Goal: Task Accomplishment & Management: Use online tool/utility

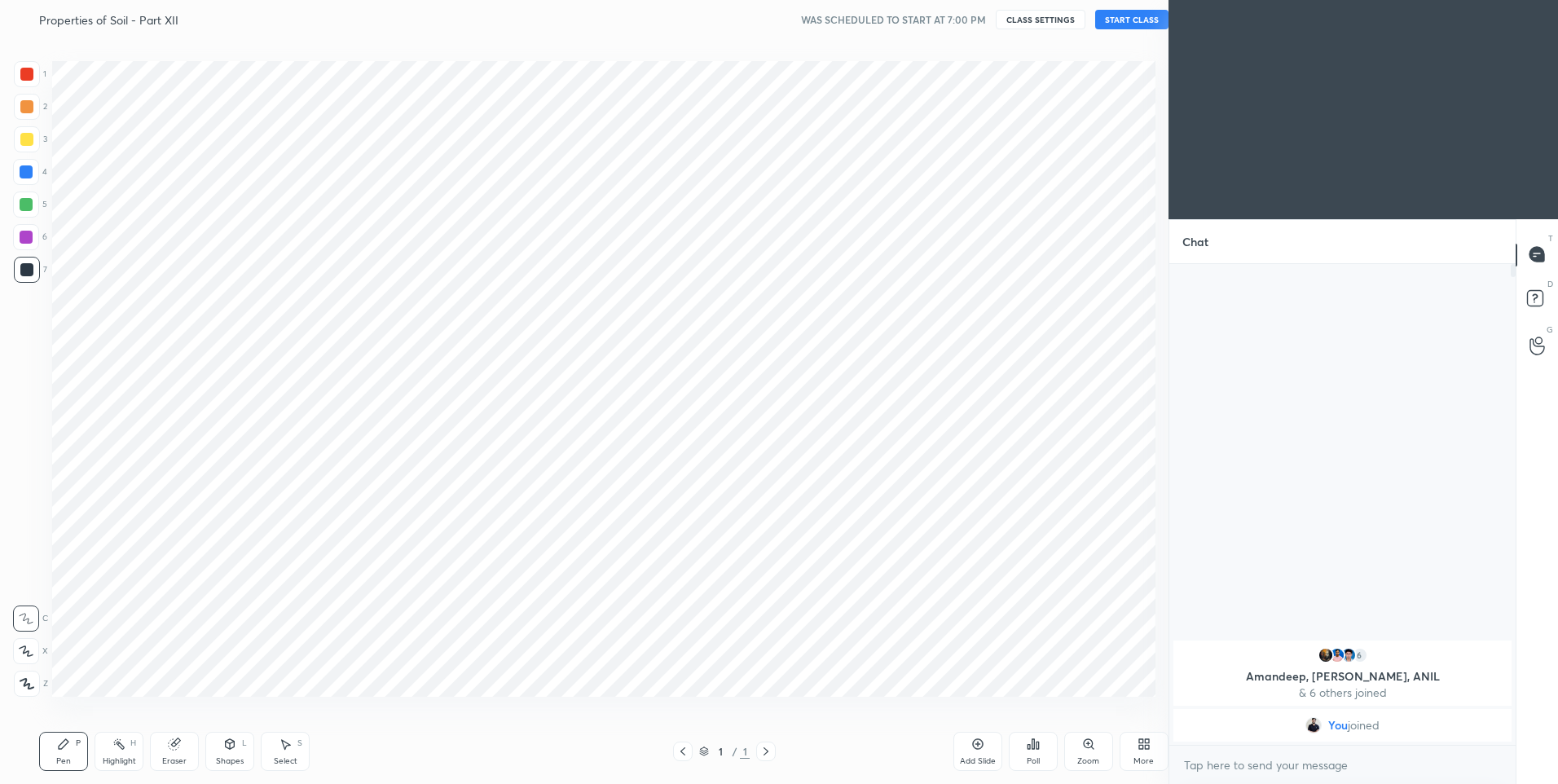
scroll to position [80793, 80387]
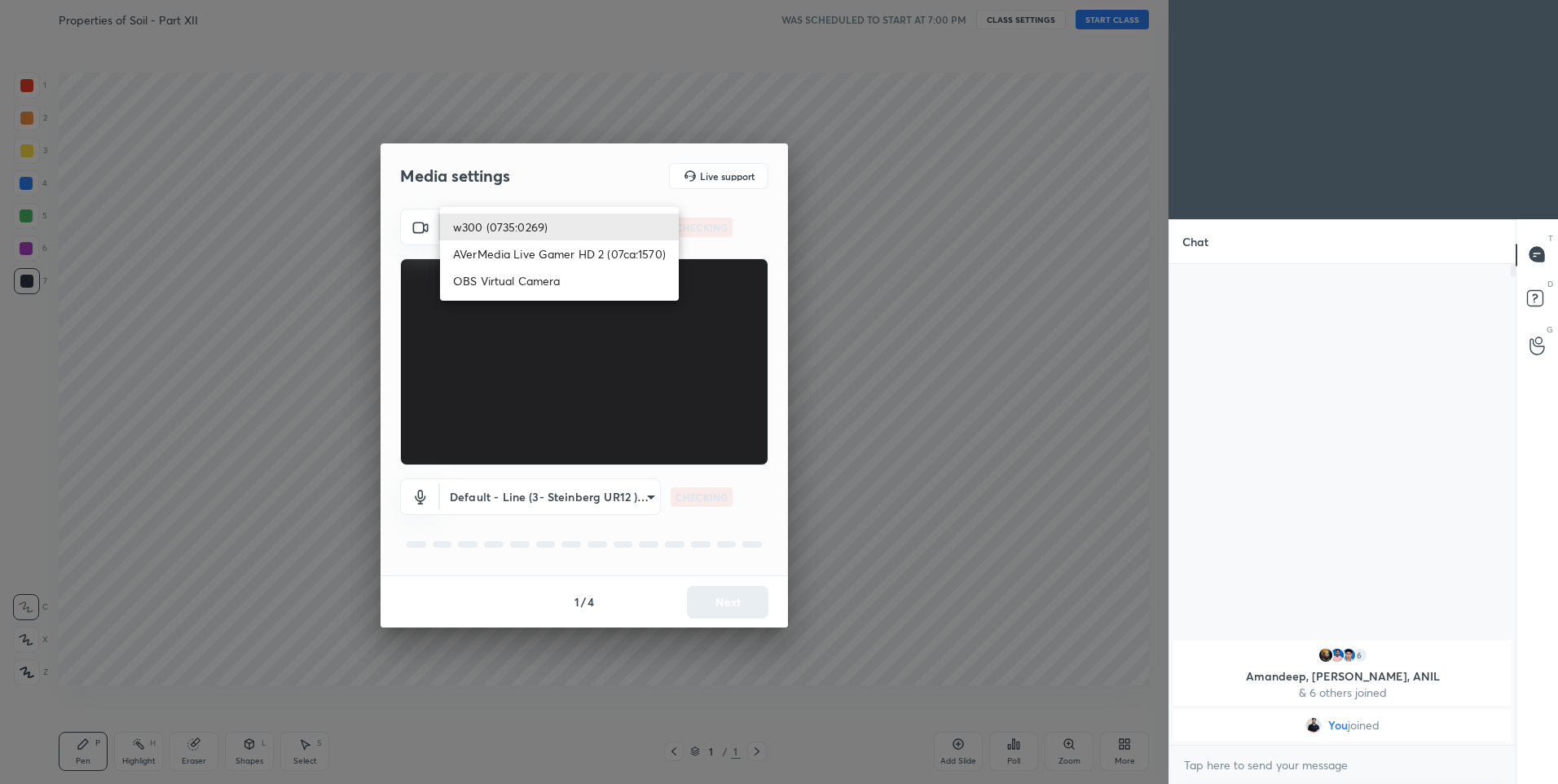
click at [596, 220] on body "1 2 3 4 5 6 7 C X Z C X Z E E Erase all H H Properties of Soil - Part XII WAS S…" at bounding box center [779, 392] width 1558 height 784
click at [522, 282] on li "OBS Virtual Camera" at bounding box center [559, 280] width 239 height 27
type input "d2e4f965c16918721883d655407341fd47ae0acccb618331a53775d56e40cf0c"
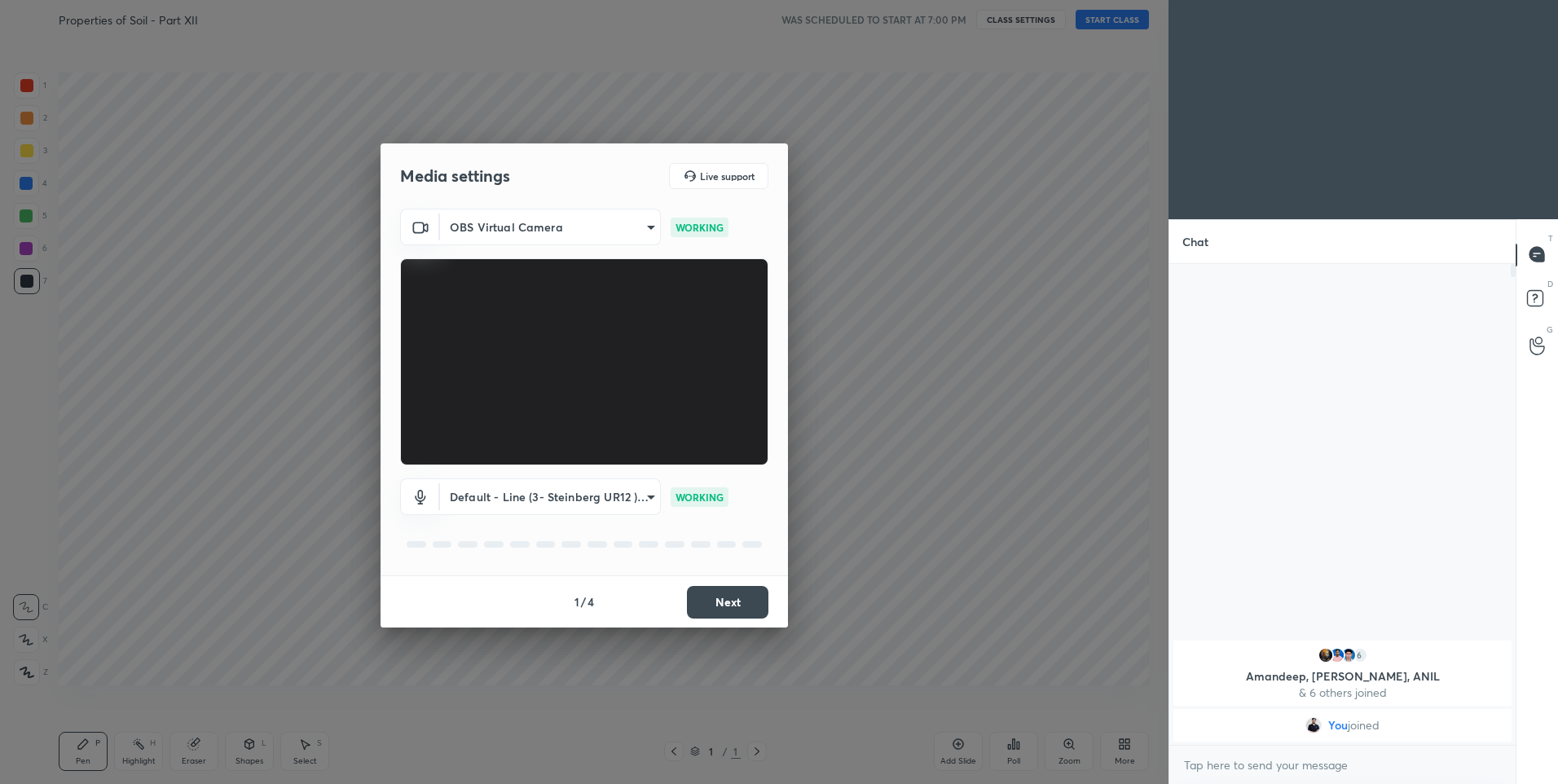
click at [720, 594] on button "Next" at bounding box center [727, 602] width 82 height 33
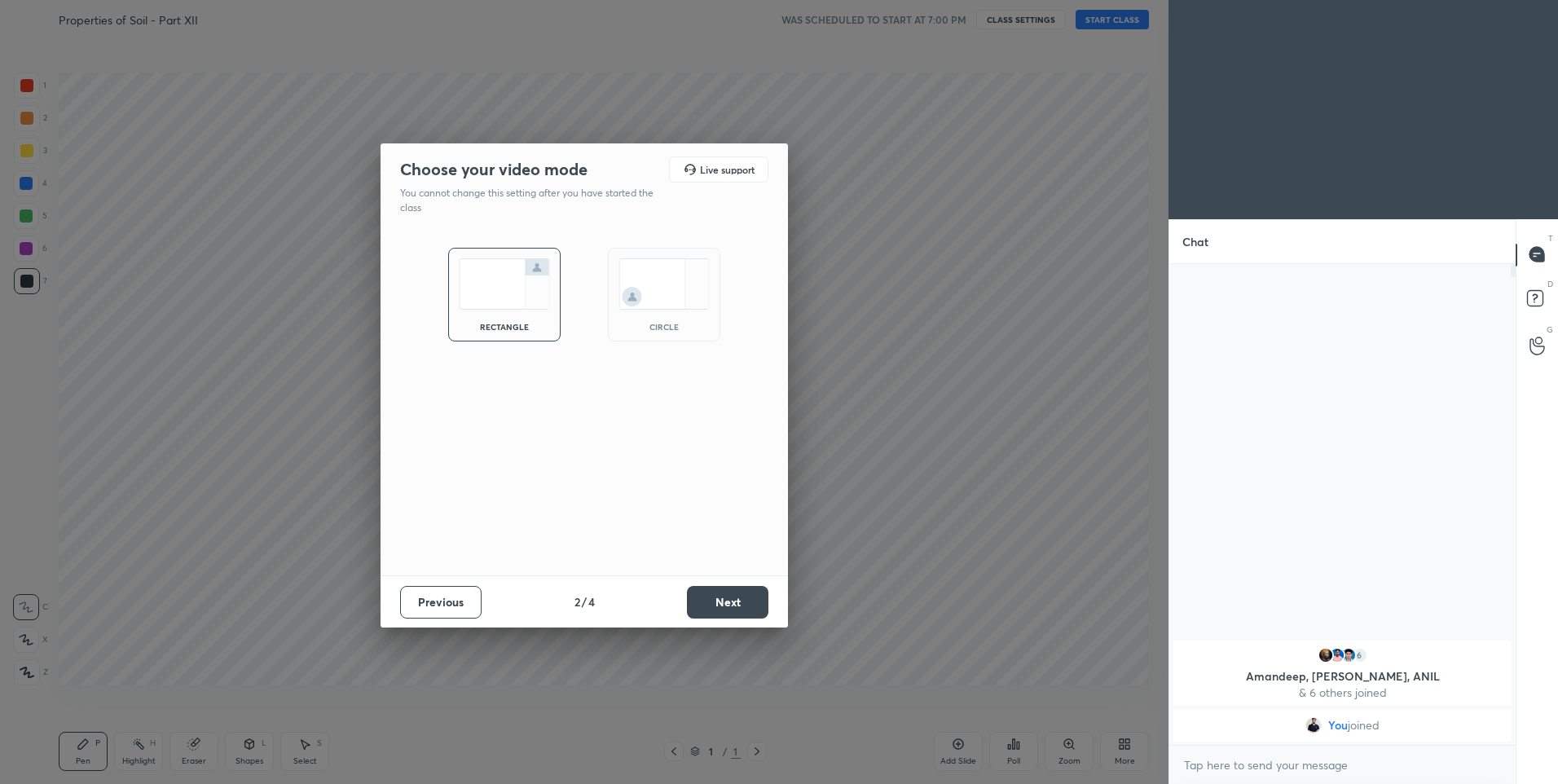
click at [735, 598] on button "Next" at bounding box center [727, 602] width 82 height 33
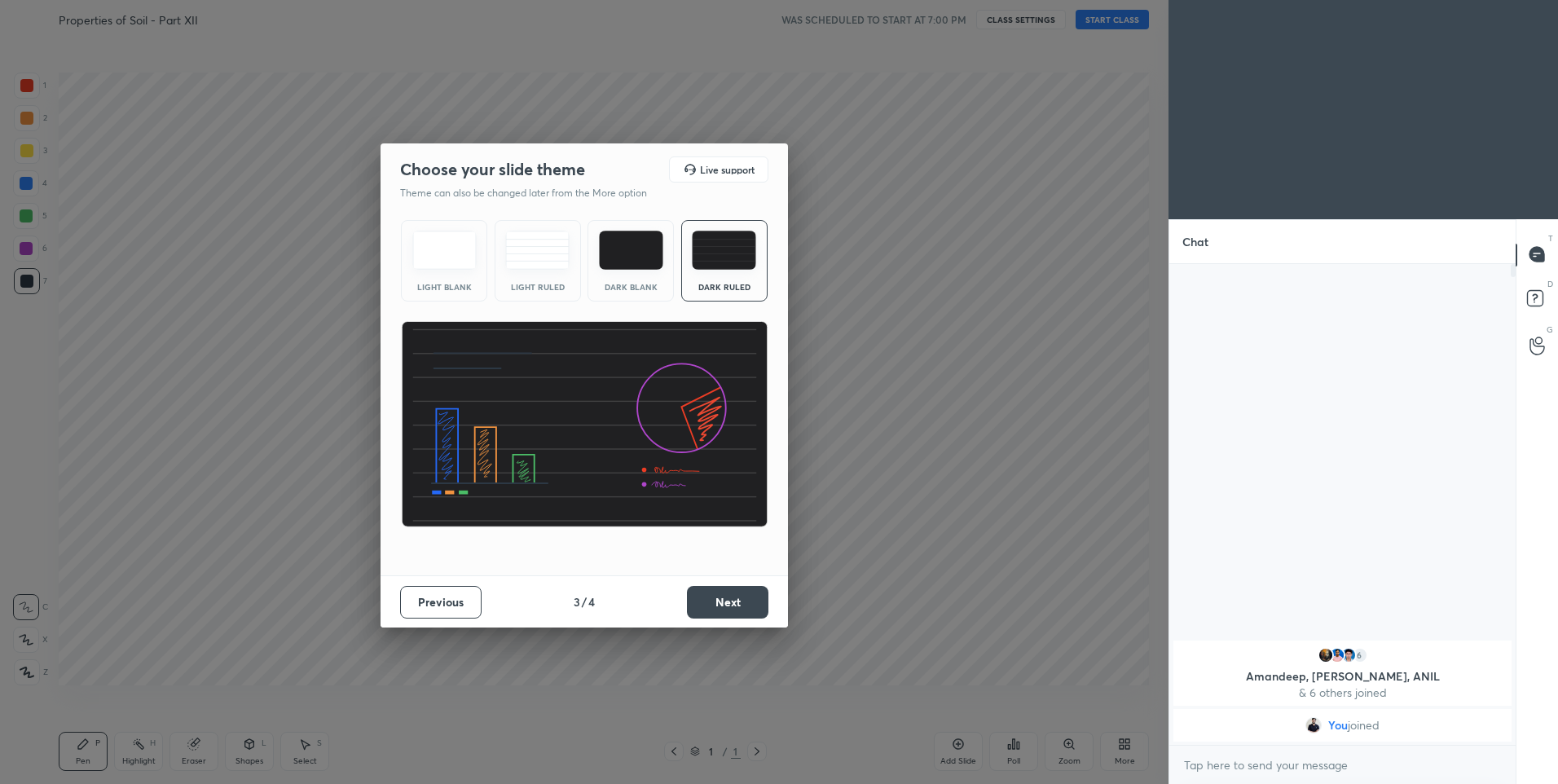
click at [735, 599] on button "Next" at bounding box center [727, 602] width 82 height 33
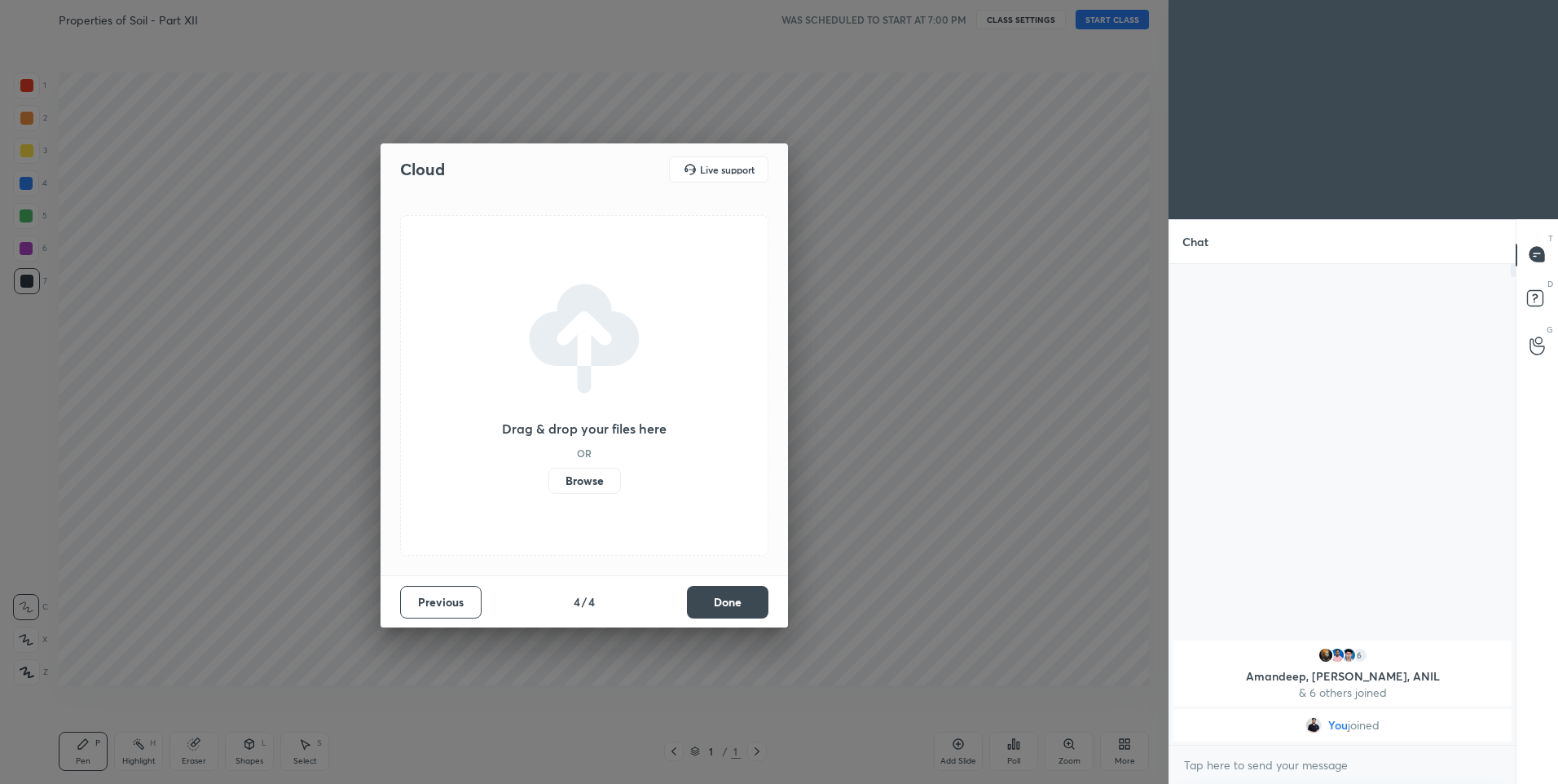
click at [731, 600] on button "Done" at bounding box center [727, 602] width 82 height 33
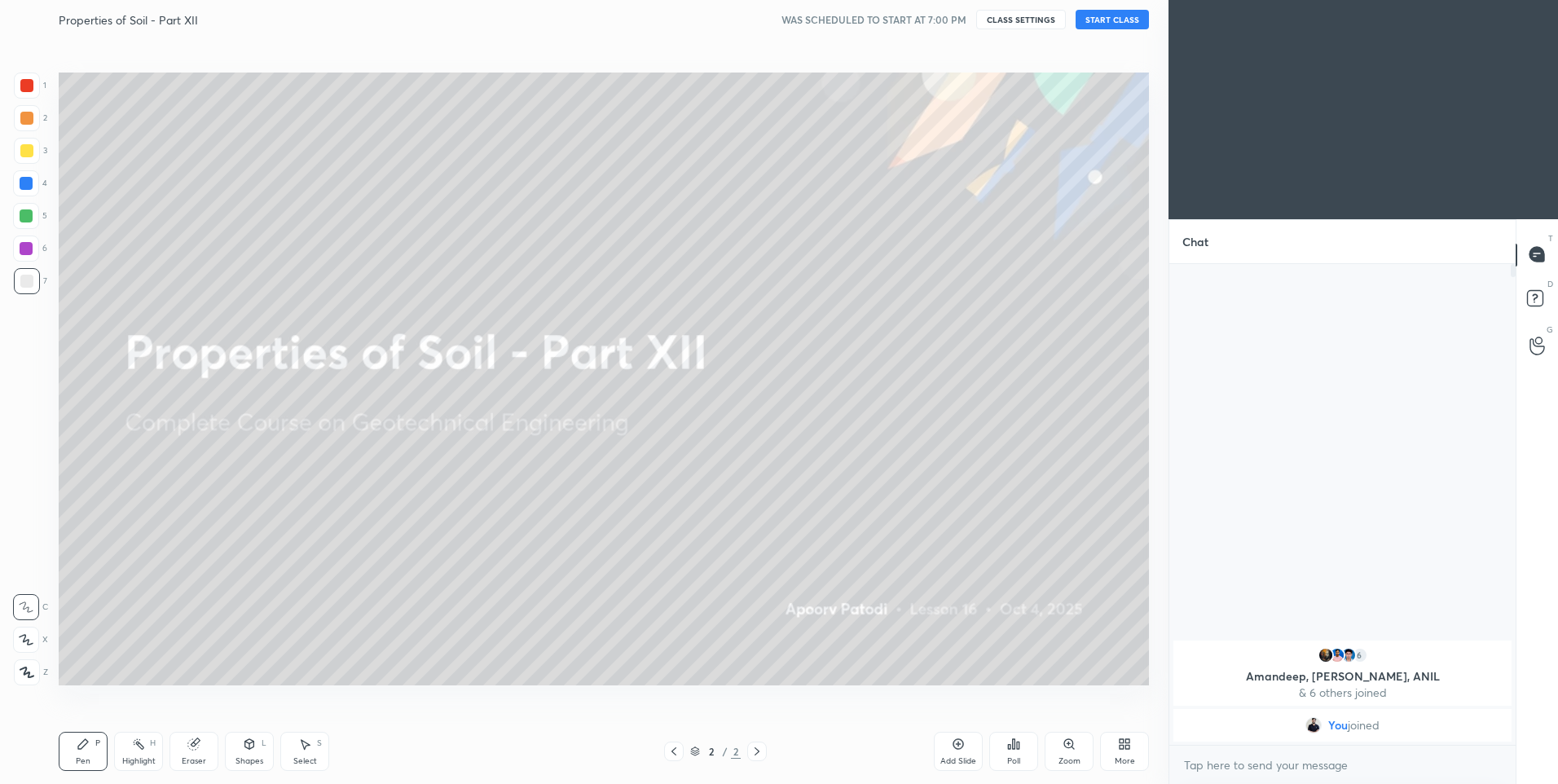
click at [1114, 22] on button "START CLASS" at bounding box center [1112, 19] width 73 height 20
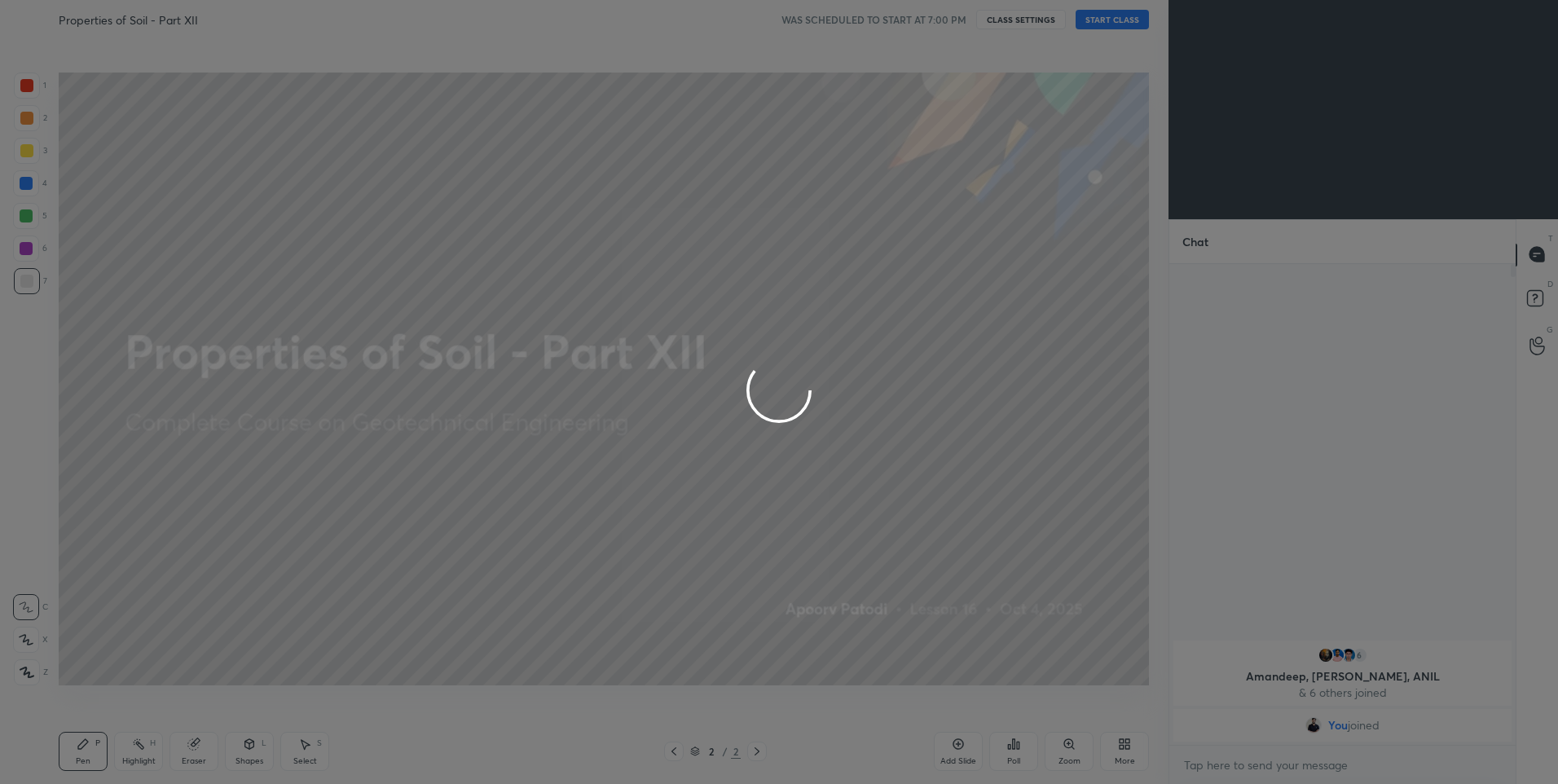
type textarea "x"
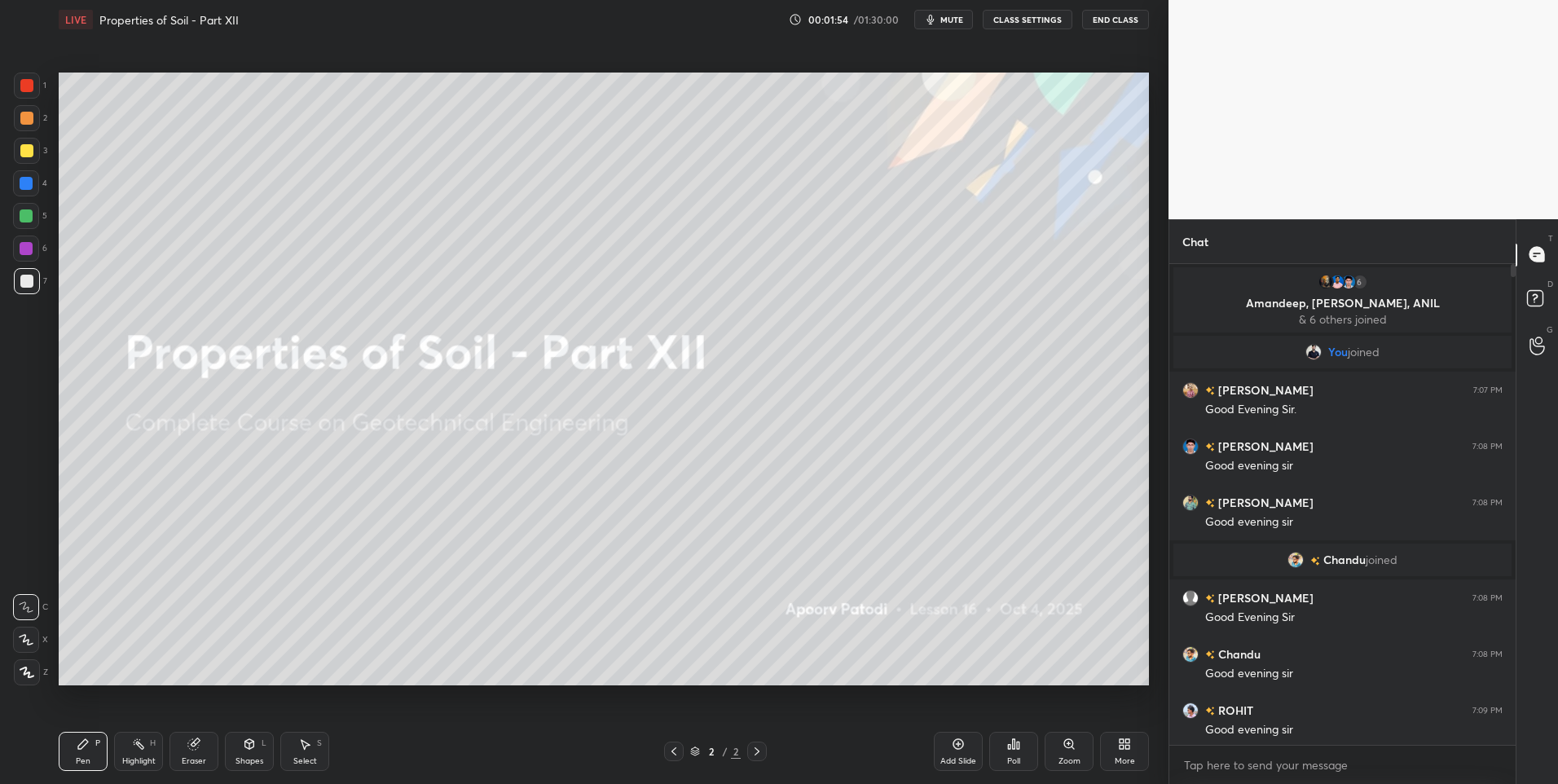
click at [1045, 18] on button "CLASS SETTINGS" at bounding box center [1028, 19] width 90 height 20
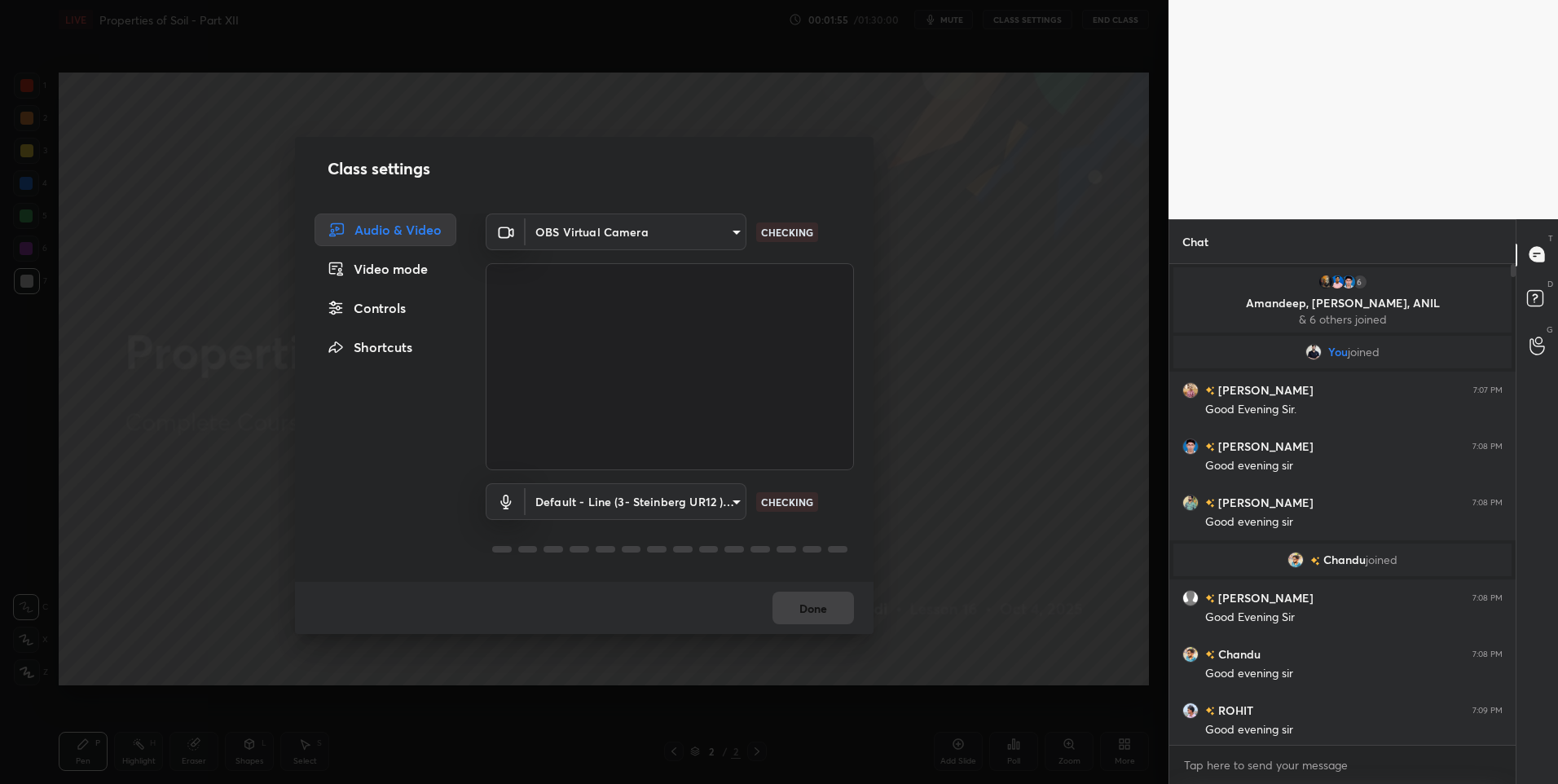
click at [676, 225] on body "1 2 3 4 5 6 7 C X Z C X Z E E Erase all H H LIVE Properties of Soil - Part XII …" at bounding box center [779, 392] width 1558 height 784
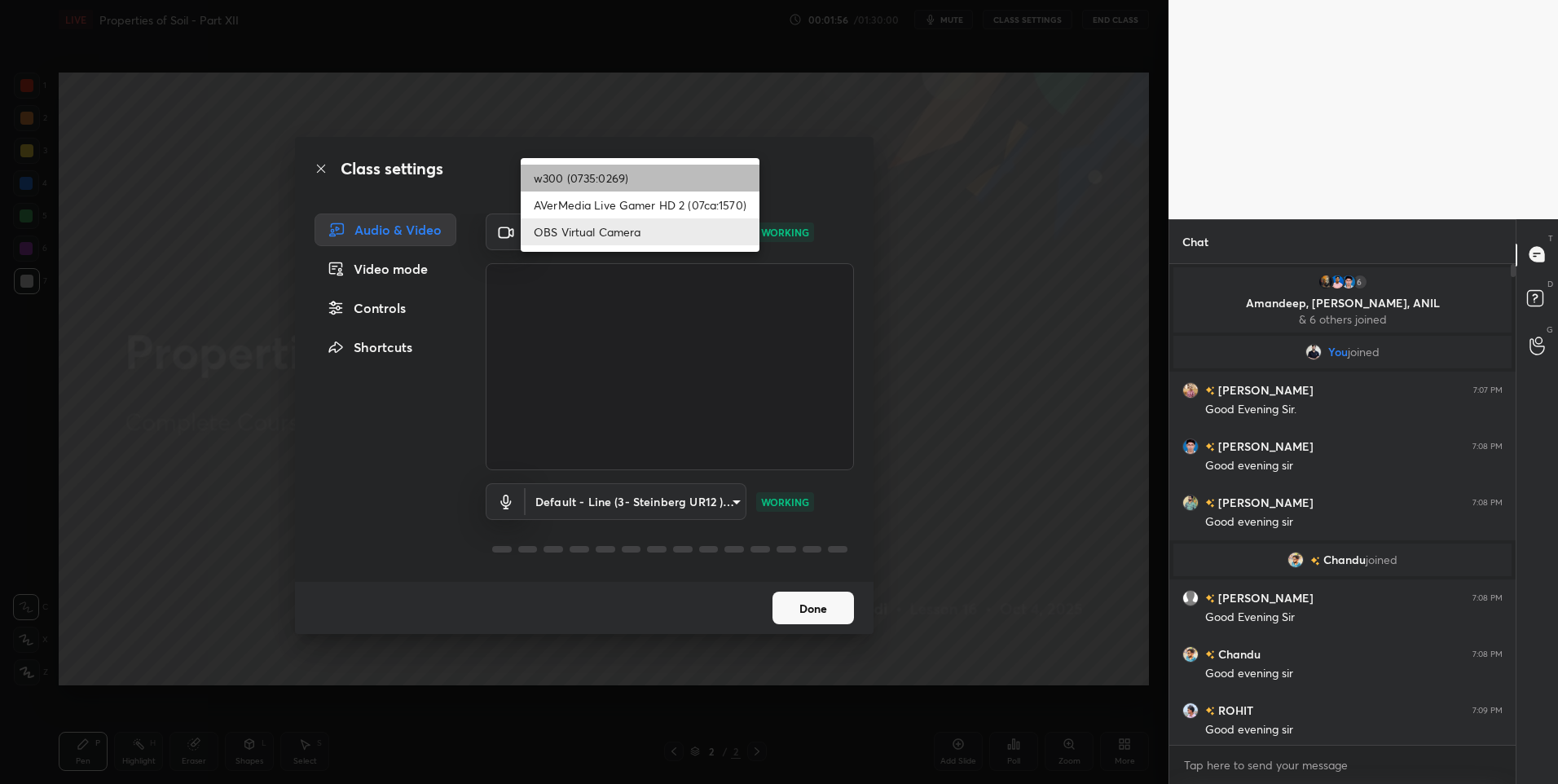
click at [629, 175] on li "w300 (0735:0269)" at bounding box center [640, 177] width 239 height 27
type input "b23cf7f29d7aad42a42b0093a36ad2a3f9f639687426db5b3e55ebd3ba9dec00"
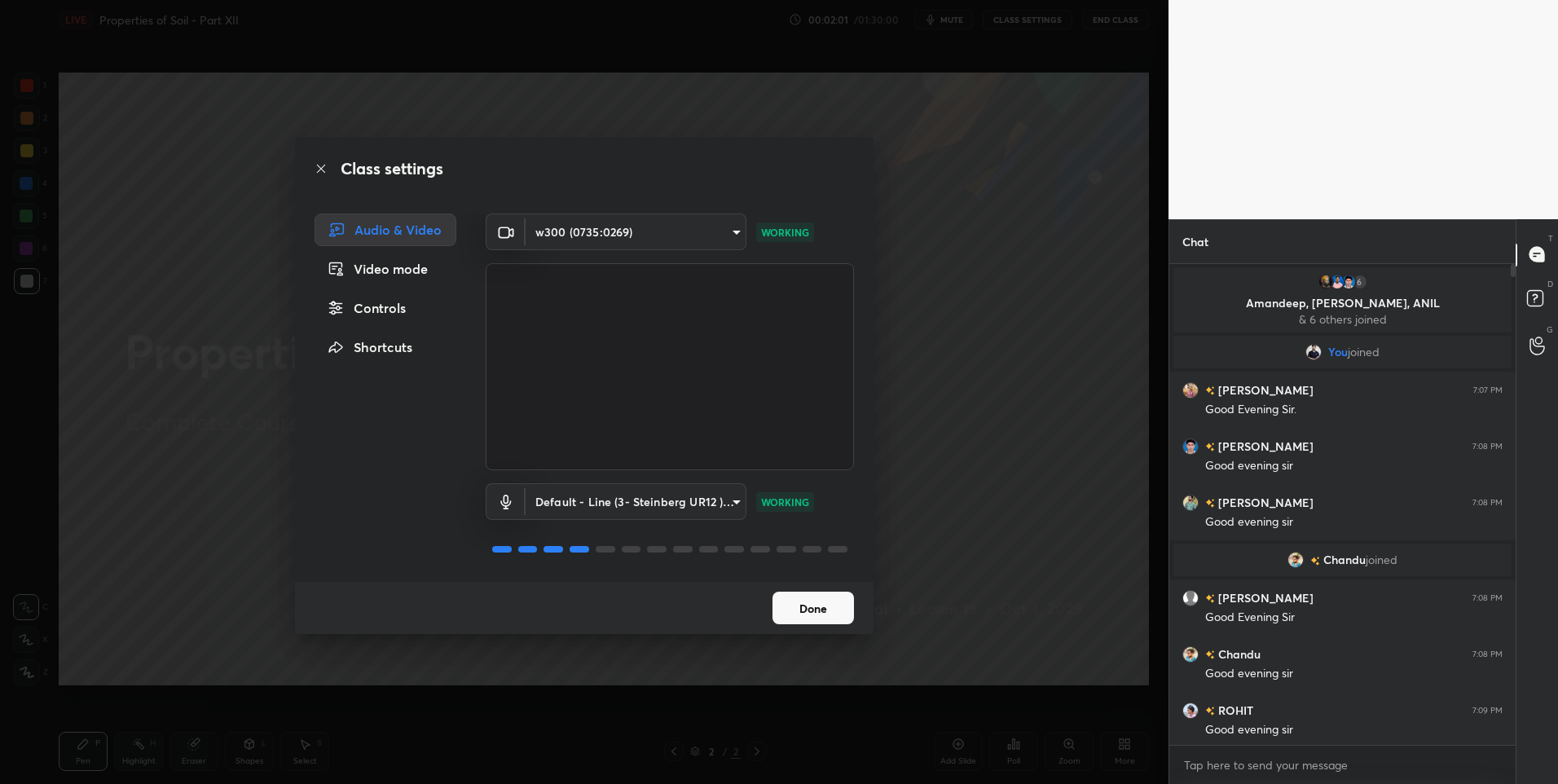
click at [825, 612] on button "Done" at bounding box center [813, 608] width 82 height 33
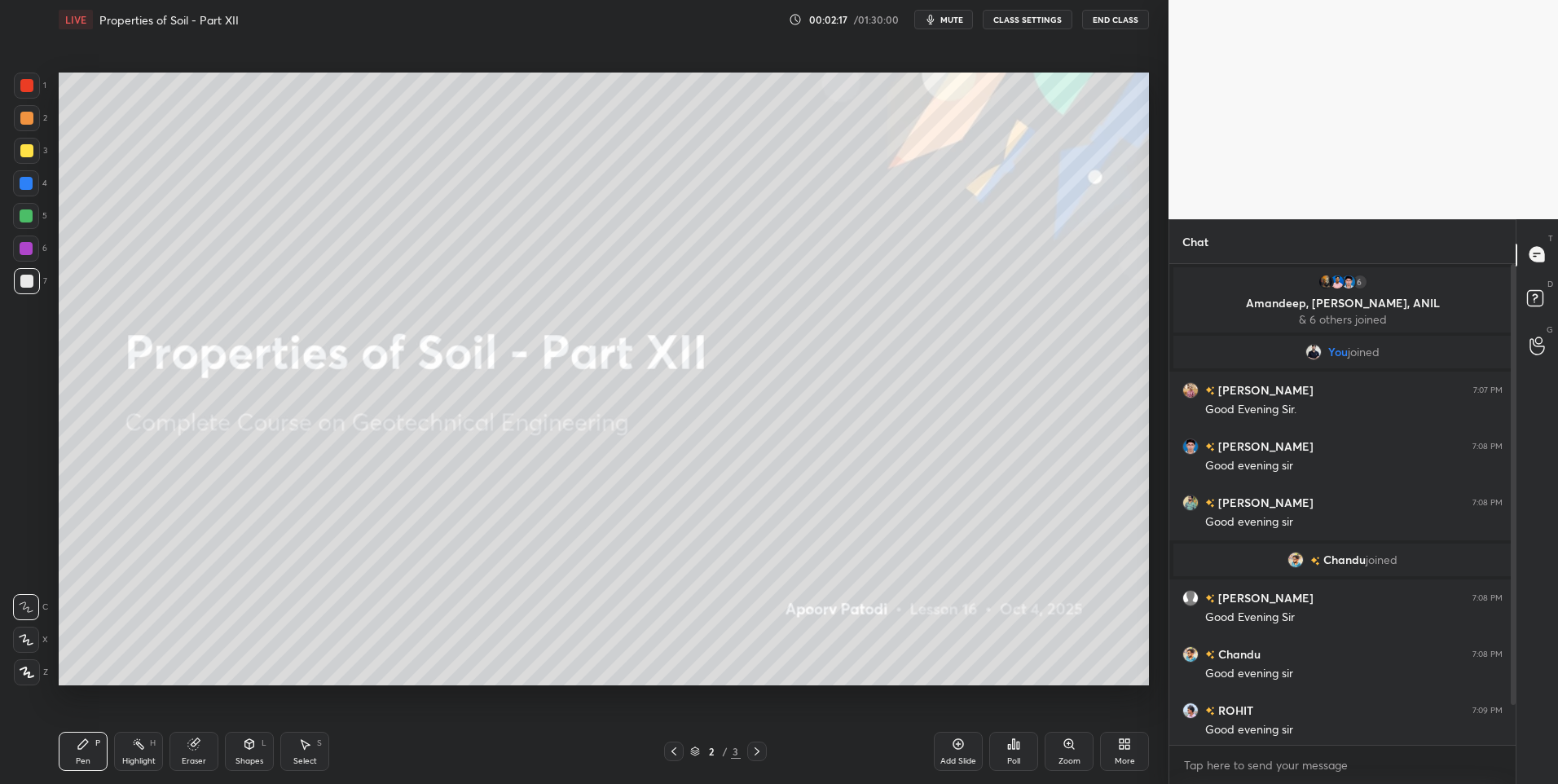
click at [26, 641] on icon at bounding box center [26, 640] width 13 height 9
click at [19, 105] on div at bounding box center [27, 118] width 26 height 26
click at [1023, 17] on button "CLASS SETTINGS" at bounding box center [1028, 19] width 90 height 20
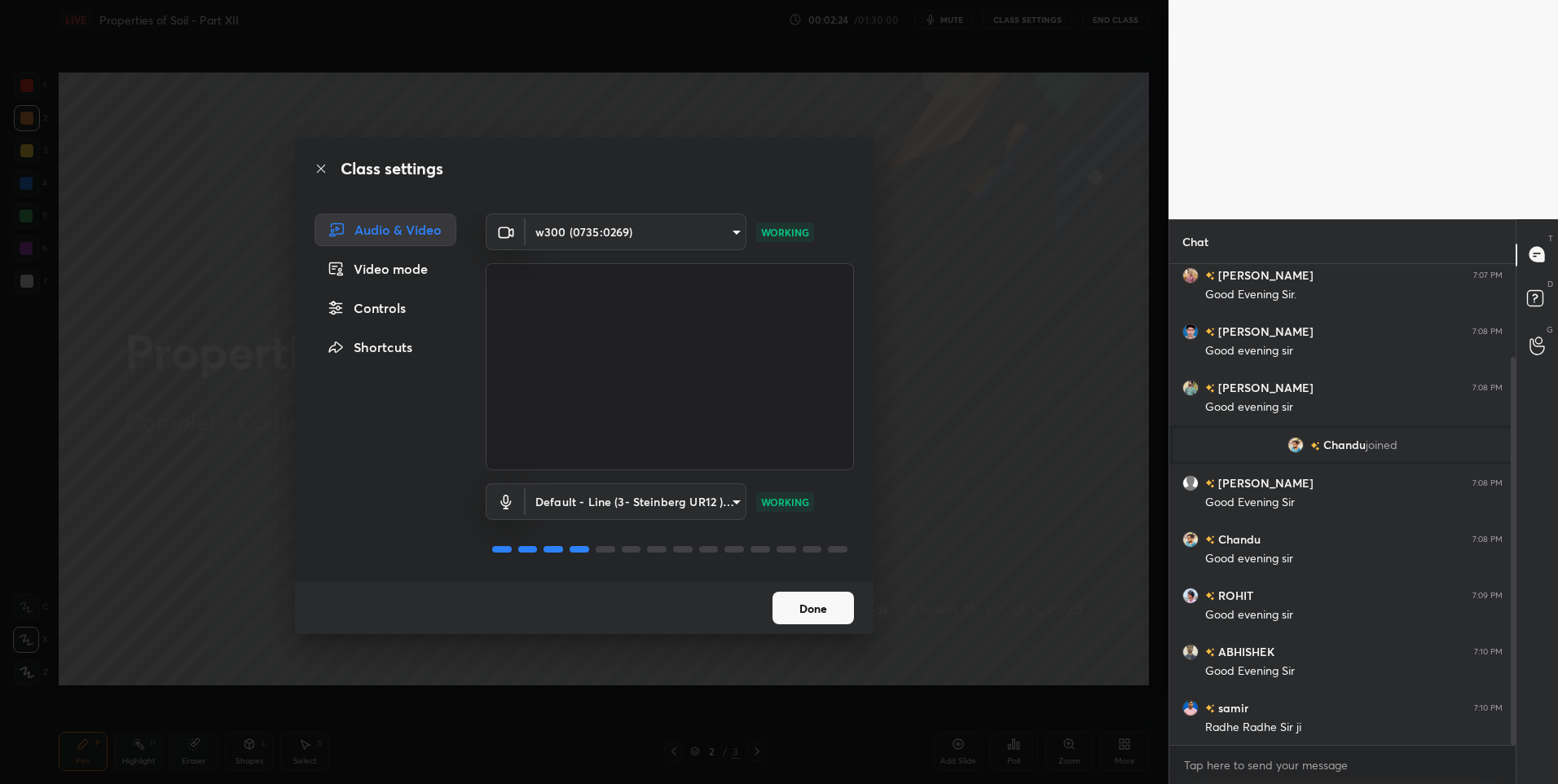
scroll to position [115, 0]
click at [811, 605] on button "Done" at bounding box center [813, 608] width 82 height 33
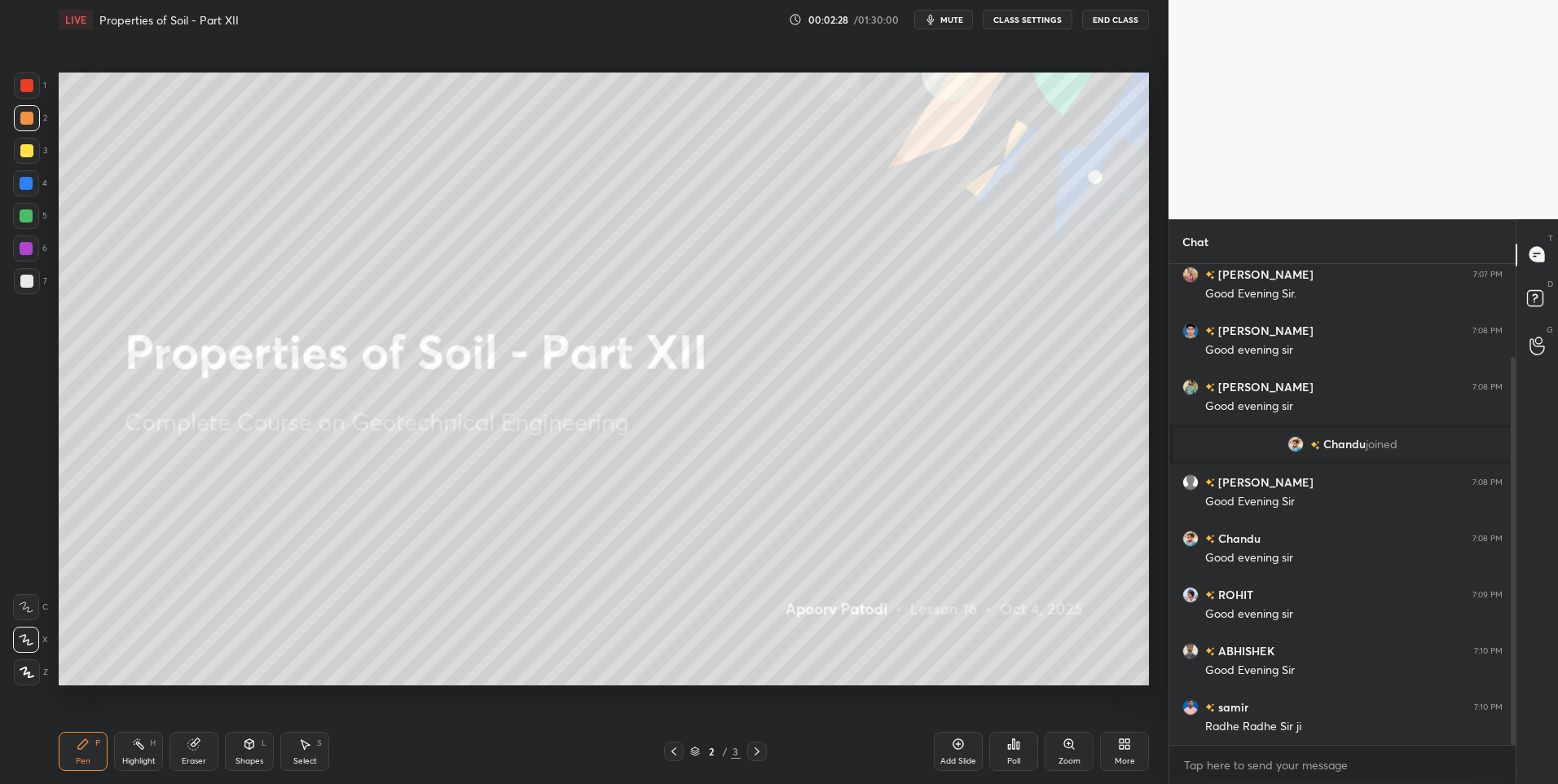
click at [22, 649] on div at bounding box center [26, 640] width 26 height 26
click at [24, 99] on div "1" at bounding box center [30, 88] width 33 height 33
click at [28, 90] on div at bounding box center [27, 85] width 13 height 13
click at [27, 92] on div at bounding box center [27, 85] width 26 height 26
click at [30, 133] on div "2" at bounding box center [31, 121] width 34 height 33
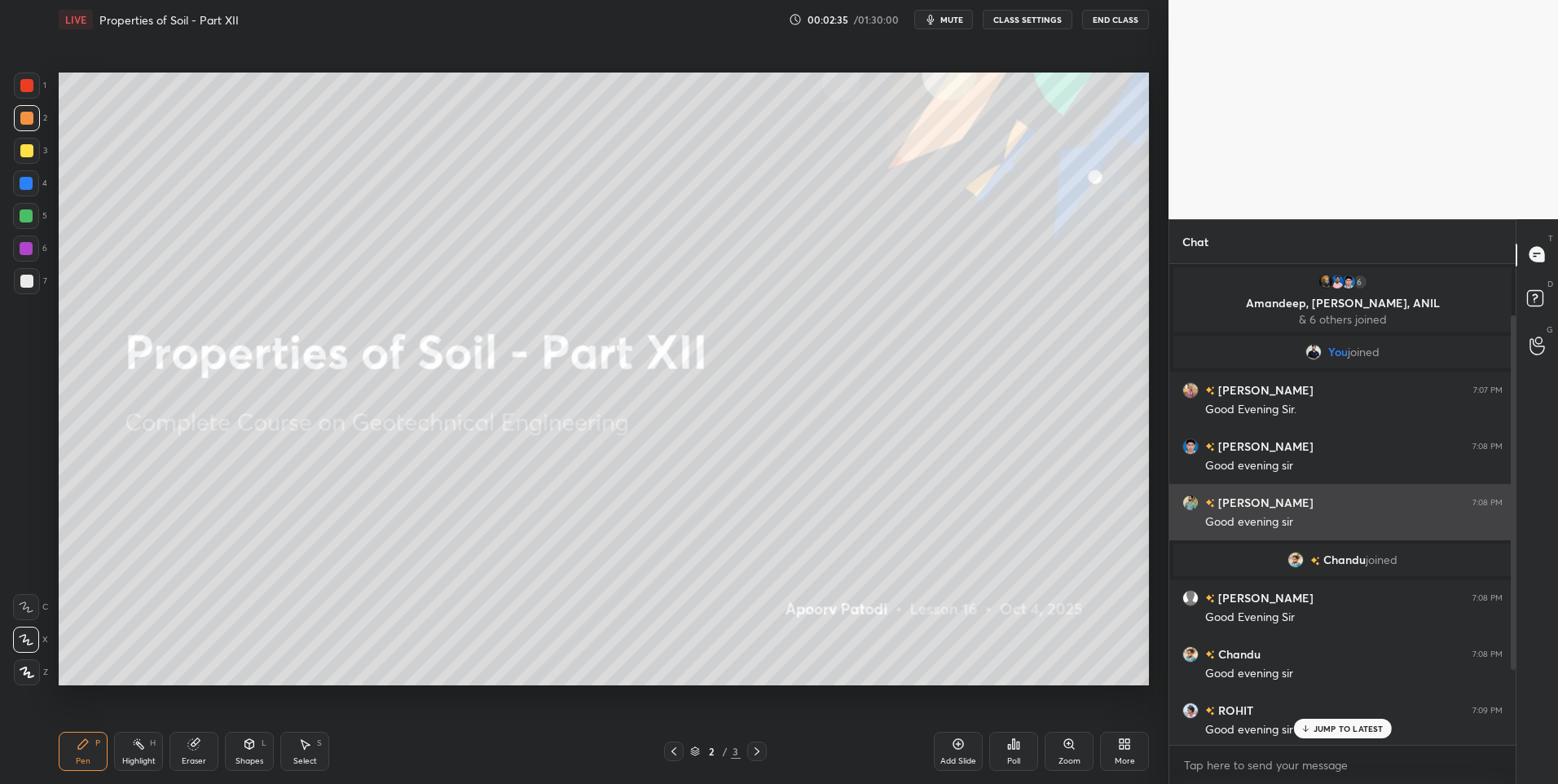
scroll to position [172, 0]
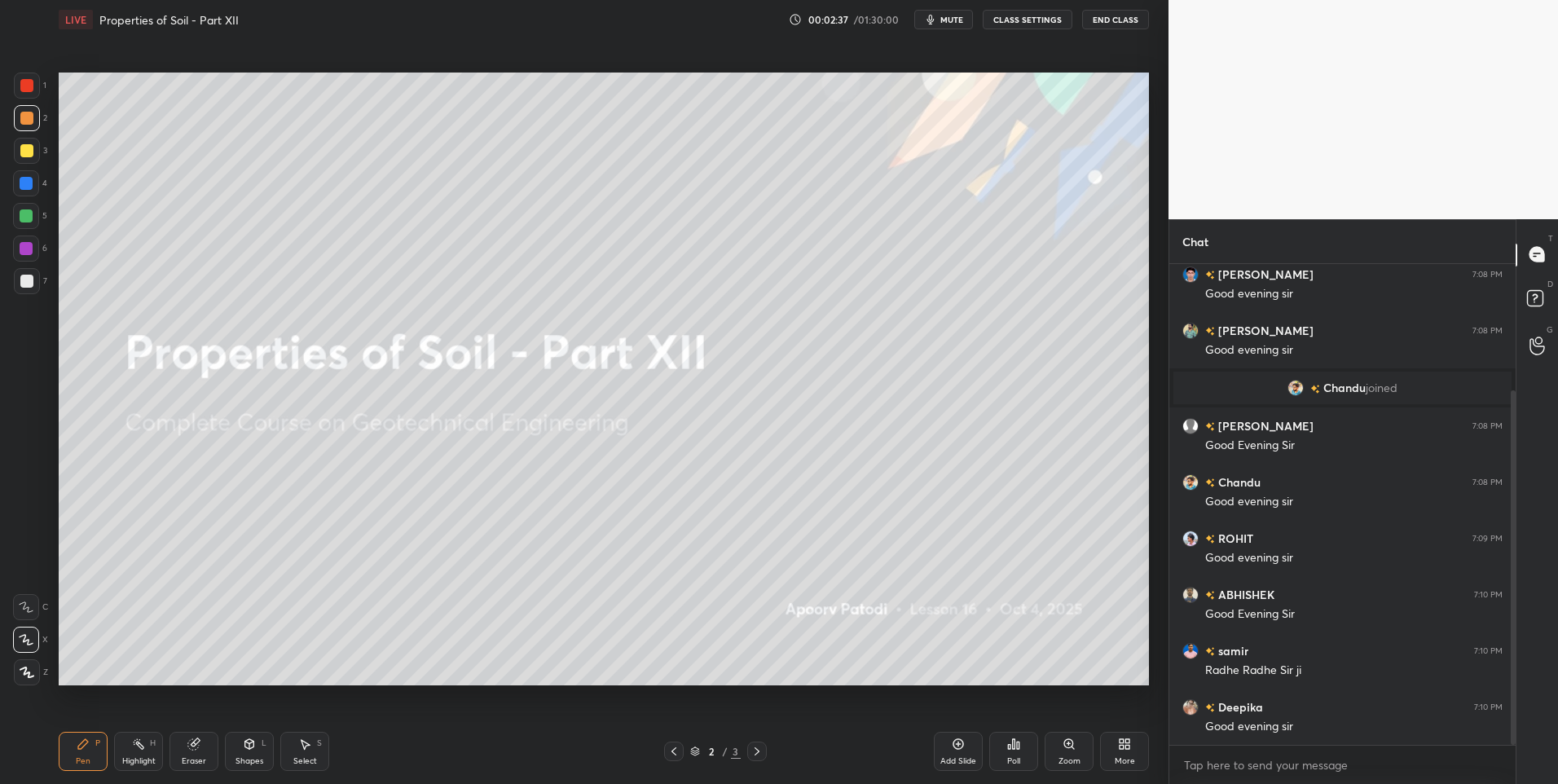
click at [22, 209] on div at bounding box center [26, 216] width 13 height 13
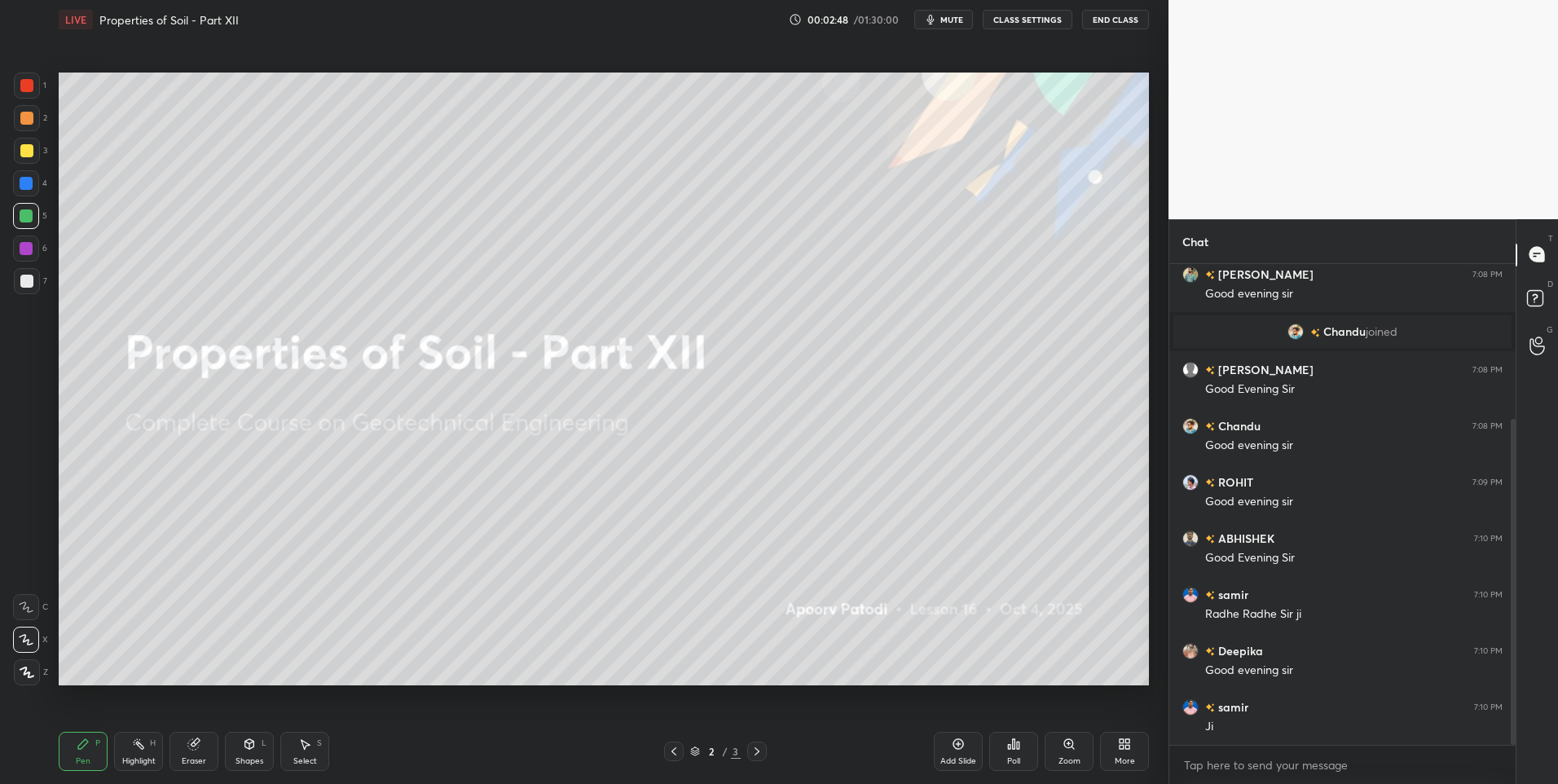
click at [748, 748] on div at bounding box center [757, 751] width 20 height 20
click at [754, 760] on div at bounding box center [757, 751] width 20 height 20
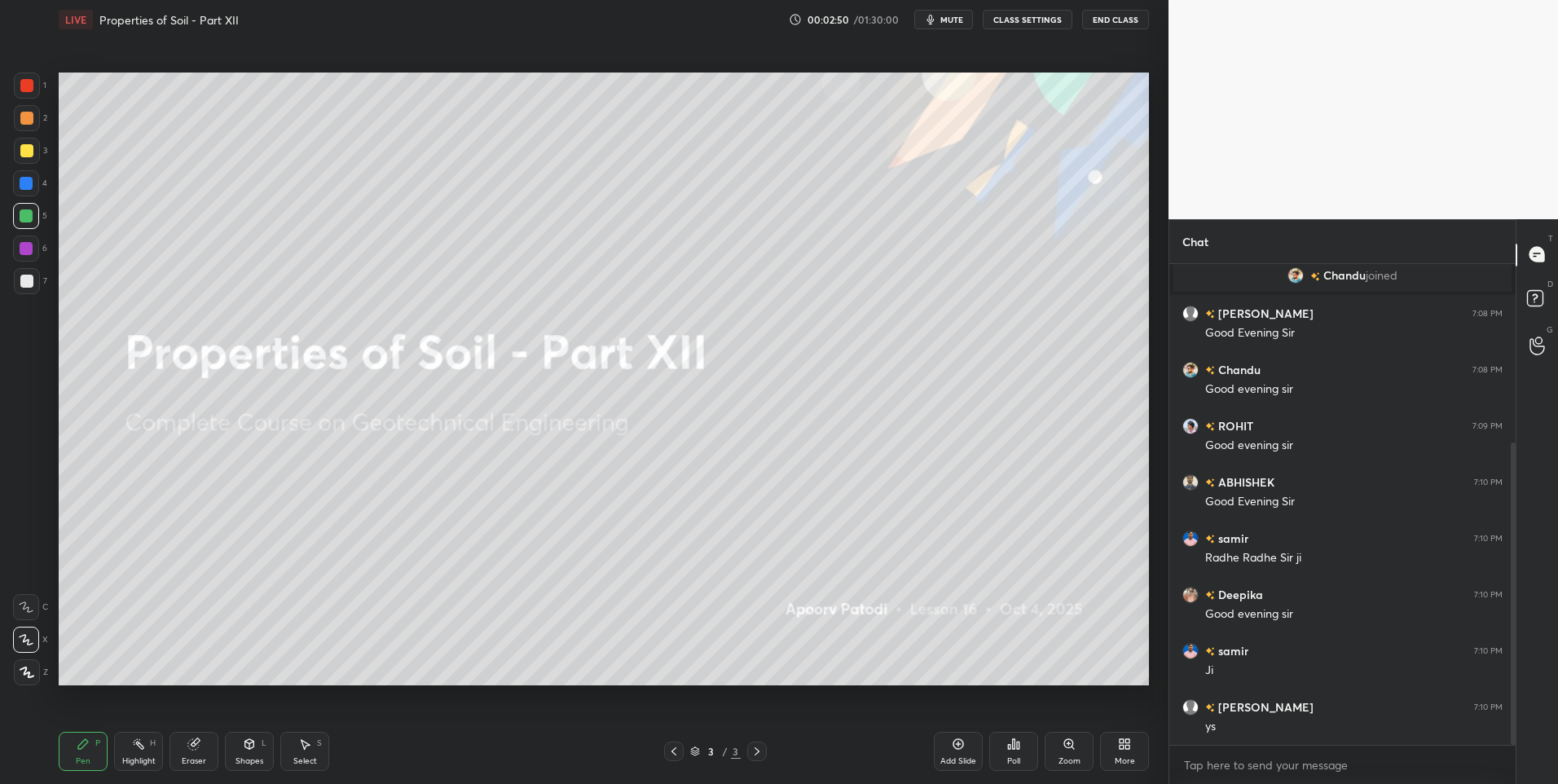
click at [672, 761] on div "Pen P Highlight H Eraser Shapes L Select S 3 / 3 Add Slide Poll Zoom More" at bounding box center [604, 751] width 1090 height 66
click at [668, 757] on icon at bounding box center [674, 751] width 13 height 13
click at [764, 755] on div at bounding box center [757, 751] width 20 height 20
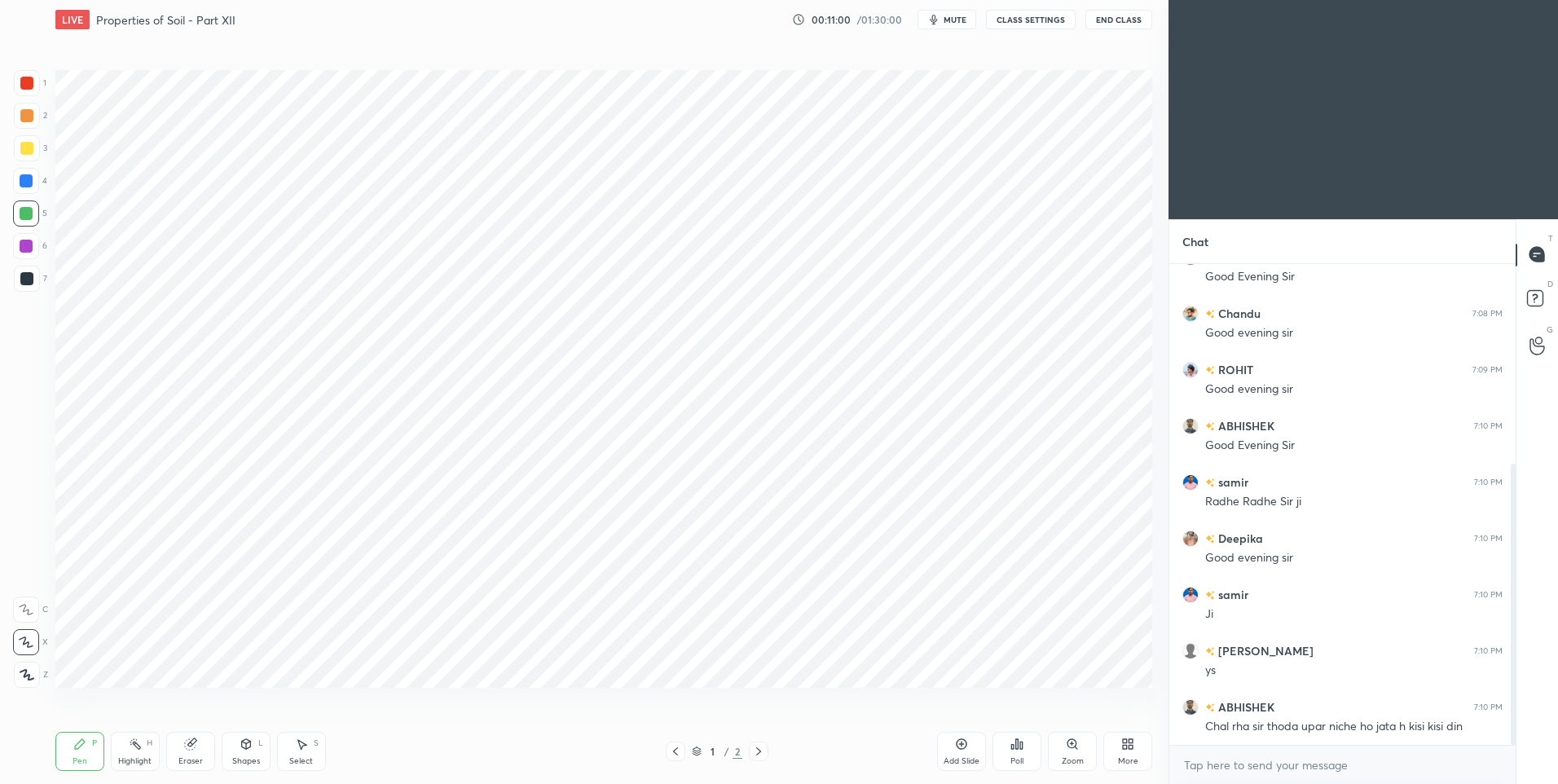
scroll to position [80793, 80387]
click at [1114, 748] on div "More" at bounding box center [1125, 751] width 49 height 39
click at [1020, 627] on div "Dark Mode" at bounding box center [1033, 626] width 66 height 39
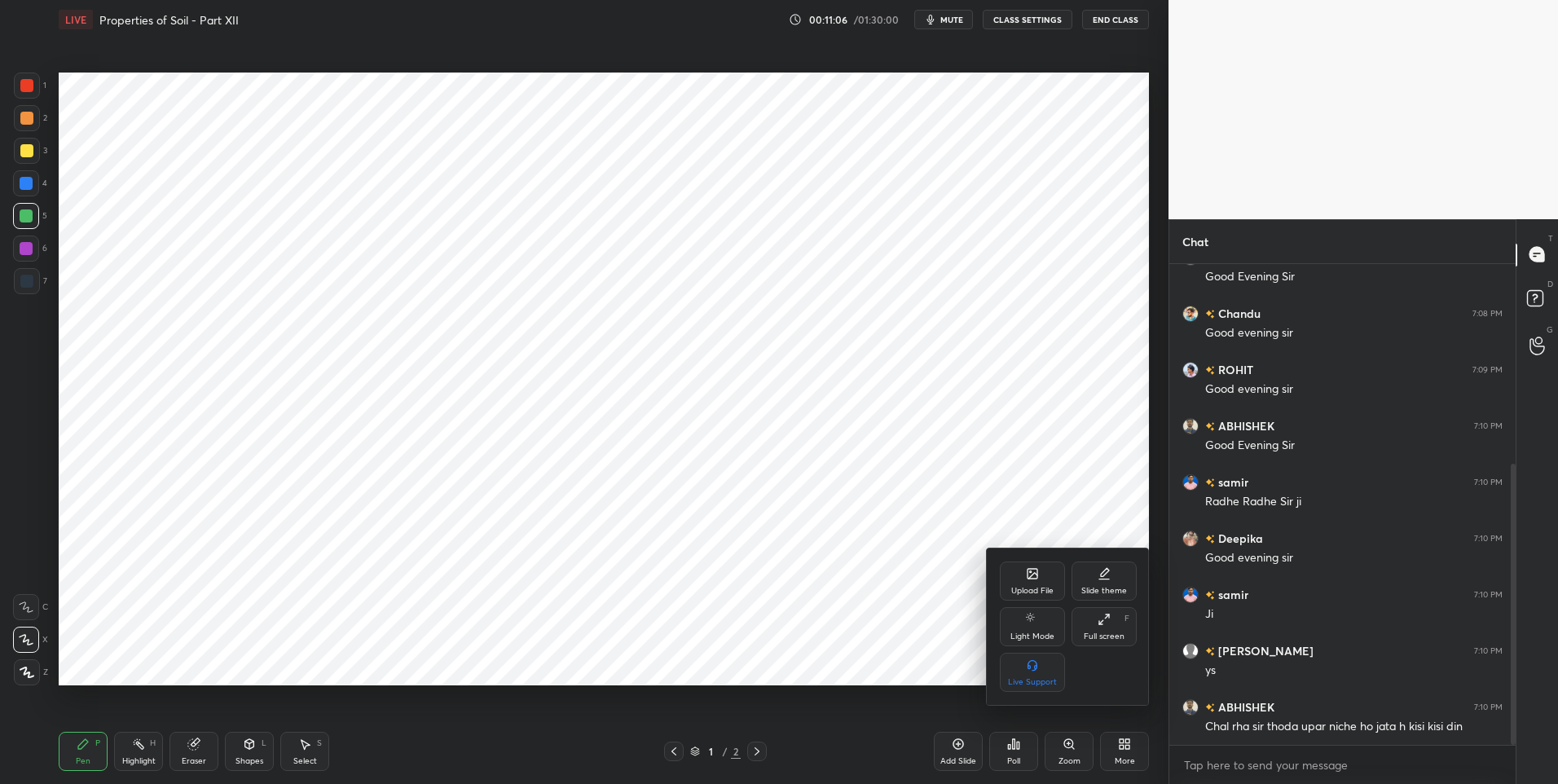
click at [761, 753] on div at bounding box center [779, 392] width 1558 height 784
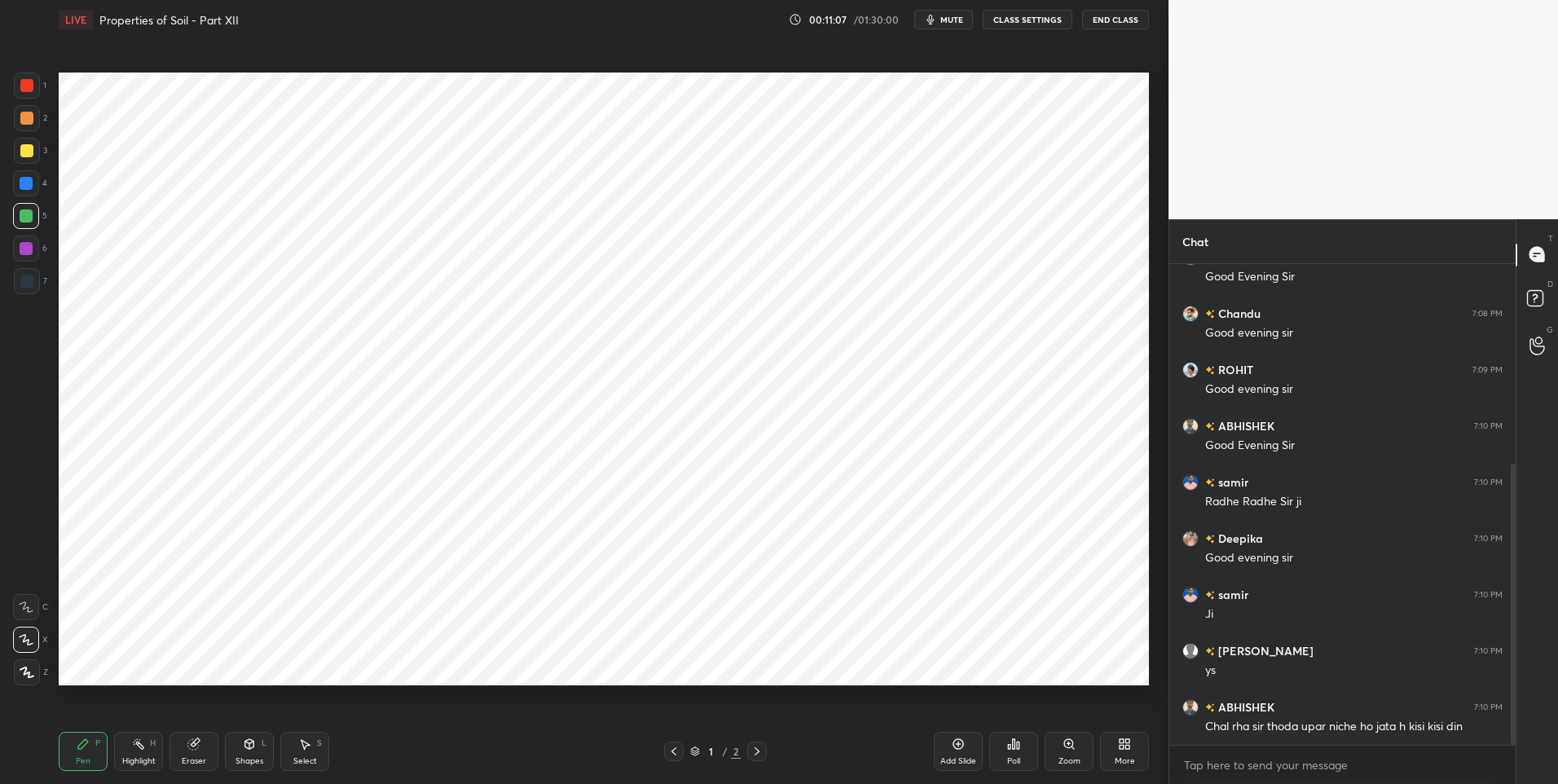
click at [753, 756] on icon at bounding box center [757, 751] width 13 height 13
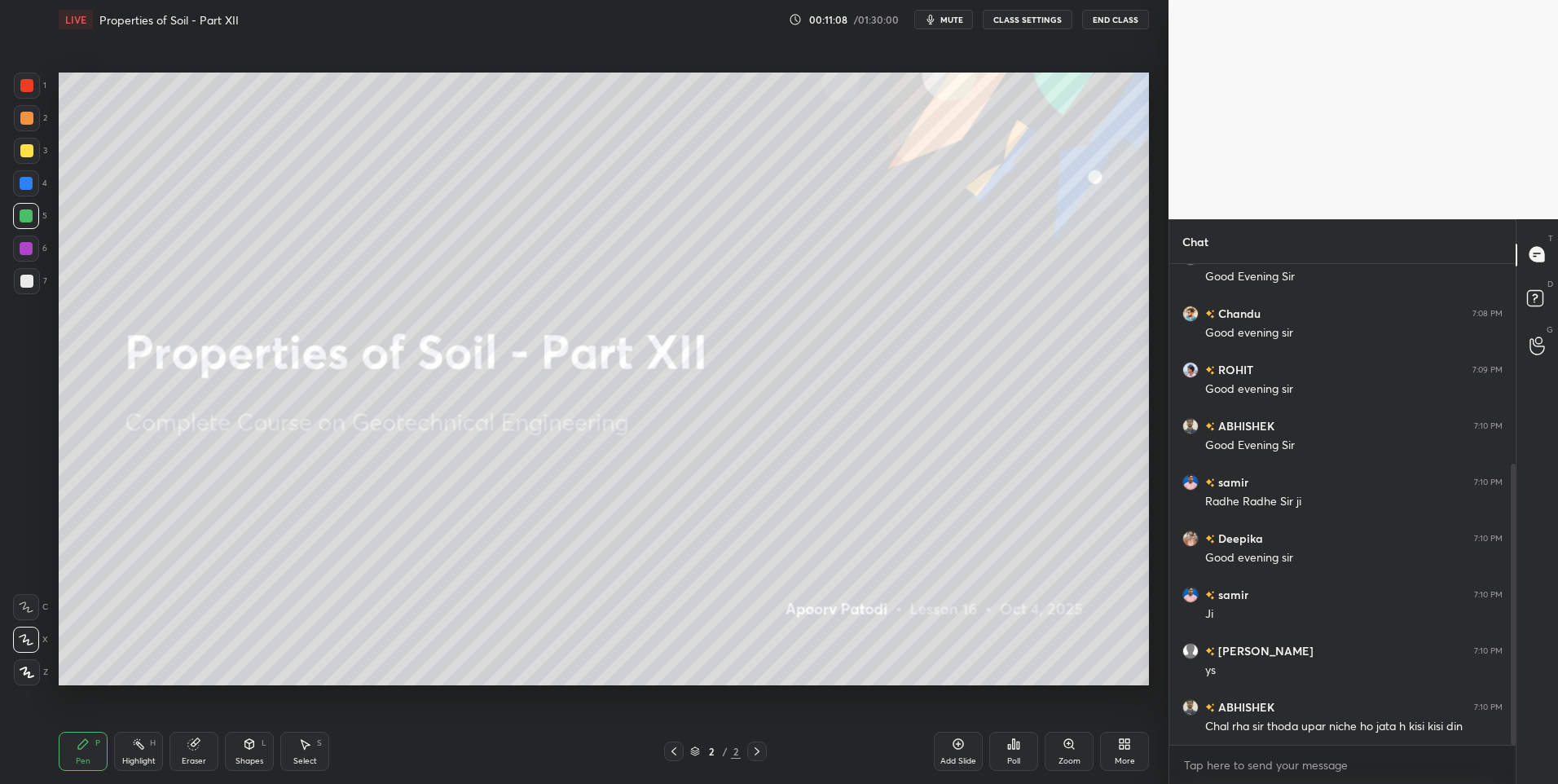
click at [754, 754] on icon at bounding box center [757, 751] width 13 height 13
click at [949, 749] on div "Add Slide" at bounding box center [959, 751] width 49 height 39
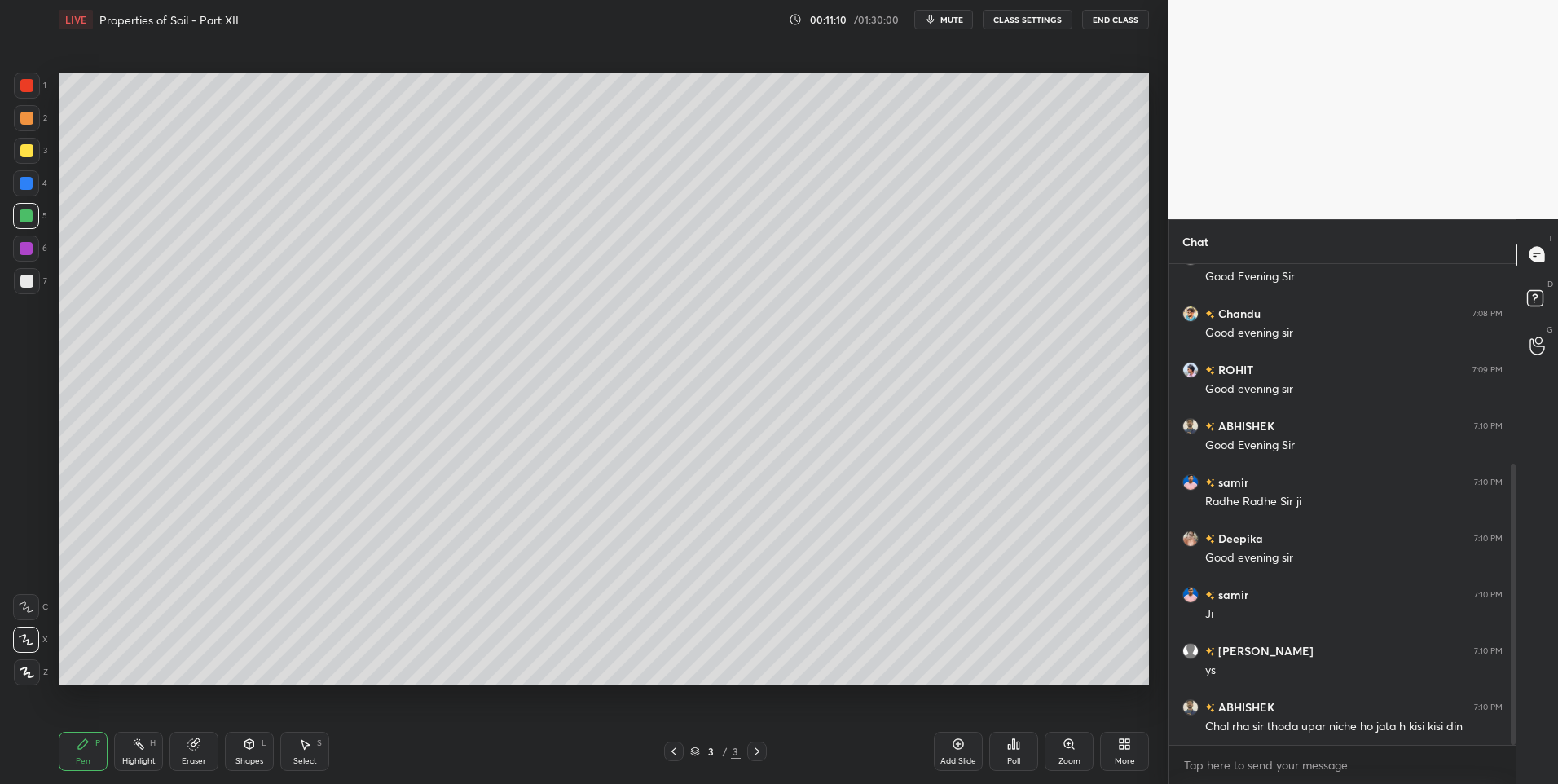
click at [675, 753] on icon at bounding box center [674, 751] width 13 height 13
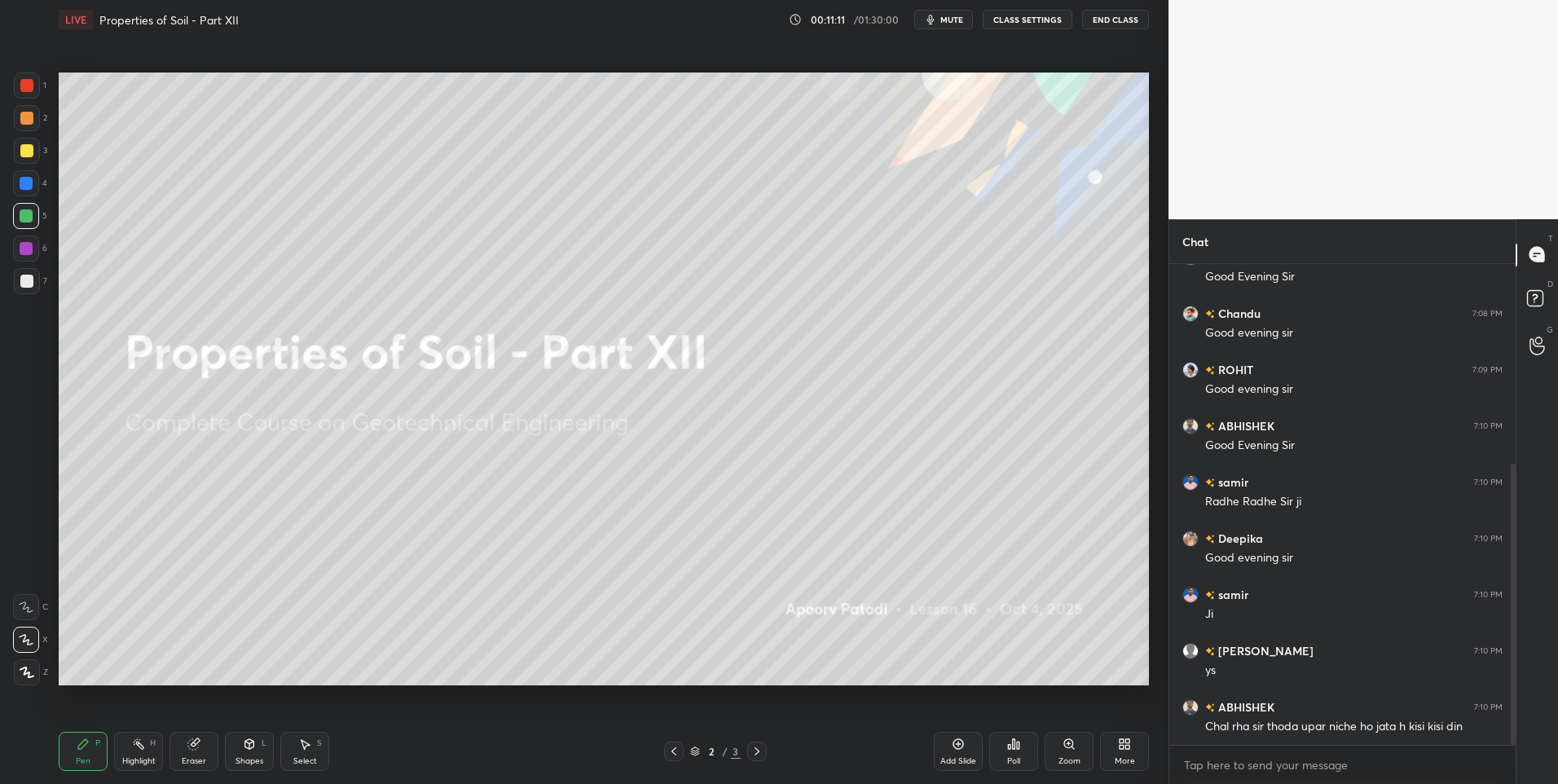
click at [1124, 751] on div "More" at bounding box center [1125, 751] width 49 height 39
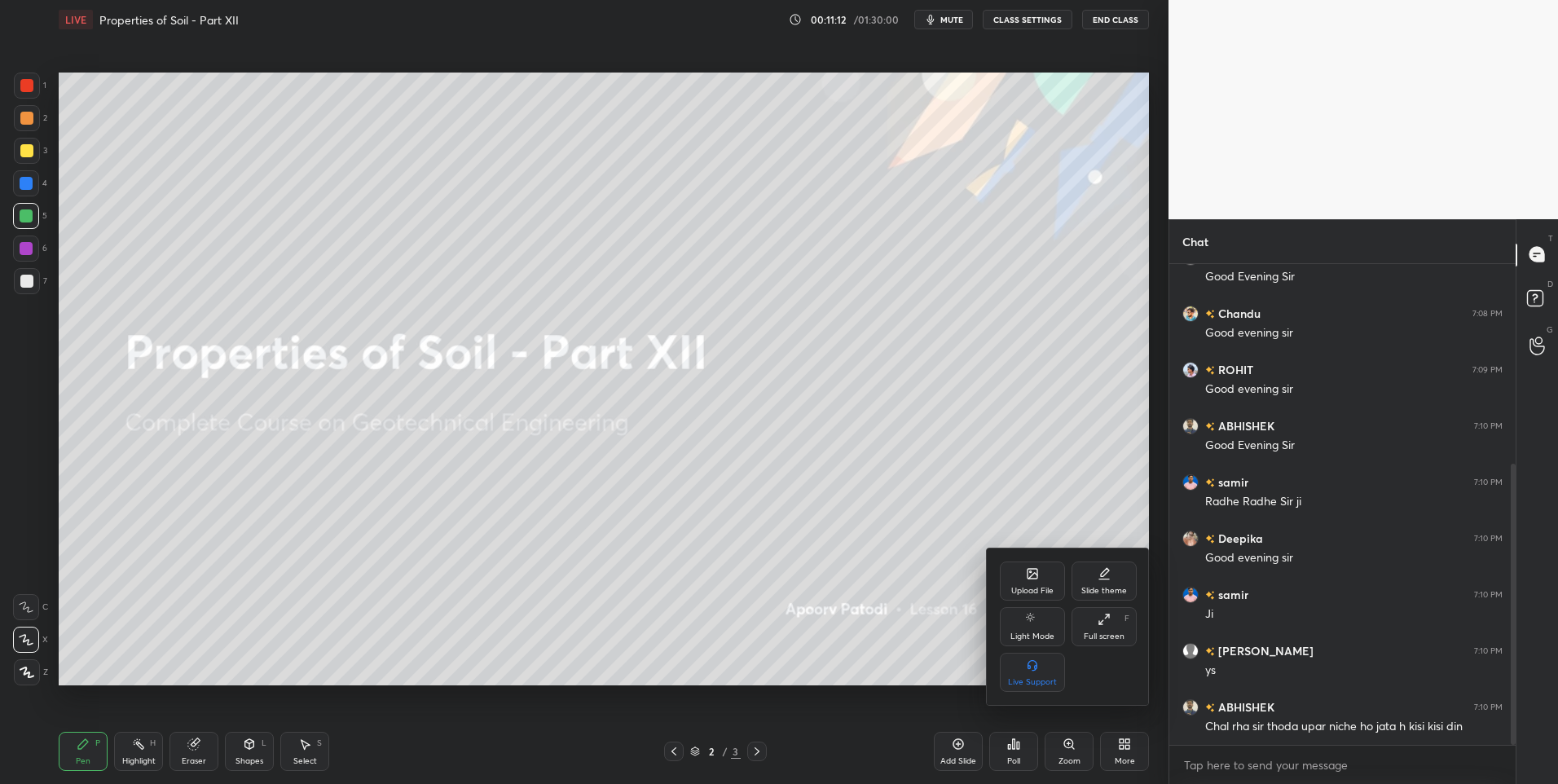
click at [1033, 618] on icon at bounding box center [1033, 619] width 13 height 20
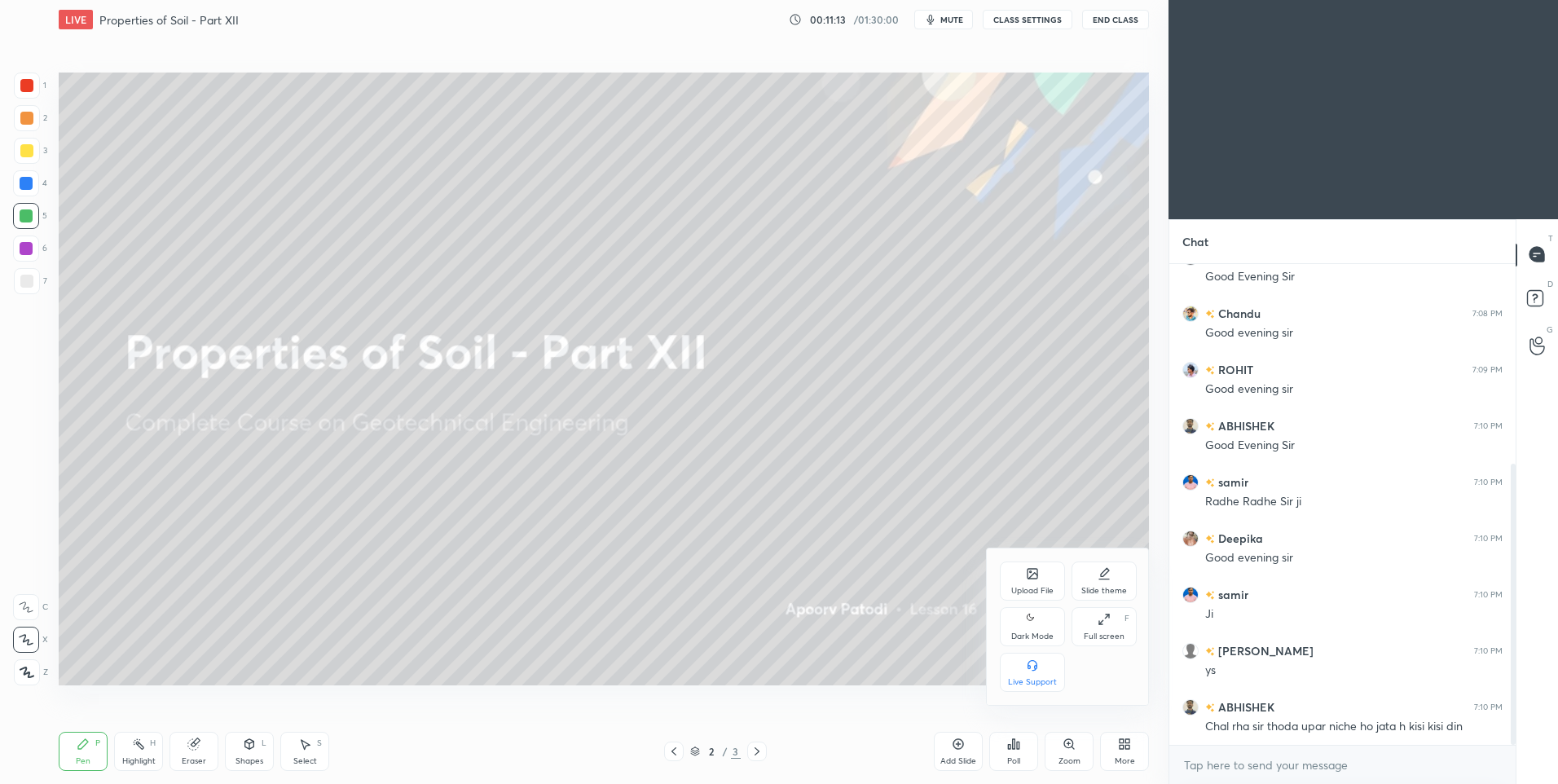
click at [1032, 622] on icon at bounding box center [1033, 619] width 13 height 20
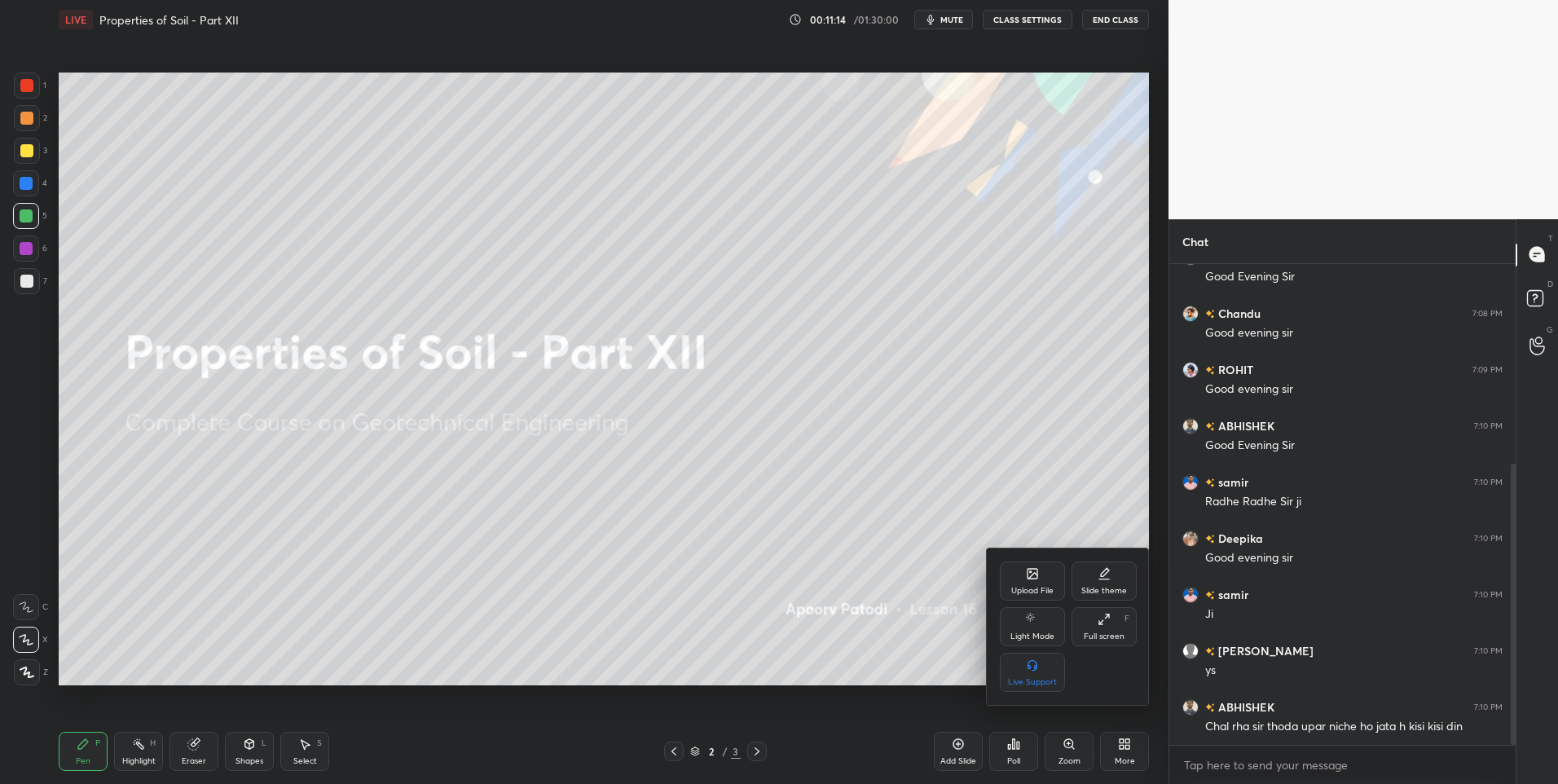
click at [1094, 570] on div "Slide theme" at bounding box center [1104, 581] width 66 height 39
click at [1109, 662] on rect at bounding box center [1104, 662] width 11 height 1
click at [1128, 738] on div at bounding box center [779, 392] width 1558 height 784
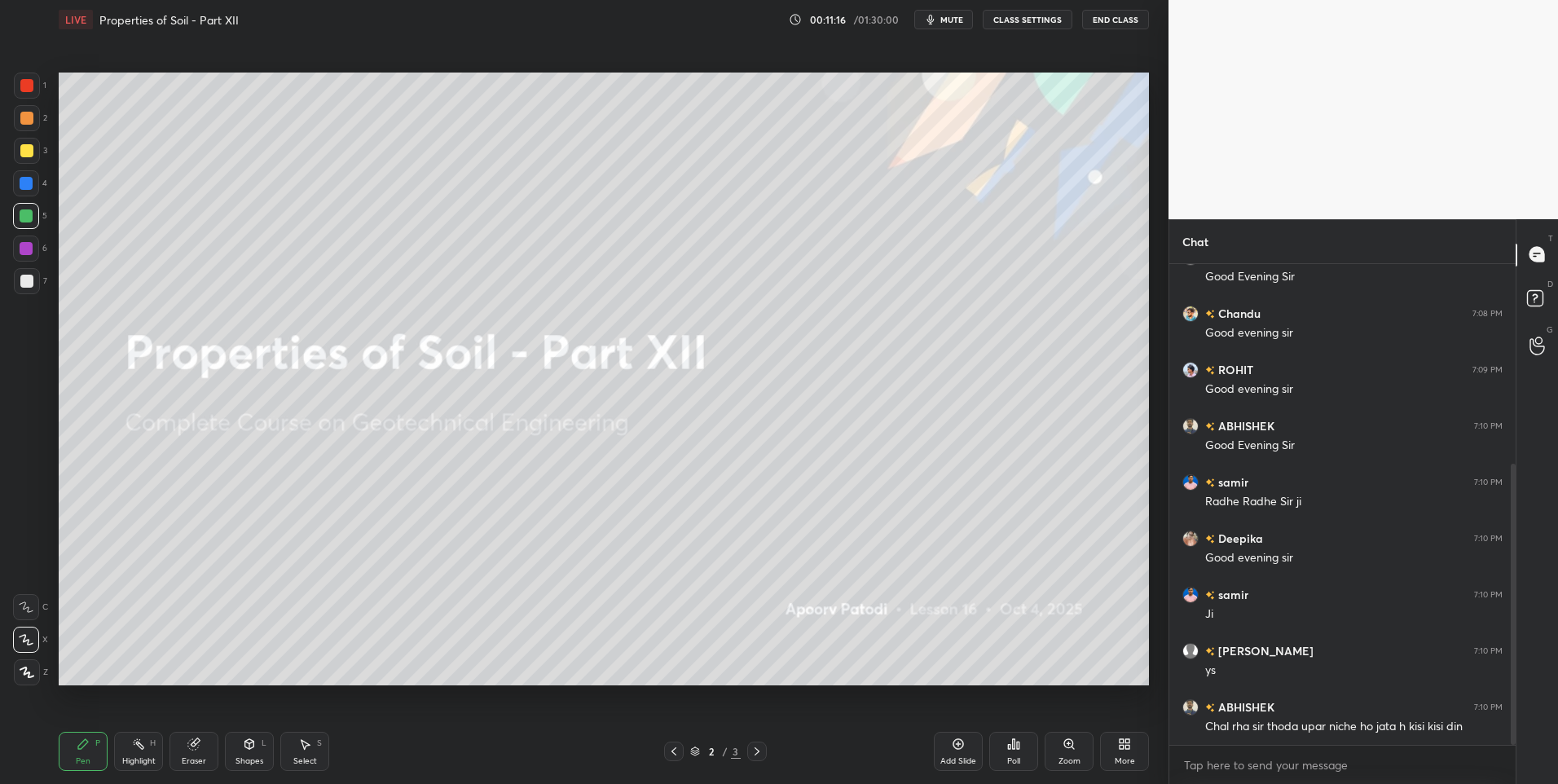
click at [772, 748] on div "2 / 3" at bounding box center [715, 751] width 438 height 20
click at [762, 748] on icon at bounding box center [757, 751] width 13 height 13
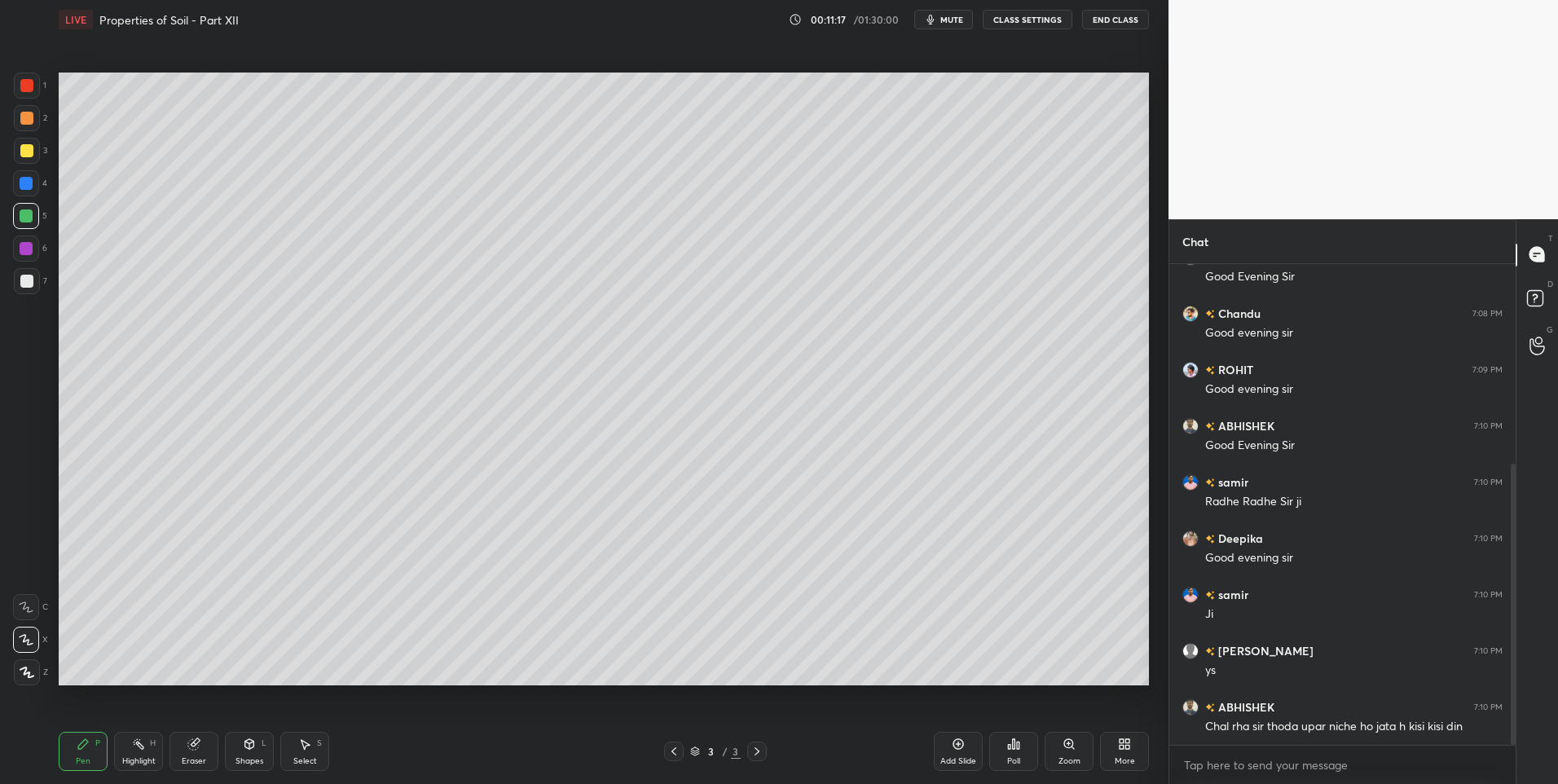
click at [667, 751] on div at bounding box center [673, 751] width 20 height 20
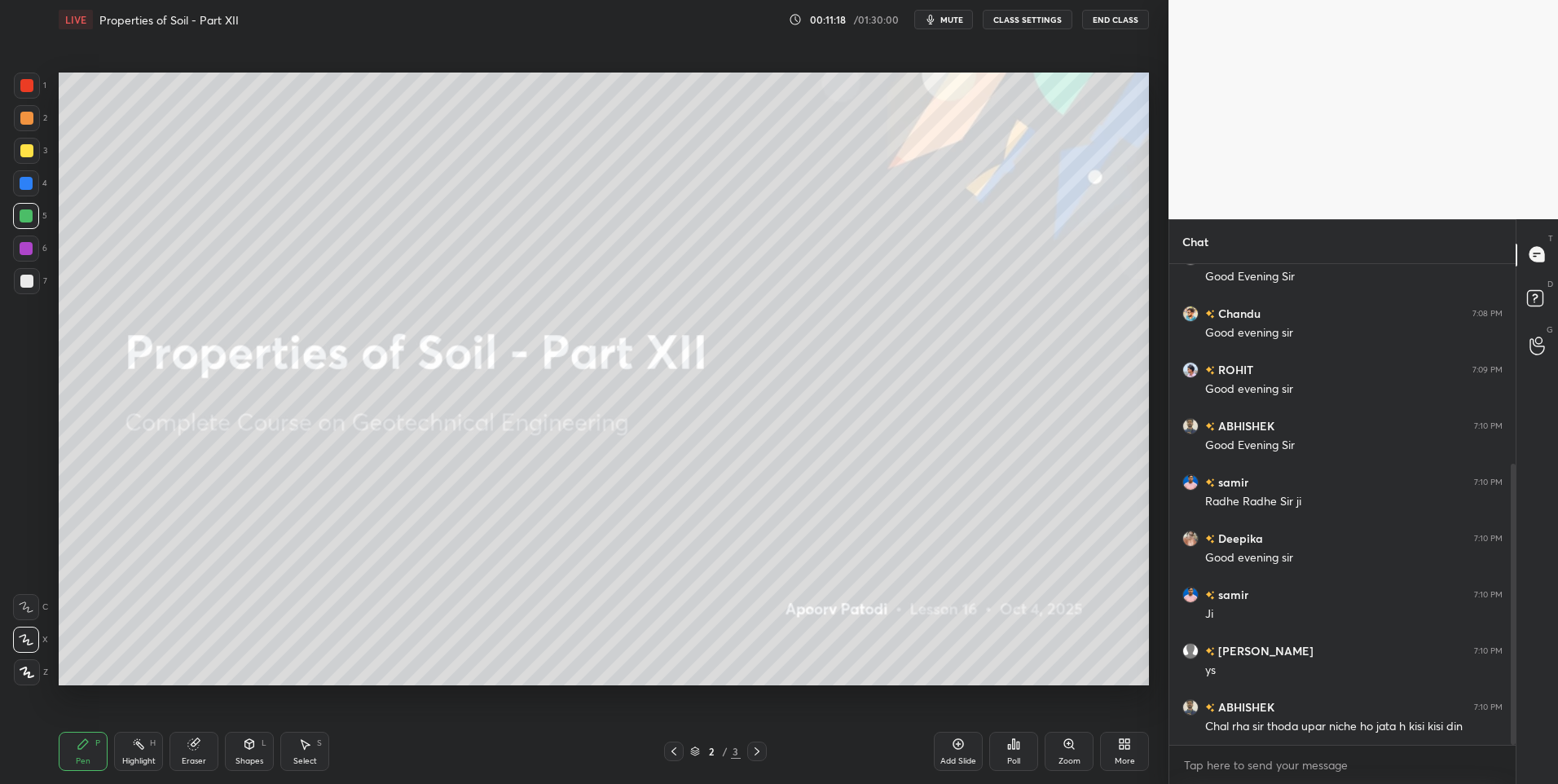
click at [937, 746] on div "Add Slide" at bounding box center [959, 751] width 49 height 39
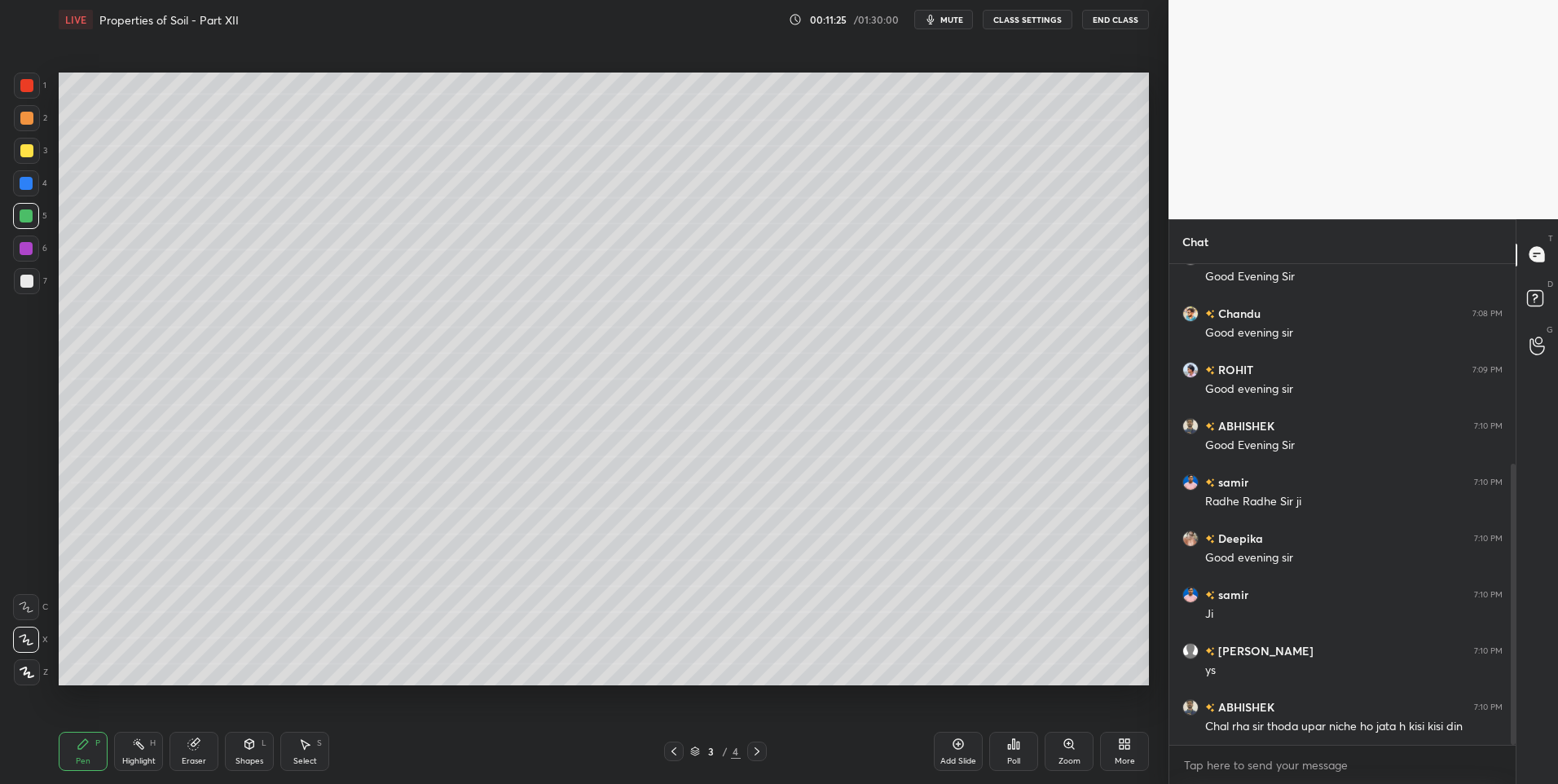
click at [28, 120] on div at bounding box center [27, 118] width 13 height 13
click at [32, 91] on div at bounding box center [27, 85] width 13 height 13
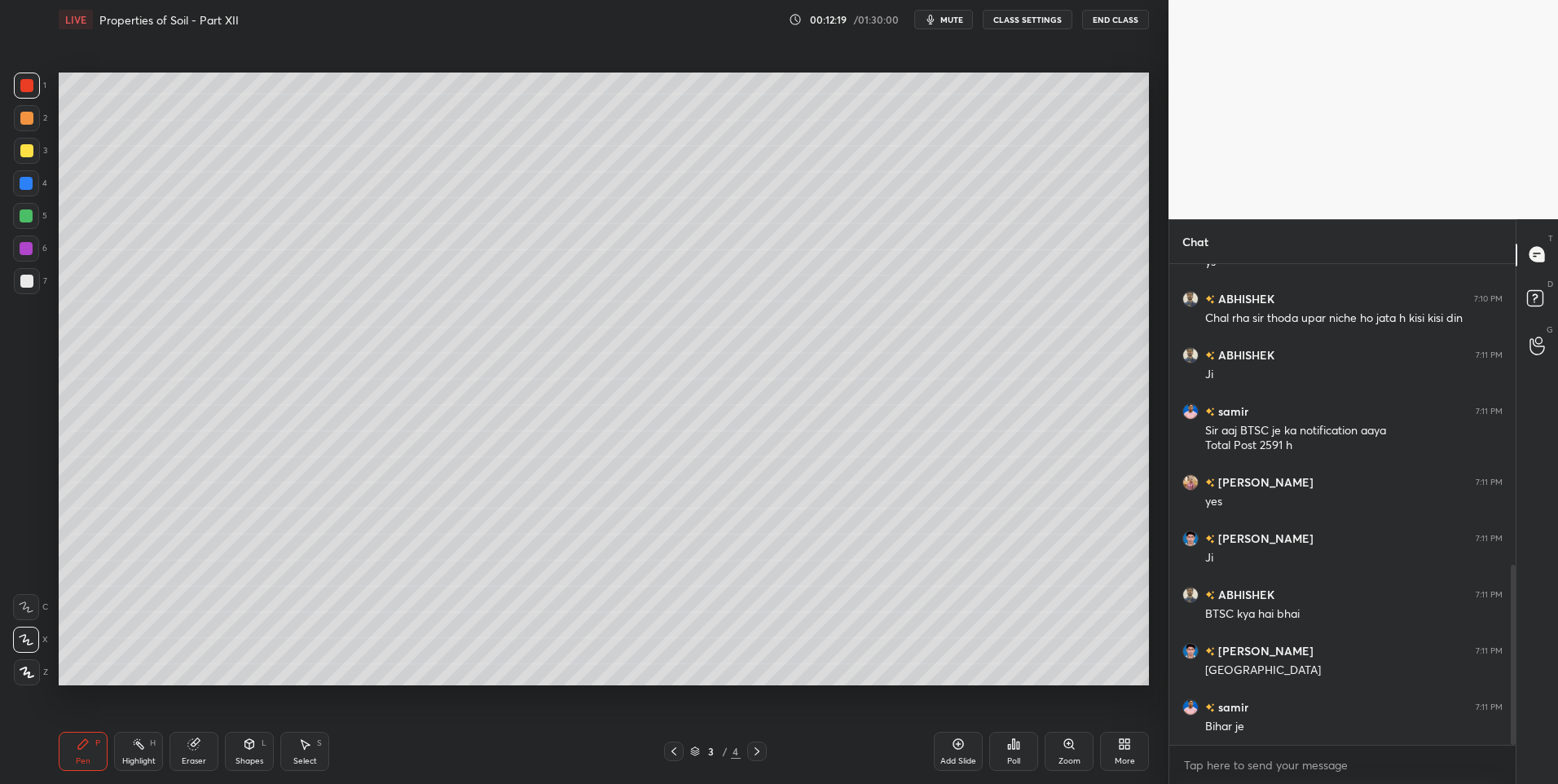
scroll to position [805, 0]
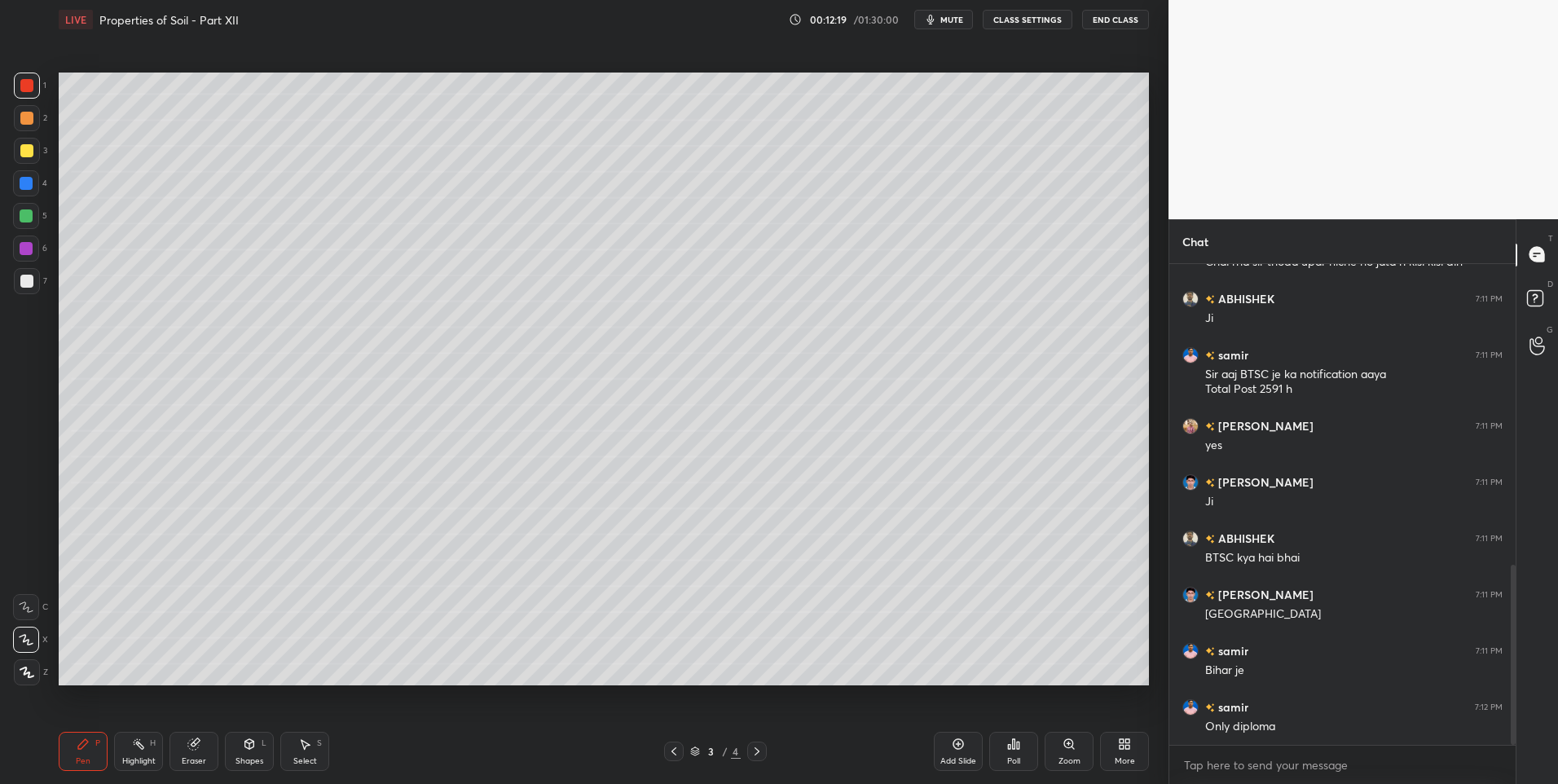
click at [310, 754] on div "Select S" at bounding box center [305, 751] width 49 height 39
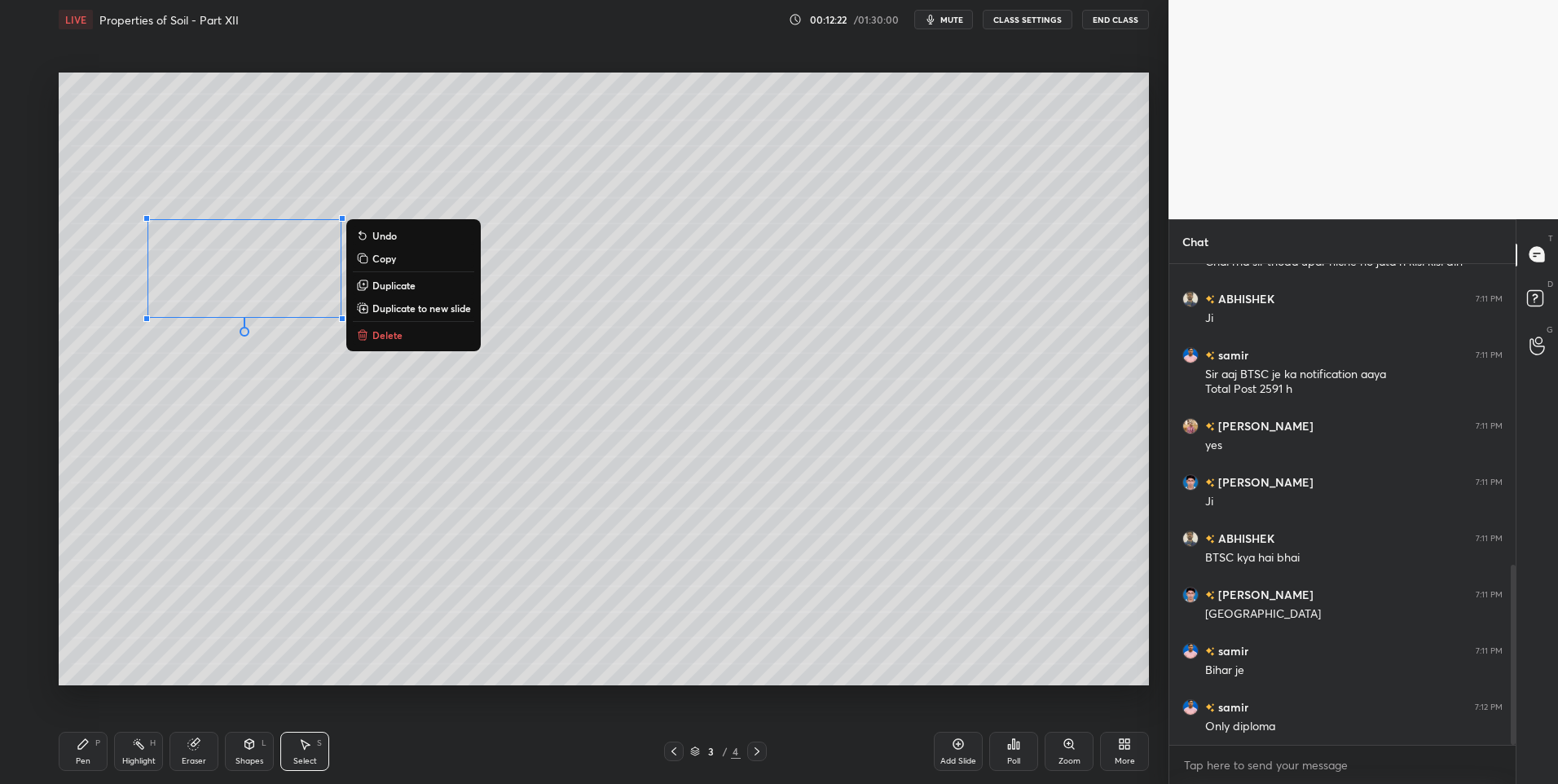
click at [398, 337] on p "Delete" at bounding box center [387, 335] width 30 height 13
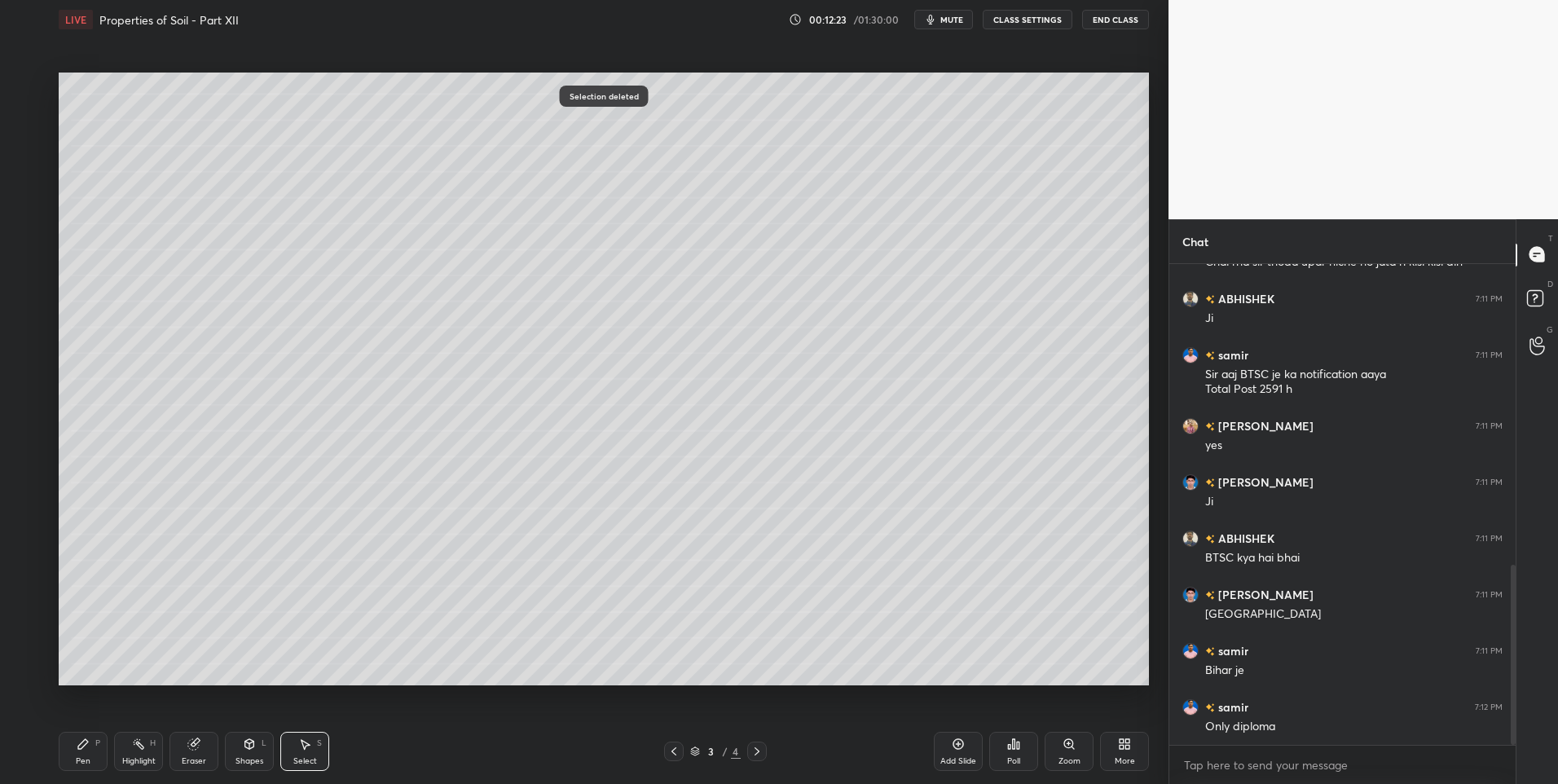
click at [313, 318] on div "0 ° Undo Copy Duplicate Duplicate to new slide Delete" at bounding box center [604, 379] width 1090 height 613
click at [85, 763] on div "Pen" at bounding box center [83, 761] width 15 height 8
click at [21, 279] on div at bounding box center [27, 281] width 13 height 13
click at [29, 282] on div at bounding box center [27, 281] width 13 height 13
click at [29, 93] on div at bounding box center [27, 85] width 26 height 26
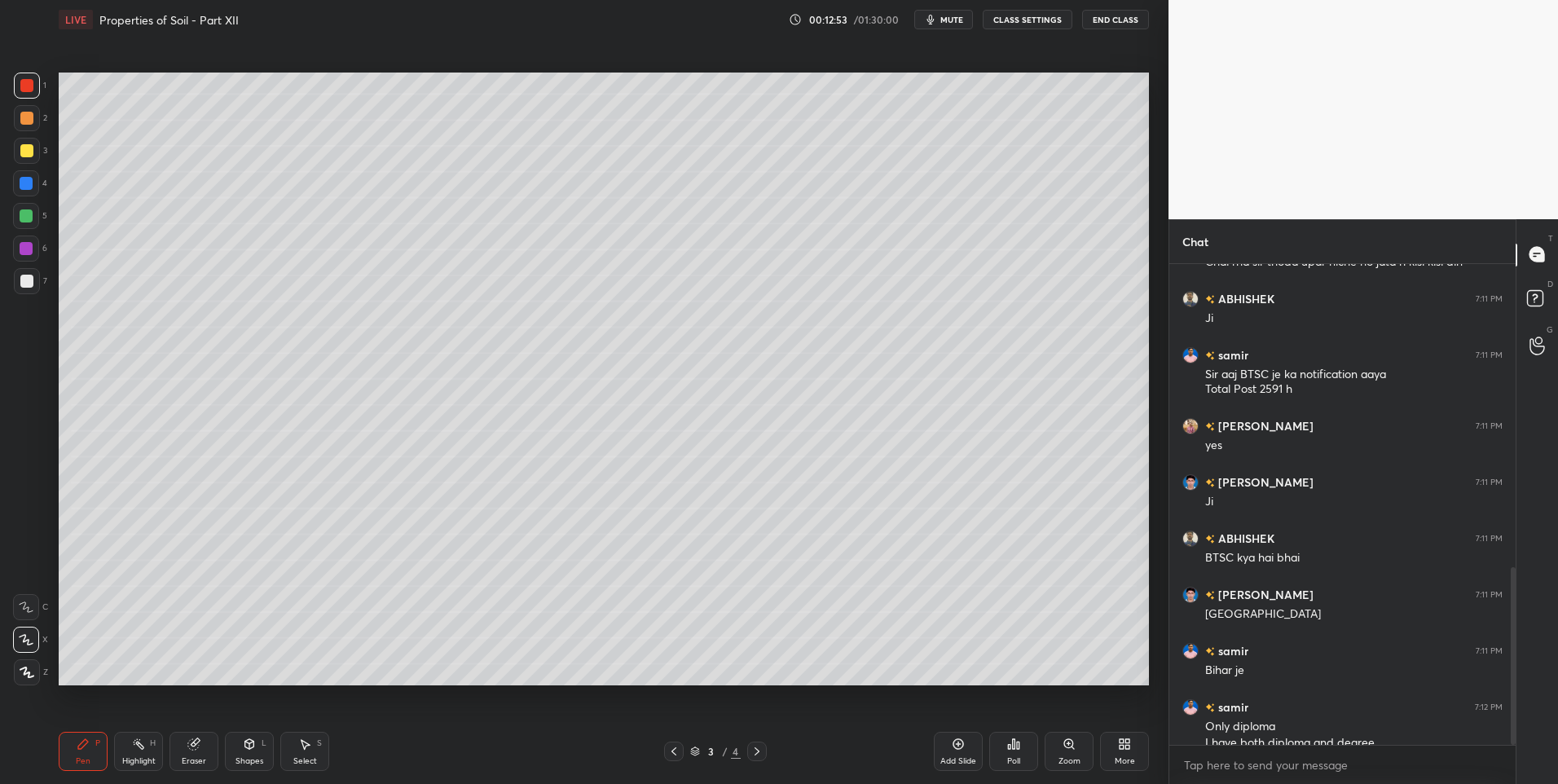
scroll to position [822, 0]
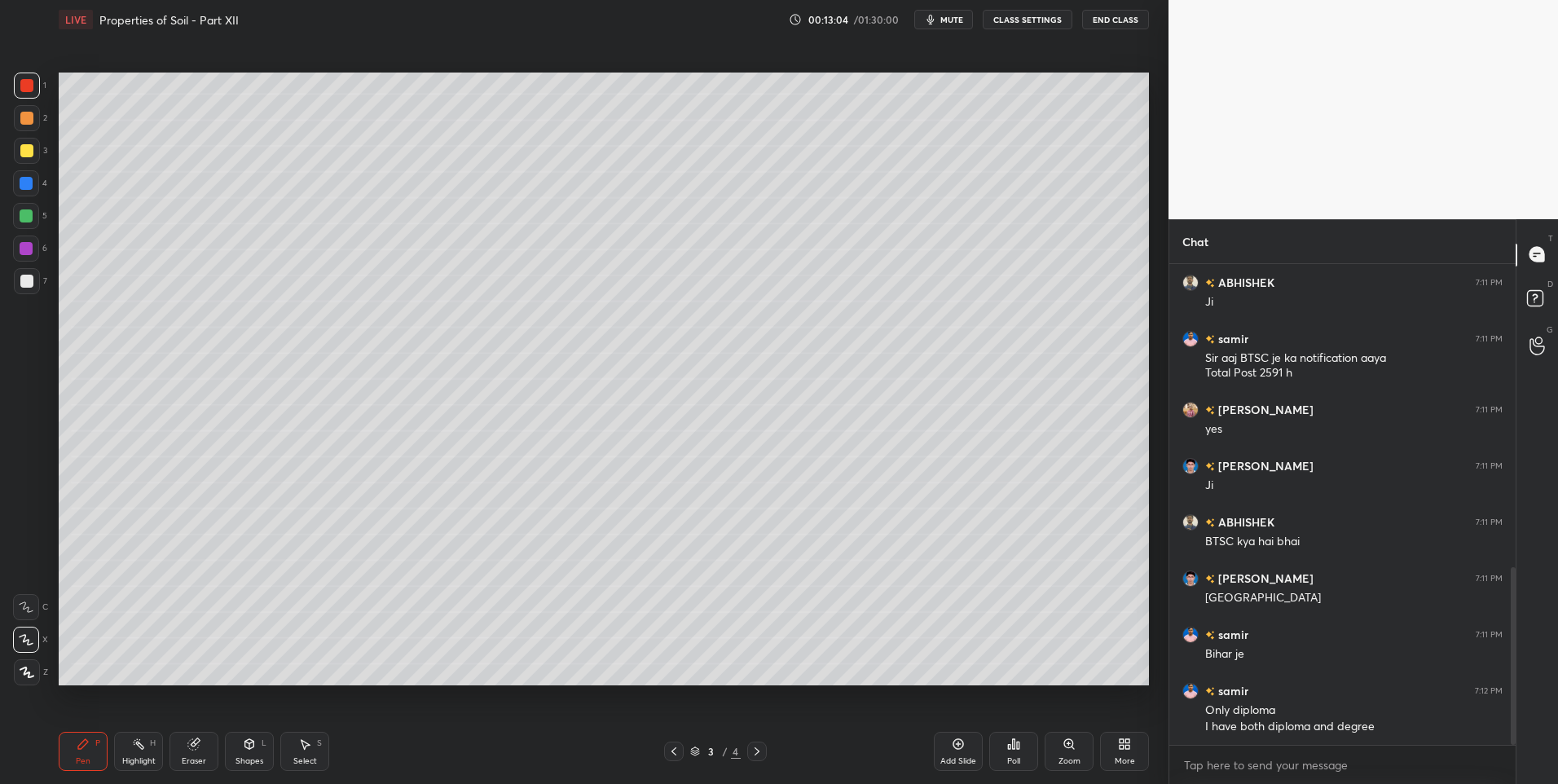
click at [308, 749] on icon at bounding box center [305, 744] width 13 height 13
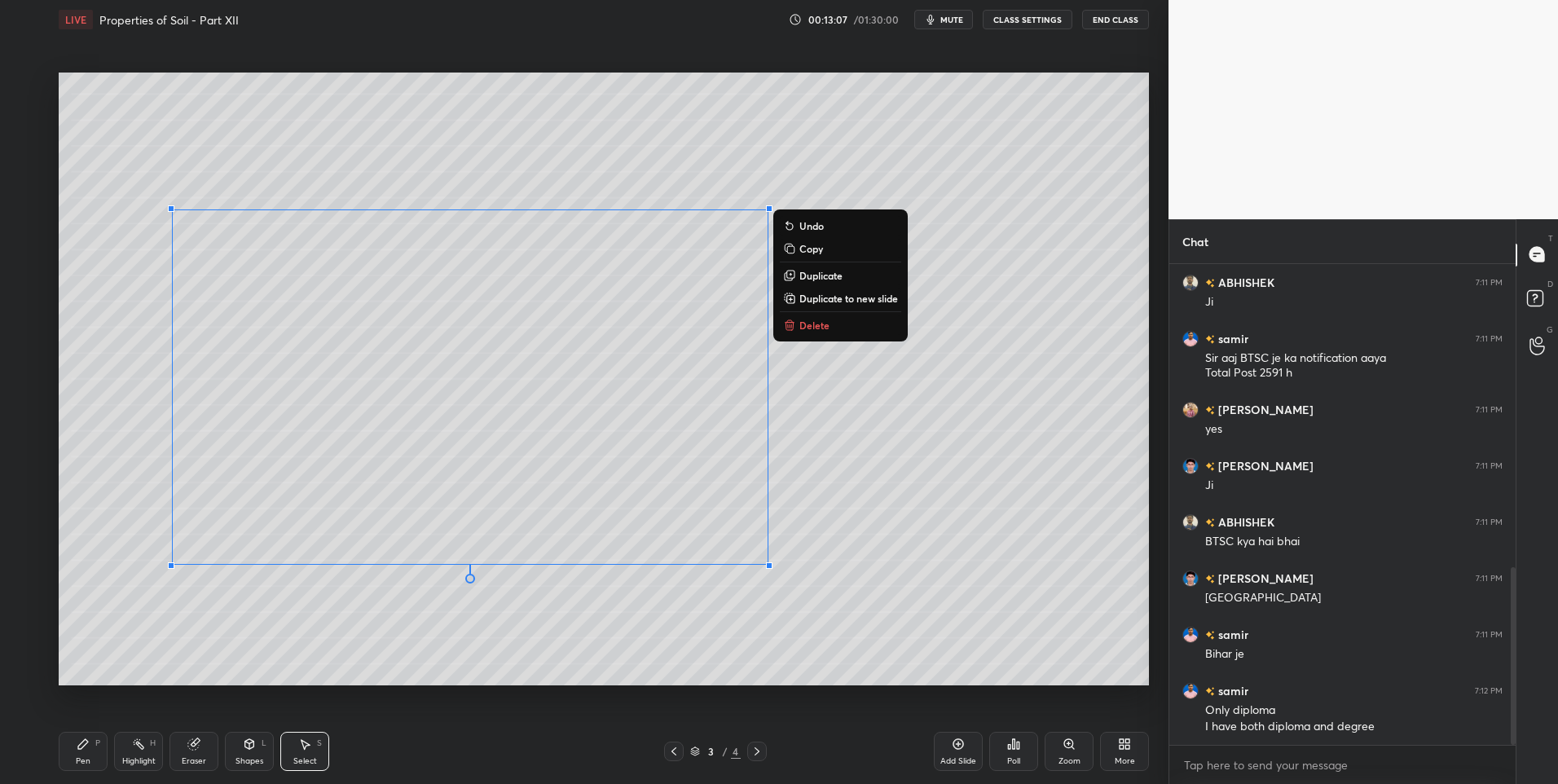
click at [828, 322] on p "Delete" at bounding box center [814, 325] width 30 height 13
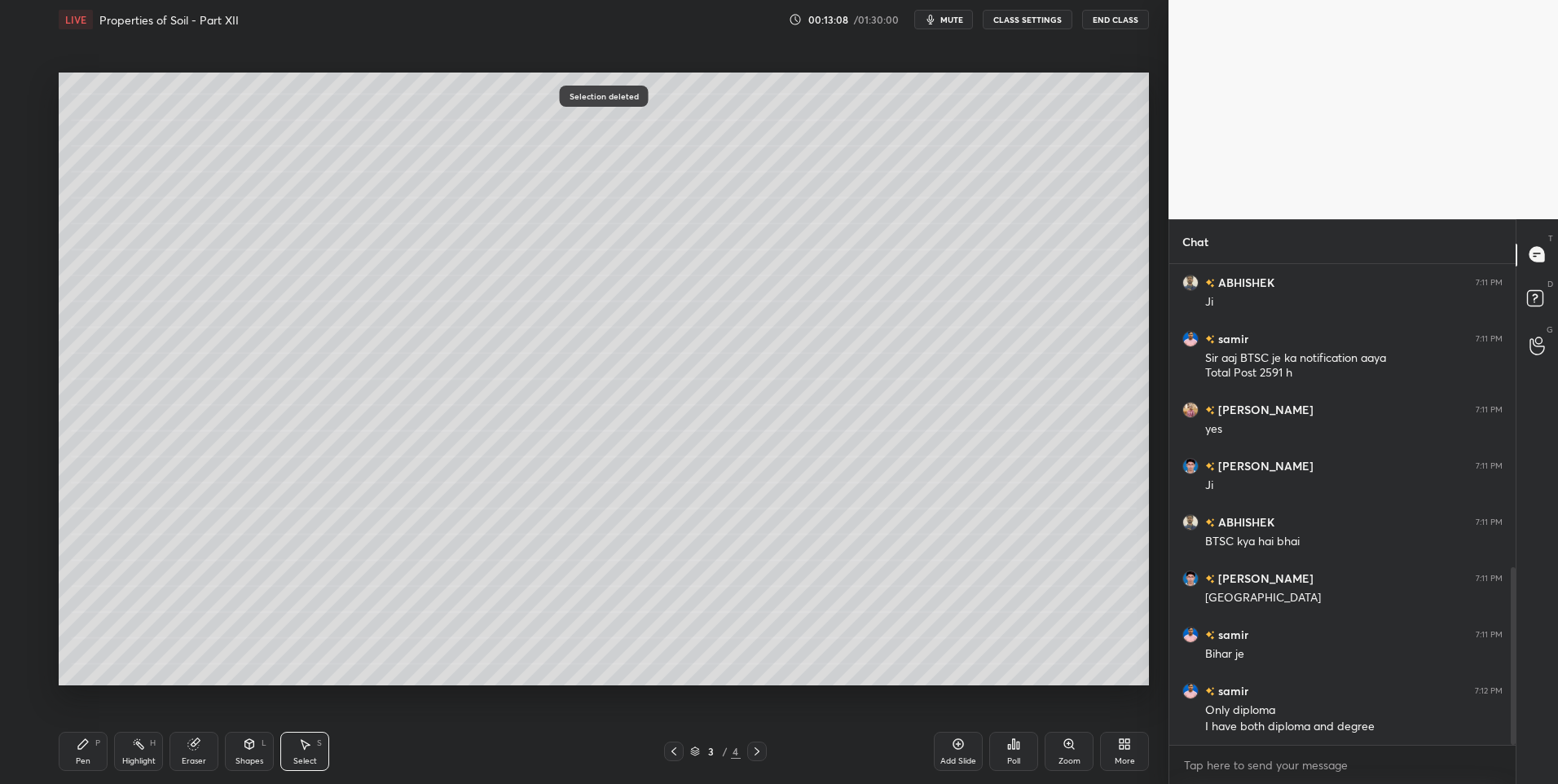
click at [96, 758] on div "Pen P" at bounding box center [83, 751] width 49 height 39
click at [23, 282] on div at bounding box center [27, 281] width 13 height 13
click at [22, 219] on div at bounding box center [26, 216] width 13 height 13
click at [23, 223] on div at bounding box center [26, 216] width 26 height 26
click at [20, 98] on div "1" at bounding box center [30, 88] width 33 height 33
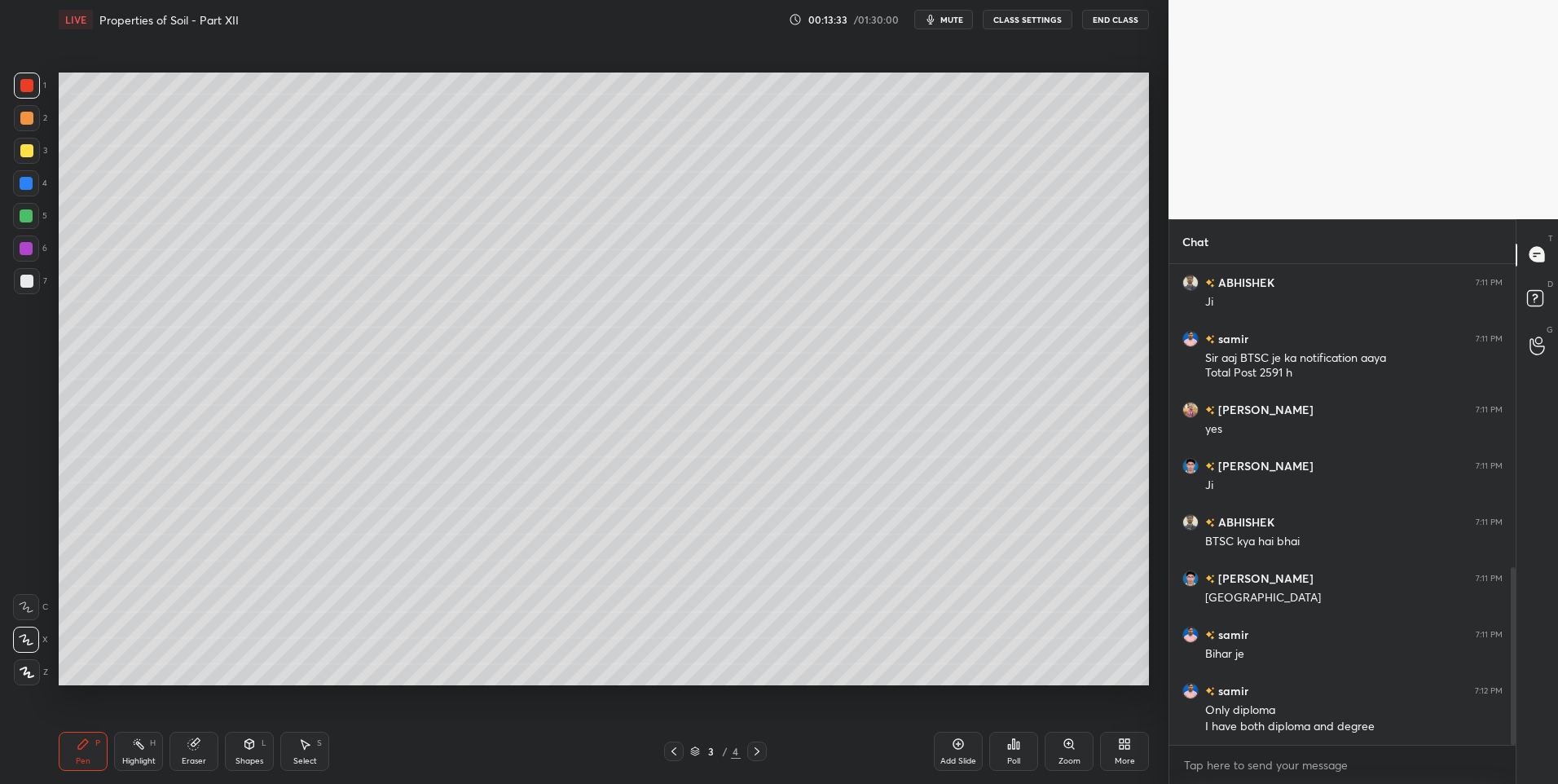
click at [258, 745] on div "Shapes L" at bounding box center [250, 751] width 49 height 39
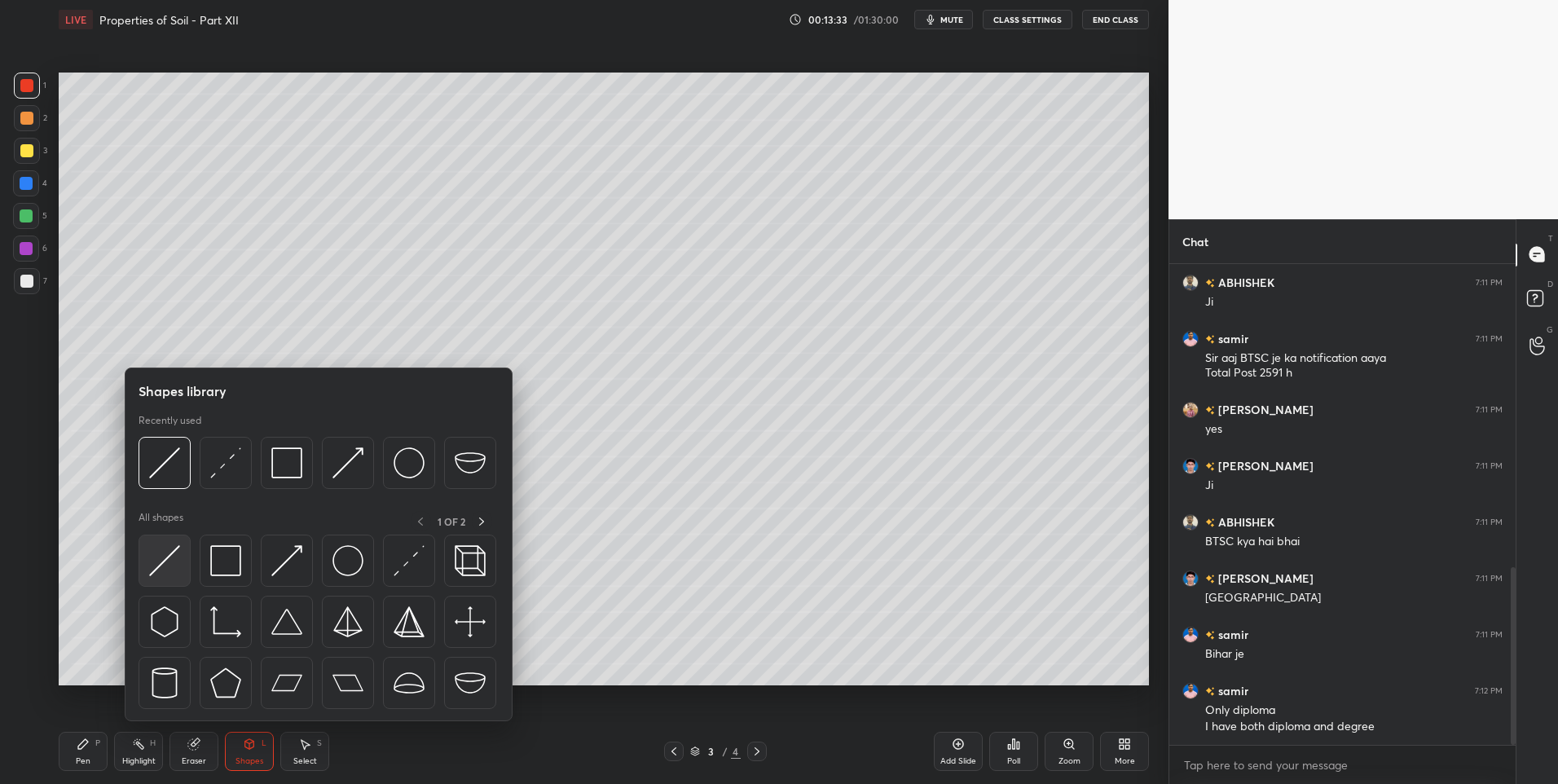
click at [151, 585] on div at bounding box center [165, 561] width 53 height 53
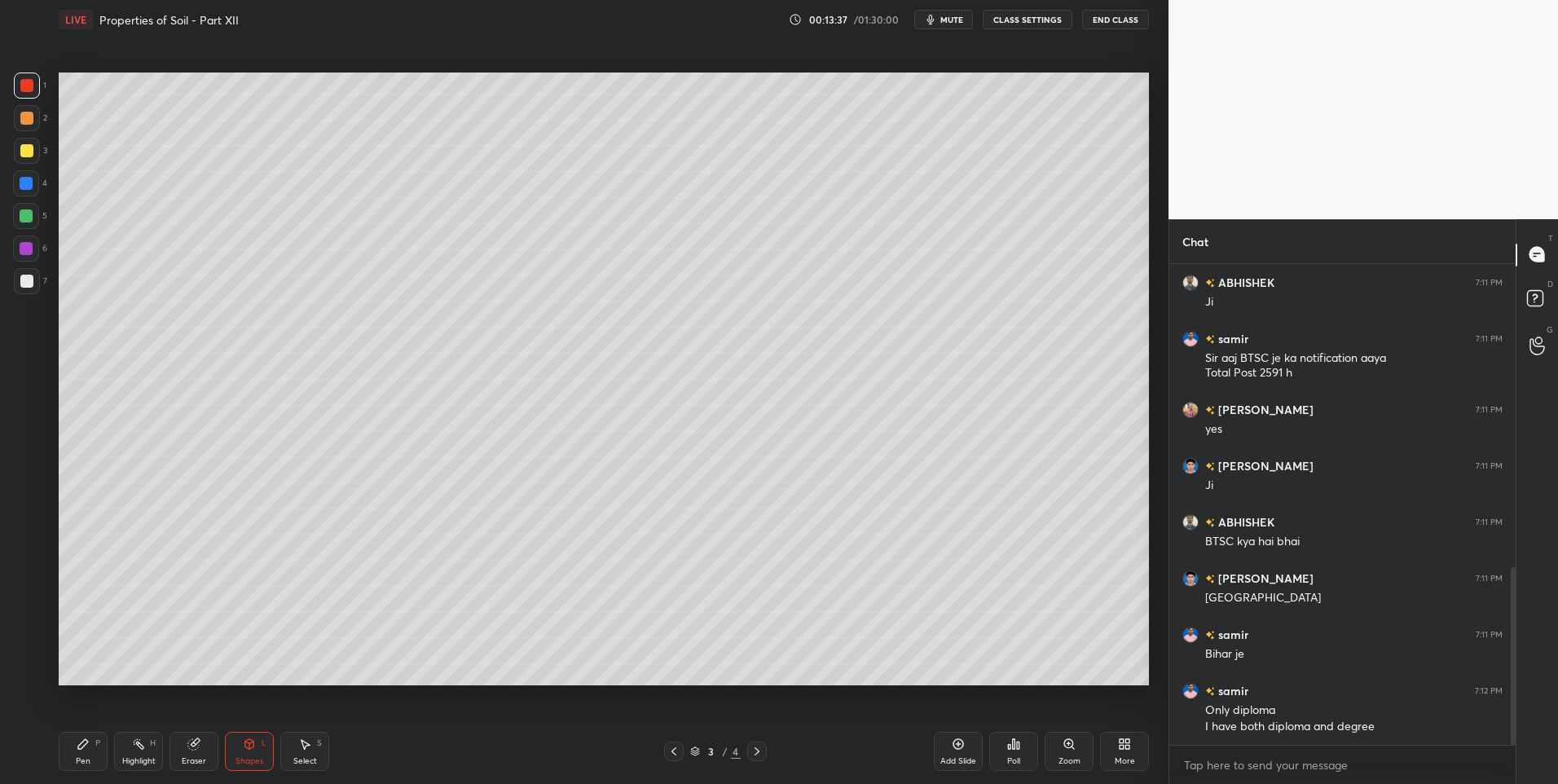
click at [83, 757] on div "Pen" at bounding box center [83, 761] width 15 height 8
click at [245, 751] on div "Shapes L" at bounding box center [250, 751] width 49 height 39
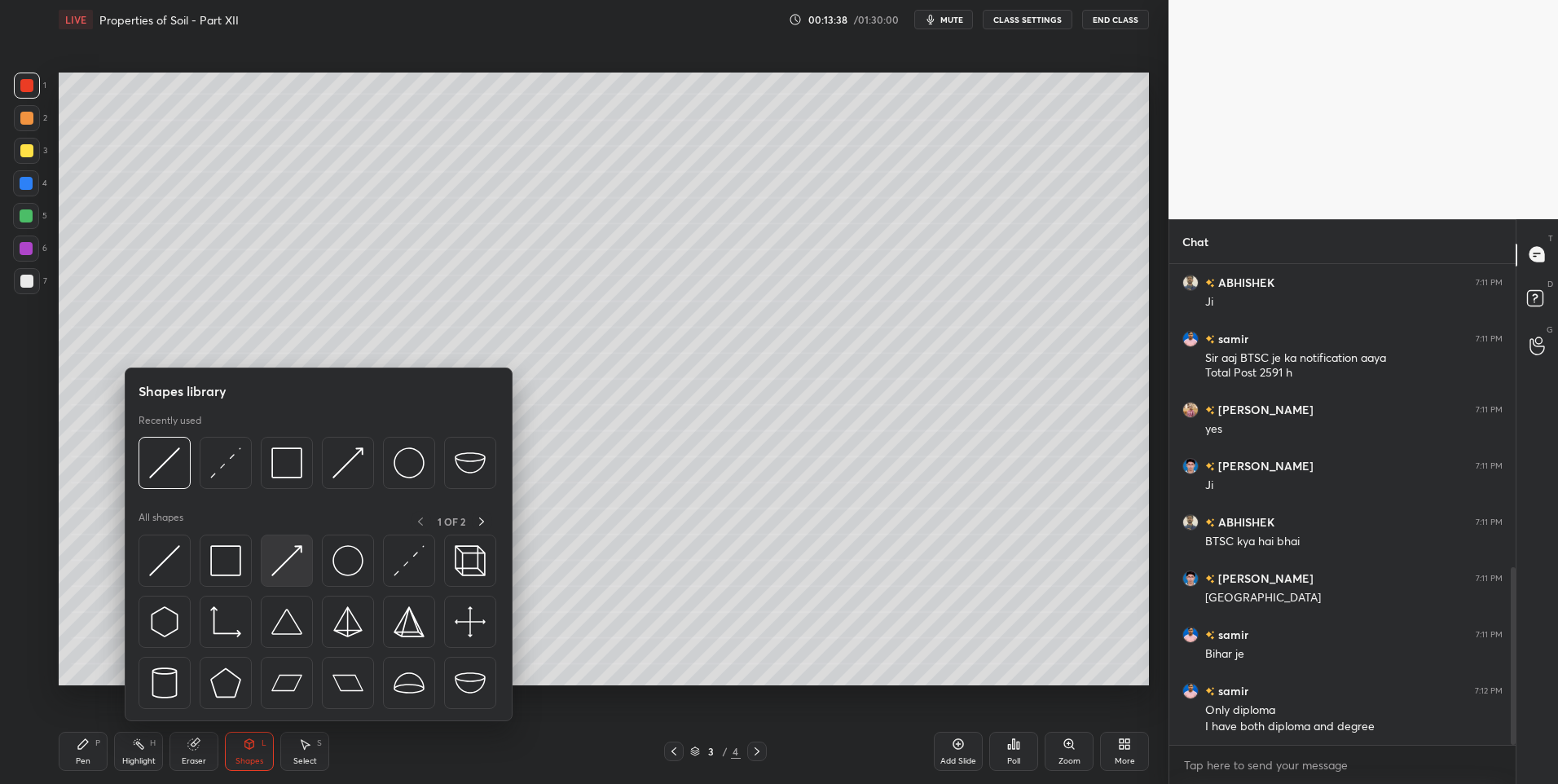
click at [277, 562] on img at bounding box center [286, 560] width 31 height 31
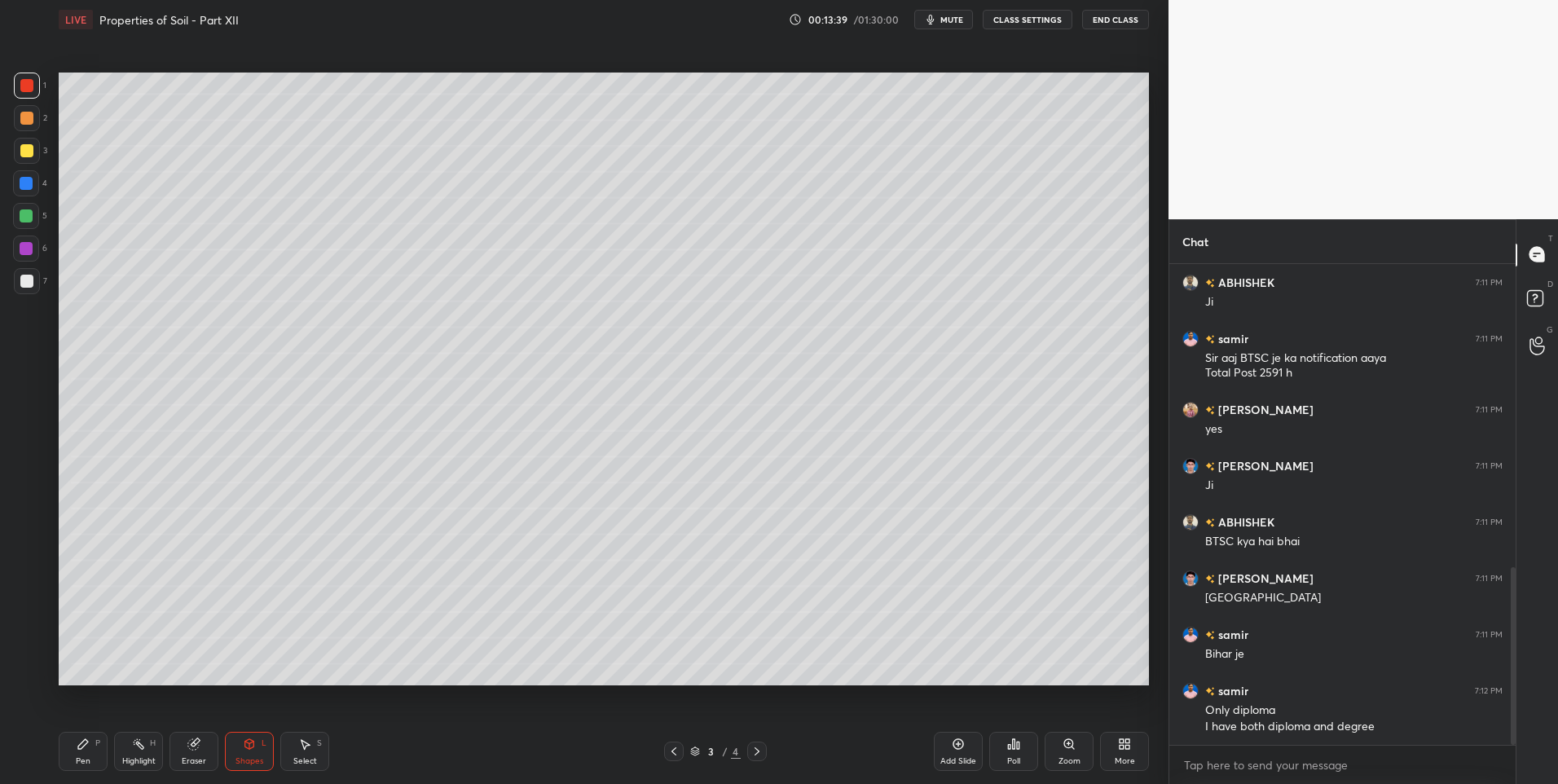
click at [23, 280] on div at bounding box center [27, 281] width 13 height 13
click at [85, 747] on icon at bounding box center [83, 744] width 13 height 13
click at [27, 219] on div at bounding box center [26, 216] width 13 height 13
click at [30, 225] on div at bounding box center [26, 216] width 26 height 26
click at [241, 748] on div "Shapes L" at bounding box center [250, 751] width 49 height 39
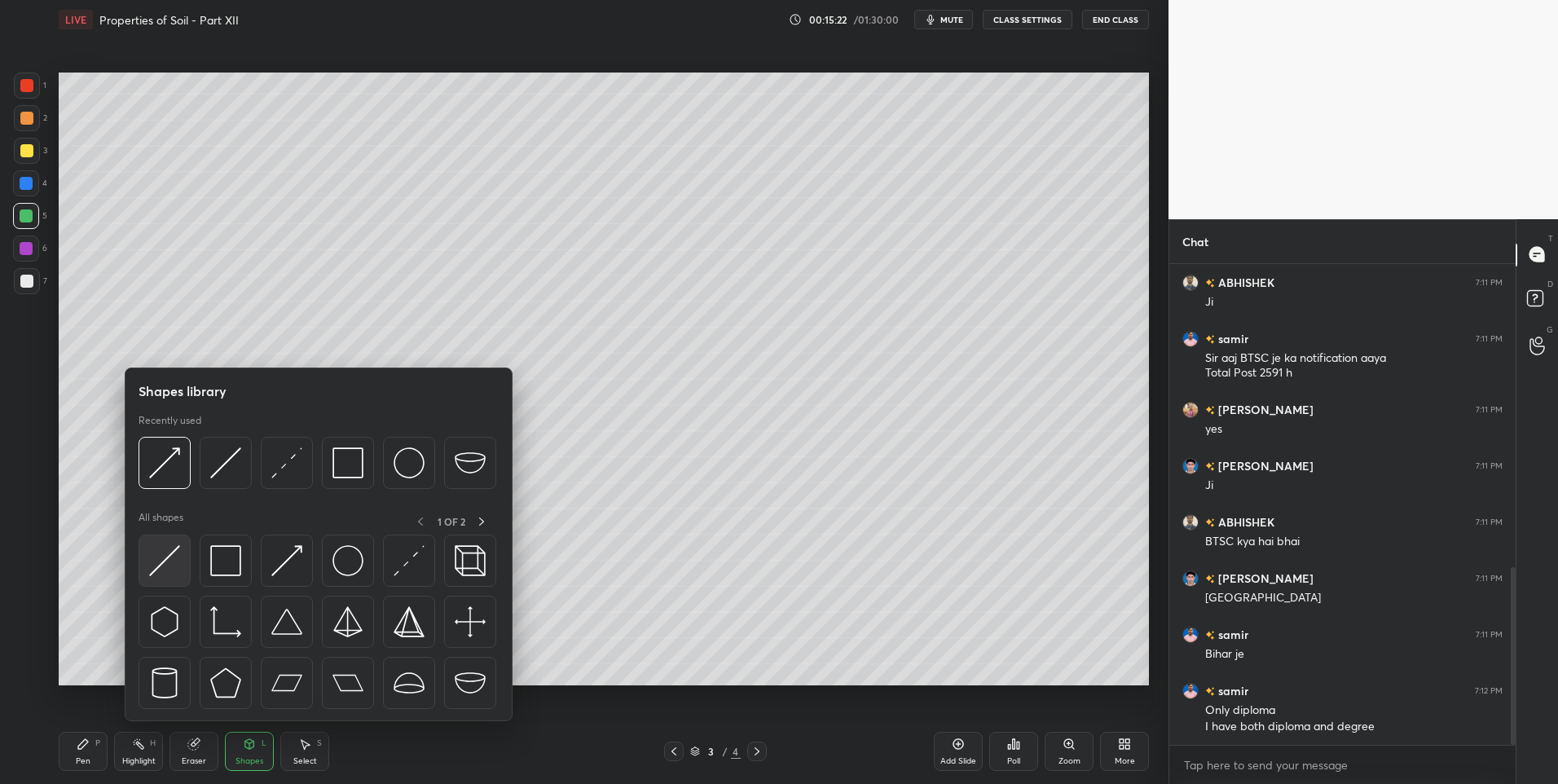
click at [157, 576] on img at bounding box center [164, 560] width 31 height 31
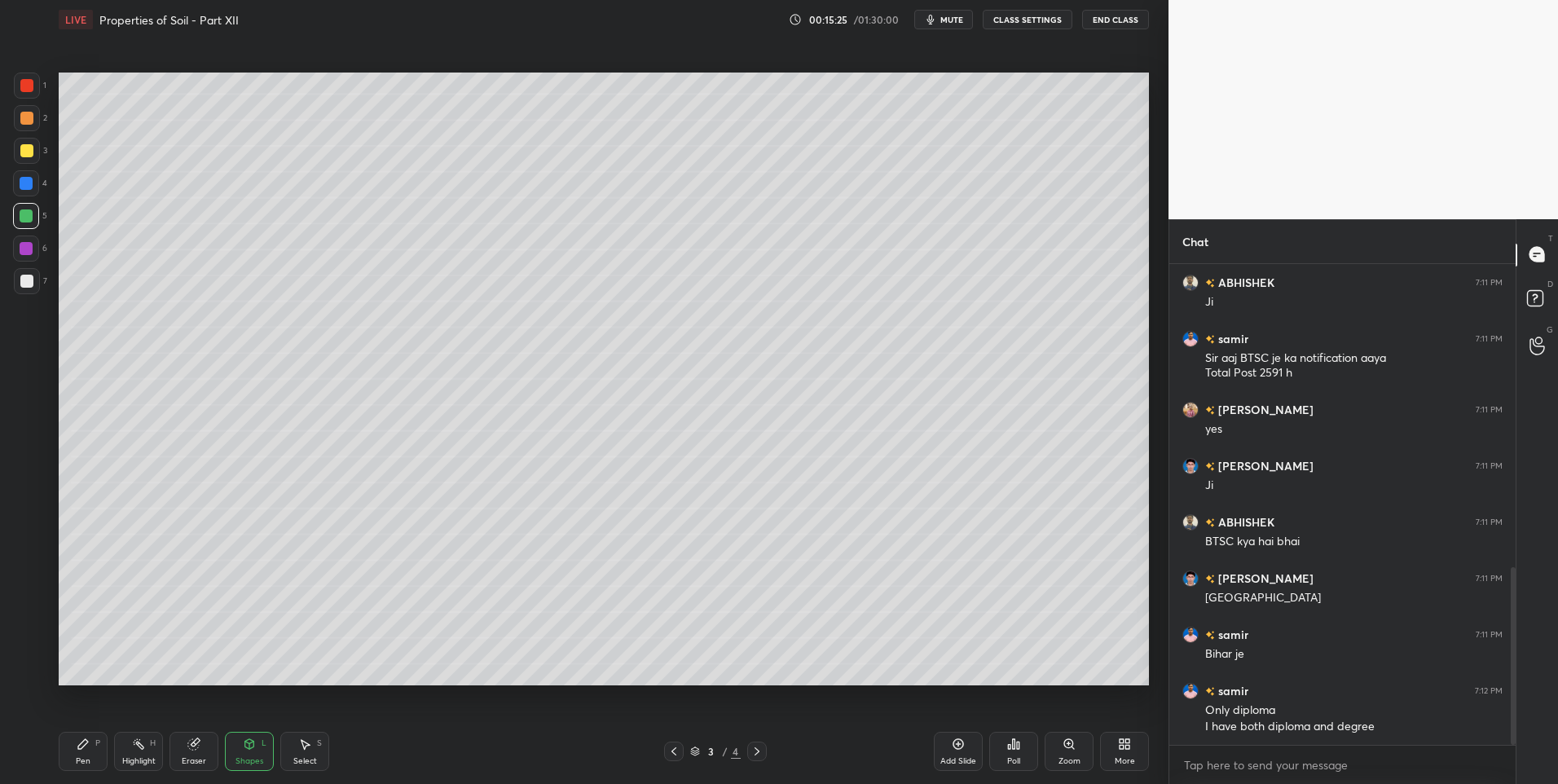
click at [68, 761] on div "Pen P" at bounding box center [83, 751] width 49 height 39
click at [76, 761] on div "Pen" at bounding box center [83, 761] width 15 height 8
click at [251, 757] on div "Shapes" at bounding box center [250, 761] width 28 height 8
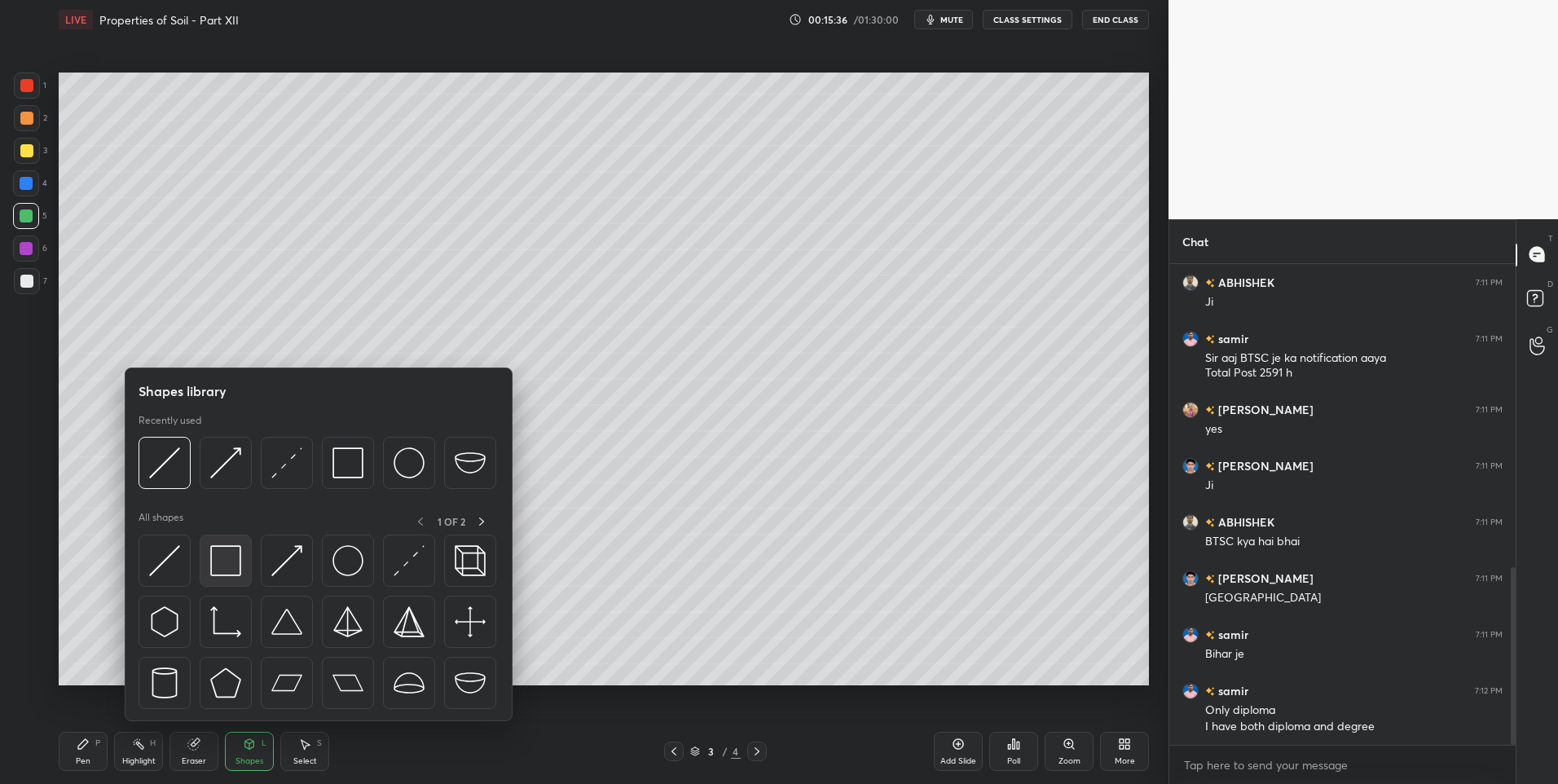
click at [223, 556] on img at bounding box center [225, 560] width 31 height 31
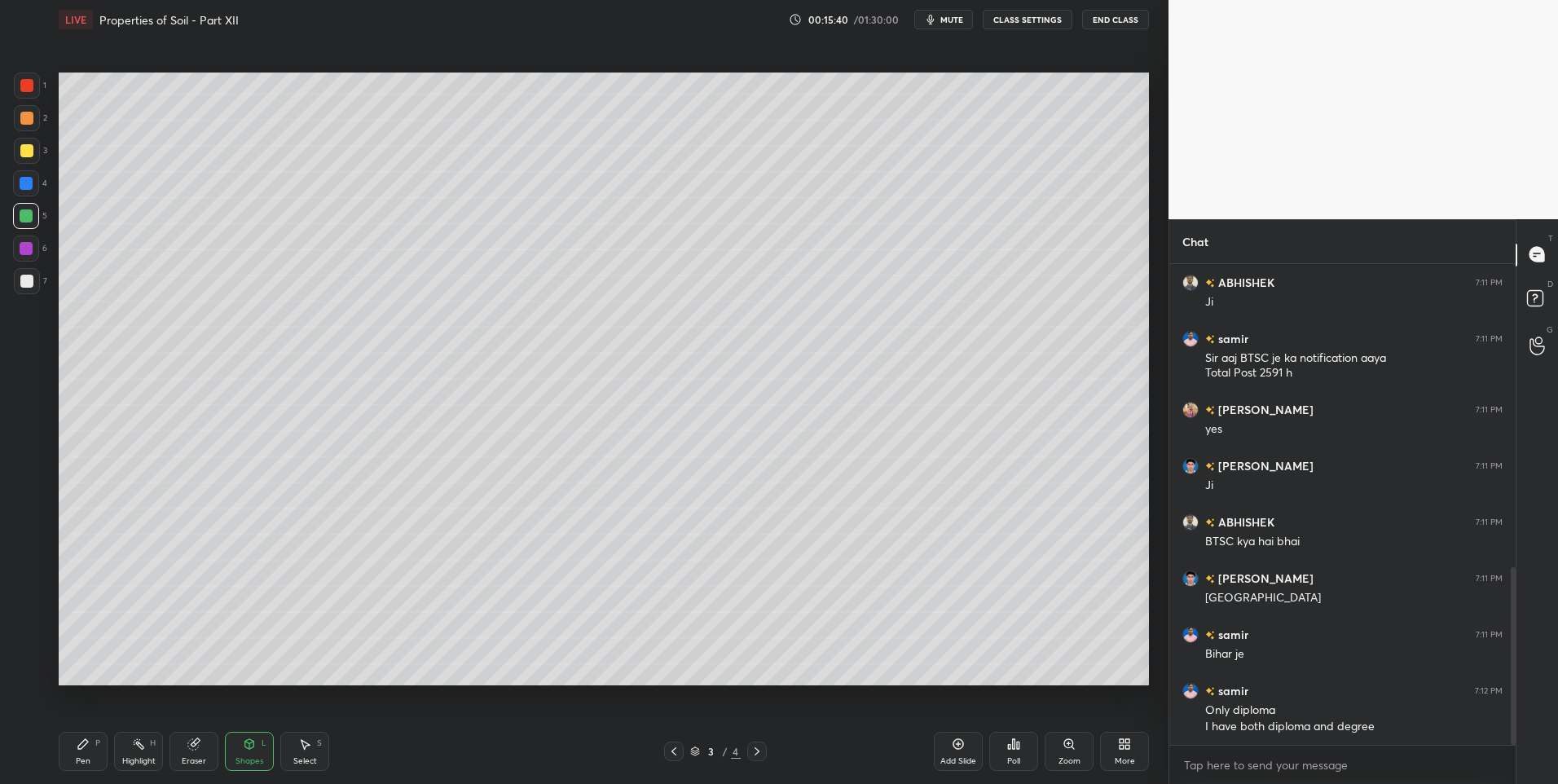
click at [131, 742] on div "Highlight H" at bounding box center [139, 751] width 49 height 39
click at [140, 746] on rect at bounding box center [140, 746] width 8 height 8
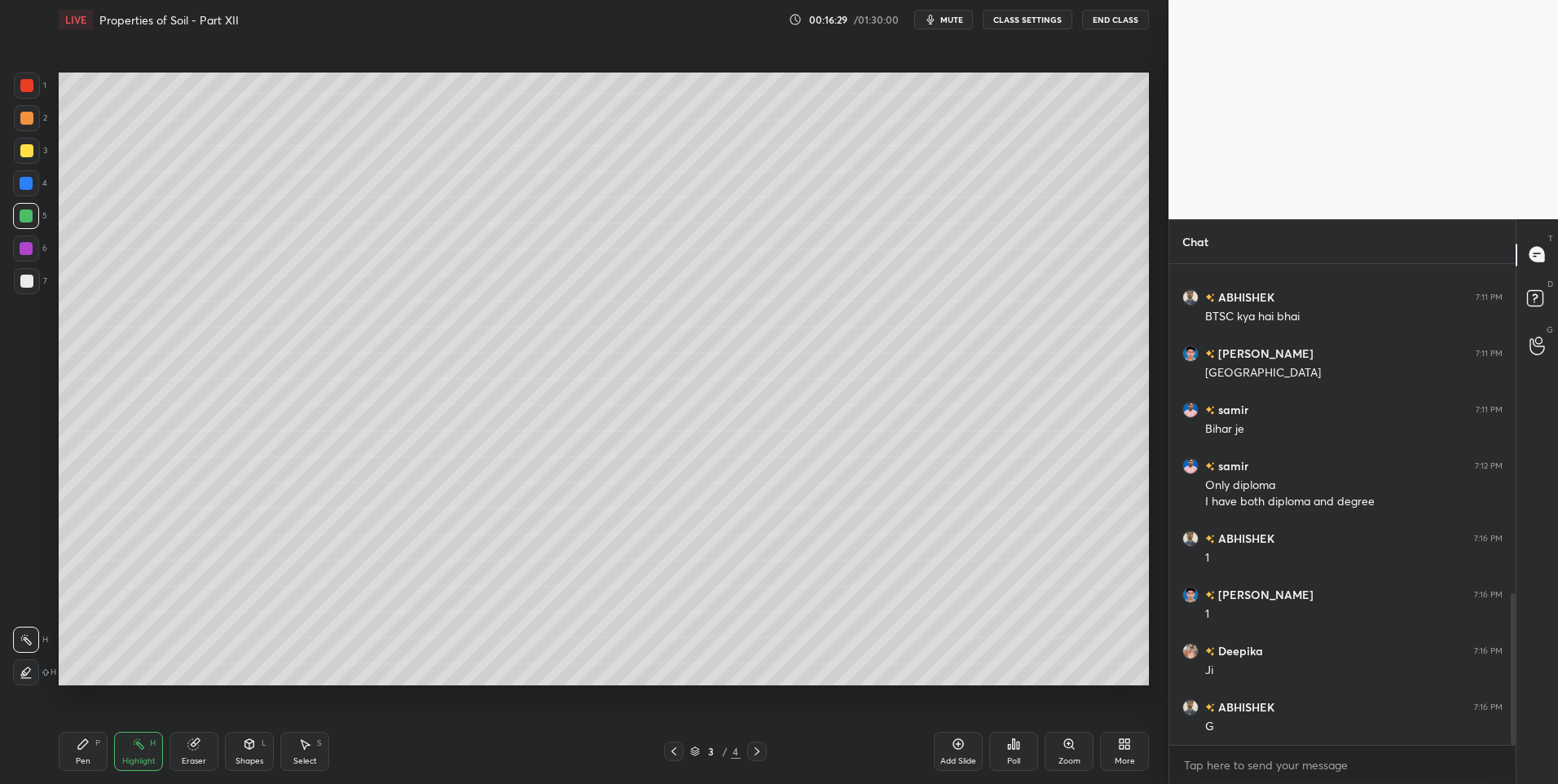
scroll to position [1102, 0]
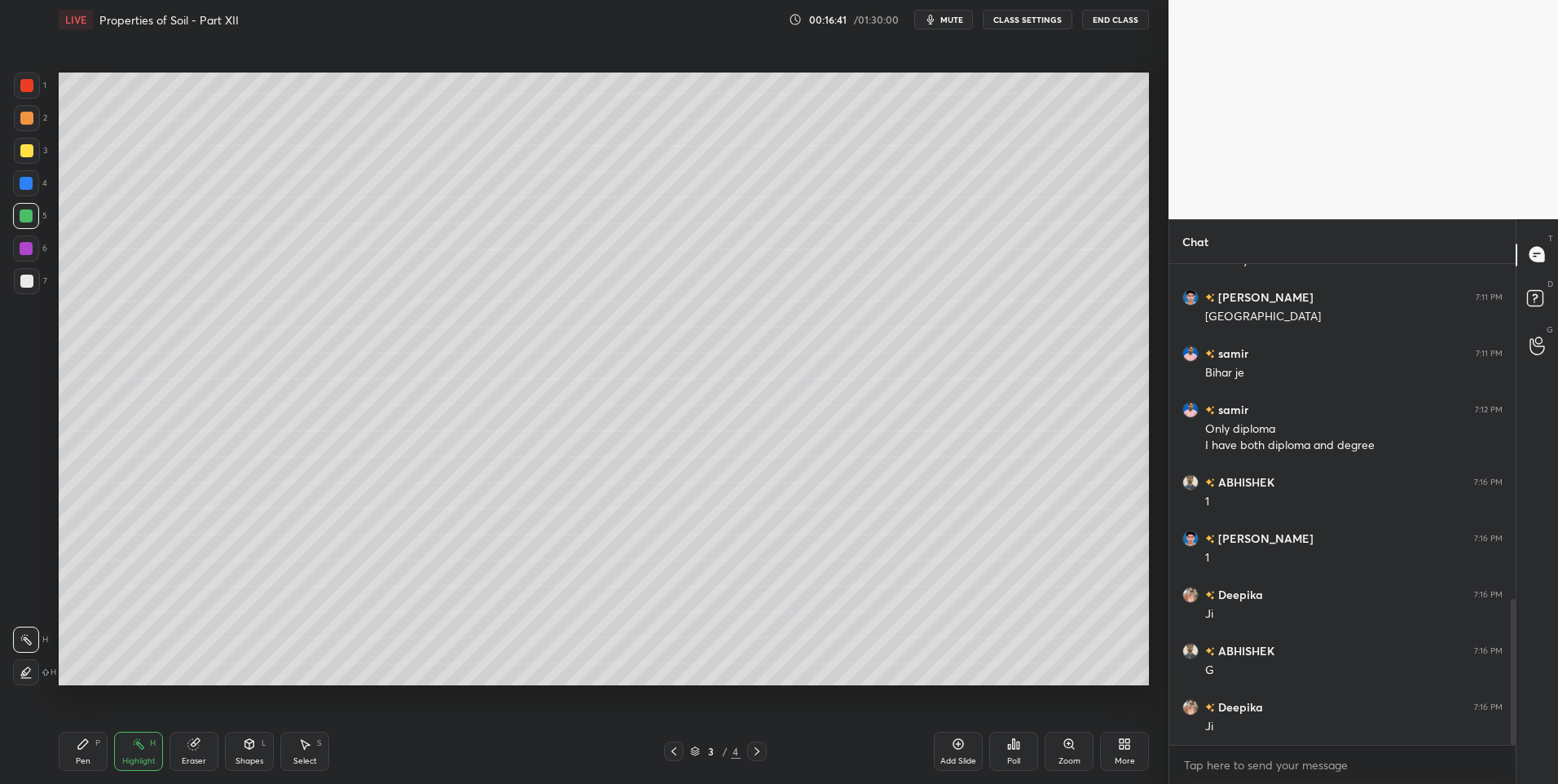
click at [77, 758] on div "Pen" at bounding box center [83, 761] width 15 height 8
click at [29, 125] on div at bounding box center [27, 118] width 26 height 26
click at [245, 754] on div "Shapes L" at bounding box center [250, 751] width 49 height 39
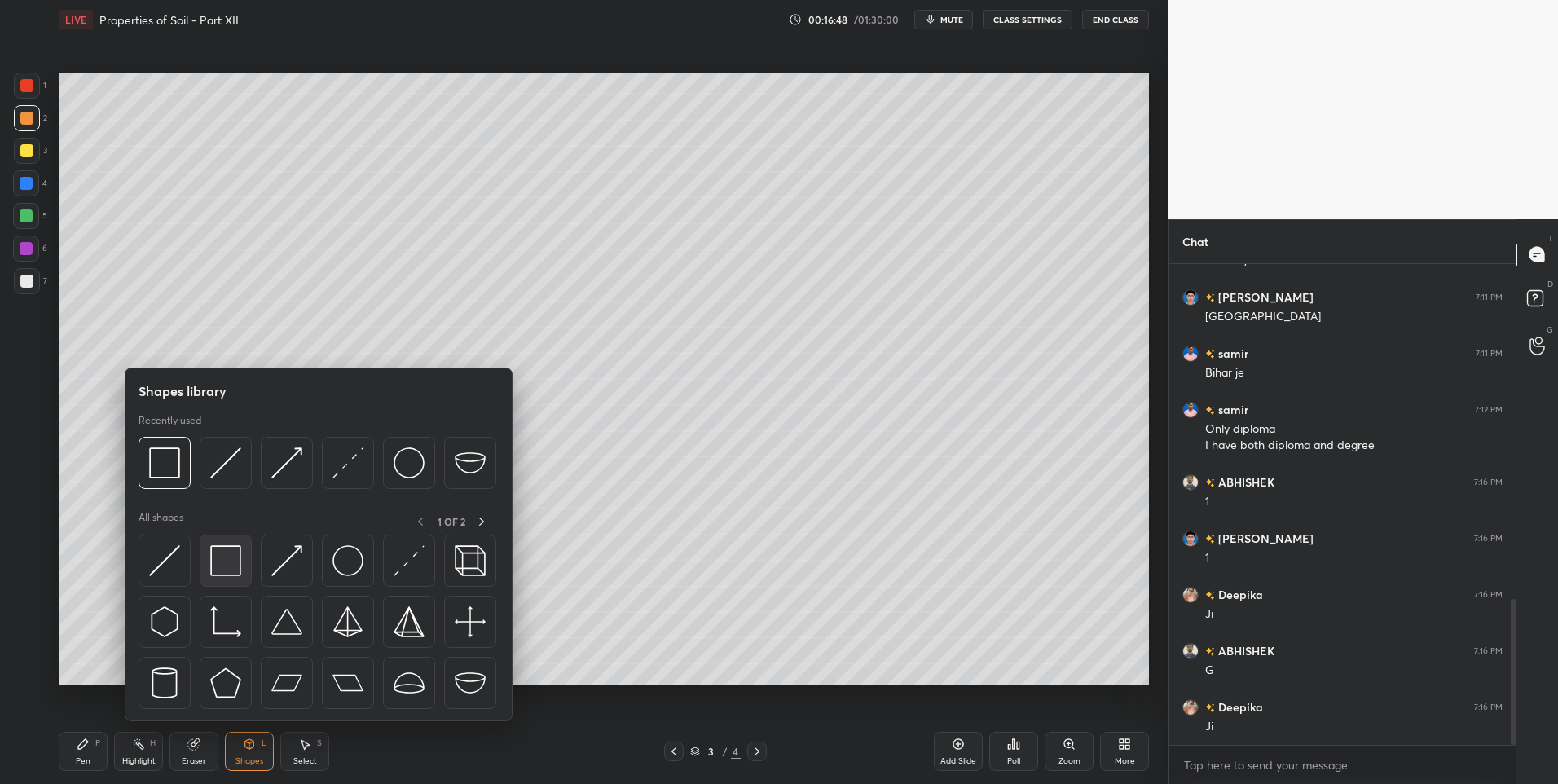
click at [222, 567] on img at bounding box center [225, 560] width 31 height 31
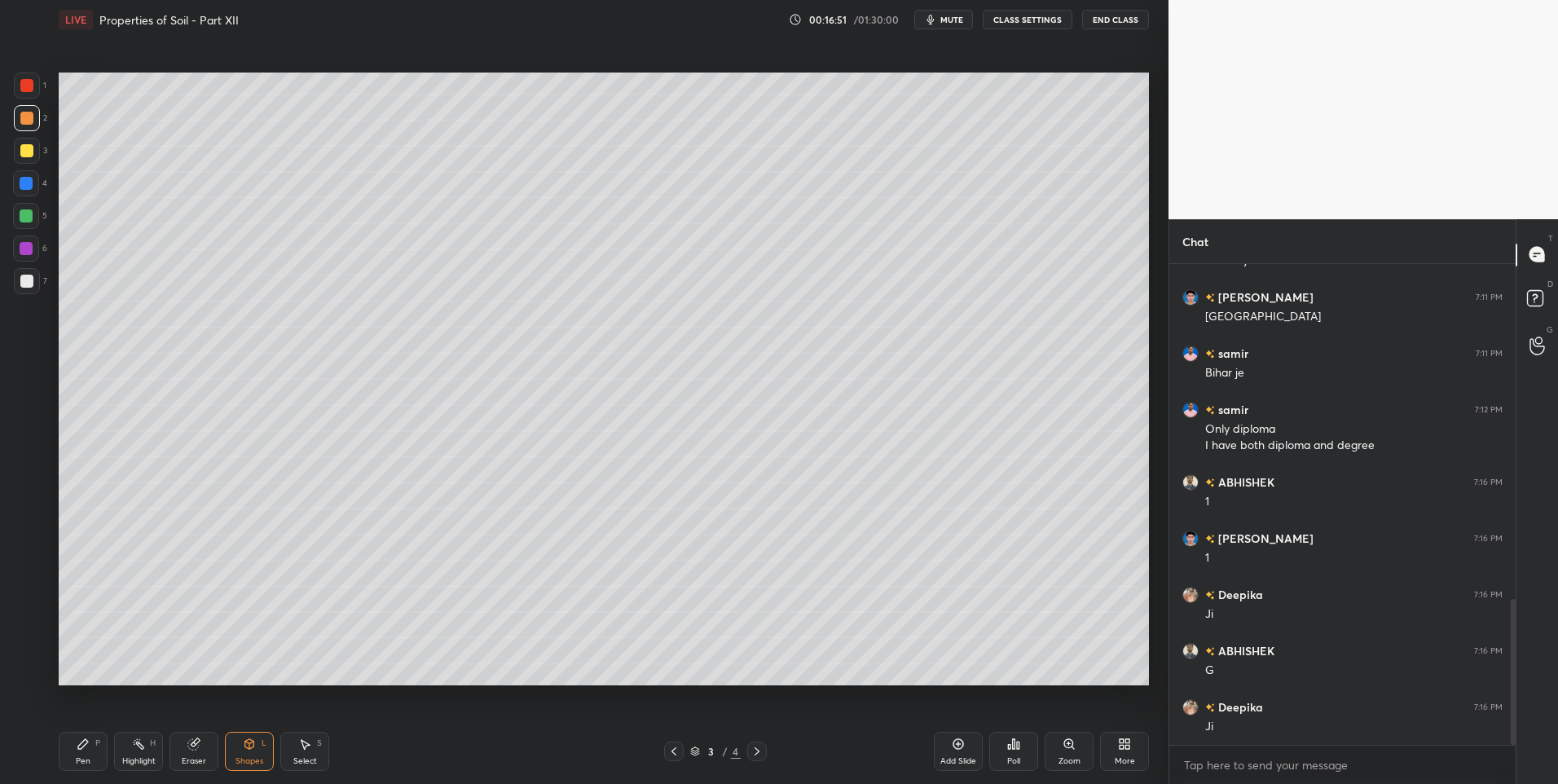
click at [80, 754] on div "Pen P" at bounding box center [83, 751] width 49 height 39
click at [27, 278] on div at bounding box center [27, 281] width 13 height 13
click at [249, 748] on icon at bounding box center [250, 744] width 9 height 9
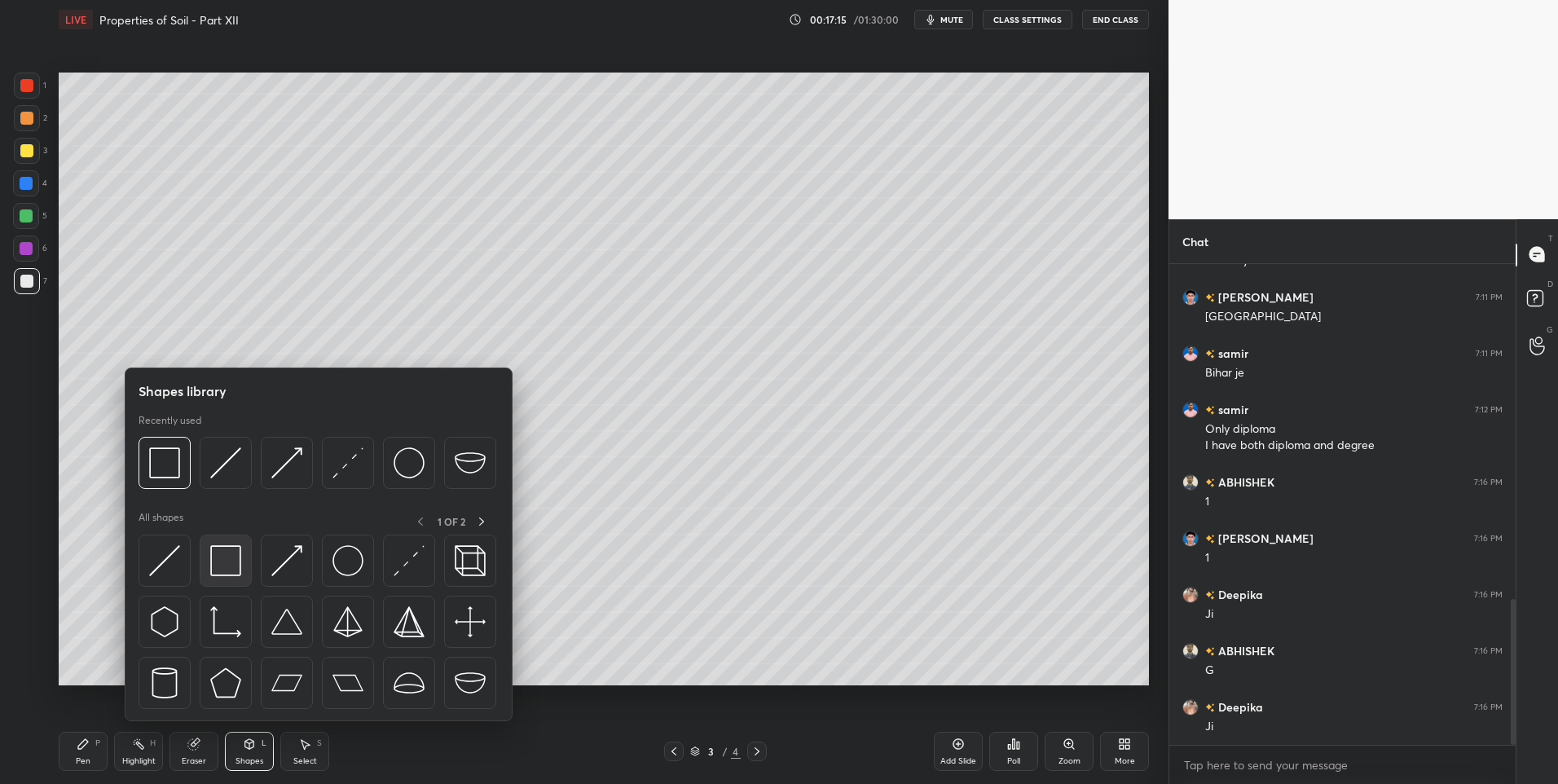
click at [230, 562] on img at bounding box center [225, 560] width 31 height 31
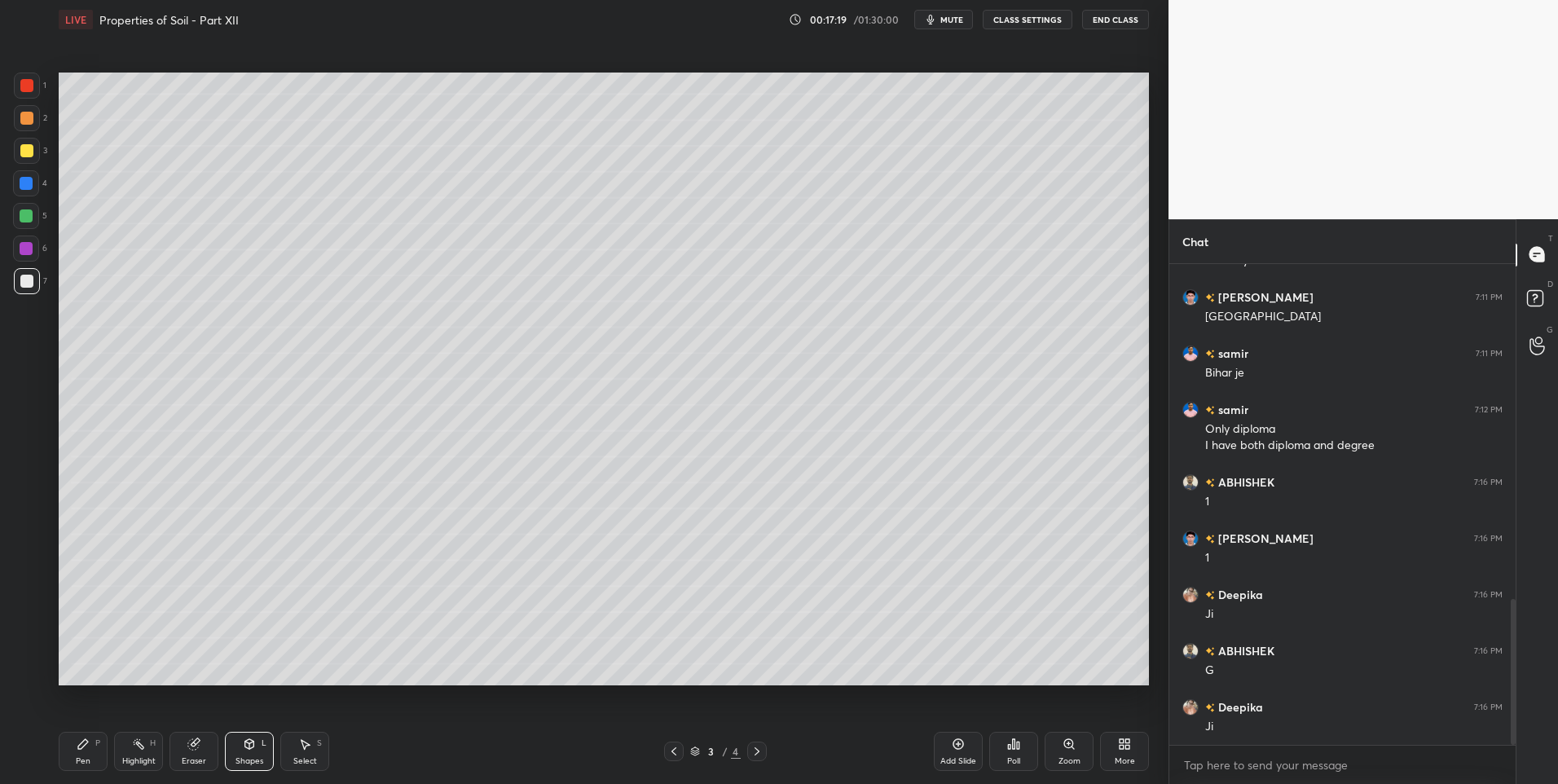
click at [303, 752] on div "Select S" at bounding box center [305, 751] width 49 height 39
click at [82, 751] on div "Pen P" at bounding box center [83, 751] width 49 height 39
click at [760, 751] on icon at bounding box center [757, 751] width 13 height 13
click at [667, 757] on div at bounding box center [673, 751] width 20 height 20
click at [306, 735] on div "Select S" at bounding box center [305, 751] width 49 height 39
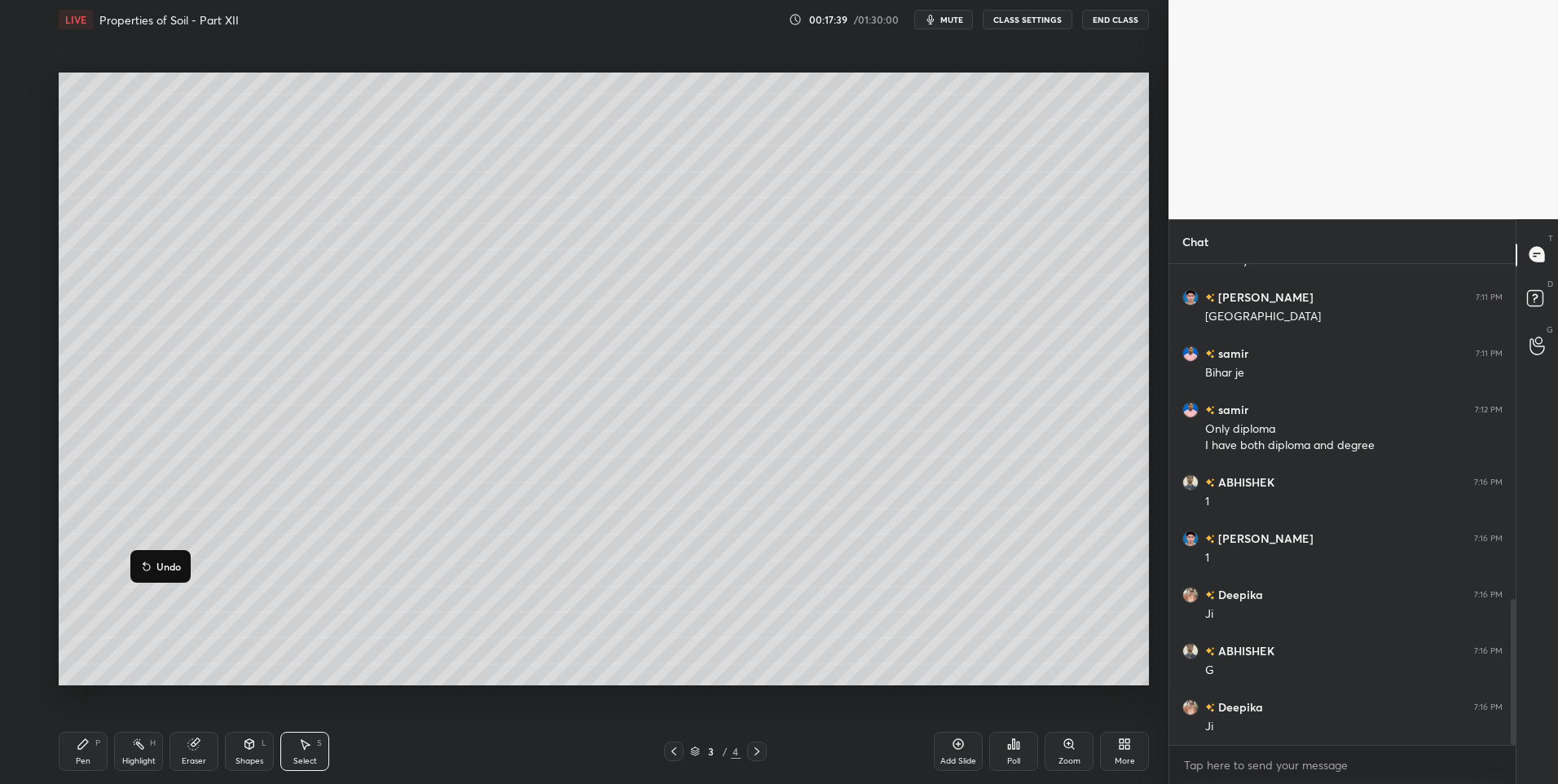
click at [83, 768] on div "Pen P" at bounding box center [83, 751] width 49 height 39
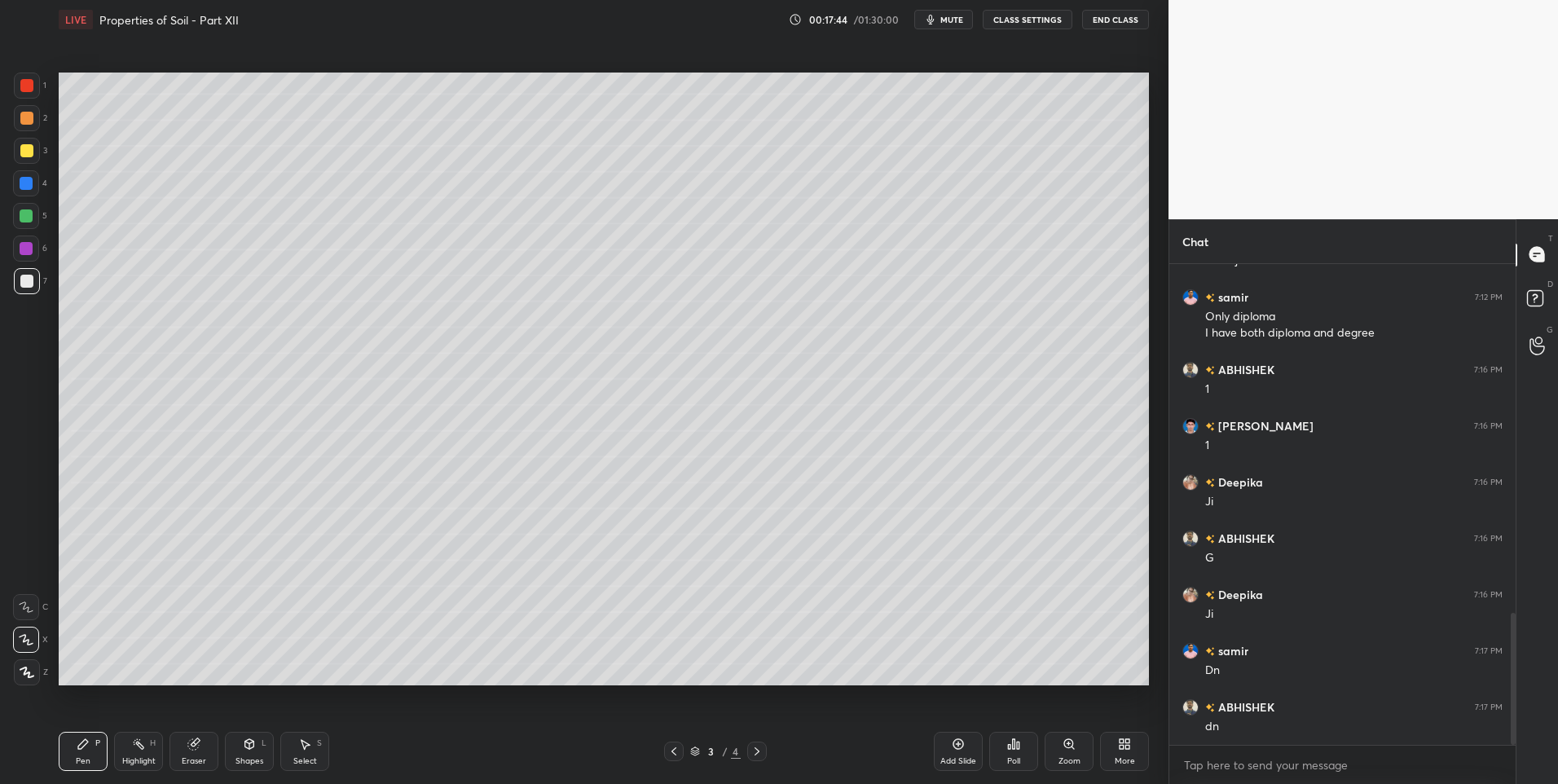
scroll to position [1271, 0]
click at [947, 745] on div "Add Slide" at bounding box center [959, 751] width 49 height 39
click at [86, 743] on icon at bounding box center [83, 744] width 9 height 9
click at [1112, 751] on div "More" at bounding box center [1125, 751] width 49 height 39
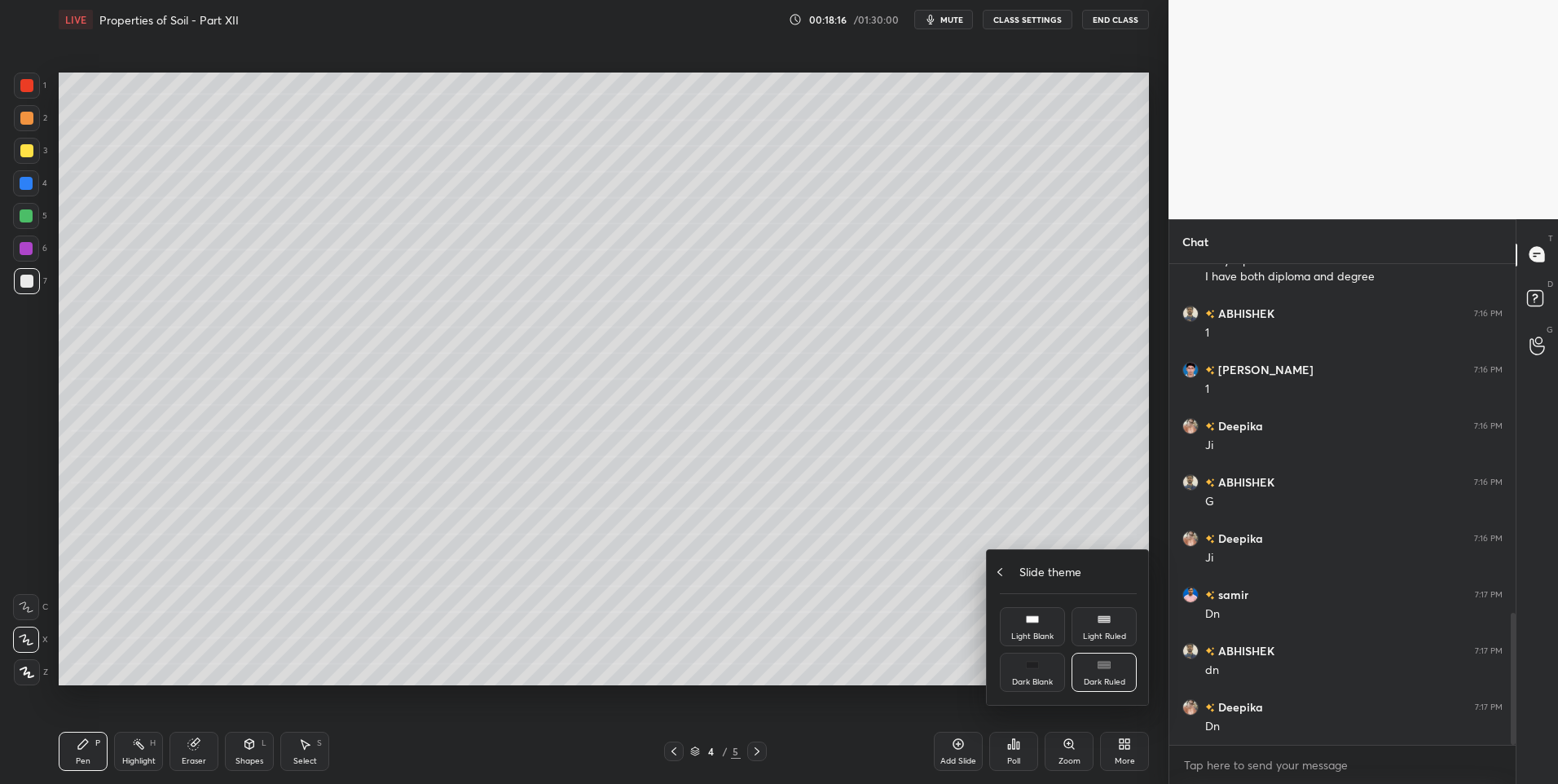
click at [1010, 578] on div "Slide theme" at bounding box center [1068, 571] width 137 height 17
click at [1034, 574] on icon at bounding box center [1033, 576] width 9 height 6
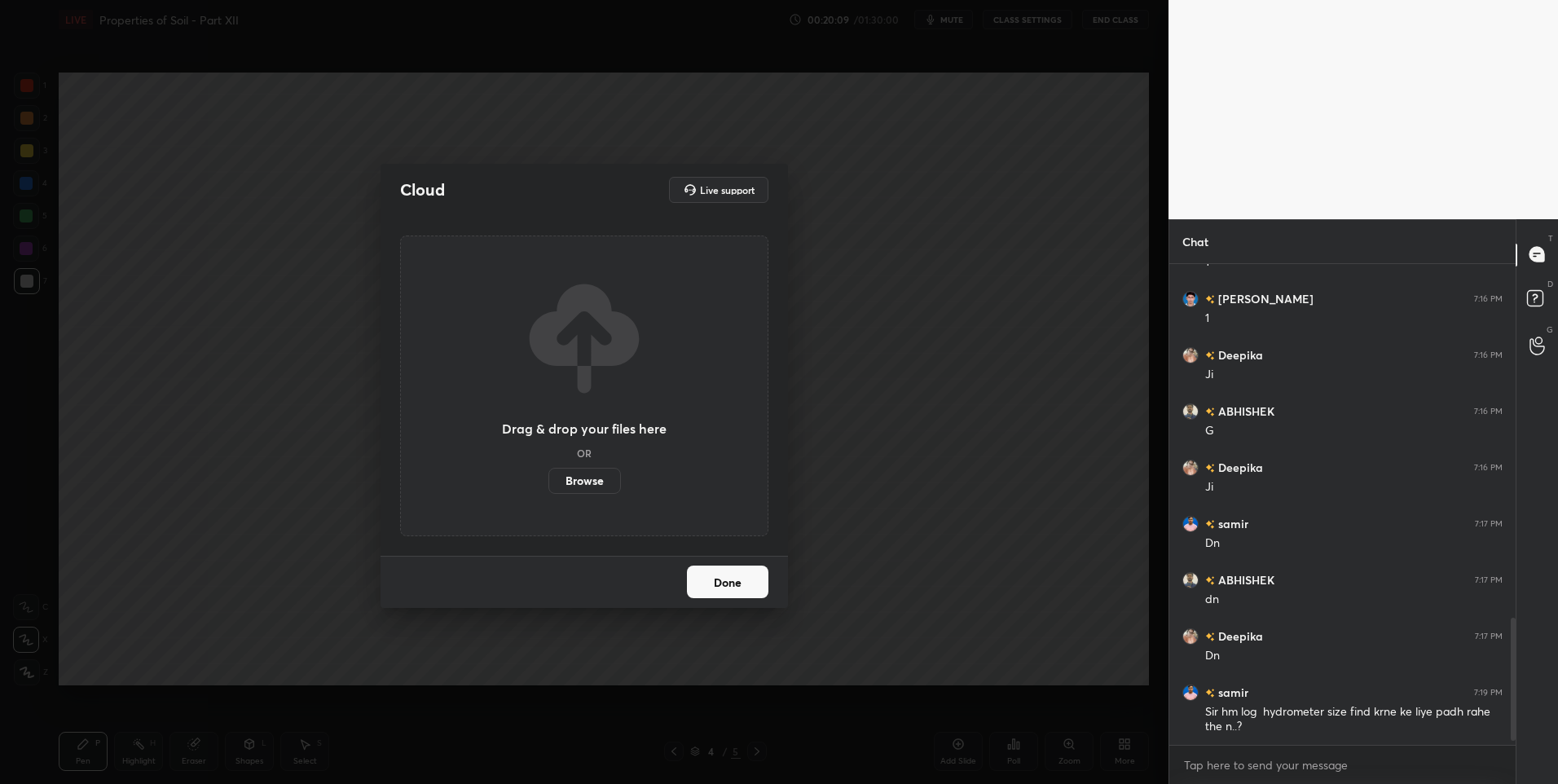
scroll to position [1398, 0]
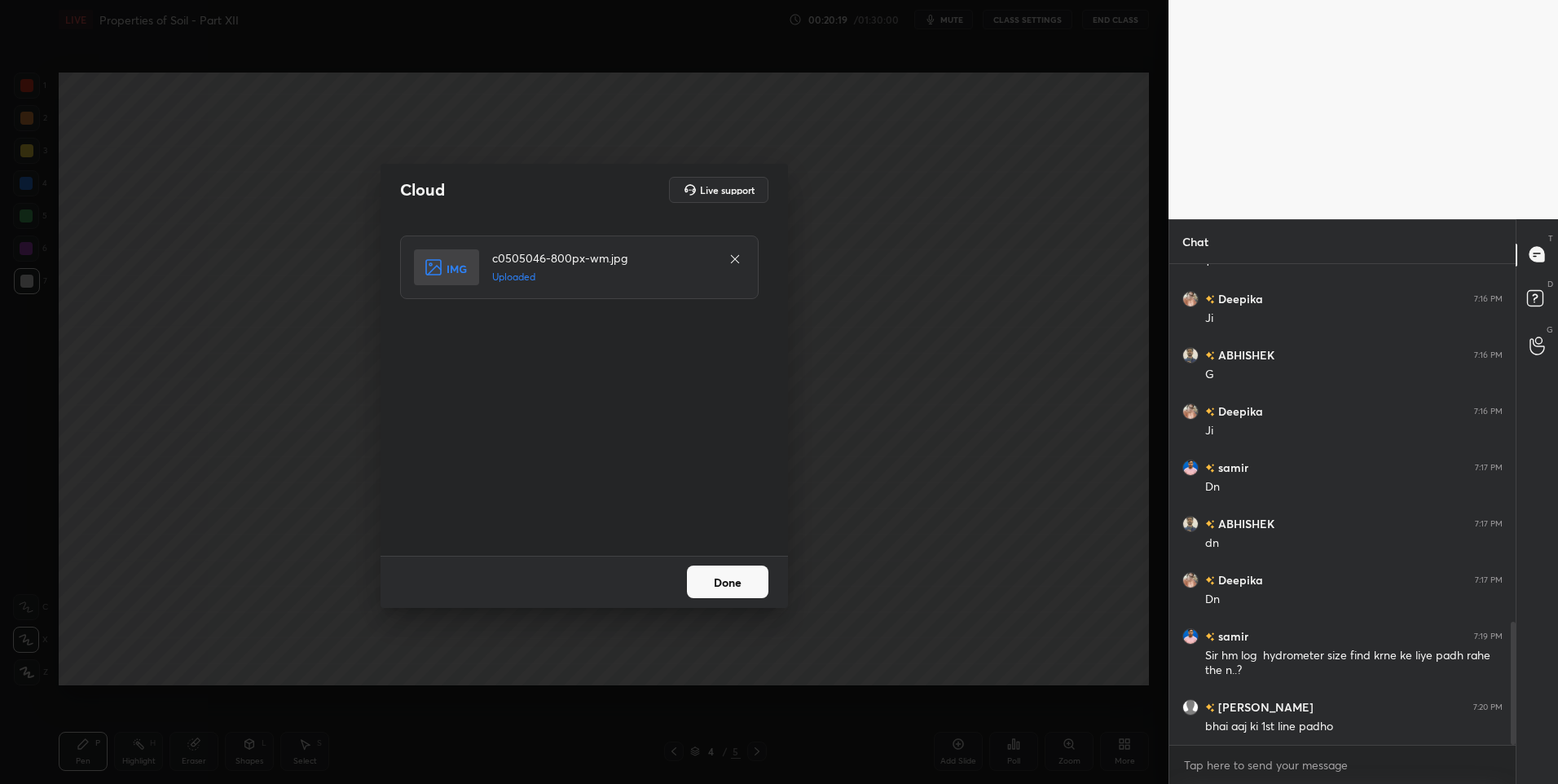
click at [718, 582] on button "Done" at bounding box center [727, 581] width 82 height 33
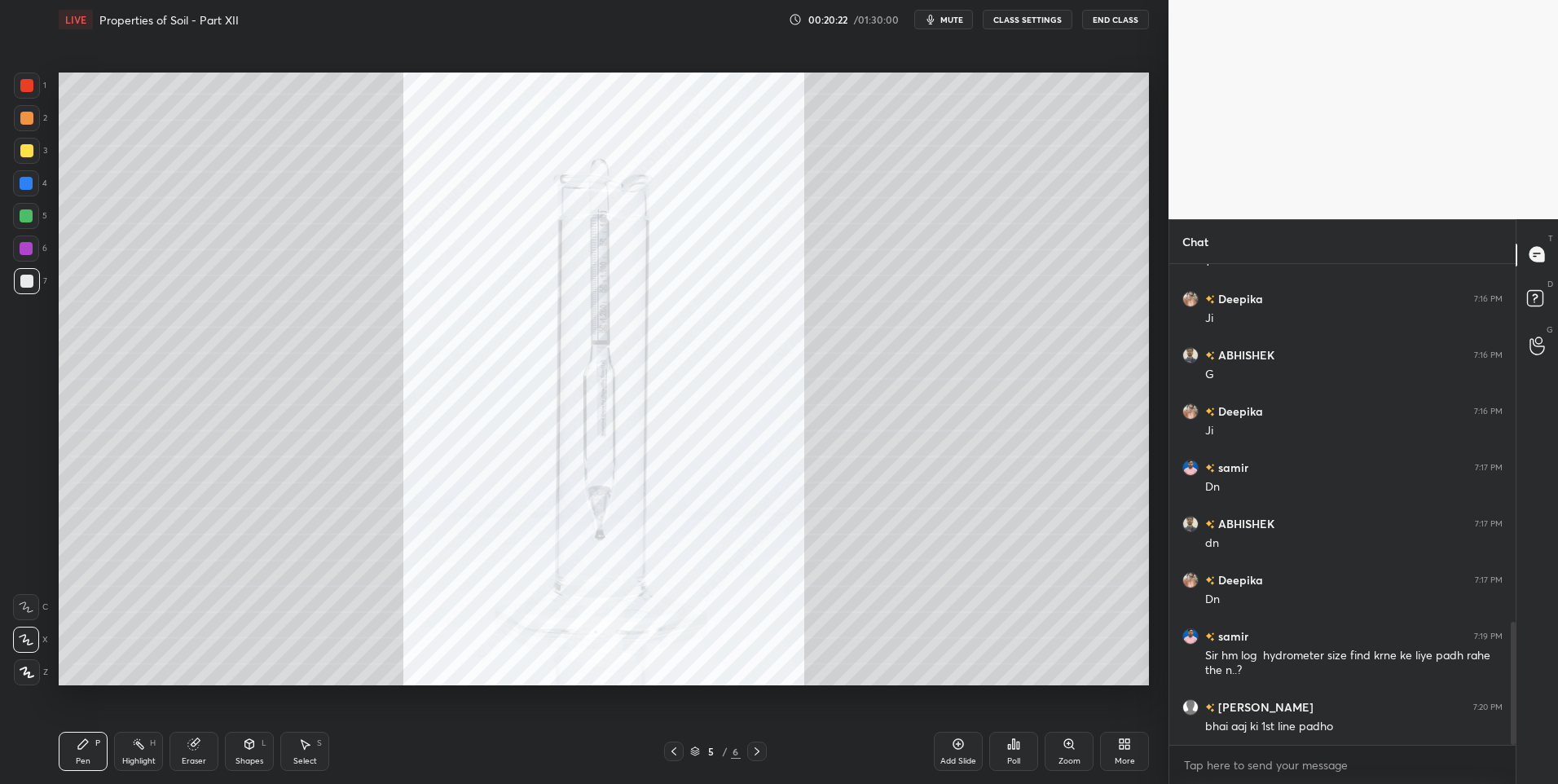
click at [58, 756] on div "LIVE Properties of Soil - Part XII 00:20:22 / 01:30:00 mute CLASS SETTINGS End …" at bounding box center [604, 392] width 1103 height 784
click at [21, 90] on div at bounding box center [27, 85] width 13 height 13
click at [131, 754] on div "Highlight H" at bounding box center [139, 751] width 49 height 39
click at [135, 757] on div "Highlight" at bounding box center [139, 761] width 34 height 8
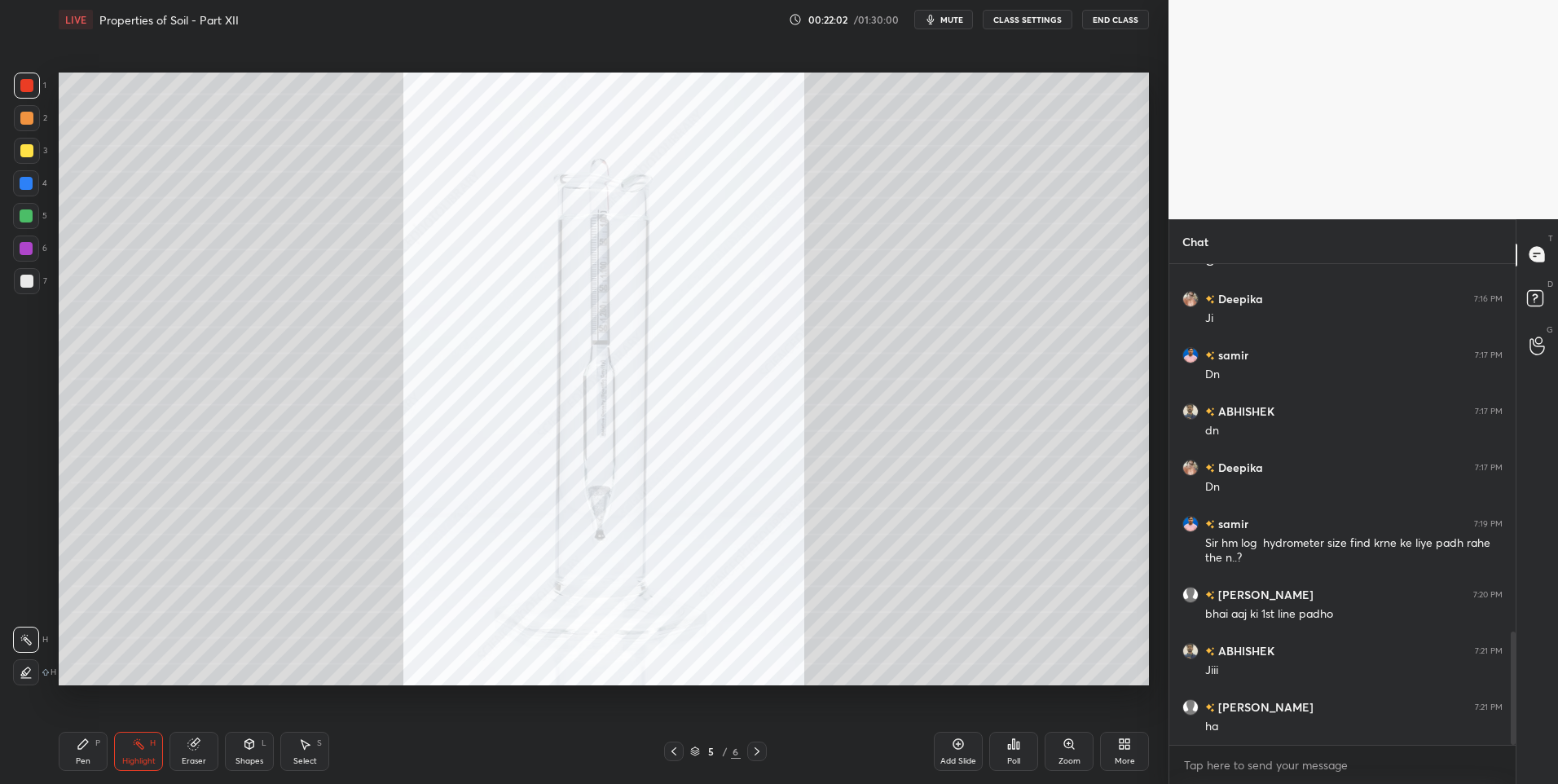
scroll to position [1567, 0]
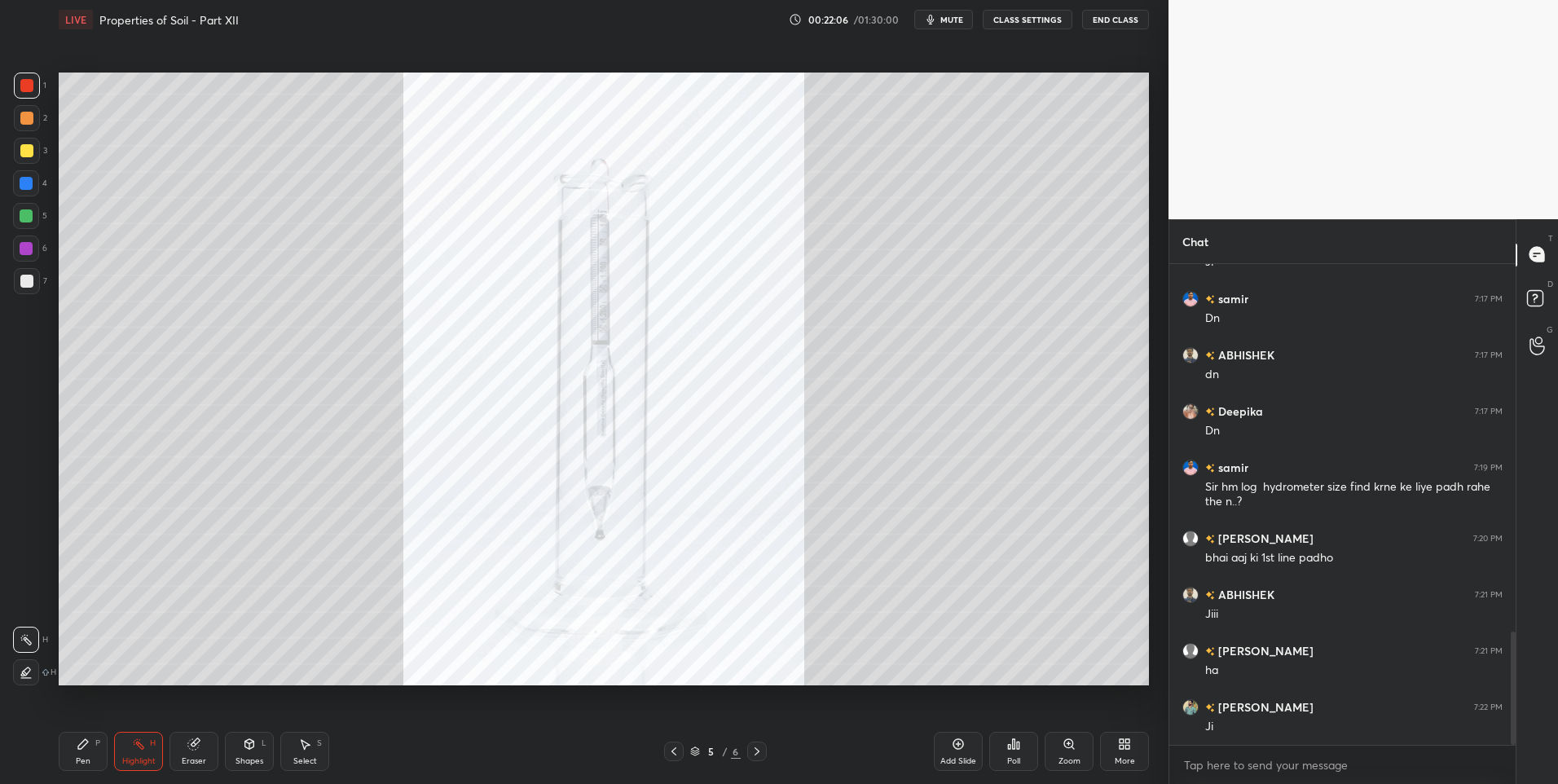
click at [676, 748] on icon at bounding box center [674, 751] width 13 height 13
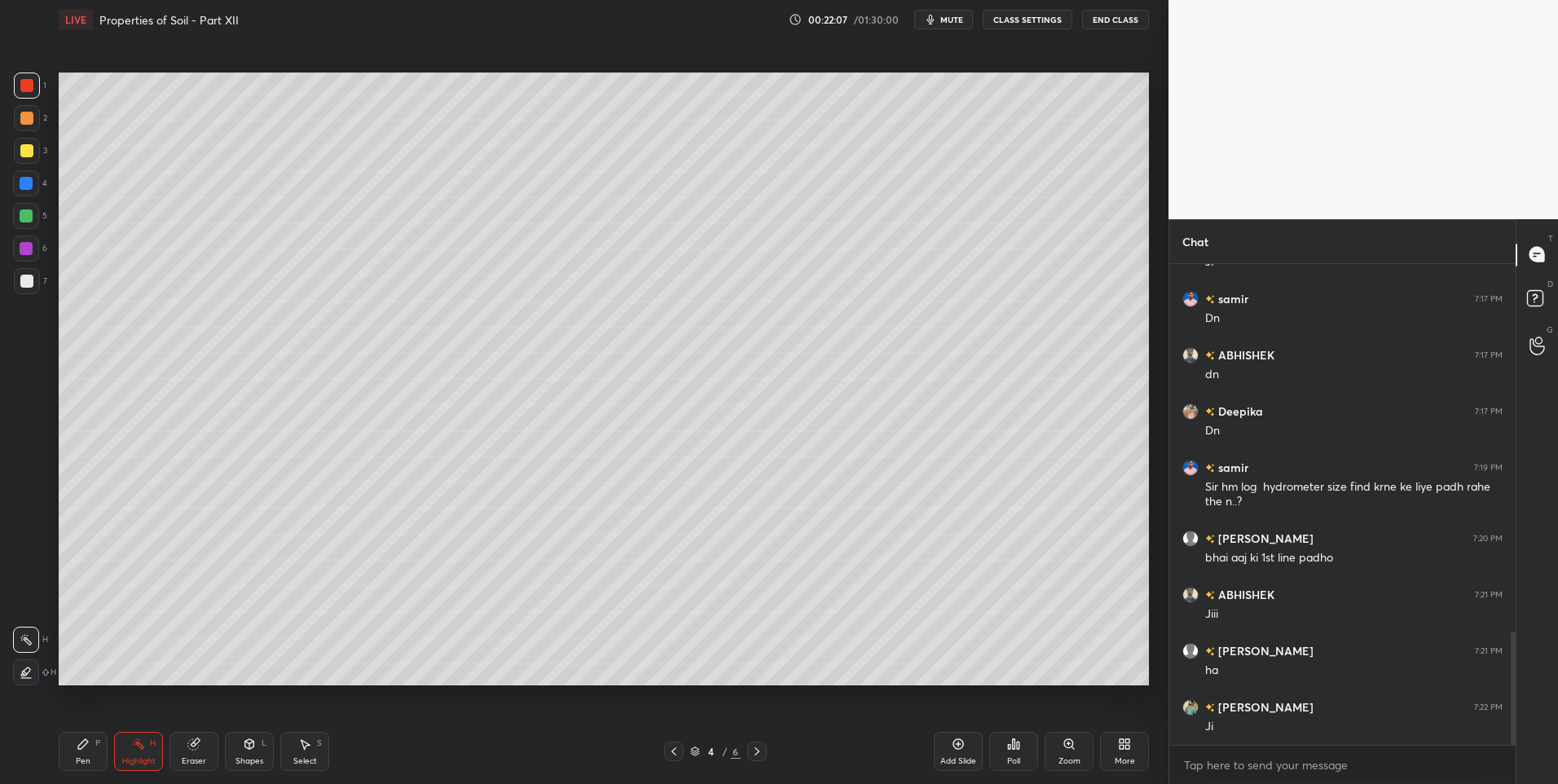
click at [673, 754] on icon at bounding box center [674, 751] width 13 height 13
click at [754, 749] on icon at bounding box center [757, 751] width 13 height 13
click at [757, 742] on div at bounding box center [757, 751] width 20 height 20
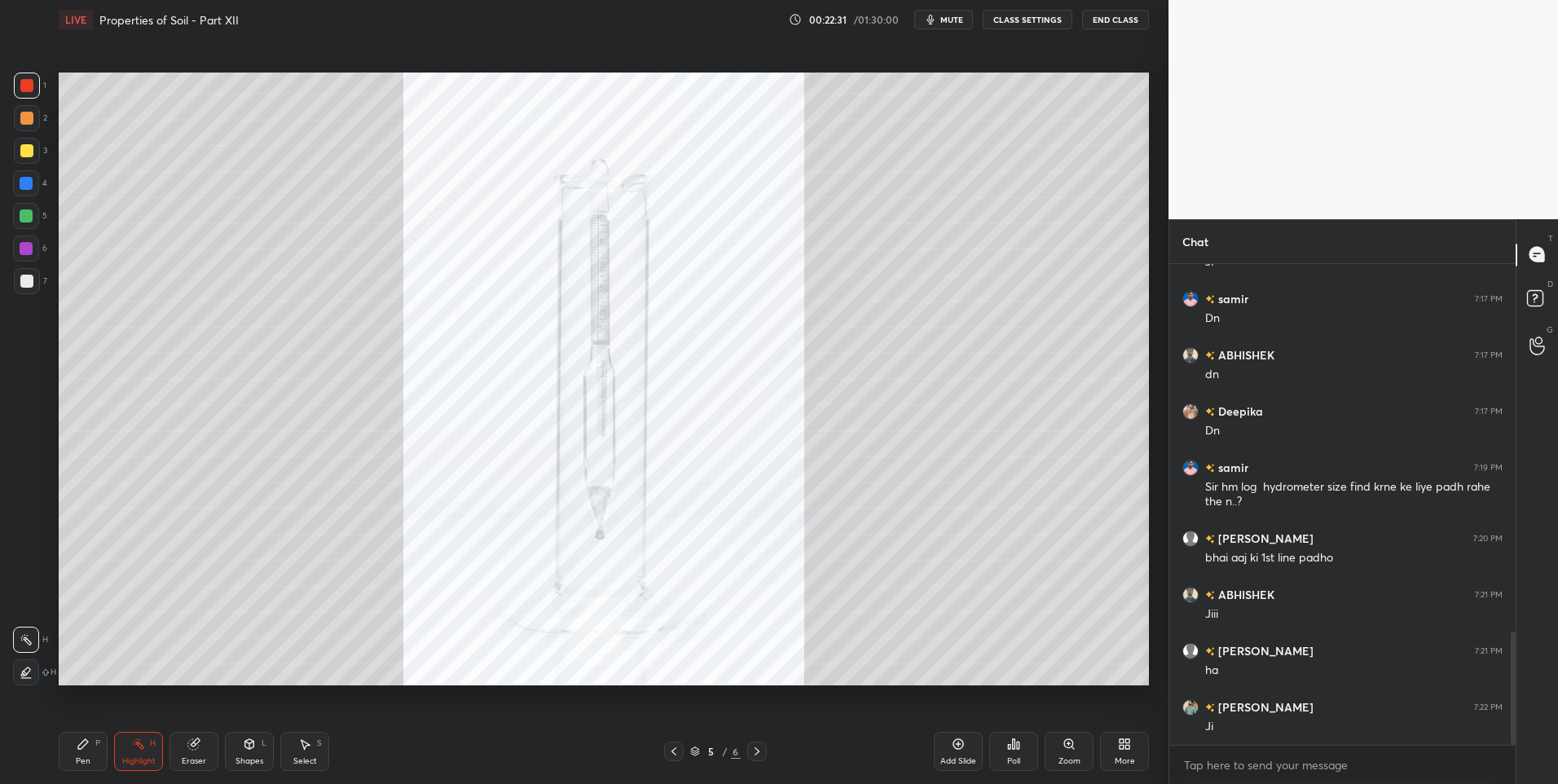
click at [673, 754] on icon at bounding box center [673, 751] width 5 height 8
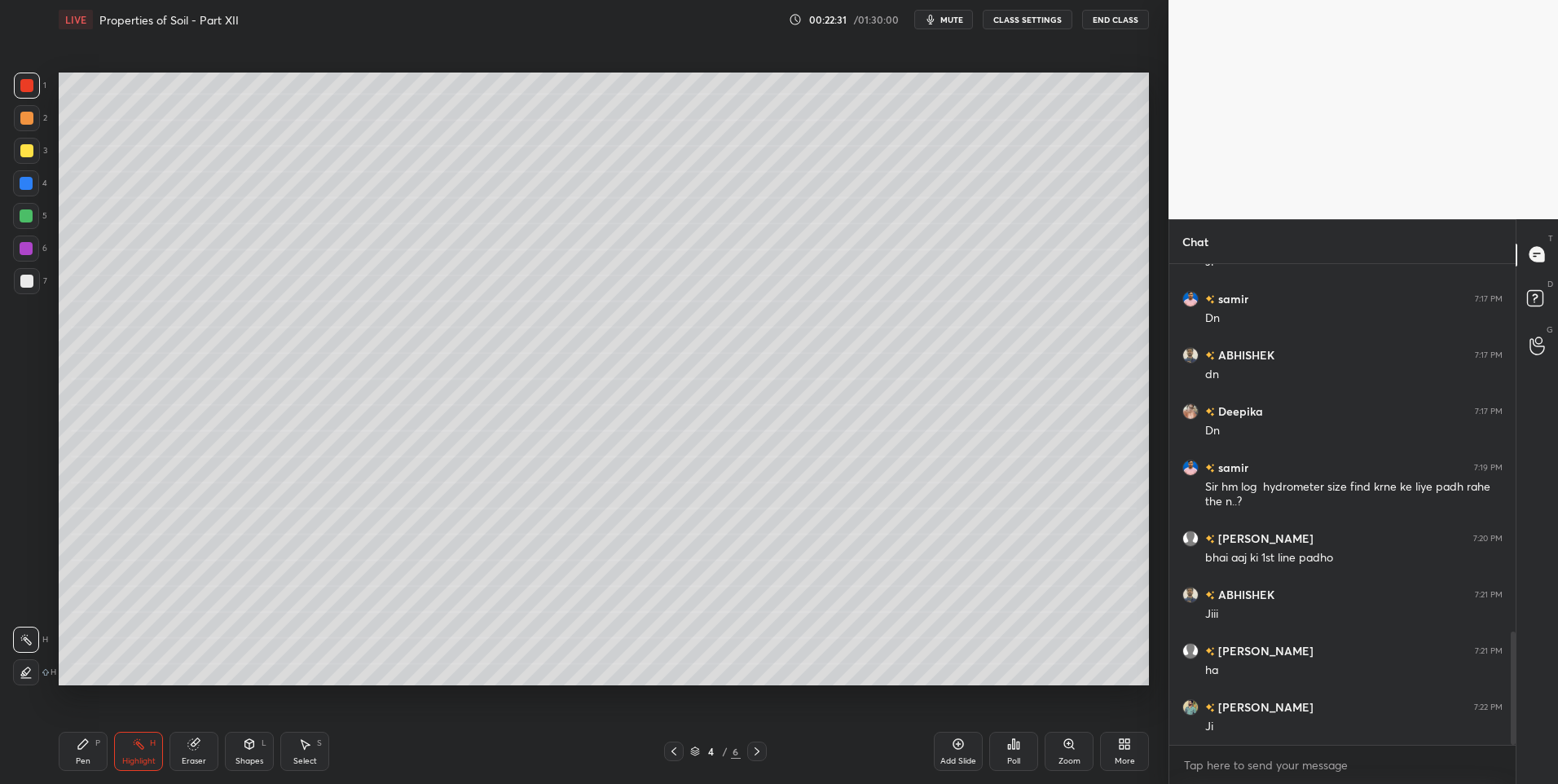
click at [83, 751] on div "Pen P" at bounding box center [83, 751] width 49 height 39
click at [89, 754] on div "Pen P" at bounding box center [83, 751] width 49 height 39
click at [253, 749] on icon at bounding box center [250, 744] width 13 height 13
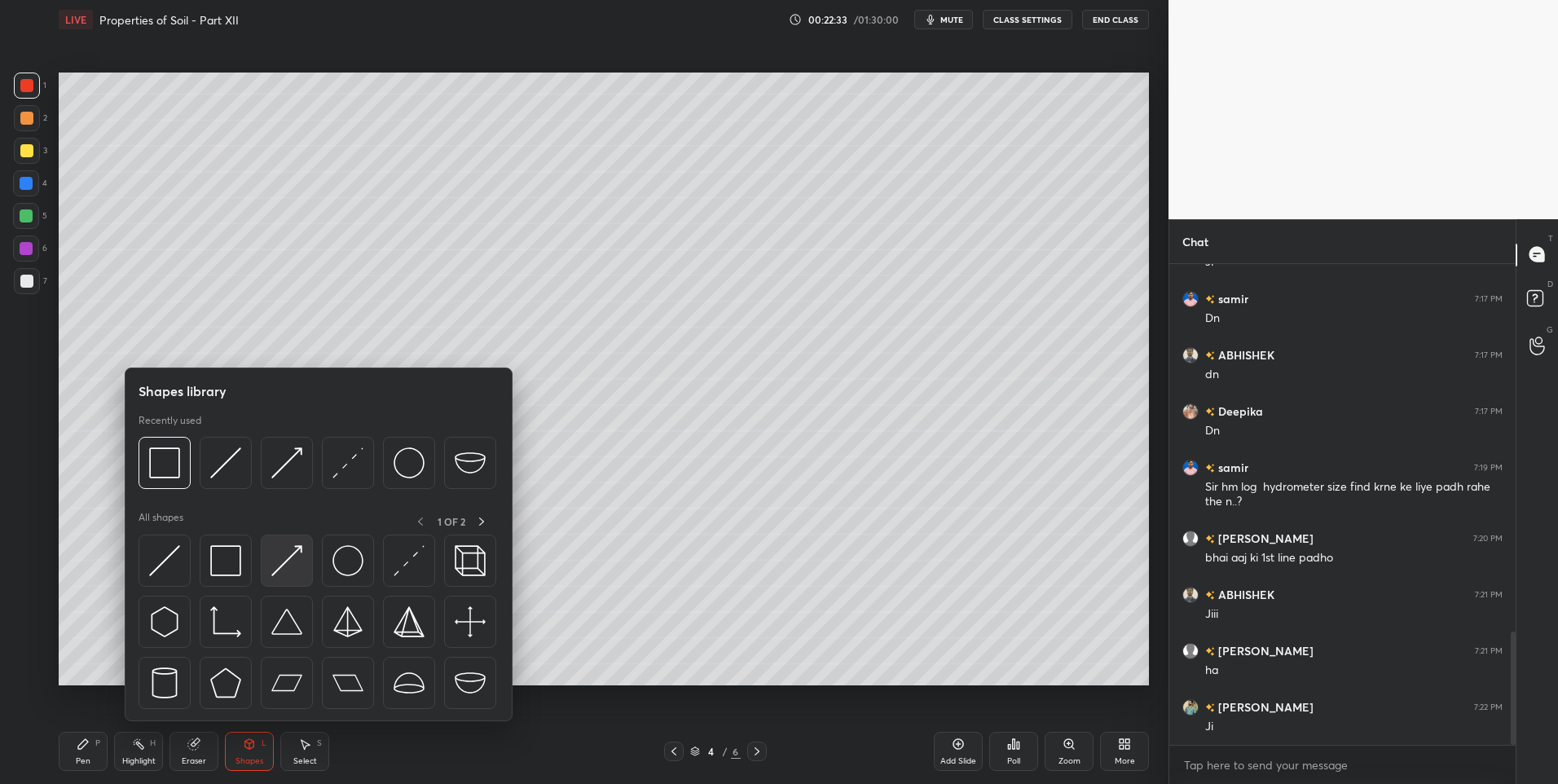
click at [293, 549] on img at bounding box center [286, 560] width 31 height 31
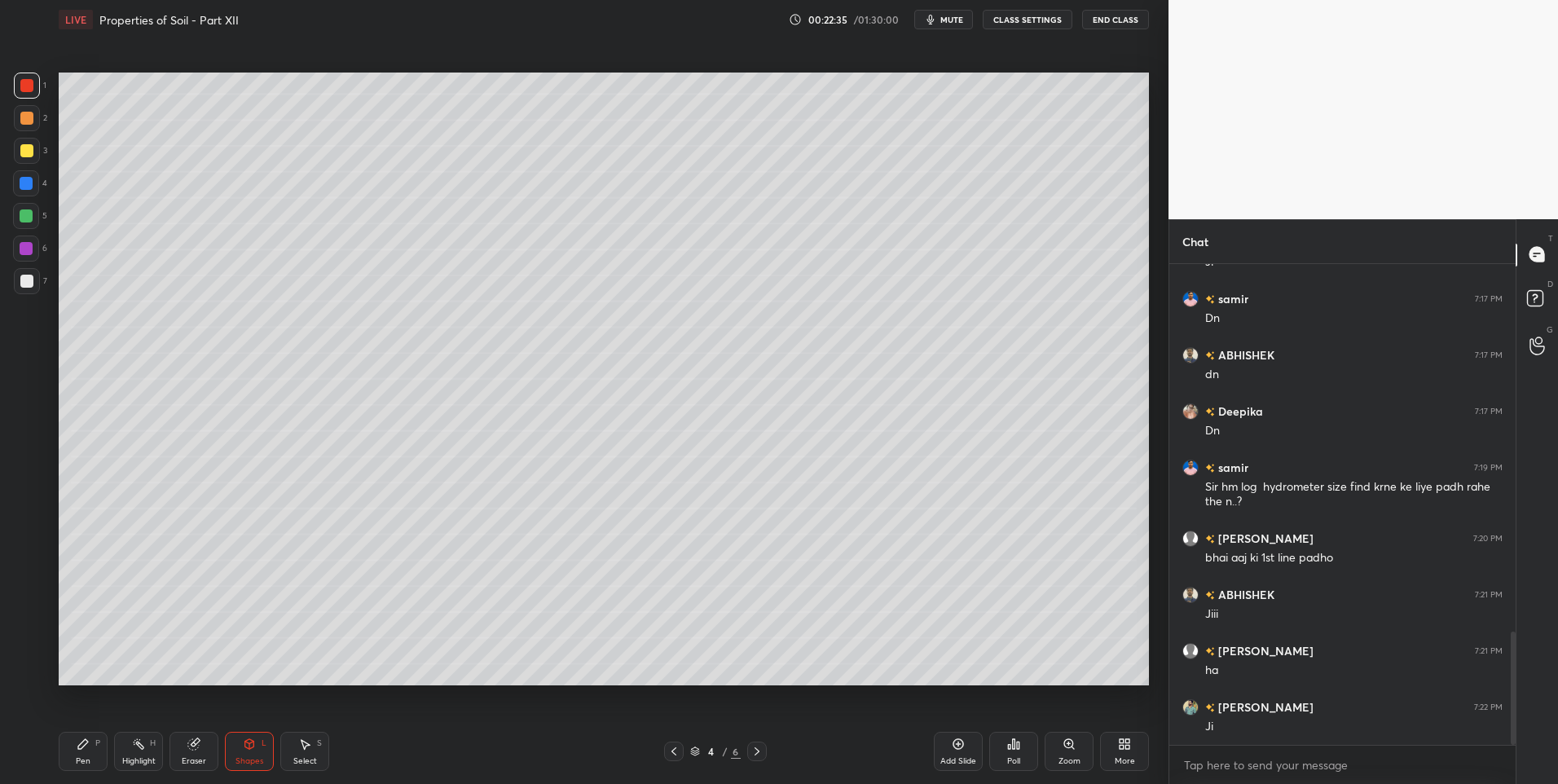
click at [28, 276] on div at bounding box center [27, 281] width 13 height 13
click at [251, 757] on div "Shapes" at bounding box center [250, 761] width 28 height 8
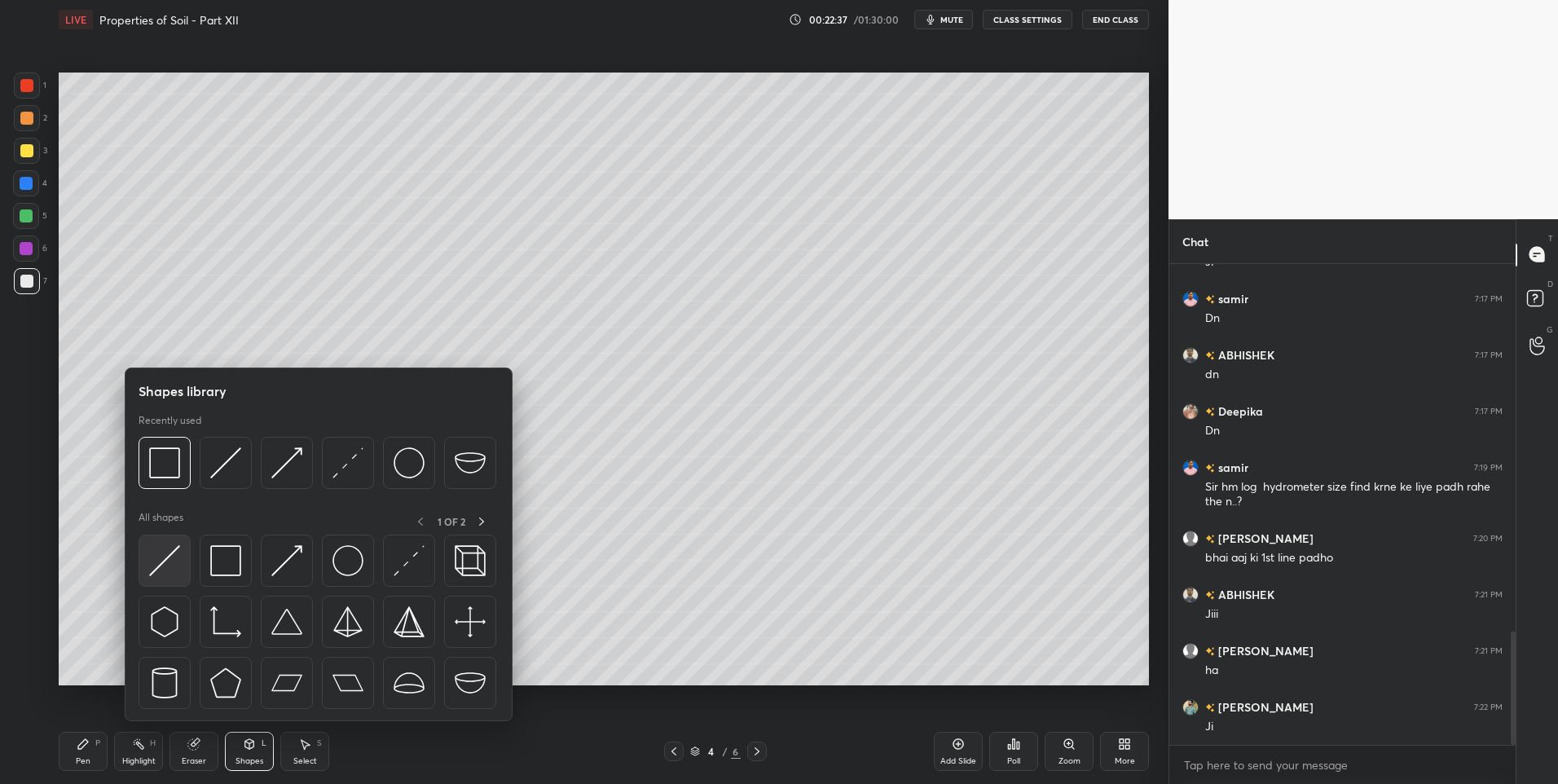
click at [172, 562] on img at bounding box center [164, 560] width 31 height 31
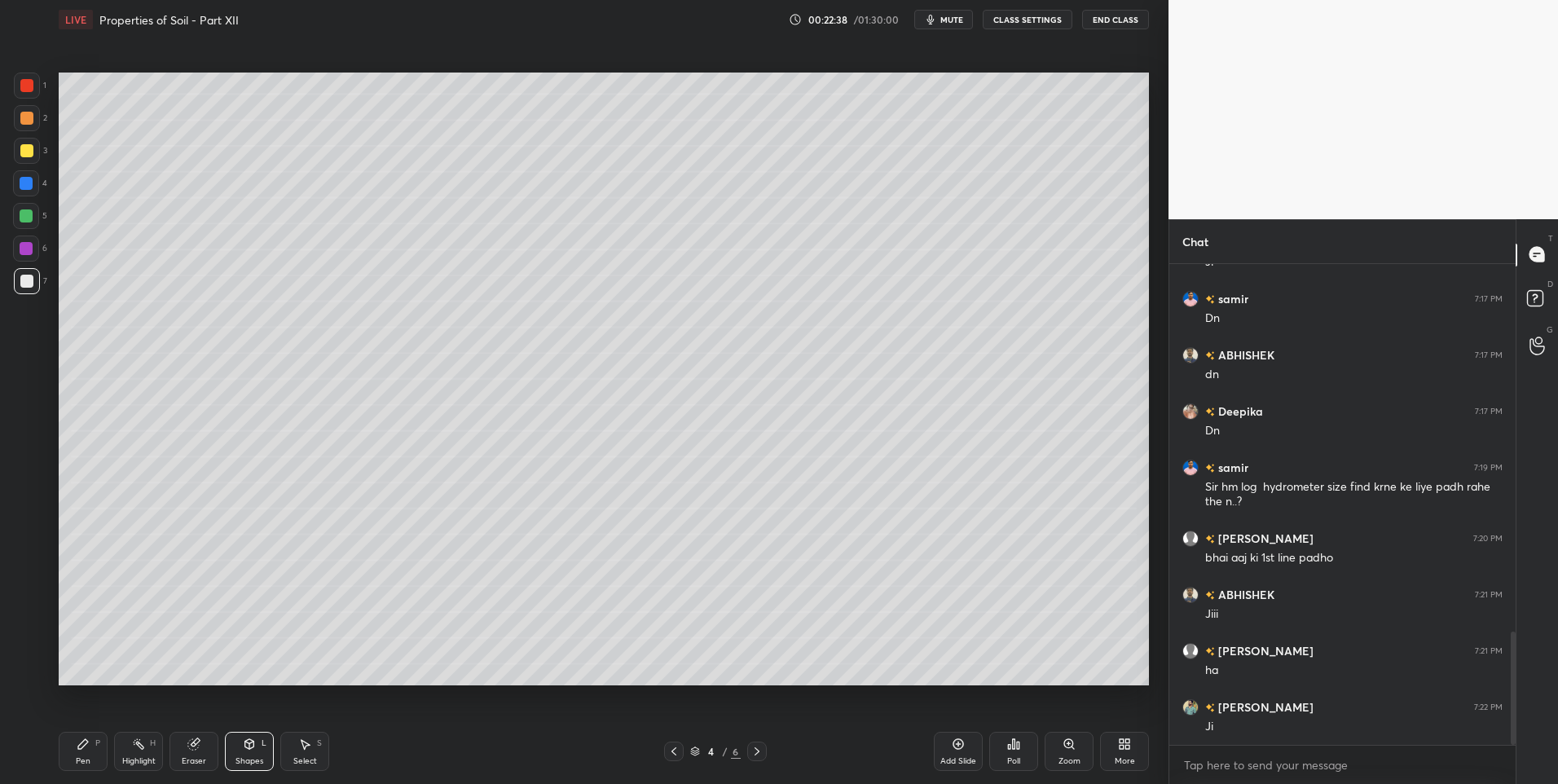
click at [23, 209] on div at bounding box center [26, 216] width 13 height 13
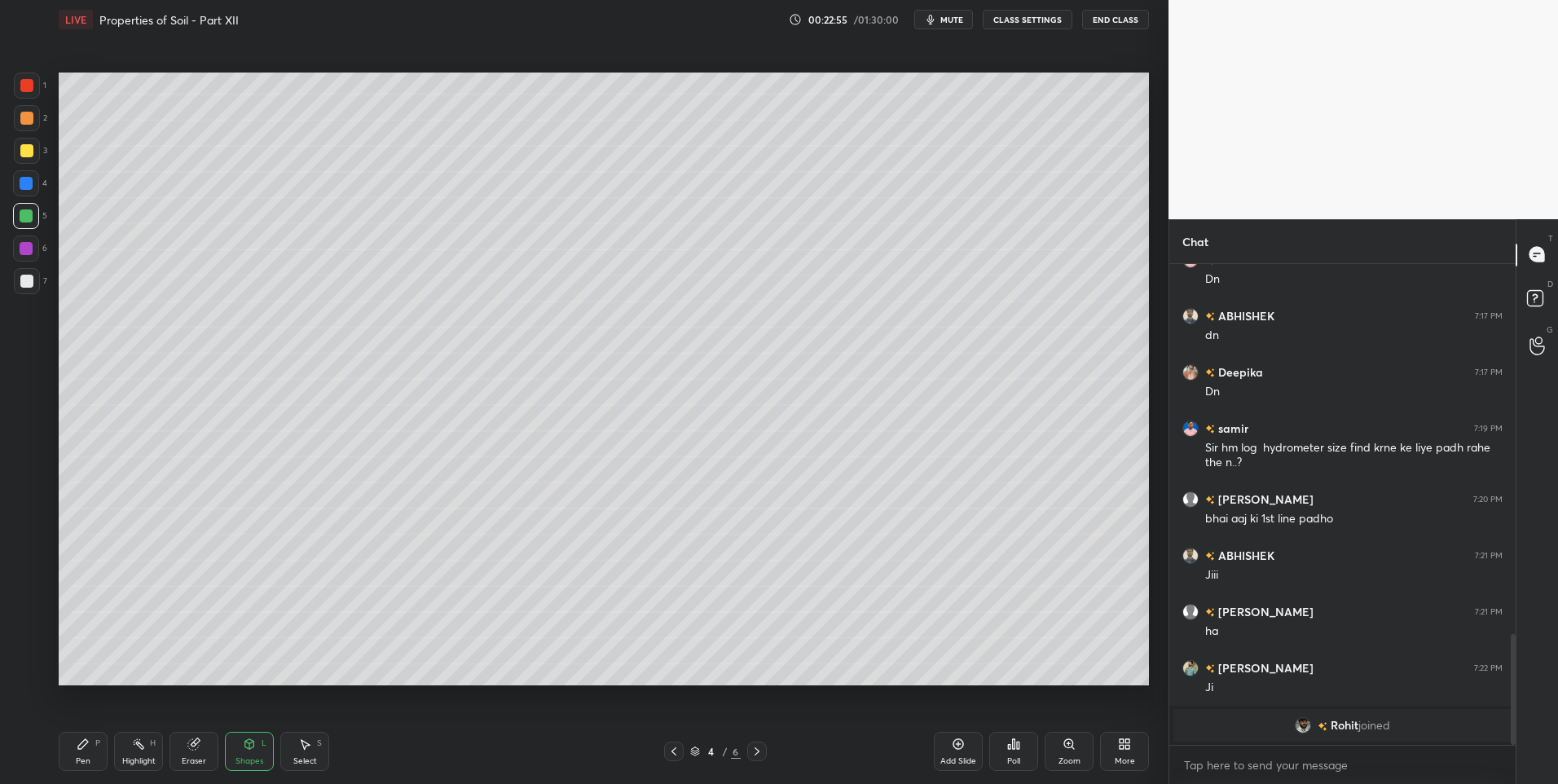
click at [83, 746] on icon at bounding box center [83, 744] width 9 height 9
click at [256, 749] on div "Shapes L" at bounding box center [250, 751] width 49 height 39
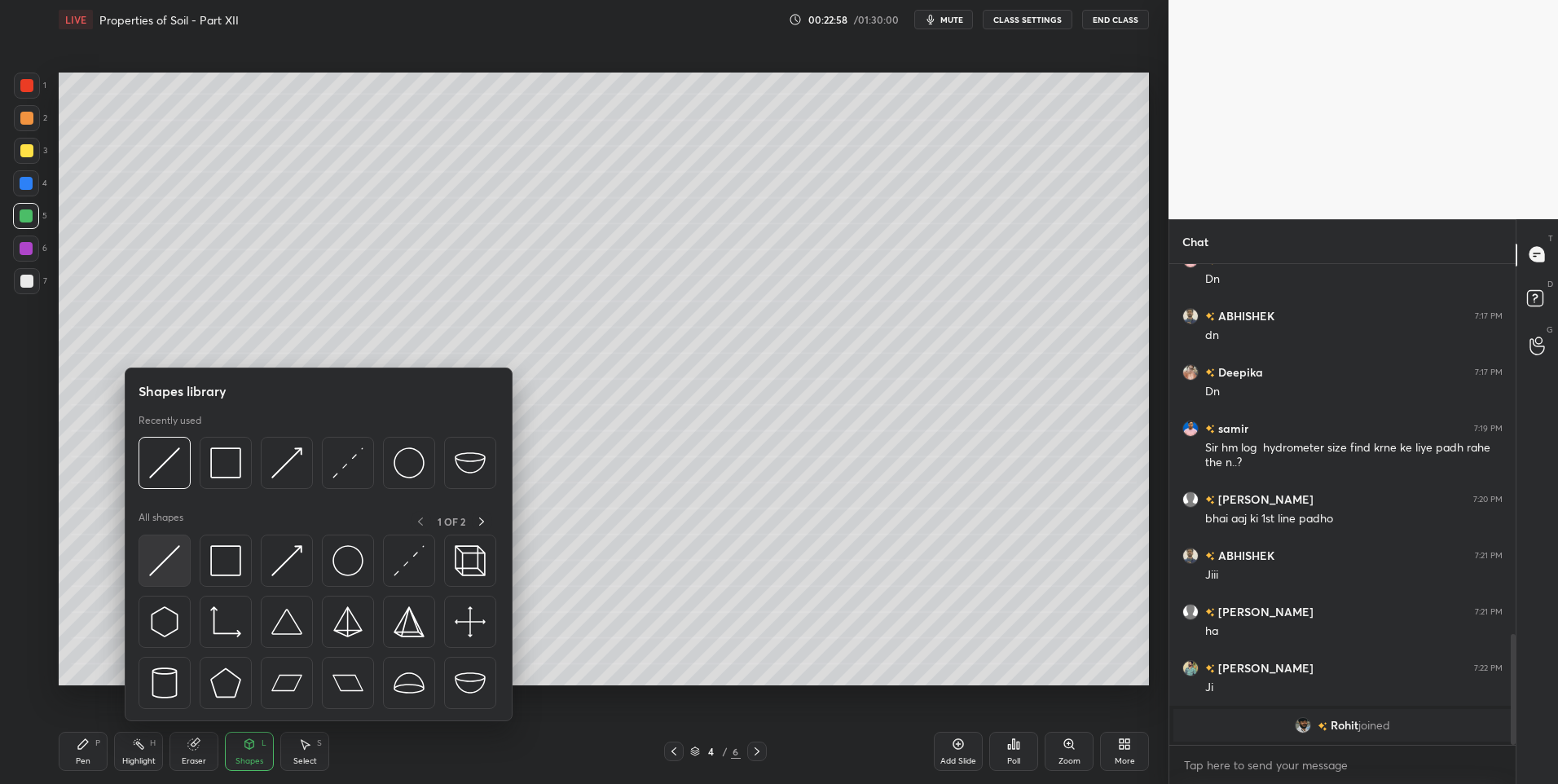
click at [170, 562] on img at bounding box center [164, 560] width 31 height 31
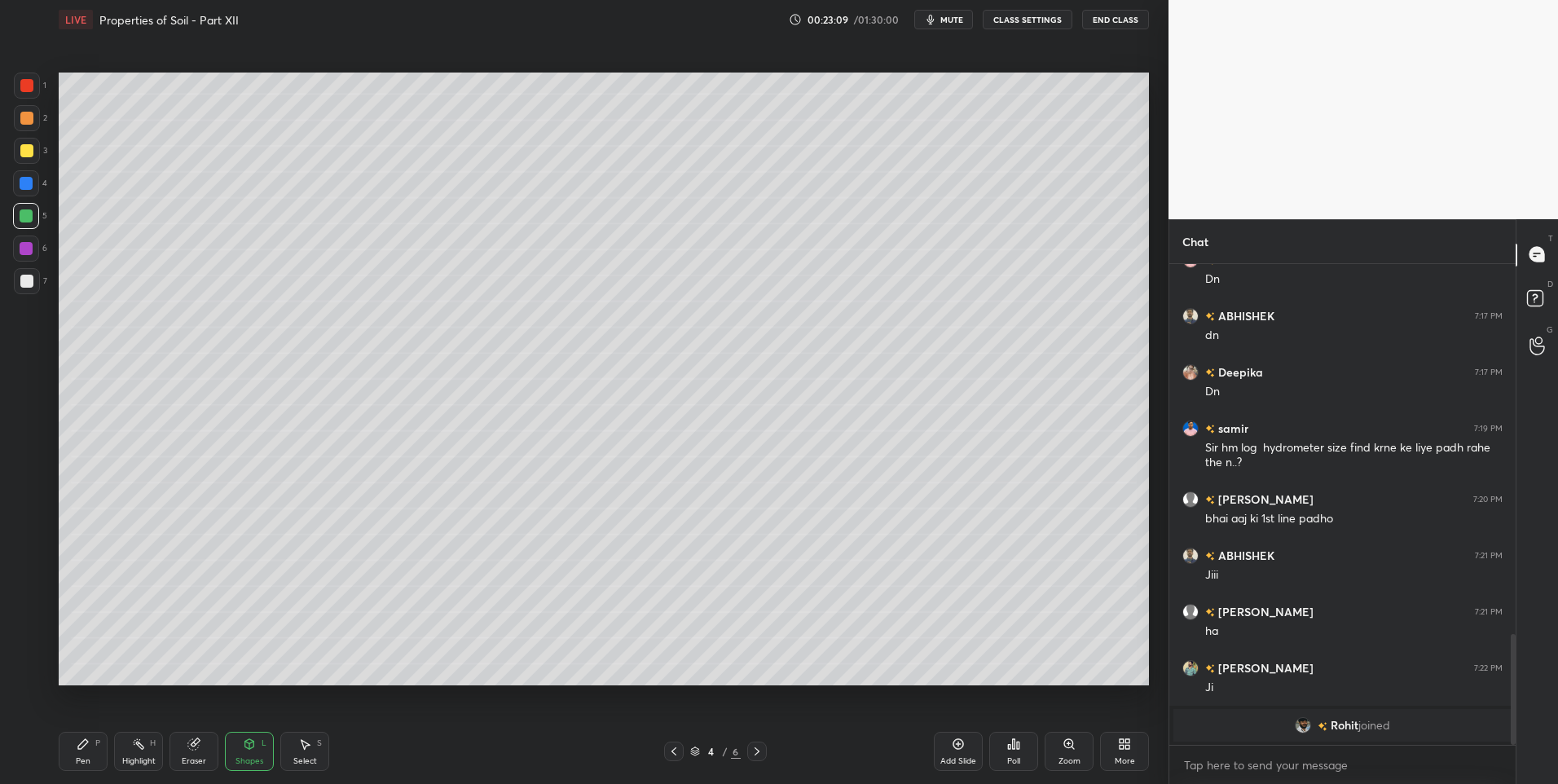
click at [87, 739] on icon at bounding box center [83, 744] width 13 height 13
click at [246, 746] on icon at bounding box center [250, 744] width 9 height 9
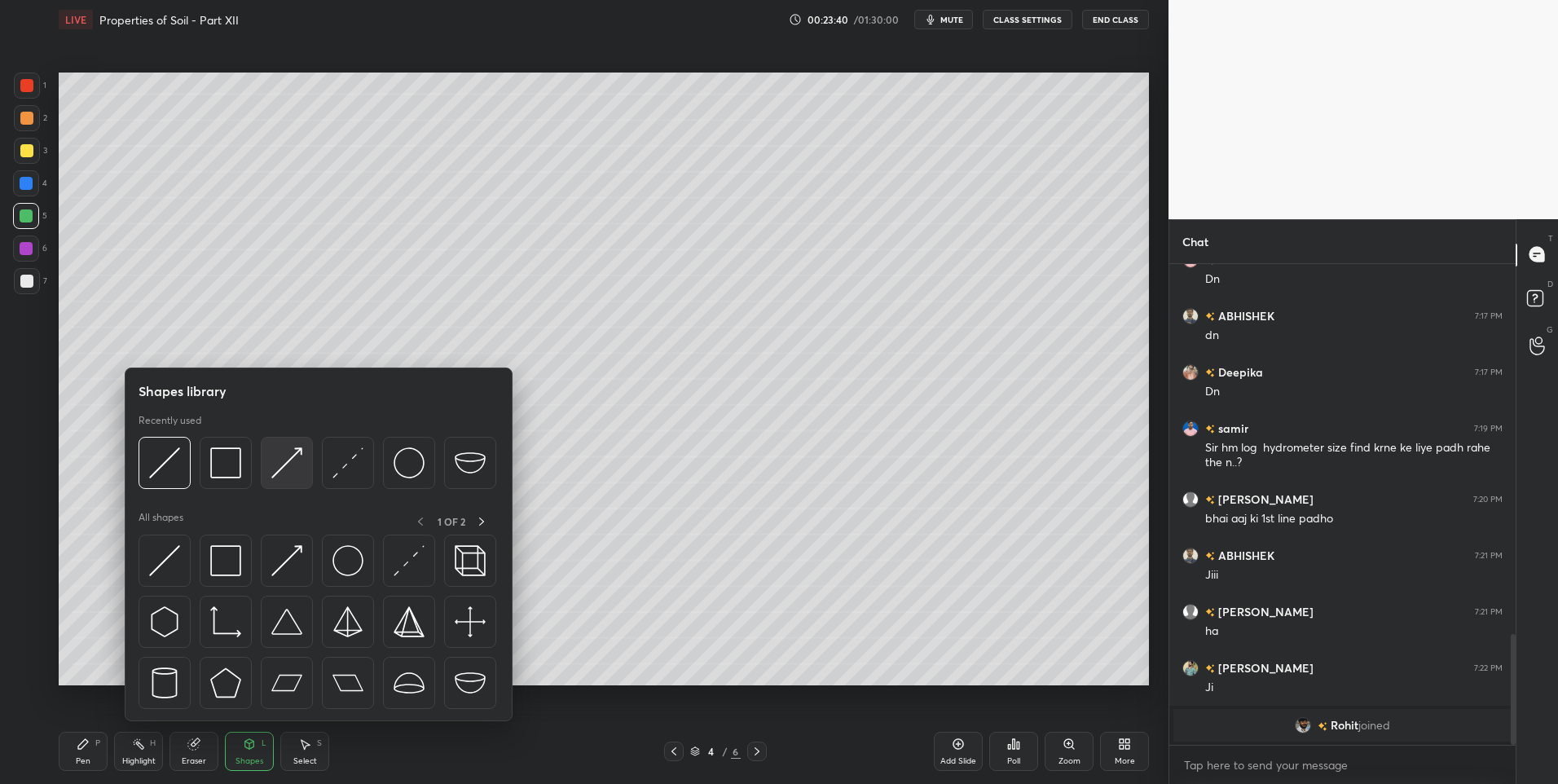
click at [289, 471] on img at bounding box center [286, 462] width 31 height 31
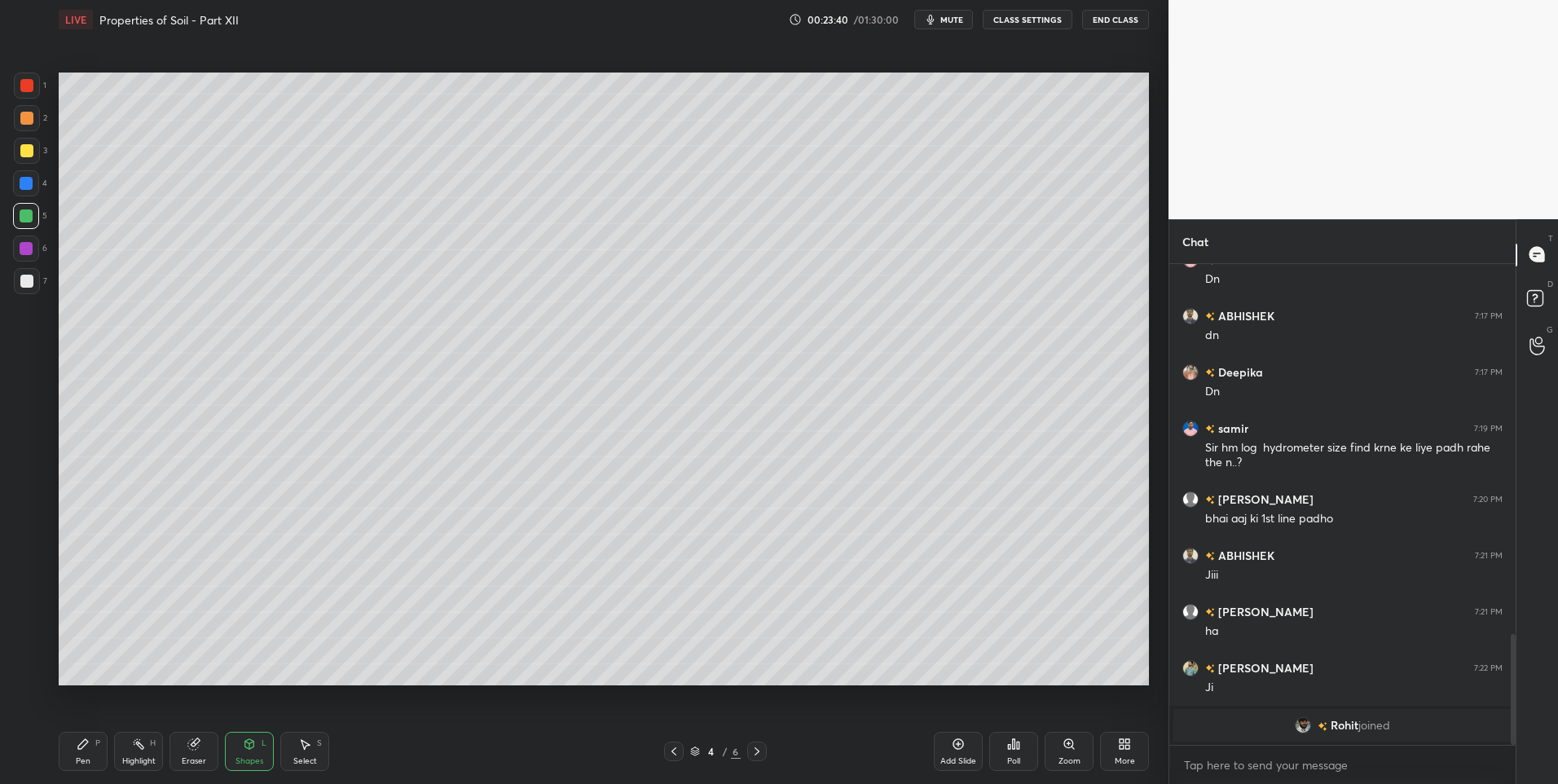
click at [23, 243] on div at bounding box center [26, 249] width 13 height 13
click at [72, 745] on div "Pen P" at bounding box center [83, 751] width 49 height 39
click at [255, 757] on div "Shapes" at bounding box center [250, 761] width 28 height 8
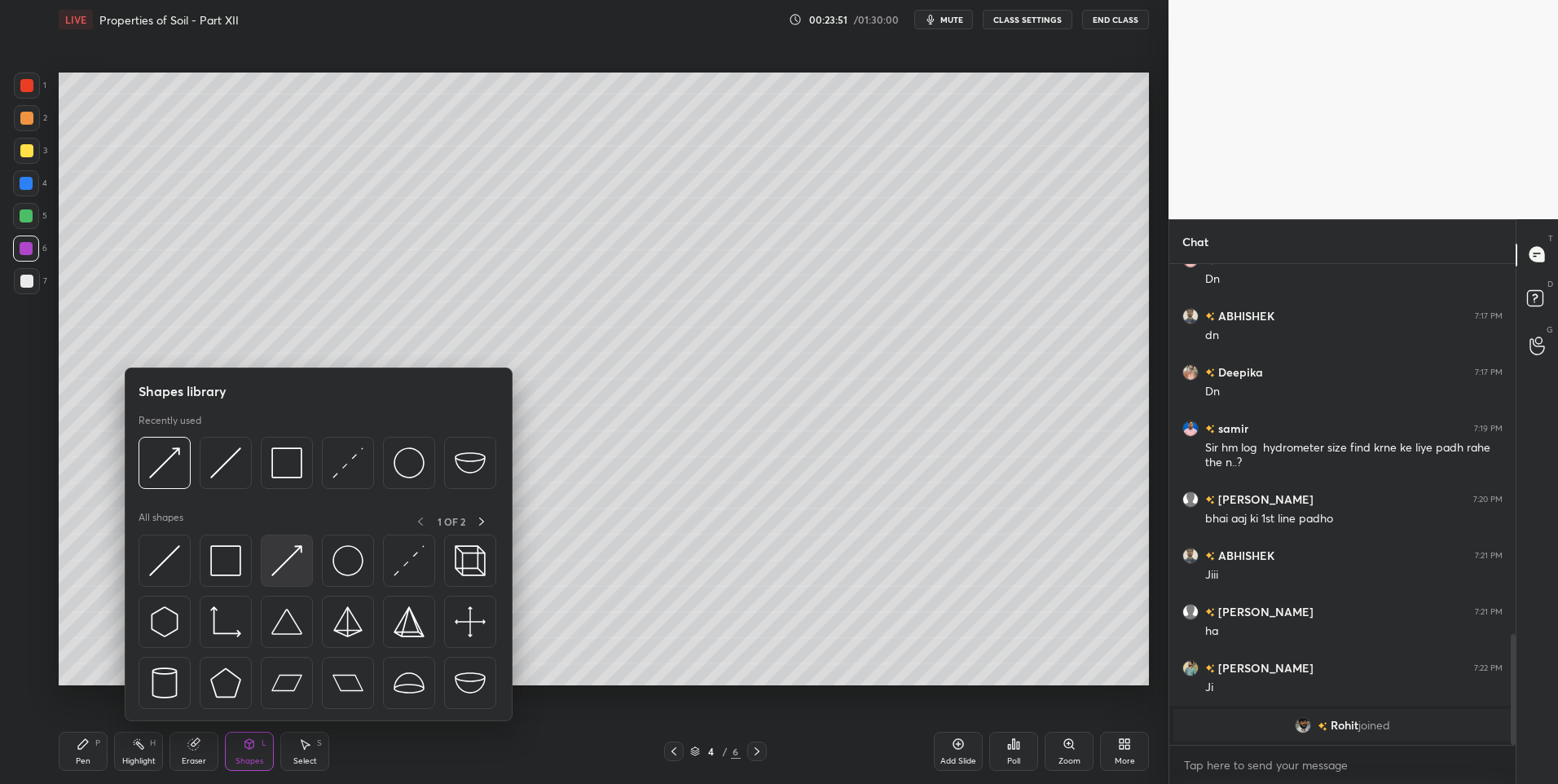
click at [293, 568] on img at bounding box center [286, 560] width 31 height 31
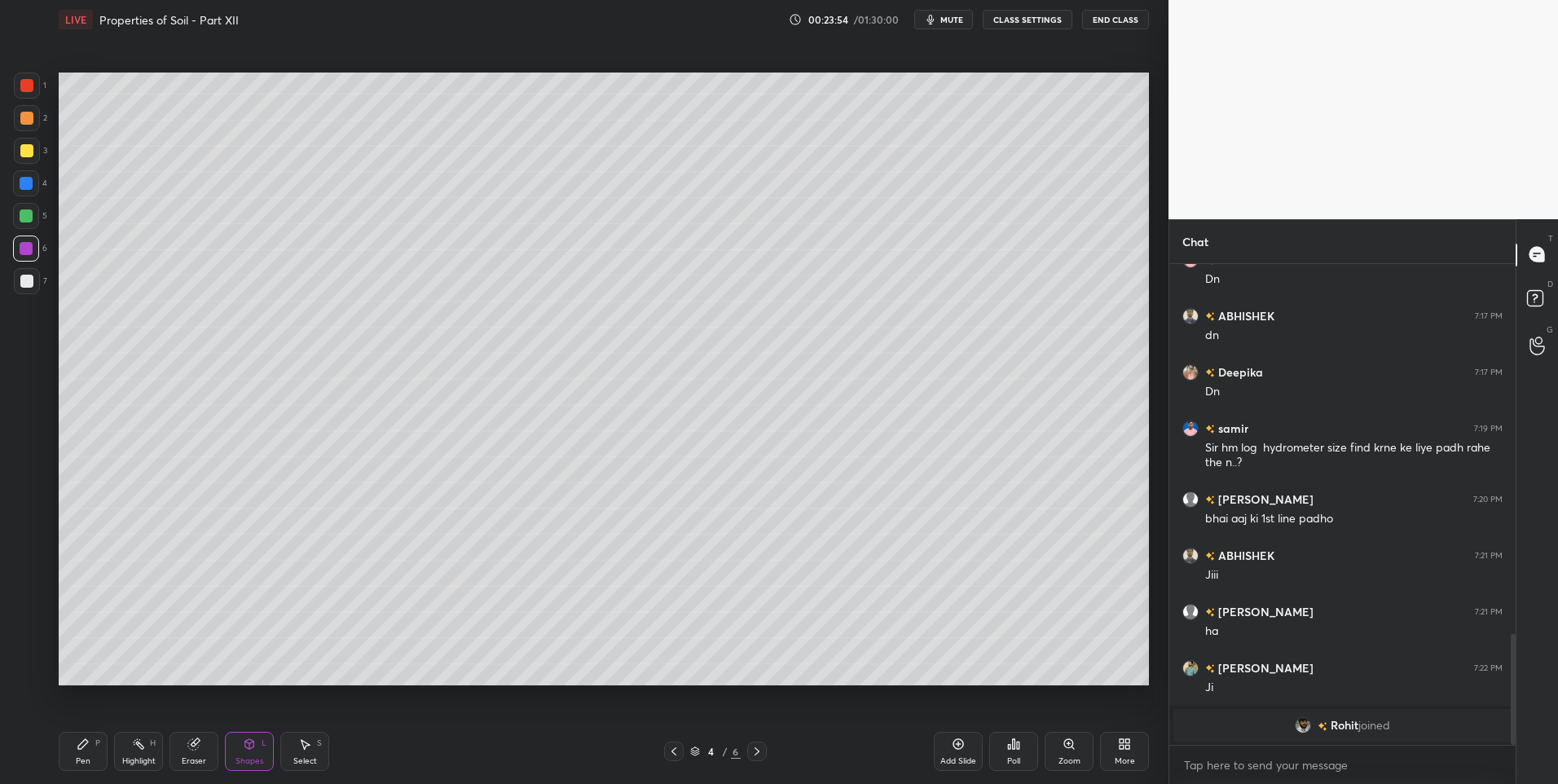
click at [78, 741] on icon at bounding box center [83, 744] width 13 height 13
click at [28, 181] on div at bounding box center [26, 184] width 13 height 13
click at [28, 277] on div at bounding box center [27, 281] width 13 height 13
click at [254, 752] on div "Shapes L" at bounding box center [250, 751] width 49 height 39
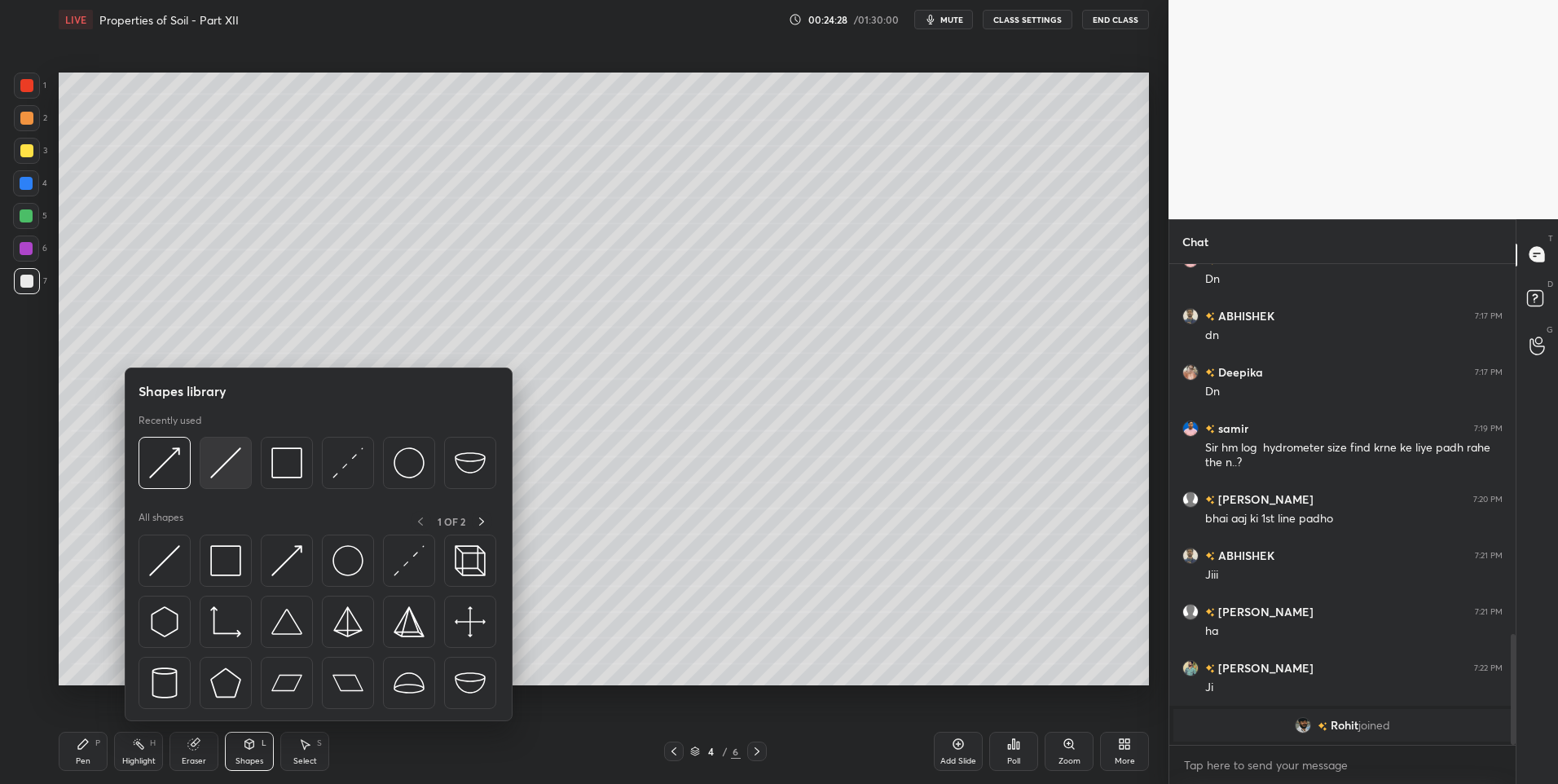
click at [224, 469] on img at bounding box center [225, 462] width 31 height 31
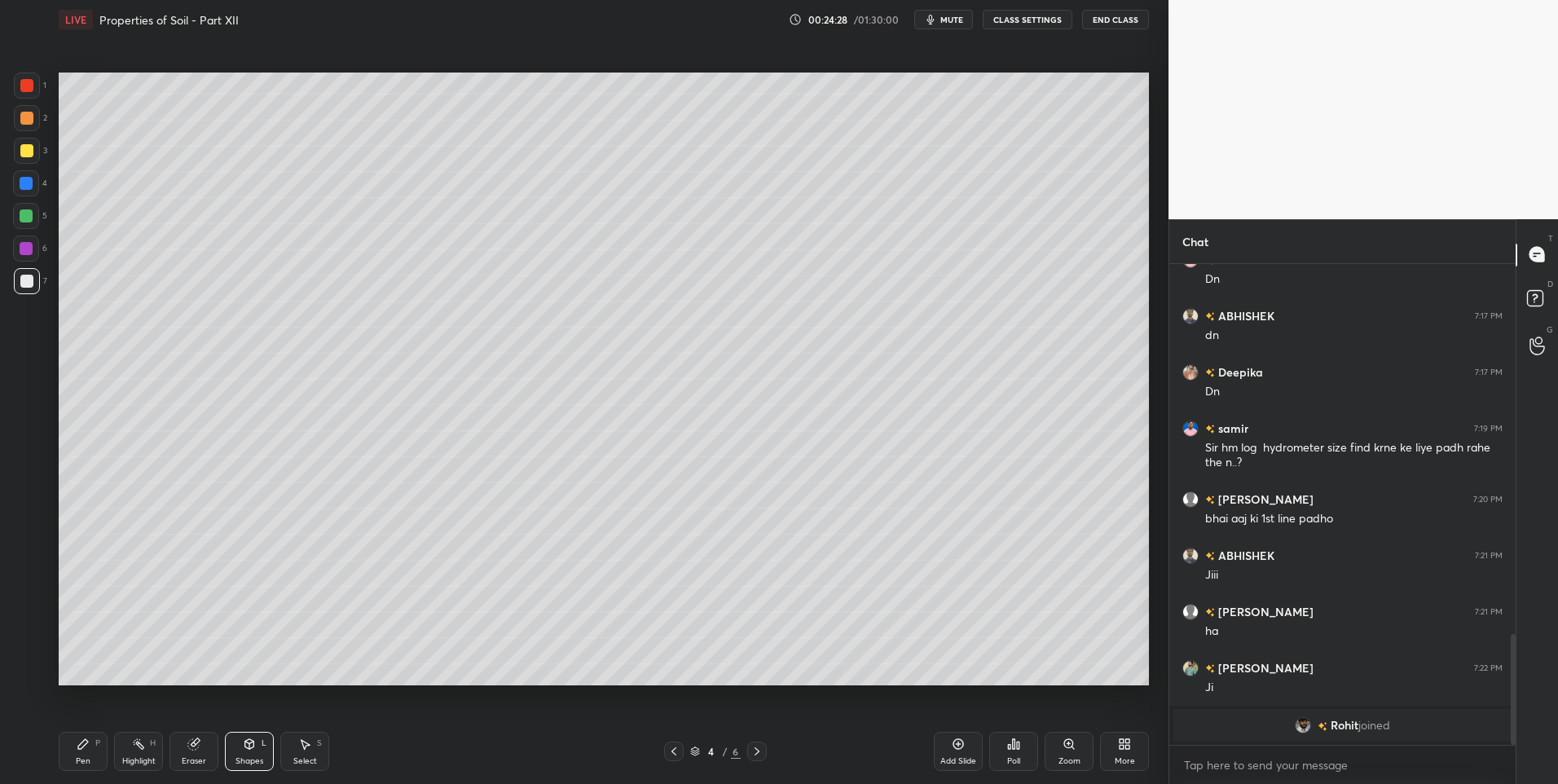
click at [25, 112] on div at bounding box center [27, 118] width 13 height 13
click at [759, 746] on icon at bounding box center [757, 751] width 13 height 13
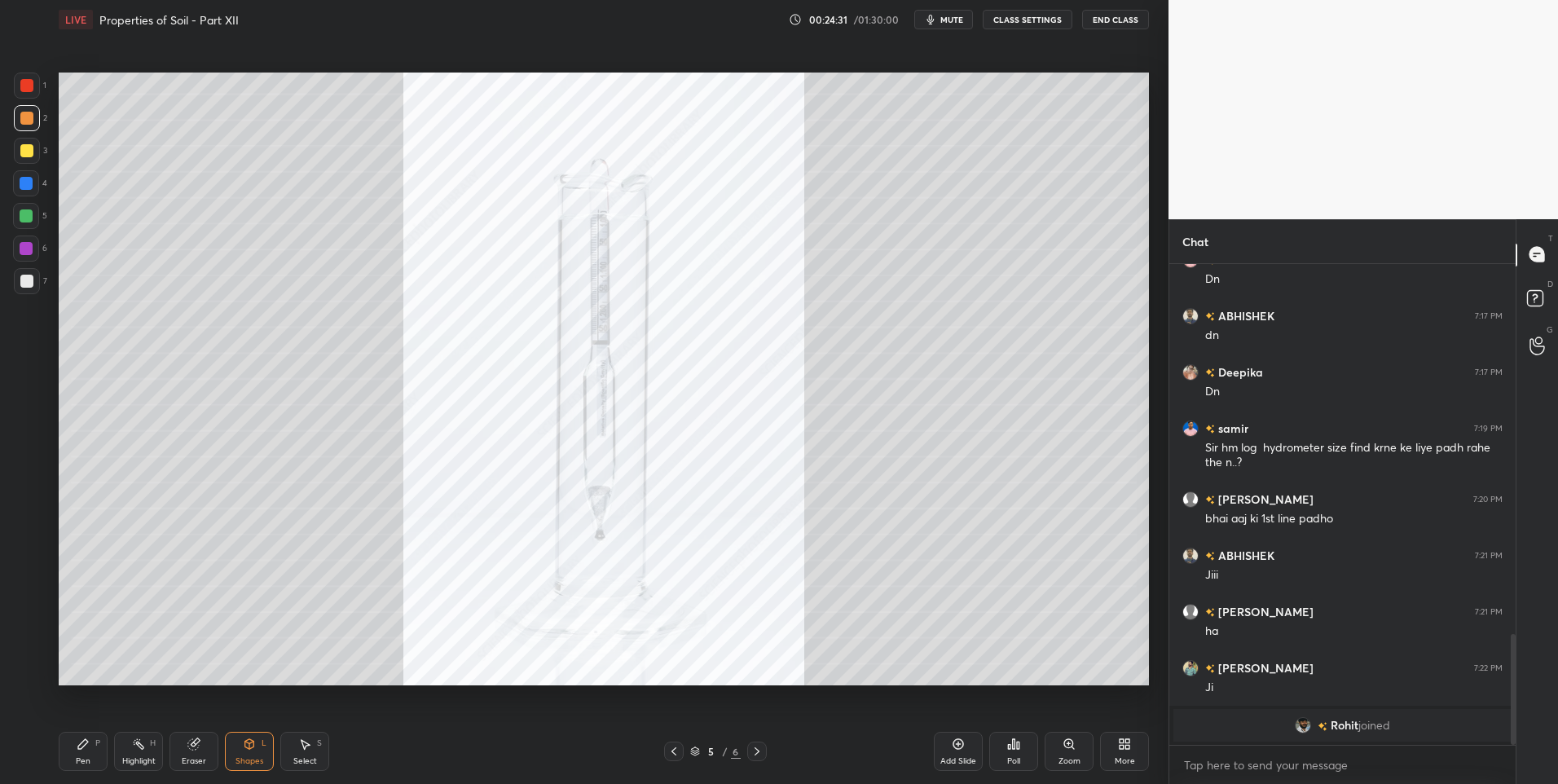
click at [137, 761] on div "Highlight" at bounding box center [139, 761] width 34 height 8
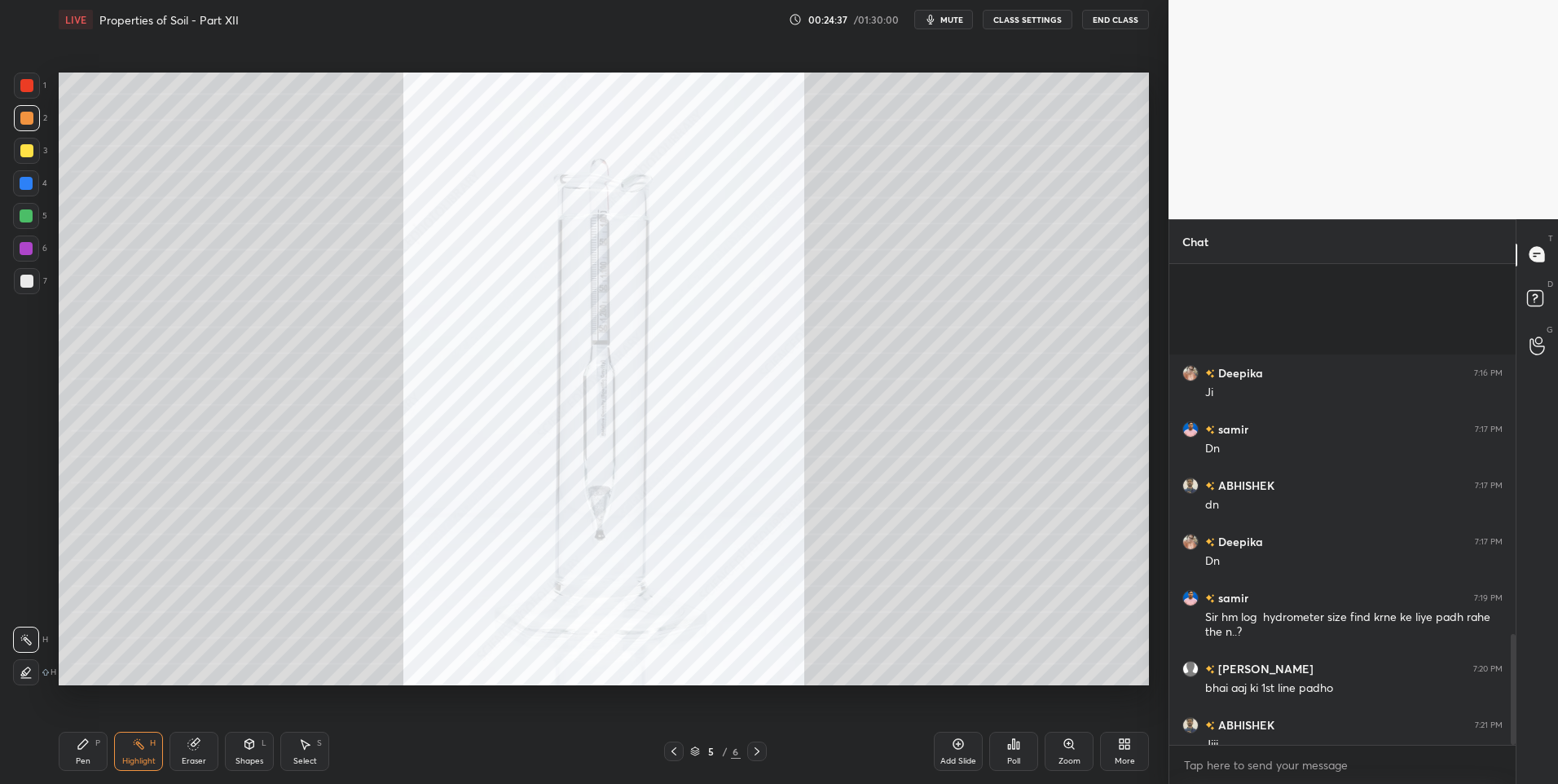
click at [760, 753] on icon at bounding box center [757, 751] width 13 height 13
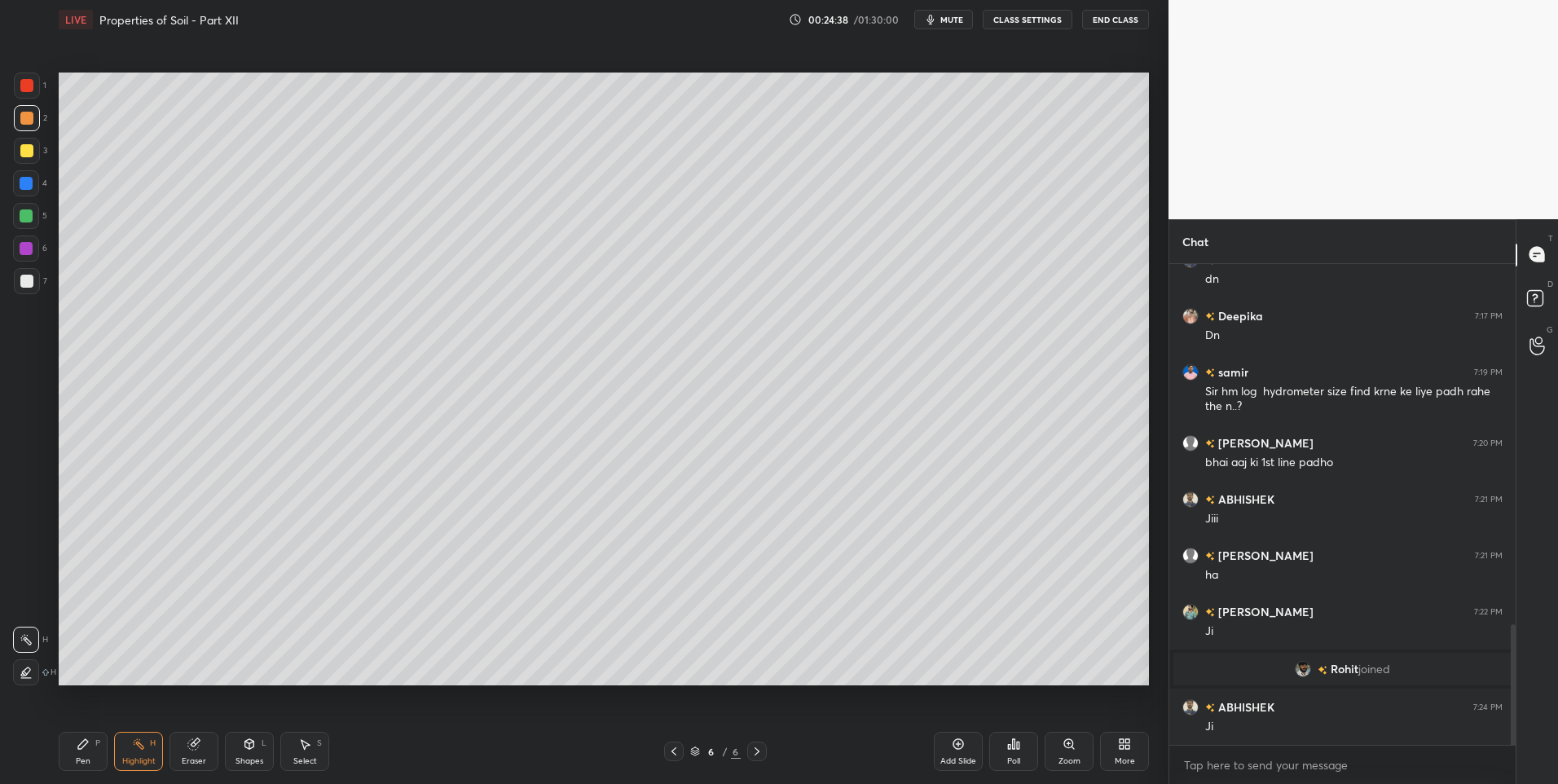
click at [674, 750] on icon at bounding box center [674, 751] width 13 height 13
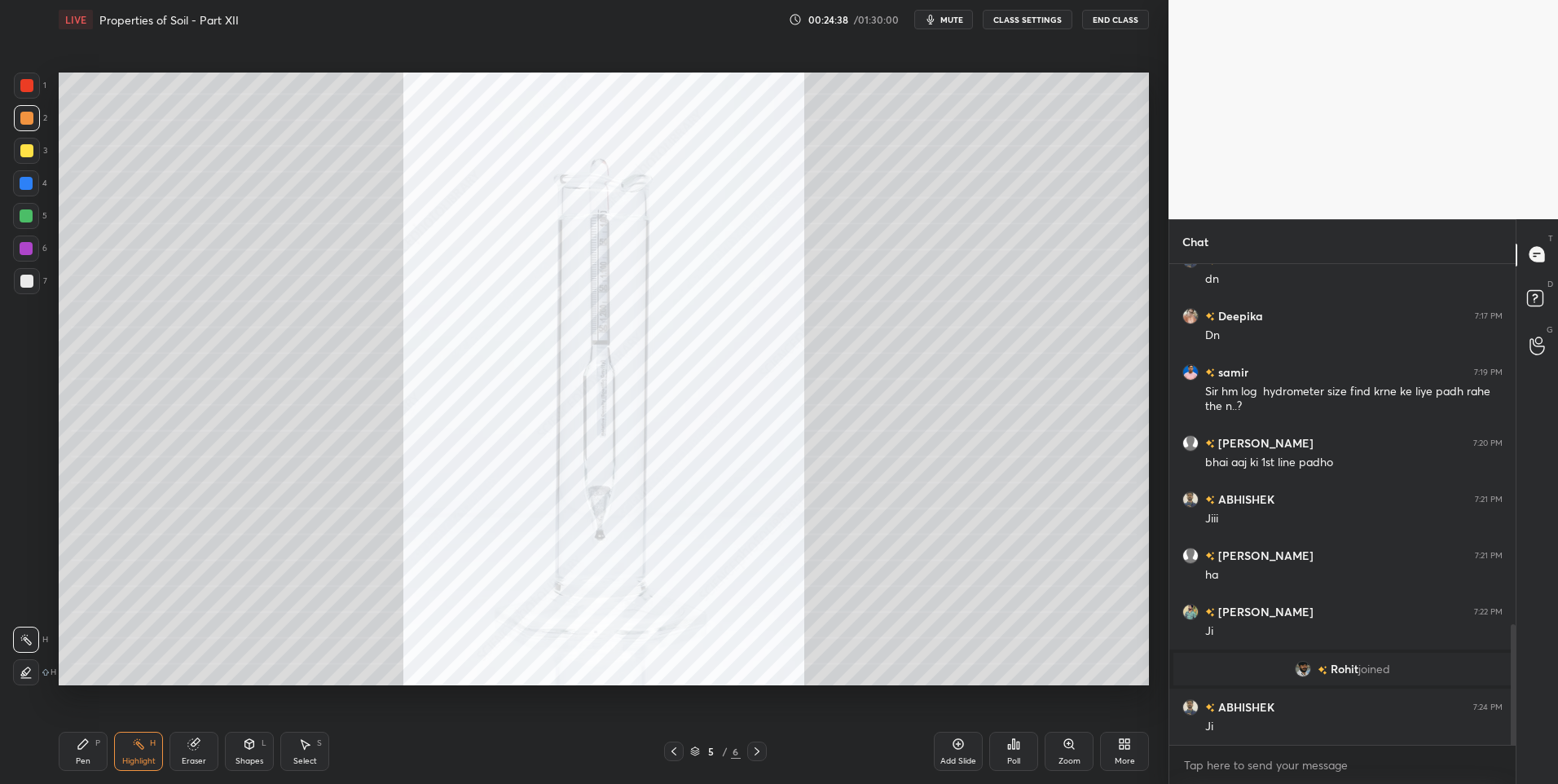
click at [674, 752] on icon at bounding box center [674, 751] width 13 height 13
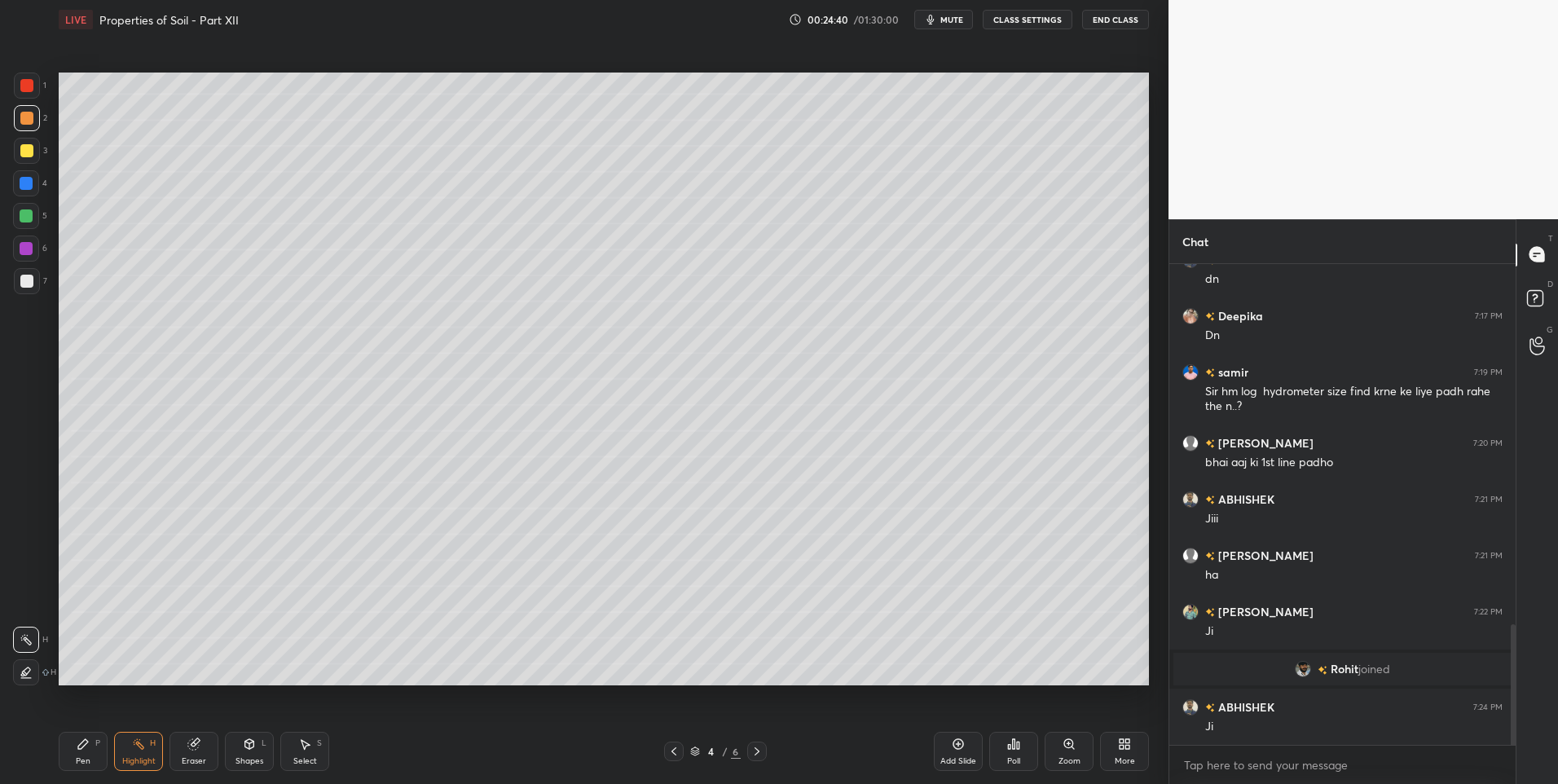
click at [238, 745] on div "Shapes L" at bounding box center [250, 751] width 49 height 39
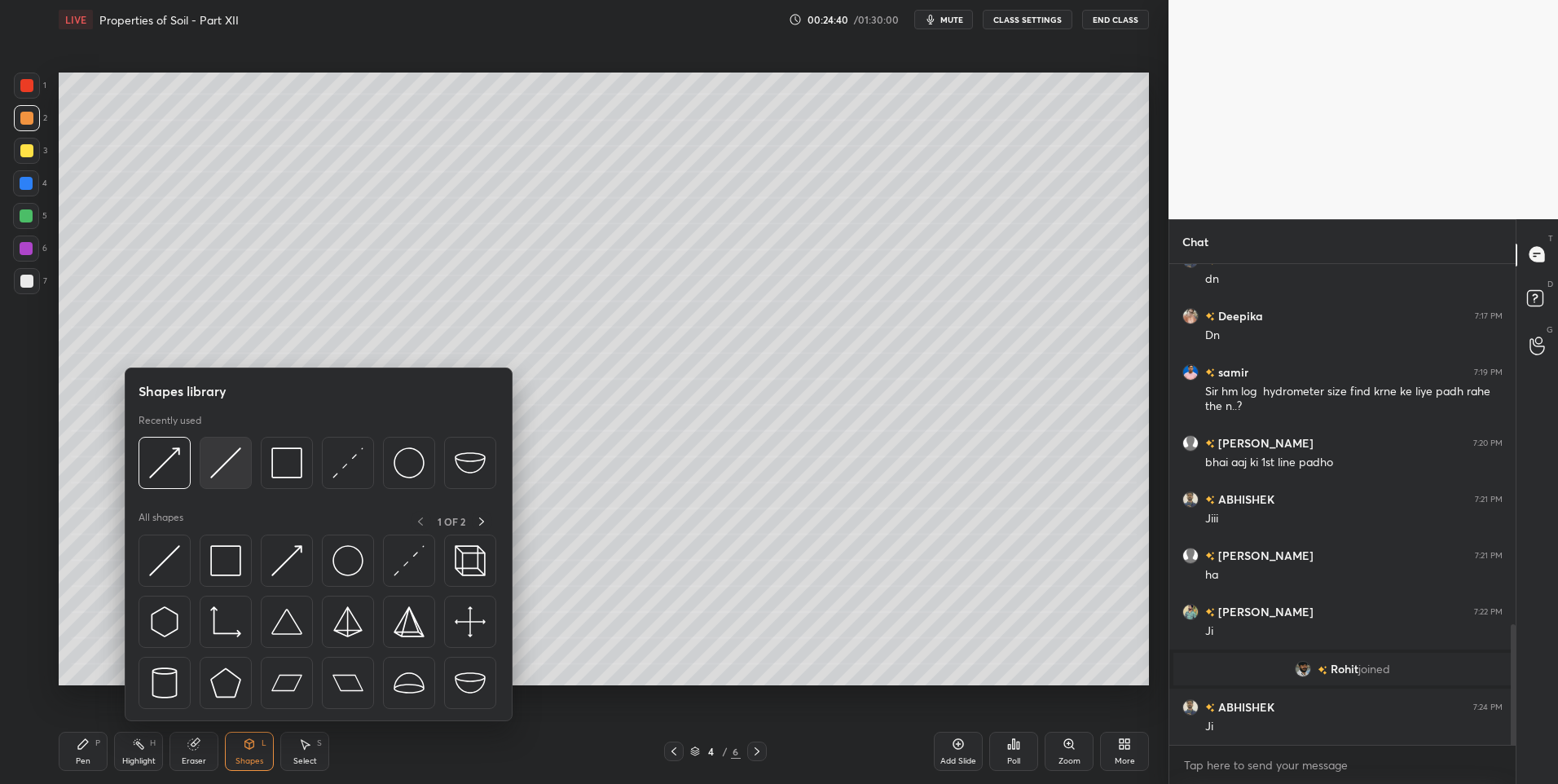
click at [222, 470] on img at bounding box center [225, 462] width 31 height 31
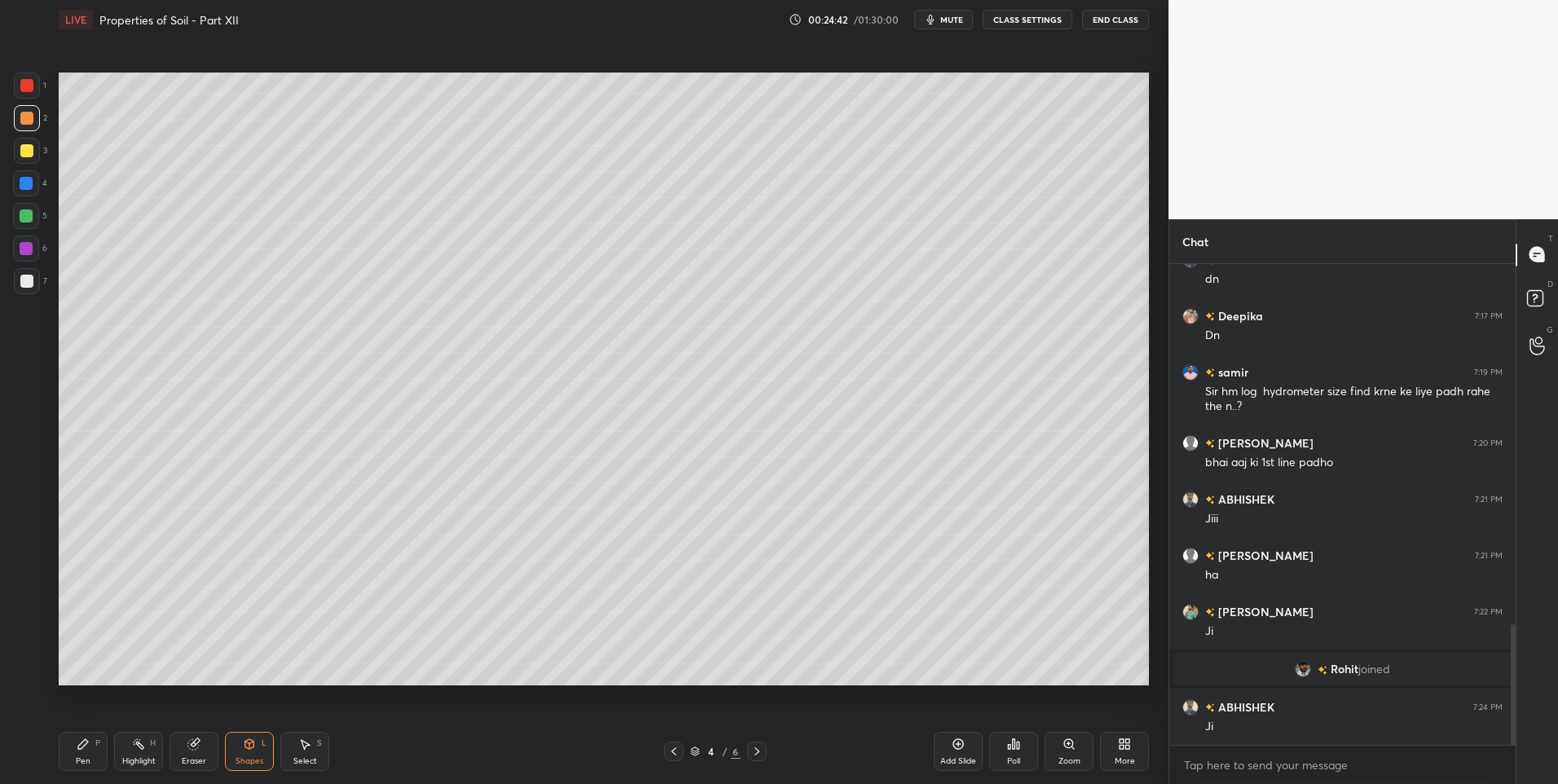
click at [28, 121] on div at bounding box center [27, 118] width 13 height 13
click at [301, 750] on div "Select S" at bounding box center [305, 751] width 49 height 39
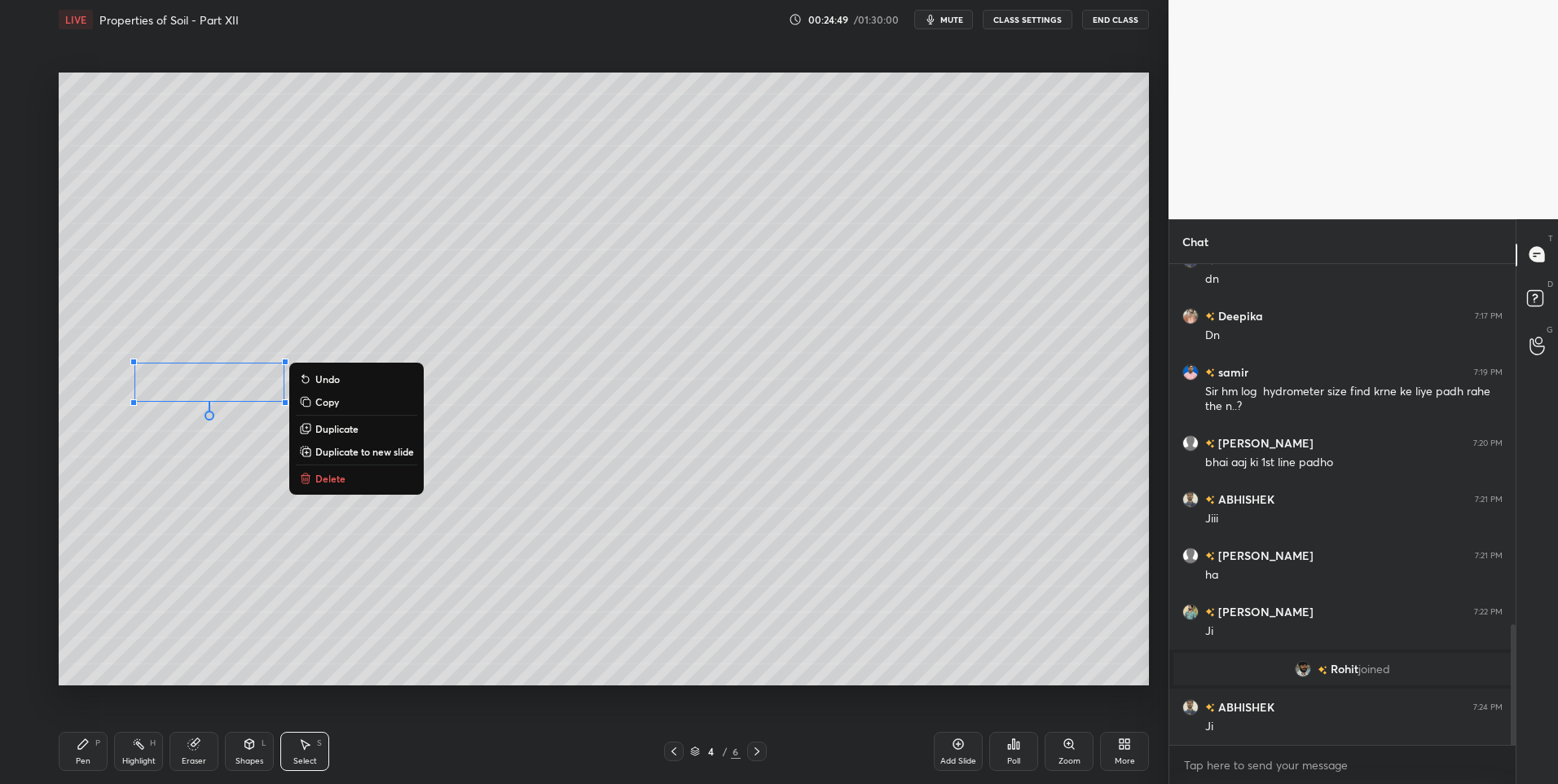
click at [247, 750] on div "Shapes L" at bounding box center [250, 751] width 49 height 39
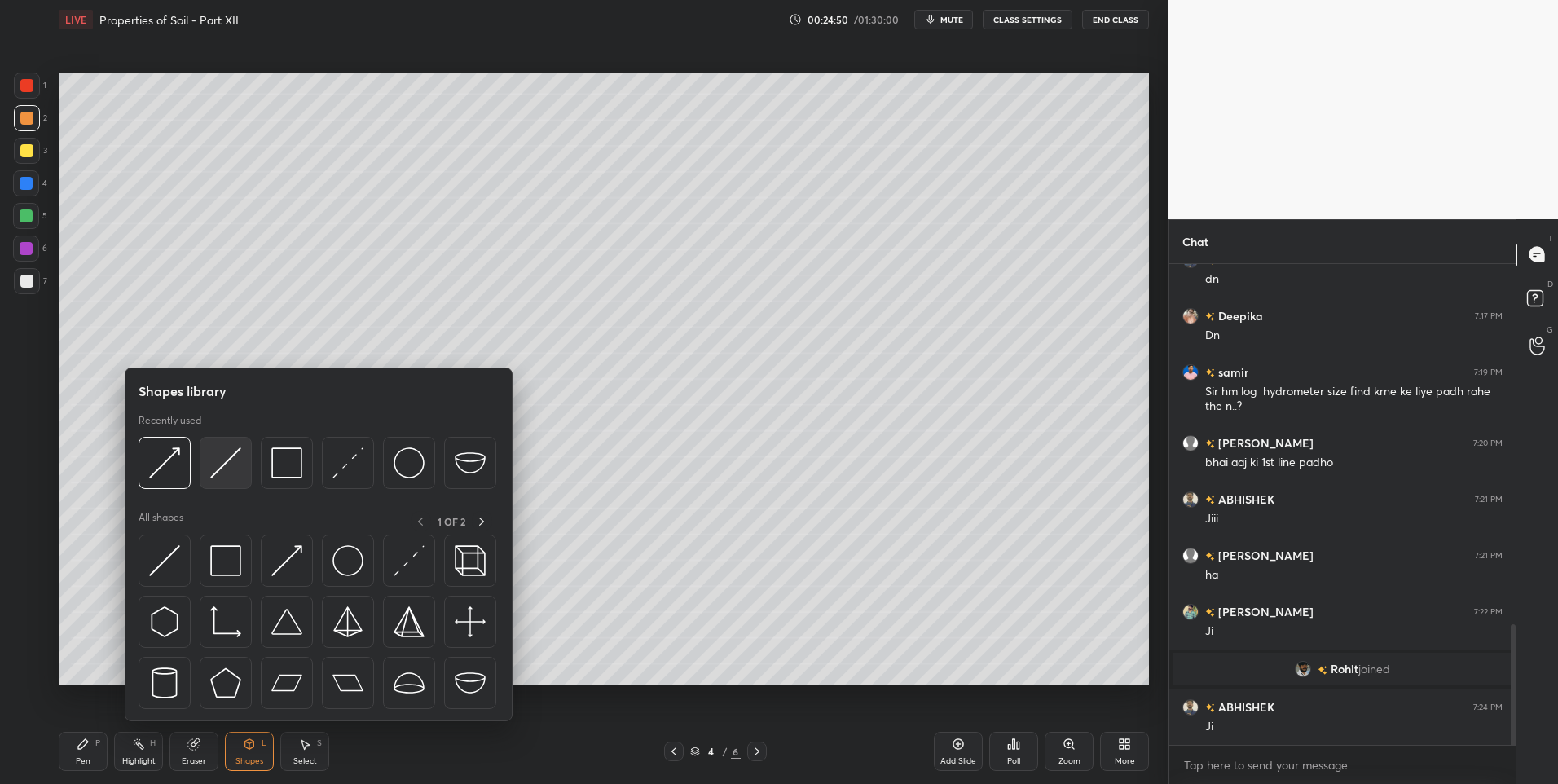
click at [225, 475] on img at bounding box center [225, 462] width 31 height 31
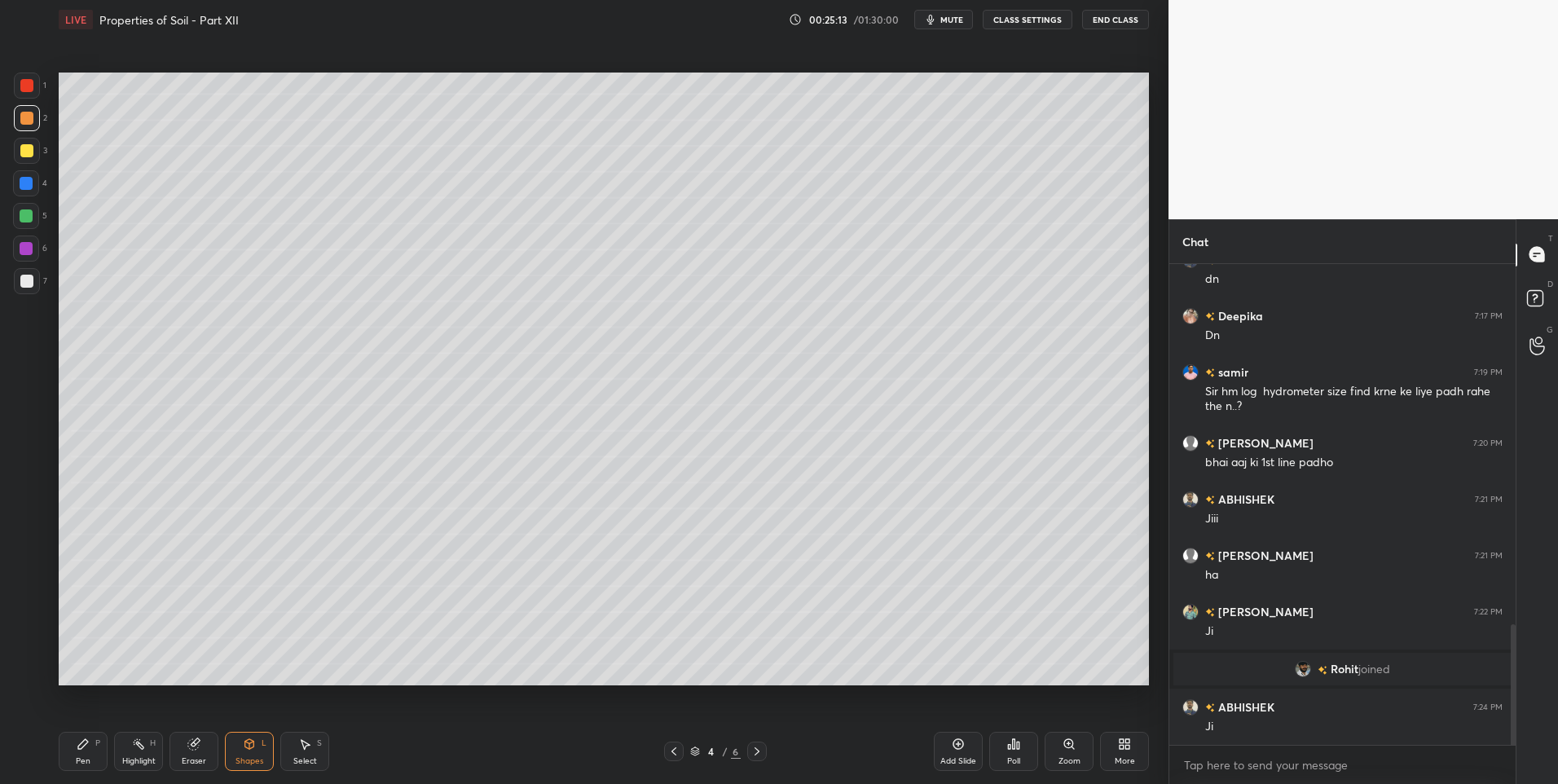
click at [71, 753] on div "Pen P" at bounding box center [83, 751] width 49 height 39
click at [258, 745] on div "Shapes L" at bounding box center [250, 751] width 49 height 39
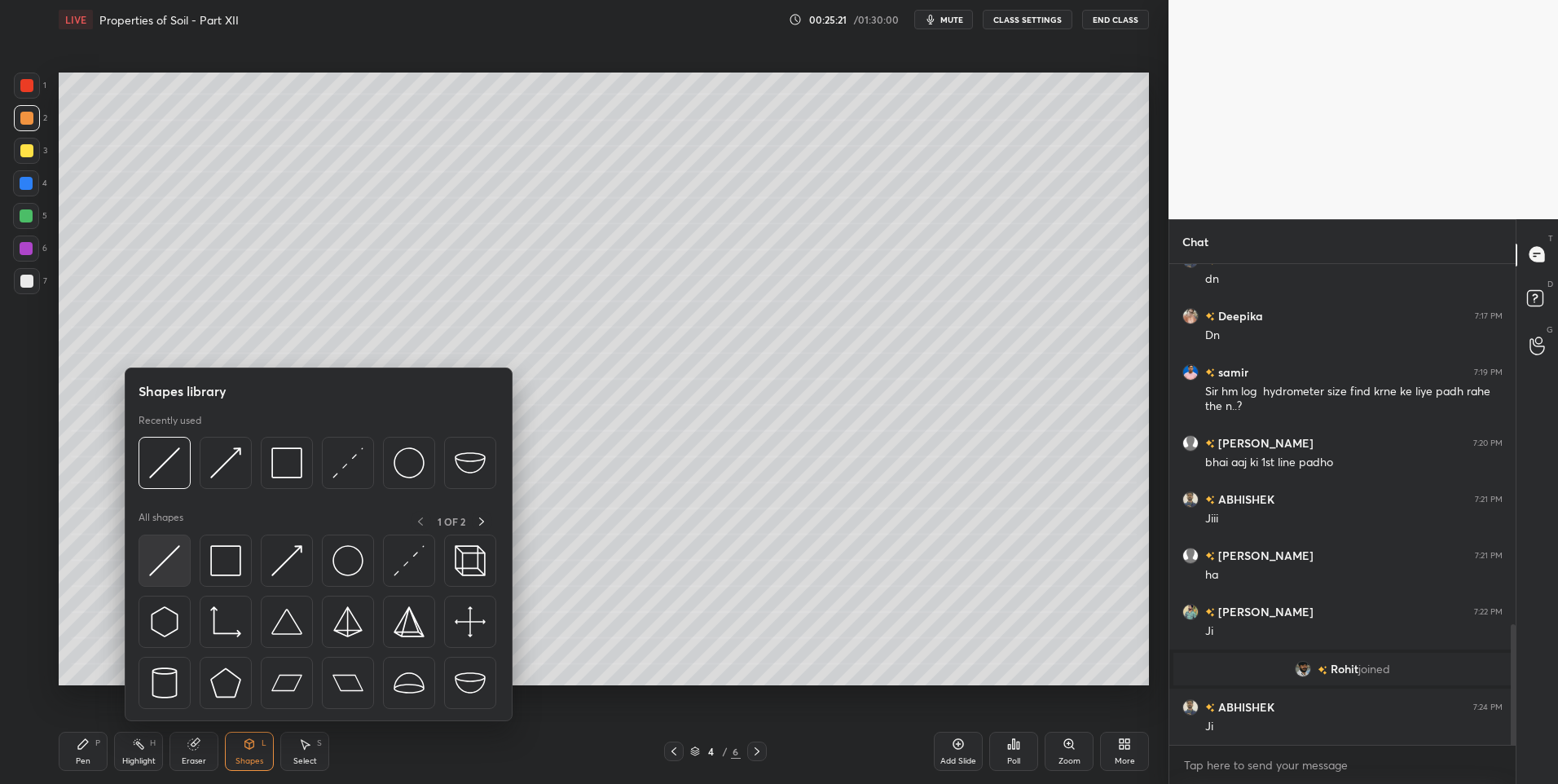
click at [164, 560] on img at bounding box center [164, 560] width 31 height 31
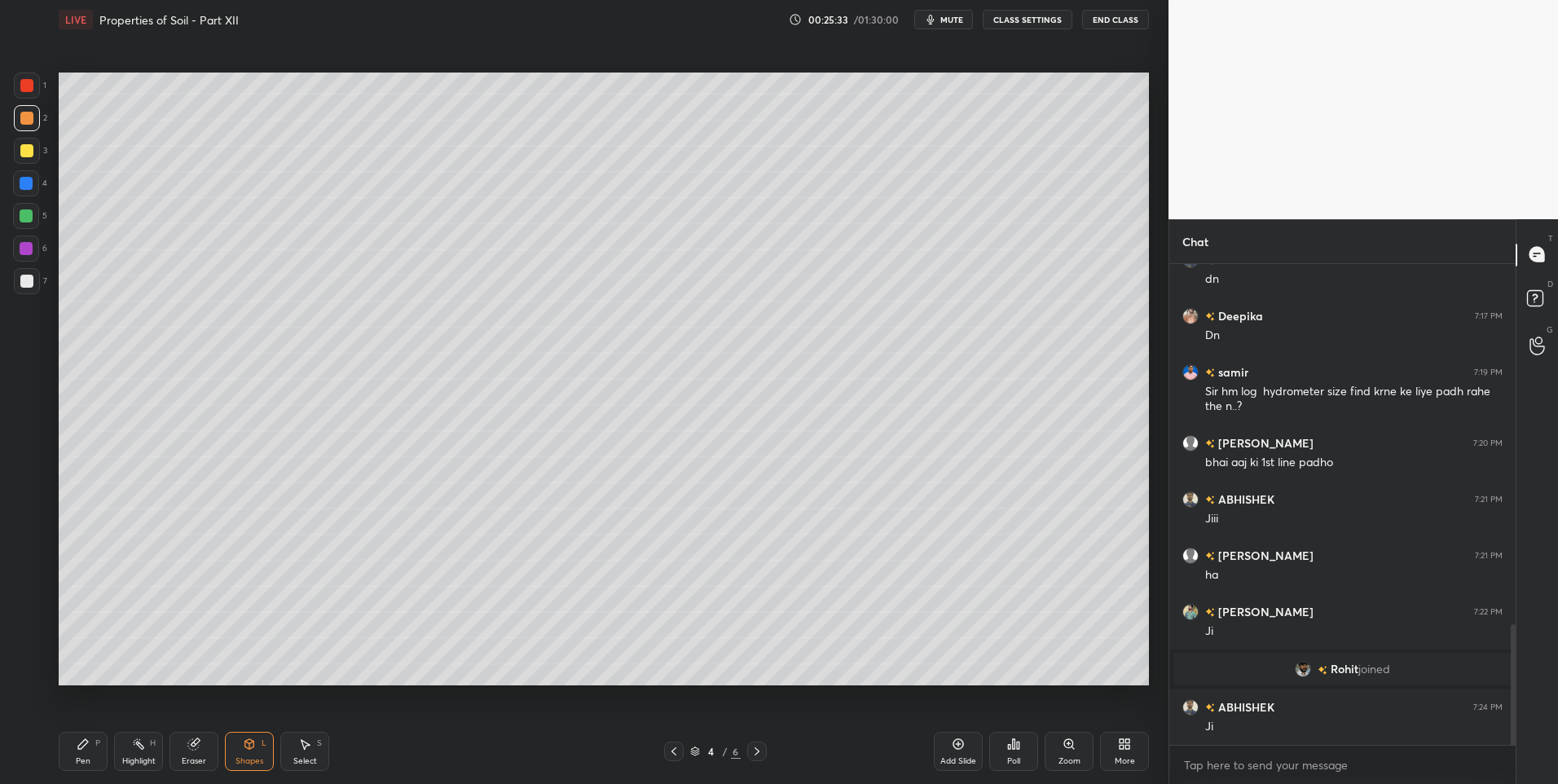
click at [72, 746] on div "Pen P" at bounding box center [83, 751] width 49 height 39
click at [260, 749] on div "Shapes L" at bounding box center [250, 751] width 49 height 39
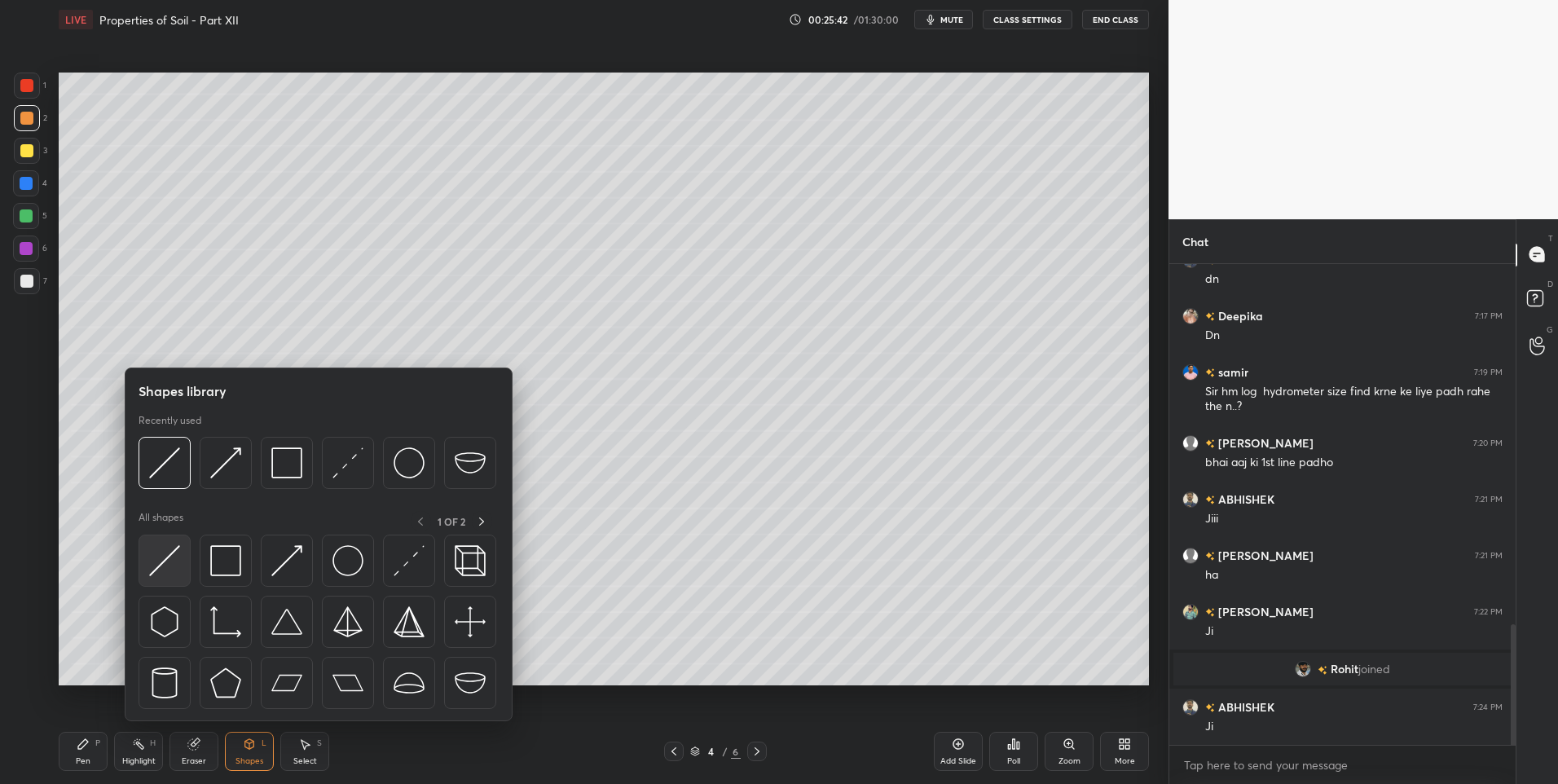
click at [151, 556] on img at bounding box center [164, 560] width 31 height 31
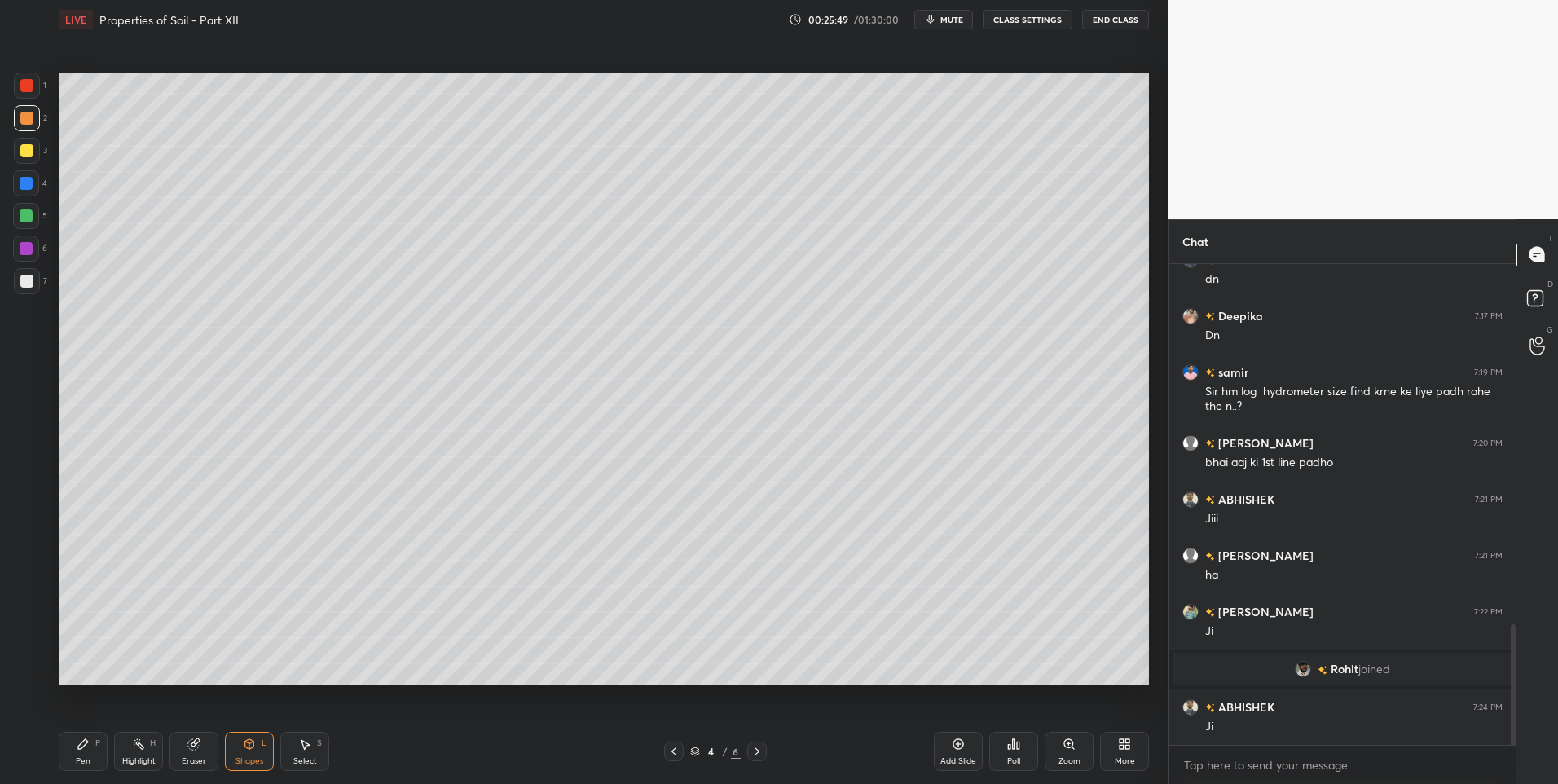
click at [81, 745] on icon at bounding box center [83, 744] width 9 height 9
click at [180, 746] on div "Eraser" at bounding box center [194, 751] width 49 height 39
click at [10, 635] on div "1 2 3 4 5 6 7 C X Z C X Z E E Erase all H H" at bounding box center [26, 379] width 53 height 613
click at [23, 626] on div "E" at bounding box center [33, 636] width 40 height 33
click at [294, 748] on div "Select S" at bounding box center [305, 751] width 49 height 39
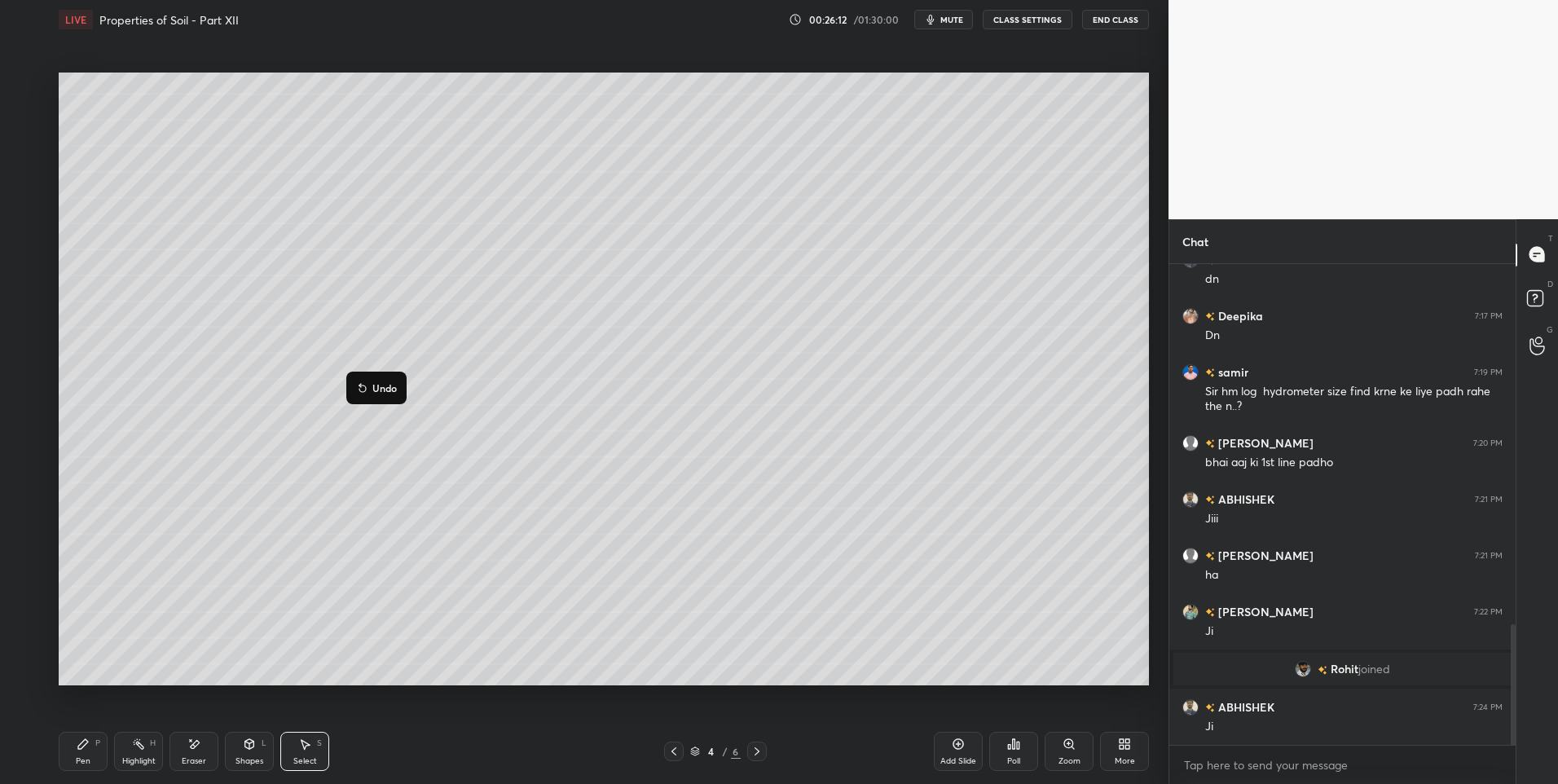
click at [72, 752] on div "Pen P" at bounding box center [83, 751] width 49 height 39
click at [126, 747] on div "Highlight H" at bounding box center [139, 751] width 49 height 39
click at [143, 751] on div "Highlight H" at bounding box center [139, 751] width 49 height 39
click at [83, 749] on icon at bounding box center [83, 744] width 13 height 13
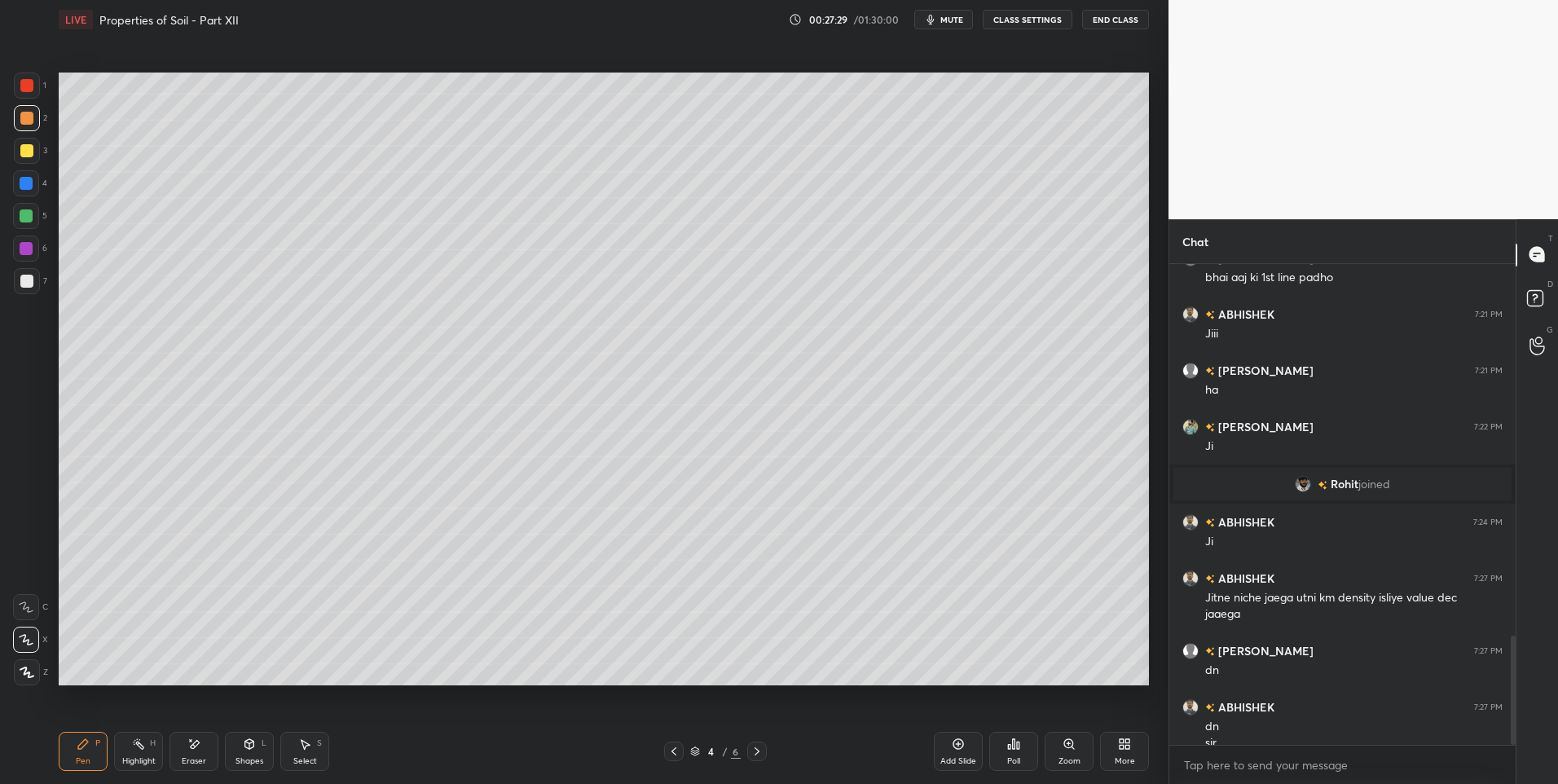
scroll to position [1637, 0]
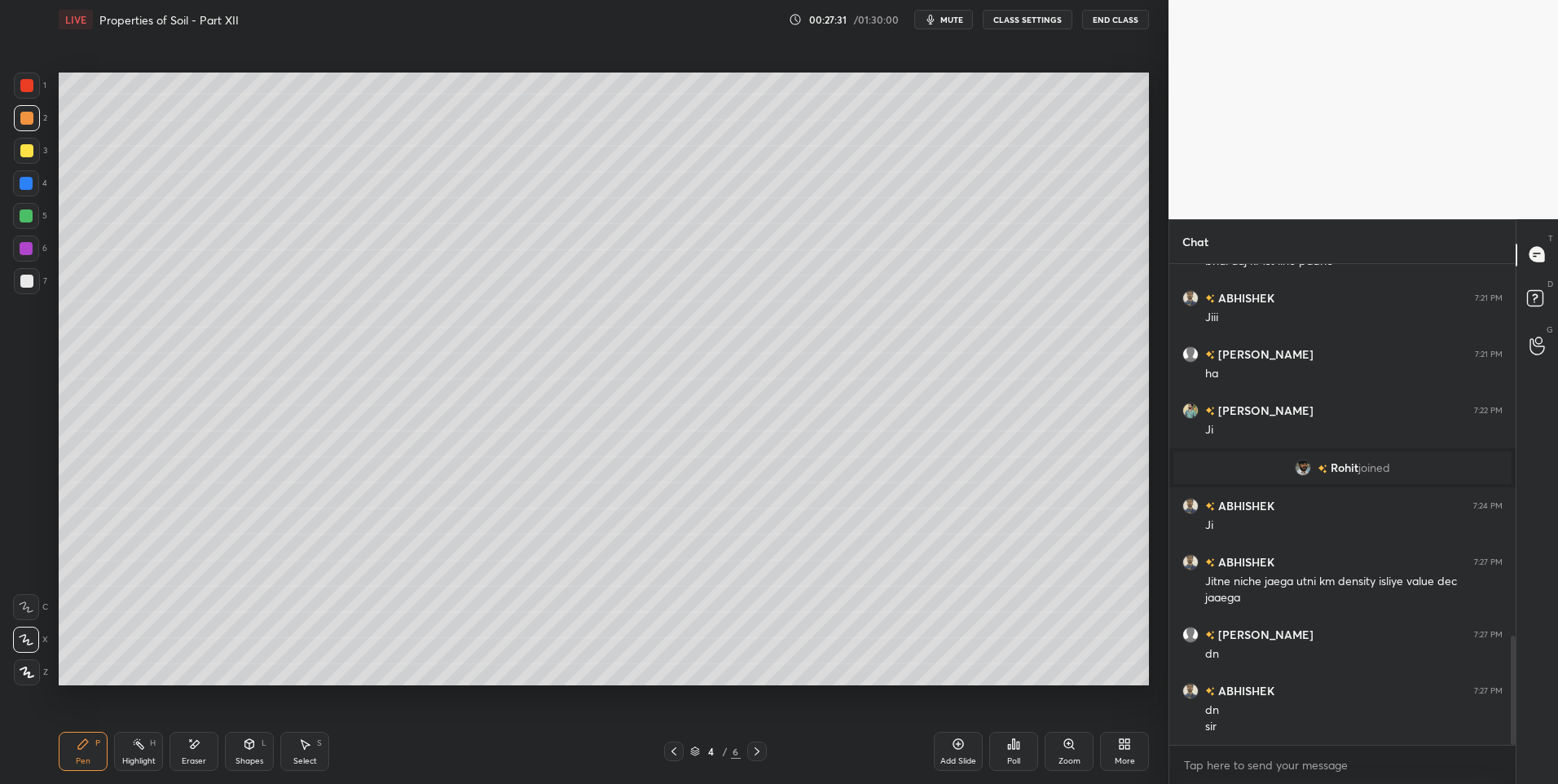
click at [750, 753] on icon at bounding box center [757, 751] width 13 height 13
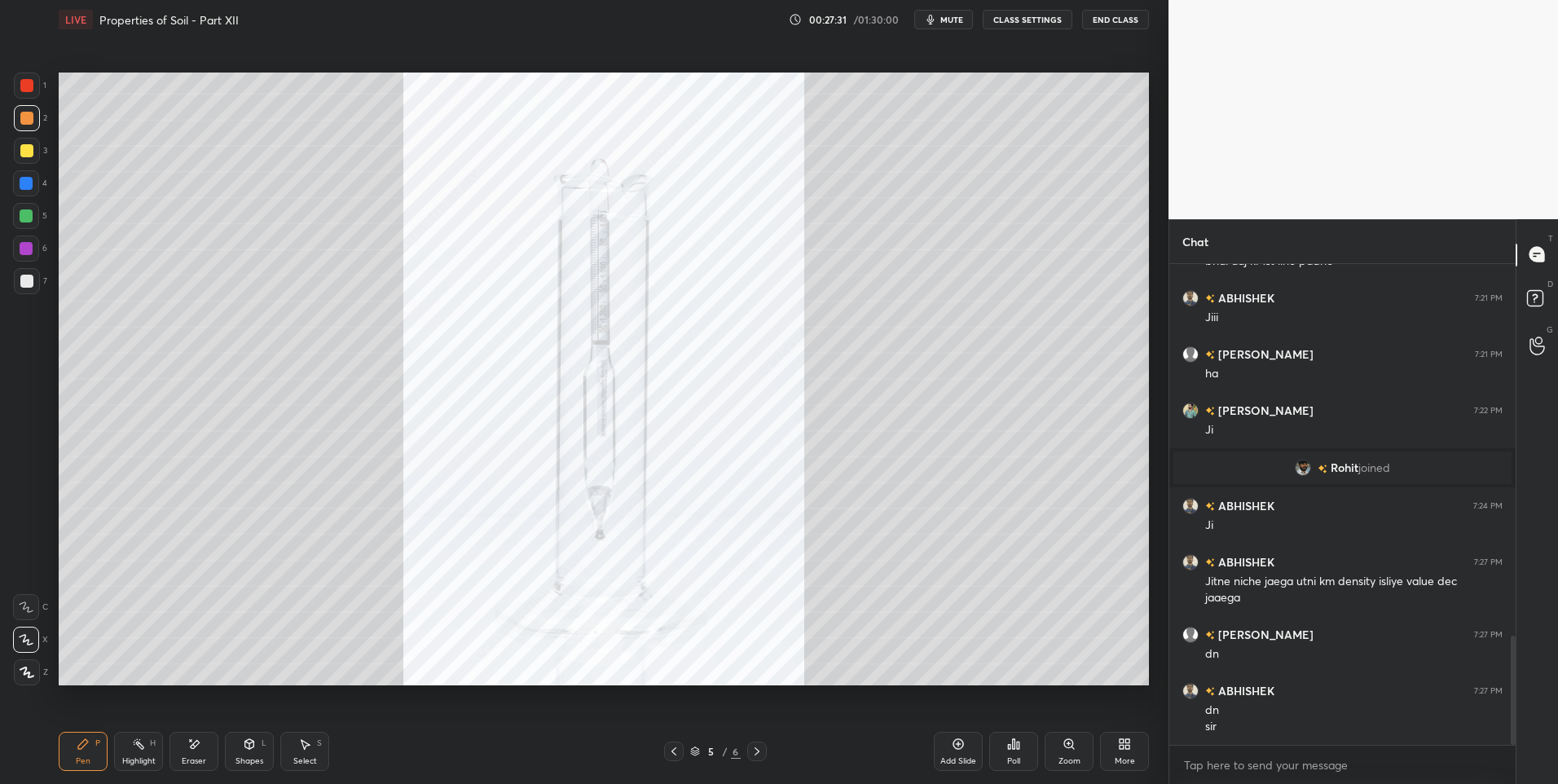
click at [668, 751] on icon at bounding box center [674, 751] width 13 height 13
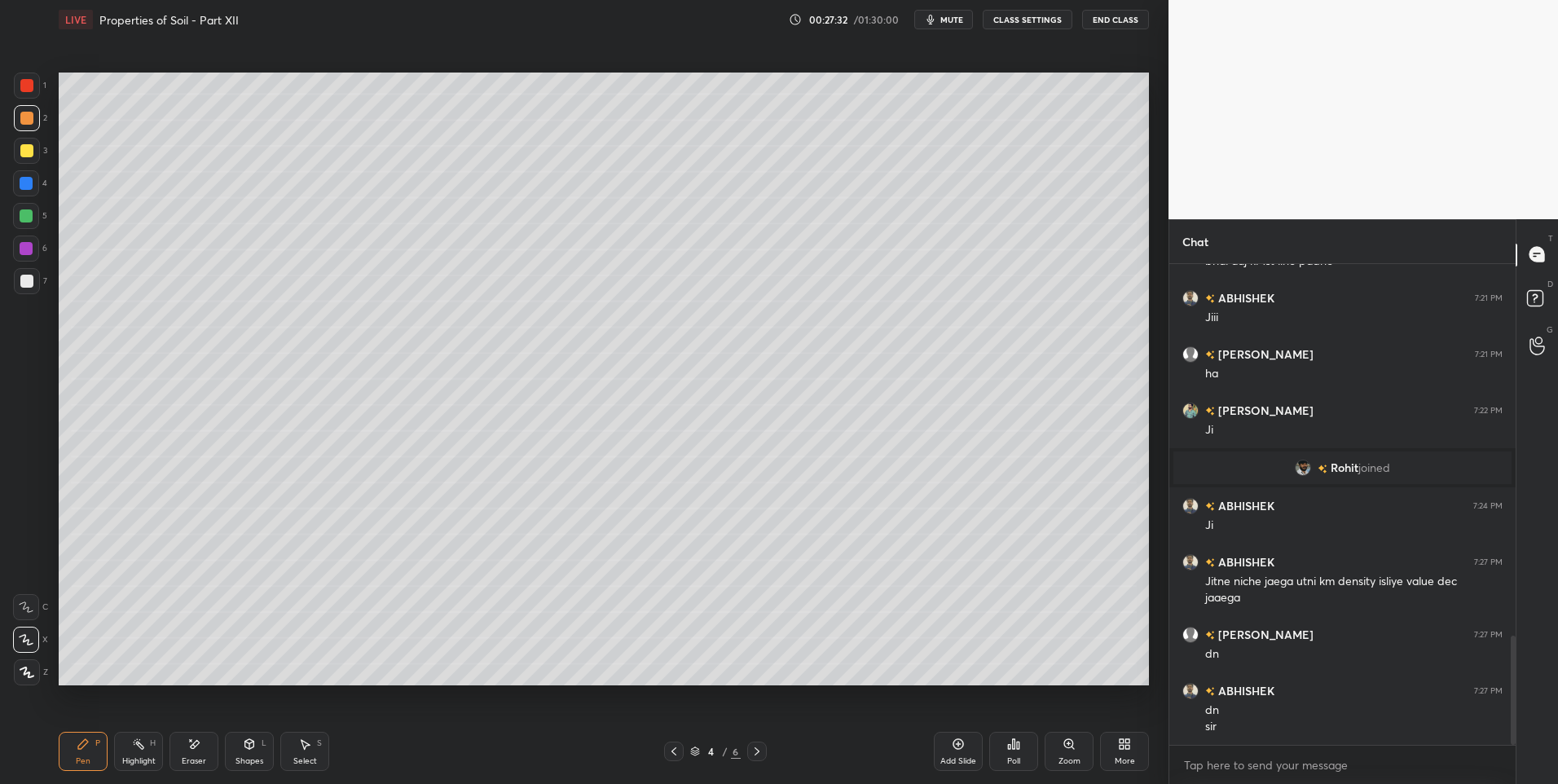
click at [88, 747] on icon at bounding box center [83, 744] width 13 height 13
click at [22, 279] on div at bounding box center [27, 281] width 13 height 13
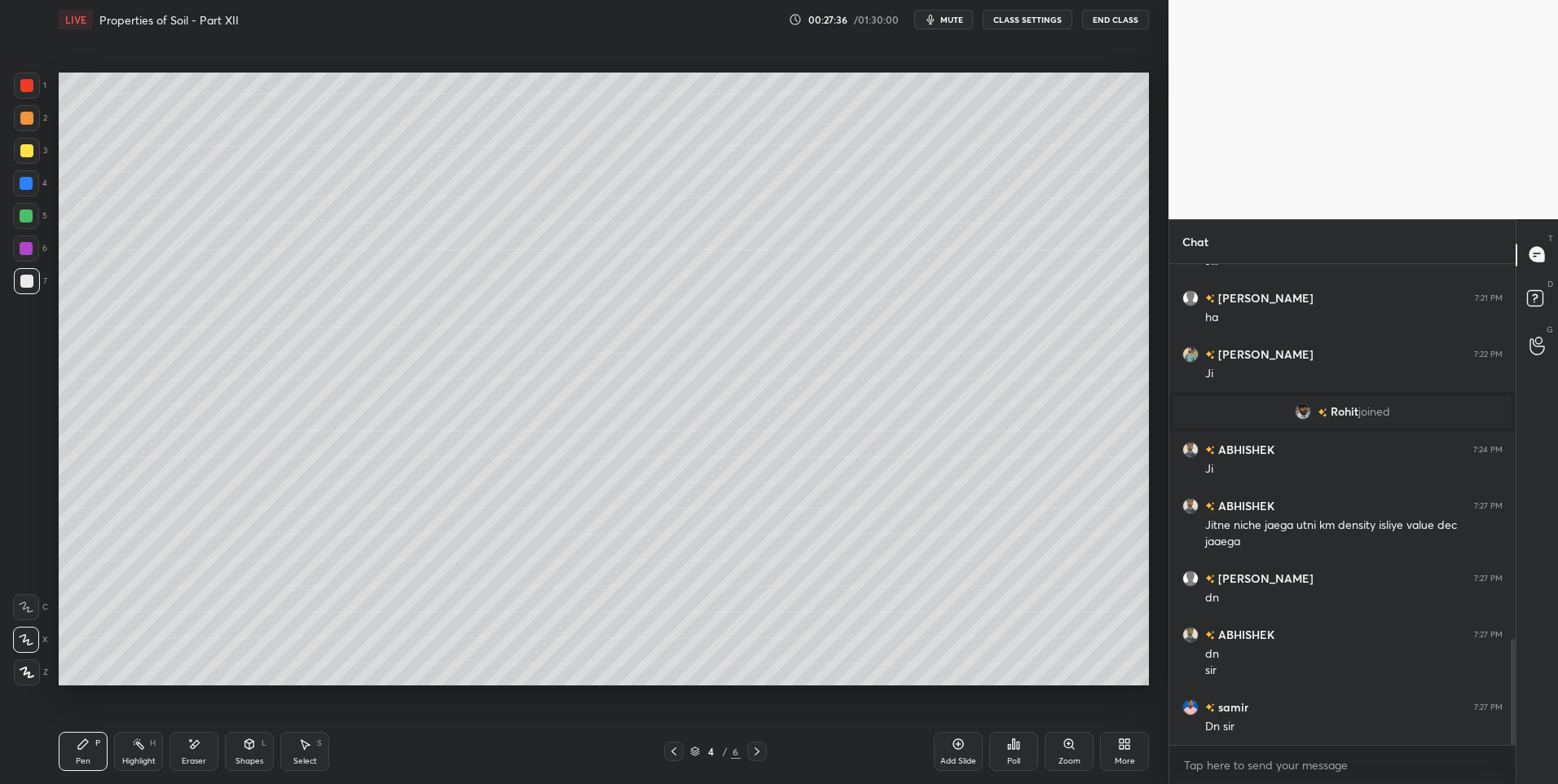
click at [955, 742] on icon at bounding box center [959, 744] width 13 height 13
click at [244, 752] on div "Shapes L" at bounding box center [250, 751] width 49 height 39
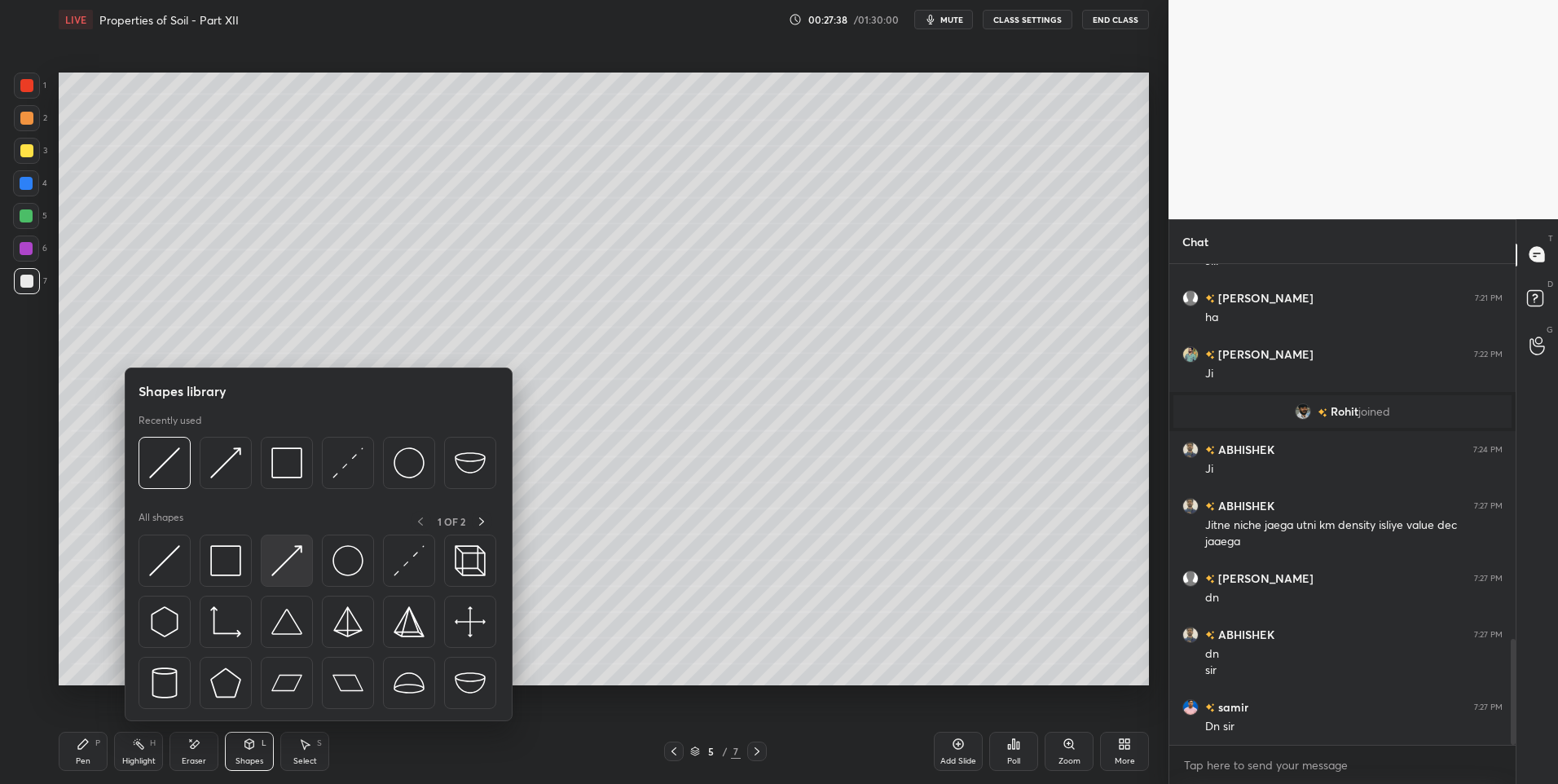
click at [286, 568] on img at bounding box center [286, 560] width 31 height 31
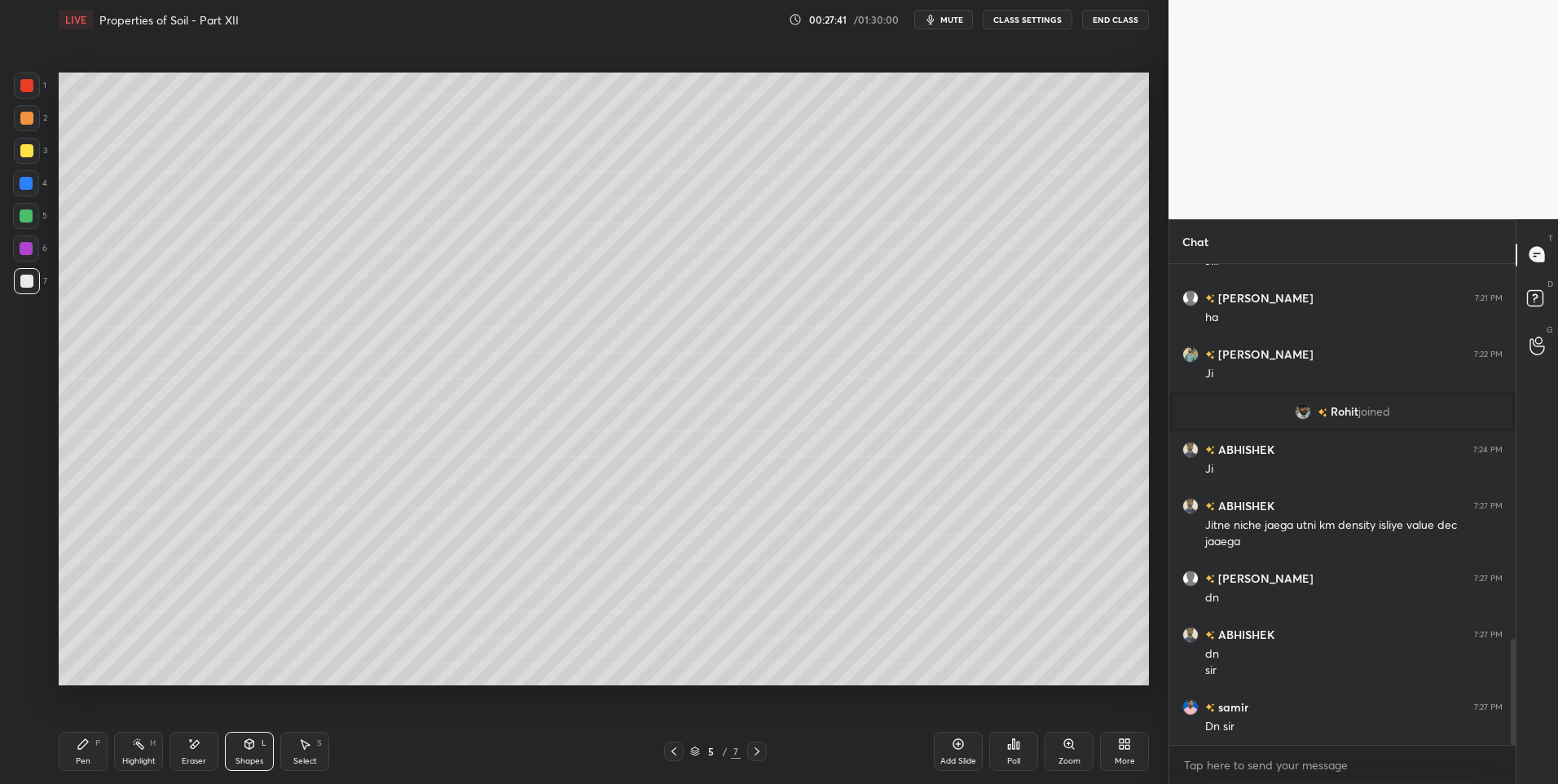
click at [77, 754] on div "Pen P" at bounding box center [83, 751] width 49 height 39
click at [80, 751] on div "Pen P" at bounding box center [83, 751] width 49 height 39
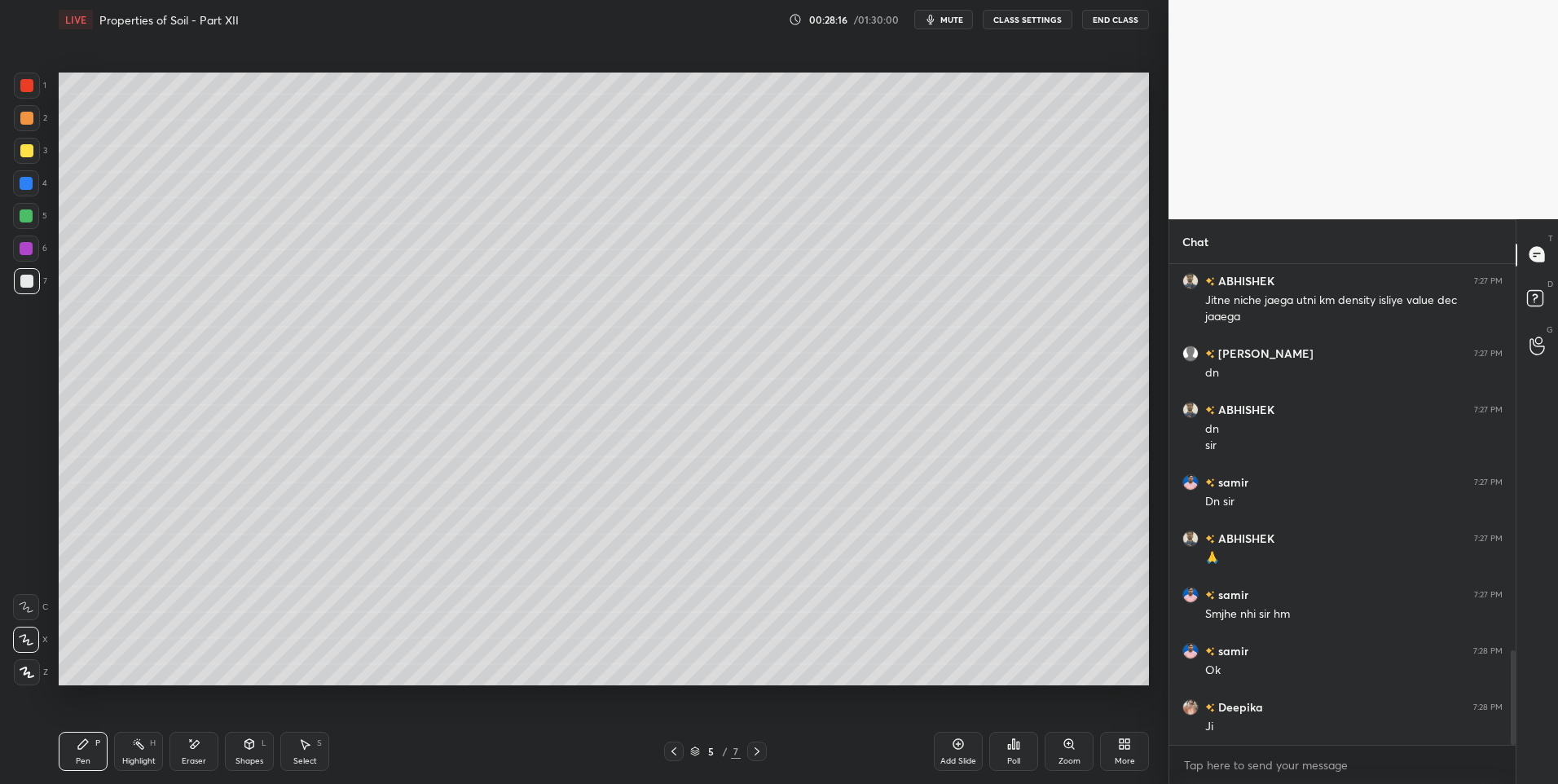
scroll to position [1975, 0]
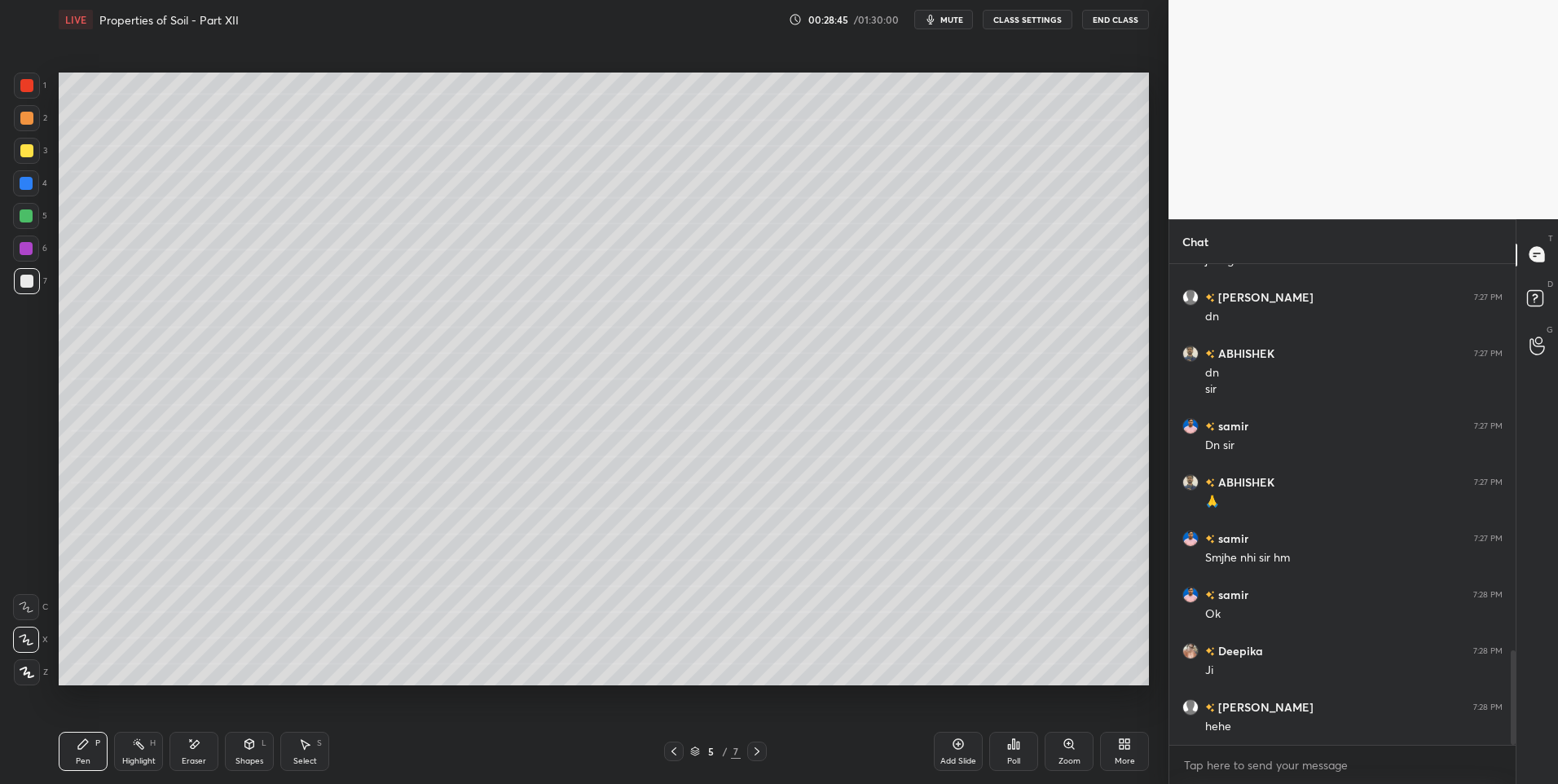
click at [247, 743] on icon at bounding box center [250, 744] width 9 height 9
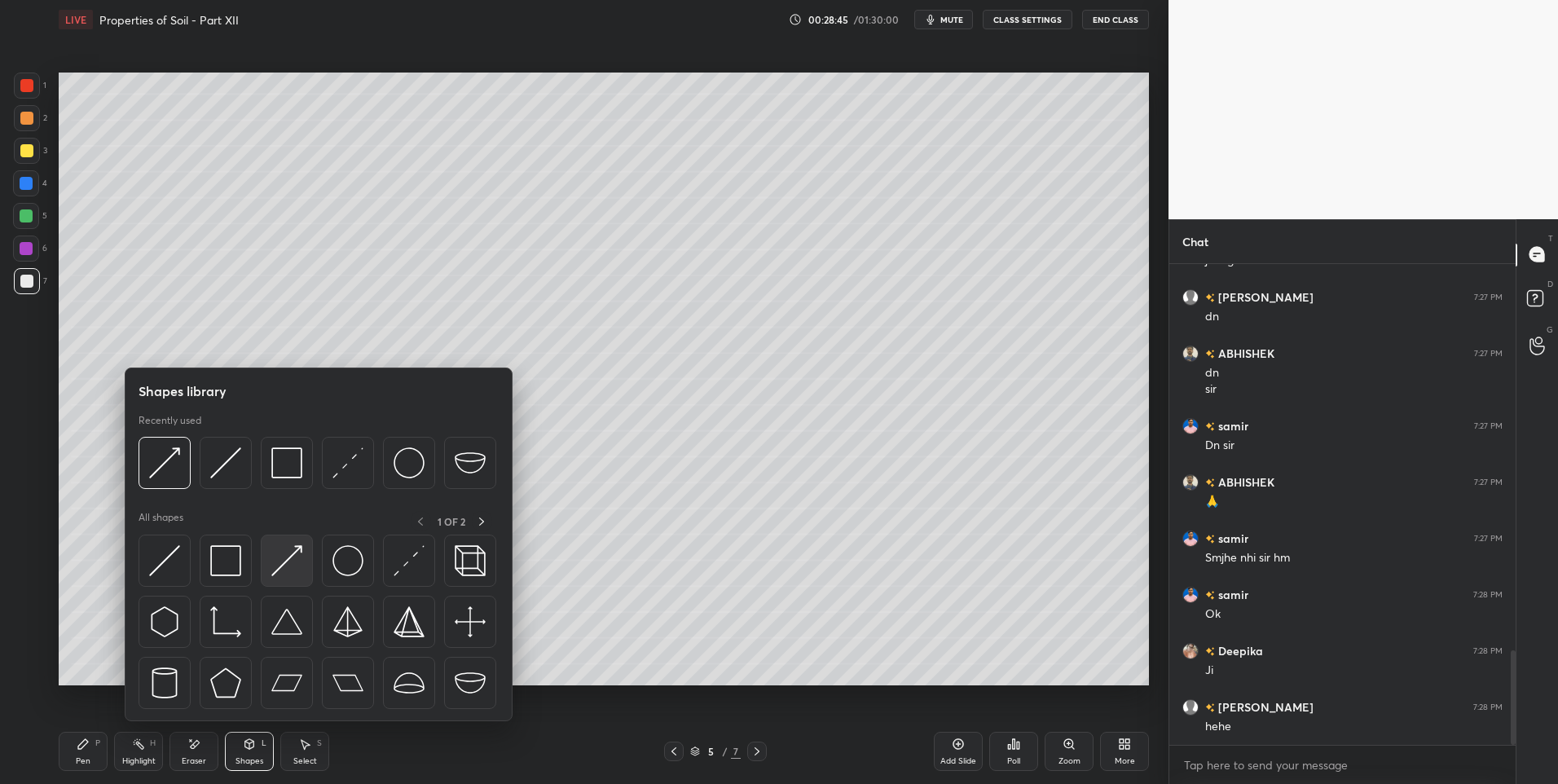
click at [279, 554] on img at bounding box center [286, 560] width 31 height 31
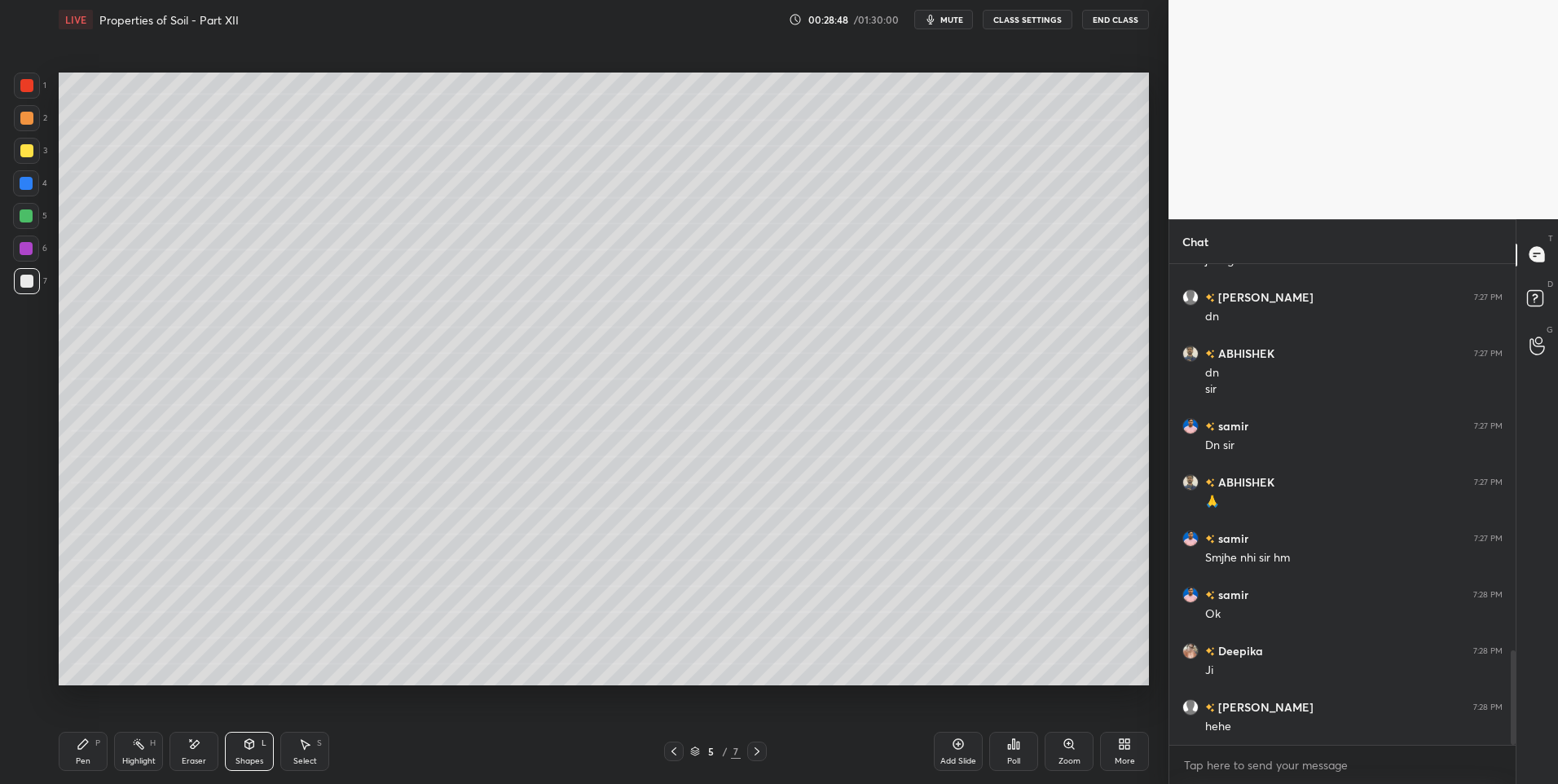
click at [77, 744] on icon at bounding box center [83, 744] width 13 height 13
click at [236, 741] on div "Shapes L" at bounding box center [250, 751] width 49 height 39
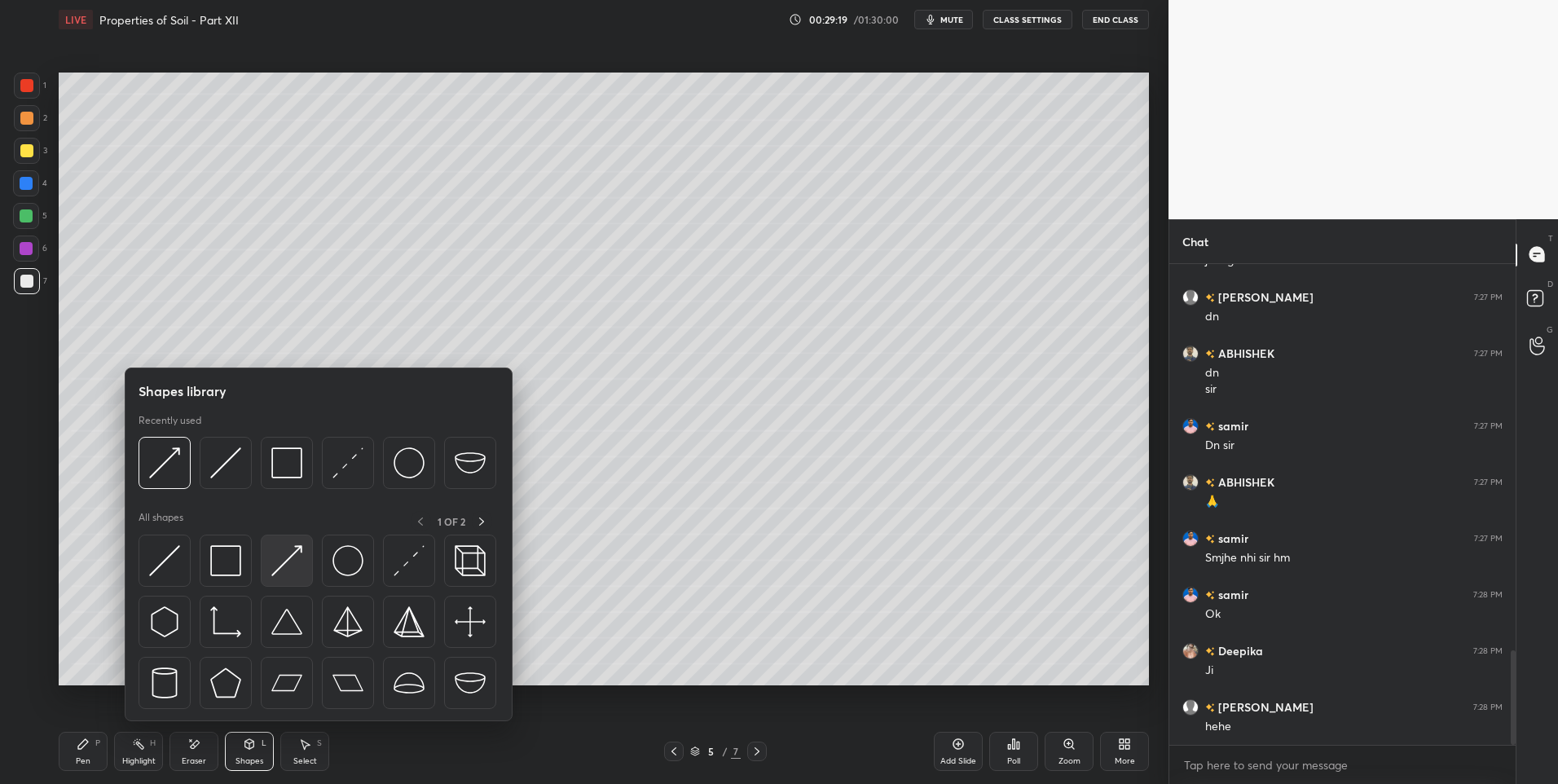
click at [273, 564] on img at bounding box center [286, 560] width 31 height 31
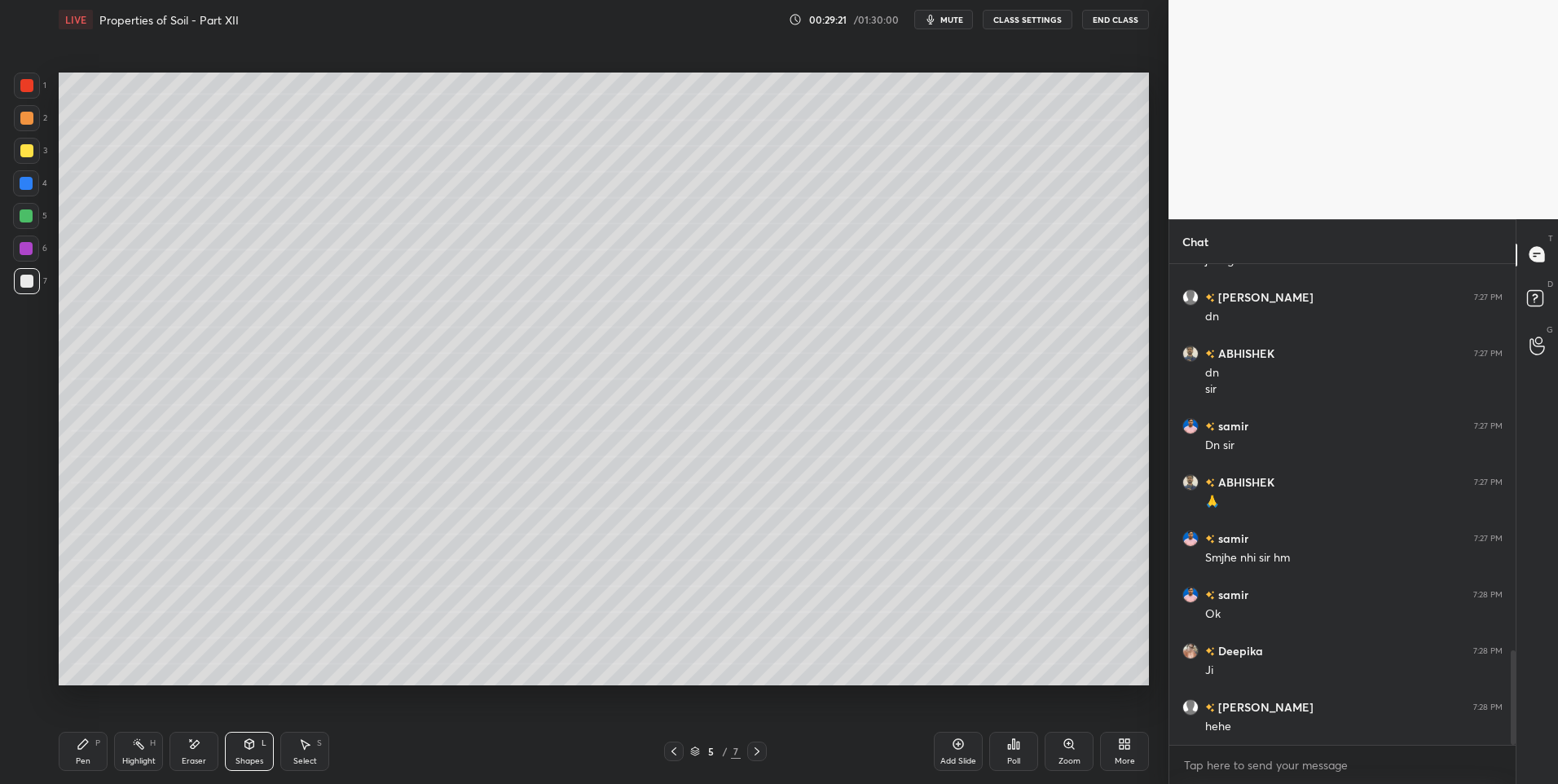
click at [82, 739] on icon at bounding box center [83, 744] width 13 height 13
click at [87, 752] on div "Pen P" at bounding box center [83, 751] width 49 height 39
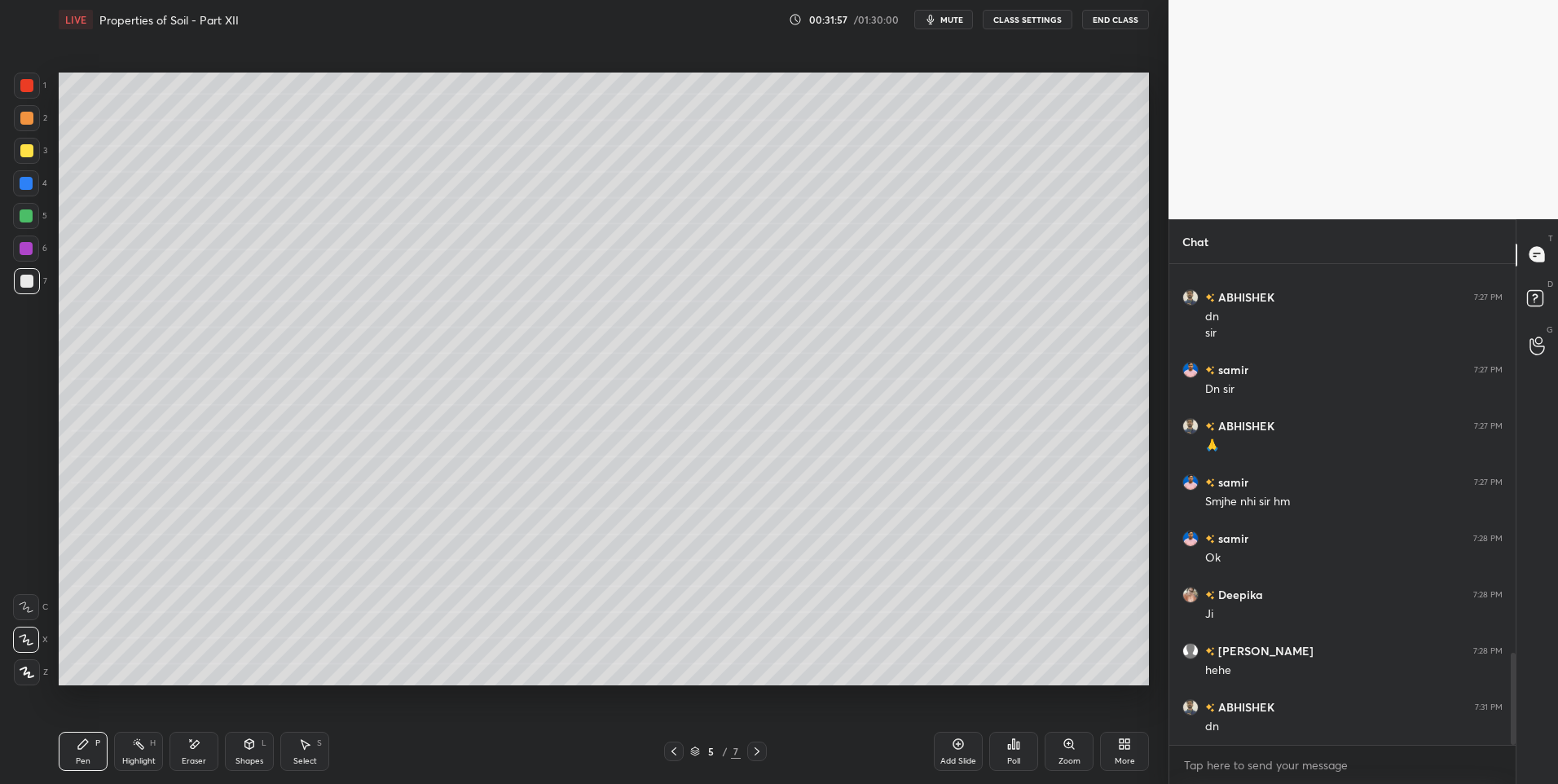
click at [308, 748] on icon at bounding box center [305, 744] width 13 height 13
click at [90, 746] on div "Pen P" at bounding box center [83, 751] width 49 height 39
click at [949, 749] on div "Add Slide" at bounding box center [959, 751] width 49 height 39
click at [660, 744] on div "6 / 8" at bounding box center [715, 751] width 438 height 20
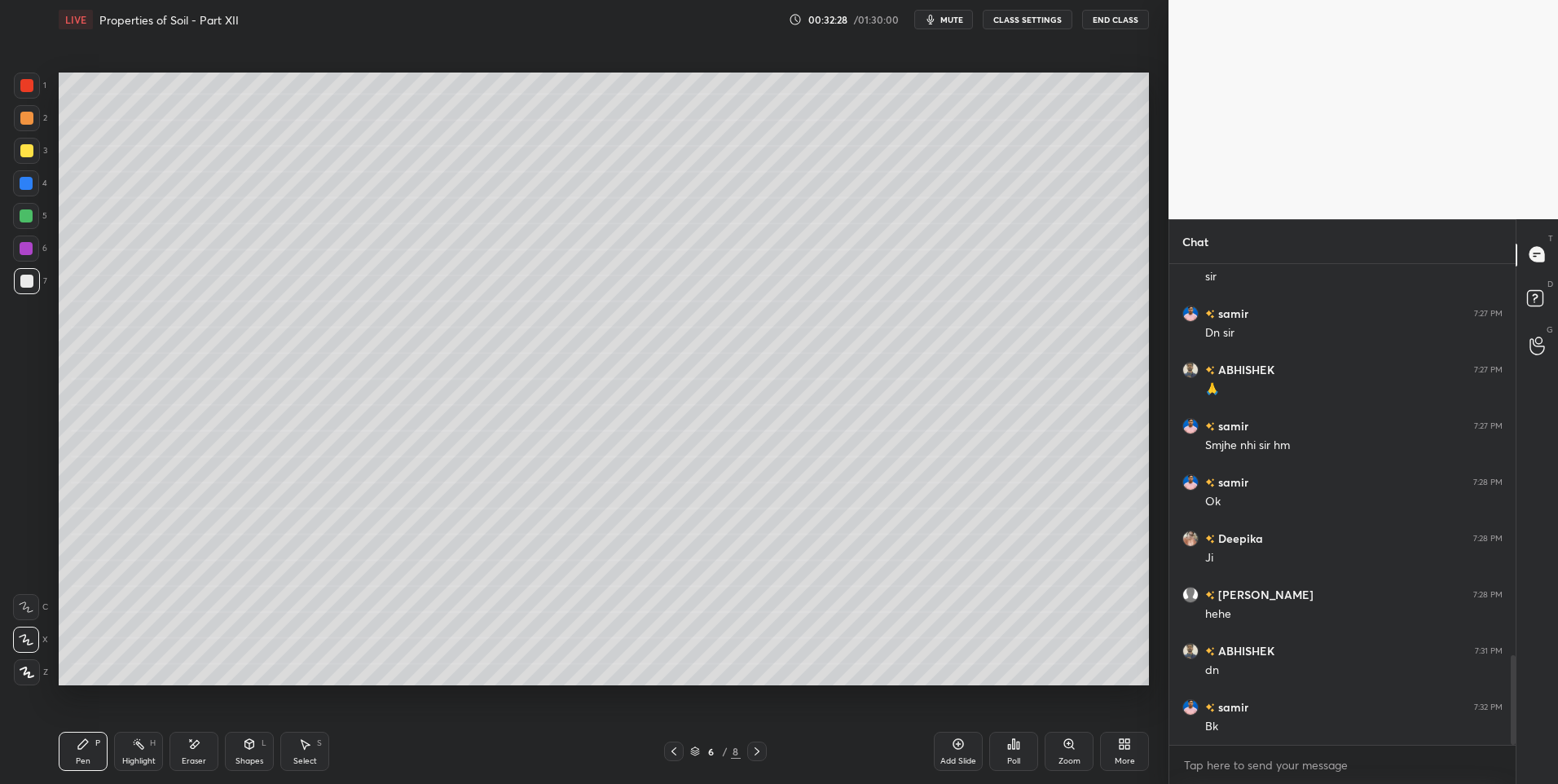
click at [674, 750] on icon at bounding box center [674, 751] width 13 height 13
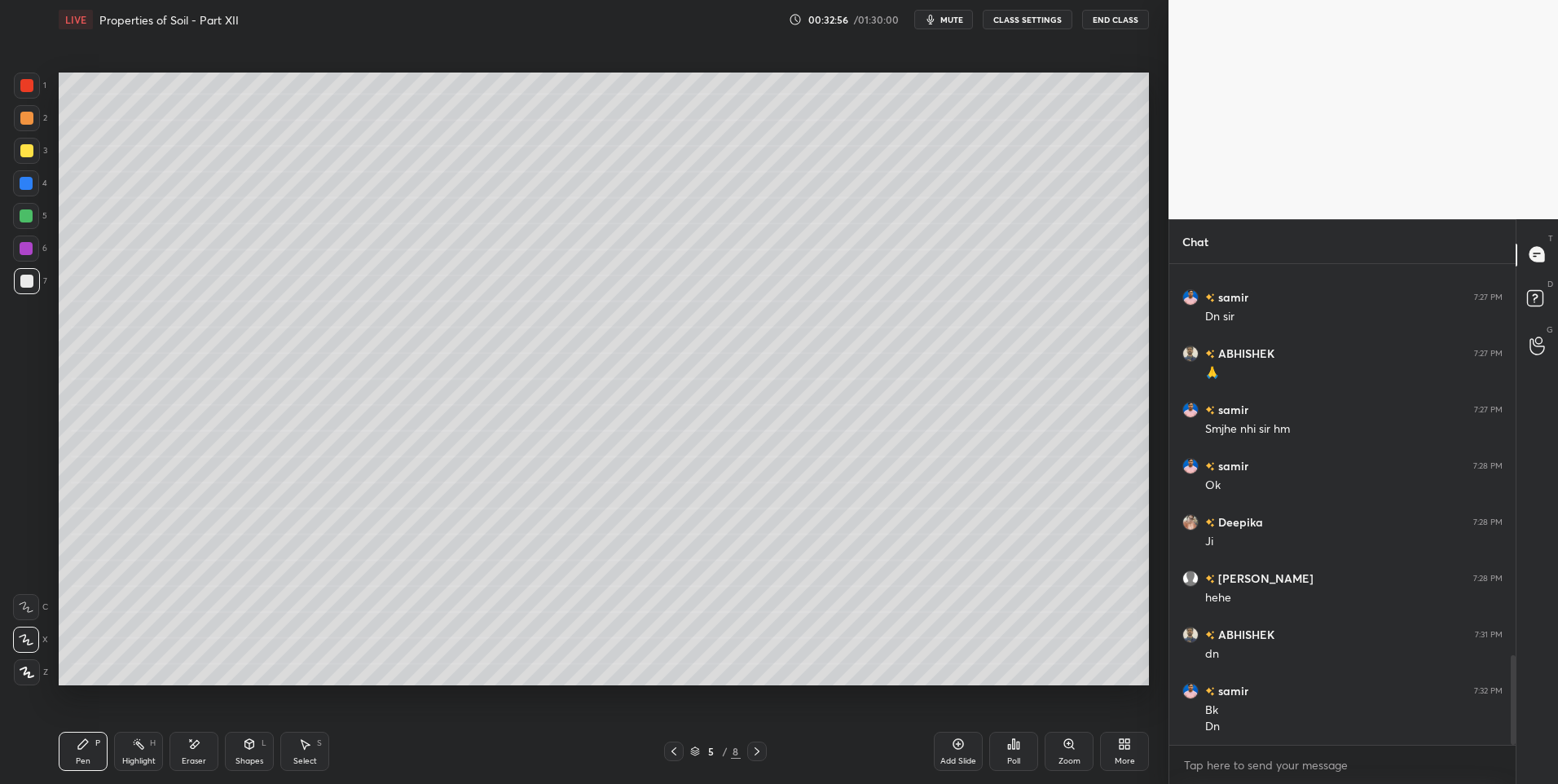
click at [758, 753] on icon at bounding box center [757, 751] width 13 height 13
click at [79, 742] on icon at bounding box center [83, 744] width 13 height 13
click at [259, 746] on div "Shapes L" at bounding box center [250, 751] width 49 height 39
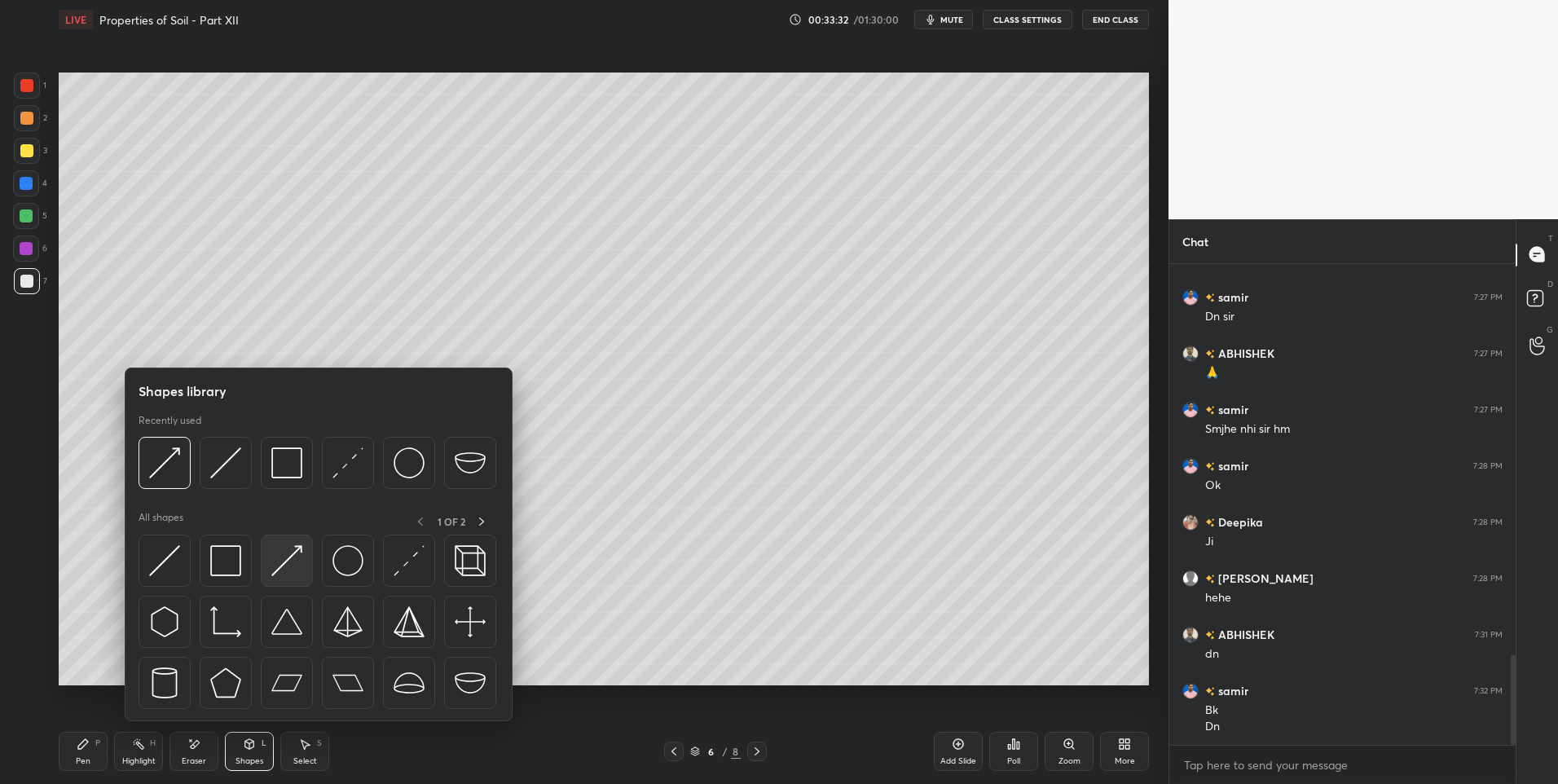
click at [286, 556] on img at bounding box center [286, 560] width 31 height 31
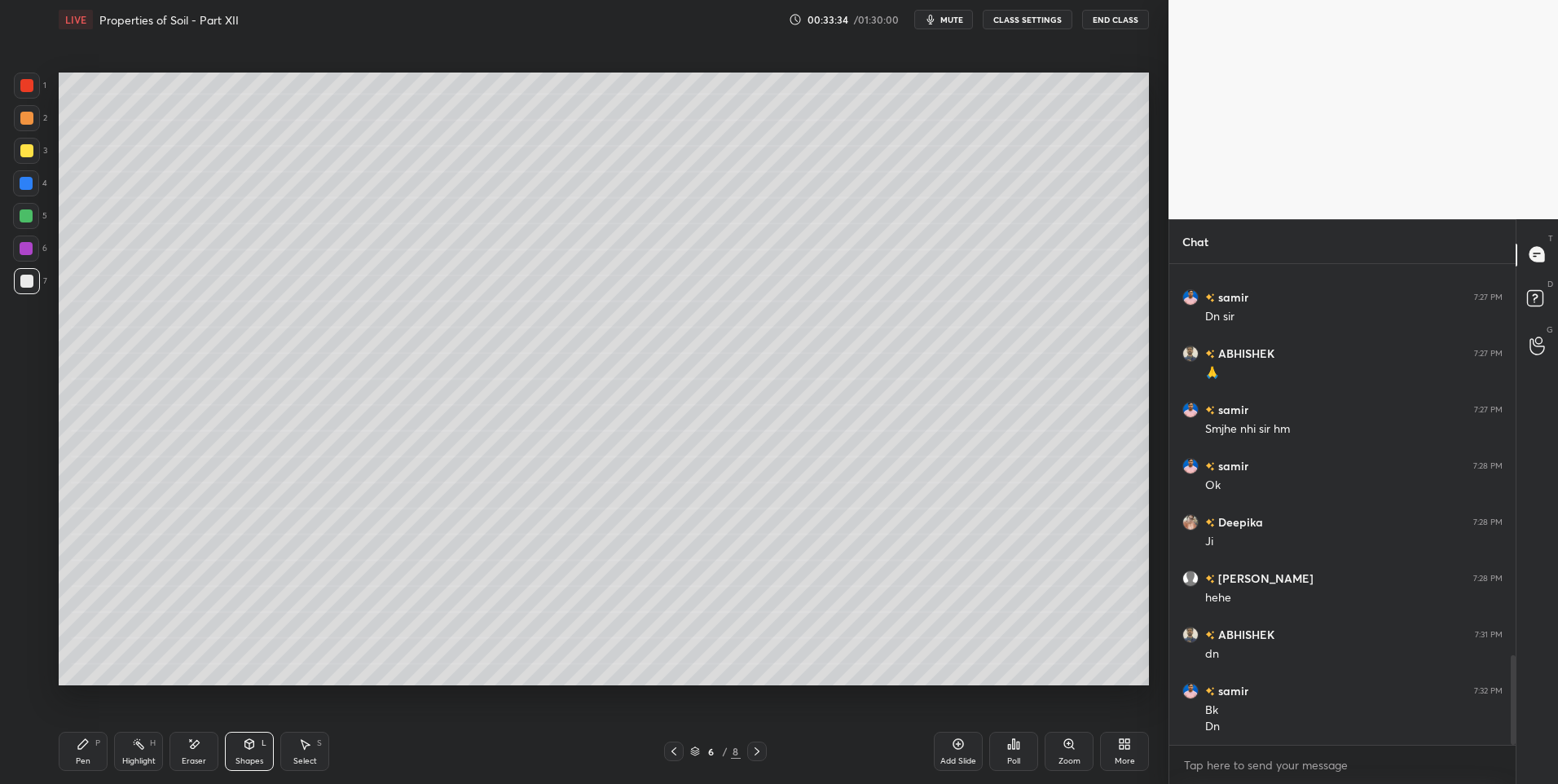
click at [79, 744] on icon at bounding box center [83, 744] width 13 height 13
click at [23, 108] on div at bounding box center [27, 118] width 26 height 26
click at [144, 748] on rect at bounding box center [140, 746] width 8 height 8
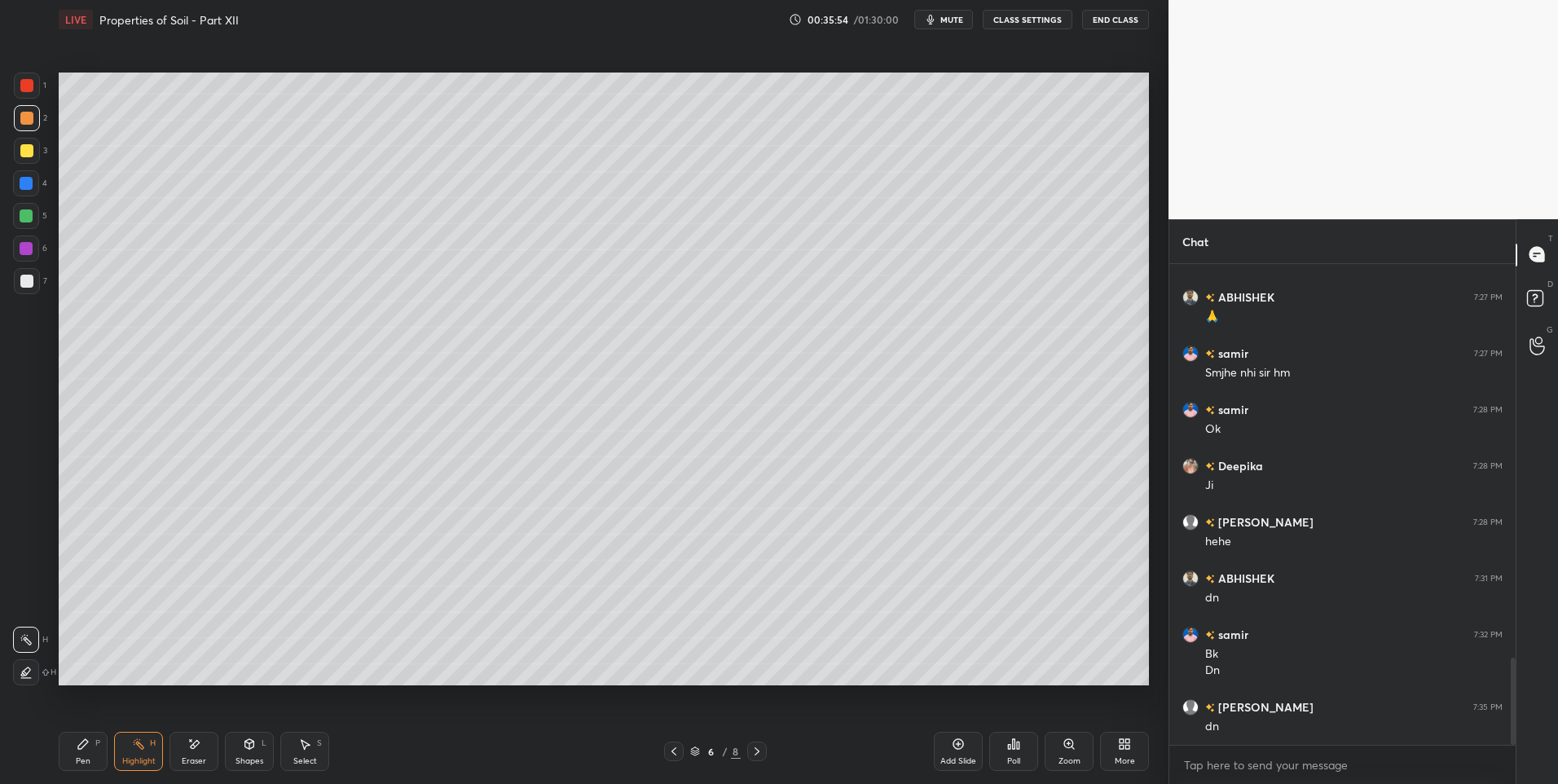
click at [675, 750] on icon at bounding box center [674, 751] width 13 height 13
click at [673, 754] on icon at bounding box center [674, 751] width 13 height 13
click at [669, 745] on icon at bounding box center [674, 751] width 13 height 13
click at [129, 759] on div "Highlight" at bounding box center [139, 761] width 34 height 8
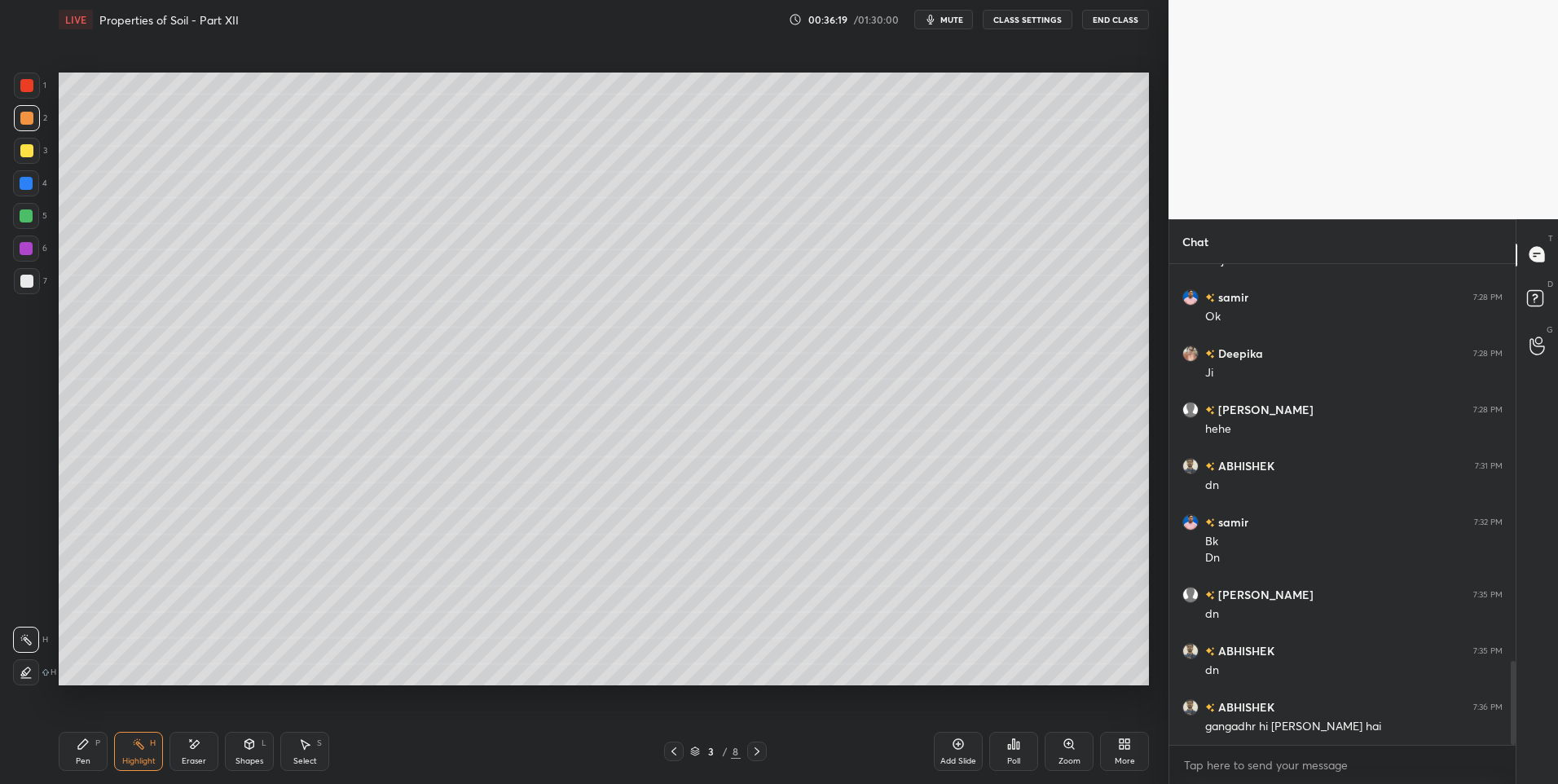
click at [754, 748] on icon at bounding box center [757, 751] width 13 height 13
click at [751, 745] on icon at bounding box center [757, 751] width 13 height 13
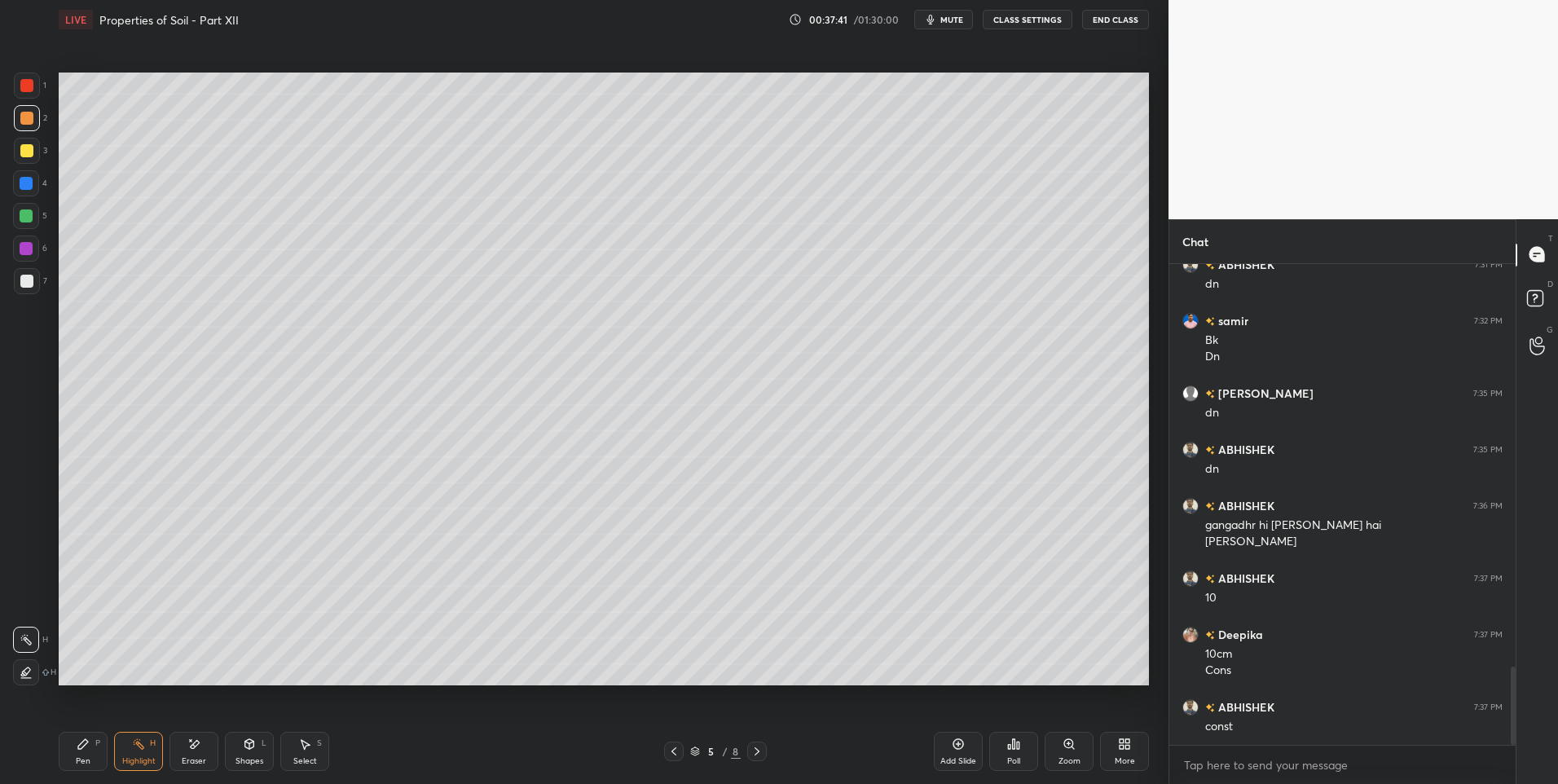
scroll to position [2490, 0]
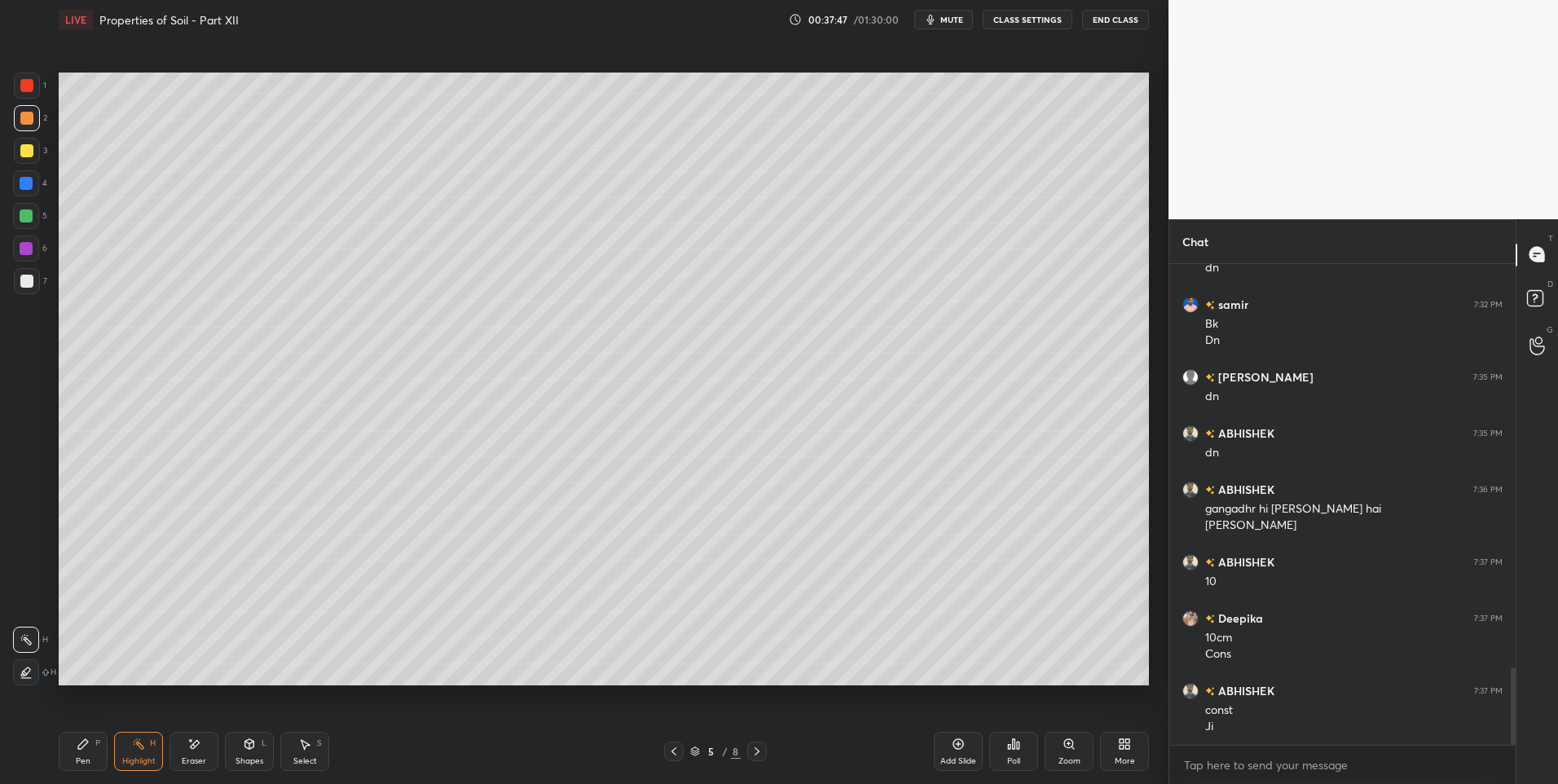
click at [755, 749] on icon at bounding box center [757, 751] width 13 height 13
click at [757, 748] on icon at bounding box center [757, 751] width 13 height 13
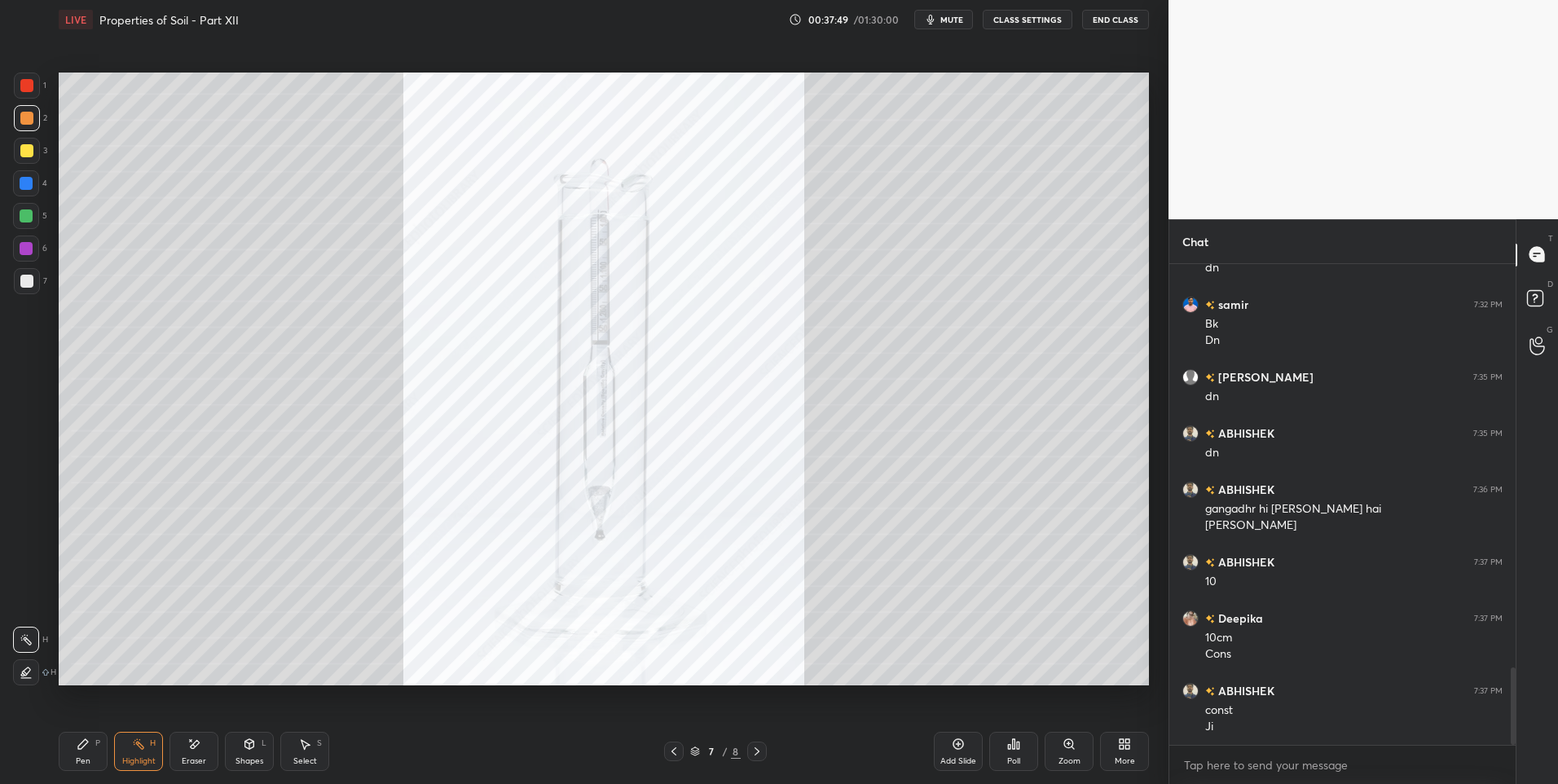
click at [70, 745] on div "Pen P" at bounding box center [83, 751] width 49 height 39
click at [22, 277] on div at bounding box center [27, 281] width 13 height 13
click at [21, 221] on div at bounding box center [26, 216] width 13 height 13
click at [25, 227] on div at bounding box center [26, 216] width 26 height 26
click at [113, 747] on div "Pen P Highlight H Eraser Shapes L Select S" at bounding box center [278, 751] width 438 height 39
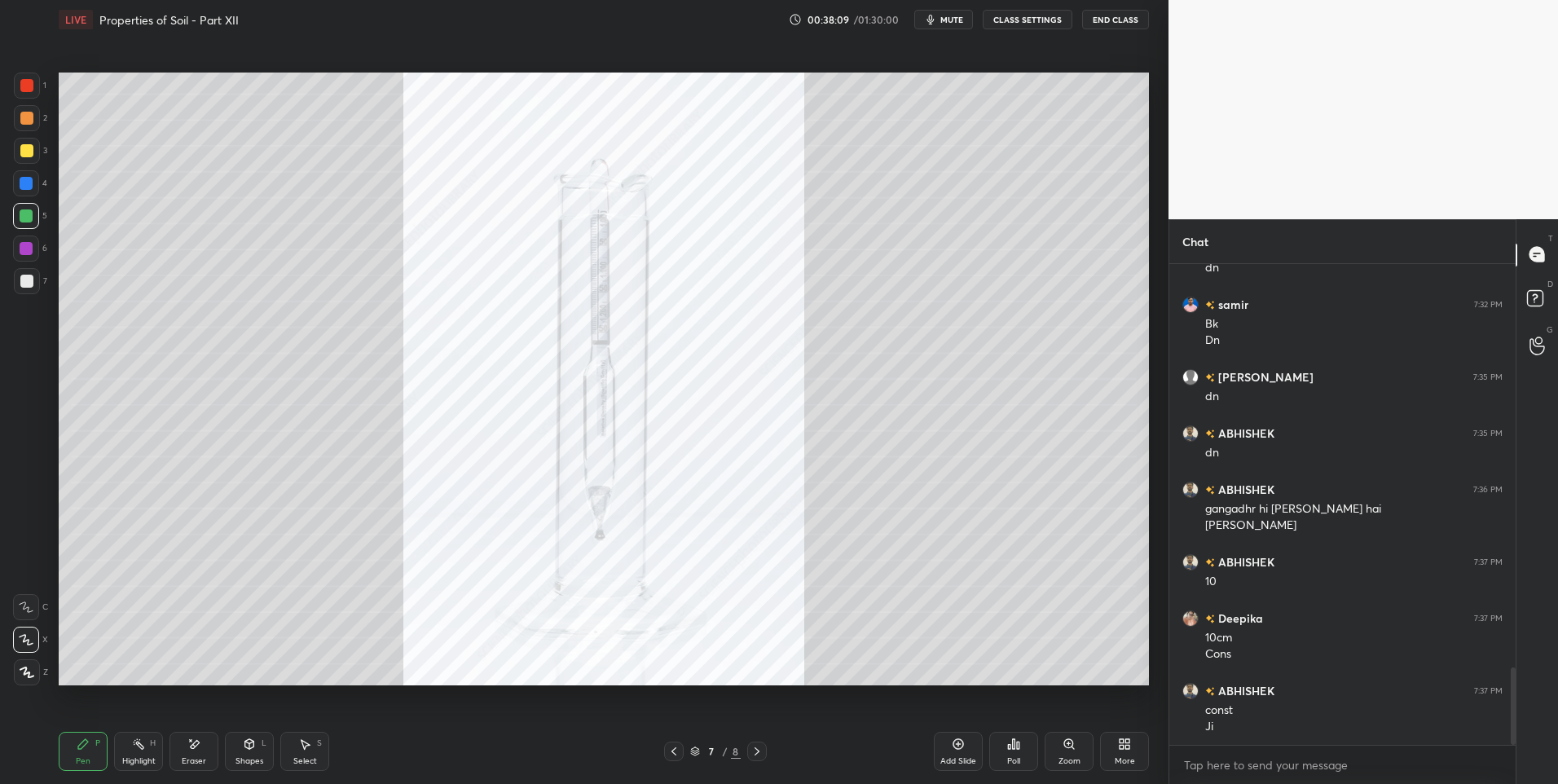
click at [128, 747] on div "Highlight H" at bounding box center [139, 751] width 49 height 39
click at [78, 741] on icon at bounding box center [83, 744] width 13 height 13
click at [28, 122] on div at bounding box center [27, 118] width 13 height 13
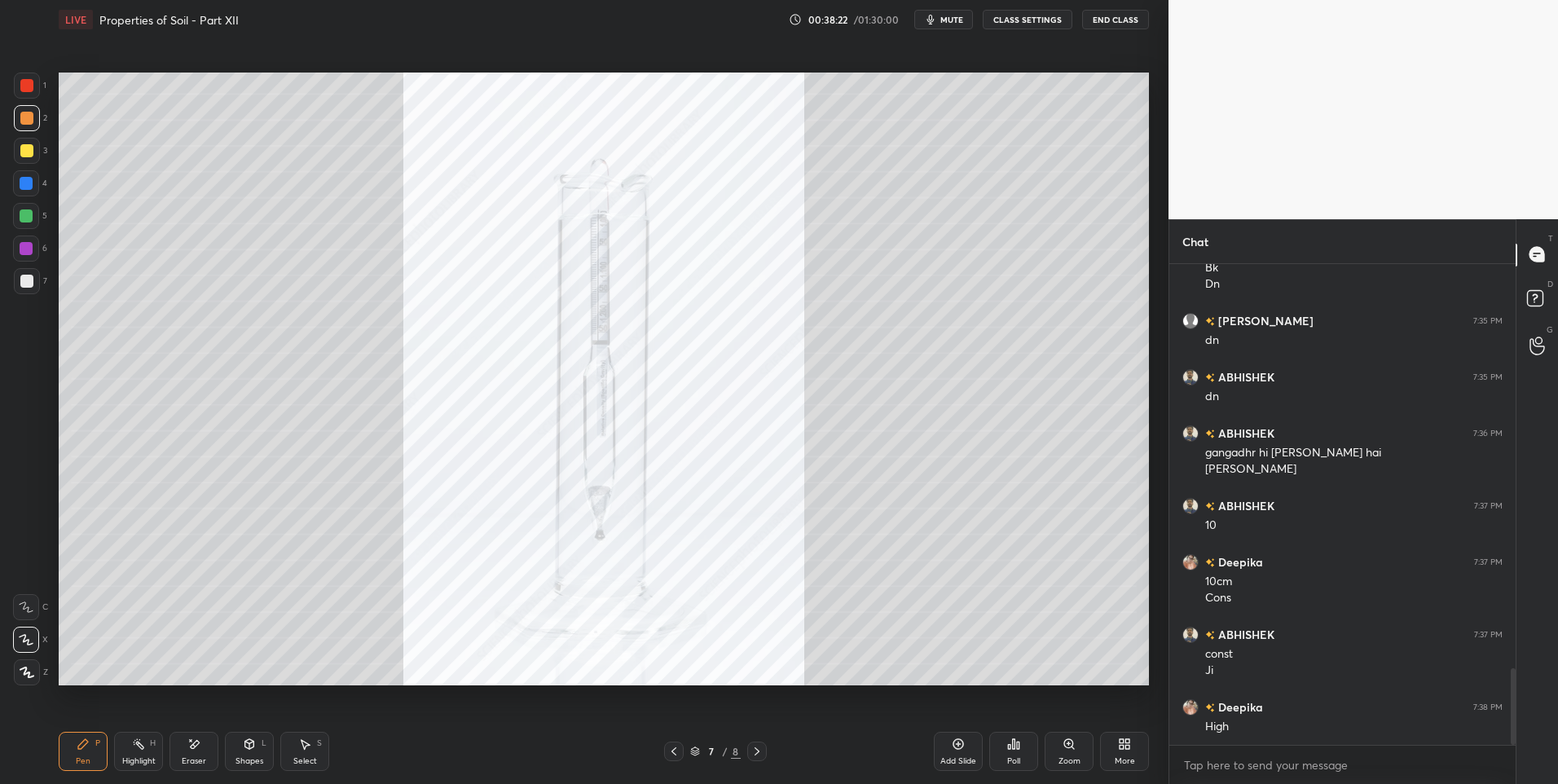
click at [115, 747] on div "Highlight H" at bounding box center [139, 751] width 49 height 39
click at [133, 750] on div "Highlight H" at bounding box center [139, 751] width 49 height 39
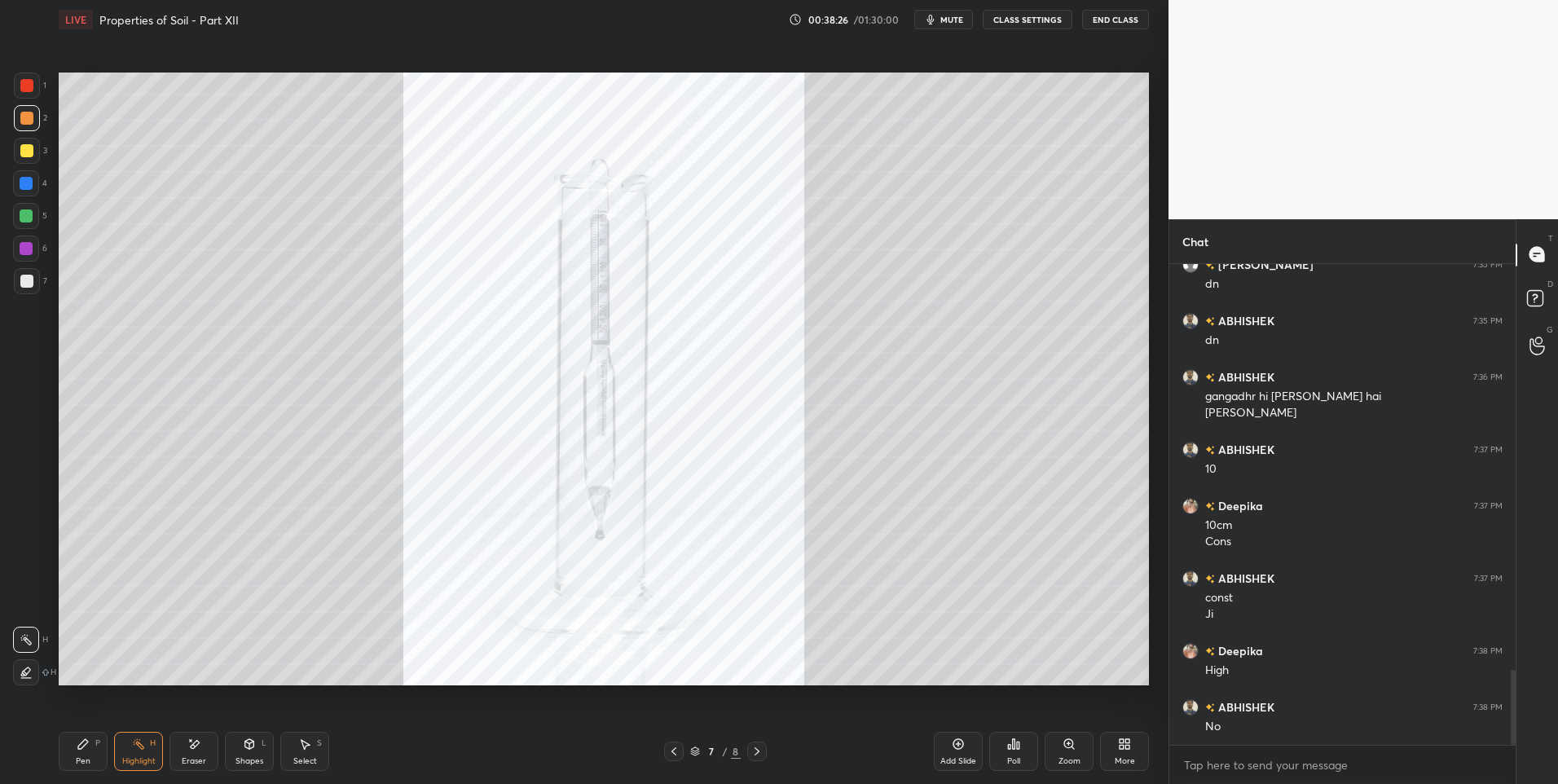
scroll to position [2659, 0]
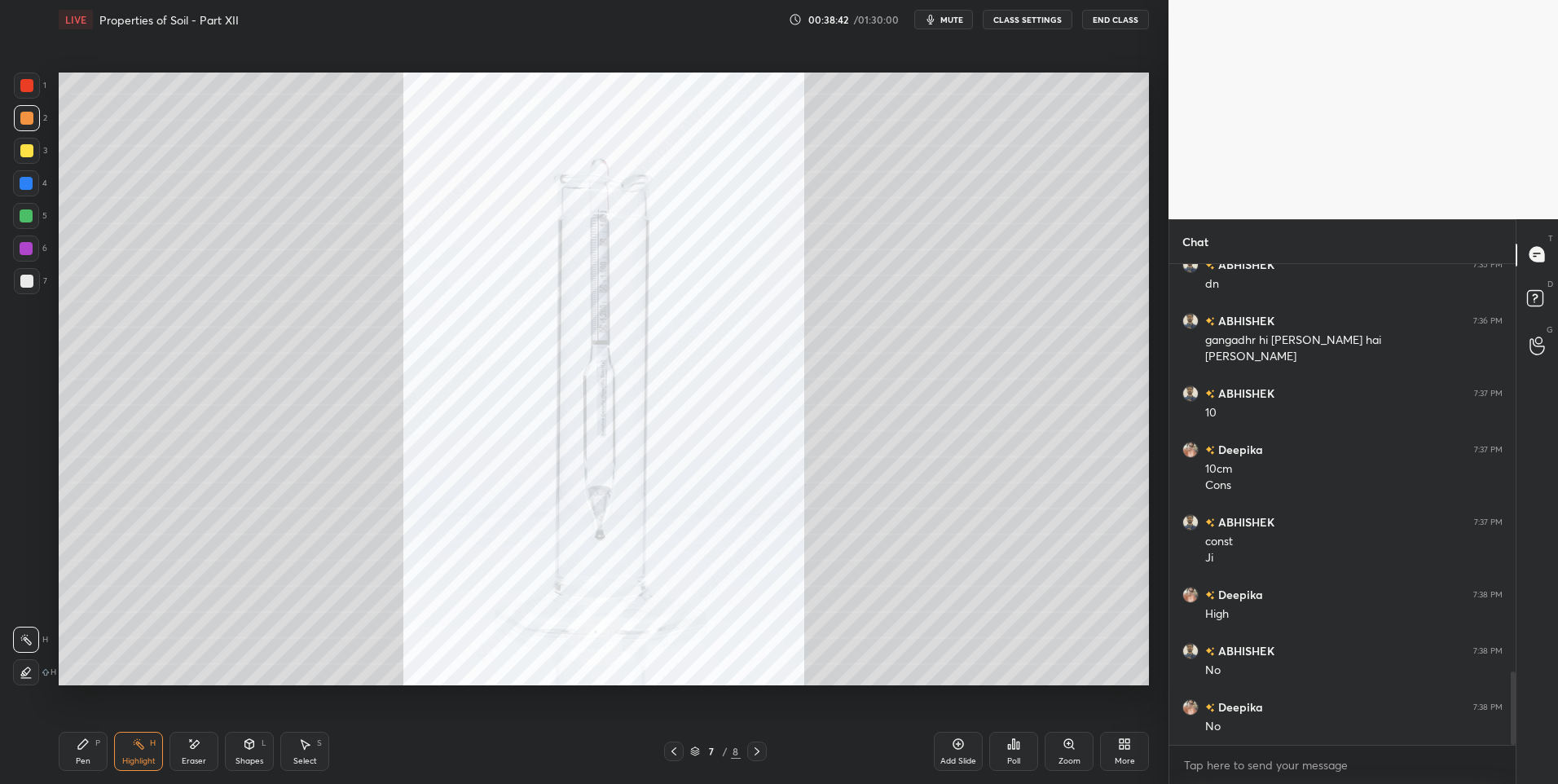
click at [675, 749] on icon at bounding box center [674, 751] width 13 height 13
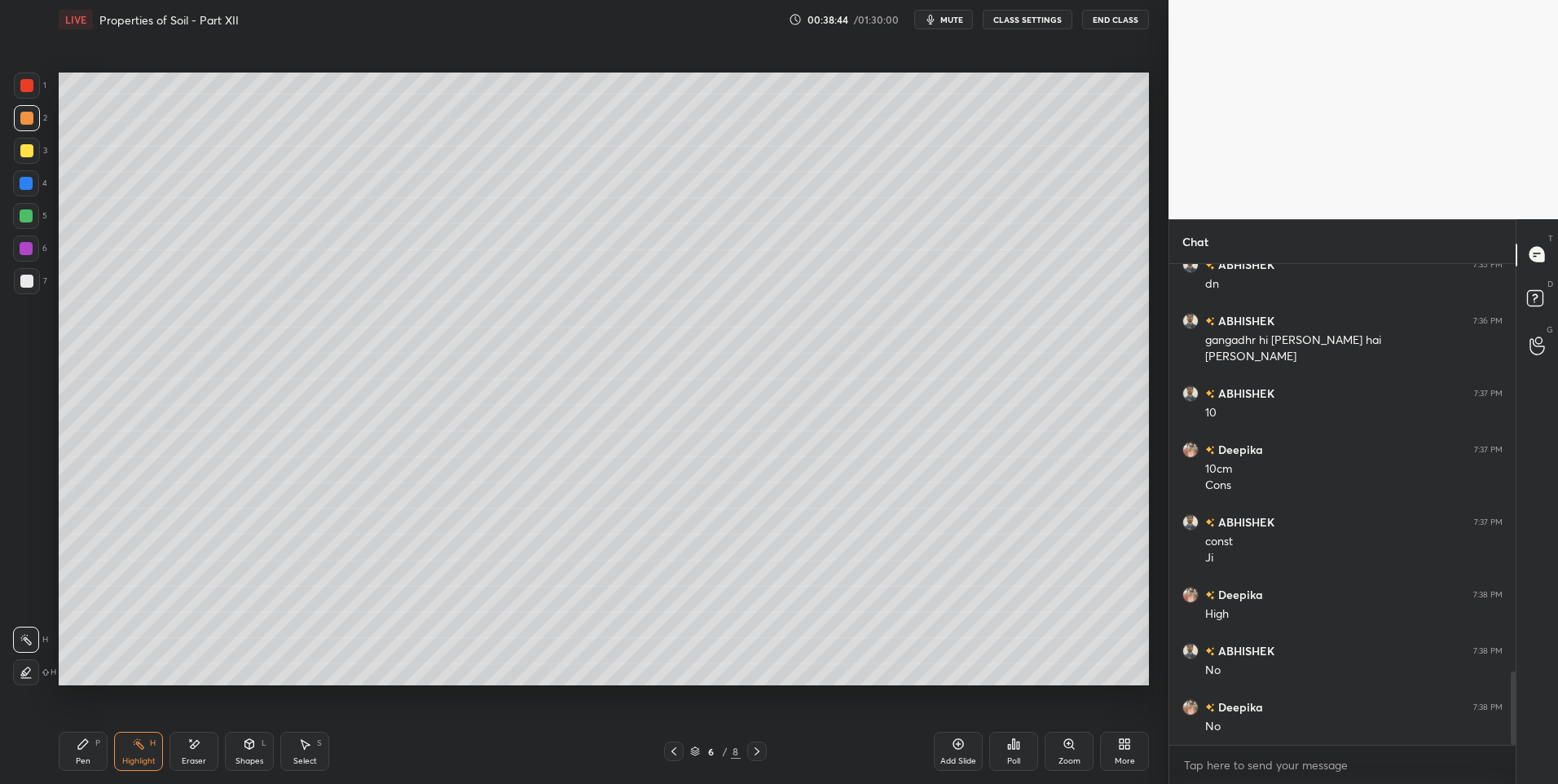
click at [674, 753] on icon at bounding box center [674, 751] width 13 height 13
click at [671, 753] on icon at bounding box center [674, 751] width 13 height 13
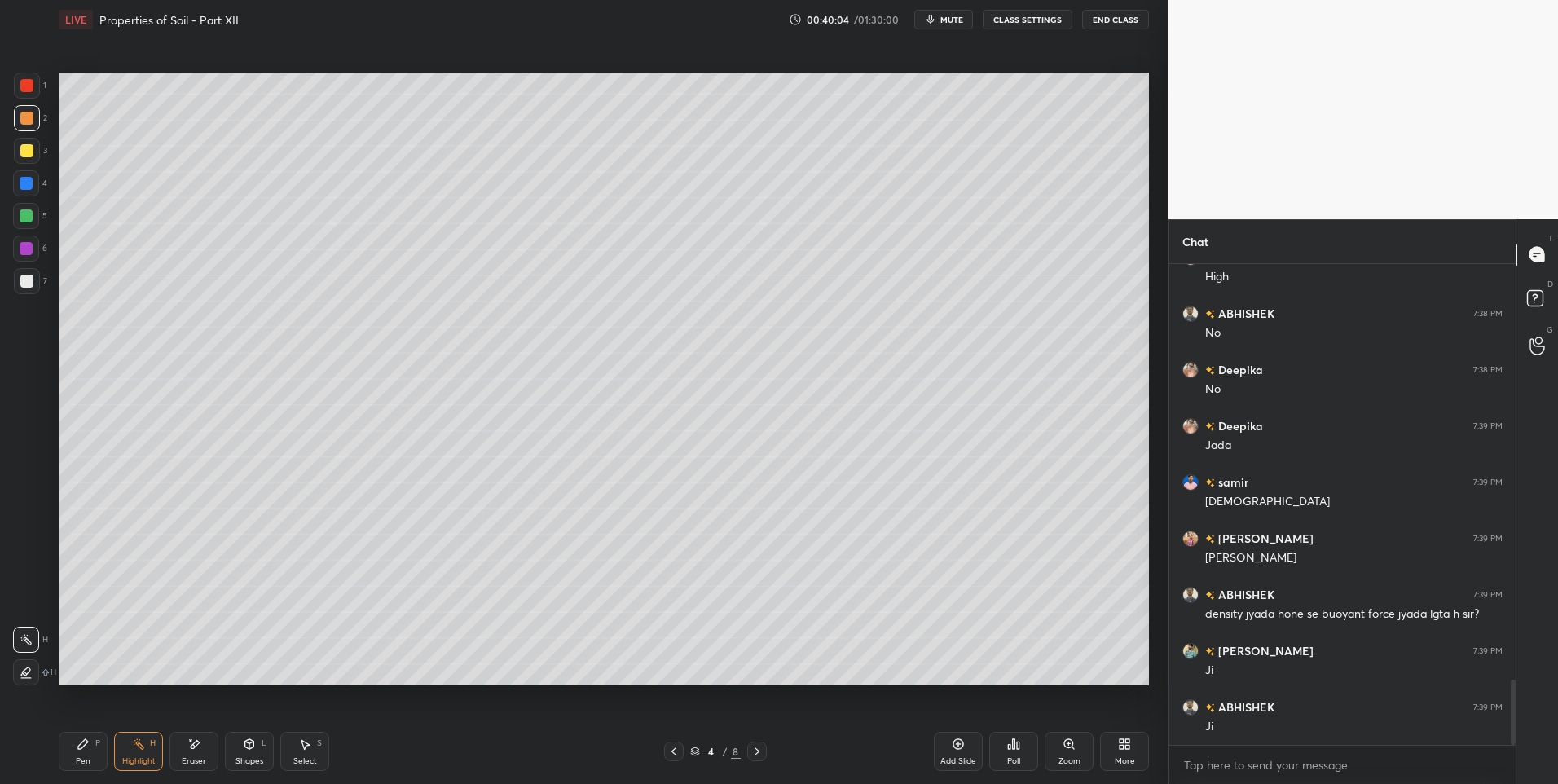
scroll to position [3052, 0]
click at [753, 753] on icon at bounding box center [757, 751] width 13 height 13
click at [757, 751] on icon at bounding box center [757, 751] width 13 height 13
click at [674, 748] on icon at bounding box center [673, 751] width 5 height 8
click at [763, 749] on icon at bounding box center [757, 751] width 13 height 13
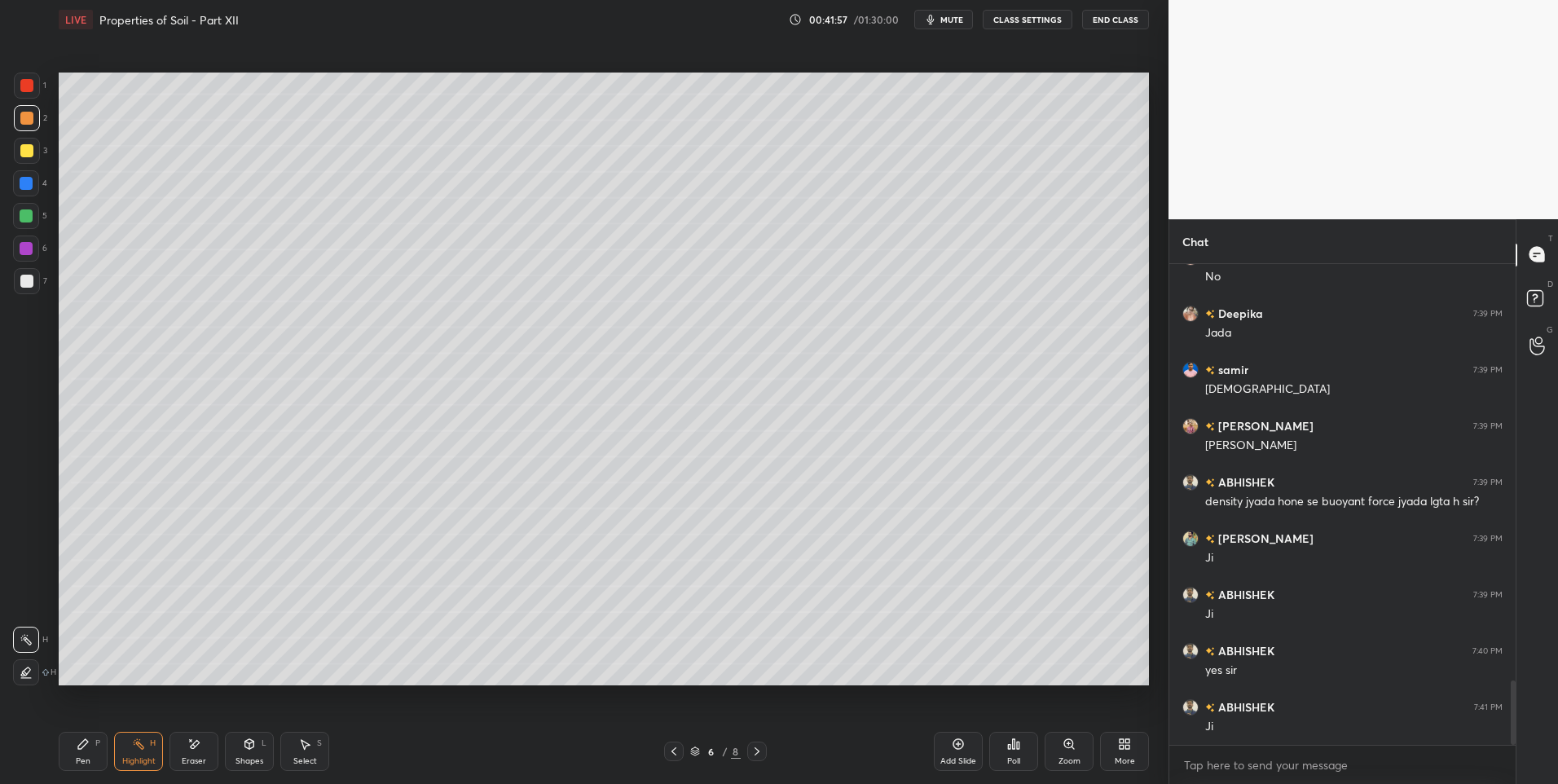
scroll to position [3147, 0]
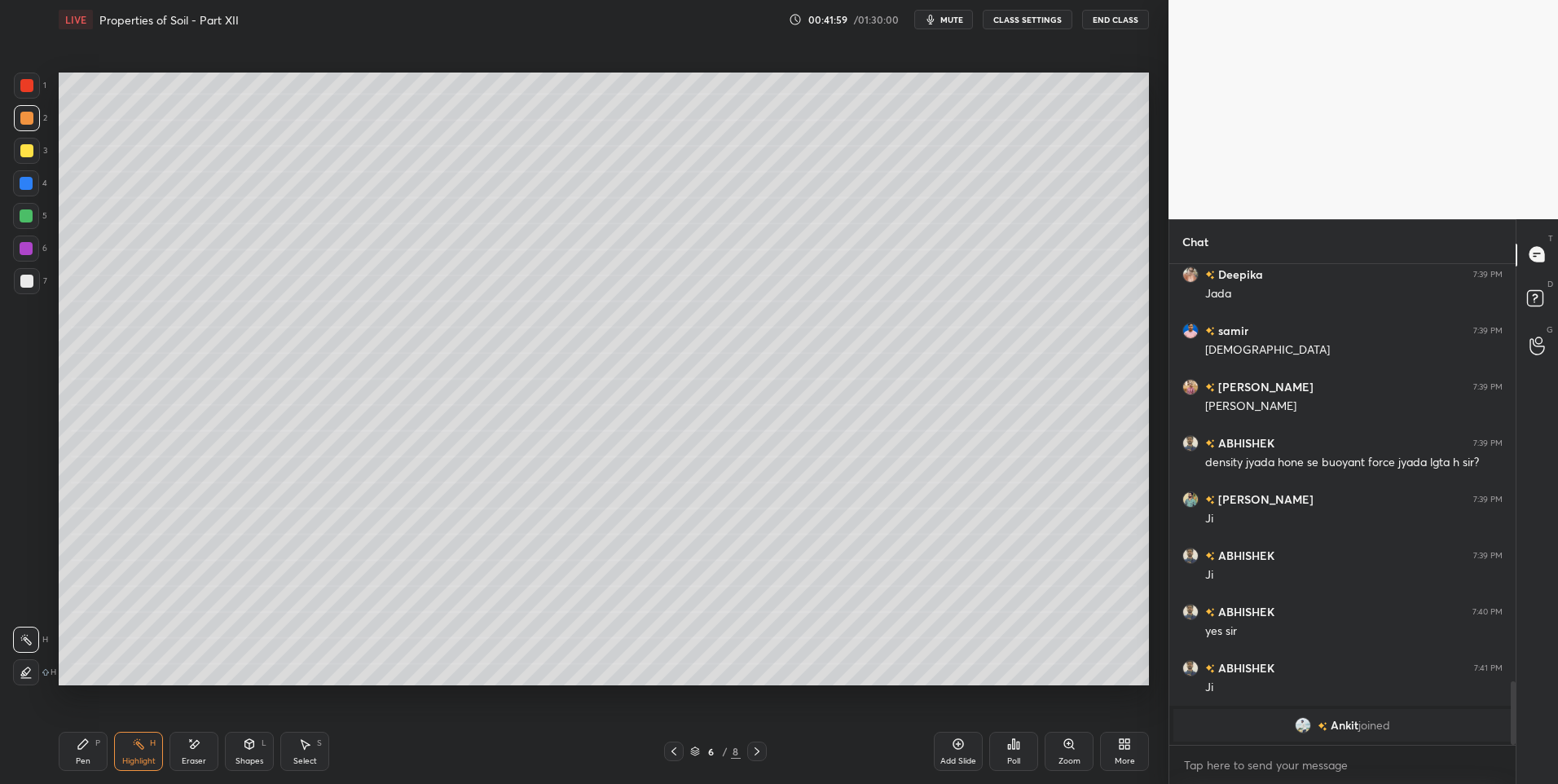
click at [76, 753] on div "Pen P" at bounding box center [83, 751] width 49 height 39
click at [33, 215] on div at bounding box center [26, 216] width 13 height 13
click at [146, 747] on div "Highlight H" at bounding box center [139, 751] width 49 height 39
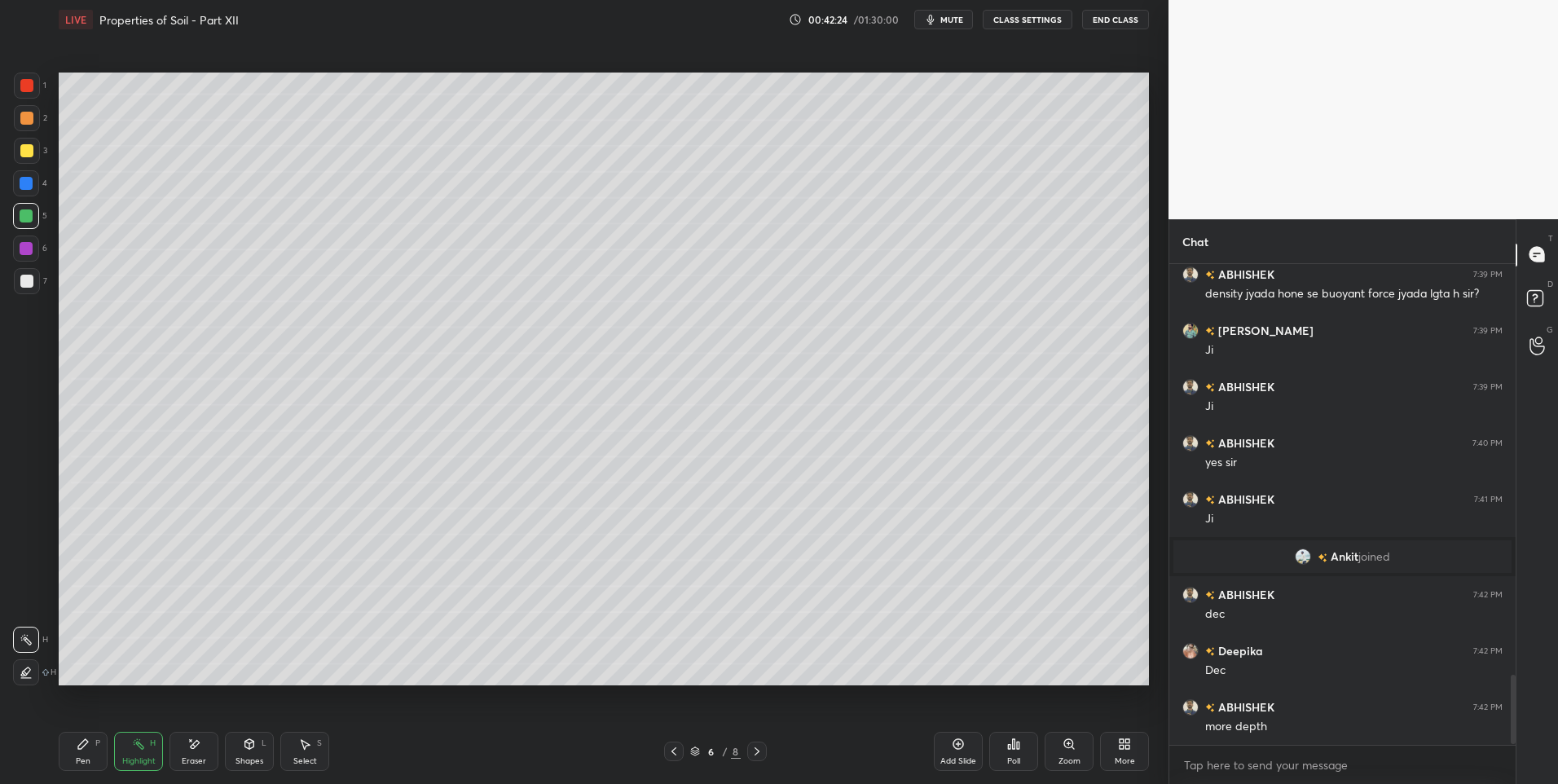
scroll to position [2877, 0]
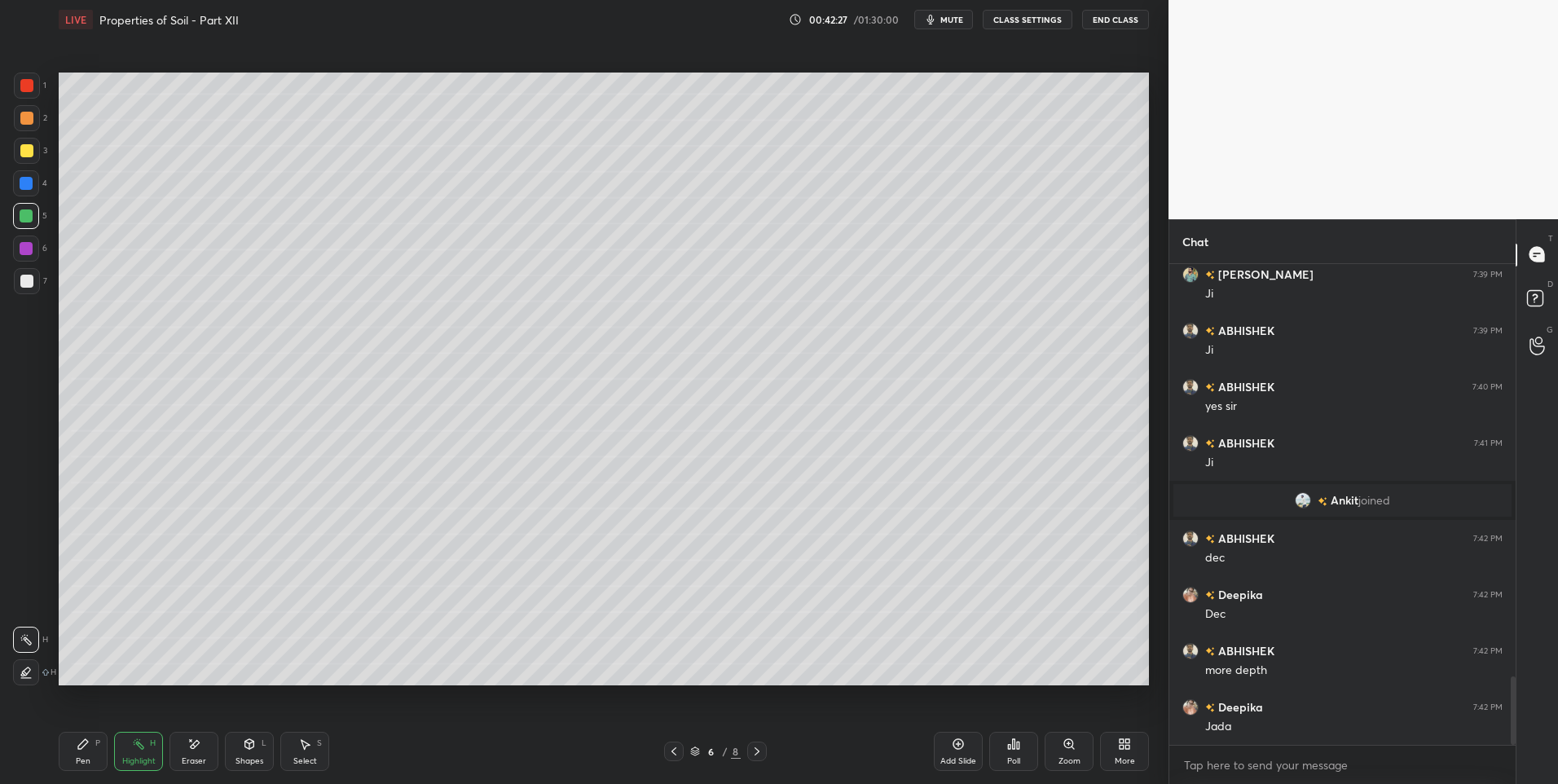
click at [671, 751] on icon at bounding box center [674, 751] width 13 height 13
click at [765, 755] on div at bounding box center [757, 751] width 20 height 20
click at [78, 757] on div "Pen" at bounding box center [83, 761] width 15 height 8
click at [671, 750] on icon at bounding box center [674, 751] width 13 height 13
click at [673, 749] on icon at bounding box center [673, 751] width 5 height 8
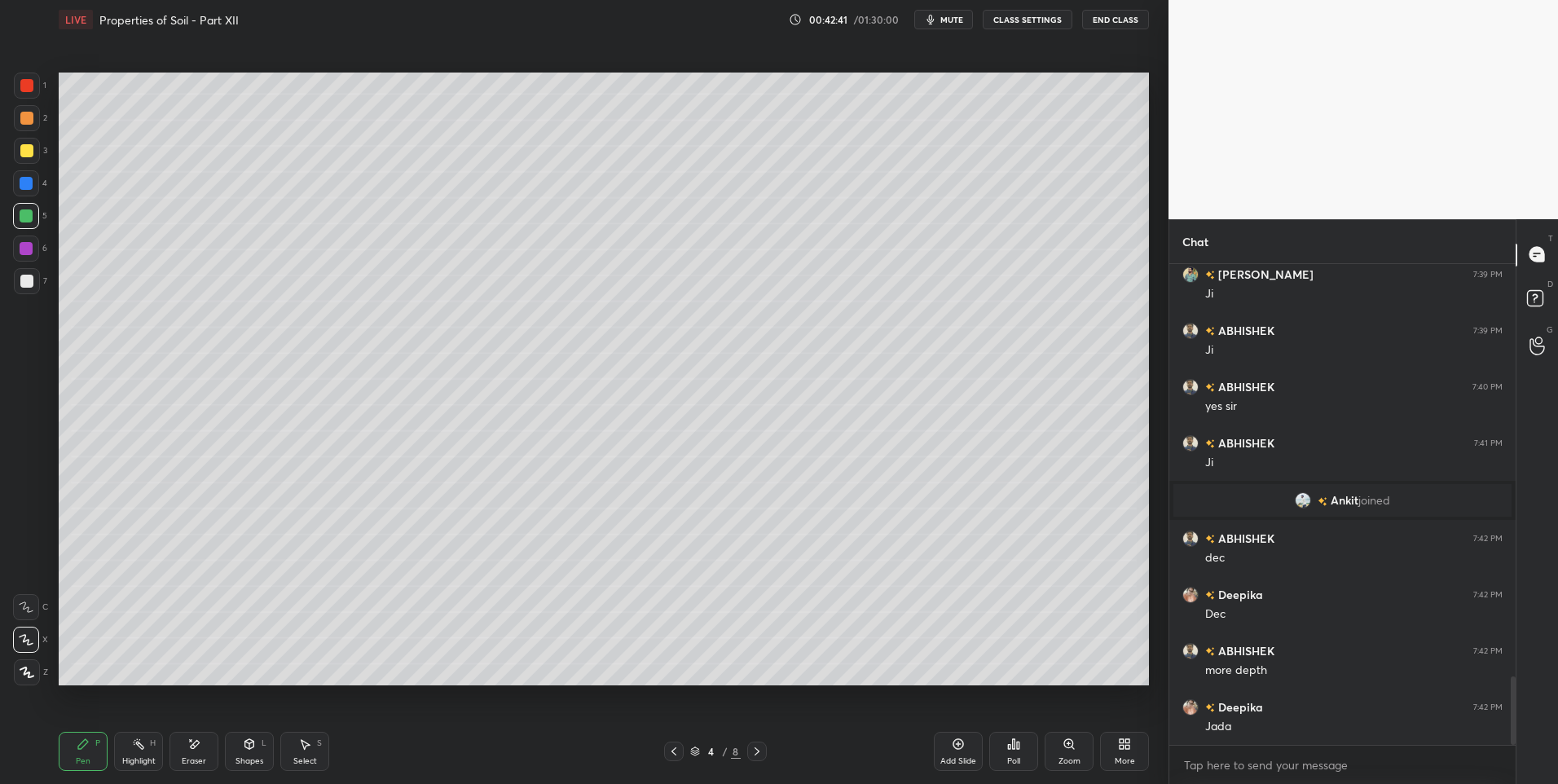
click at [134, 748] on icon at bounding box center [139, 744] width 13 height 13
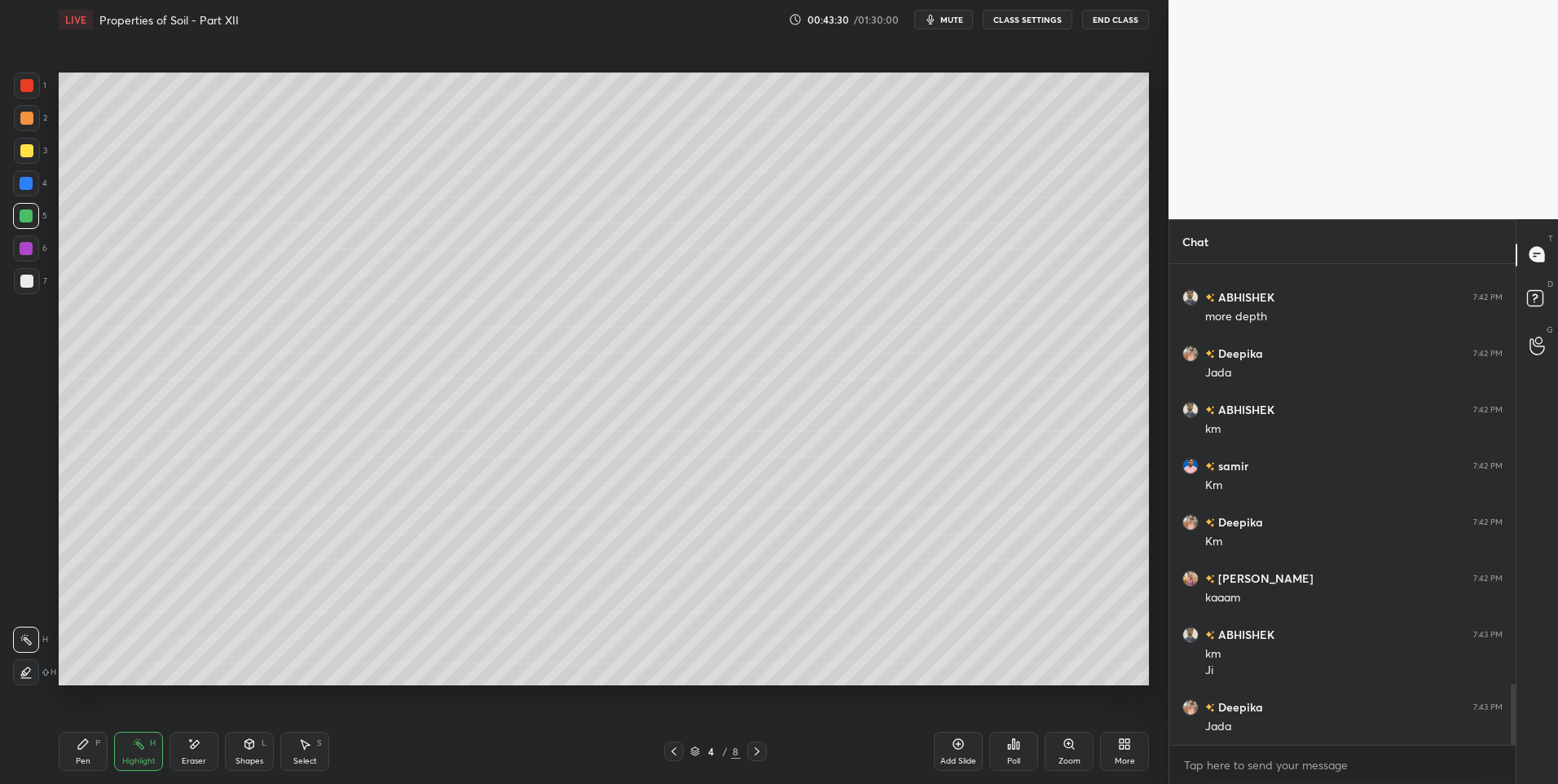
scroll to position [3287, 0]
click at [758, 746] on icon at bounding box center [757, 751] width 13 height 13
click at [757, 748] on icon at bounding box center [757, 751] width 13 height 13
click at [757, 749] on icon at bounding box center [756, 751] width 5 height 8
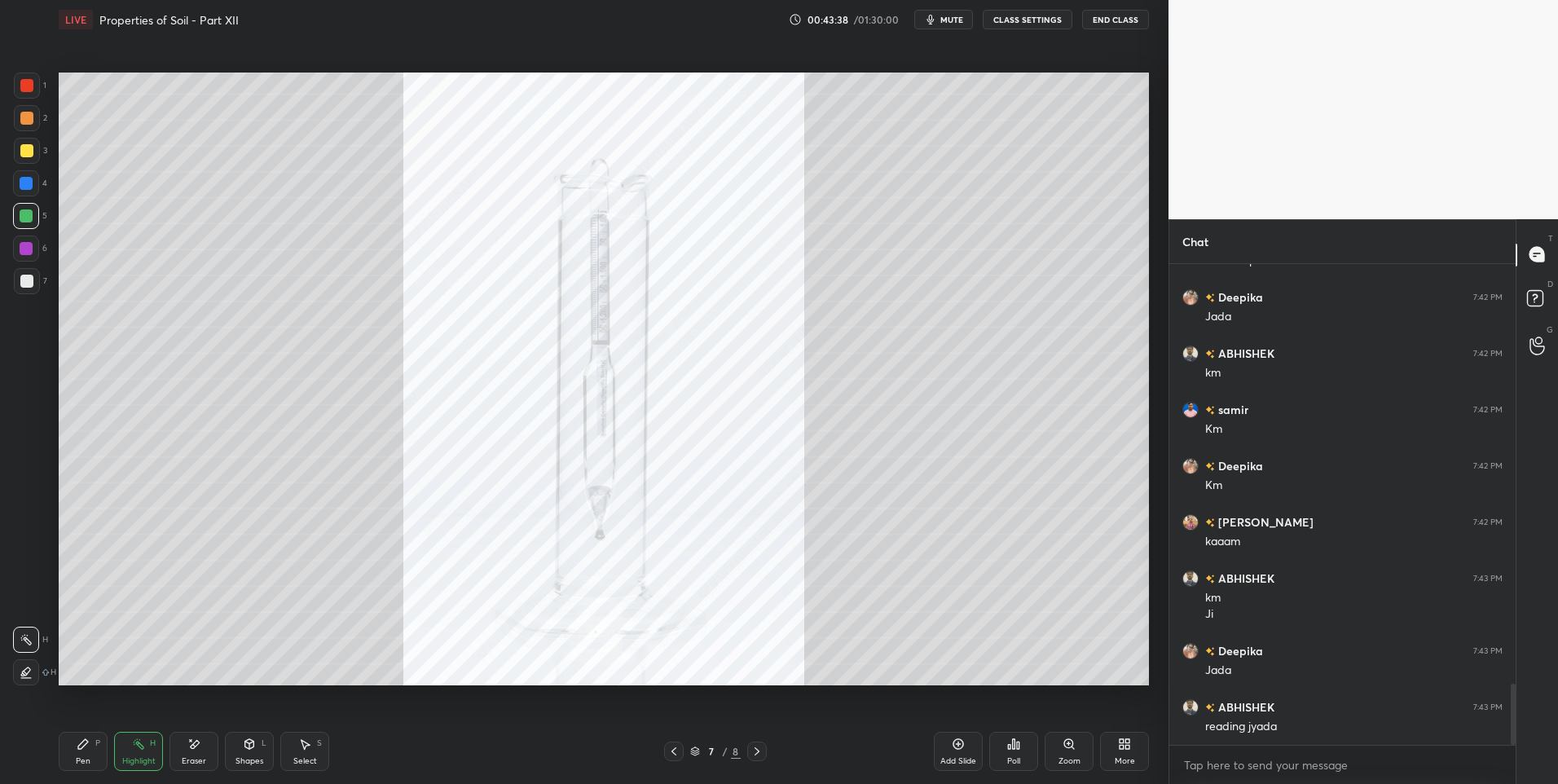
click at [762, 749] on icon at bounding box center [757, 751] width 13 height 13
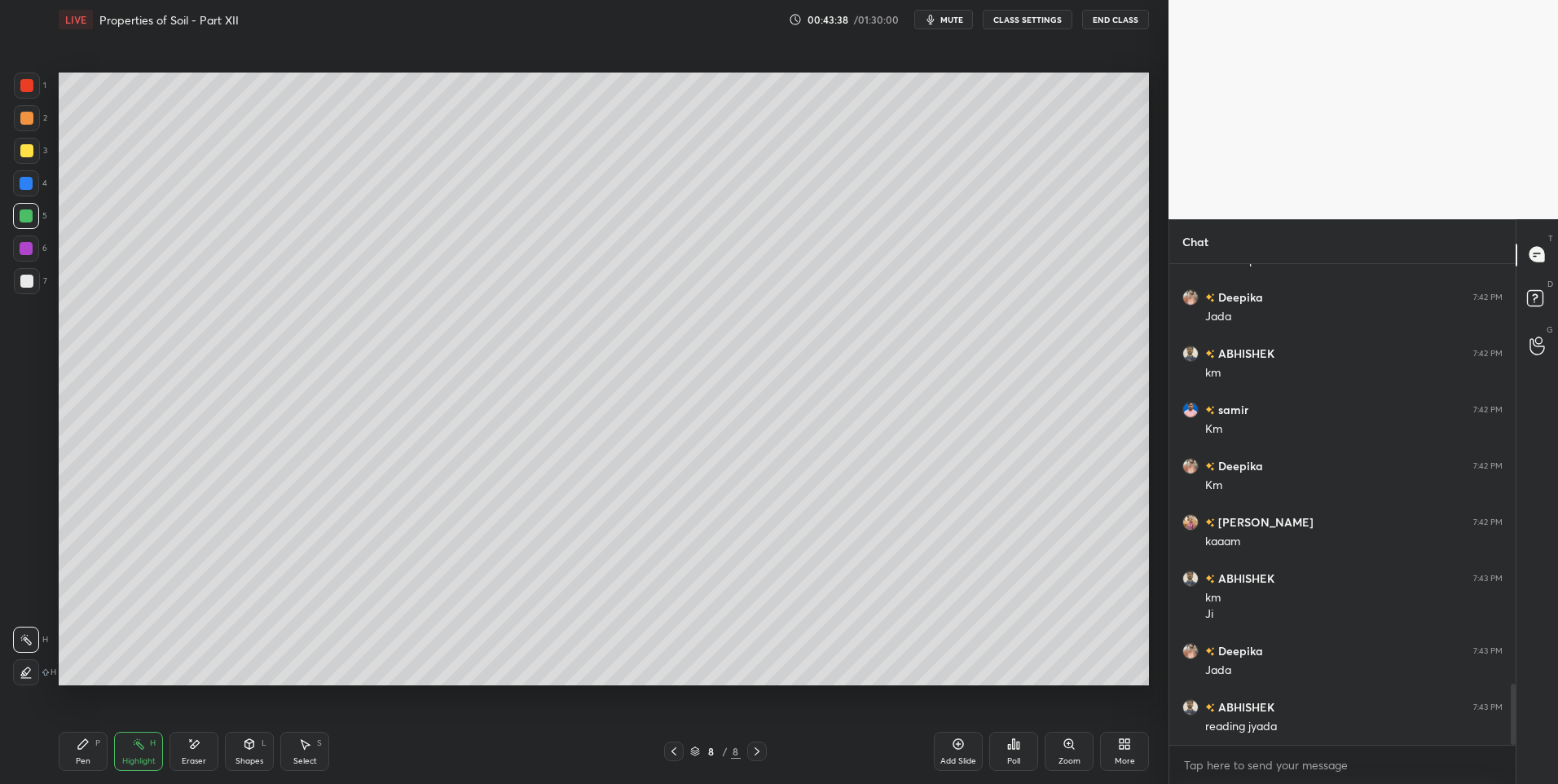
click at [669, 748] on icon at bounding box center [674, 751] width 13 height 13
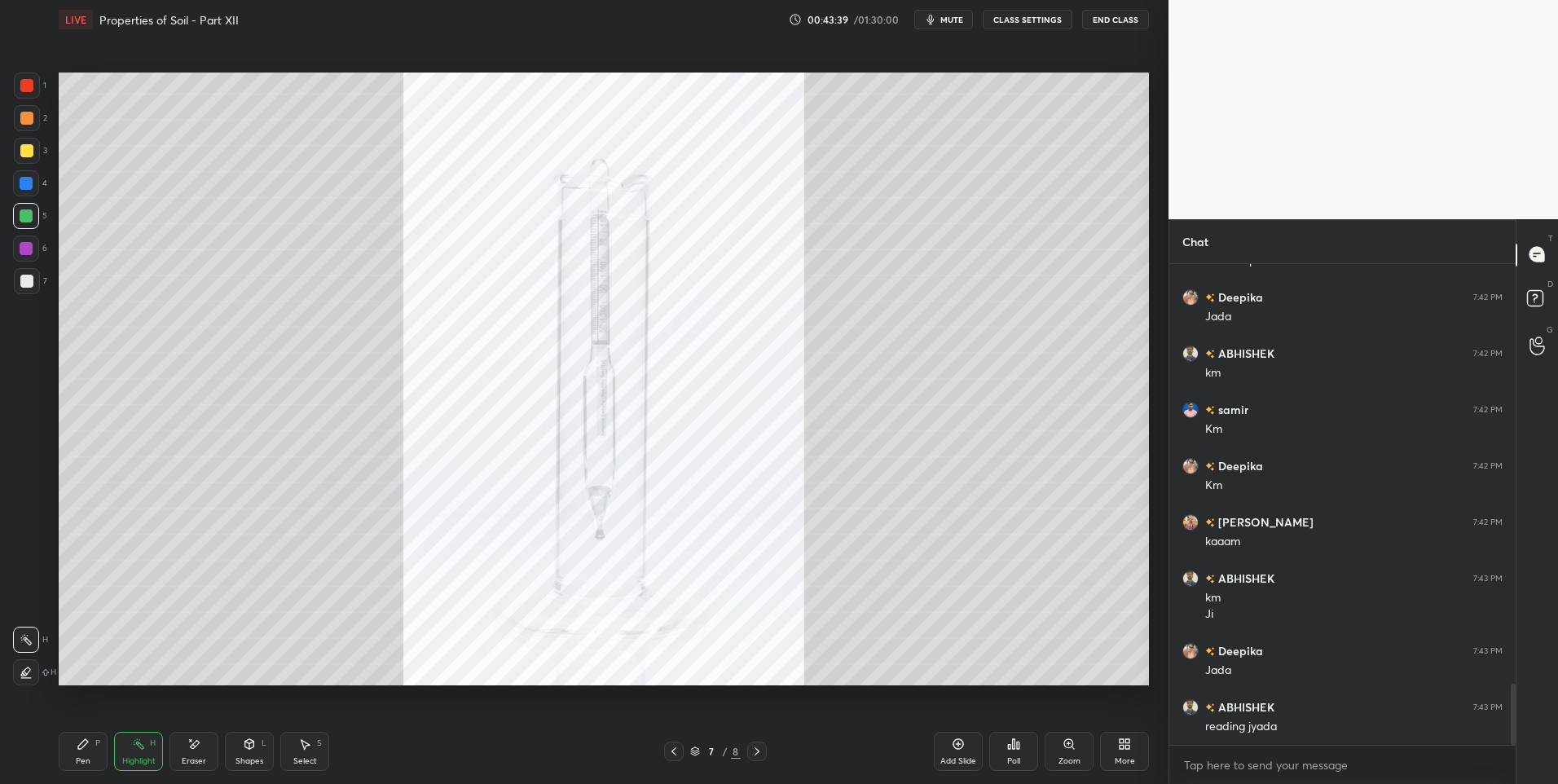
click at [669, 753] on icon at bounding box center [674, 751] width 13 height 13
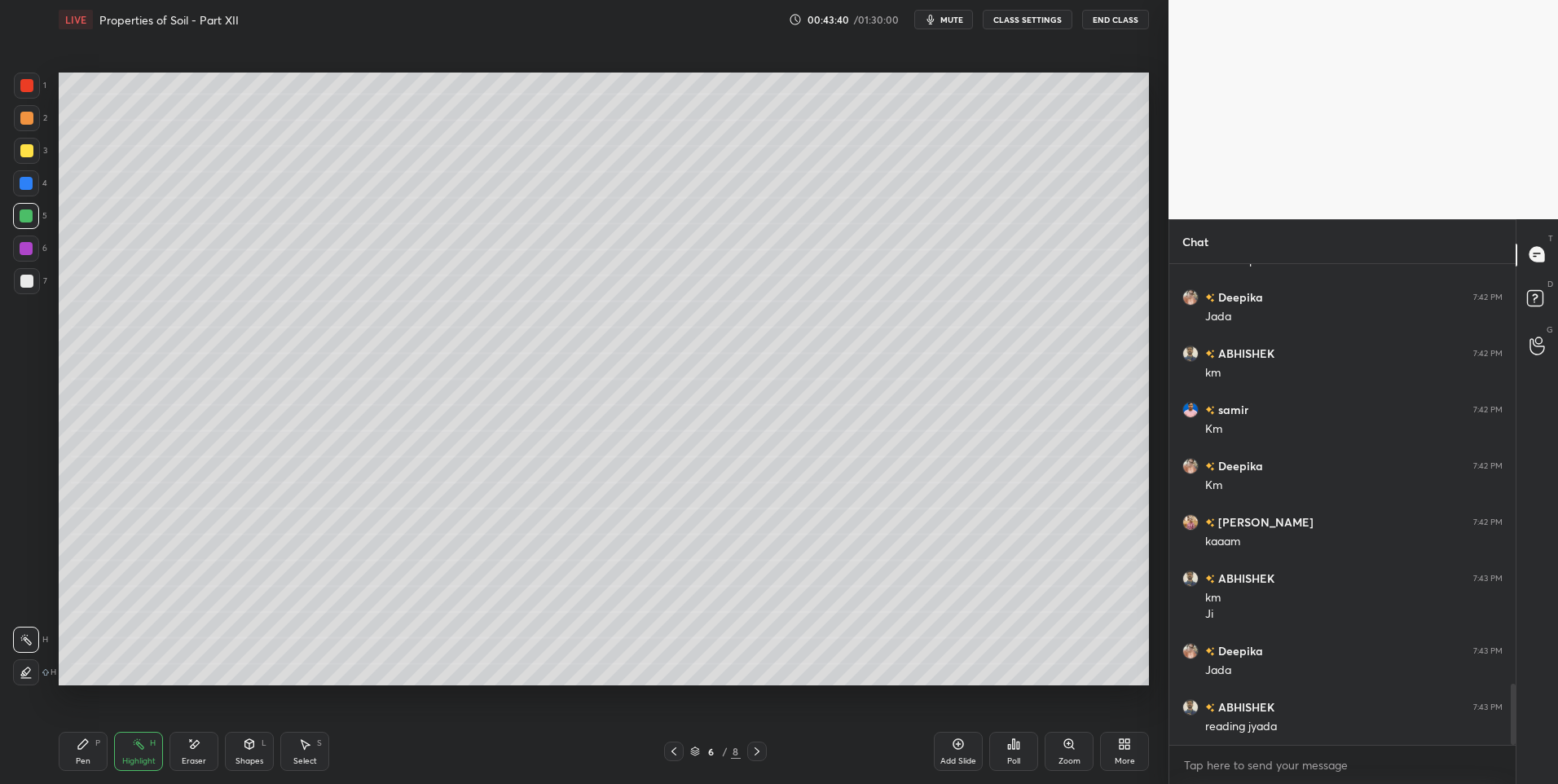
click at [292, 748] on div "Select S" at bounding box center [305, 751] width 49 height 39
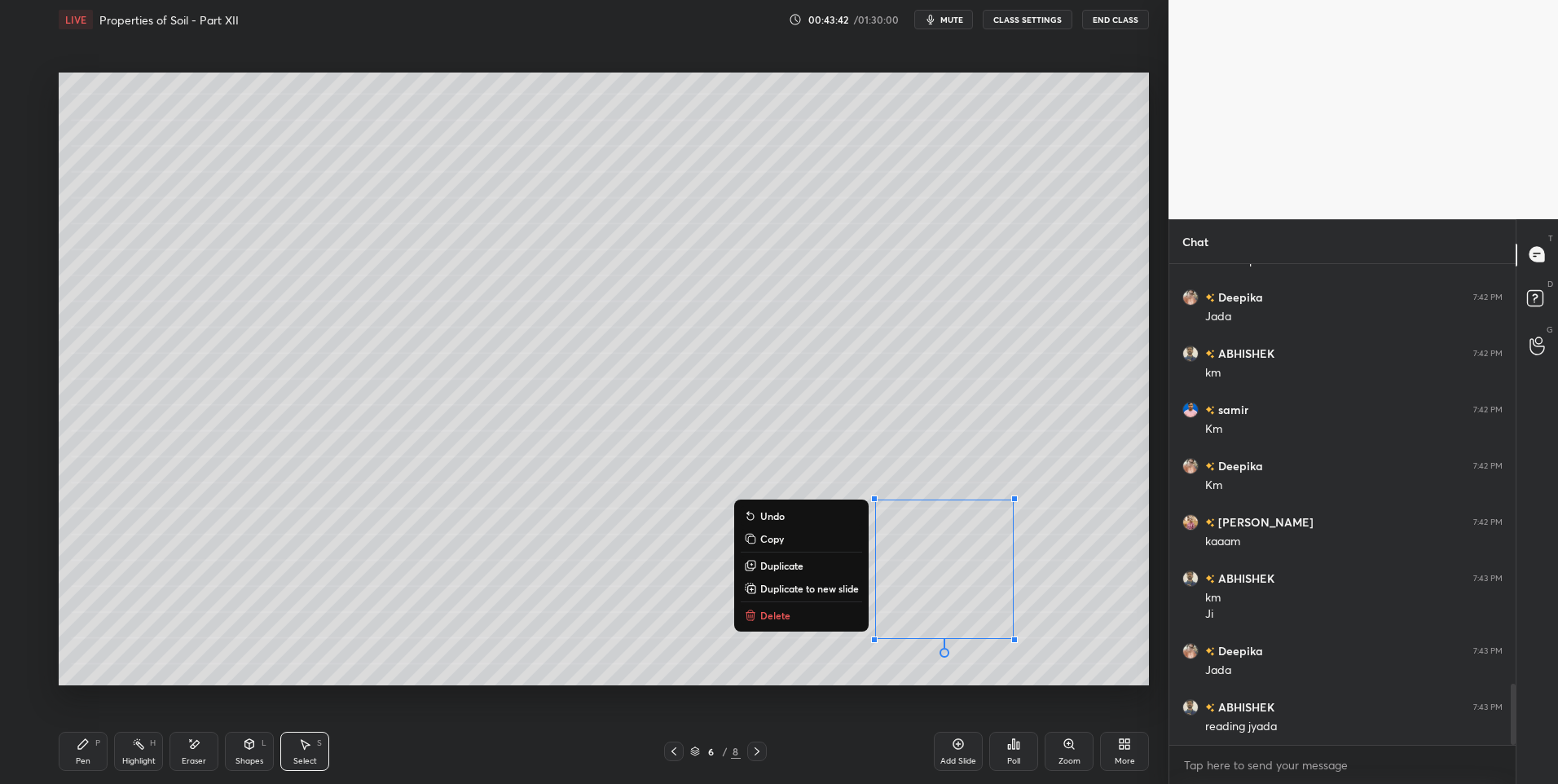
click at [791, 615] on button "Delete" at bounding box center [801, 614] width 121 height 20
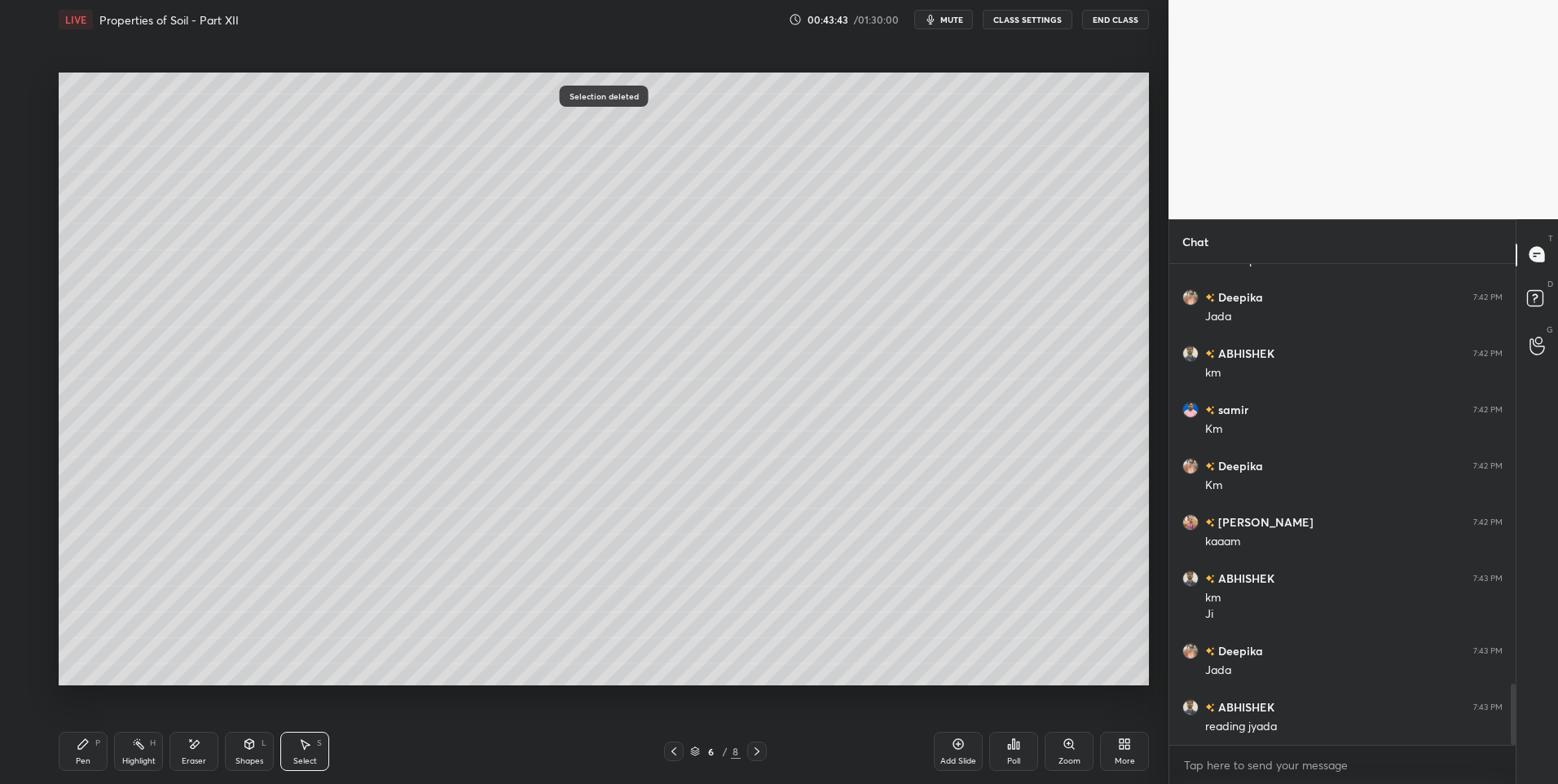
click at [136, 751] on div "Highlight H" at bounding box center [139, 751] width 49 height 39
click at [87, 746] on icon at bounding box center [83, 744] width 13 height 13
click at [760, 748] on icon at bounding box center [757, 751] width 13 height 13
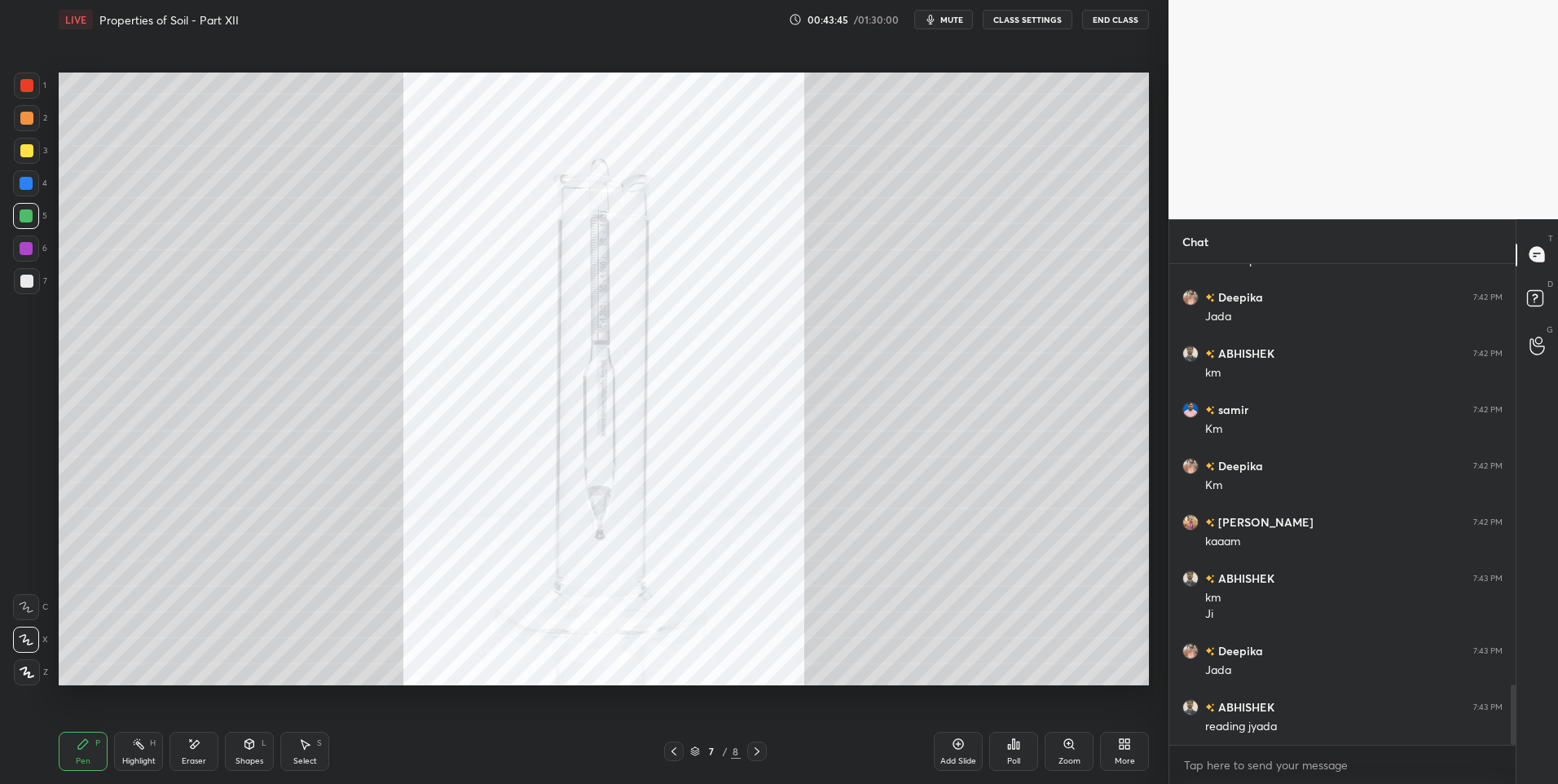
click at [305, 751] on div "Select S" at bounding box center [305, 751] width 49 height 39
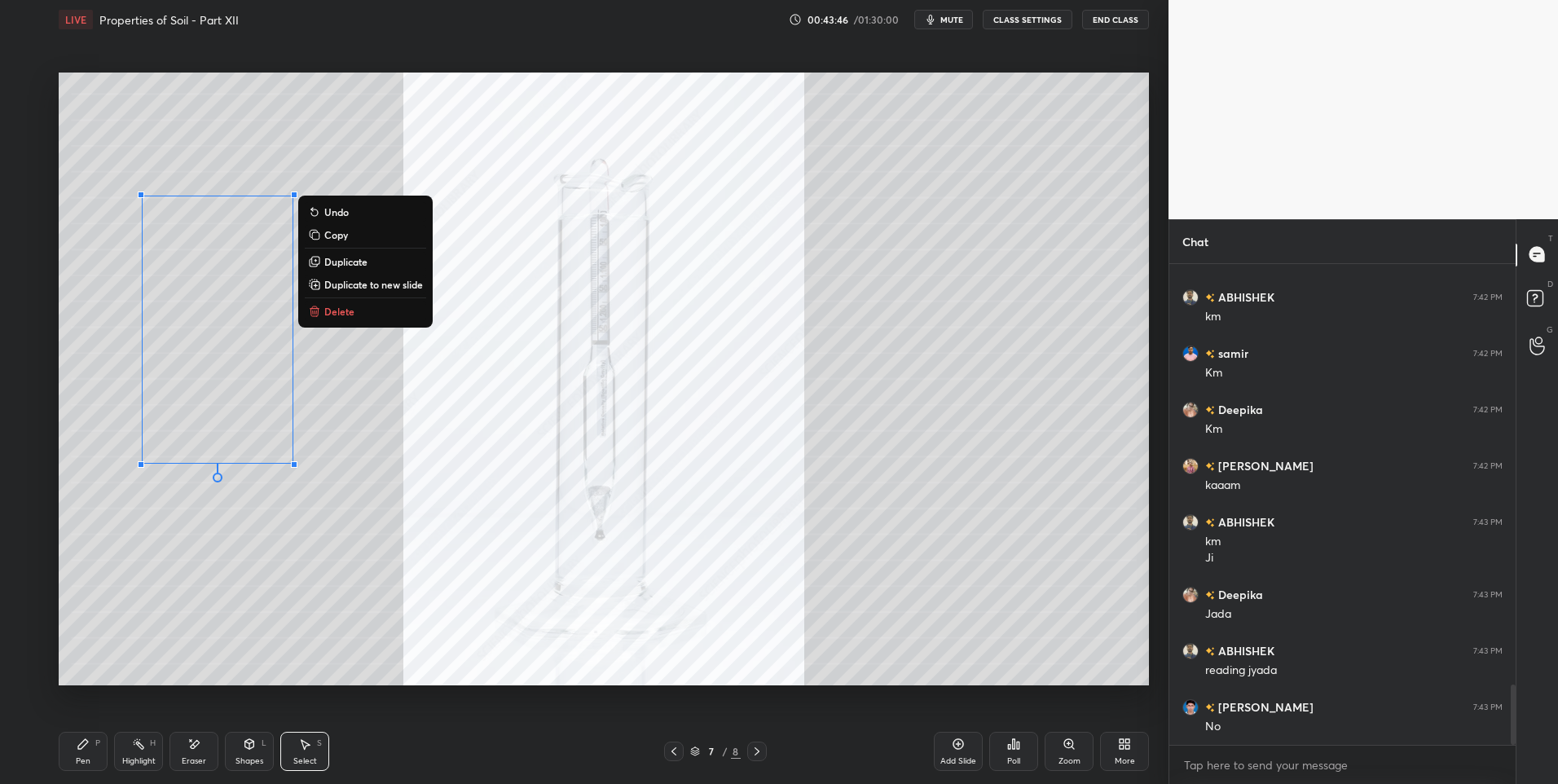
click at [358, 312] on button "Delete" at bounding box center [365, 310] width 121 height 20
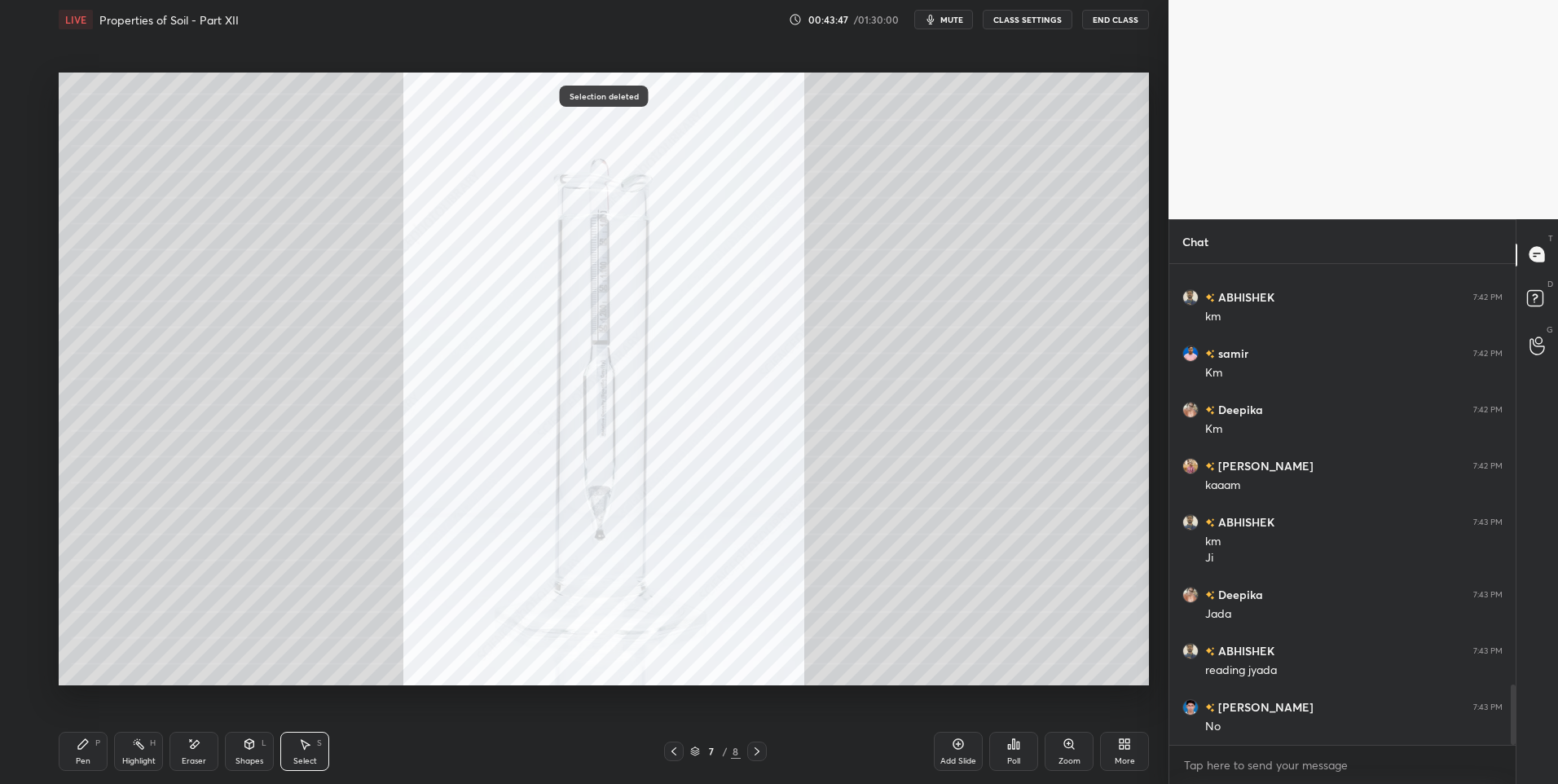
click at [250, 494] on div "0 ° Undo Copy Duplicate Duplicate to new slide Delete" at bounding box center [604, 379] width 1090 height 613
click at [74, 750] on div "Pen P" at bounding box center [83, 751] width 49 height 39
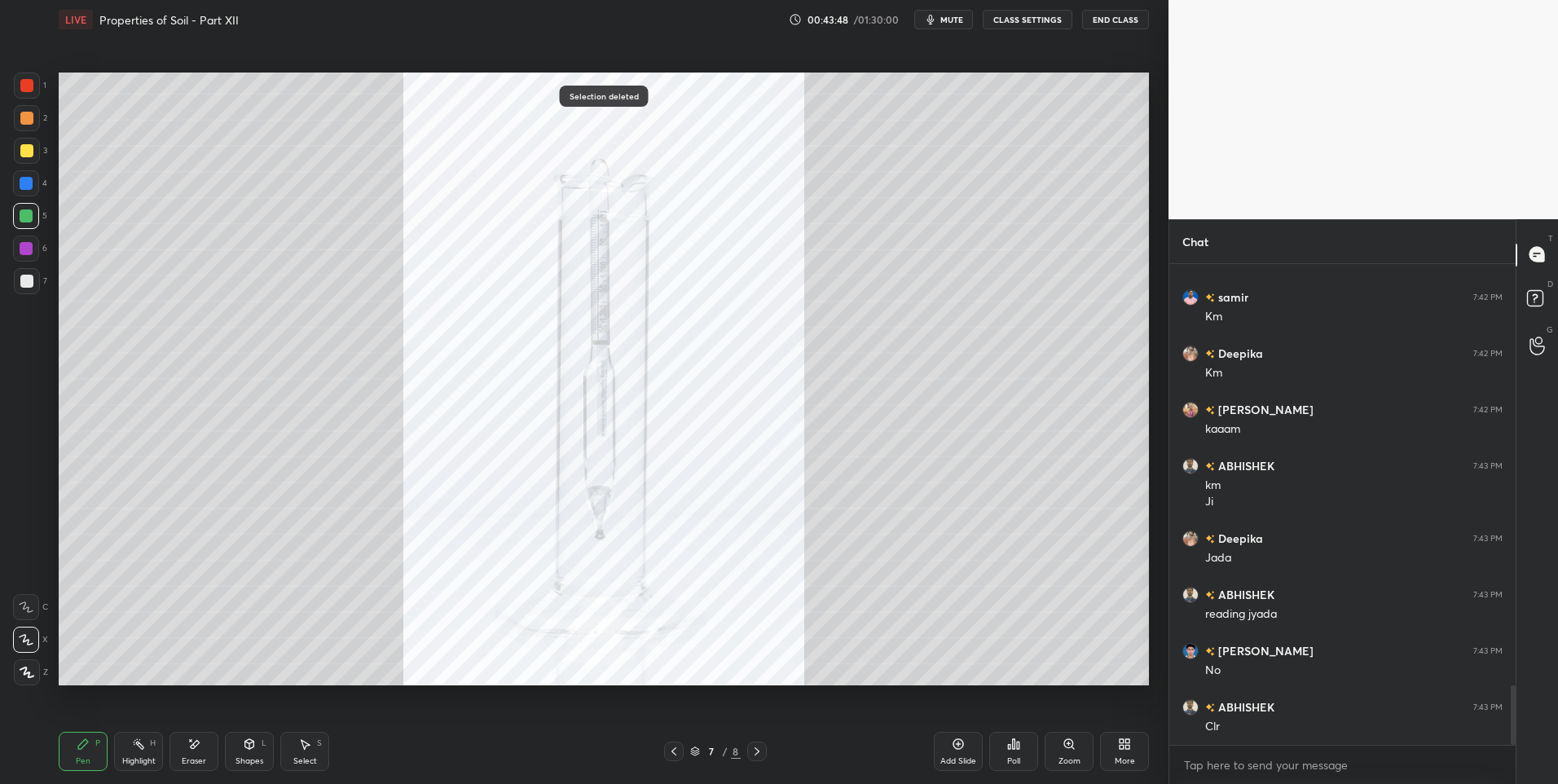
click at [34, 270] on div at bounding box center [27, 281] width 26 height 26
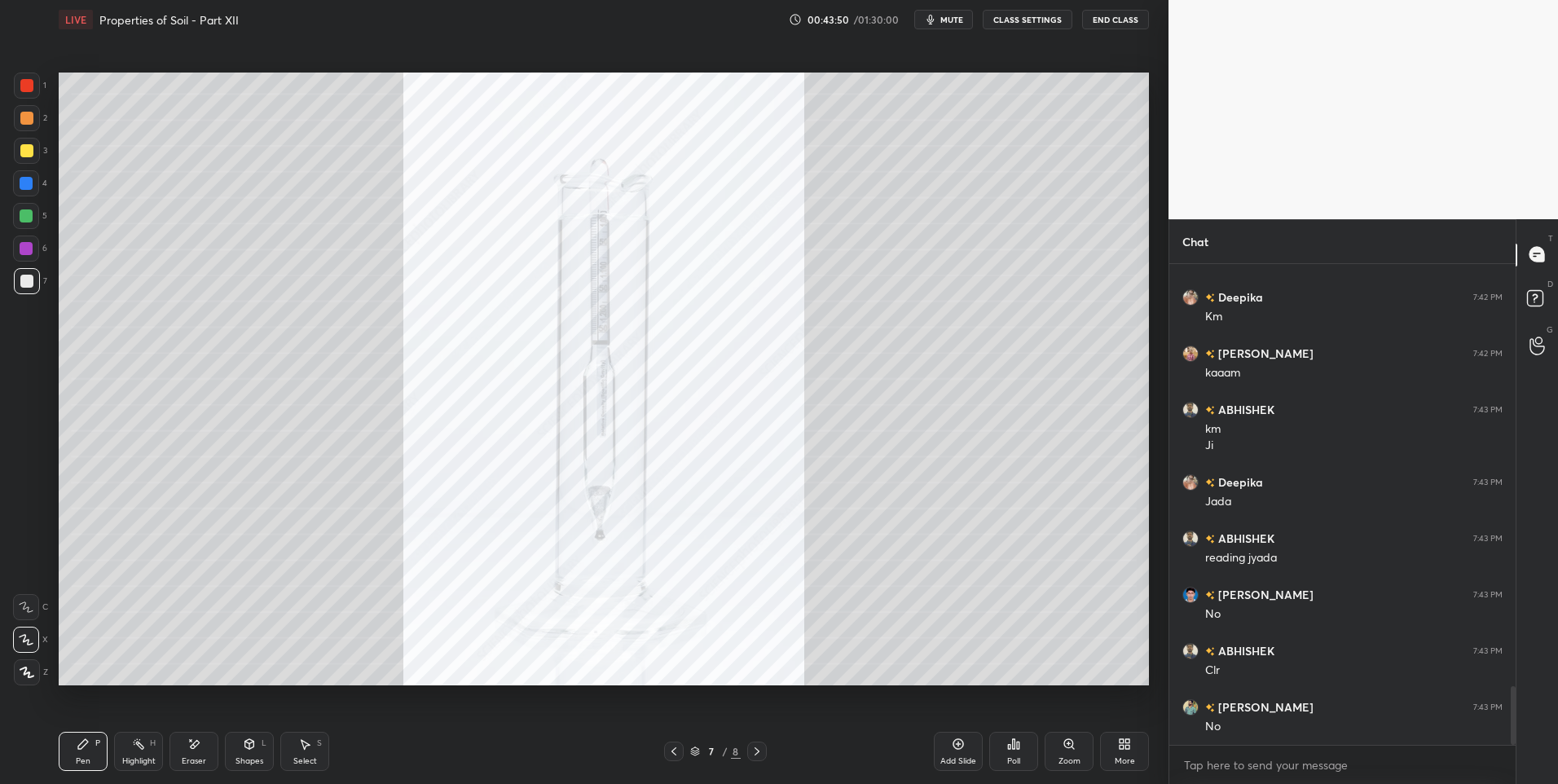
click at [670, 749] on icon at bounding box center [674, 751] width 13 height 13
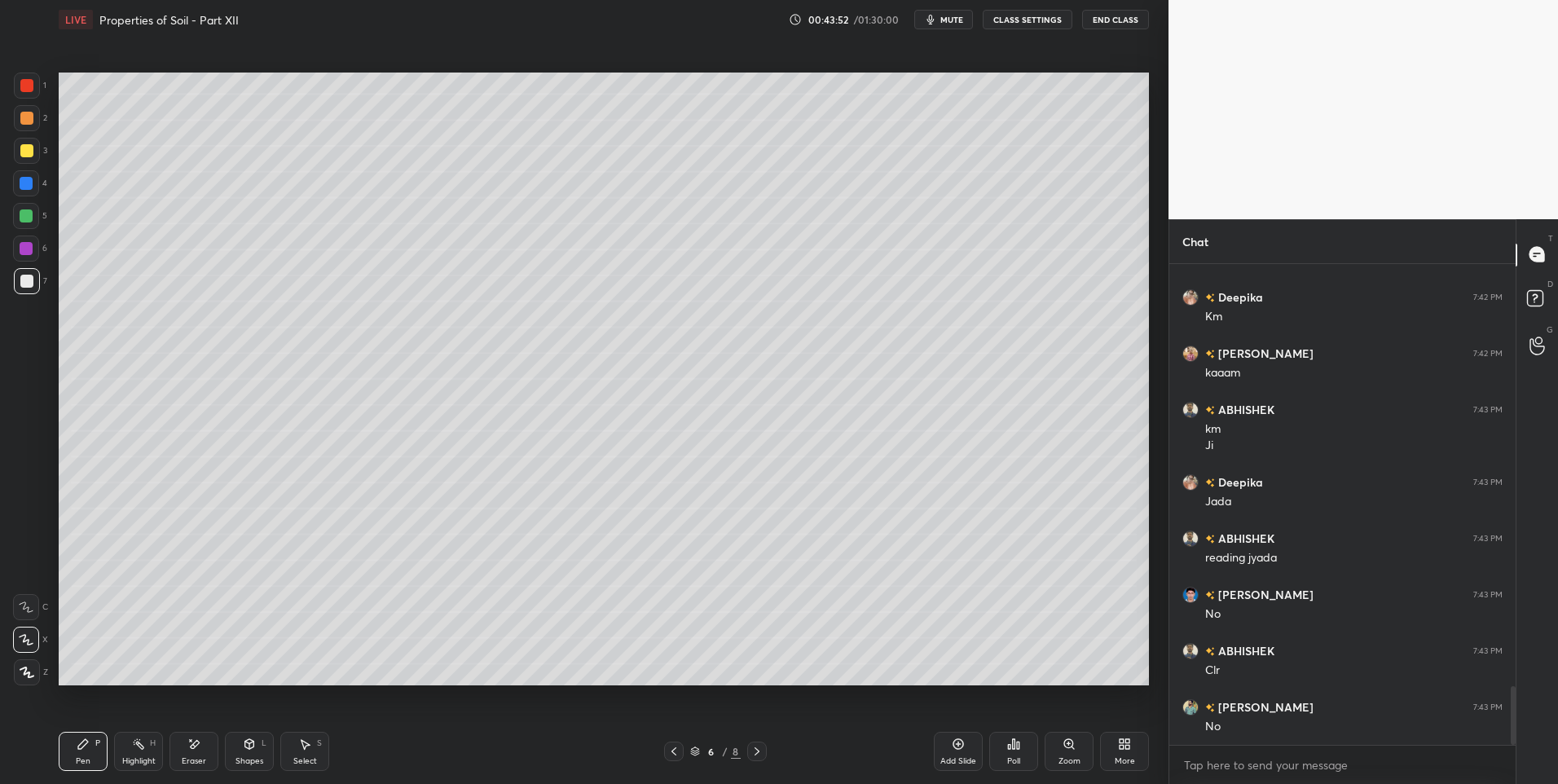
scroll to position [3527, 0]
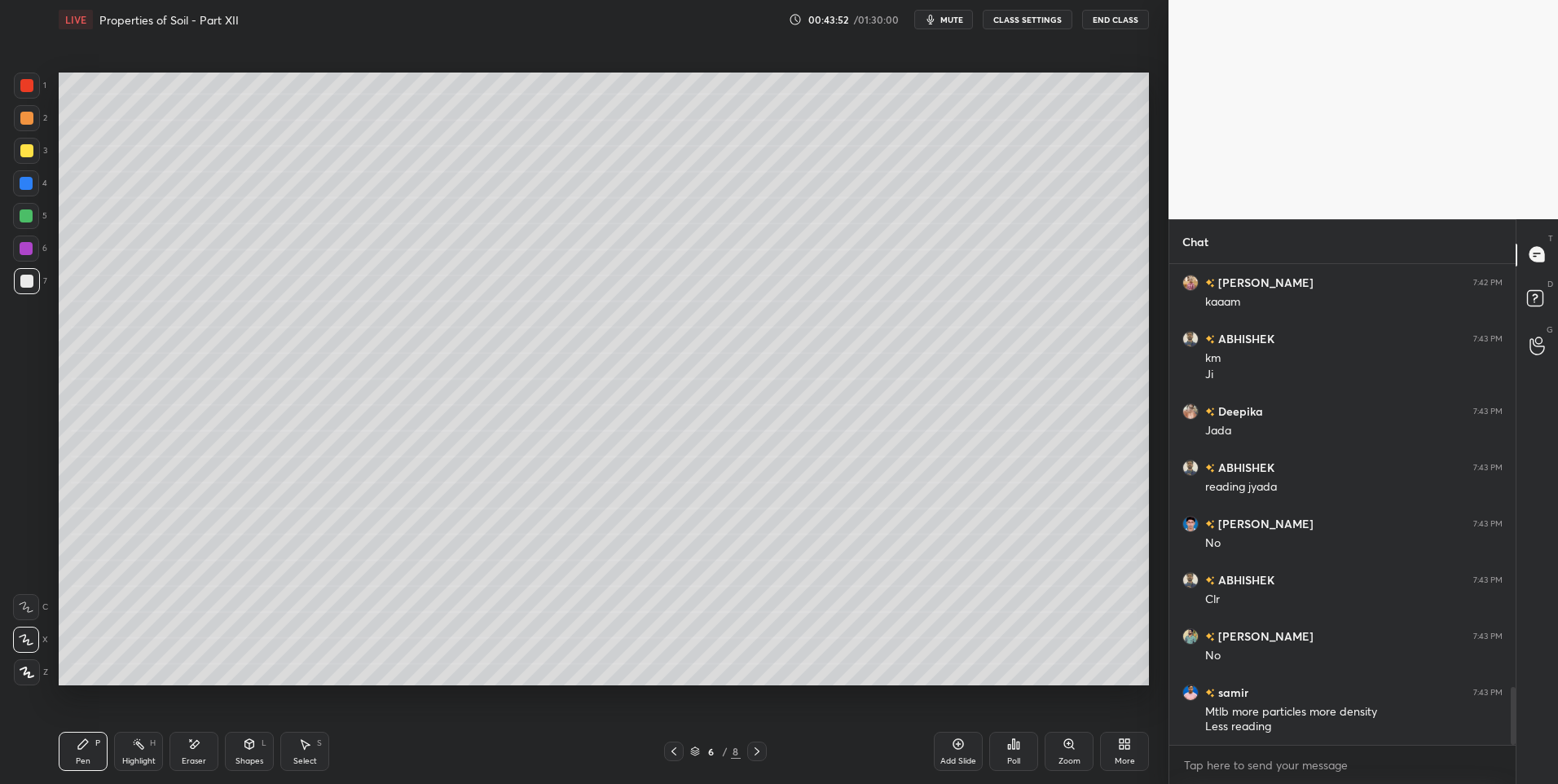
click at [763, 756] on icon at bounding box center [757, 751] width 13 height 13
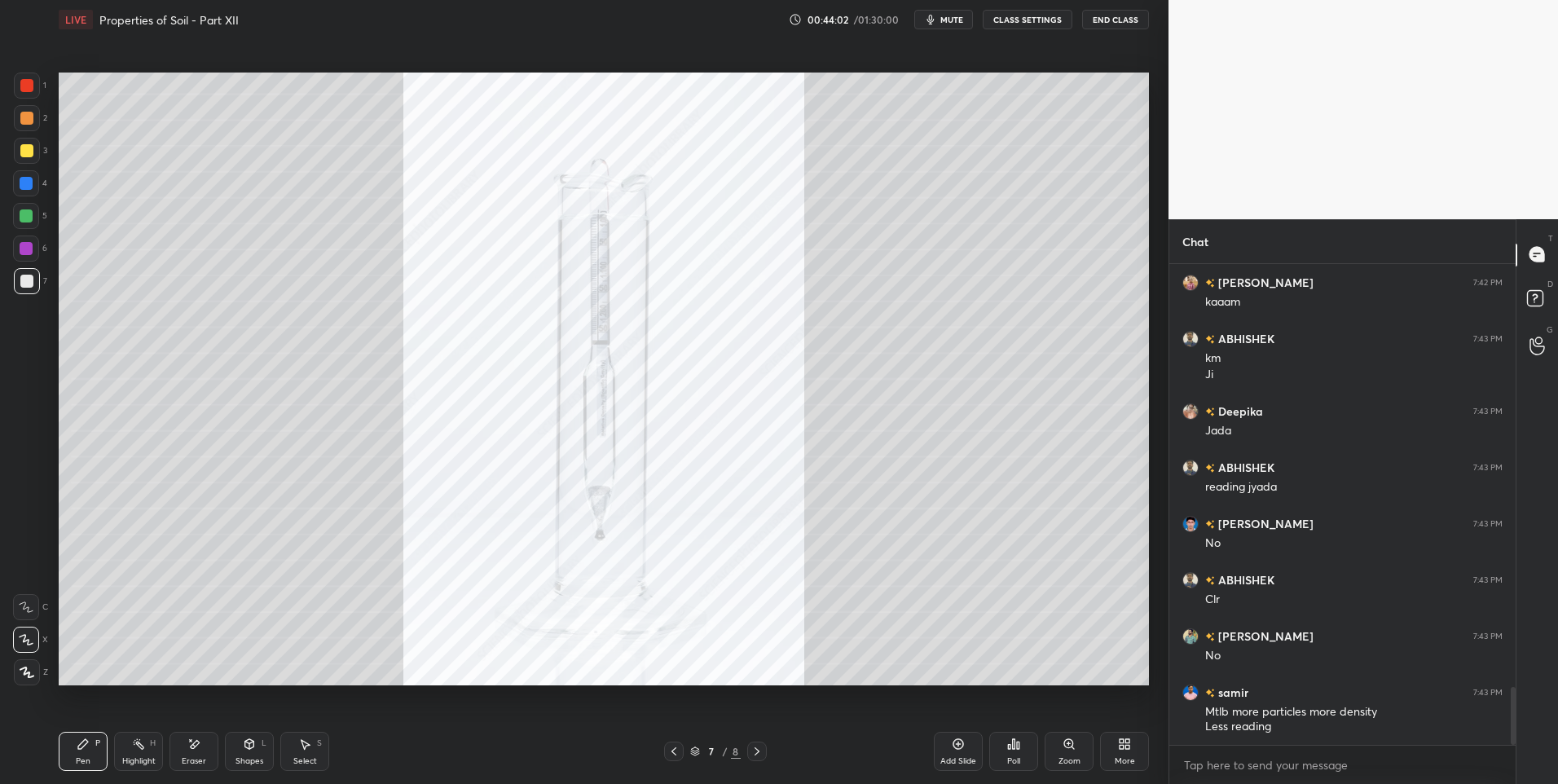
click at [680, 748] on icon at bounding box center [674, 751] width 13 height 13
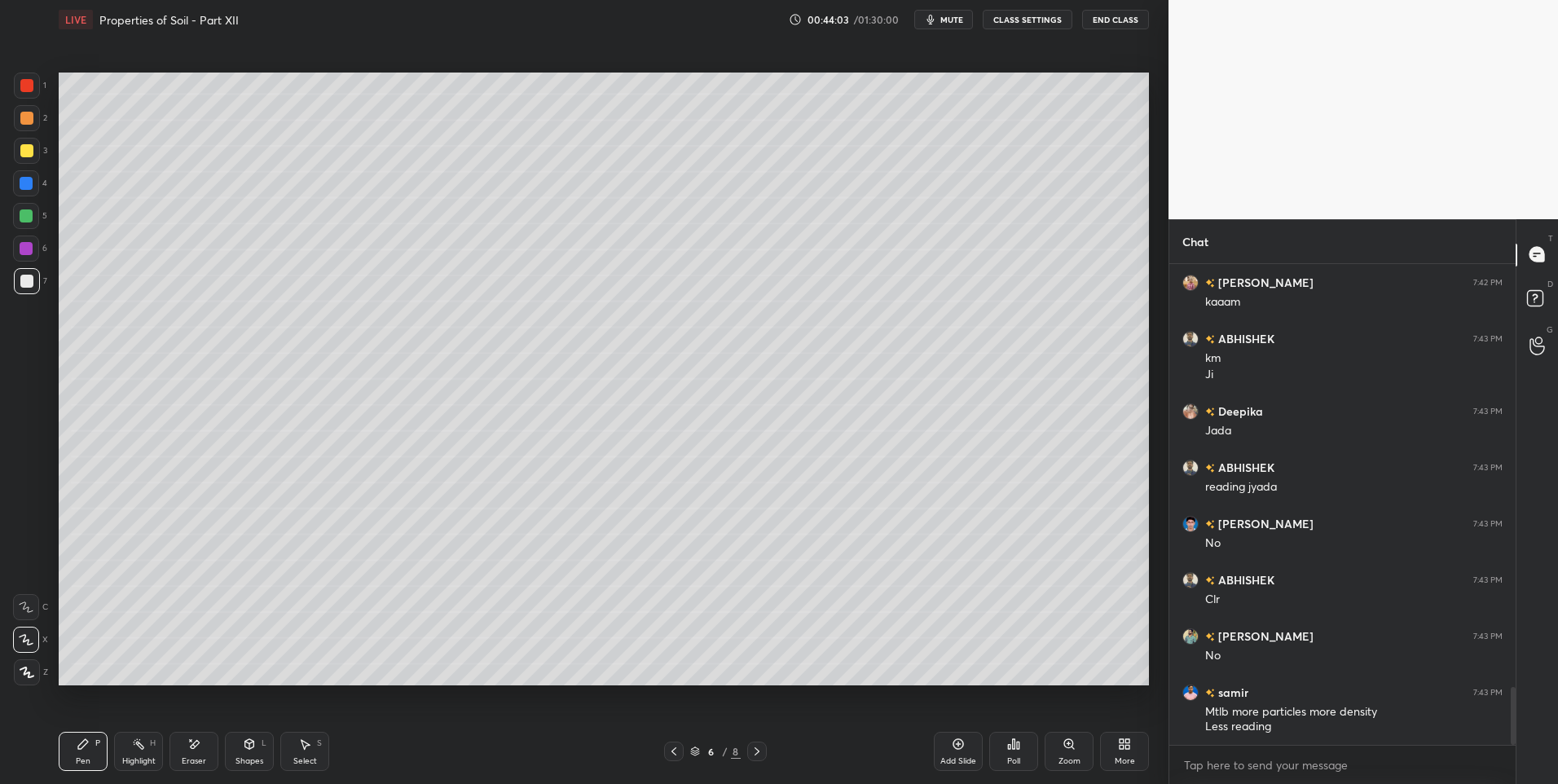
click at [684, 748] on div "6 / 8" at bounding box center [715, 751] width 102 height 20
click at [676, 748] on icon at bounding box center [674, 751] width 13 height 13
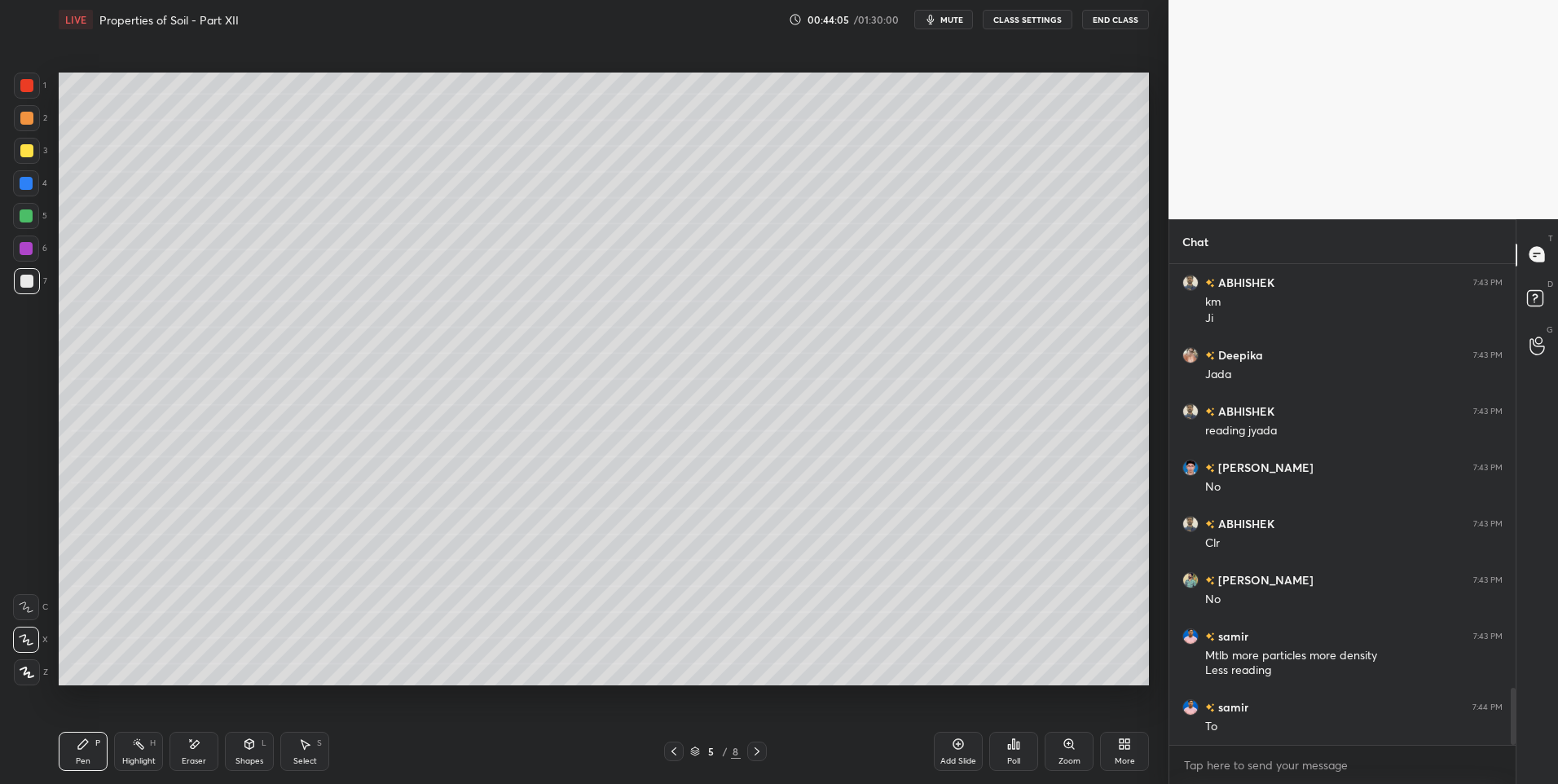
click at [677, 751] on icon at bounding box center [674, 751] width 13 height 13
click at [79, 748] on icon at bounding box center [83, 744] width 9 height 9
click at [28, 113] on div at bounding box center [27, 118] width 13 height 13
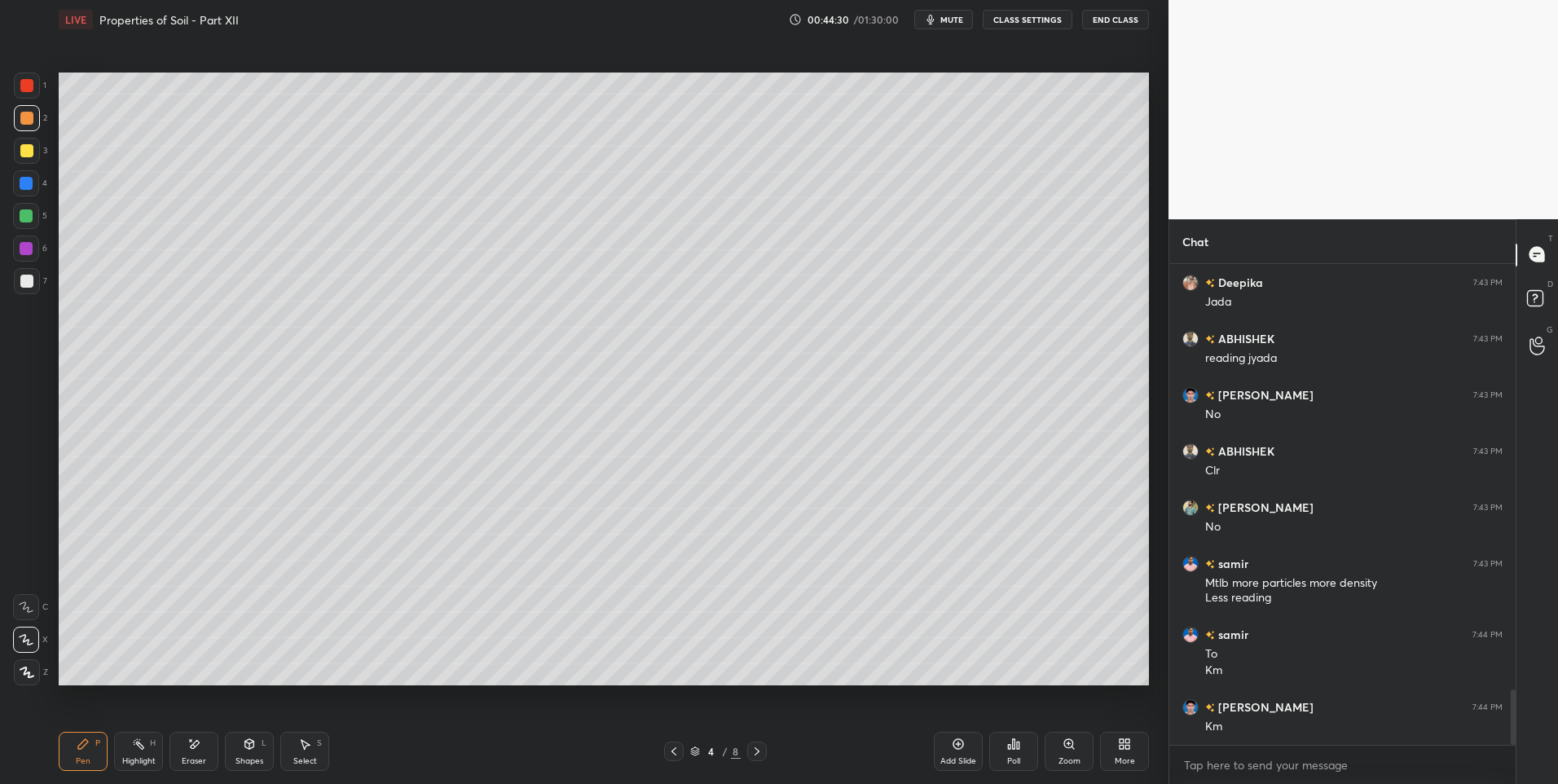
scroll to position [3712, 0]
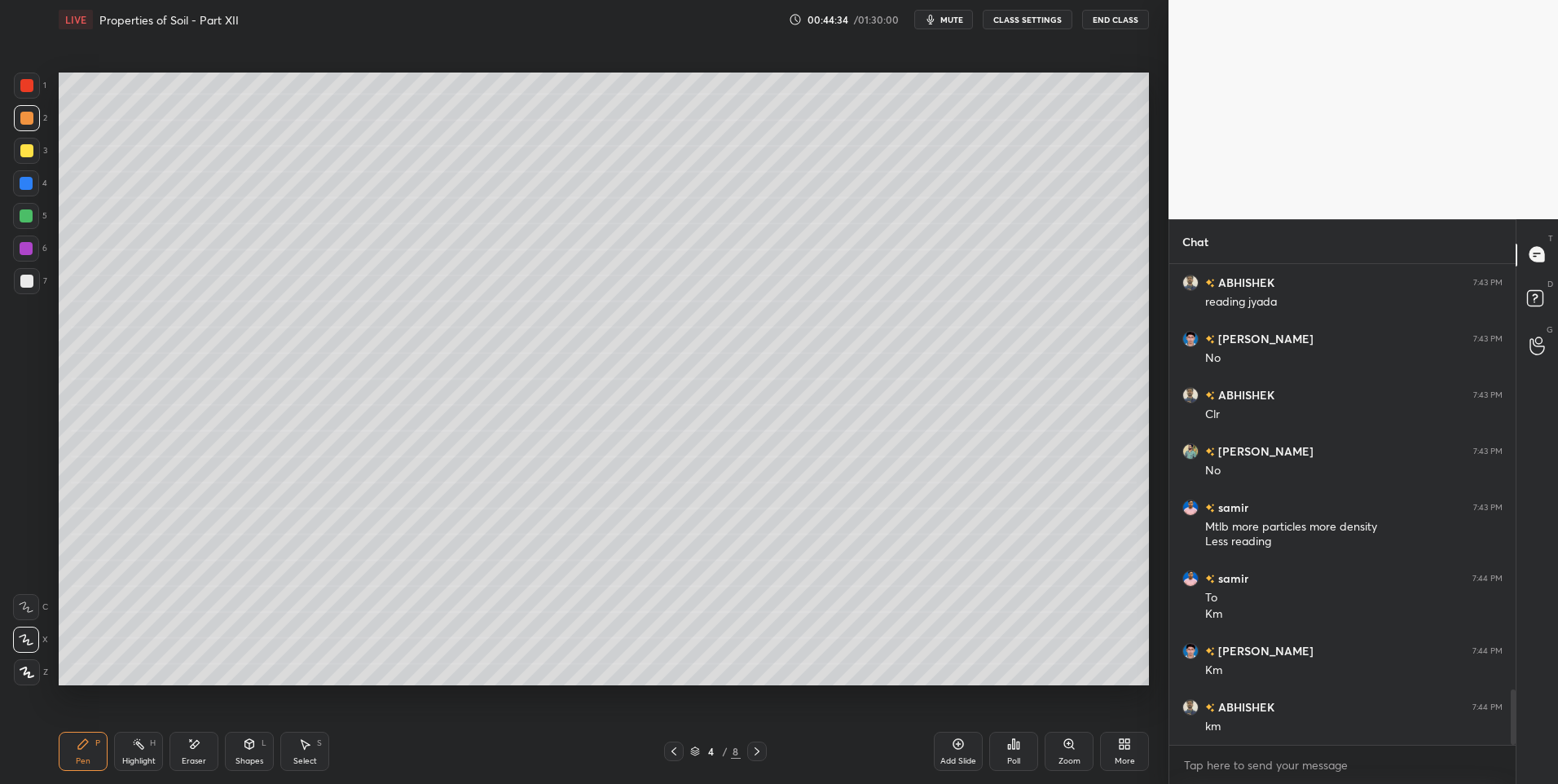
click at [131, 744] on div "Highlight H" at bounding box center [139, 751] width 49 height 39
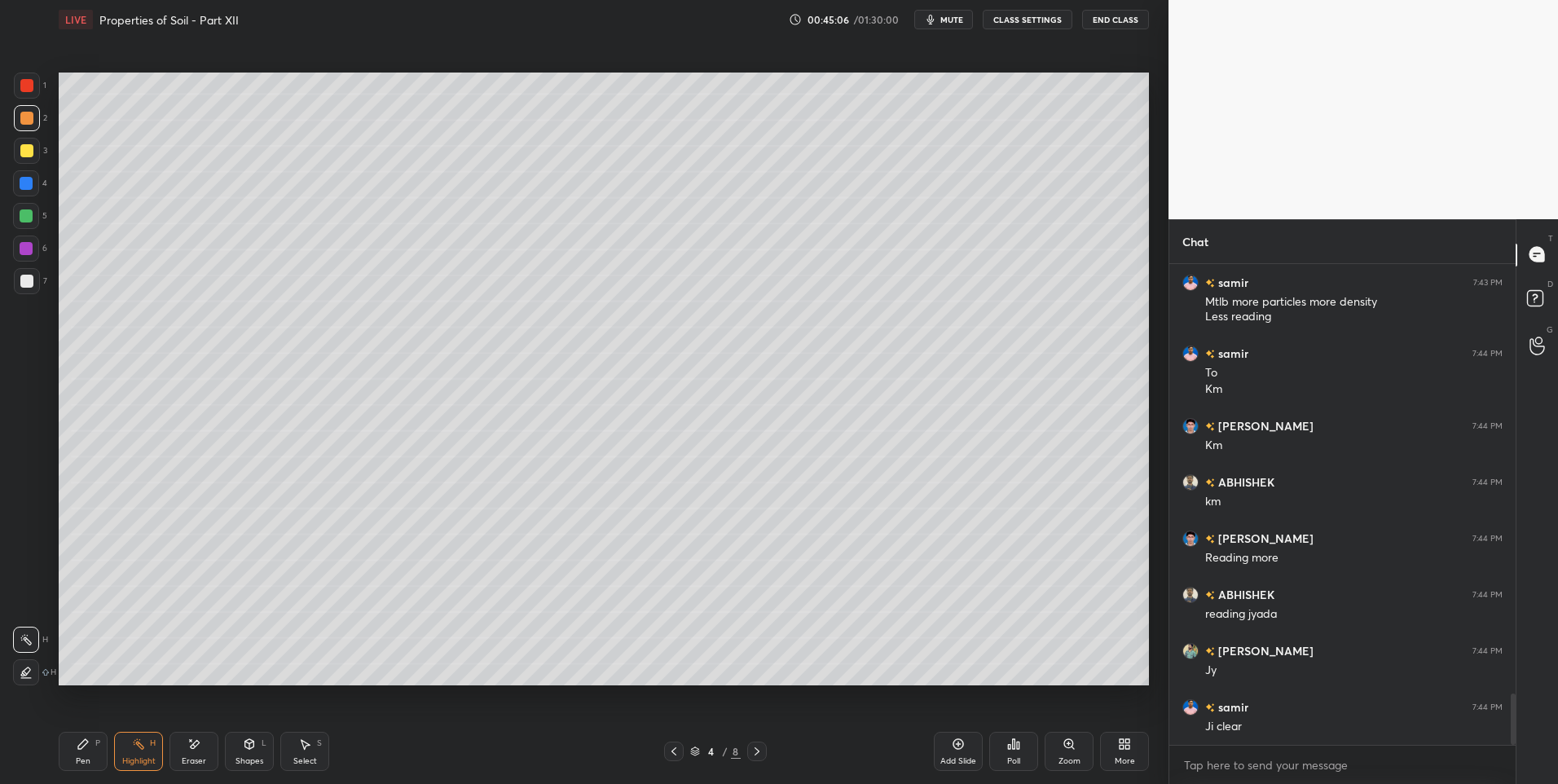
scroll to position [3993, 0]
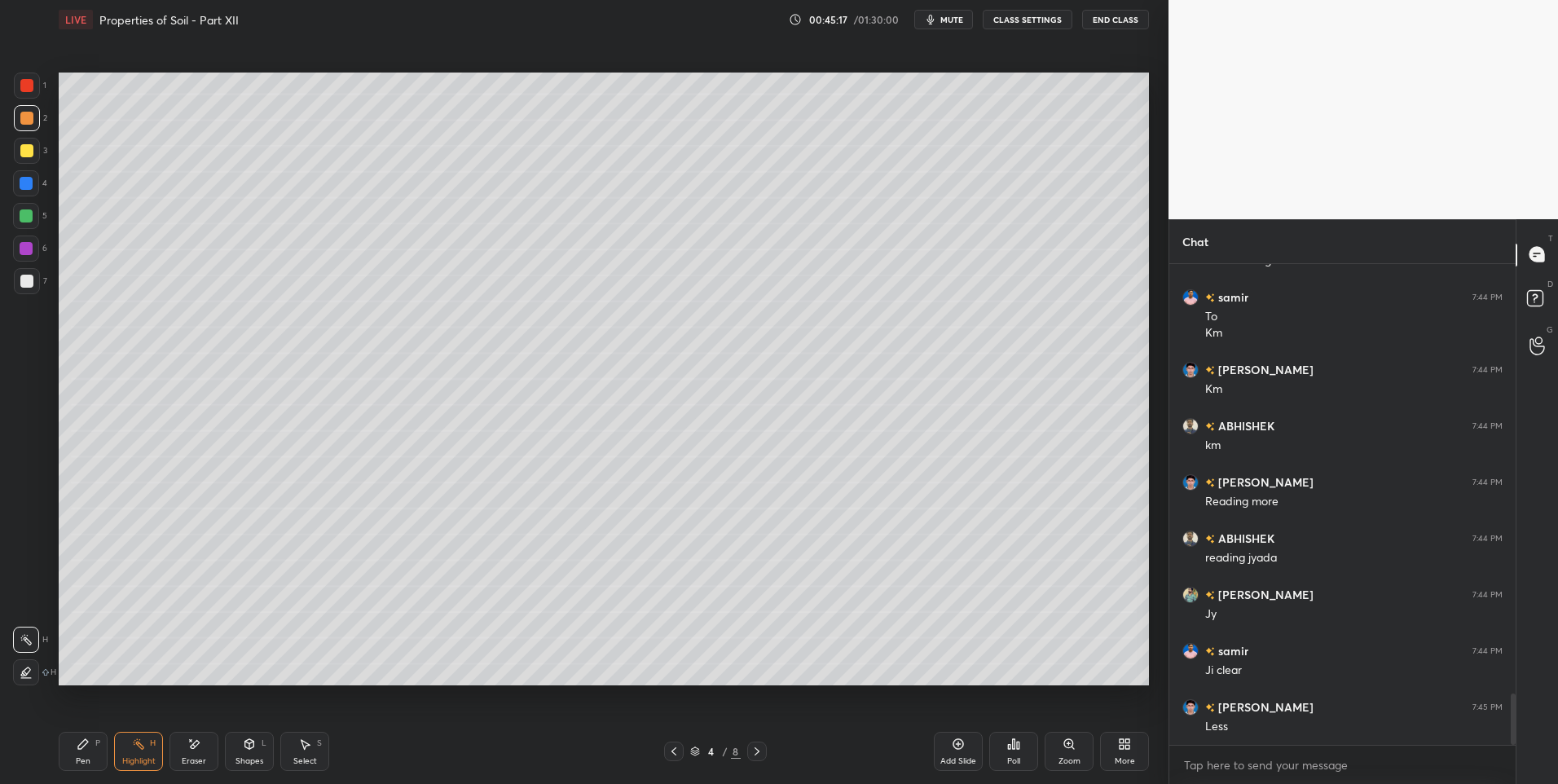
click at [292, 748] on div "Select S" at bounding box center [305, 751] width 49 height 39
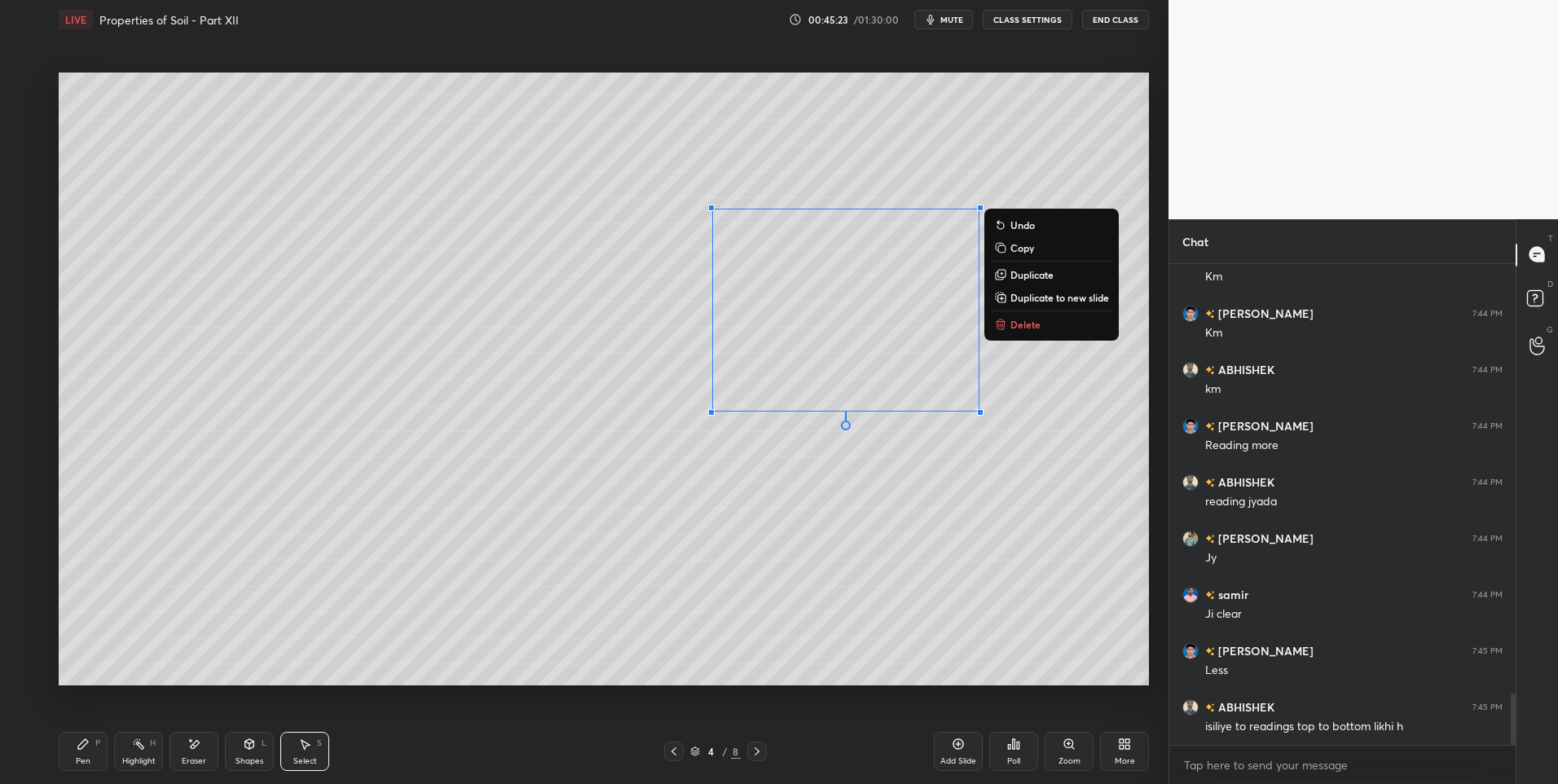
scroll to position [4106, 0]
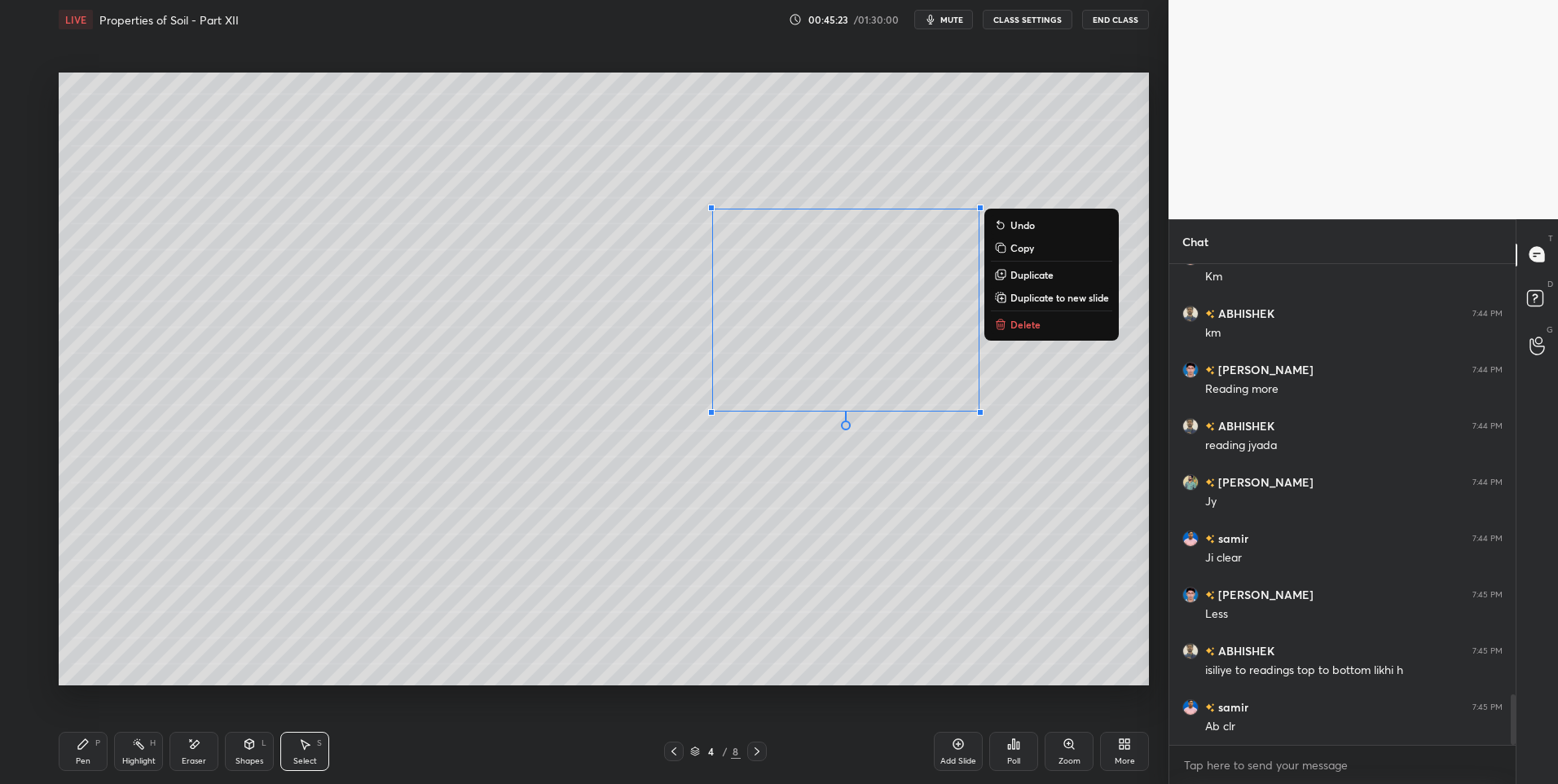
click at [1017, 320] on p "Delete" at bounding box center [1025, 324] width 30 height 13
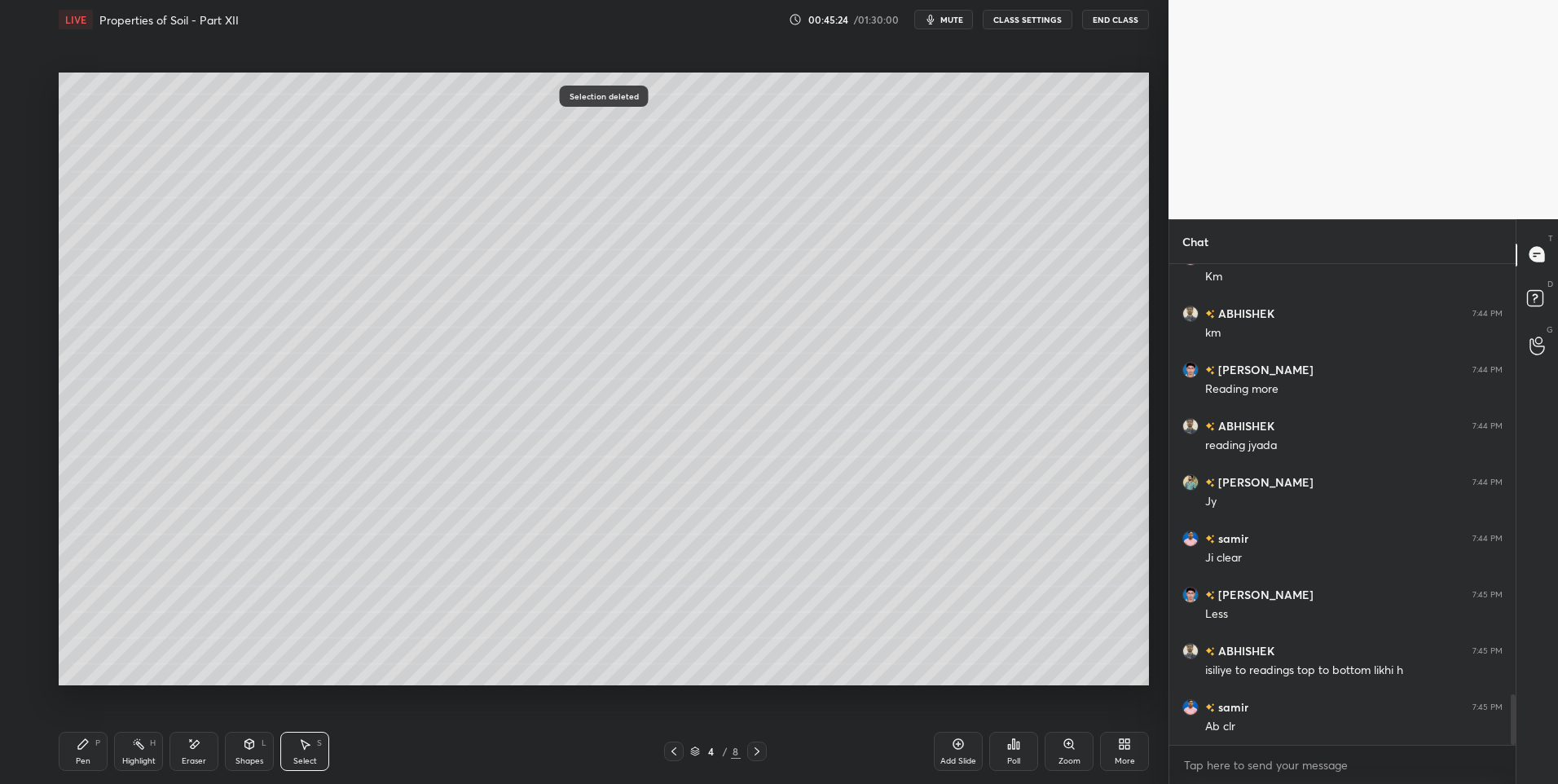
click at [133, 761] on div "Highlight" at bounding box center [139, 761] width 34 height 8
click at [755, 755] on icon at bounding box center [757, 751] width 13 height 13
click at [755, 757] on icon at bounding box center [757, 751] width 13 height 13
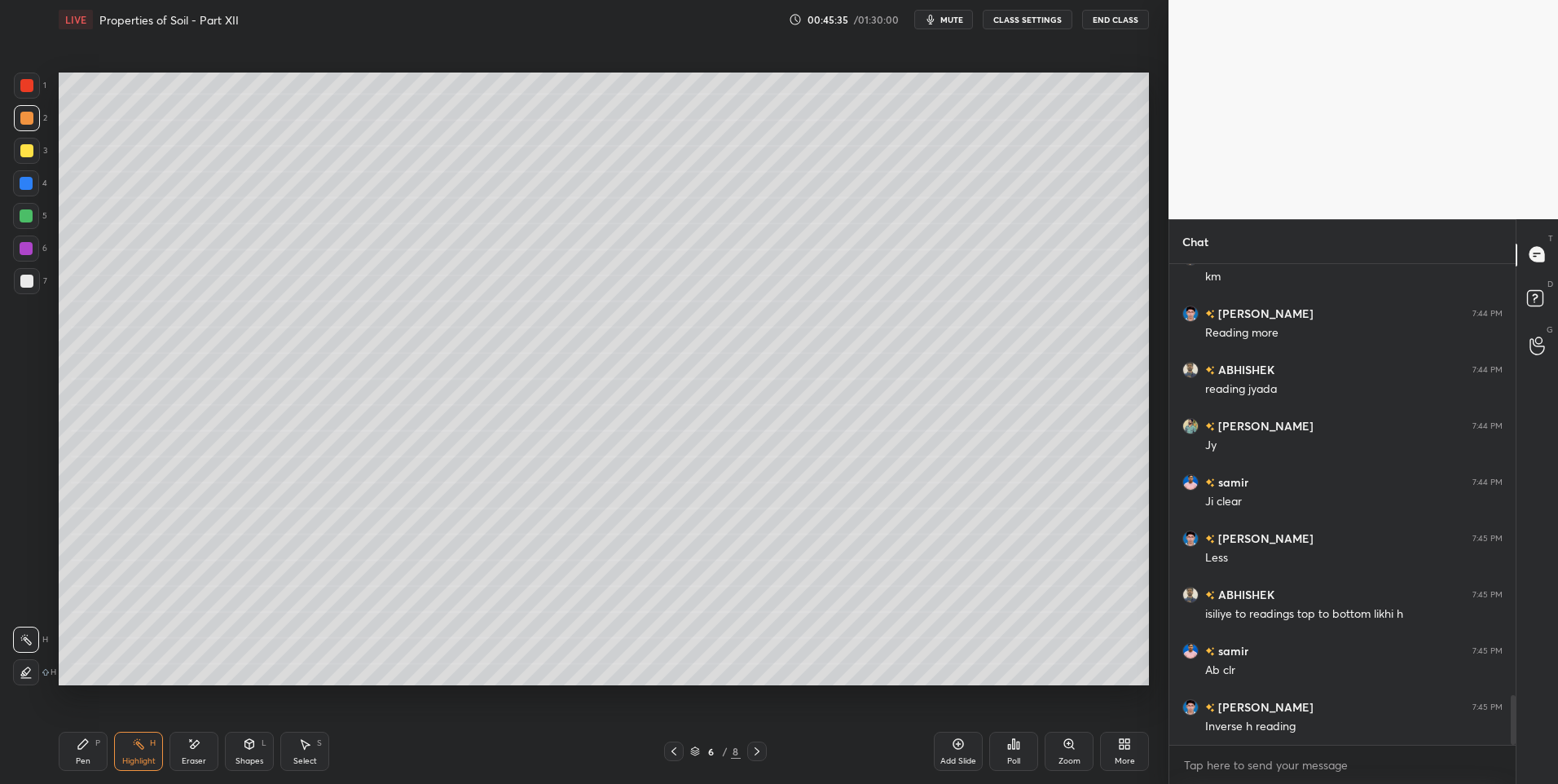
click at [757, 751] on icon at bounding box center [757, 751] width 13 height 13
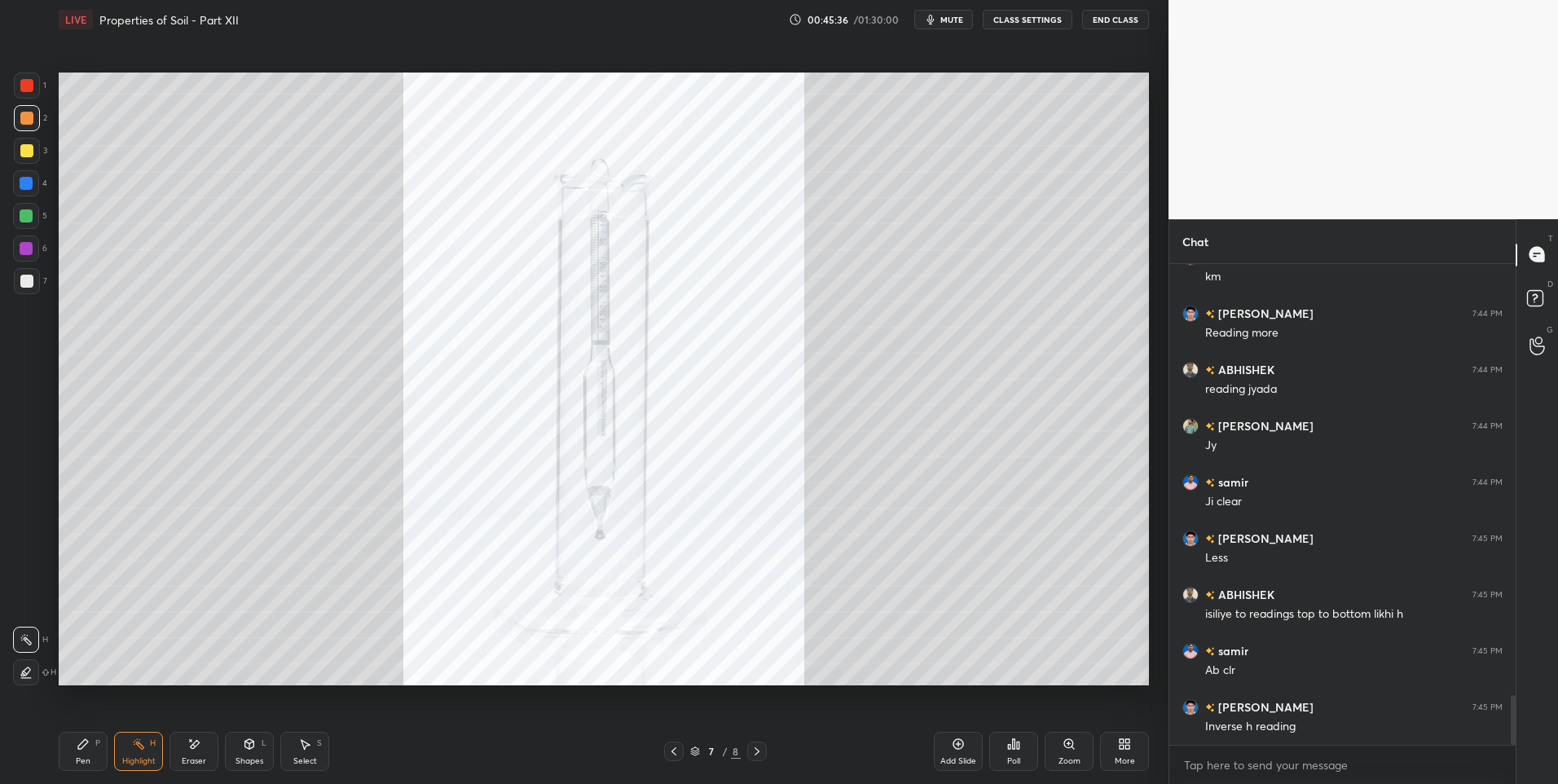
click at [674, 748] on icon at bounding box center [673, 751] width 5 height 8
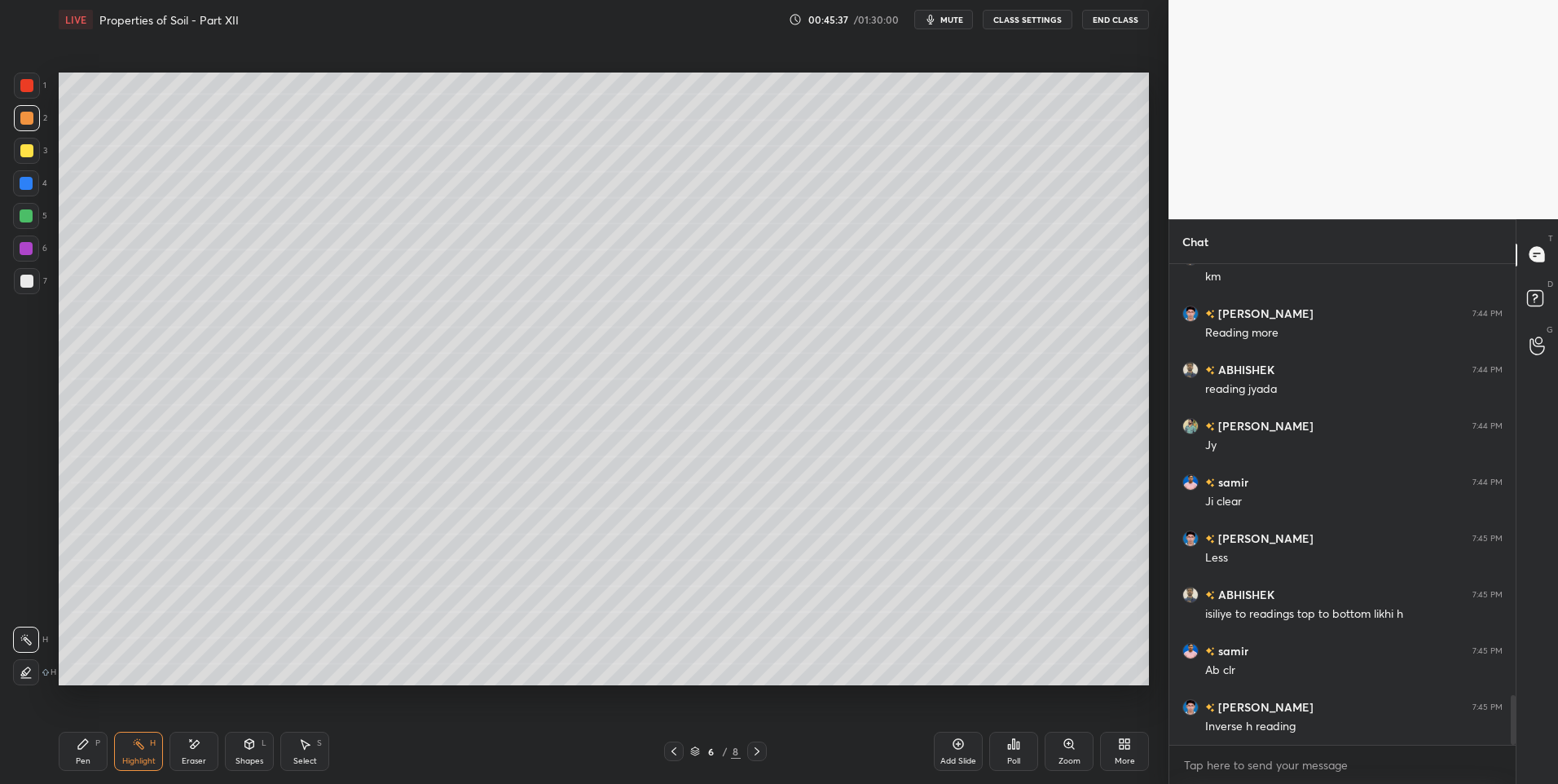
click at [951, 743] on div "Add Slide" at bounding box center [959, 751] width 49 height 39
click at [77, 757] on div "Pen" at bounding box center [83, 761] width 15 height 8
click at [28, 213] on div at bounding box center [26, 216] width 13 height 13
click at [23, 286] on div at bounding box center [27, 281] width 13 height 13
click at [247, 751] on div "Shapes L" at bounding box center [250, 751] width 49 height 39
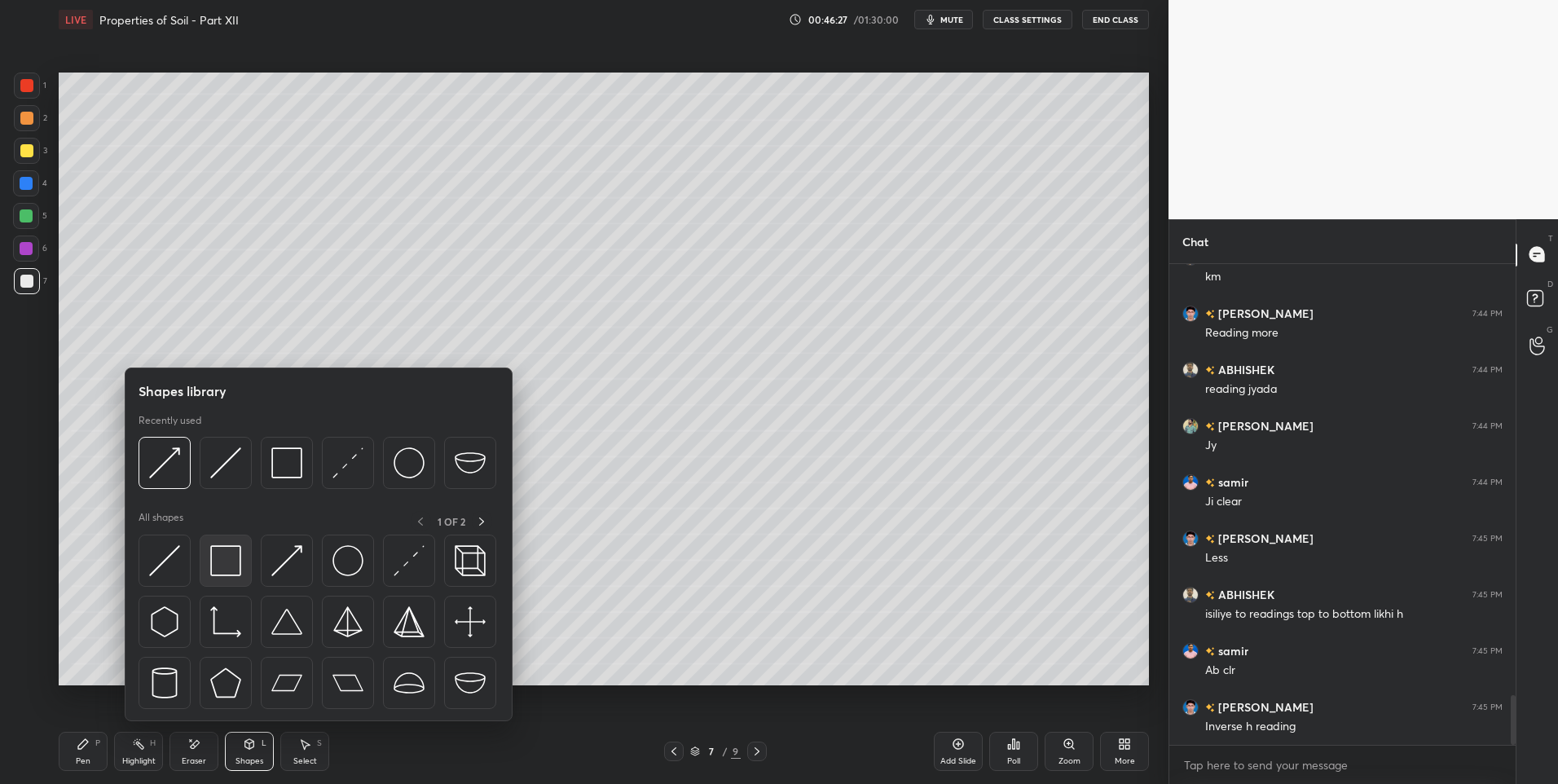
click at [231, 542] on div at bounding box center [226, 561] width 53 height 53
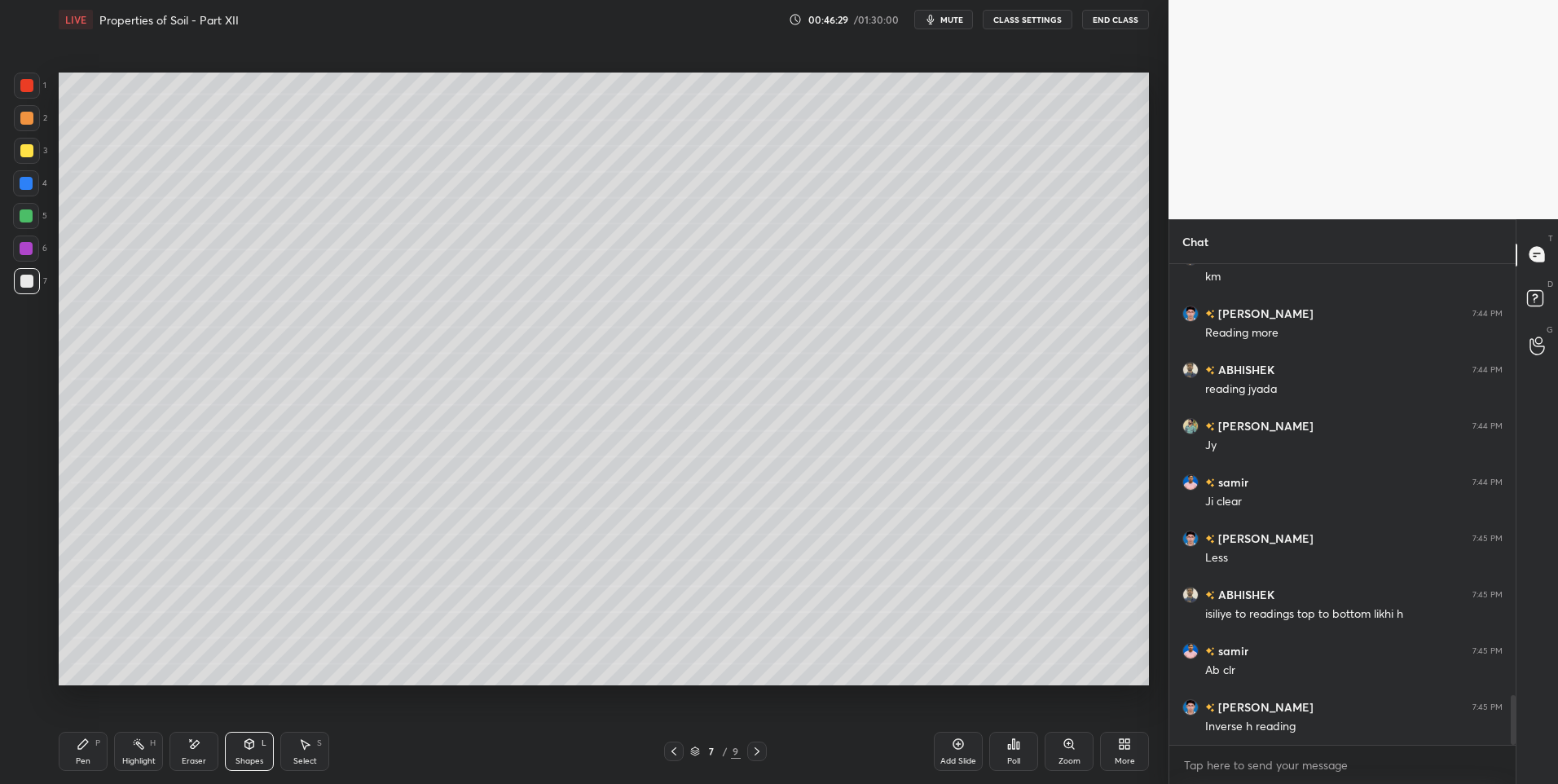
click at [302, 746] on icon at bounding box center [305, 744] width 13 height 13
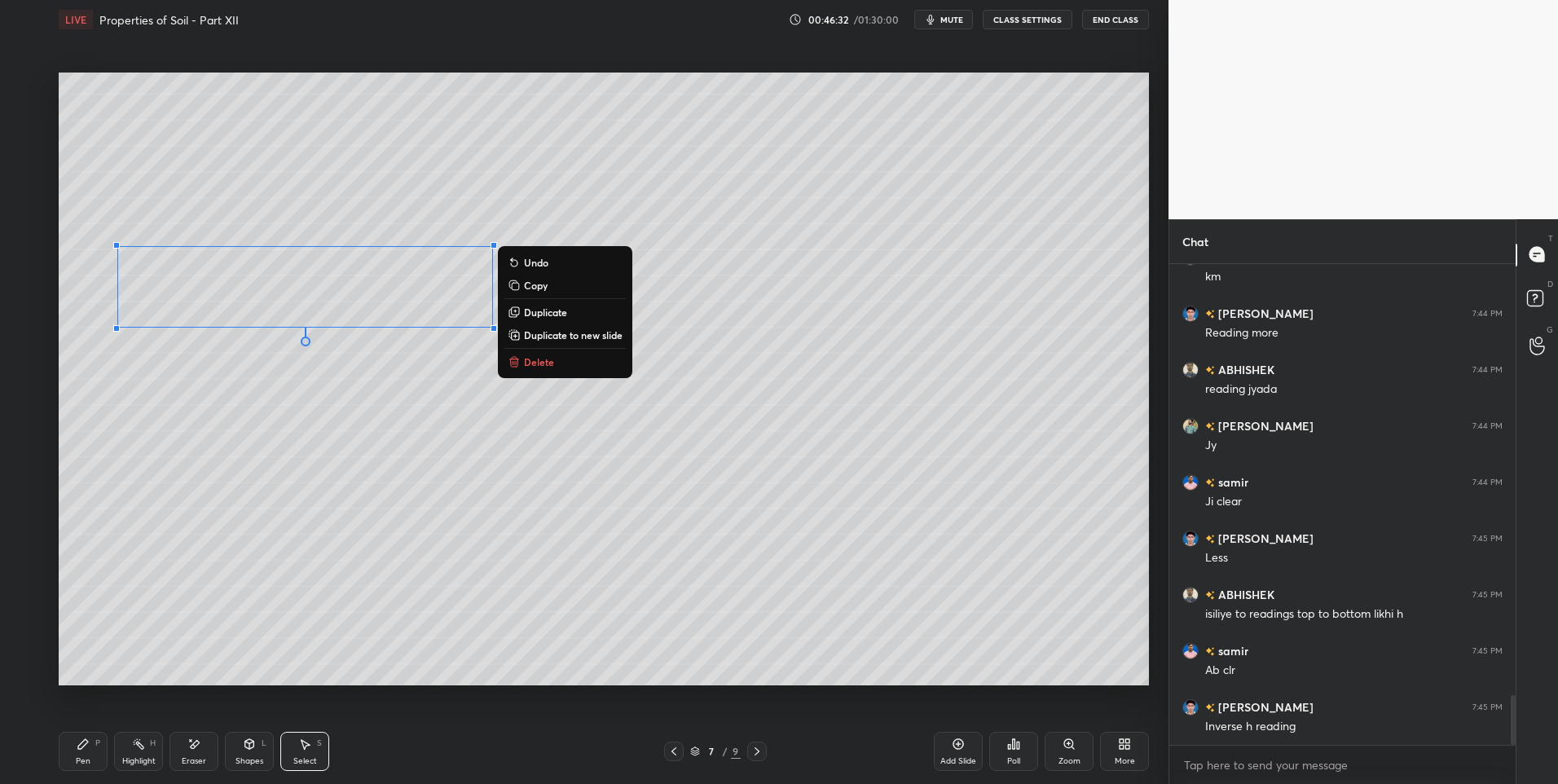
click at [81, 742] on icon at bounding box center [83, 744] width 13 height 13
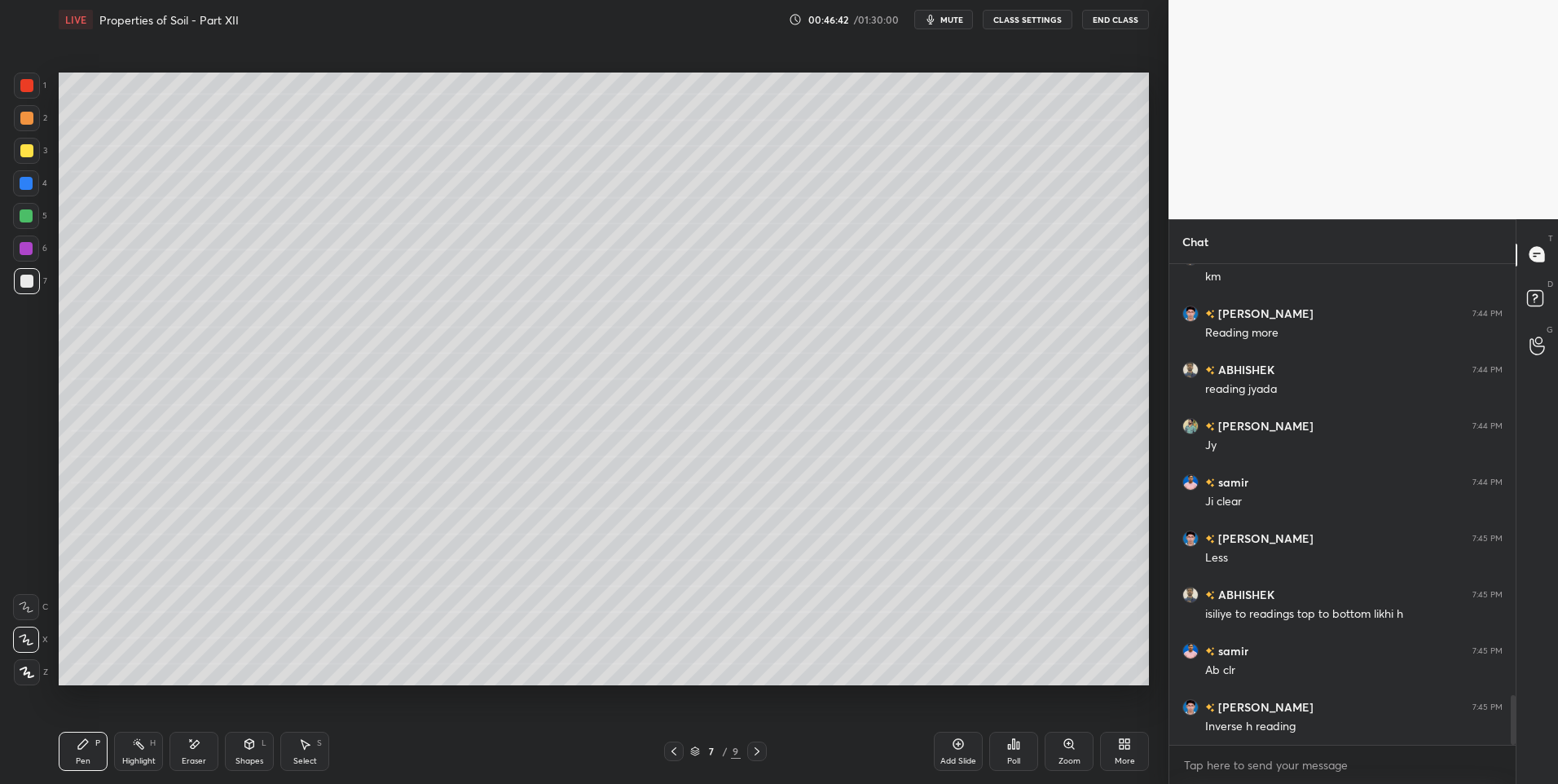
click at [247, 743] on icon at bounding box center [250, 744] width 9 height 9
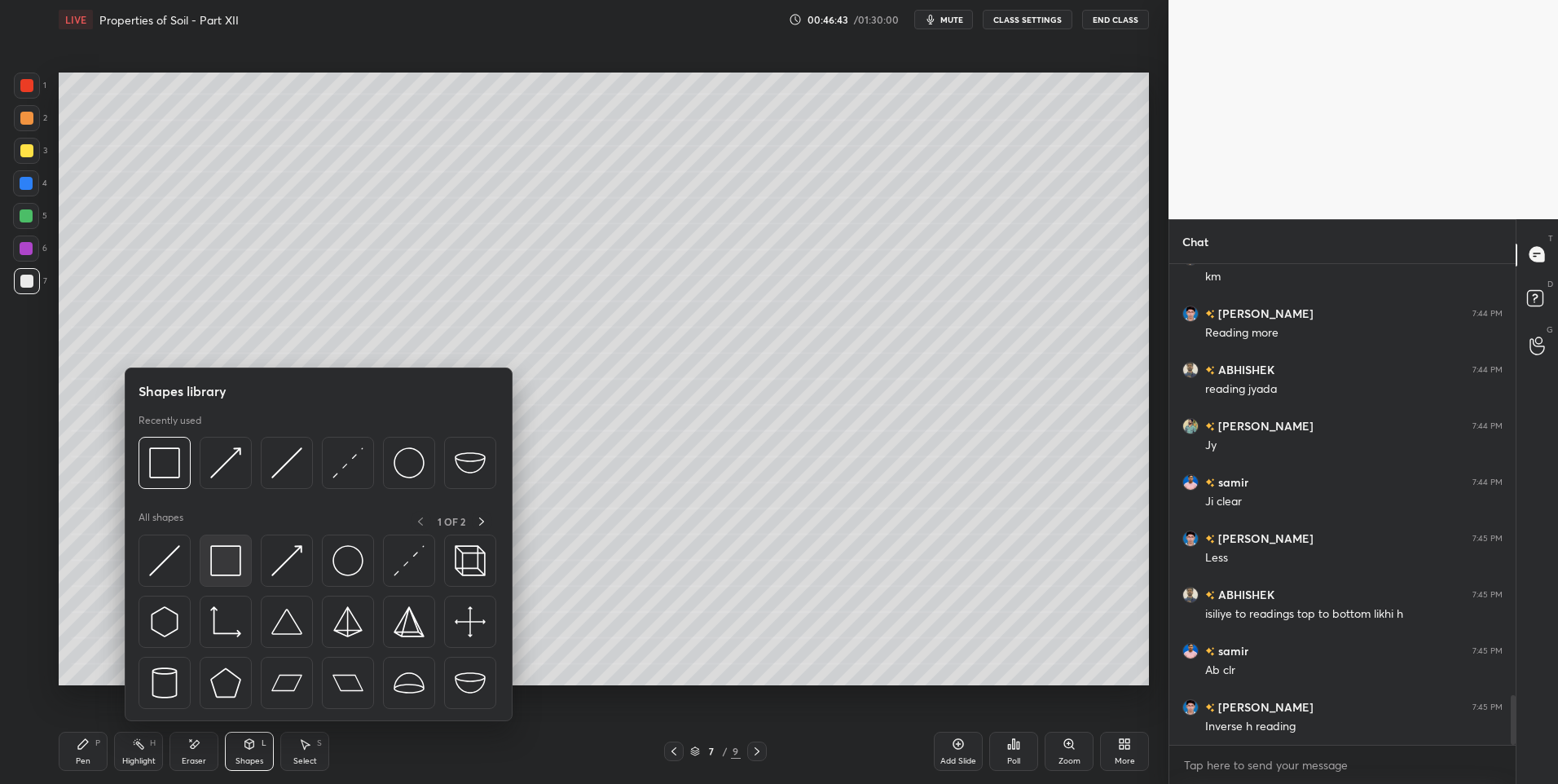
click at [225, 554] on img at bounding box center [225, 560] width 31 height 31
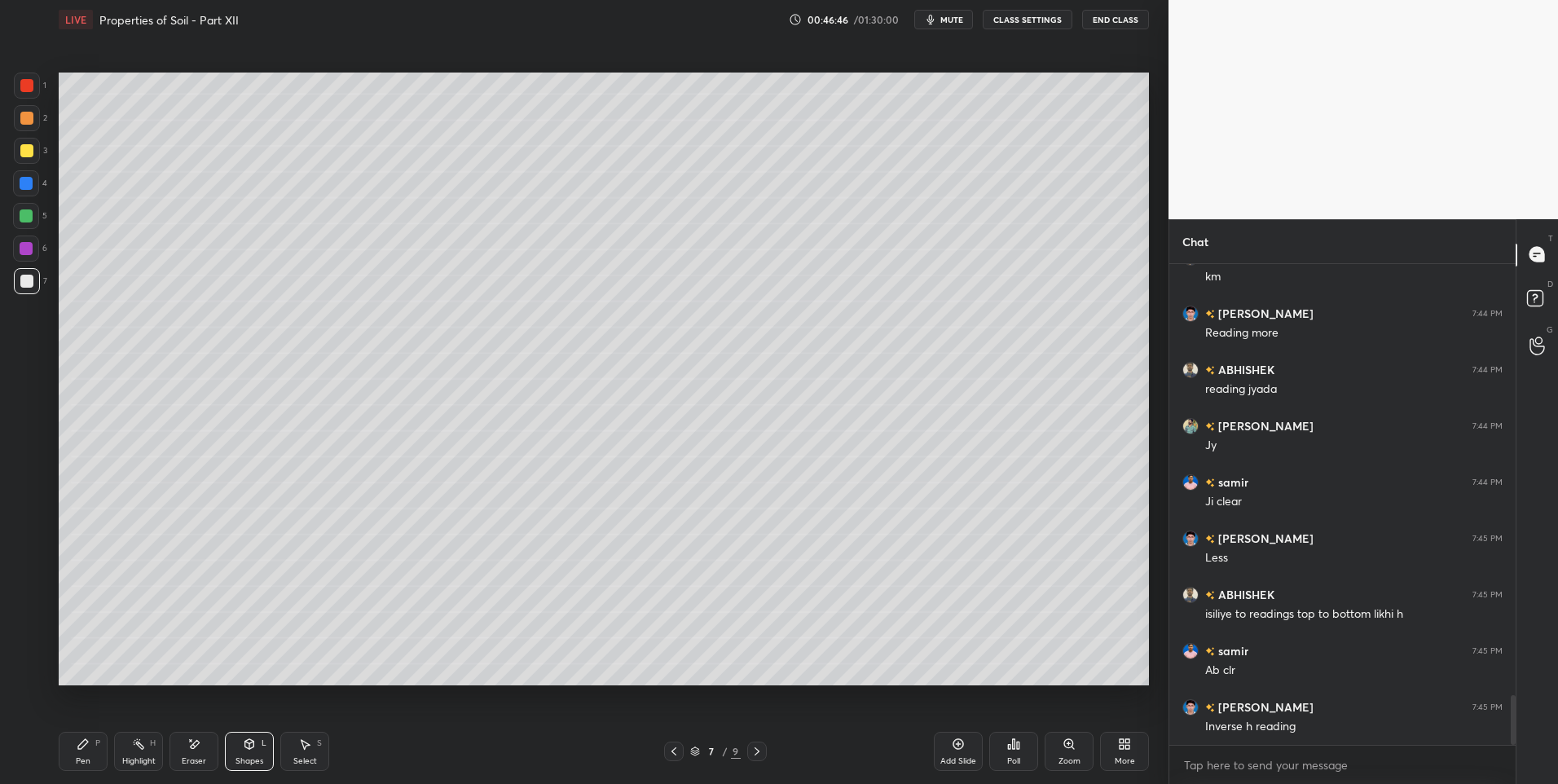
click at [83, 751] on div "Pen P" at bounding box center [83, 751] width 49 height 39
click at [24, 219] on div at bounding box center [26, 216] width 13 height 13
click at [145, 740] on div "Highlight H" at bounding box center [139, 751] width 49 height 39
click at [208, 752] on div "Eraser" at bounding box center [194, 751] width 49 height 39
click at [128, 754] on div "Highlight H" at bounding box center [139, 751] width 49 height 39
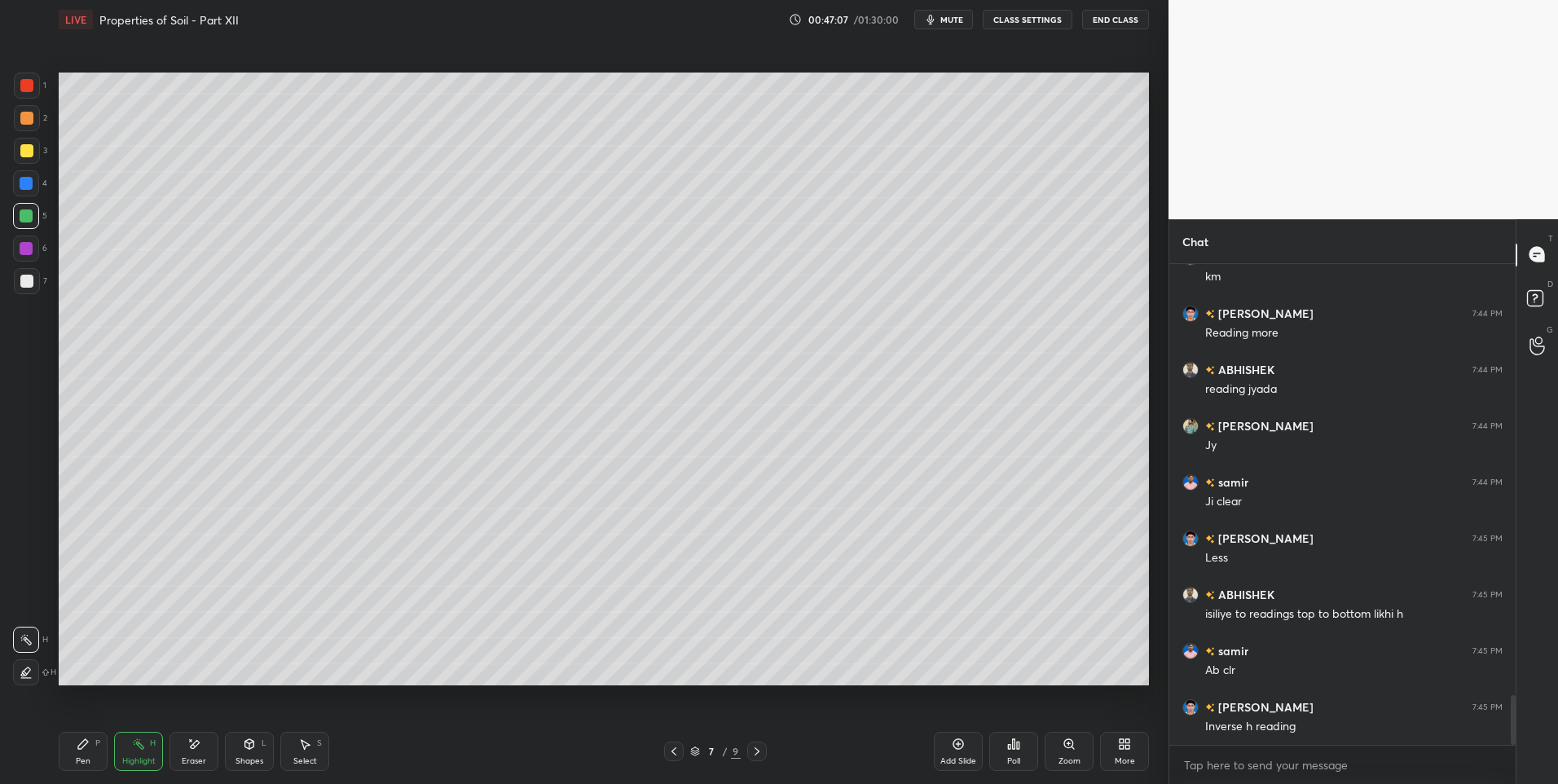
click at [87, 749] on icon at bounding box center [83, 744] width 13 height 13
click at [87, 757] on div "Pen" at bounding box center [83, 761] width 15 height 8
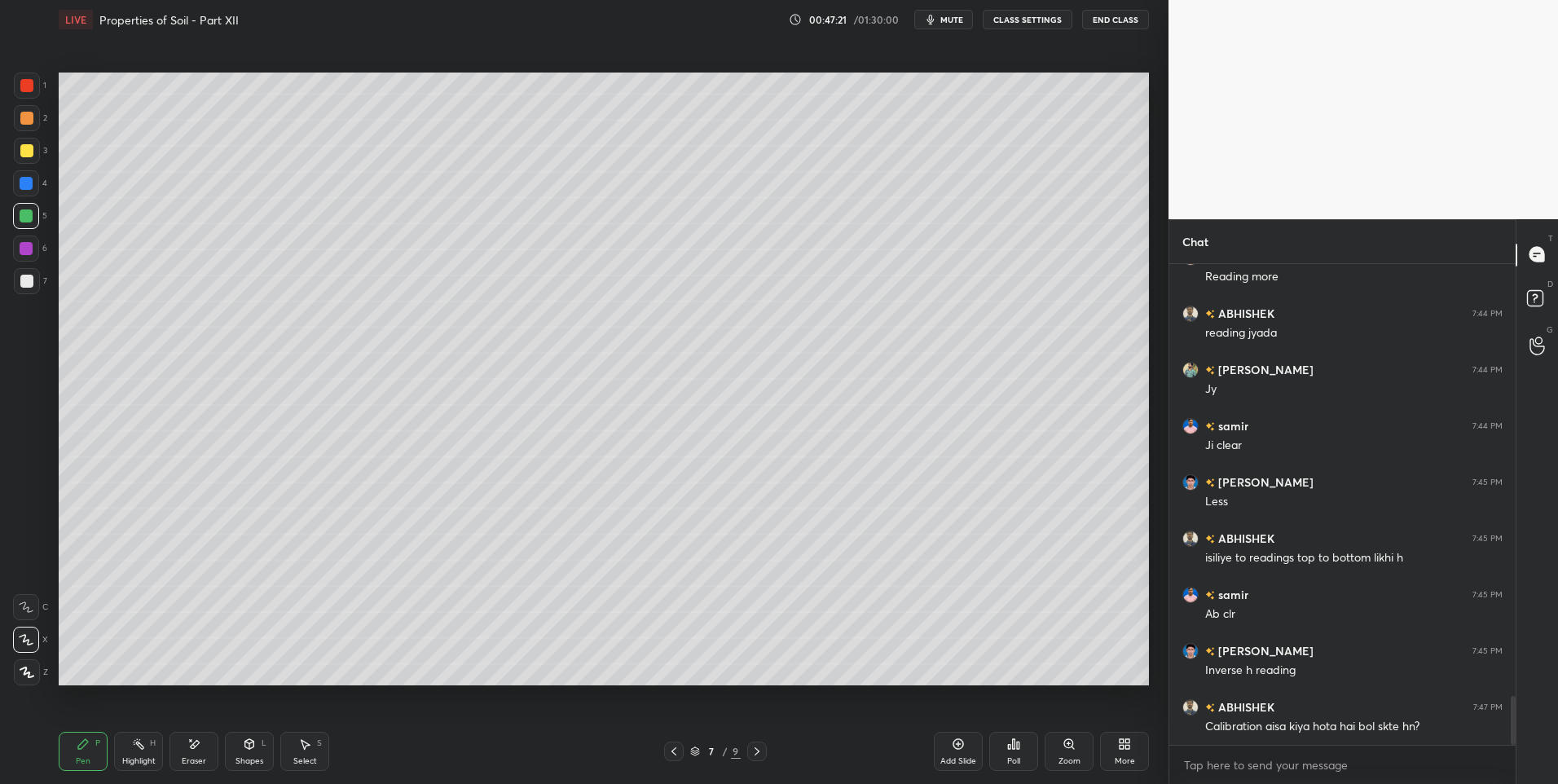
click at [133, 751] on div "Highlight H" at bounding box center [139, 751] width 49 height 39
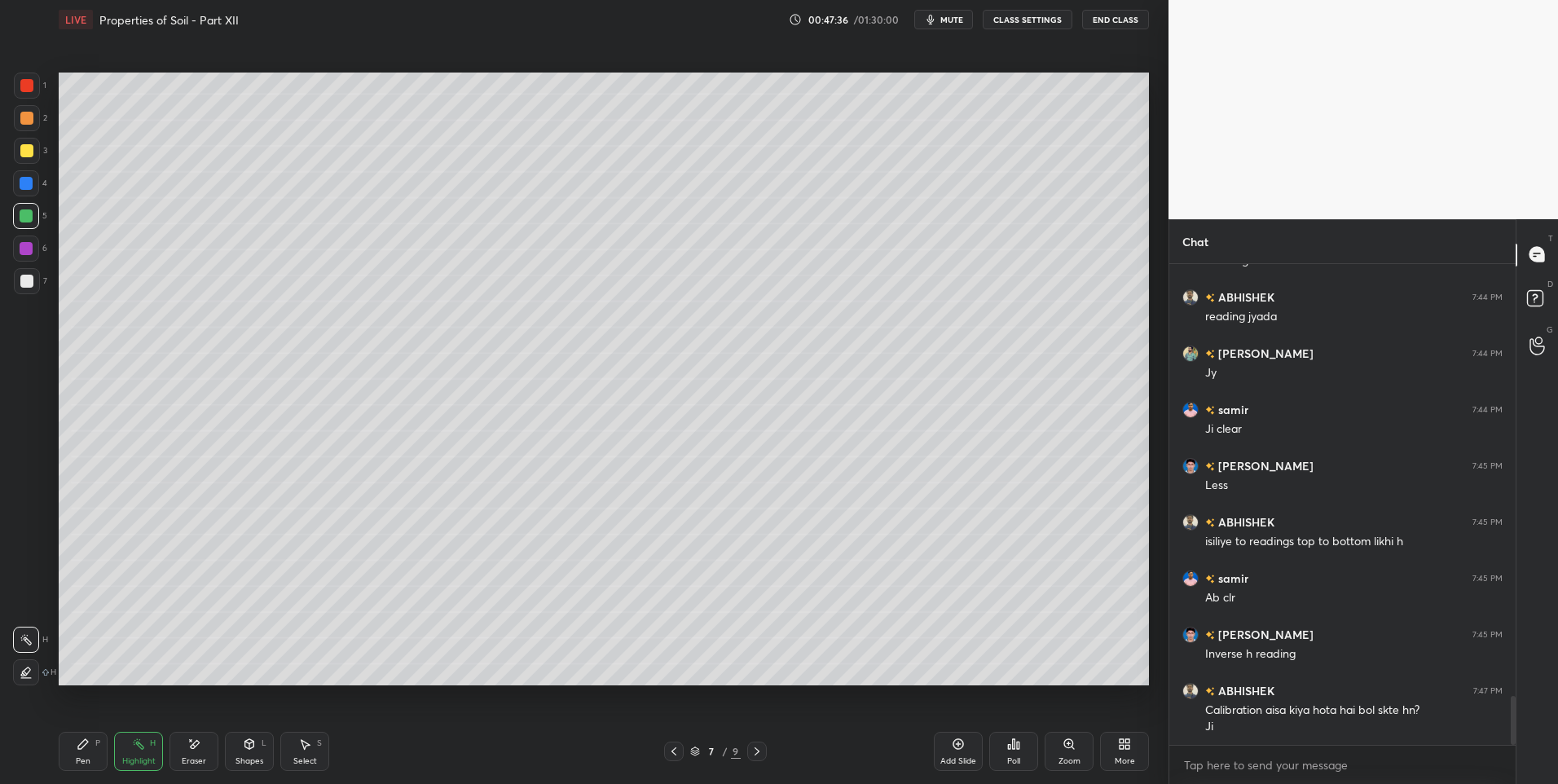
click at [88, 757] on div "Pen" at bounding box center [83, 761] width 15 height 8
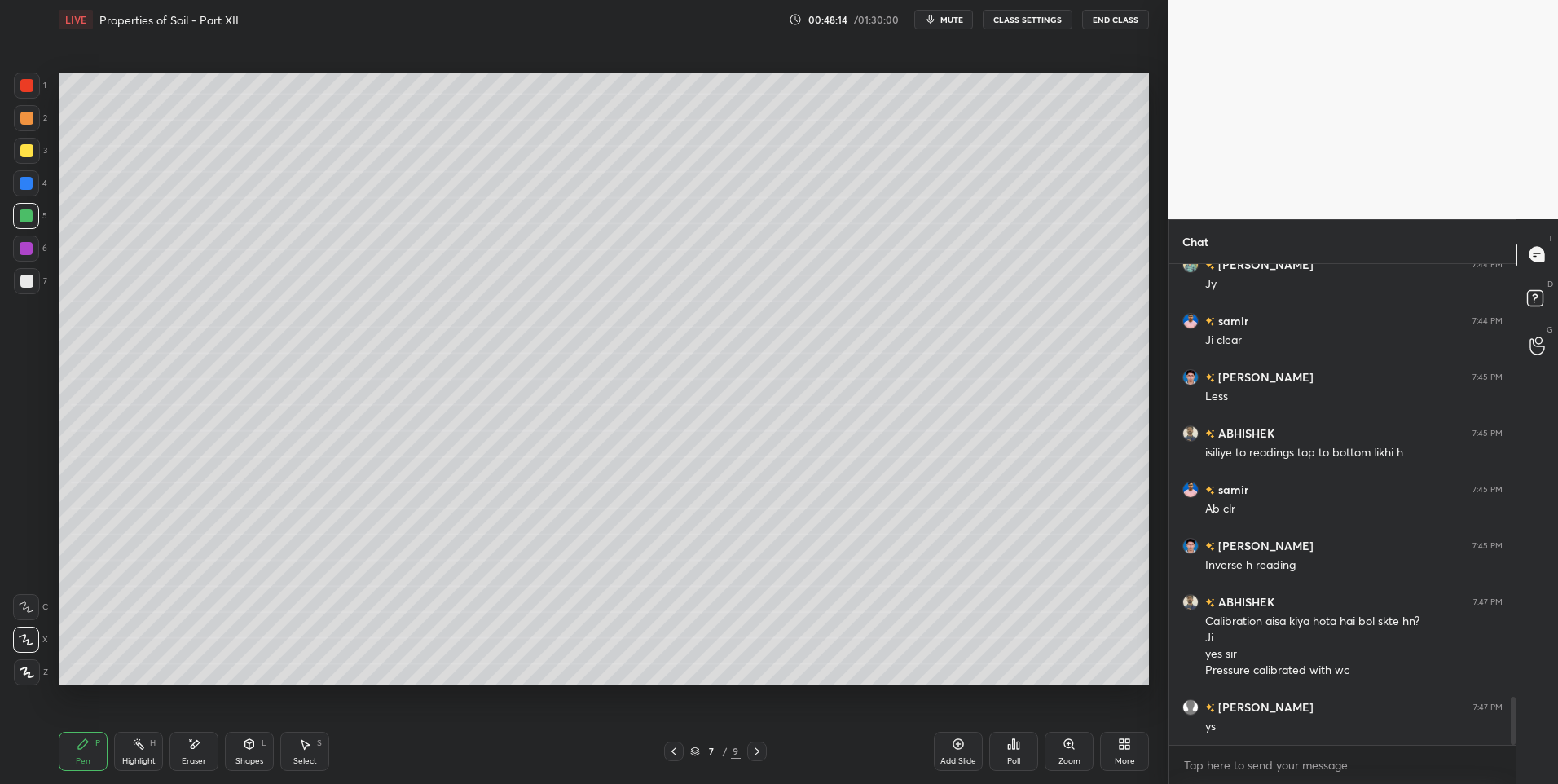
scroll to position [4380, 0]
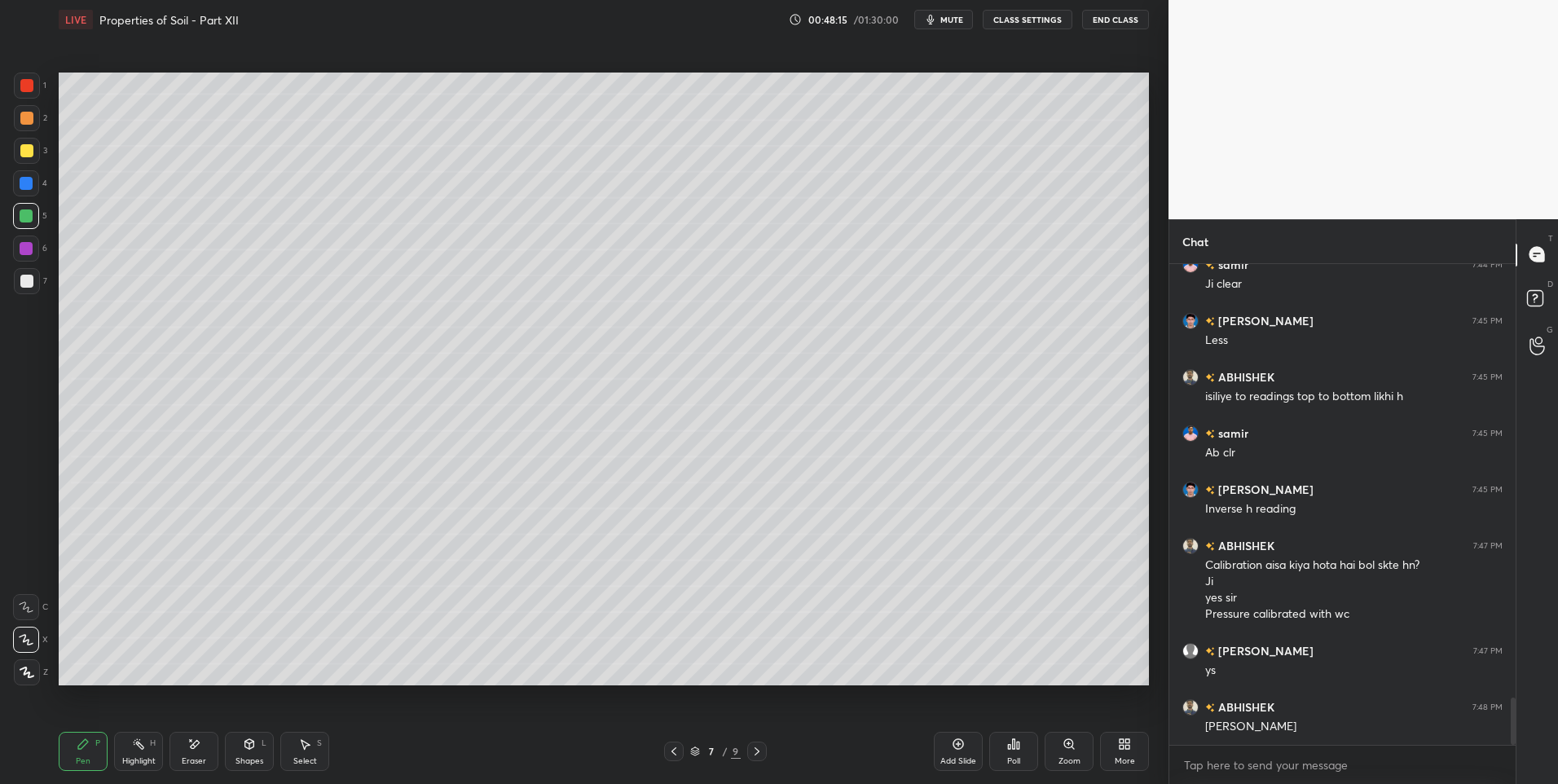
click at [291, 751] on div "Select S" at bounding box center [305, 751] width 49 height 39
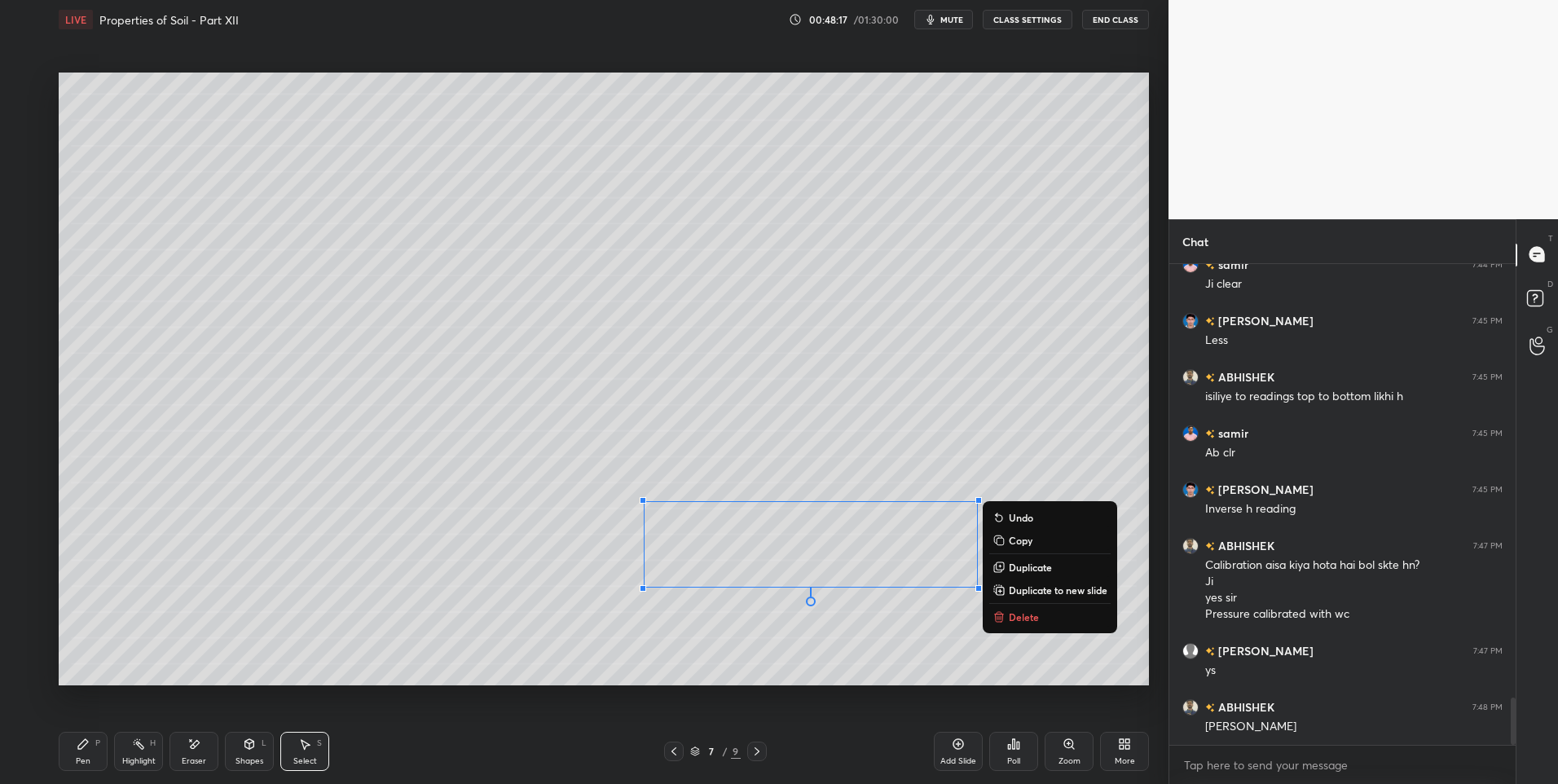
click at [1023, 623] on p "Delete" at bounding box center [1024, 617] width 30 height 13
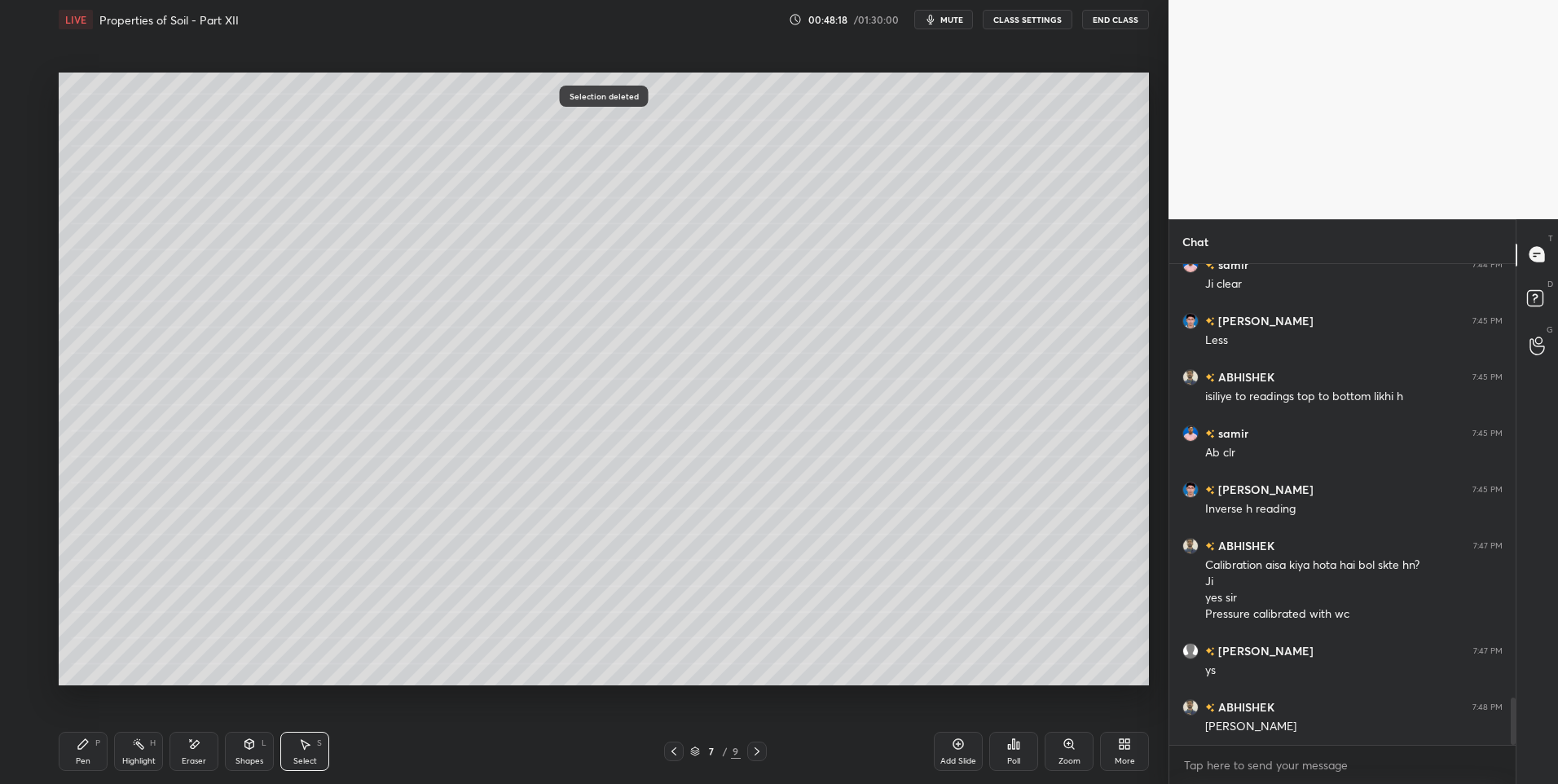
click at [83, 749] on icon at bounding box center [83, 744] width 13 height 13
click at [140, 745] on rect at bounding box center [140, 746] width 8 height 8
click at [75, 748] on div "Pen P" at bounding box center [83, 751] width 49 height 39
click at [28, 120] on div at bounding box center [27, 118] width 13 height 13
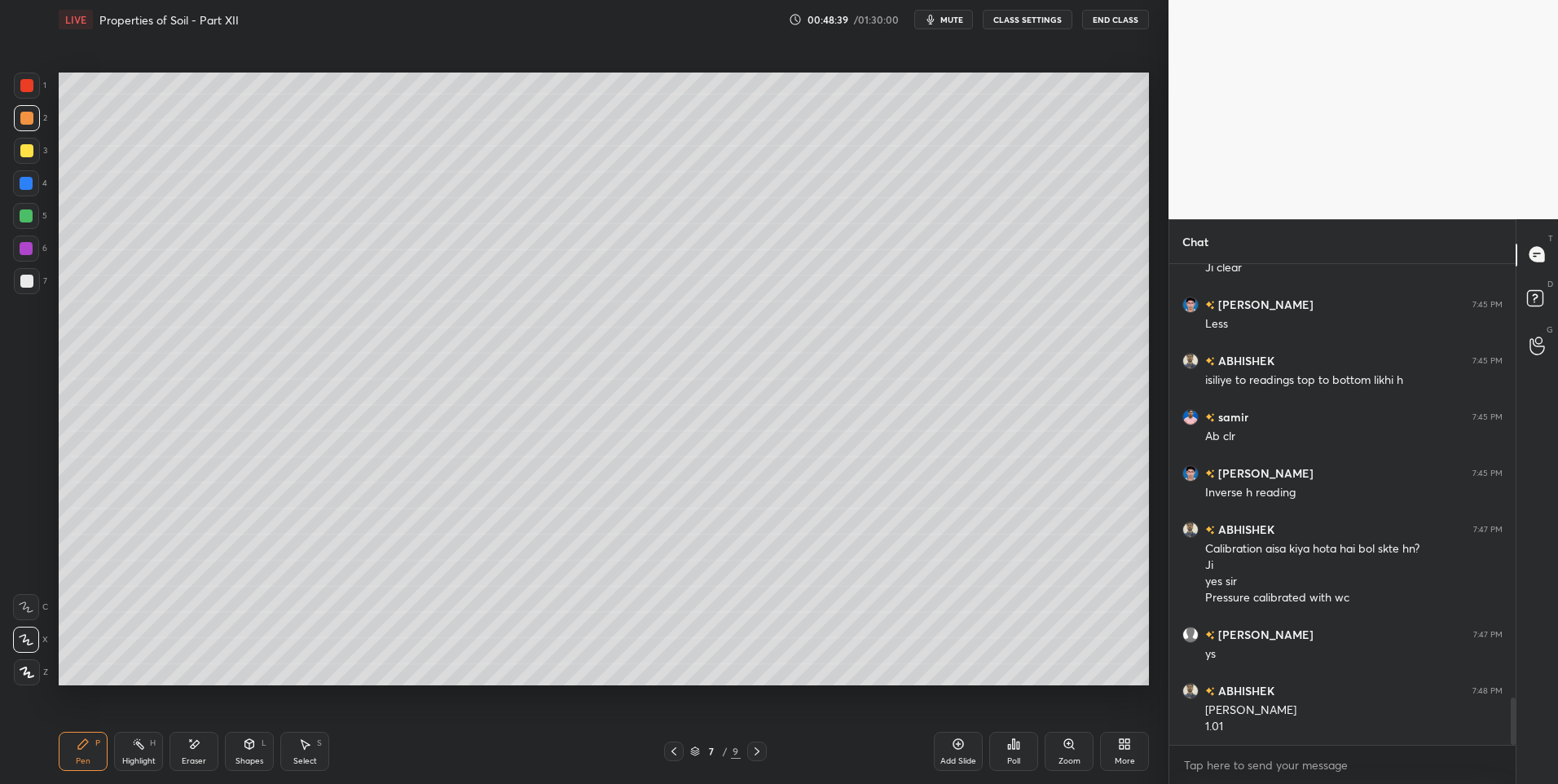
scroll to position [4452, 0]
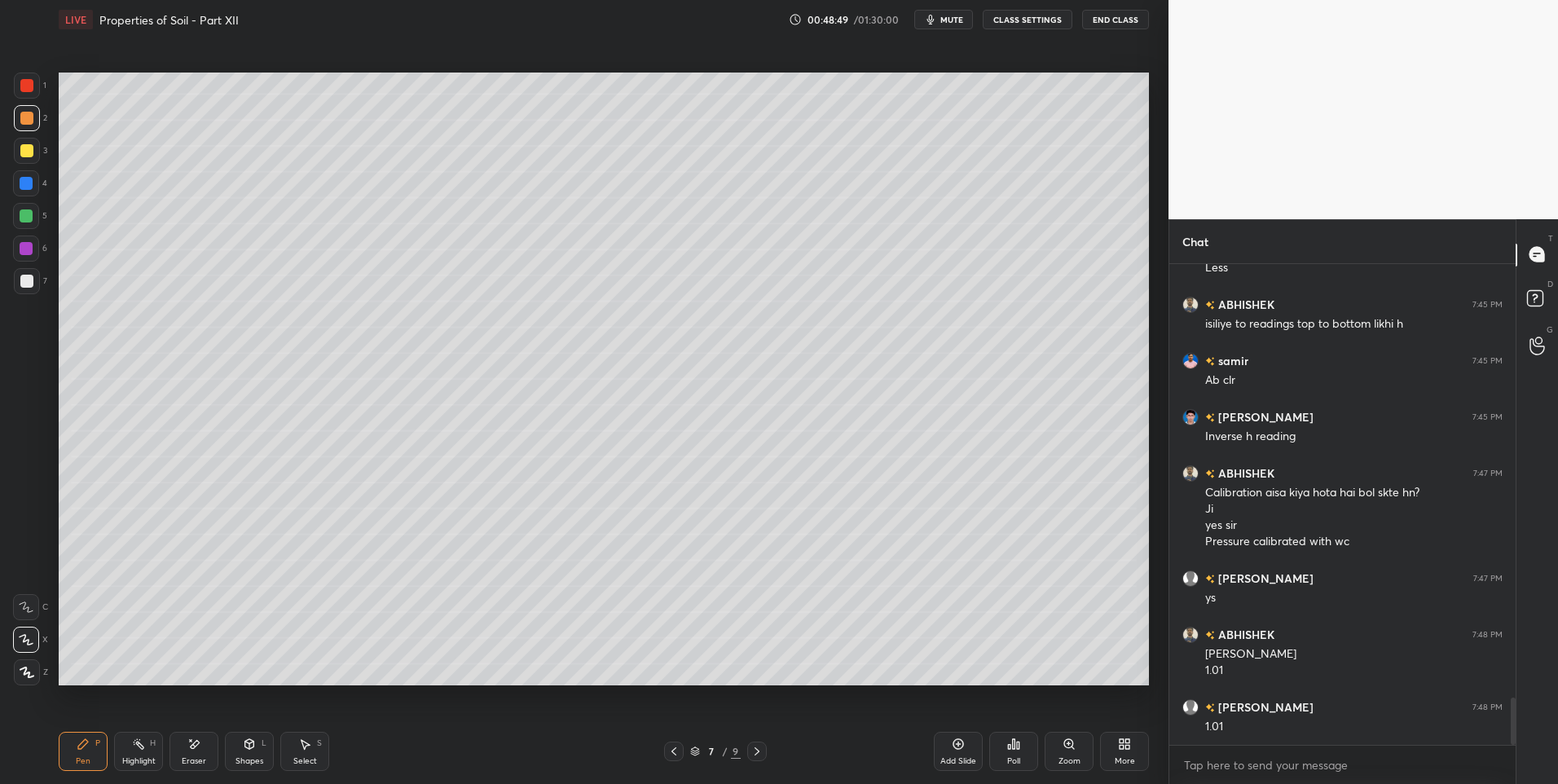
click at [299, 757] on div "Select" at bounding box center [305, 761] width 23 height 8
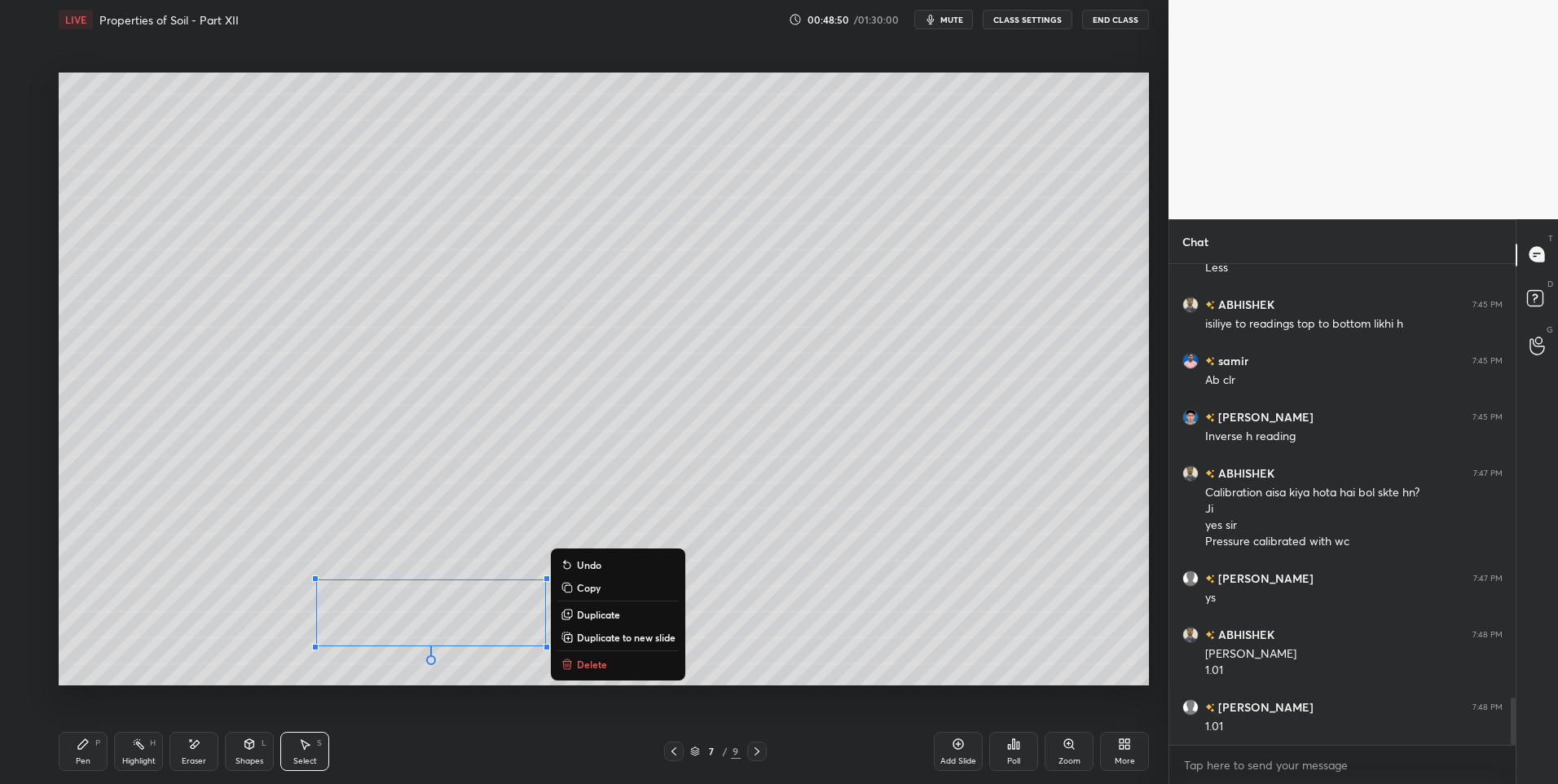
click at [612, 666] on button "Delete" at bounding box center [617, 664] width 121 height 20
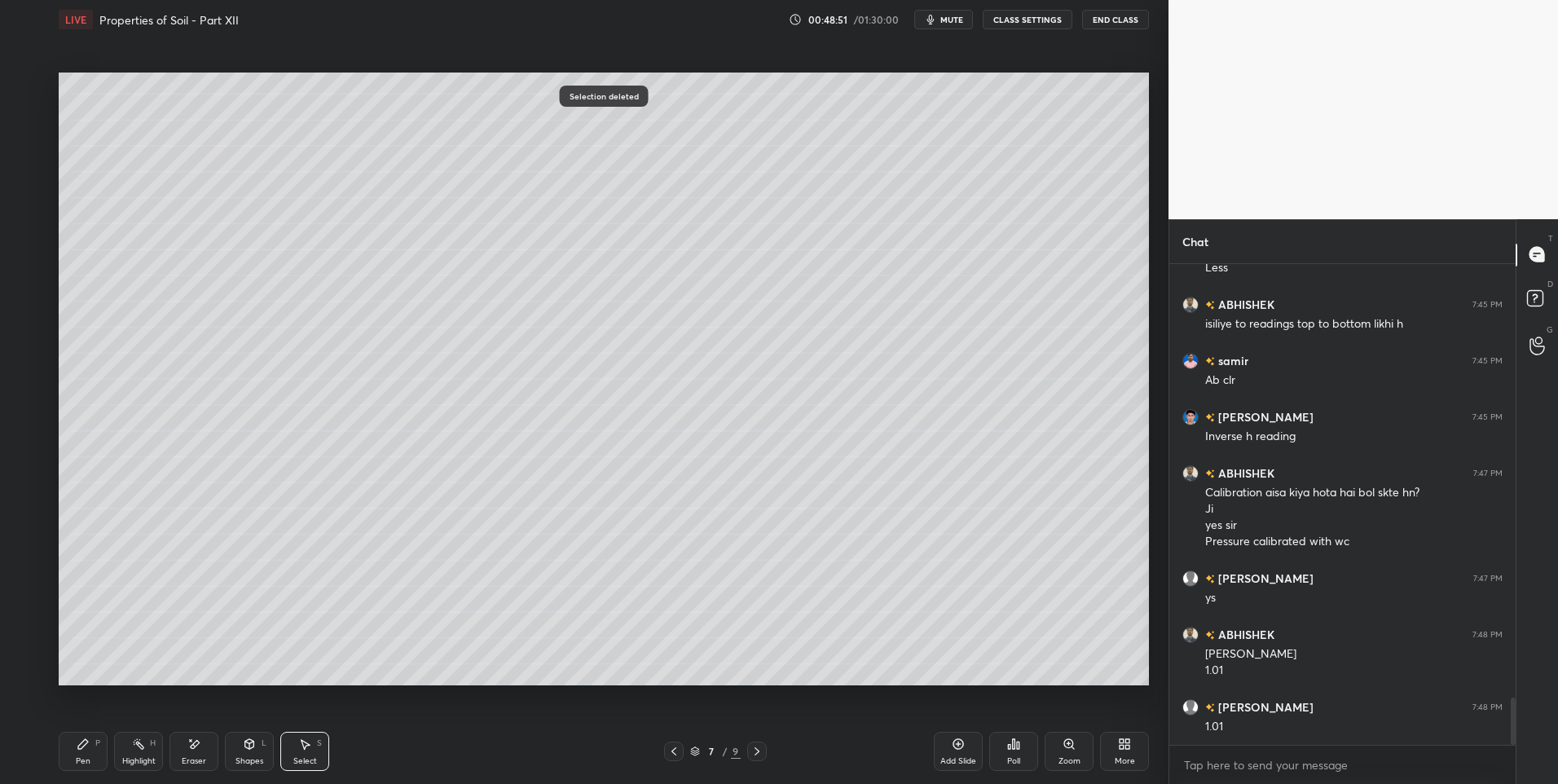
click at [79, 758] on div "Pen" at bounding box center [83, 761] width 15 height 8
click at [254, 741] on icon at bounding box center [250, 744] width 13 height 13
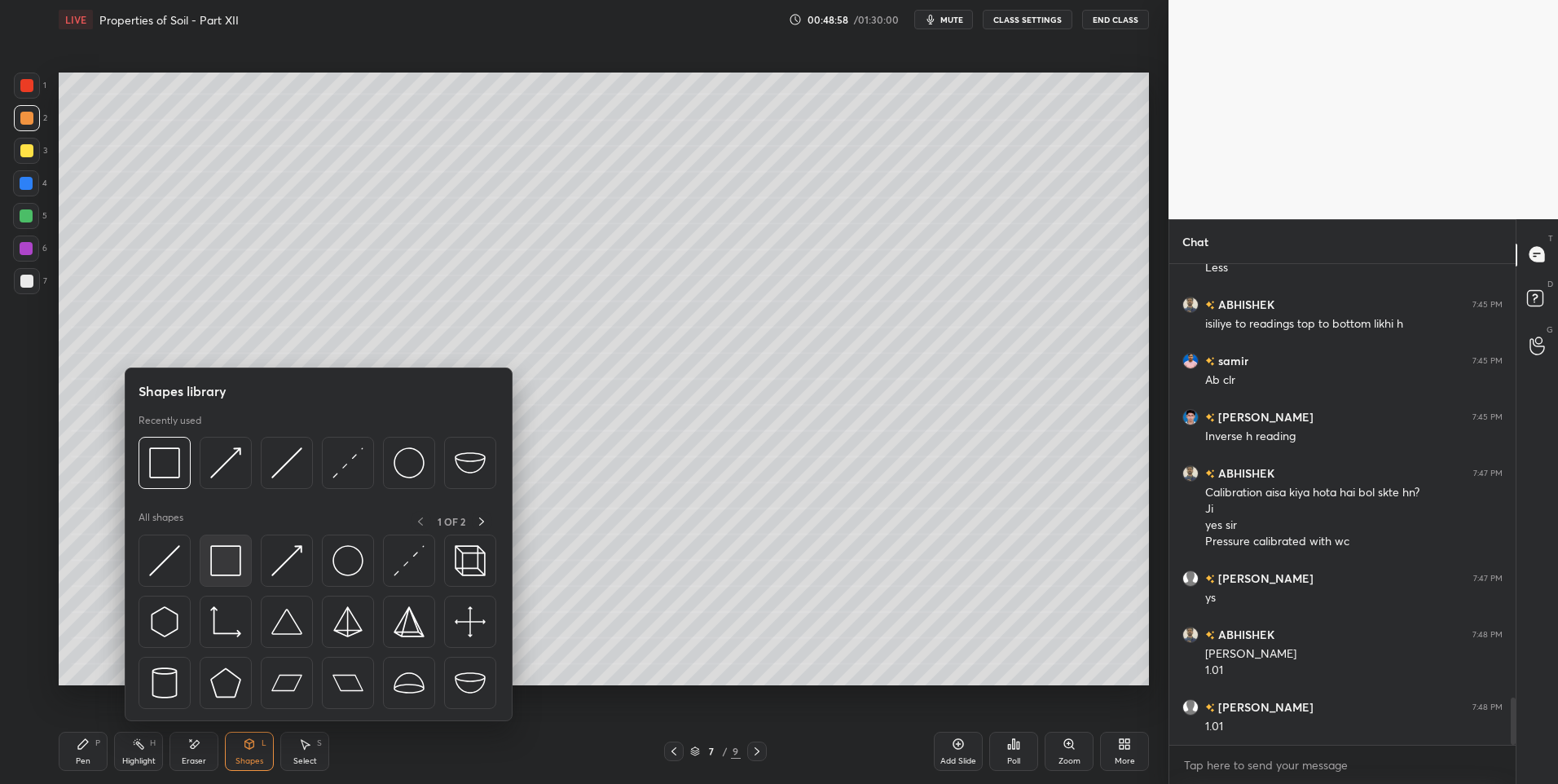
click at [230, 563] on img at bounding box center [225, 560] width 31 height 31
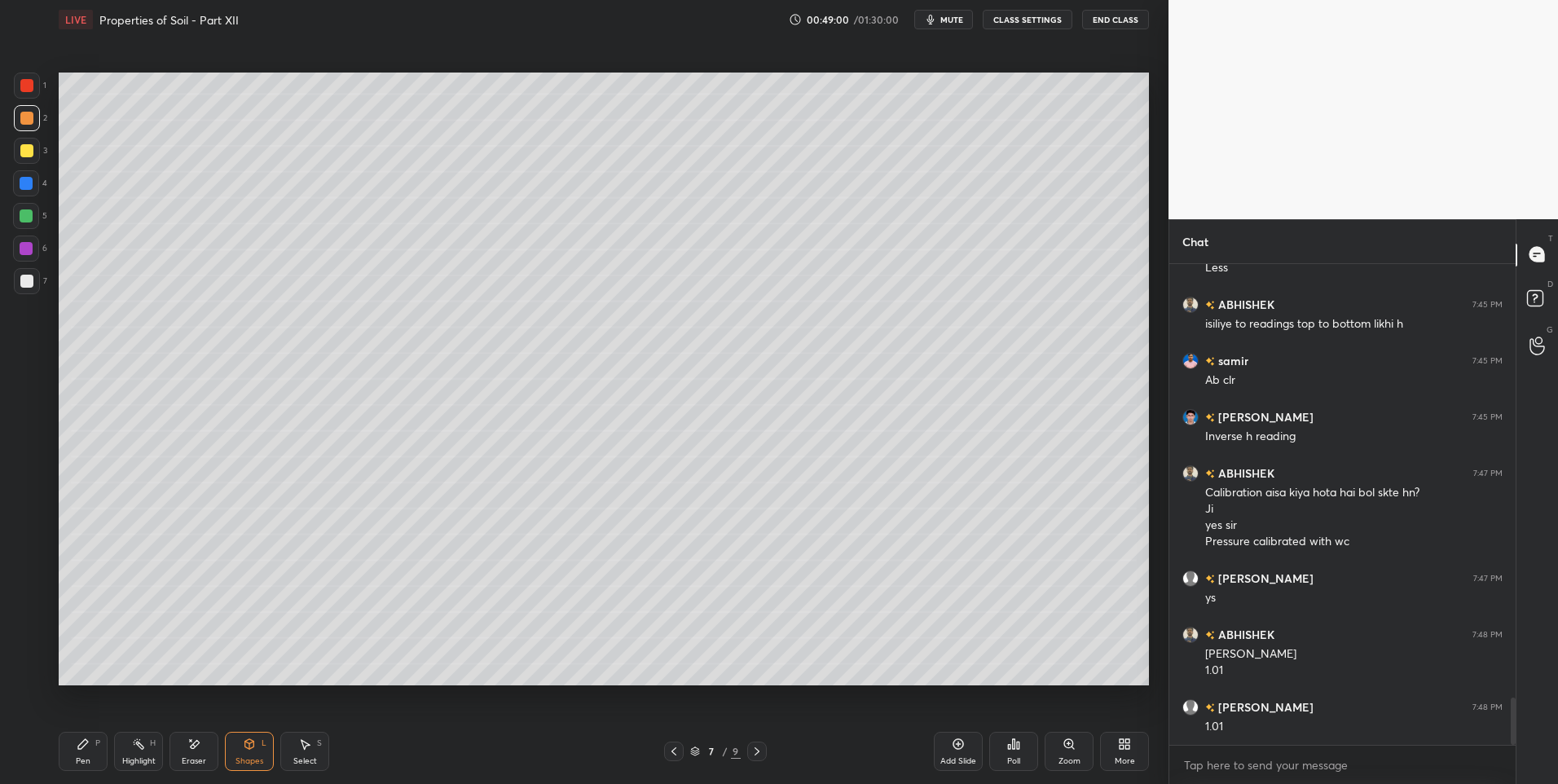
click at [313, 757] on div "Select" at bounding box center [305, 761] width 23 height 8
click at [699, 463] on div at bounding box center [697, 461] width 7 height 7
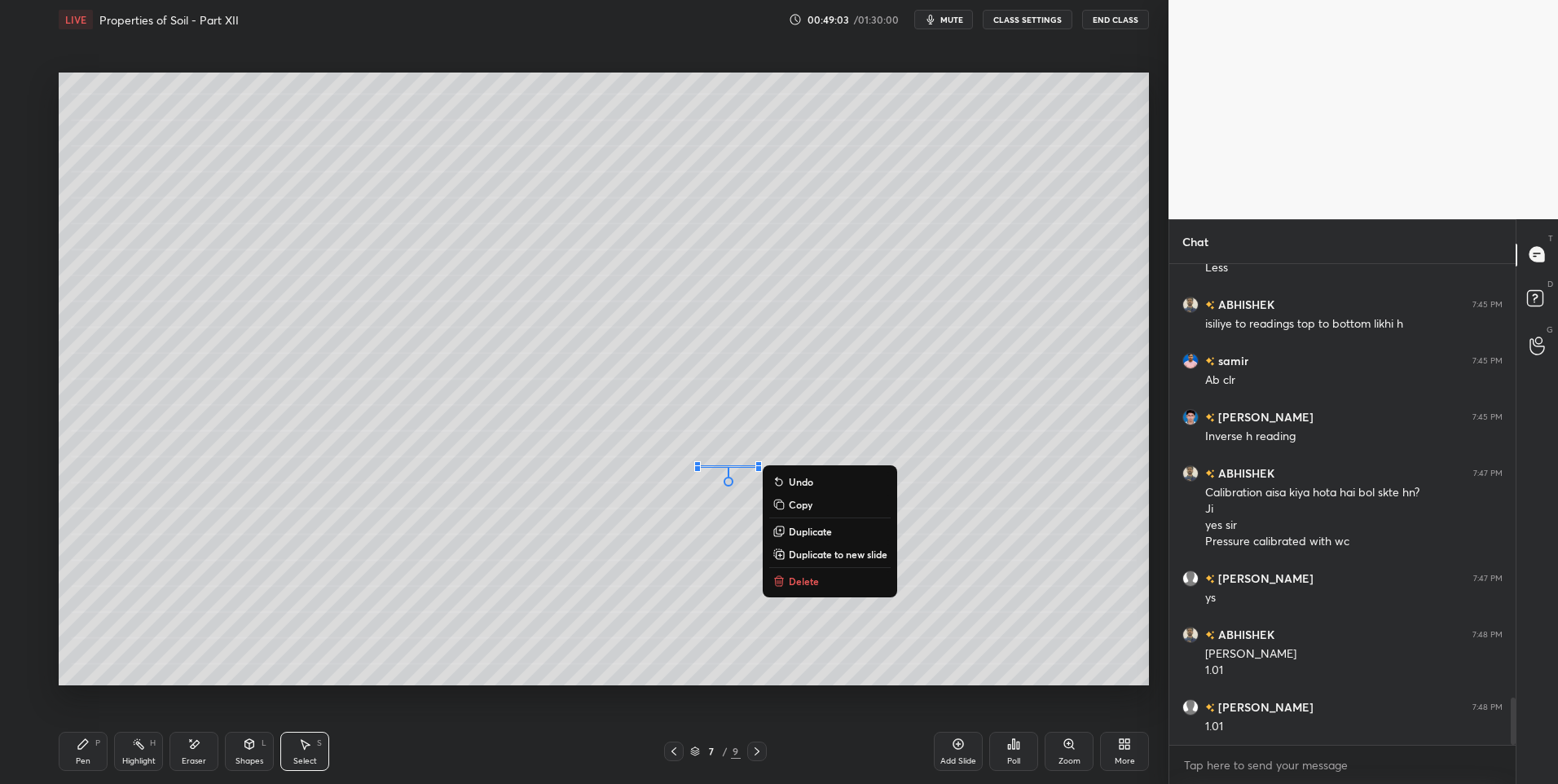
click at [498, 630] on div "0 ° Undo Copy Duplicate Duplicate to new slide Delete" at bounding box center [604, 379] width 1090 height 613
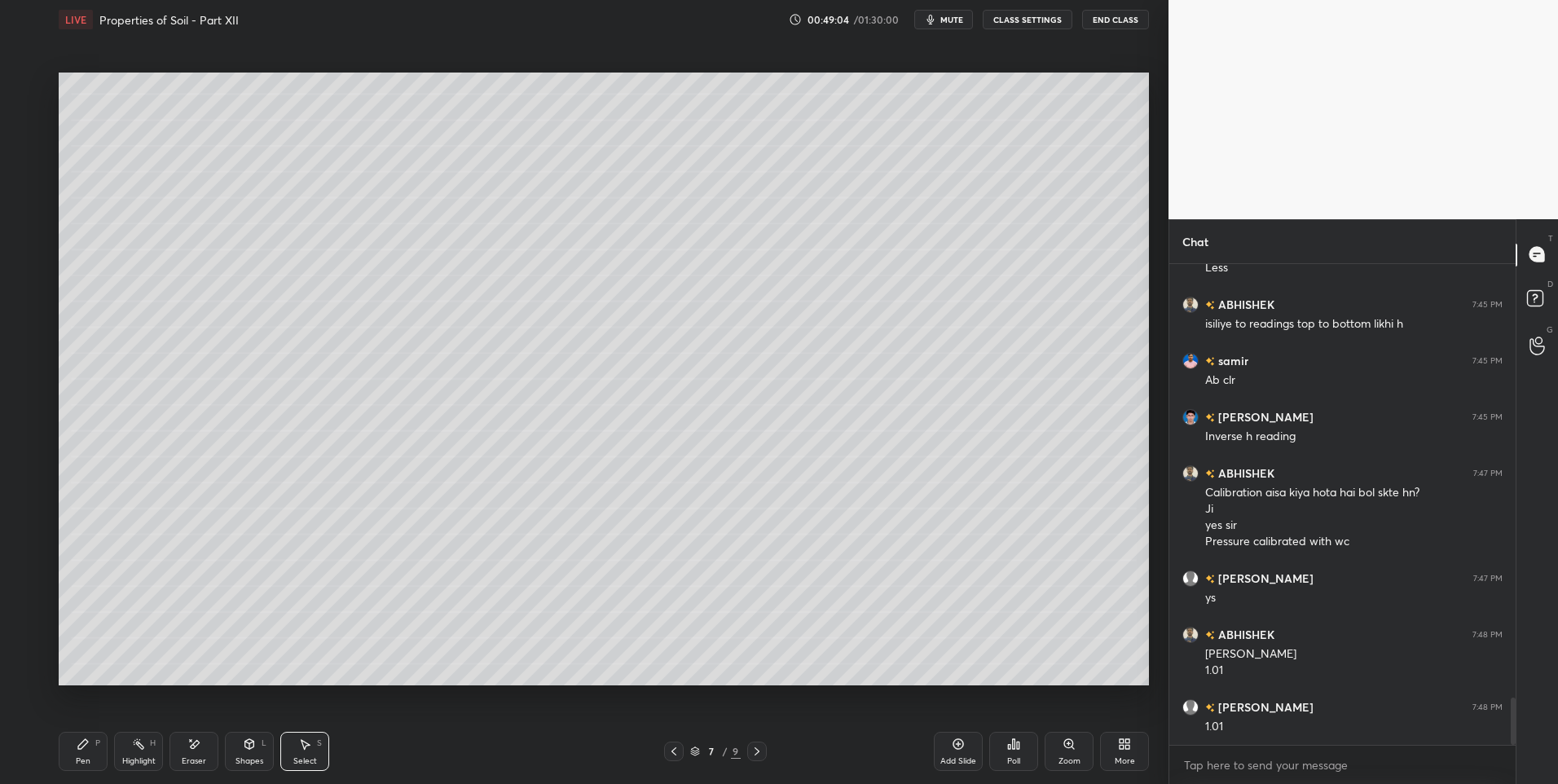
click at [65, 741] on div "Pen P" at bounding box center [83, 751] width 49 height 39
click at [320, 761] on div "Select S" at bounding box center [305, 751] width 49 height 39
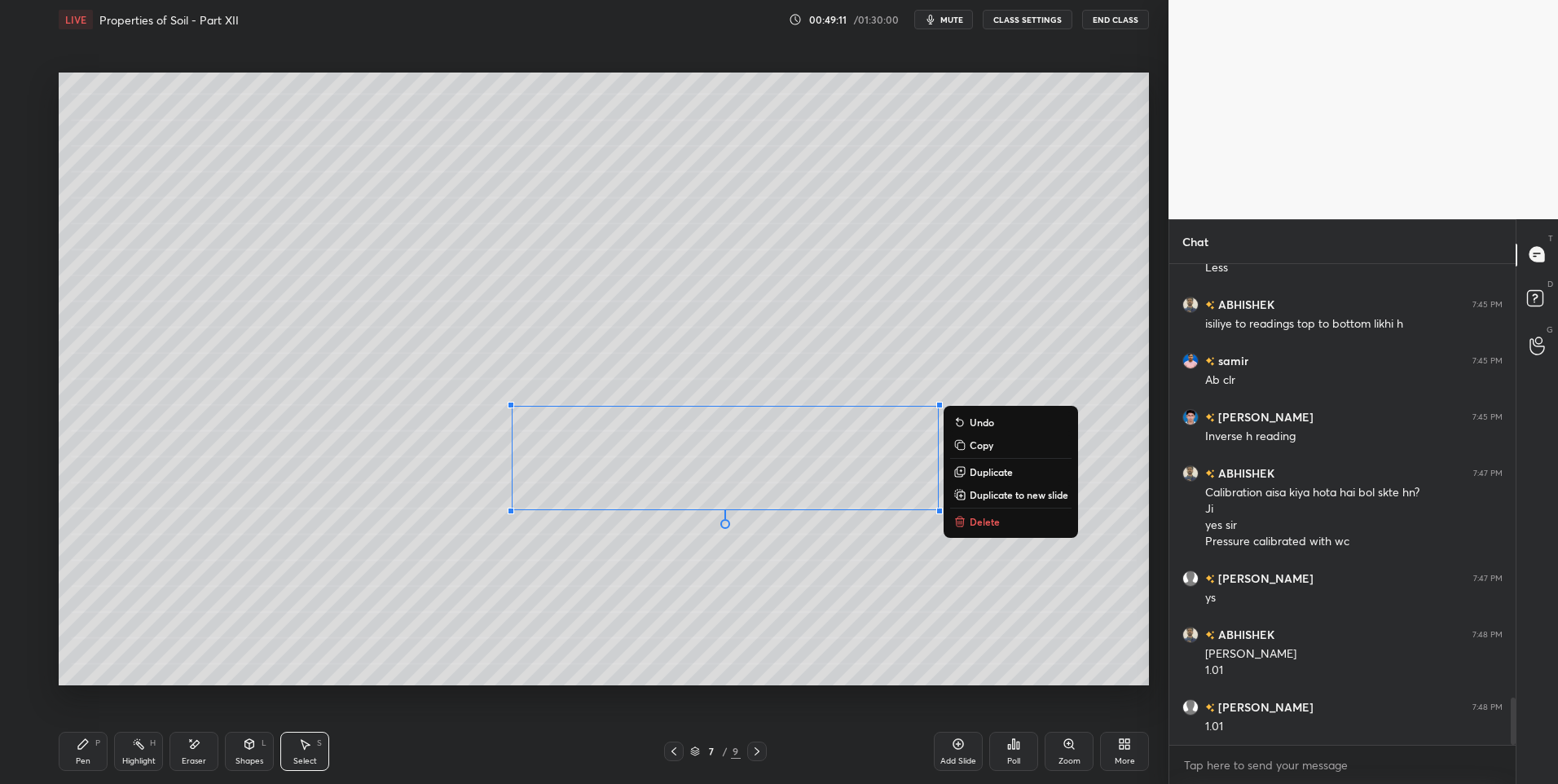
click at [83, 742] on icon at bounding box center [83, 744] width 9 height 9
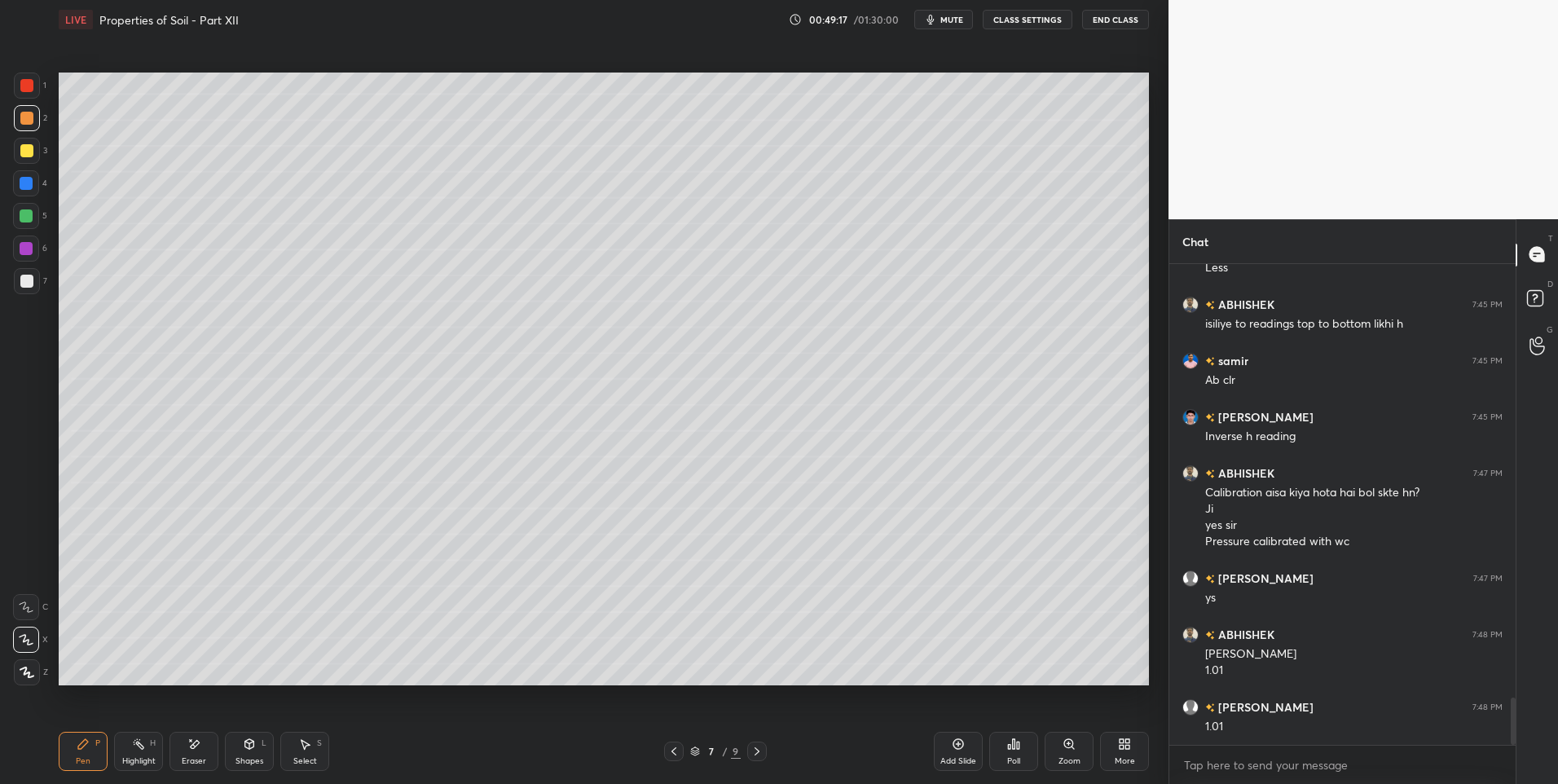
click at [27, 221] on div at bounding box center [26, 216] width 13 height 13
click at [28, 113] on div at bounding box center [27, 118] width 13 height 13
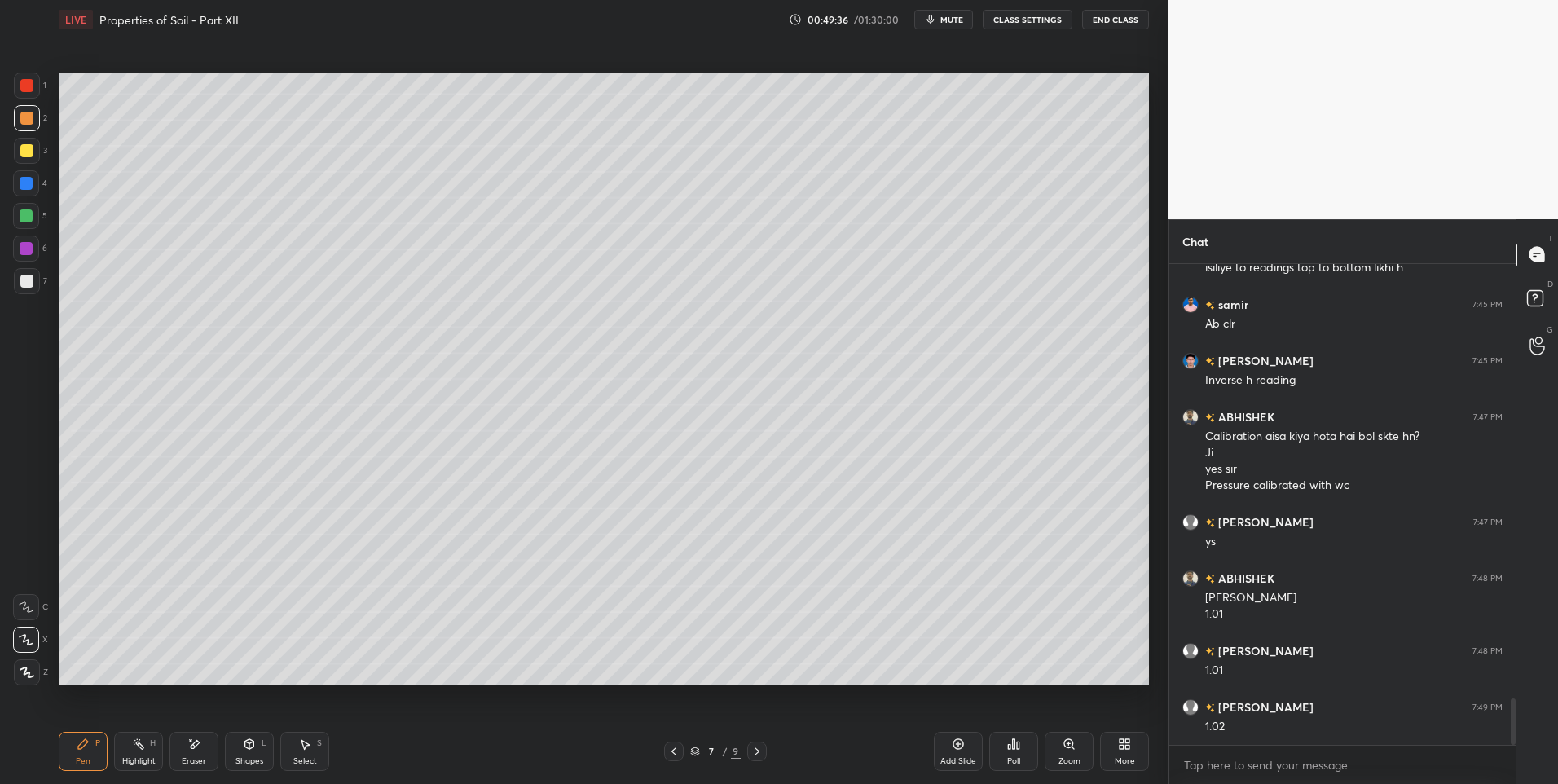
scroll to position [4564, 0]
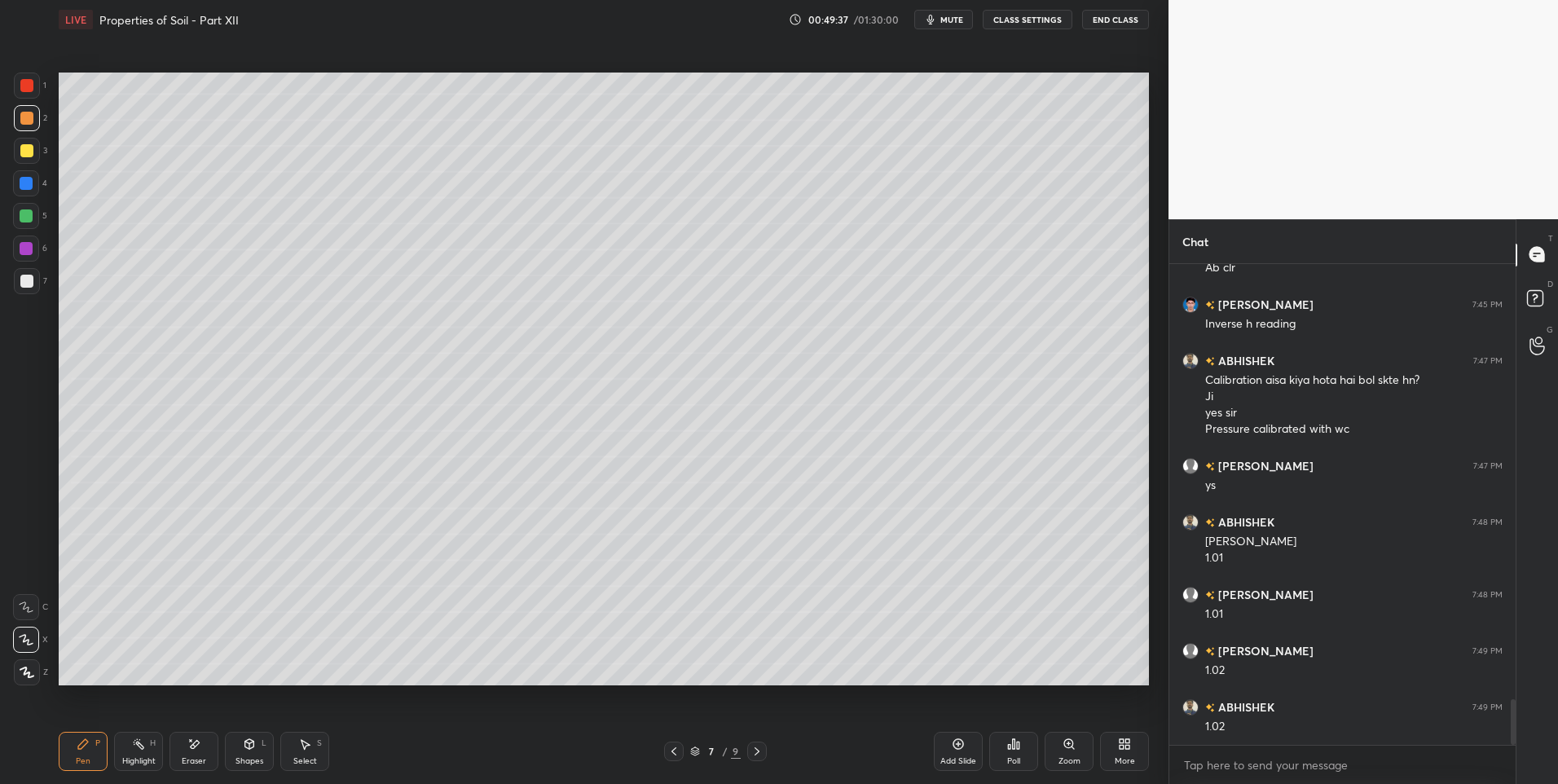
click at [253, 742] on icon at bounding box center [250, 744] width 9 height 9
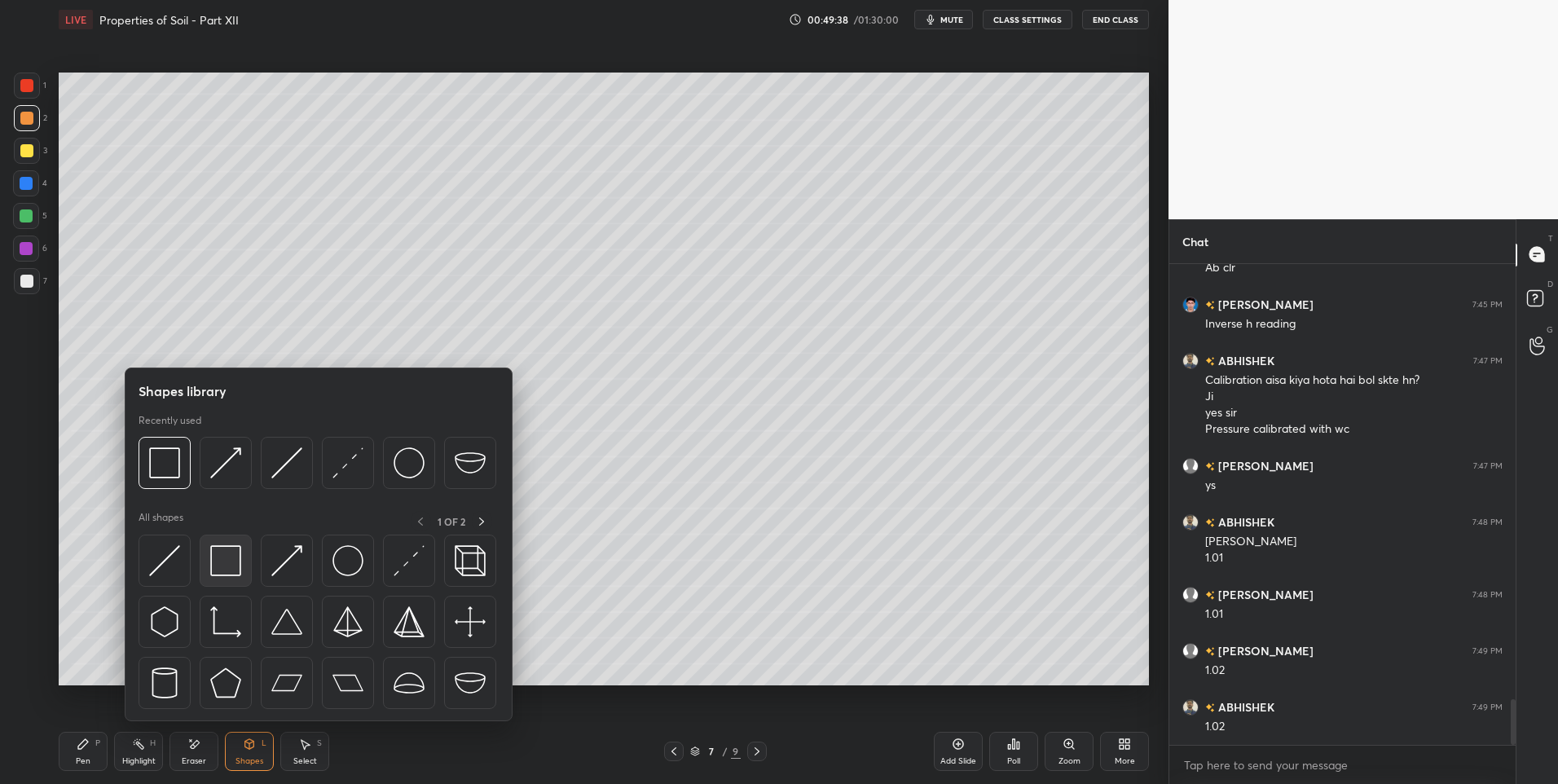
click at [239, 553] on img at bounding box center [225, 560] width 31 height 31
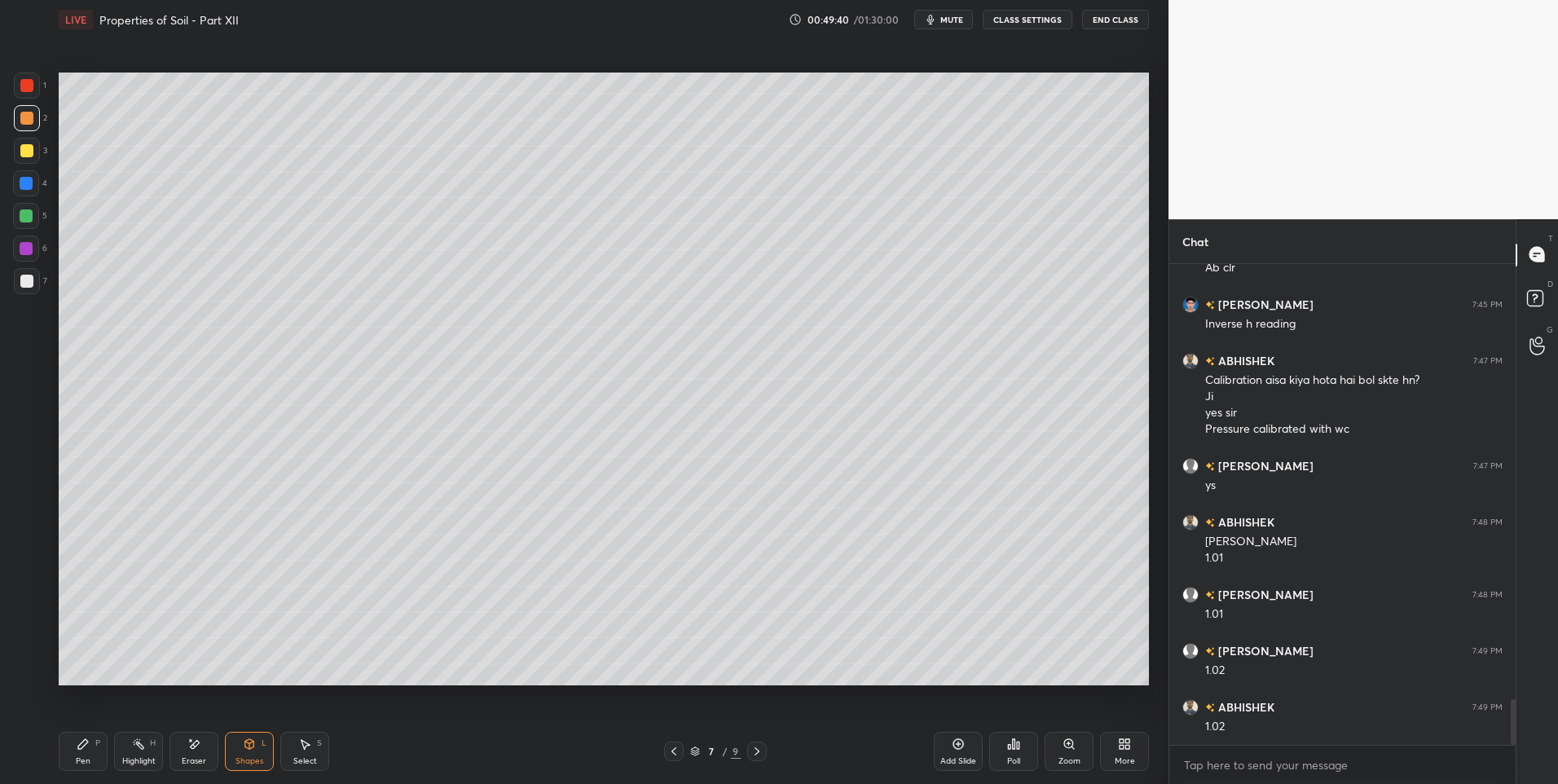
click at [135, 754] on div "Highlight H" at bounding box center [139, 751] width 49 height 39
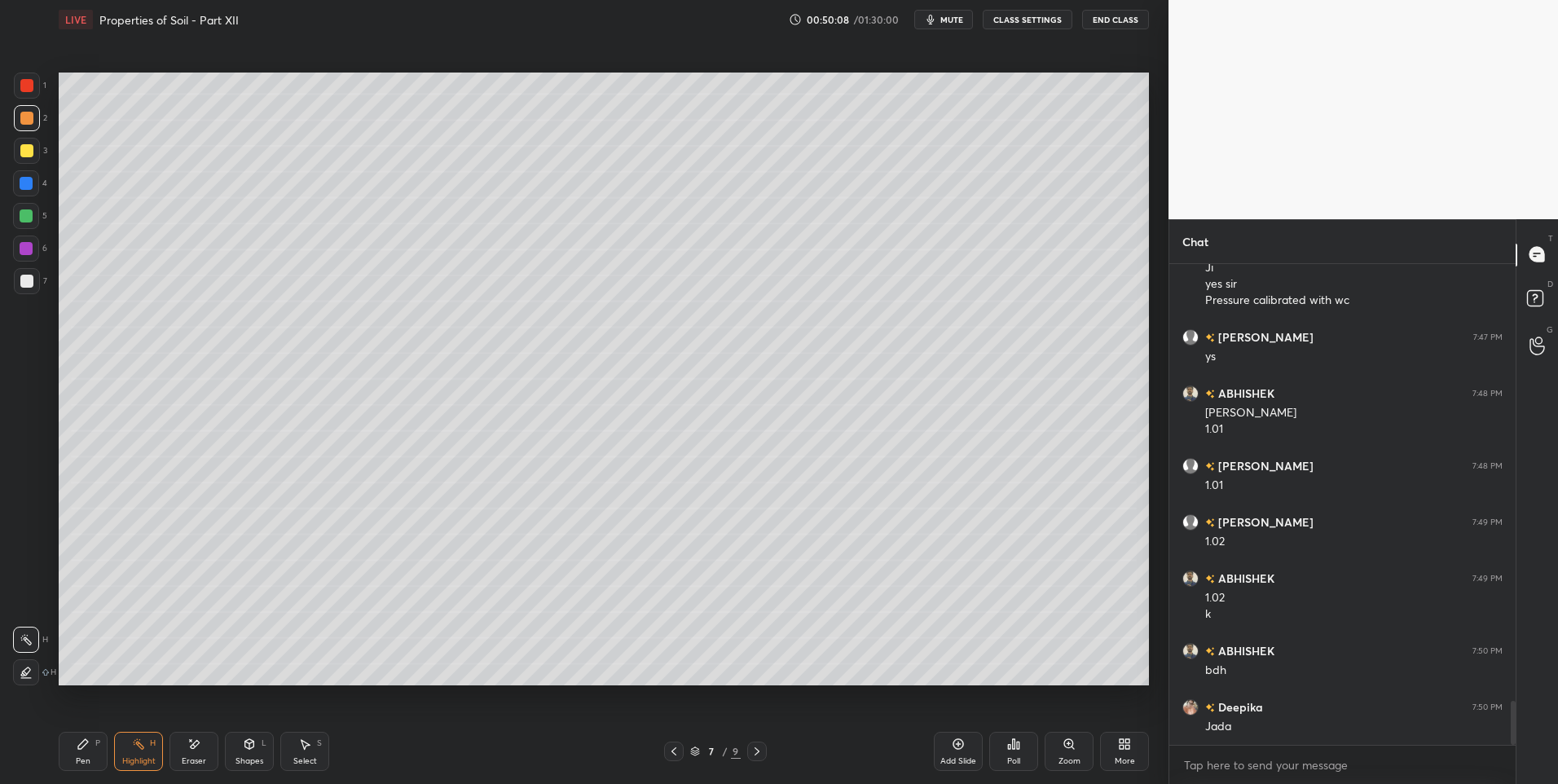
scroll to position [4749, 0]
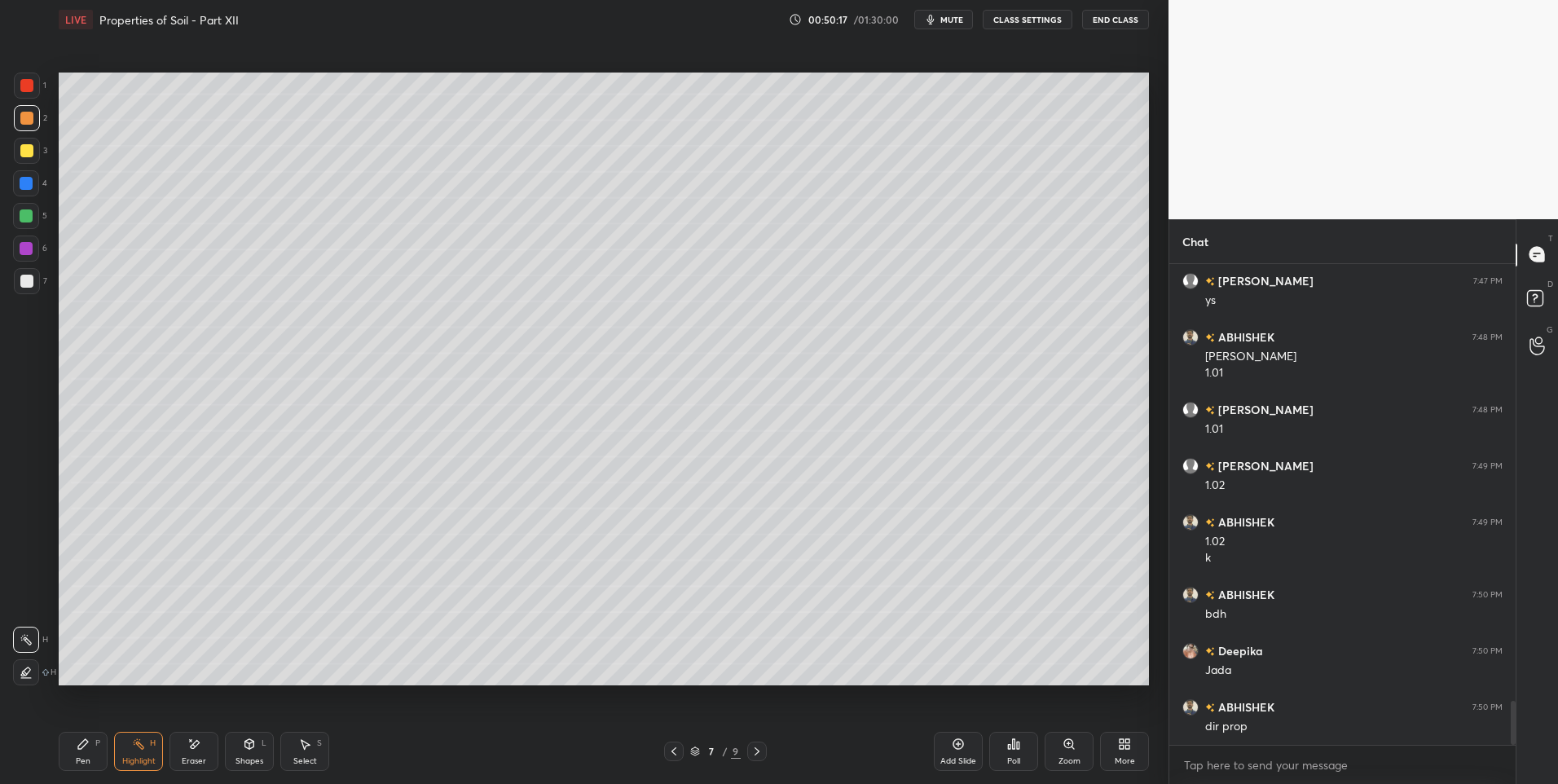
click at [101, 746] on div "Pen P" at bounding box center [83, 751] width 49 height 39
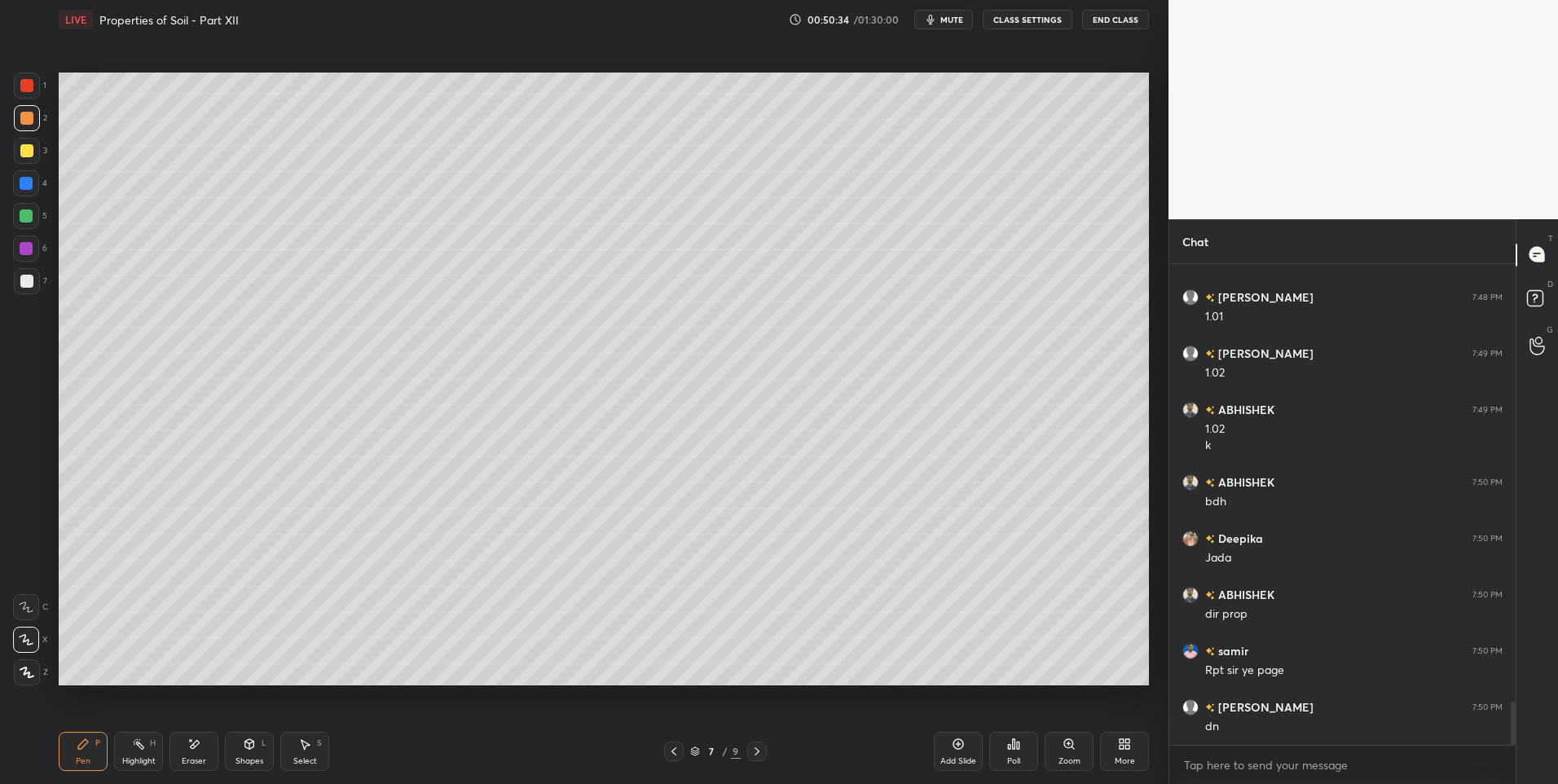
scroll to position [4918, 0]
click at [140, 759] on div "Highlight" at bounding box center [139, 761] width 34 height 8
click at [673, 750] on icon at bounding box center [674, 751] width 13 height 13
click at [674, 753] on icon at bounding box center [674, 751] width 13 height 13
click at [672, 761] on div at bounding box center [673, 751] width 20 height 20
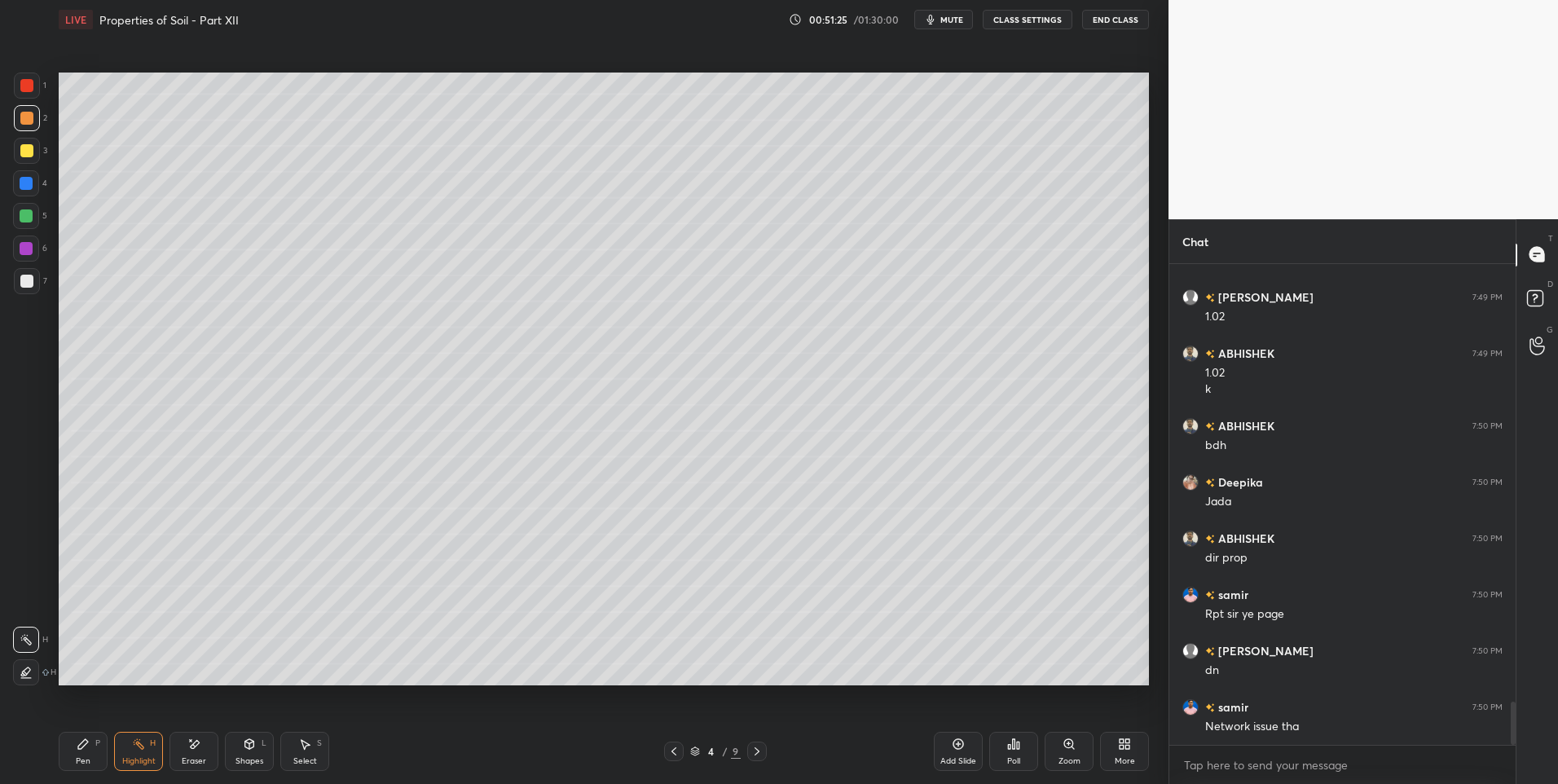
click at [673, 757] on icon at bounding box center [674, 751] width 13 height 13
click at [752, 749] on icon at bounding box center [757, 751] width 13 height 13
click at [750, 751] on icon at bounding box center [757, 751] width 13 height 13
click at [751, 751] on icon at bounding box center [757, 751] width 13 height 13
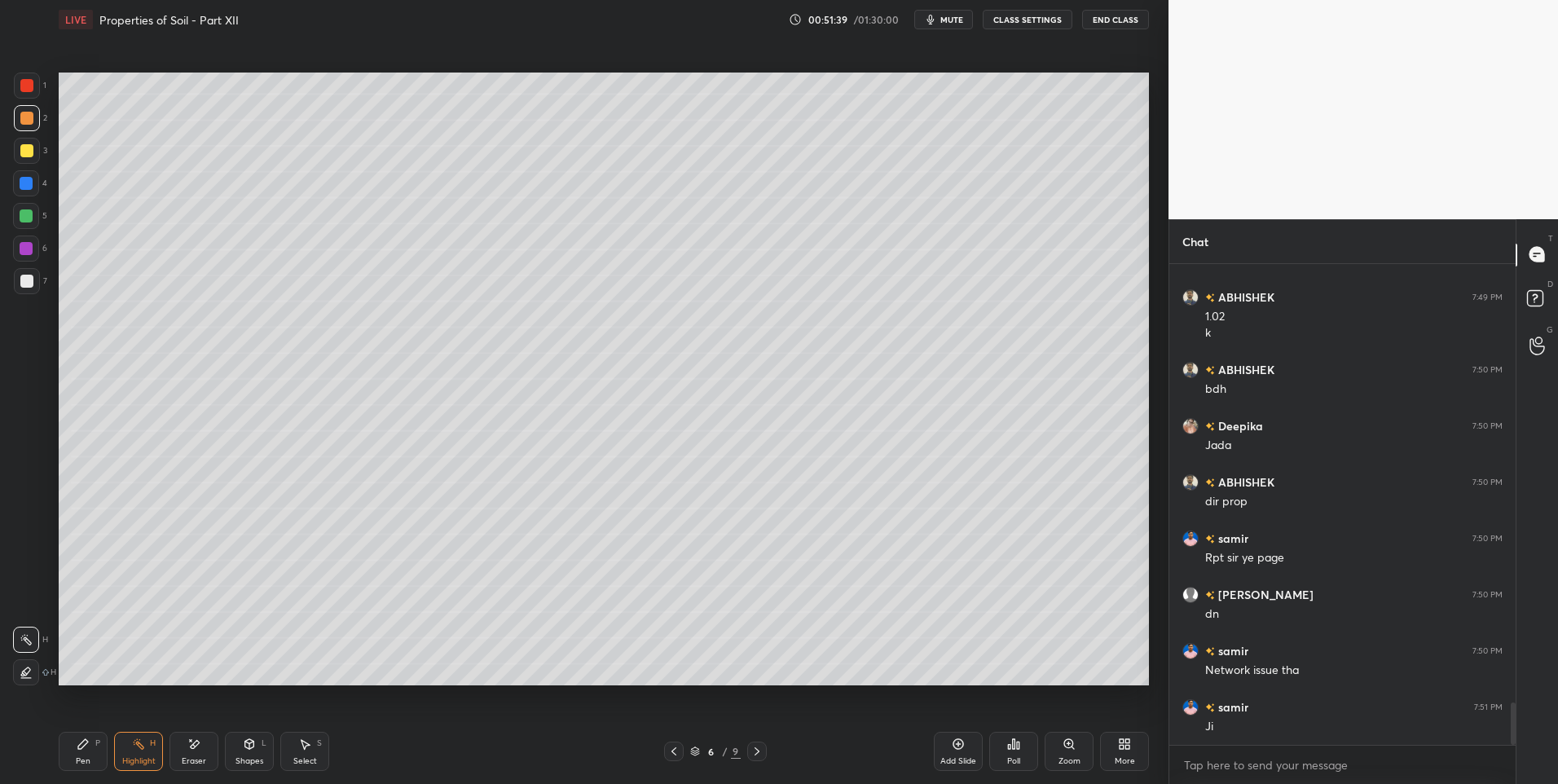
click at [753, 754] on icon at bounding box center [757, 751] width 13 height 13
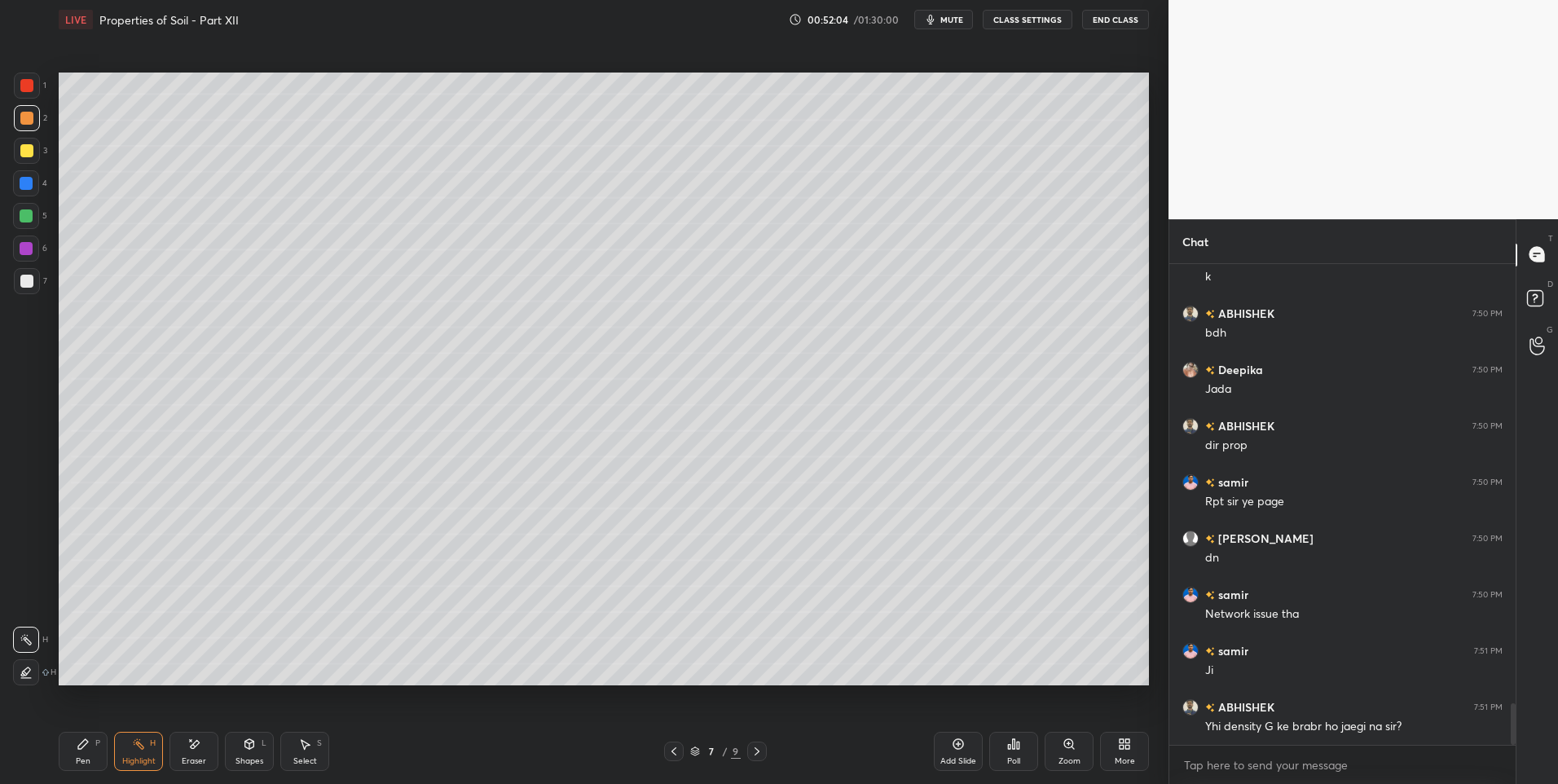
scroll to position [5087, 0]
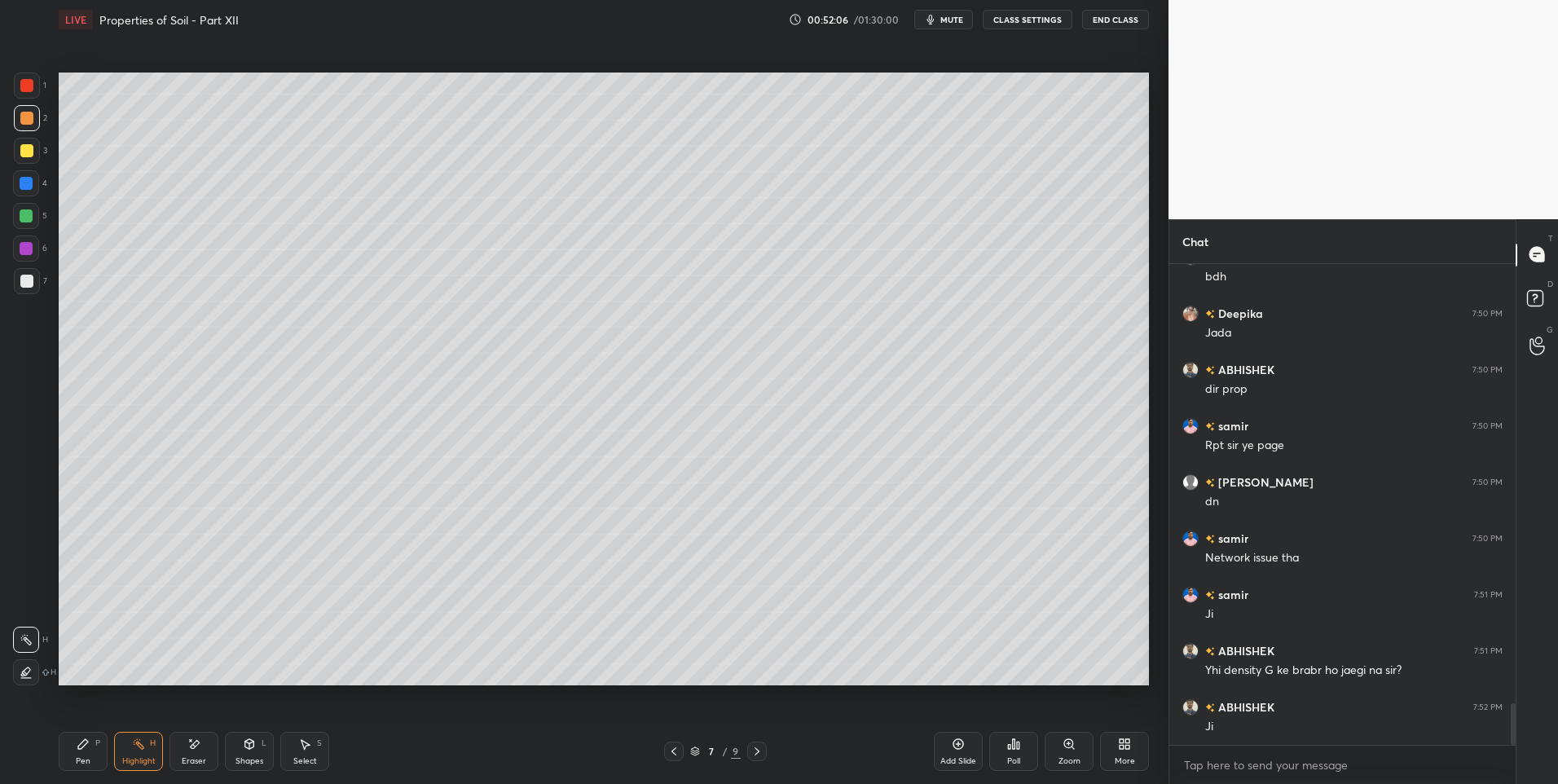
click at [761, 753] on icon at bounding box center [757, 751] width 13 height 13
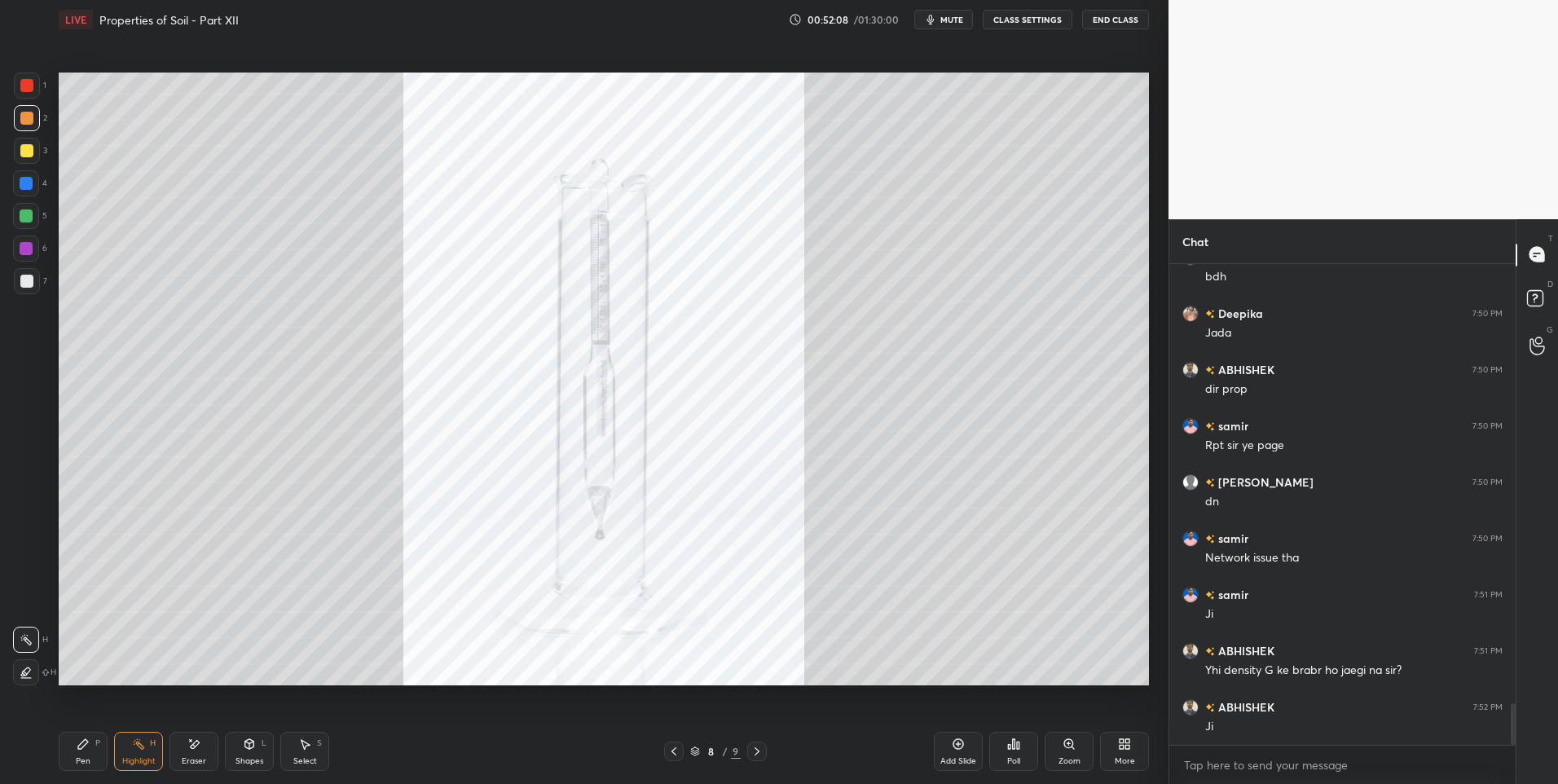
click at [761, 752] on icon at bounding box center [757, 751] width 13 height 13
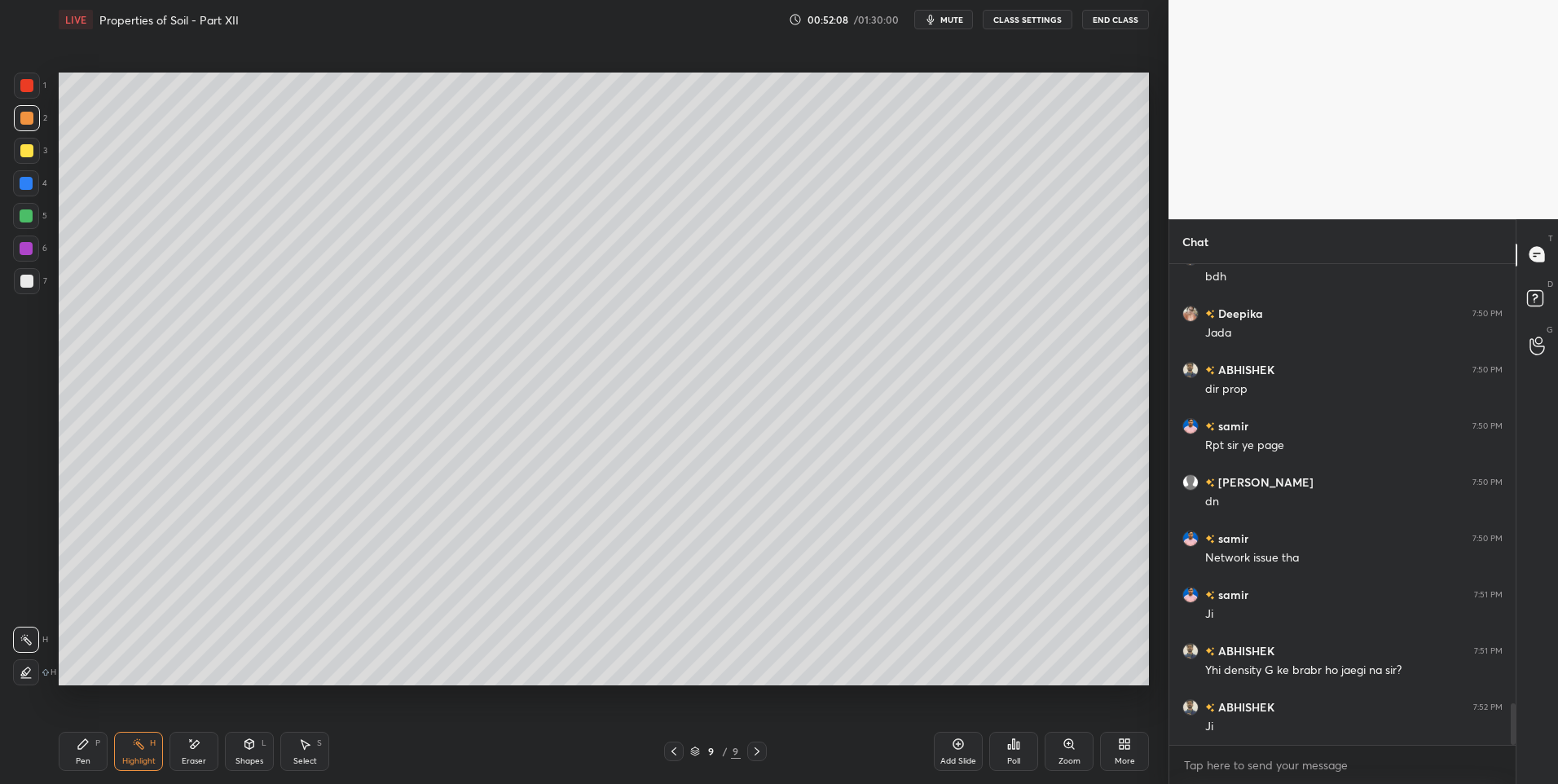
click at [668, 759] on div at bounding box center [673, 751] width 20 height 20
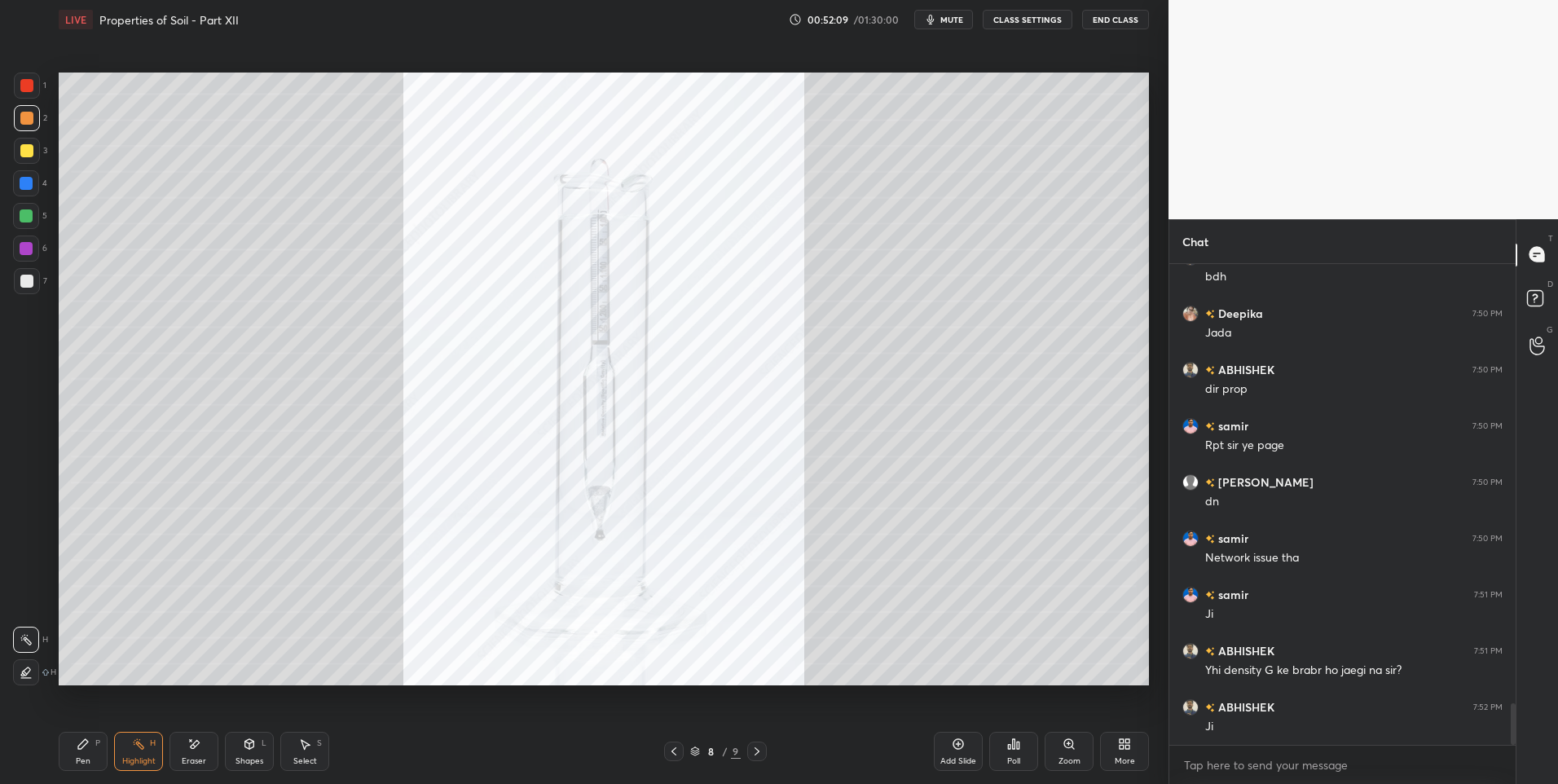
click at [672, 754] on icon at bounding box center [674, 751] width 13 height 13
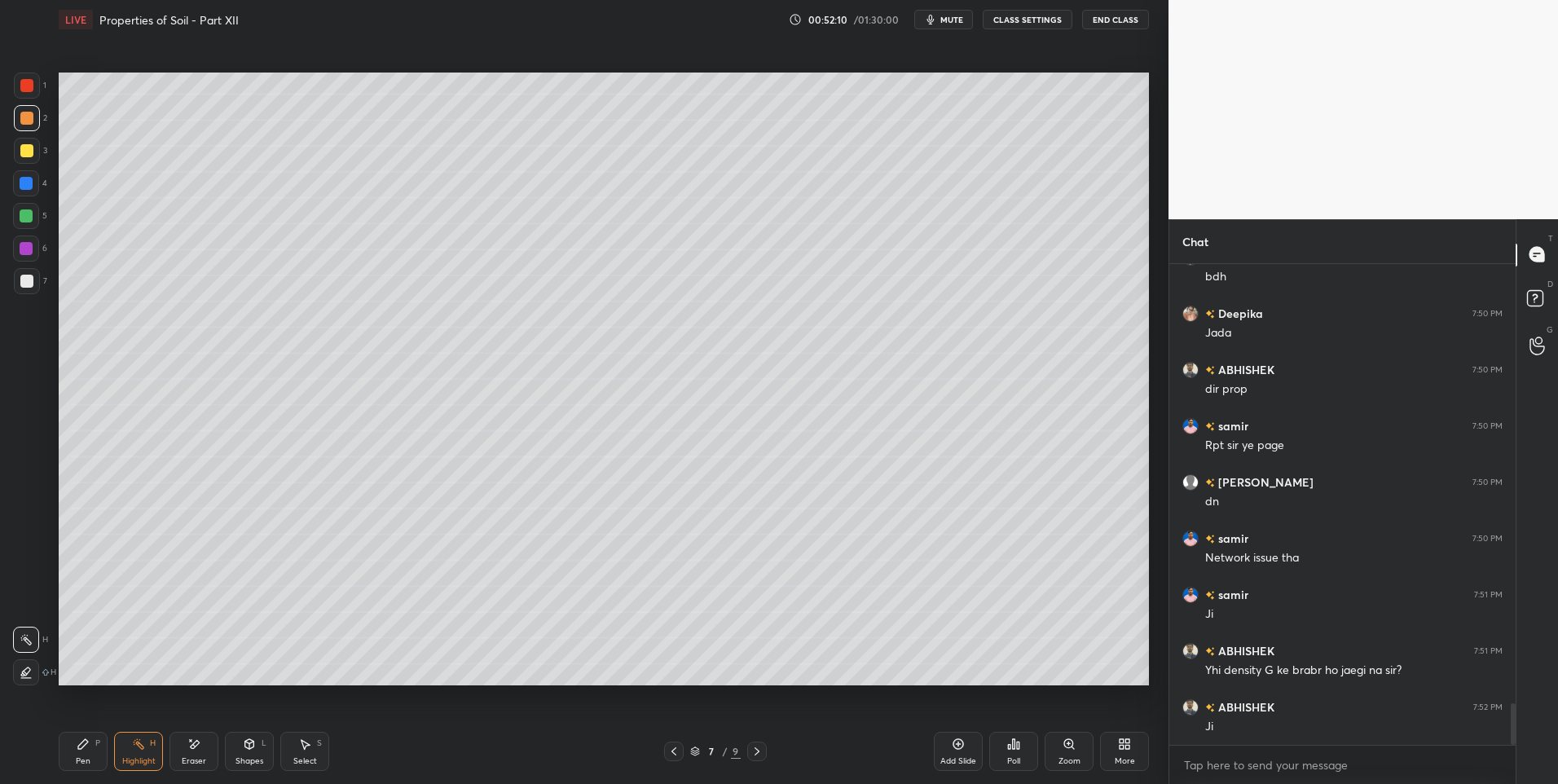
click at [955, 748] on icon at bounding box center [959, 744] width 13 height 13
click at [74, 752] on div "Pen P" at bounding box center [83, 751] width 49 height 39
click at [258, 746] on div "Shapes L" at bounding box center [250, 751] width 49 height 39
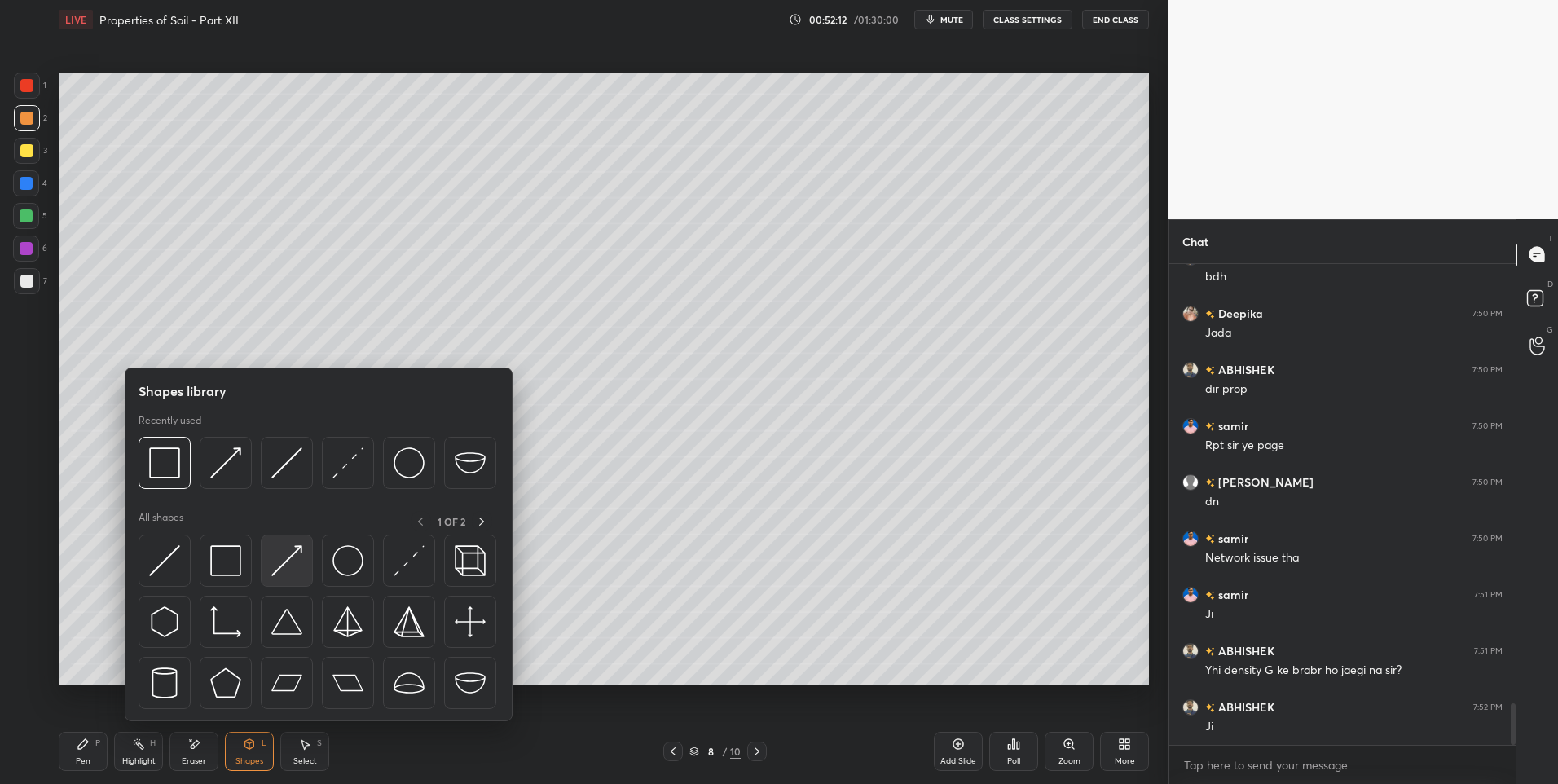
click at [290, 556] on img at bounding box center [286, 560] width 31 height 31
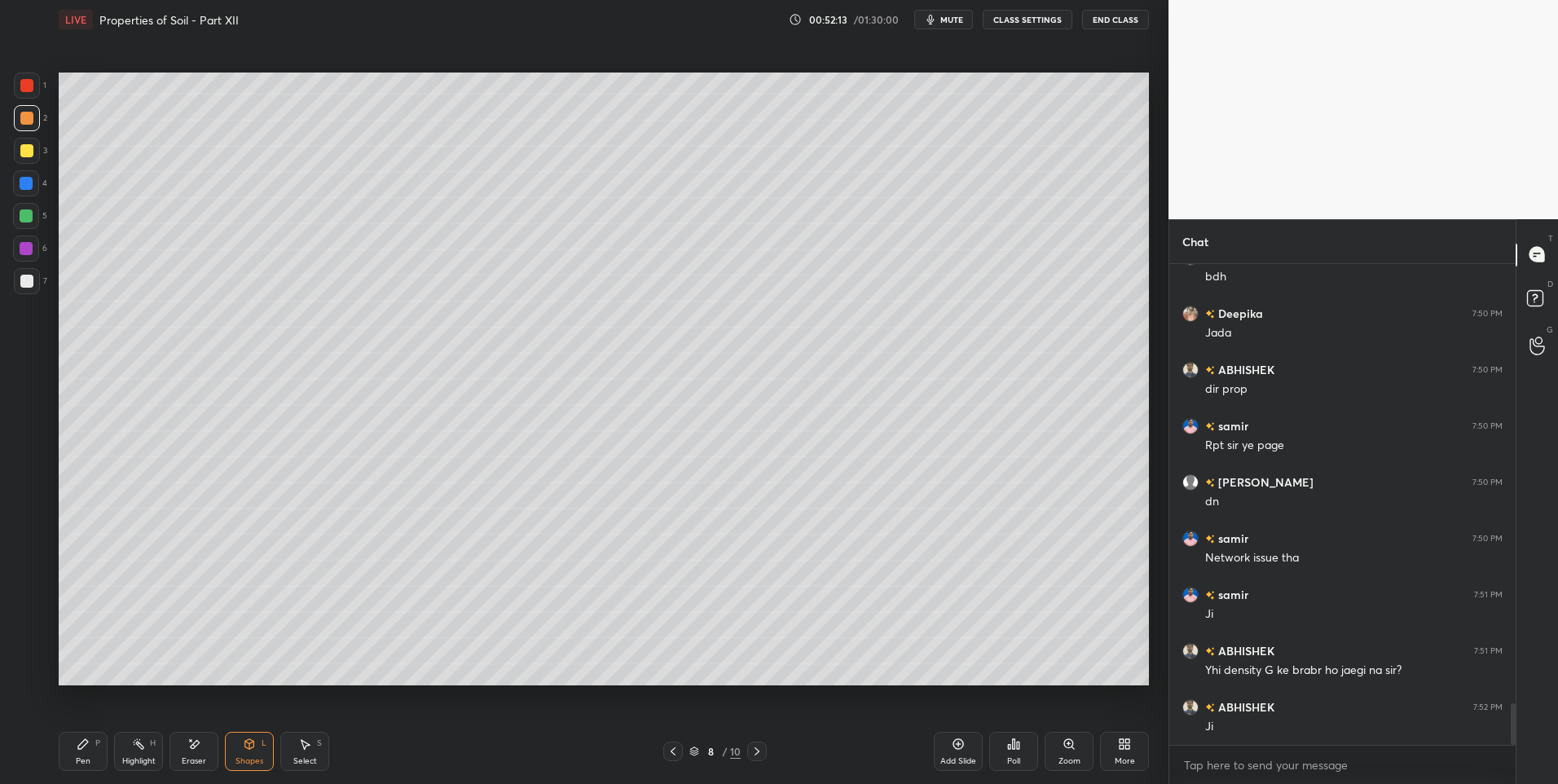
click at [22, 277] on div at bounding box center [27, 281] width 13 height 13
click at [73, 743] on div "Pen P" at bounding box center [83, 751] width 49 height 39
click at [26, 214] on div at bounding box center [26, 216] width 13 height 13
click at [30, 114] on div at bounding box center [27, 118] width 13 height 13
click at [136, 757] on div "Highlight" at bounding box center [139, 761] width 34 height 8
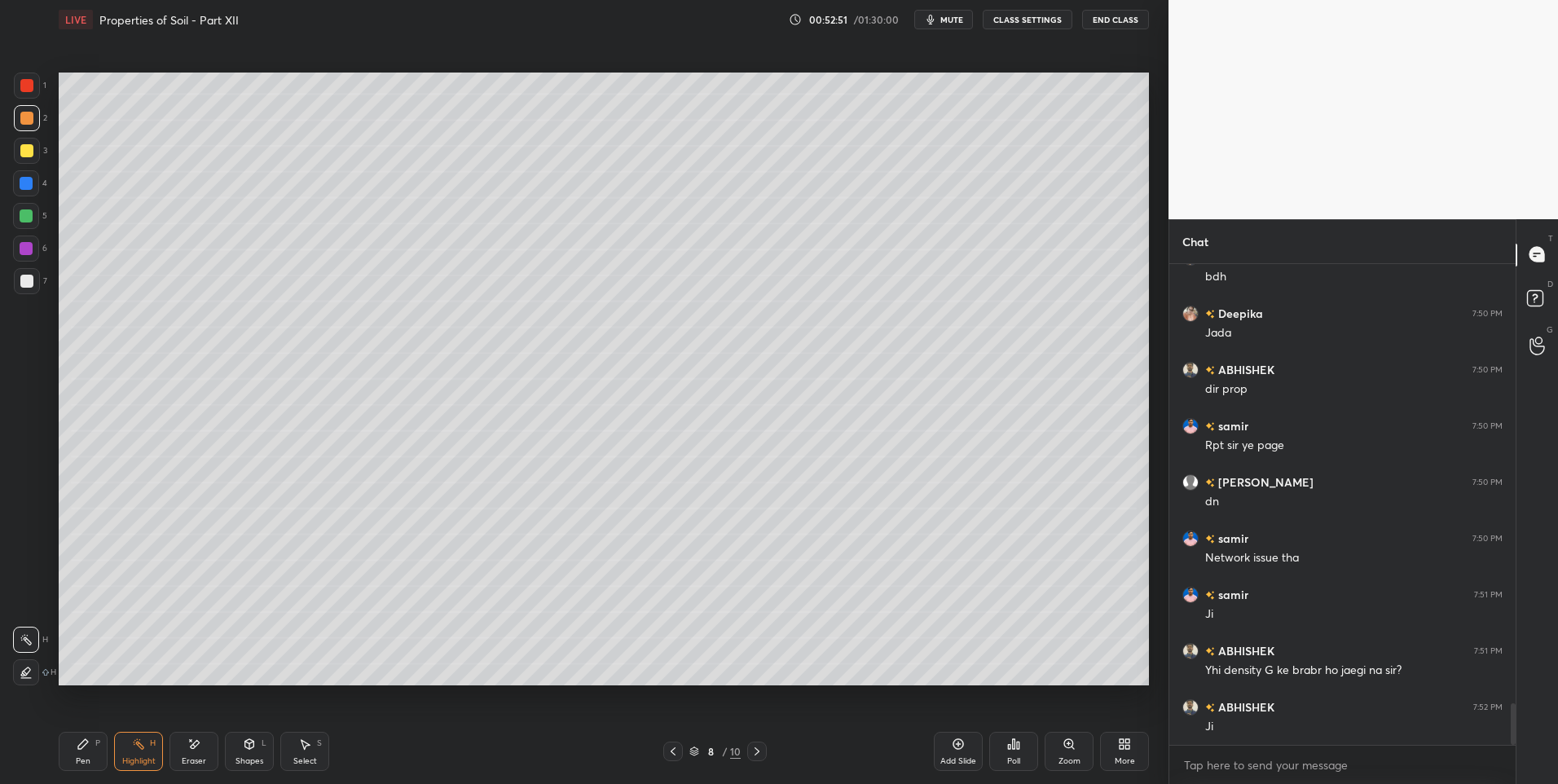
click at [63, 754] on div "Pen P" at bounding box center [83, 751] width 49 height 39
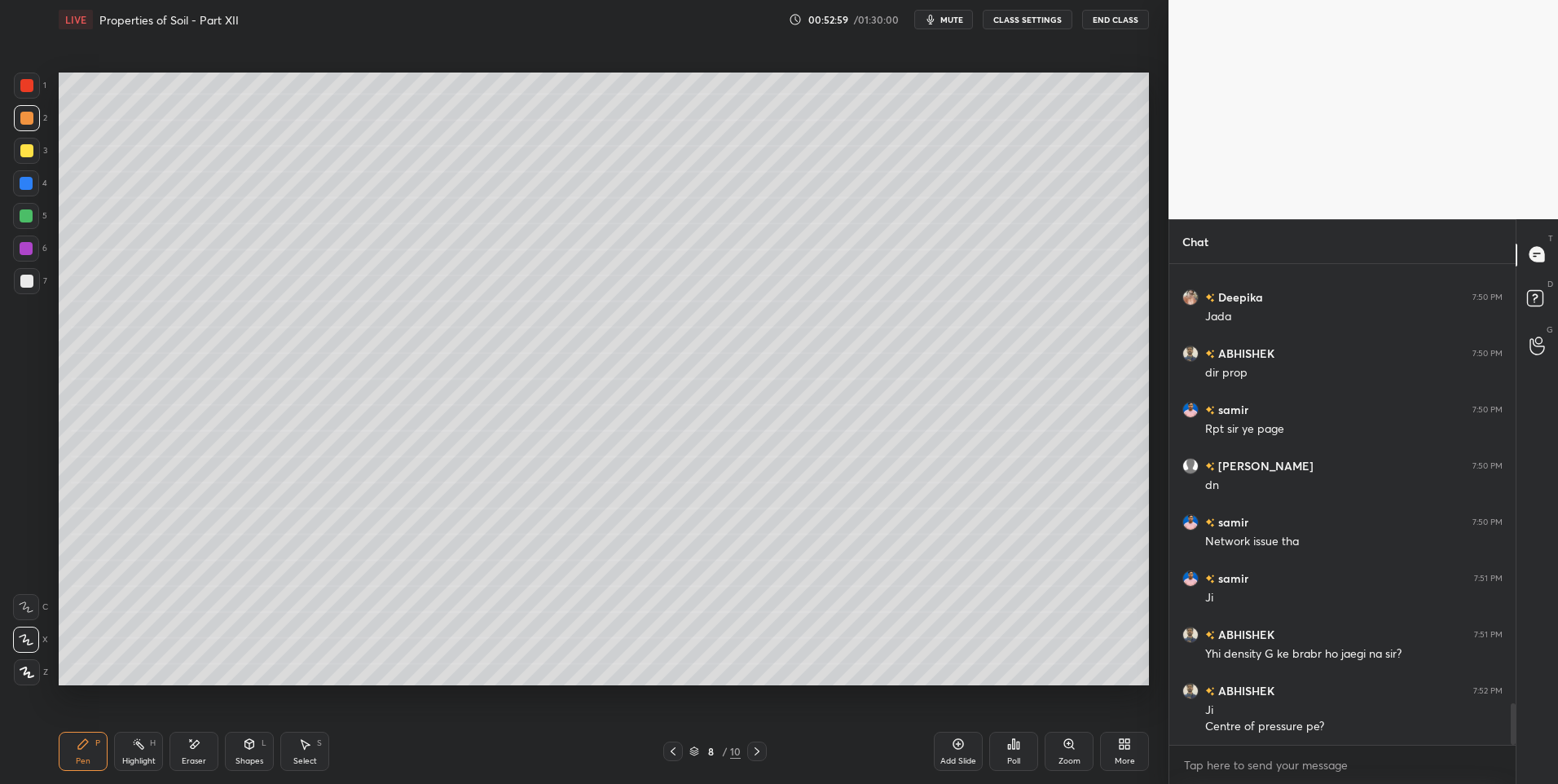
click at [122, 754] on div "Highlight H" at bounding box center [139, 751] width 49 height 39
click at [134, 757] on div "Highlight" at bounding box center [139, 761] width 34 height 8
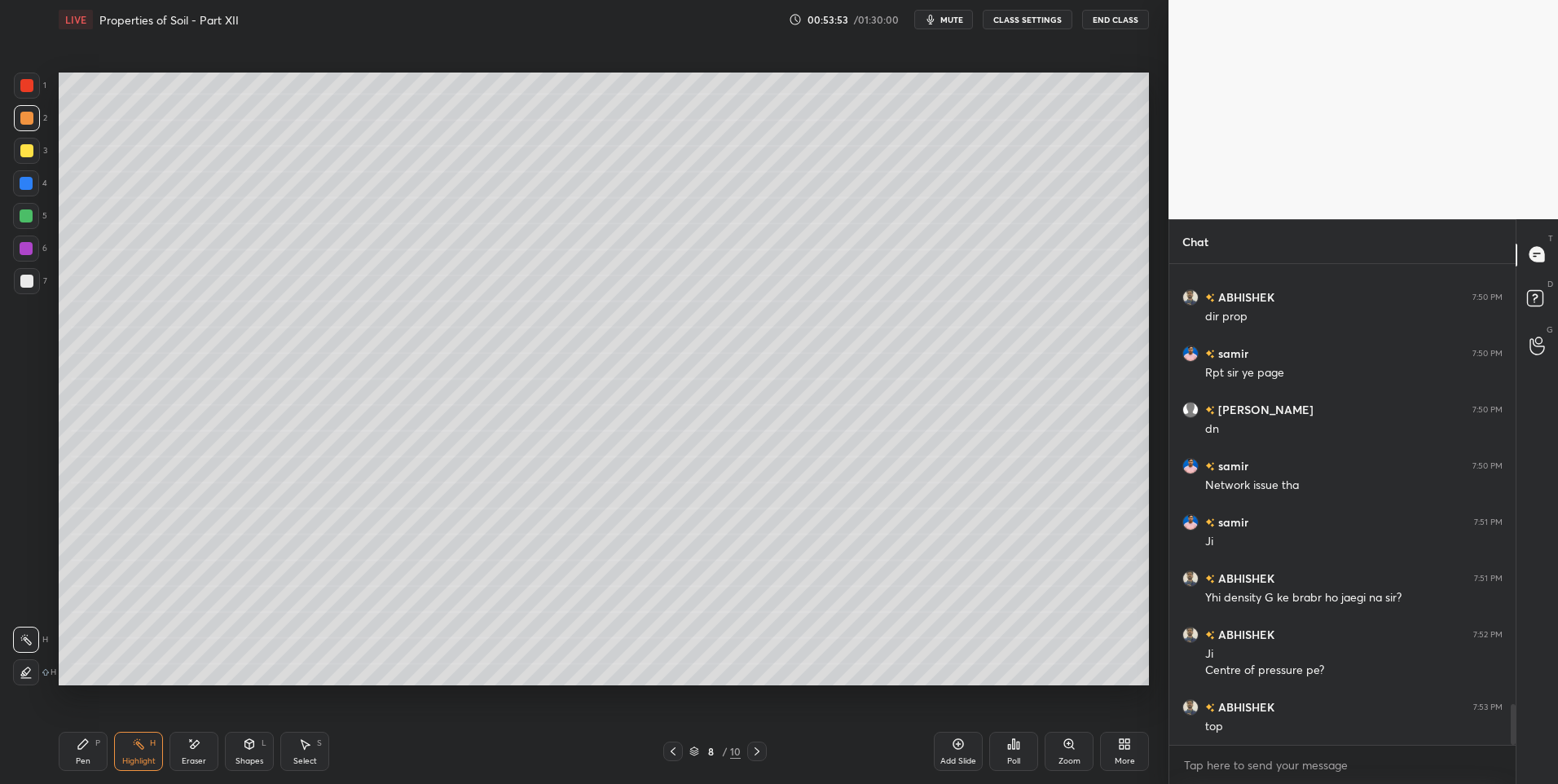
scroll to position [5215, 0]
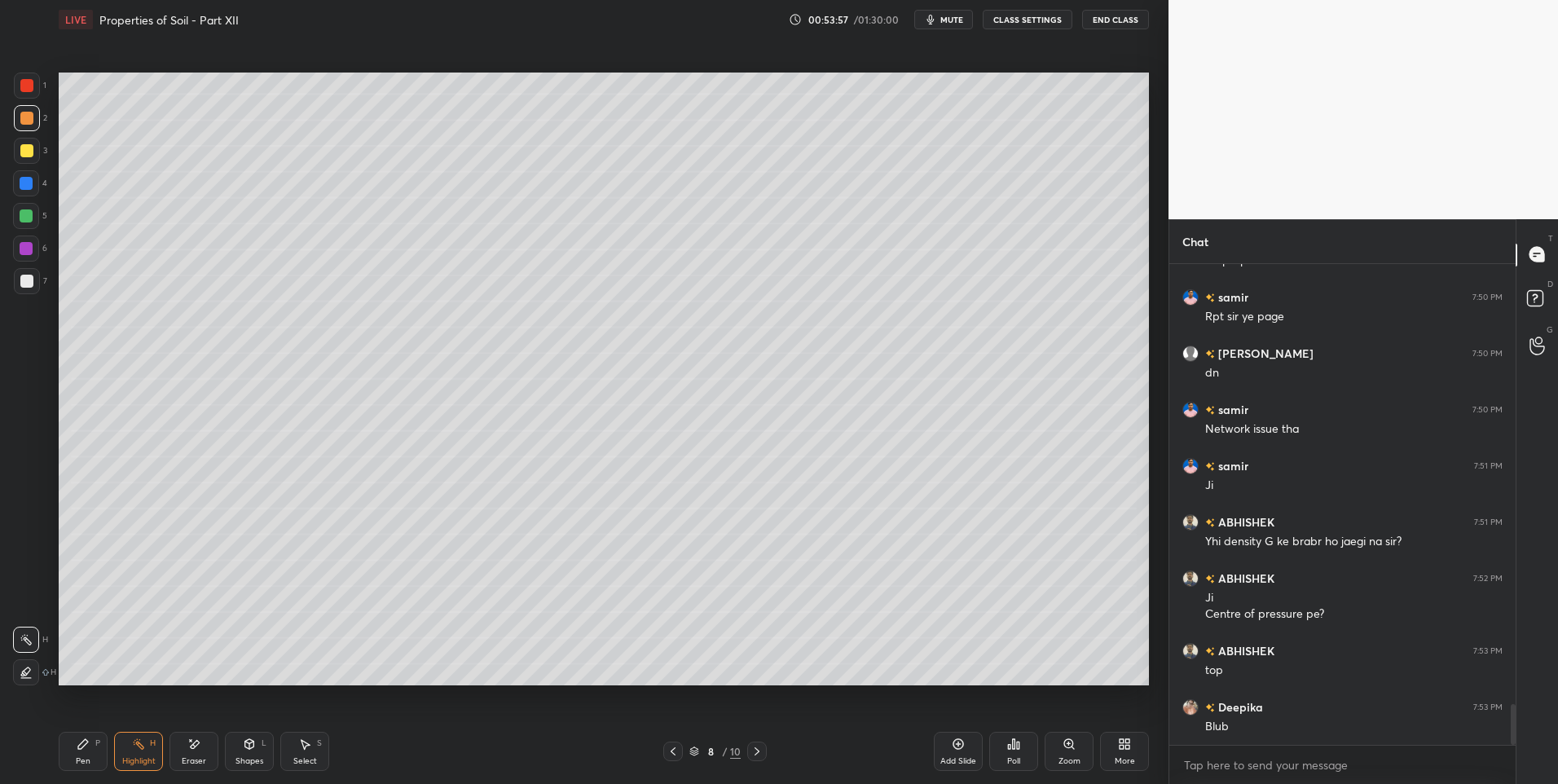
click at [300, 752] on div "Select S" at bounding box center [305, 751] width 49 height 39
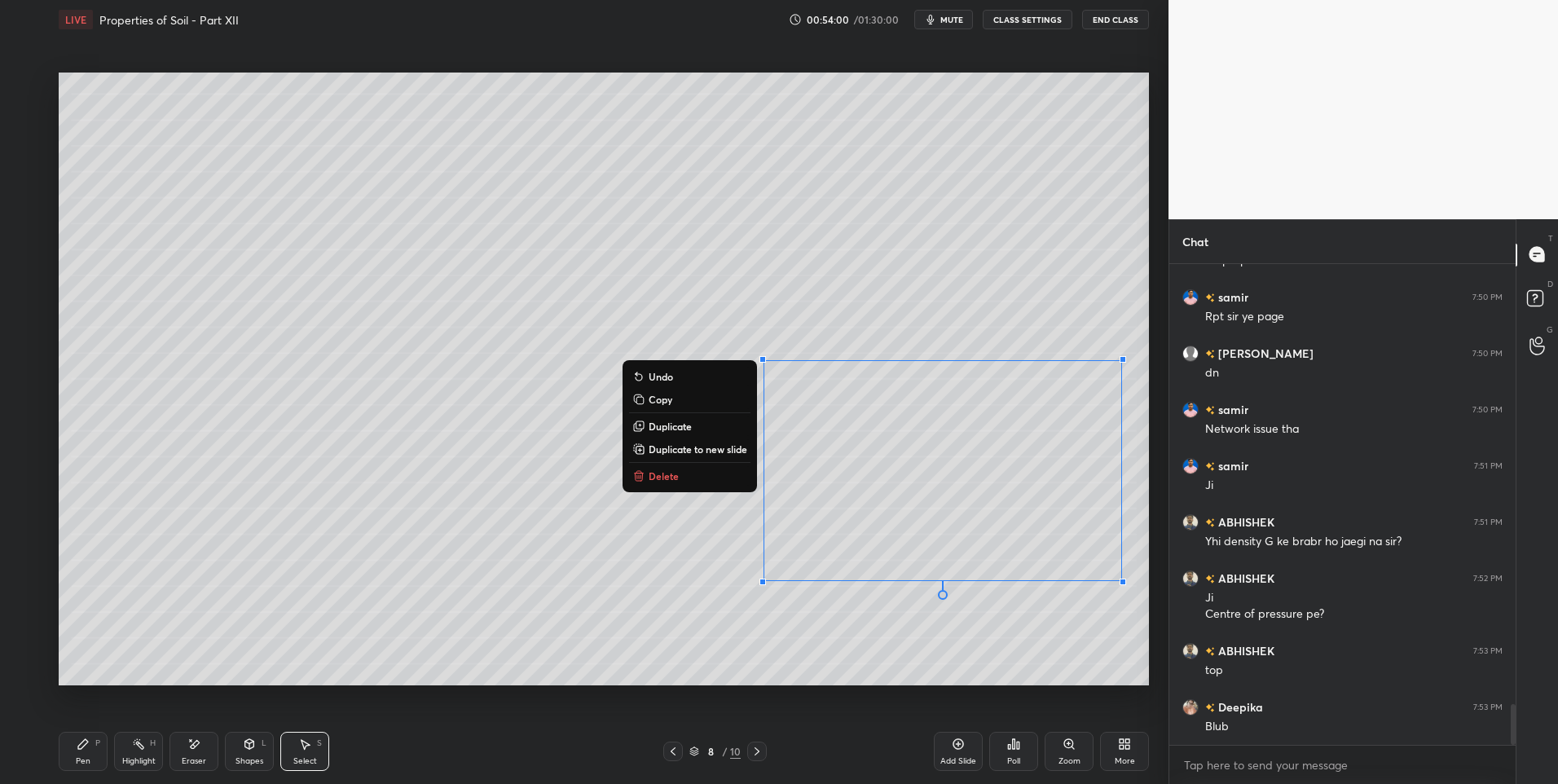
click at [170, 762] on div "Eraser" at bounding box center [194, 751] width 49 height 39
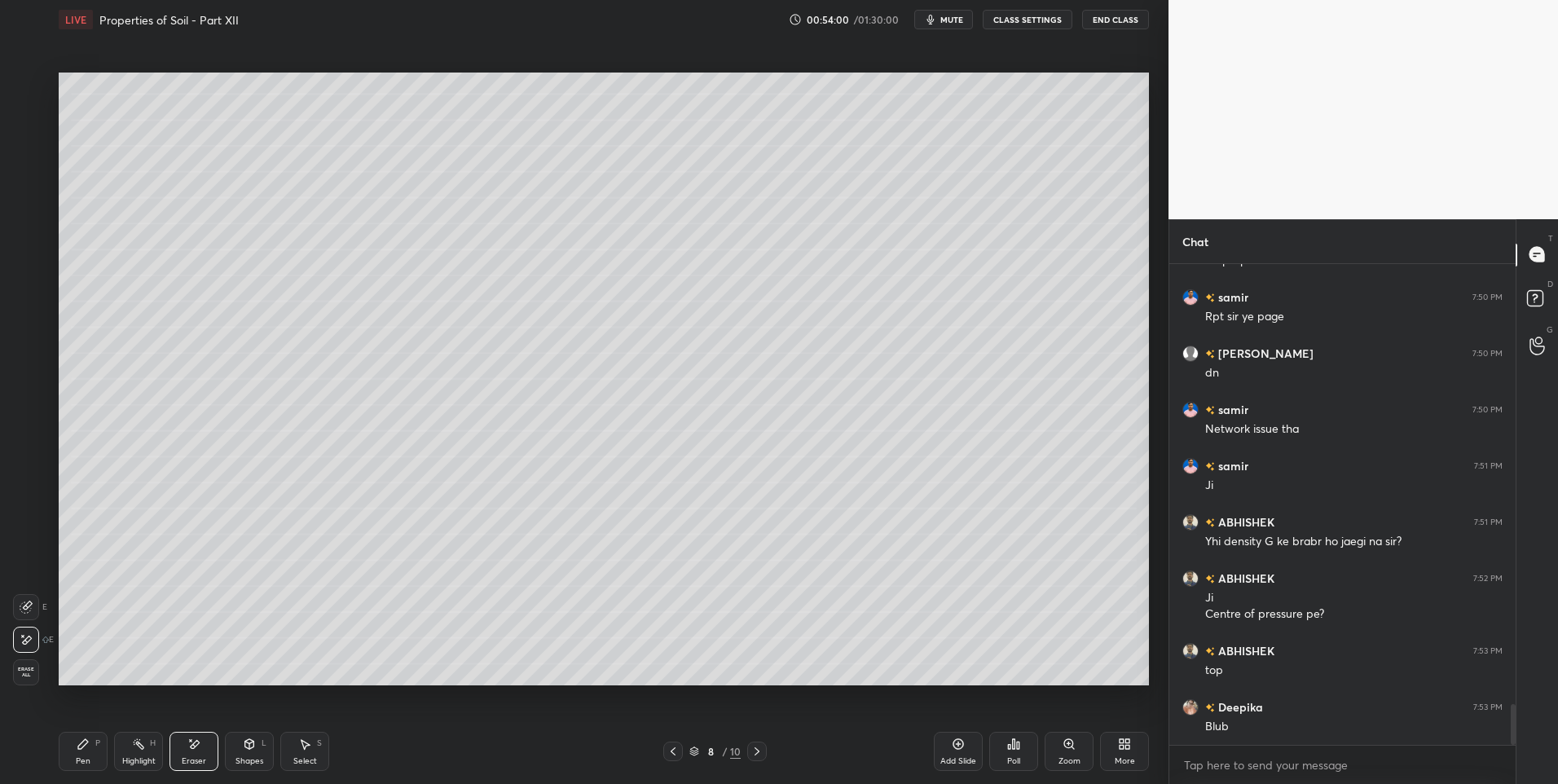
click at [139, 757] on div "Highlight" at bounding box center [139, 761] width 34 height 8
click at [87, 764] on div "Pen" at bounding box center [83, 761] width 15 height 8
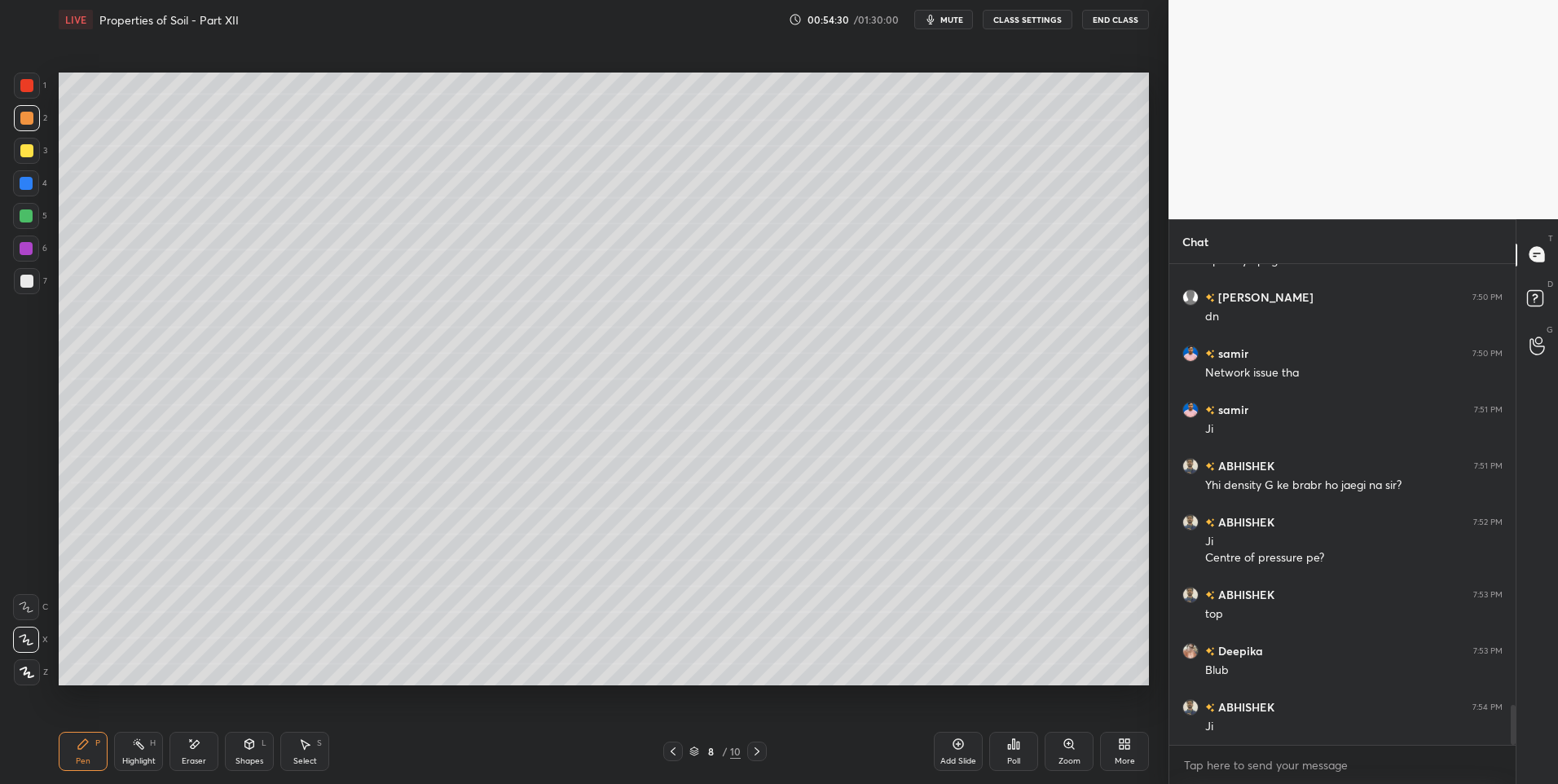
scroll to position [5328, 0]
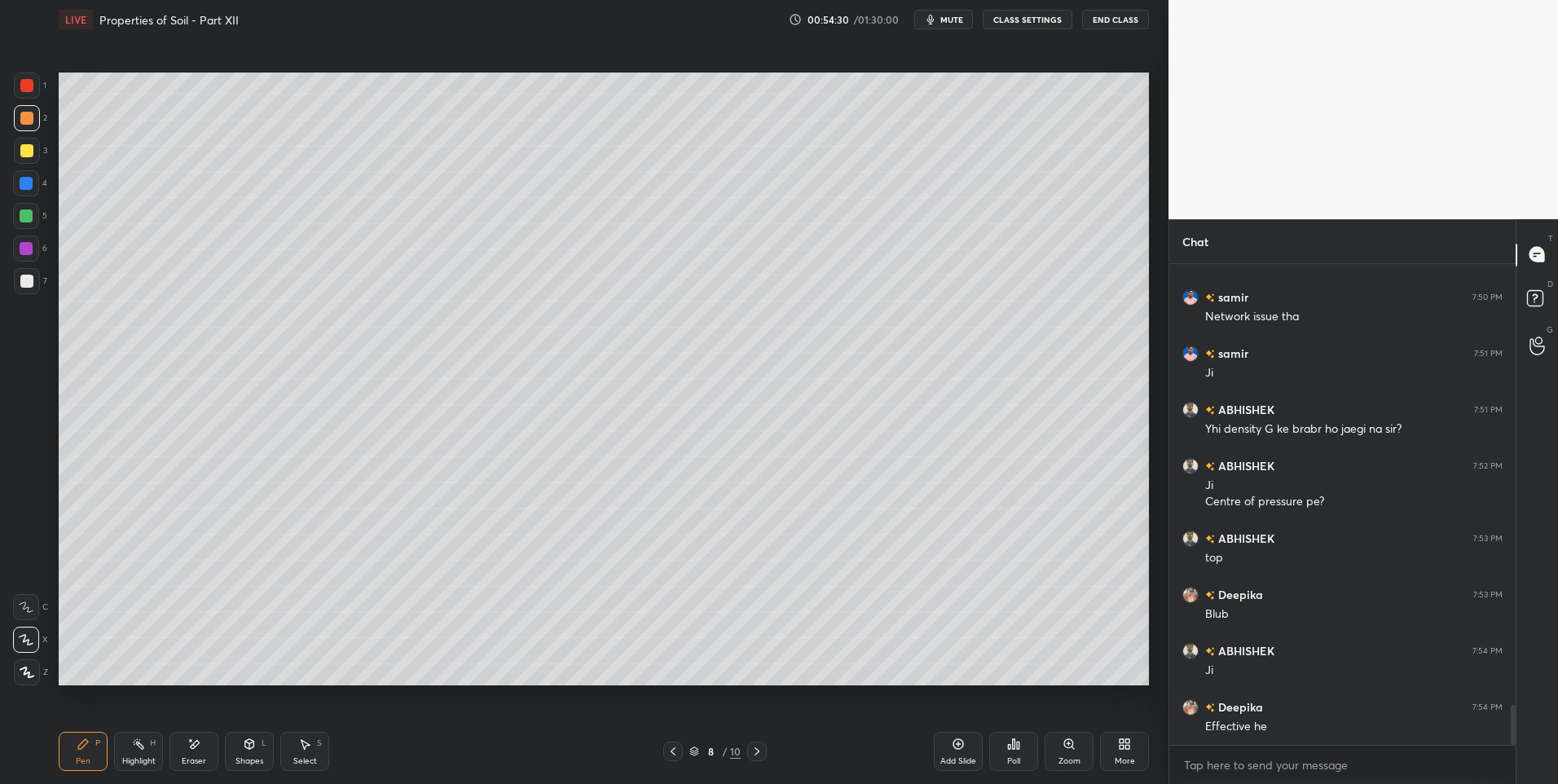
click at [133, 757] on div "Highlight" at bounding box center [139, 761] width 34 height 8
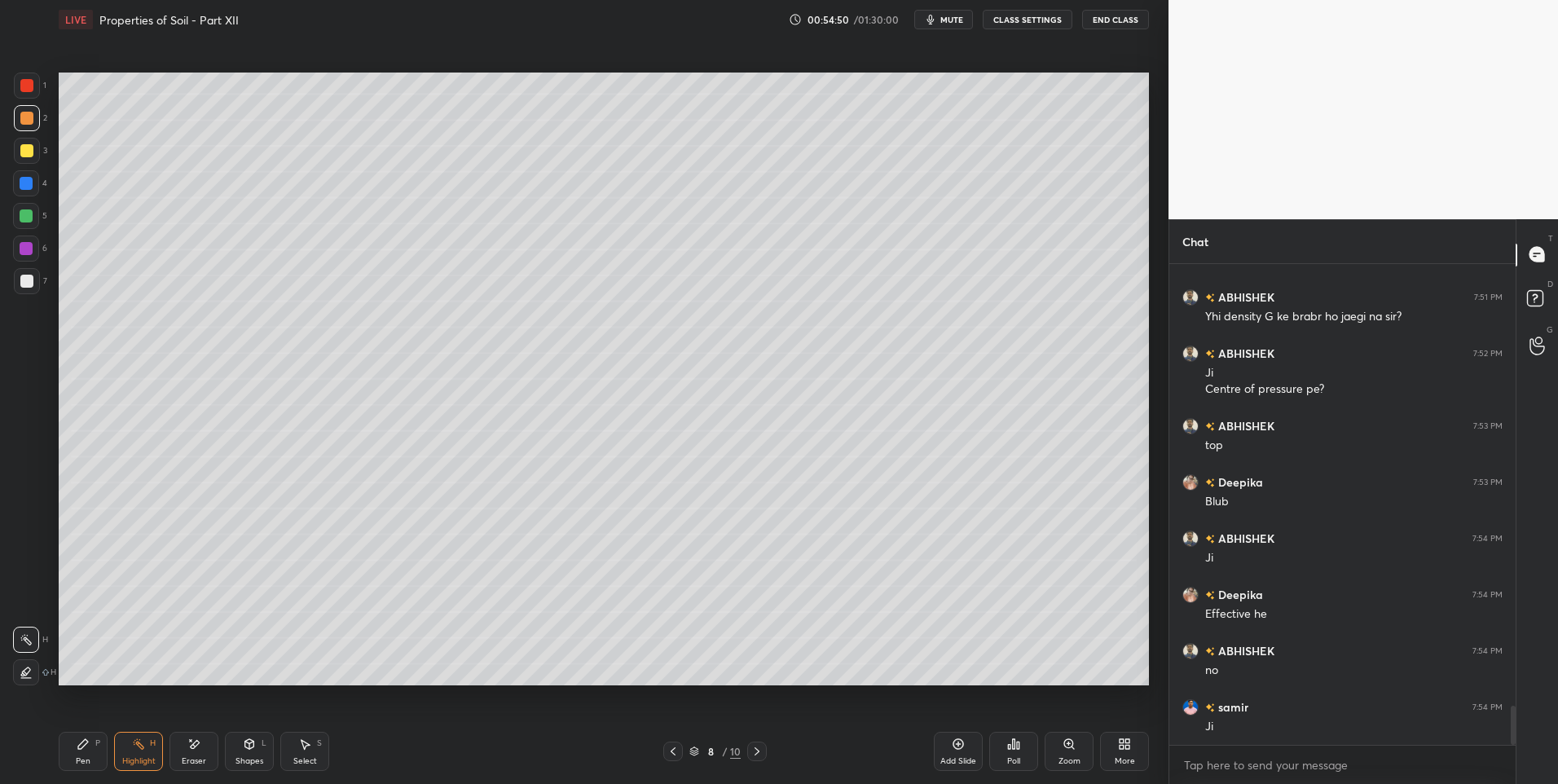
scroll to position [5496, 0]
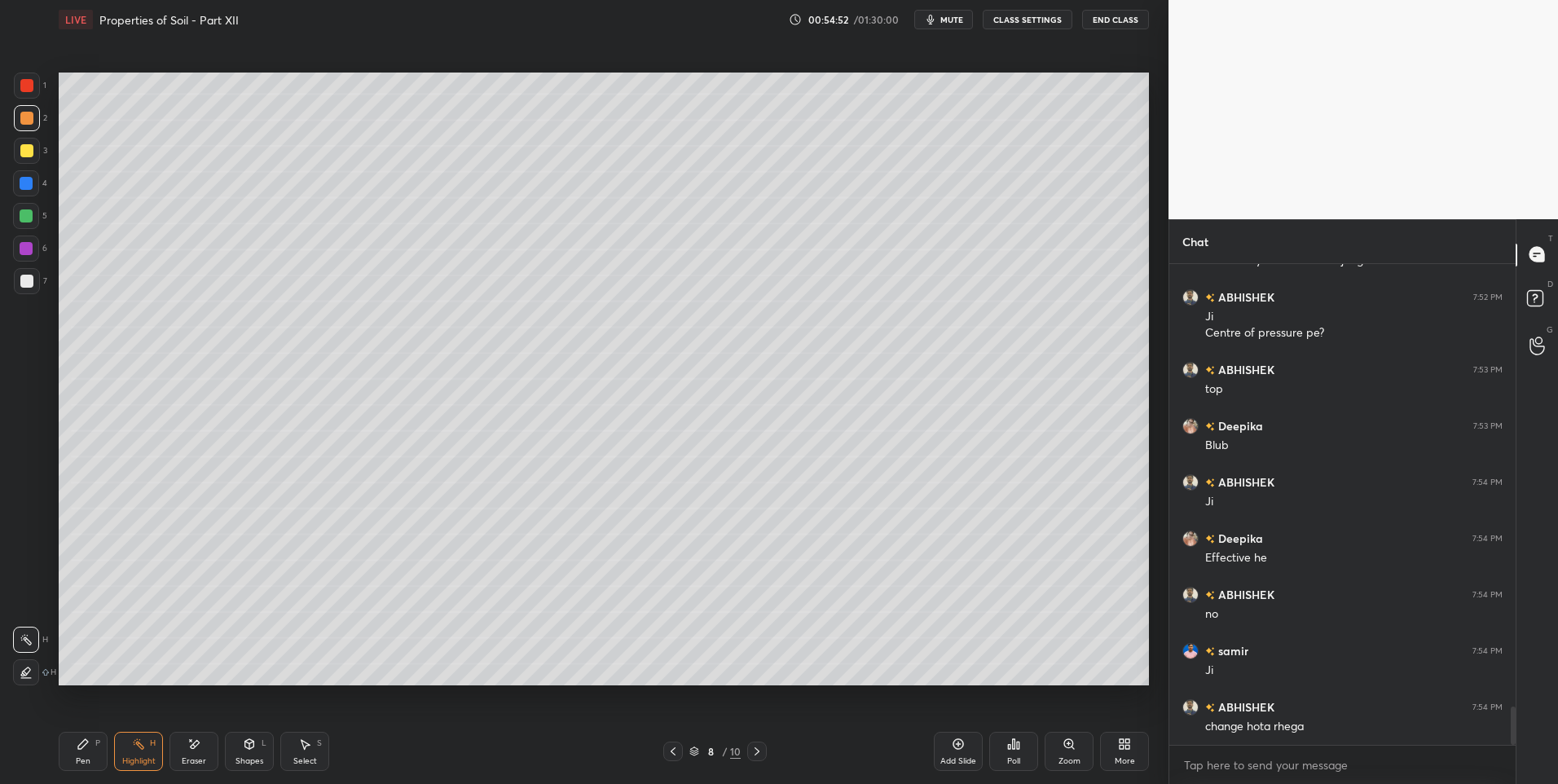
click at [74, 753] on div "Pen P" at bounding box center [83, 751] width 49 height 39
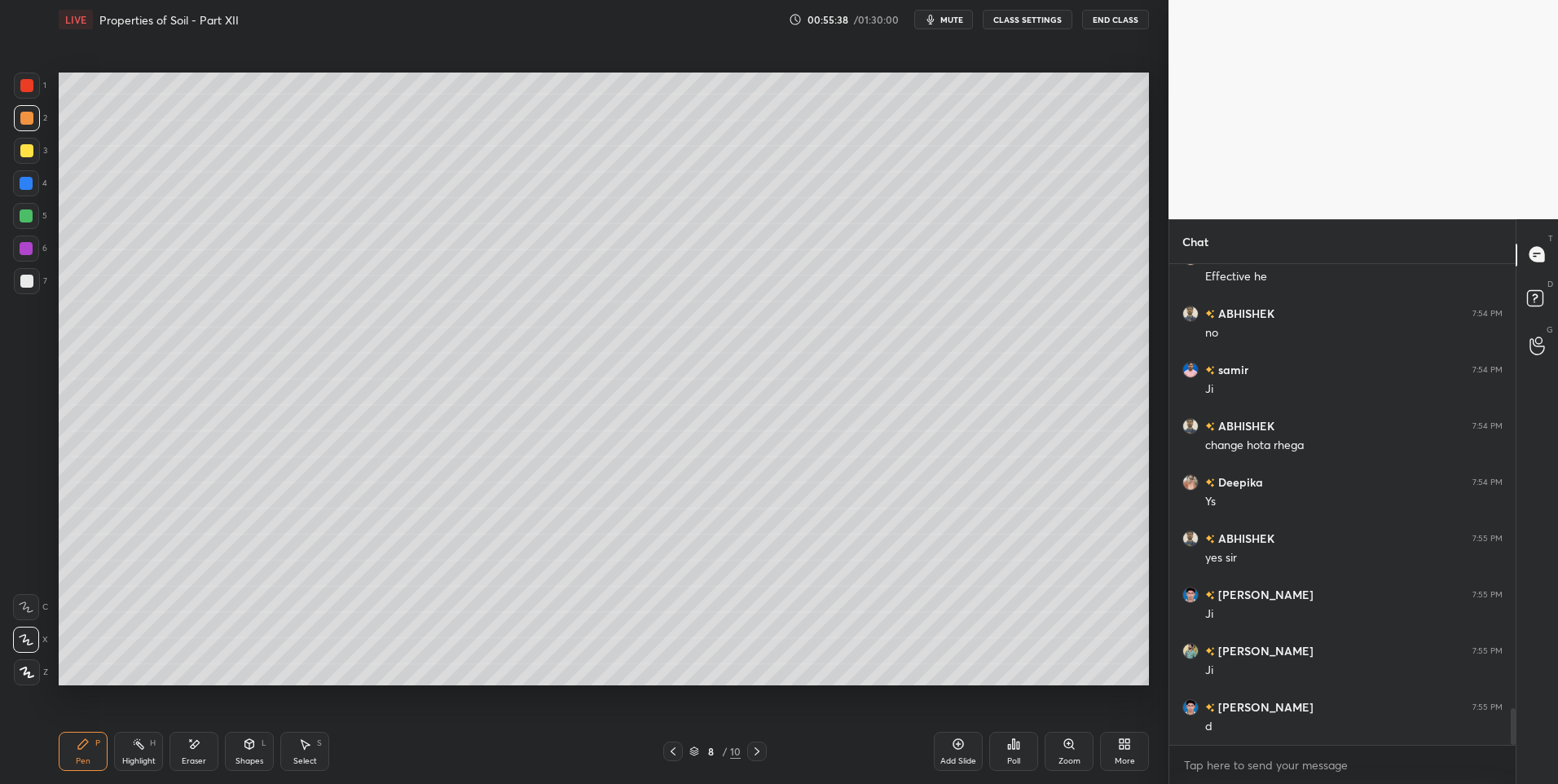
click at [128, 742] on div "Highlight H" at bounding box center [139, 751] width 49 height 39
click at [297, 754] on div "Select S" at bounding box center [305, 751] width 49 height 39
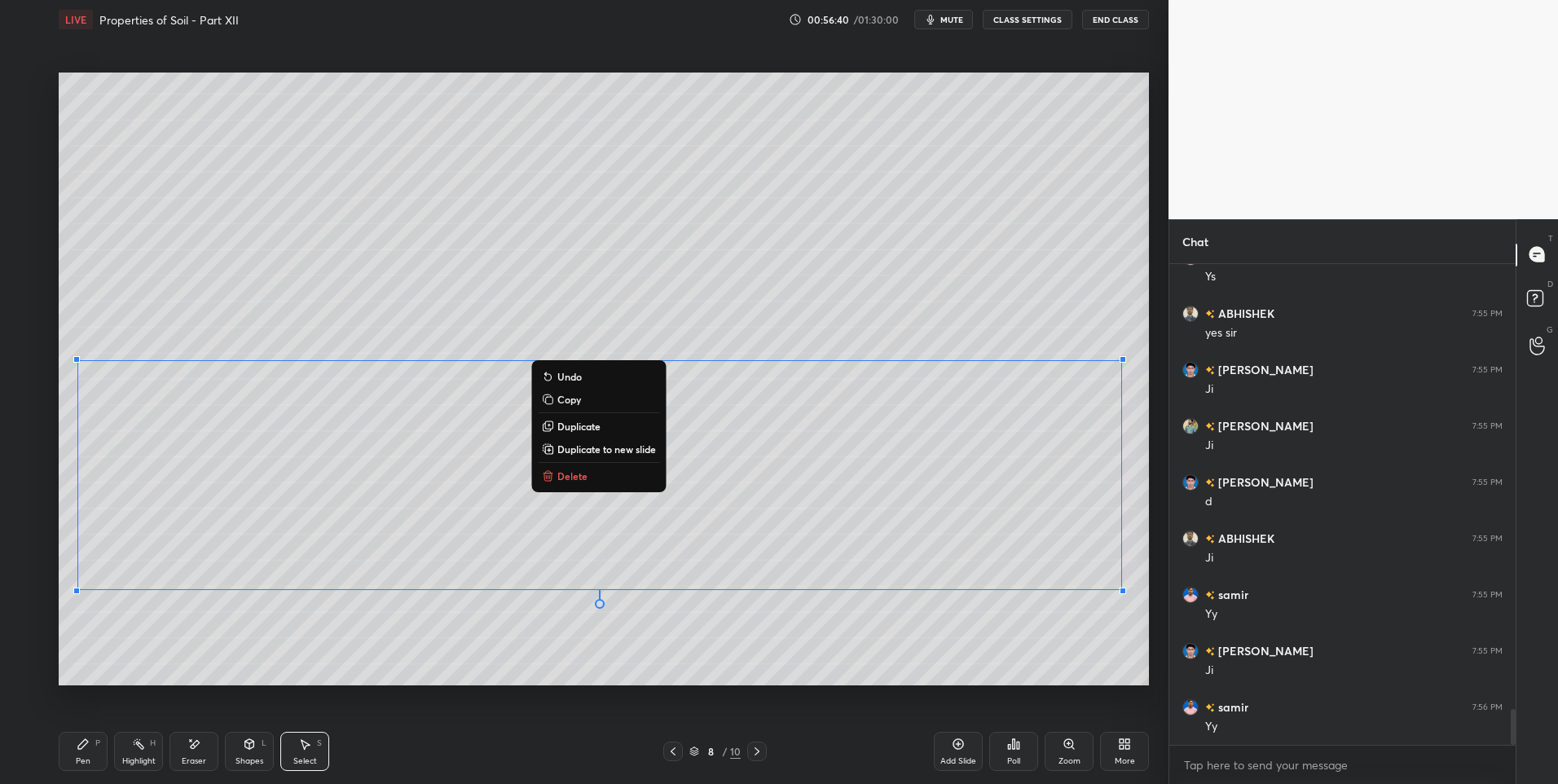
click at [599, 473] on button "Delete" at bounding box center [597, 475] width 121 height 20
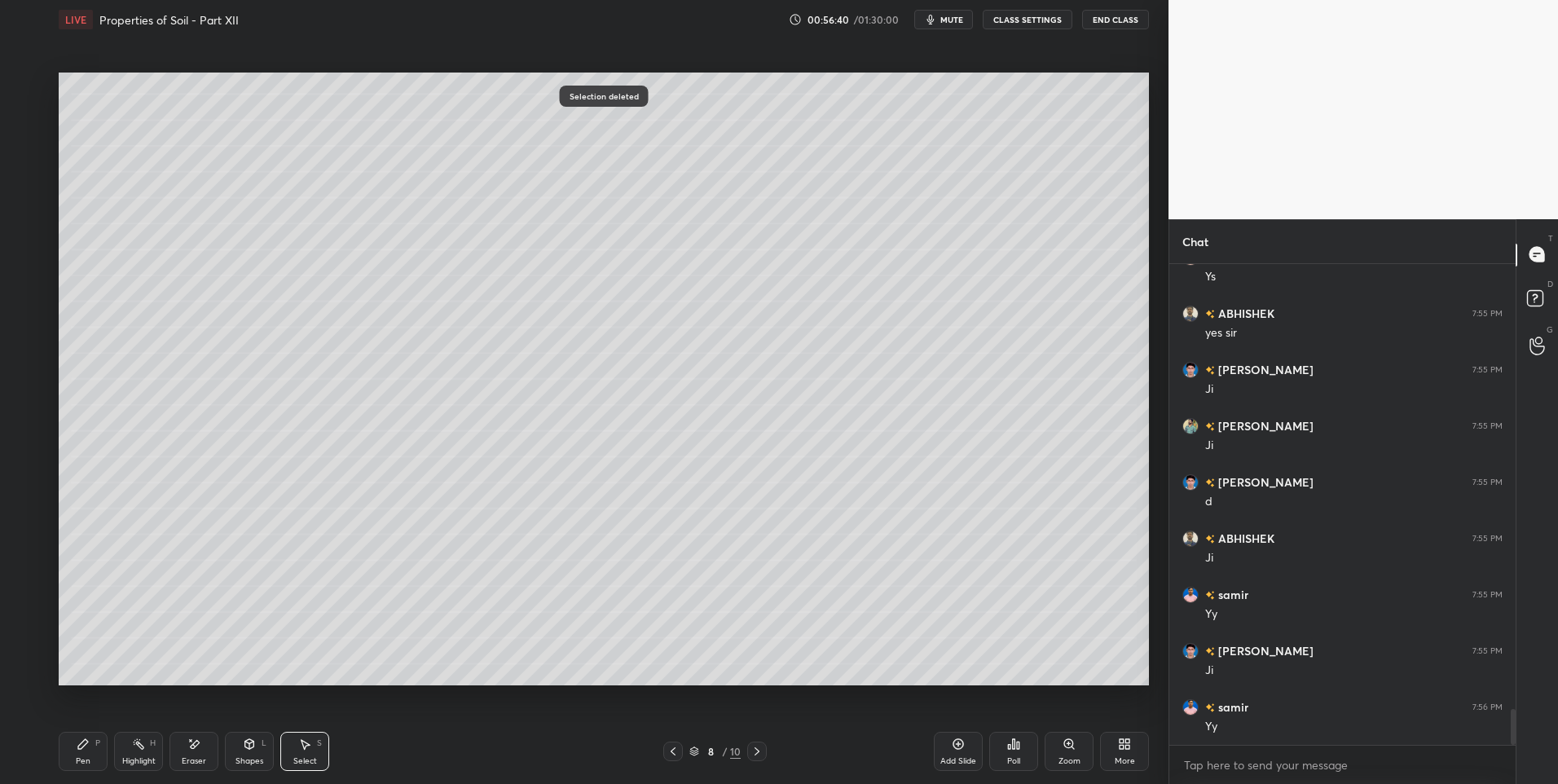
click at [805, 574] on div "0 ° Undo Copy Duplicate Duplicate to new slide Delete" at bounding box center [604, 379] width 1090 height 613
click at [249, 747] on icon at bounding box center [250, 744] width 9 height 9
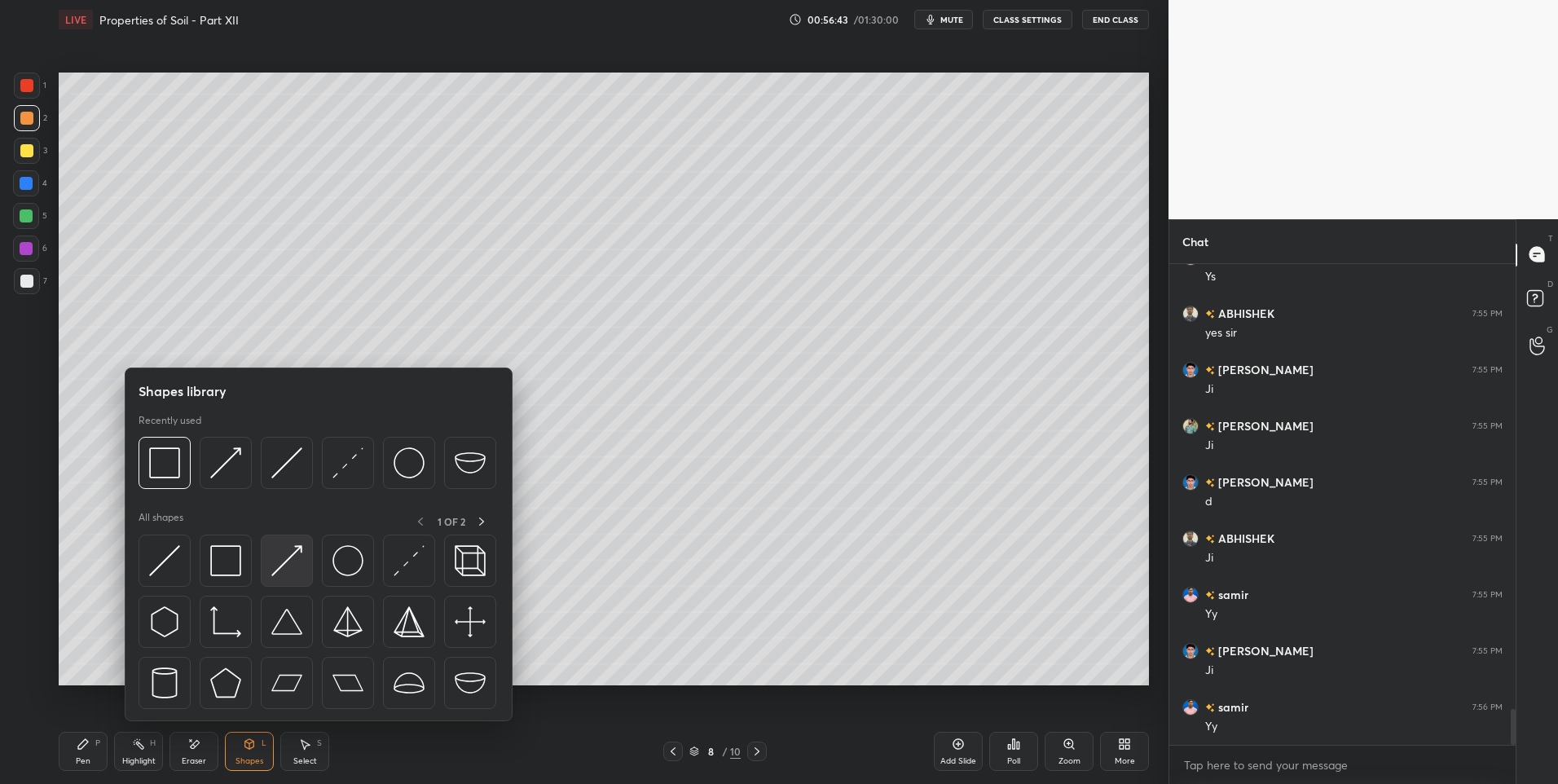
click at [279, 559] on img at bounding box center [286, 560] width 31 height 31
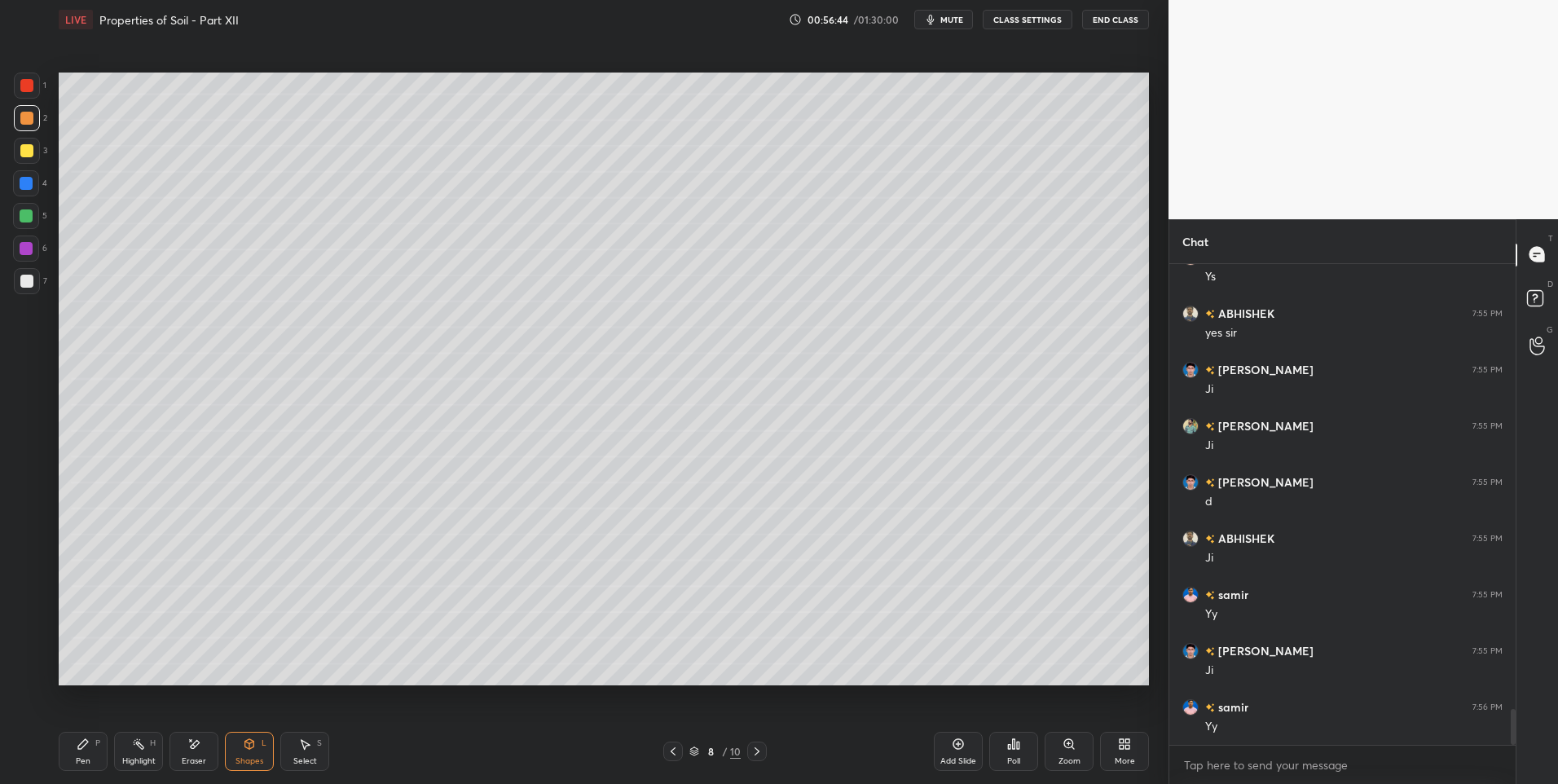
click at [20, 289] on div at bounding box center [27, 281] width 26 height 26
click at [77, 754] on div "Pen P" at bounding box center [83, 751] width 49 height 39
click at [146, 748] on div "Highlight H" at bounding box center [139, 751] width 49 height 39
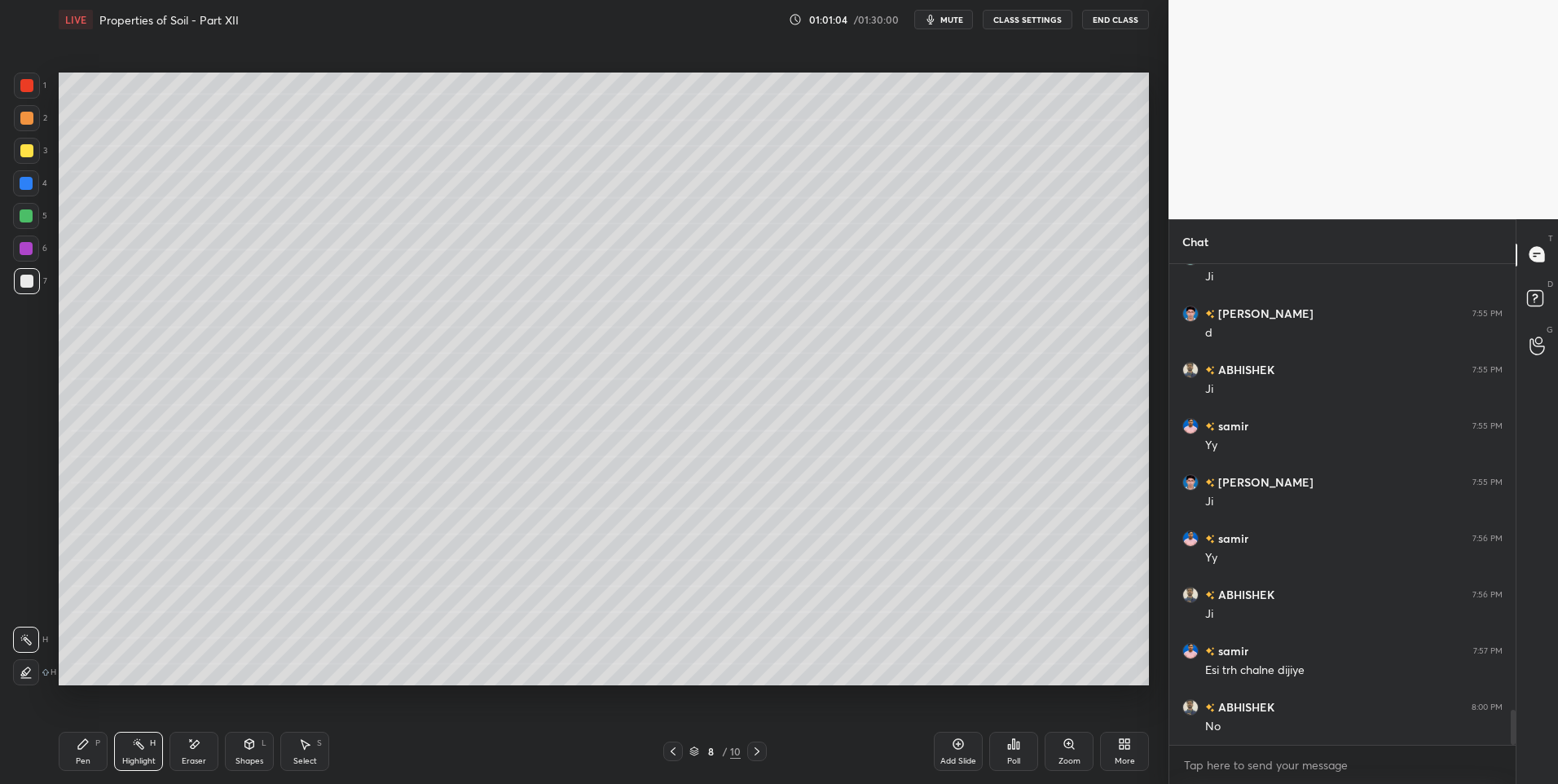
click at [90, 758] on div "Pen P" at bounding box center [83, 751] width 49 height 39
click at [762, 752] on icon at bounding box center [757, 751] width 13 height 13
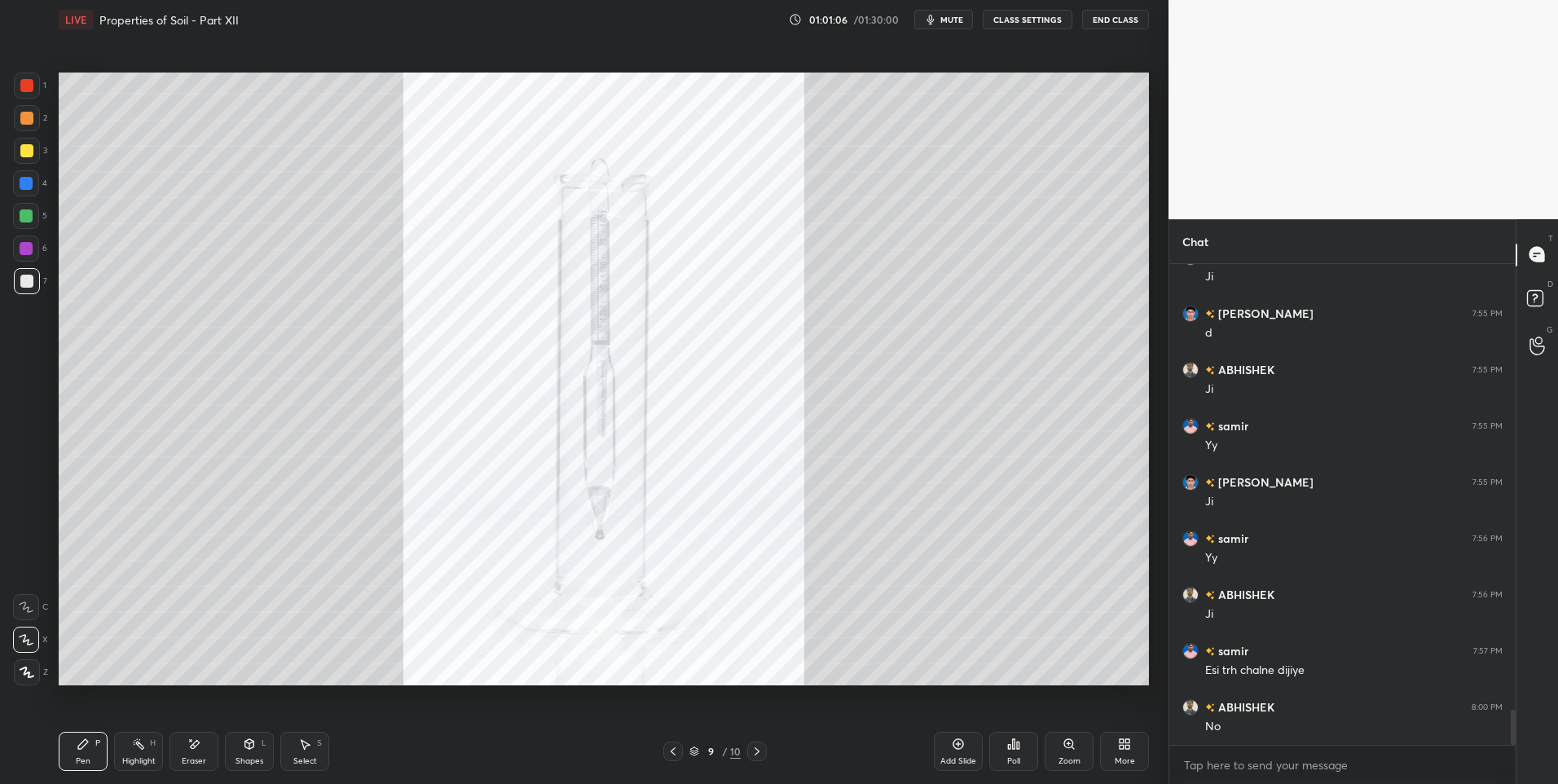
click at [667, 753] on icon at bounding box center [673, 751] width 13 height 13
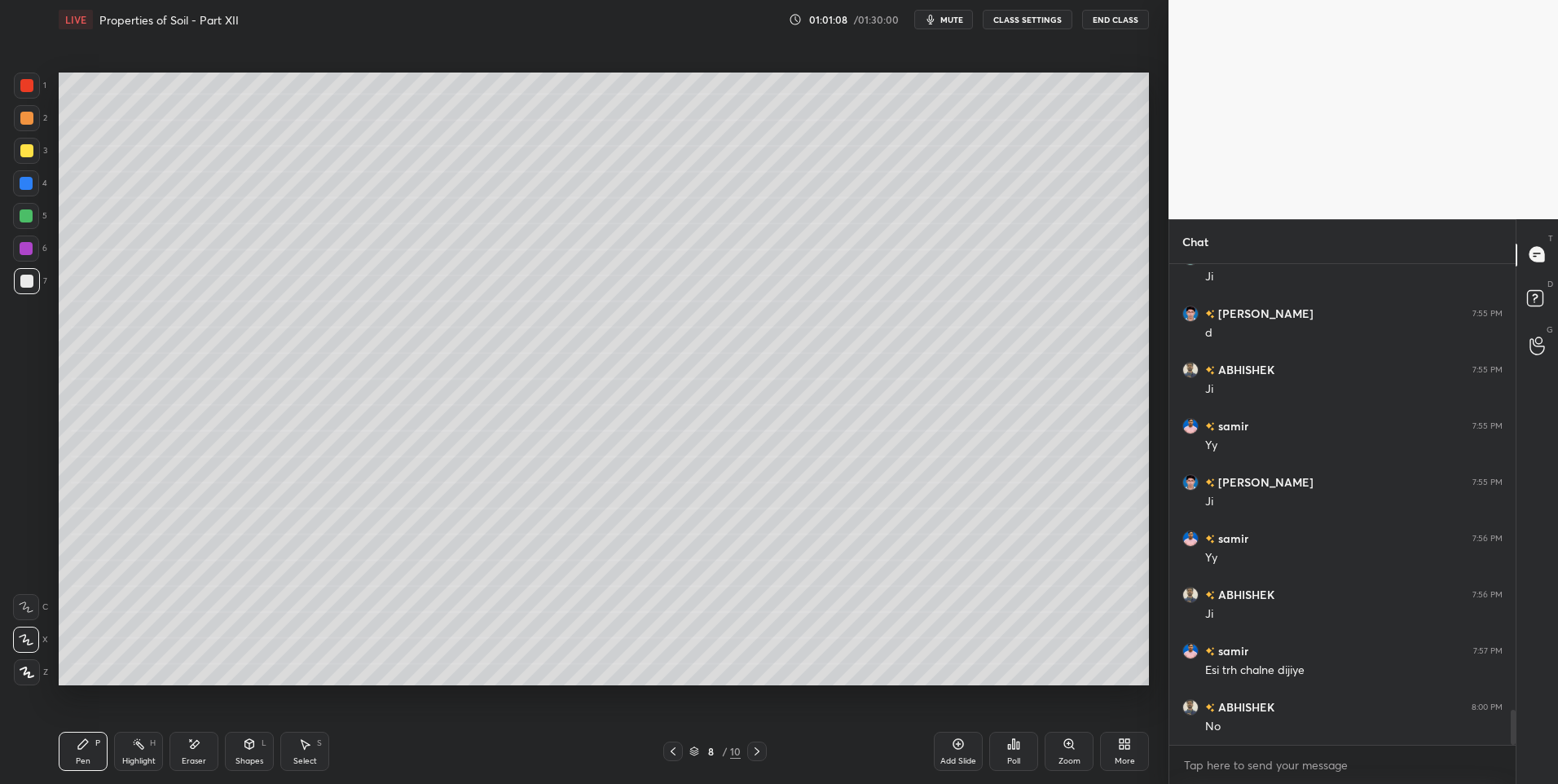
click at [957, 746] on icon at bounding box center [959, 744] width 13 height 13
click at [81, 748] on icon at bounding box center [83, 744] width 9 height 9
click at [27, 81] on div at bounding box center [27, 85] width 13 height 13
click at [263, 759] on div "Shapes" at bounding box center [250, 761] width 28 height 8
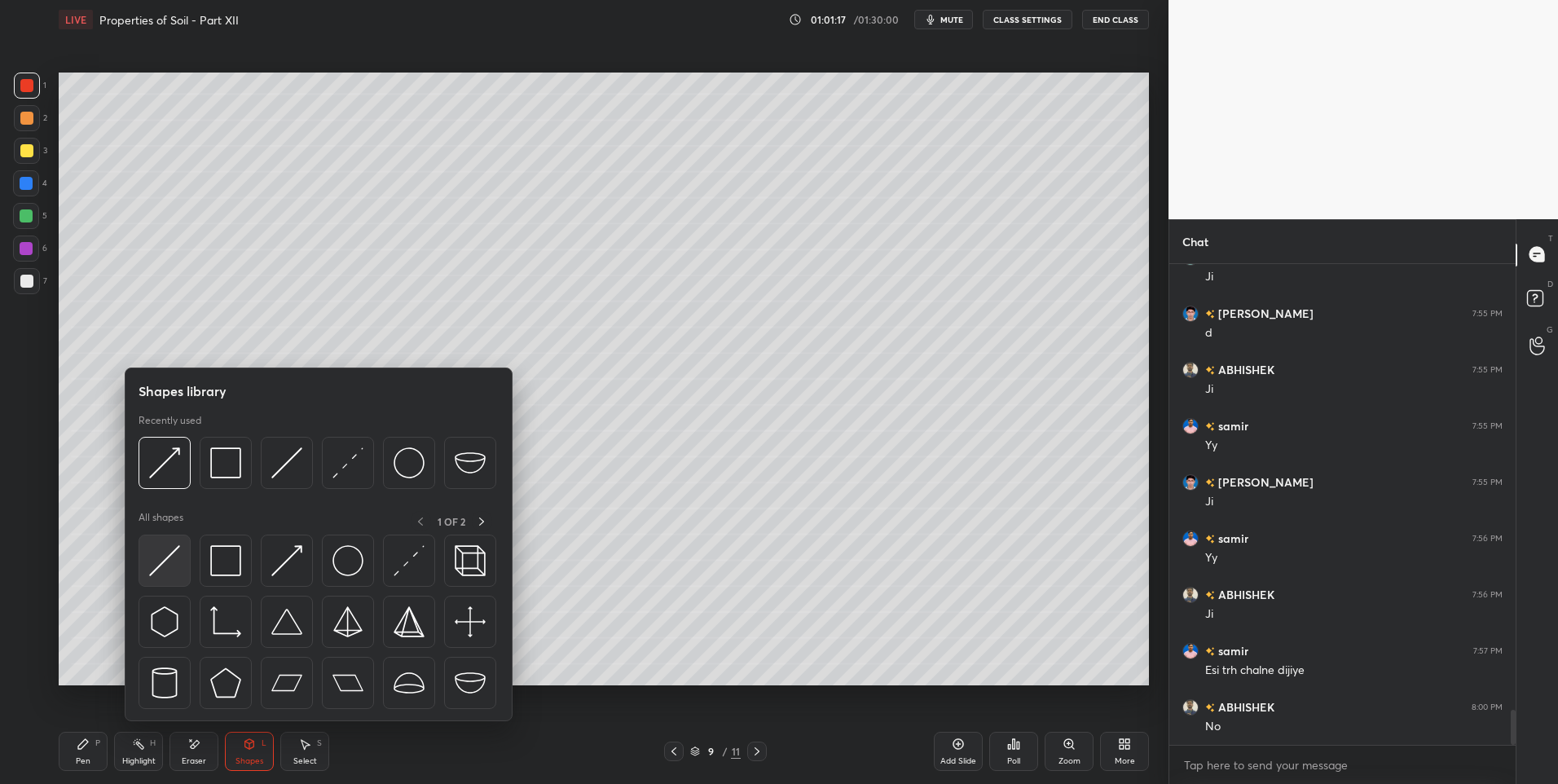
click at [166, 557] on img at bounding box center [164, 560] width 31 height 31
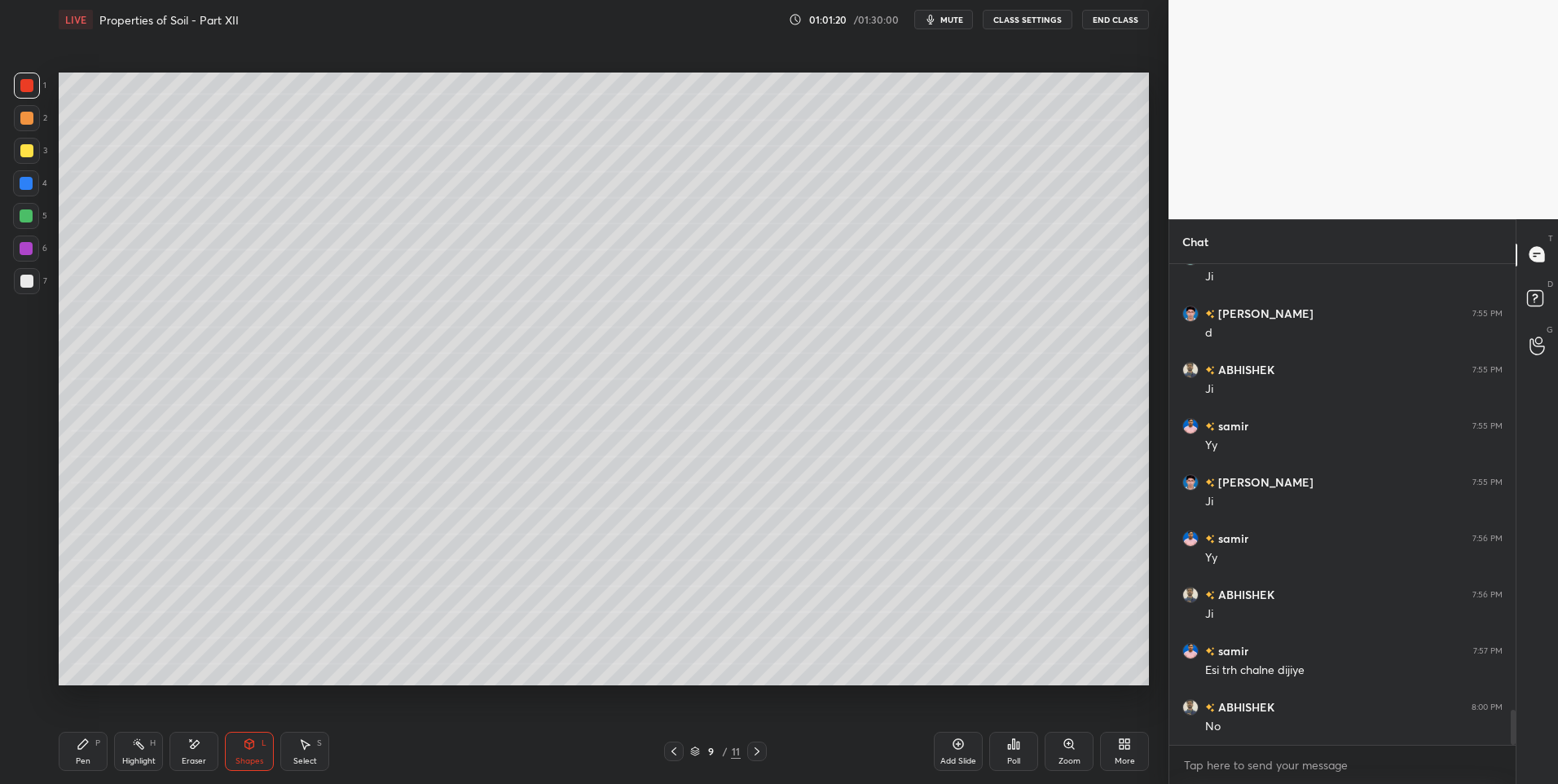
click at [89, 757] on div "Pen" at bounding box center [83, 761] width 15 height 8
click at [32, 279] on div at bounding box center [27, 281] width 13 height 13
click at [247, 743] on icon at bounding box center [250, 744] width 9 height 9
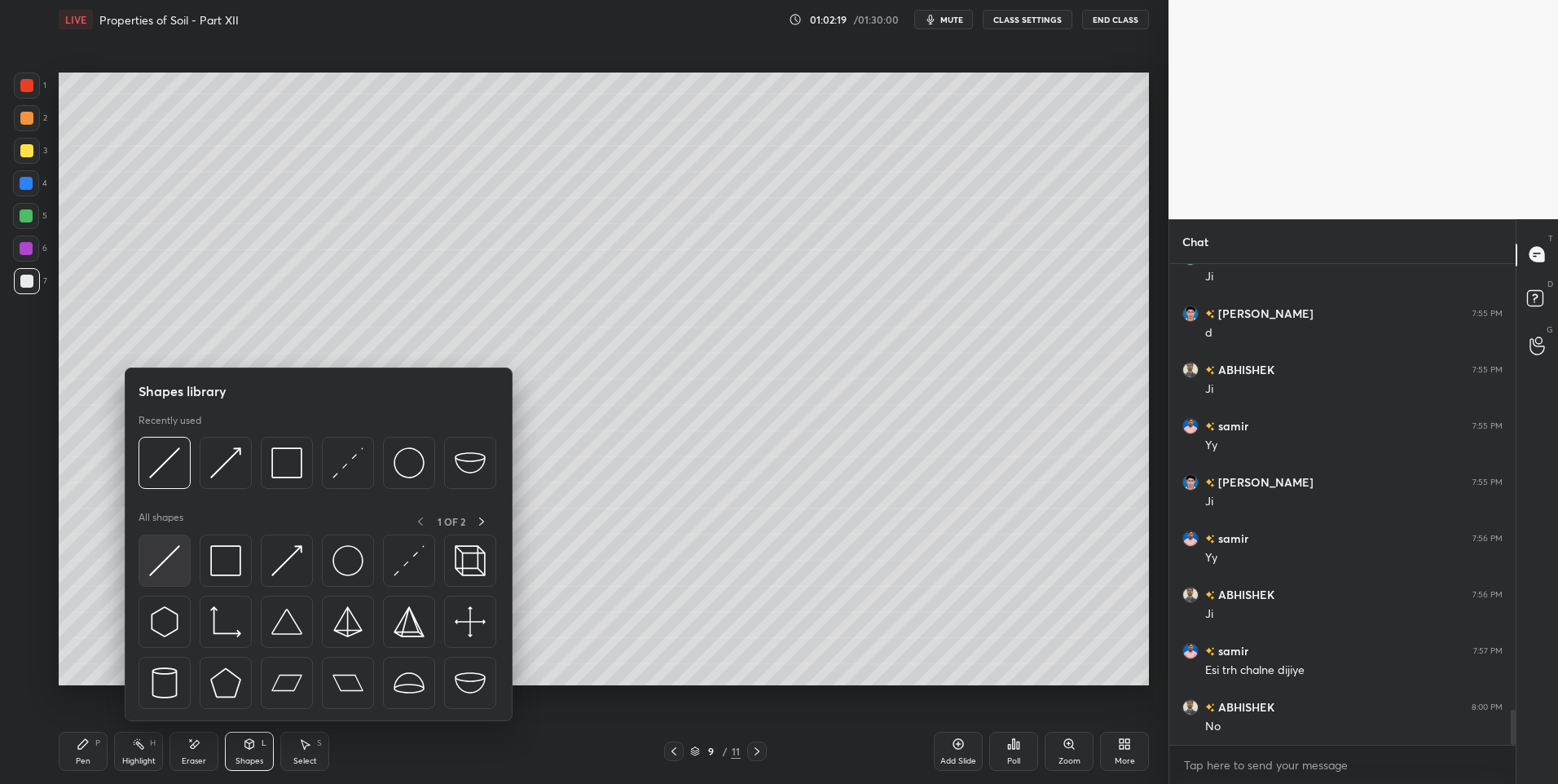
click at [171, 558] on img at bounding box center [164, 560] width 31 height 31
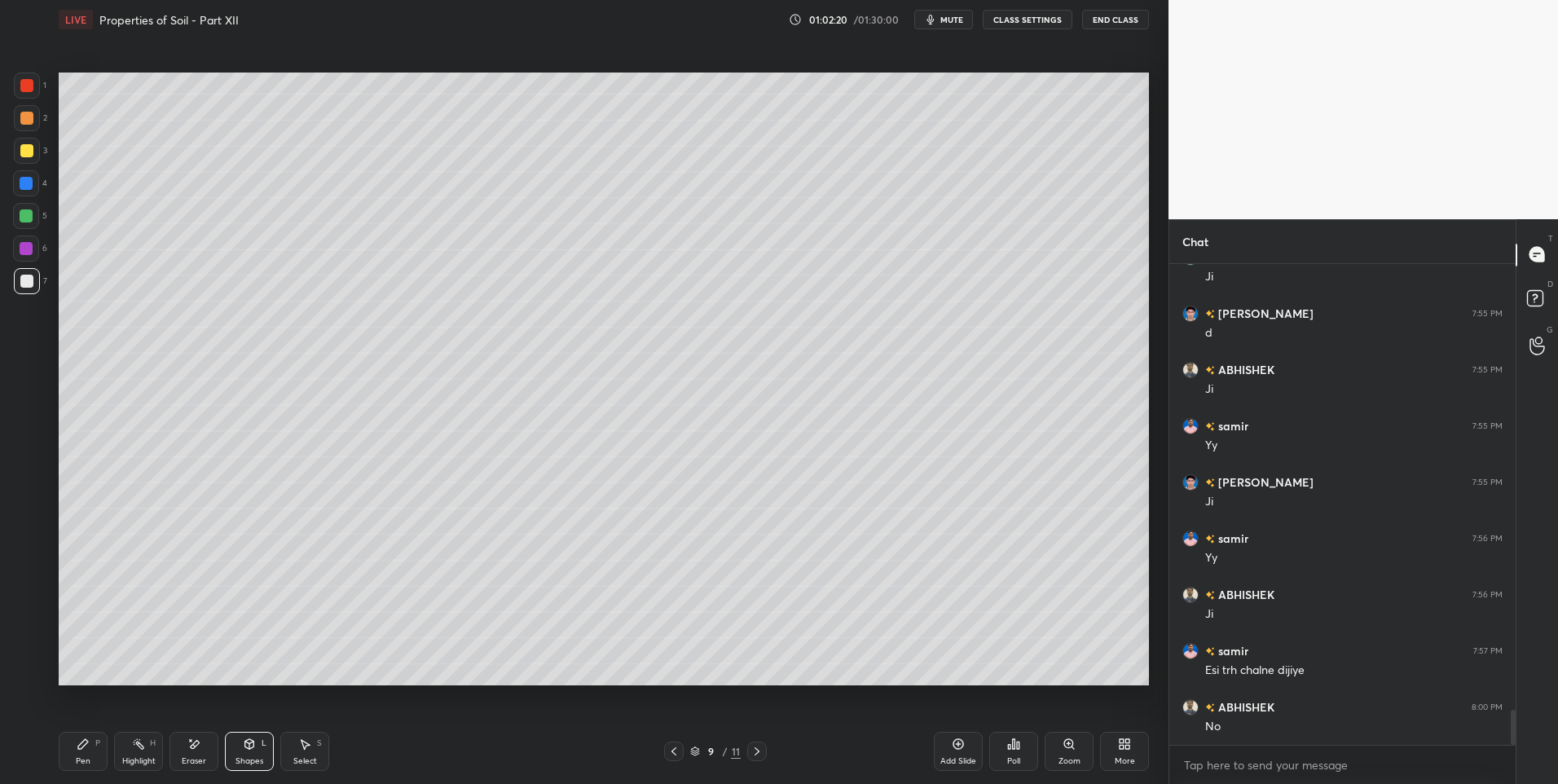
click at [23, 114] on div at bounding box center [27, 118] width 13 height 13
click at [295, 761] on div "Select" at bounding box center [305, 761] width 23 height 8
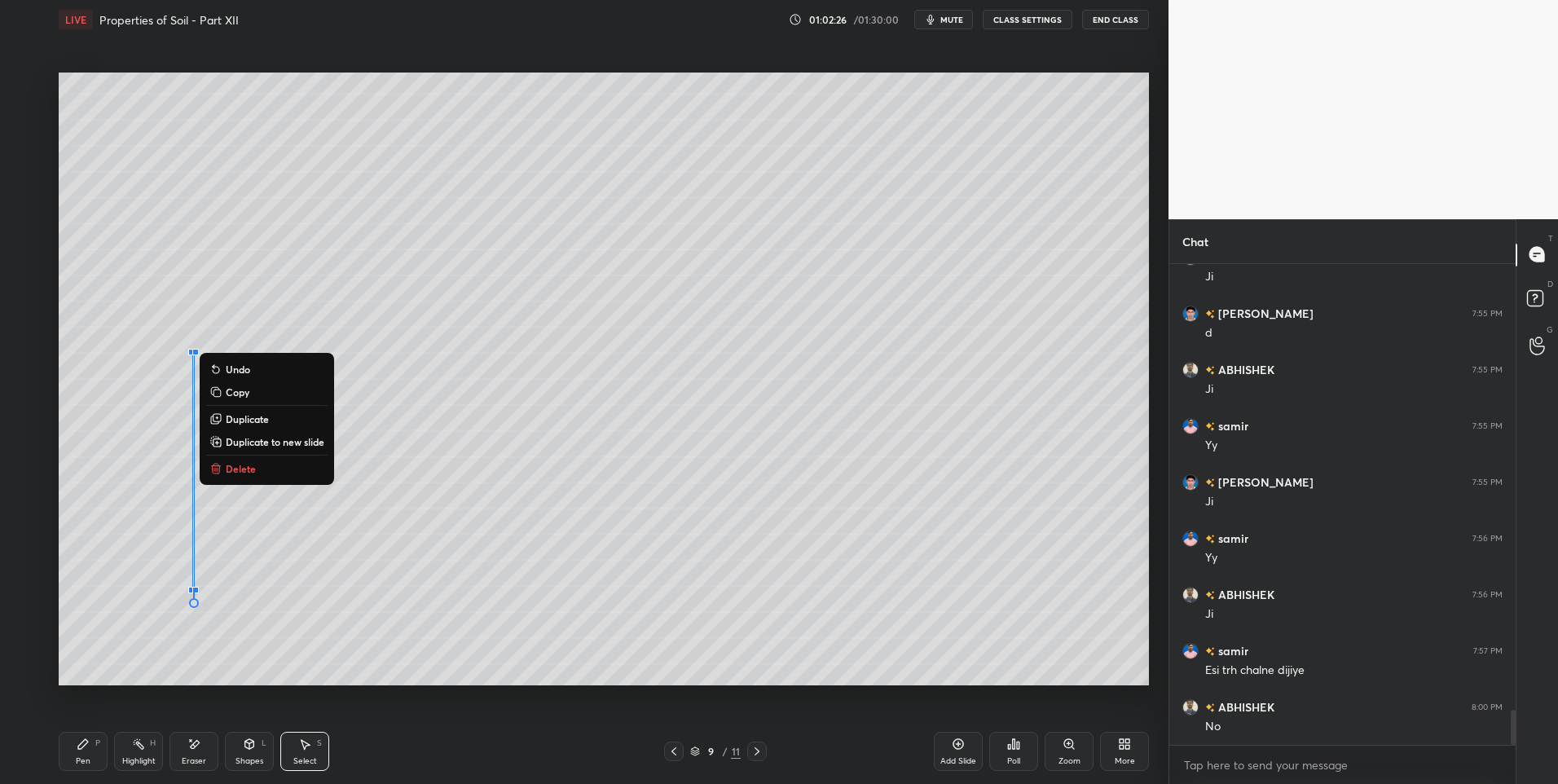
click at [248, 746] on icon at bounding box center [250, 744] width 9 height 9
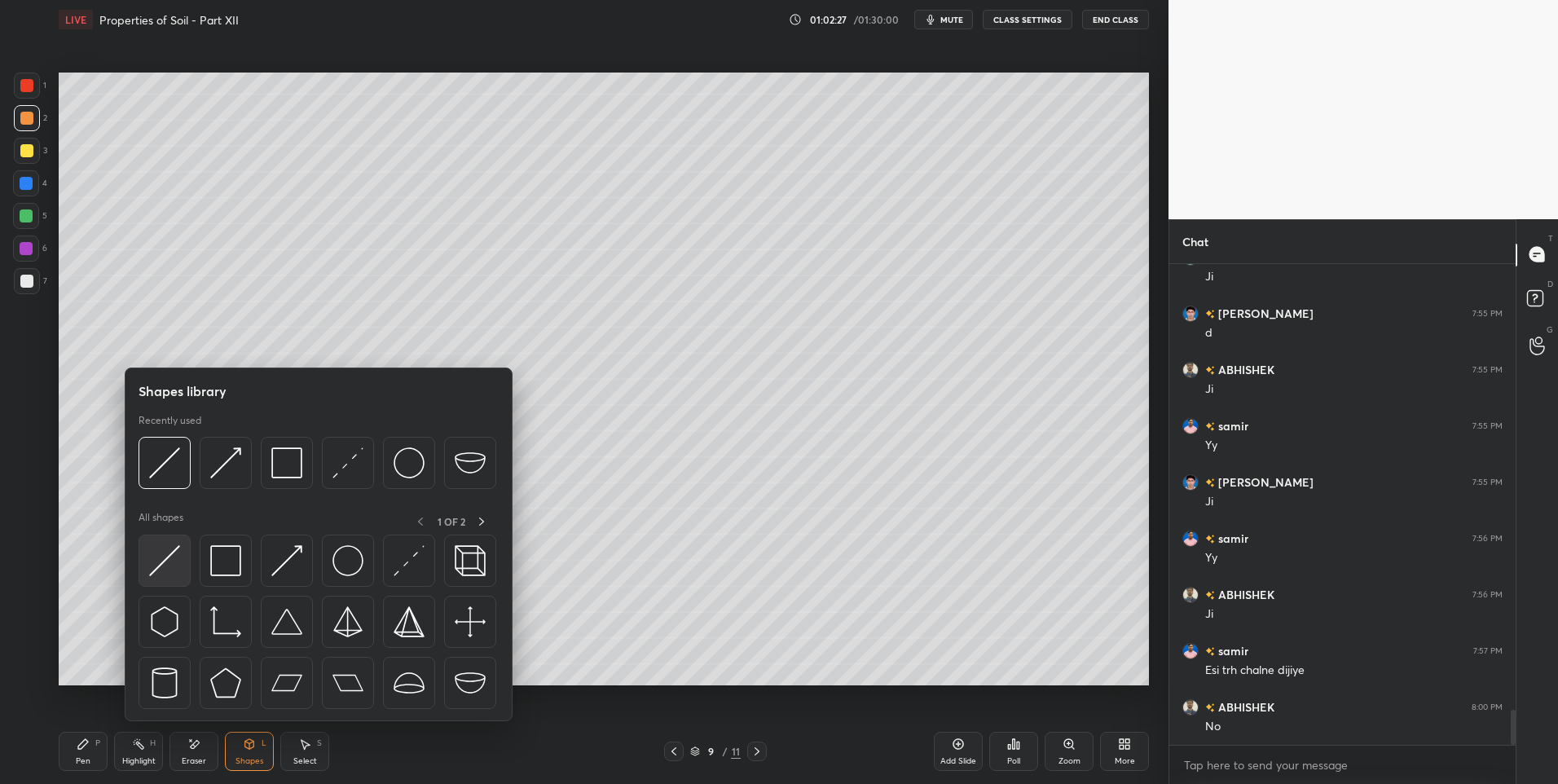
click at [165, 563] on img at bounding box center [164, 560] width 31 height 31
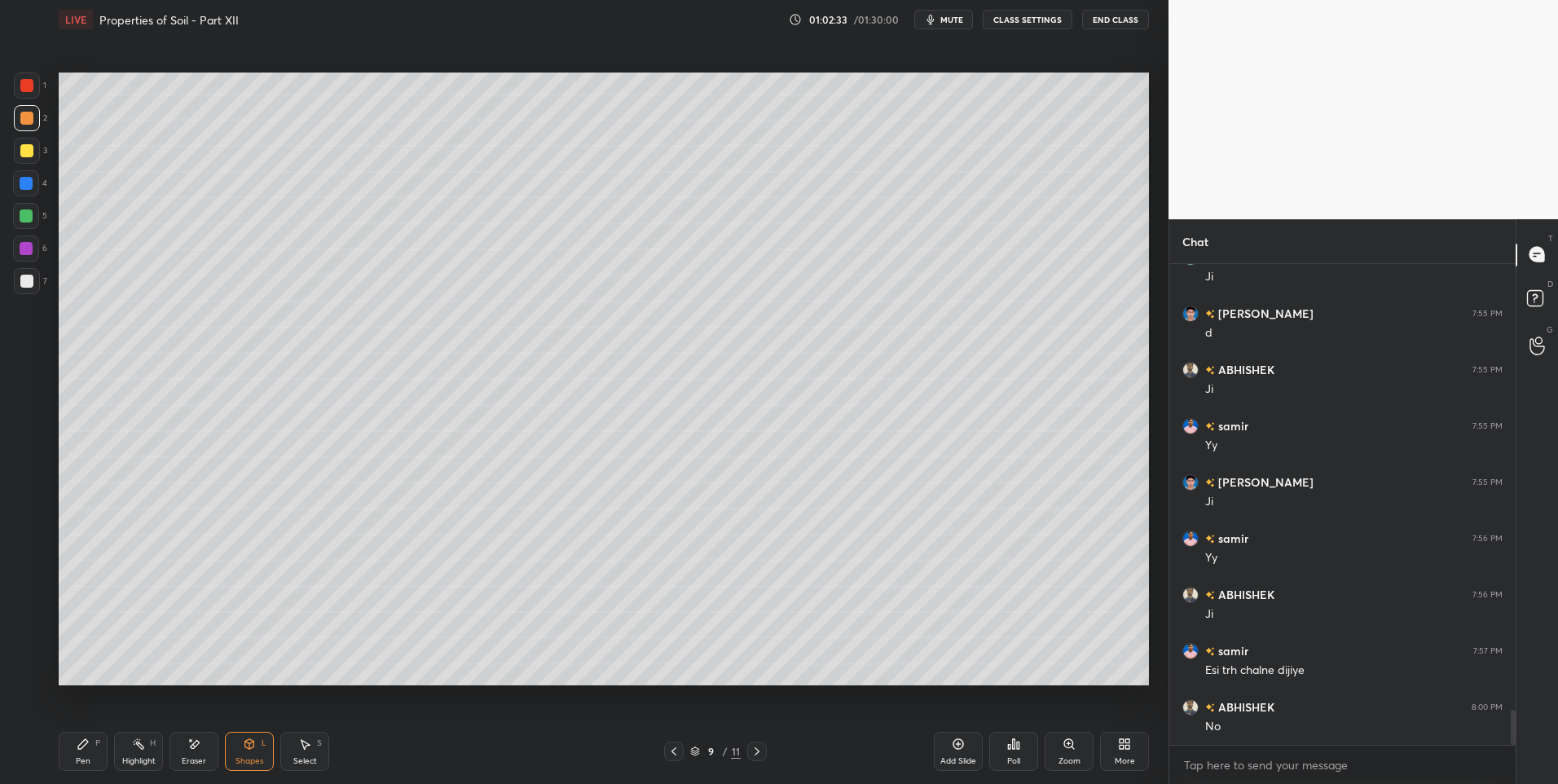
click at [299, 754] on div "Select S" at bounding box center [305, 751] width 49 height 39
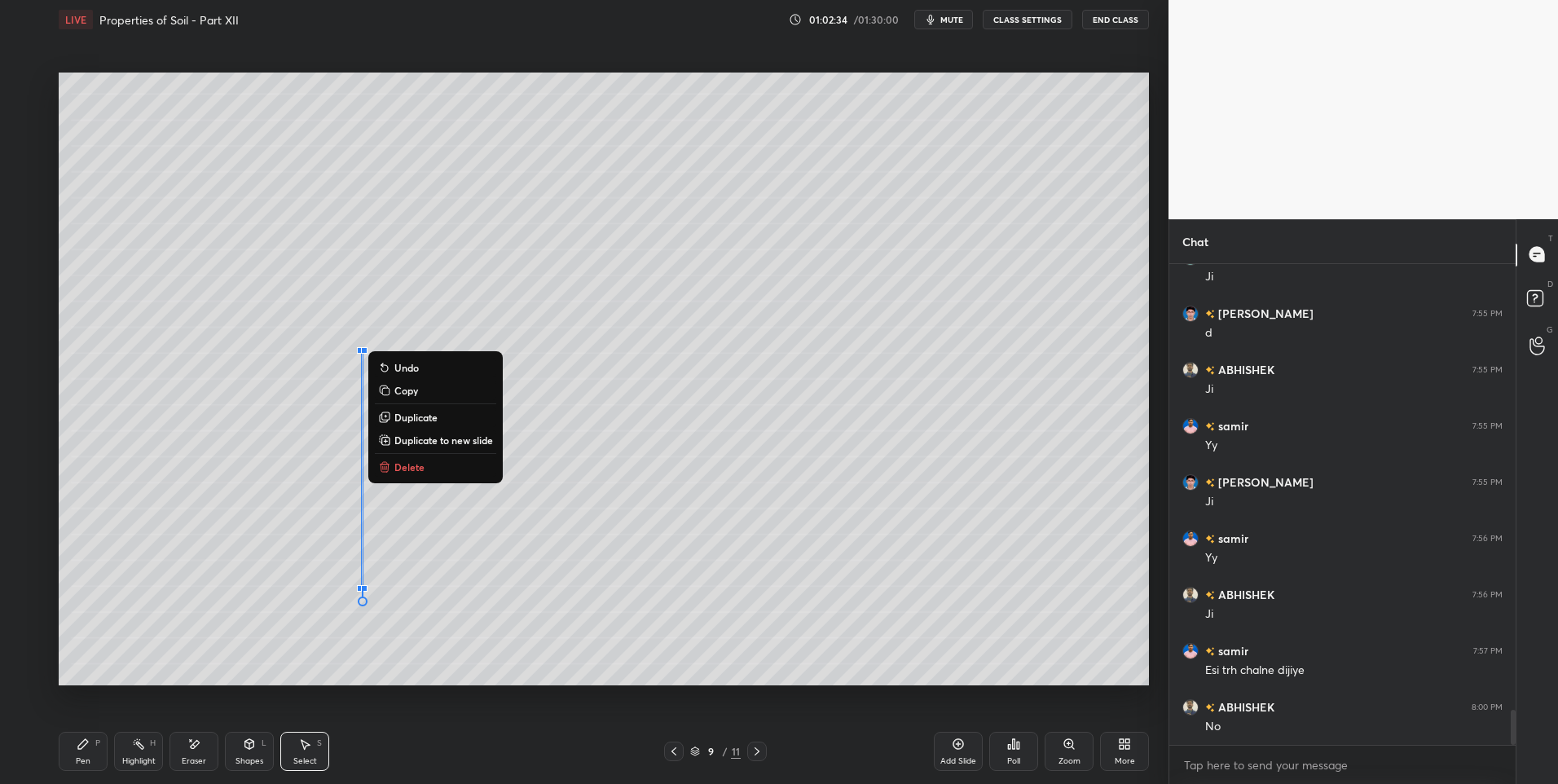
click at [351, 690] on div "0 ° Undo Copy Duplicate Duplicate to new slide Delete Setting up your live clas…" at bounding box center [604, 379] width 1103 height 680
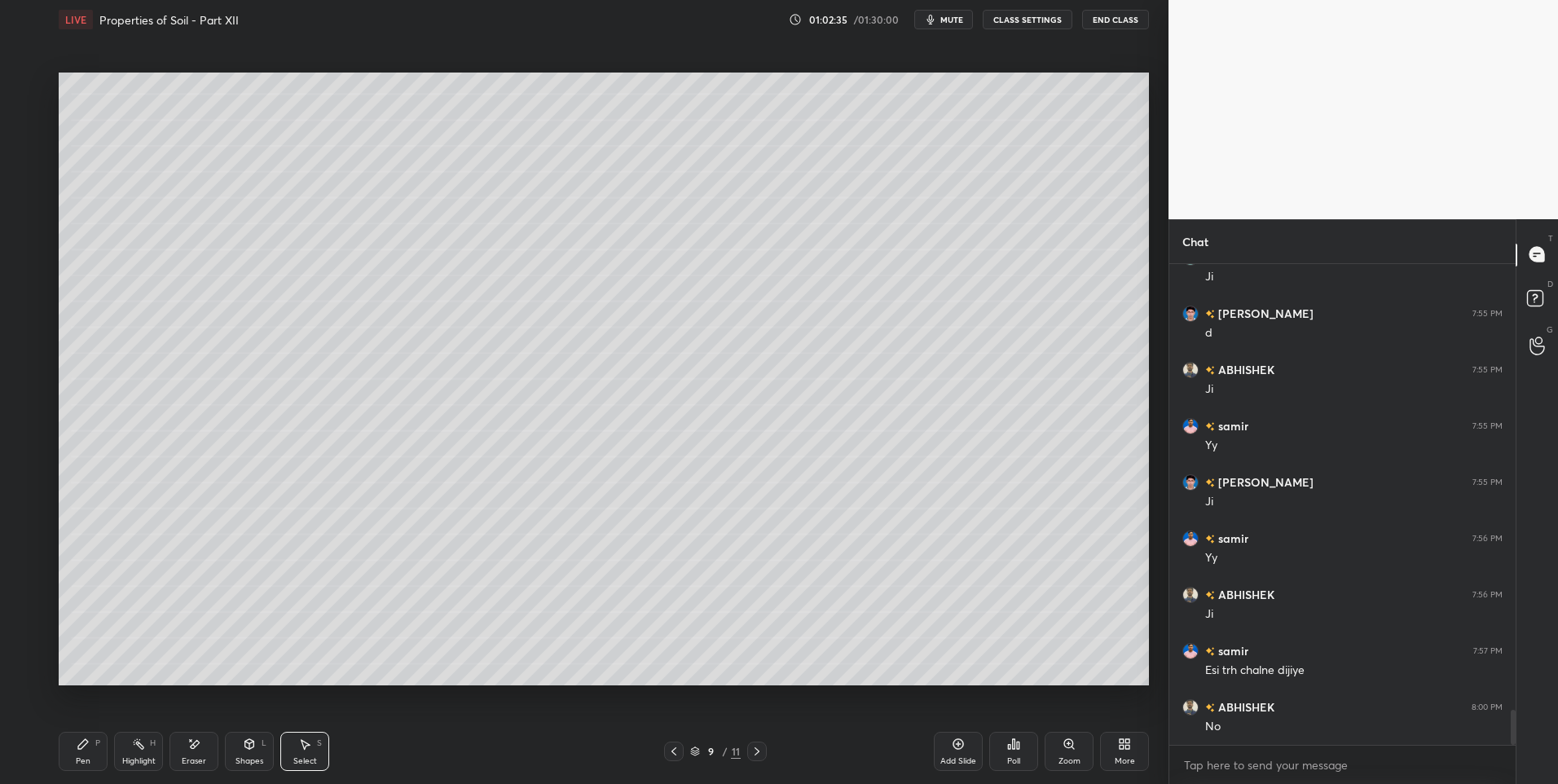
click at [237, 748] on div "Shapes L" at bounding box center [250, 751] width 49 height 39
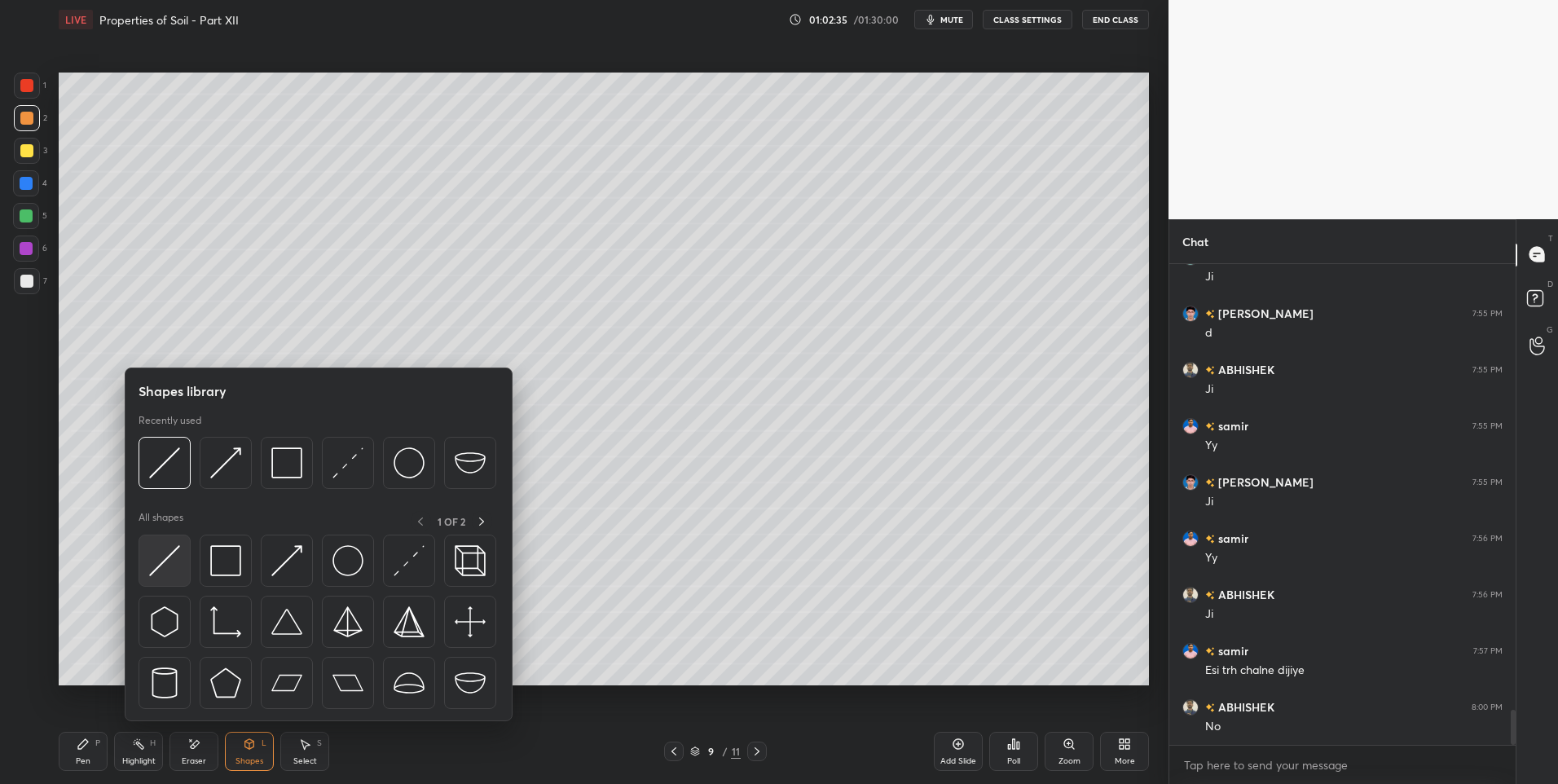
click at [166, 562] on img at bounding box center [164, 560] width 31 height 31
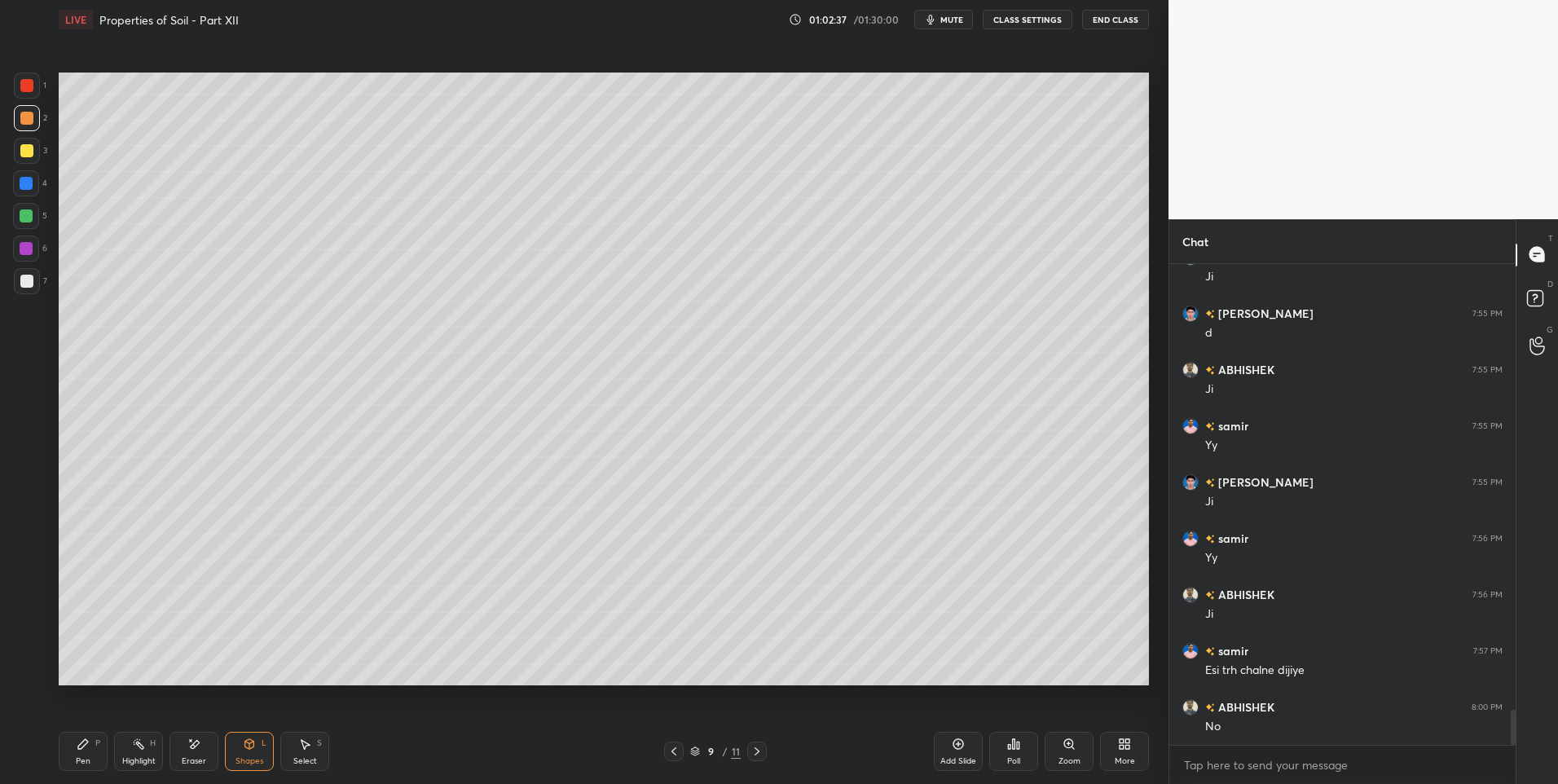
click at [23, 209] on div at bounding box center [26, 216] width 13 height 13
click at [292, 767] on div "Select S" at bounding box center [305, 751] width 49 height 39
click at [312, 507] on div at bounding box center [310, 505] width 7 height 7
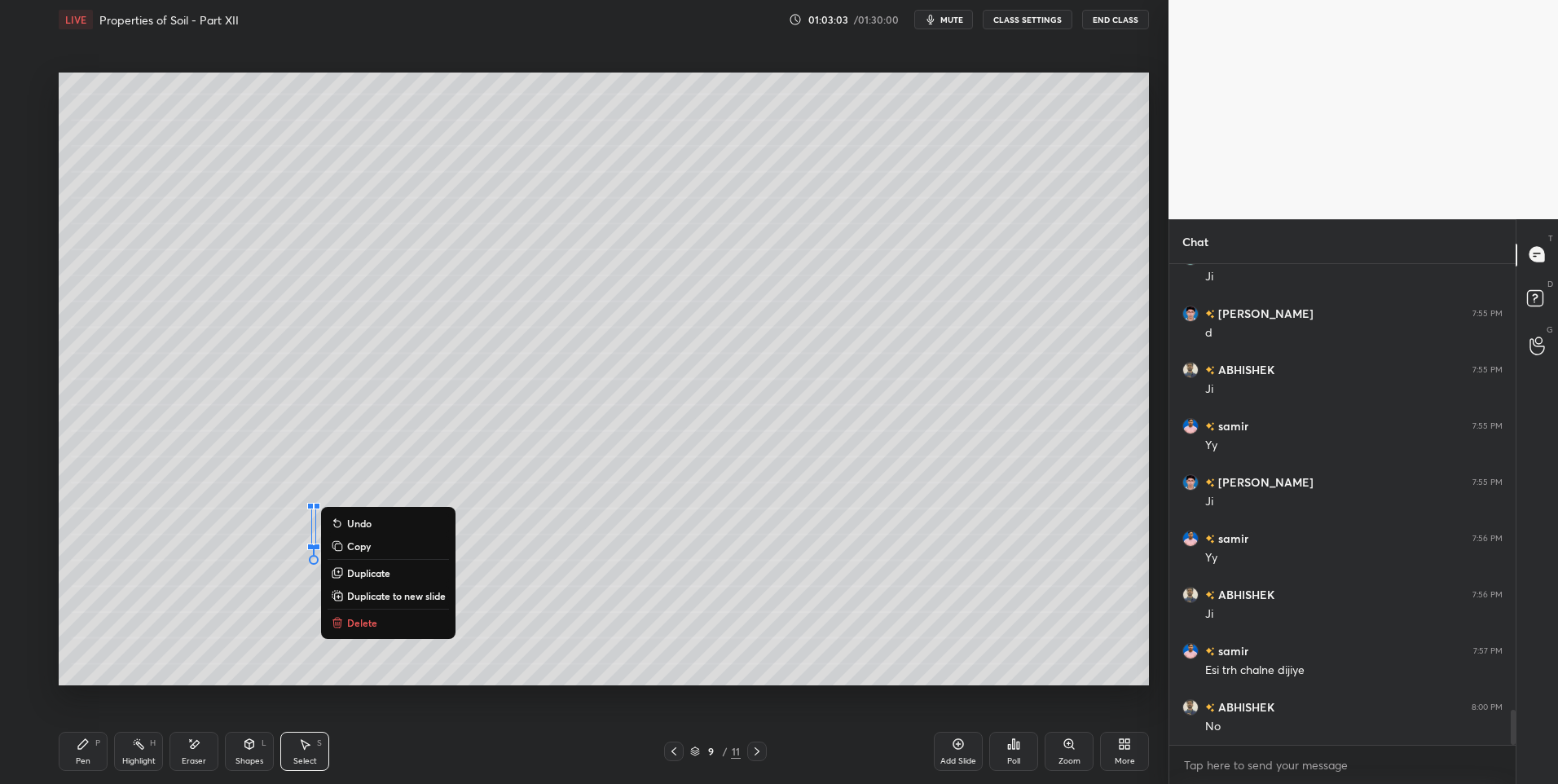
click at [315, 465] on div "0 ° Undo Copy Duplicate Duplicate to new slide Delete" at bounding box center [604, 379] width 1090 height 613
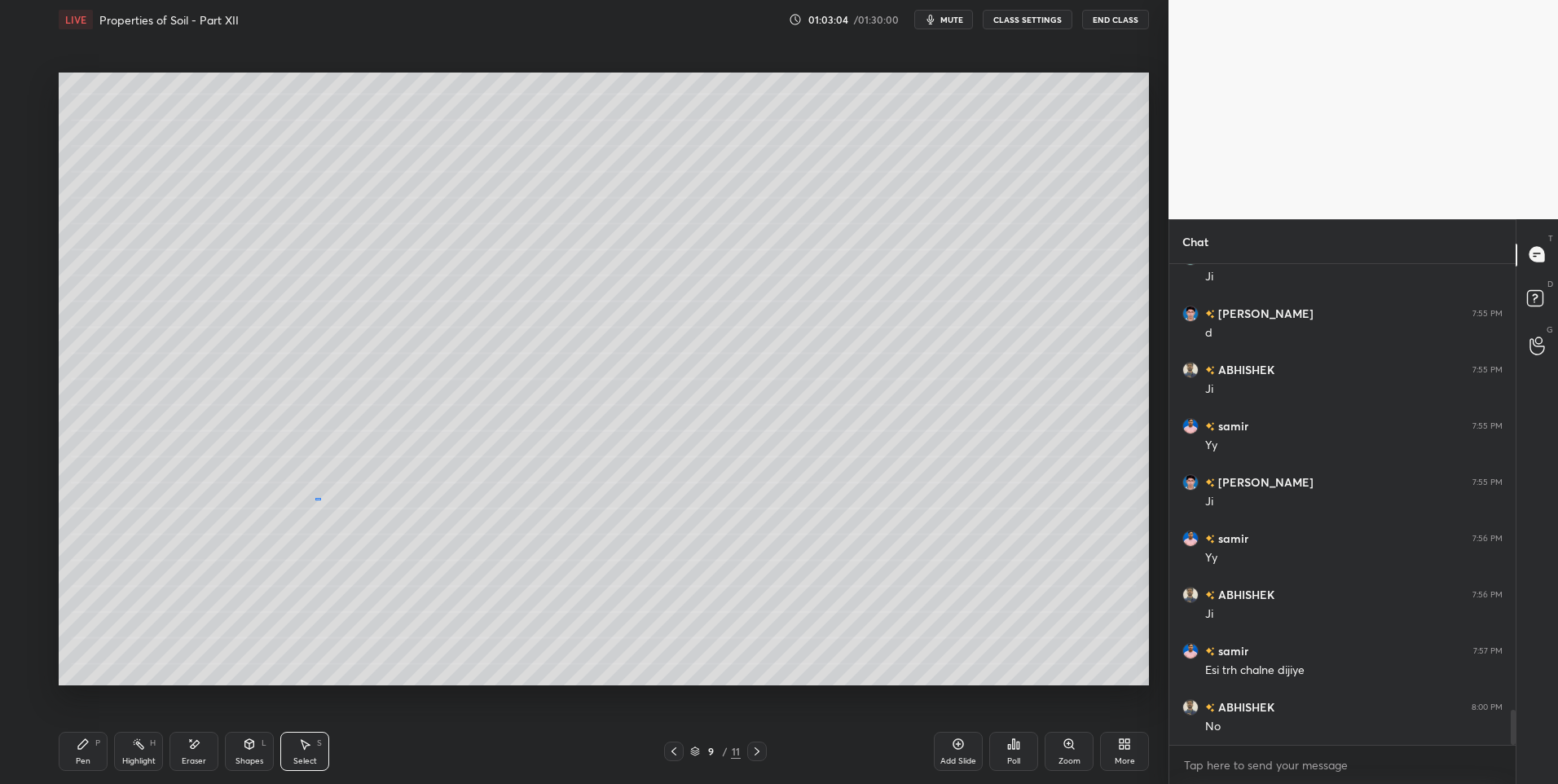
click at [306, 494] on div "0 ° Undo Copy Duplicate Duplicate to new slide Delete" at bounding box center [604, 379] width 1090 height 613
click at [501, 556] on div "0 ° Undo Copy Duplicate Duplicate to new slide Delete" at bounding box center [604, 379] width 1090 height 613
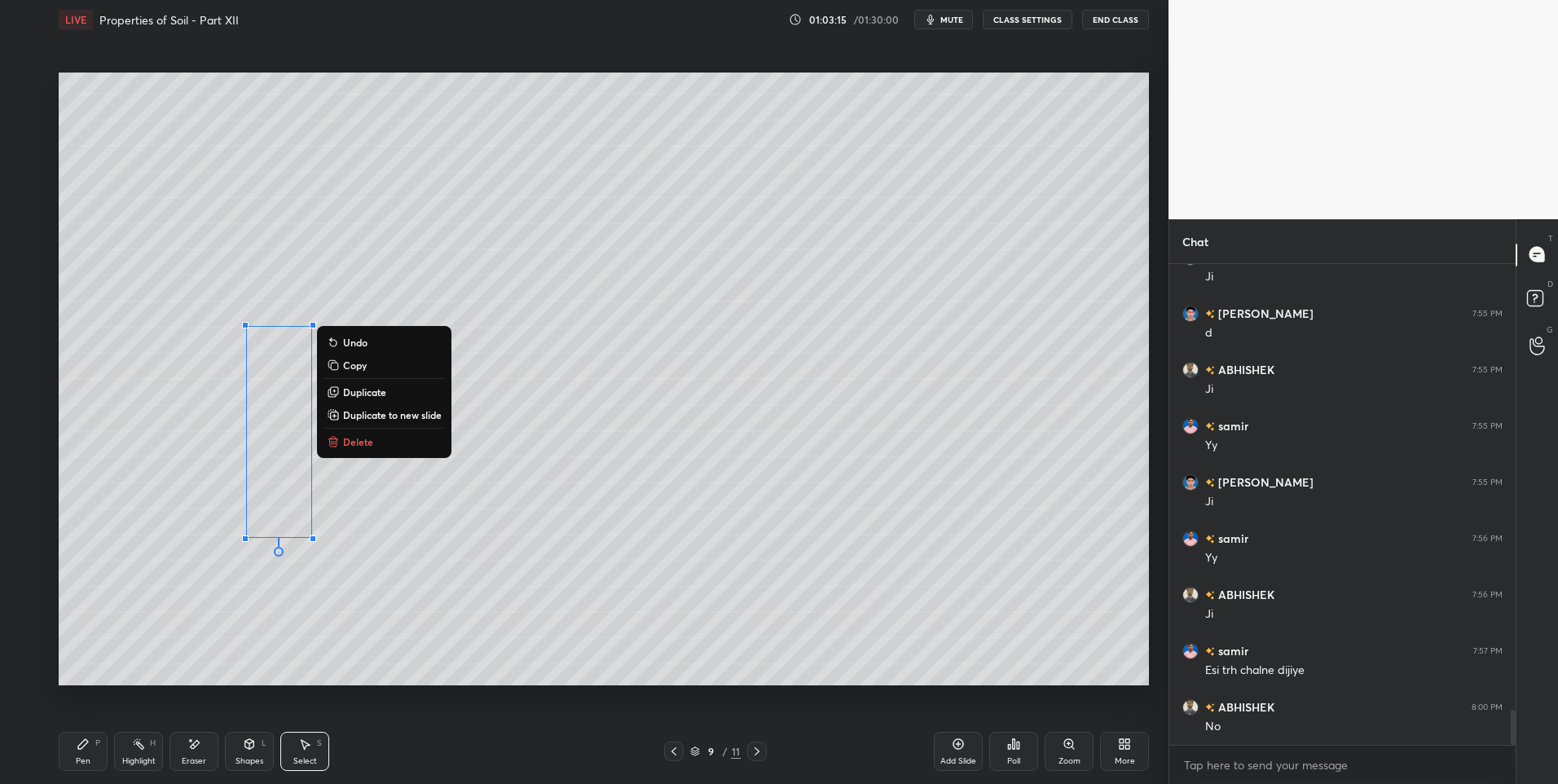
click at [566, 609] on div "0 ° Undo Copy Duplicate Duplicate to new slide Delete" at bounding box center [604, 379] width 1090 height 613
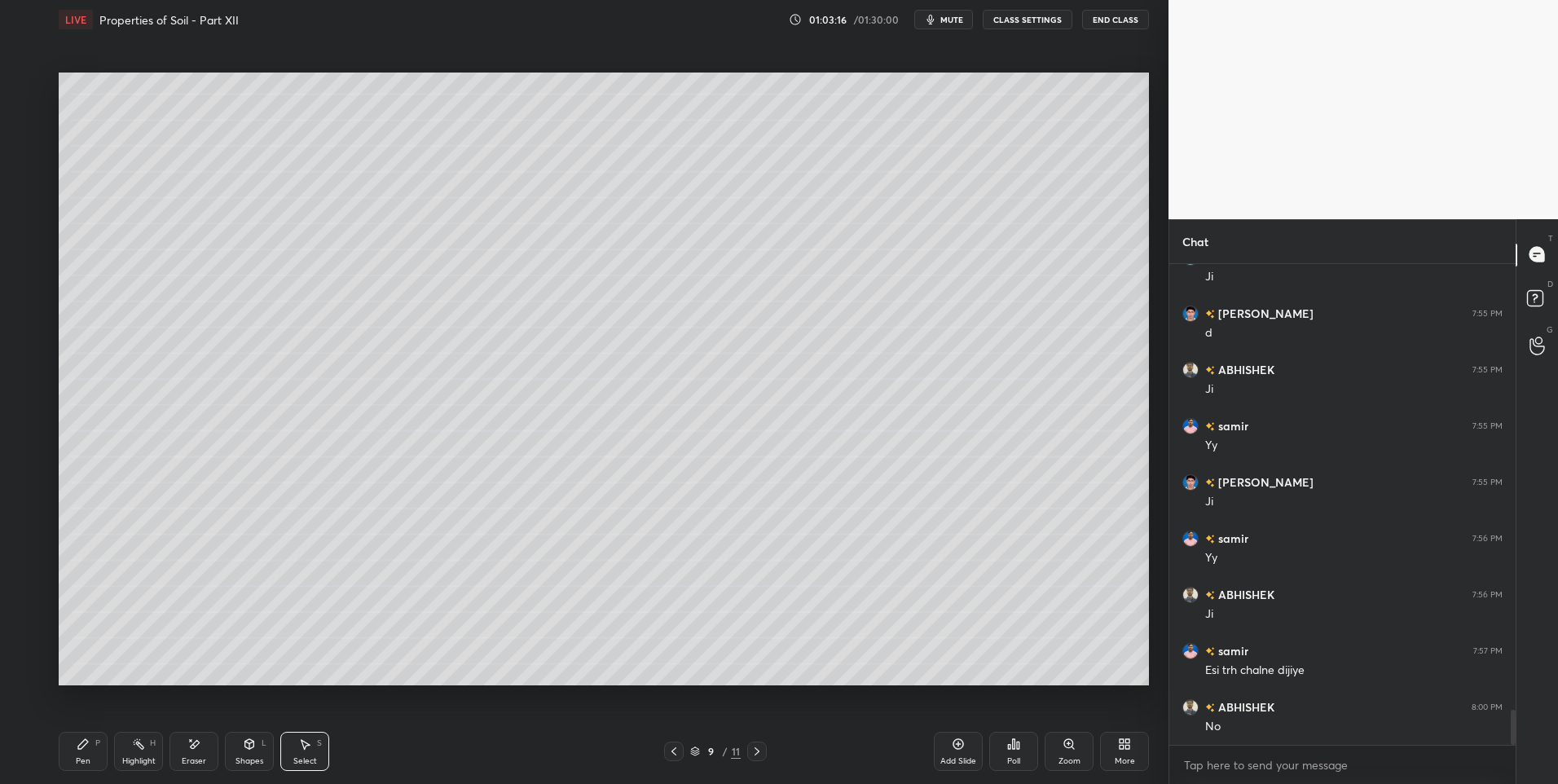
click at [260, 757] on div "Shapes" at bounding box center [250, 761] width 28 height 8
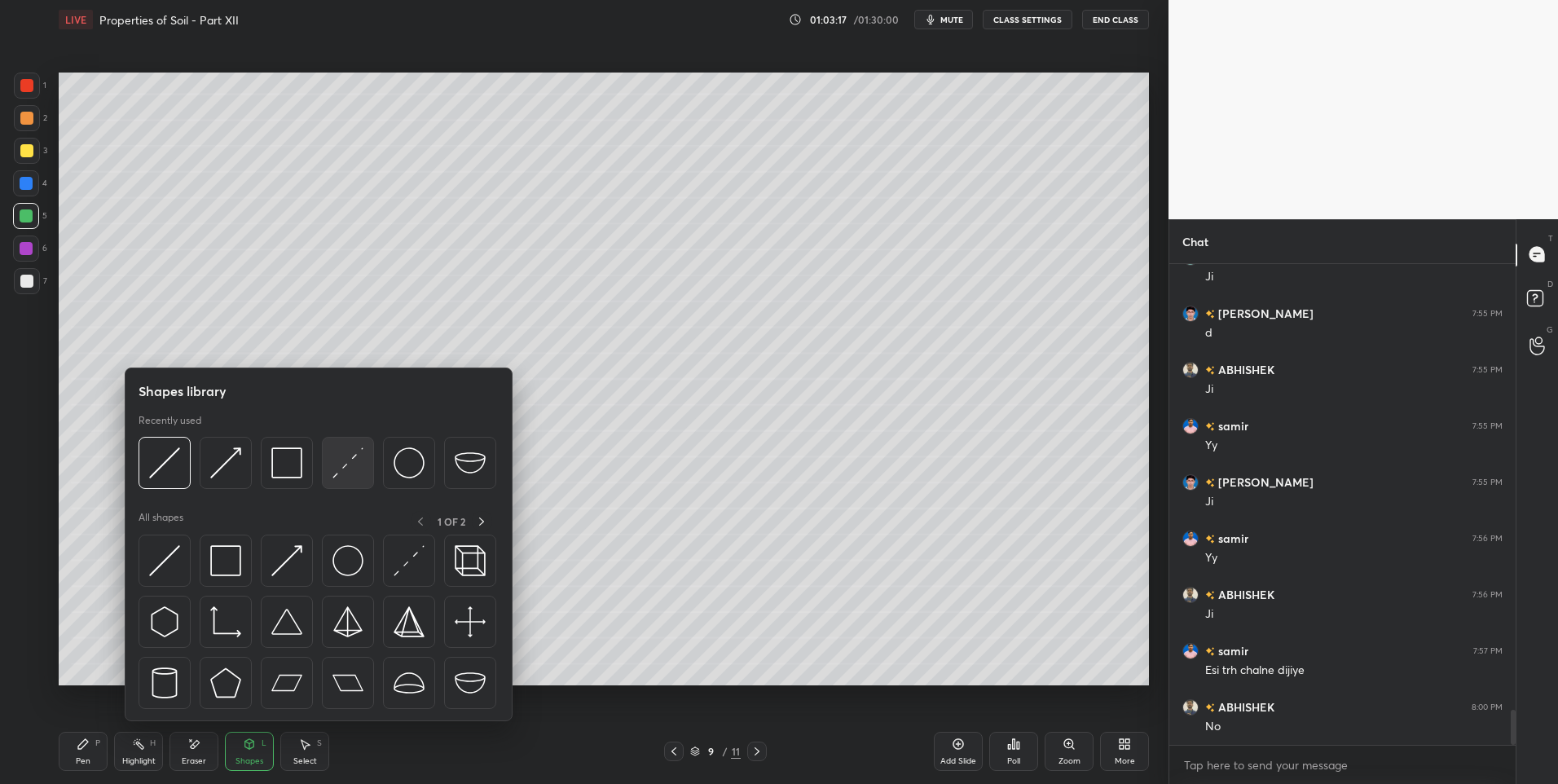
click at [342, 466] on img at bounding box center [347, 462] width 31 height 31
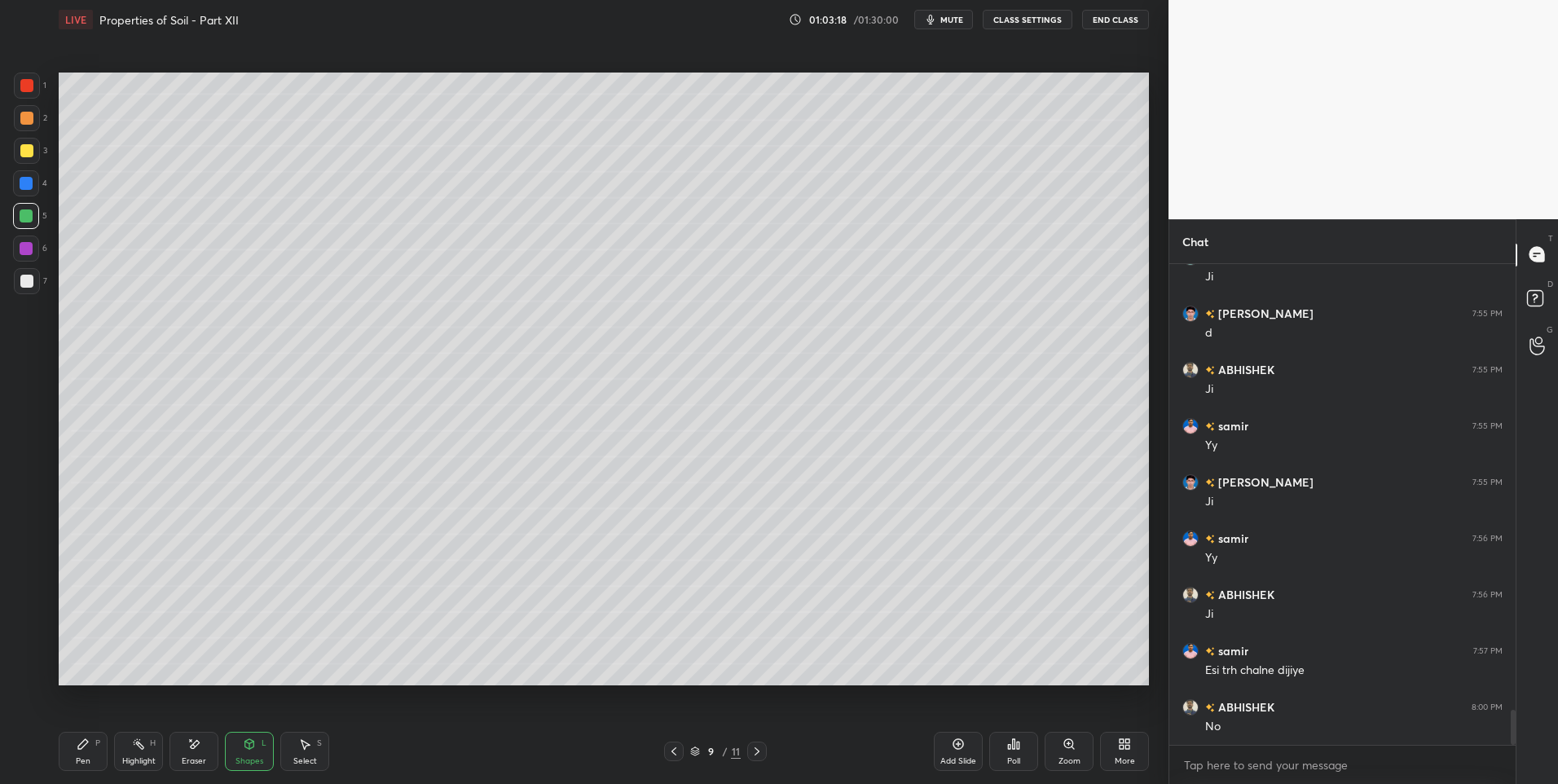
click at [17, 152] on div at bounding box center [27, 151] width 26 height 26
click at [32, 256] on div at bounding box center [26, 249] width 26 height 26
click at [239, 748] on div "Shapes L" at bounding box center [250, 751] width 49 height 39
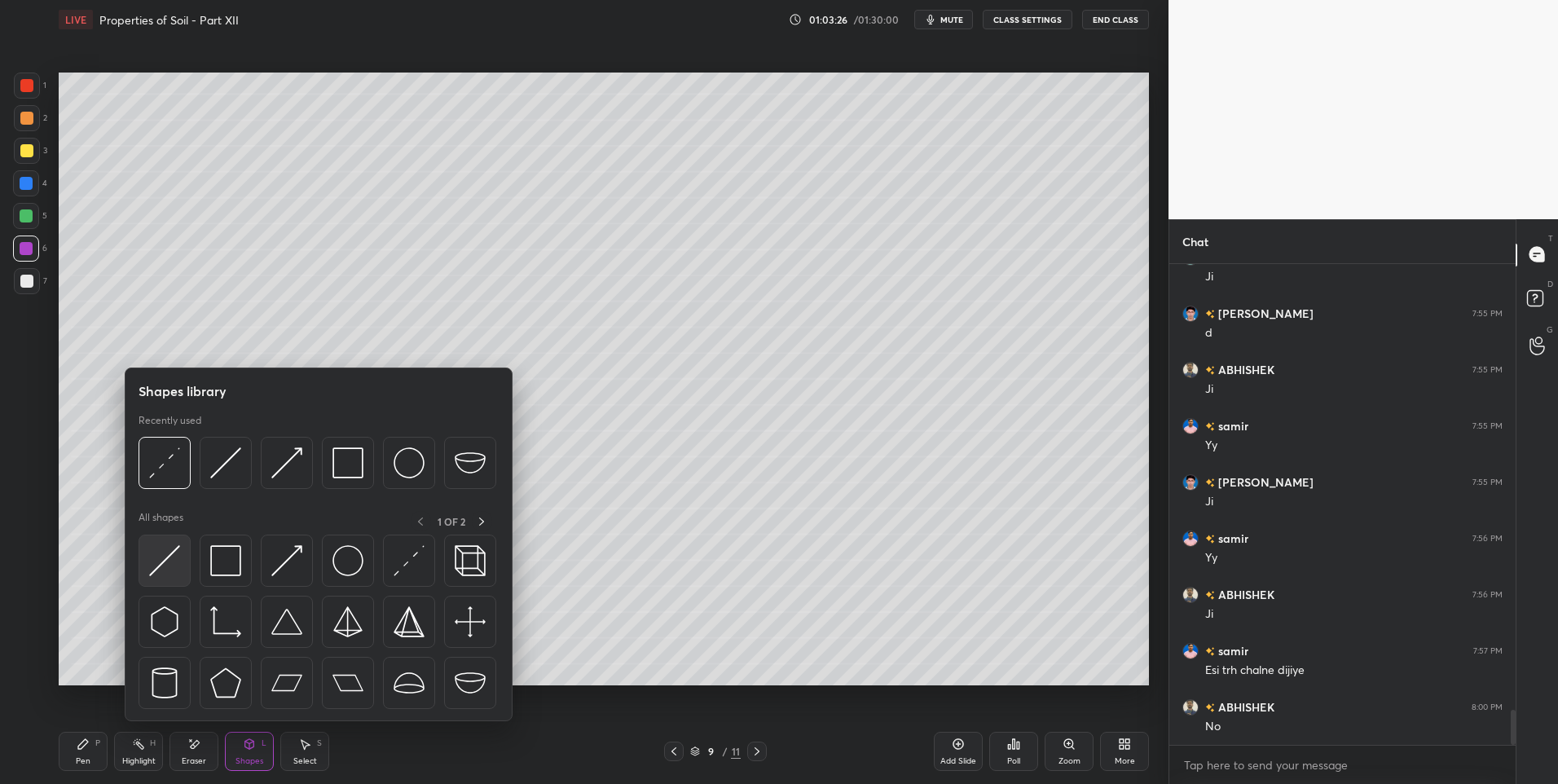
click at [170, 566] on img at bounding box center [164, 560] width 31 height 31
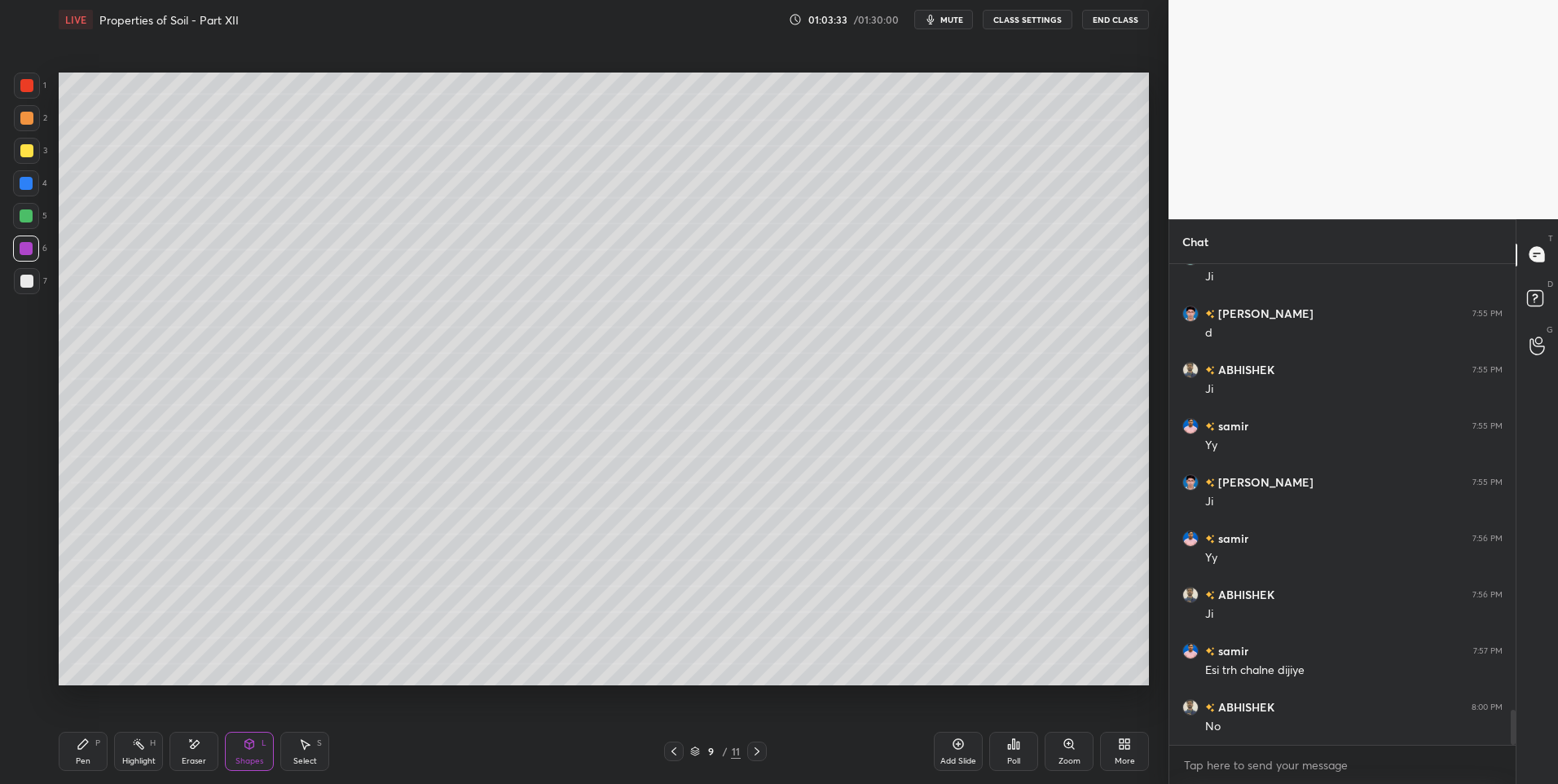
click at [71, 760] on div "Pen P" at bounding box center [83, 751] width 49 height 39
click at [239, 747] on div "Shapes L" at bounding box center [250, 751] width 49 height 39
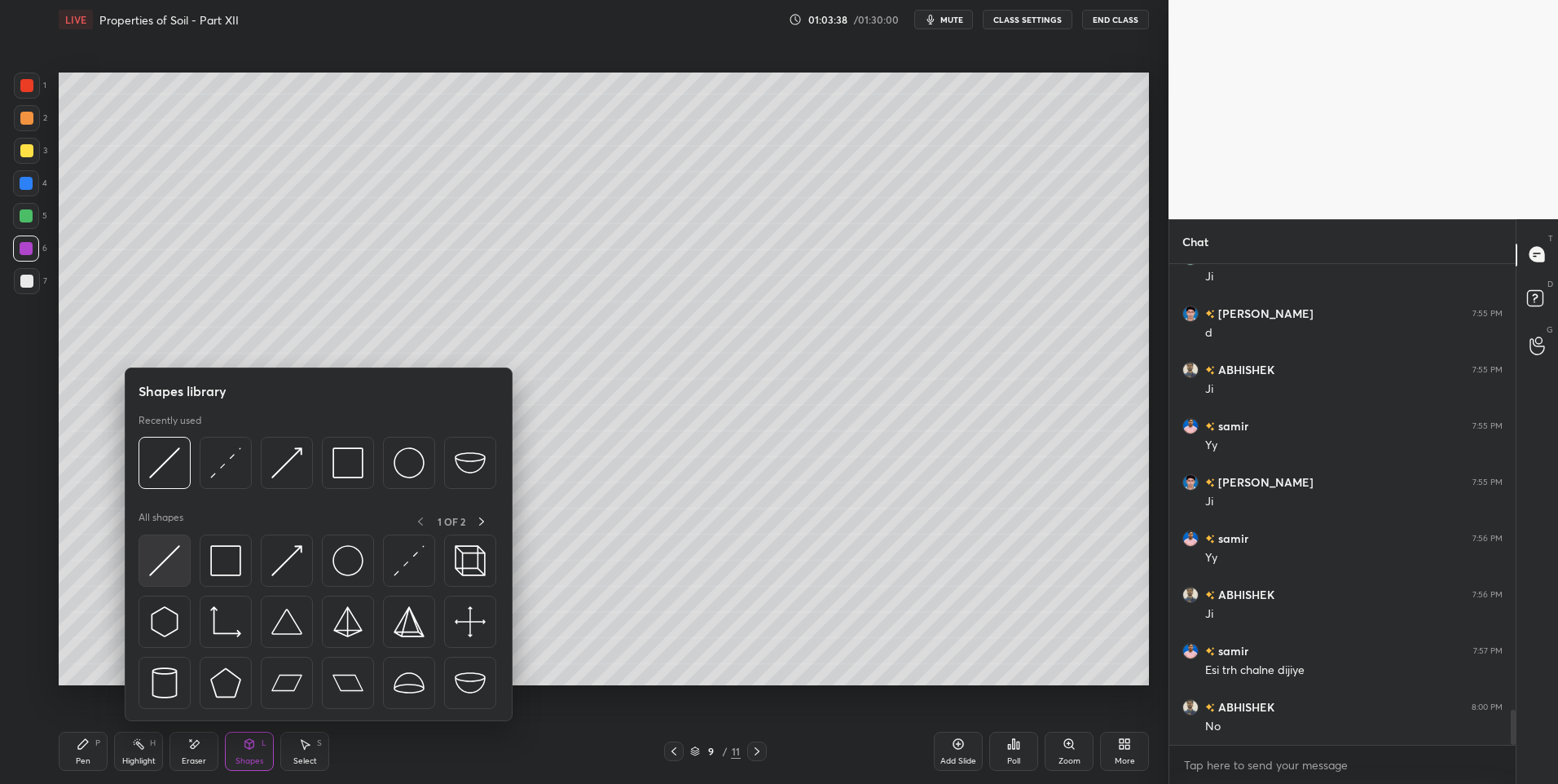
click at [172, 567] on img at bounding box center [164, 560] width 31 height 31
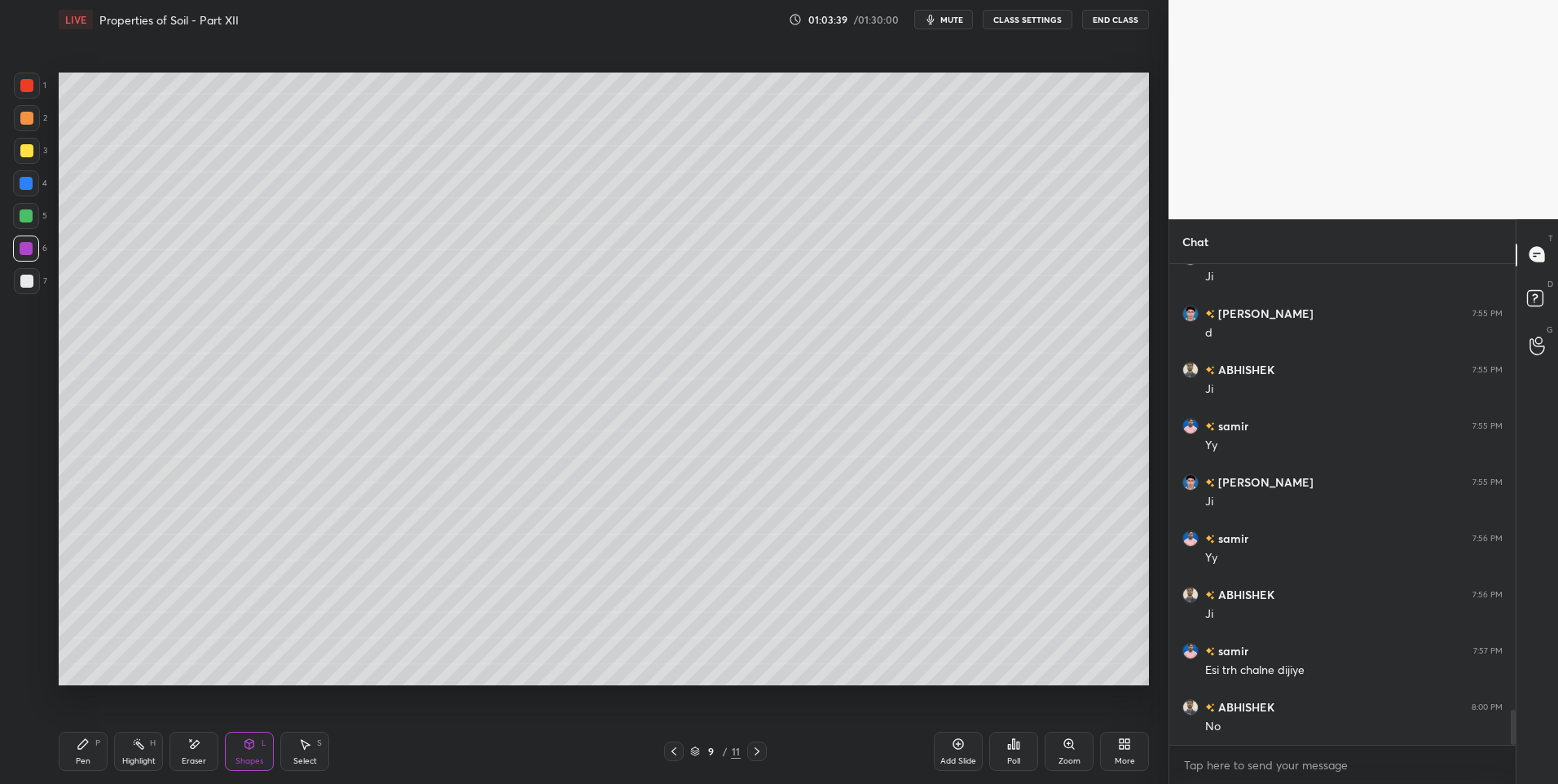
click at [23, 186] on div at bounding box center [26, 184] width 13 height 13
click at [83, 746] on icon at bounding box center [83, 744] width 9 height 9
click at [91, 748] on div "Pen P" at bounding box center [83, 751] width 49 height 39
click at [23, 131] on div "2" at bounding box center [31, 121] width 34 height 33
click at [26, 276] on div at bounding box center [27, 281] width 13 height 13
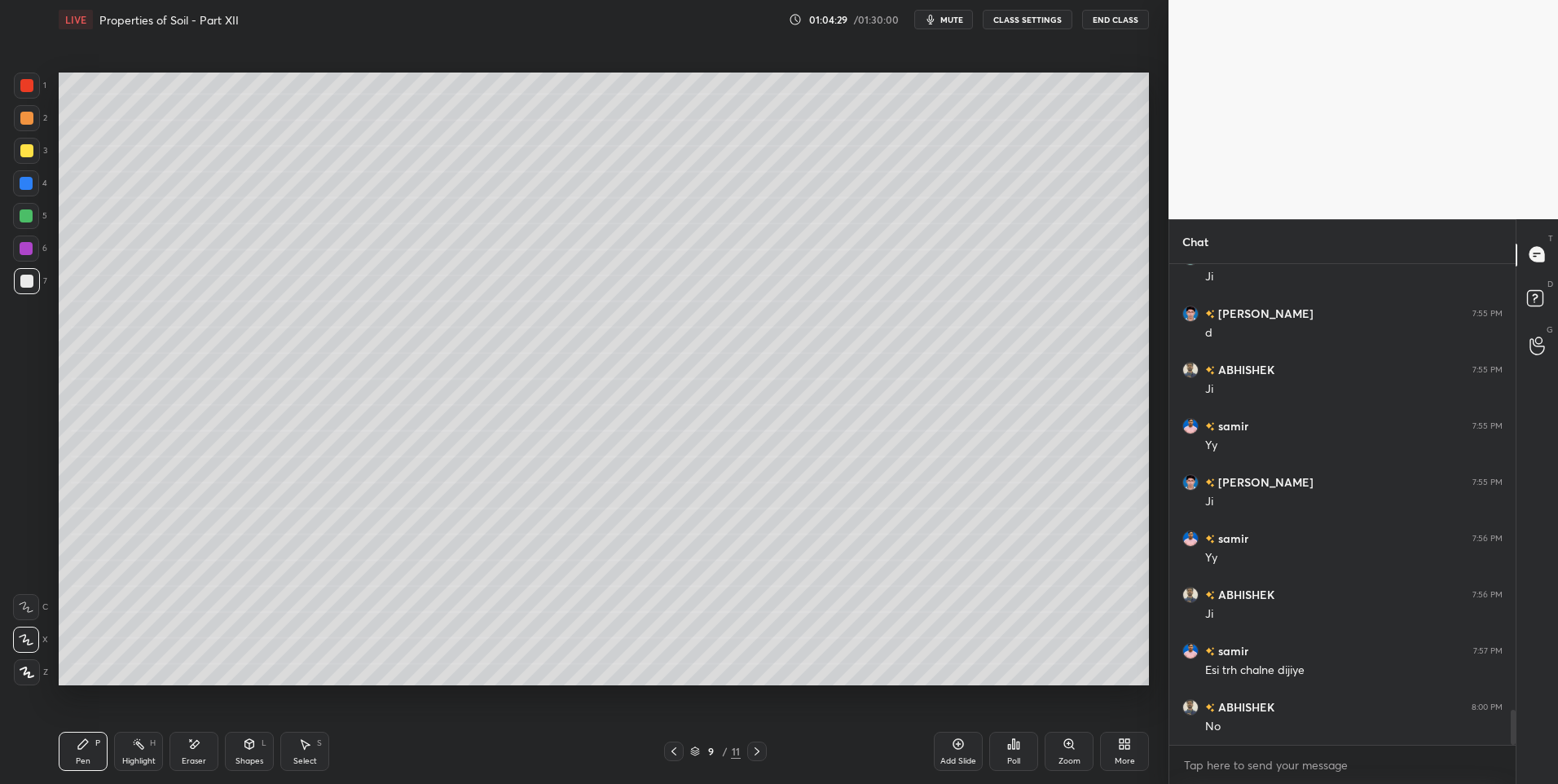
click at [152, 754] on div "Highlight H" at bounding box center [139, 751] width 49 height 39
click at [31, 121] on div at bounding box center [27, 118] width 13 height 13
click at [754, 758] on div at bounding box center [757, 751] width 20 height 20
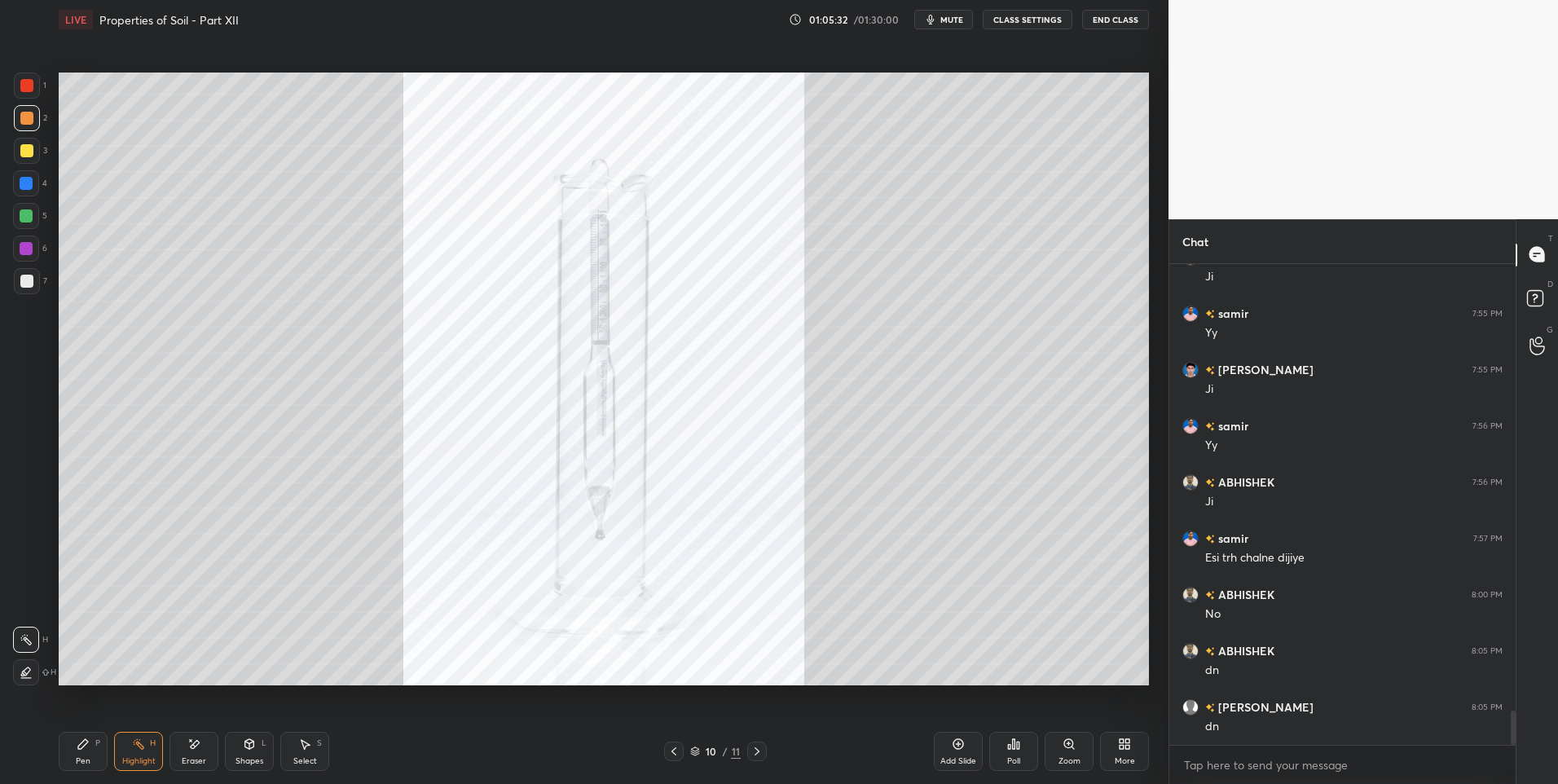
click at [668, 748] on icon at bounding box center [674, 751] width 13 height 13
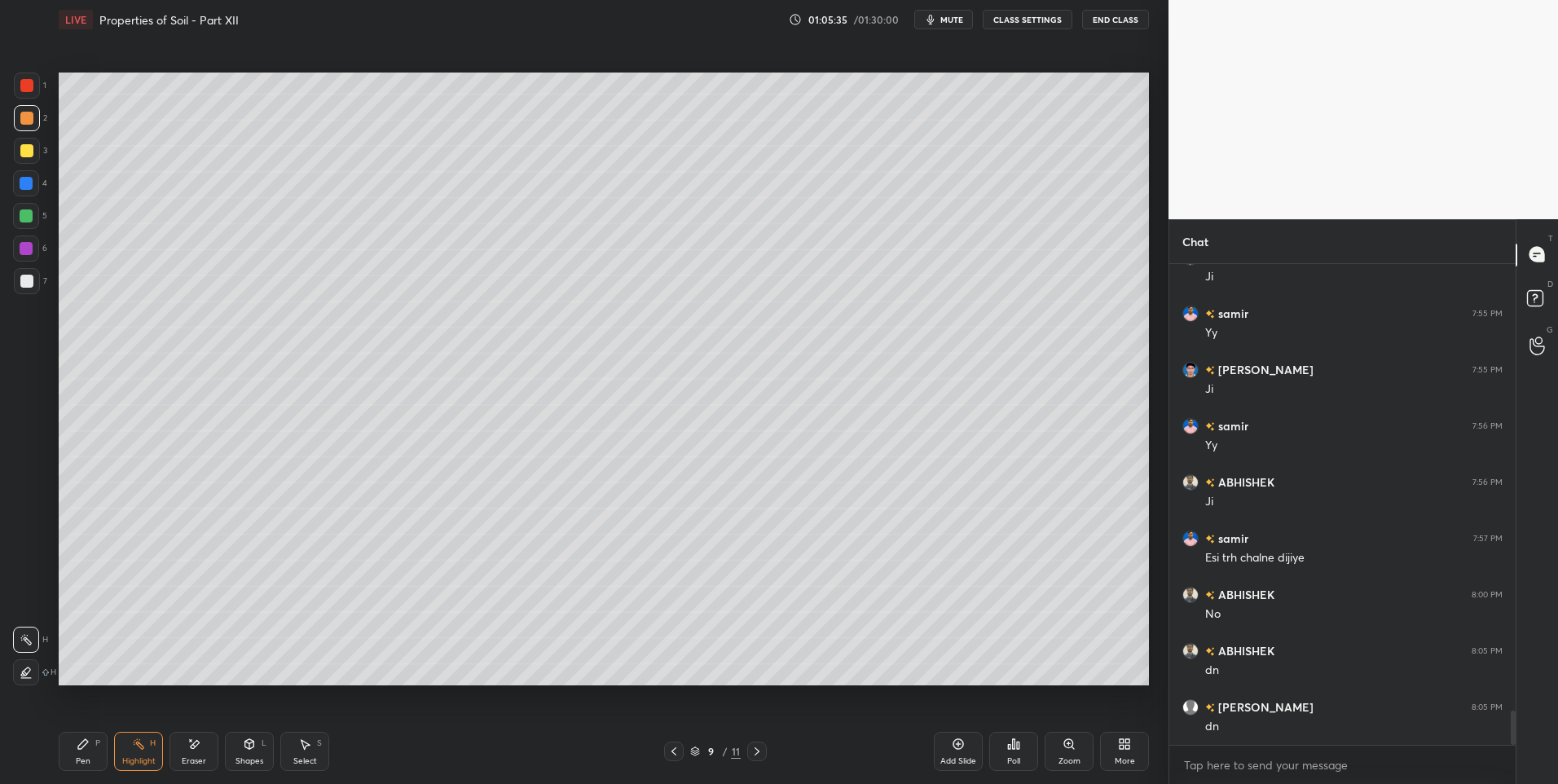
click at [960, 751] on div "Add Slide" at bounding box center [959, 751] width 49 height 39
click at [245, 740] on icon at bounding box center [250, 744] width 13 height 13
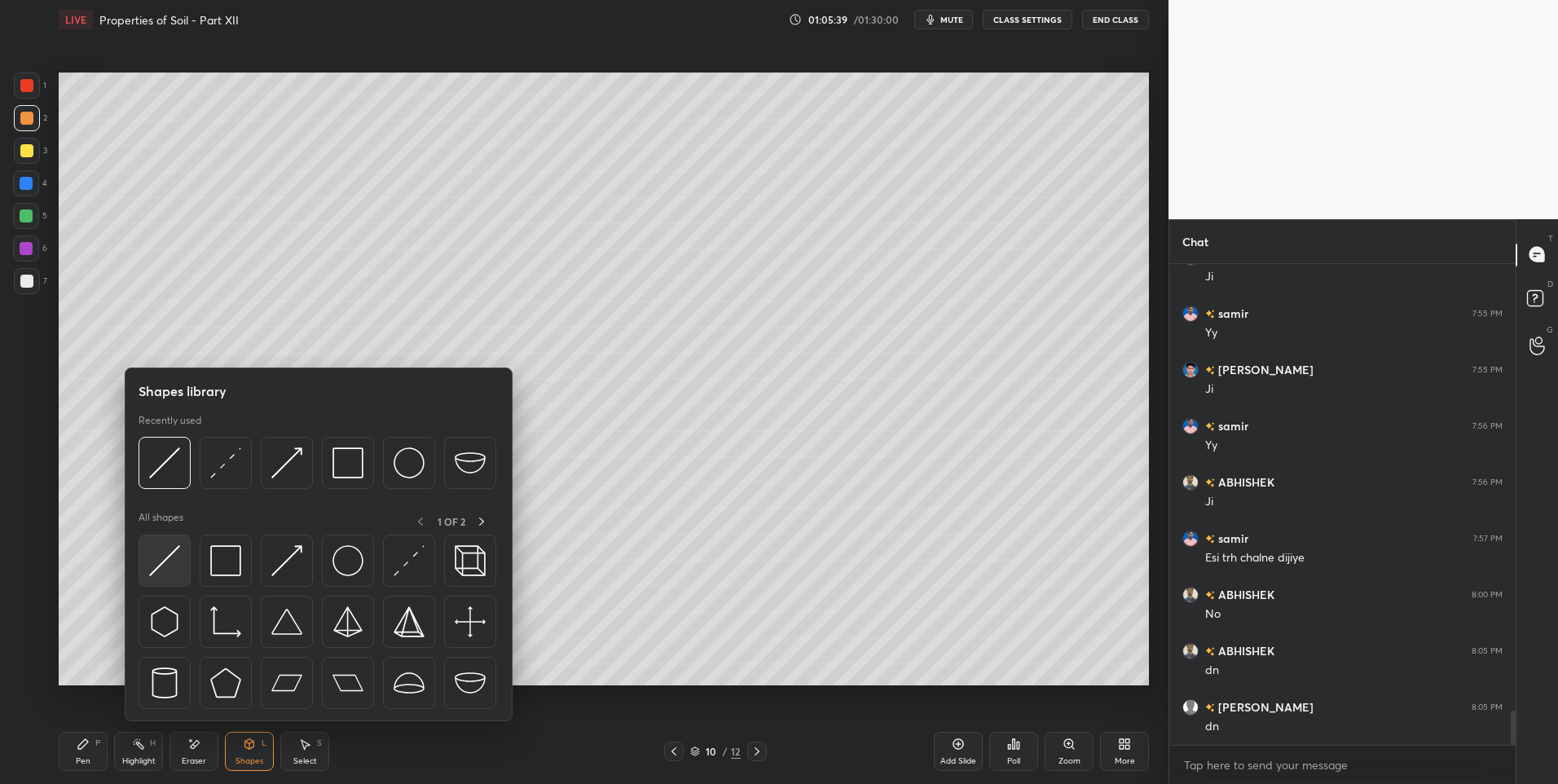
click at [156, 568] on img at bounding box center [164, 560] width 31 height 31
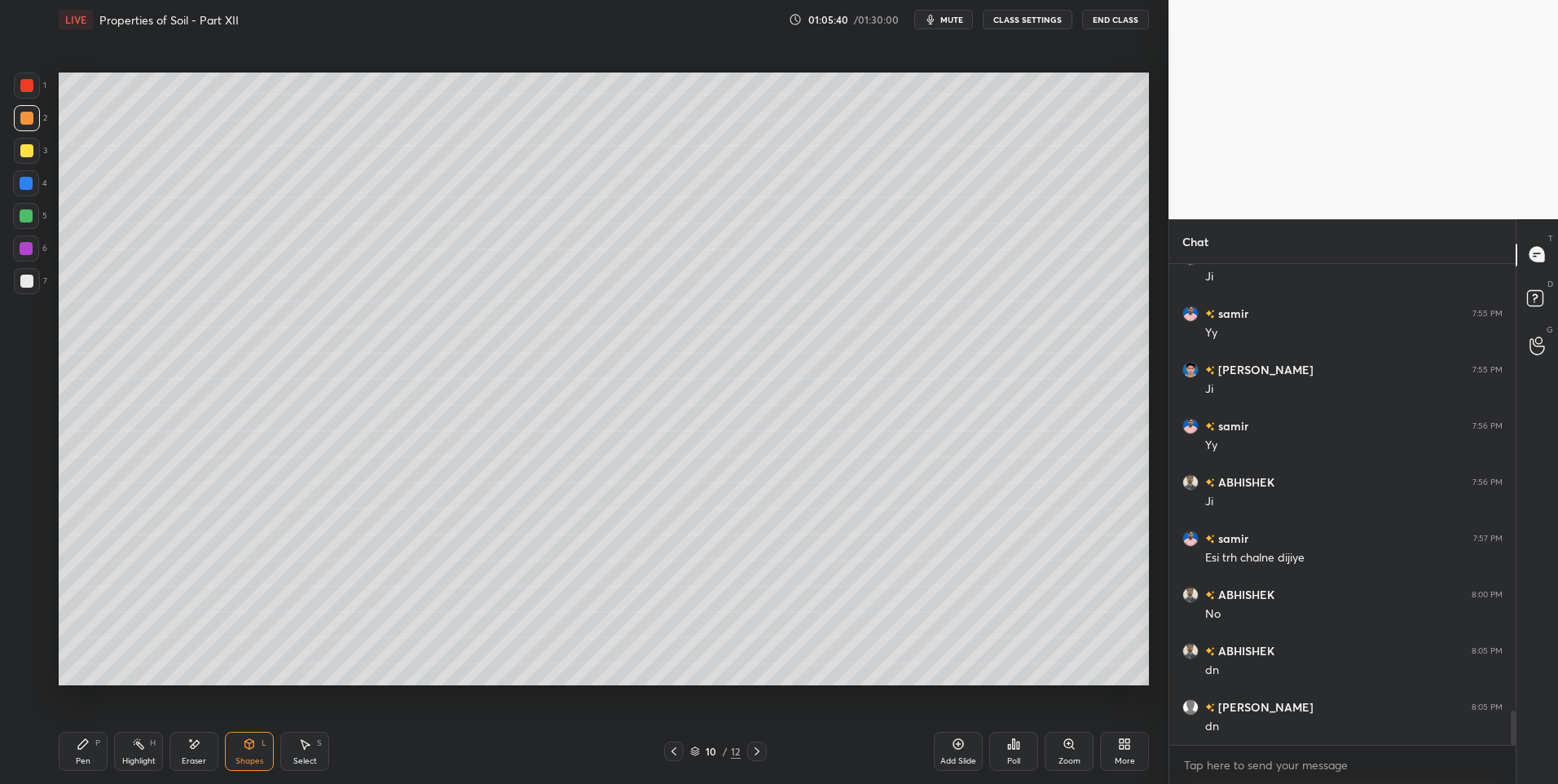
click at [30, 275] on div at bounding box center [27, 281] width 13 height 13
click at [249, 748] on icon at bounding box center [250, 744] width 9 height 9
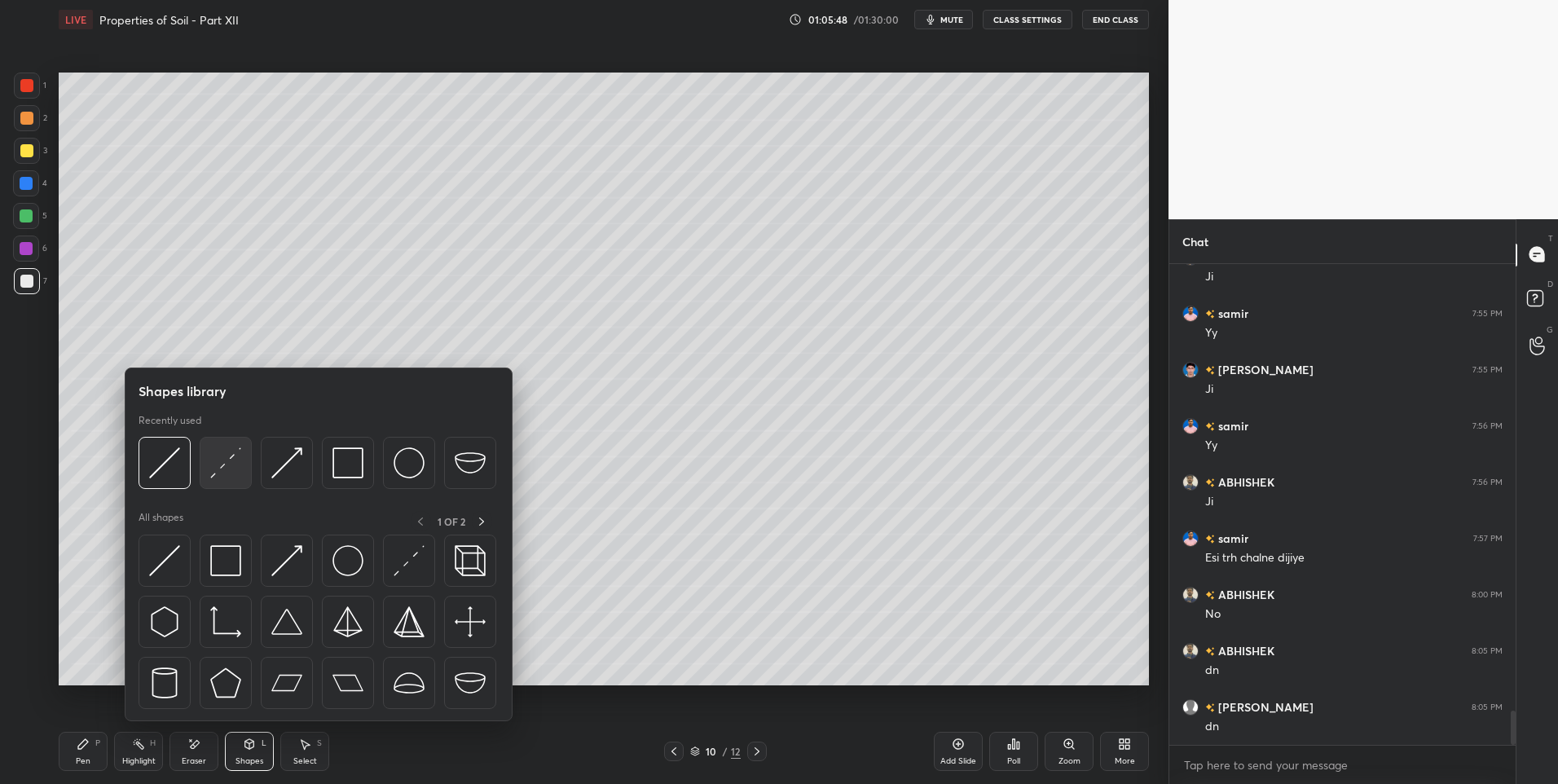
click at [214, 472] on img at bounding box center [225, 462] width 31 height 31
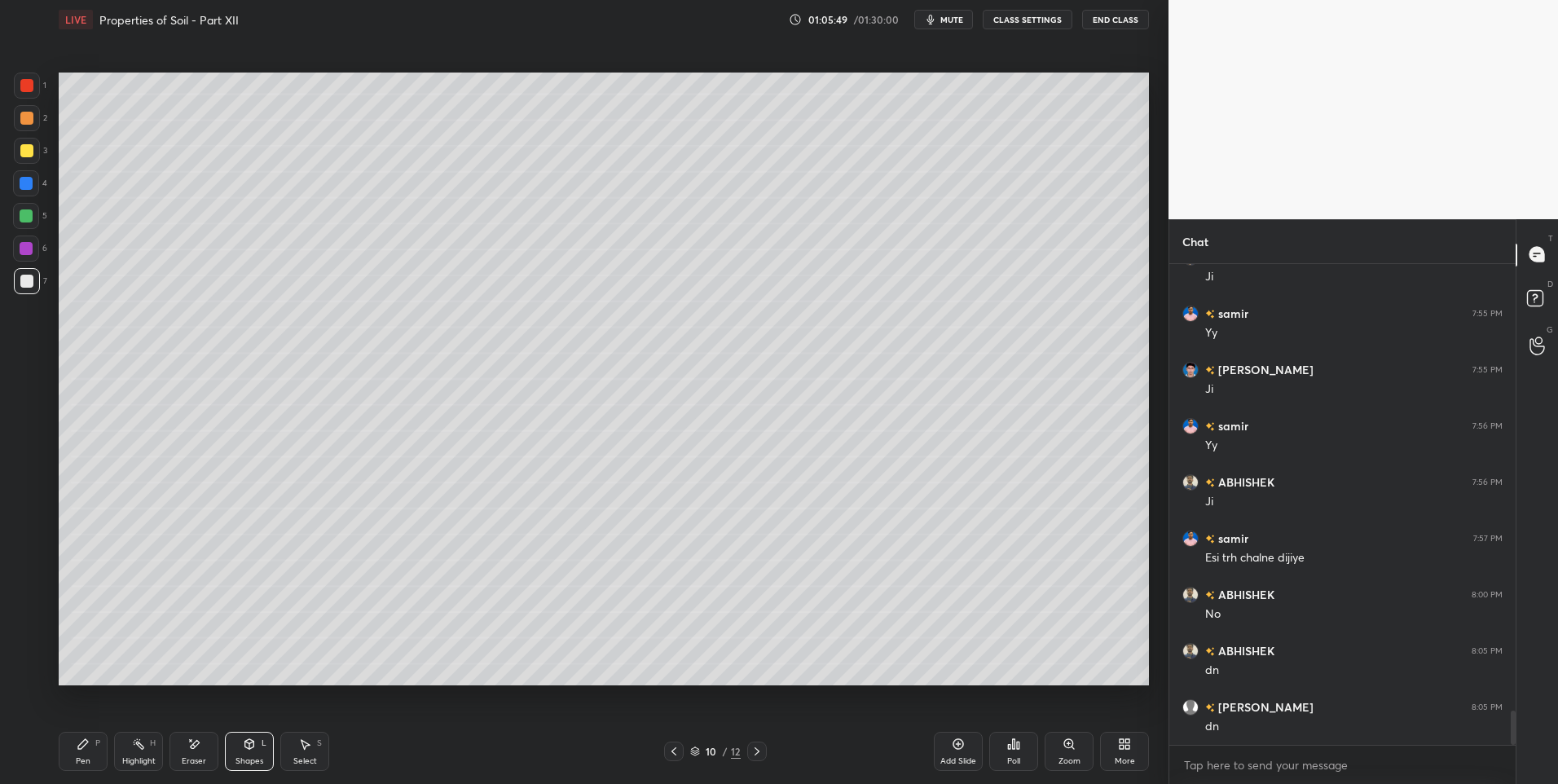
click at [22, 117] on div at bounding box center [27, 118] width 13 height 13
click at [78, 746] on icon at bounding box center [83, 744] width 9 height 9
click at [245, 742] on icon at bounding box center [250, 744] width 9 height 9
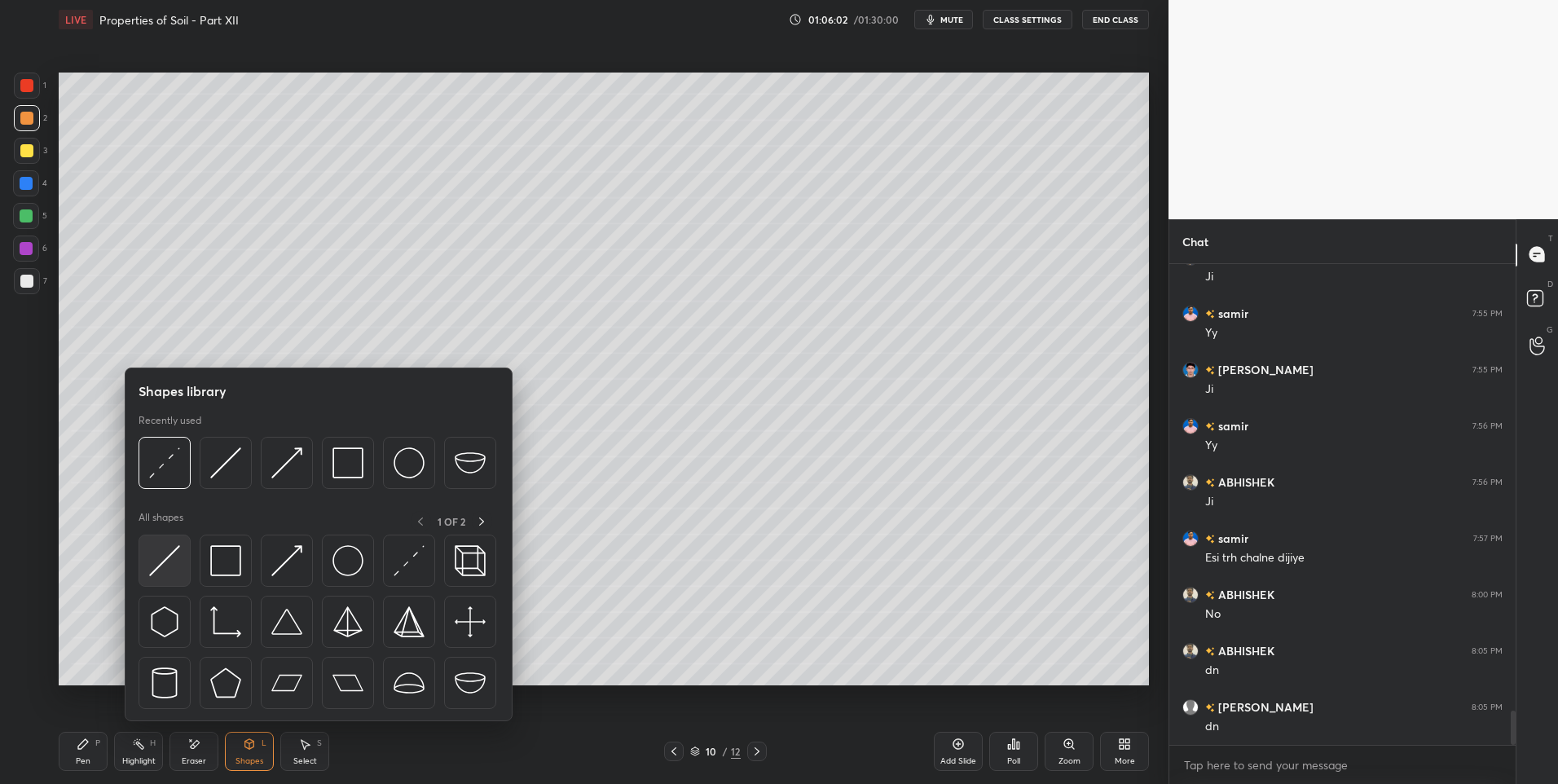
click at [166, 566] on img at bounding box center [164, 560] width 31 height 31
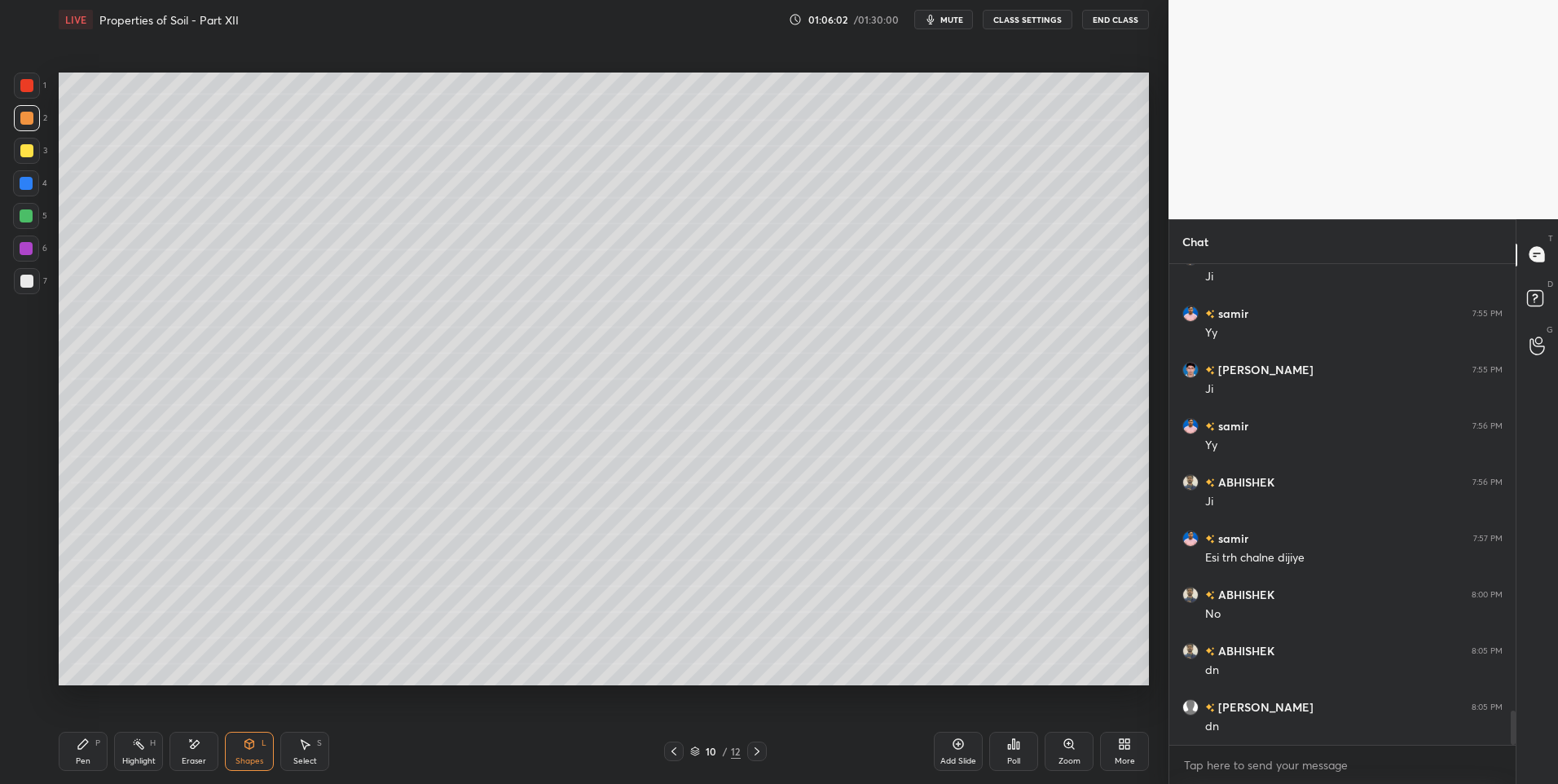
click at [23, 273] on div at bounding box center [27, 281] width 26 height 26
click at [77, 752] on div "Pen P" at bounding box center [83, 751] width 49 height 39
click at [309, 753] on div "Select S" at bounding box center [305, 751] width 49 height 39
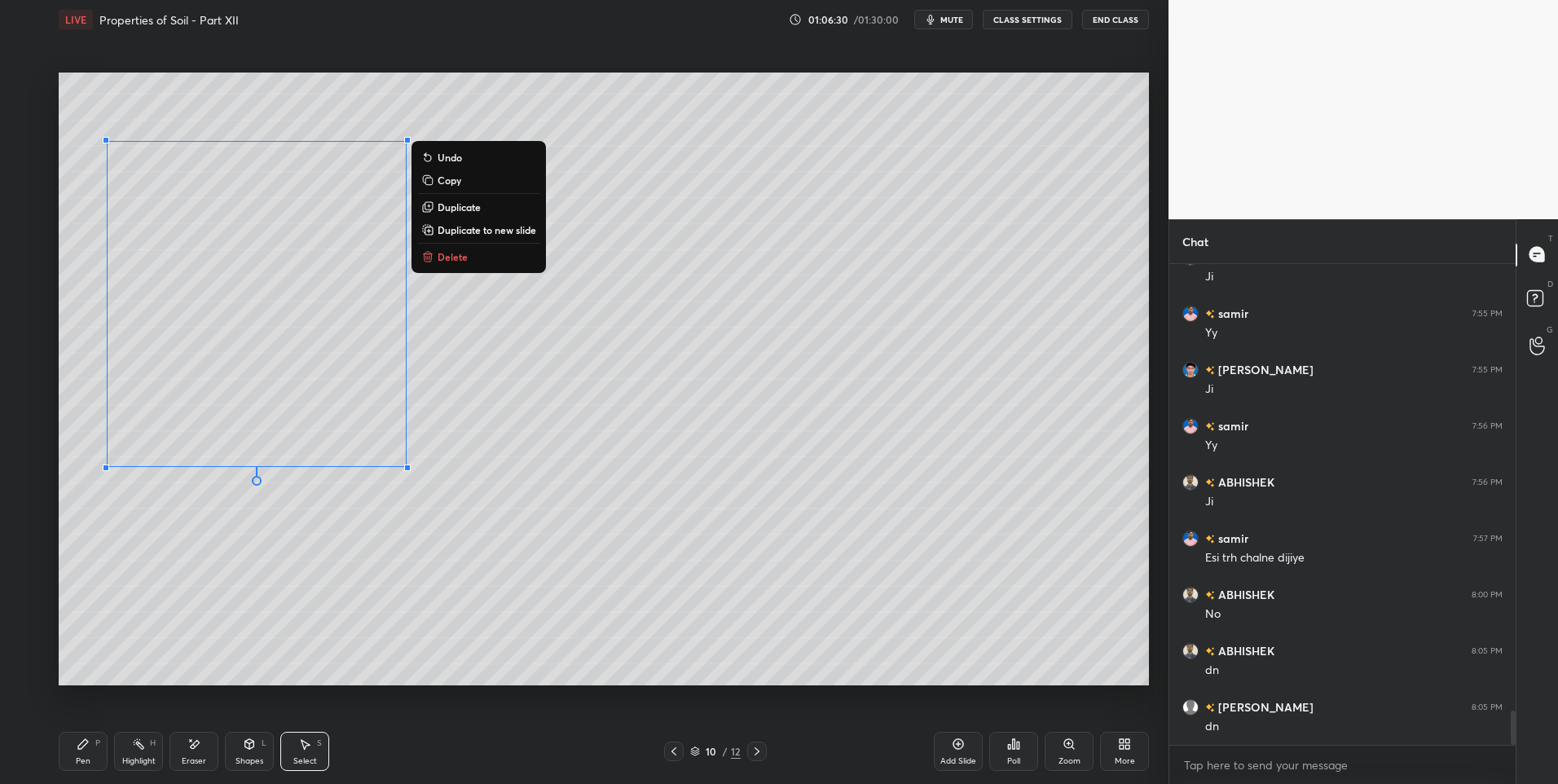
click at [463, 203] on p "Duplicate" at bounding box center [460, 207] width 43 height 13
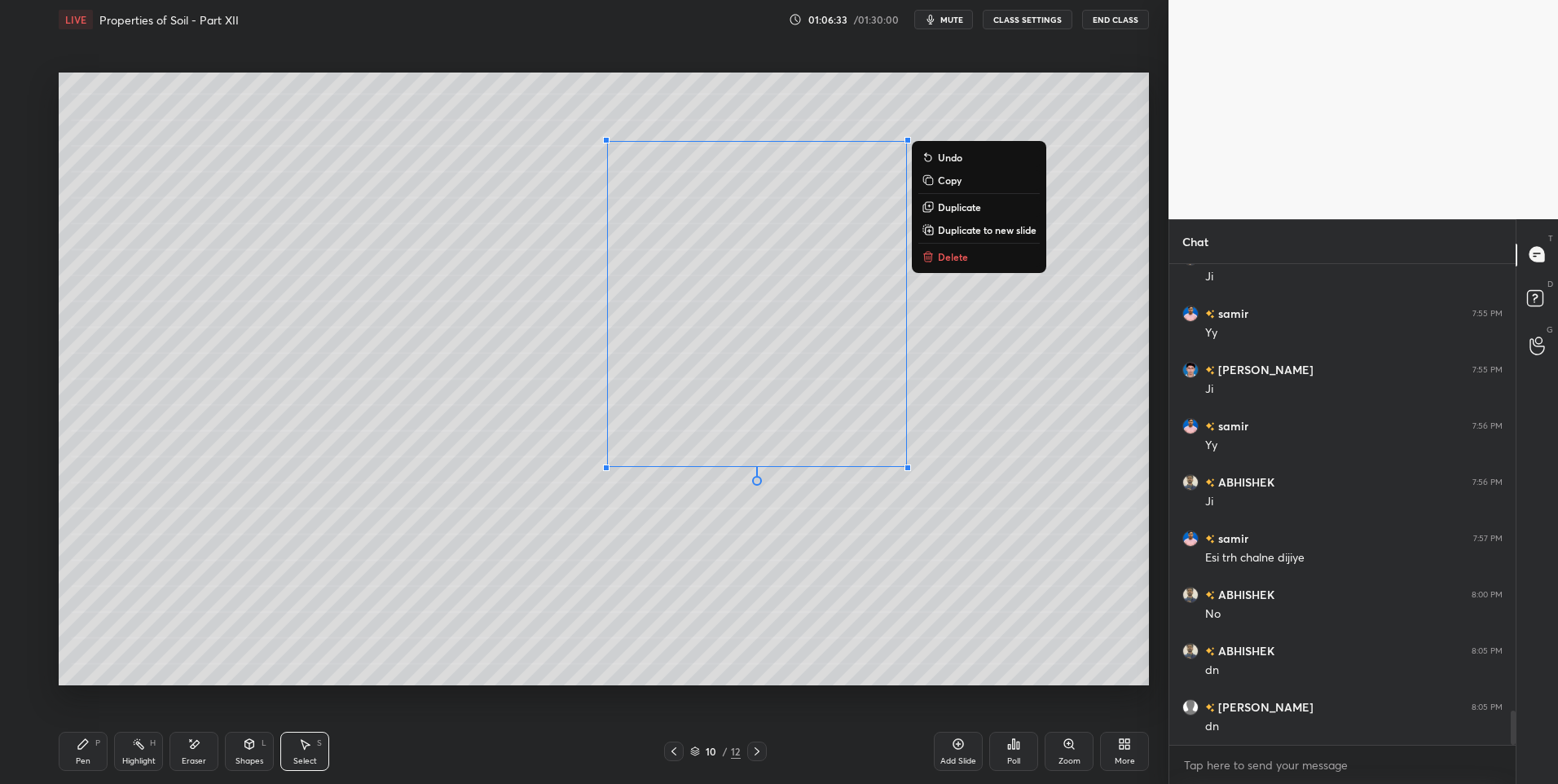
click at [760, 616] on div "0 ° Undo Copy Duplicate Duplicate to new slide Delete" at bounding box center [604, 379] width 1090 height 613
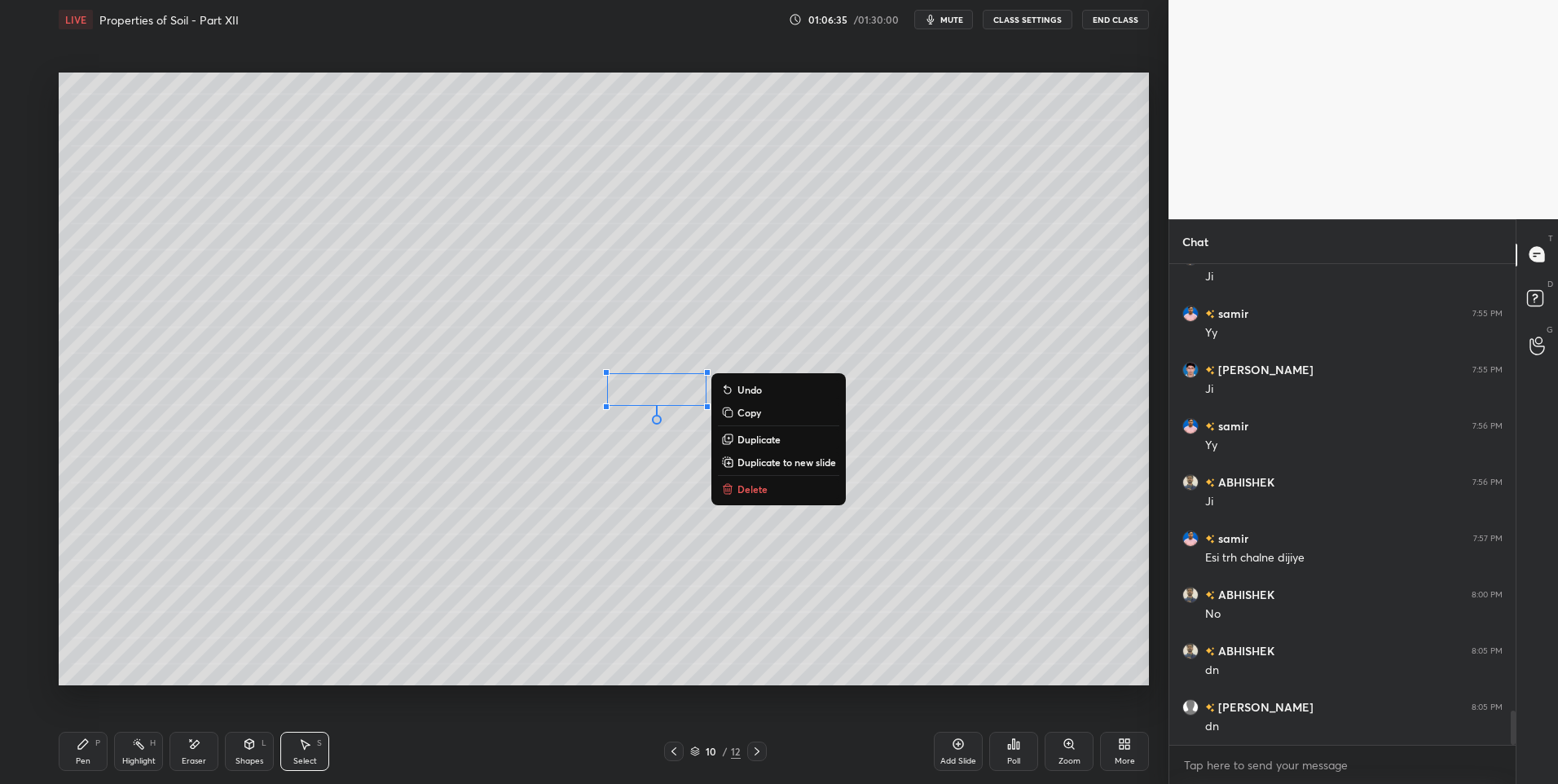
click at [772, 495] on button "Delete" at bounding box center [778, 489] width 121 height 20
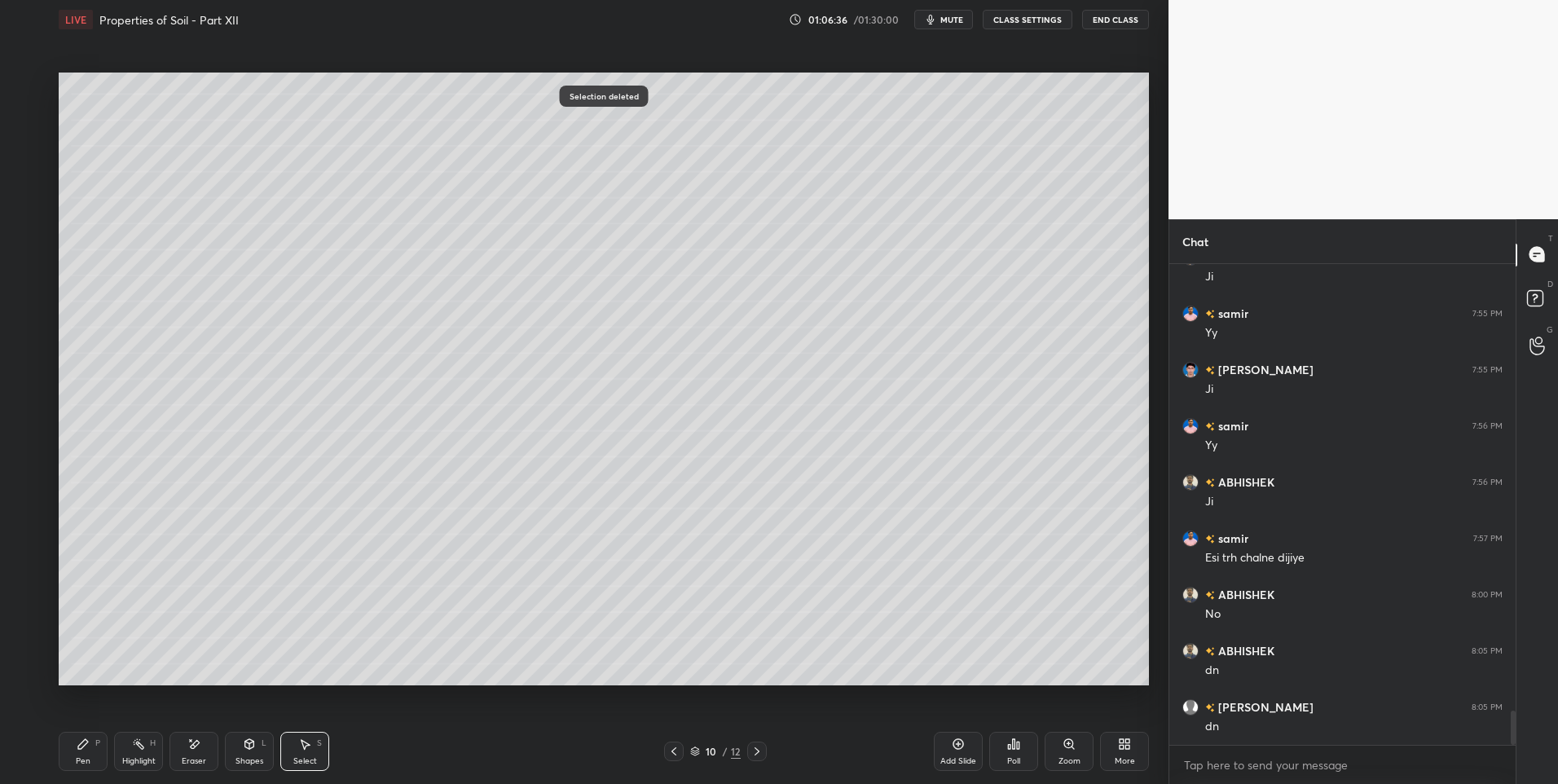
click at [84, 742] on icon at bounding box center [83, 744] width 9 height 9
click at [245, 742] on icon at bounding box center [250, 744] width 9 height 9
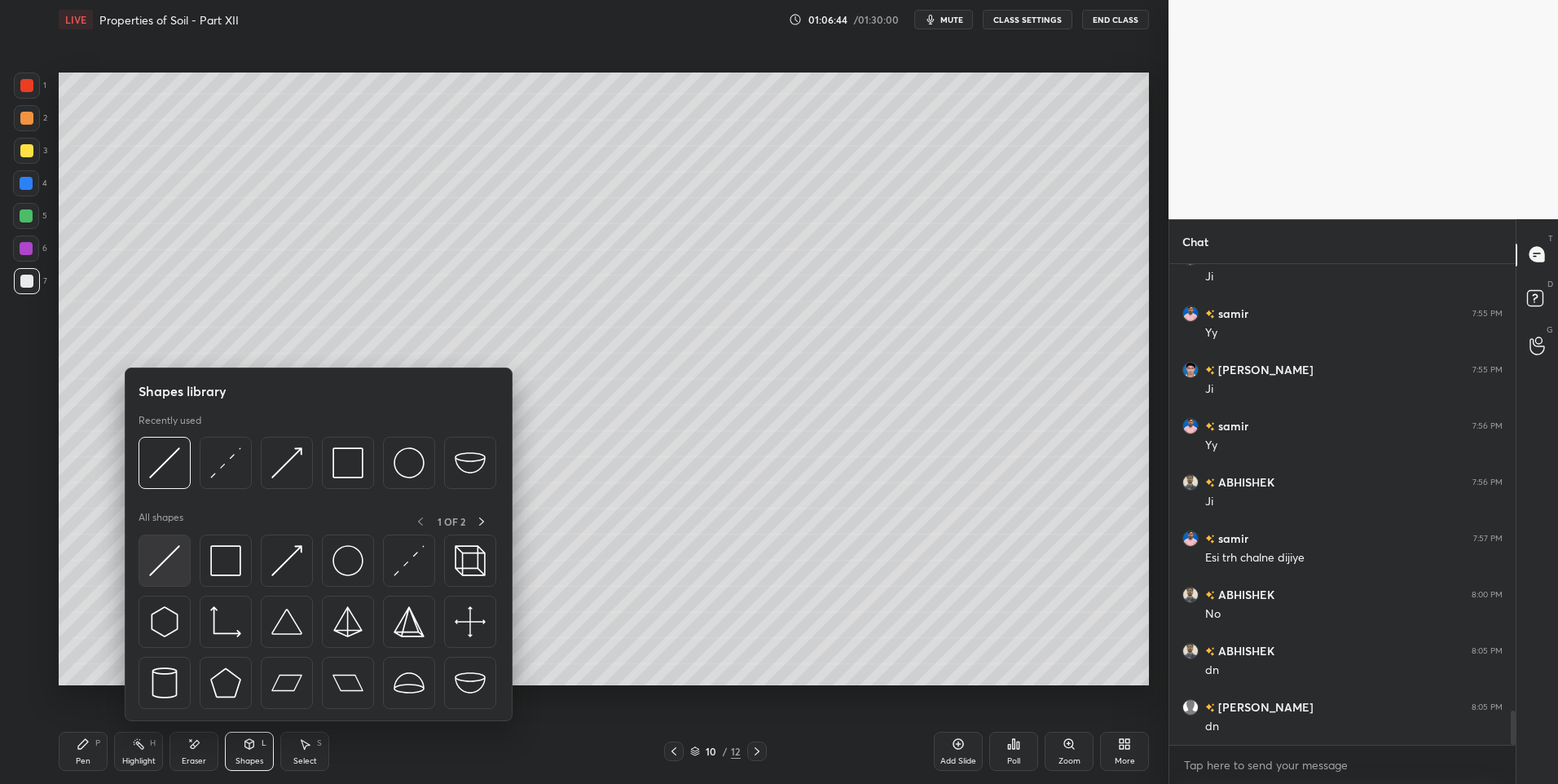
click at [157, 562] on img at bounding box center [164, 560] width 31 height 31
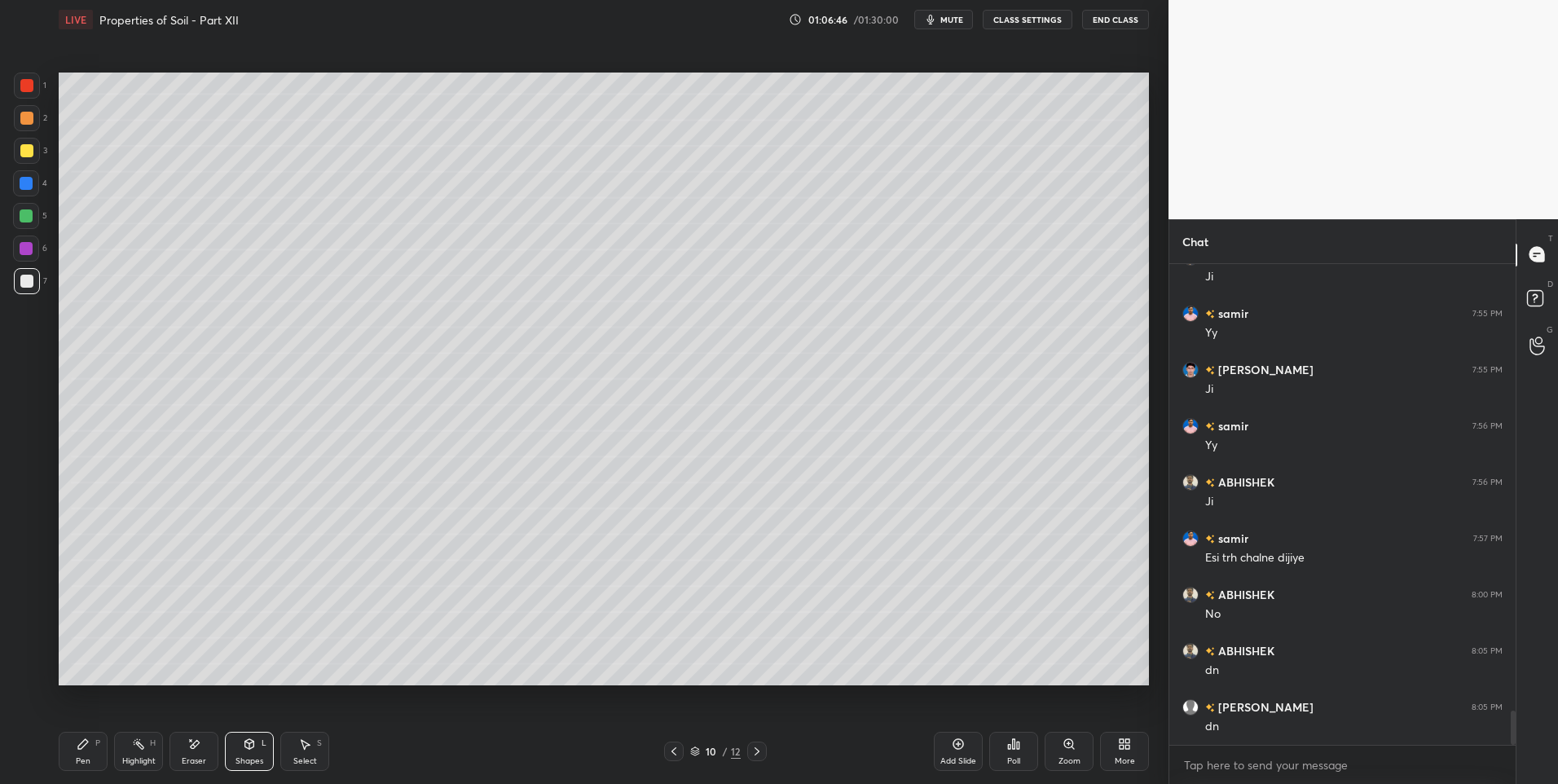
click at [25, 116] on div at bounding box center [27, 118] width 13 height 13
click at [25, 216] on div at bounding box center [26, 216] width 13 height 13
click at [251, 739] on icon at bounding box center [250, 744] width 13 height 13
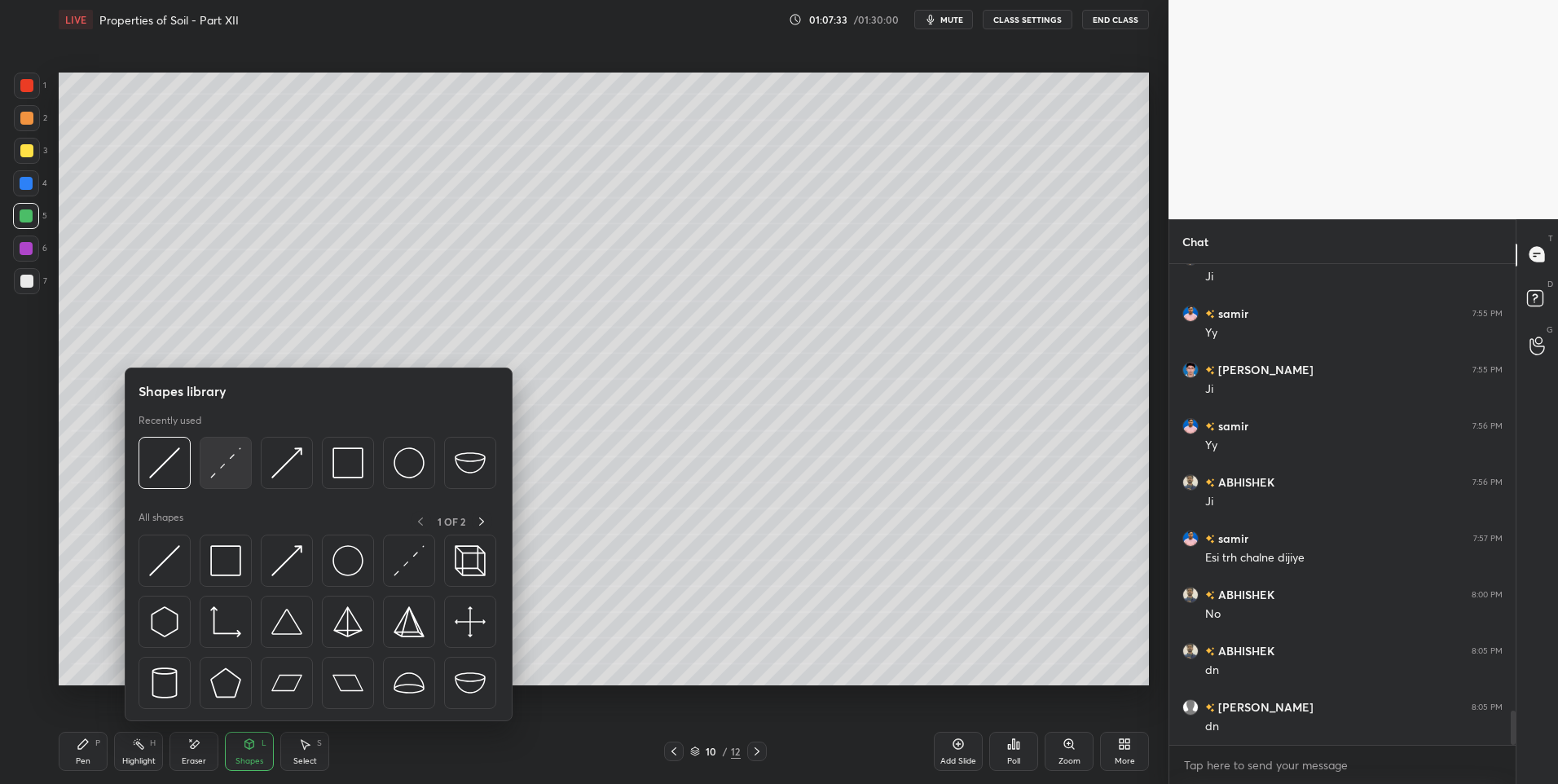
click at [216, 462] on img at bounding box center [225, 462] width 31 height 31
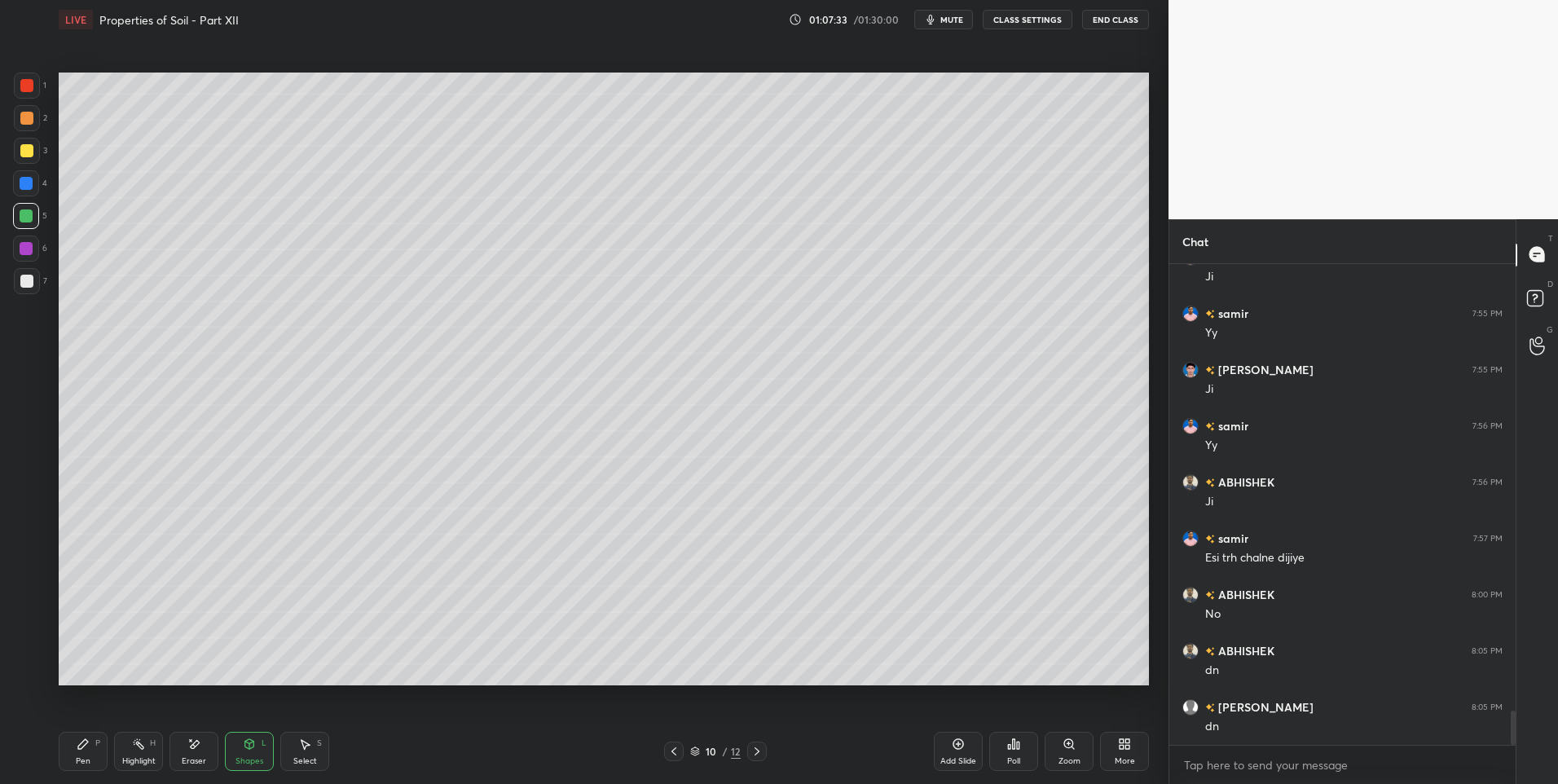
click at [22, 151] on div at bounding box center [27, 151] width 13 height 13
click at [308, 746] on icon at bounding box center [305, 744] width 13 height 13
click at [837, 101] on div "0 ° Undo Copy Duplicate Duplicate to new slide Delete" at bounding box center [604, 379] width 1090 height 613
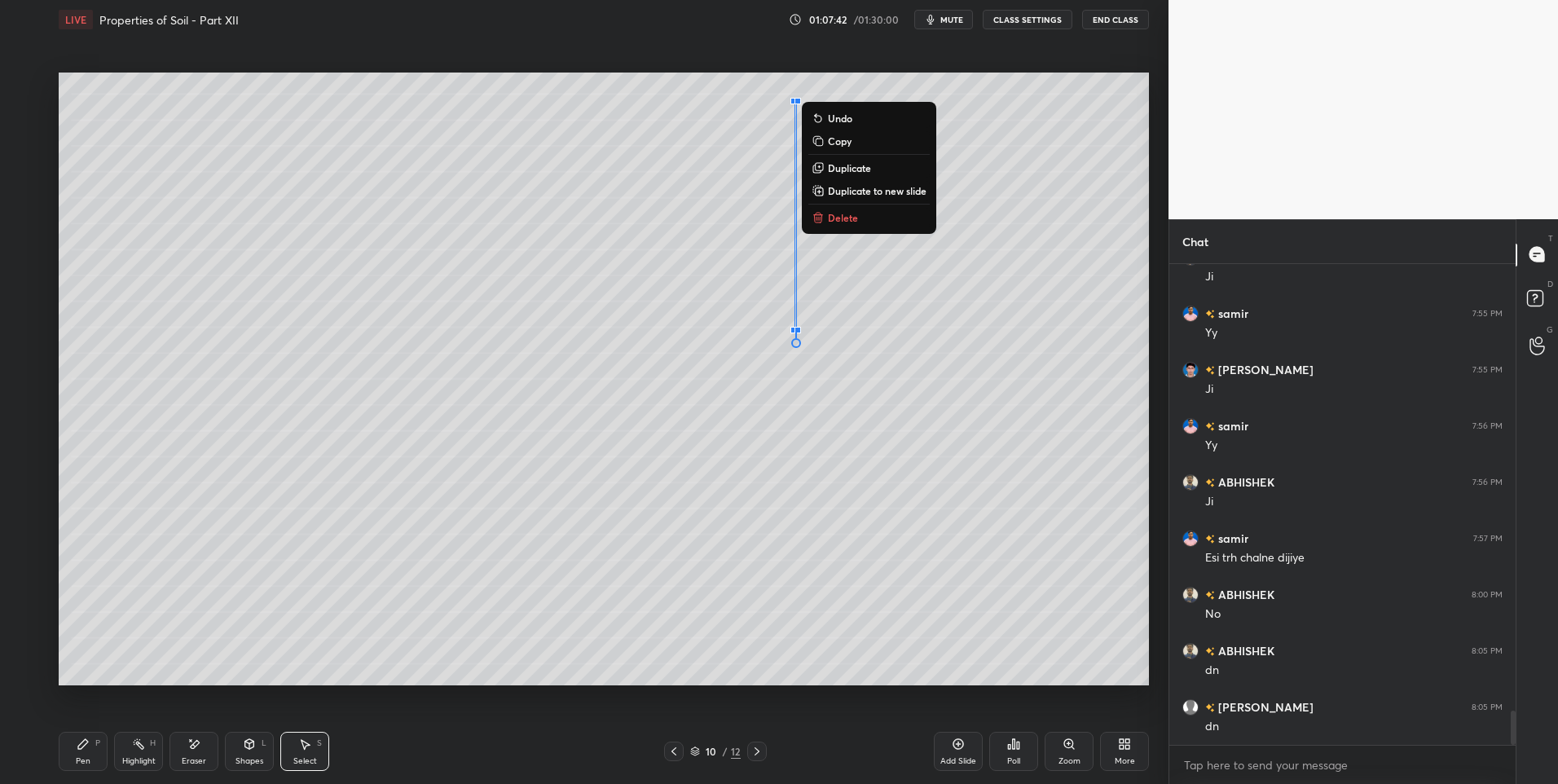
click at [973, 166] on div "0 ° Undo Copy Duplicate Duplicate to new slide Delete" at bounding box center [604, 379] width 1090 height 613
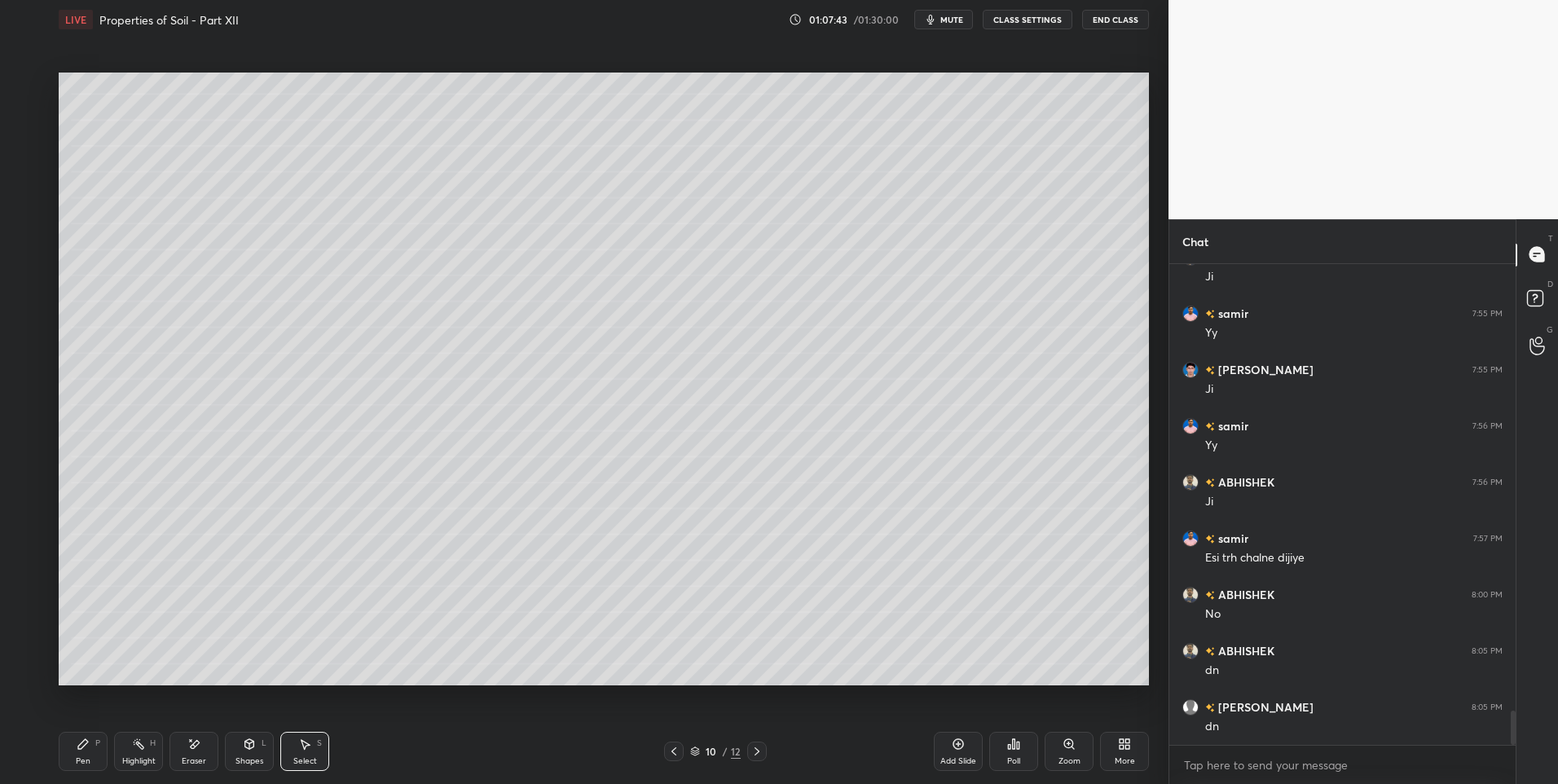
click at [251, 745] on icon at bounding box center [250, 744] width 9 height 9
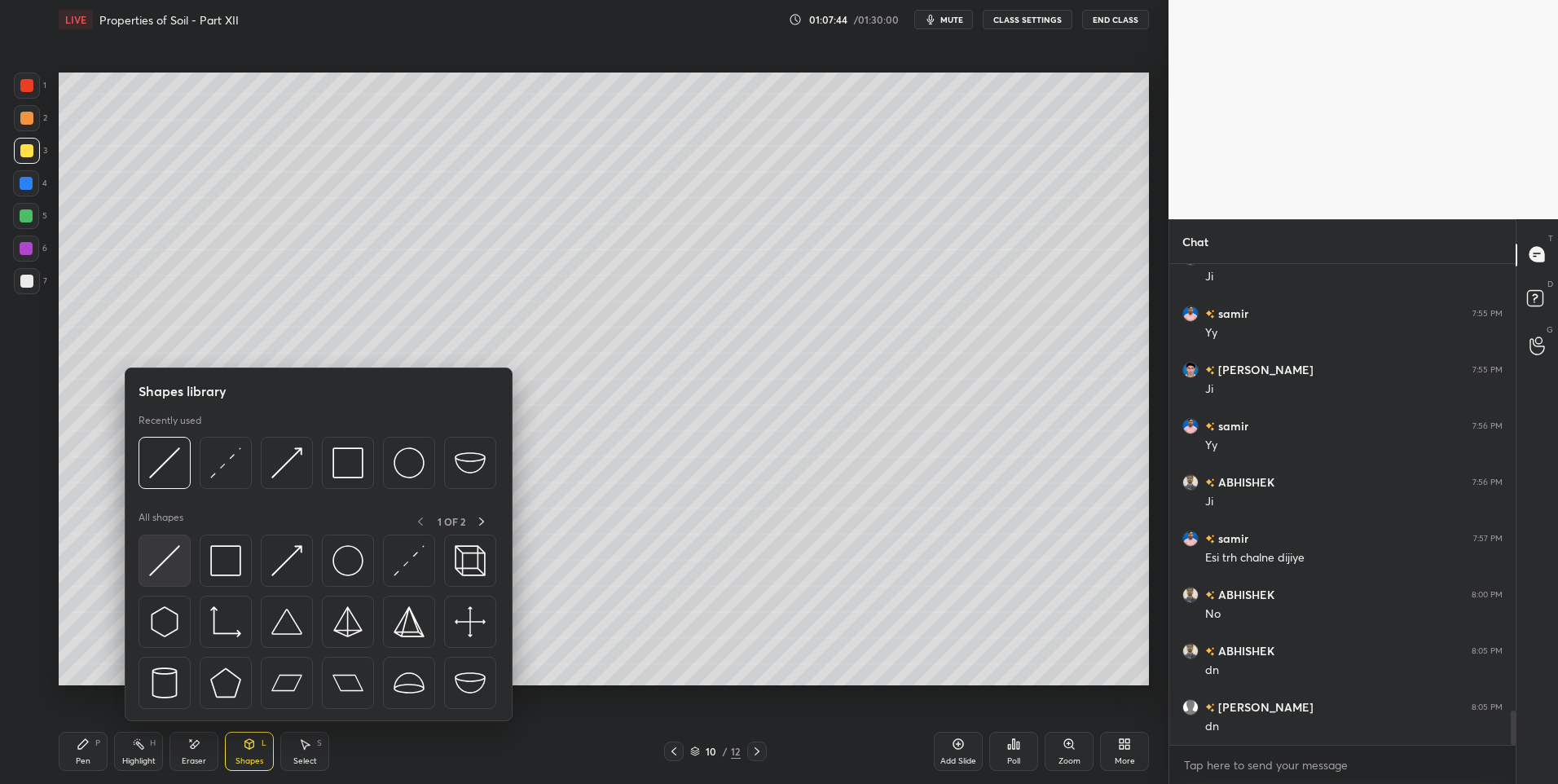
click at [162, 566] on img at bounding box center [164, 560] width 31 height 31
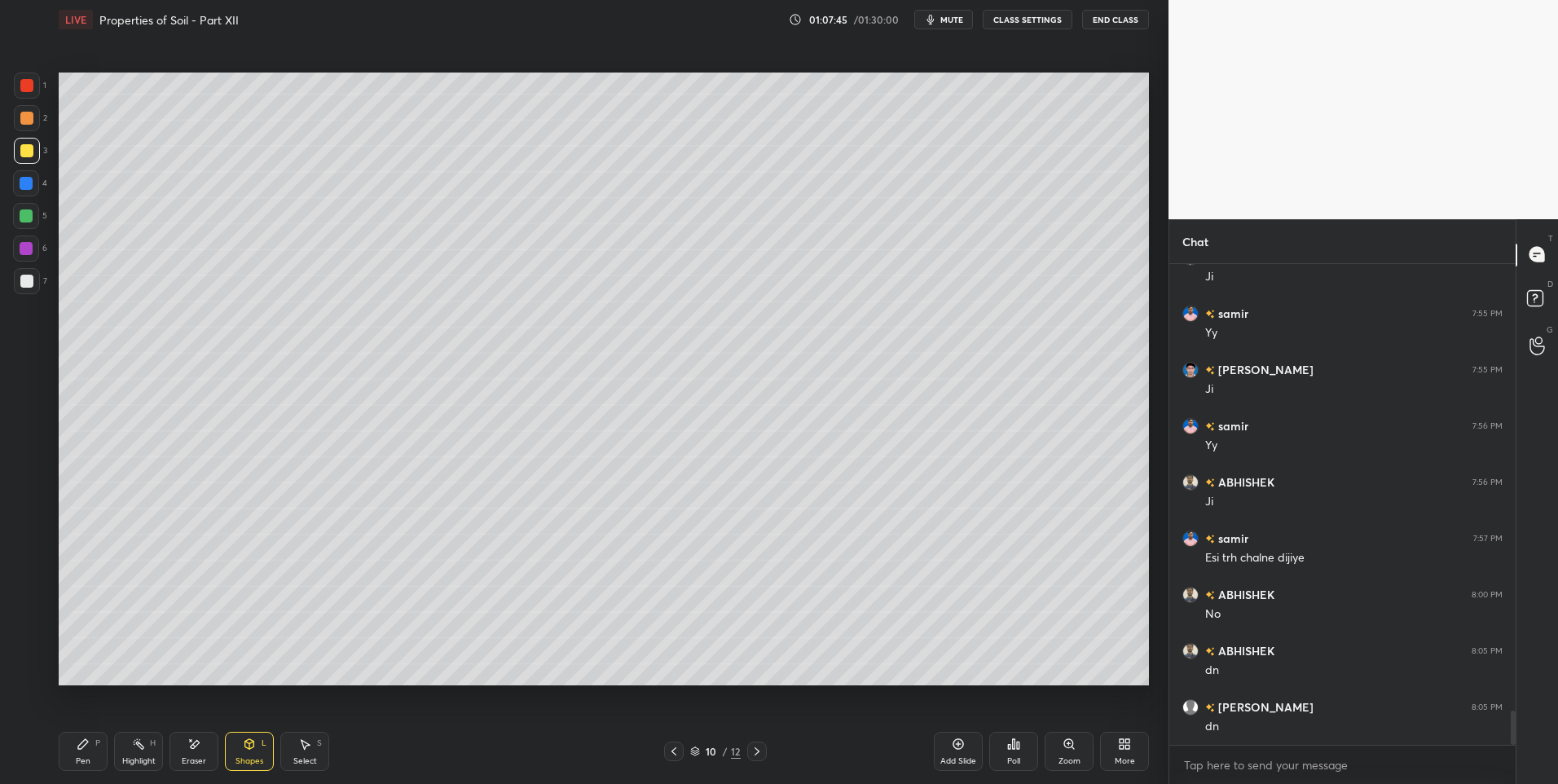
click at [26, 115] on div at bounding box center [27, 118] width 13 height 13
click at [25, 155] on div at bounding box center [27, 151] width 13 height 13
click at [248, 740] on icon at bounding box center [250, 744] width 9 height 9
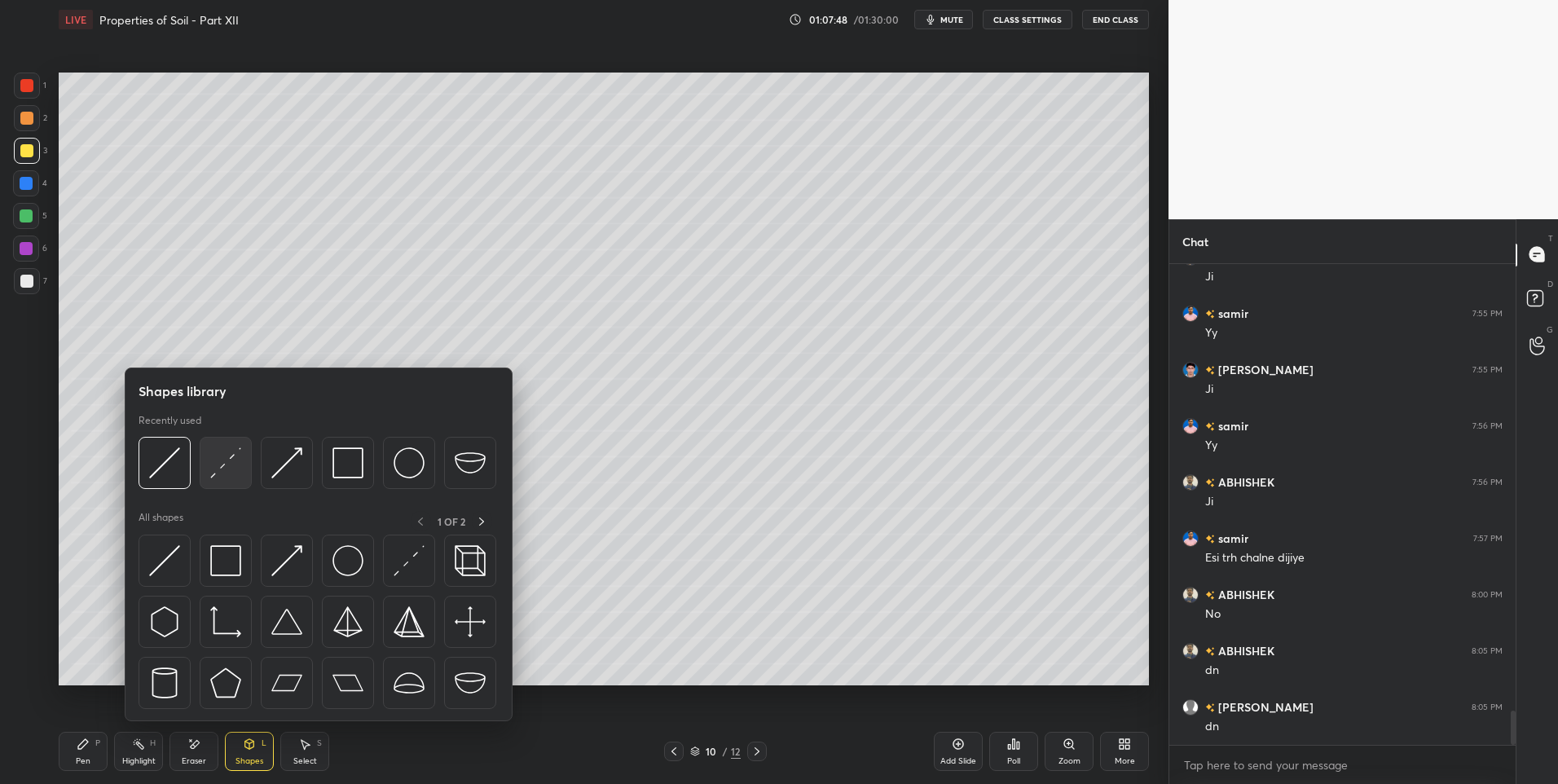
click at [217, 461] on img at bounding box center [225, 462] width 31 height 31
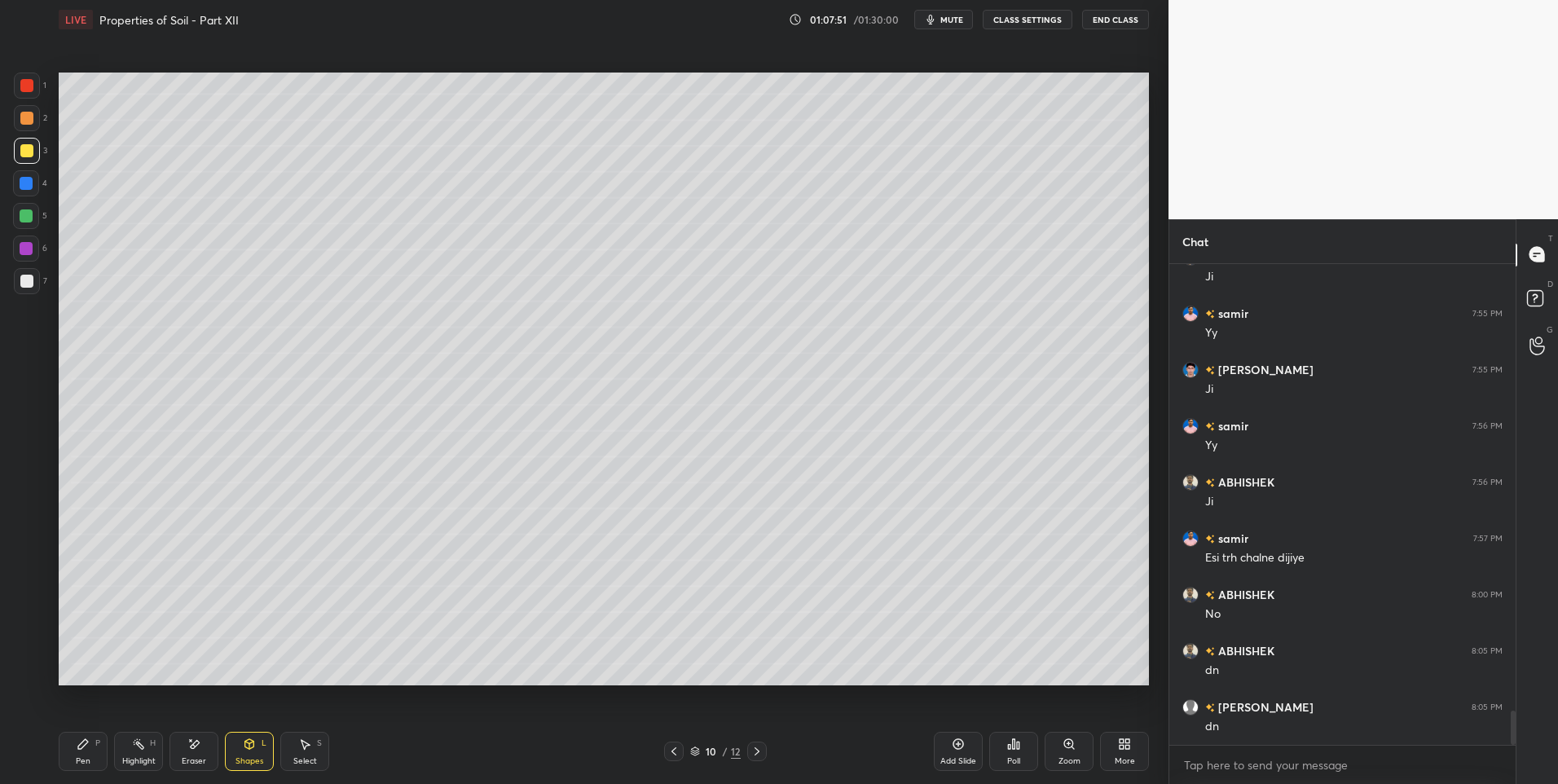
click at [86, 749] on icon at bounding box center [83, 744] width 13 height 13
click at [266, 760] on div "Shapes L" at bounding box center [250, 751] width 49 height 39
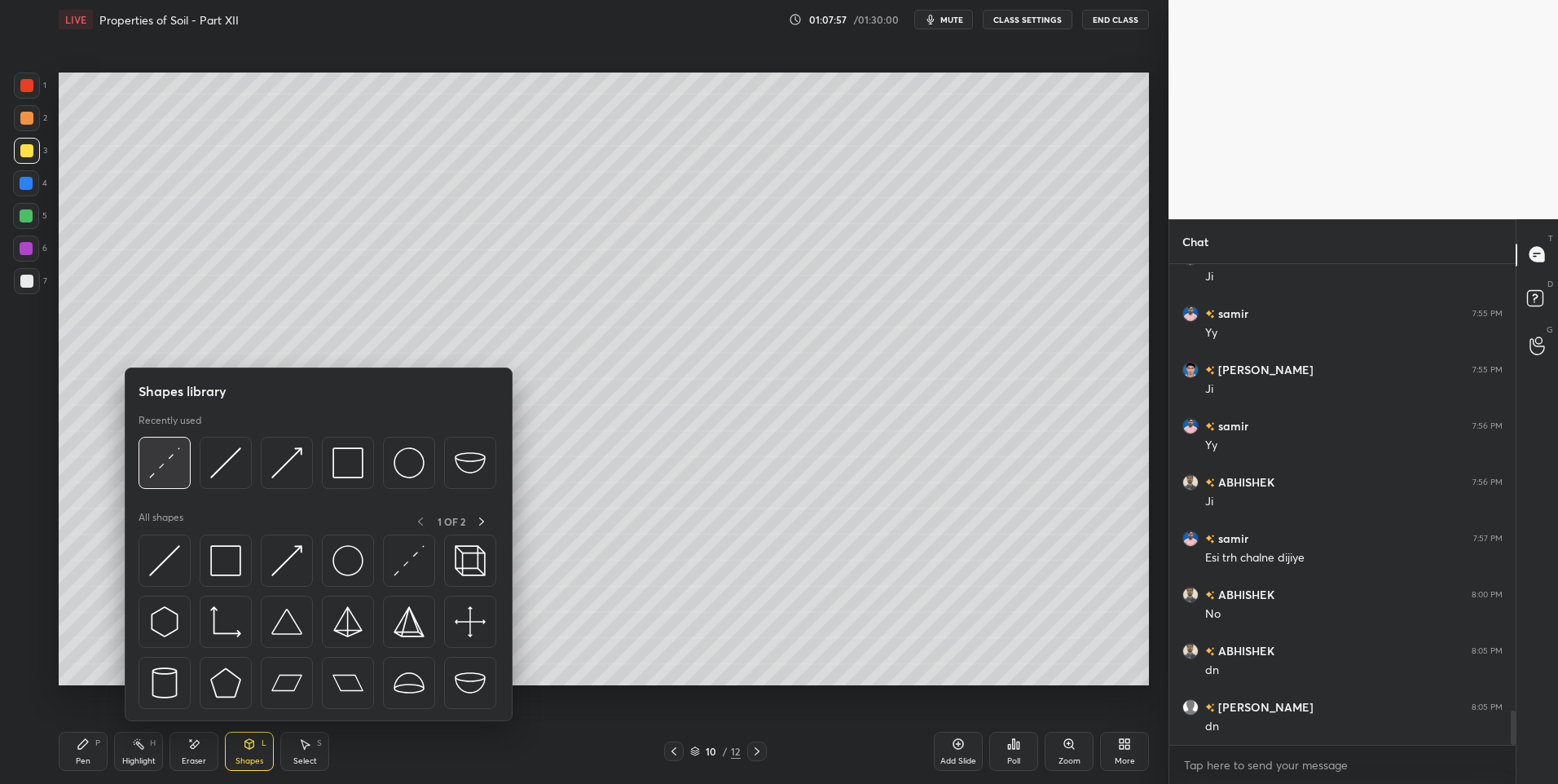
click at [163, 457] on img at bounding box center [164, 462] width 31 height 31
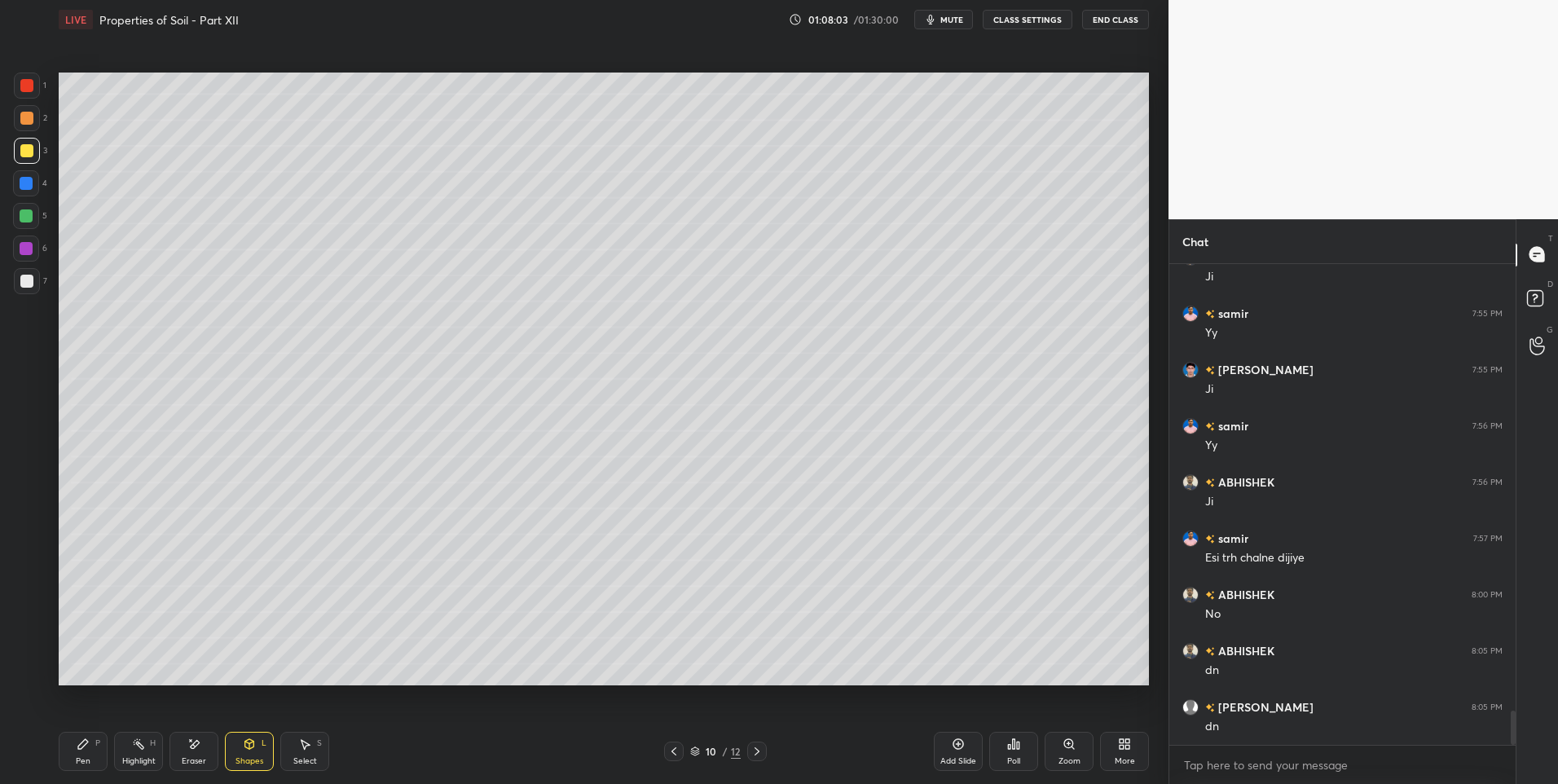
click at [68, 748] on div "Pen P" at bounding box center [83, 751] width 49 height 39
click at [194, 750] on icon at bounding box center [194, 744] width 13 height 14
click at [70, 747] on div "Pen P" at bounding box center [83, 751] width 49 height 39
click at [28, 113] on div at bounding box center [27, 118] width 13 height 13
click at [245, 751] on div "Shapes L" at bounding box center [250, 751] width 49 height 39
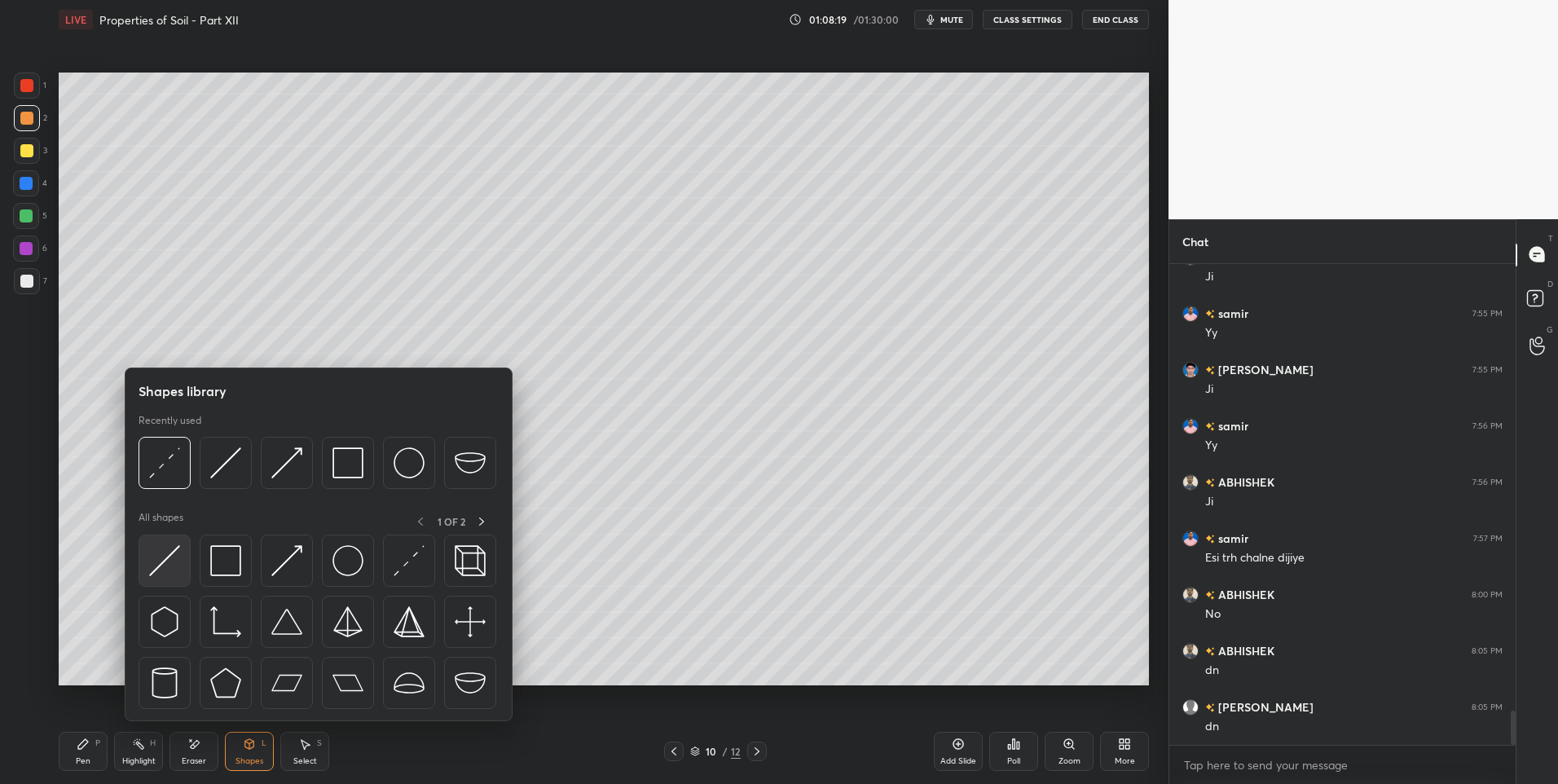
click at [149, 550] on img at bounding box center [164, 560] width 31 height 31
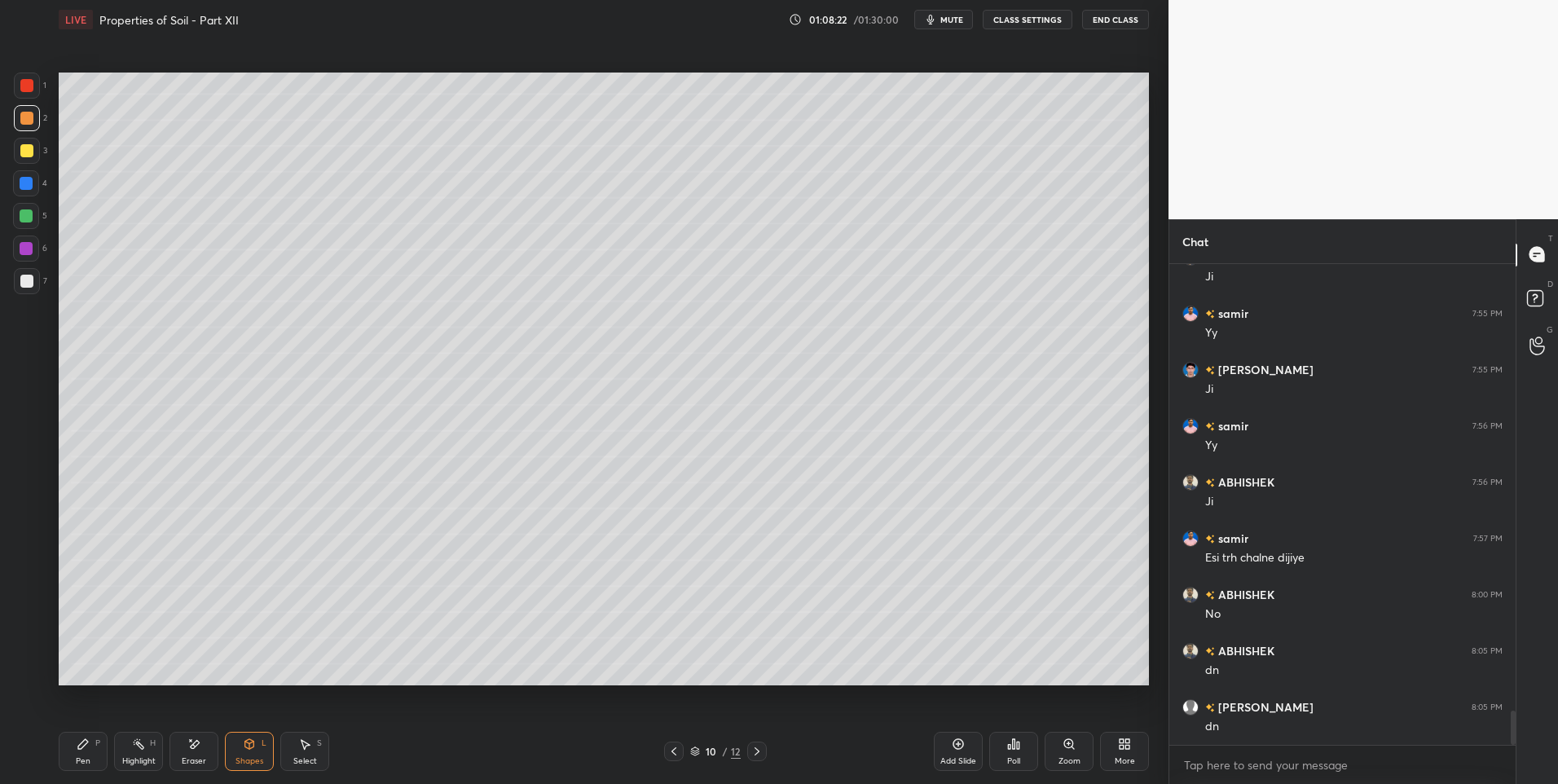
click at [23, 186] on div at bounding box center [26, 184] width 13 height 13
click at [88, 743] on icon at bounding box center [83, 744] width 13 height 13
click at [241, 754] on div "Shapes L" at bounding box center [250, 751] width 49 height 39
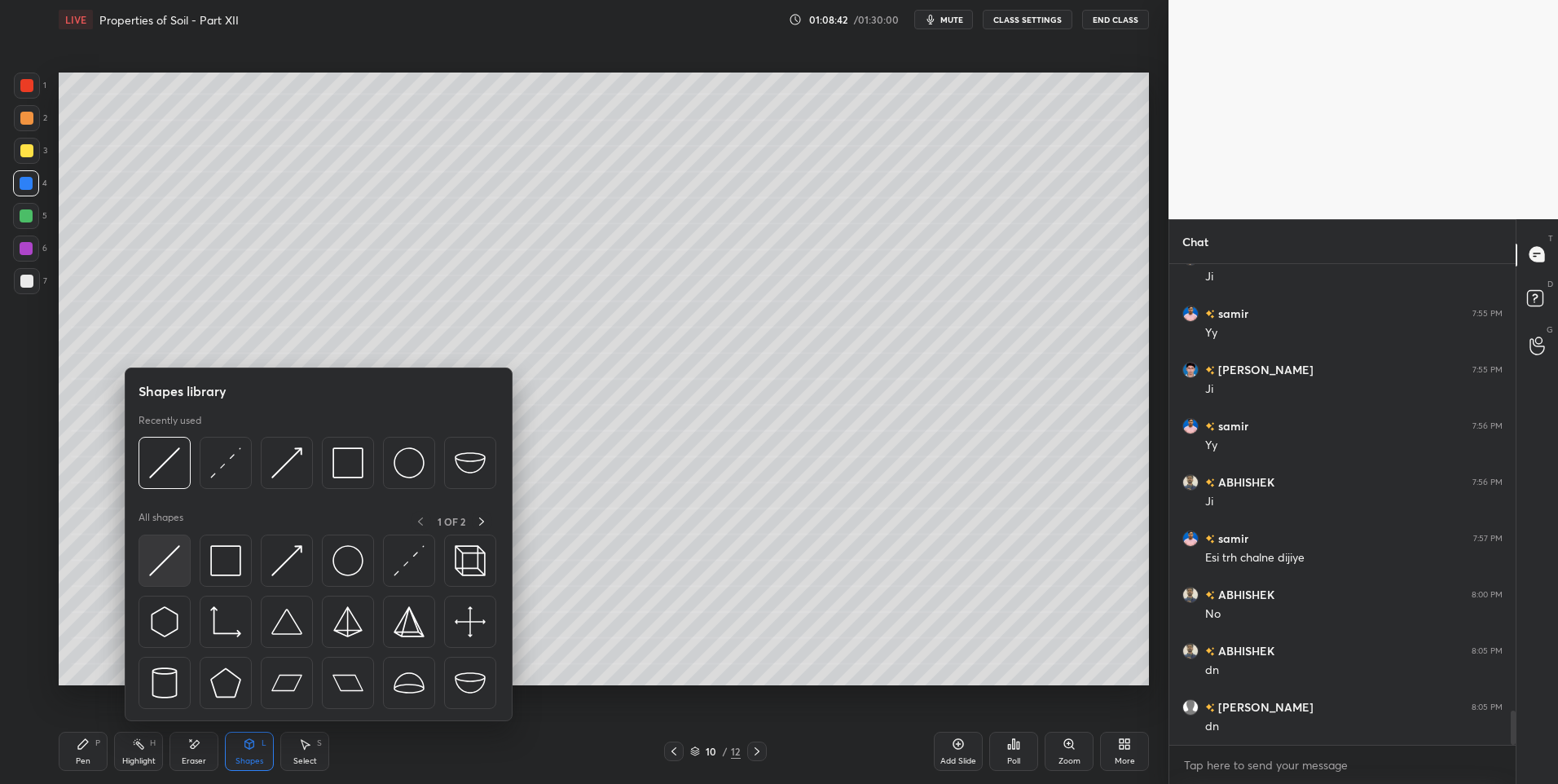
click at [159, 563] on img at bounding box center [164, 560] width 31 height 31
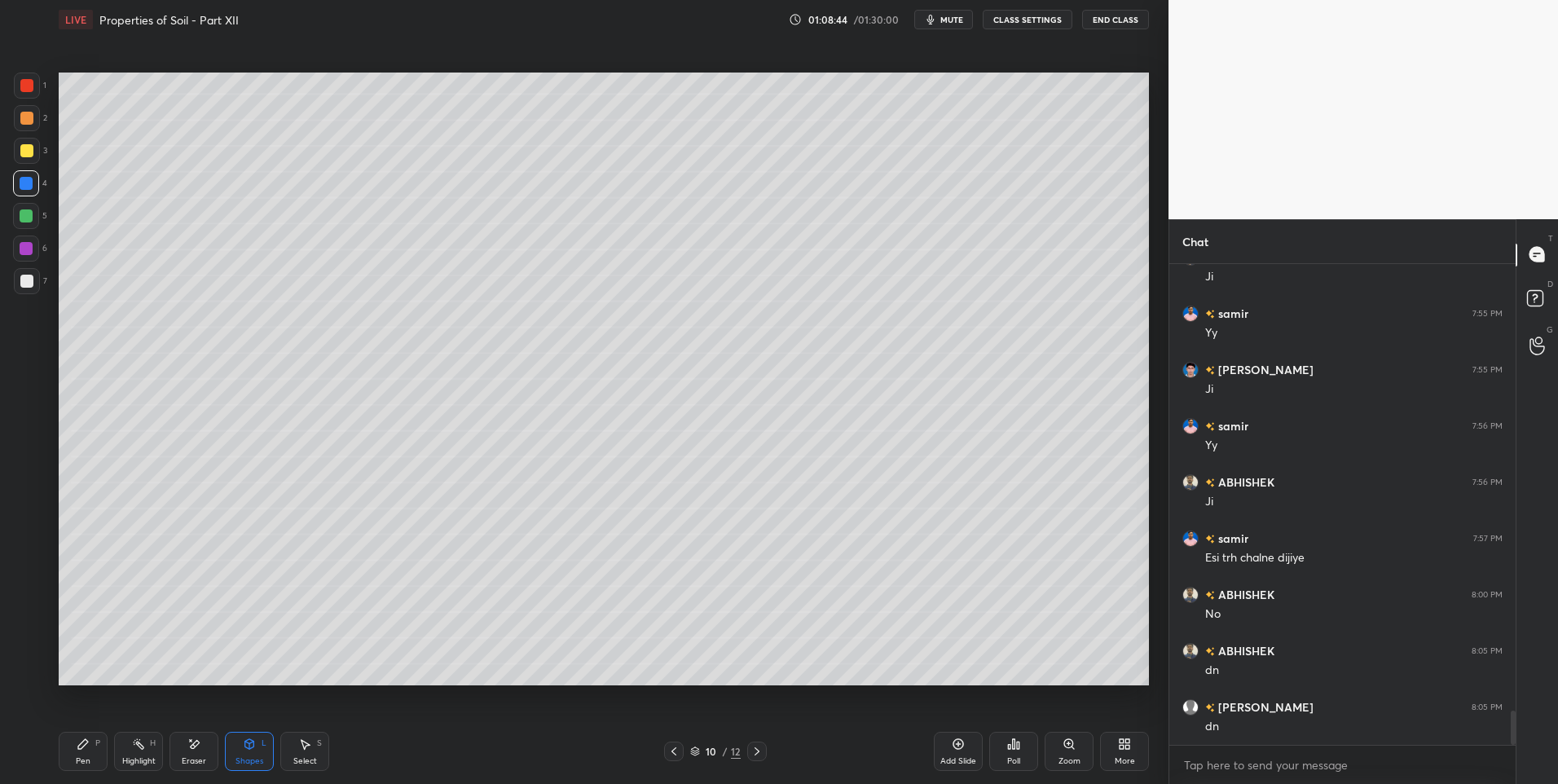
click at [27, 85] on div at bounding box center [27, 85] width 13 height 13
click at [71, 748] on div "Pen P" at bounding box center [83, 751] width 49 height 39
click at [24, 280] on div at bounding box center [27, 281] width 13 height 13
click at [1150, 546] on div "Setting up your live class Poll for secs No correct answer Start poll" at bounding box center [604, 379] width 1103 height 680
click at [289, 750] on div "Select S" at bounding box center [305, 751] width 49 height 39
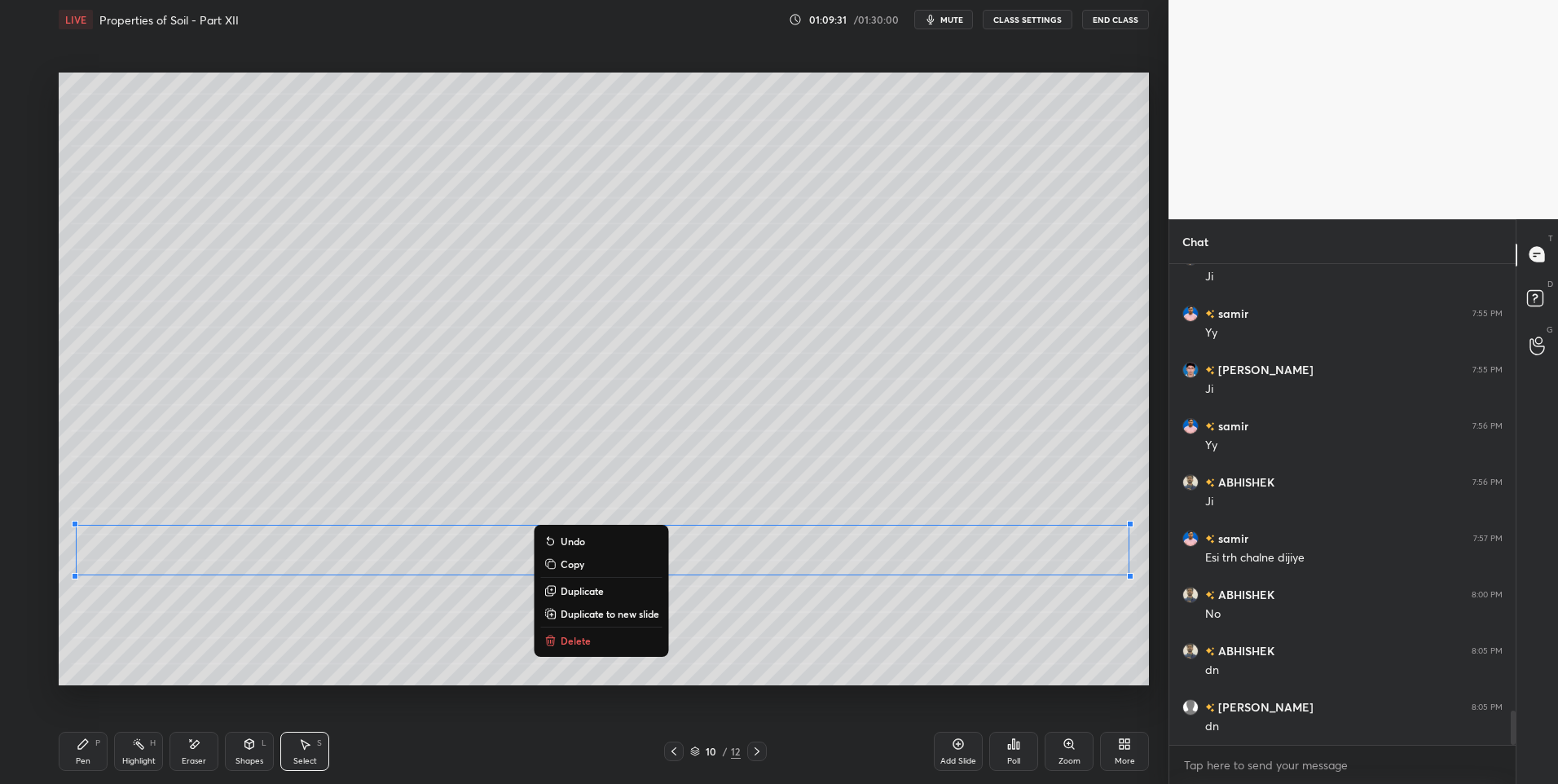
click at [82, 748] on icon at bounding box center [83, 744] width 9 height 9
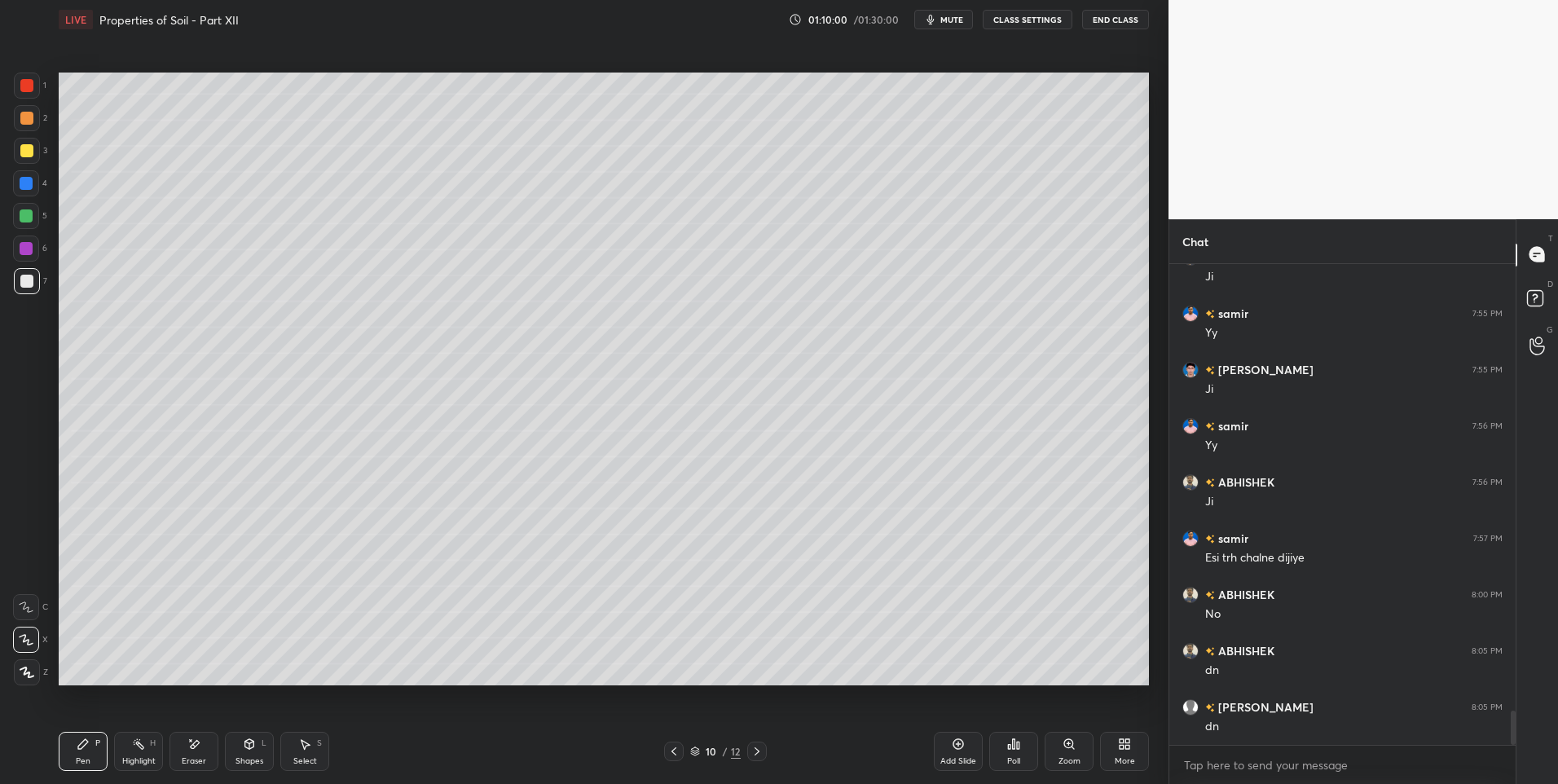
click at [245, 759] on div "Shapes" at bounding box center [250, 761] width 28 height 8
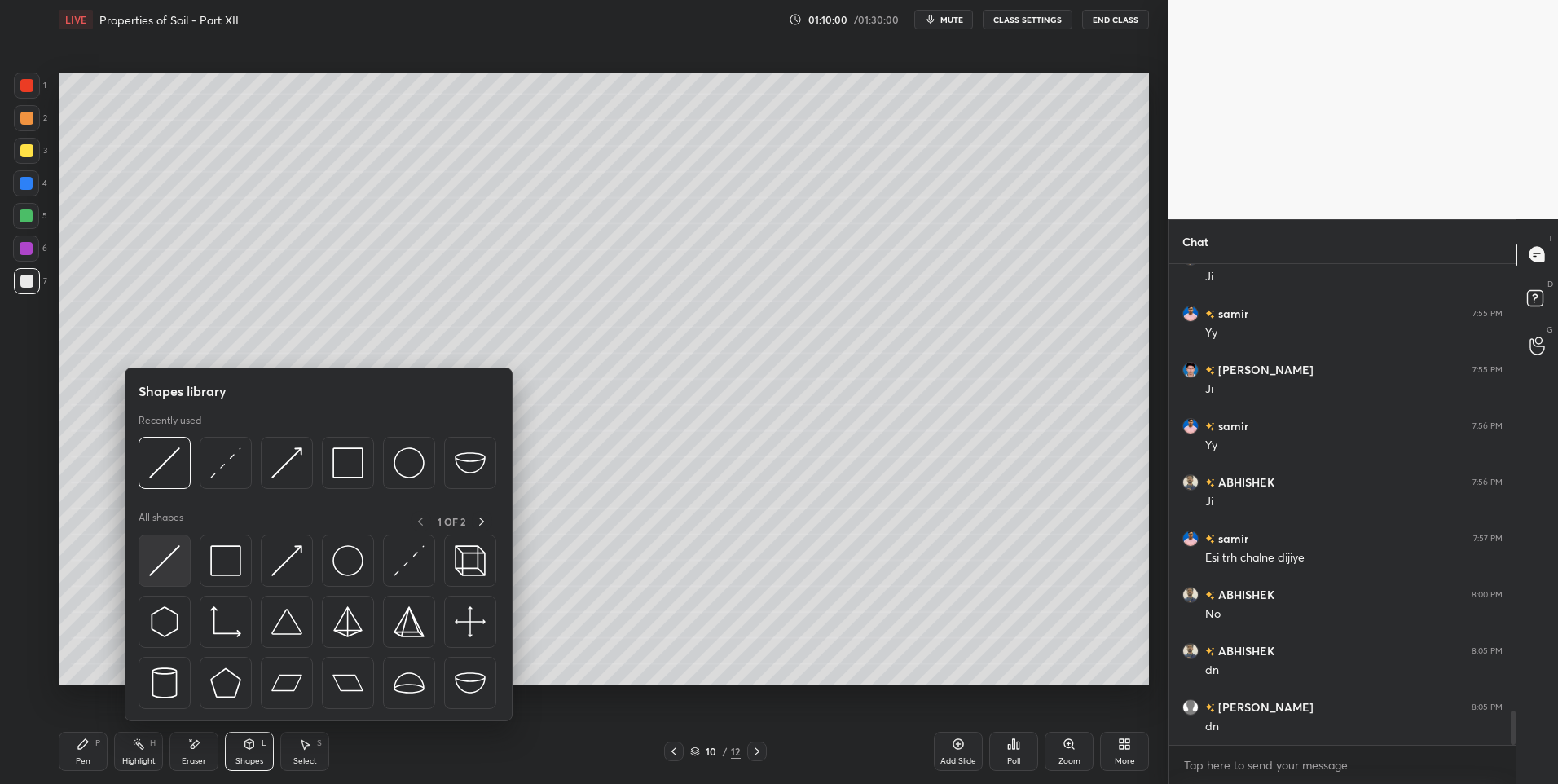
click at [164, 559] on img at bounding box center [164, 560] width 31 height 31
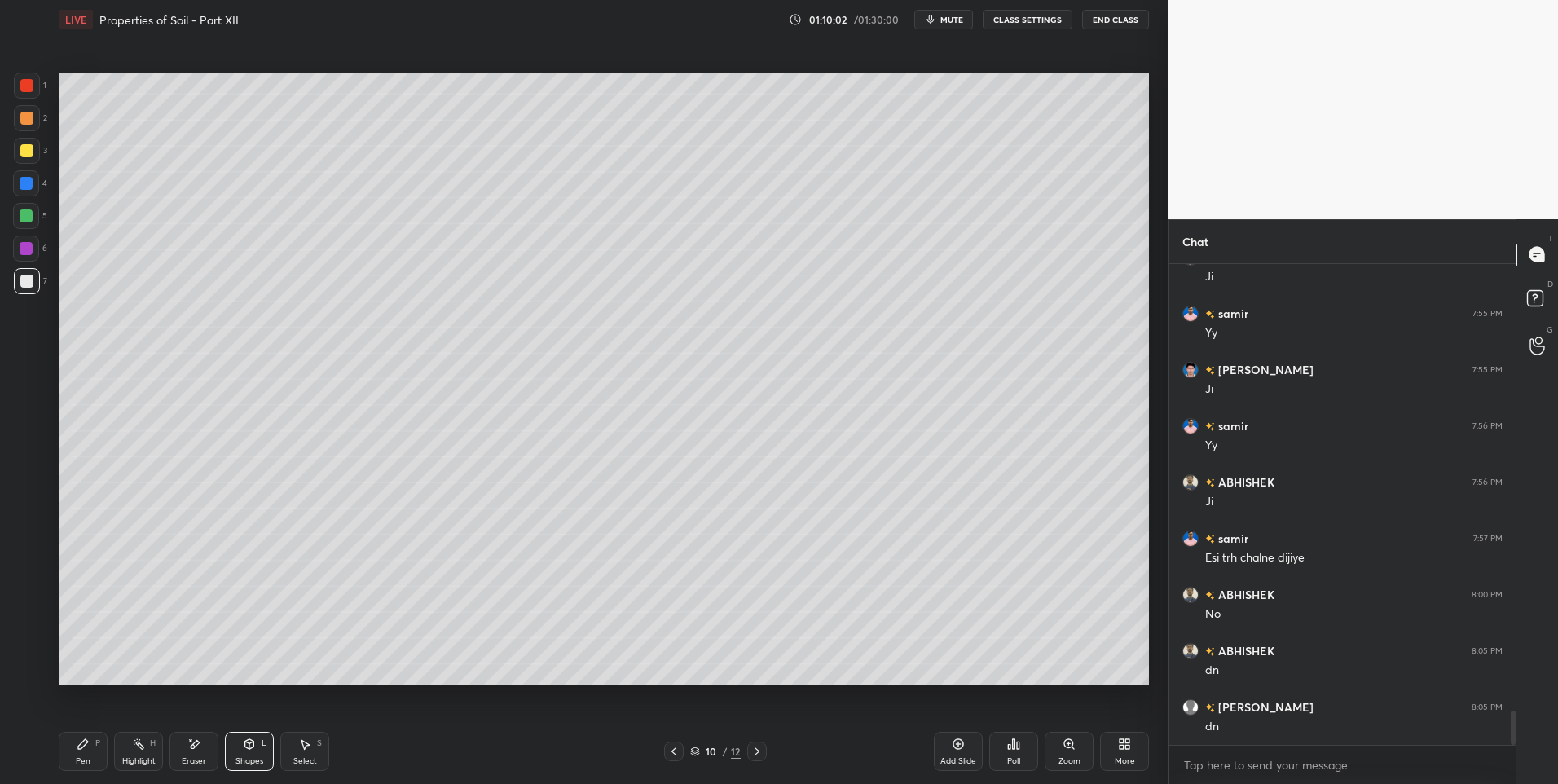
click at [26, 248] on div at bounding box center [26, 249] width 13 height 13
click at [96, 749] on div "Pen P" at bounding box center [83, 751] width 49 height 39
click at [27, 286] on div at bounding box center [27, 281] width 13 height 13
click at [752, 752] on icon at bounding box center [757, 751] width 13 height 13
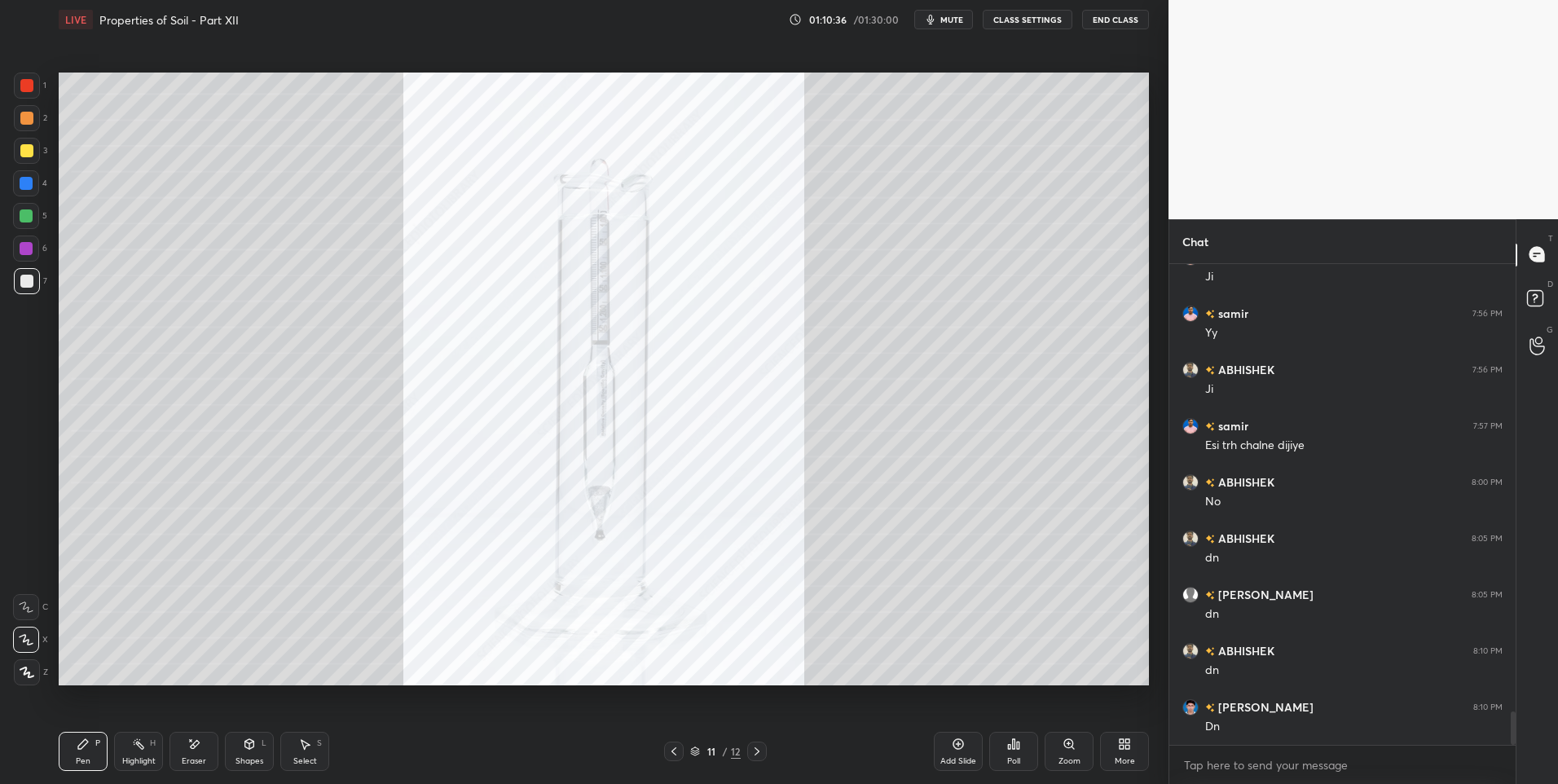
click at [668, 746] on icon at bounding box center [674, 751] width 13 height 13
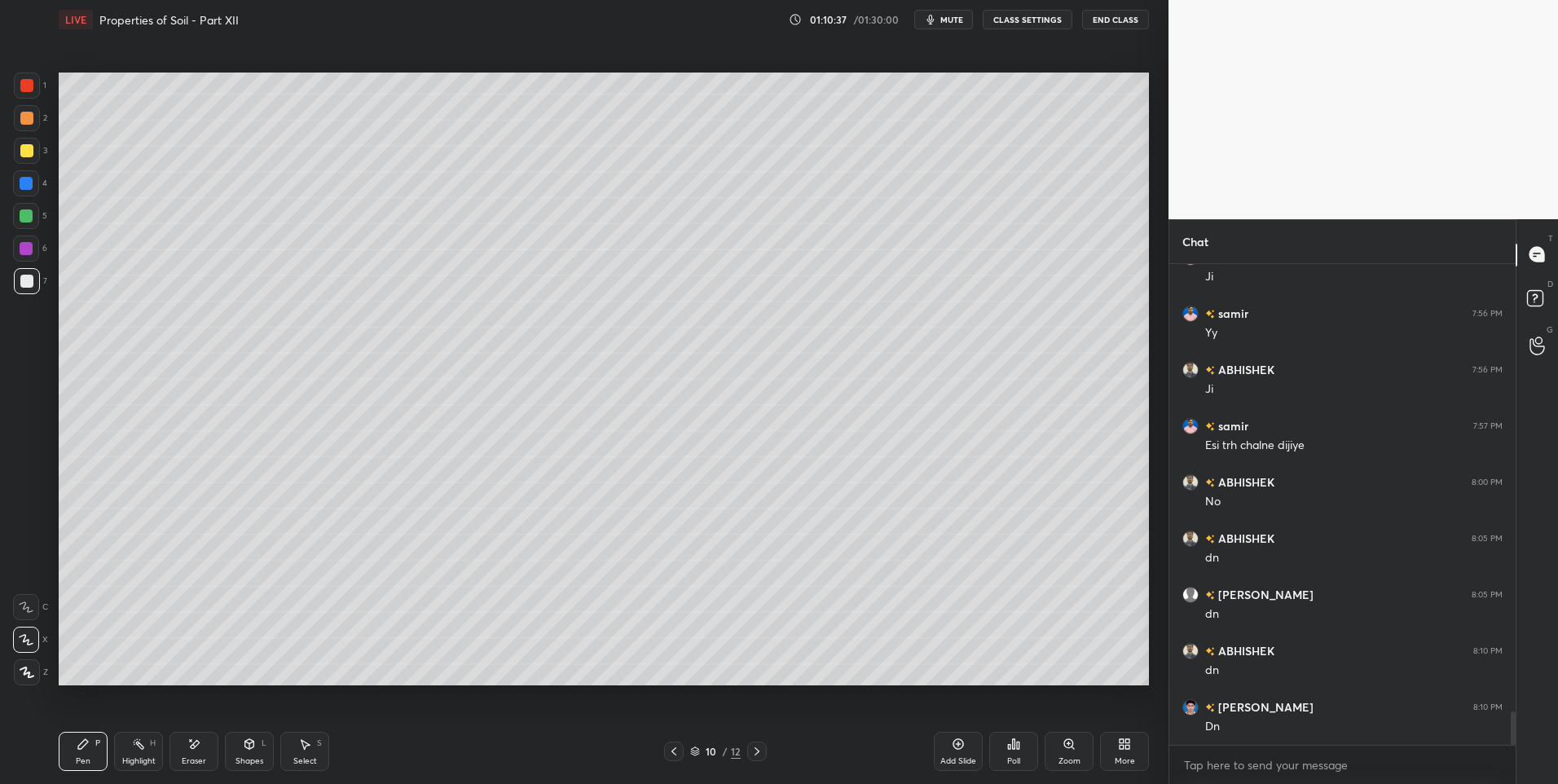
click at [960, 742] on icon at bounding box center [959, 744] width 13 height 13
click at [82, 749] on icon at bounding box center [83, 744] width 13 height 13
click at [15, 289] on div at bounding box center [27, 281] width 26 height 26
click at [28, 145] on div at bounding box center [27, 151] width 13 height 13
click at [665, 750] on div at bounding box center [673, 751] width 20 height 20
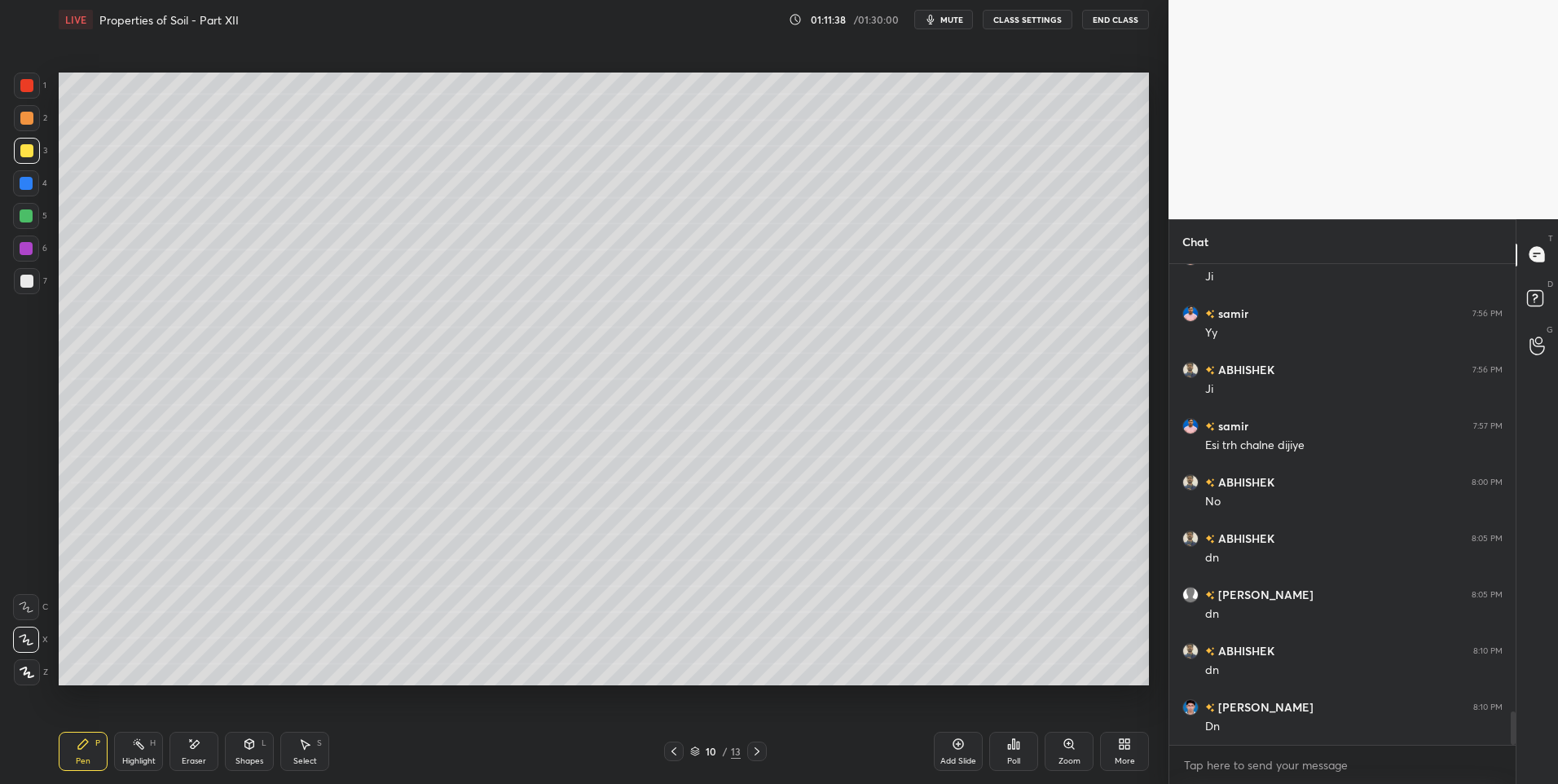
click at [670, 749] on icon at bounding box center [674, 751] width 13 height 13
click at [136, 745] on icon at bounding box center [139, 744] width 13 height 13
click at [33, 89] on div at bounding box center [27, 85] width 13 height 13
click at [128, 748] on div "Highlight H" at bounding box center [139, 751] width 49 height 39
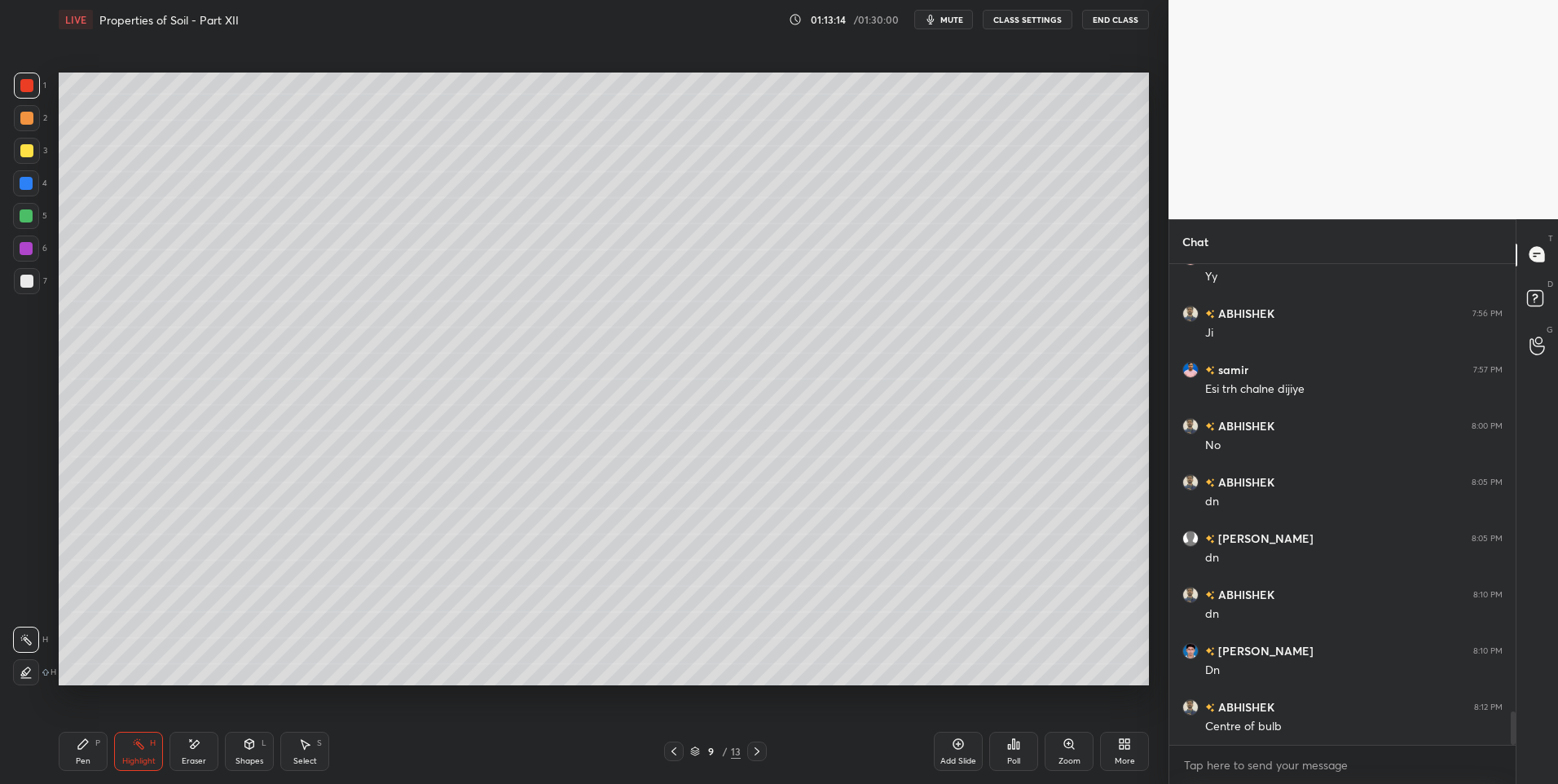
click at [757, 754] on icon at bounding box center [757, 751] width 13 height 13
click at [90, 751] on div "Pen P" at bounding box center [83, 751] width 49 height 39
click at [32, 122] on div at bounding box center [27, 118] width 13 height 13
click at [301, 748] on icon at bounding box center [305, 744] width 13 height 13
click at [218, 251] on div "0 ° Undo Copy Duplicate Duplicate to new slide Delete" at bounding box center [604, 379] width 1090 height 613
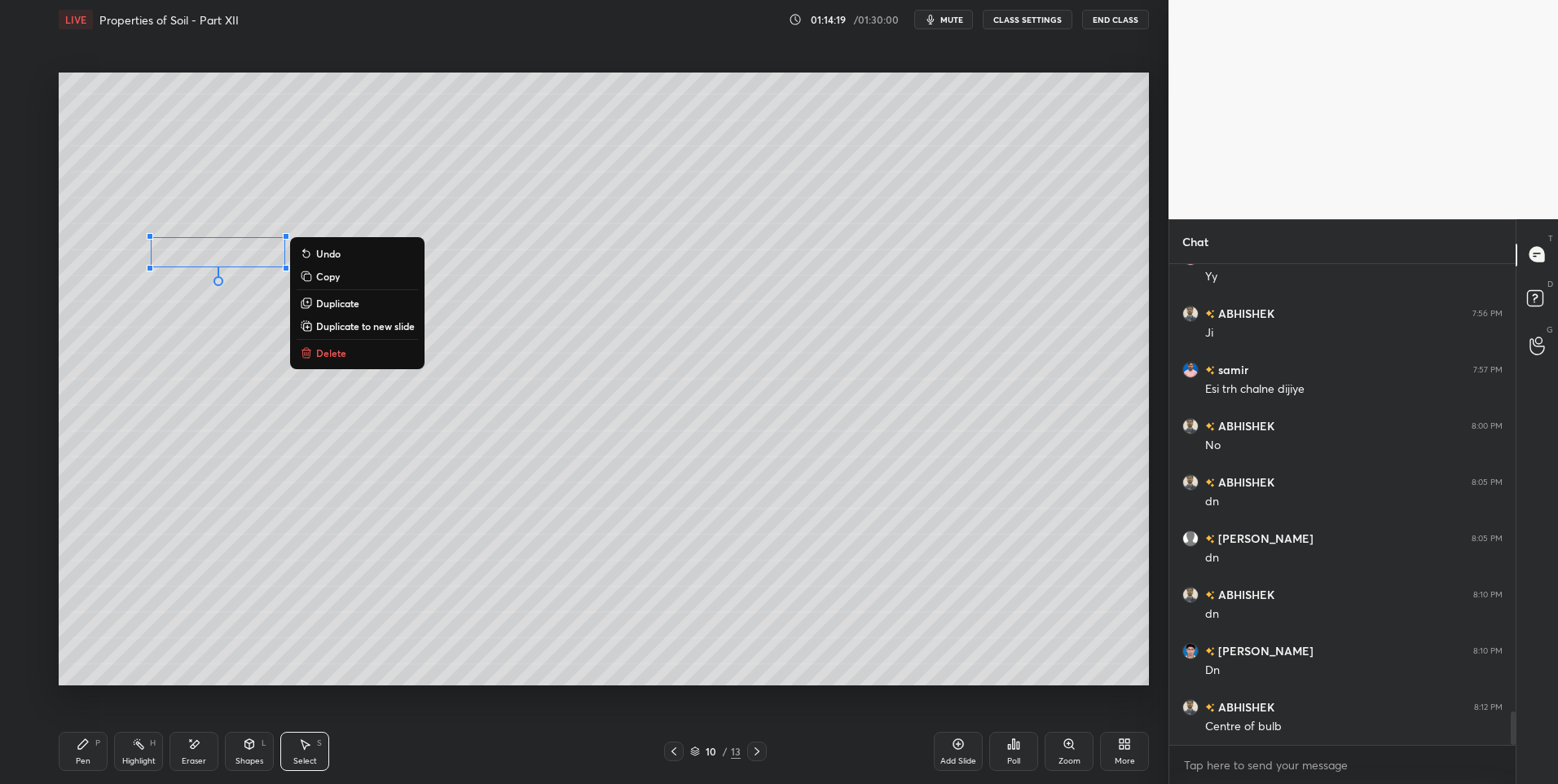
click at [186, 421] on div "0 ° Undo Copy Duplicate Duplicate to new slide Delete" at bounding box center [604, 379] width 1090 height 613
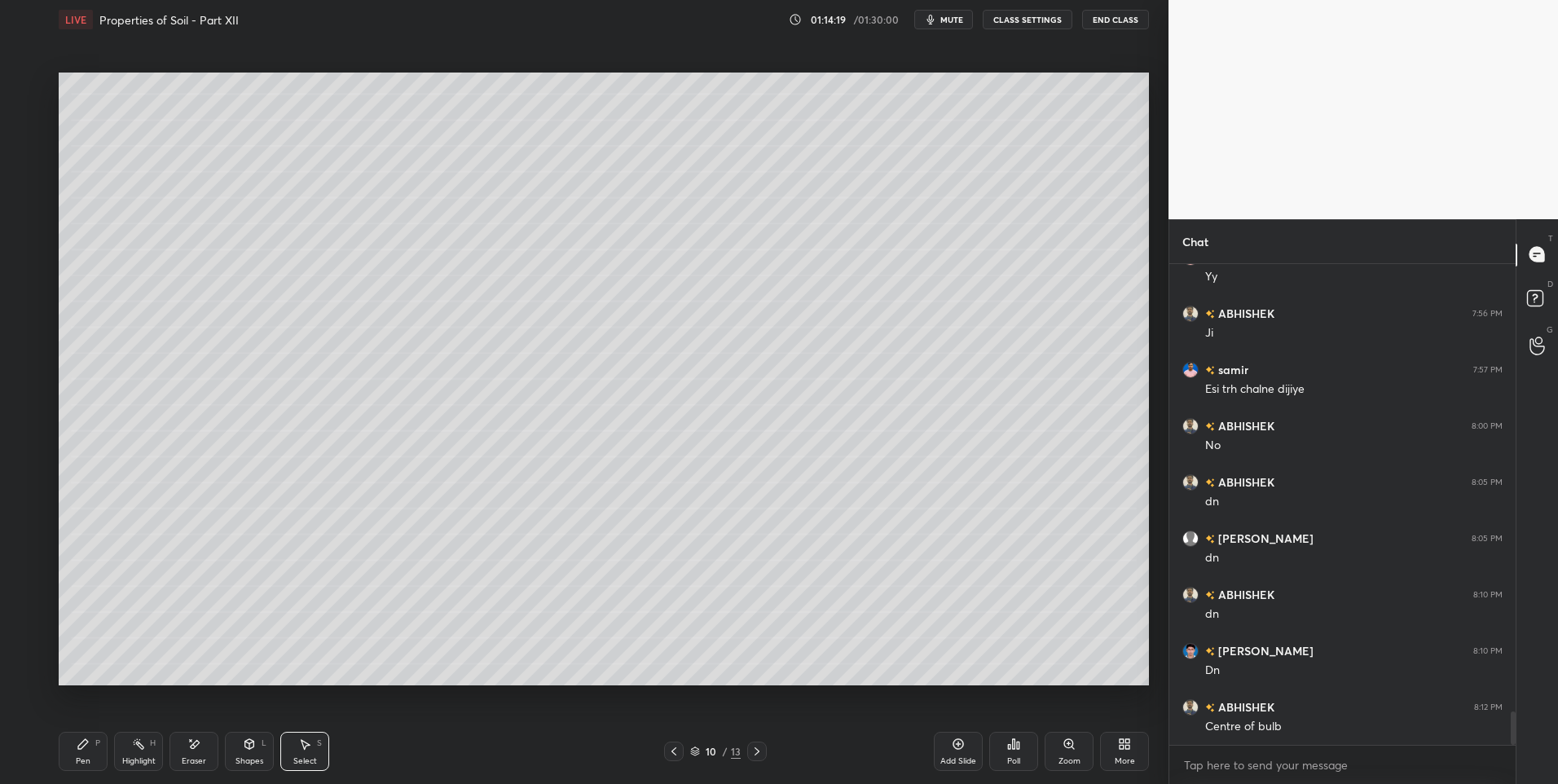
click at [129, 758] on div "Highlight" at bounding box center [139, 761] width 34 height 8
click at [146, 749] on div "Highlight H" at bounding box center [139, 751] width 49 height 39
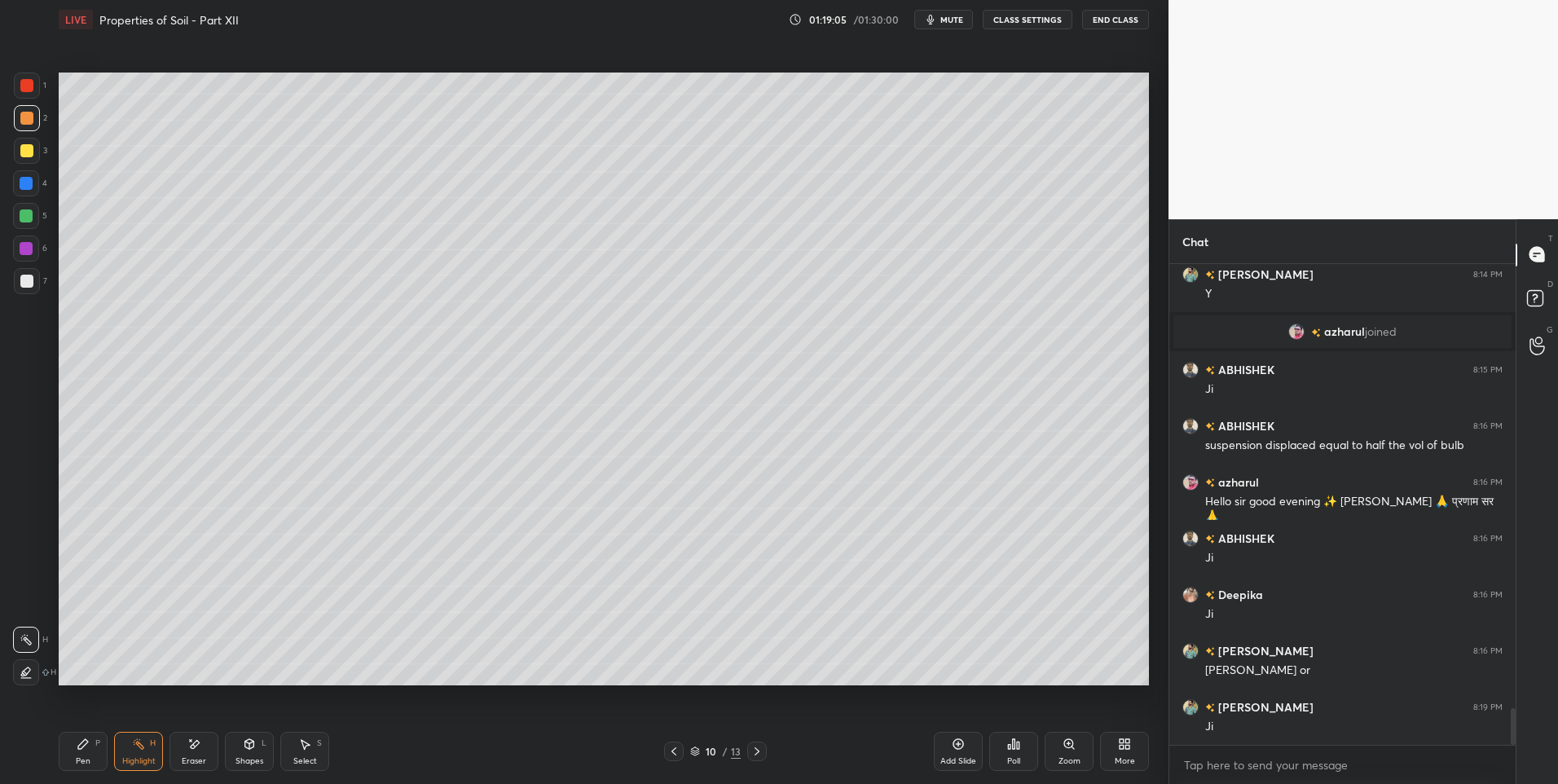
scroll to position [5899, 0]
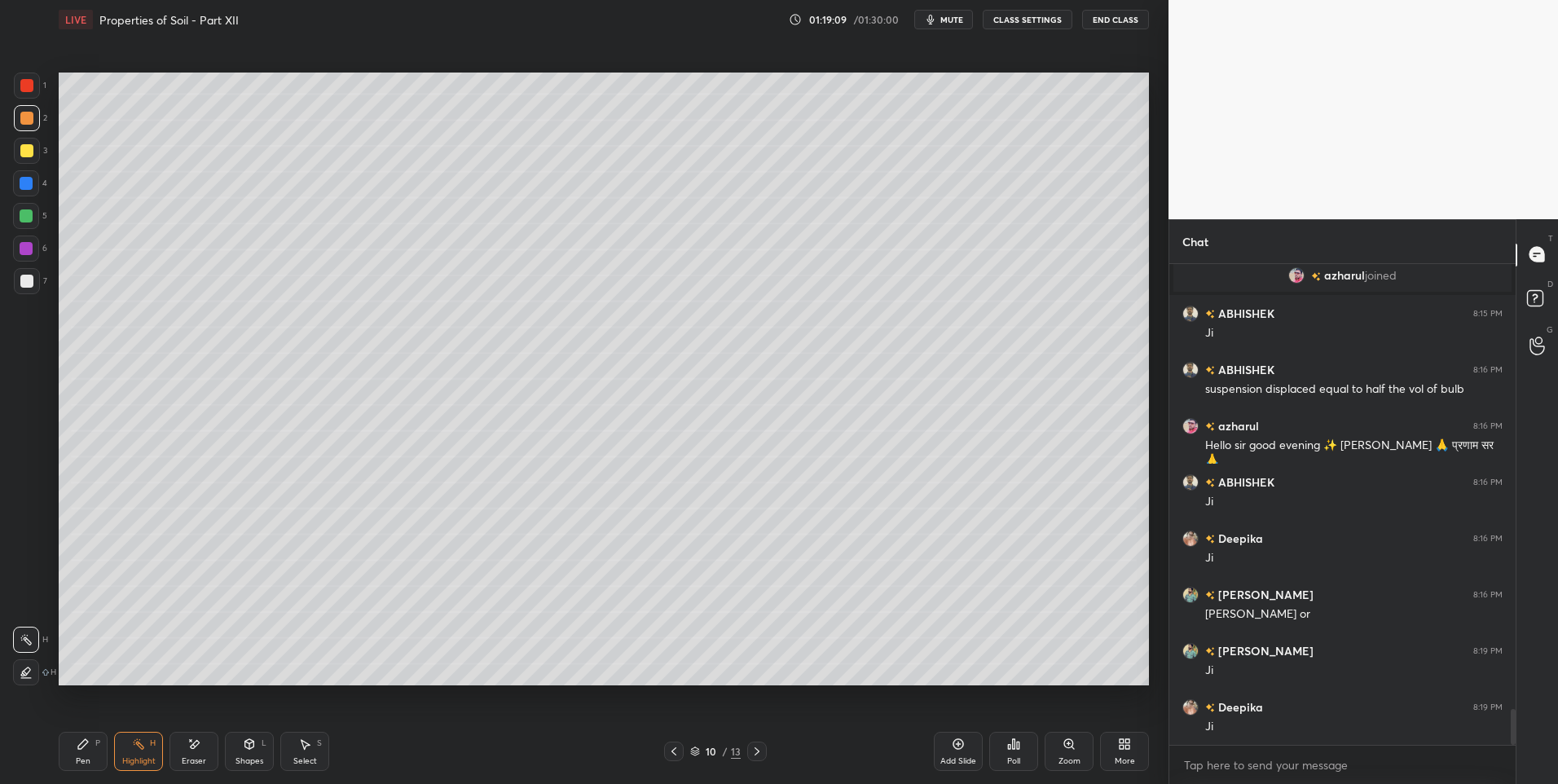
click at [764, 753] on div at bounding box center [757, 751] width 20 height 20
click at [673, 756] on icon at bounding box center [674, 751] width 13 height 13
click at [249, 738] on icon at bounding box center [250, 744] width 13 height 13
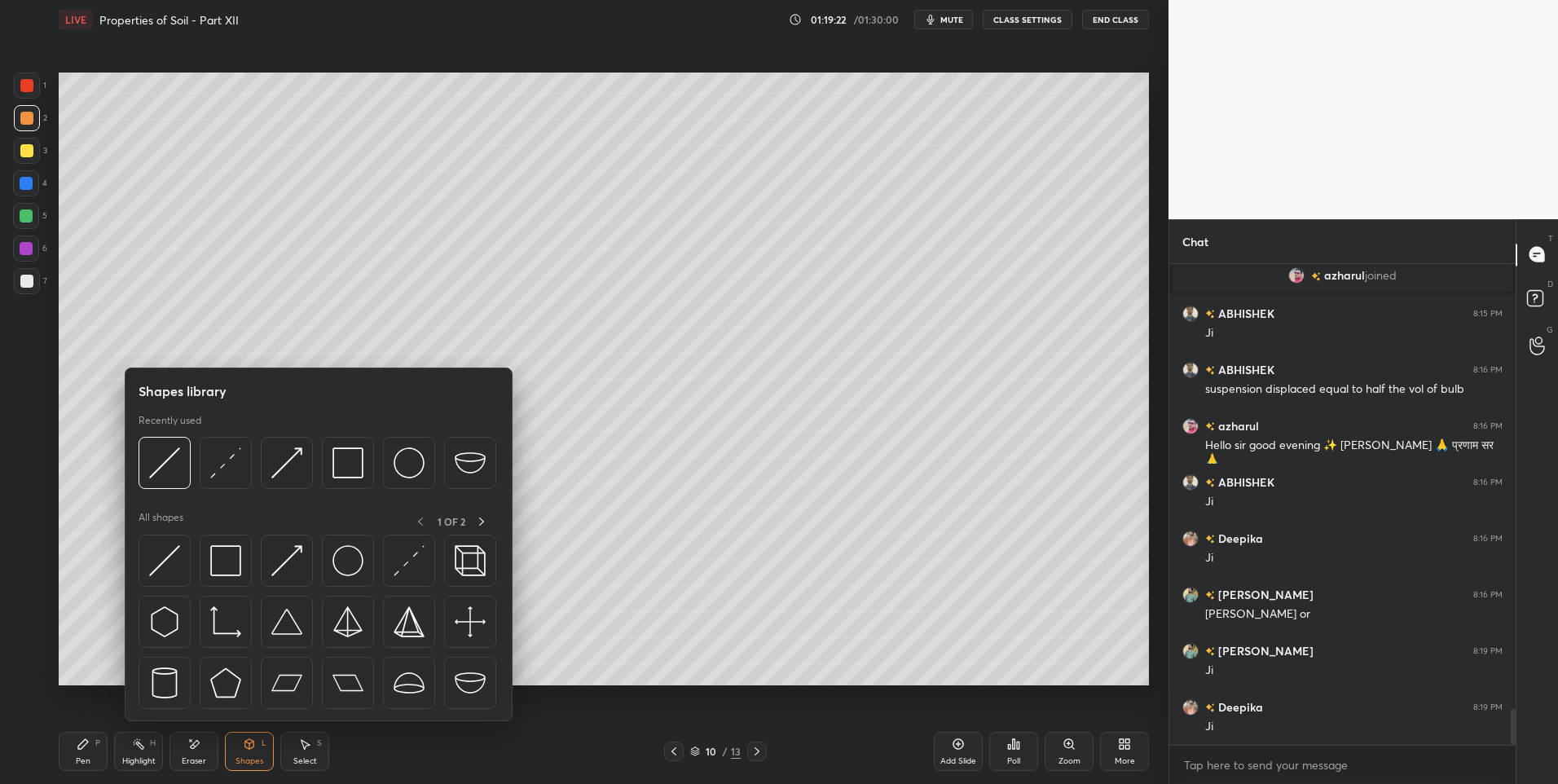
click at [83, 748] on icon at bounding box center [83, 744] width 13 height 13
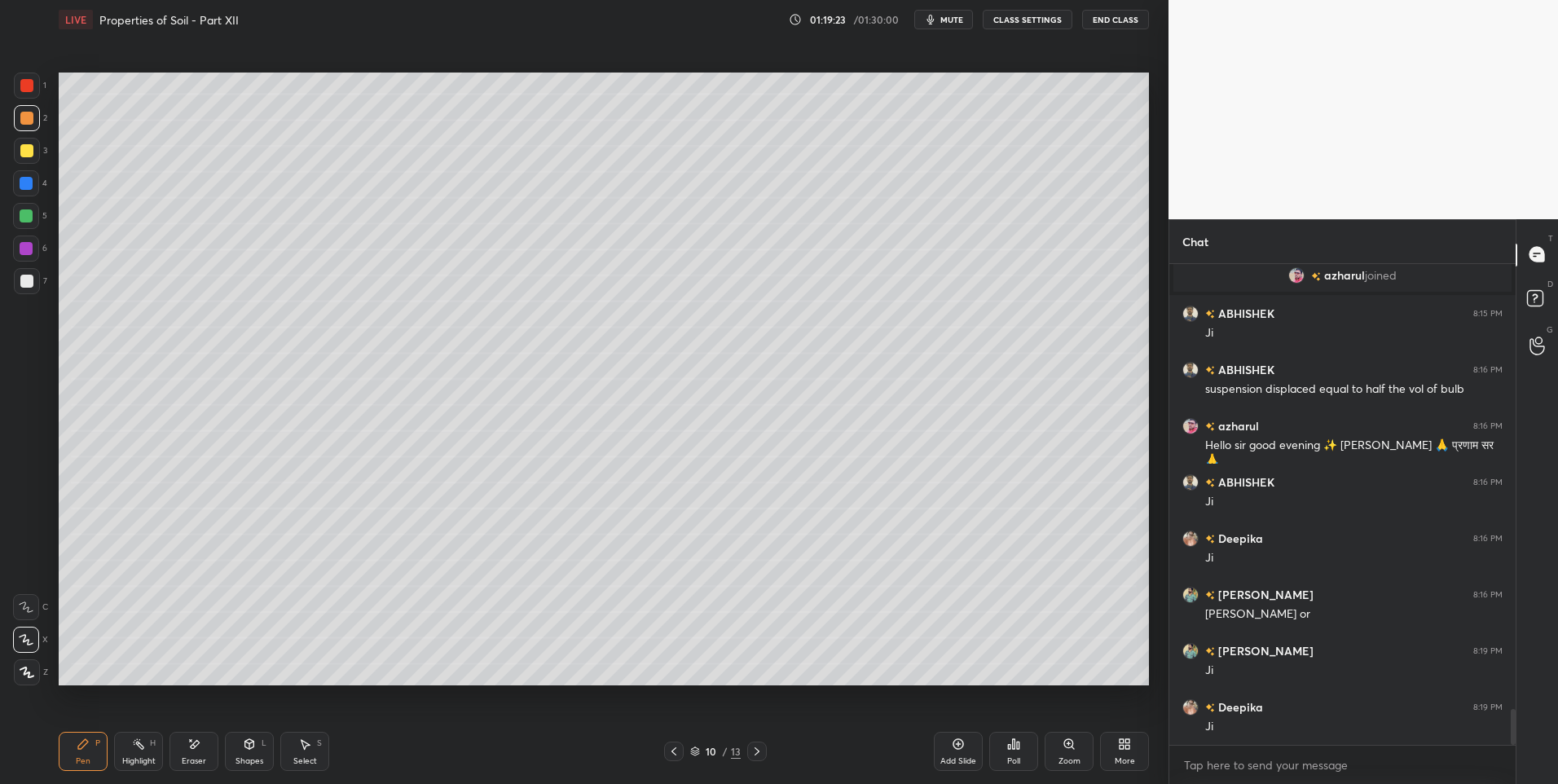
click at [258, 749] on div "Shapes L" at bounding box center [250, 751] width 49 height 39
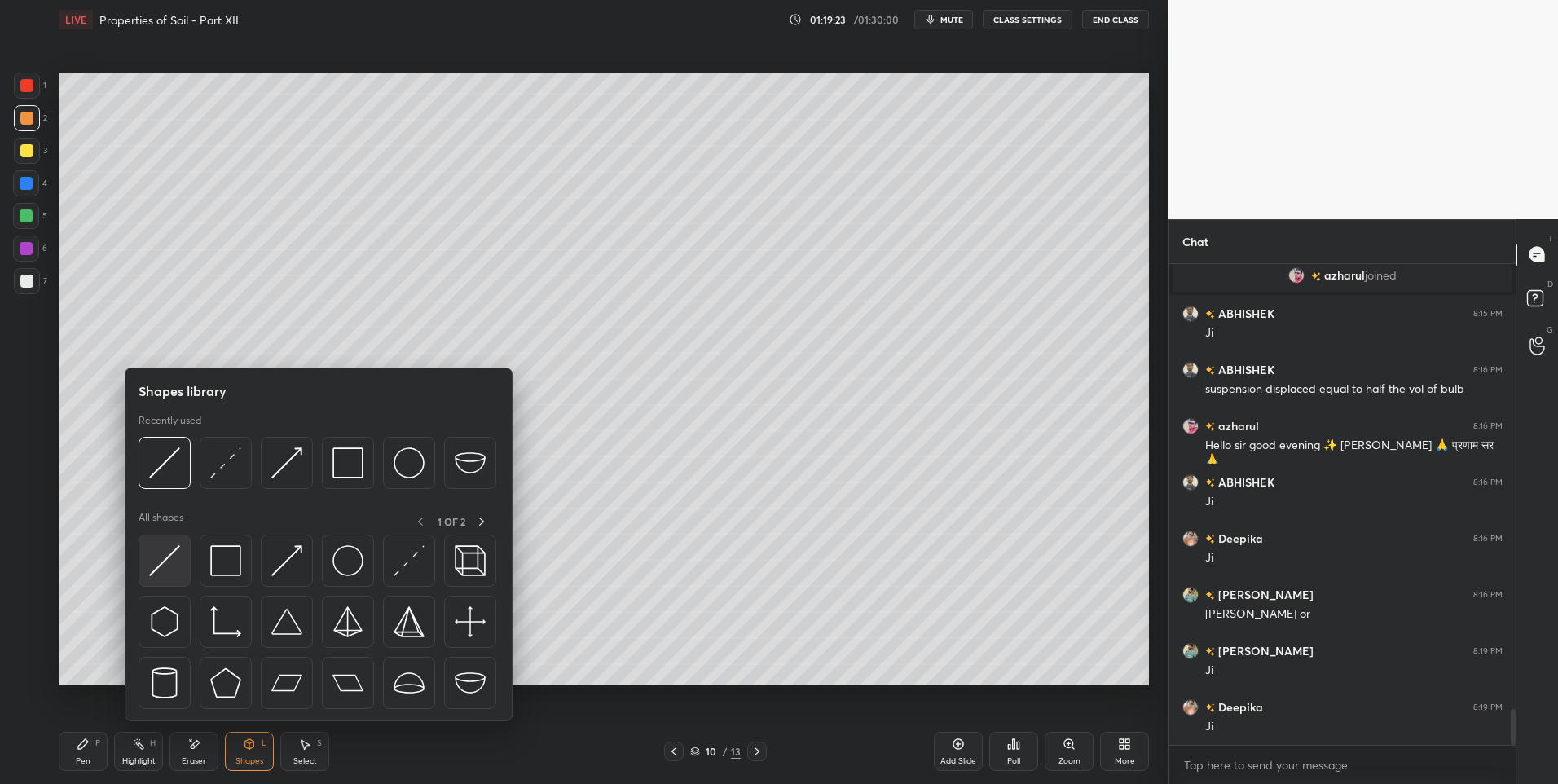
click at [161, 560] on img at bounding box center [164, 560] width 31 height 31
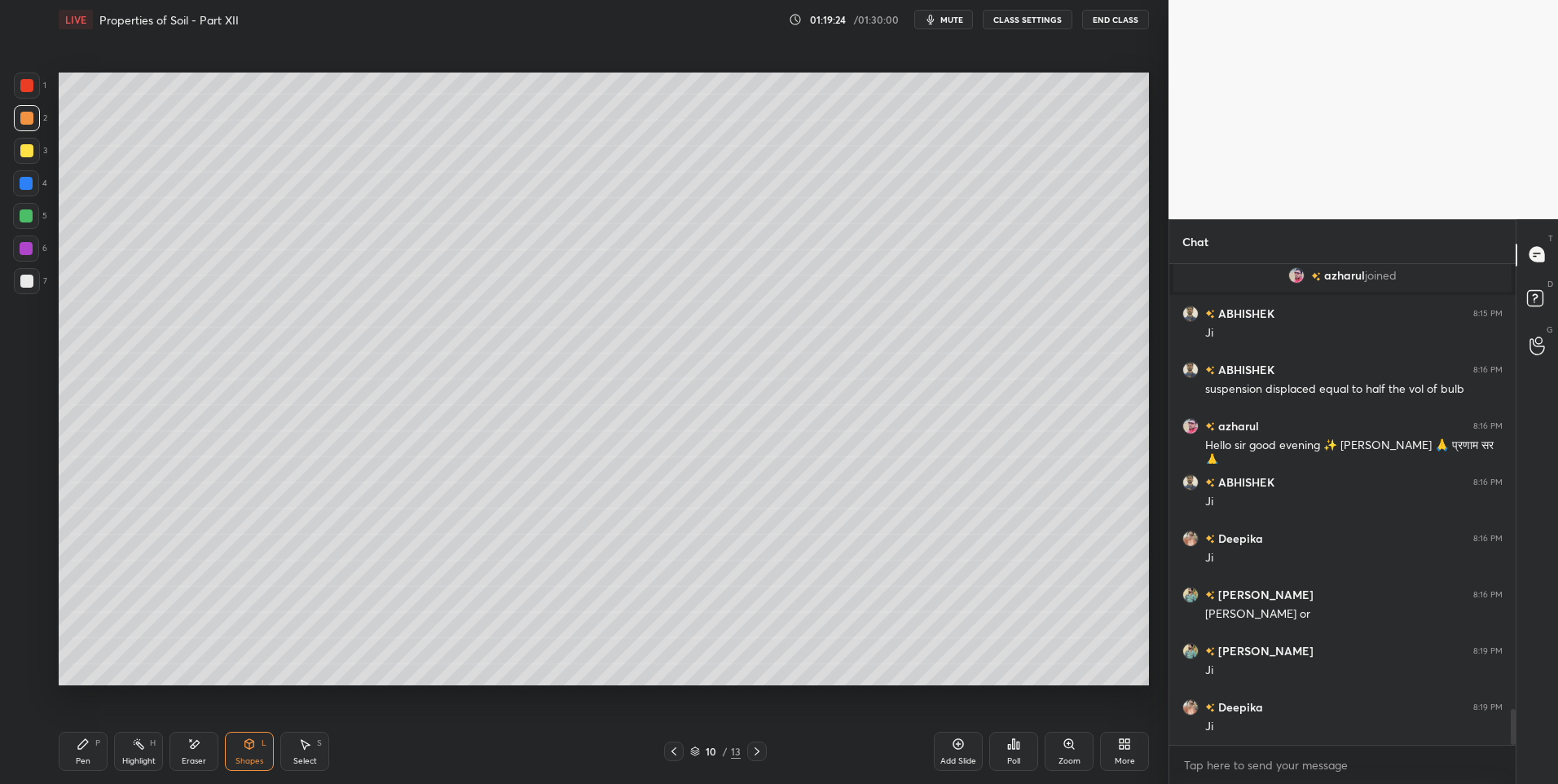
click at [22, 242] on div at bounding box center [26, 249] width 13 height 13
click at [83, 746] on icon at bounding box center [83, 744] width 9 height 9
click at [86, 746] on icon at bounding box center [83, 744] width 13 height 13
click at [251, 747] on icon at bounding box center [250, 744] width 9 height 9
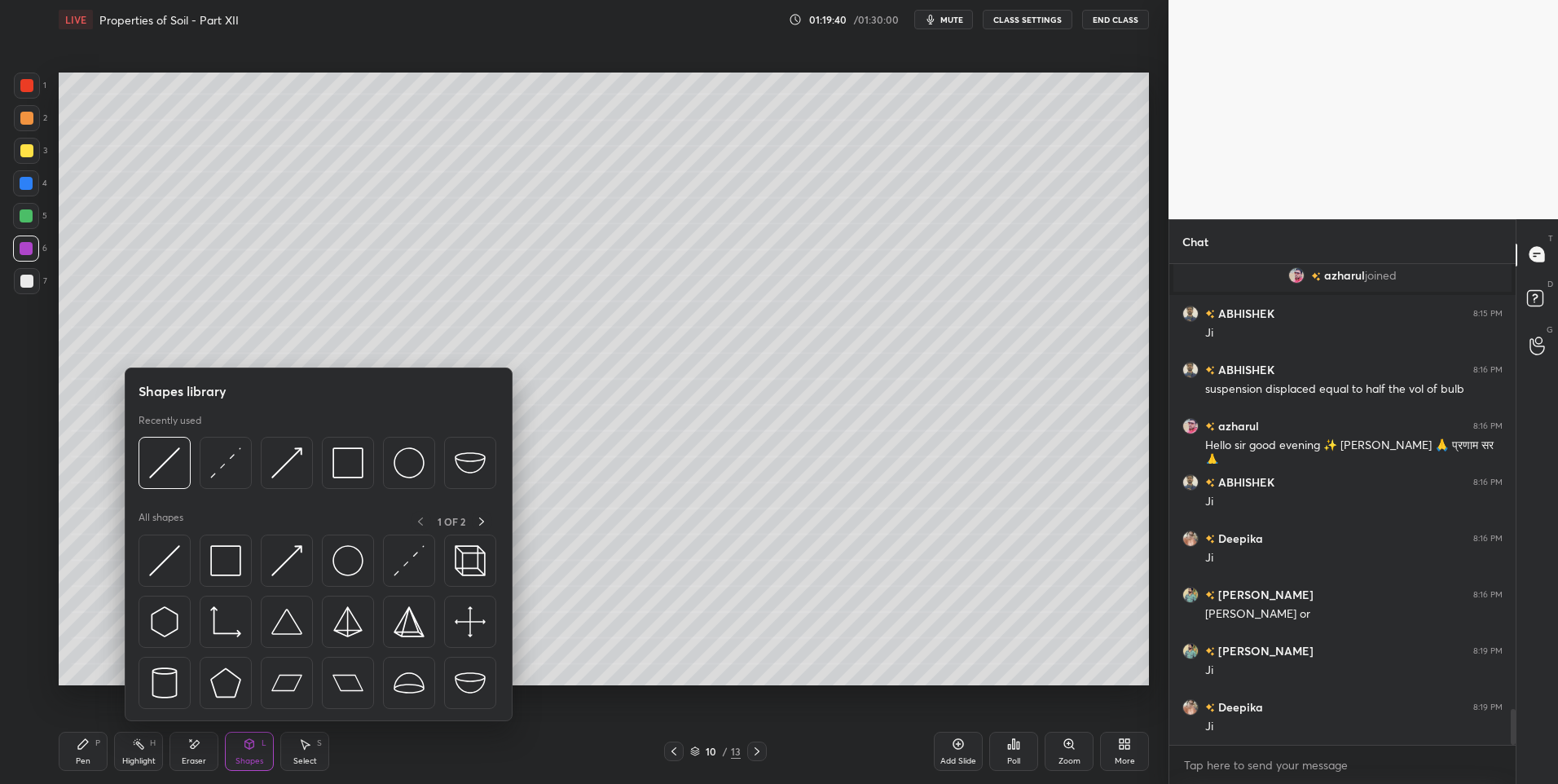
click at [136, 749] on icon at bounding box center [139, 744] width 13 height 13
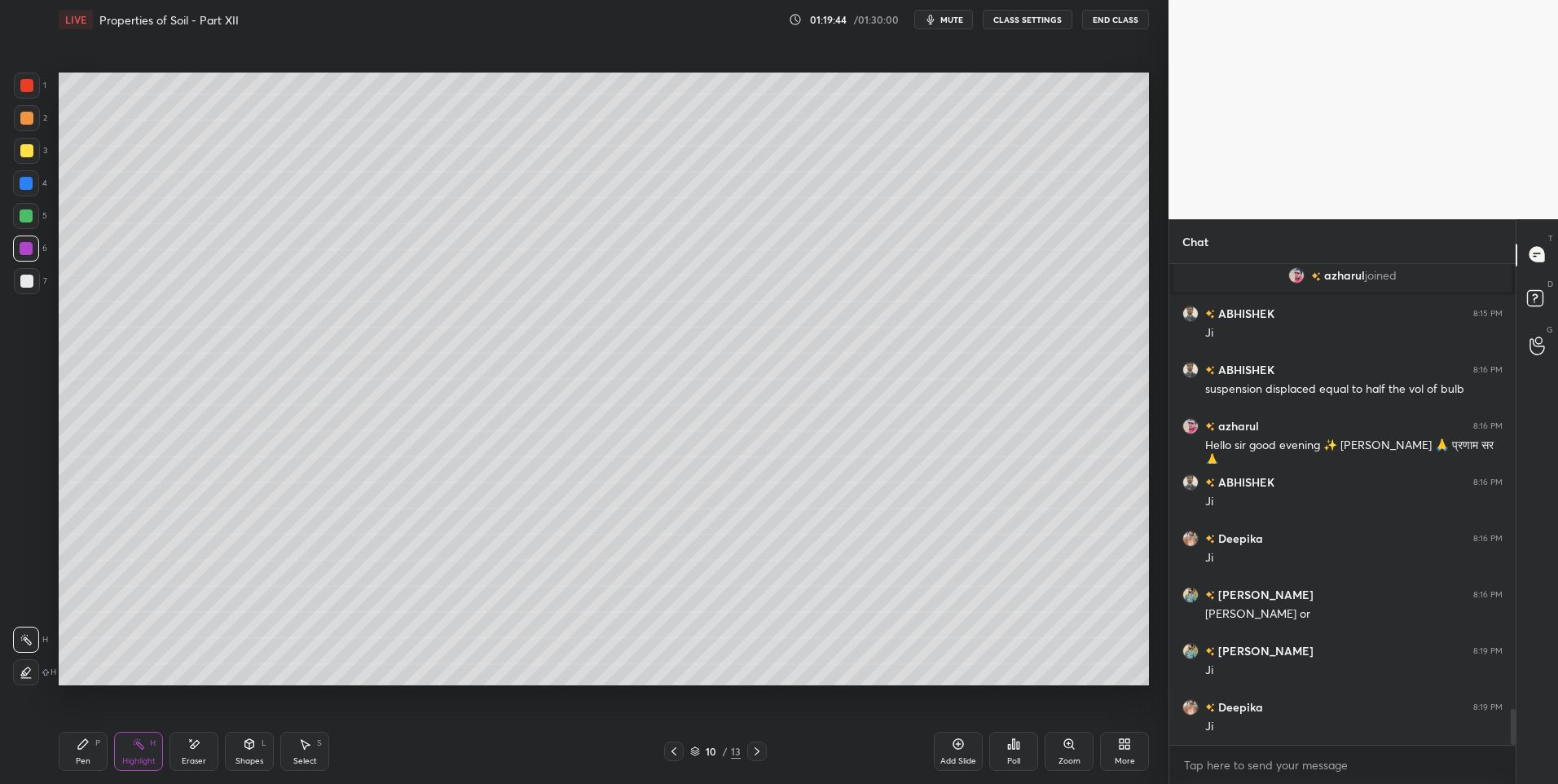
click at [142, 748] on rect at bounding box center [140, 746] width 8 height 8
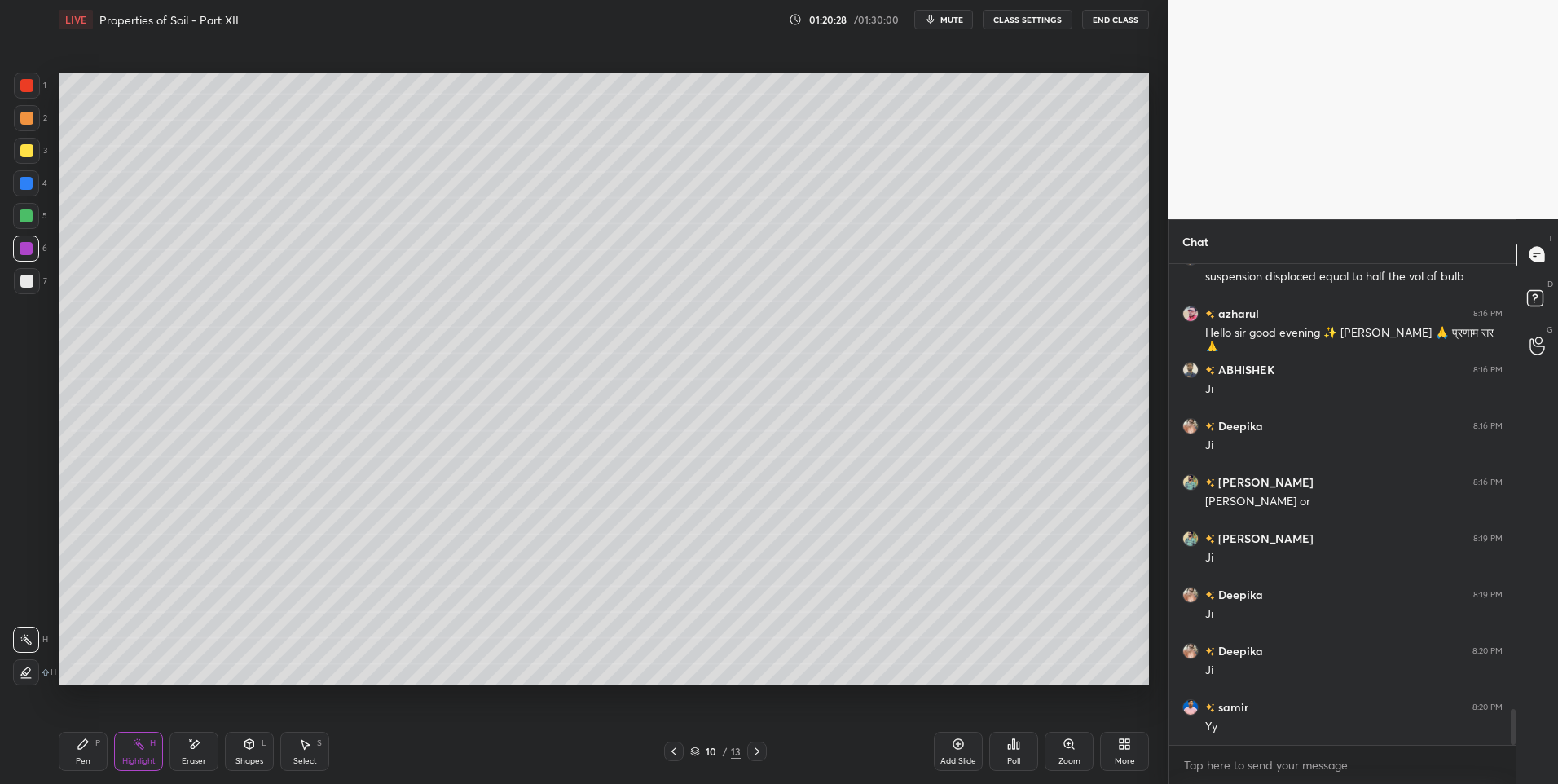
scroll to position [6068, 0]
click at [74, 755] on div "Pen P" at bounding box center [83, 751] width 49 height 39
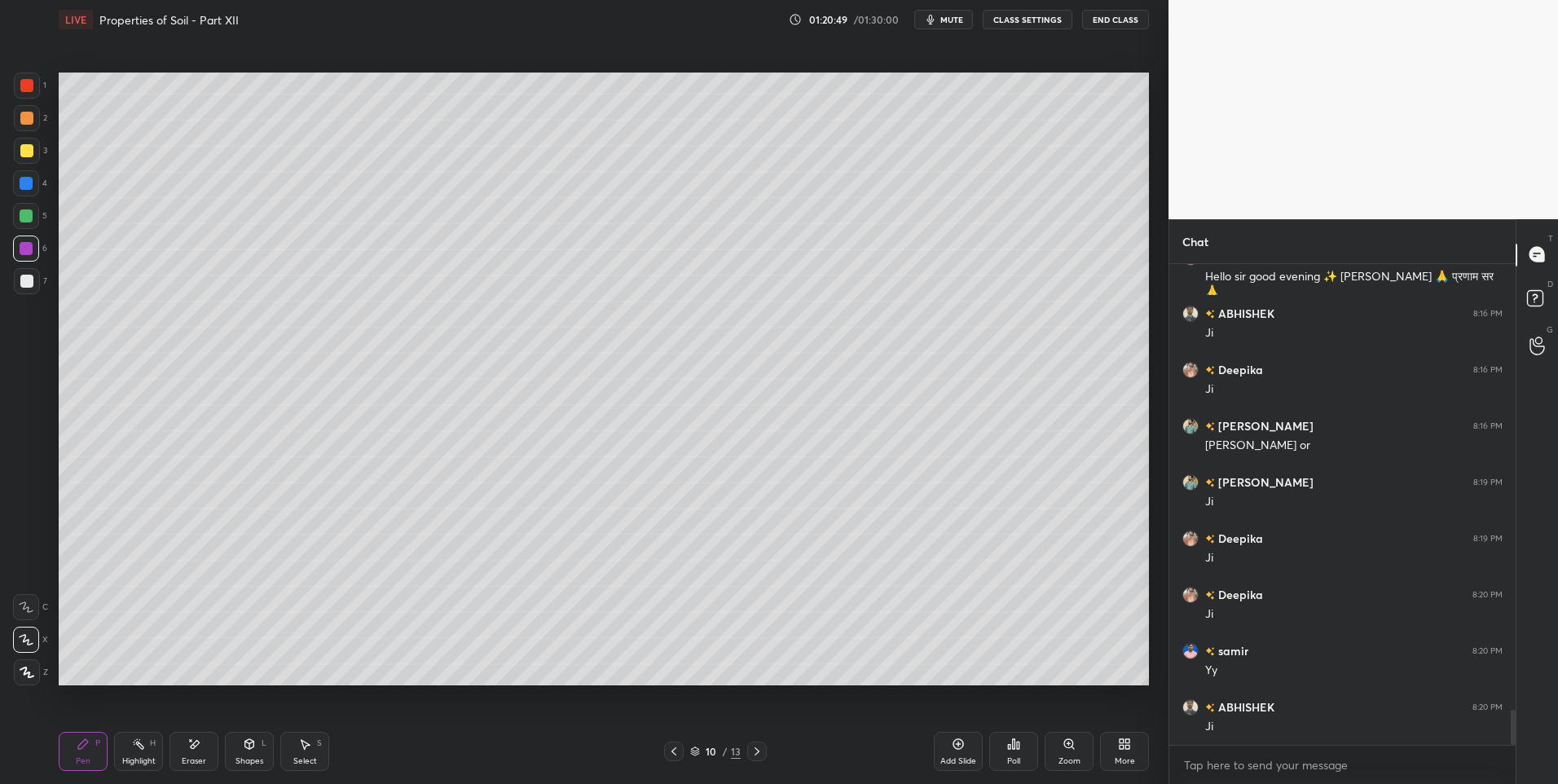
click at [131, 751] on div "Highlight H" at bounding box center [139, 751] width 49 height 39
click at [750, 749] on icon at bounding box center [757, 751] width 13 height 13
click at [100, 746] on div "Pen P" at bounding box center [83, 751] width 49 height 39
click at [34, 287] on div at bounding box center [27, 281] width 26 height 26
click at [239, 754] on div "Shapes L" at bounding box center [250, 751] width 49 height 39
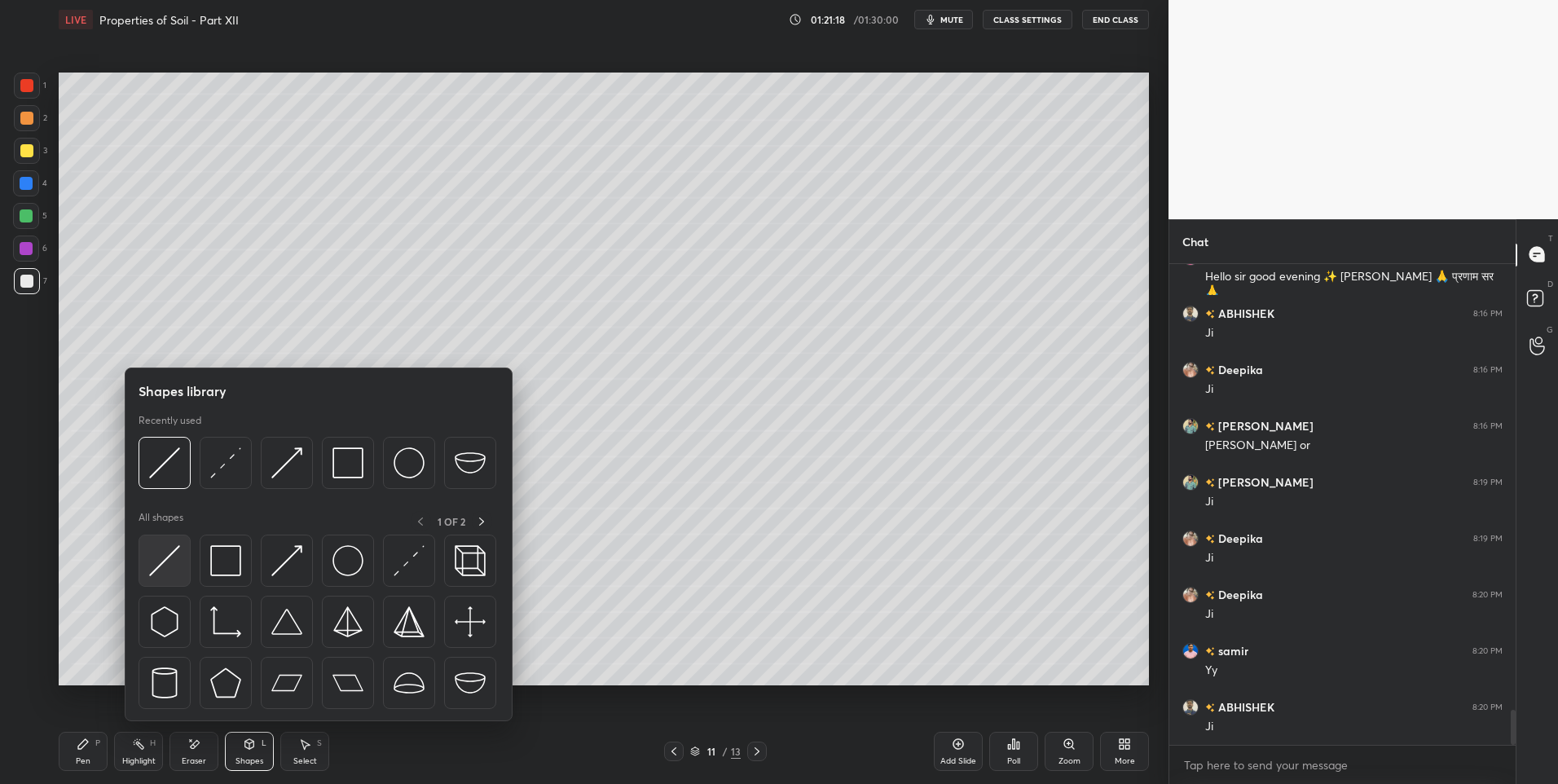
click at [171, 562] on img at bounding box center [164, 560] width 31 height 31
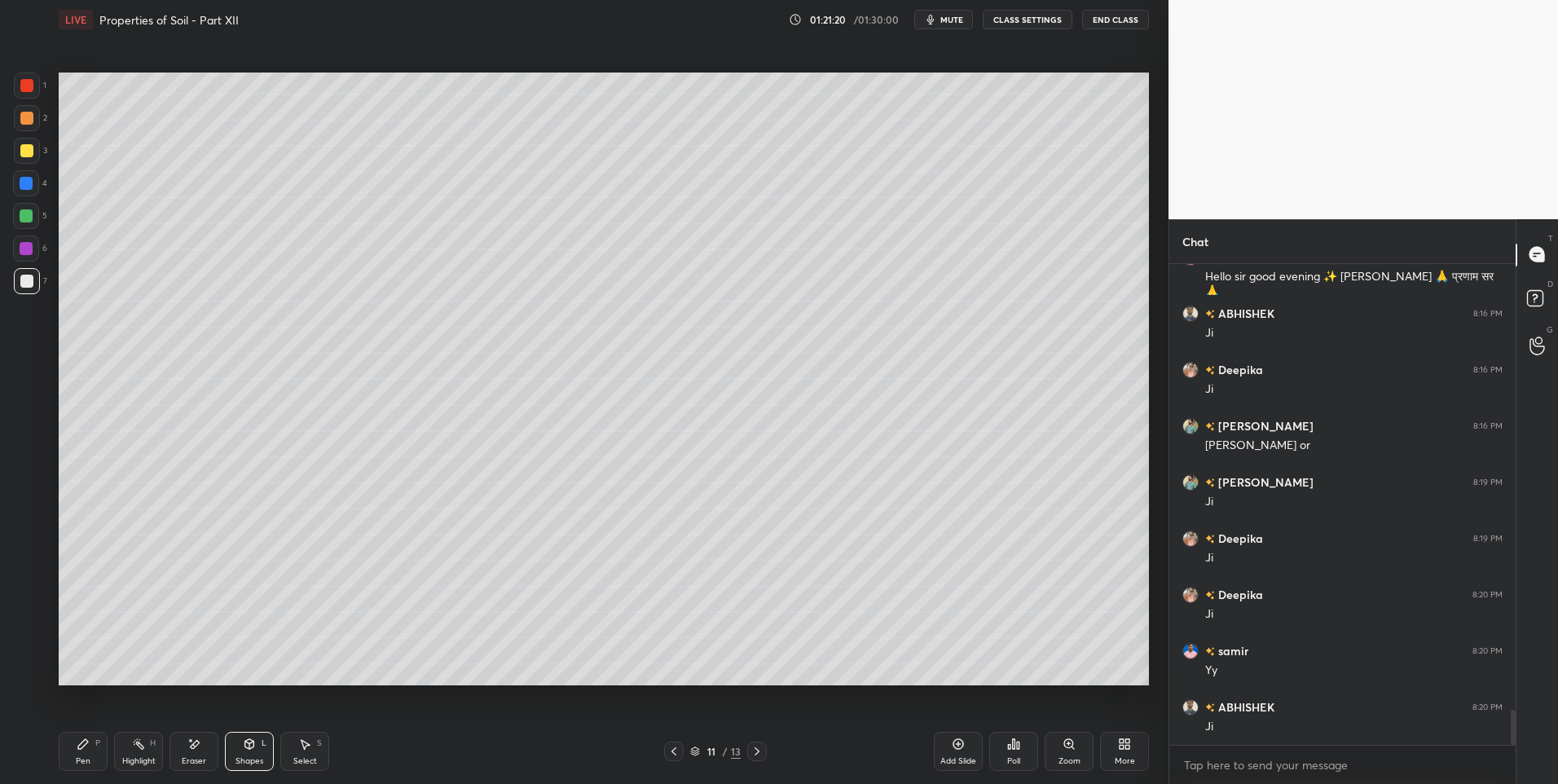
click at [27, 118] on div at bounding box center [27, 118] width 13 height 13
click at [242, 747] on div "Shapes L" at bounding box center [250, 751] width 49 height 39
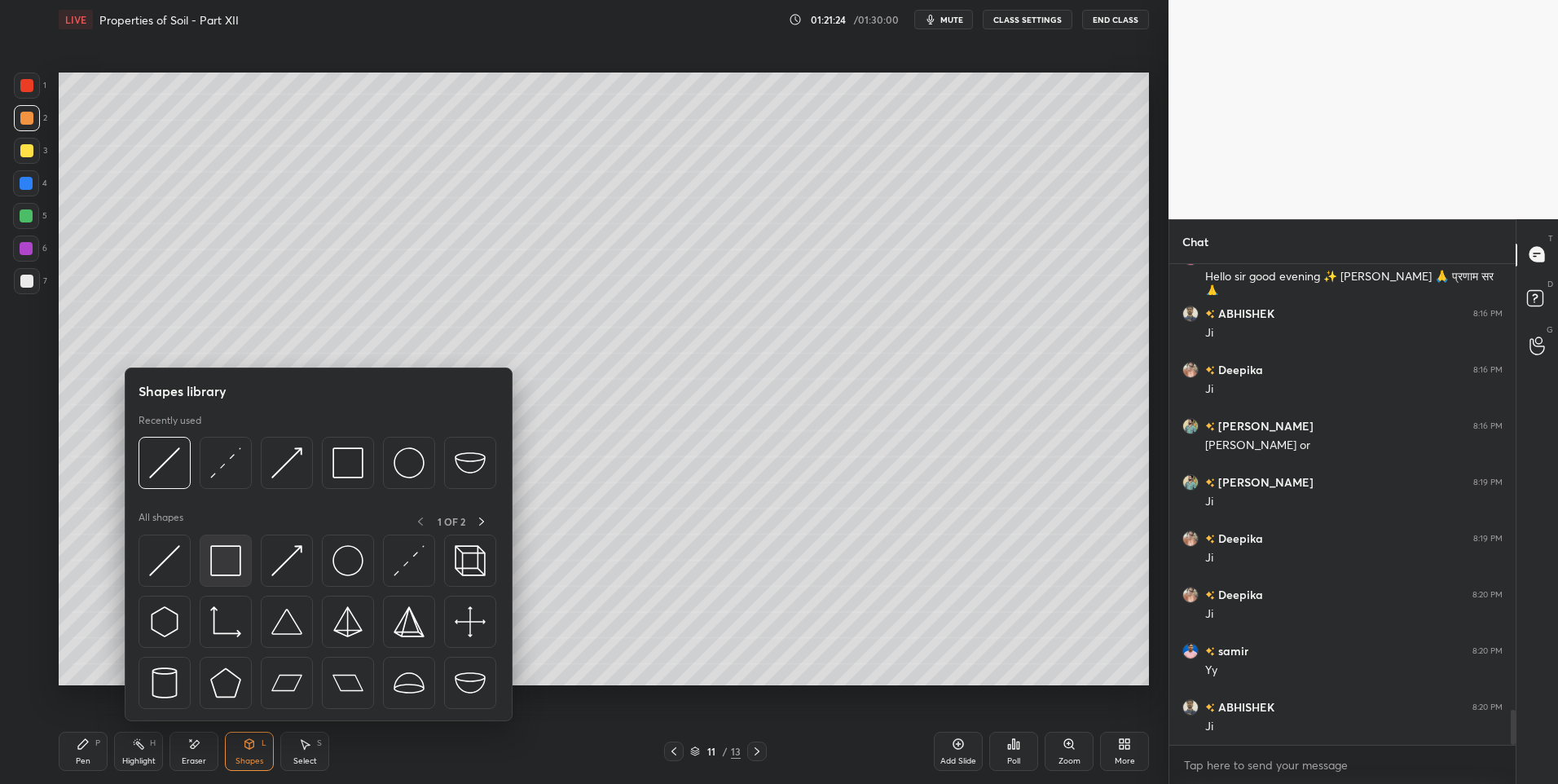
click at [227, 563] on img at bounding box center [225, 560] width 31 height 31
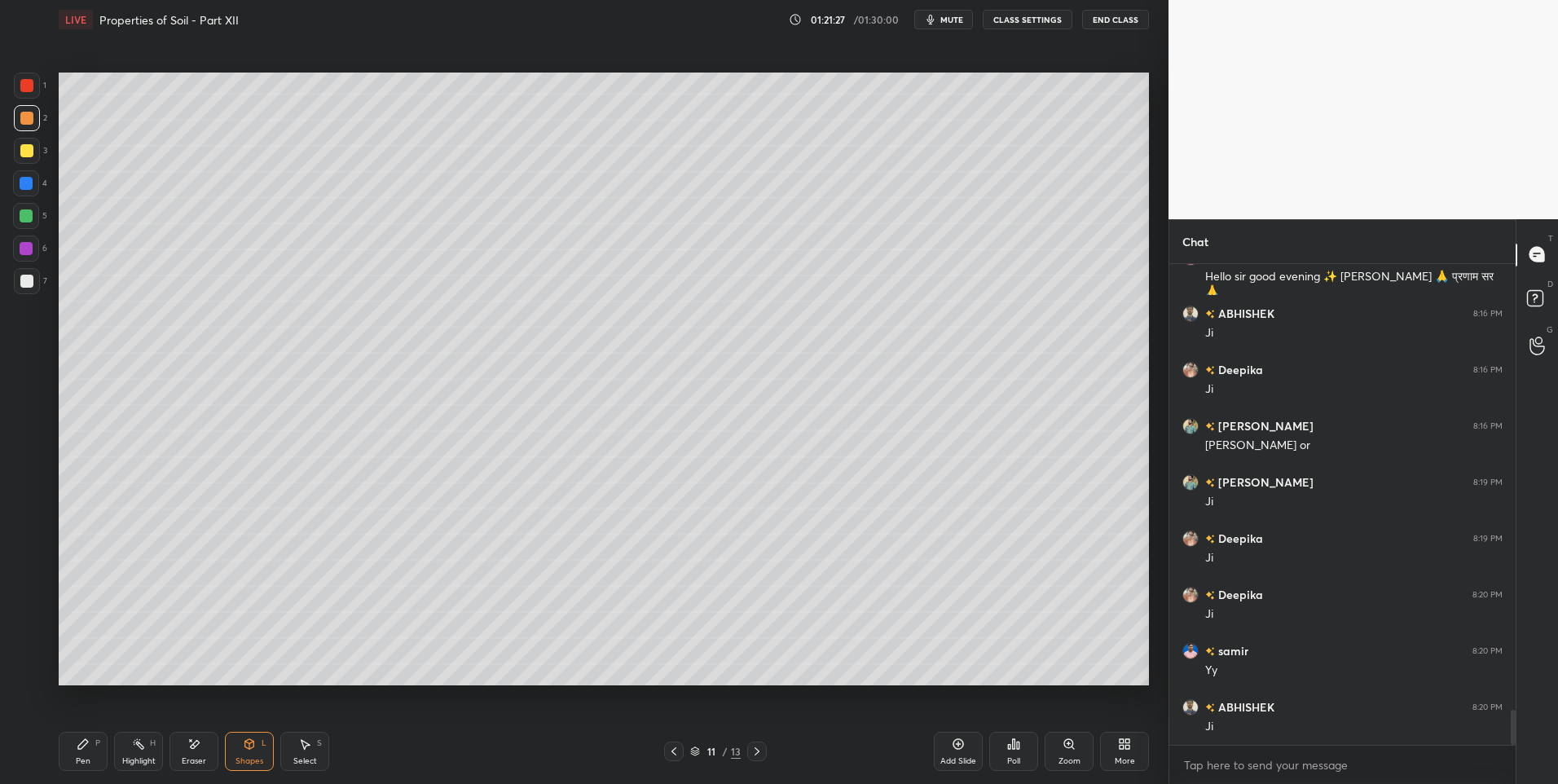
click at [242, 762] on div "Shapes" at bounding box center [250, 761] width 28 height 8
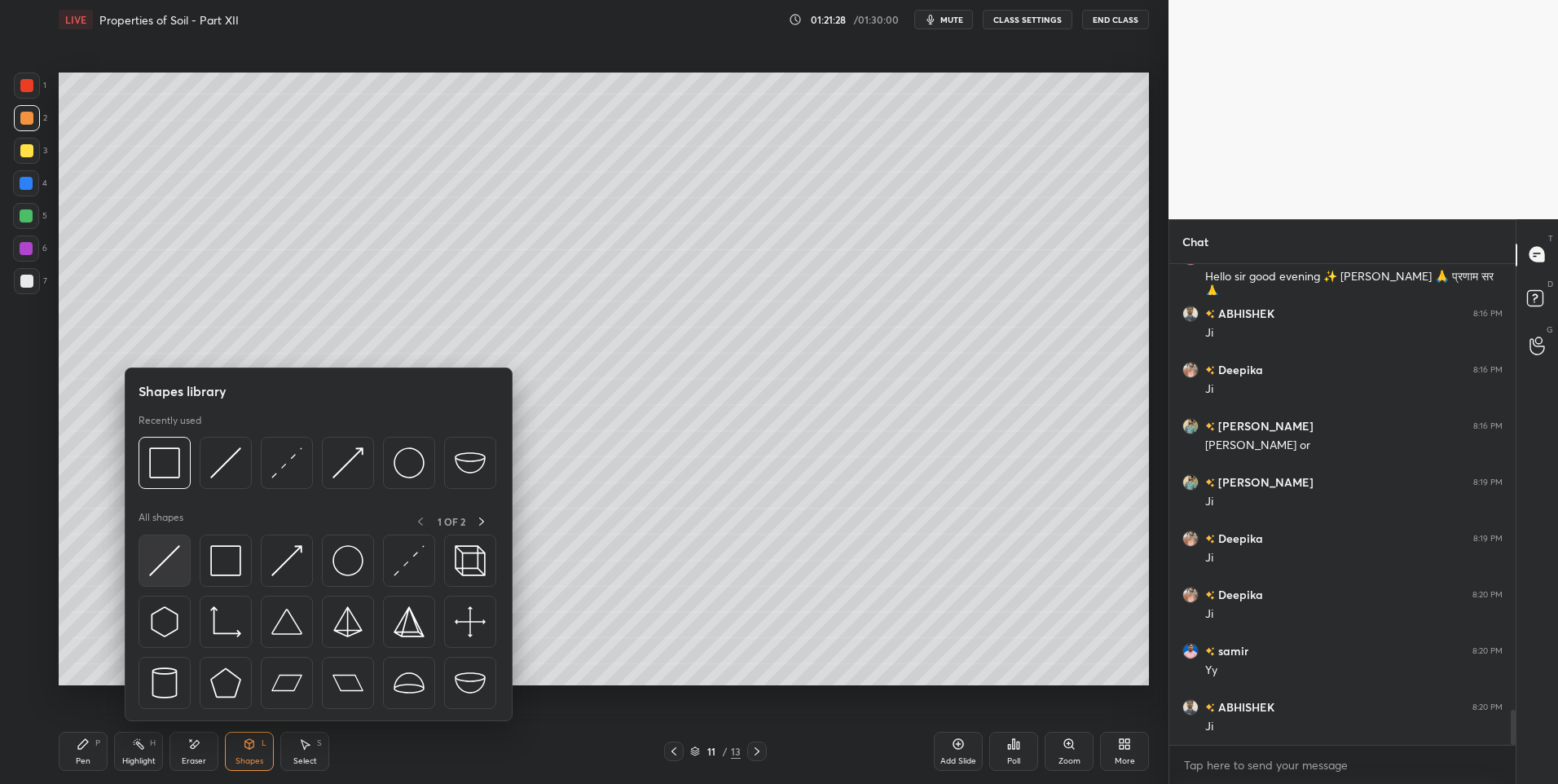
click at [159, 573] on img at bounding box center [164, 560] width 31 height 31
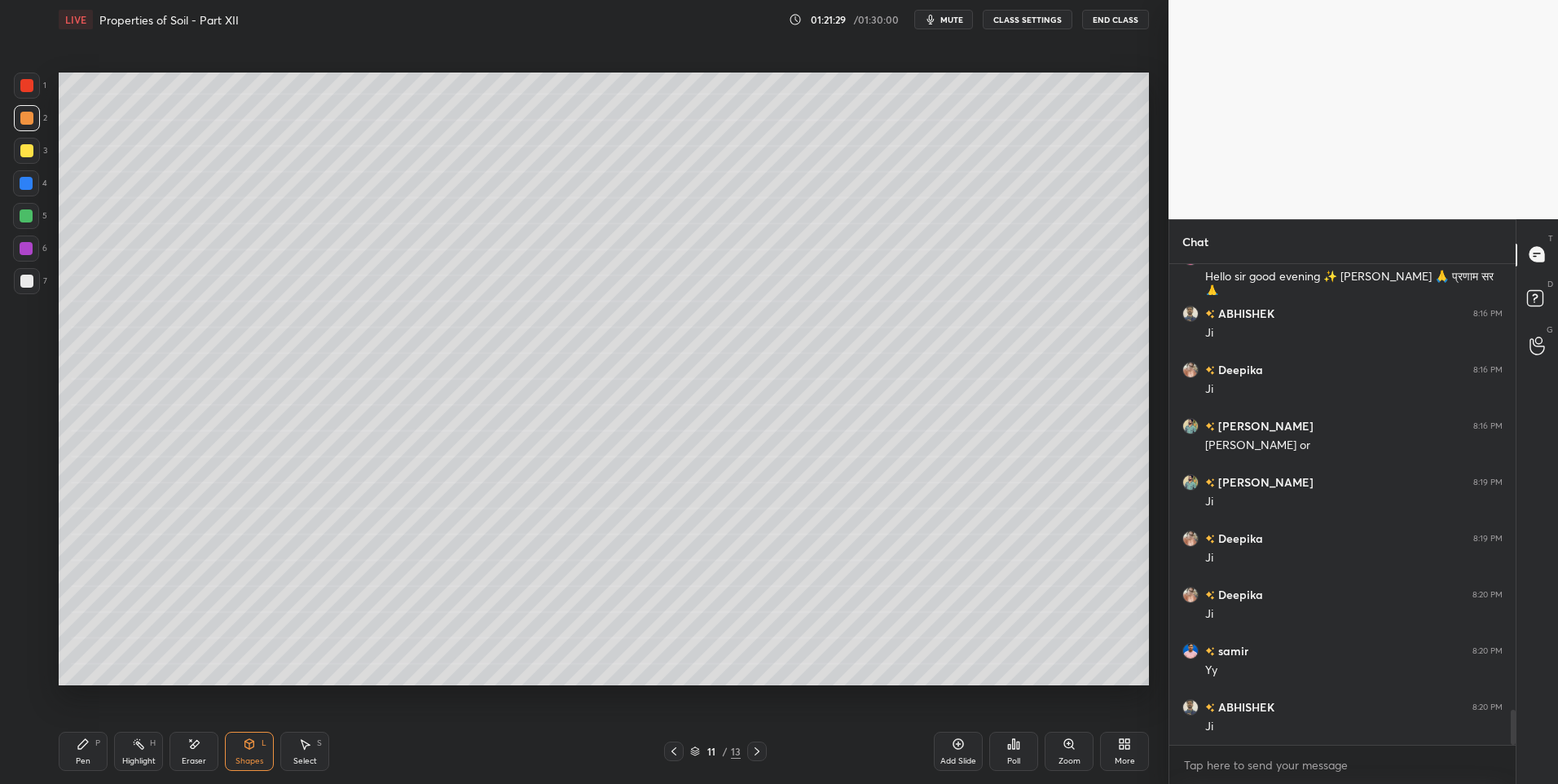
click at [23, 214] on div at bounding box center [26, 216] width 13 height 13
click at [86, 745] on icon at bounding box center [83, 744] width 13 height 13
click at [79, 746] on icon at bounding box center [83, 744] width 9 height 9
click at [248, 752] on div "Shapes L" at bounding box center [250, 751] width 49 height 39
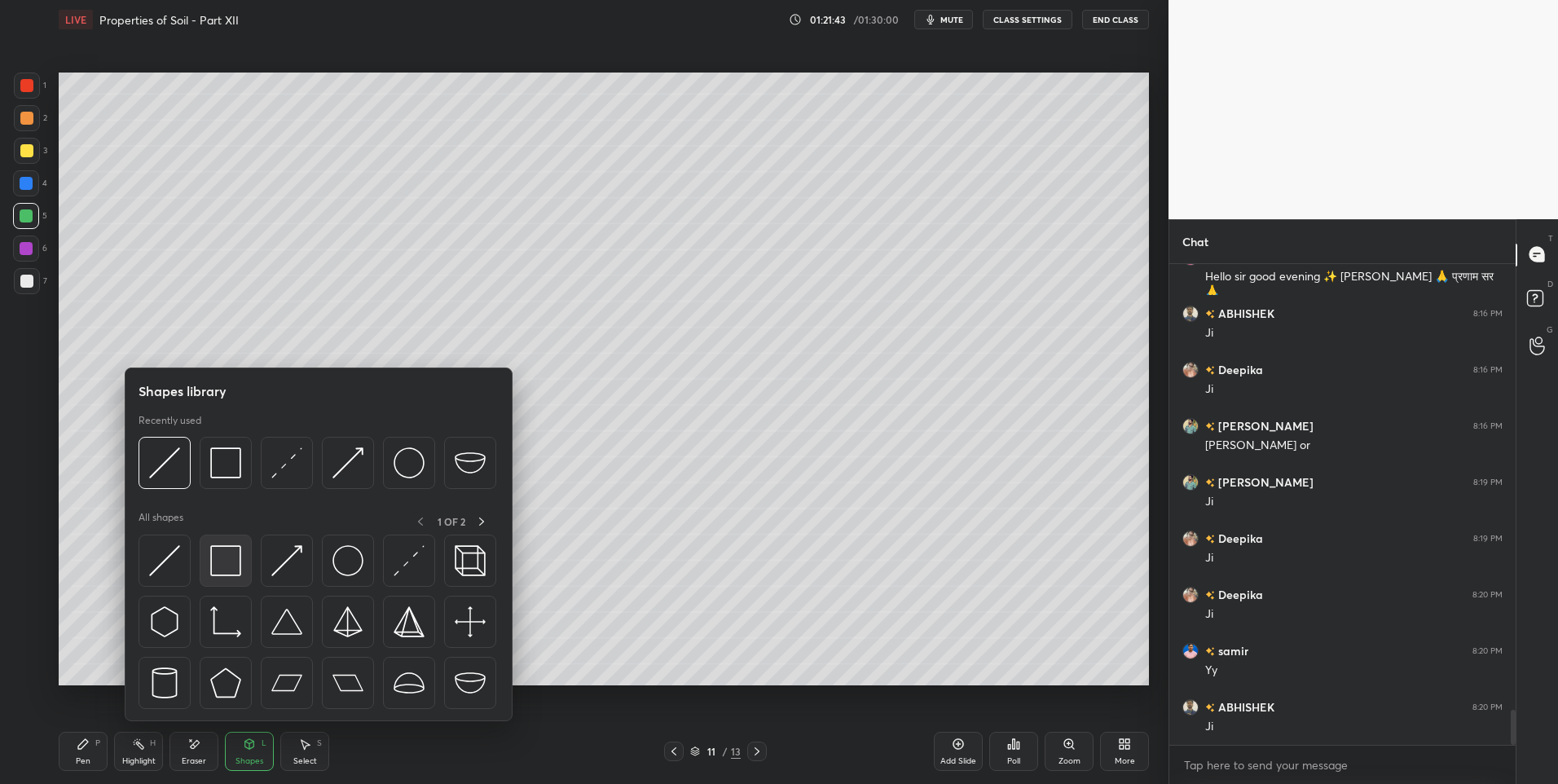
click at [227, 564] on img at bounding box center [225, 560] width 31 height 31
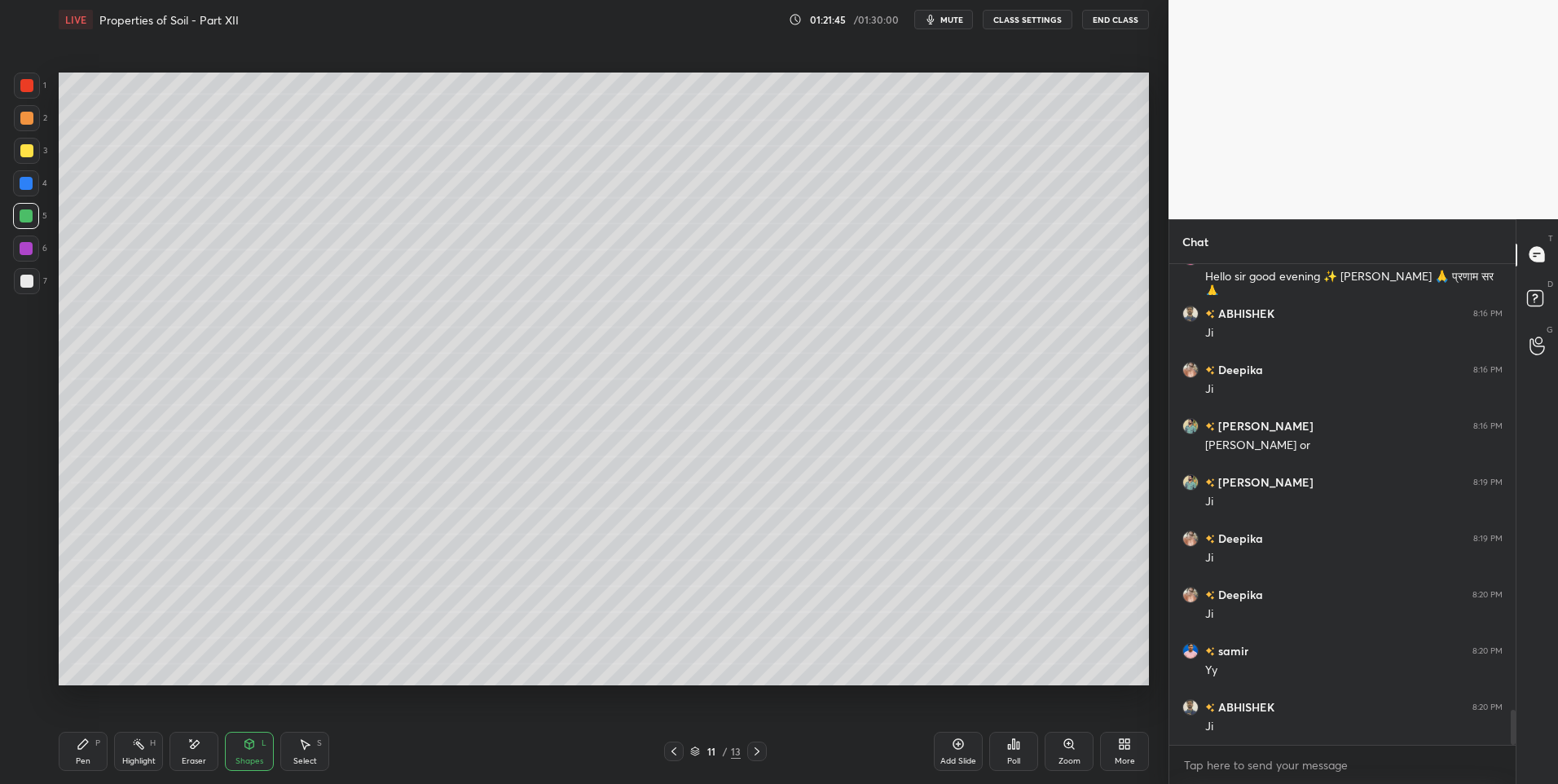
click at [31, 118] on div at bounding box center [27, 118] width 13 height 13
click at [82, 757] on div "Pen" at bounding box center [83, 761] width 15 height 8
click at [250, 741] on icon at bounding box center [250, 744] width 9 height 9
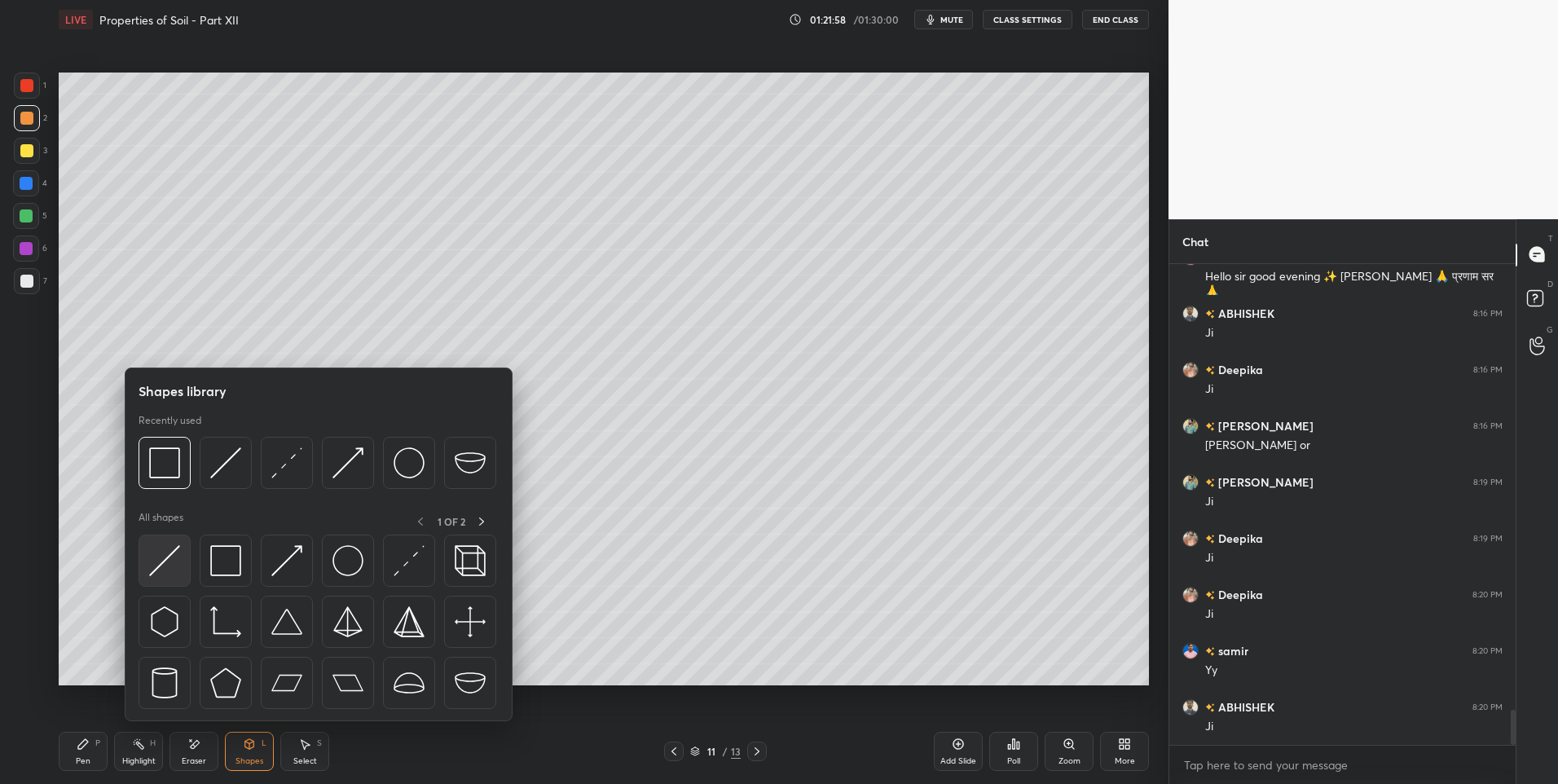
click at [166, 558] on img at bounding box center [164, 560] width 31 height 31
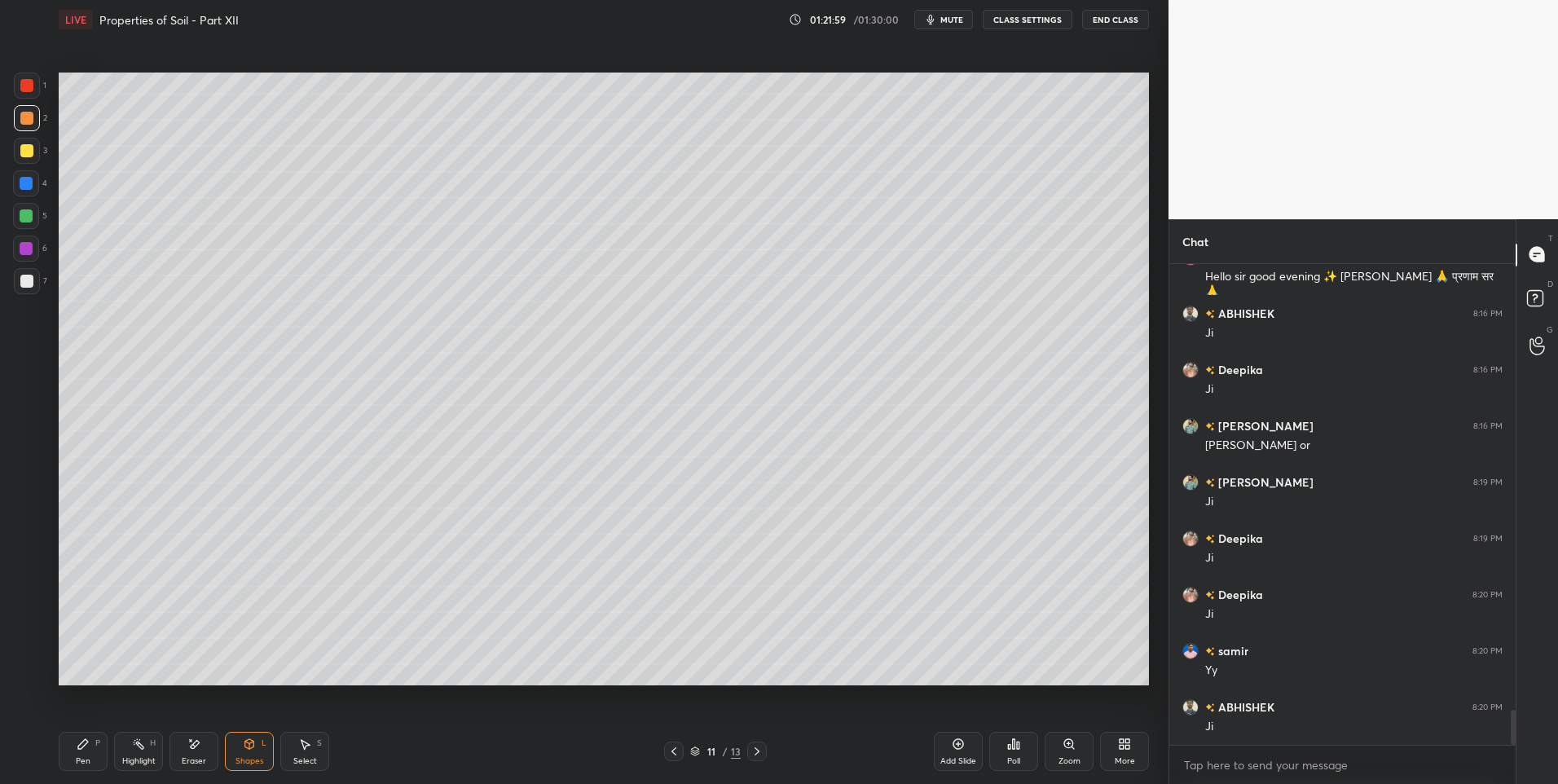
click at [26, 279] on div at bounding box center [27, 281] width 13 height 13
click at [142, 754] on div "Highlight H" at bounding box center [139, 751] width 49 height 39
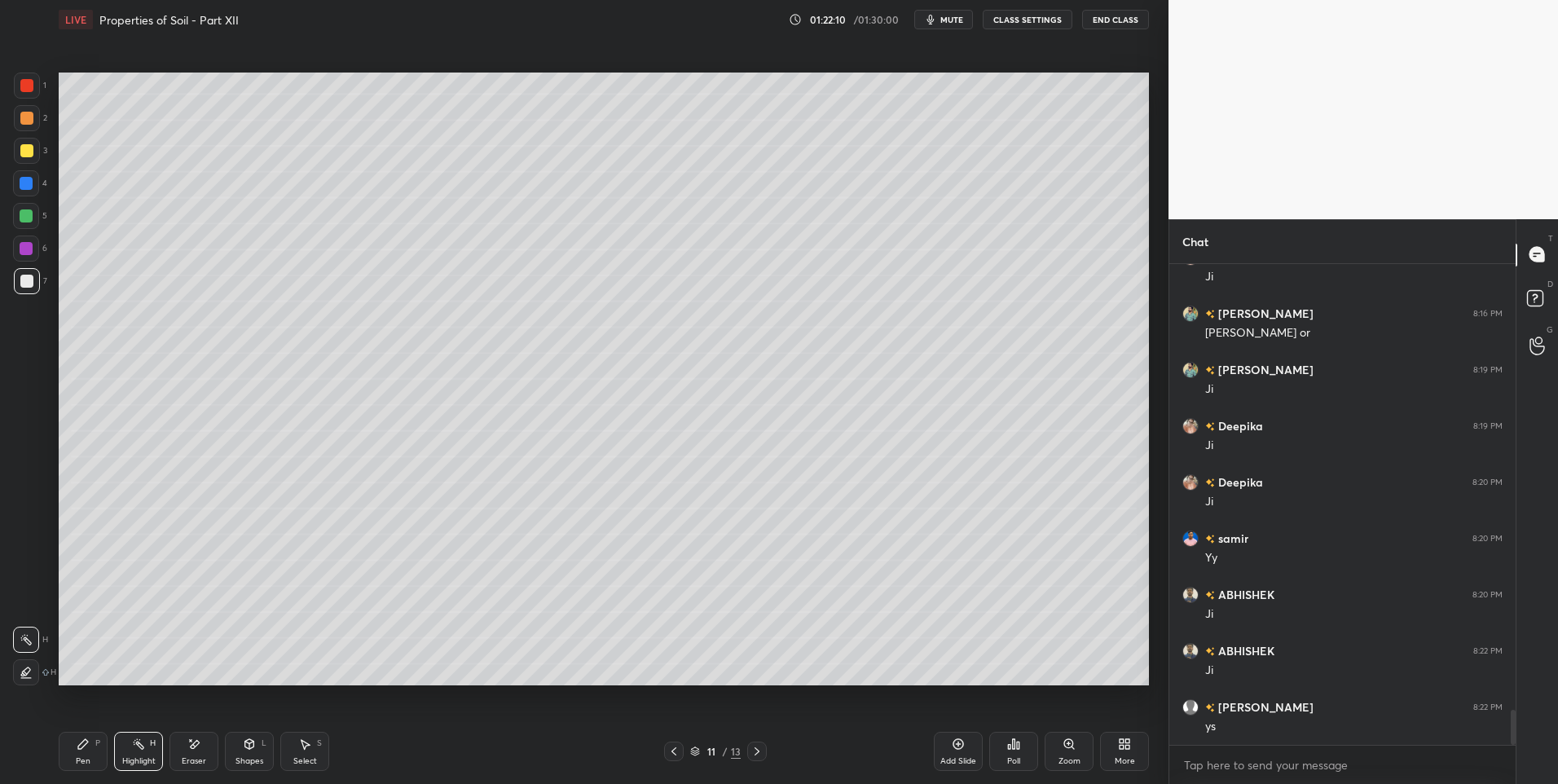
scroll to position [6236, 0]
click at [252, 757] on div "Shapes" at bounding box center [250, 761] width 28 height 8
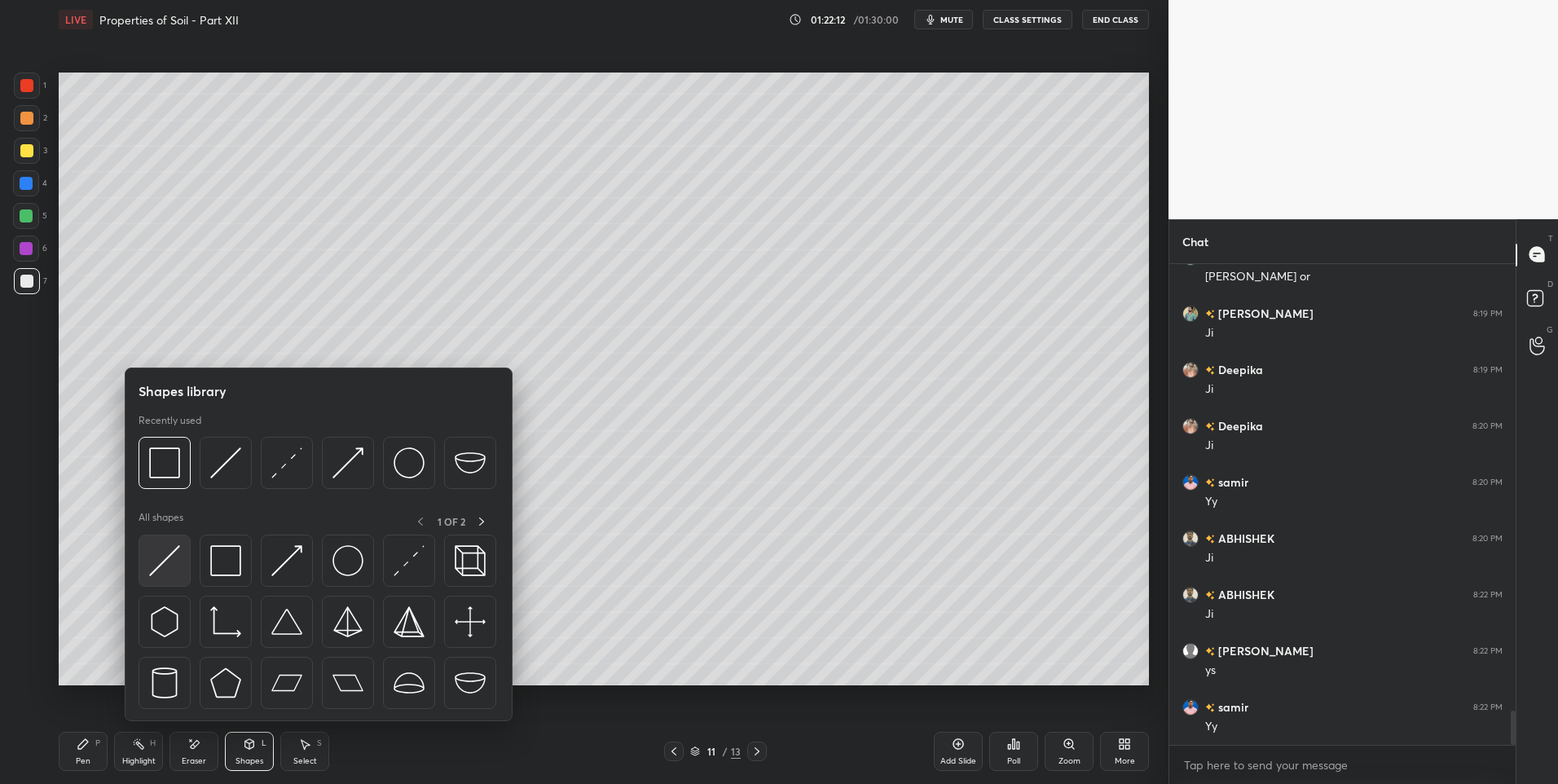
scroll to position [6293, 0]
click at [139, 754] on div "Highlight H" at bounding box center [139, 751] width 49 height 39
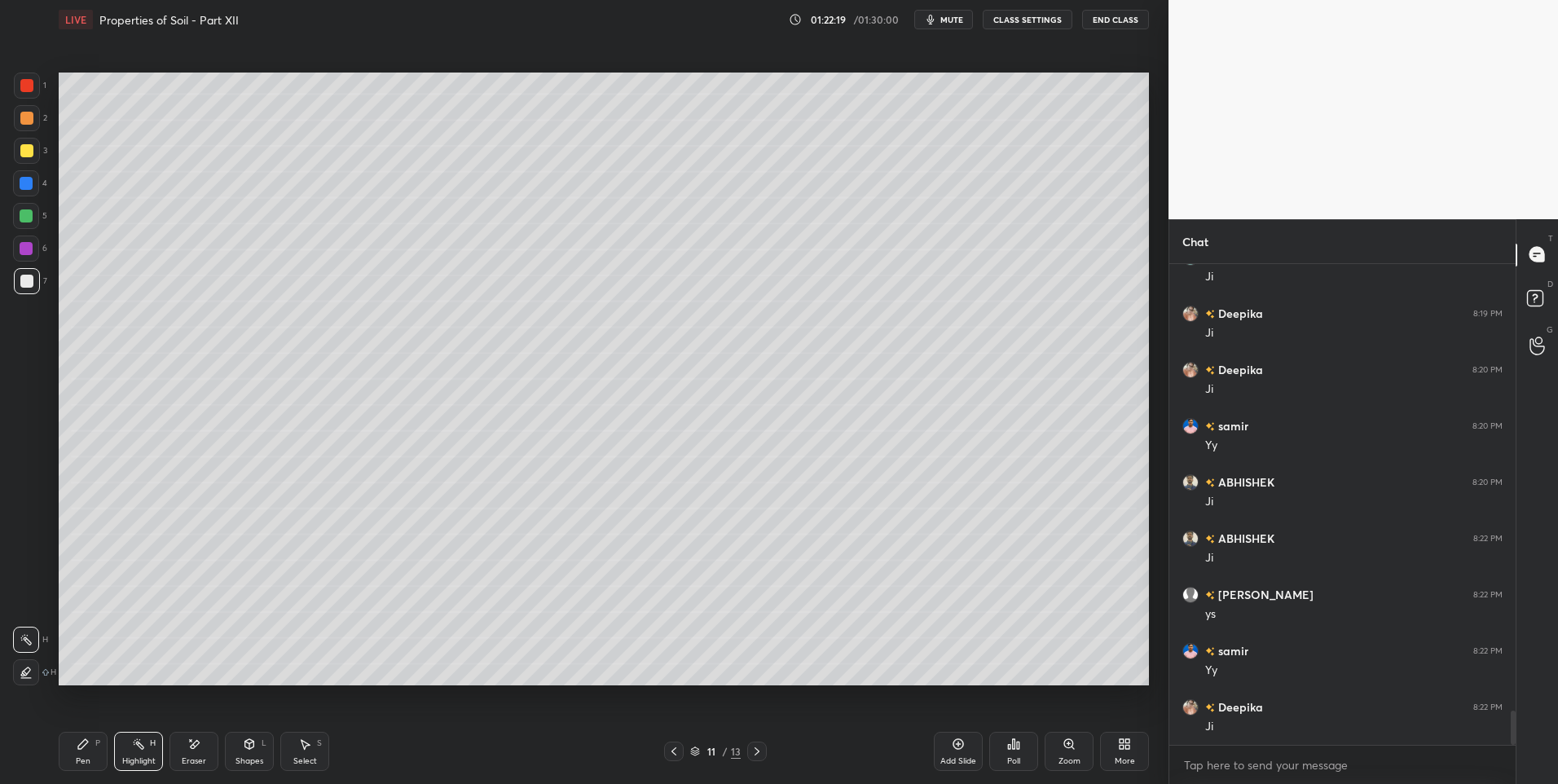
click at [251, 748] on icon at bounding box center [250, 744] width 9 height 9
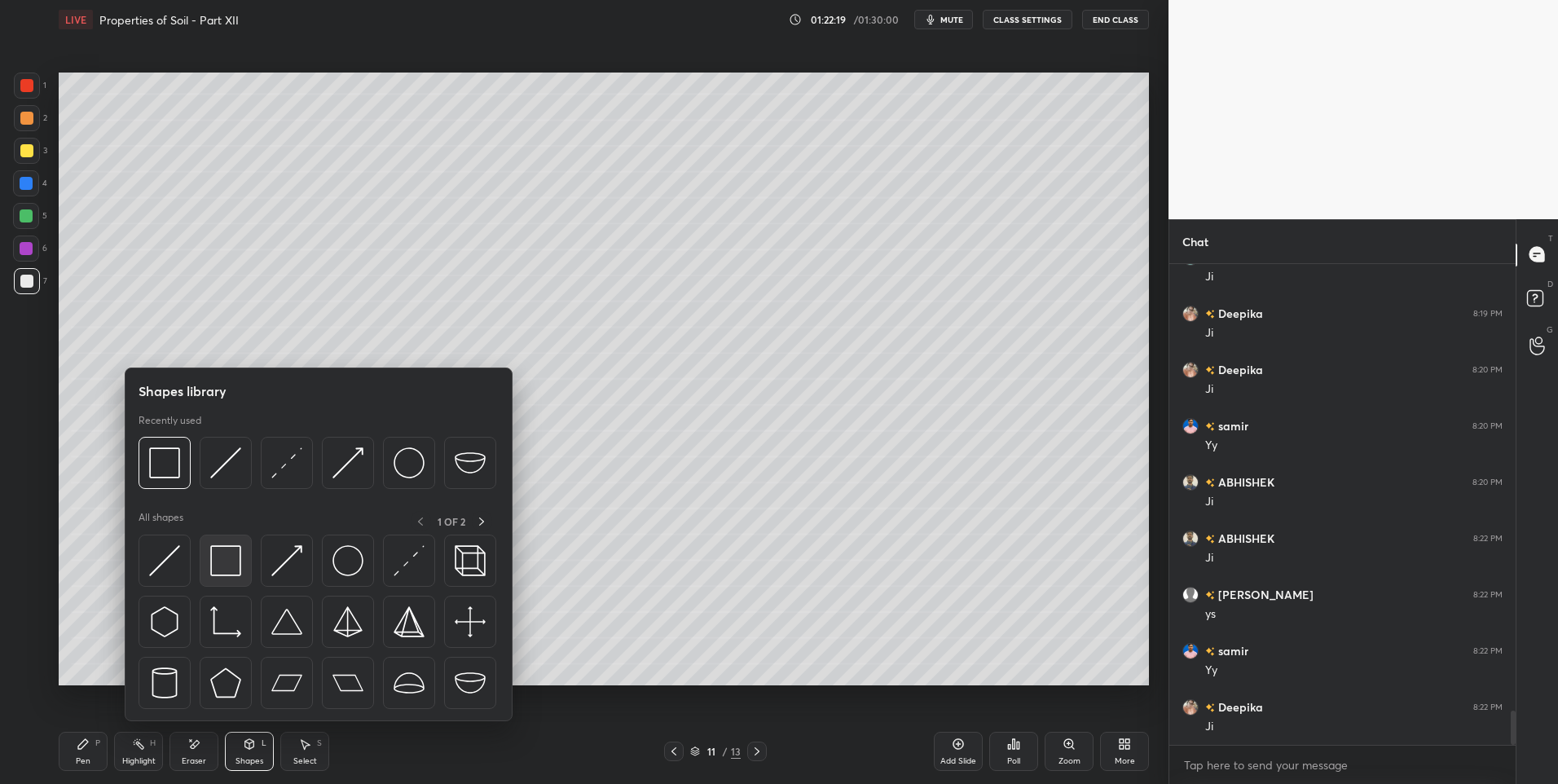
click at [223, 562] on img at bounding box center [225, 560] width 31 height 31
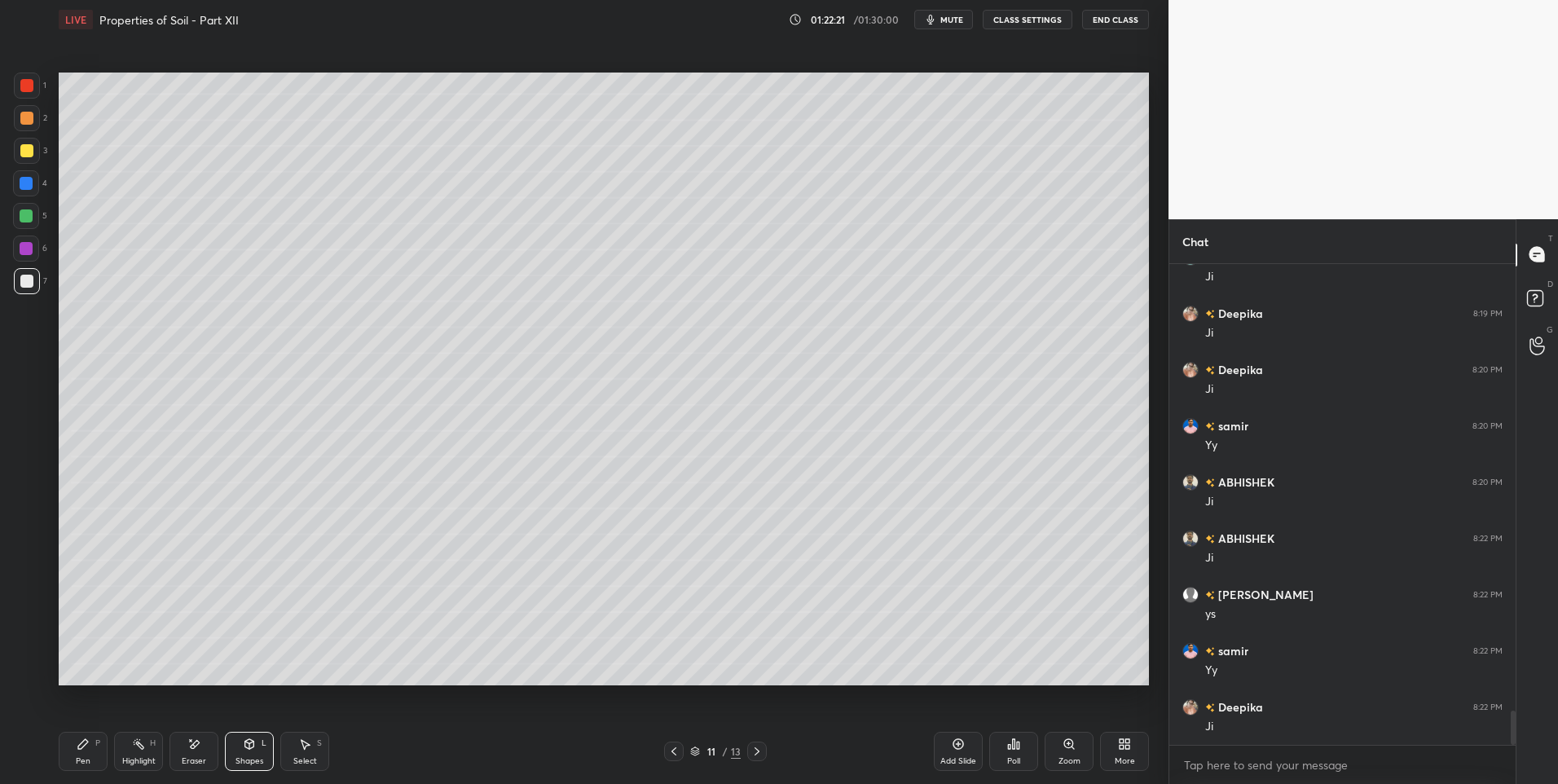
click at [30, 113] on div at bounding box center [27, 118] width 13 height 13
click at [250, 752] on div "Shapes L" at bounding box center [250, 751] width 49 height 39
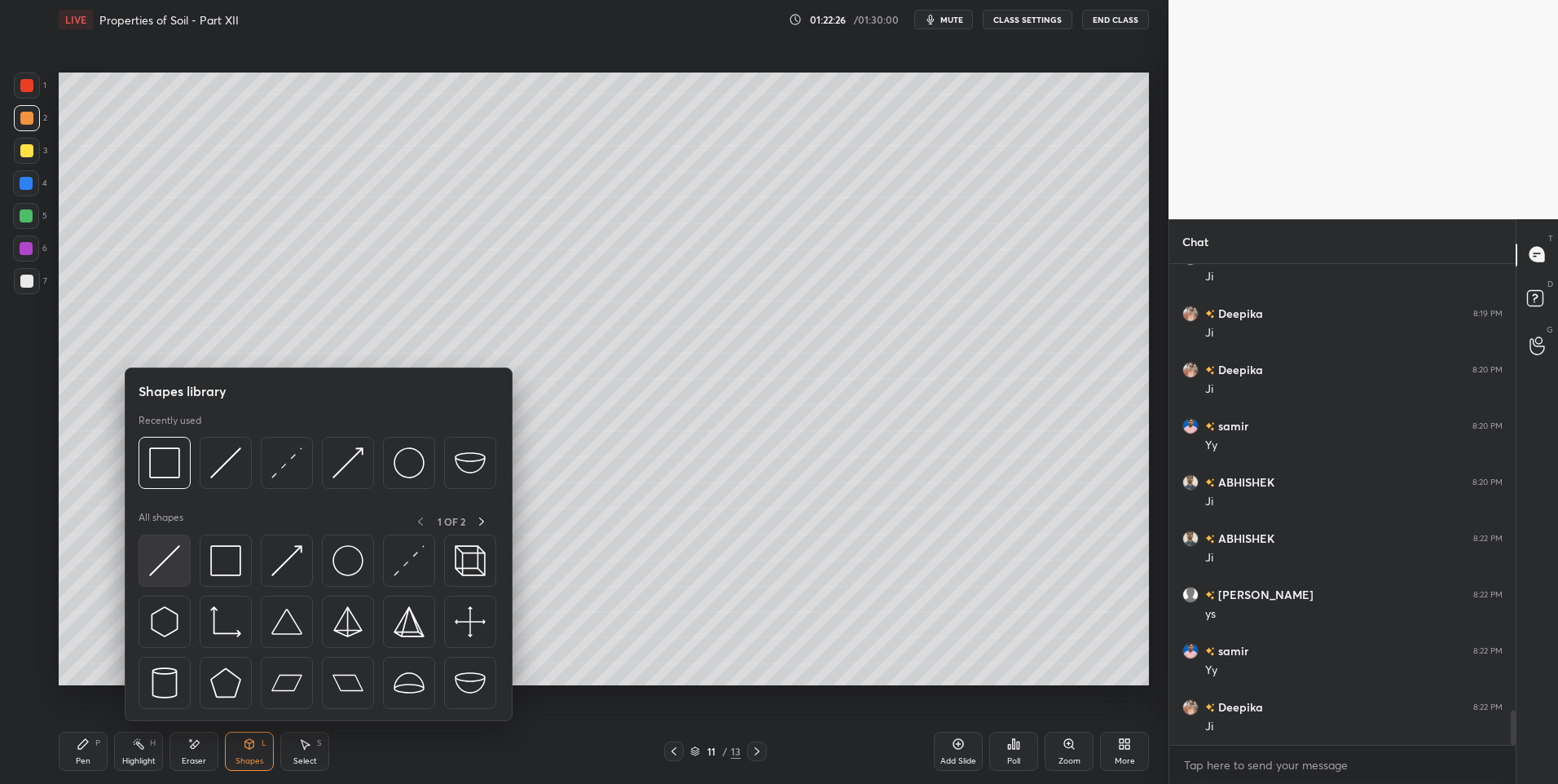
click at [153, 556] on img at bounding box center [164, 560] width 31 height 31
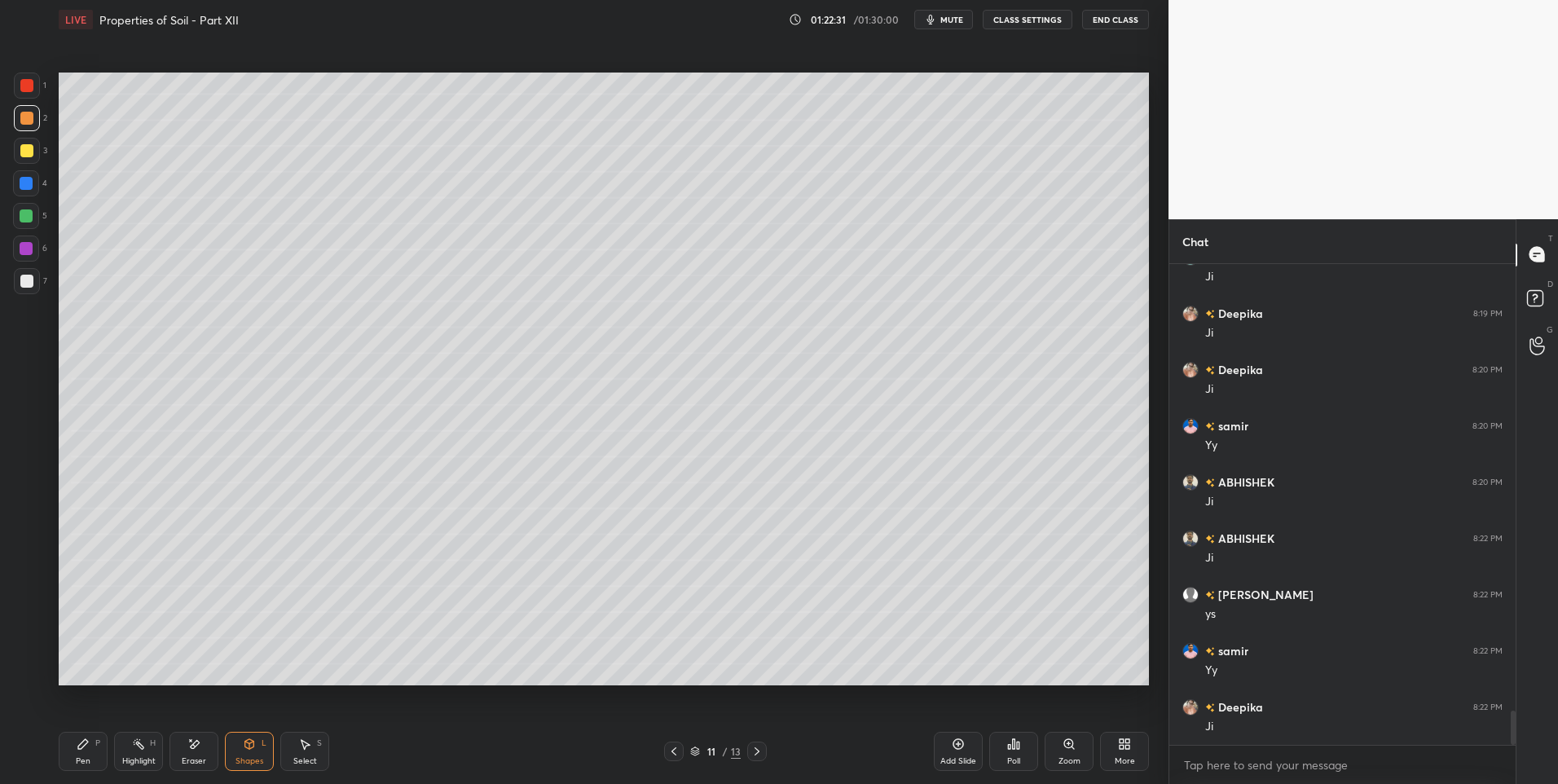
click at [128, 757] on div "Highlight" at bounding box center [139, 761] width 34 height 8
click at [669, 752] on icon at bounding box center [674, 751] width 13 height 13
click at [755, 755] on icon at bounding box center [757, 751] width 13 height 13
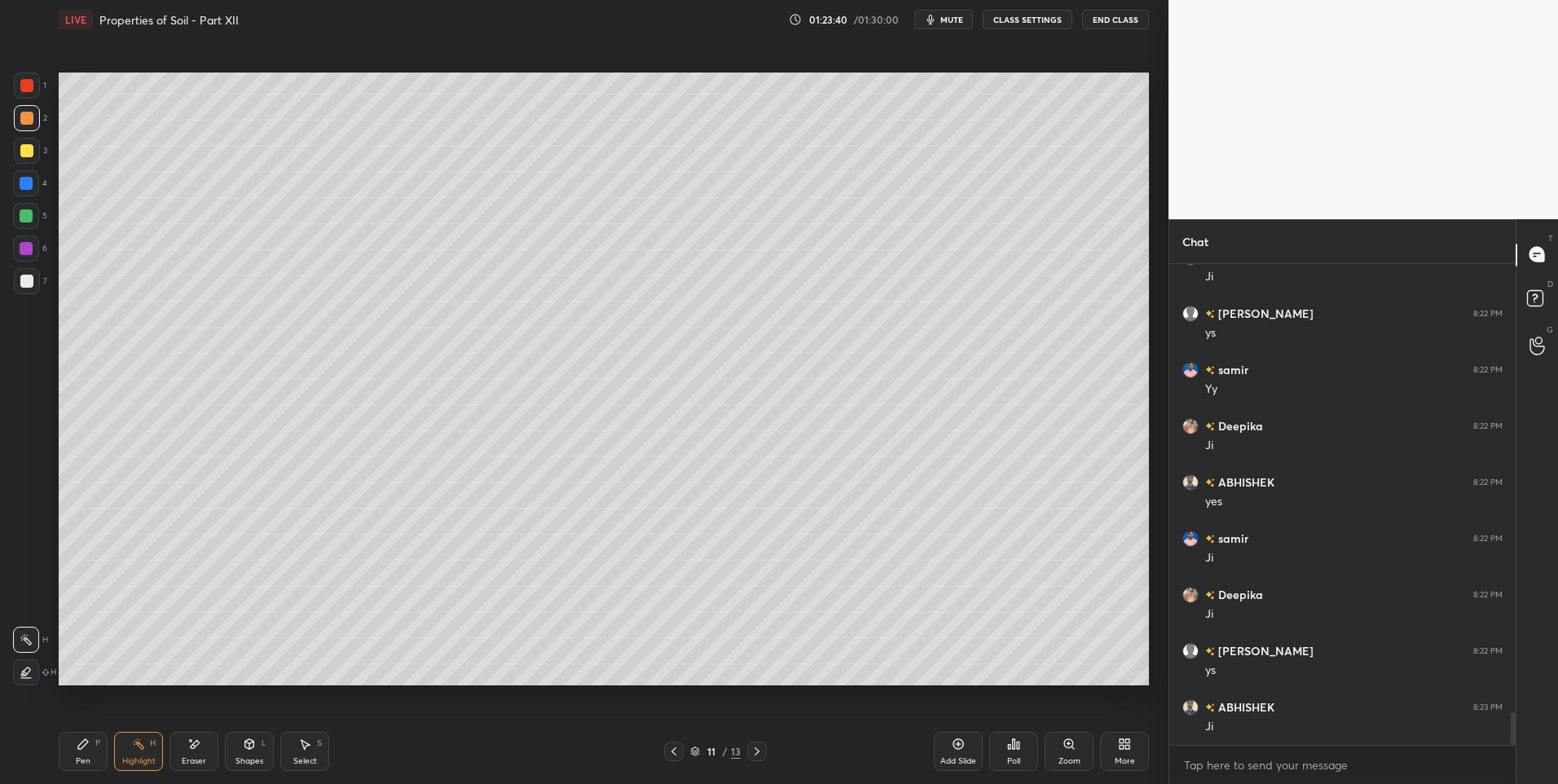
scroll to position [6629, 0]
click at [673, 754] on icon at bounding box center [674, 751] width 13 height 13
click at [256, 752] on div "Shapes L" at bounding box center [250, 751] width 49 height 39
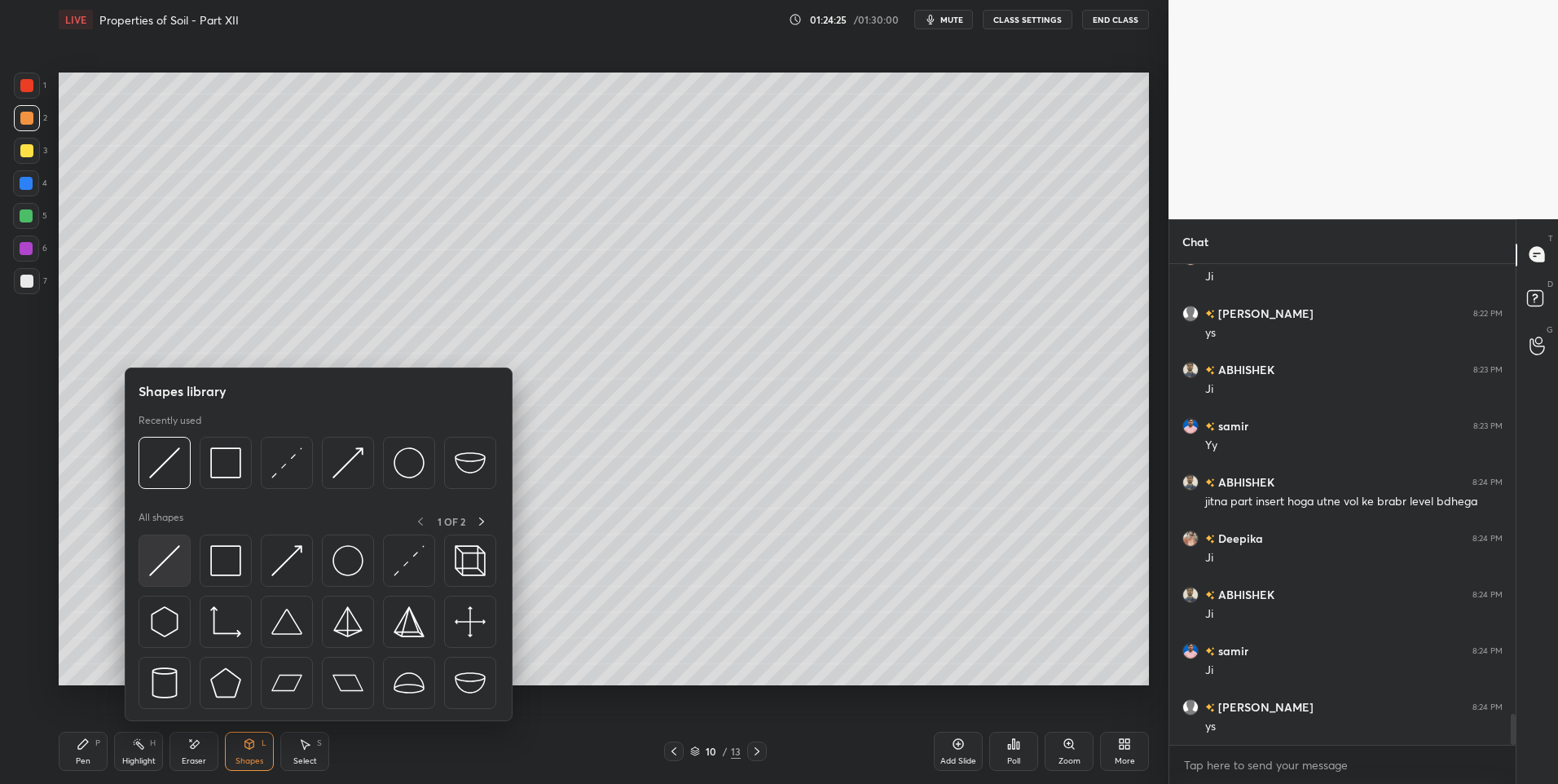
click at [155, 568] on img at bounding box center [164, 560] width 31 height 31
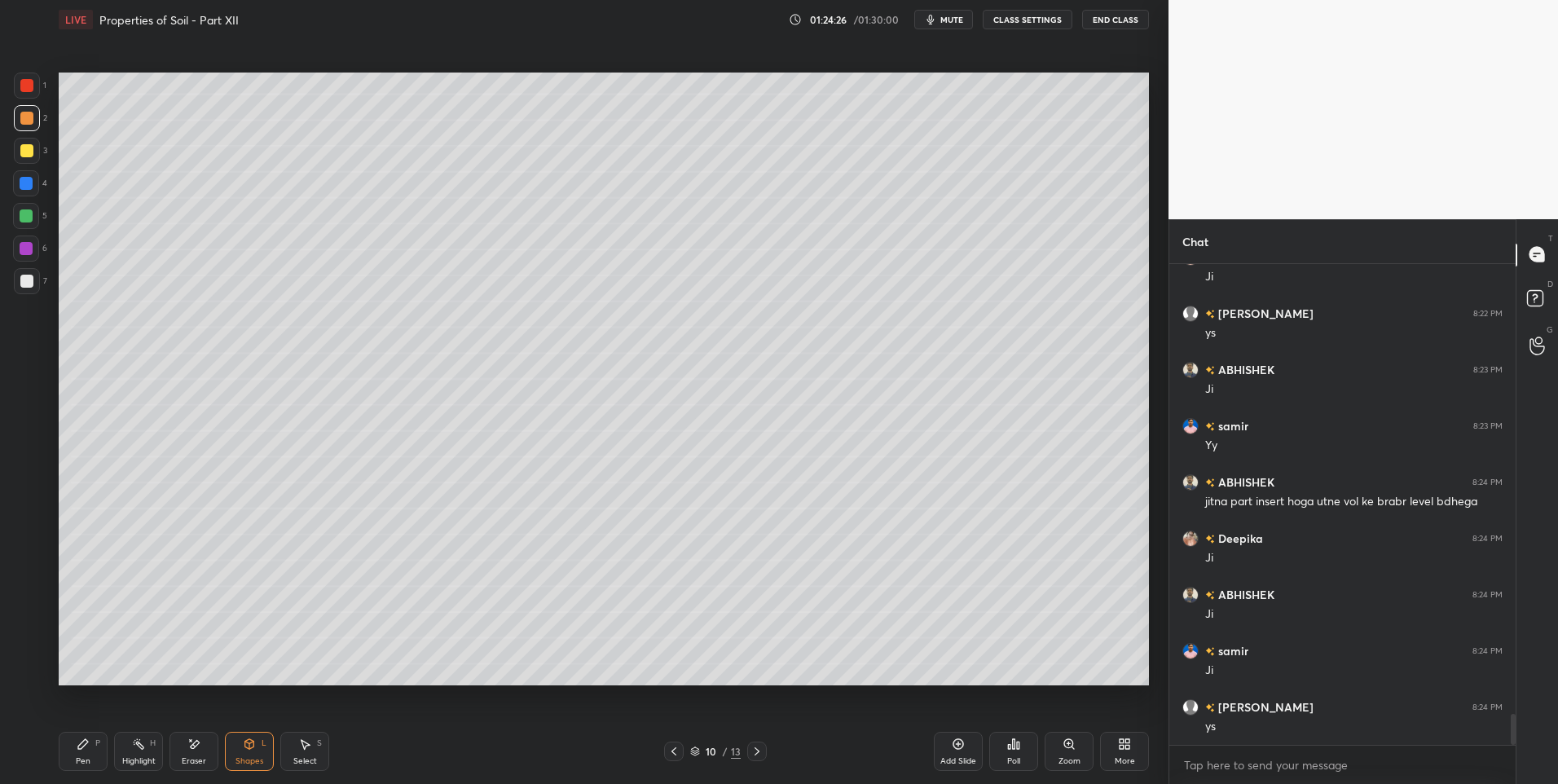
click at [26, 244] on div at bounding box center [26, 249] width 13 height 13
click at [69, 757] on div "Pen P" at bounding box center [83, 751] width 49 height 39
click at [144, 749] on icon at bounding box center [139, 744] width 13 height 13
click at [85, 749] on icon at bounding box center [83, 744] width 13 height 13
click at [142, 742] on icon at bounding box center [139, 744] width 13 height 13
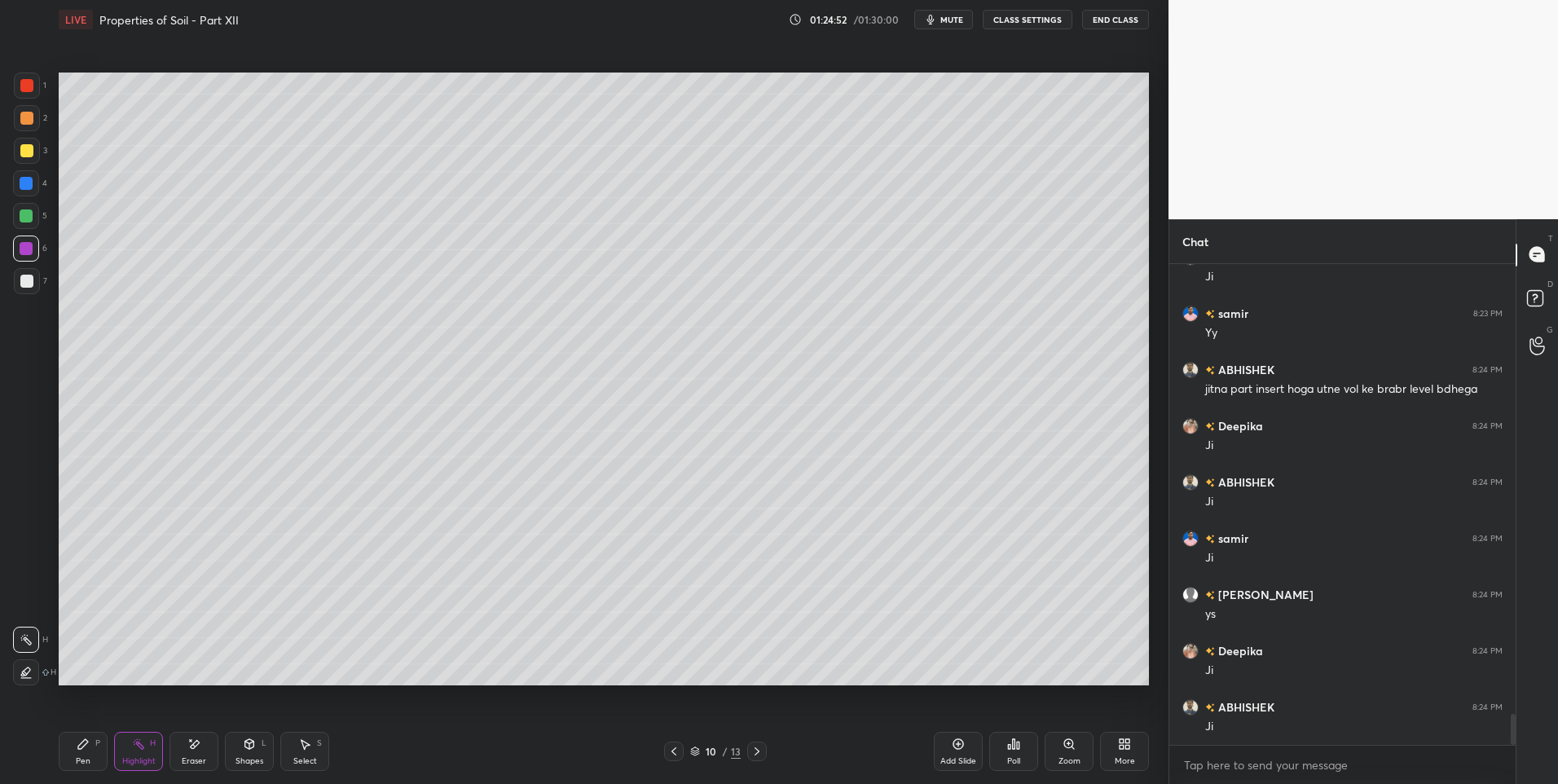
scroll to position [7079, 0]
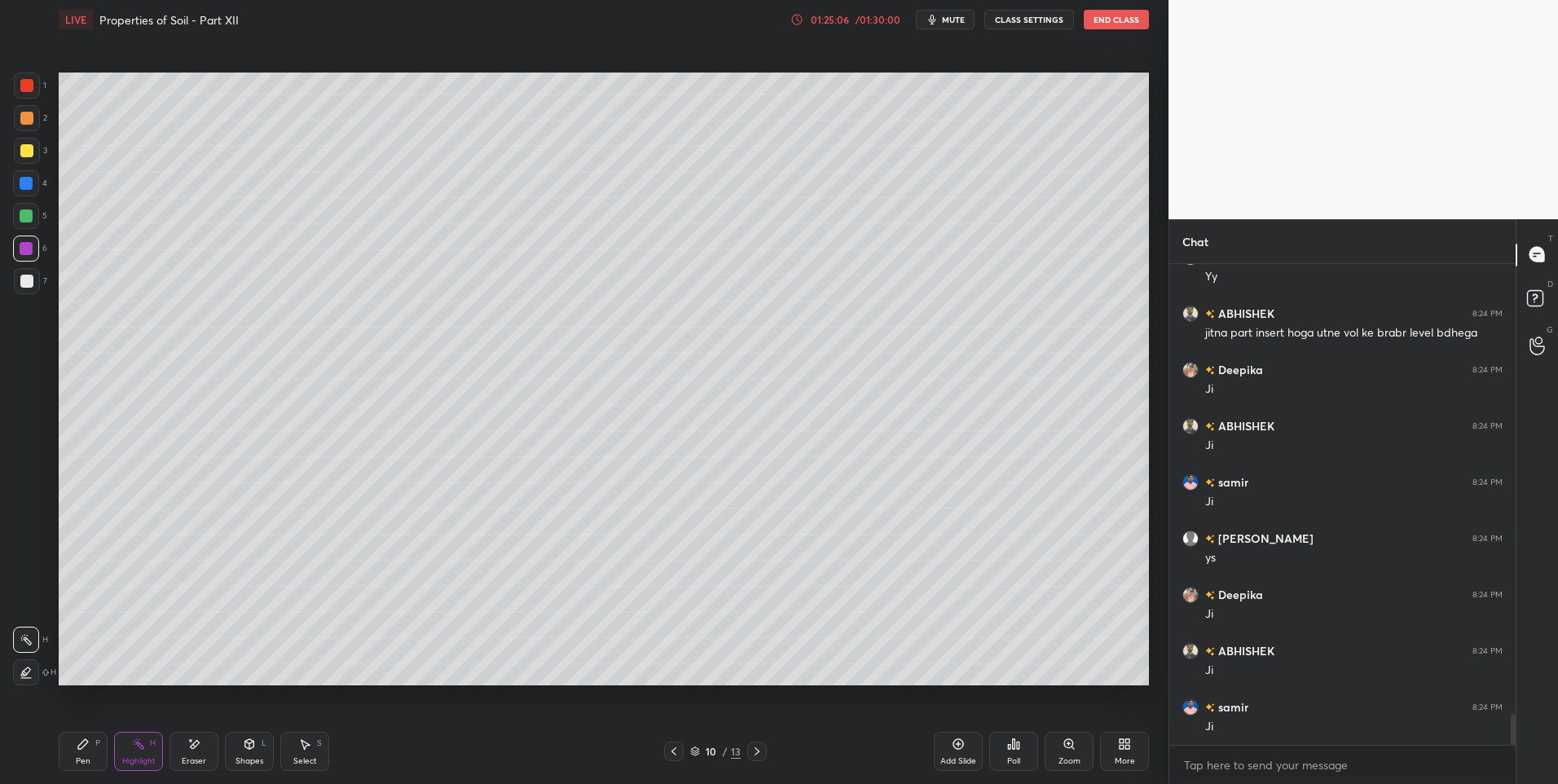
click at [70, 743] on div "Pen P" at bounding box center [83, 751] width 49 height 39
click at [24, 124] on div at bounding box center [27, 118] width 13 height 13
click at [763, 751] on icon at bounding box center [757, 751] width 13 height 13
click at [308, 750] on div "Select S" at bounding box center [305, 751] width 49 height 39
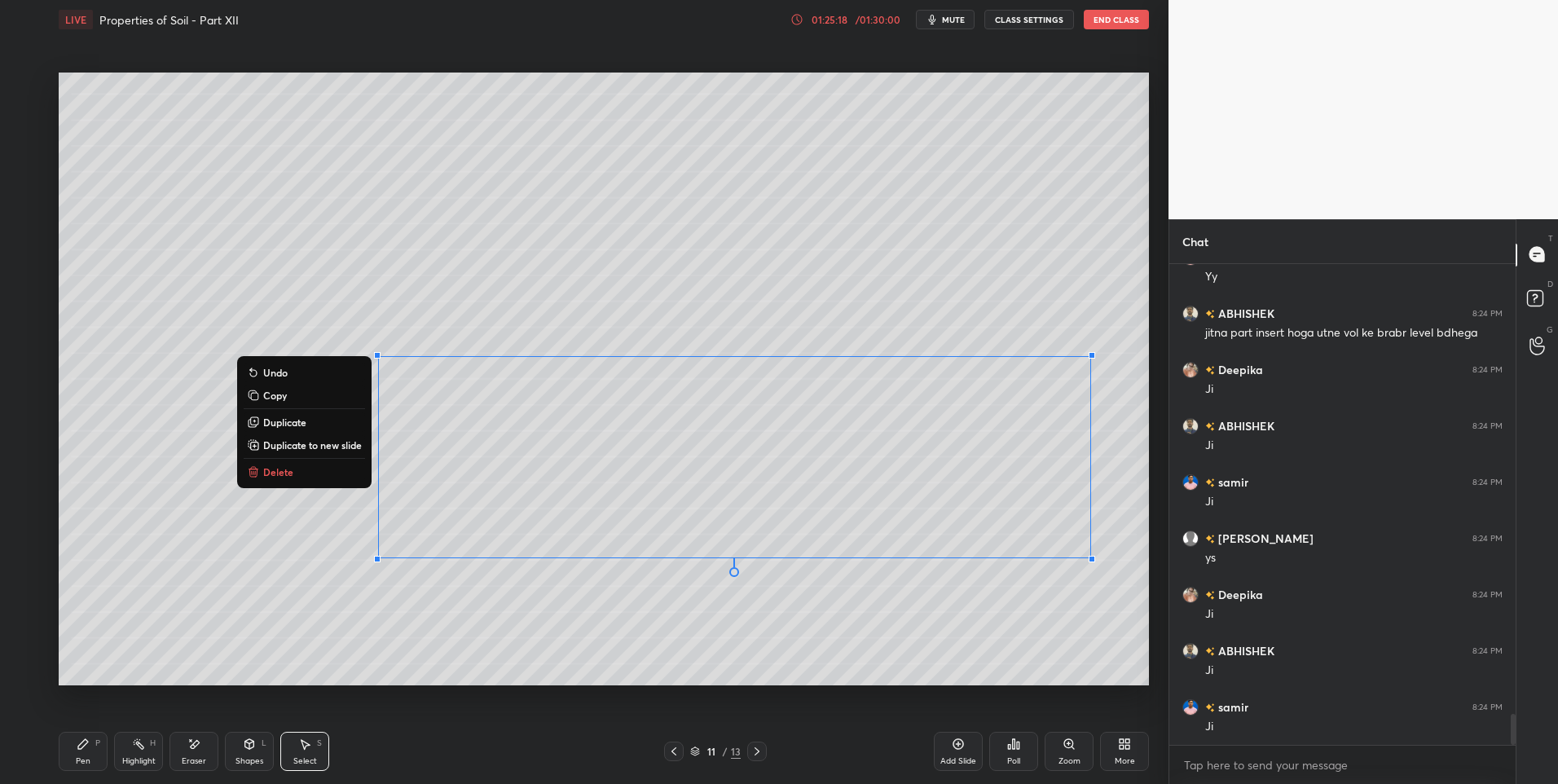
click at [508, 642] on div "0 ° Undo Copy Duplicate Duplicate to new slide Delete" at bounding box center [604, 379] width 1090 height 613
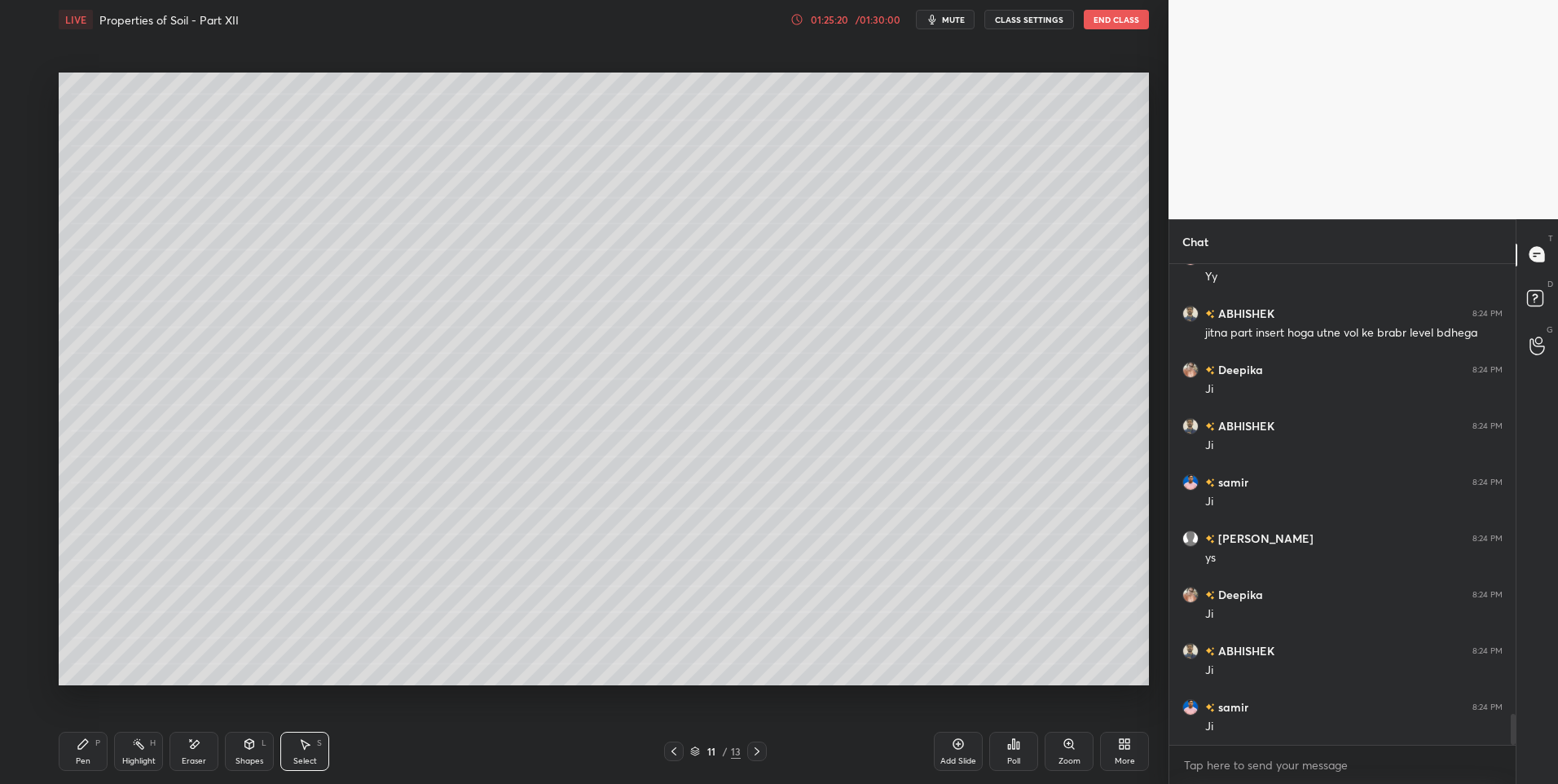
click at [104, 751] on div "Pen P" at bounding box center [83, 751] width 49 height 39
click at [22, 214] on div at bounding box center [26, 216] width 13 height 13
click at [17, 279] on div at bounding box center [27, 281] width 26 height 26
click at [308, 749] on icon at bounding box center [305, 744] width 13 height 13
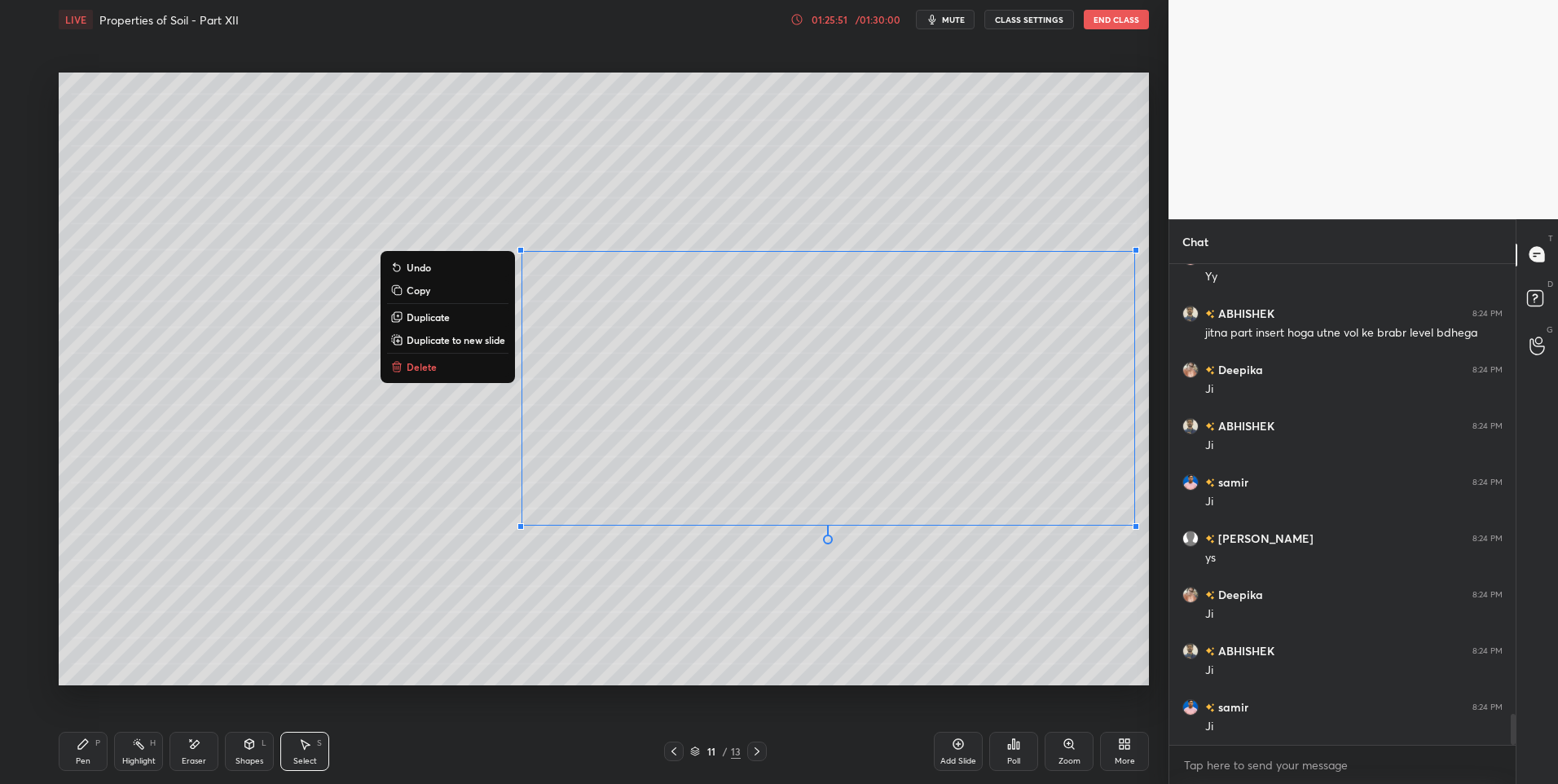
click at [794, 624] on div "0 ° Undo Copy Duplicate Duplicate to new slide Delete" at bounding box center [604, 379] width 1090 height 613
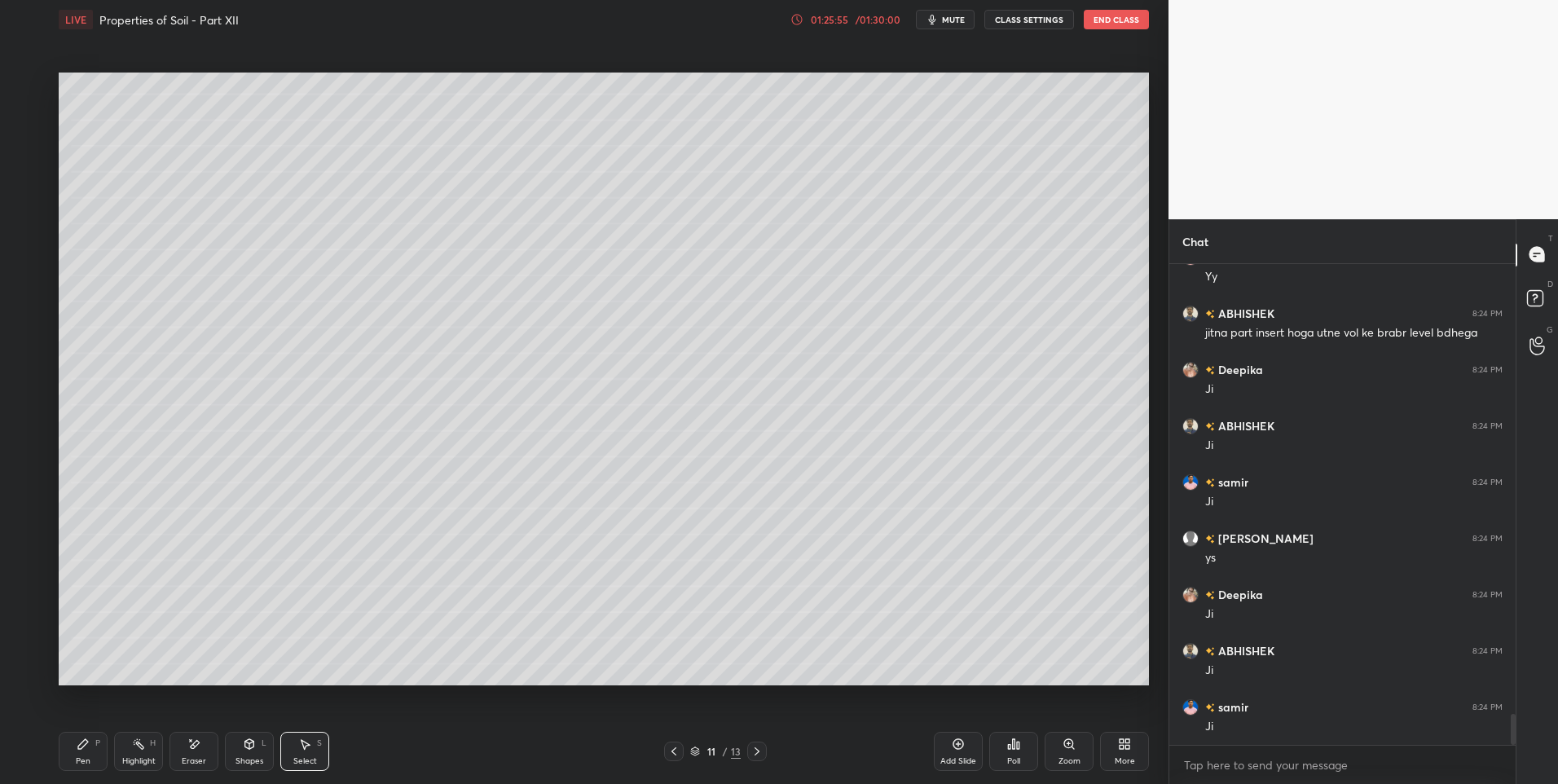
click at [78, 747] on icon at bounding box center [83, 744] width 13 height 13
click at [28, 118] on div at bounding box center [27, 118] width 13 height 13
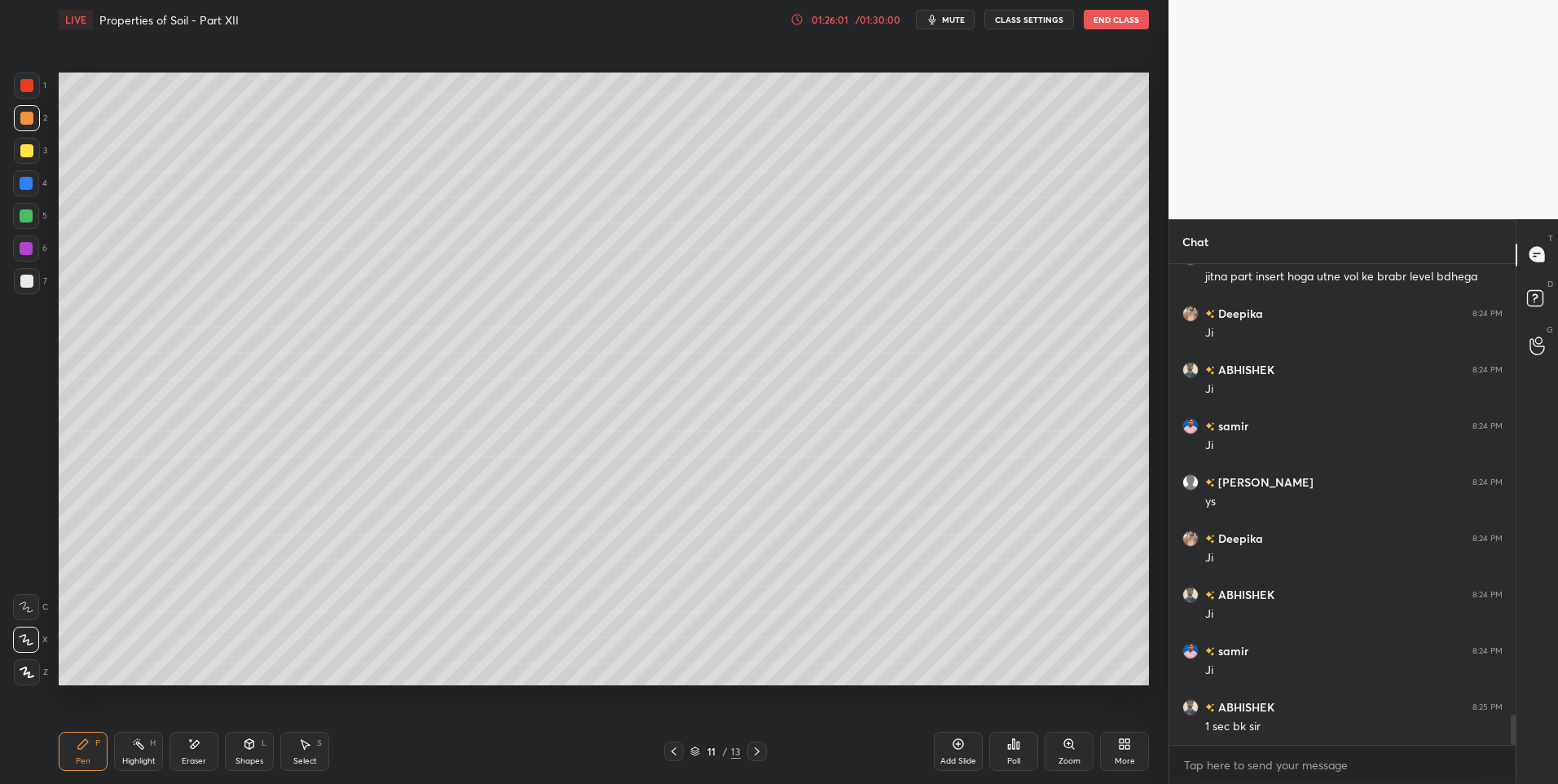
click at [668, 750] on icon at bounding box center [674, 751] width 13 height 13
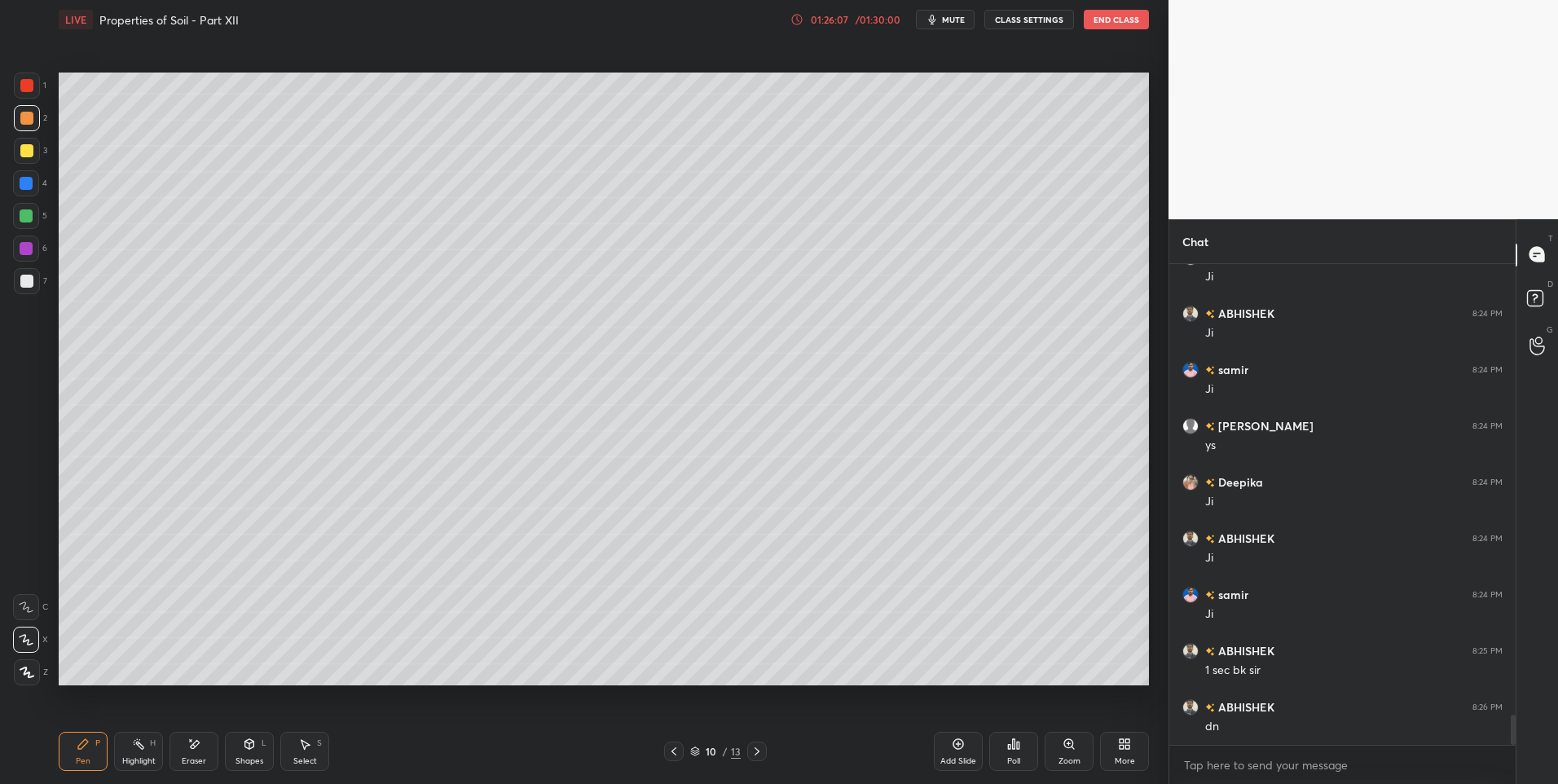
click at [129, 747] on div "Highlight H" at bounding box center [139, 751] width 49 height 39
click at [673, 755] on icon at bounding box center [674, 751] width 13 height 13
click at [761, 747] on icon at bounding box center [757, 751] width 13 height 13
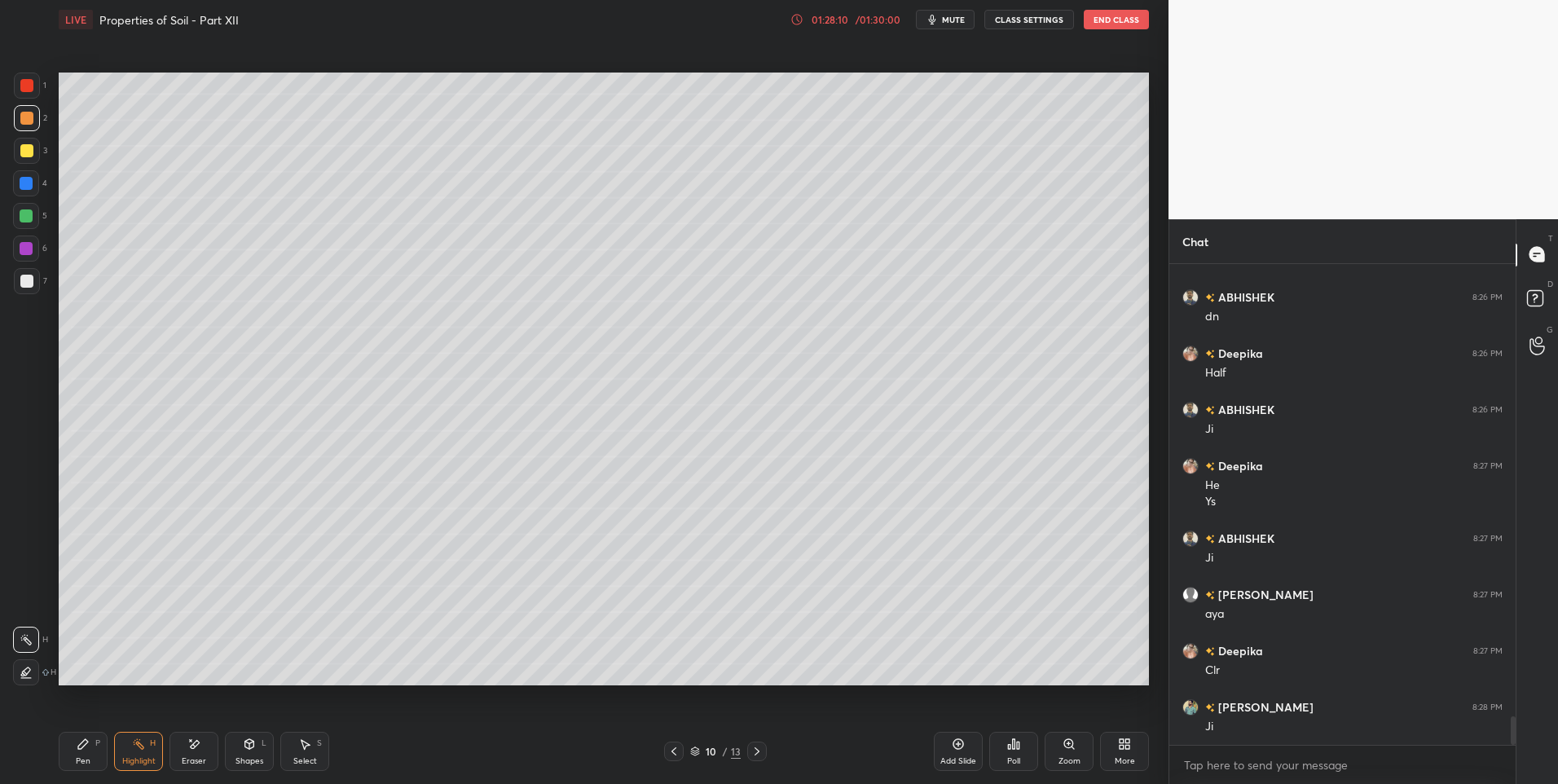
scroll to position [7658, 0]
click at [762, 749] on icon at bounding box center [757, 751] width 13 height 13
click at [88, 753] on div "Pen P" at bounding box center [83, 751] width 49 height 39
click at [941, 735] on div "Add Slide" at bounding box center [959, 751] width 49 height 39
click at [90, 747] on div "Pen P" at bounding box center [83, 751] width 49 height 39
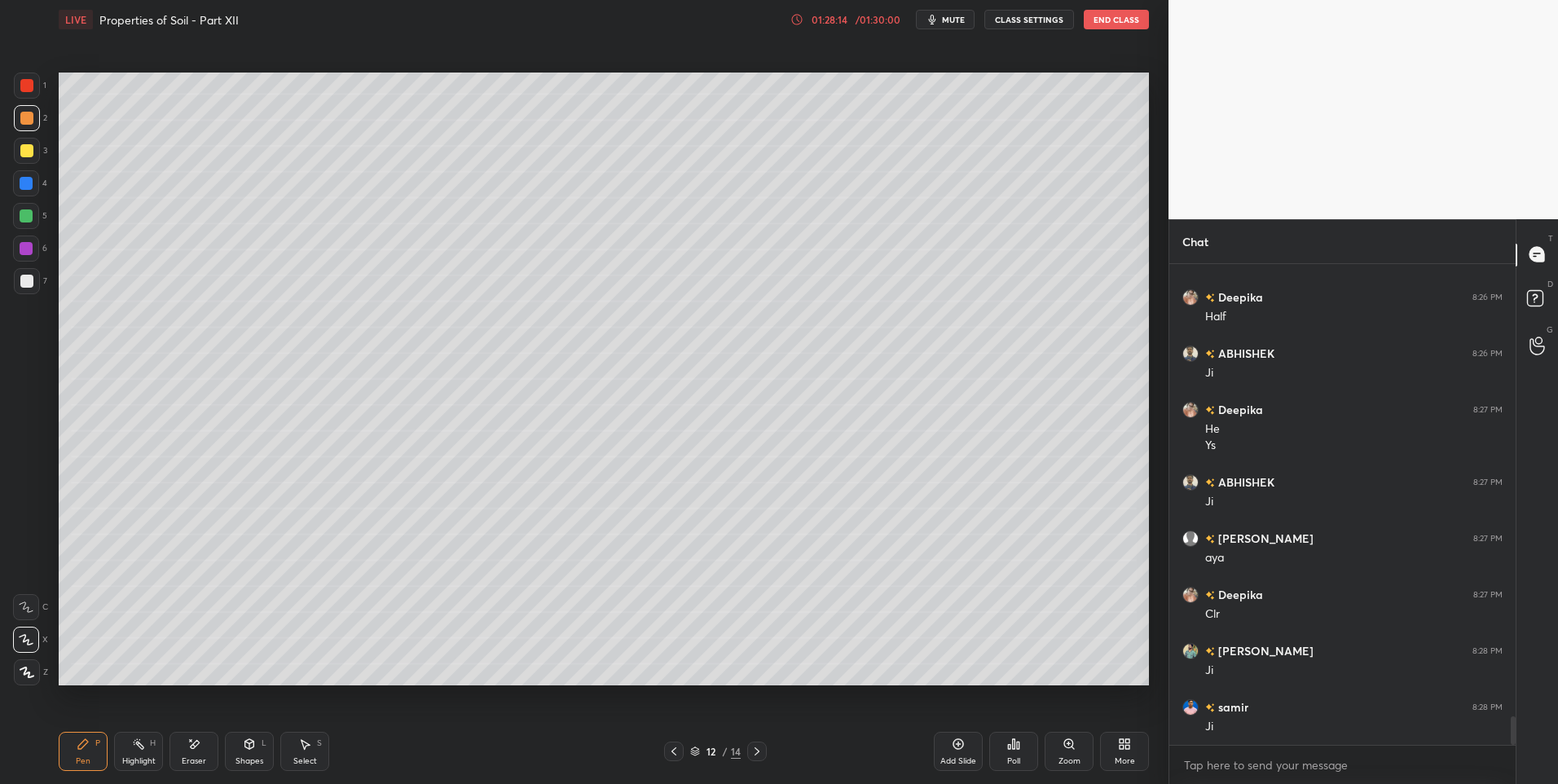
click at [22, 276] on div at bounding box center [27, 281] width 13 height 13
click at [668, 749] on icon at bounding box center [674, 751] width 13 height 13
click at [669, 755] on icon at bounding box center [674, 751] width 13 height 13
click at [759, 749] on icon at bounding box center [757, 751] width 13 height 13
click at [764, 750] on div at bounding box center [757, 751] width 20 height 20
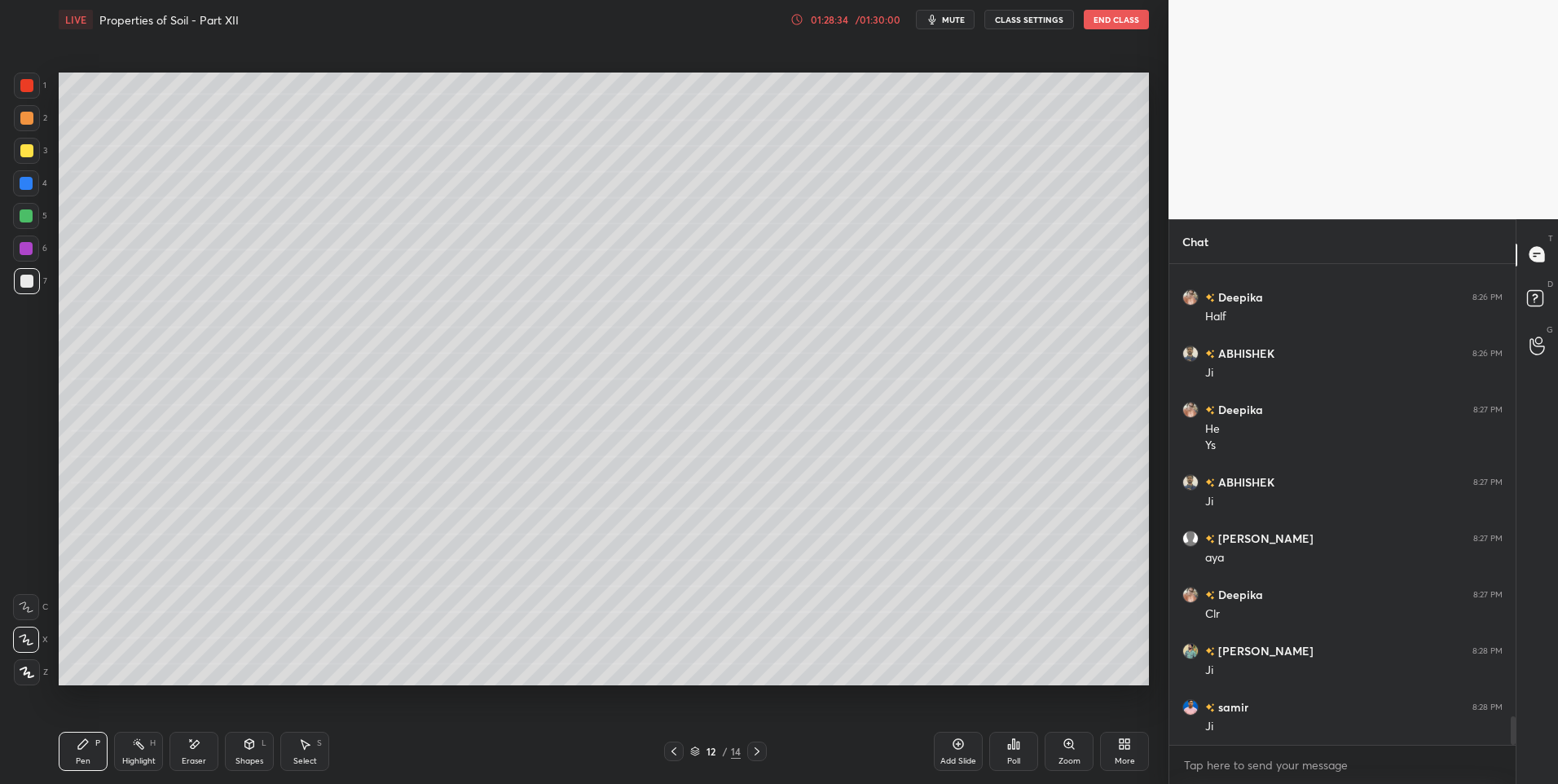
click at [671, 746] on icon at bounding box center [674, 751] width 13 height 13
click at [674, 749] on icon at bounding box center [674, 751] width 13 height 13
click at [756, 753] on icon at bounding box center [756, 751] width 5 height 8
click at [761, 754] on icon at bounding box center [757, 751] width 13 height 13
click at [261, 739] on div "Shapes L" at bounding box center [250, 751] width 49 height 39
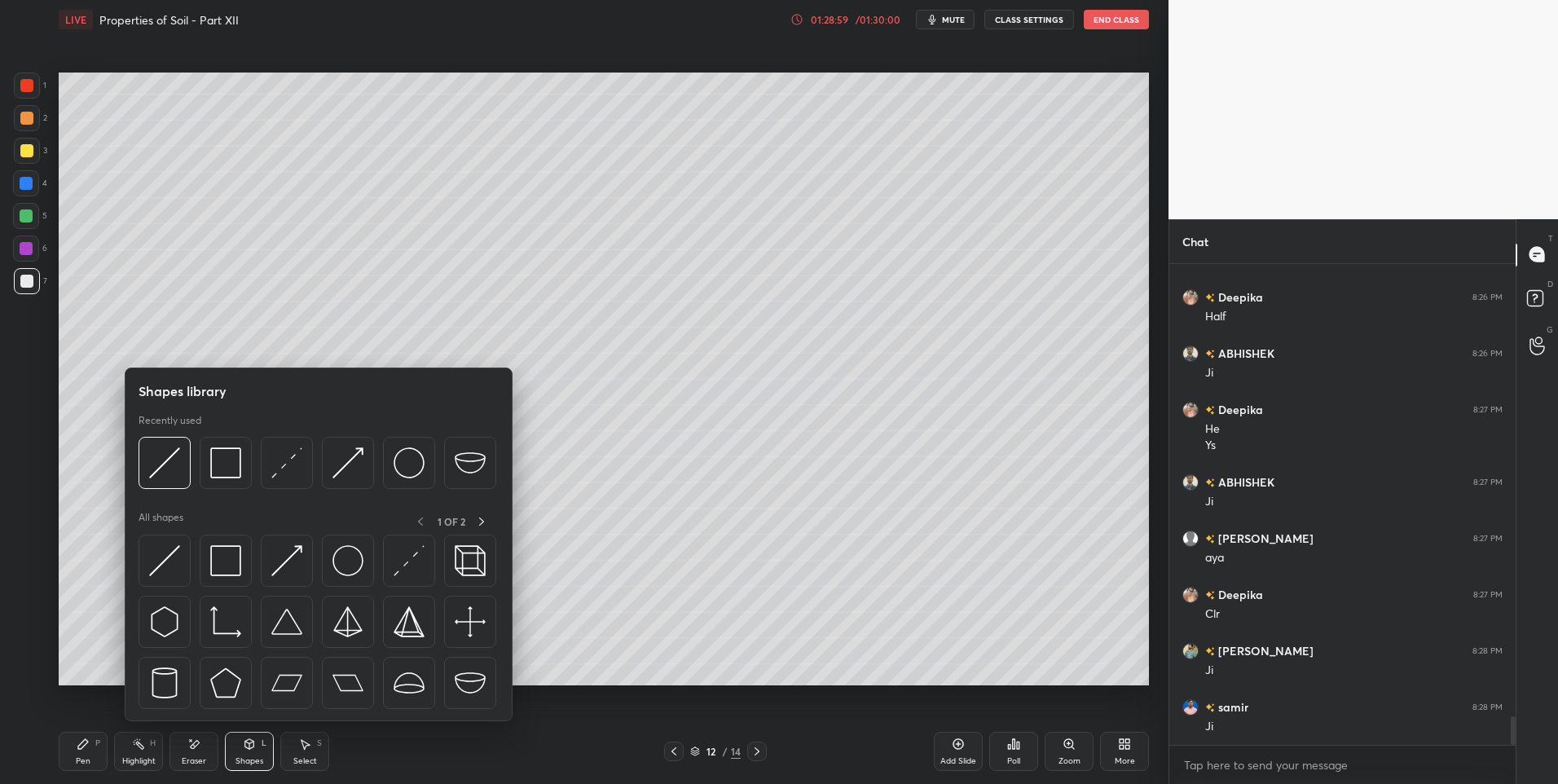
click at [90, 748] on div "Pen P" at bounding box center [83, 751] width 49 height 39
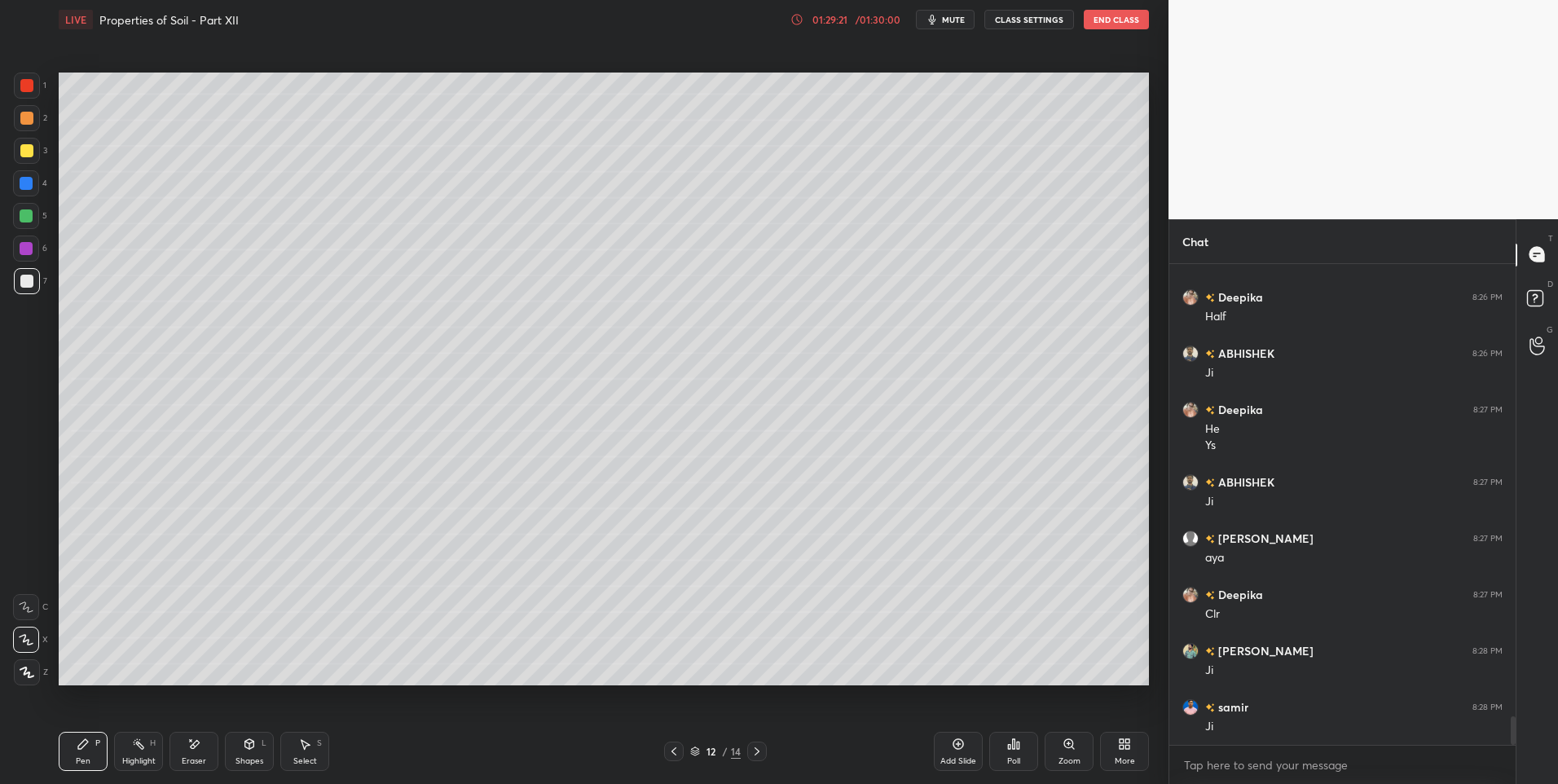
click at [238, 746] on div "Shapes L" at bounding box center [250, 751] width 49 height 39
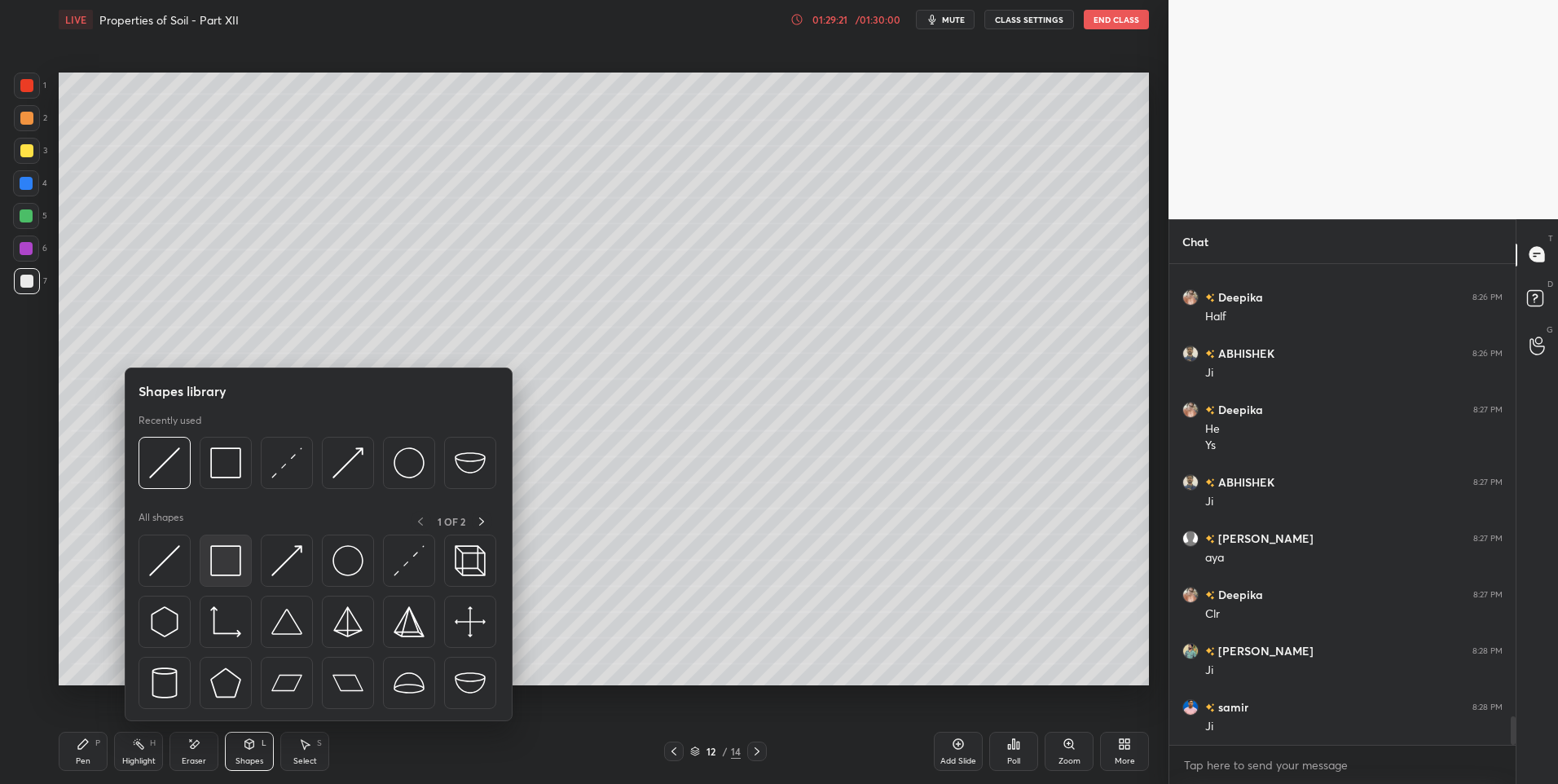
click at [225, 562] on img at bounding box center [225, 560] width 31 height 31
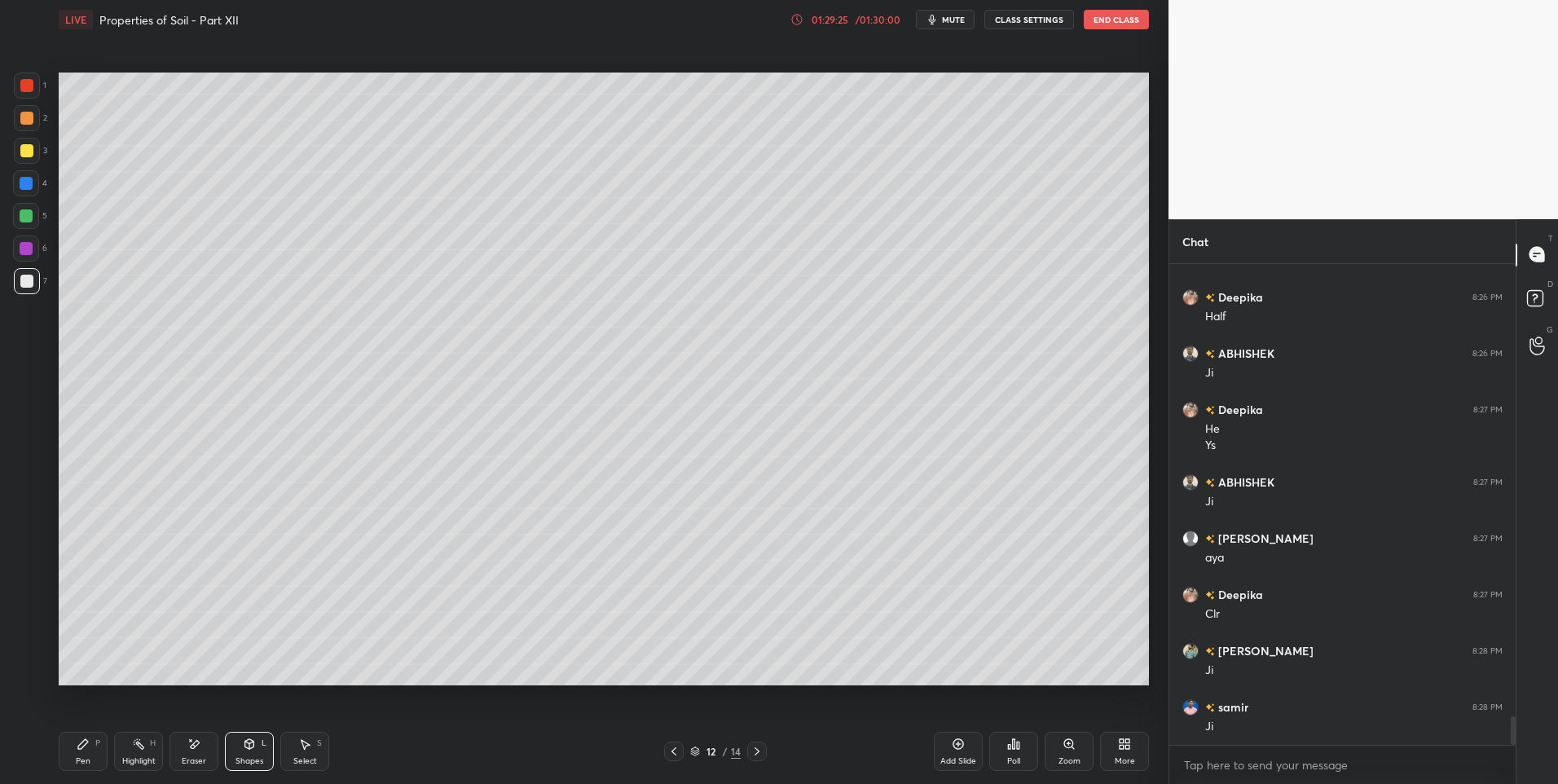
click at [132, 753] on div "Highlight H" at bounding box center [139, 751] width 49 height 39
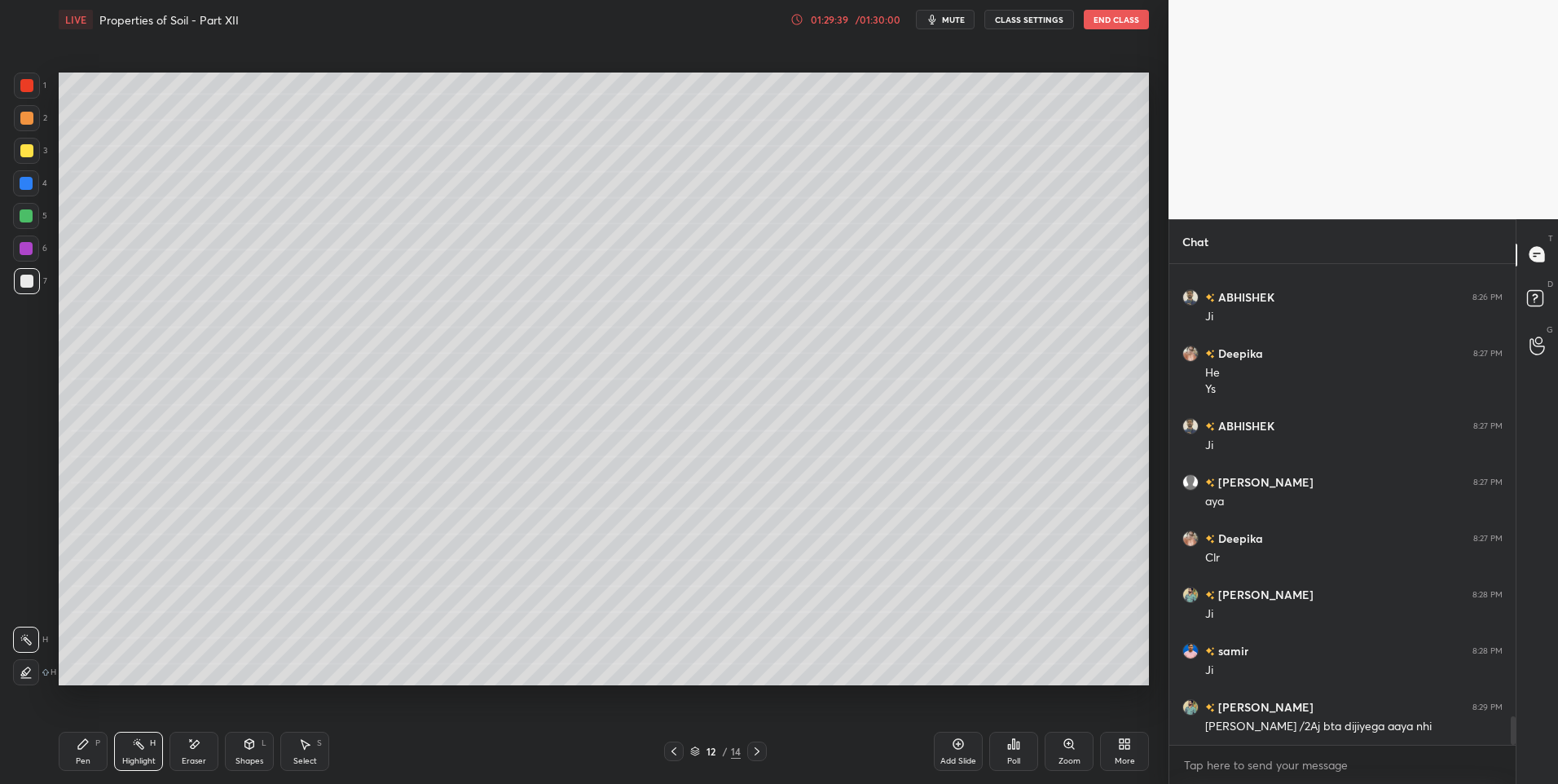
click at [671, 747] on icon at bounding box center [674, 751] width 13 height 13
click at [673, 753] on icon at bounding box center [673, 751] width 5 height 8
click at [78, 753] on div "Pen P" at bounding box center [83, 751] width 49 height 39
click at [29, 213] on div at bounding box center [26, 216] width 13 height 13
click at [754, 757] on icon at bounding box center [757, 751] width 13 height 13
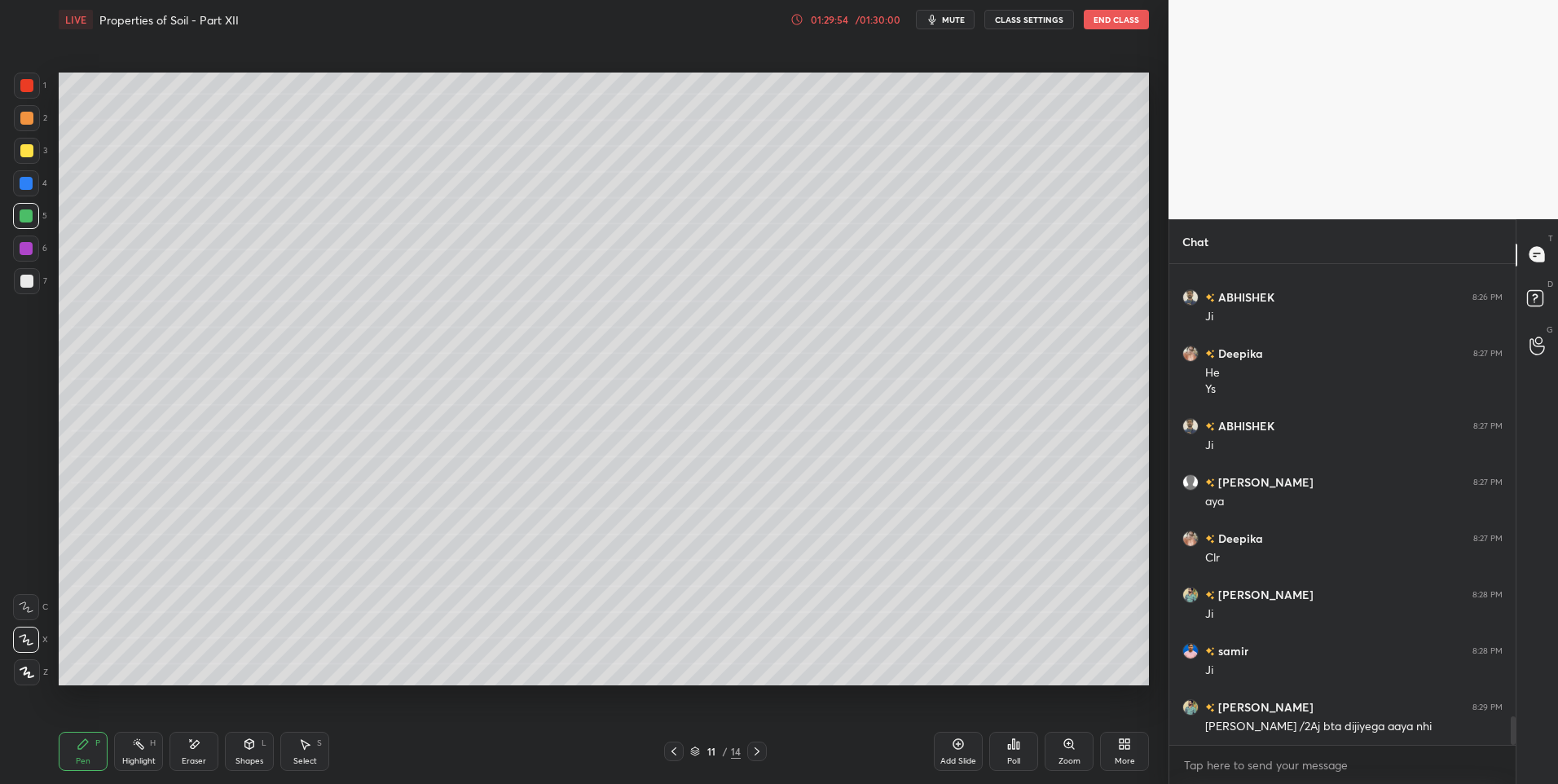
click at [71, 758] on div "Pen P" at bounding box center [83, 751] width 49 height 39
click at [22, 117] on div at bounding box center [27, 118] width 13 height 13
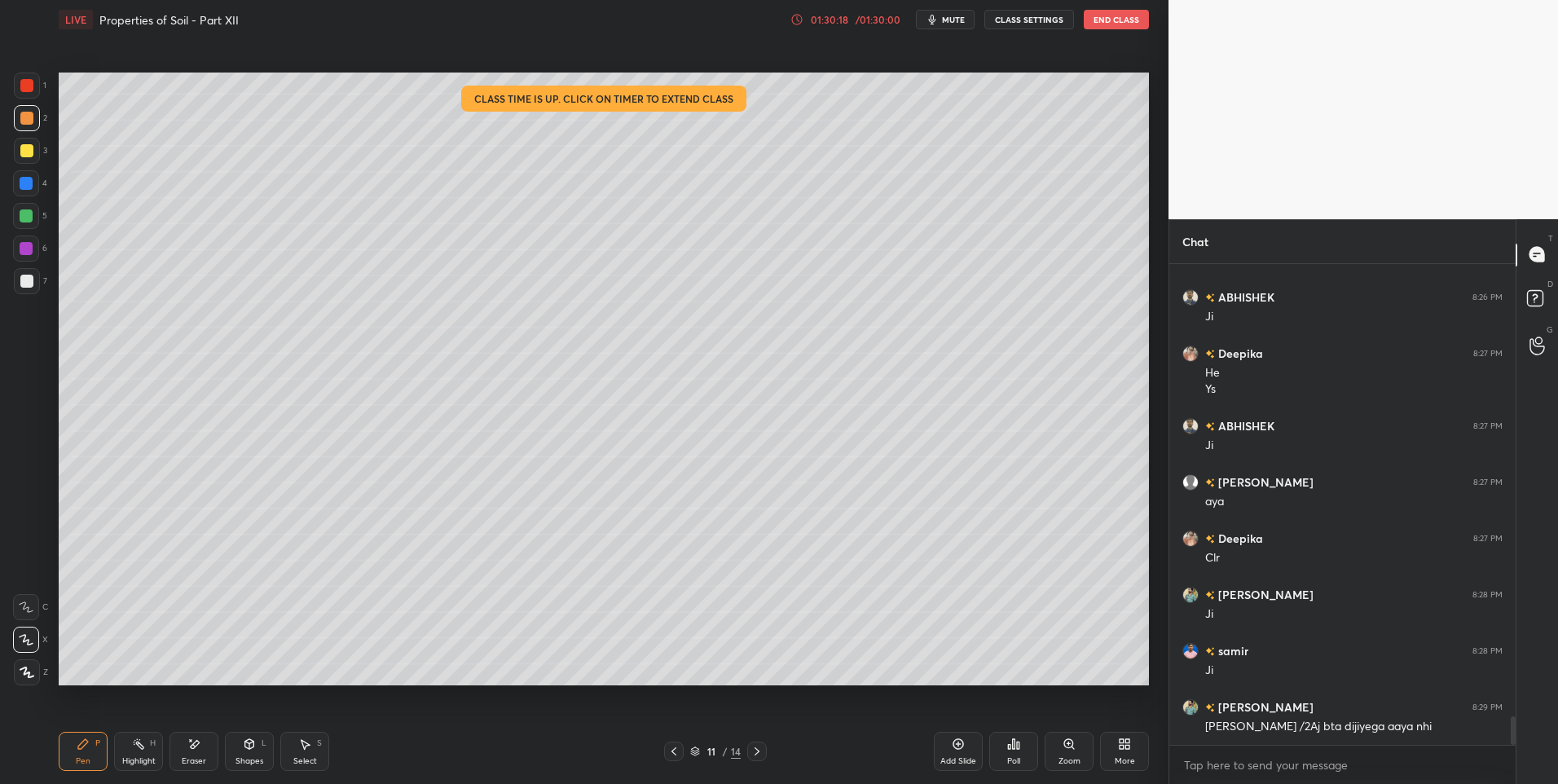
click at [137, 752] on div "Highlight H" at bounding box center [139, 751] width 49 height 39
click at [79, 746] on icon at bounding box center [83, 744] width 9 height 9
click at [320, 745] on div "S" at bounding box center [319, 743] width 5 height 8
click at [237, 442] on div "0 ° Undo Copy Duplicate Duplicate to new slide Delete" at bounding box center [604, 379] width 1090 height 613
click at [248, 754] on div "Shapes L" at bounding box center [250, 751] width 49 height 39
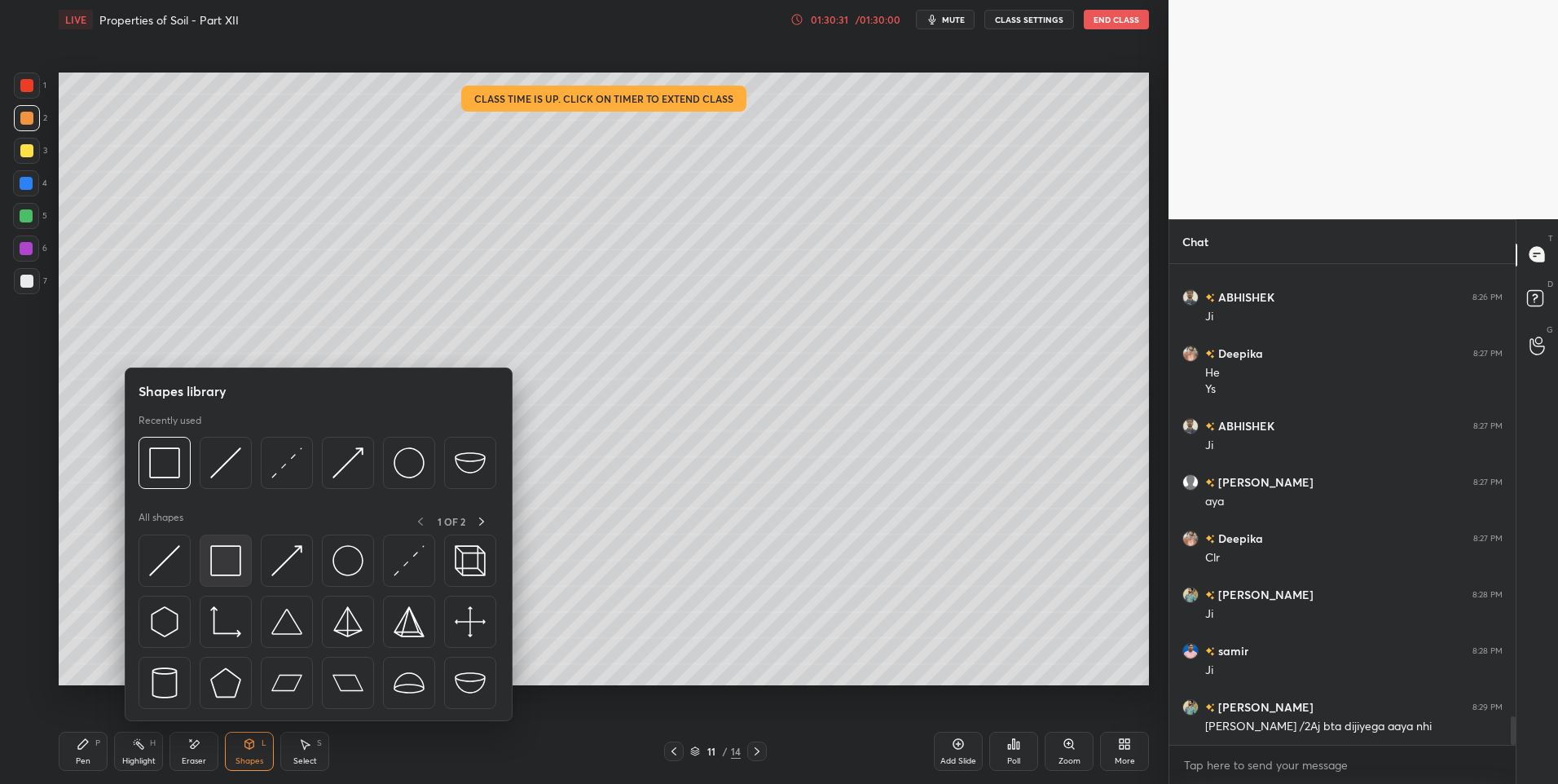
click at [222, 561] on img at bounding box center [225, 560] width 31 height 31
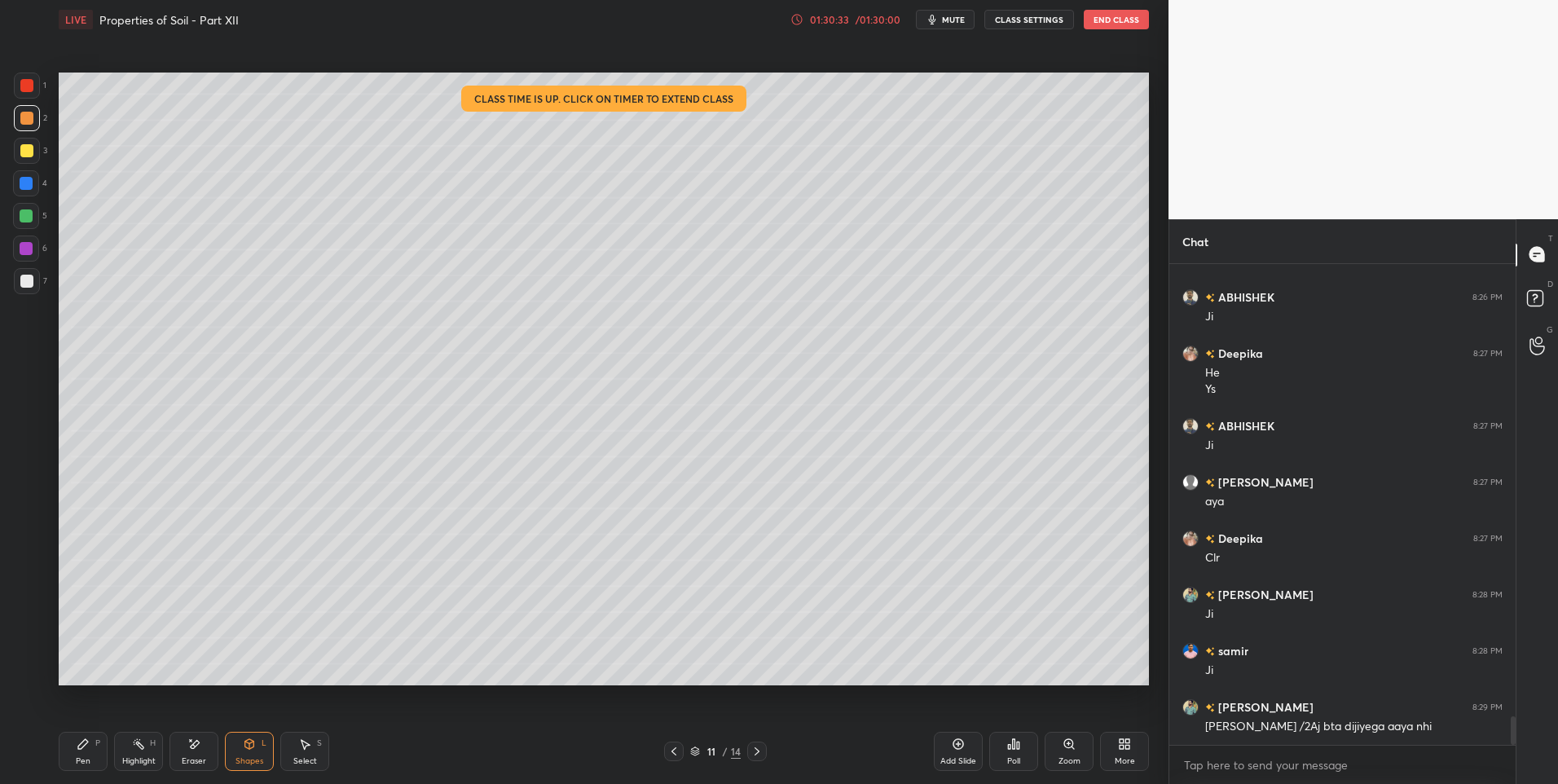
click at [78, 754] on div "Pen P" at bounding box center [83, 751] width 49 height 39
click at [143, 750] on div "Highlight H" at bounding box center [139, 751] width 49 height 39
click at [83, 746] on icon at bounding box center [83, 744] width 9 height 9
click at [135, 746] on icon at bounding box center [139, 744] width 13 height 13
click at [140, 745] on rect at bounding box center [140, 746] width 8 height 8
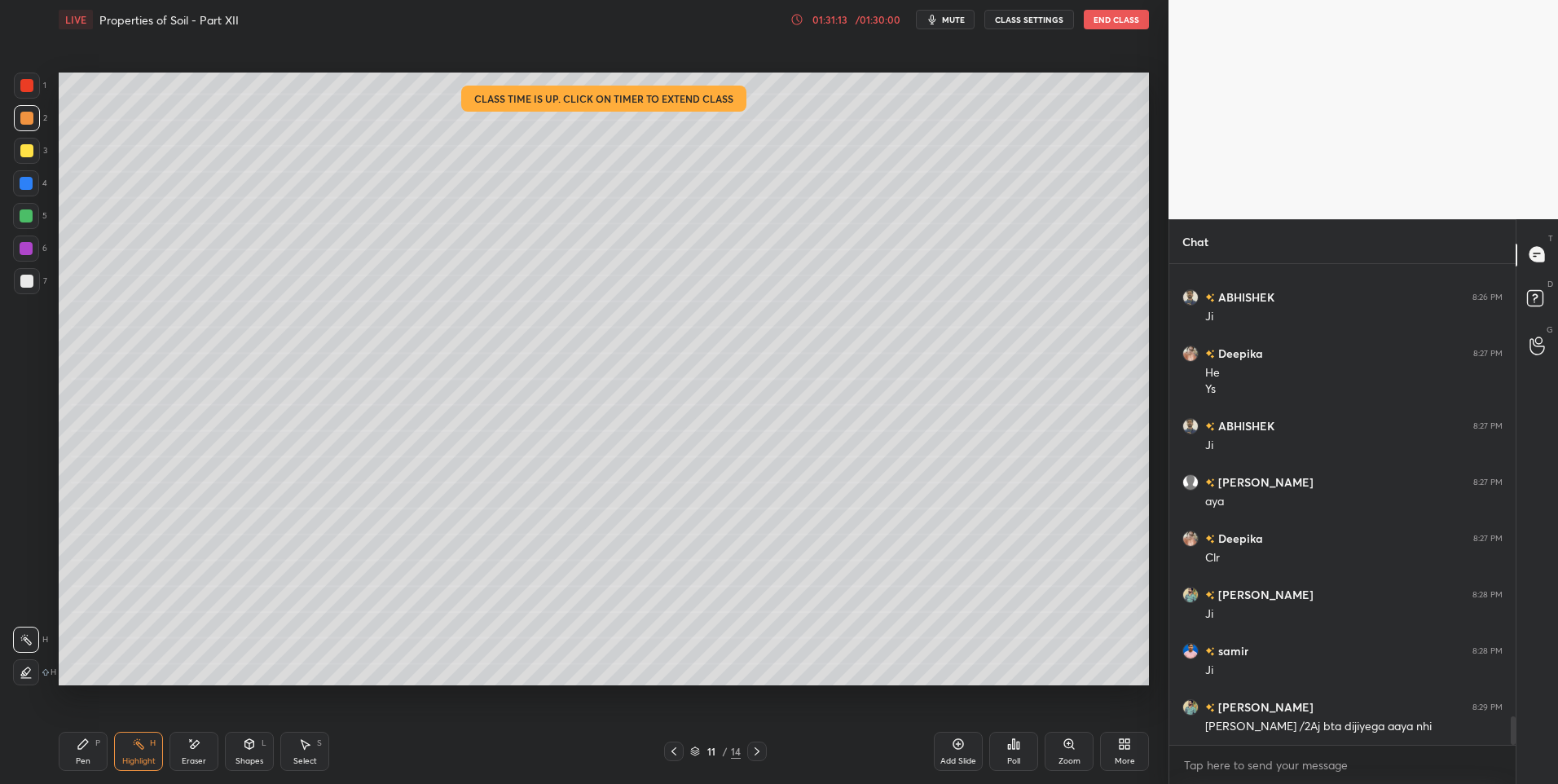
click at [136, 745] on icon at bounding box center [139, 744] width 13 height 13
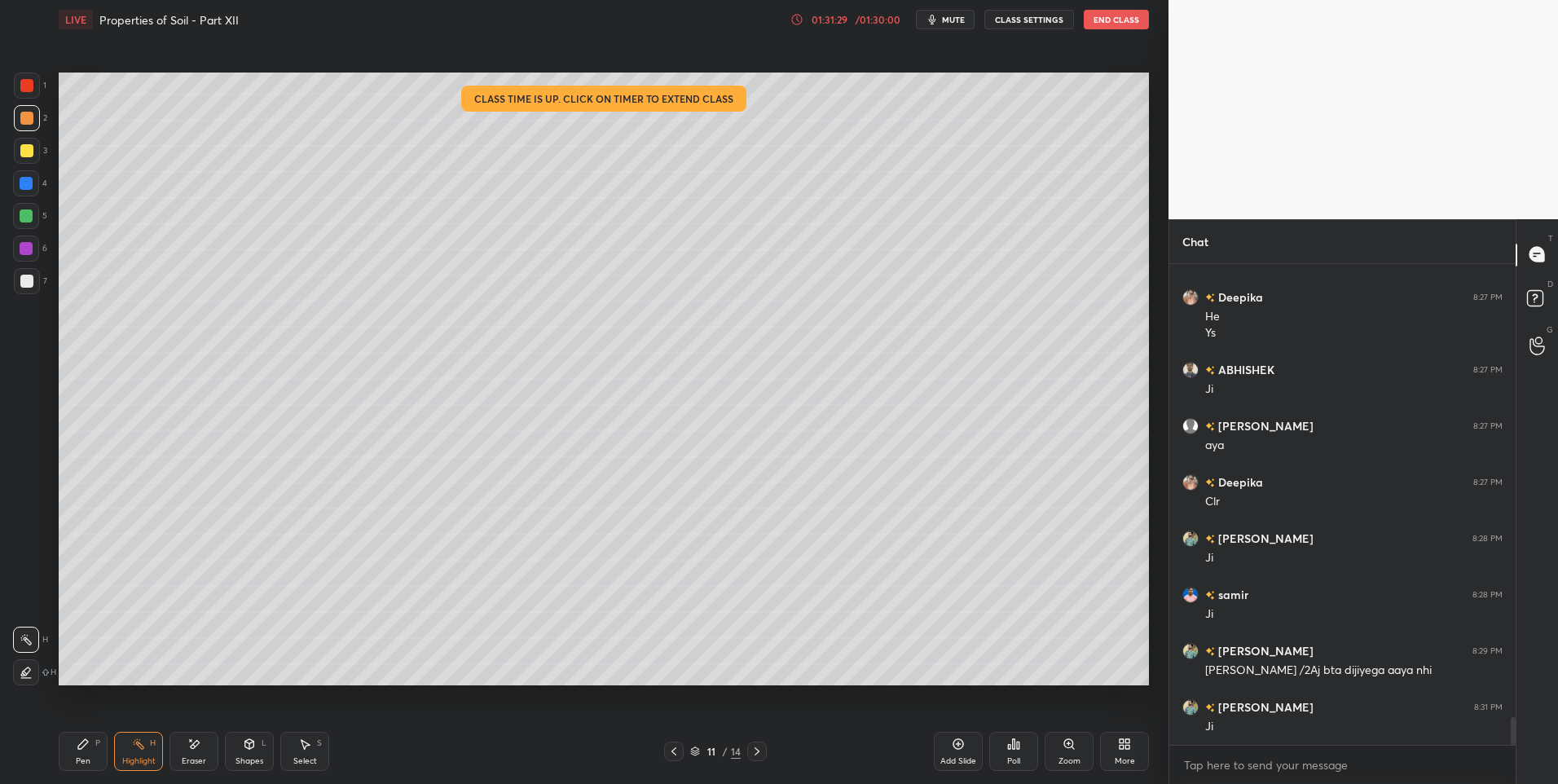
click at [186, 753] on div "Eraser" at bounding box center [194, 751] width 49 height 39
click at [761, 748] on icon at bounding box center [757, 751] width 13 height 13
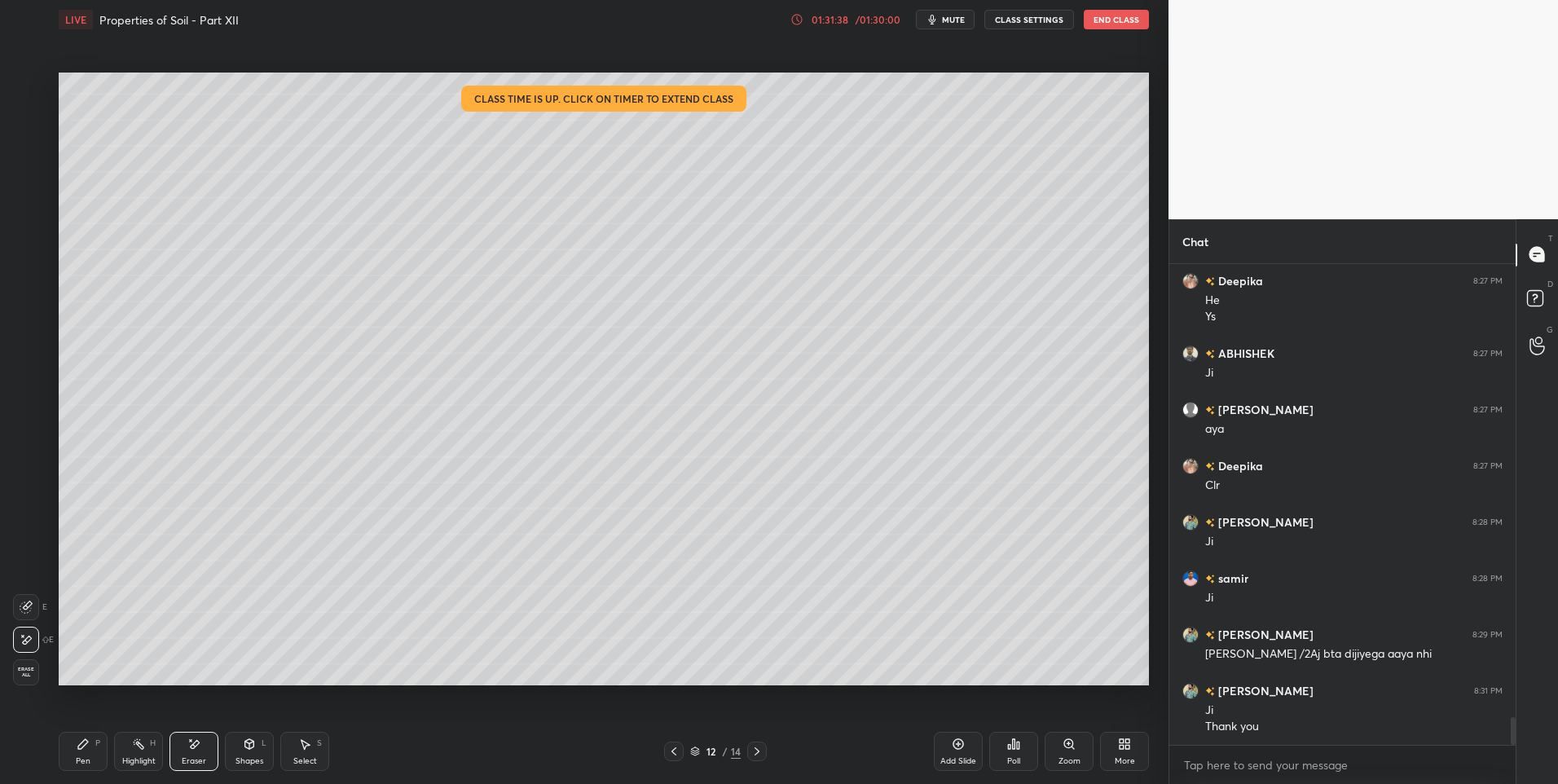
click at [80, 754] on div "Pen P" at bounding box center [83, 751] width 49 height 39
click at [84, 749] on icon at bounding box center [83, 744] width 13 height 13
click at [27, 282] on div at bounding box center [27, 281] width 13 height 13
click at [25, 219] on div at bounding box center [26, 216] width 13 height 13
click at [145, 746] on div "Highlight H" at bounding box center [139, 751] width 49 height 39
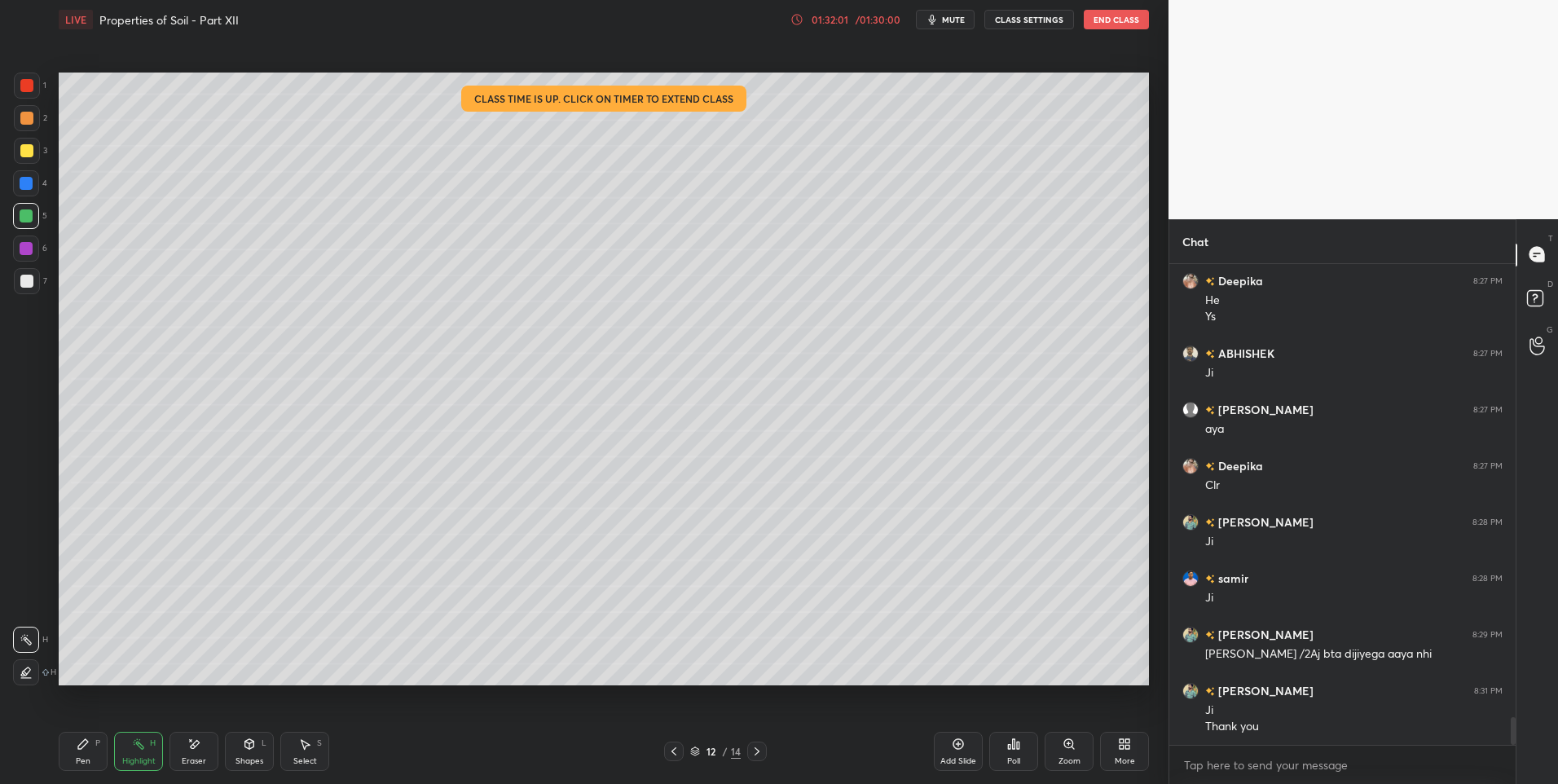
click at [79, 747] on icon at bounding box center [83, 744] width 9 height 9
click at [140, 751] on div "Highlight H" at bounding box center [139, 751] width 49 height 39
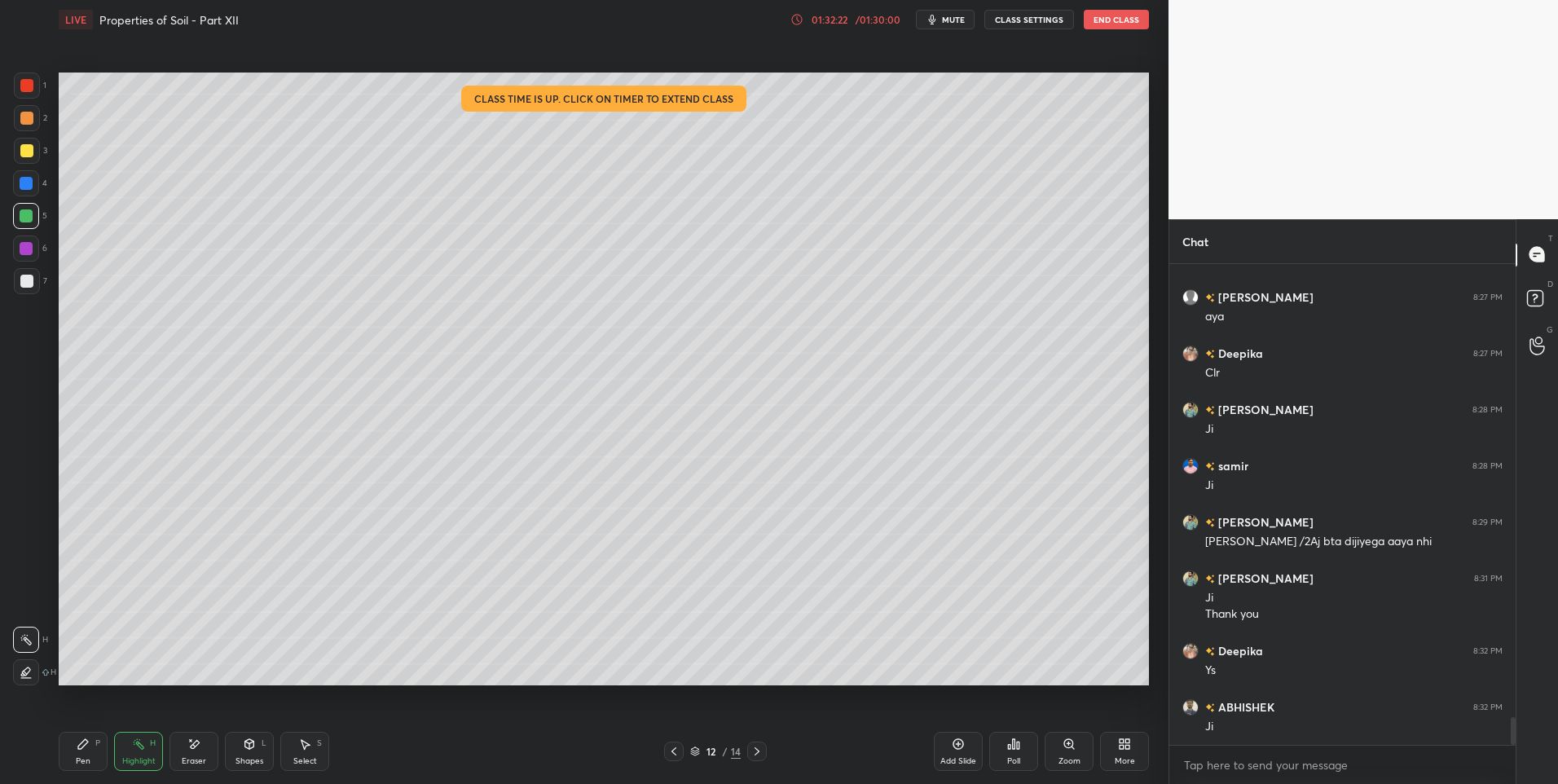
scroll to position [7915, 0]
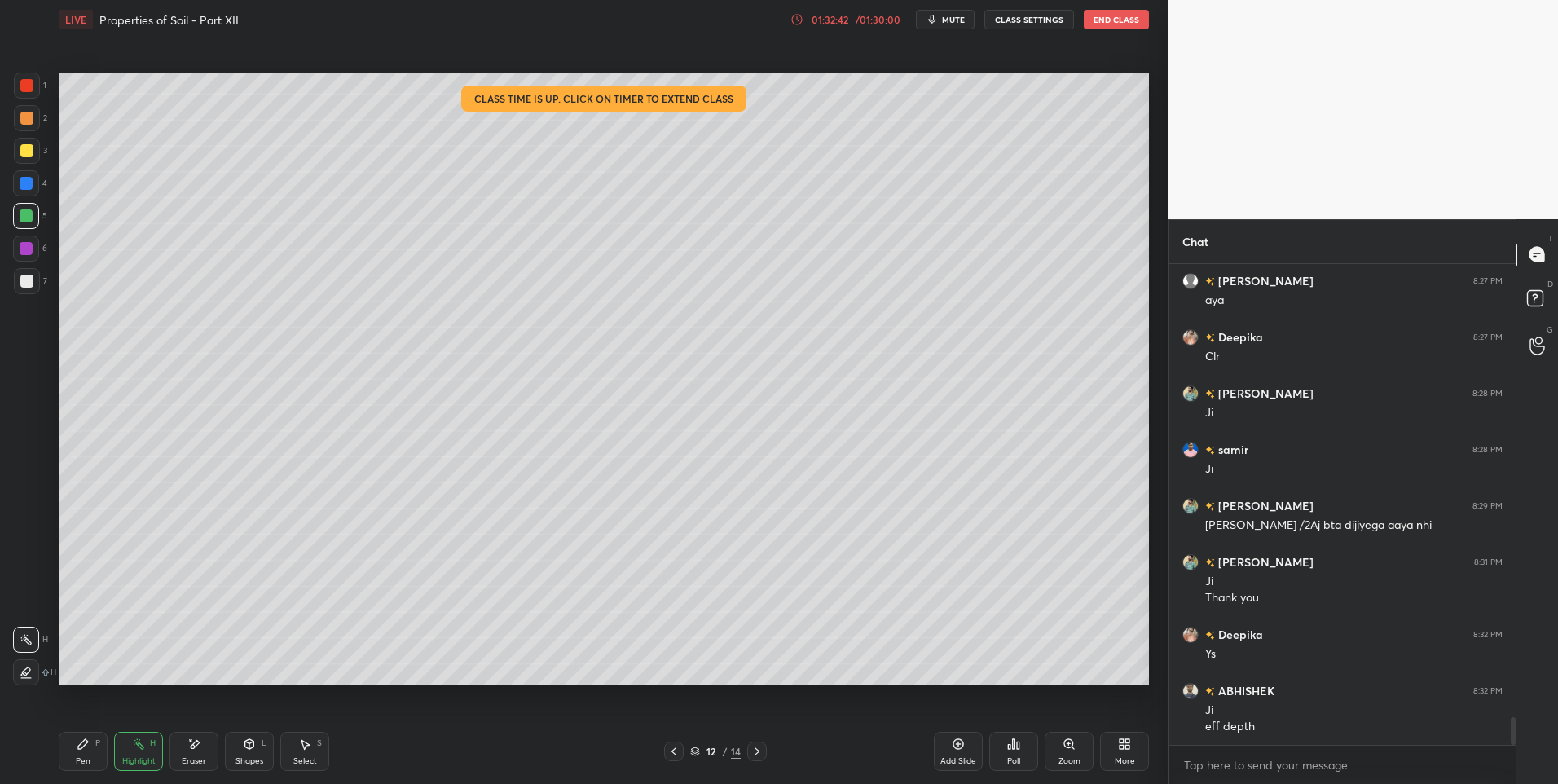
click at [85, 752] on div "Pen P" at bounding box center [83, 751] width 49 height 39
click at [129, 746] on div "Highlight H" at bounding box center [139, 751] width 49 height 39
click at [673, 754] on icon at bounding box center [674, 751] width 13 height 13
click at [667, 757] on div at bounding box center [673, 751] width 20 height 20
click at [662, 760] on div "10 / 14" at bounding box center [715, 751] width 438 height 20
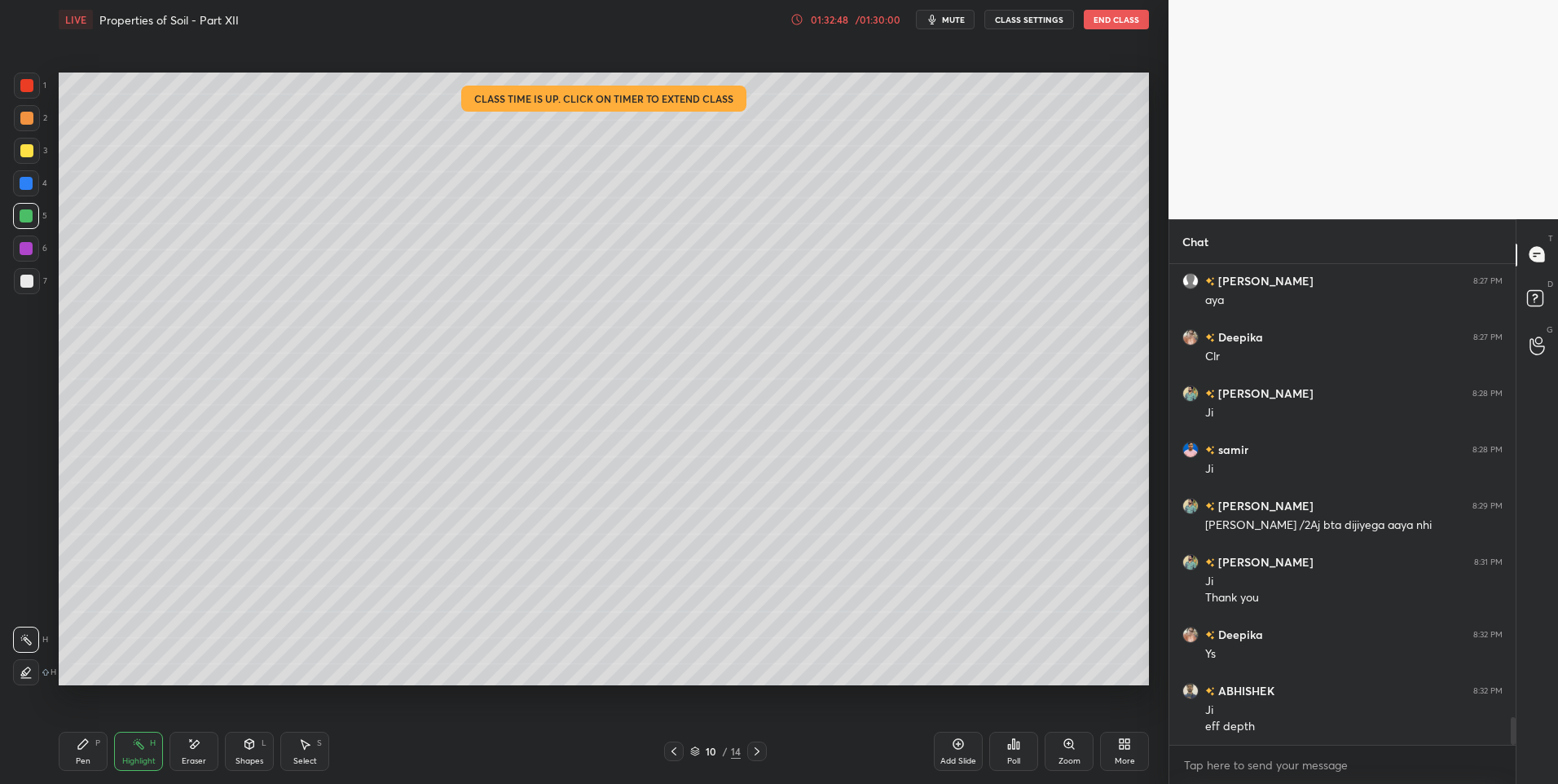
click at [673, 750] on icon at bounding box center [674, 751] width 13 height 13
click at [673, 754] on icon at bounding box center [674, 751] width 13 height 13
click at [750, 742] on div at bounding box center [757, 751] width 20 height 20
click at [673, 750] on icon at bounding box center [673, 751] width 5 height 8
click at [673, 753] on icon at bounding box center [673, 751] width 5 height 8
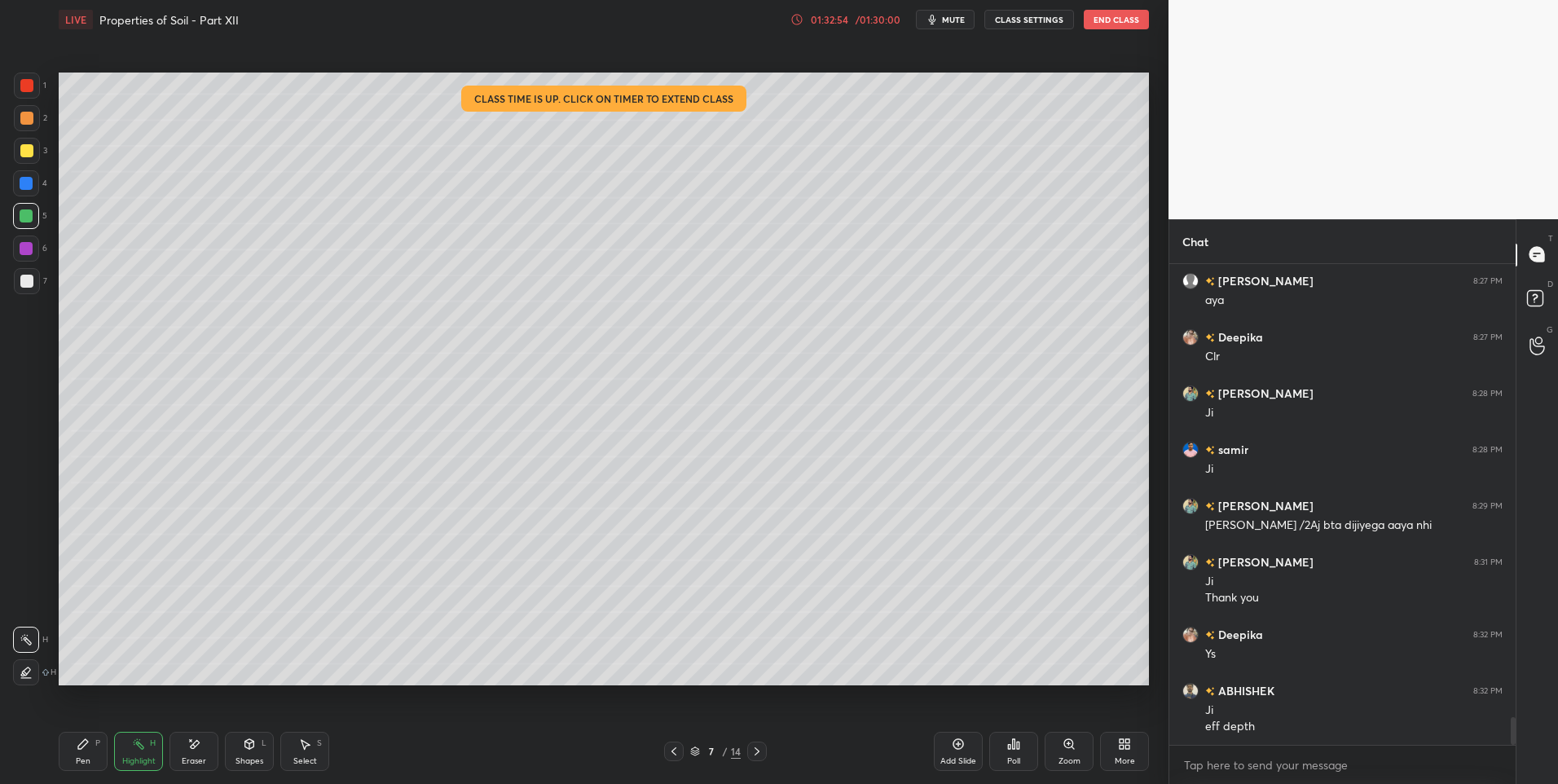
click at [673, 754] on icon at bounding box center [674, 751] width 13 height 13
click at [672, 754] on icon at bounding box center [674, 751] width 13 height 13
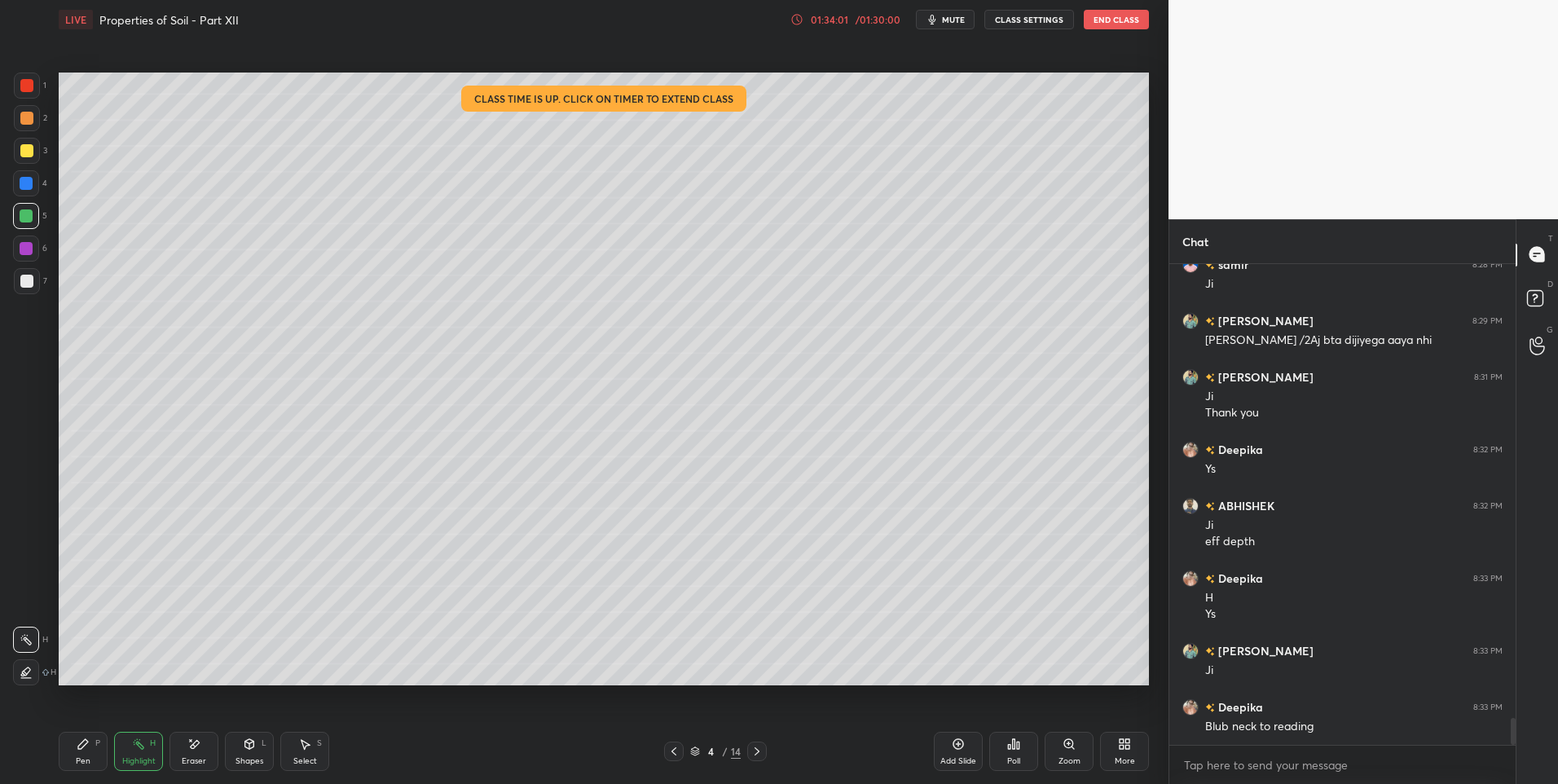
scroll to position [8156, 0]
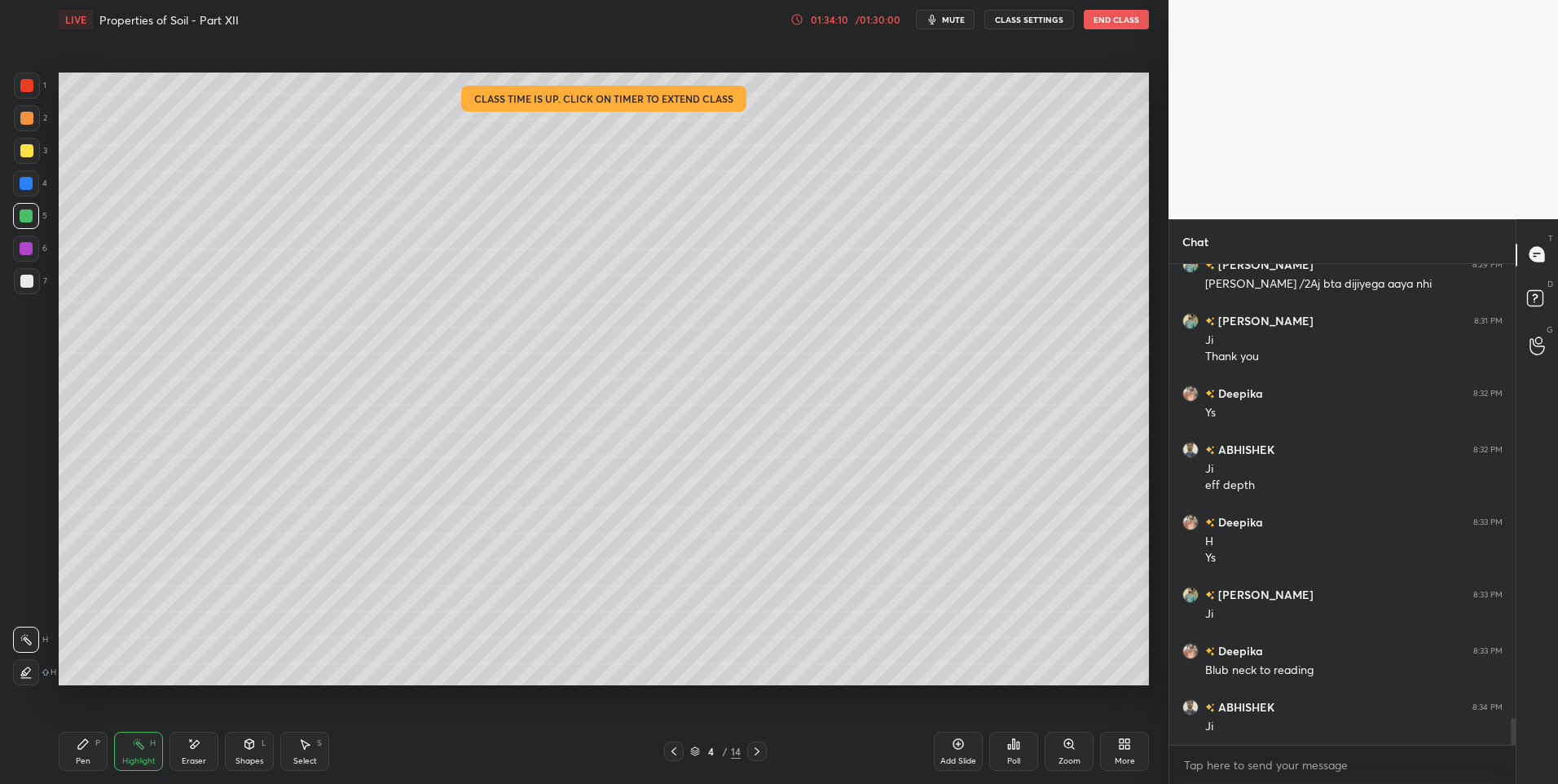
click at [76, 757] on div "Pen" at bounding box center [83, 761] width 15 height 8
click at [28, 112] on div at bounding box center [27, 118] width 13 height 13
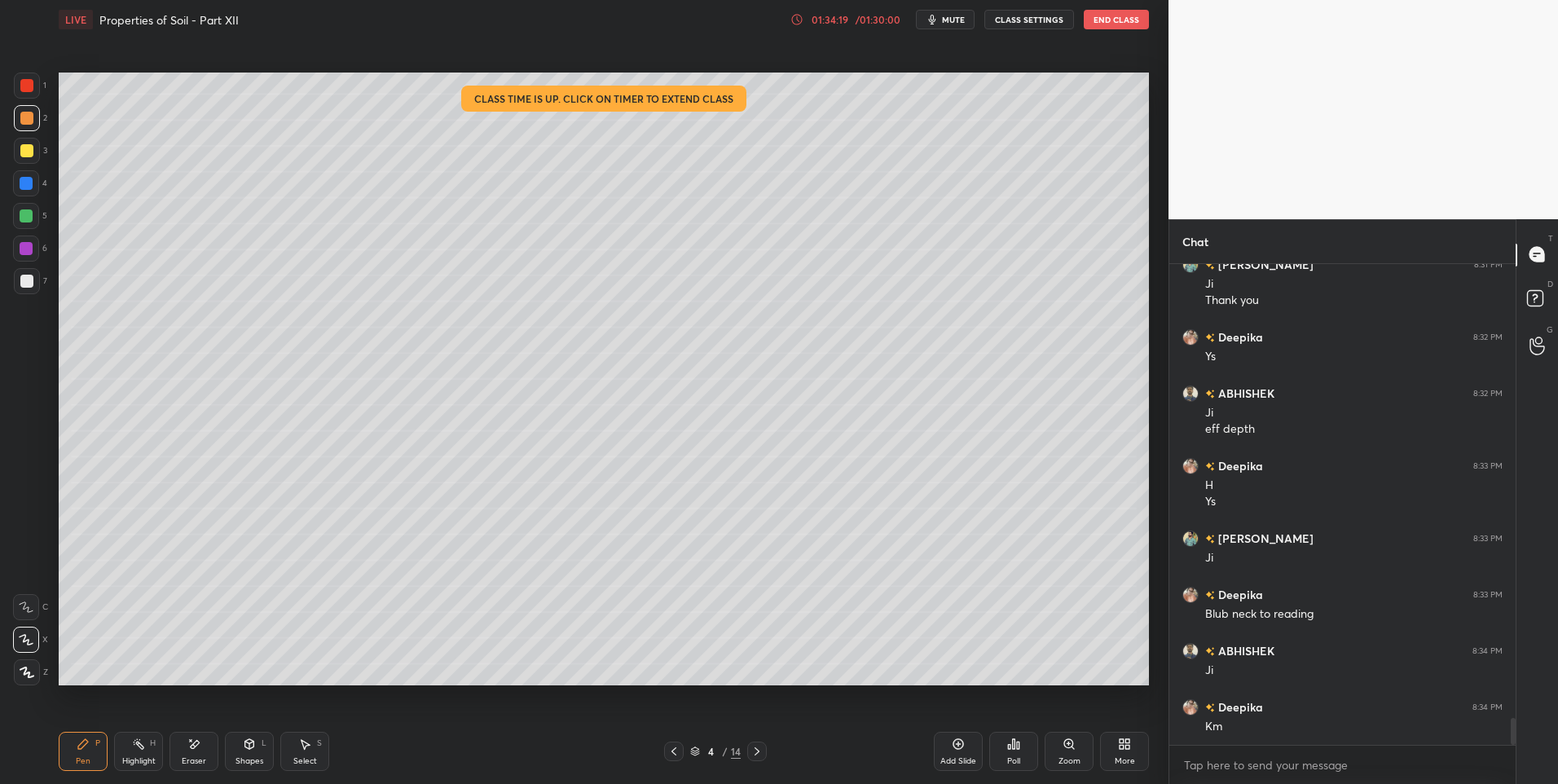
click at [751, 746] on icon at bounding box center [757, 751] width 13 height 13
click at [751, 751] on icon at bounding box center [757, 751] width 13 height 13
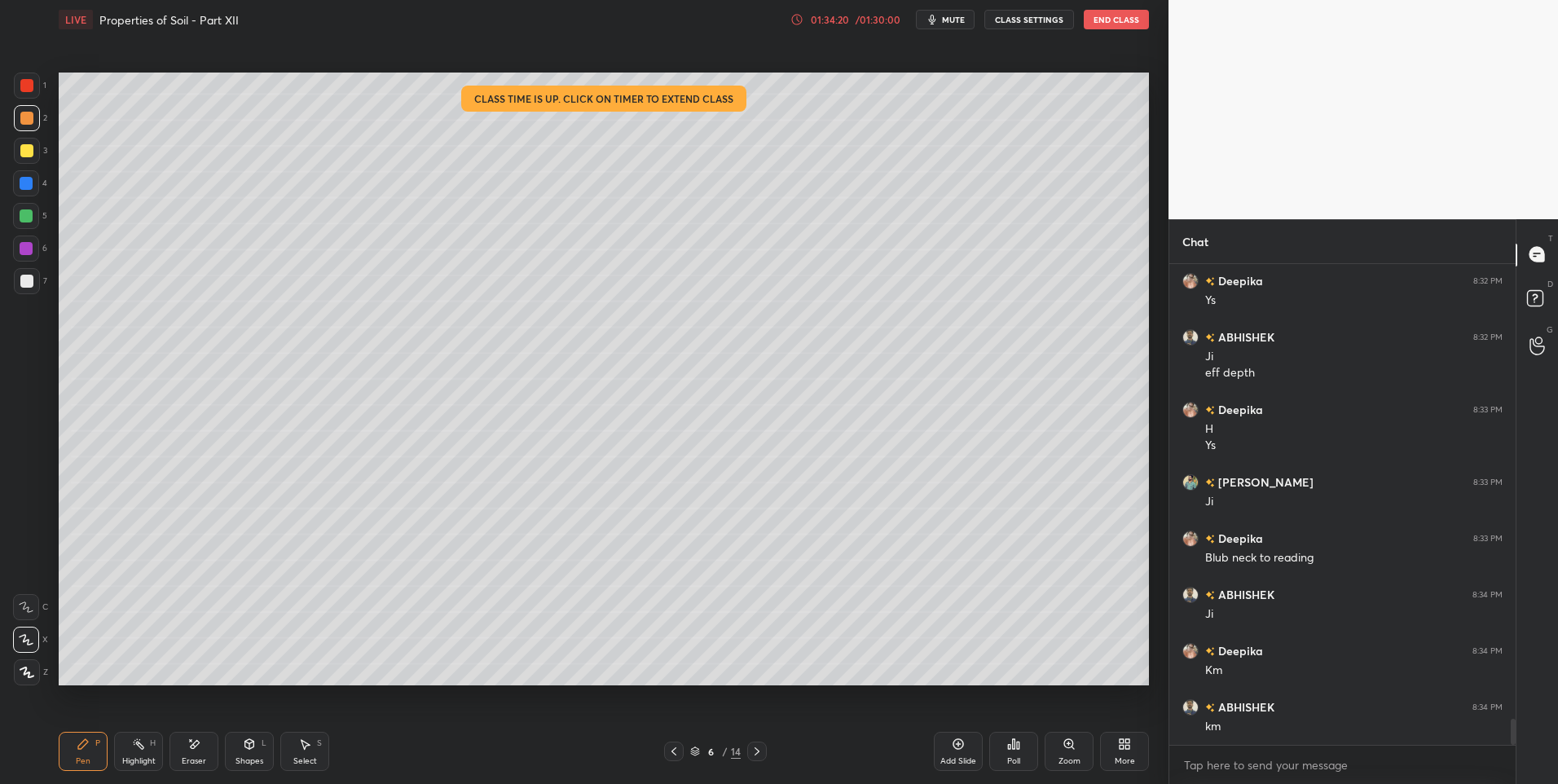
click at [752, 754] on icon at bounding box center [757, 751] width 13 height 13
click at [750, 754] on icon at bounding box center [757, 751] width 13 height 13
click at [746, 753] on div "8 / 14" at bounding box center [715, 751] width 102 height 20
click at [754, 750] on icon at bounding box center [757, 751] width 13 height 13
click at [754, 754] on icon at bounding box center [756, 751] width 5 height 8
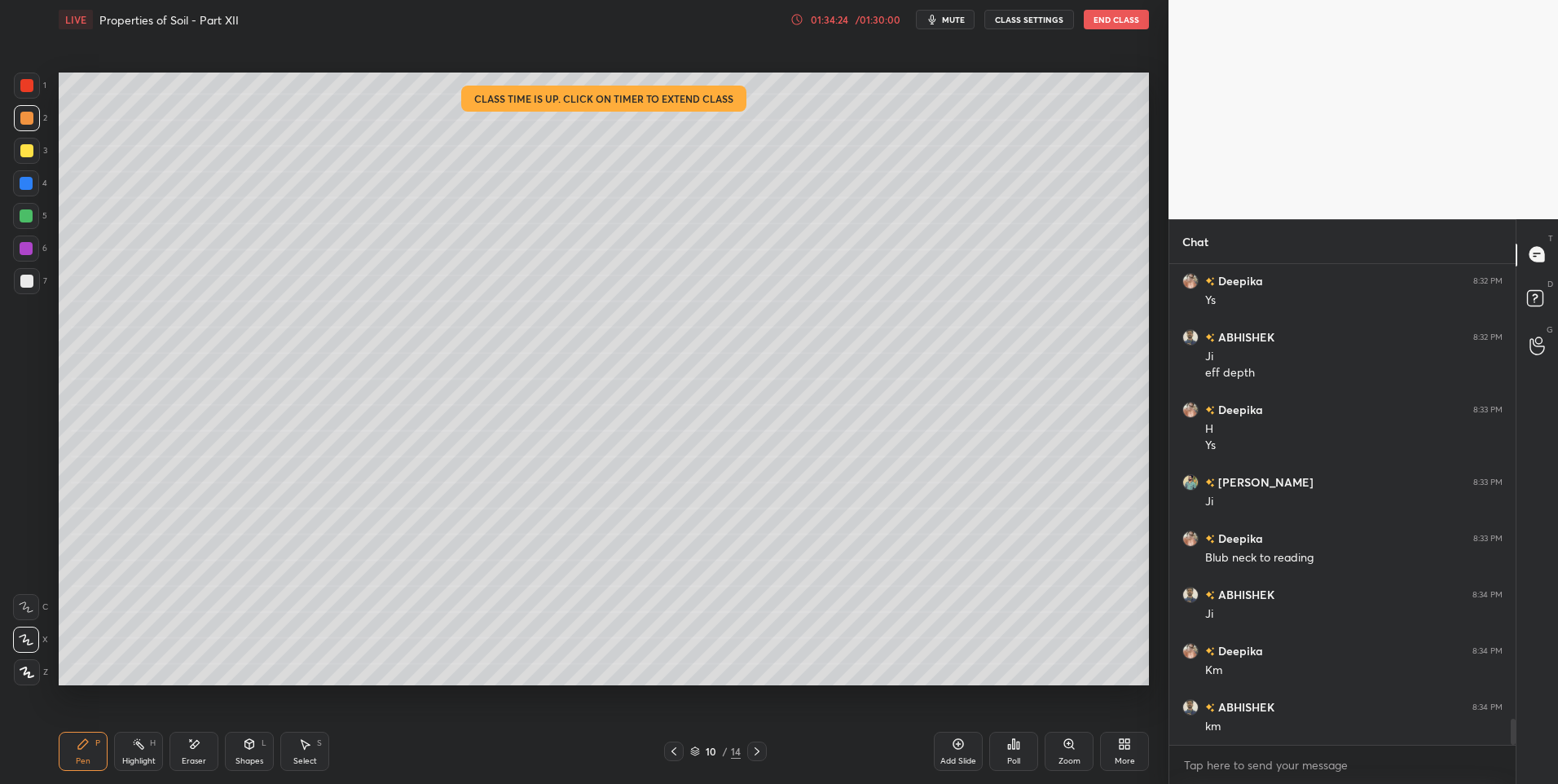
click at [752, 752] on icon at bounding box center [757, 751] width 13 height 13
click at [752, 754] on icon at bounding box center [757, 751] width 13 height 13
click at [128, 757] on div "Highlight" at bounding box center [139, 761] width 34 height 8
click at [249, 751] on div "Shapes L" at bounding box center [250, 751] width 49 height 39
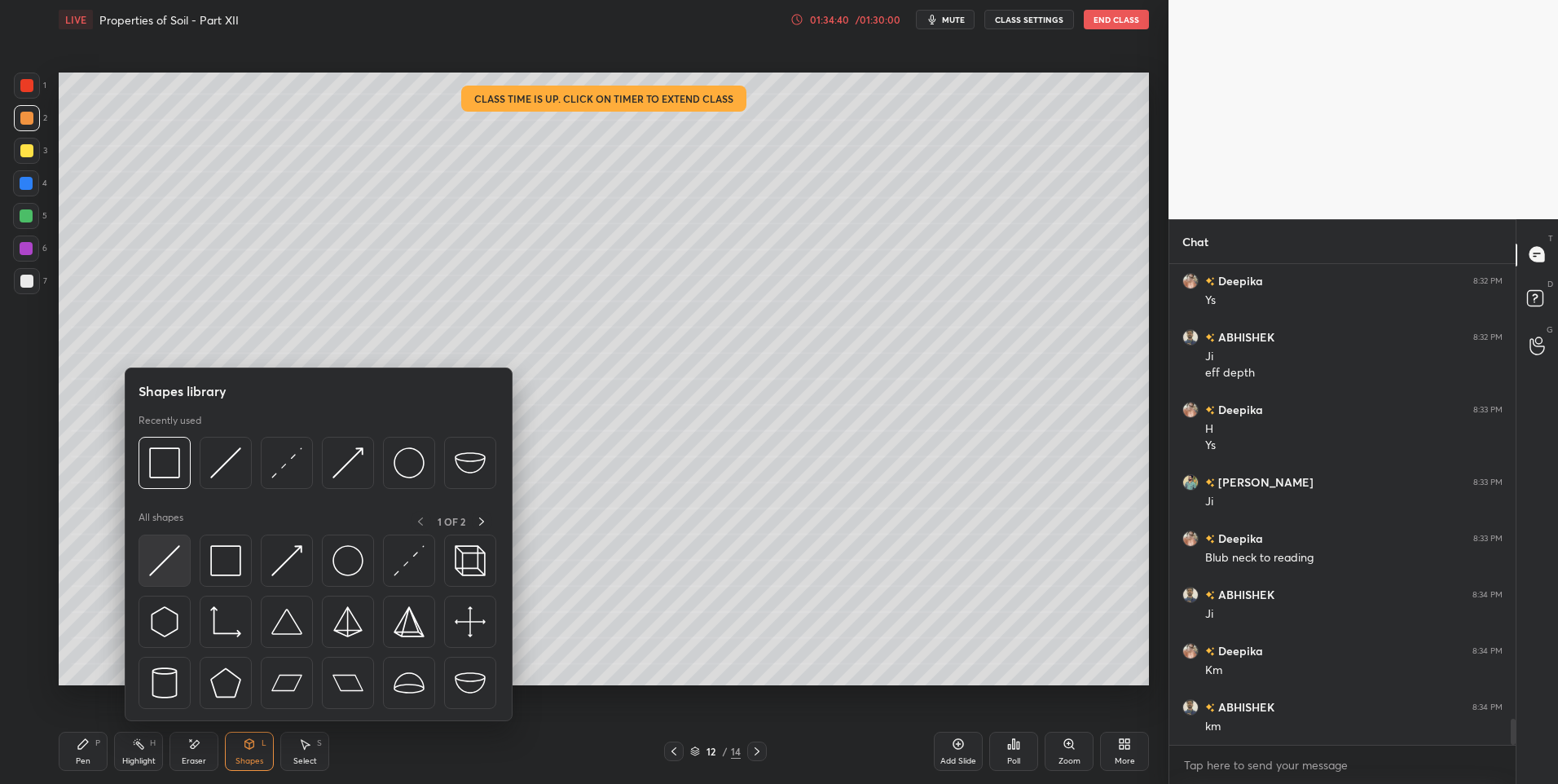
click at [159, 553] on img at bounding box center [164, 560] width 31 height 31
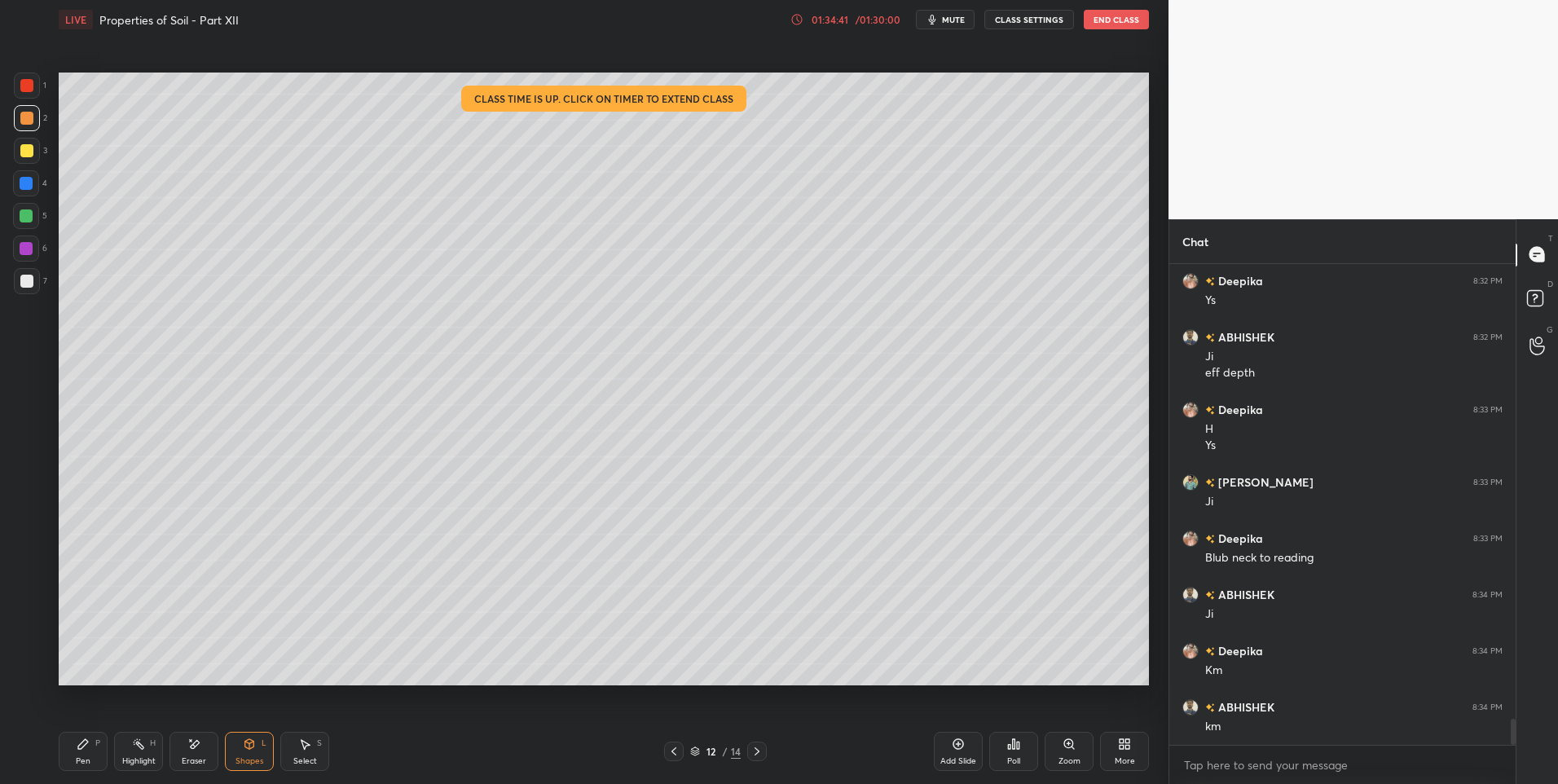
click at [24, 213] on div at bounding box center [26, 216] width 13 height 13
click at [759, 749] on icon at bounding box center [757, 751] width 13 height 13
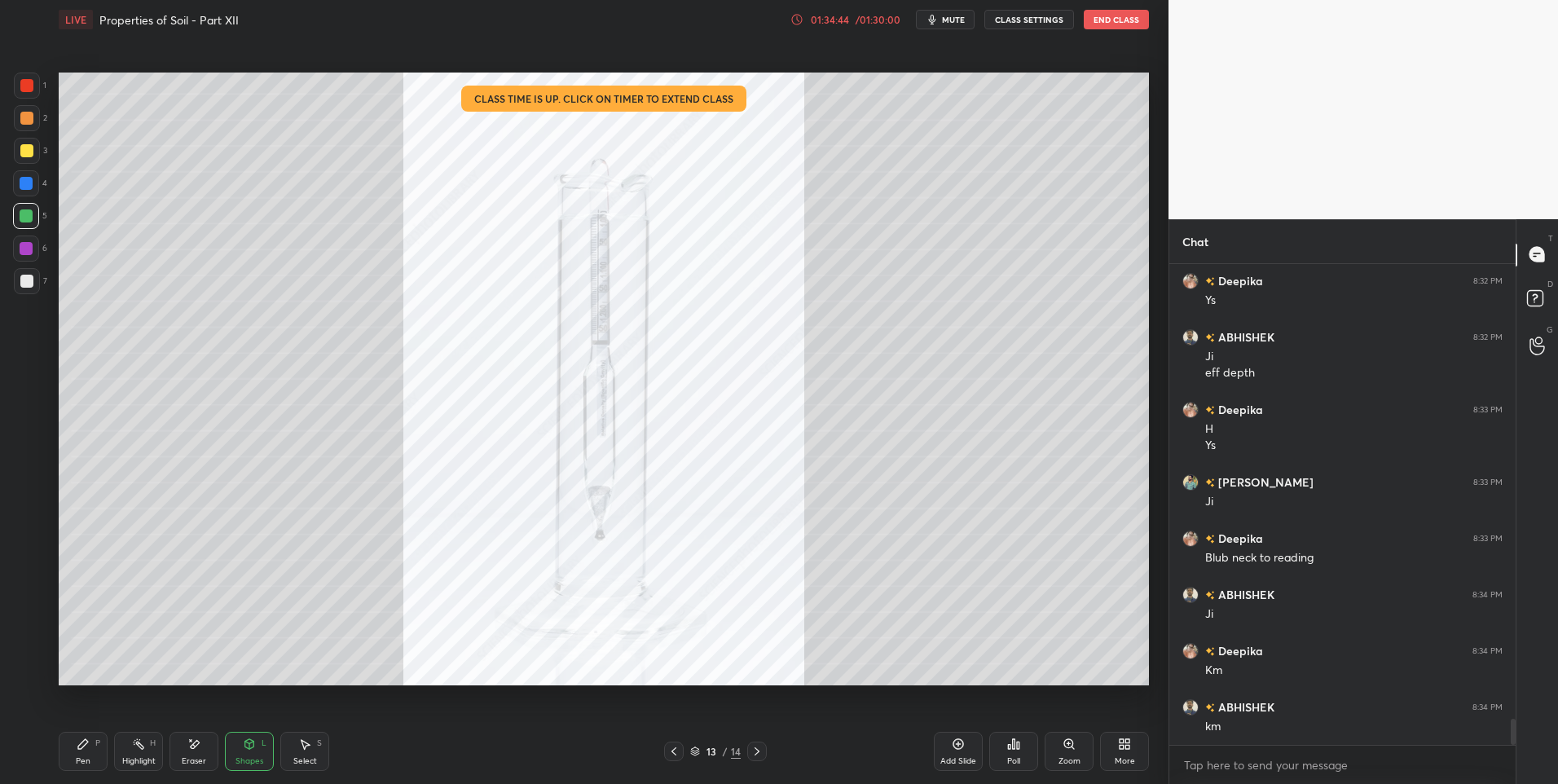
click at [665, 751] on div at bounding box center [673, 751] width 20 height 20
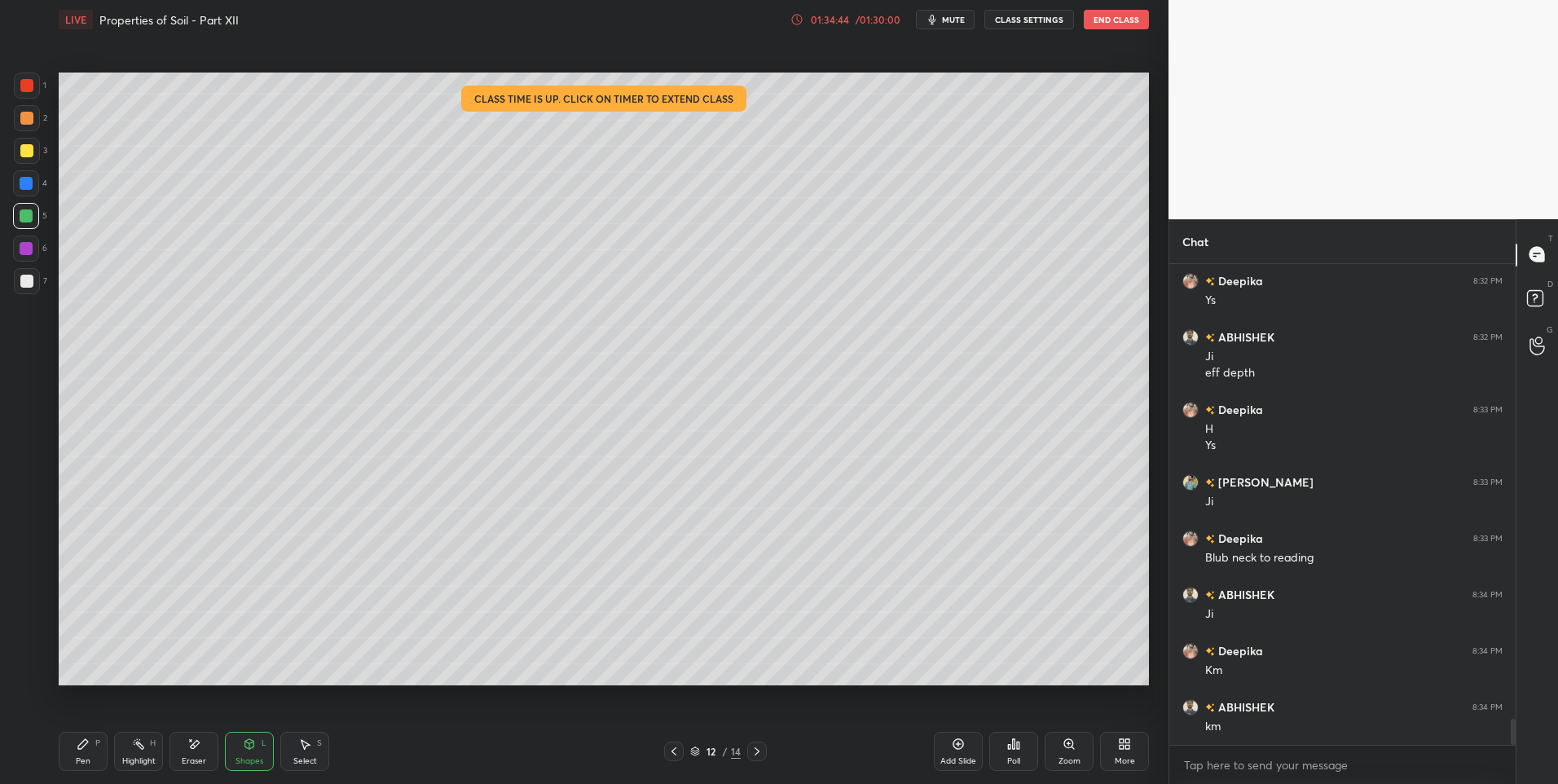
click at [949, 746] on div "Add Slide" at bounding box center [959, 751] width 49 height 39
click at [252, 746] on icon at bounding box center [250, 744] width 9 height 9
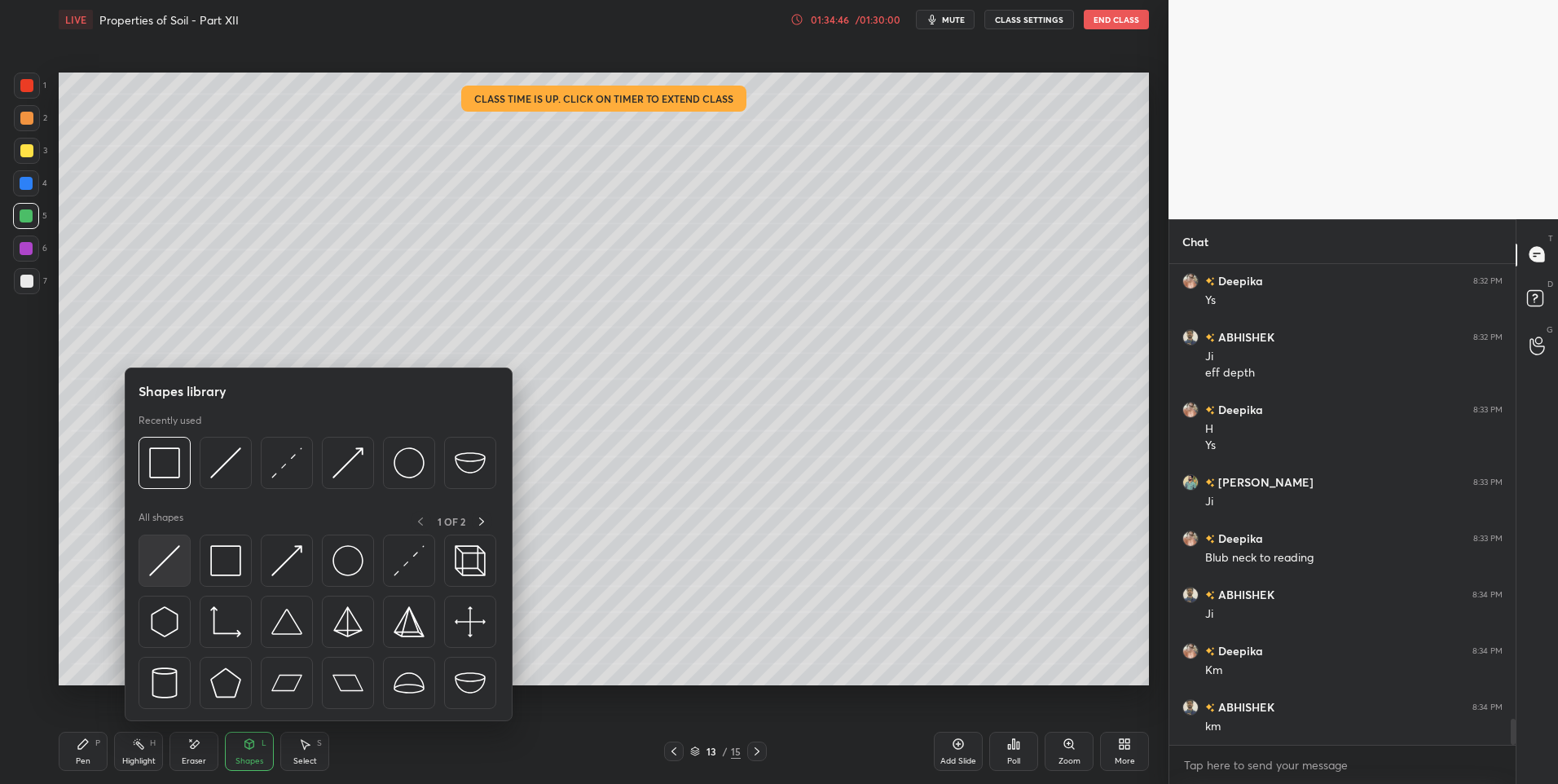
click at [168, 565] on img at bounding box center [164, 560] width 31 height 31
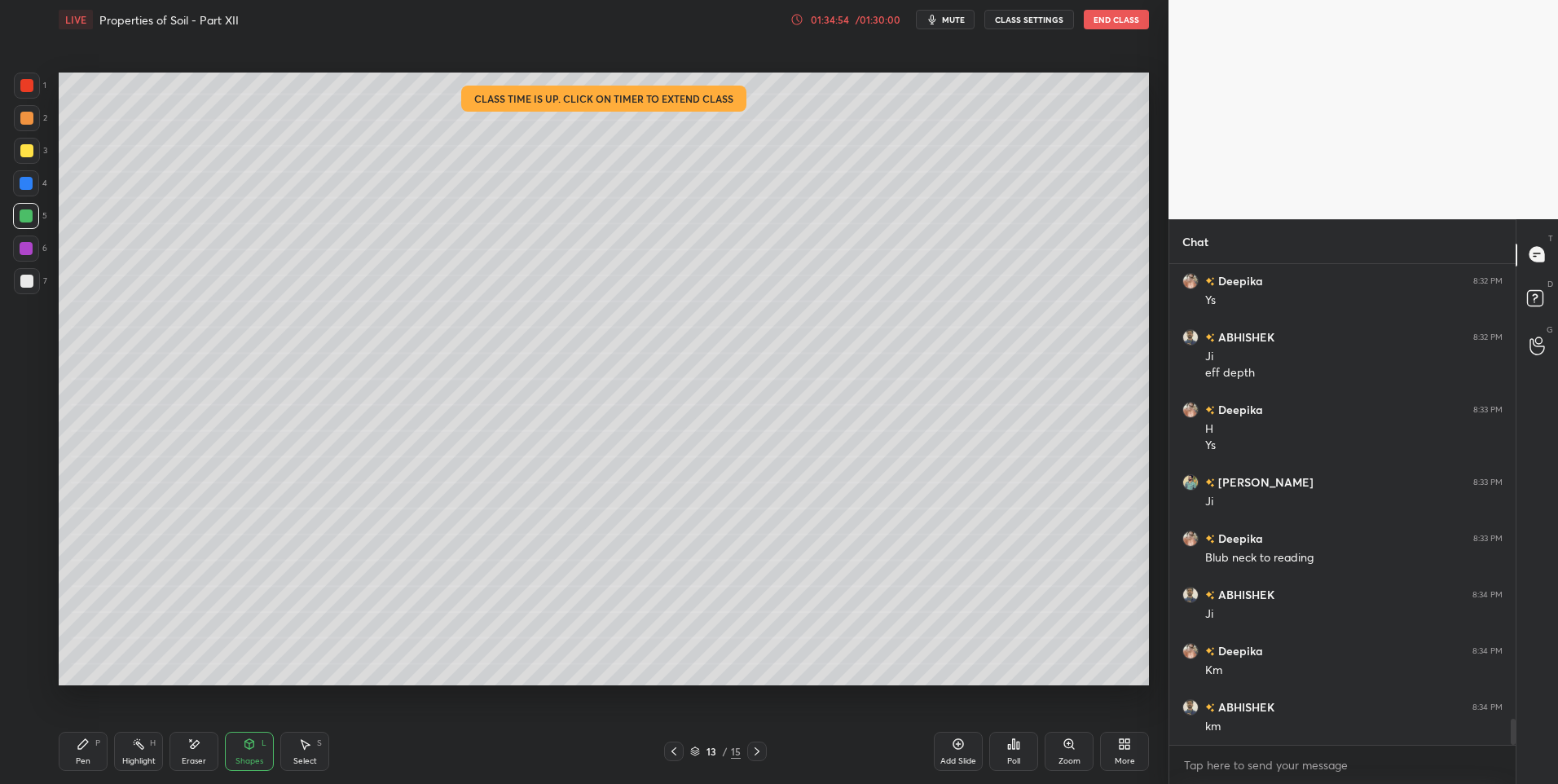
click at [302, 746] on icon at bounding box center [305, 744] width 13 height 13
click at [62, 759] on div "Pen P" at bounding box center [83, 751] width 49 height 39
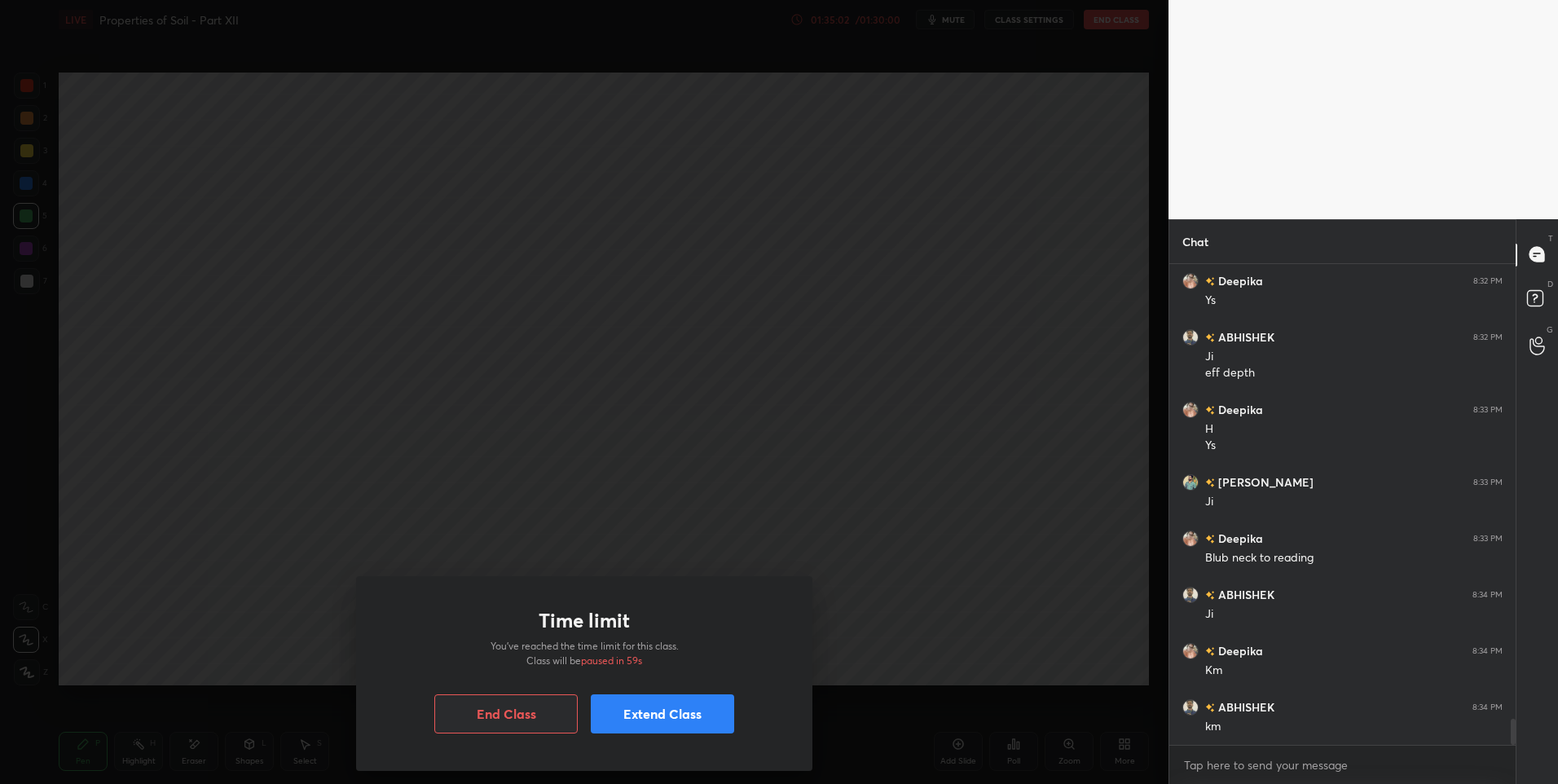
click at [651, 714] on button "Extend Class" at bounding box center [662, 714] width 144 height 39
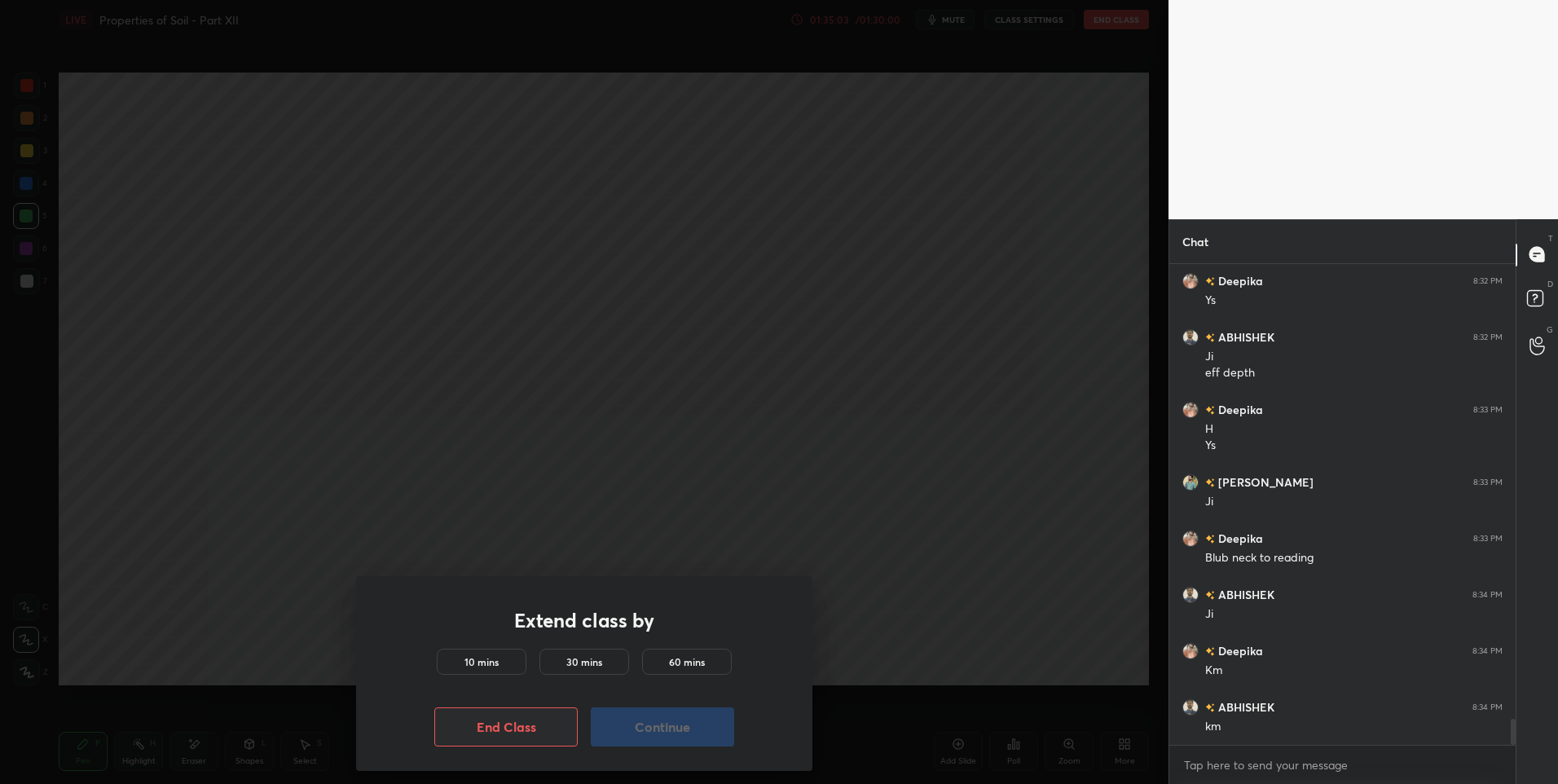
click at [488, 657] on h5 "10 mins" at bounding box center [481, 662] width 34 height 15
click at [684, 733] on button "Continue" at bounding box center [662, 727] width 144 height 39
click at [661, 722] on button "Continue" at bounding box center [662, 727] width 144 height 39
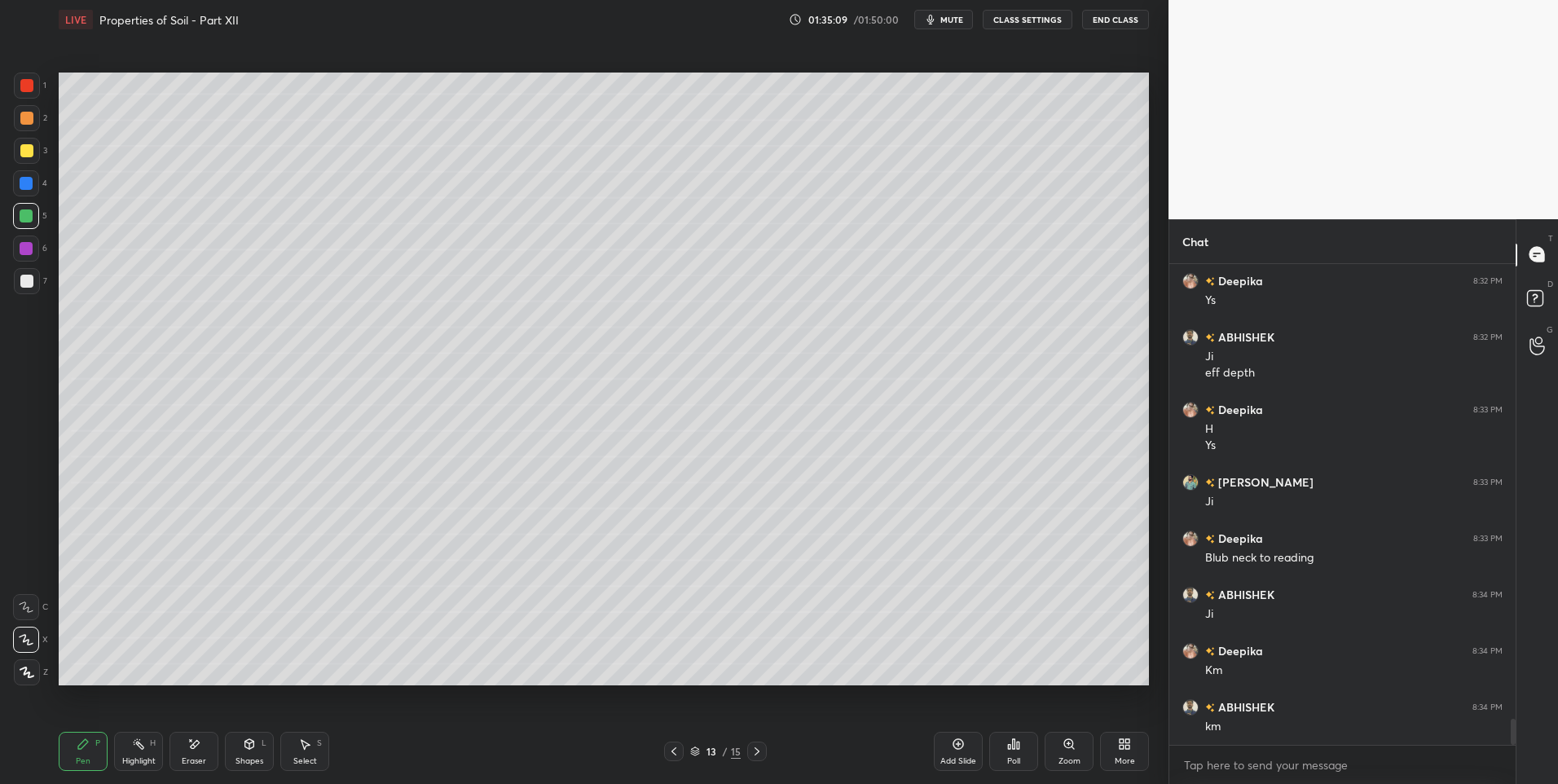
click at [77, 762] on div "Pen" at bounding box center [83, 761] width 15 height 8
click at [23, 280] on div at bounding box center [27, 281] width 13 height 13
click at [316, 753] on div "Select S" at bounding box center [305, 751] width 49 height 39
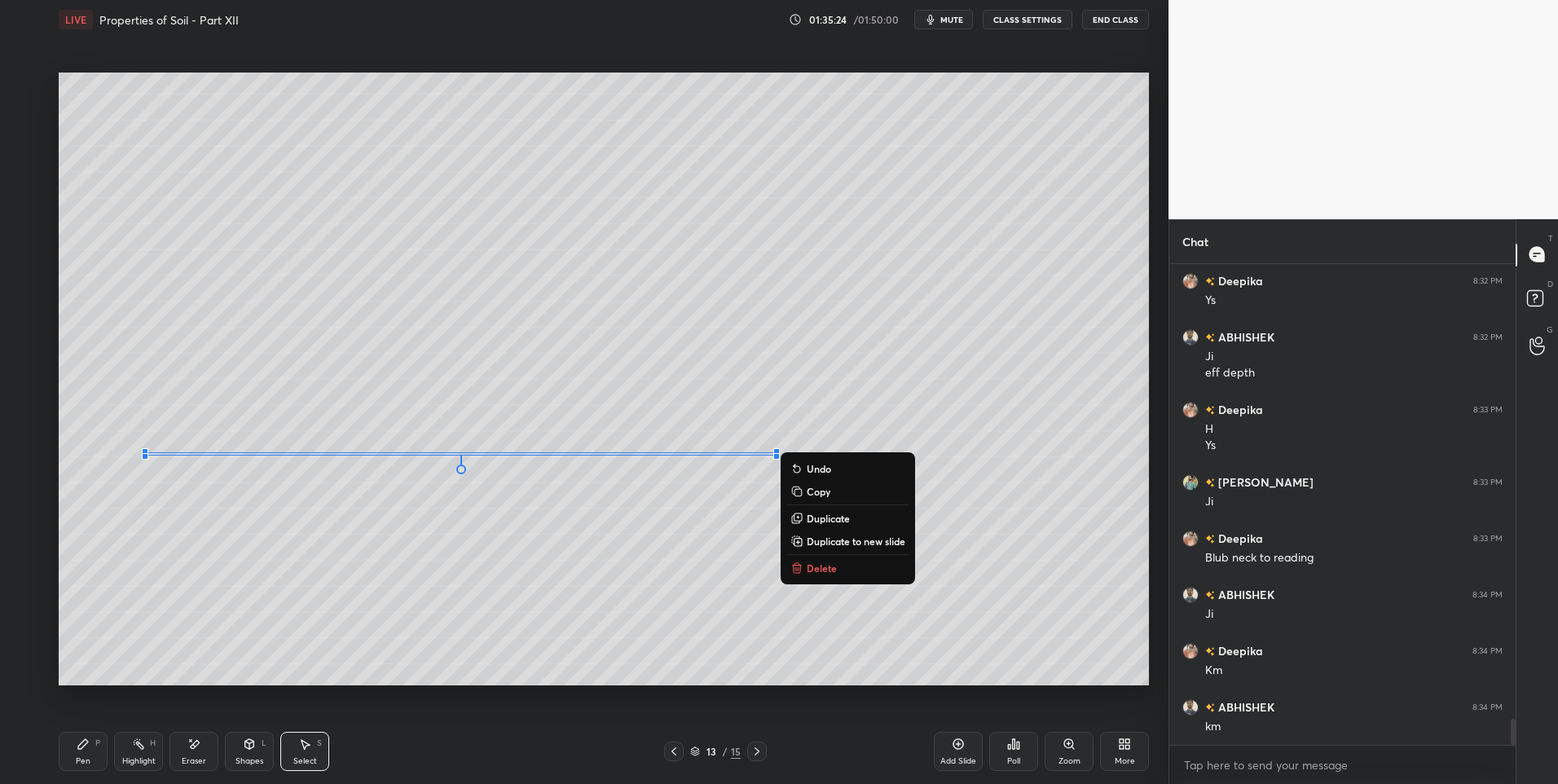
click at [197, 568] on div "0 ° Undo Copy Duplicate Duplicate to new slide Delete" at bounding box center [604, 379] width 1090 height 613
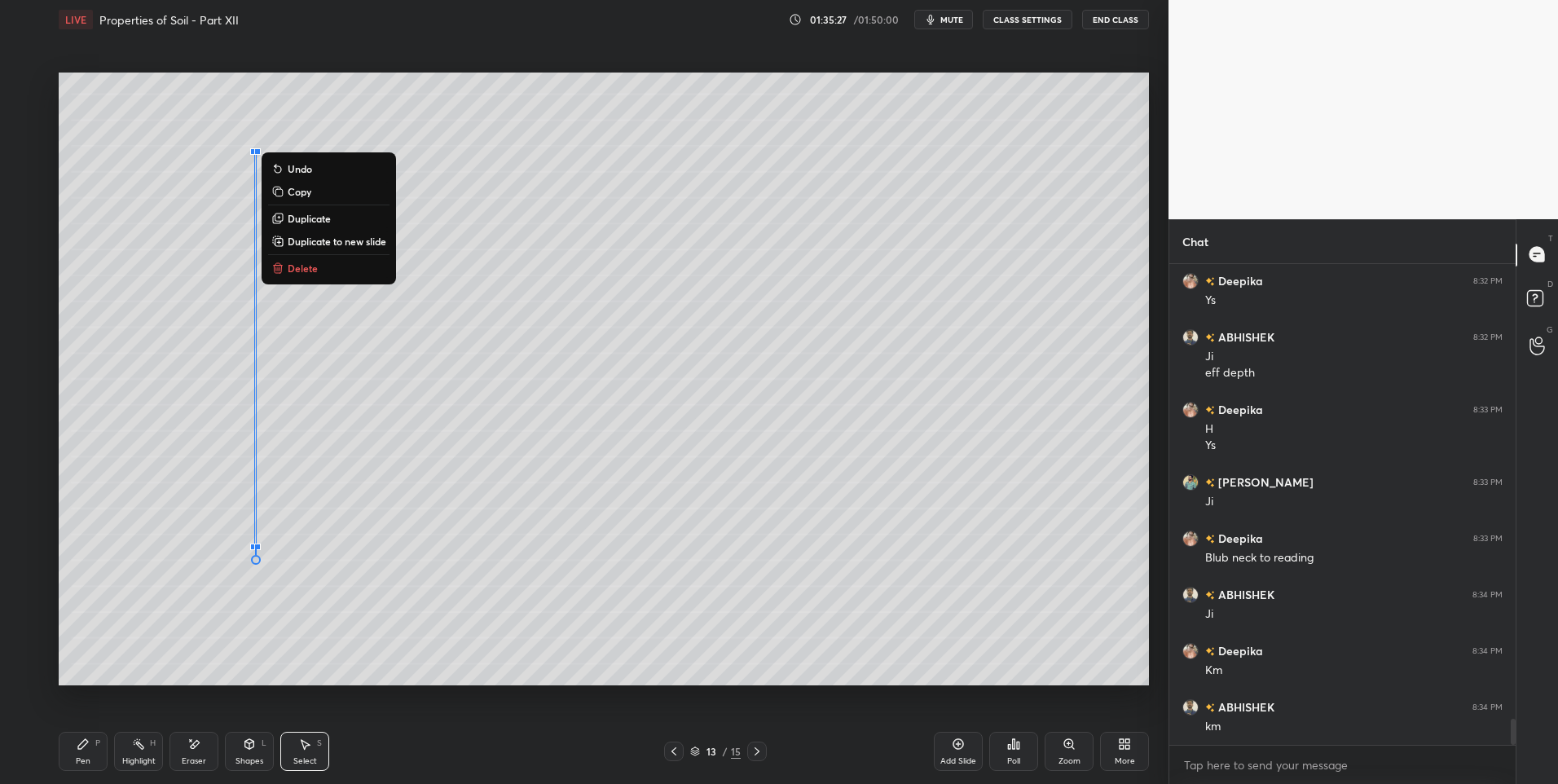
click at [192, 608] on div "0 ° Undo Copy Duplicate Duplicate to new slide Delete" at bounding box center [604, 379] width 1090 height 613
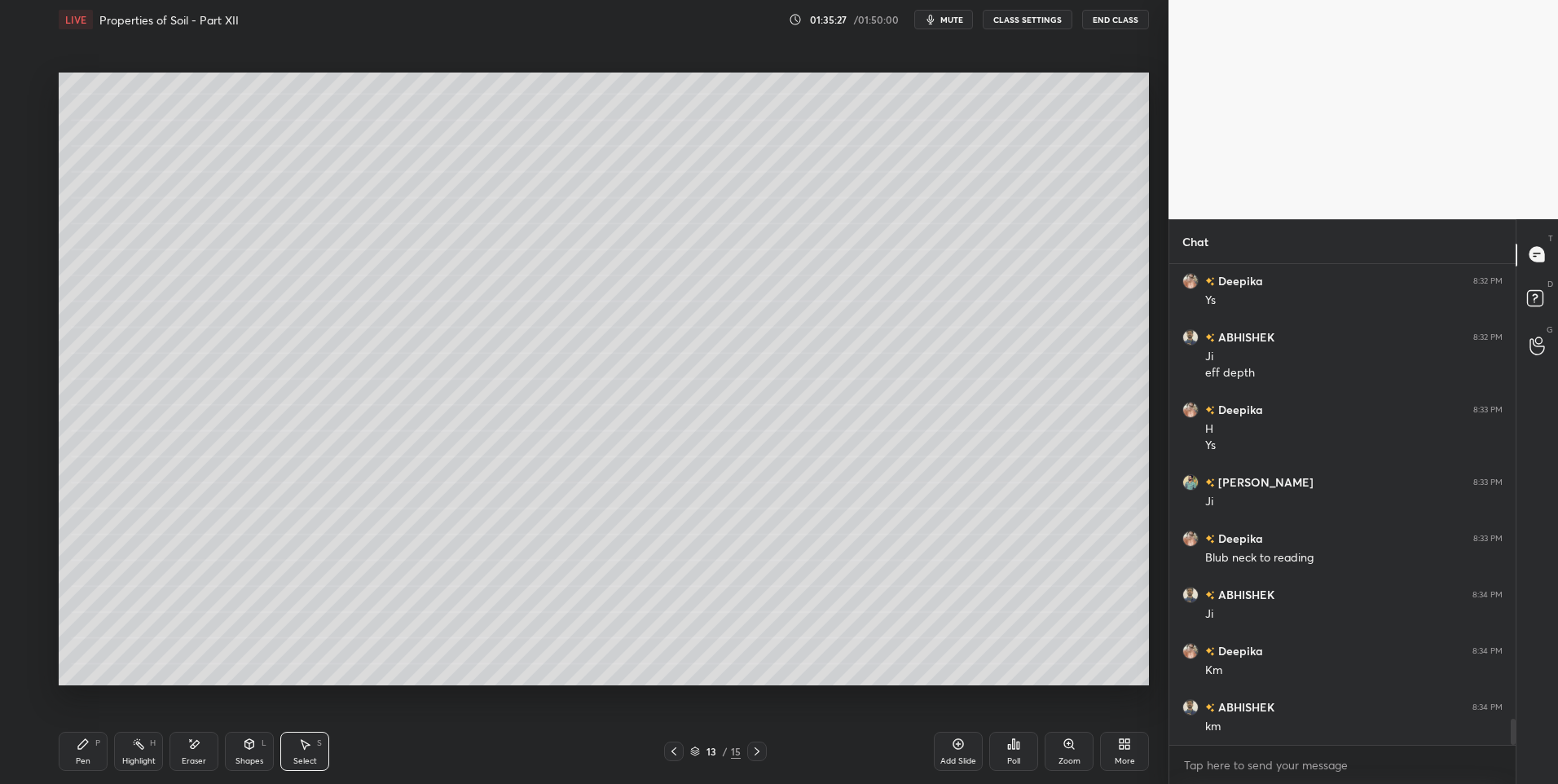
click at [81, 749] on icon at bounding box center [83, 744] width 13 height 13
click at [237, 746] on div "Shapes L" at bounding box center [250, 751] width 49 height 39
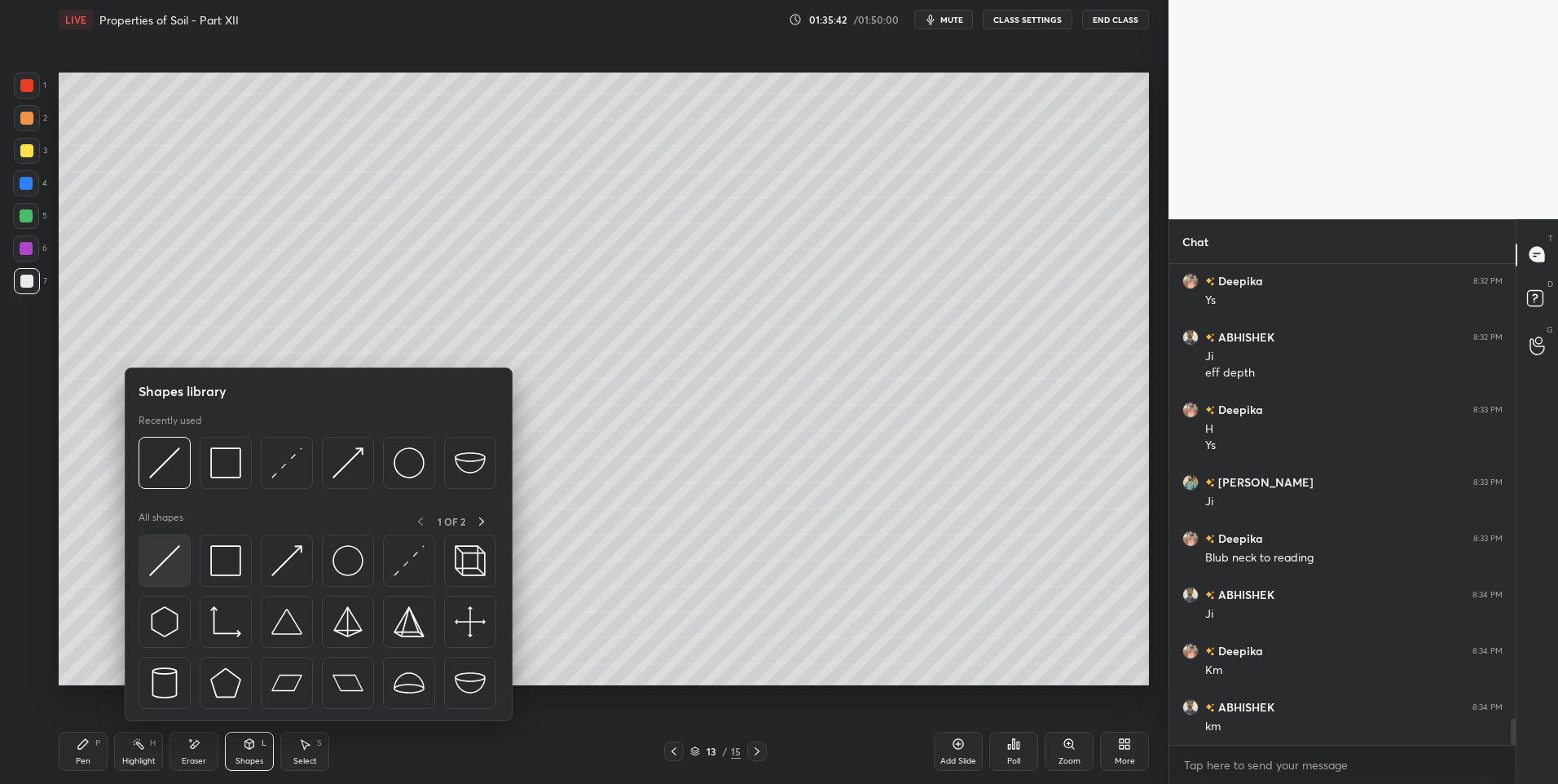
click at [174, 550] on img at bounding box center [164, 560] width 31 height 31
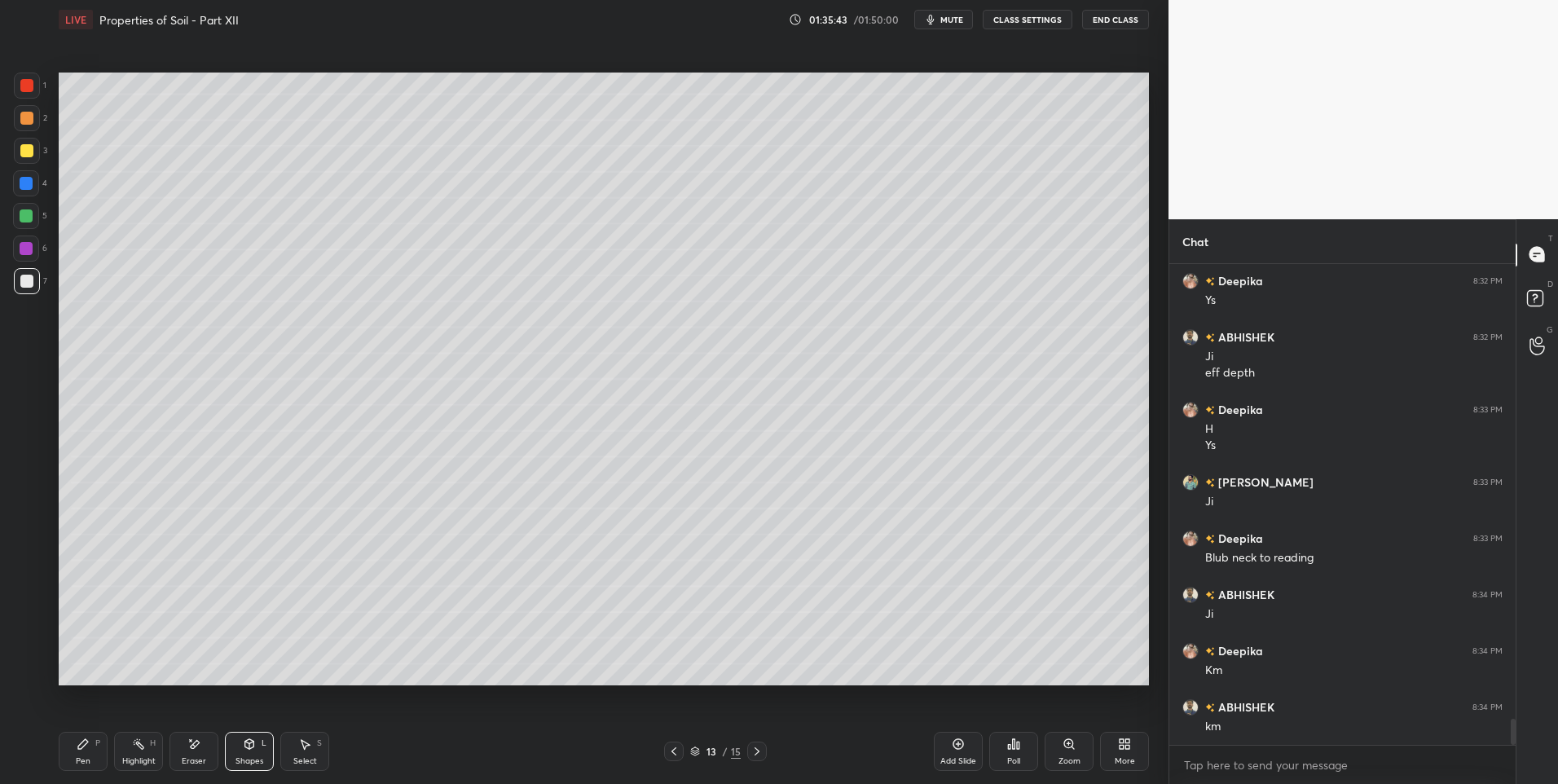
click at [28, 98] on div "1" at bounding box center [30, 88] width 33 height 33
click at [248, 751] on div "Shapes L" at bounding box center [250, 751] width 49 height 39
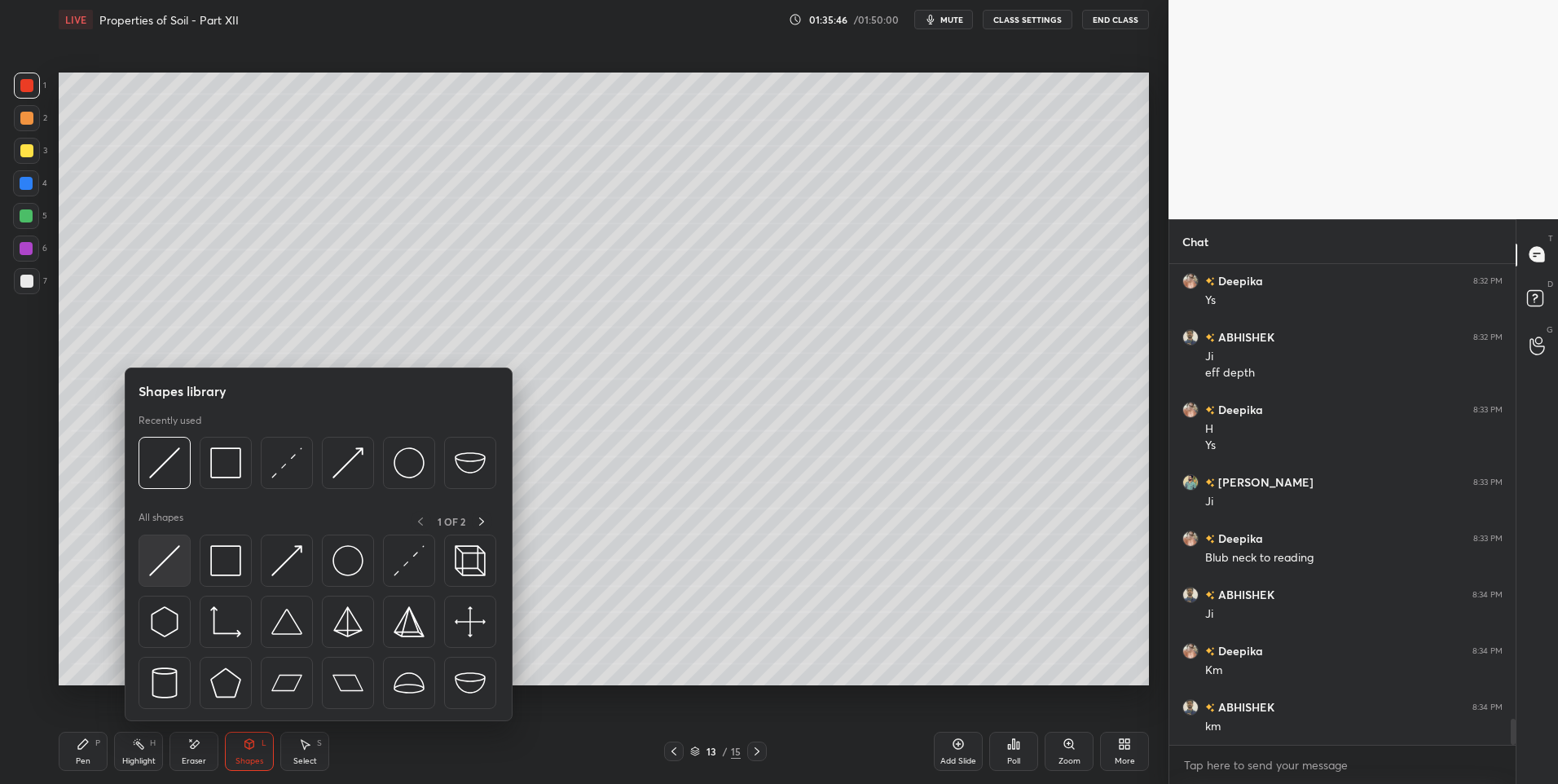
click at [159, 561] on img at bounding box center [164, 560] width 31 height 31
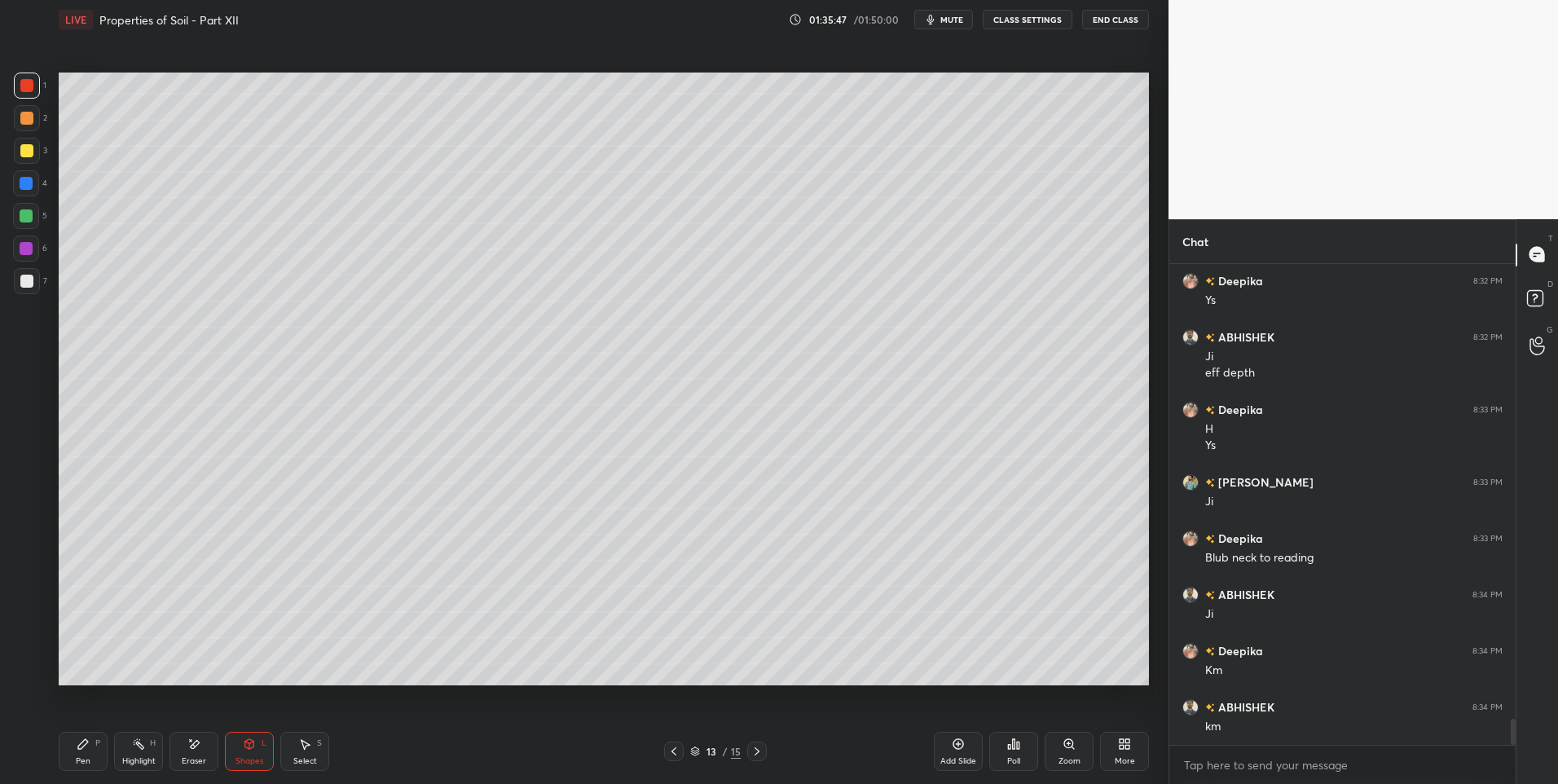
click at [86, 746] on icon at bounding box center [83, 744] width 13 height 13
click at [251, 752] on div "Shapes L" at bounding box center [250, 751] width 49 height 39
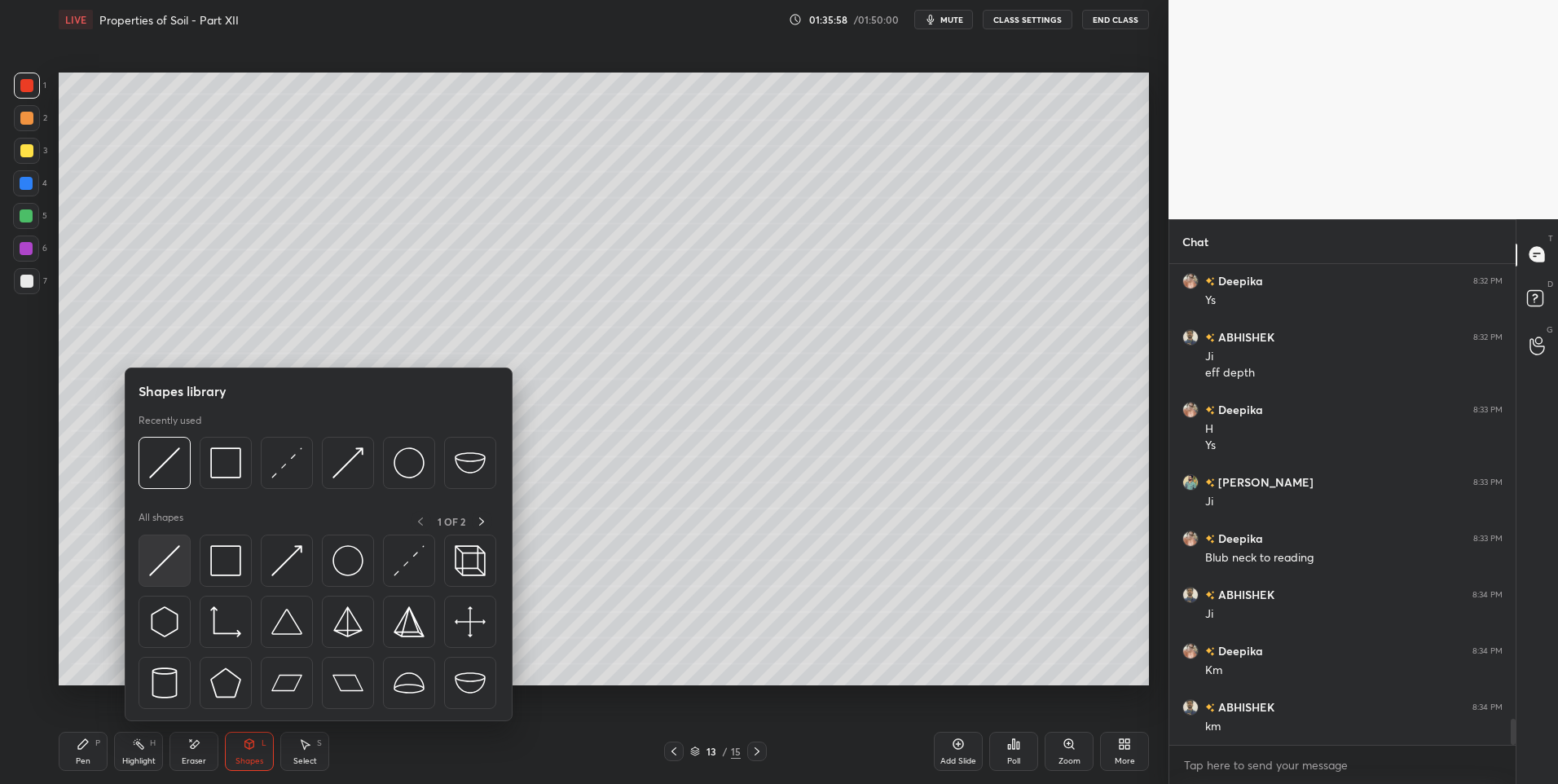
click at [161, 556] on img at bounding box center [164, 560] width 31 height 31
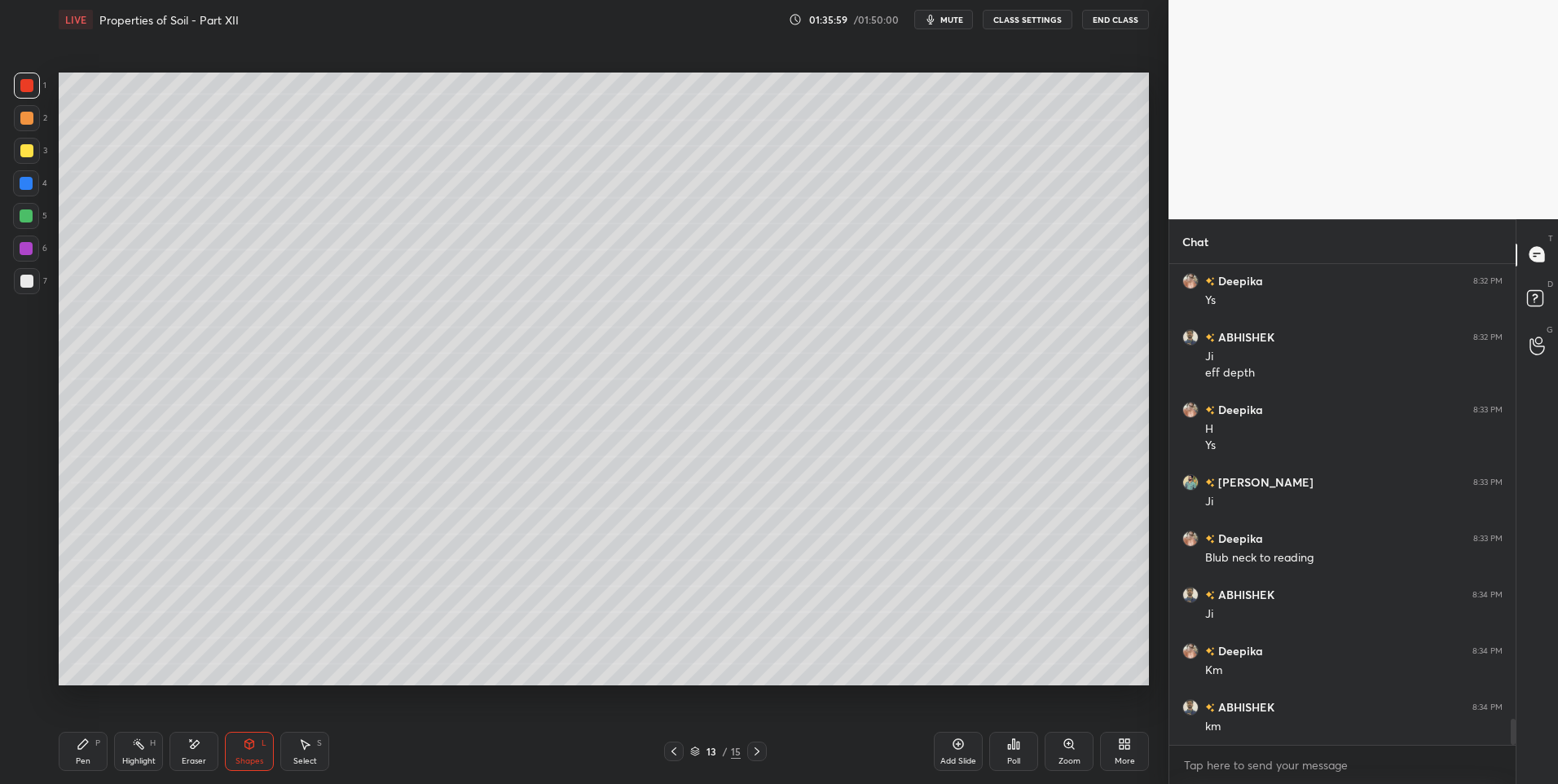
click at [26, 116] on div at bounding box center [27, 118] width 13 height 13
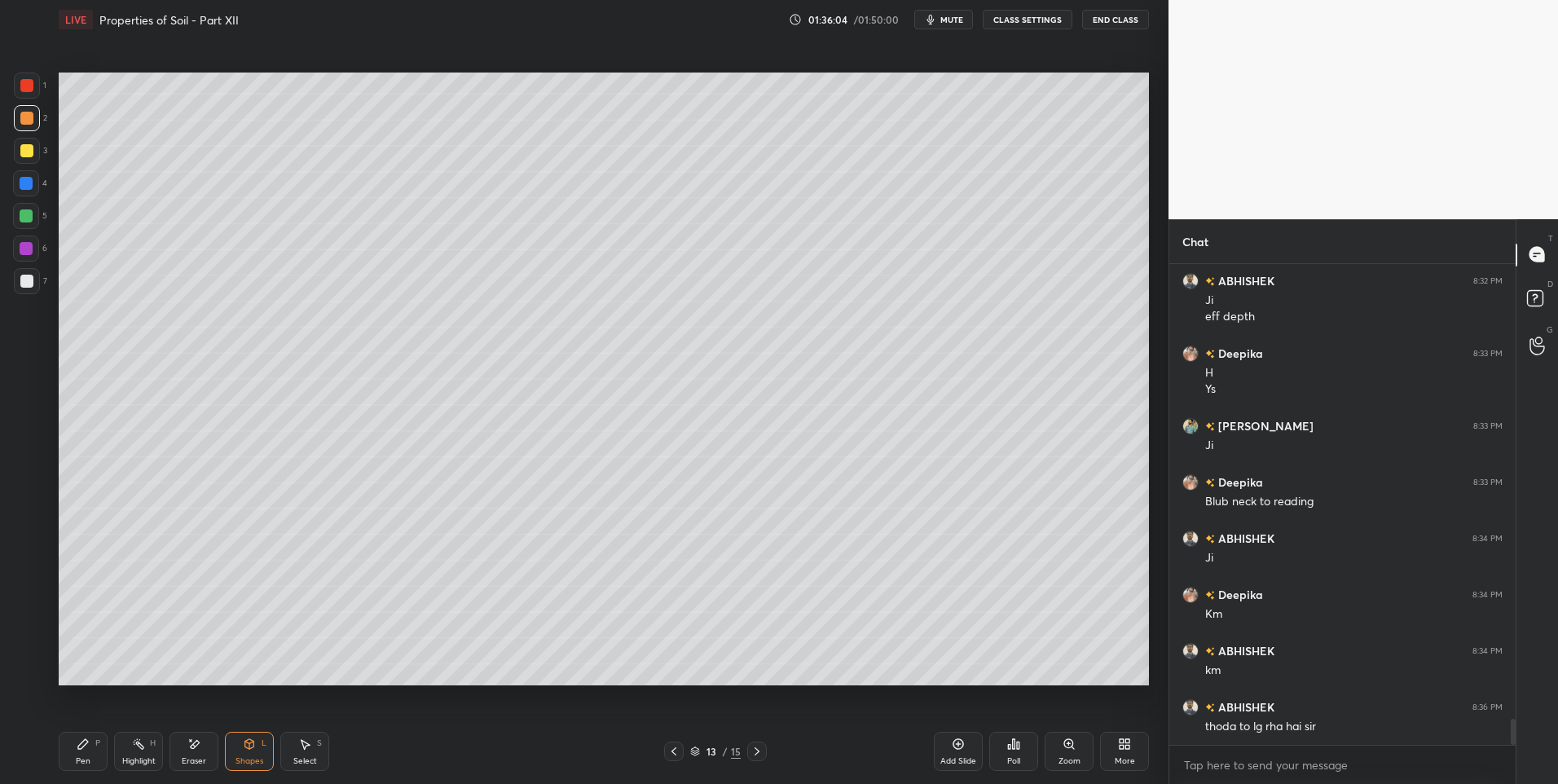
scroll to position [8381, 0]
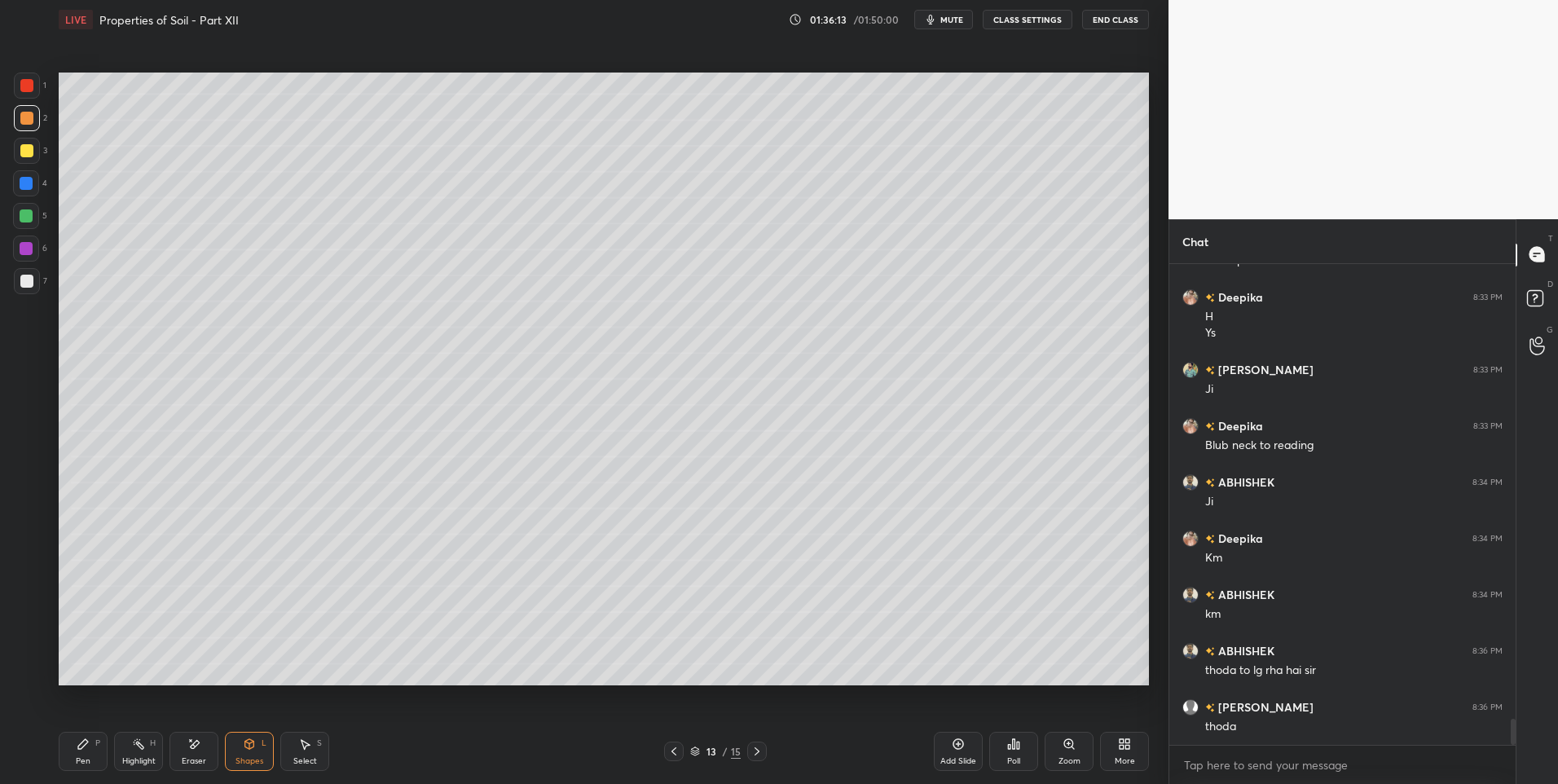
click at [83, 751] on div "Pen P" at bounding box center [83, 751] width 49 height 39
click at [31, 249] on div at bounding box center [26, 249] width 13 height 13
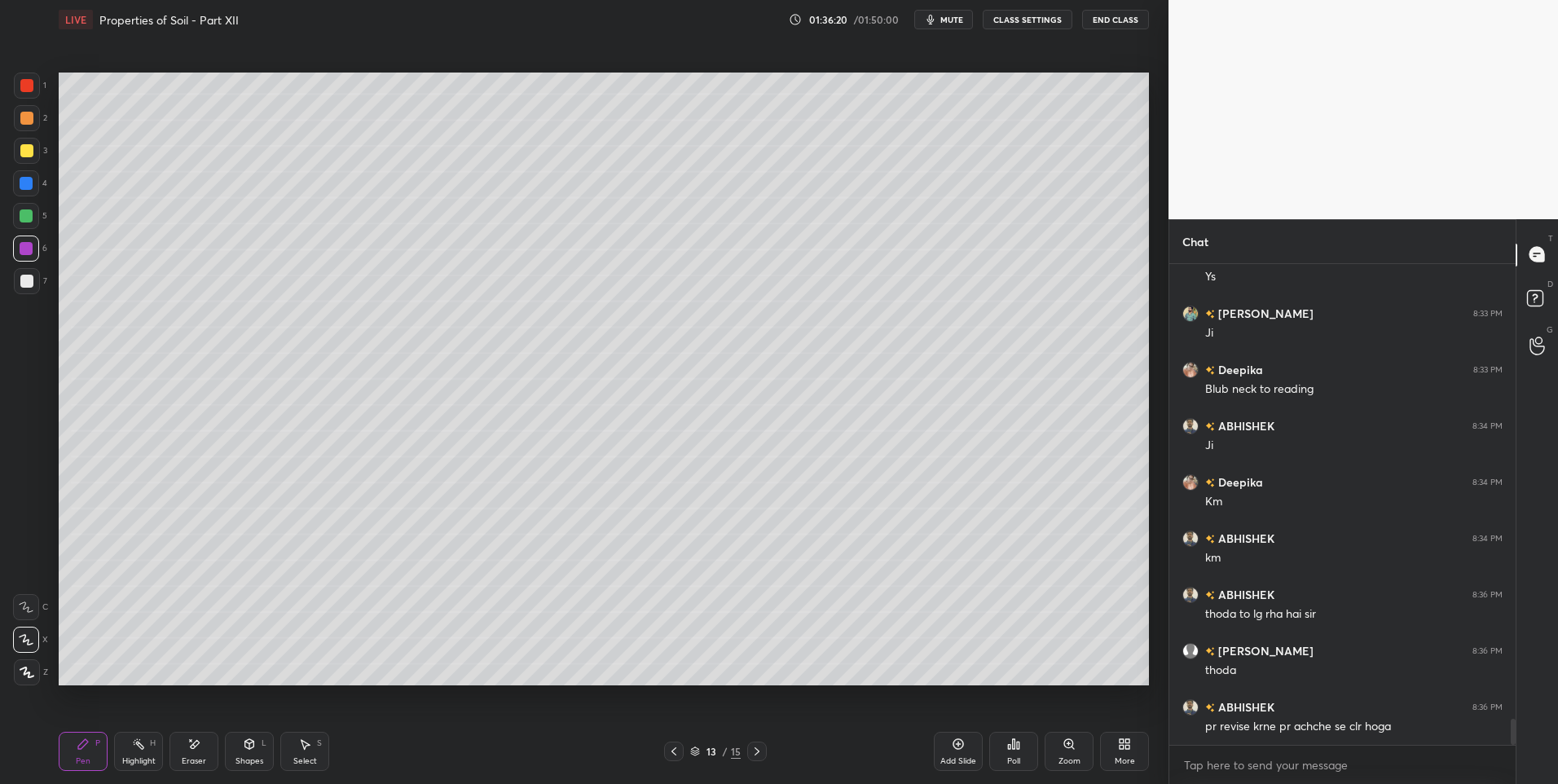
scroll to position [8494, 0]
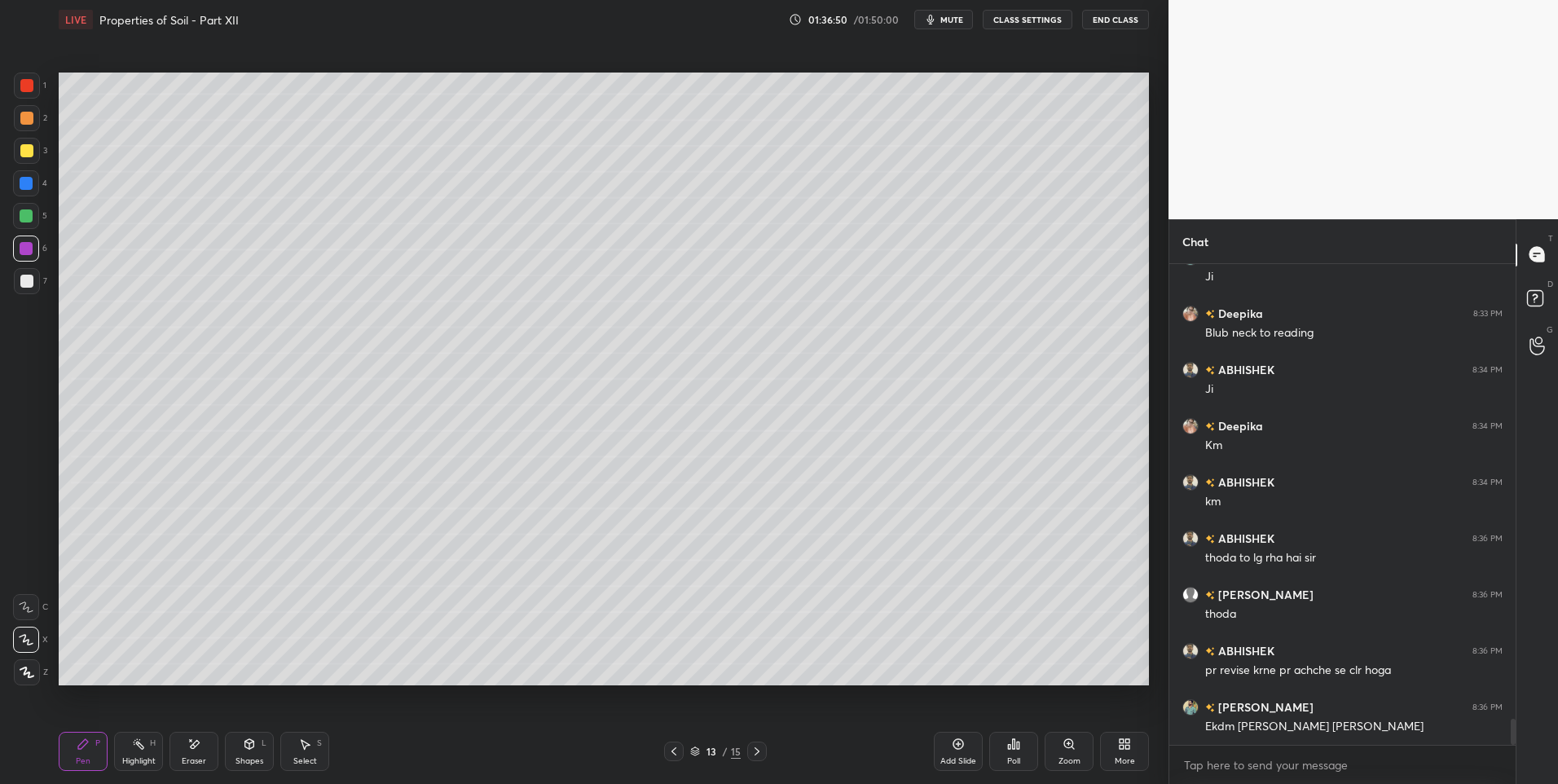
click at [133, 750] on div "Highlight H" at bounding box center [139, 751] width 49 height 39
click at [90, 748] on div "Pen P" at bounding box center [83, 751] width 49 height 39
click at [23, 291] on div at bounding box center [27, 281] width 26 height 26
click at [673, 757] on icon at bounding box center [674, 751] width 13 height 13
click at [670, 760] on div at bounding box center [673, 751] width 20 height 20
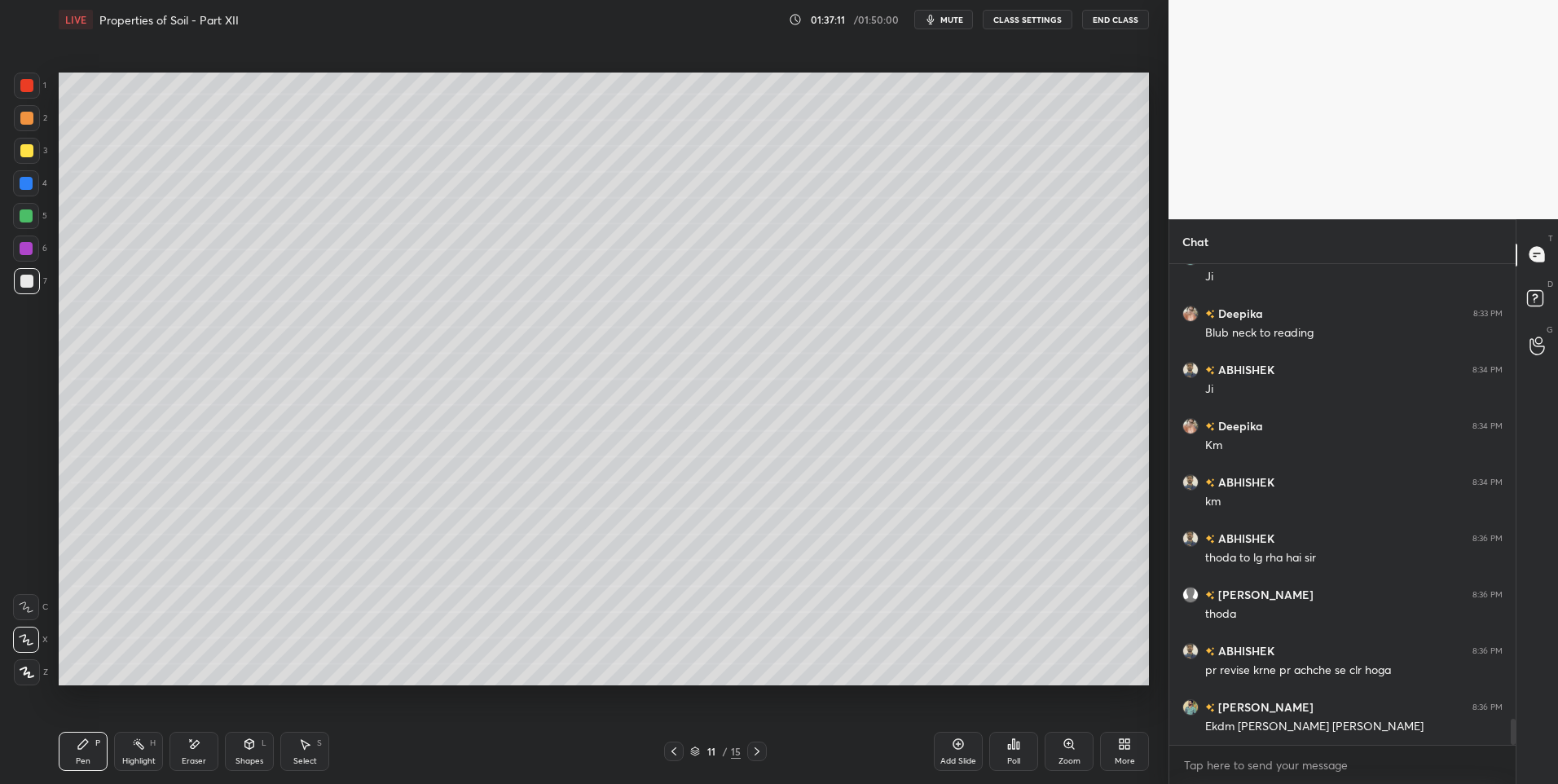
click at [669, 753] on icon at bounding box center [674, 751] width 13 height 13
click at [668, 747] on icon at bounding box center [674, 751] width 13 height 13
click at [669, 750] on icon at bounding box center [674, 751] width 13 height 13
click at [670, 752] on icon at bounding box center [674, 751] width 13 height 13
click at [671, 752] on icon at bounding box center [674, 751] width 13 height 13
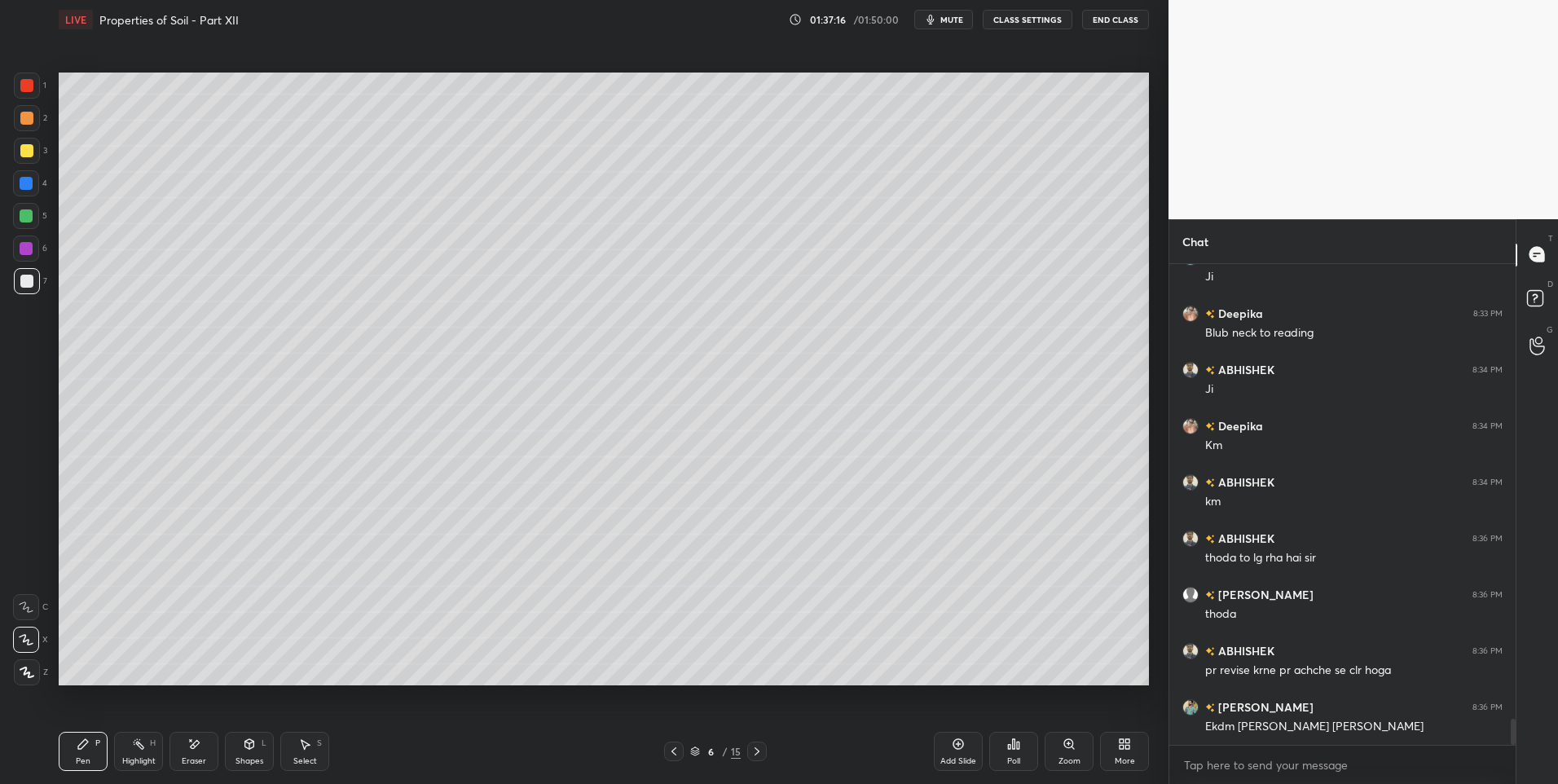
click at [673, 754] on icon at bounding box center [674, 751] width 13 height 13
click at [673, 754] on icon at bounding box center [673, 751] width 5 height 8
click at [306, 741] on icon at bounding box center [305, 744] width 13 height 13
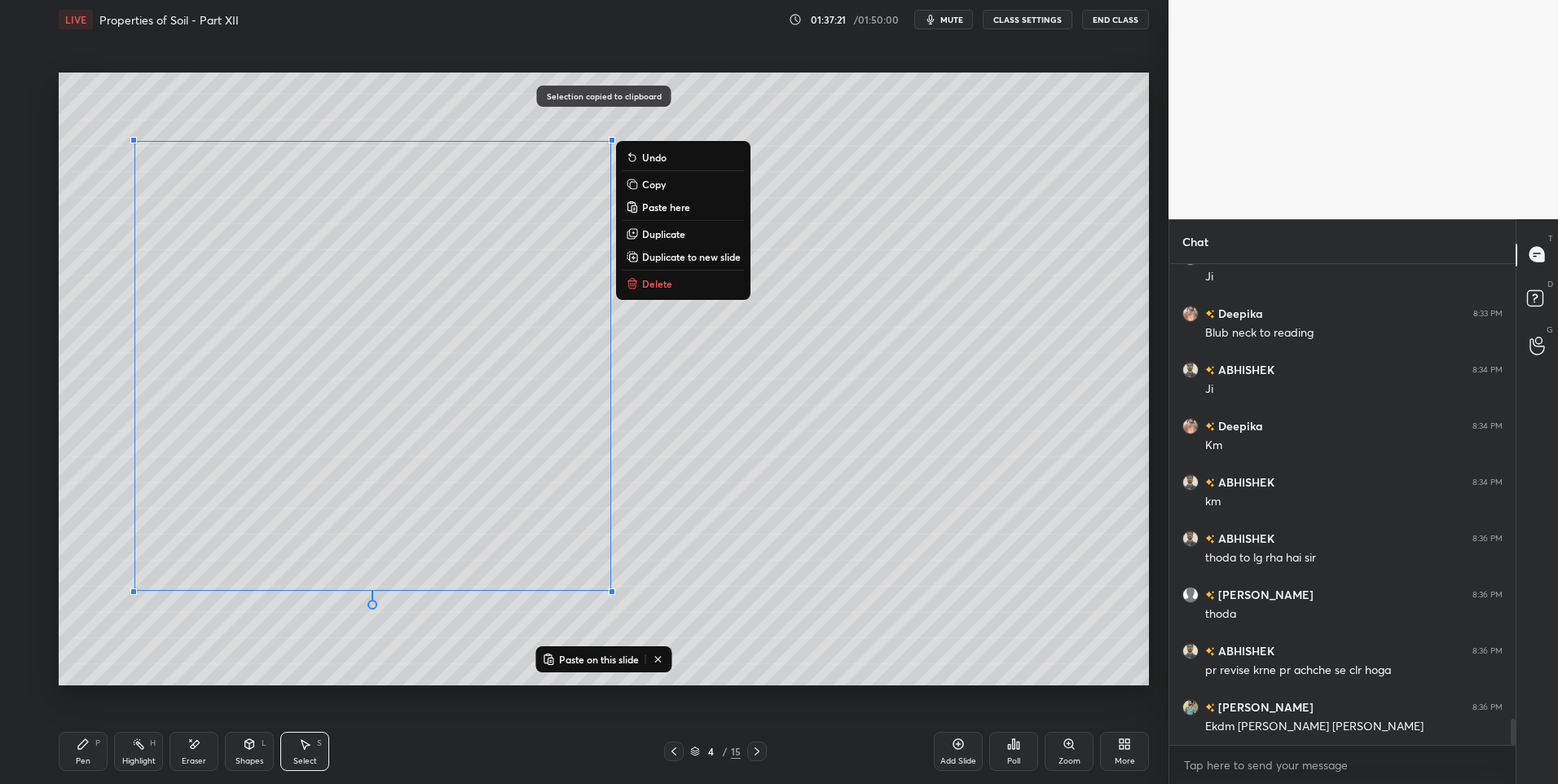
click at [755, 746] on icon at bounding box center [757, 751] width 13 height 13
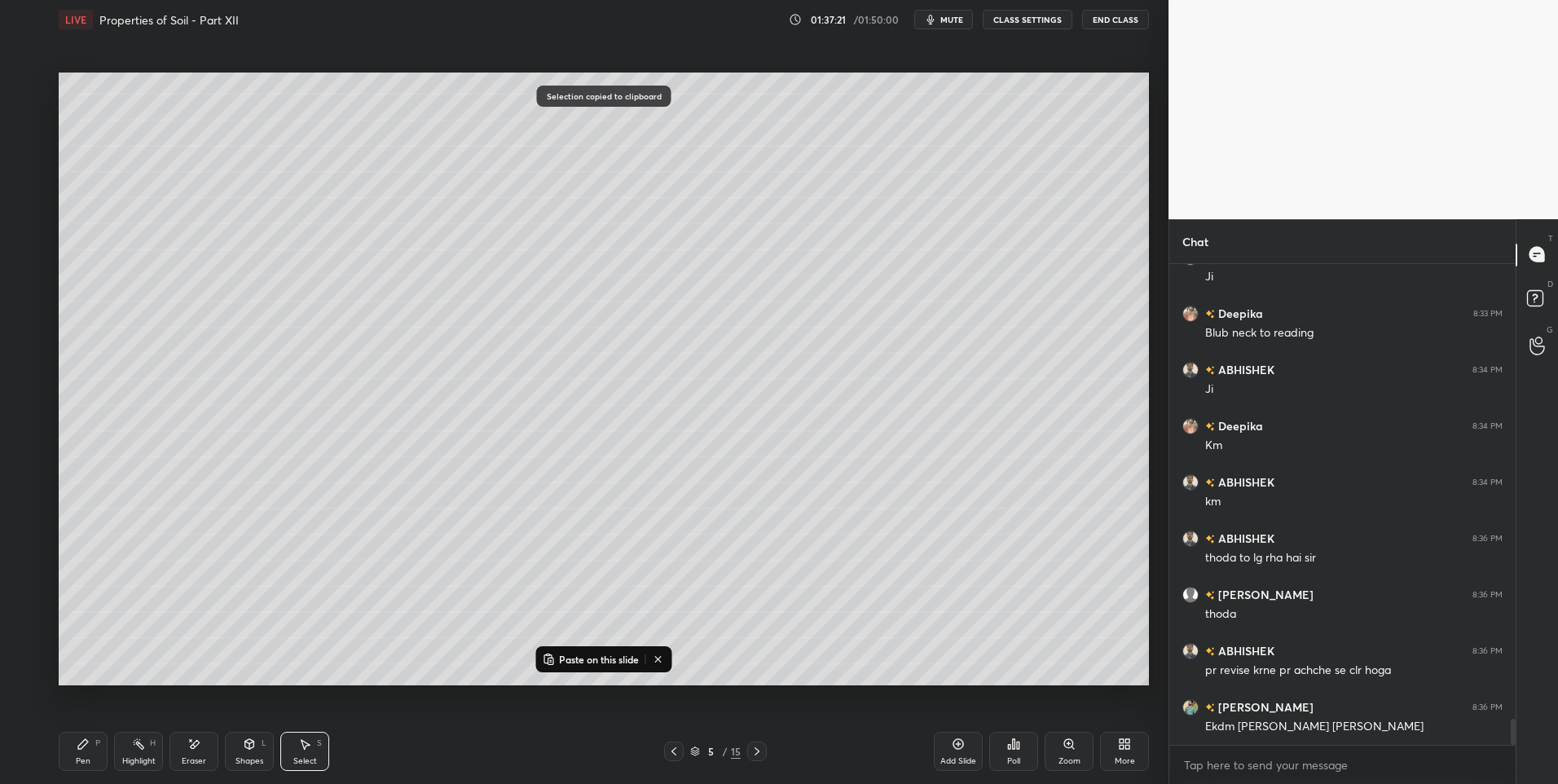
click at [760, 751] on icon at bounding box center [757, 751] width 13 height 13
click at [761, 752] on icon at bounding box center [757, 751] width 13 height 13
click at [760, 754] on icon at bounding box center [757, 751] width 13 height 13
click at [759, 758] on div at bounding box center [757, 751] width 20 height 20
click at [758, 756] on icon at bounding box center [757, 751] width 13 height 13
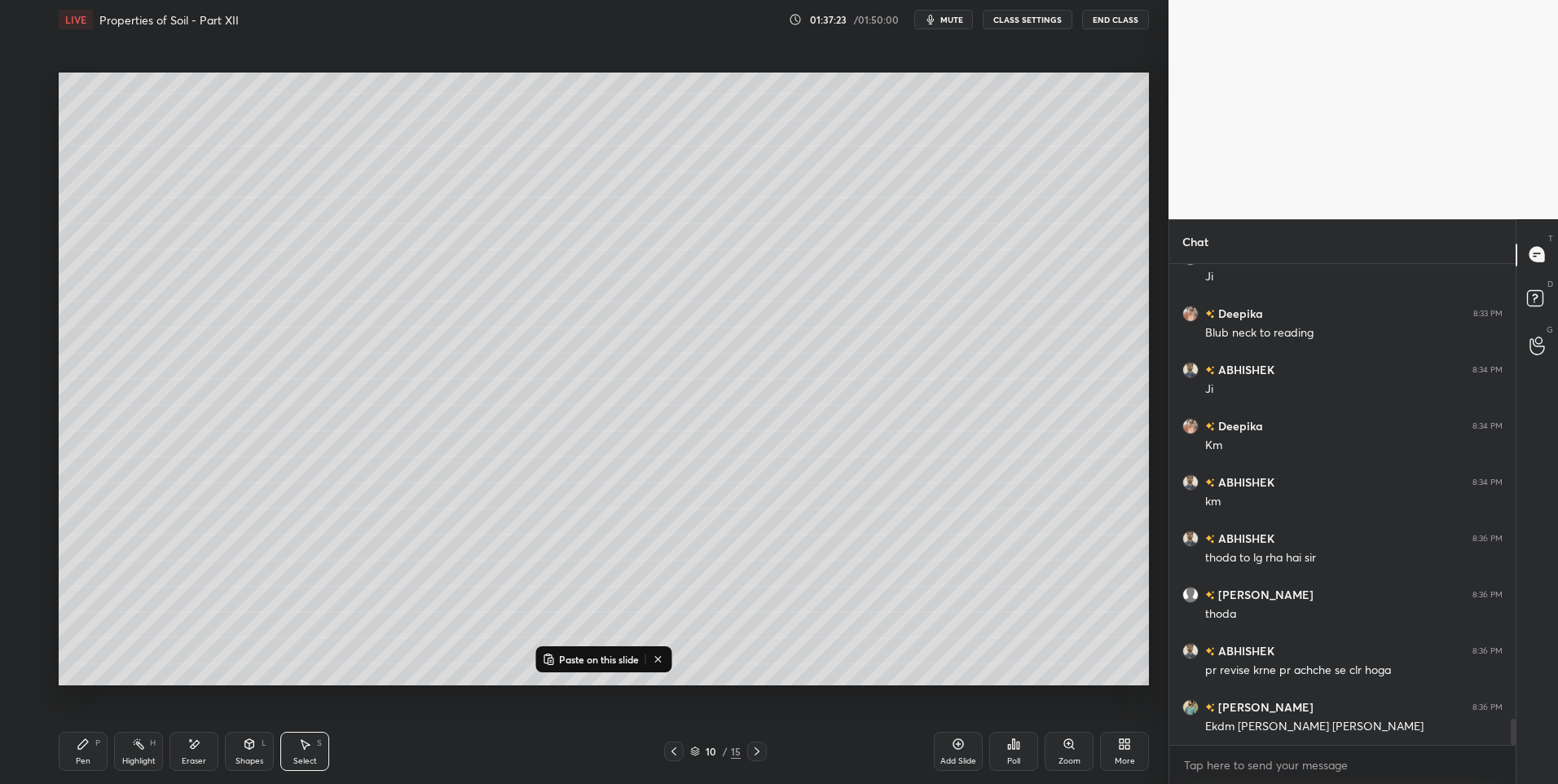
click at [757, 752] on icon at bounding box center [756, 751] width 5 height 8
click at [757, 748] on icon at bounding box center [757, 751] width 13 height 13
click at [762, 749] on icon at bounding box center [757, 751] width 13 height 13
click at [761, 750] on icon at bounding box center [757, 751] width 13 height 13
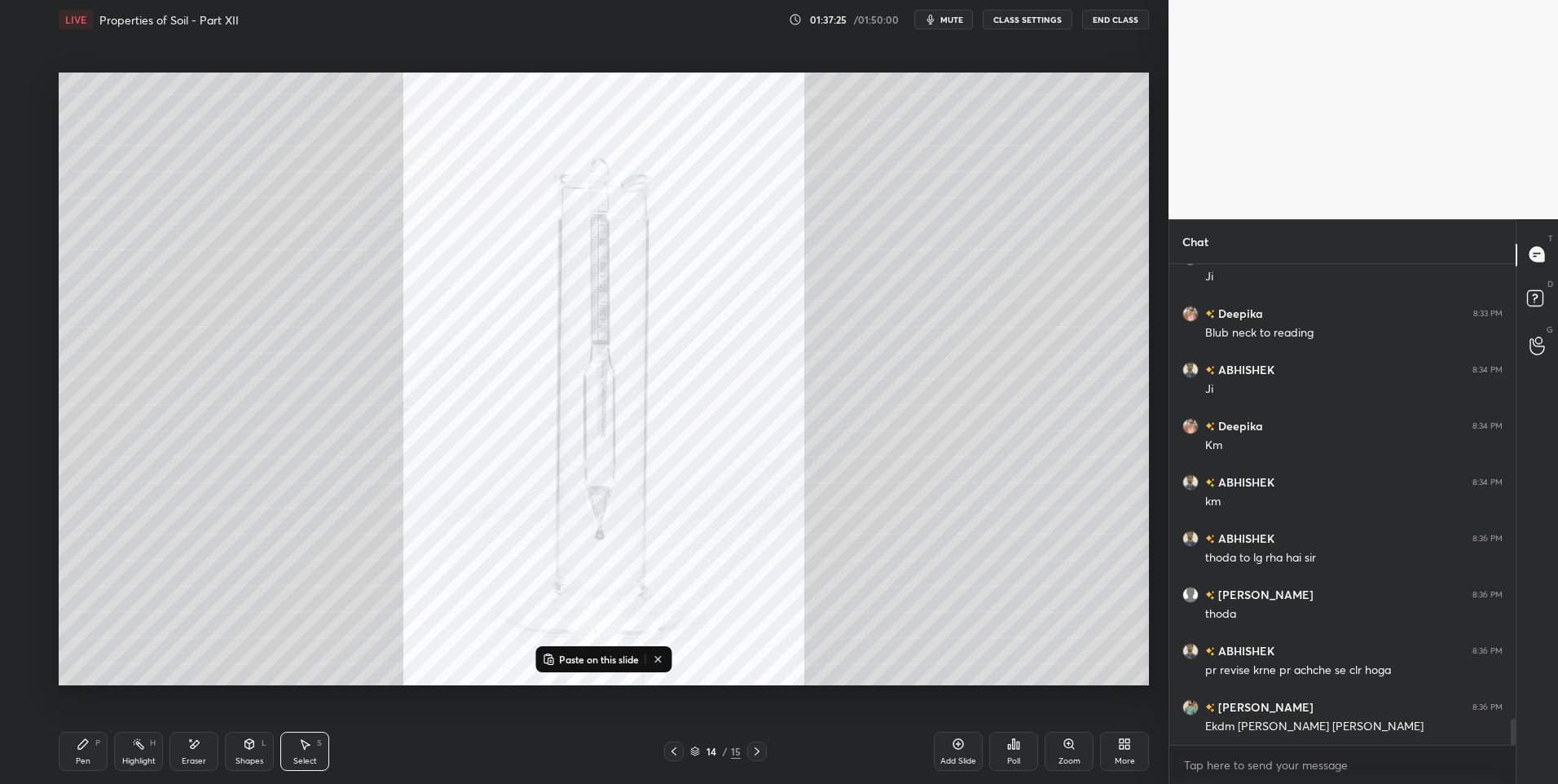
click at [677, 748] on icon at bounding box center [674, 751] width 13 height 13
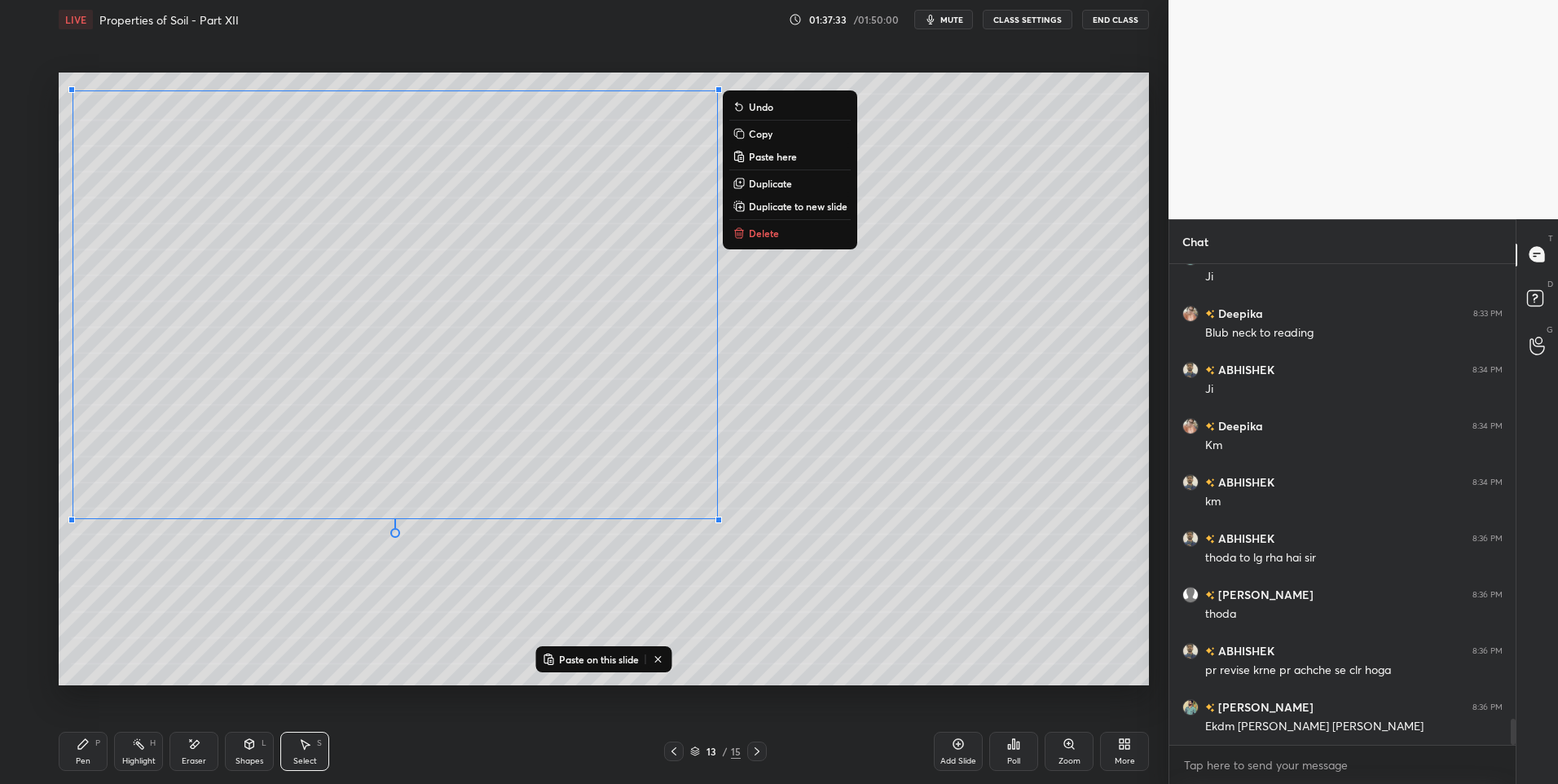
click at [811, 559] on div "0 ° Undo Copy Paste here Duplicate Duplicate to new slide Delete" at bounding box center [604, 379] width 1090 height 613
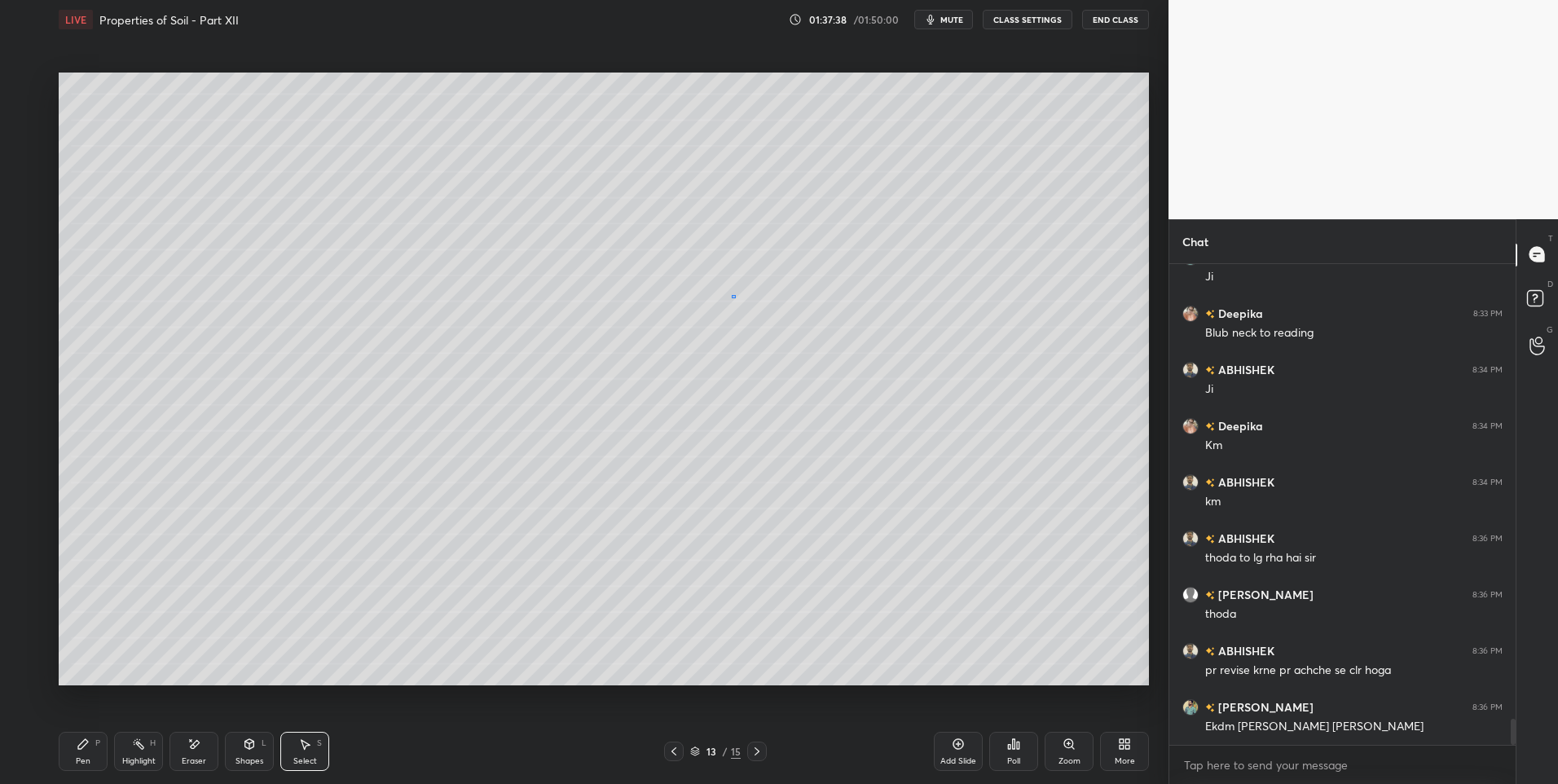
click at [731, 294] on div "0 ° Undo Copy Paste here Duplicate Duplicate to new slide Delete" at bounding box center [604, 379] width 1090 height 613
click at [254, 748] on icon at bounding box center [250, 744] width 13 height 13
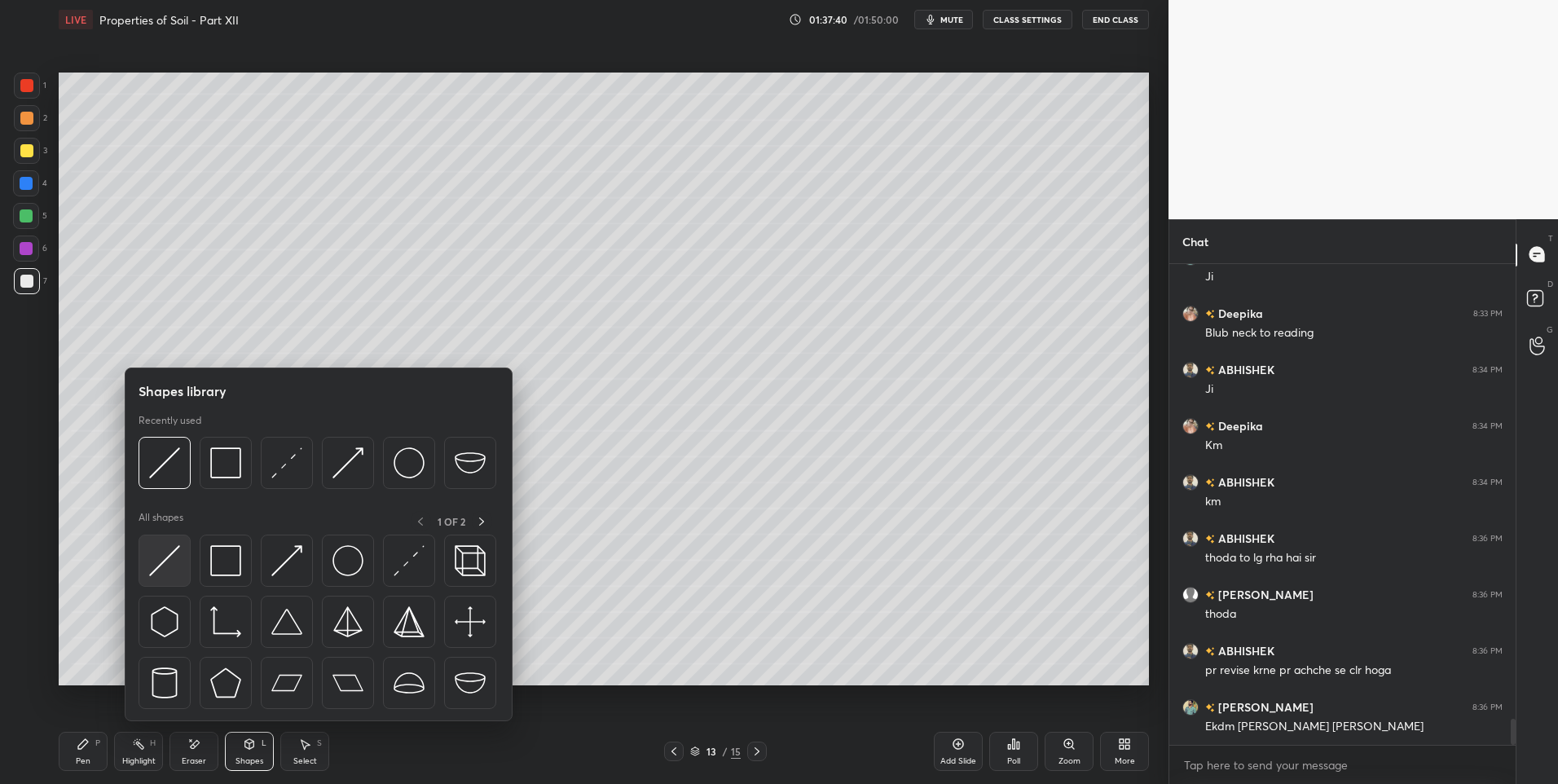
click at [165, 559] on img at bounding box center [164, 560] width 31 height 31
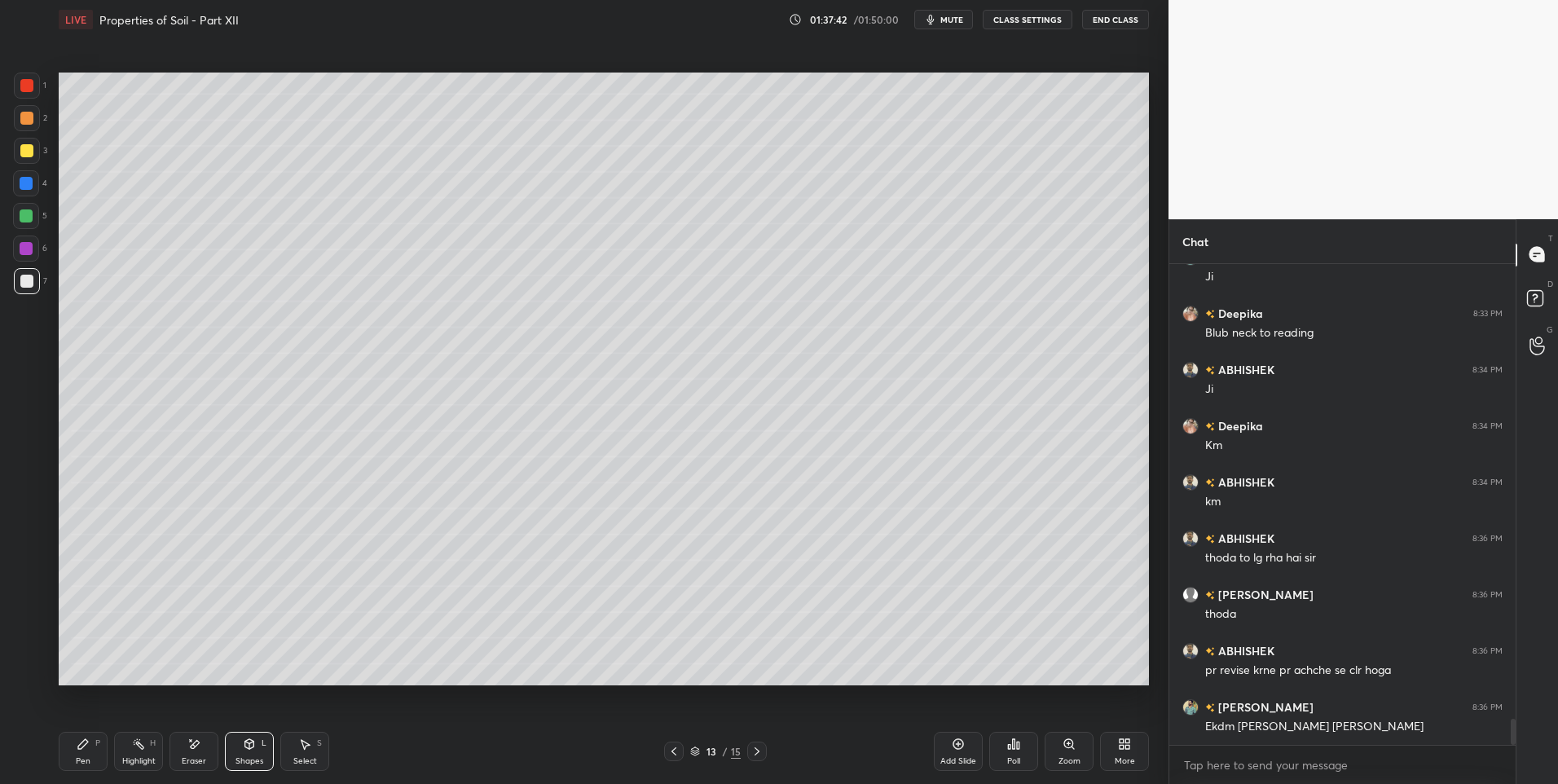
click at [196, 749] on icon at bounding box center [194, 744] width 13 height 14
click at [260, 748] on div "Shapes L" at bounding box center [250, 751] width 49 height 39
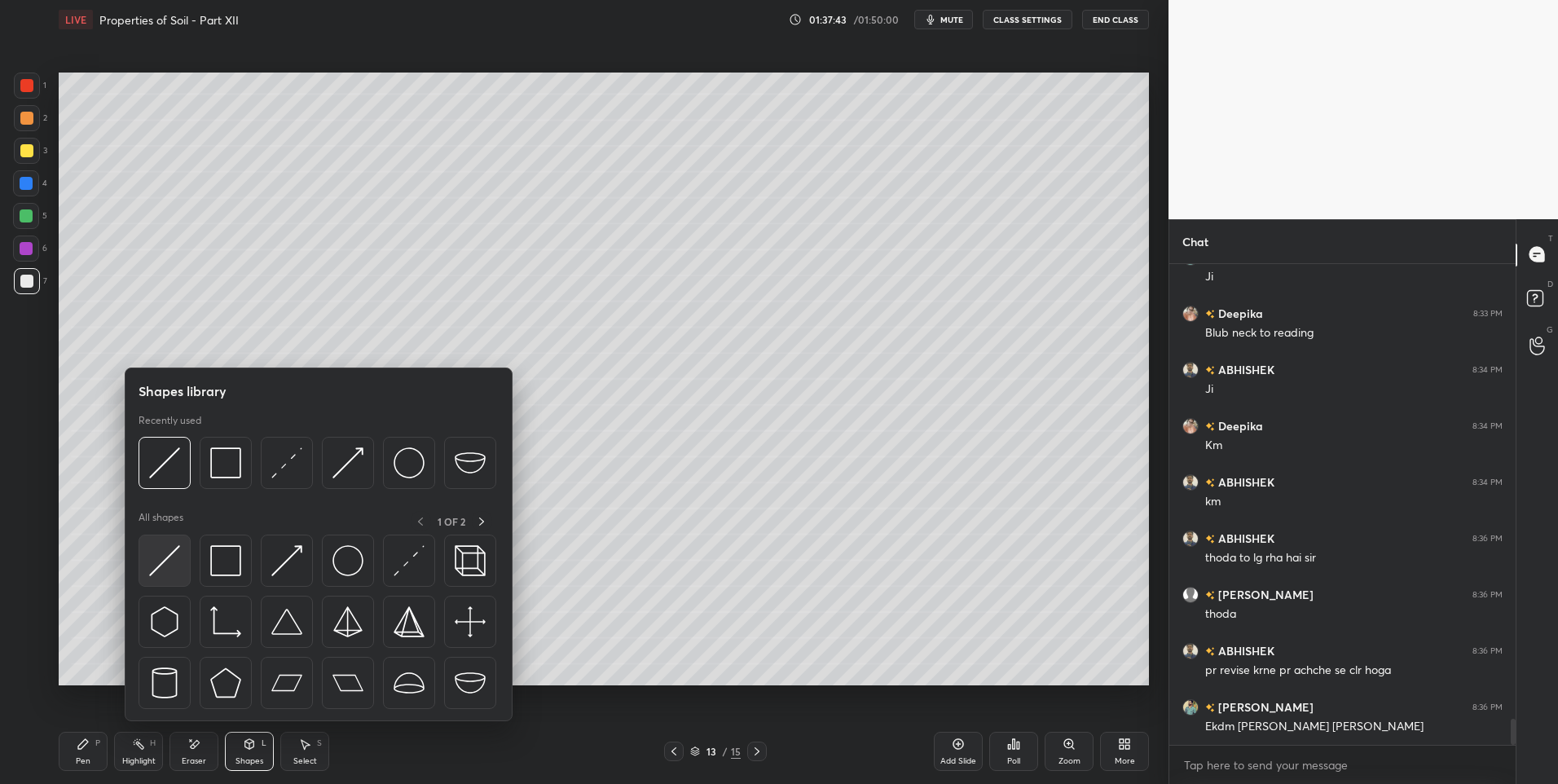
click at [159, 552] on img at bounding box center [164, 560] width 31 height 31
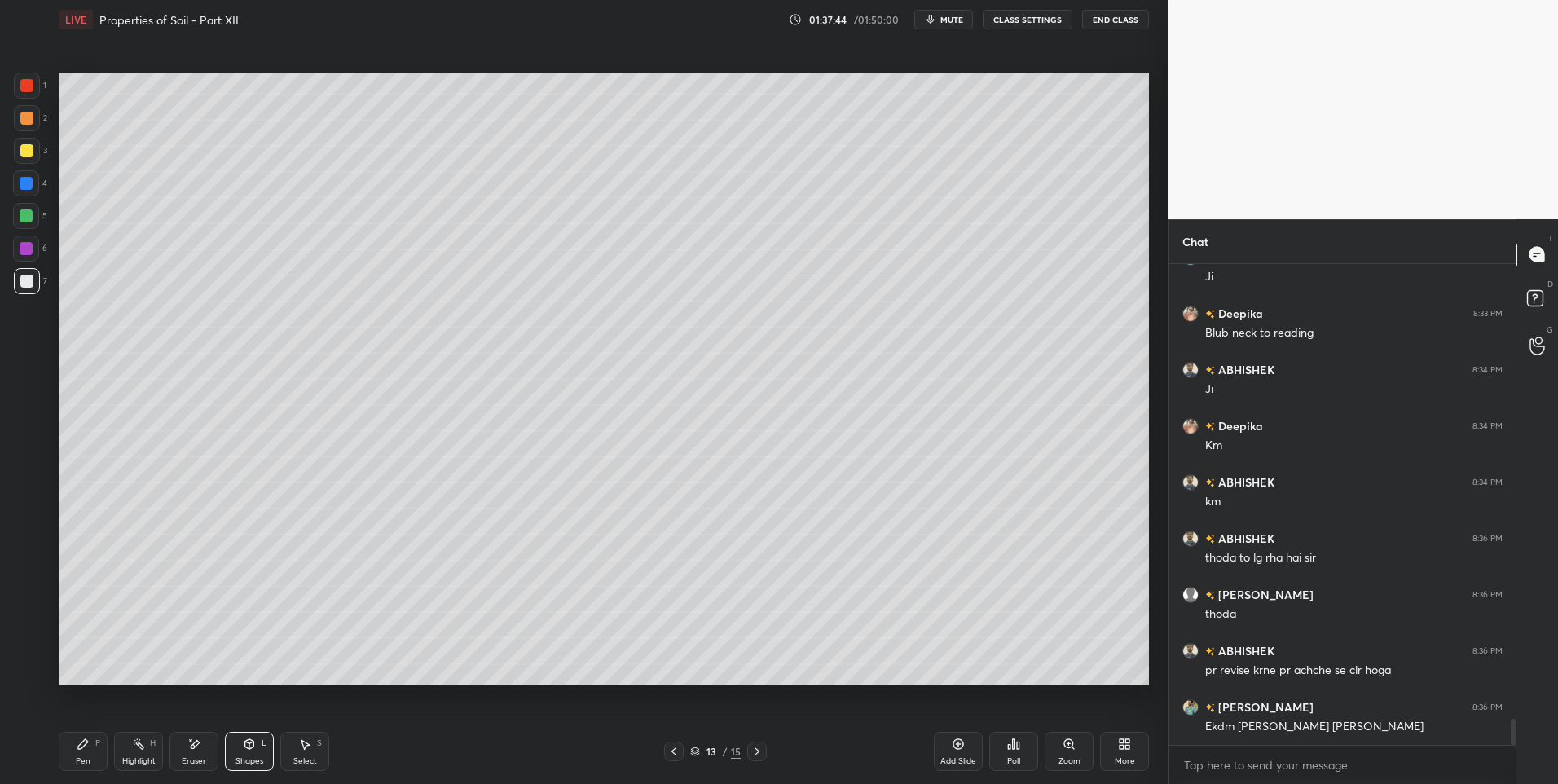
click at [37, 88] on div at bounding box center [27, 85] width 26 height 26
click at [96, 761] on div "Pen P" at bounding box center [83, 751] width 49 height 39
click at [245, 757] on div "Shapes" at bounding box center [250, 761] width 28 height 8
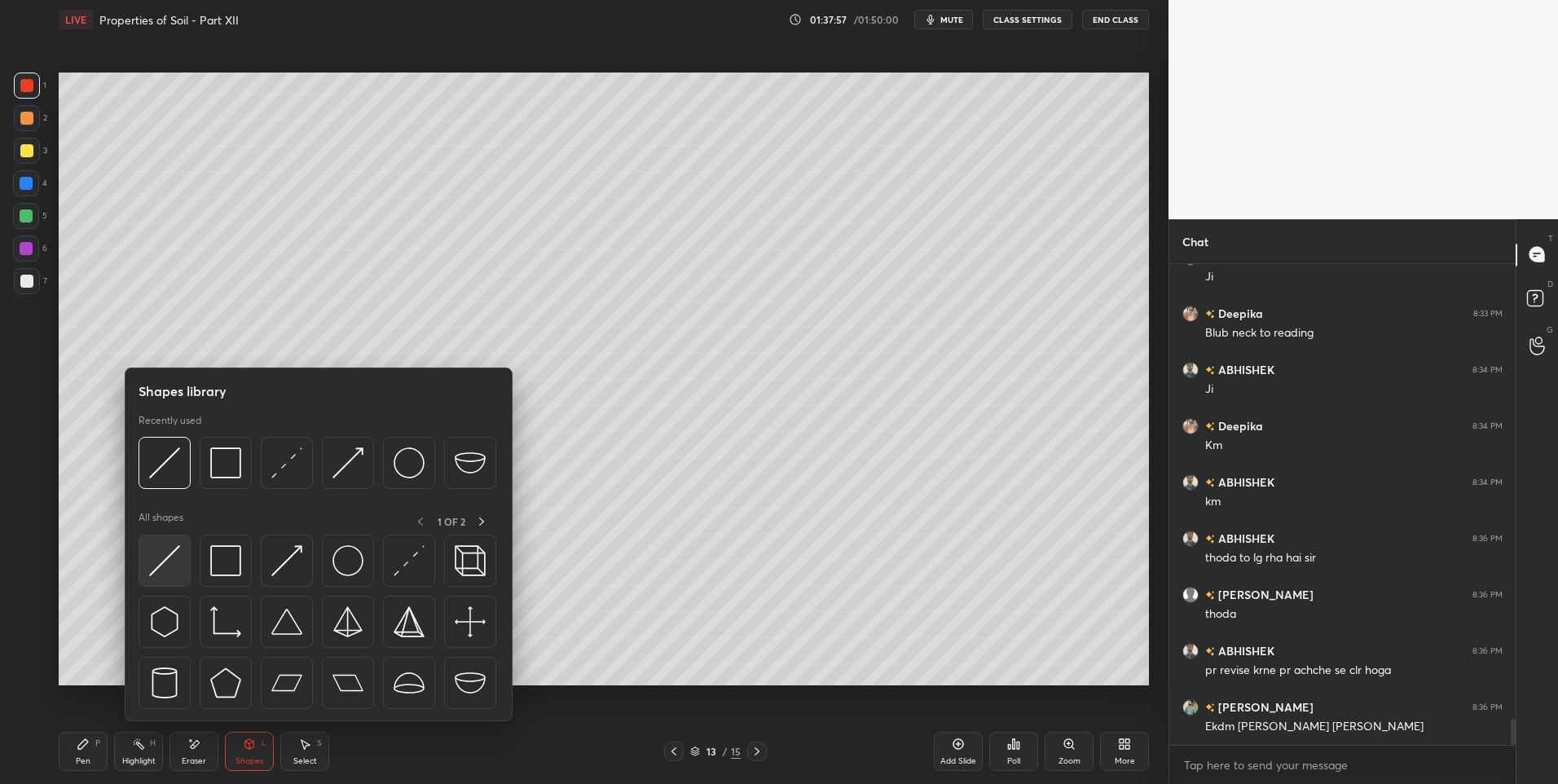
click at [164, 565] on img at bounding box center [164, 560] width 31 height 31
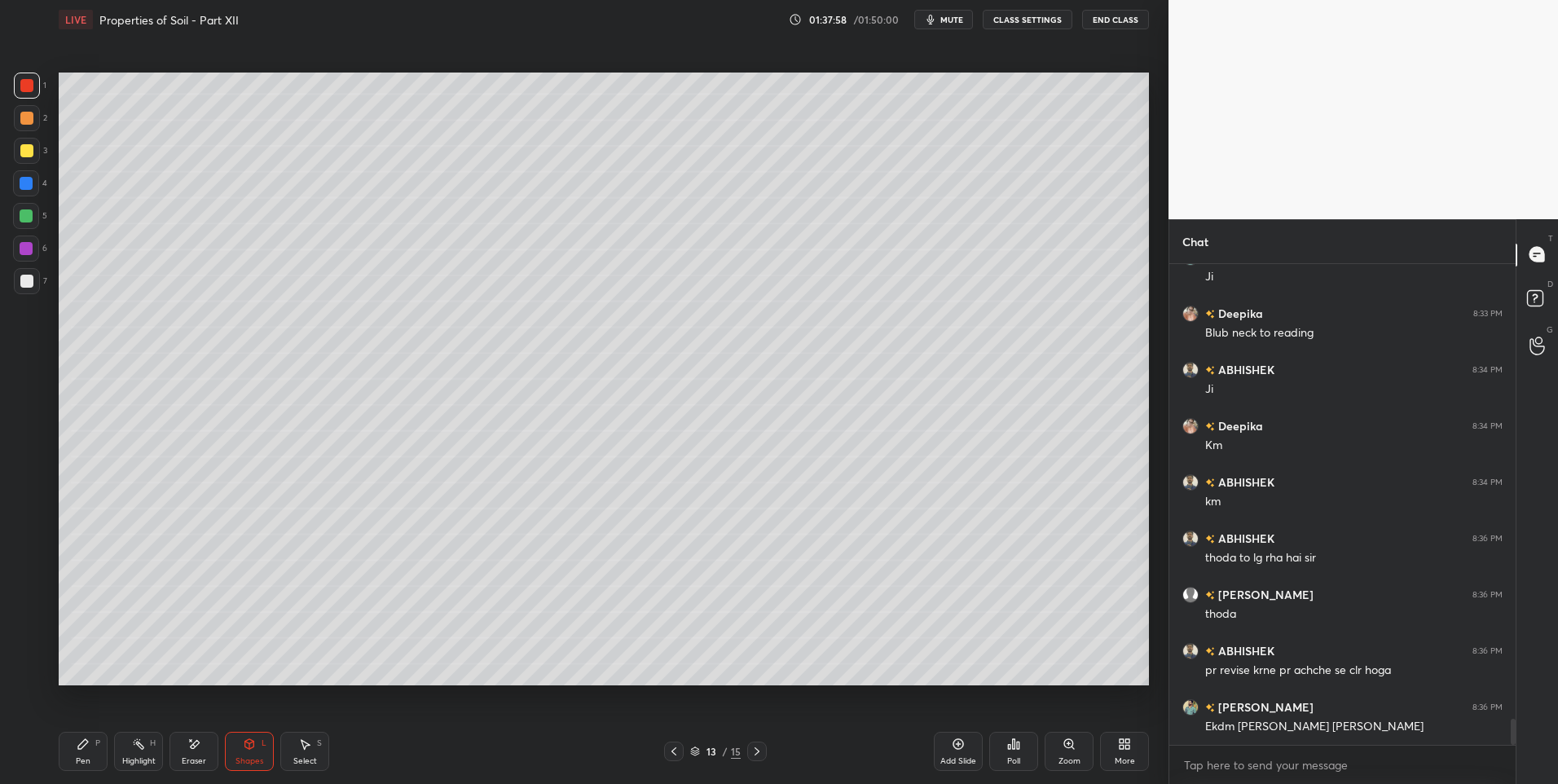
click at [26, 246] on div at bounding box center [26, 249] width 13 height 13
click at [195, 748] on icon at bounding box center [194, 744] width 13 height 14
click at [246, 750] on div "Shapes L" at bounding box center [250, 751] width 49 height 39
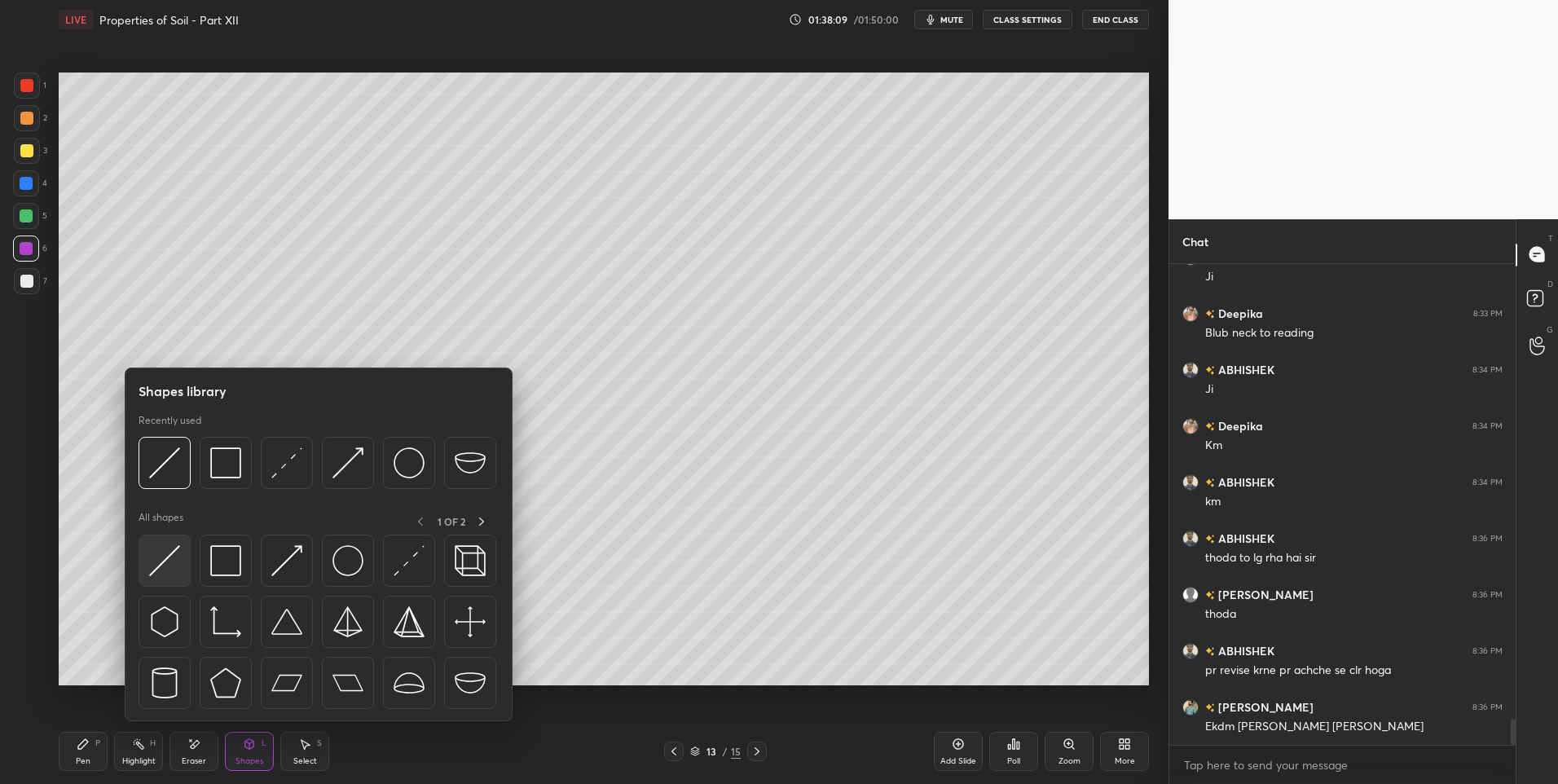
click at [163, 565] on img at bounding box center [164, 560] width 31 height 31
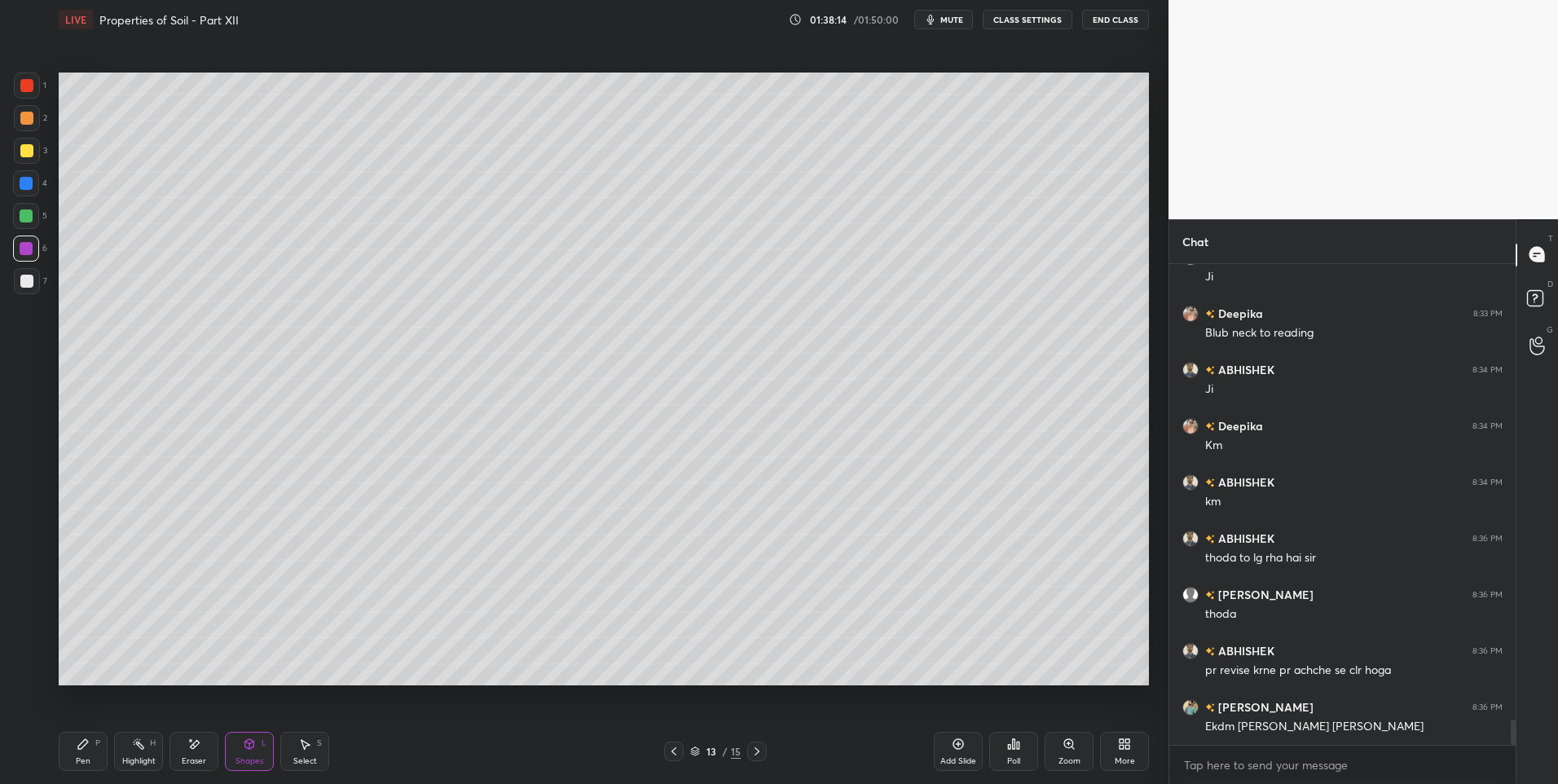
scroll to position [8550, 0]
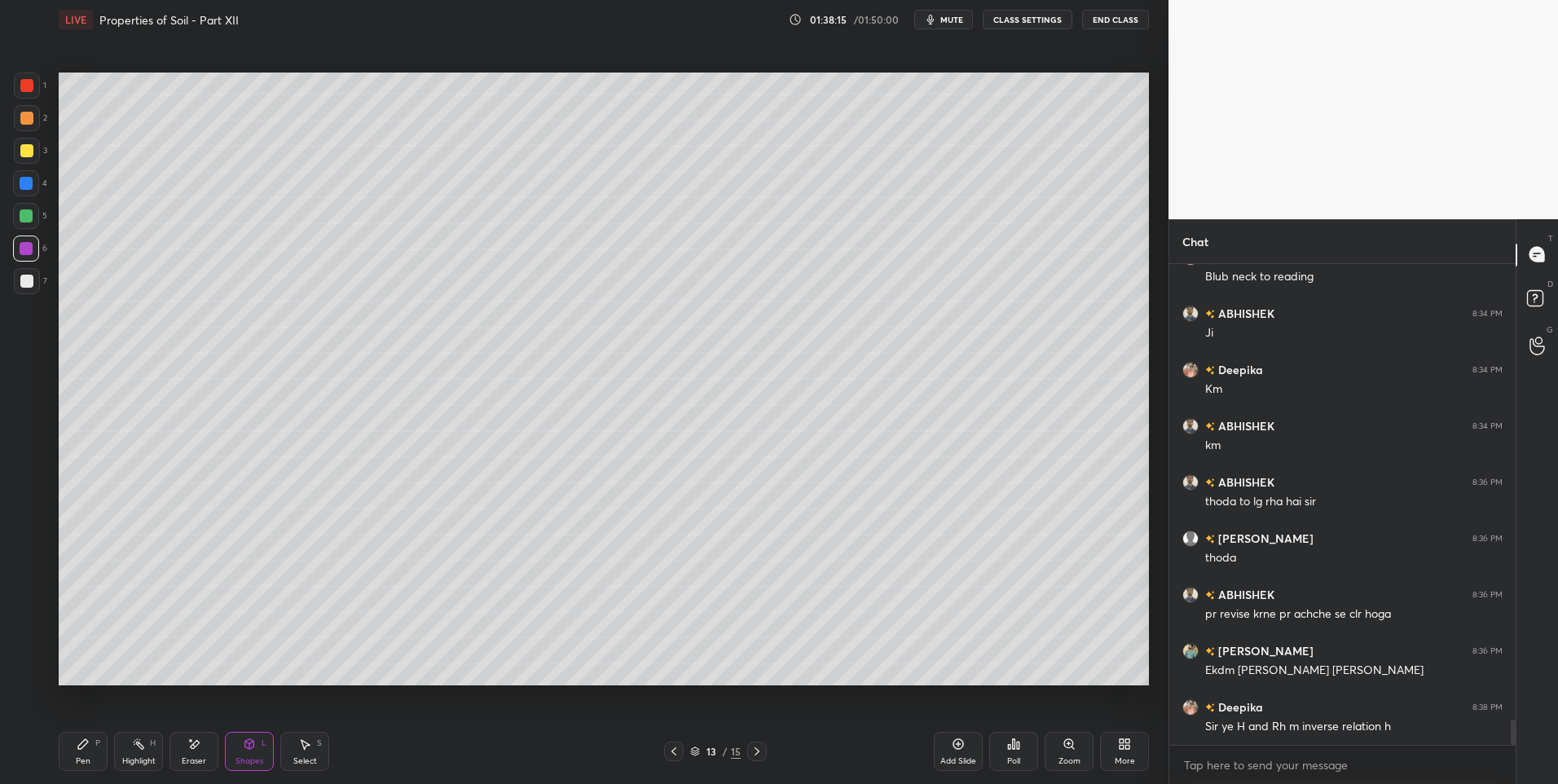
click at [63, 760] on div "Pen P" at bounding box center [83, 751] width 49 height 39
click at [77, 757] on div "Pen" at bounding box center [83, 761] width 15 height 8
click at [137, 752] on div "Highlight H" at bounding box center [139, 751] width 49 height 39
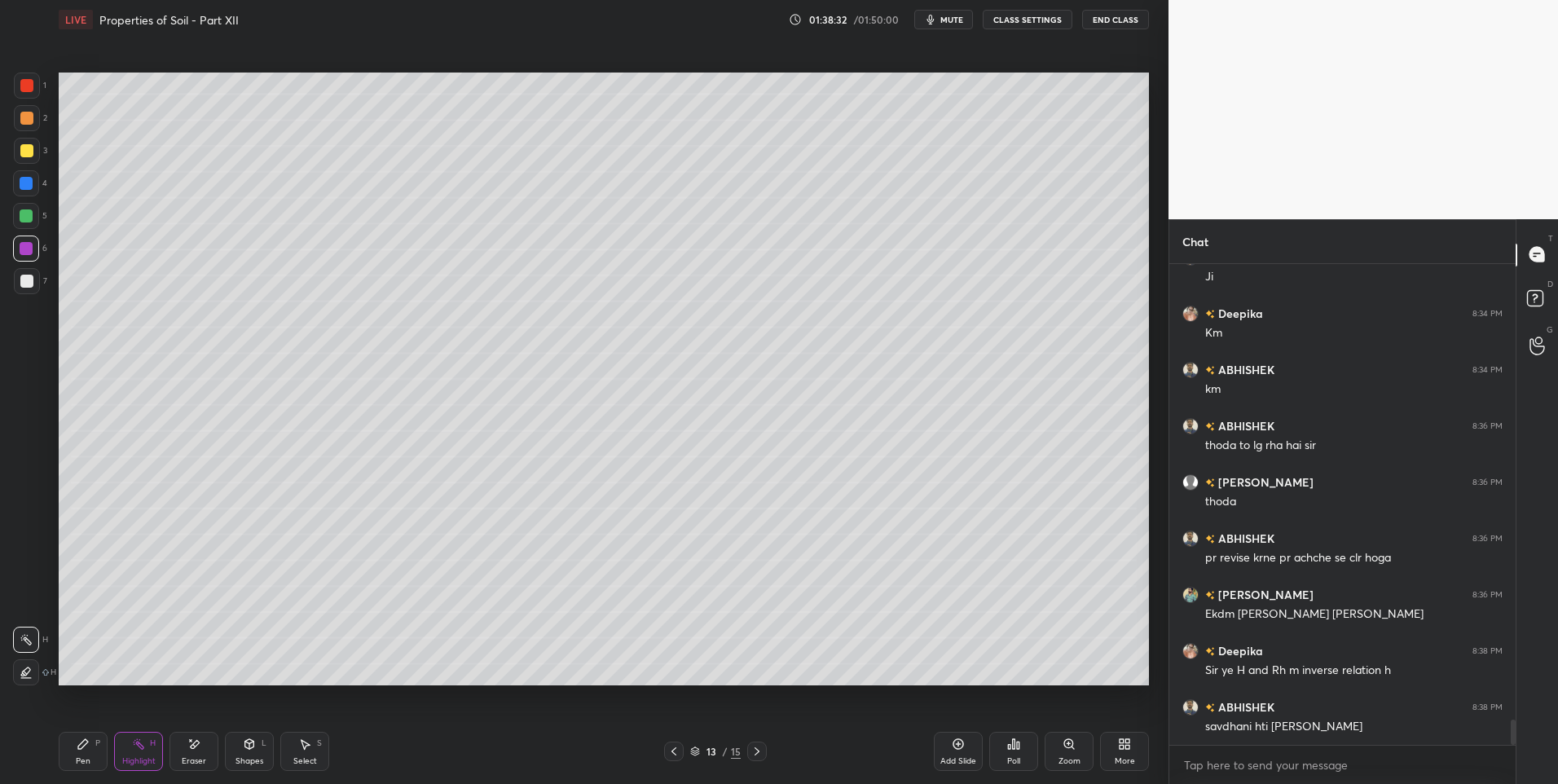
scroll to position [8662, 0]
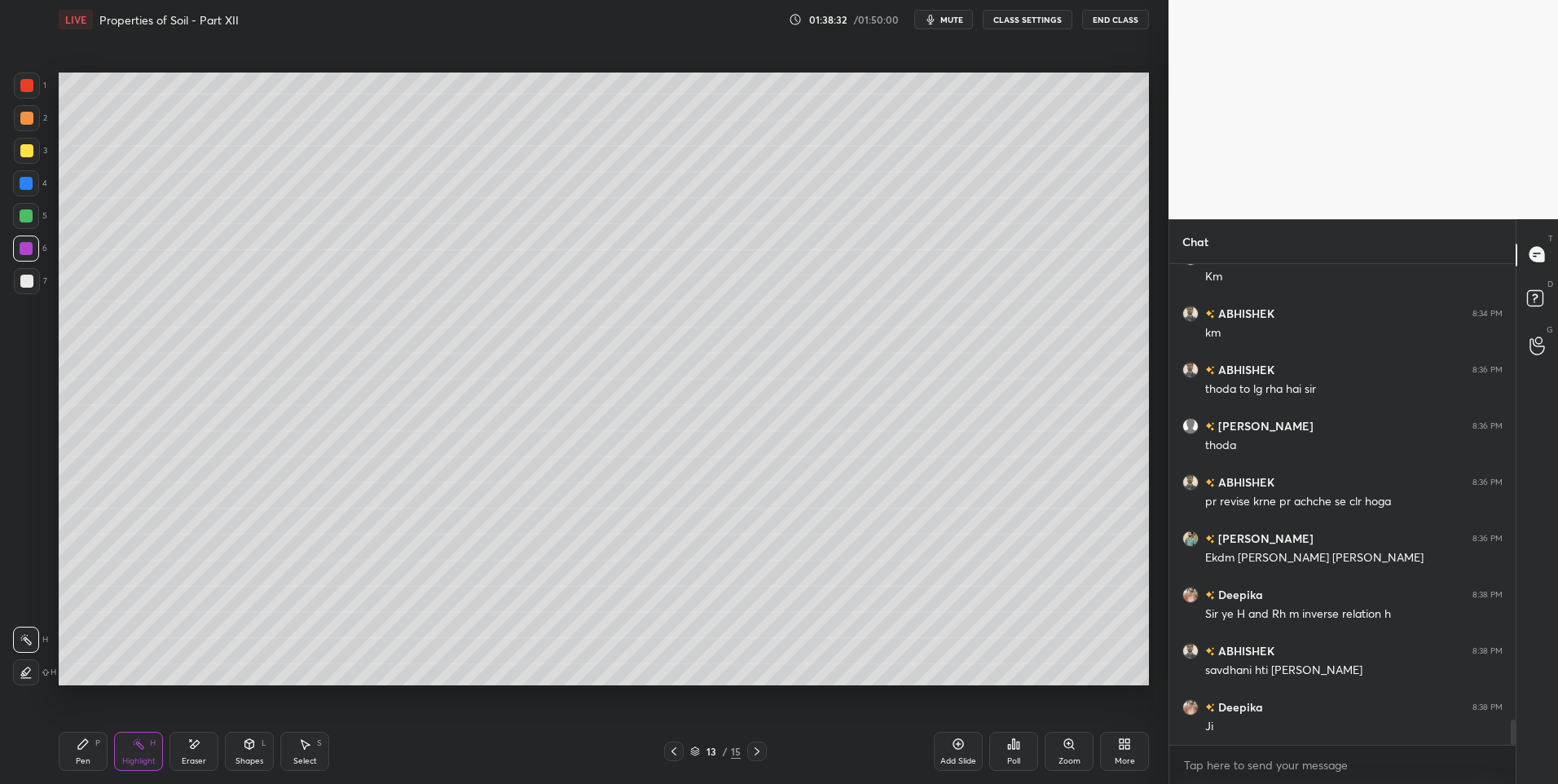
click at [147, 747] on div "Highlight H" at bounding box center [139, 751] width 49 height 39
click at [133, 749] on icon at bounding box center [139, 744] width 13 height 13
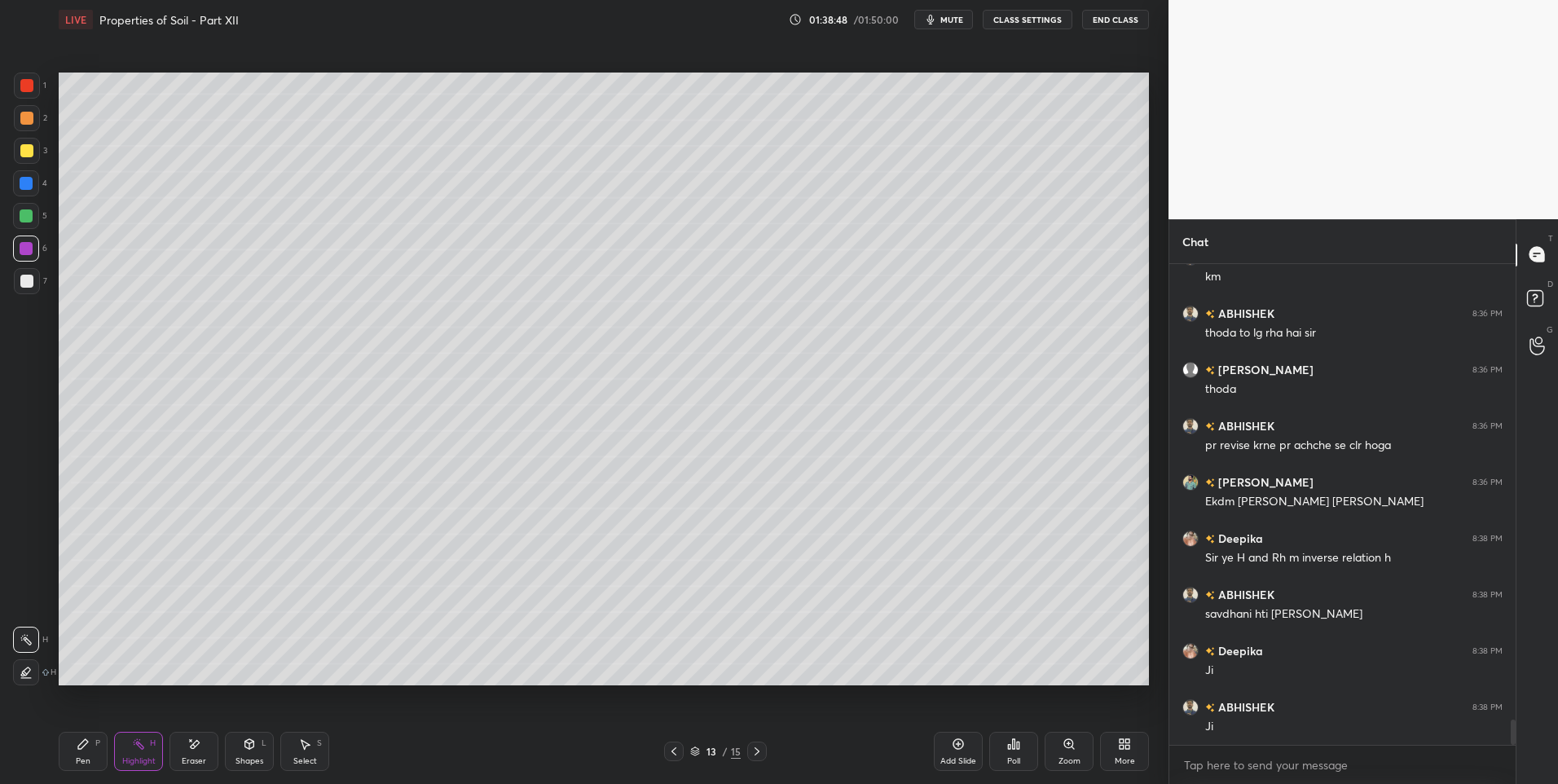
click at [673, 747] on icon at bounding box center [674, 751] width 13 height 13
click at [756, 748] on icon at bounding box center [756, 751] width 5 height 8
click at [182, 742] on div "Eraser" at bounding box center [194, 751] width 49 height 39
click at [240, 751] on div "Shapes L" at bounding box center [250, 751] width 49 height 39
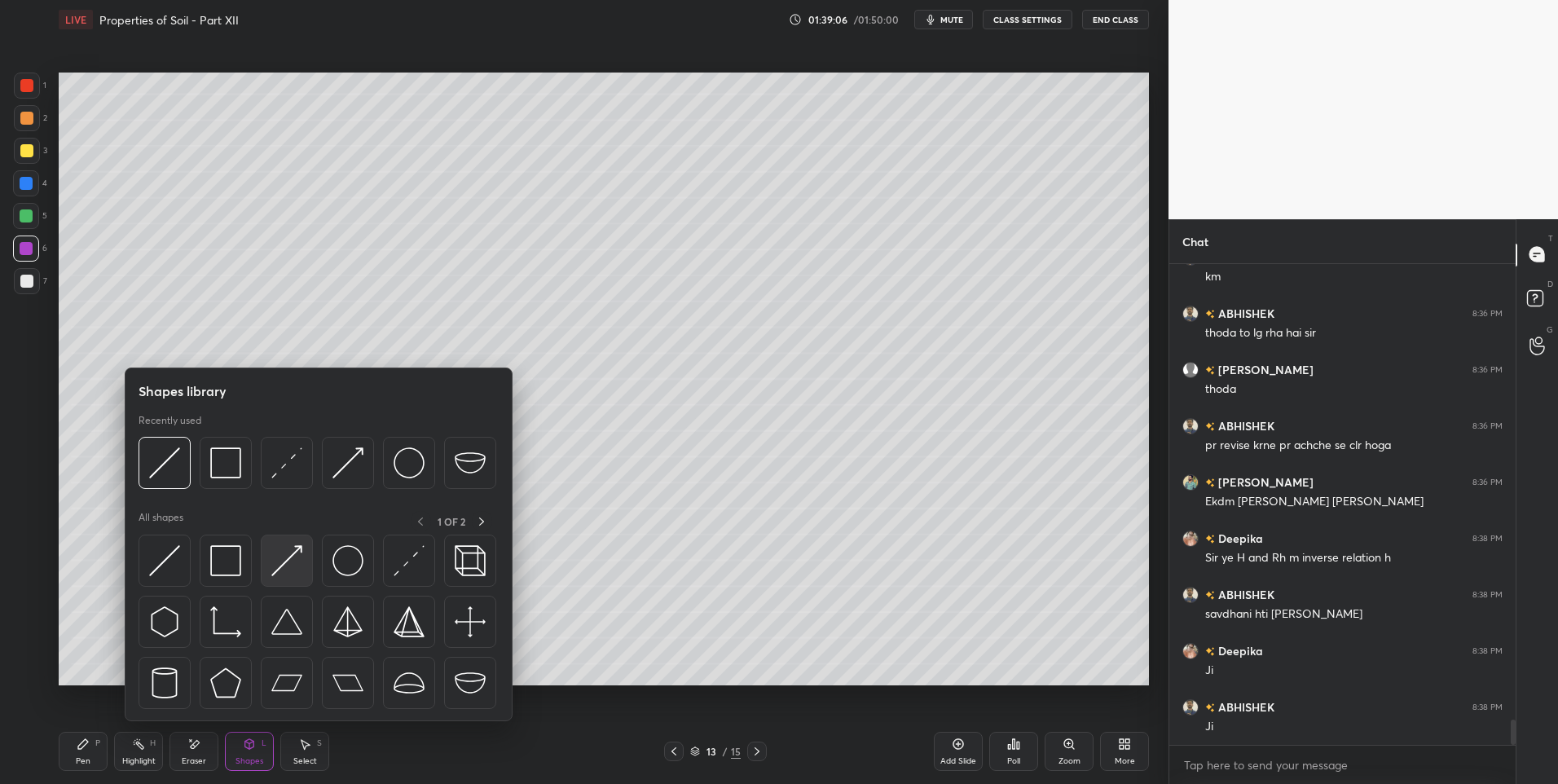
click at [280, 544] on div at bounding box center [287, 561] width 53 height 53
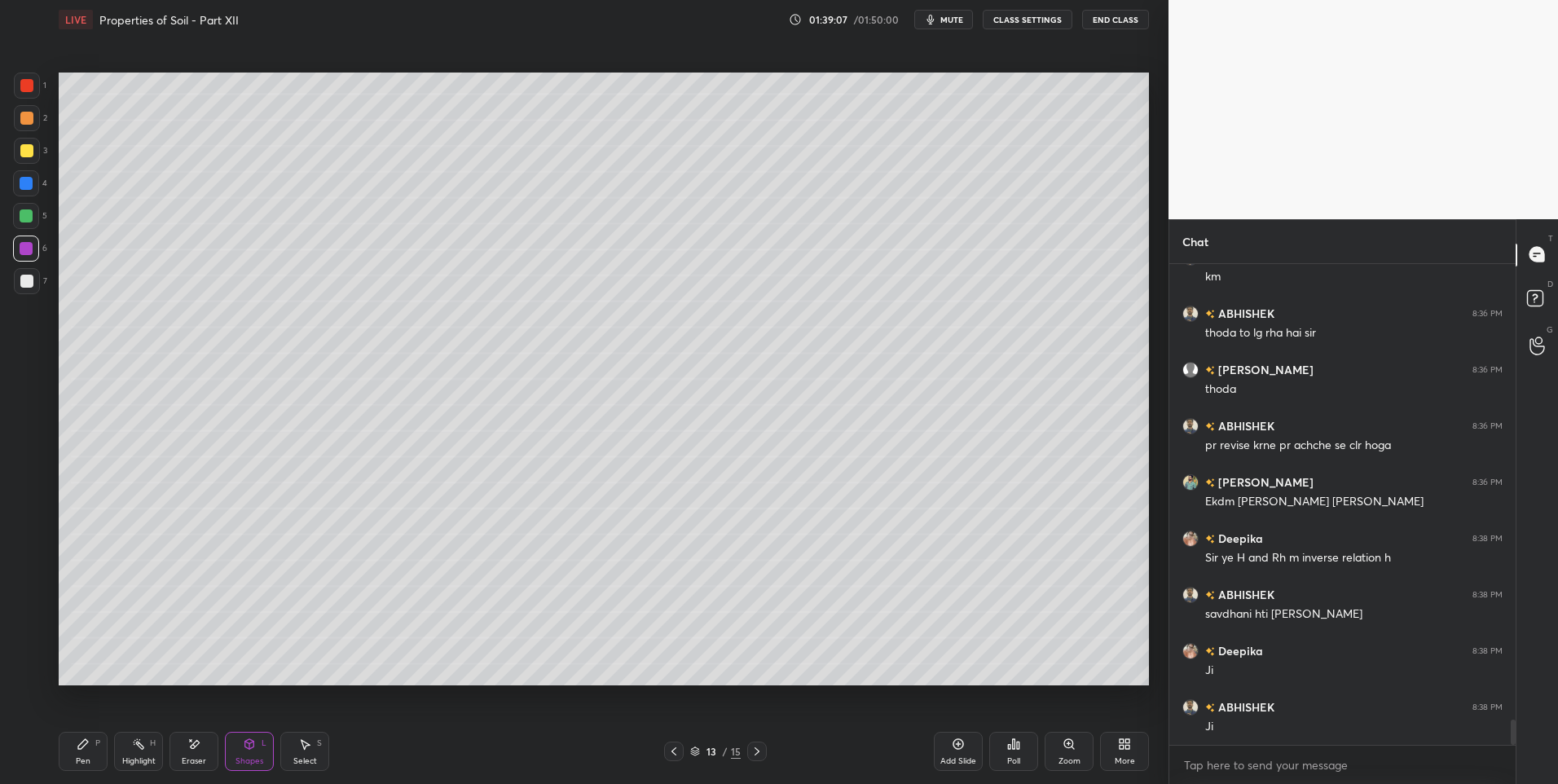
click at [38, 249] on div at bounding box center [26, 249] width 26 height 26
click at [134, 743] on icon at bounding box center [139, 744] width 13 height 13
click at [134, 740] on circle at bounding box center [135, 741] width 2 height 2
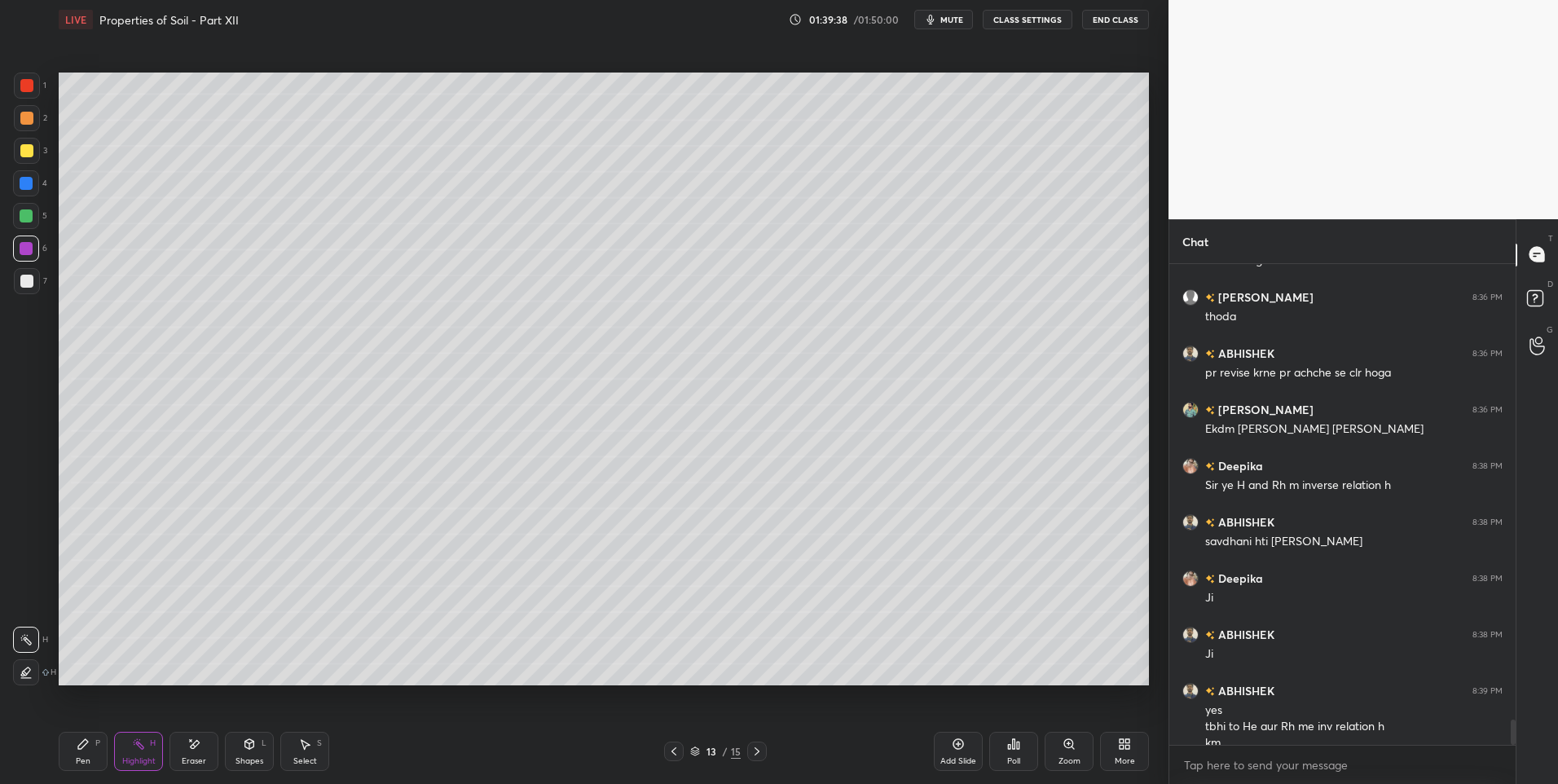
scroll to position [8807, 0]
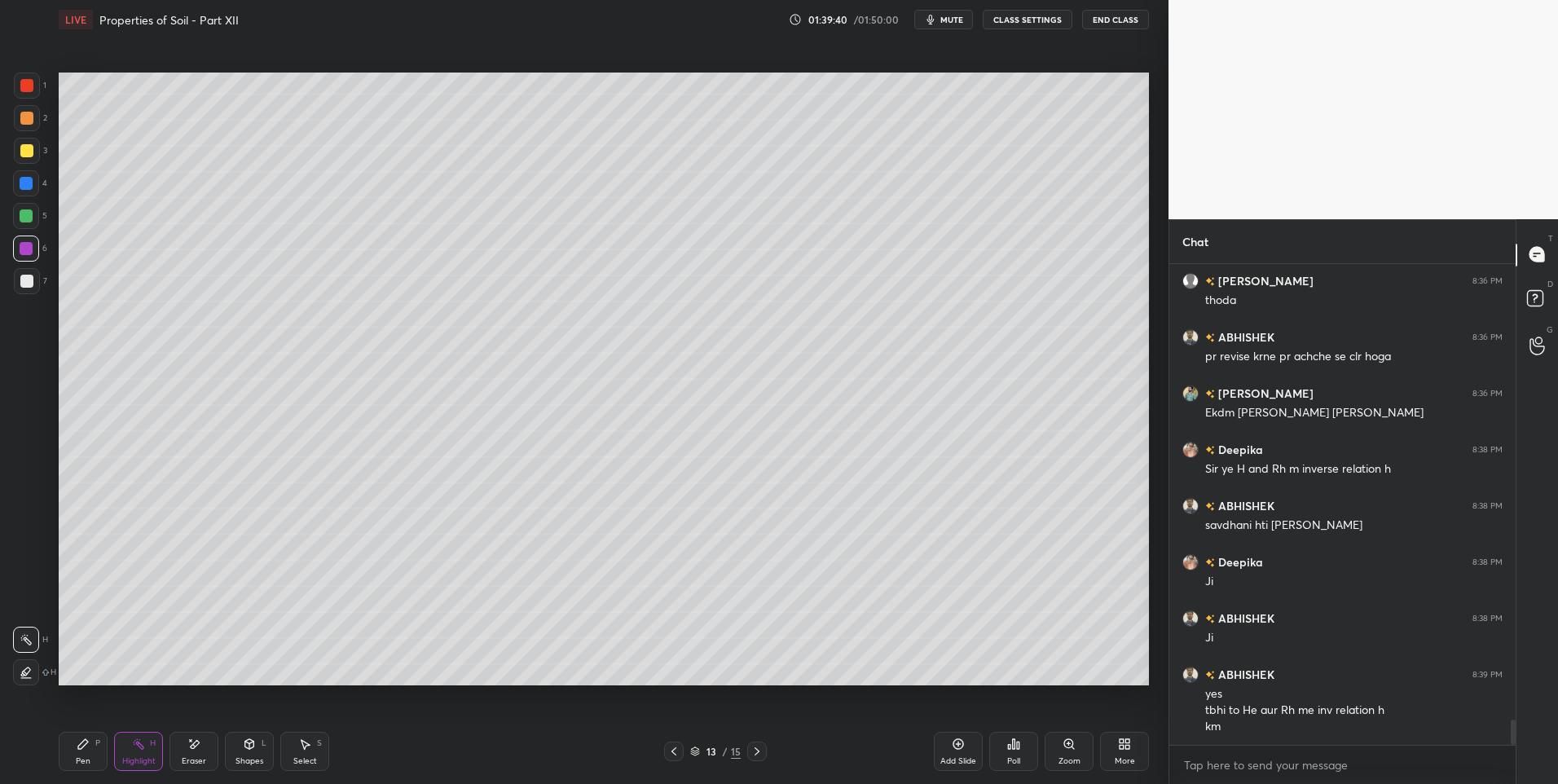
click at [301, 748] on icon at bounding box center [305, 744] width 13 height 13
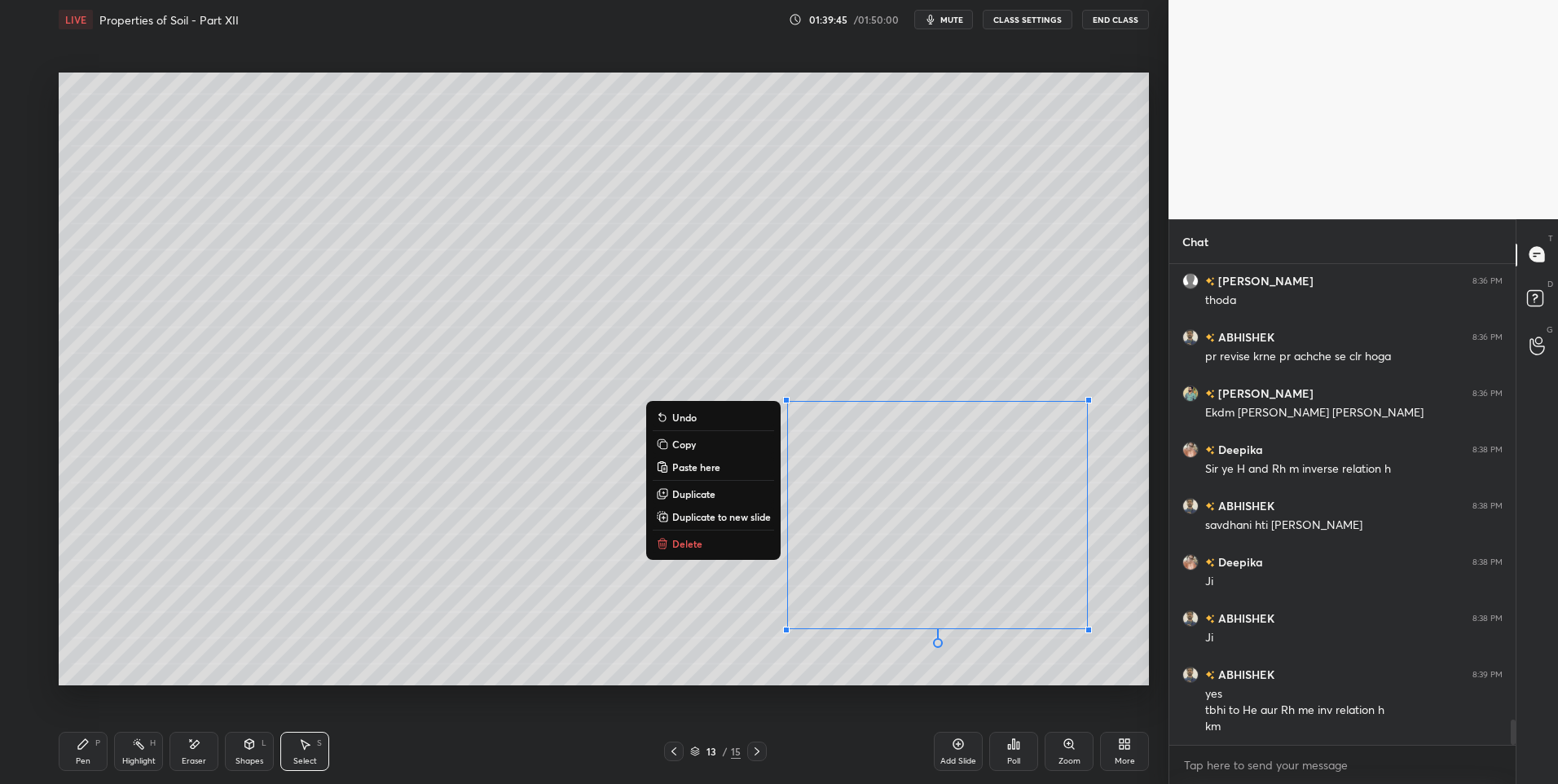
click at [325, 628] on div "0 ° Undo Copy Paste here Duplicate Duplicate to new slide Delete" at bounding box center [604, 379] width 1090 height 613
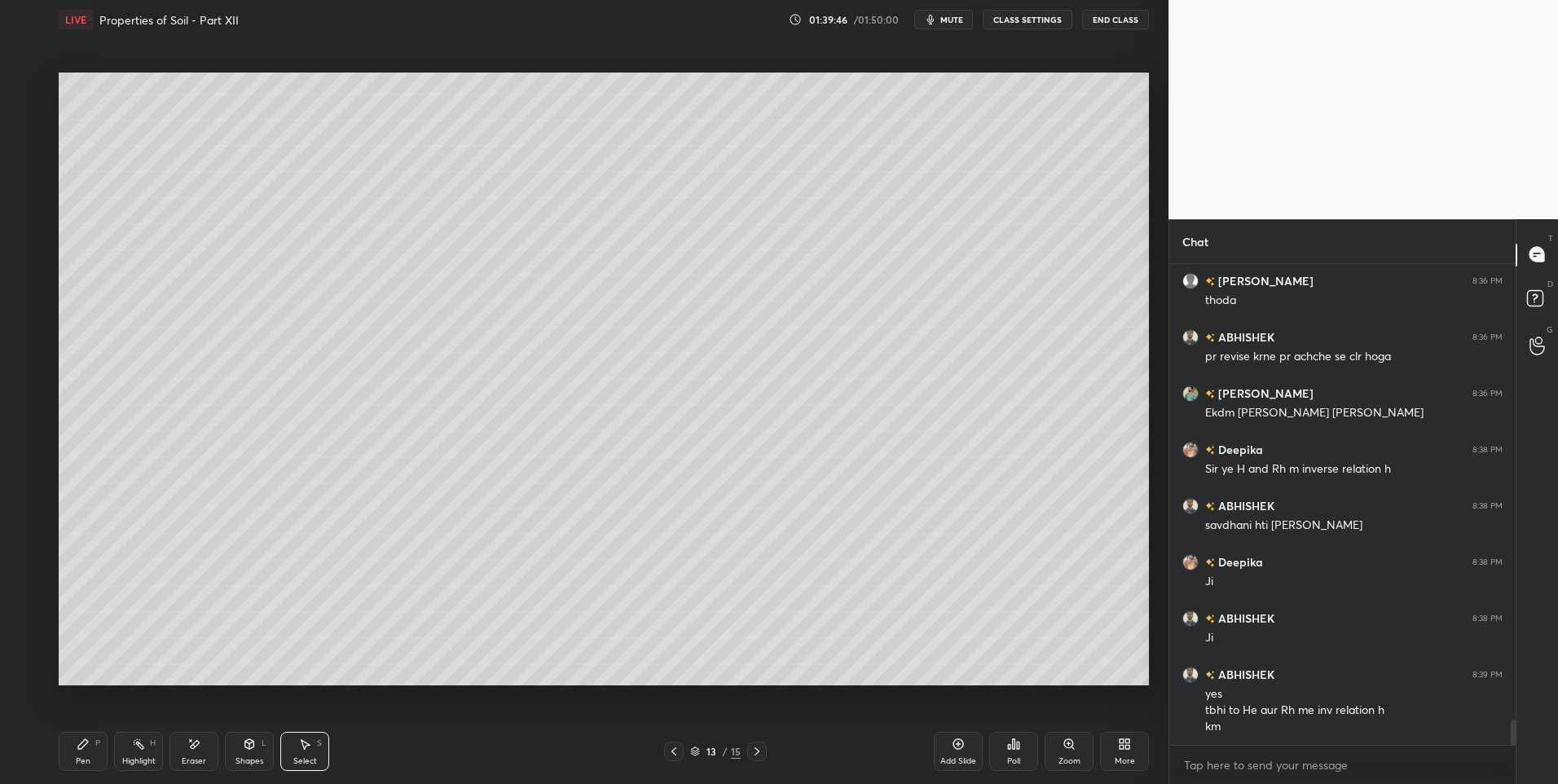
click at [303, 751] on div "Select S" at bounding box center [305, 751] width 49 height 39
click at [1082, 381] on div "0 ° Undo Copy Paste here Duplicate Duplicate to new slide Delete" at bounding box center [604, 379] width 1090 height 613
click at [902, 298] on div "0 ° Undo Copy Paste here Duplicate Duplicate to new slide Delete" at bounding box center [604, 379] width 1090 height 613
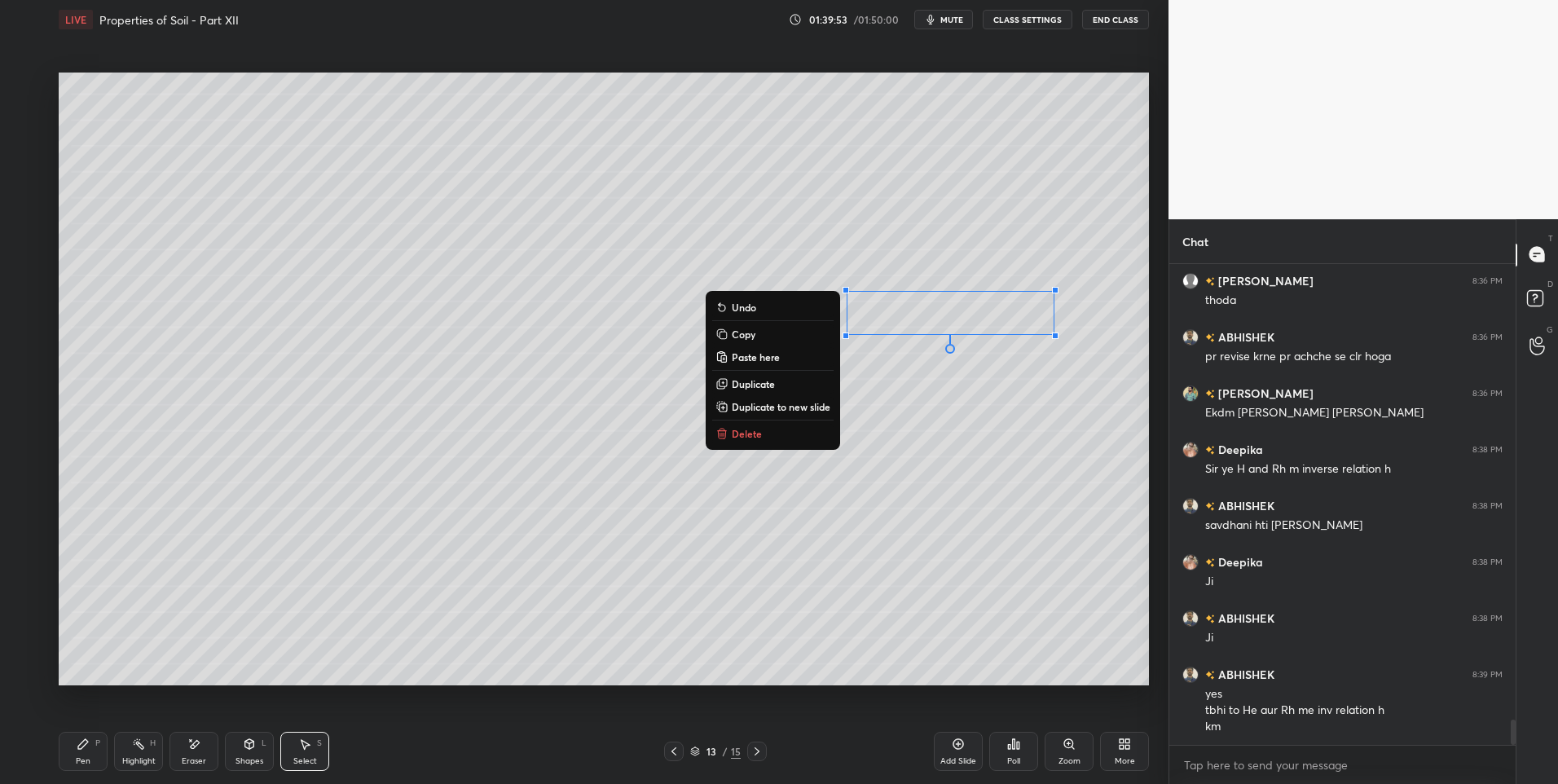
click at [663, 219] on div "0 ° Undo Copy Paste here Duplicate Duplicate to new slide Delete" at bounding box center [604, 379] width 1090 height 613
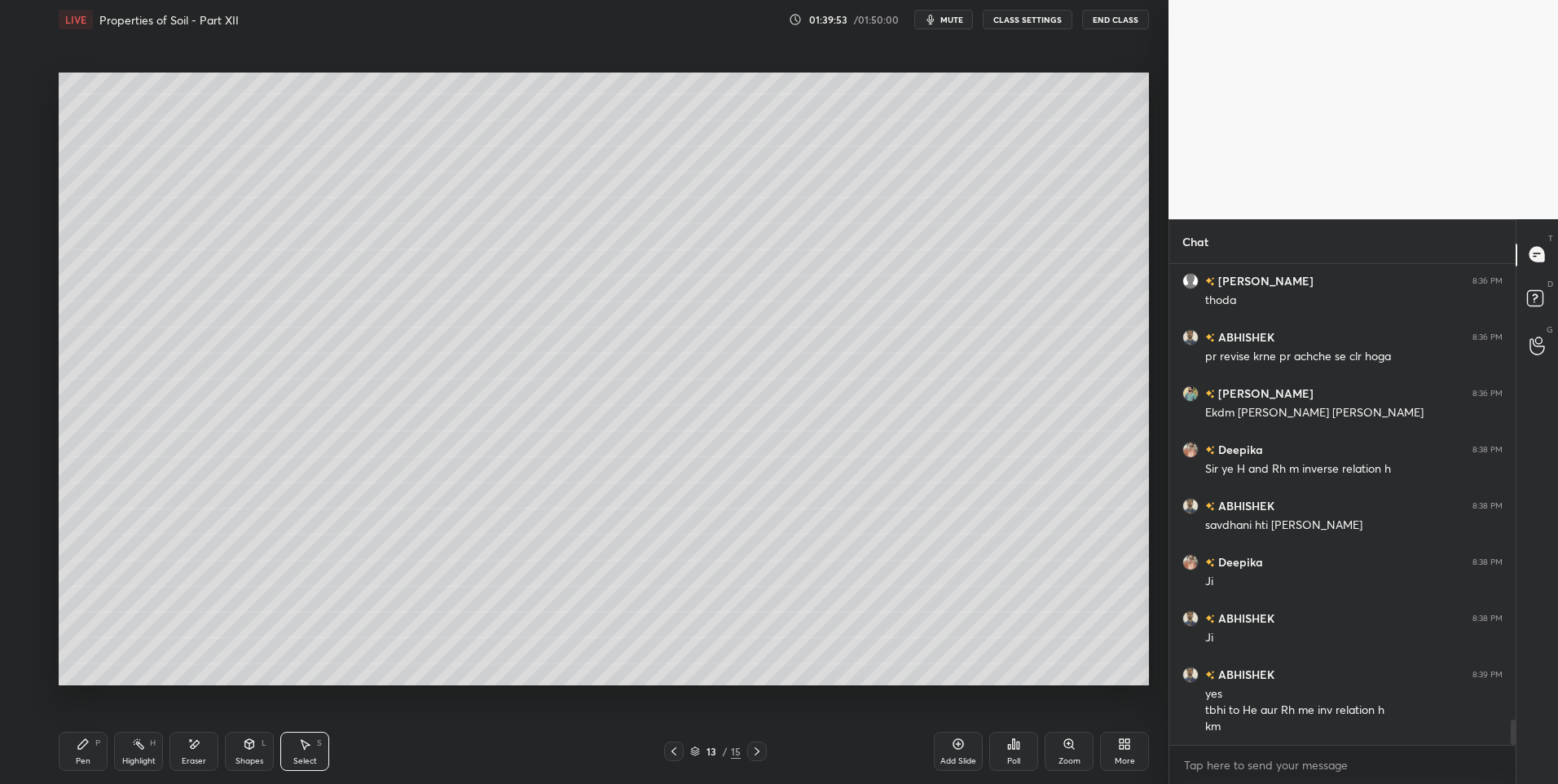
click at [191, 757] on div "Eraser" at bounding box center [194, 761] width 24 height 8
click at [196, 753] on div "Eraser" at bounding box center [194, 751] width 49 height 39
click at [294, 754] on div "Select S" at bounding box center [305, 751] width 49 height 39
click at [138, 760] on div "Highlight" at bounding box center [139, 761] width 34 height 8
click at [296, 742] on div "Select S" at bounding box center [305, 751] width 49 height 39
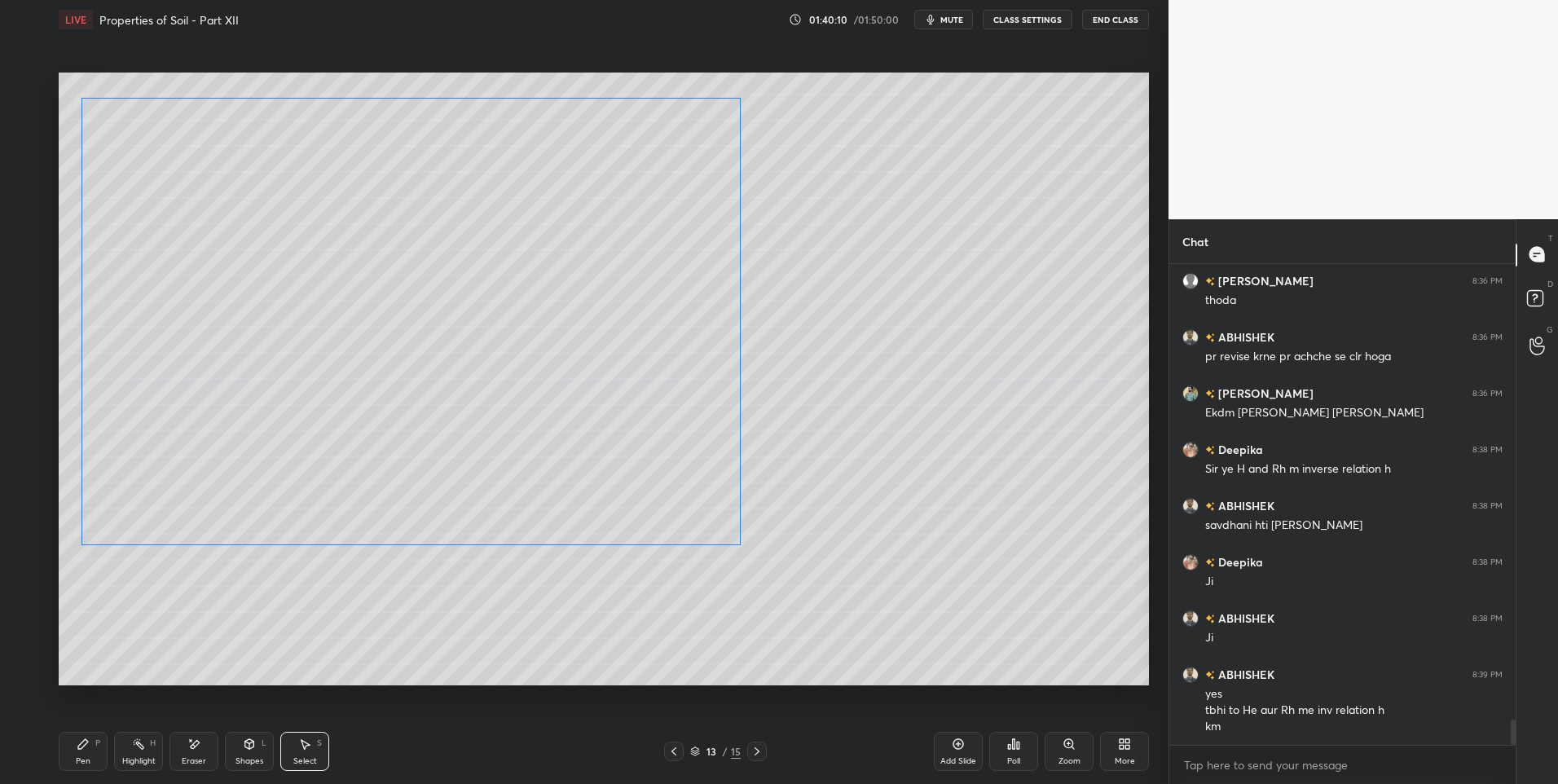
click at [594, 490] on div "0 ° Undo Copy Paste here Duplicate Duplicate to new slide Delete" at bounding box center [604, 379] width 1090 height 613
click at [545, 656] on div "0 ° Undo Copy Paste here Duplicate Duplicate to new slide Delete" at bounding box center [604, 379] width 1090 height 613
click at [77, 746] on icon at bounding box center [83, 744] width 13 height 13
click at [22, 208] on div at bounding box center [26, 216] width 26 height 26
click at [21, 281] on div at bounding box center [27, 281] width 13 height 13
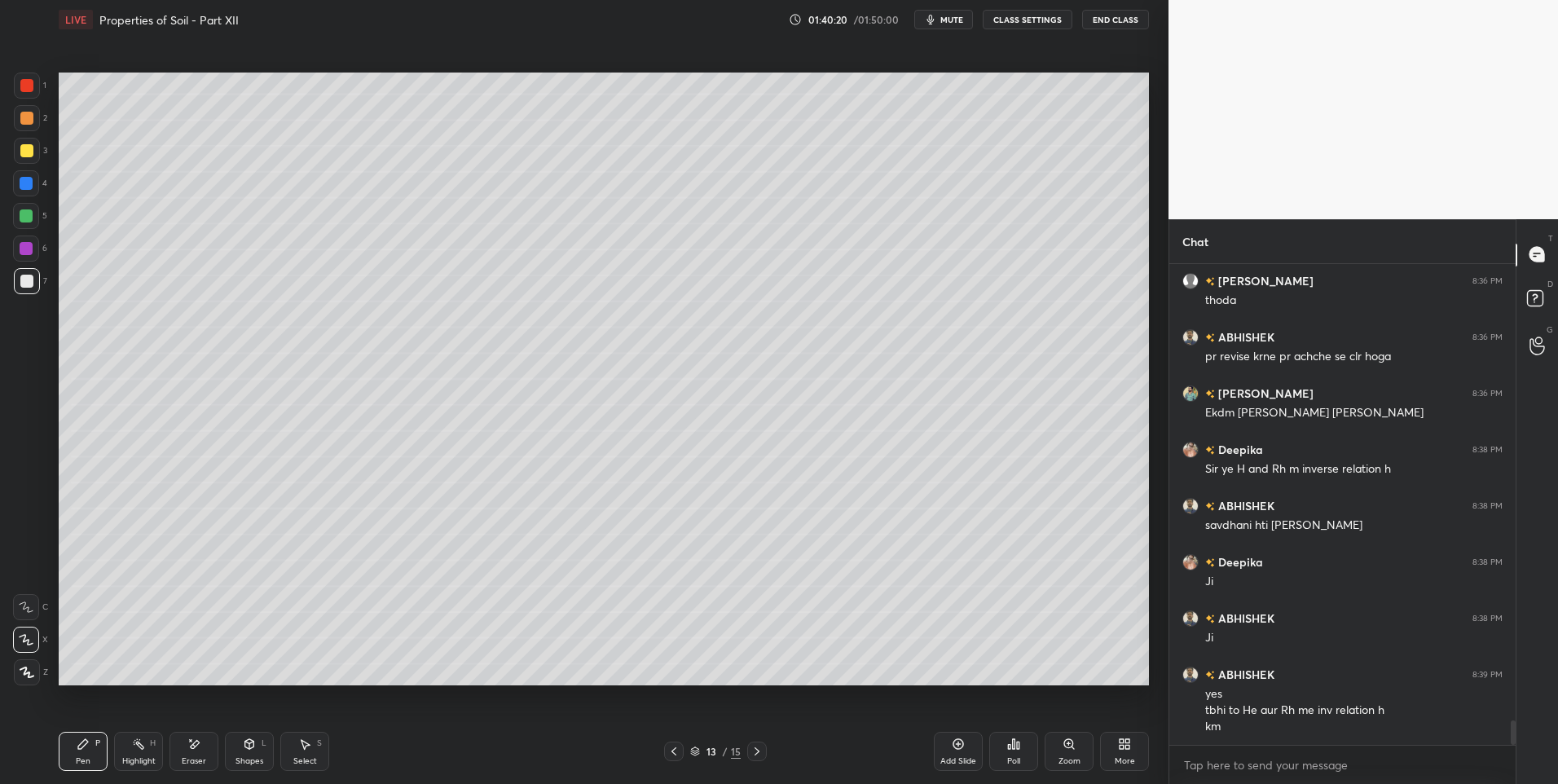
scroll to position [8863, 0]
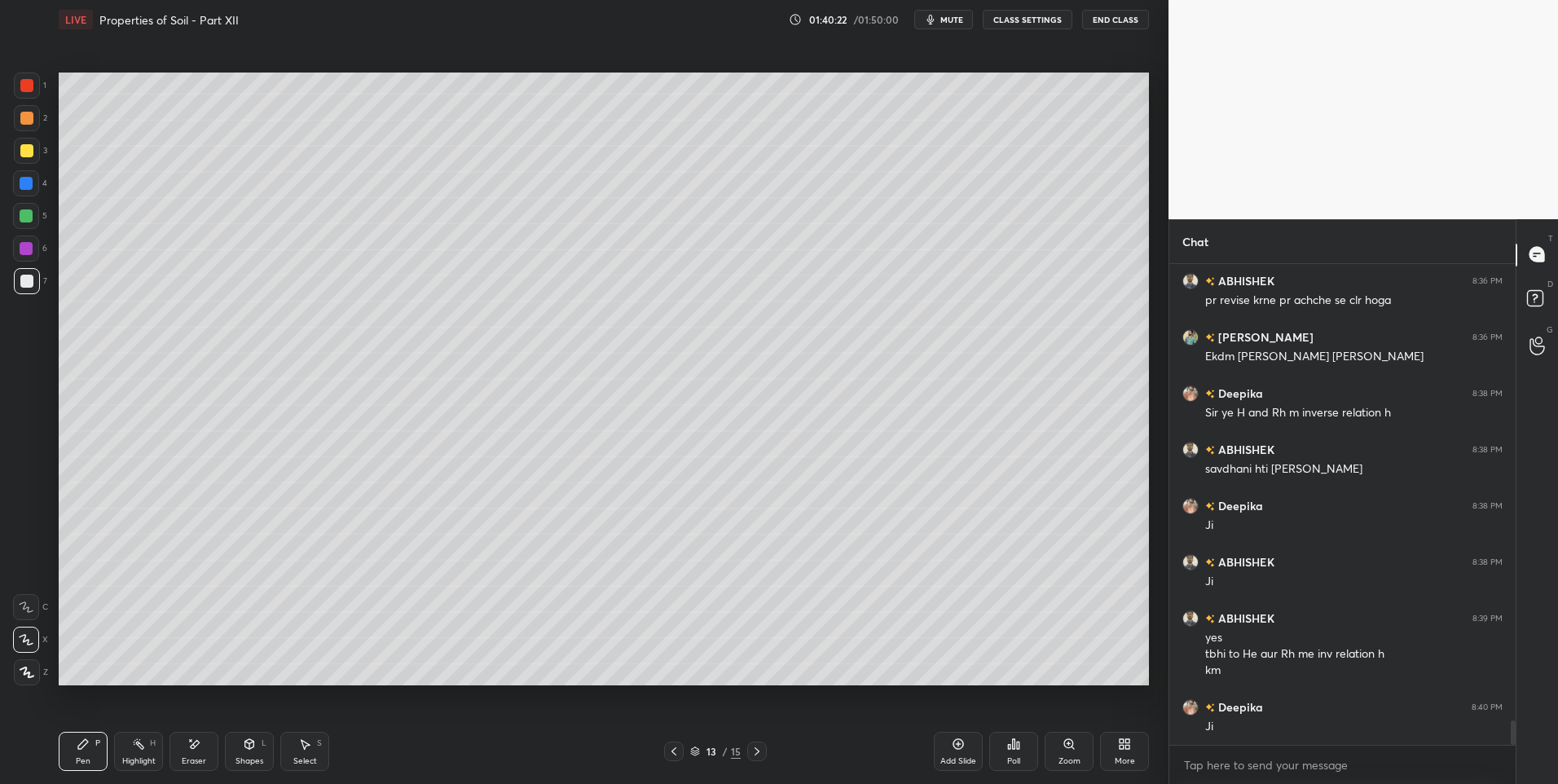
click at [143, 746] on rect at bounding box center [140, 746] width 8 height 8
click at [311, 762] on div "Select" at bounding box center [305, 761] width 23 height 8
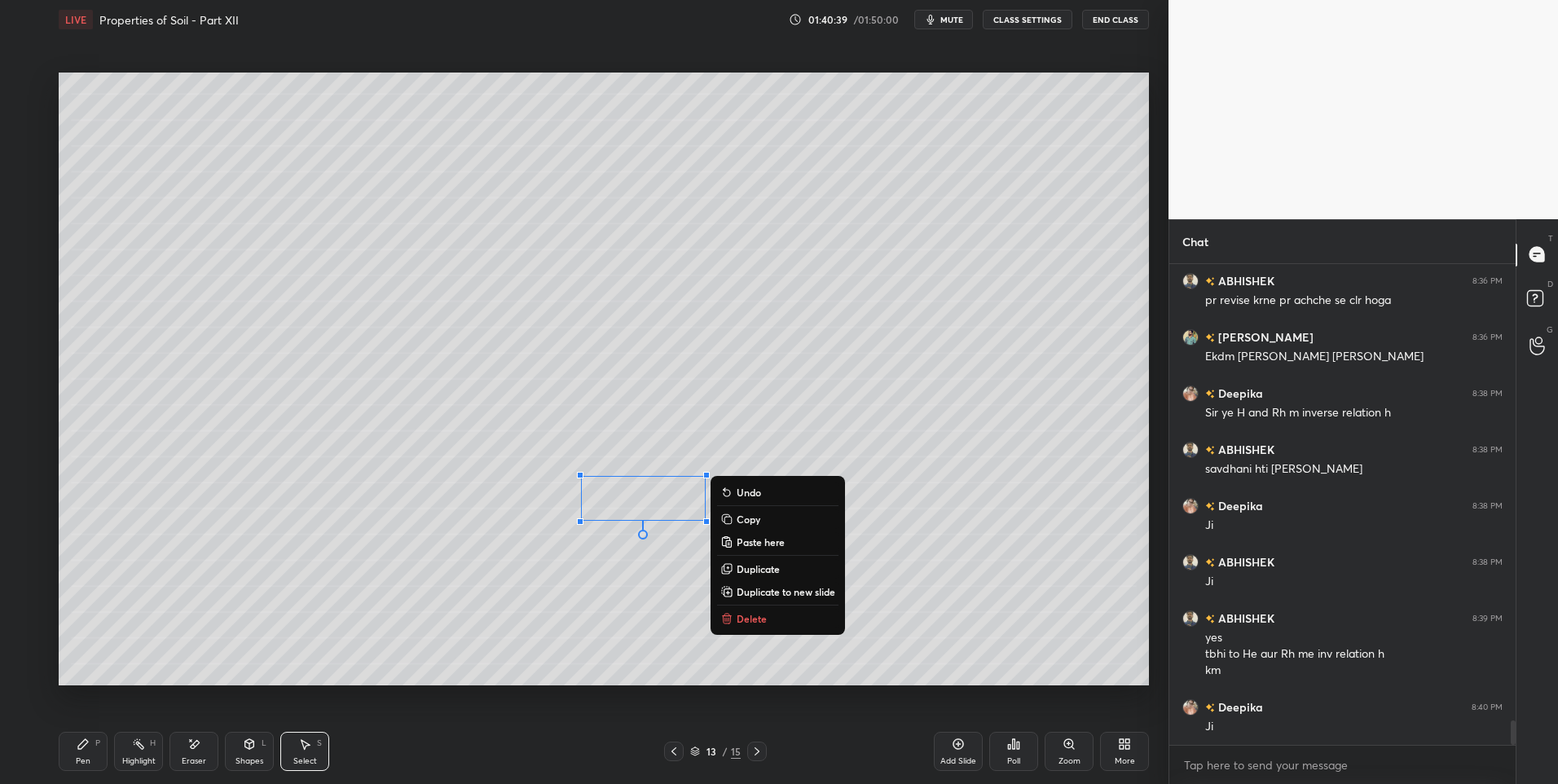
click at [516, 641] on div "0 ° Undo Copy Paste here Duplicate Duplicate to new slide Delete" at bounding box center [604, 379] width 1090 height 613
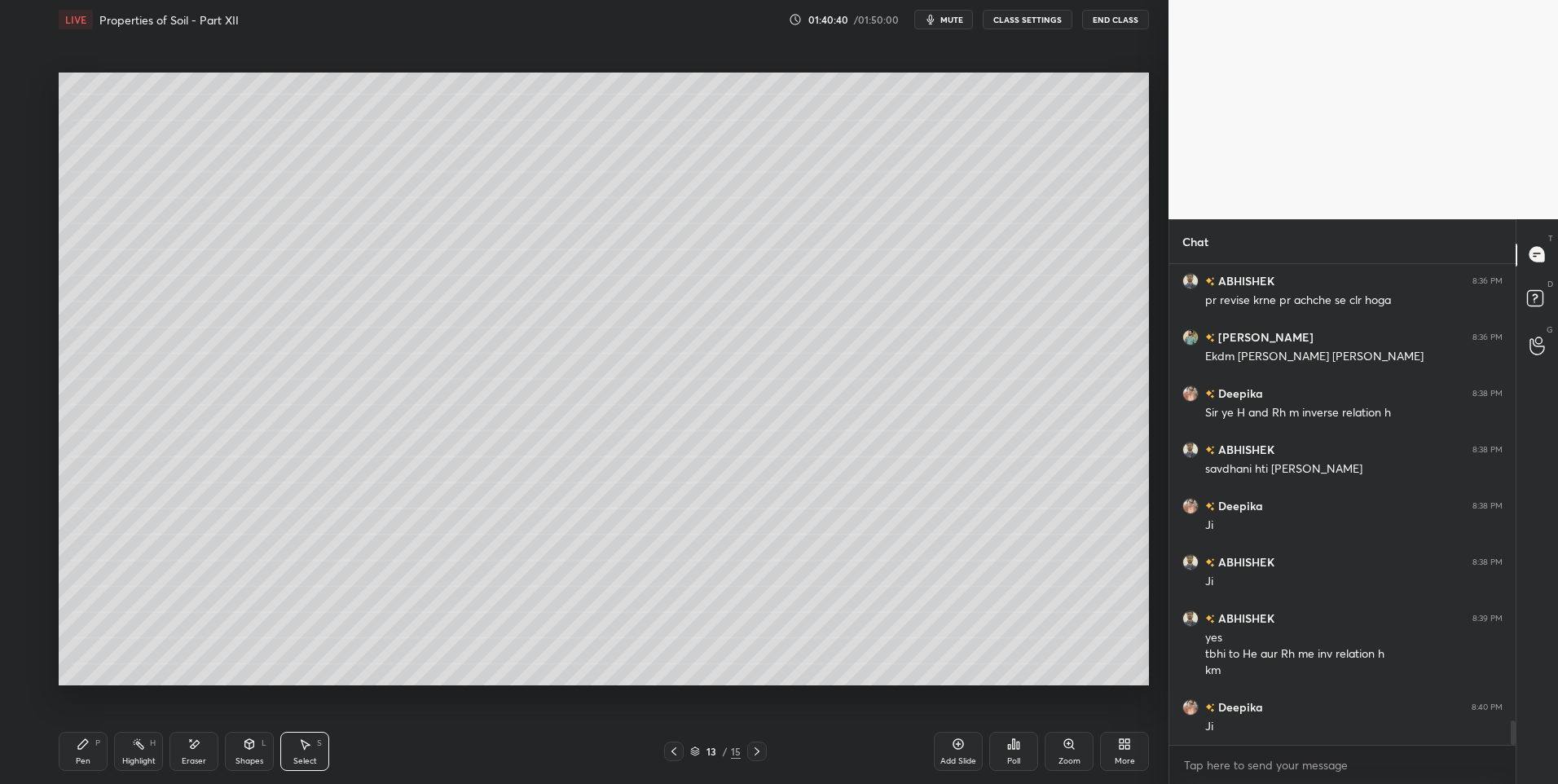
click at [129, 754] on div "Highlight H" at bounding box center [139, 751] width 49 height 39
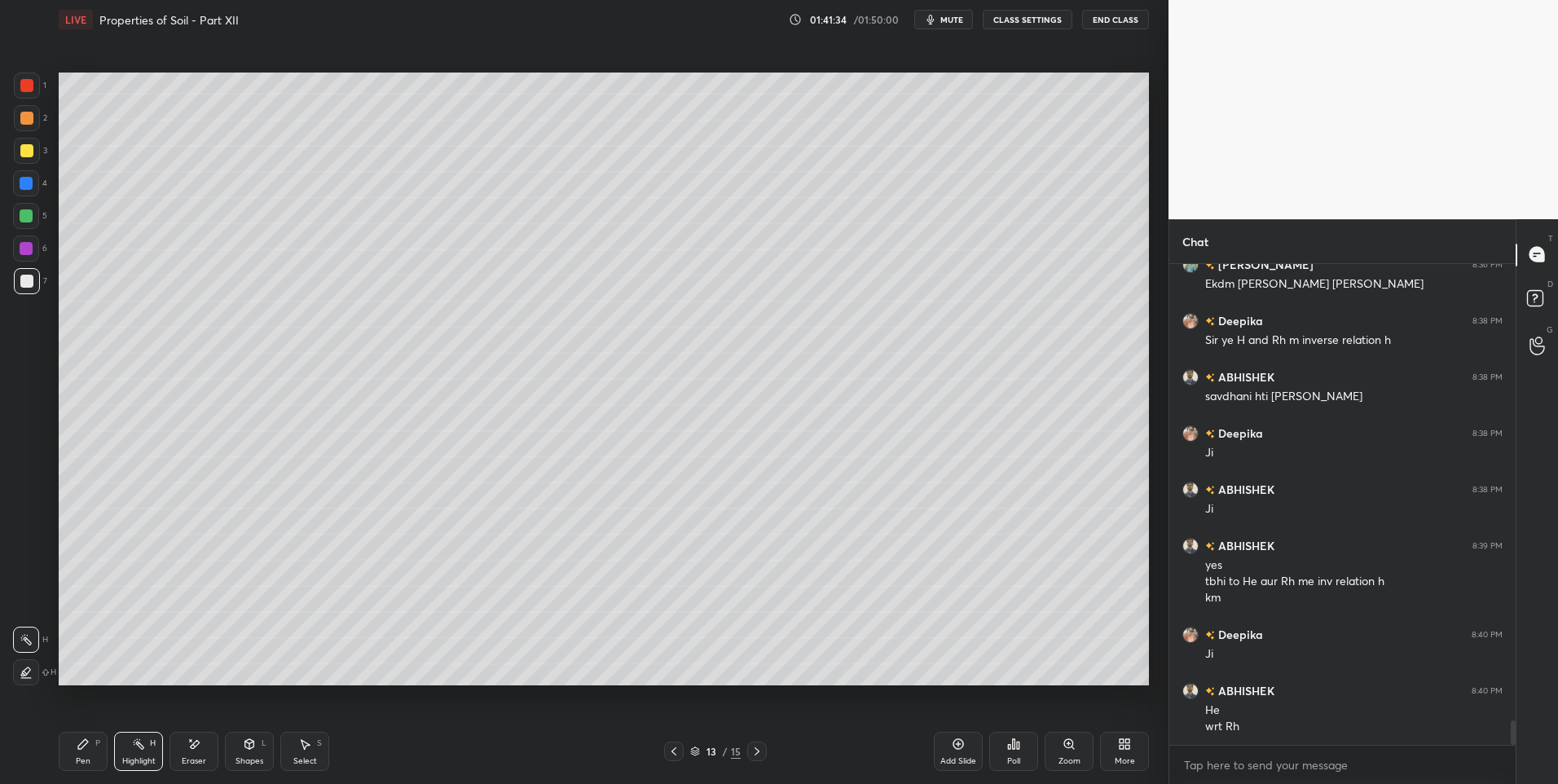
scroll to position [8993, 0]
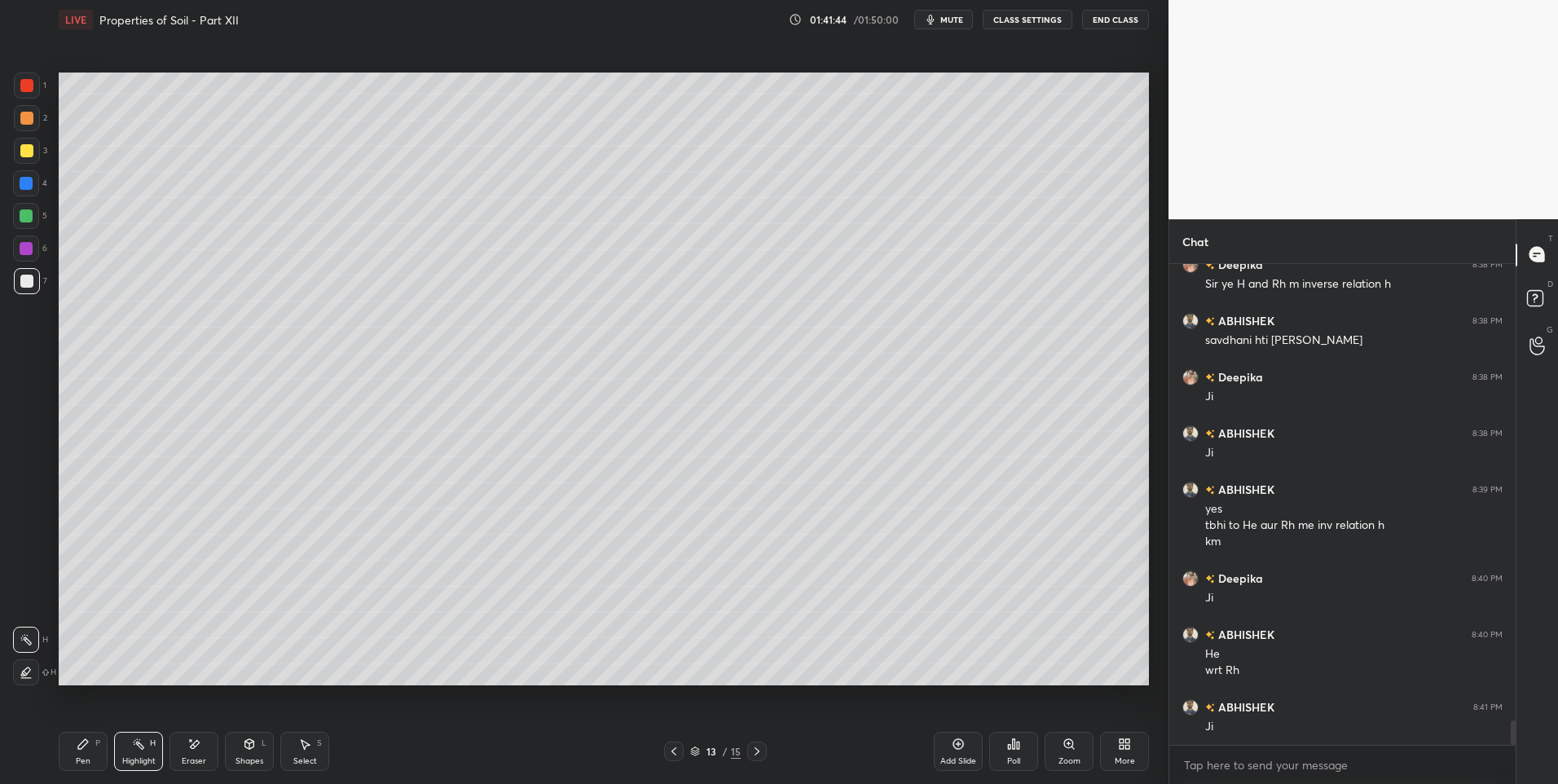
click at [140, 734] on div "Highlight H" at bounding box center [139, 751] width 49 height 39
click at [23, 123] on div at bounding box center [27, 118] width 13 height 13
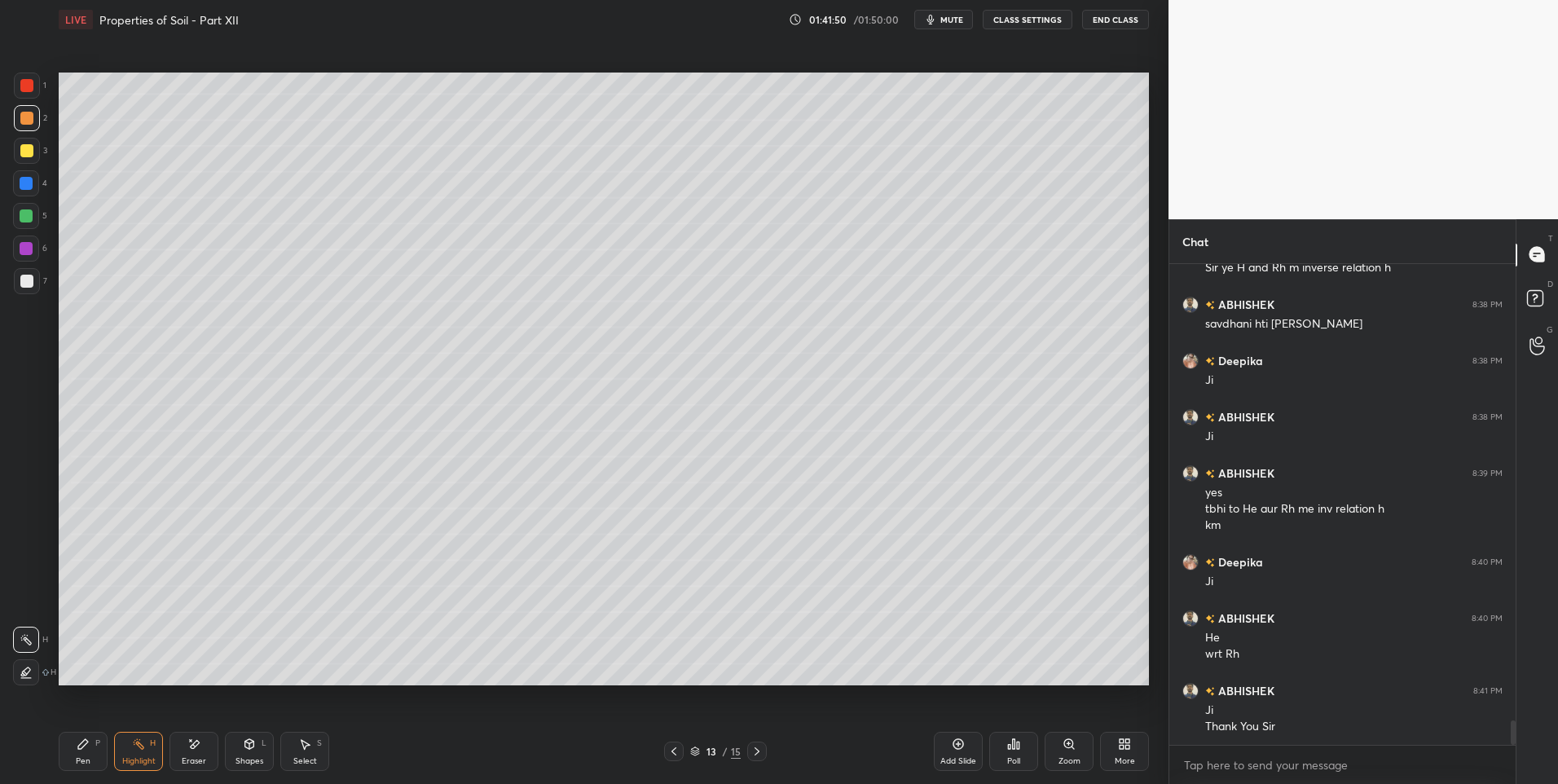
click at [30, 214] on div at bounding box center [26, 216] width 13 height 13
click at [37, 218] on div at bounding box center [26, 216] width 26 height 26
click at [38, 219] on div at bounding box center [26, 216] width 26 height 26
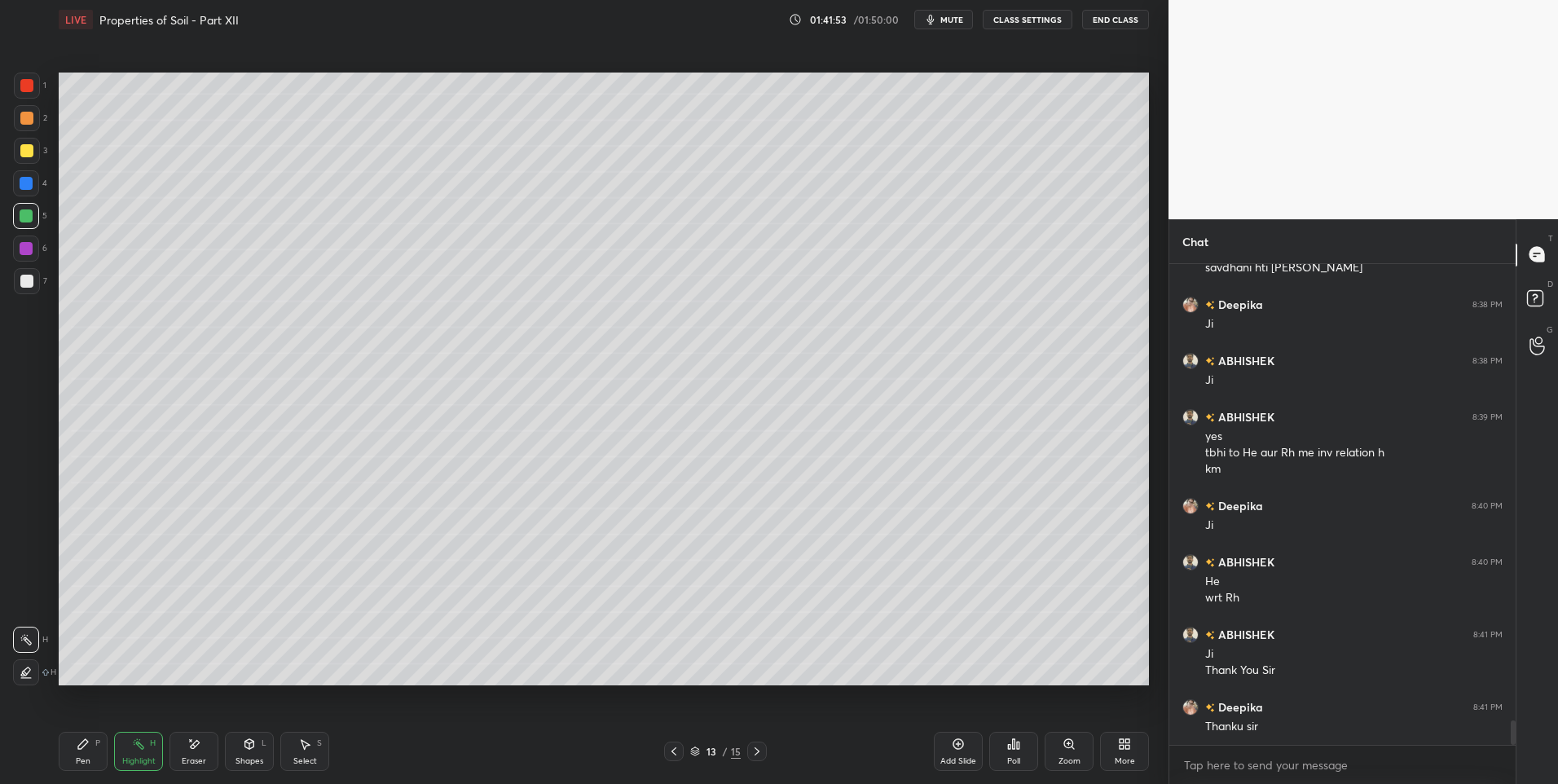
click at [1119, 12] on button "End Class" at bounding box center [1115, 19] width 67 height 20
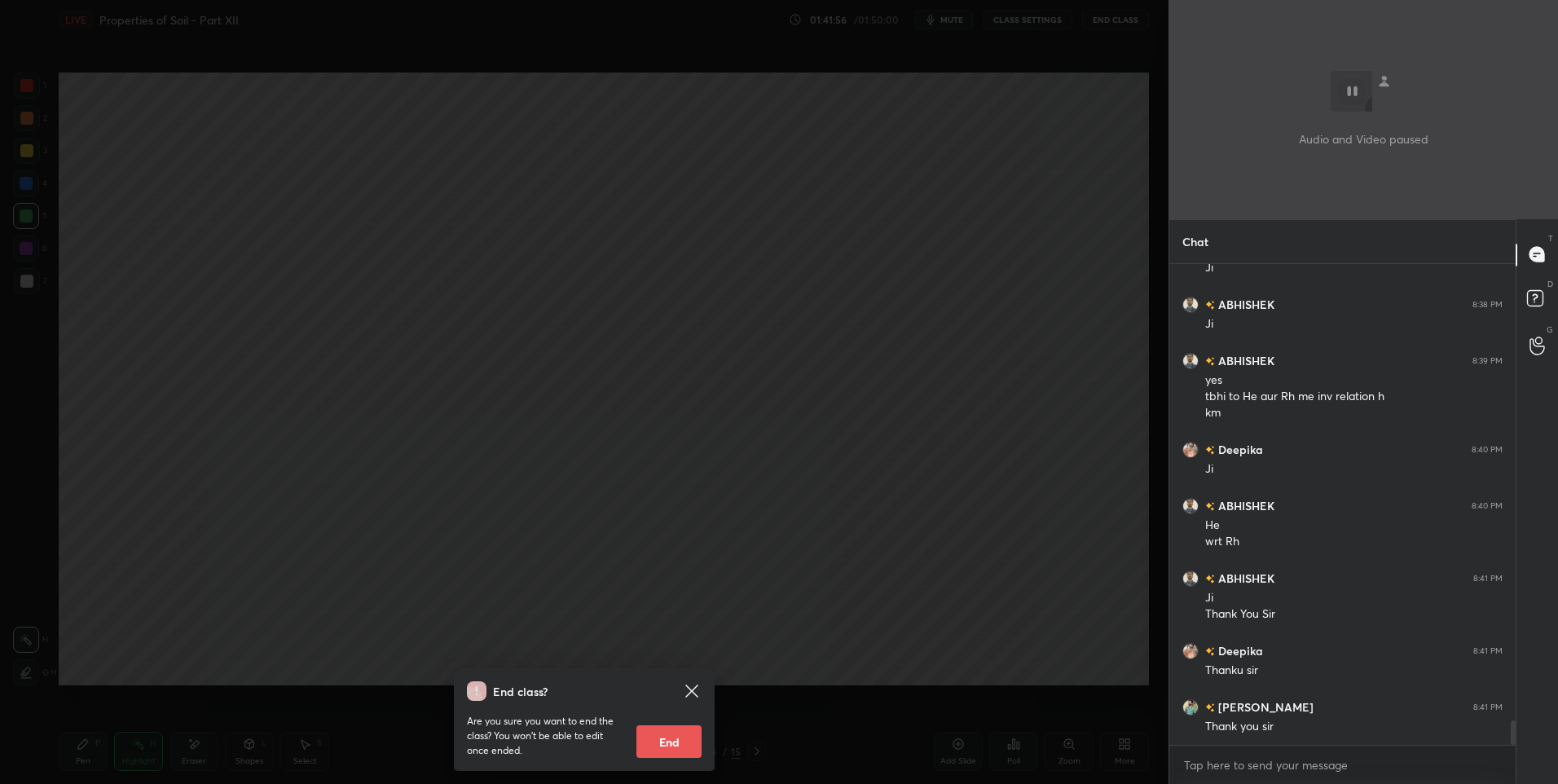
scroll to position [9234, 0]
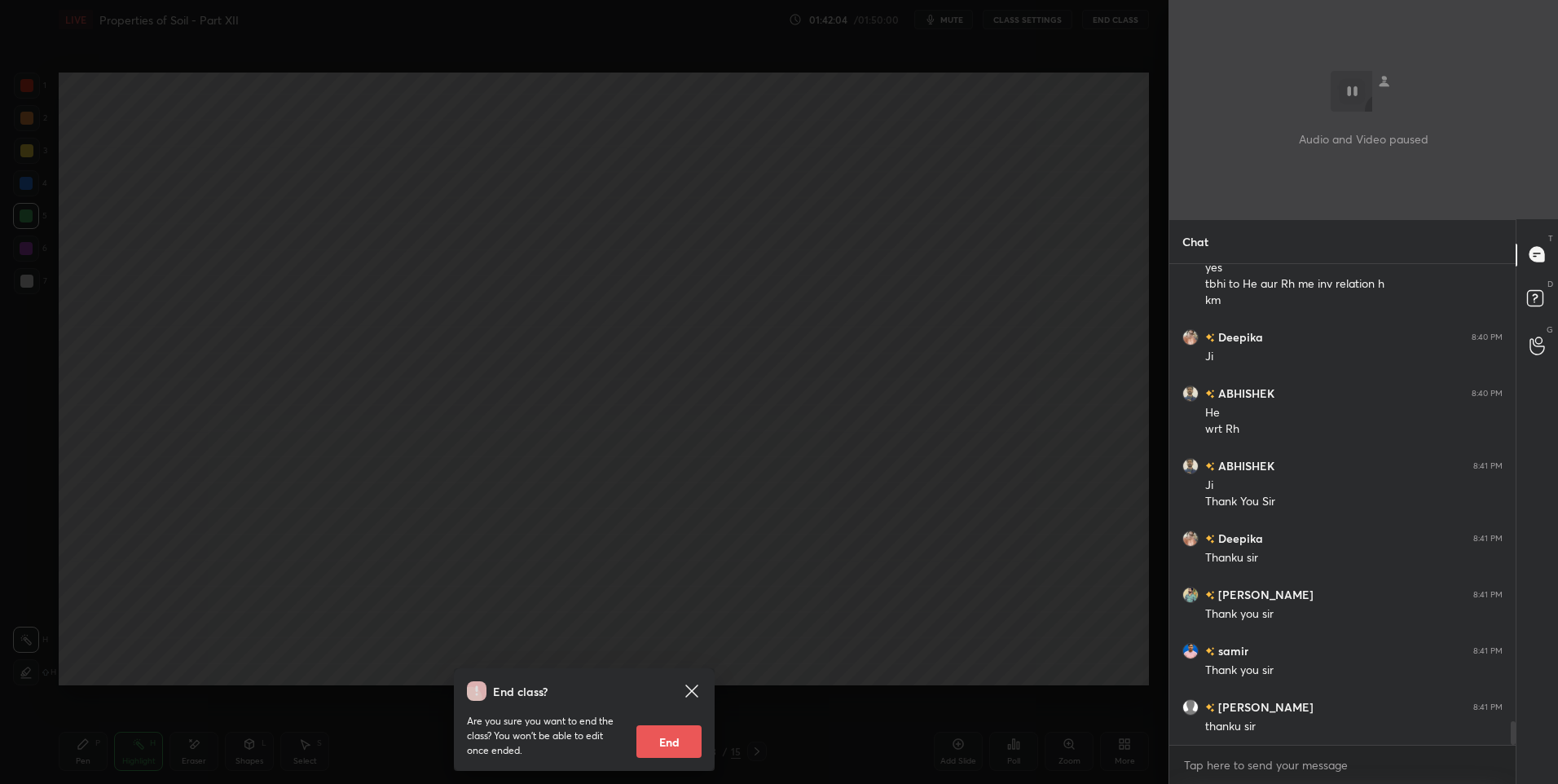
click at [684, 740] on button "End" at bounding box center [670, 741] width 66 height 33
type textarea "x"
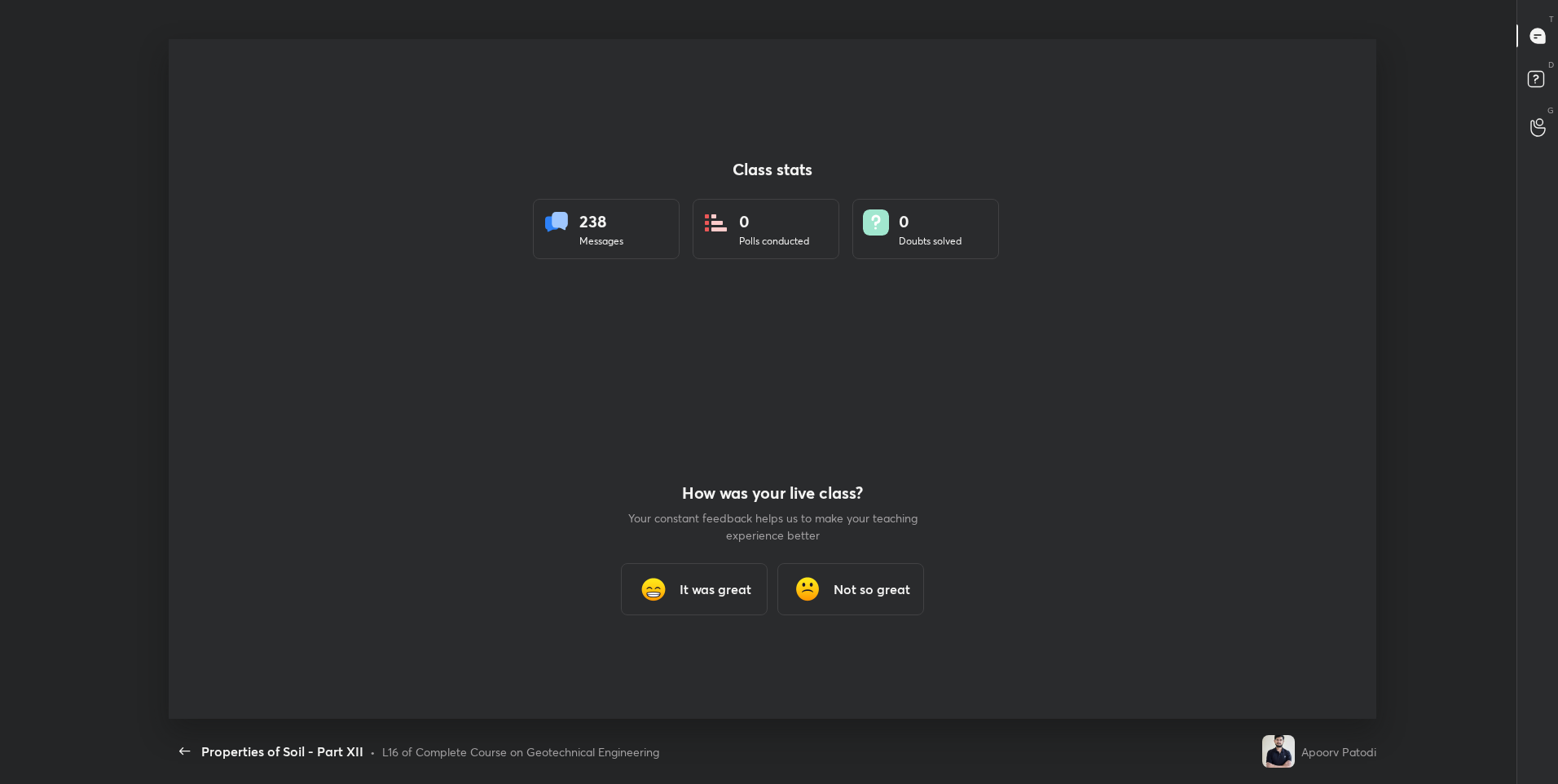
scroll to position [0, 0]
click at [717, 585] on h3 "It was great" at bounding box center [716, 589] width 71 height 20
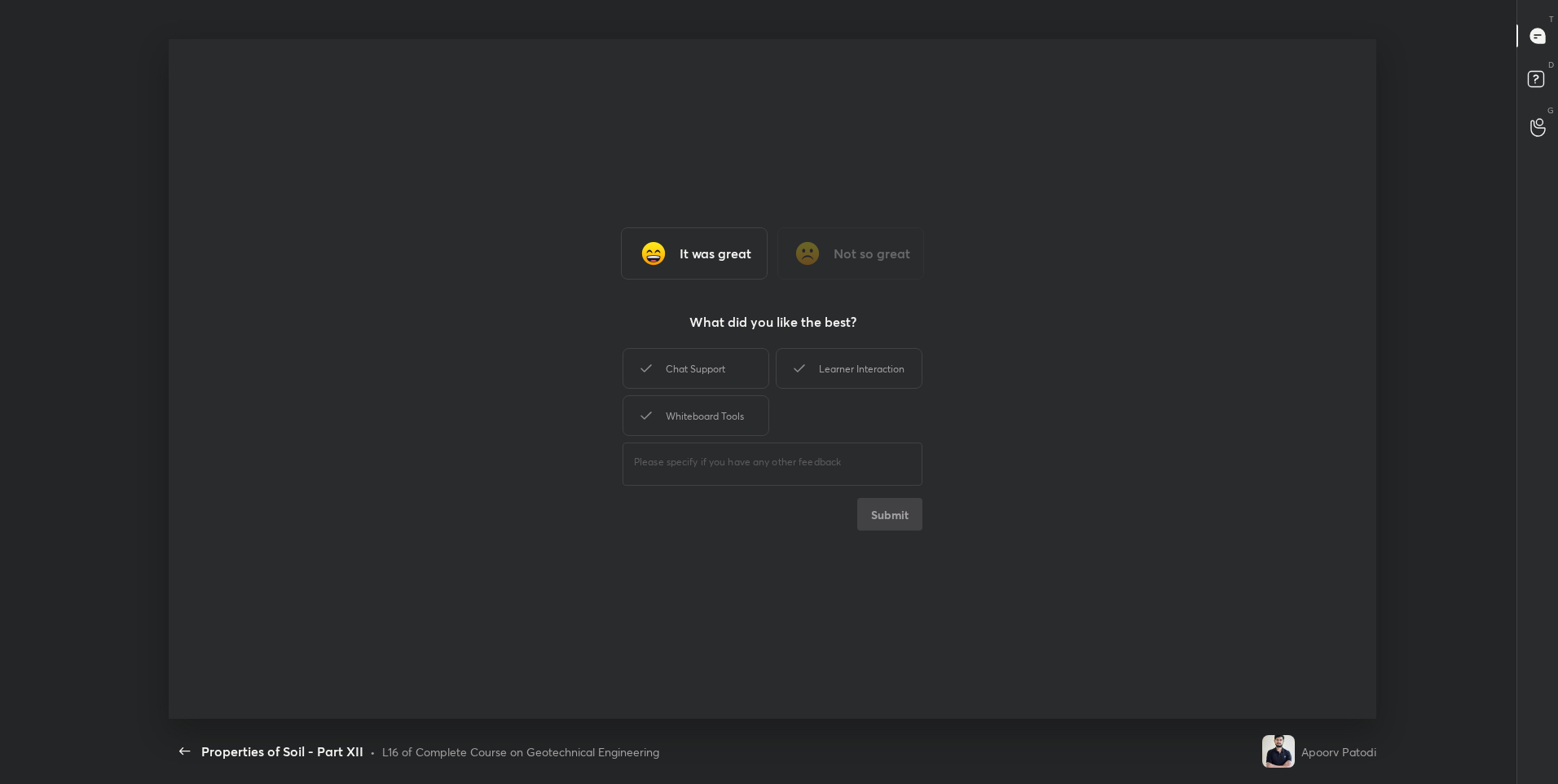
drag, startPoint x: 728, startPoint y: 371, endPoint x: 930, endPoint y: 371, distance: 202.0
click at [735, 371] on div "Chat Support" at bounding box center [696, 368] width 146 height 40
click at [819, 351] on div "Learner Interaction" at bounding box center [849, 368] width 146 height 40
drag, startPoint x: 715, startPoint y: 414, endPoint x: 856, endPoint y: 505, distance: 167.8
click at [718, 416] on div "Whiteboard Tools" at bounding box center [696, 415] width 146 height 40
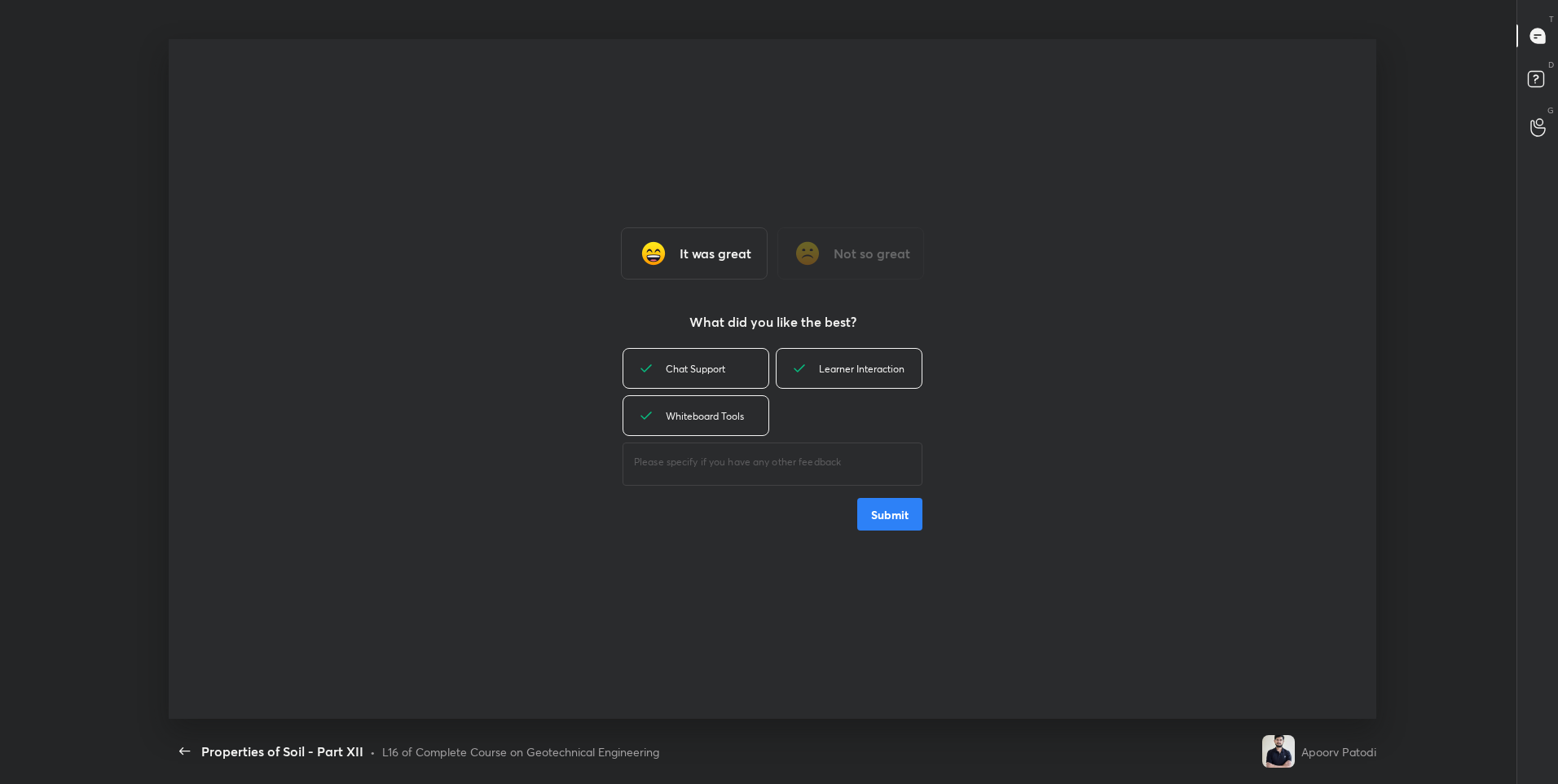
click at [907, 523] on button "Submit" at bounding box center [890, 514] width 66 height 33
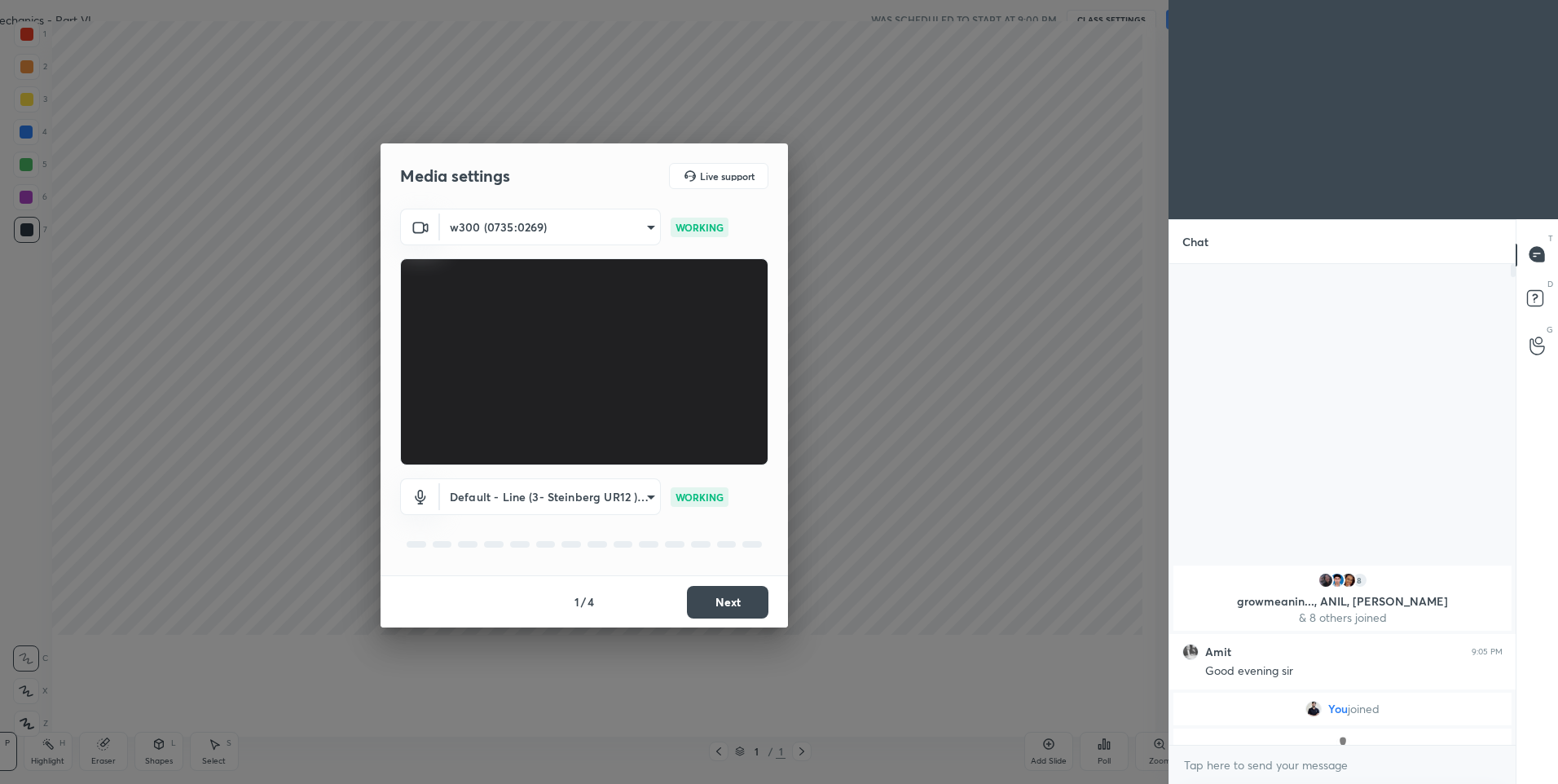
scroll to position [6, 6]
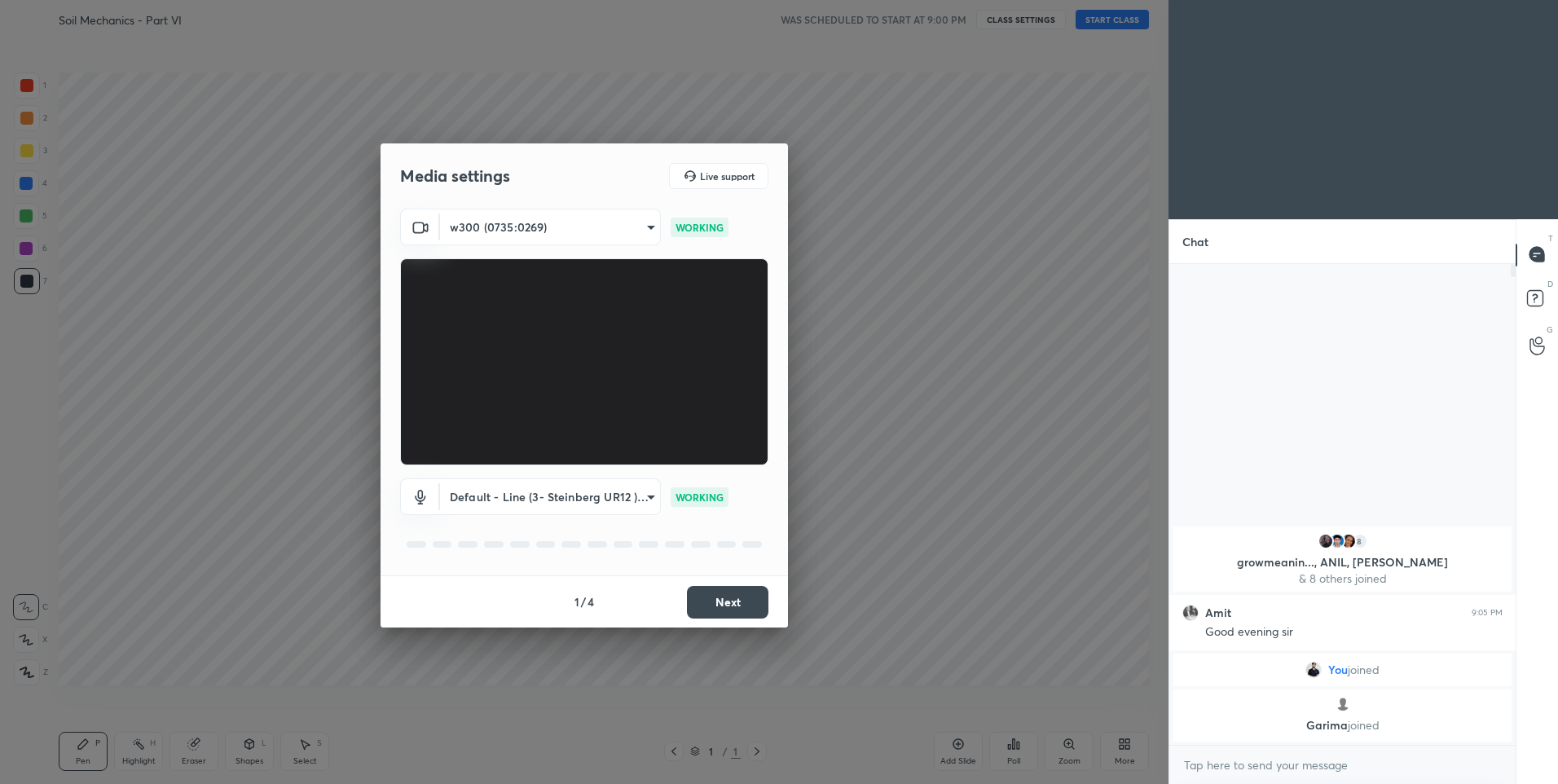
click at [753, 600] on button "Next" at bounding box center [727, 602] width 82 height 33
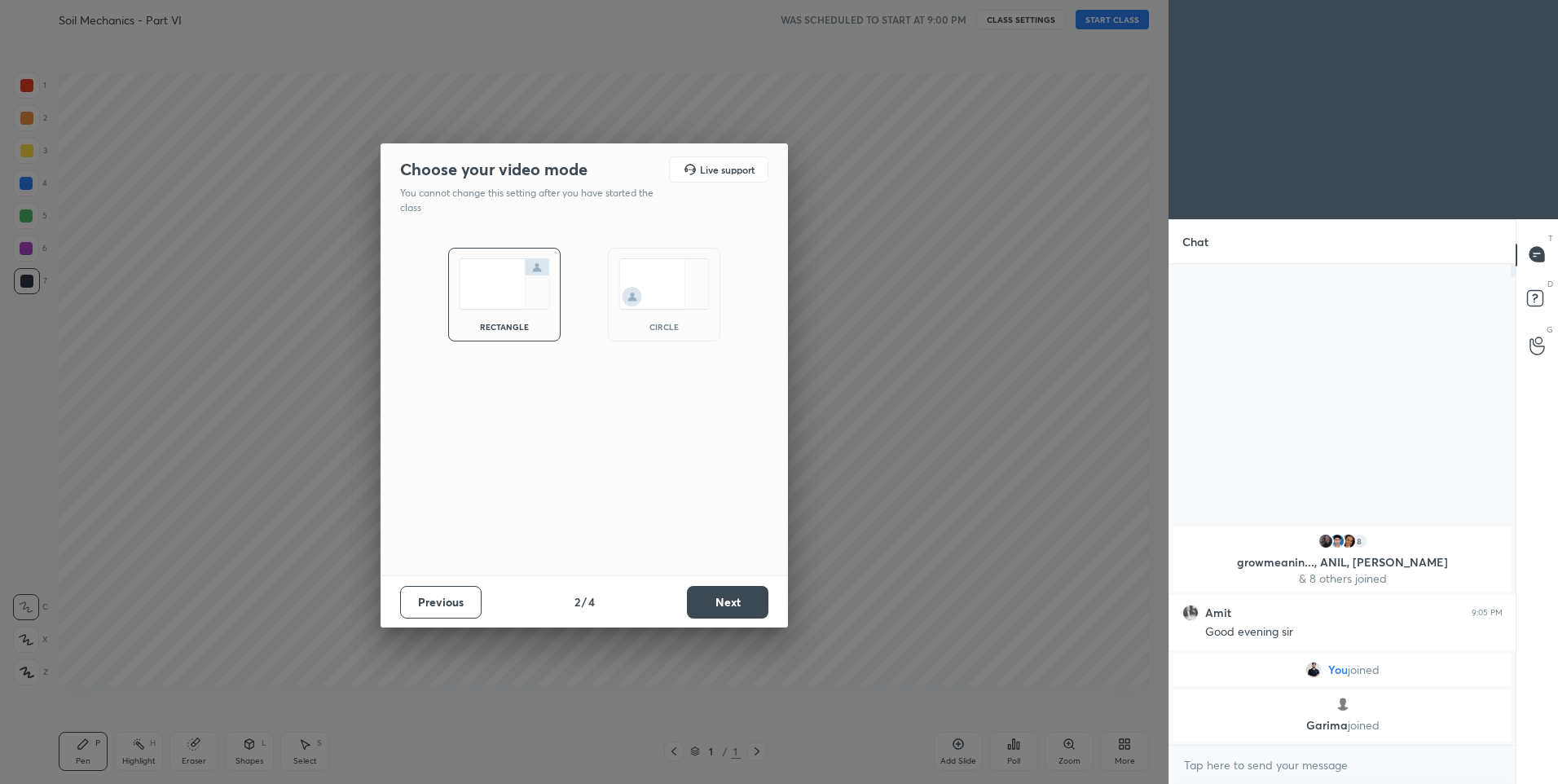
click at [757, 600] on button "Next" at bounding box center [727, 602] width 82 height 33
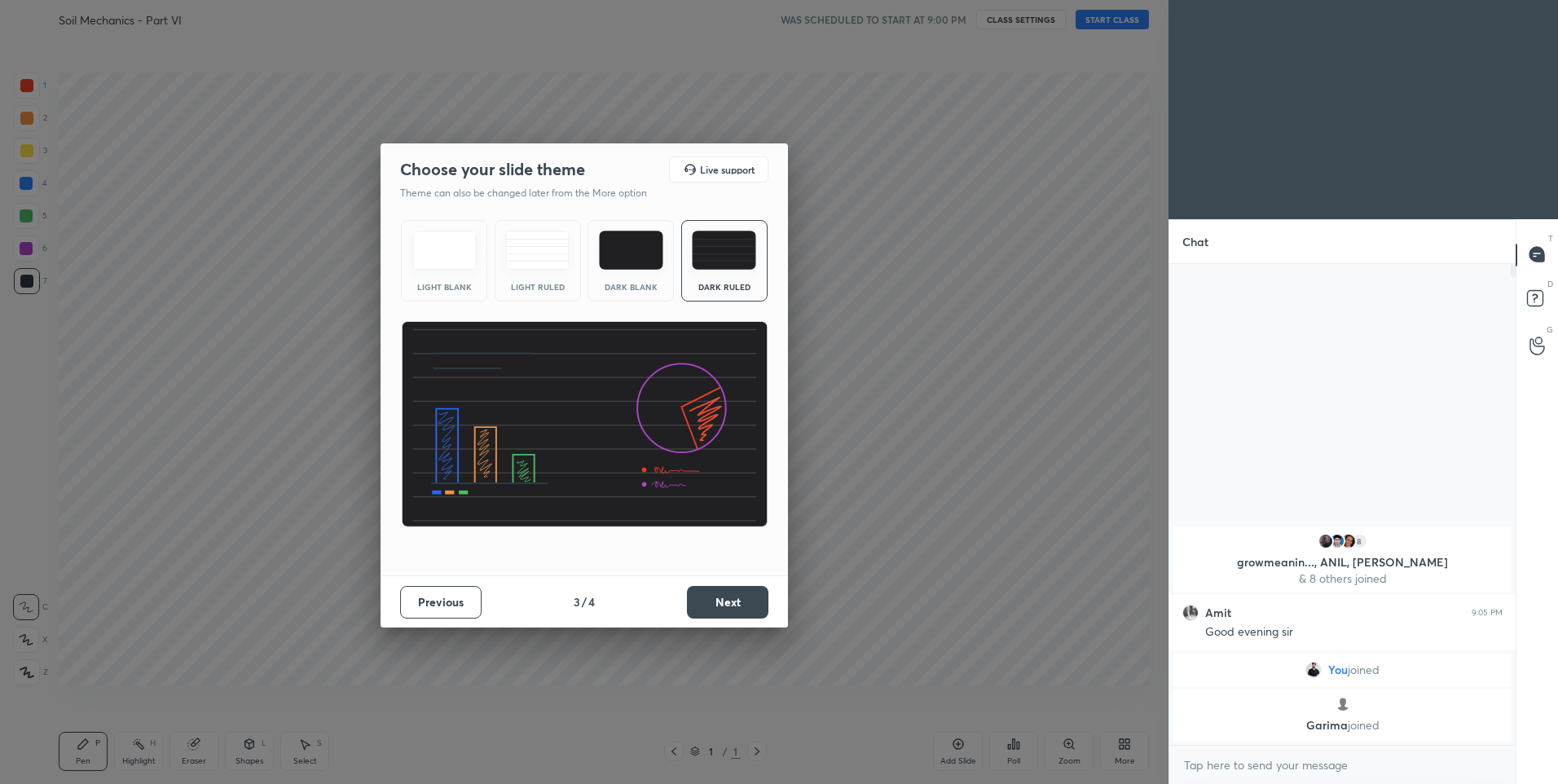
click at [738, 596] on button "Next" at bounding box center [727, 602] width 82 height 33
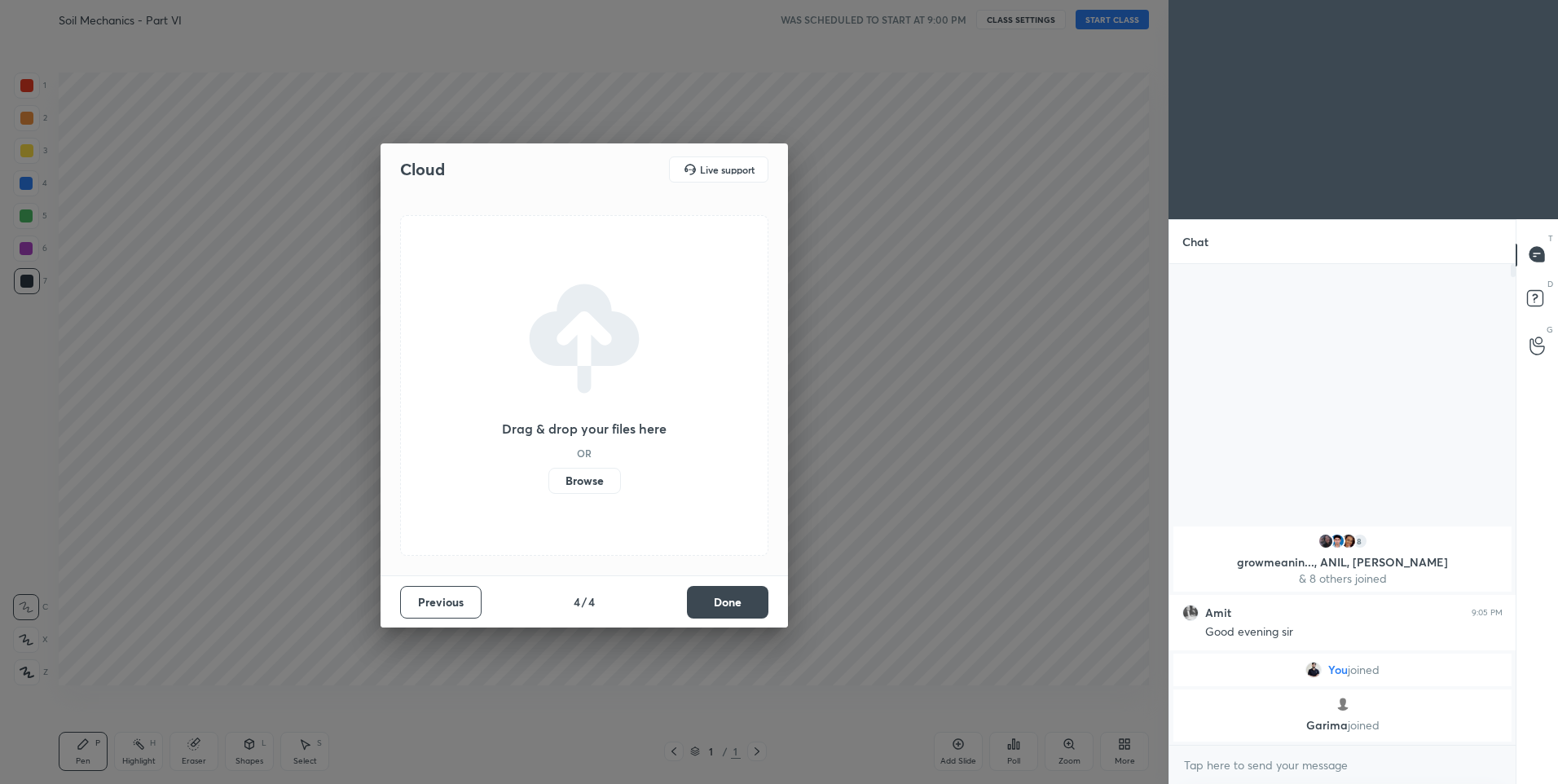
click at [749, 599] on button "Done" at bounding box center [727, 602] width 82 height 33
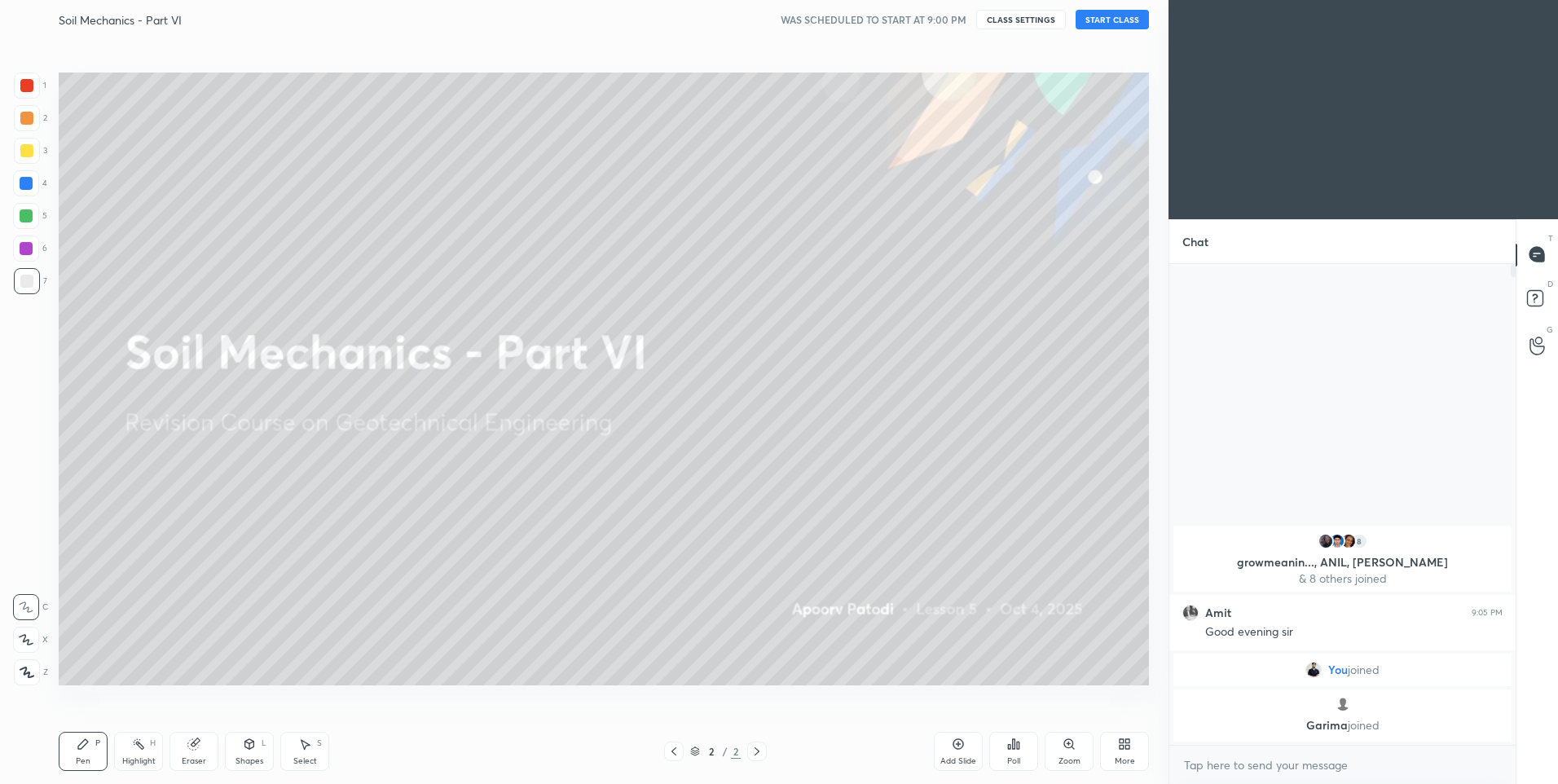
click at [1134, 13] on button "START CLASS" at bounding box center [1112, 19] width 73 height 20
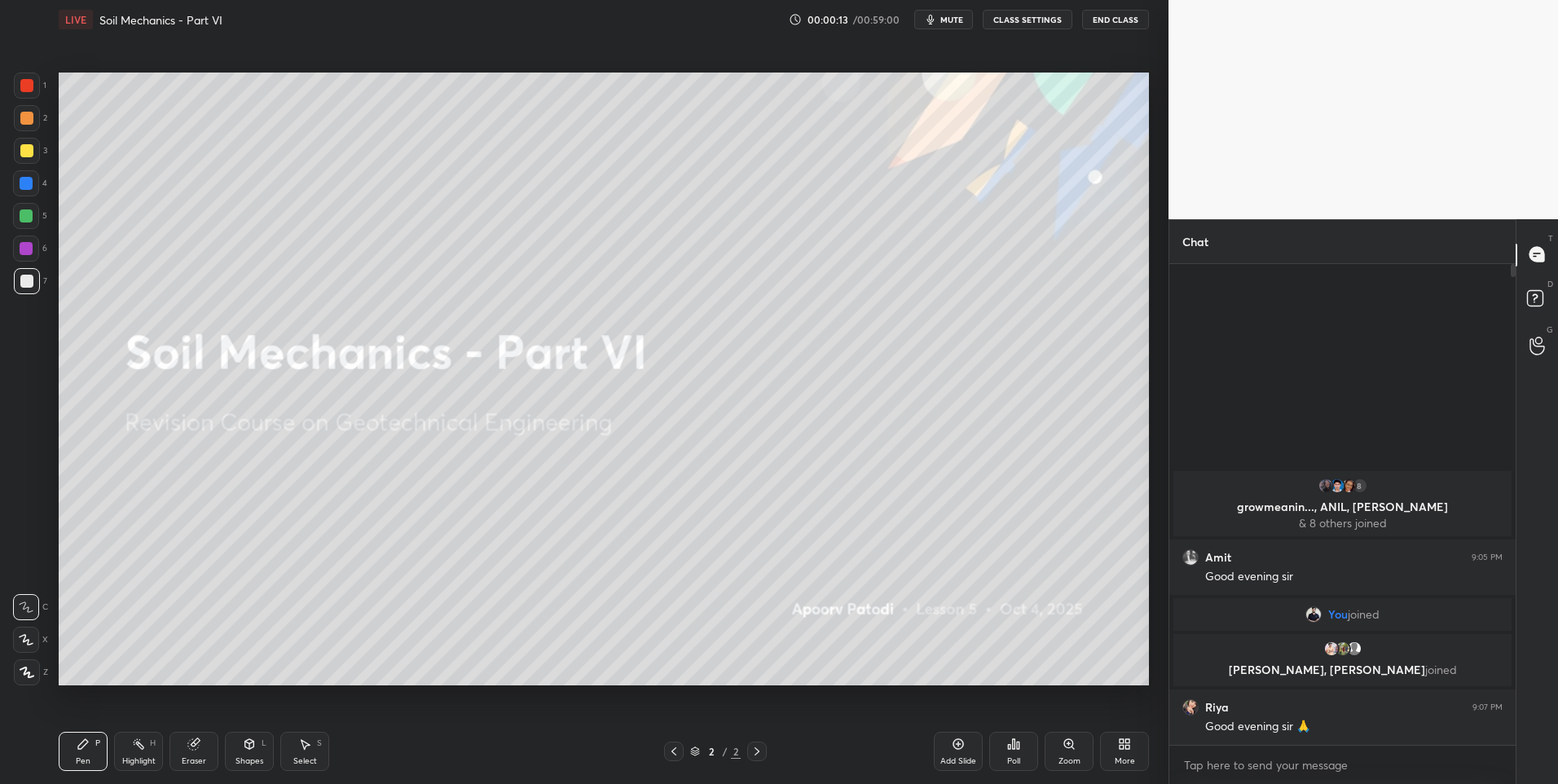
click at [1049, 25] on button "CLASS SETTINGS" at bounding box center [1028, 19] width 90 height 20
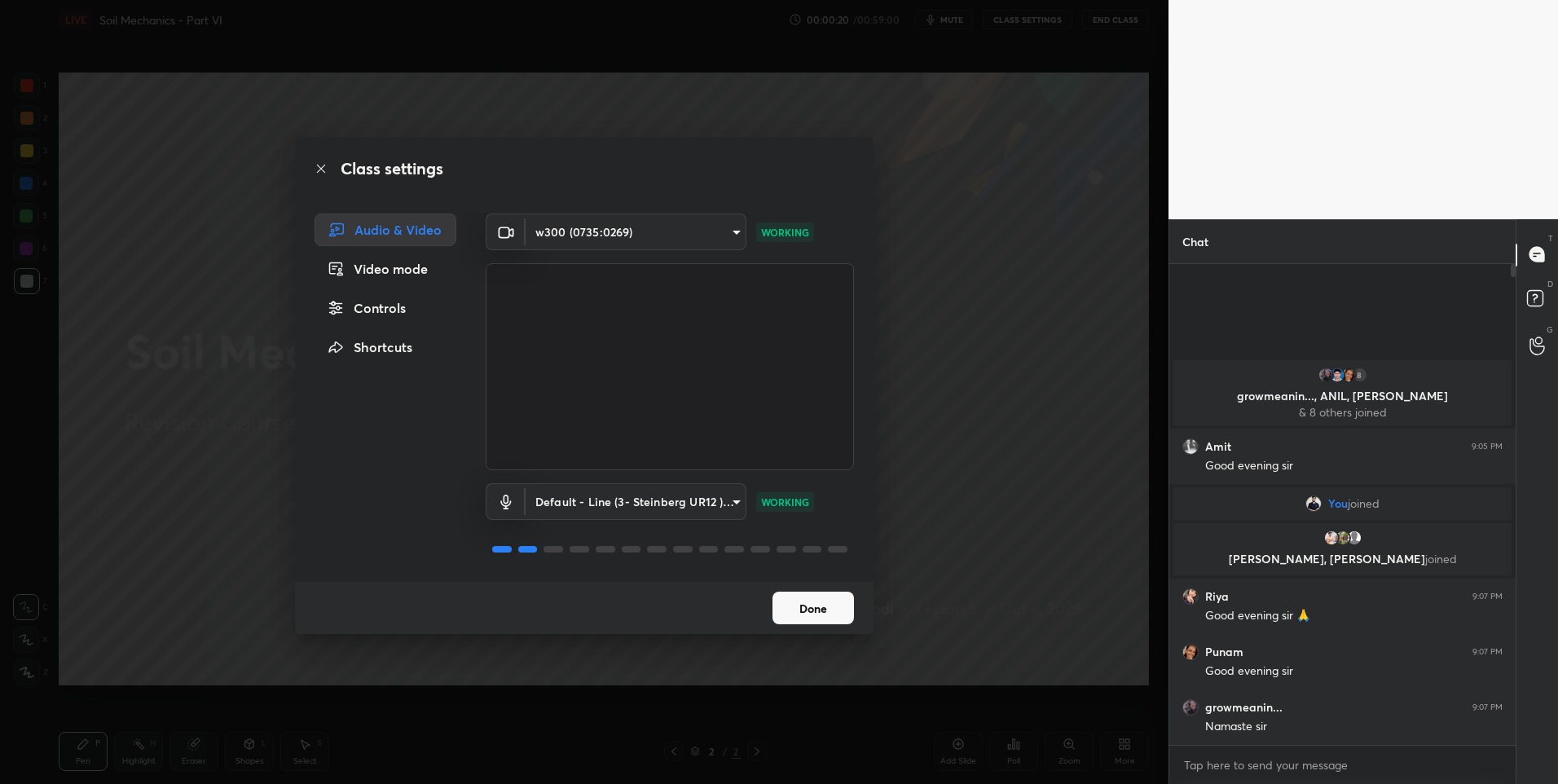
click at [324, 167] on icon at bounding box center [321, 169] width 13 height 13
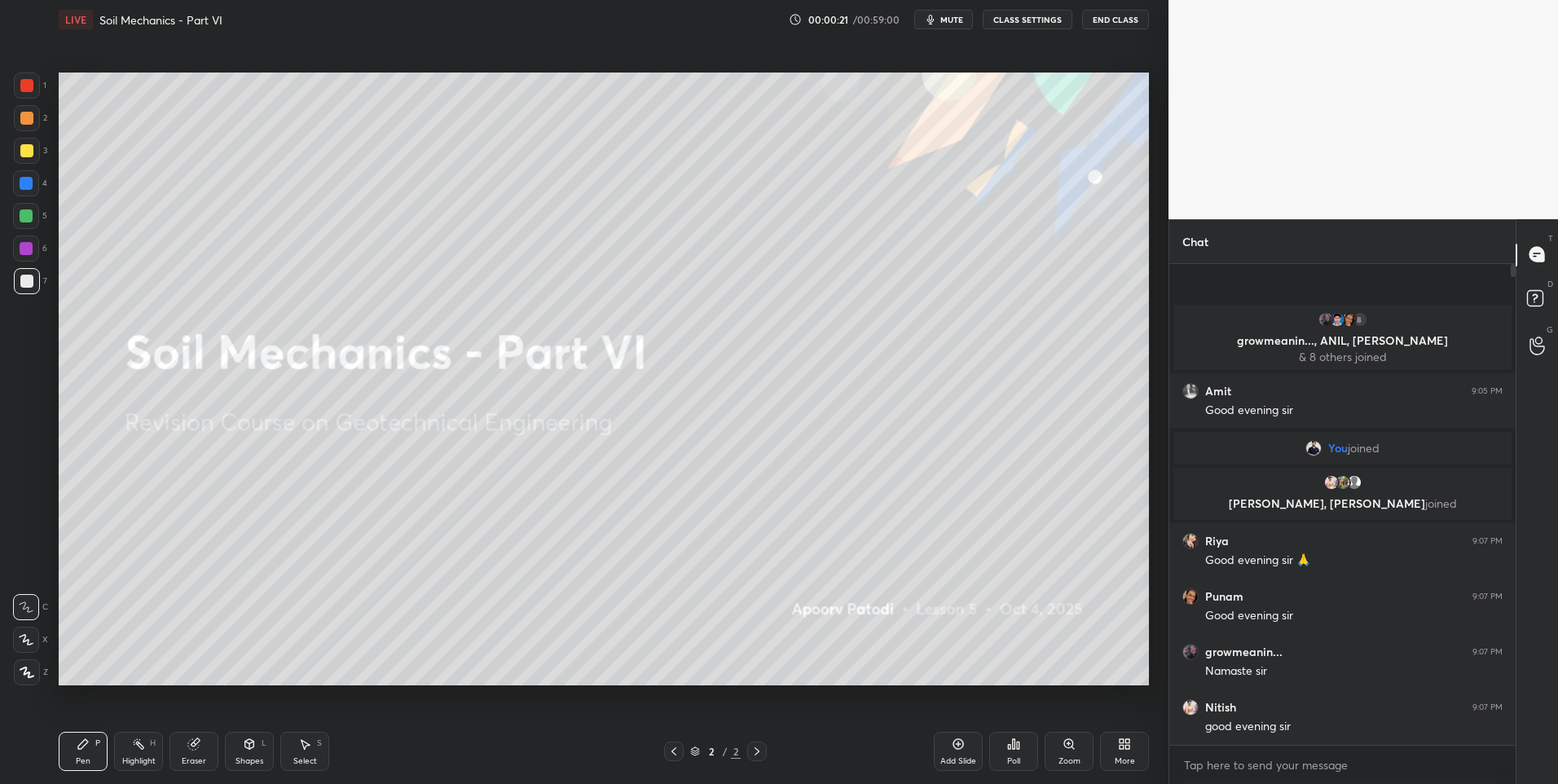
click at [24, 643] on icon at bounding box center [26, 640] width 15 height 11
click at [21, 116] on div at bounding box center [27, 118] width 13 height 13
click at [28, 276] on div at bounding box center [27, 281] width 13 height 13
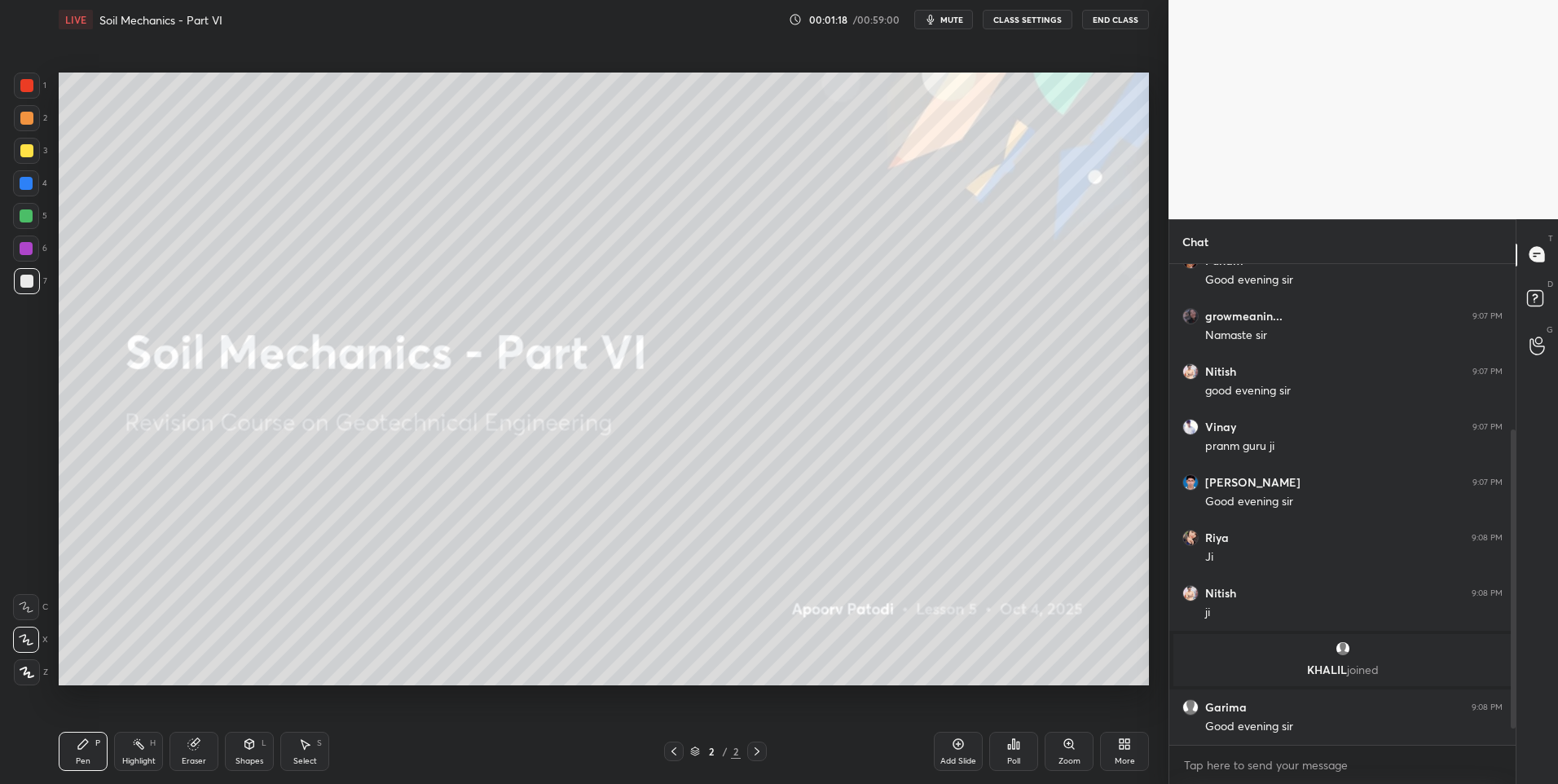
scroll to position [308, 0]
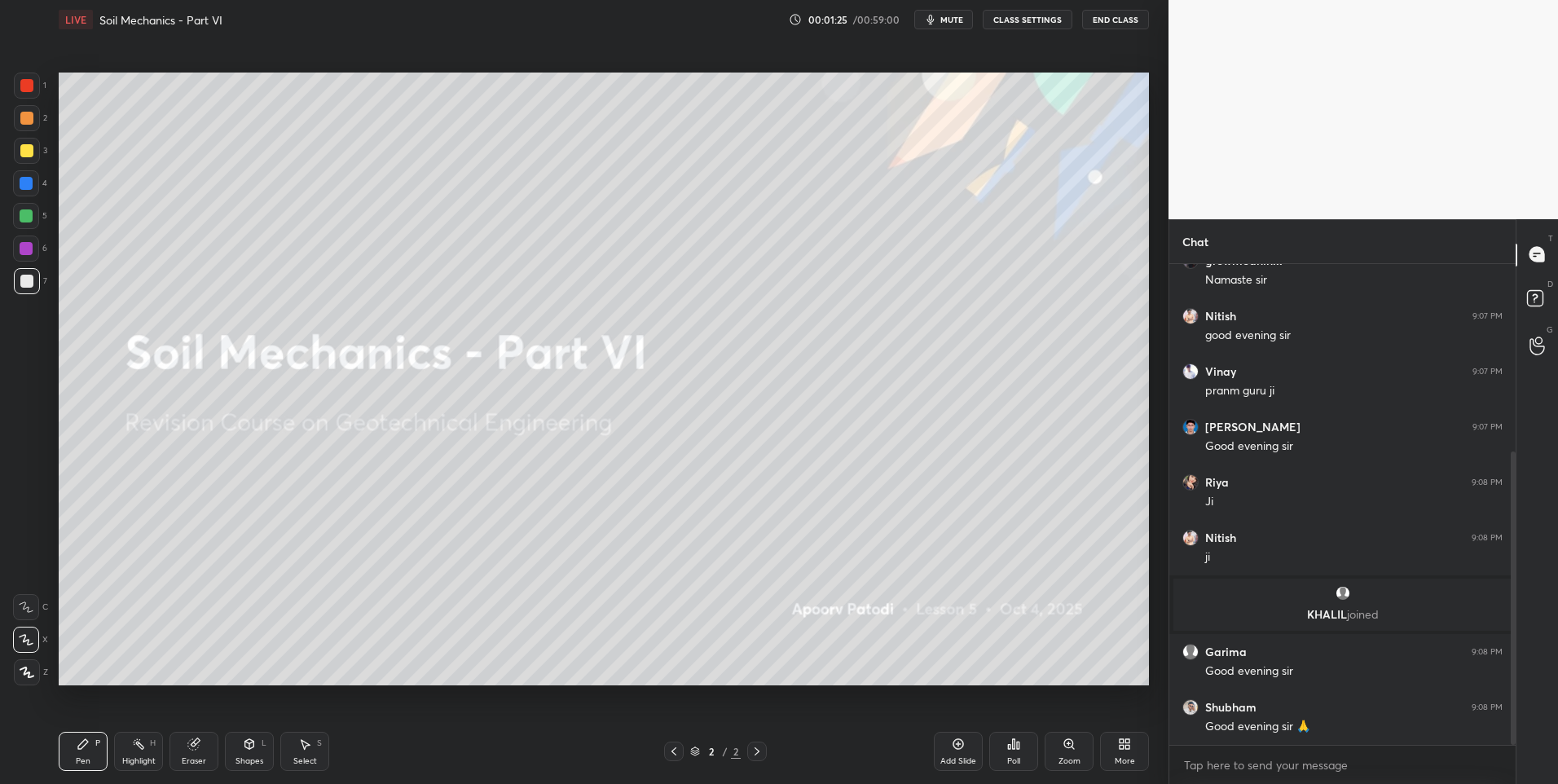
click at [1116, 751] on div "More" at bounding box center [1125, 751] width 49 height 39
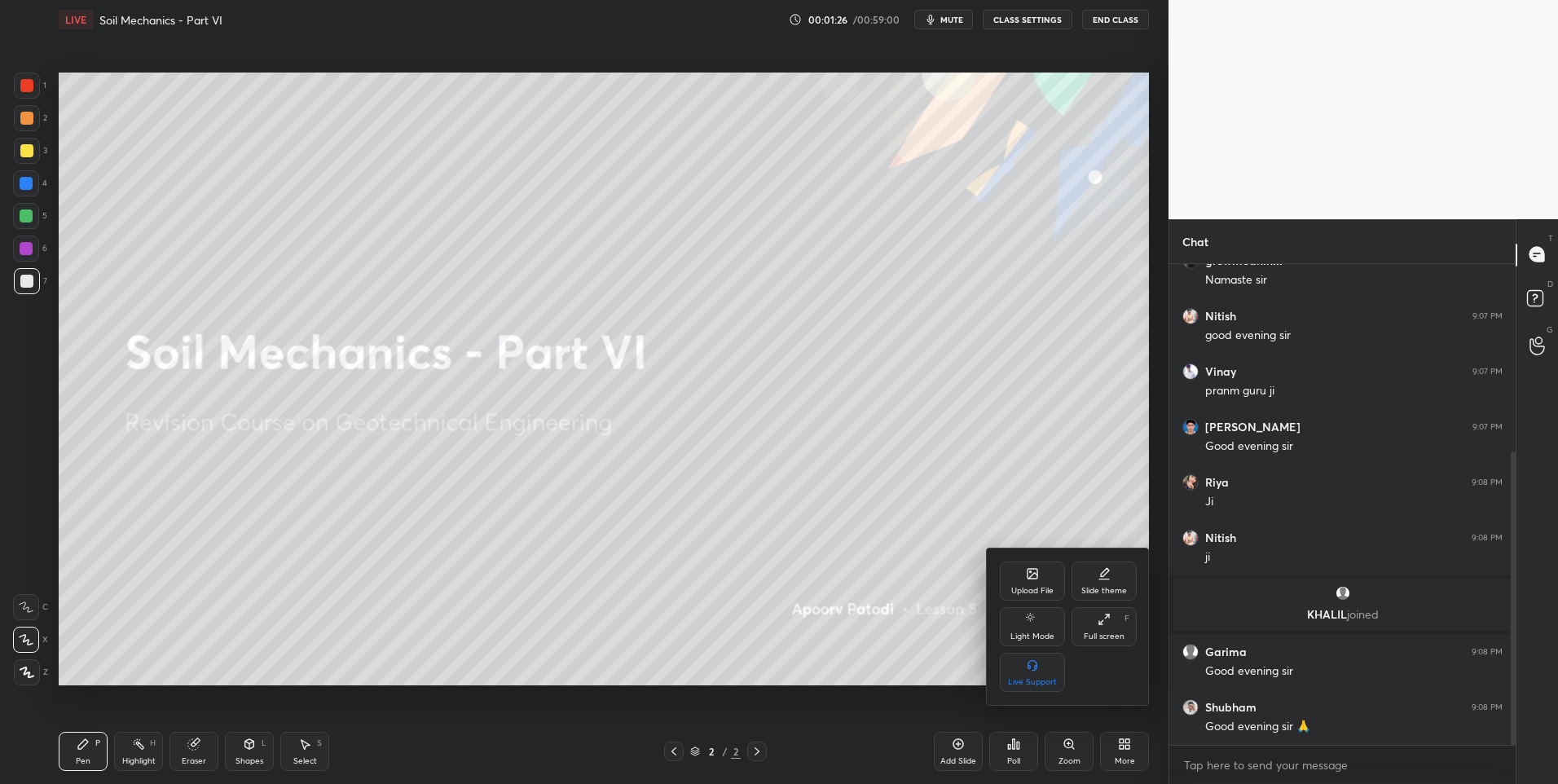
click at [1023, 573] on div "Upload File" at bounding box center [1033, 581] width 66 height 39
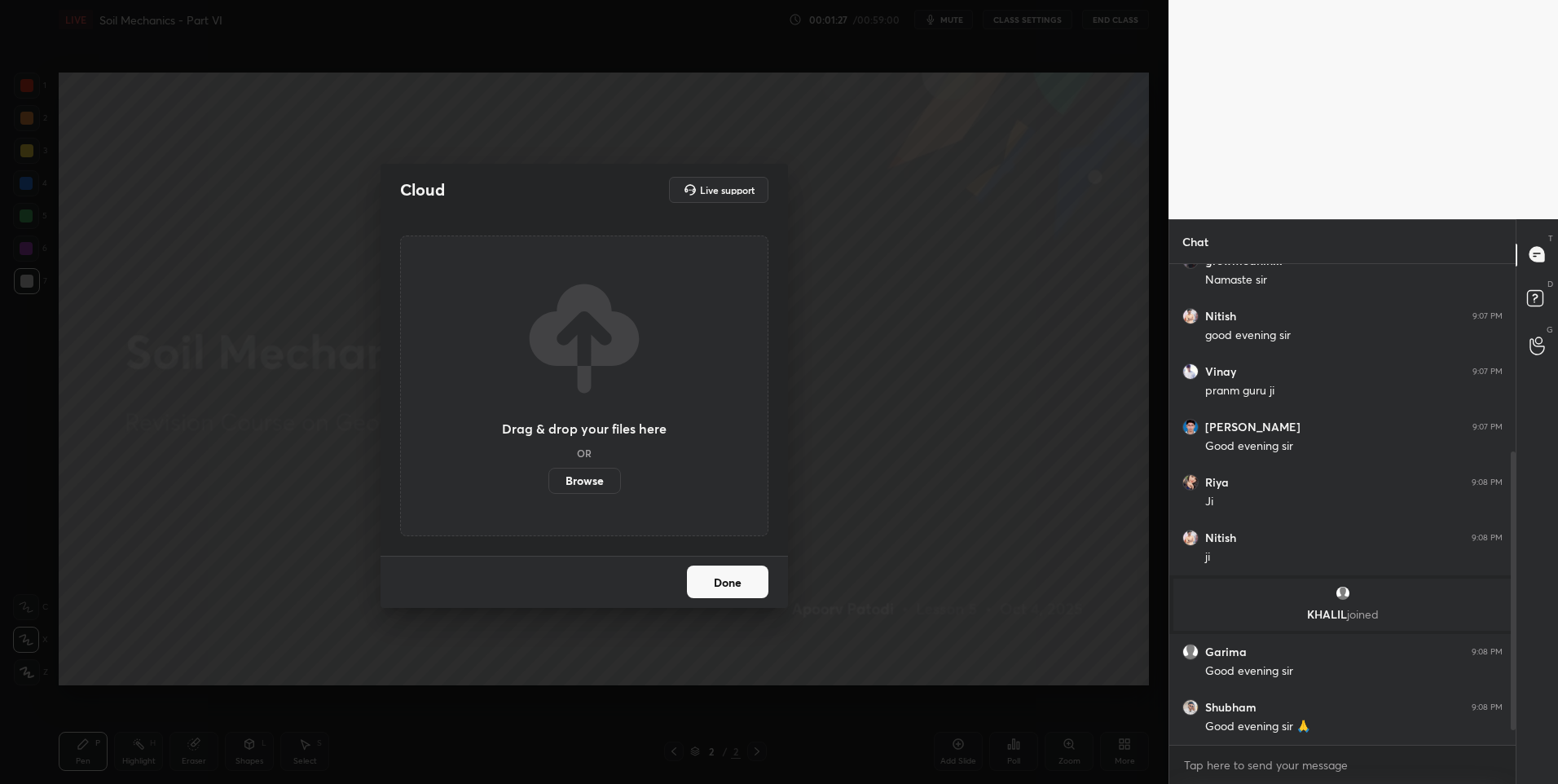
scroll to position [363, 0]
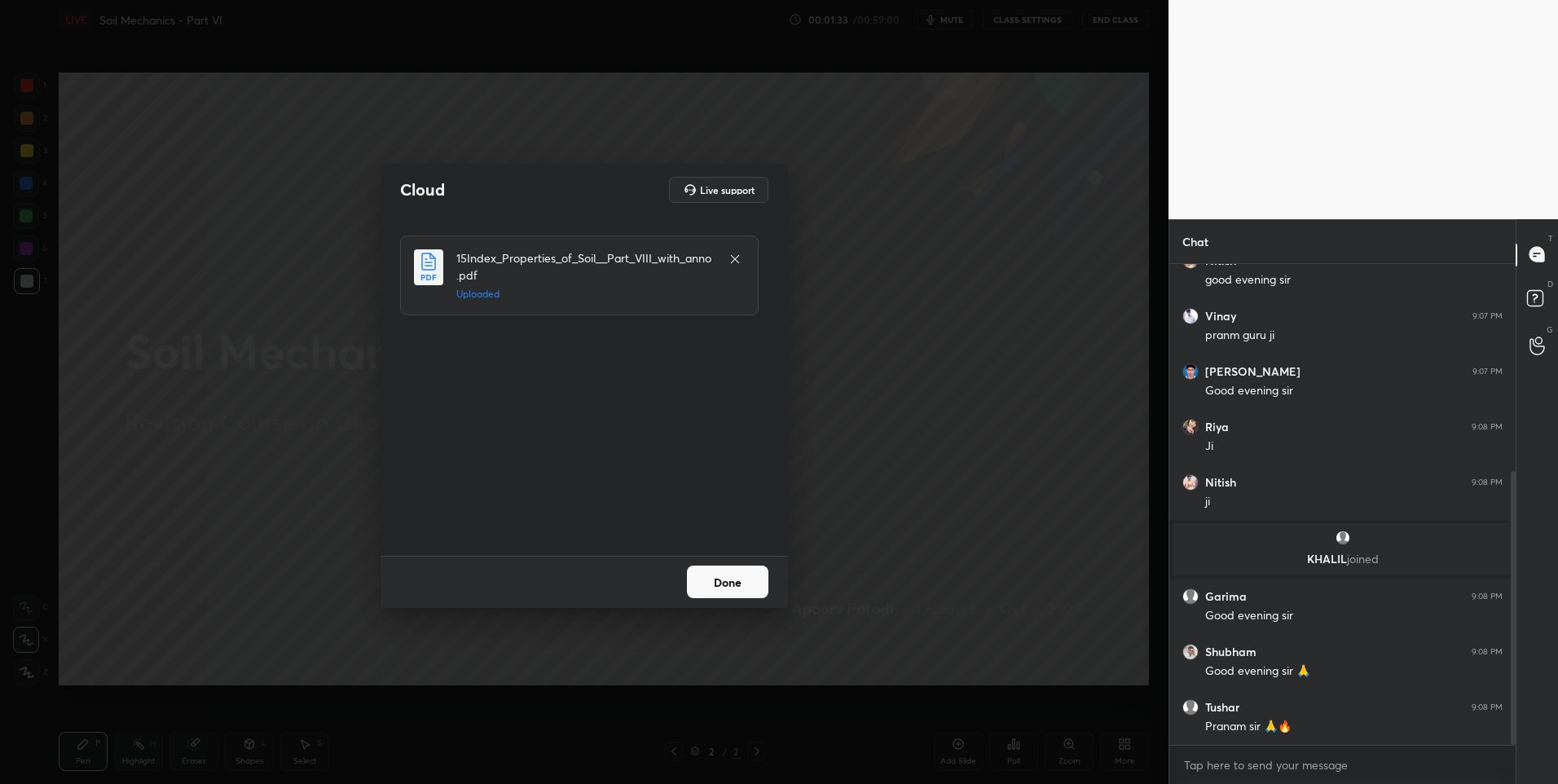
click at [720, 580] on button "Done" at bounding box center [727, 581] width 82 height 33
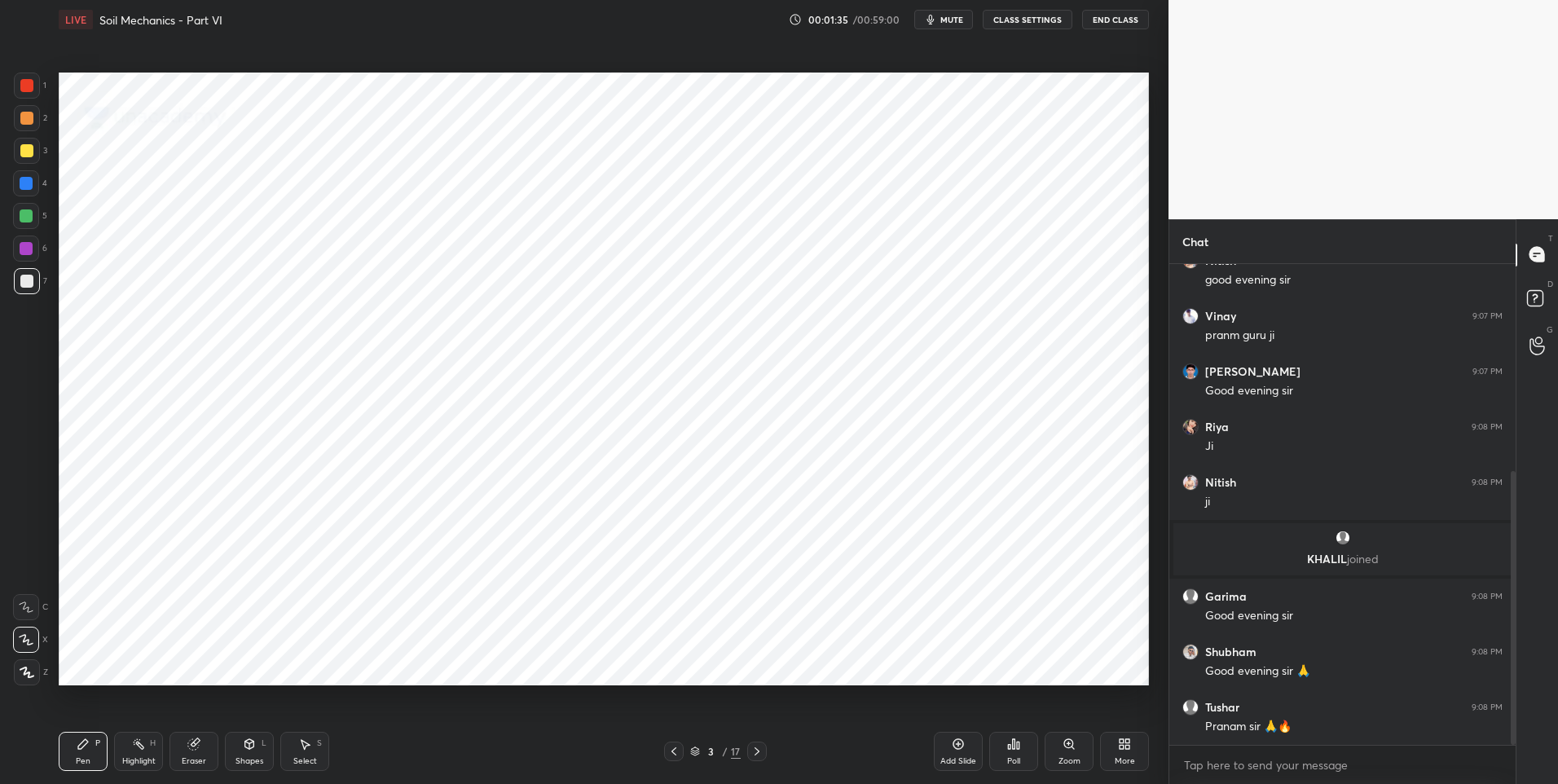
click at [753, 749] on icon at bounding box center [757, 751] width 13 height 13
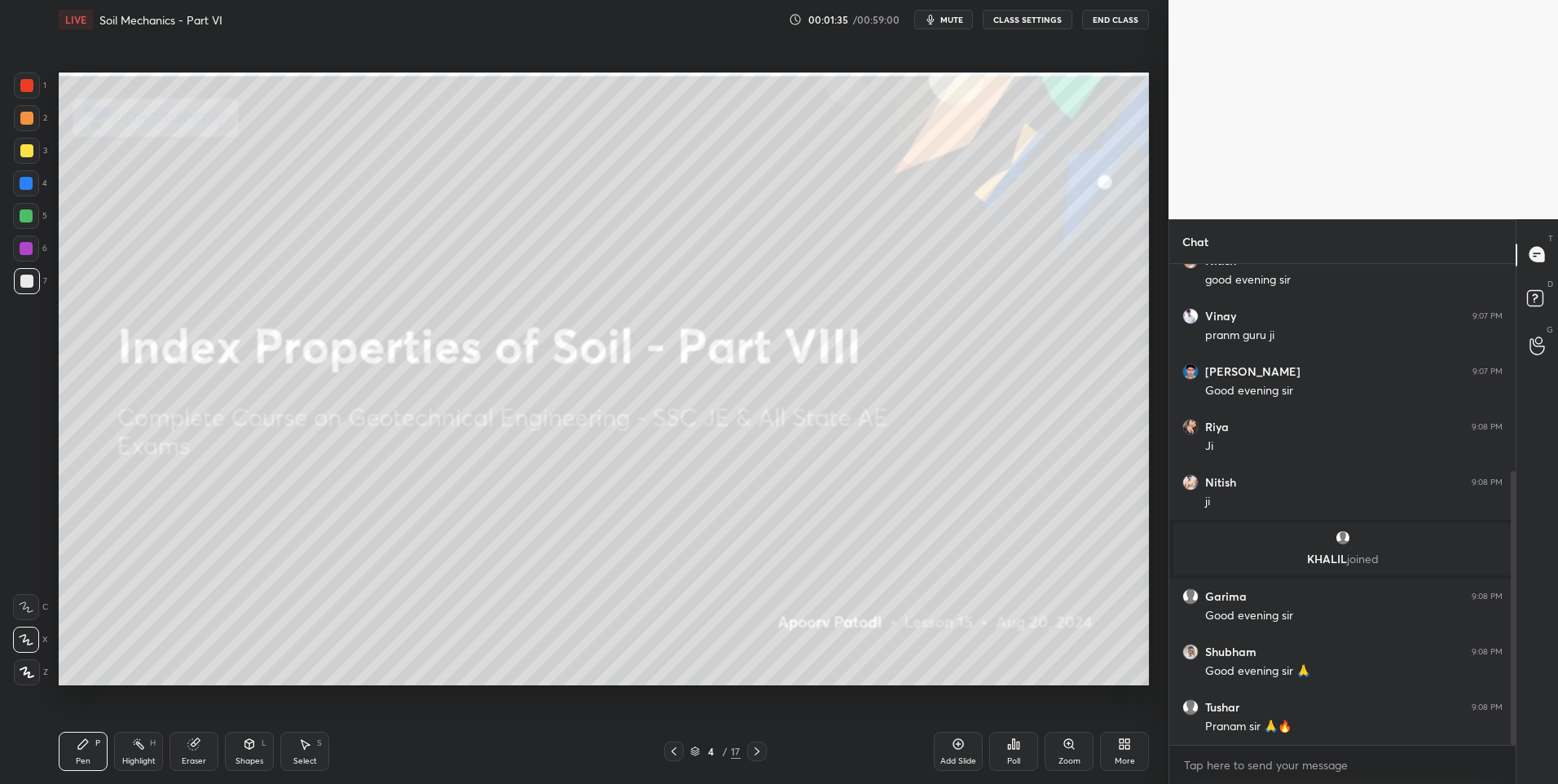
click at [754, 749] on icon at bounding box center [757, 751] width 13 height 13
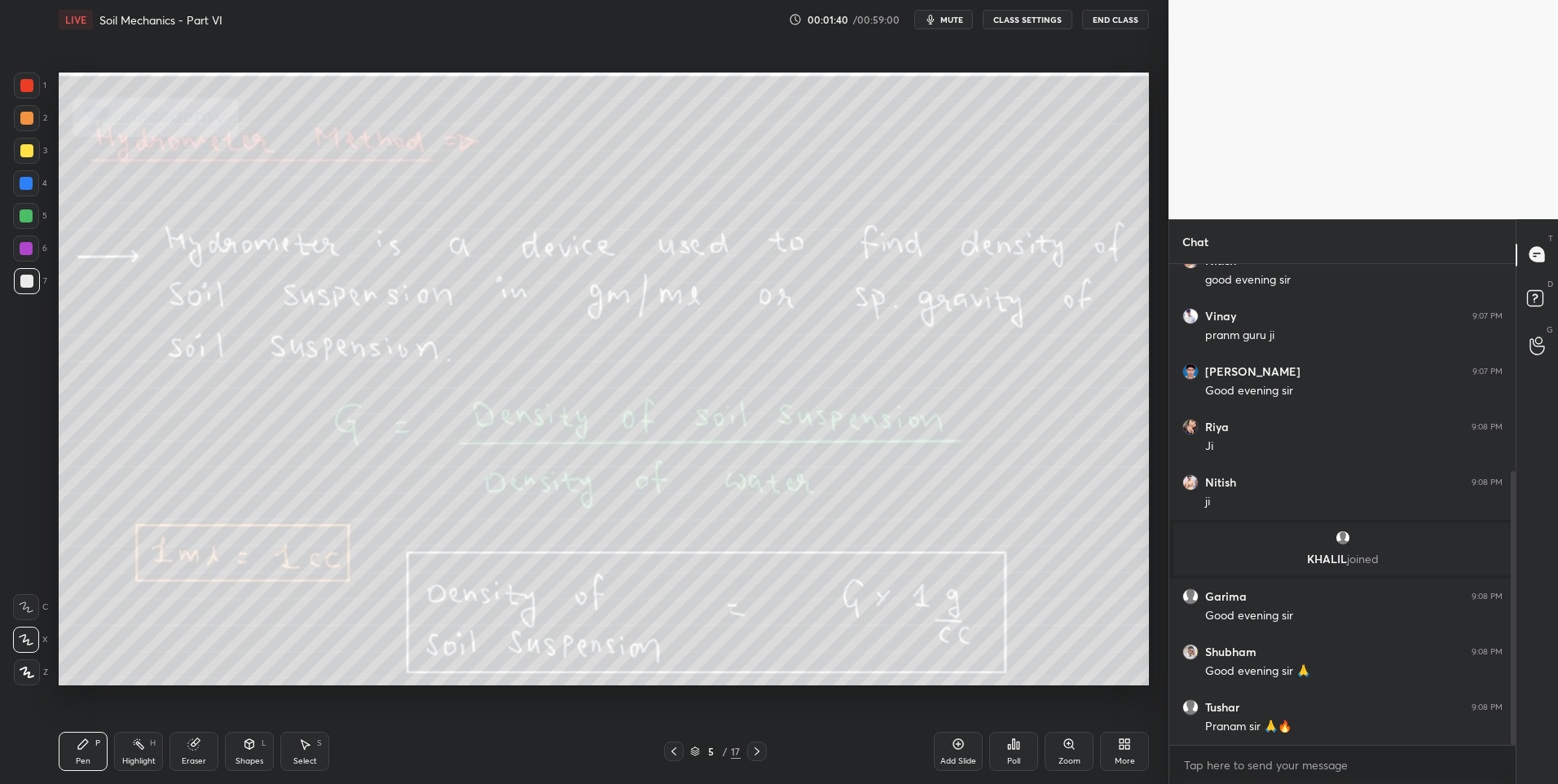
click at [141, 758] on div "Highlight" at bounding box center [139, 761] width 34 height 8
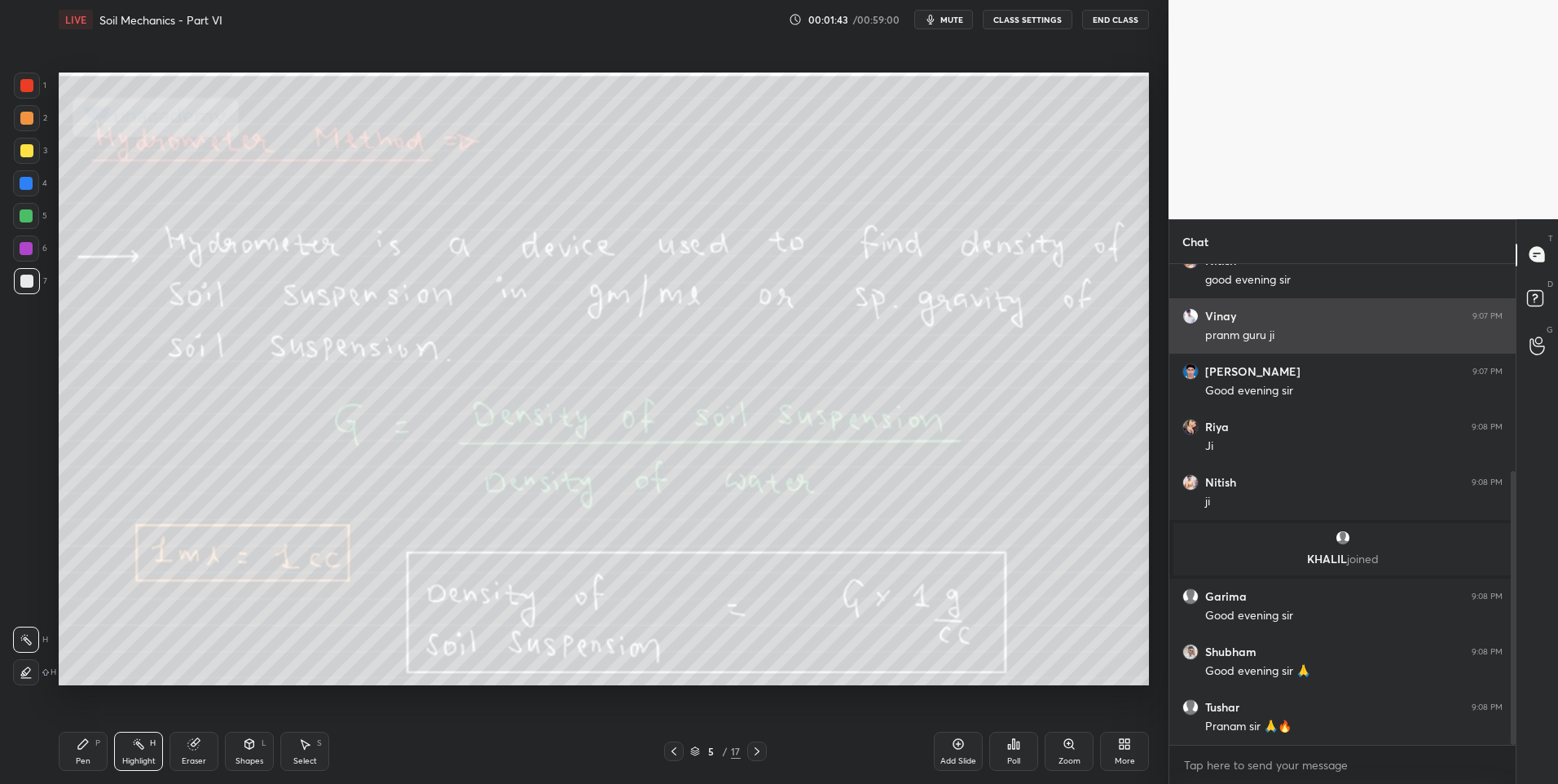
click at [1225, 323] on div "1 2 3 4 5 6 7 C X Z C X Z E E Erase all H H LIVE Soil Mechanics - Part VI 00:01…" at bounding box center [779, 392] width 1558 height 784
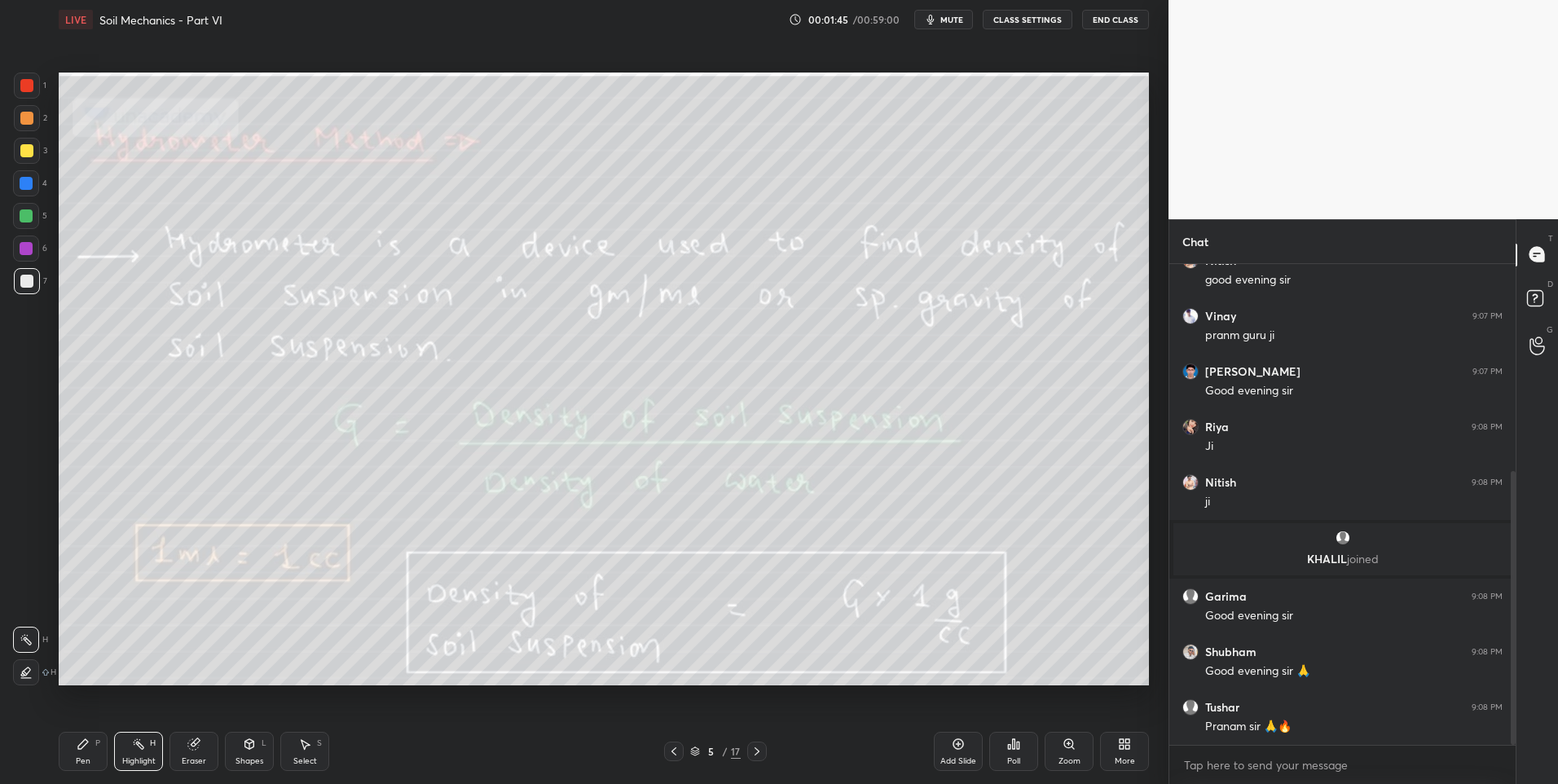
click at [753, 747] on icon at bounding box center [757, 751] width 13 height 13
click at [141, 747] on rect at bounding box center [140, 746] width 8 height 8
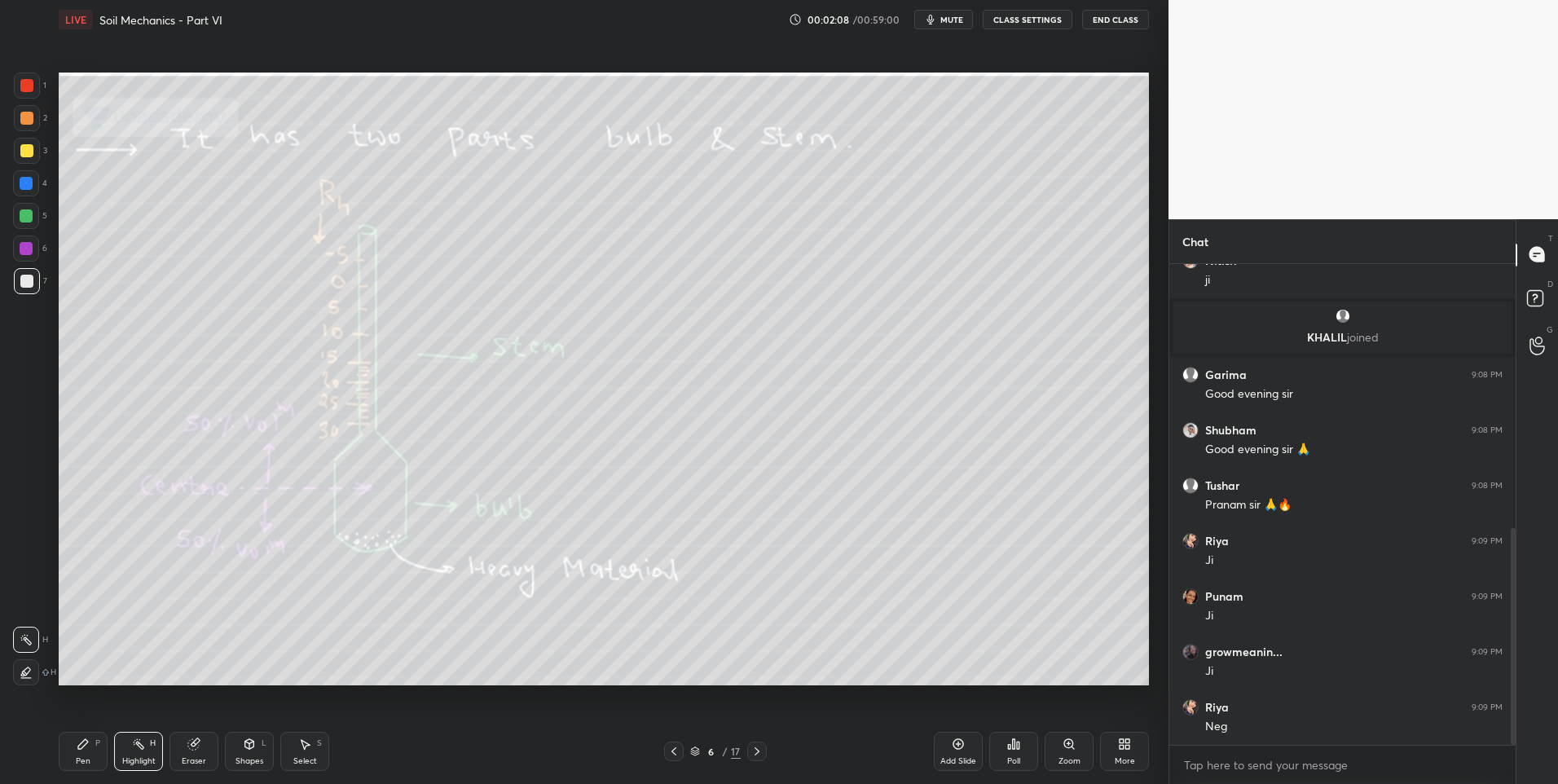
scroll to position [641, 0]
click at [762, 743] on div at bounding box center [757, 751] width 20 height 20
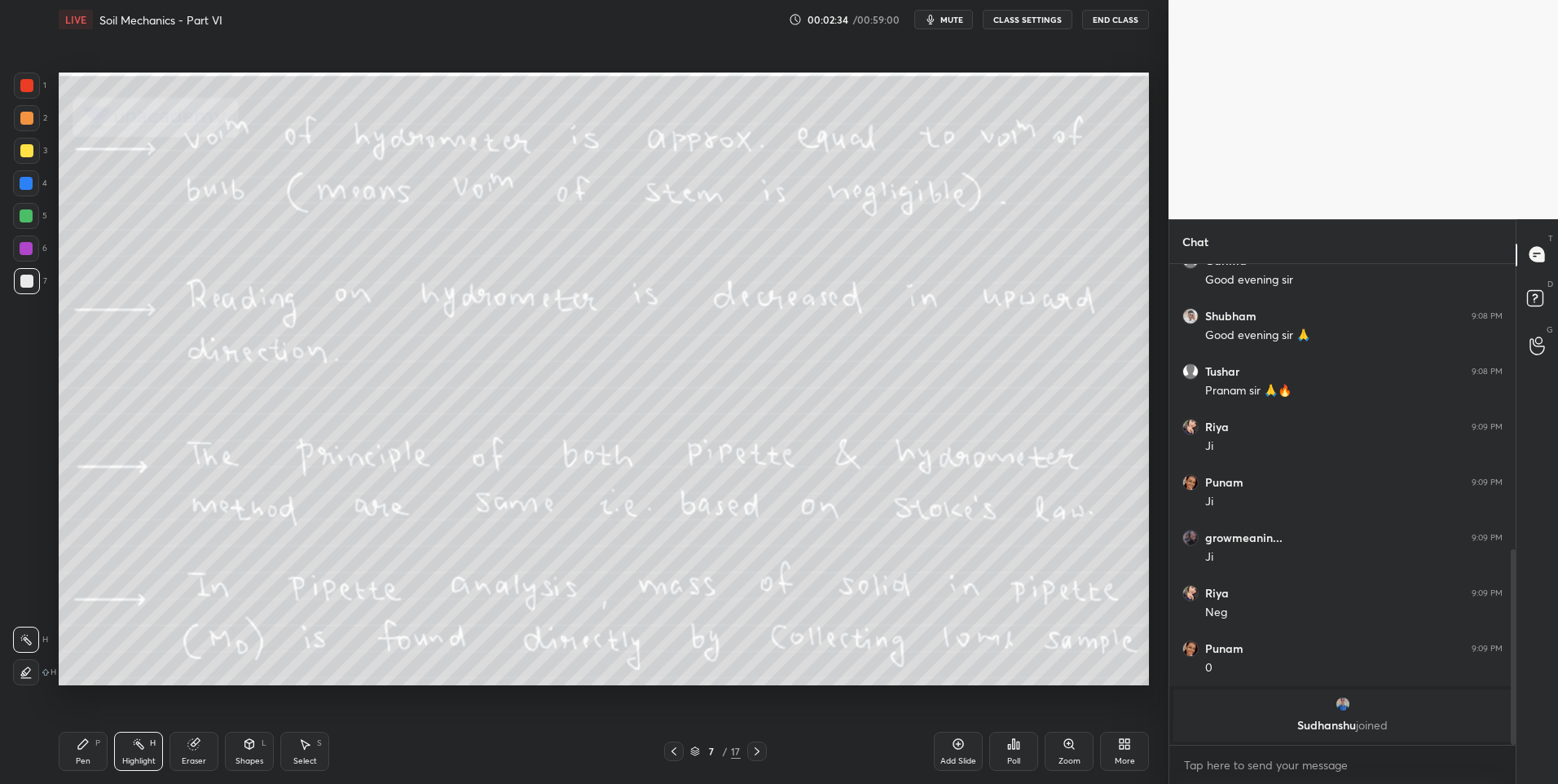
scroll to position [754, 0]
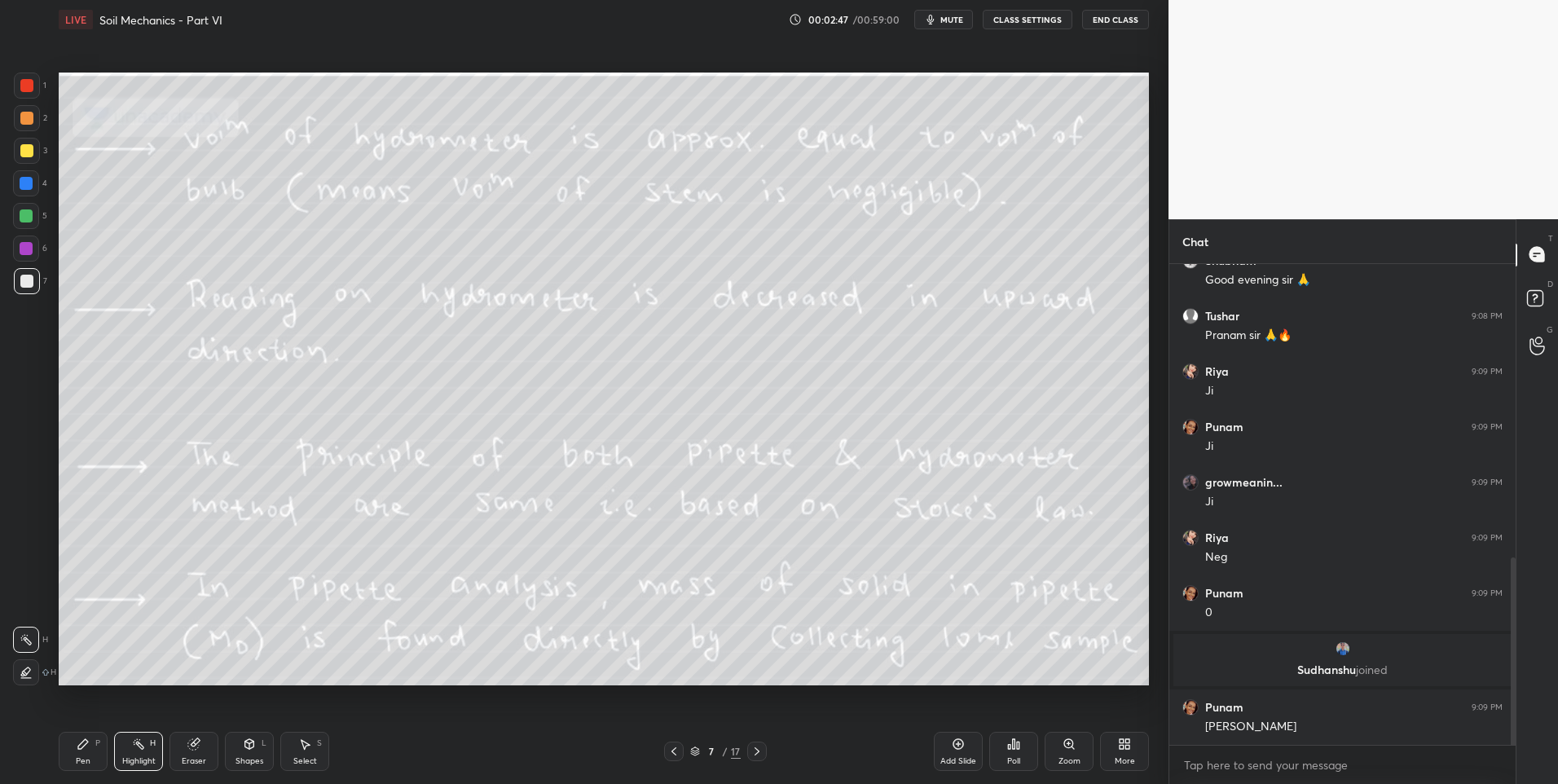
click at [136, 754] on div "Highlight H" at bounding box center [139, 751] width 49 height 39
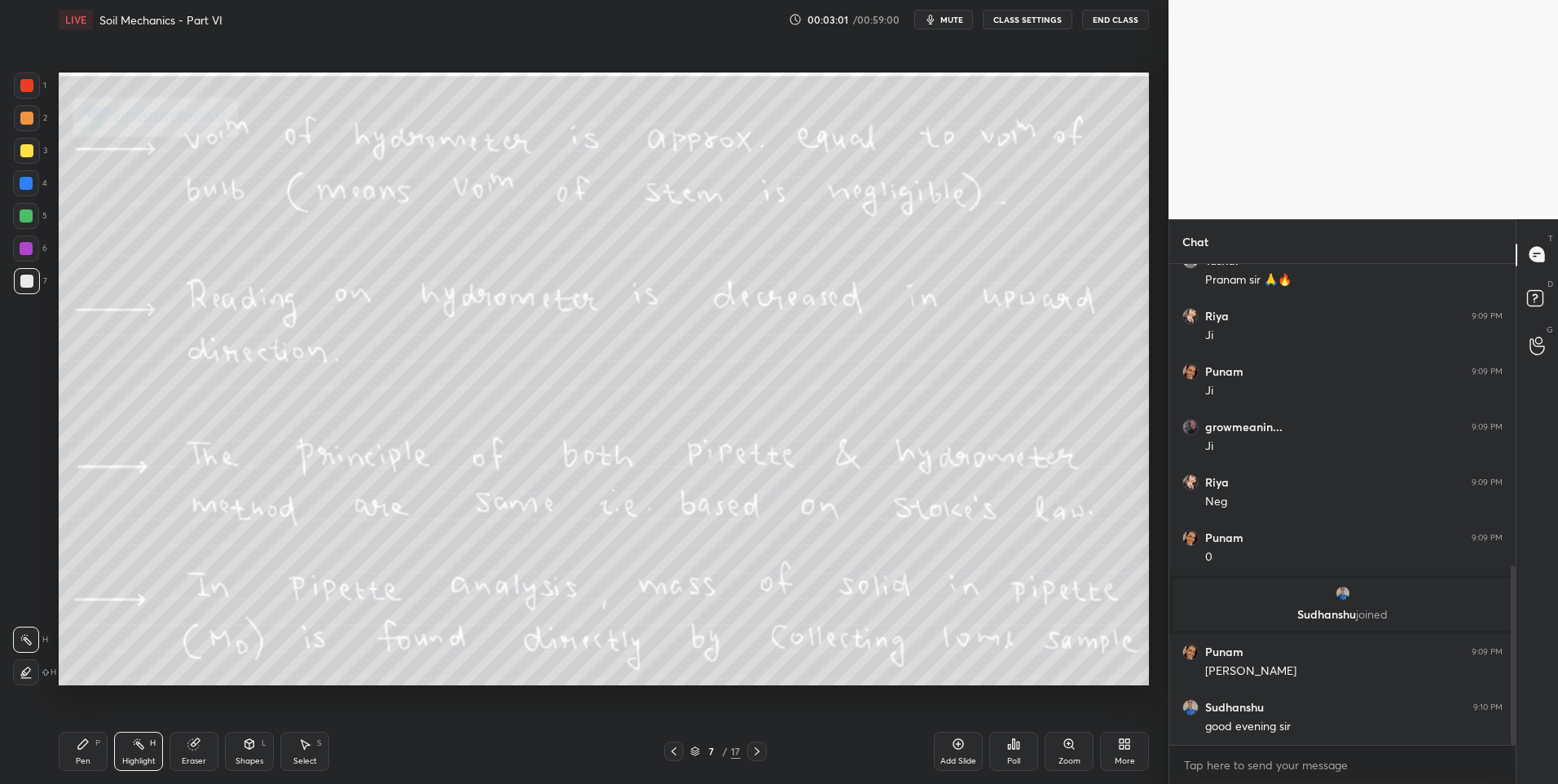
click at [756, 748] on icon at bounding box center [756, 751] width 5 height 8
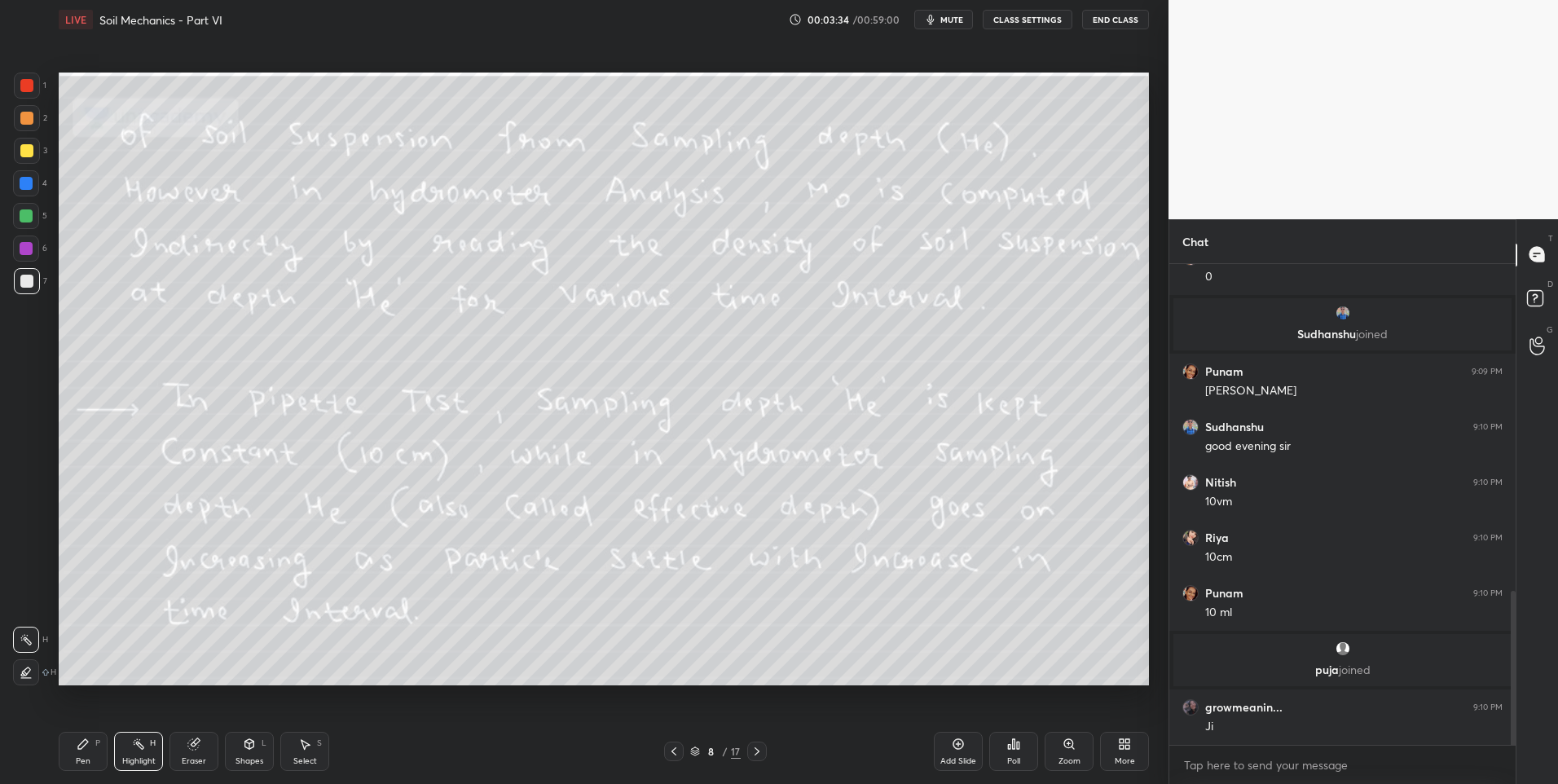
scroll to position [1074, 0]
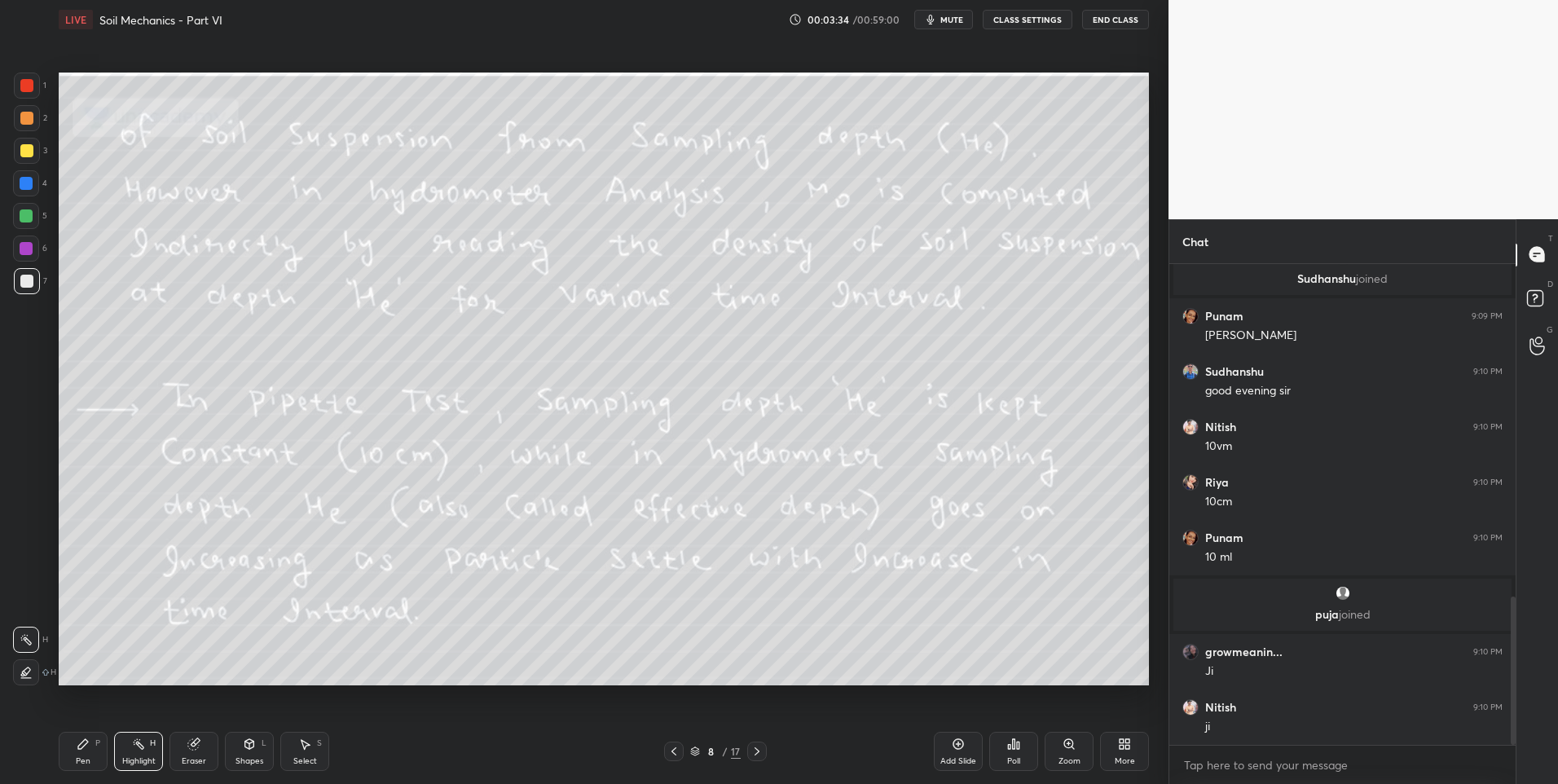
click at [759, 748] on icon at bounding box center [757, 751] width 13 height 13
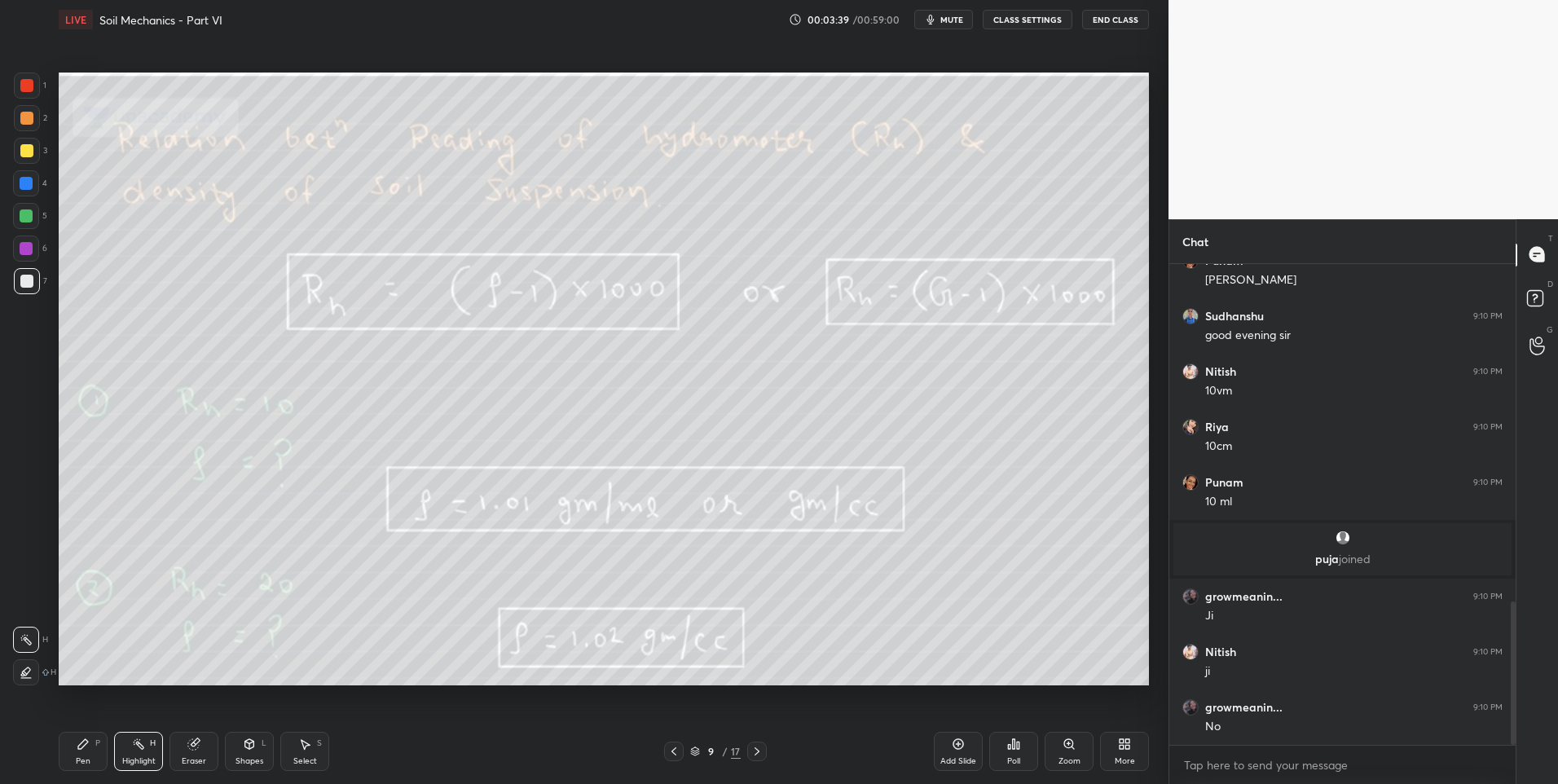
click at [150, 745] on div "H" at bounding box center [153, 743] width 6 height 8
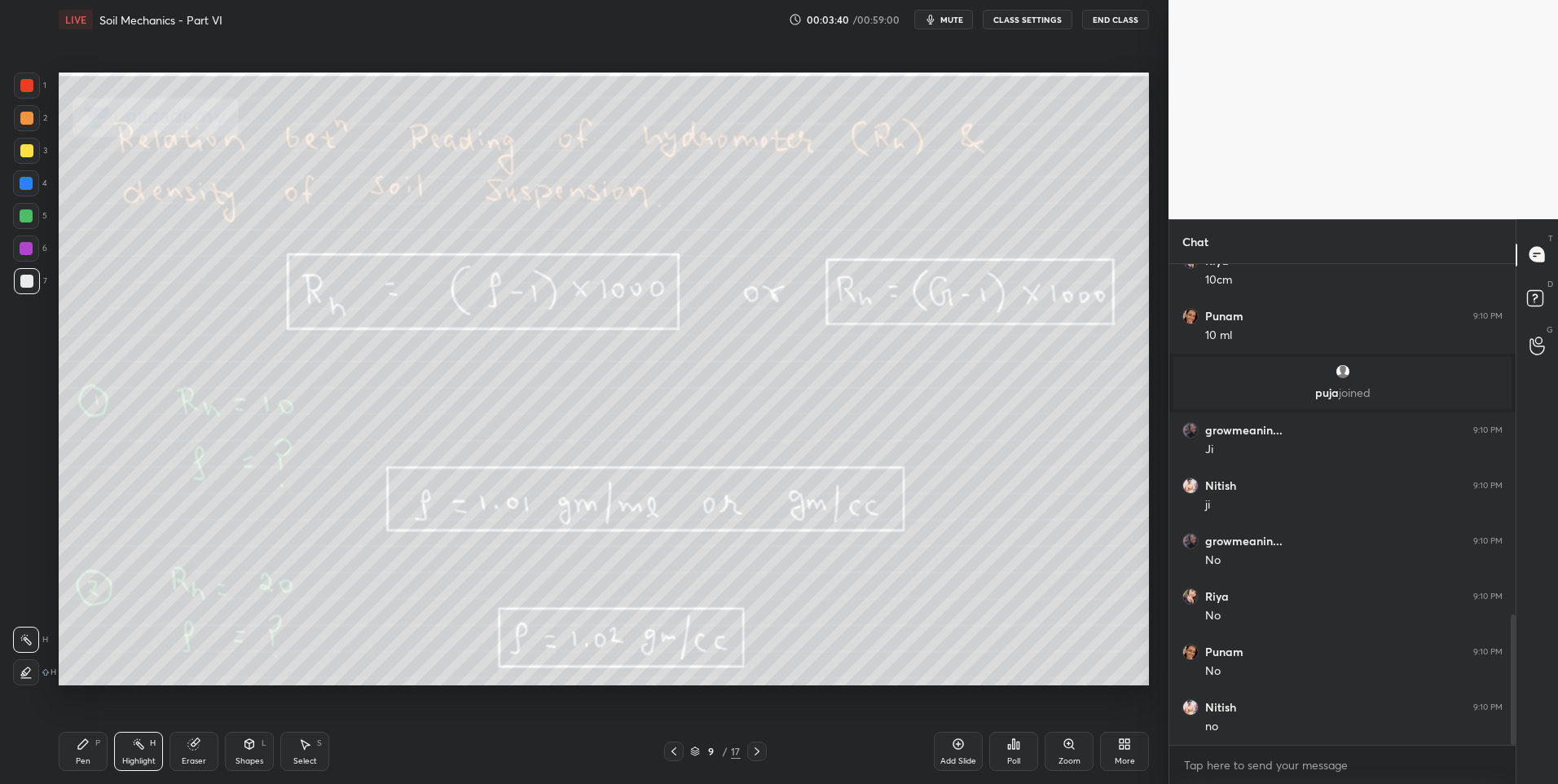
click at [27, 87] on div at bounding box center [27, 85] width 13 height 13
click at [83, 761] on div "Pen" at bounding box center [83, 761] width 15 height 8
click at [137, 751] on div "Highlight H" at bounding box center [139, 751] width 49 height 39
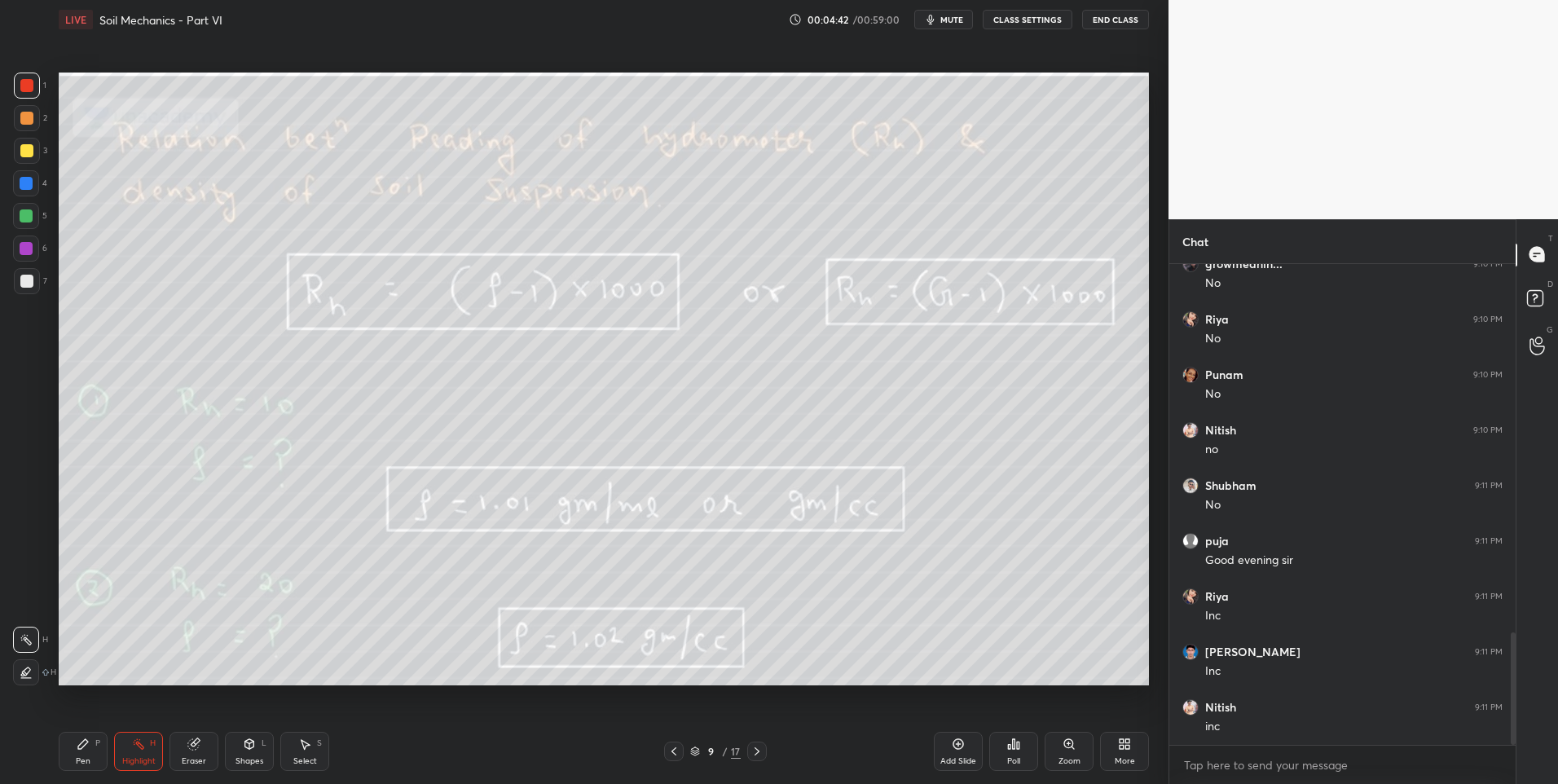
click at [673, 753] on icon at bounding box center [674, 751] width 13 height 13
click at [673, 754] on icon at bounding box center [674, 751] width 13 height 13
click at [22, 264] on div "6" at bounding box center [30, 251] width 34 height 33
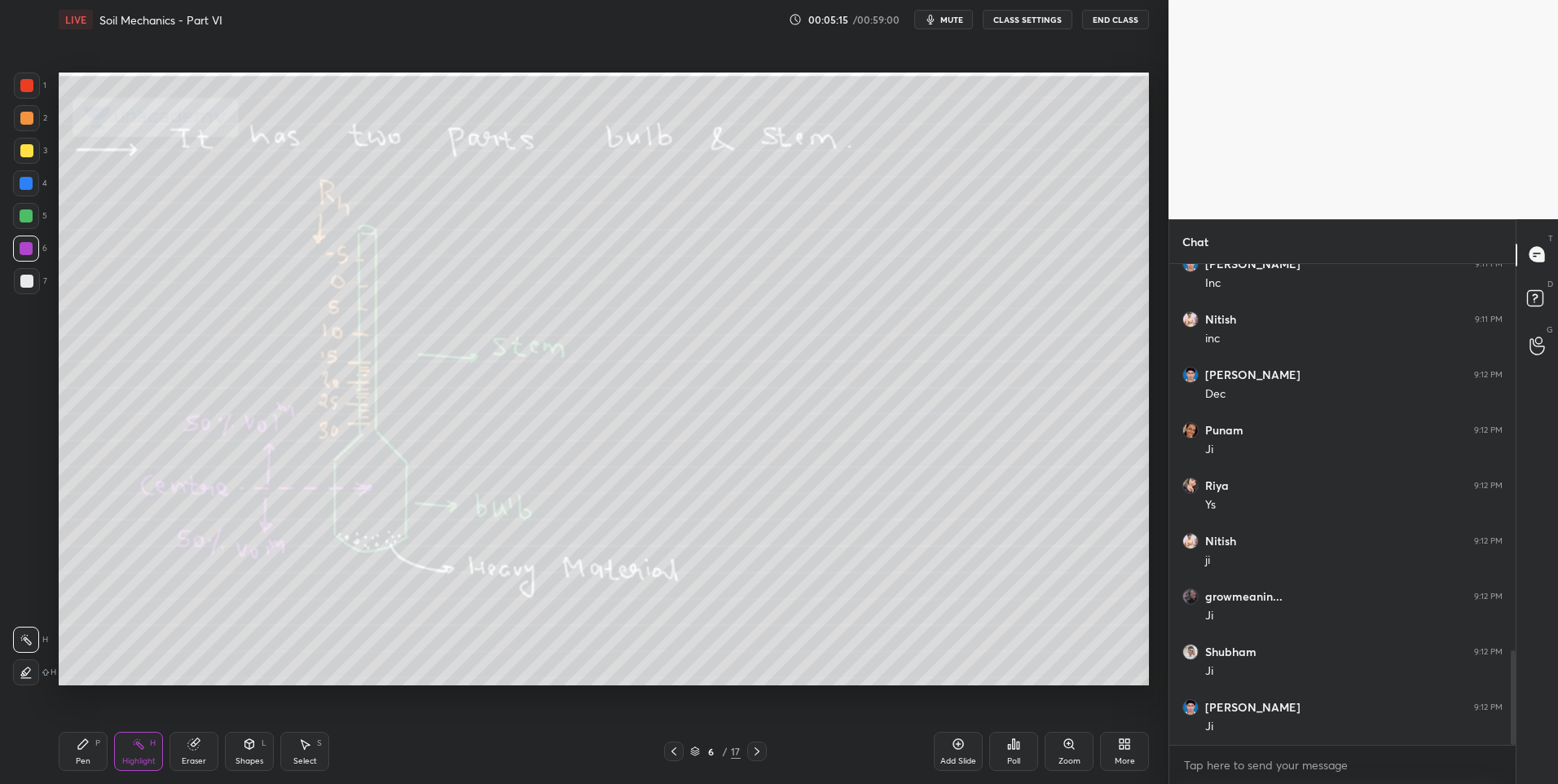
click at [748, 752] on div at bounding box center [757, 751] width 20 height 20
click at [750, 751] on icon at bounding box center [757, 751] width 13 height 13
click at [754, 751] on icon at bounding box center [757, 751] width 13 height 13
click at [754, 750] on icon at bounding box center [757, 751] width 13 height 13
click at [751, 752] on icon at bounding box center [757, 751] width 13 height 13
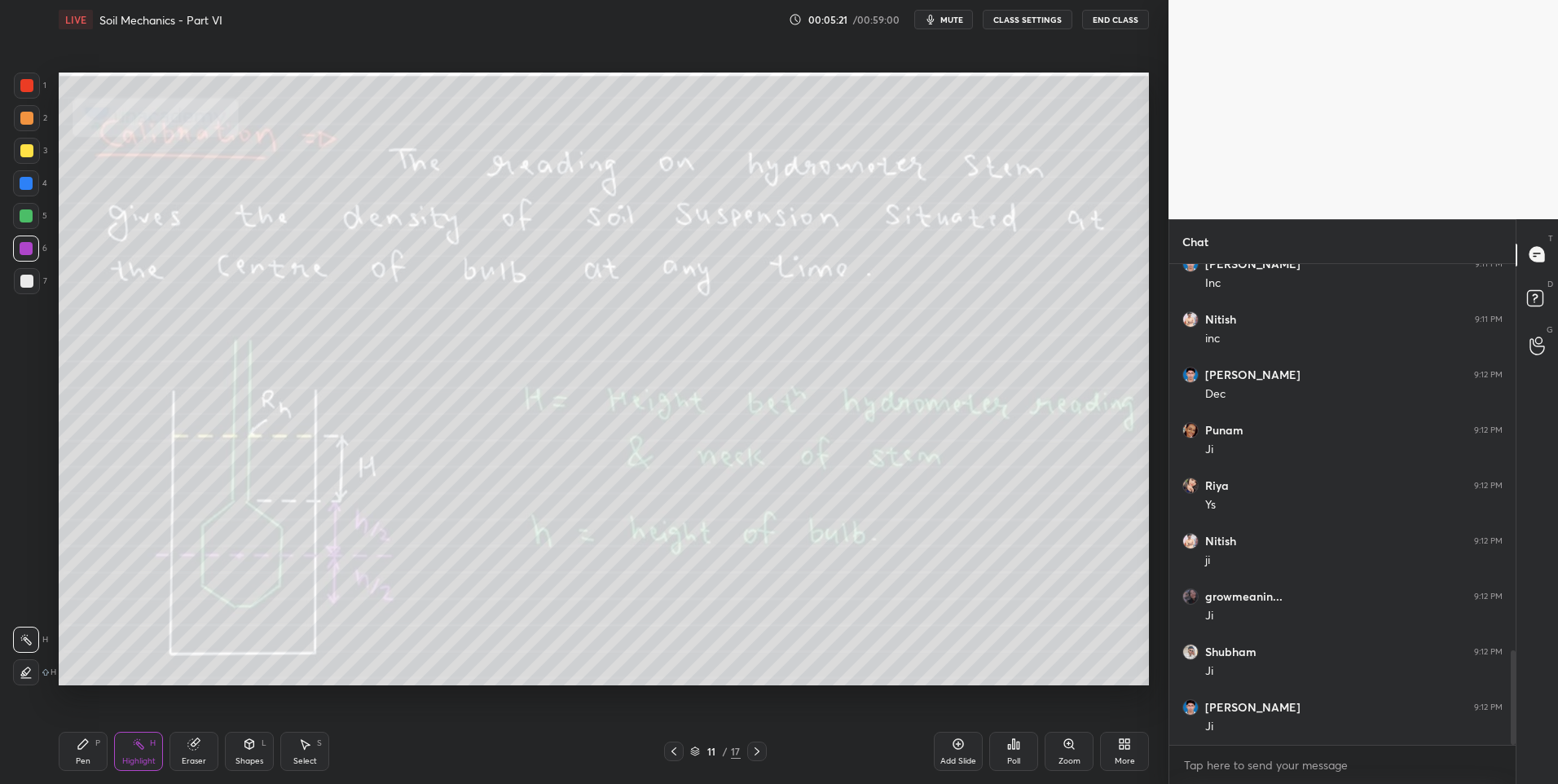
click at [751, 748] on icon at bounding box center [757, 751] width 13 height 13
click at [755, 748] on icon at bounding box center [756, 751] width 5 height 8
click at [754, 747] on icon at bounding box center [757, 751] width 13 height 13
click at [750, 748] on icon at bounding box center [757, 751] width 13 height 13
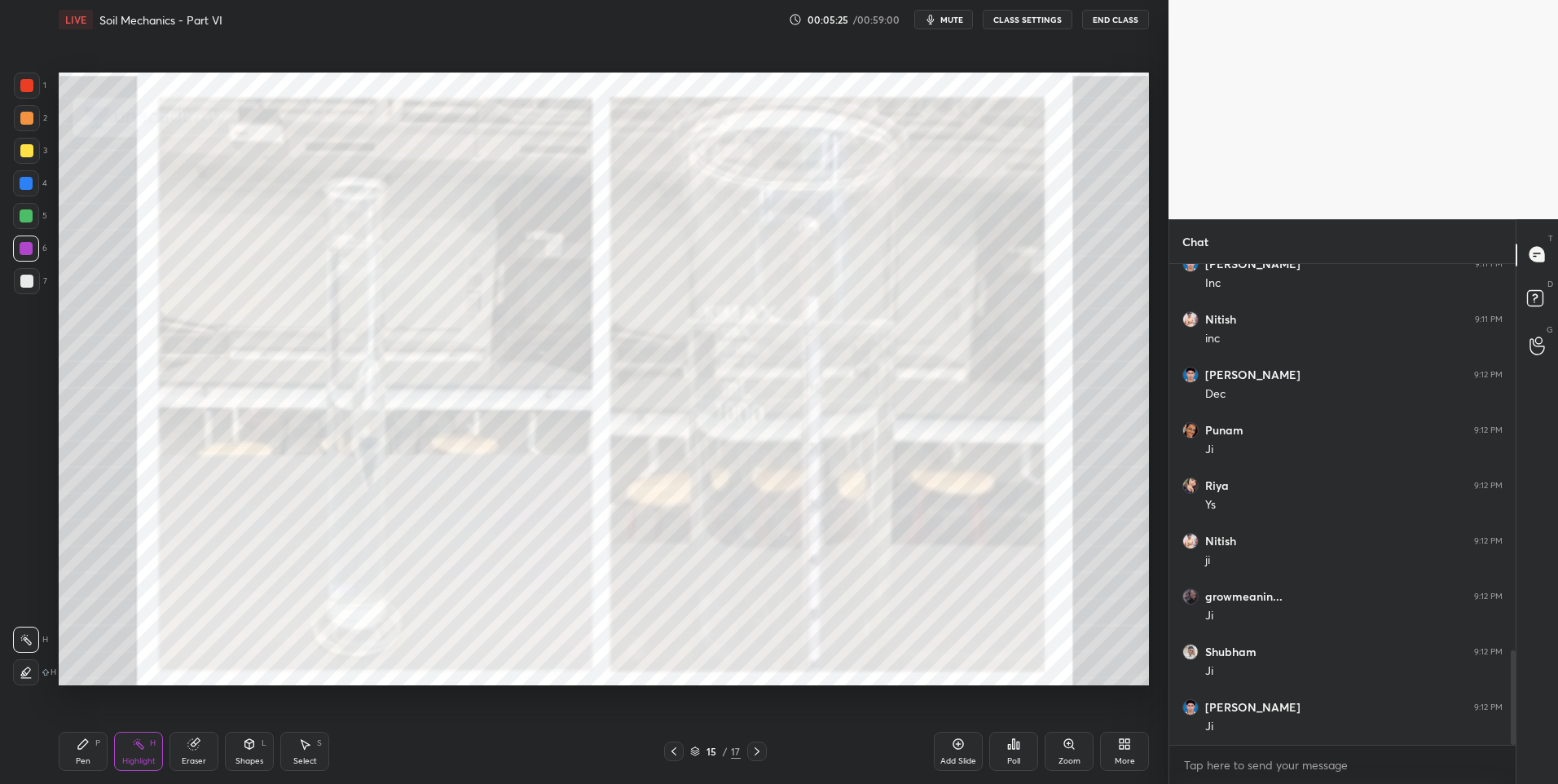
click at [749, 750] on div at bounding box center [757, 751] width 20 height 20
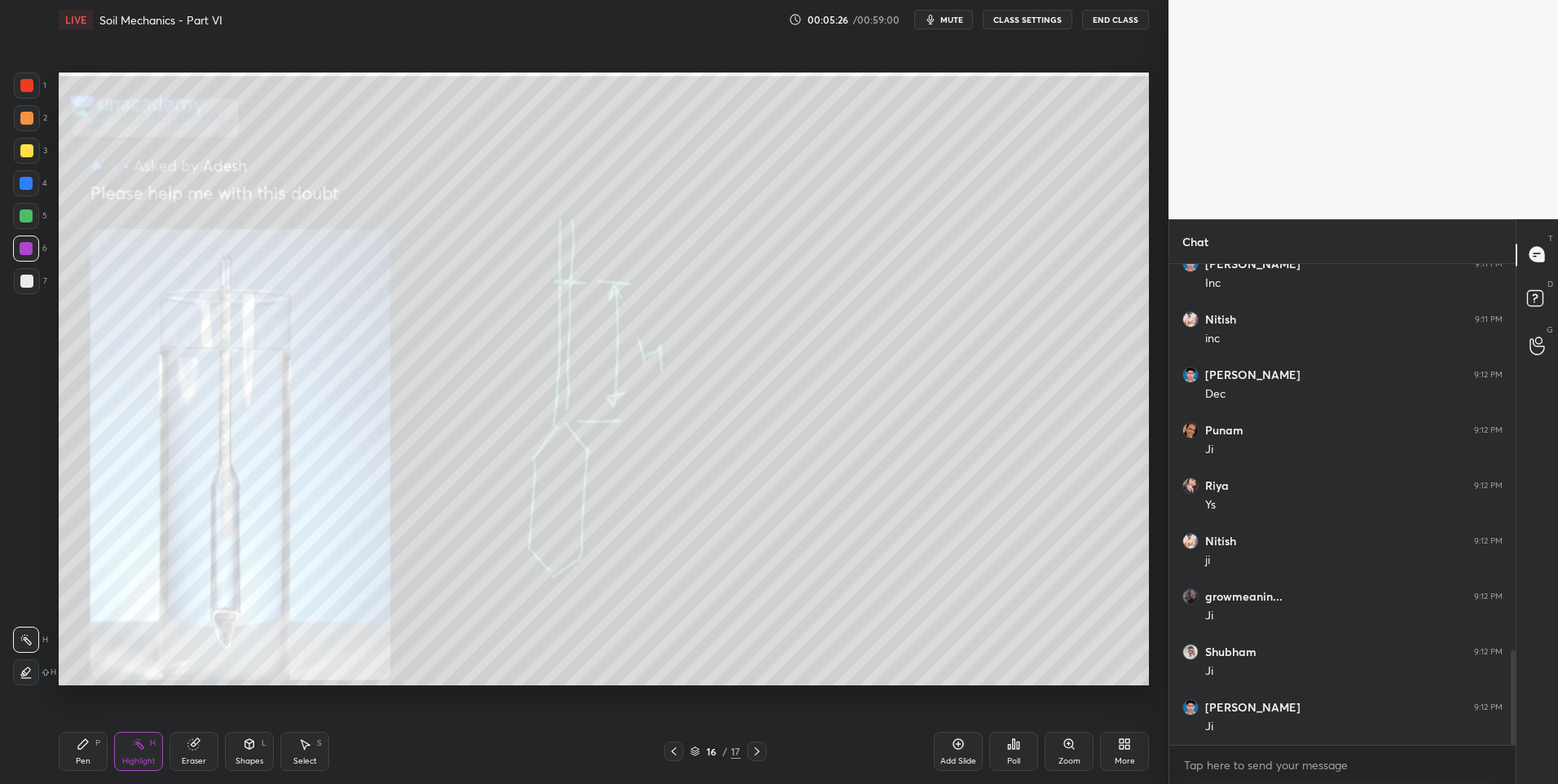
click at [750, 753] on icon at bounding box center [757, 751] width 13 height 13
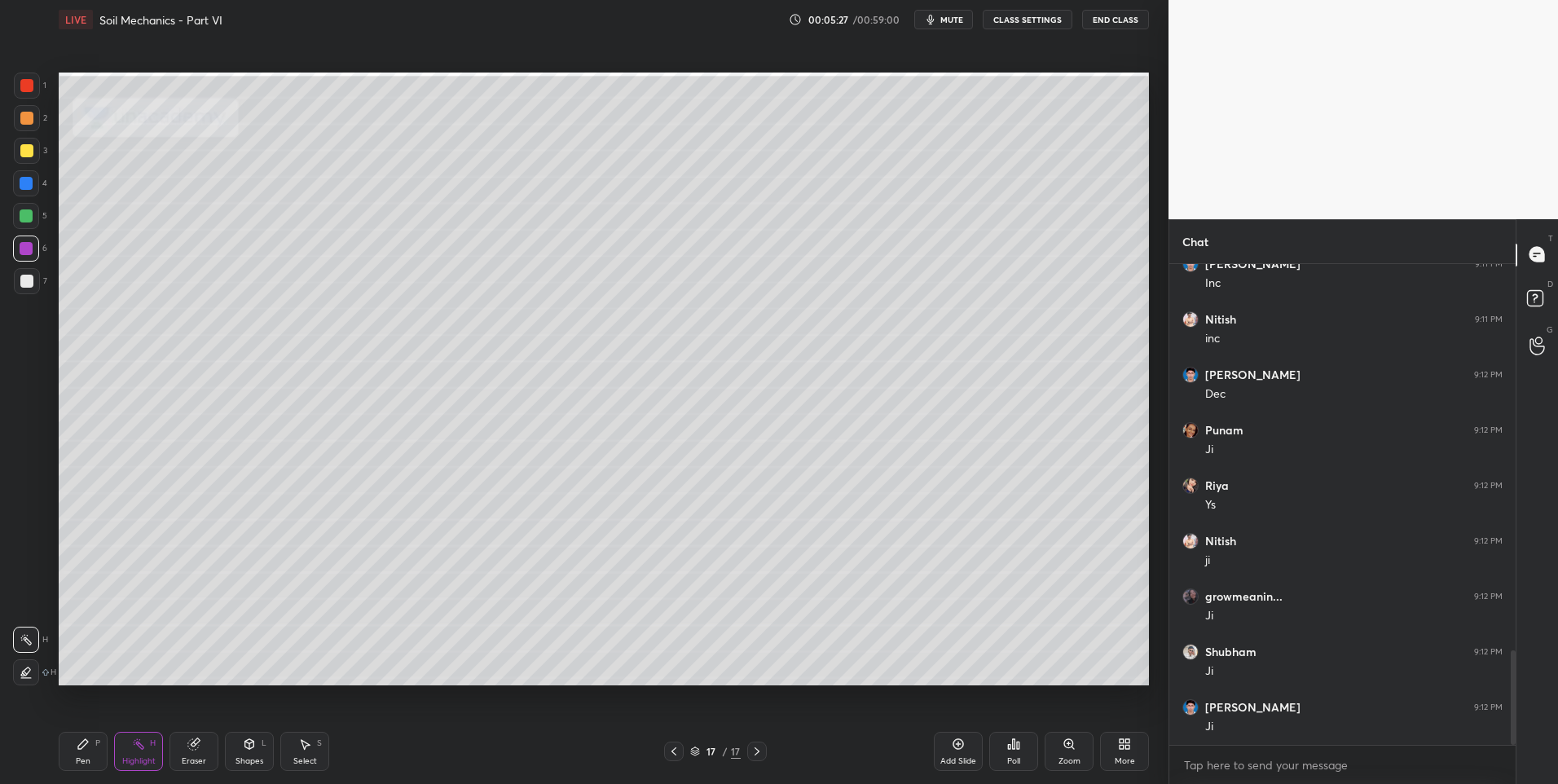
click at [751, 752] on icon at bounding box center [757, 751] width 13 height 13
click at [758, 750] on icon at bounding box center [756, 751] width 5 height 8
click at [757, 752] on icon at bounding box center [756, 751] width 5 height 8
click at [1117, 742] on div "More" at bounding box center [1125, 751] width 49 height 39
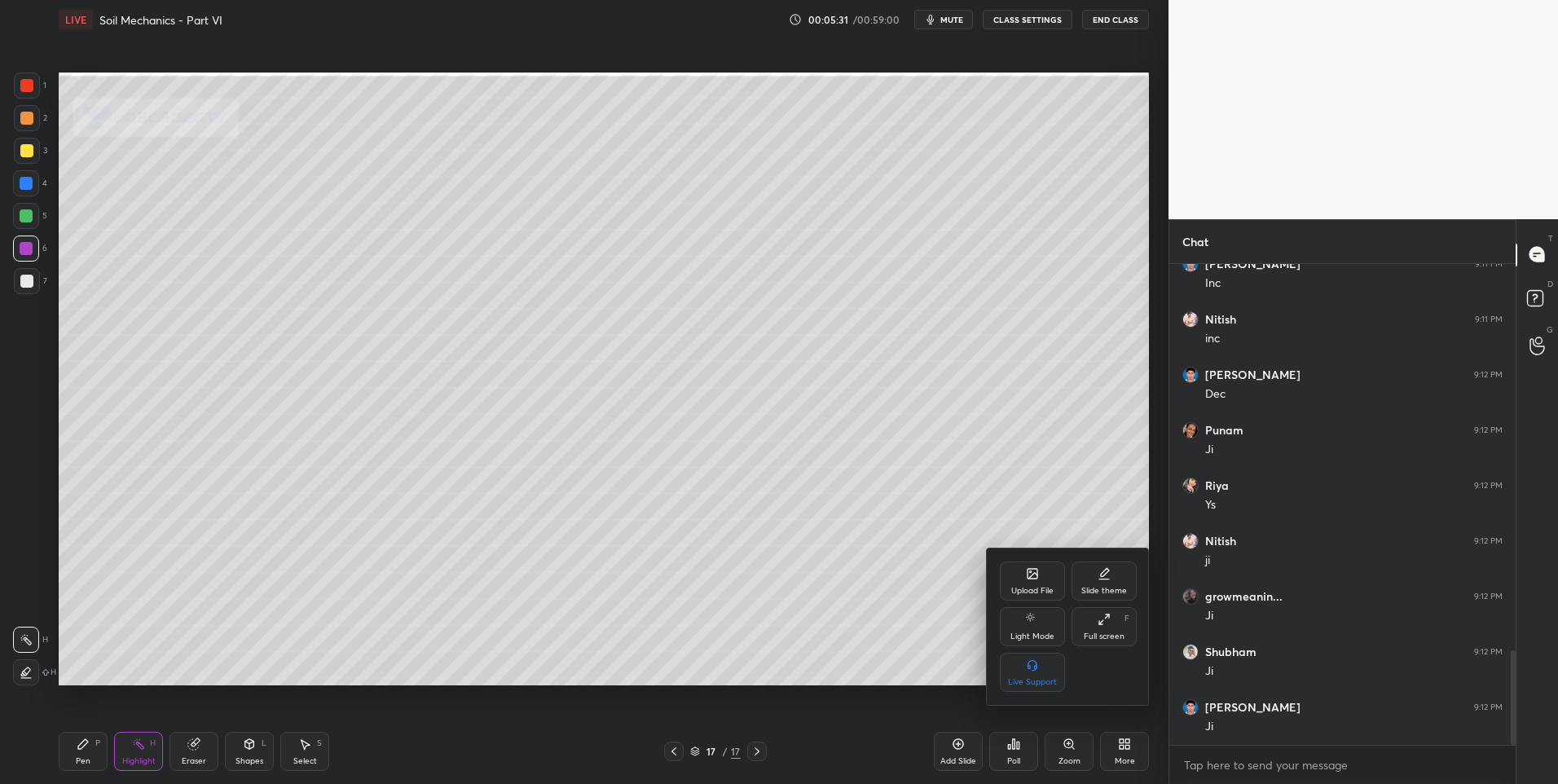
click at [1031, 582] on div "Upload File" at bounding box center [1033, 581] width 66 height 39
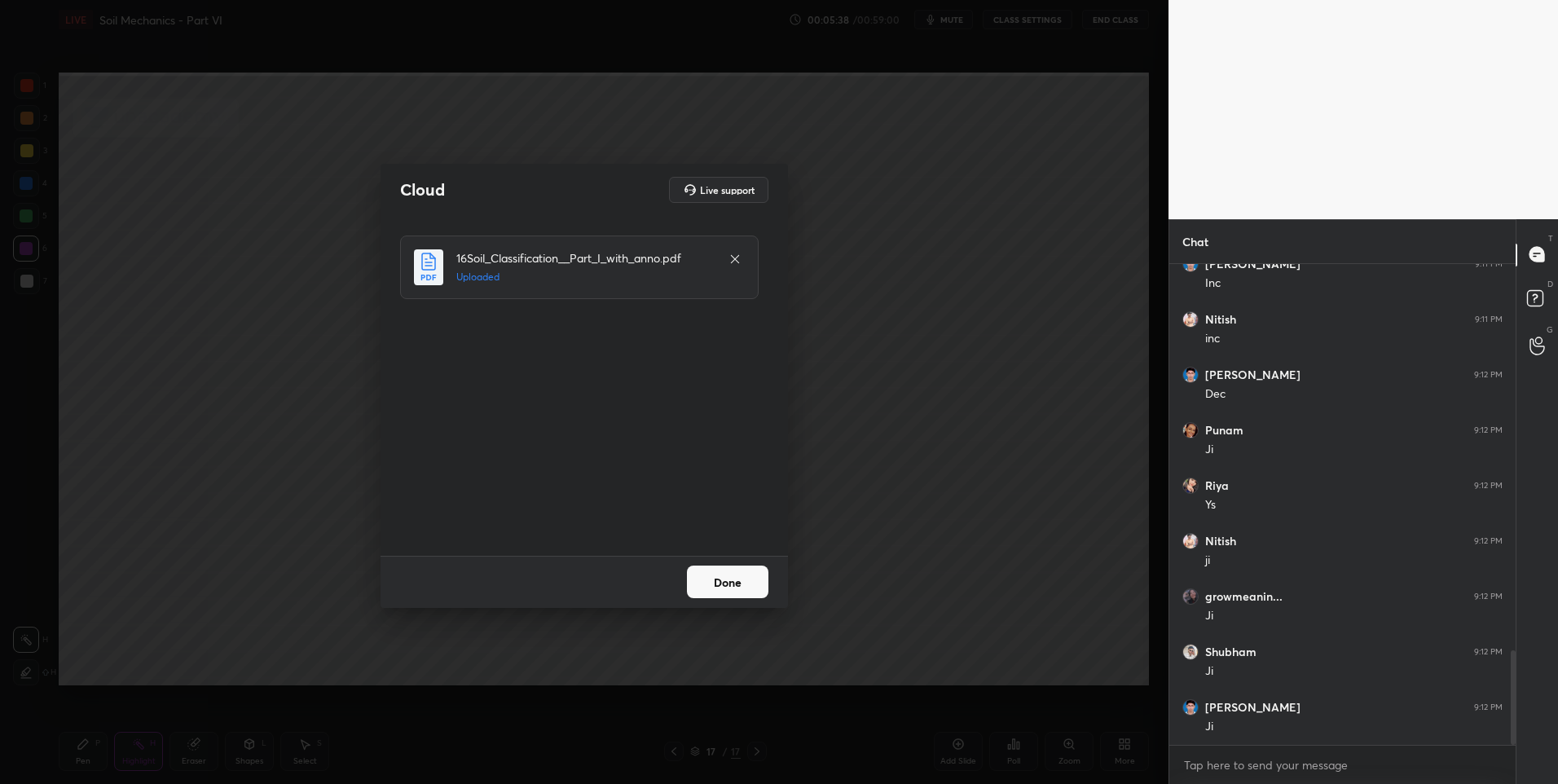
click at [735, 583] on button "Done" at bounding box center [727, 581] width 82 height 33
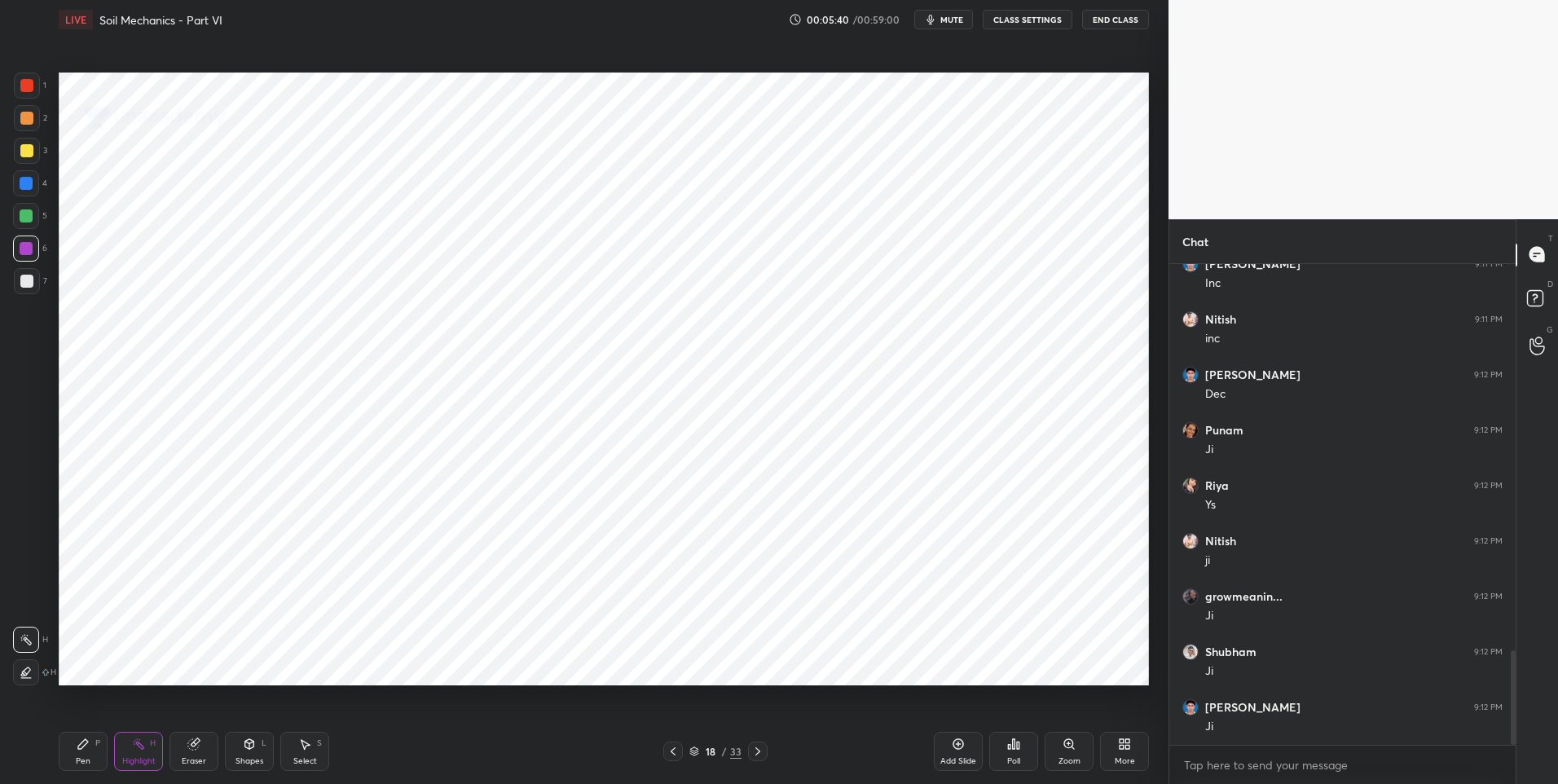
click at [761, 751] on icon at bounding box center [758, 751] width 13 height 13
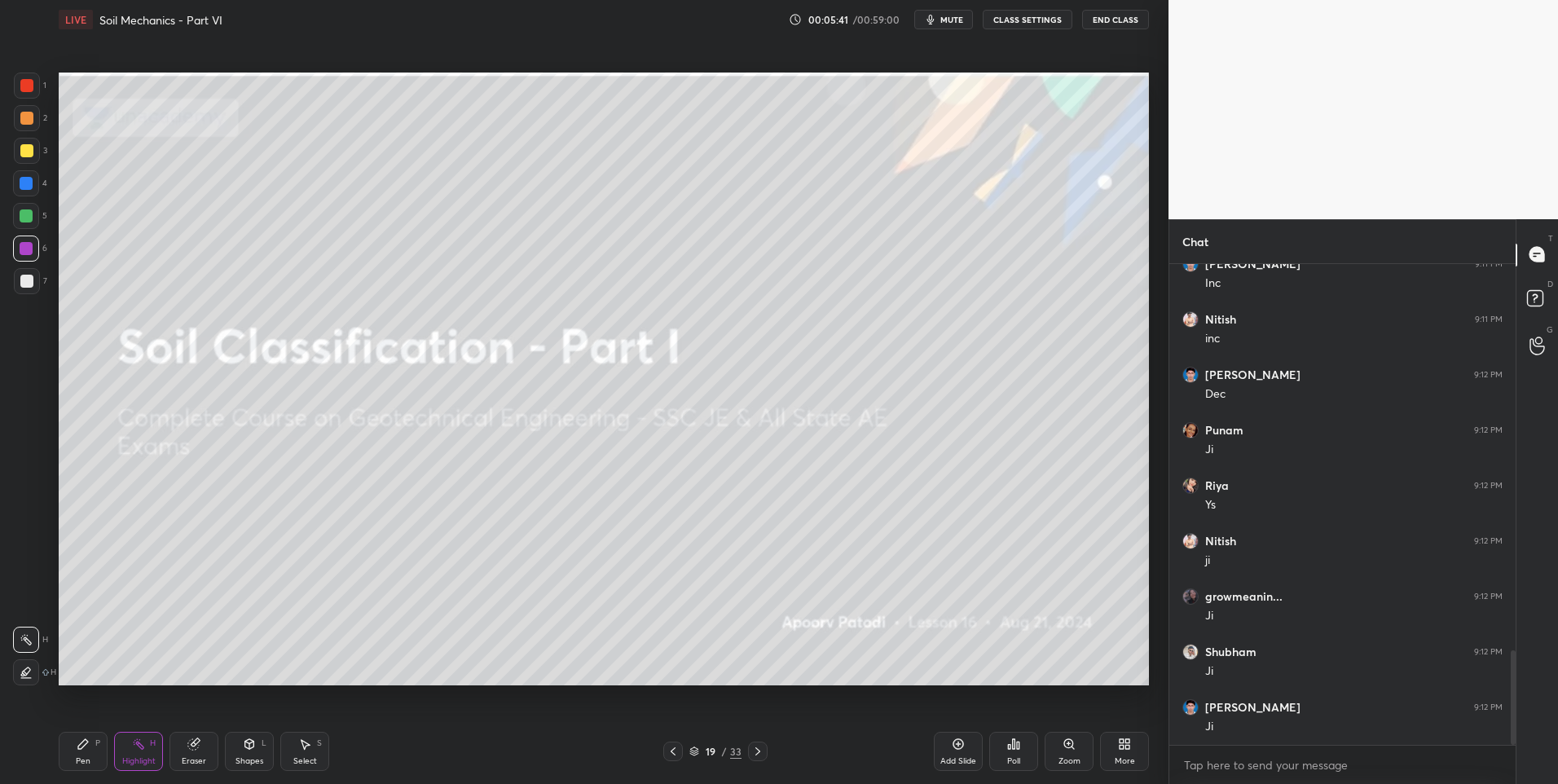
click at [758, 752] on icon at bounding box center [757, 751] width 5 height 8
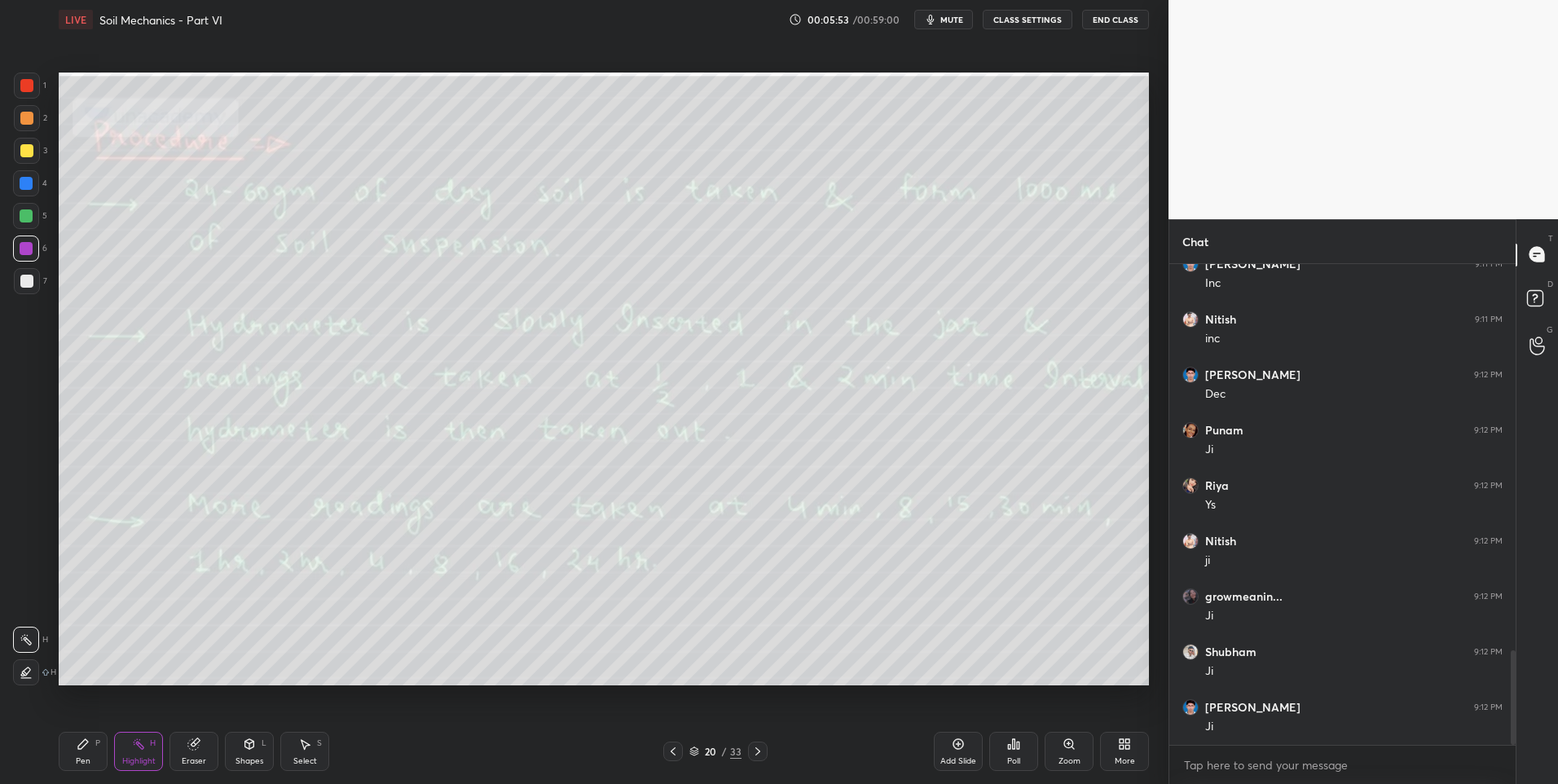
click at [83, 761] on div "Pen" at bounding box center [83, 761] width 15 height 8
click at [28, 279] on div at bounding box center [27, 281] width 13 height 13
click at [297, 757] on div "Select" at bounding box center [305, 761] width 23 height 8
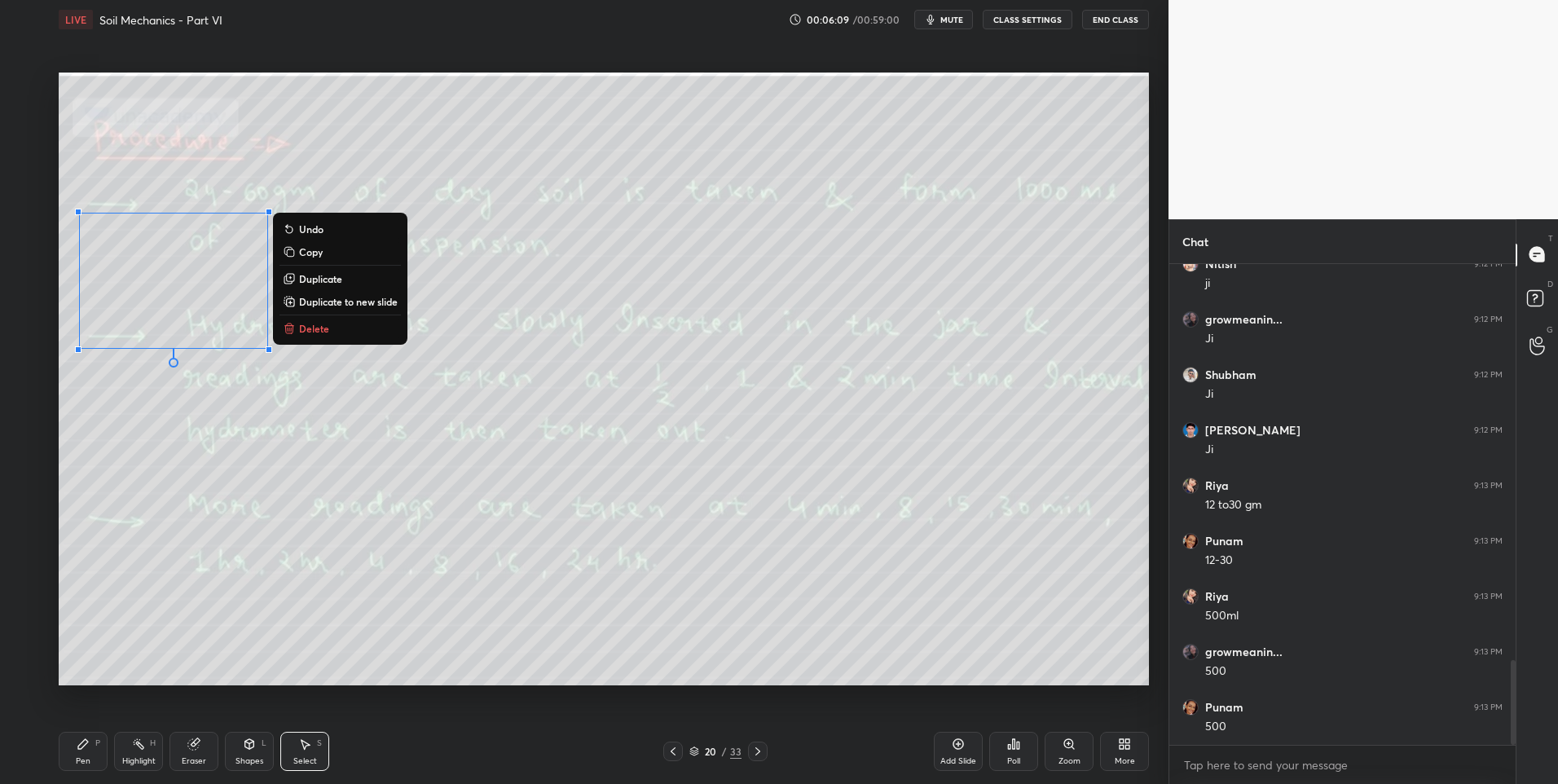
click at [326, 324] on p "Delete" at bounding box center [314, 328] width 30 height 13
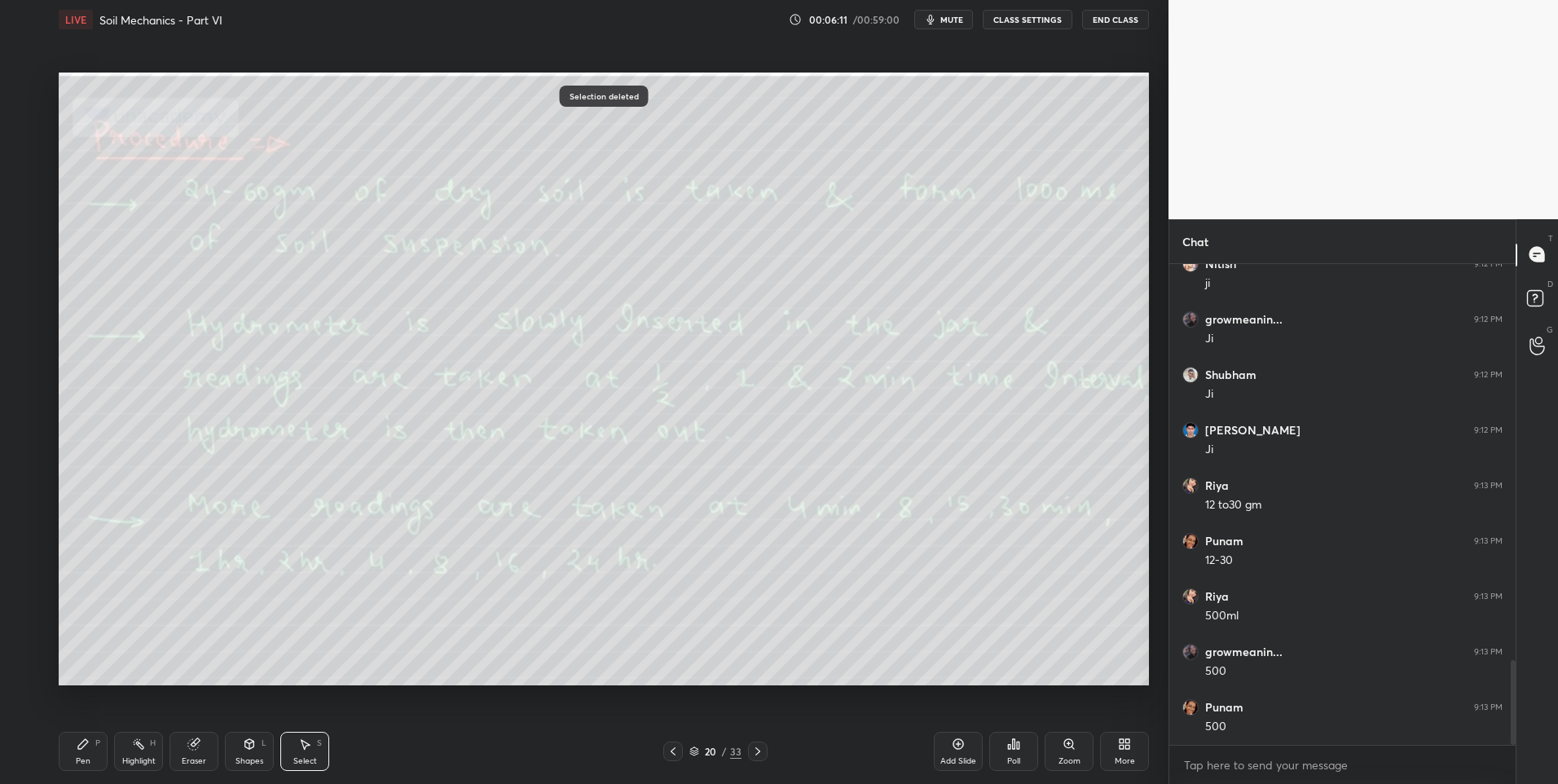
click at [127, 748] on div "Highlight H" at bounding box center [139, 751] width 49 height 39
click at [757, 748] on icon at bounding box center [758, 751] width 13 height 13
click at [673, 753] on icon at bounding box center [673, 751] width 5 height 8
click at [672, 753] on icon at bounding box center [673, 751] width 13 height 13
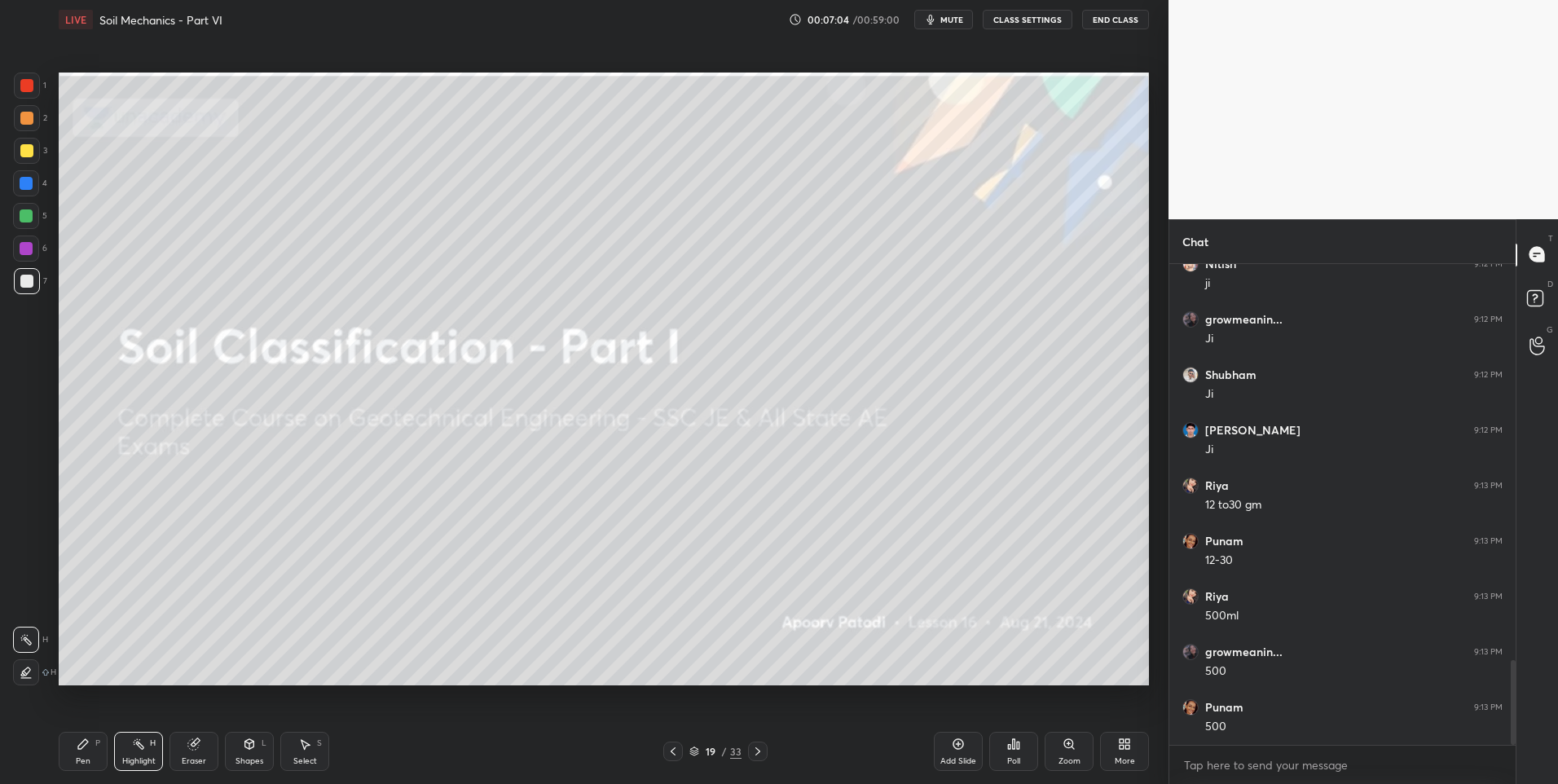
click at [674, 754] on icon at bounding box center [673, 751] width 13 height 13
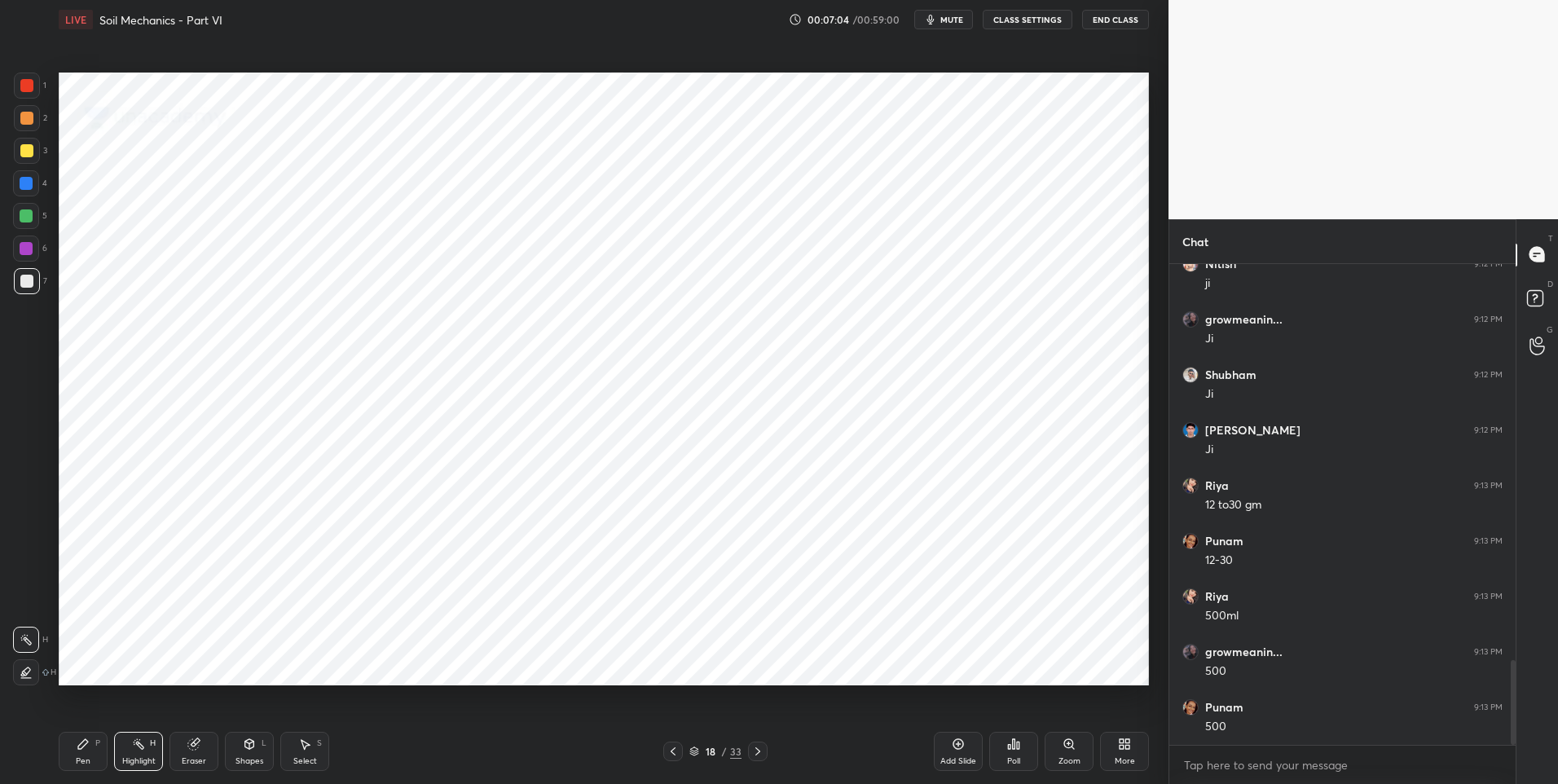
click at [673, 753] on icon at bounding box center [673, 751] width 5 height 8
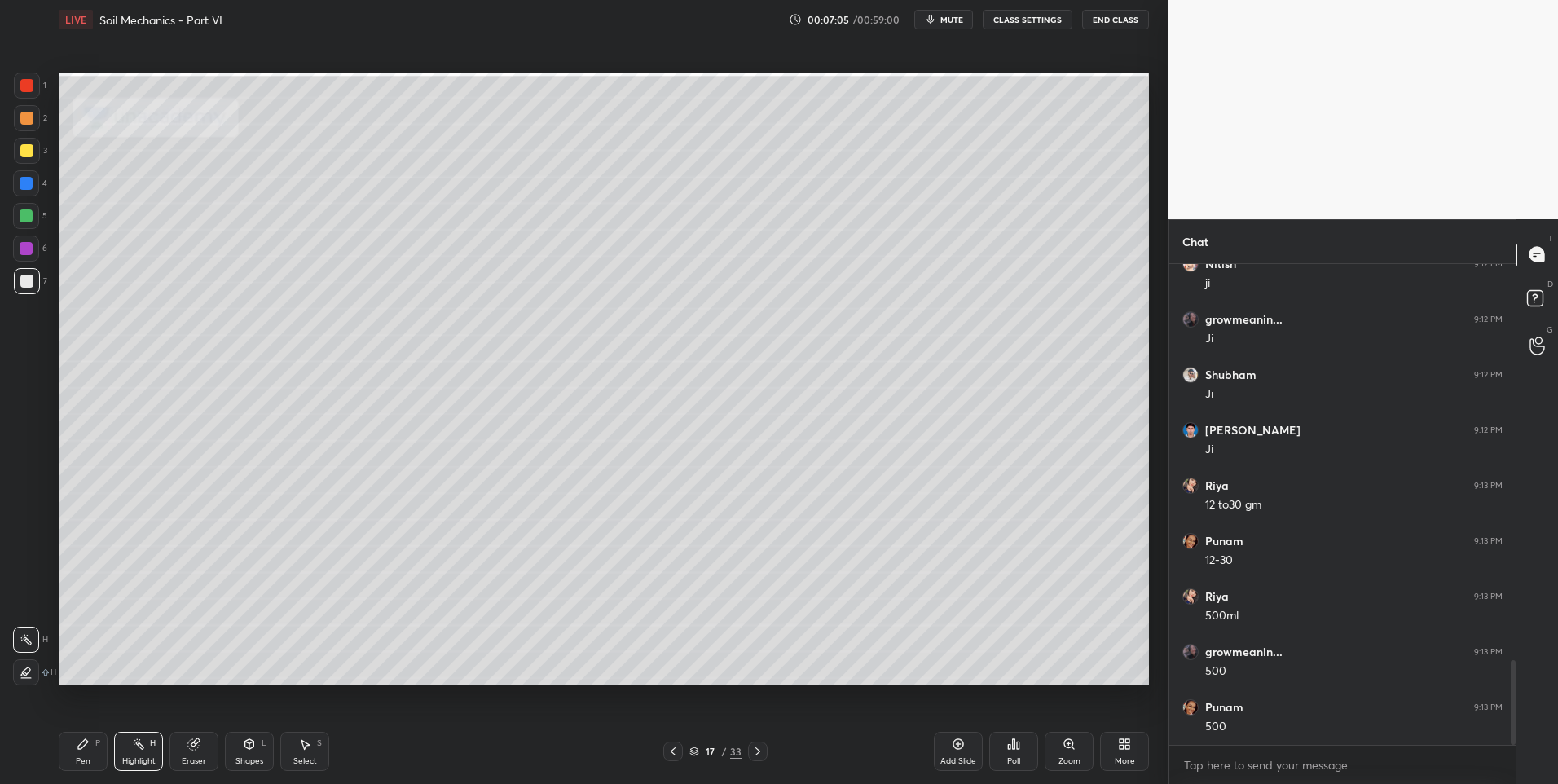
click at [673, 759] on div at bounding box center [673, 751] width 20 height 20
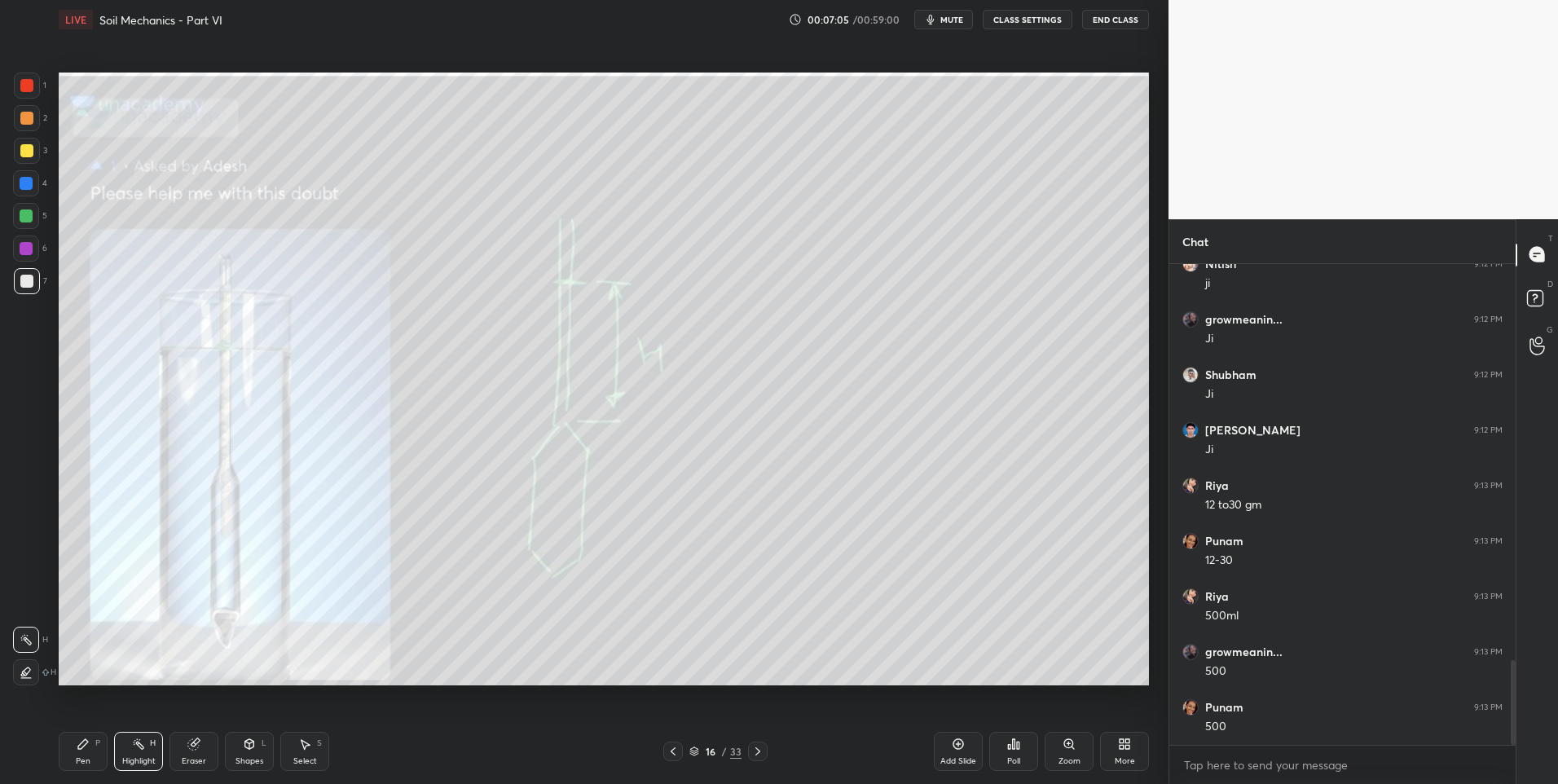
click at [672, 761] on div "Pen P Highlight H Eraser Shapes L Select S 16 / 33 Add Slide Poll Zoom More" at bounding box center [604, 751] width 1090 height 66
click at [671, 750] on icon at bounding box center [673, 751] width 13 height 13
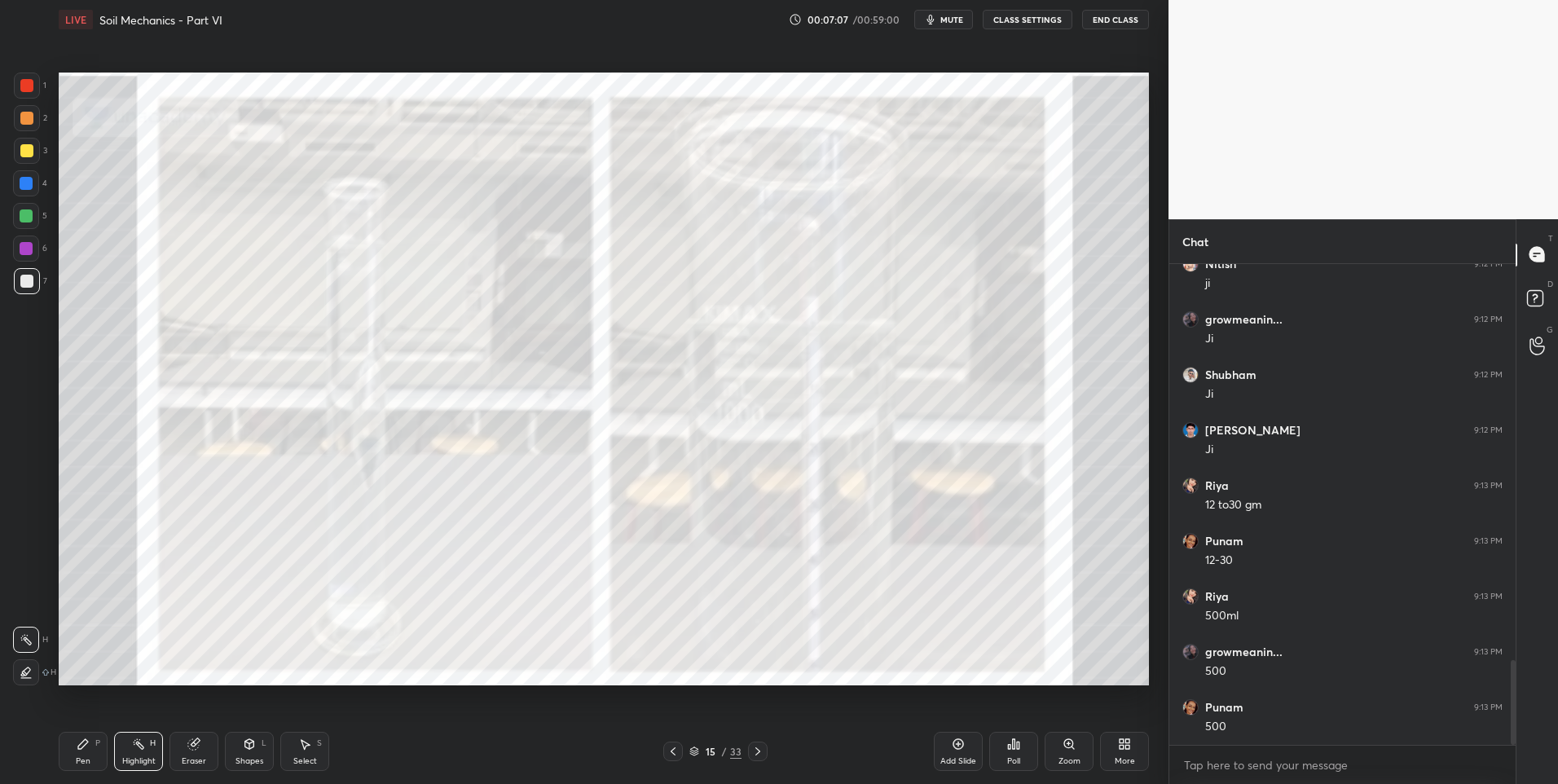
click at [672, 755] on icon at bounding box center [673, 751] width 13 height 13
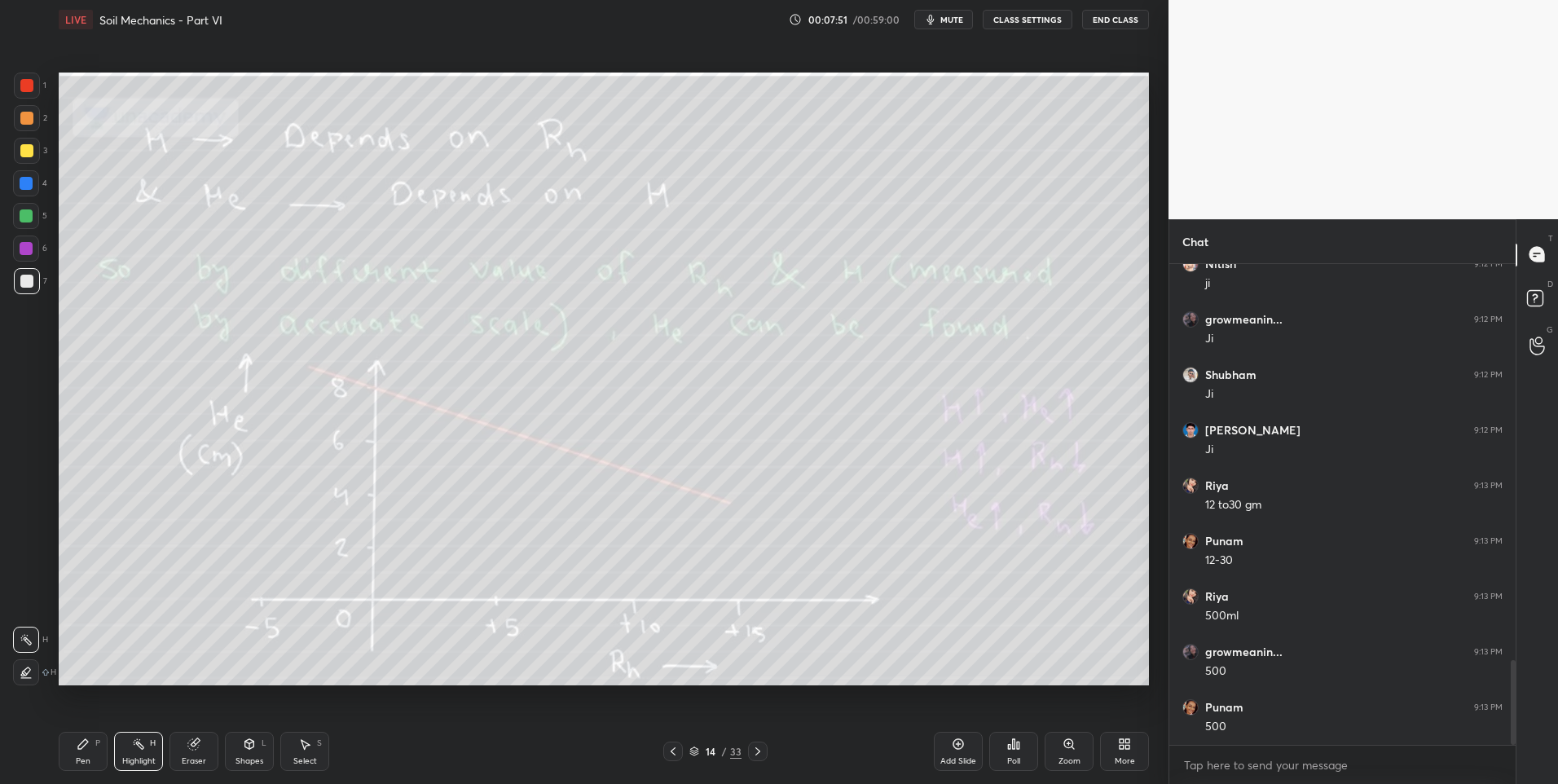
click at [757, 752] on icon at bounding box center [758, 751] width 13 height 13
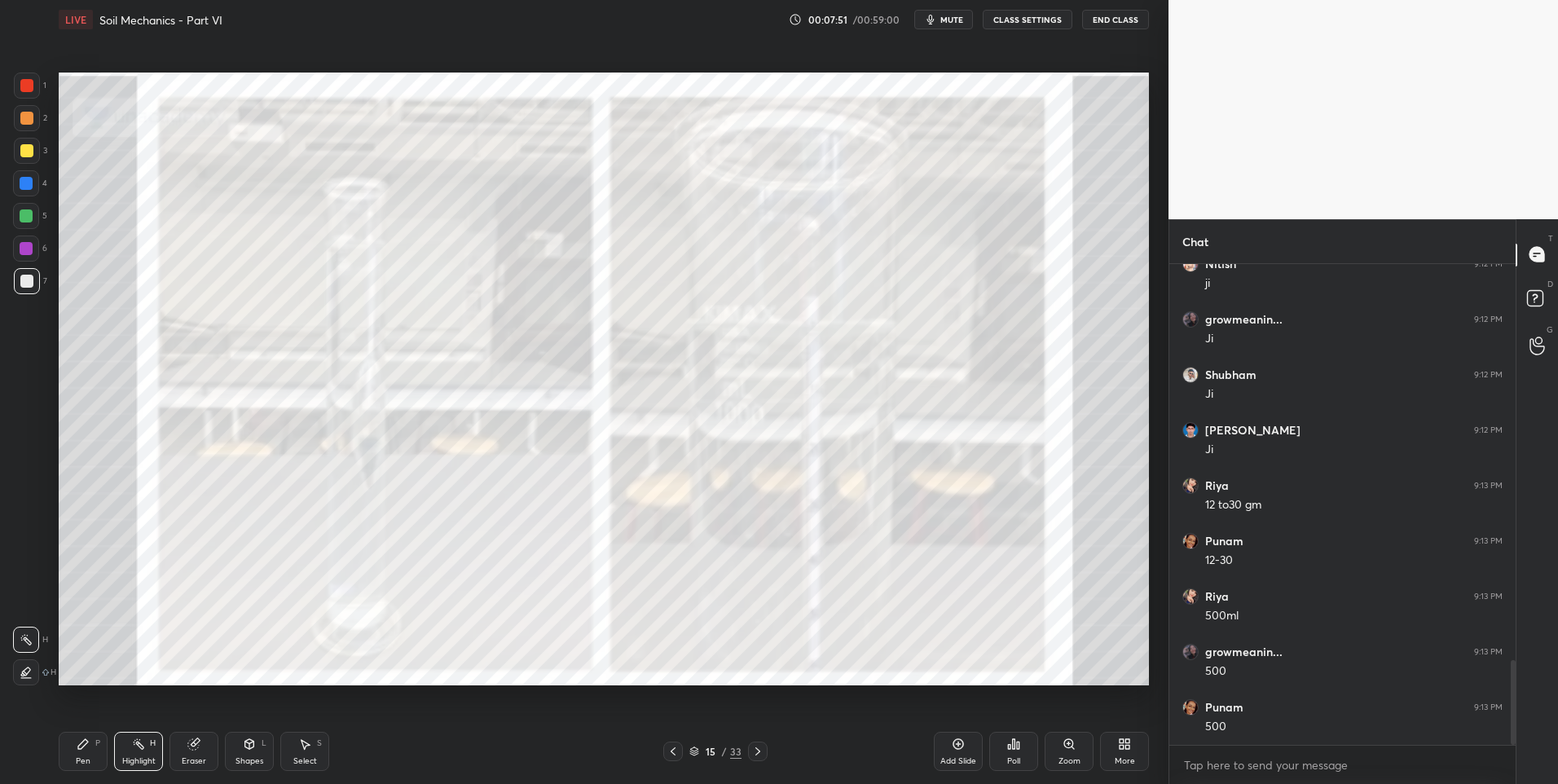
click at [757, 750] on icon at bounding box center [758, 751] width 13 height 13
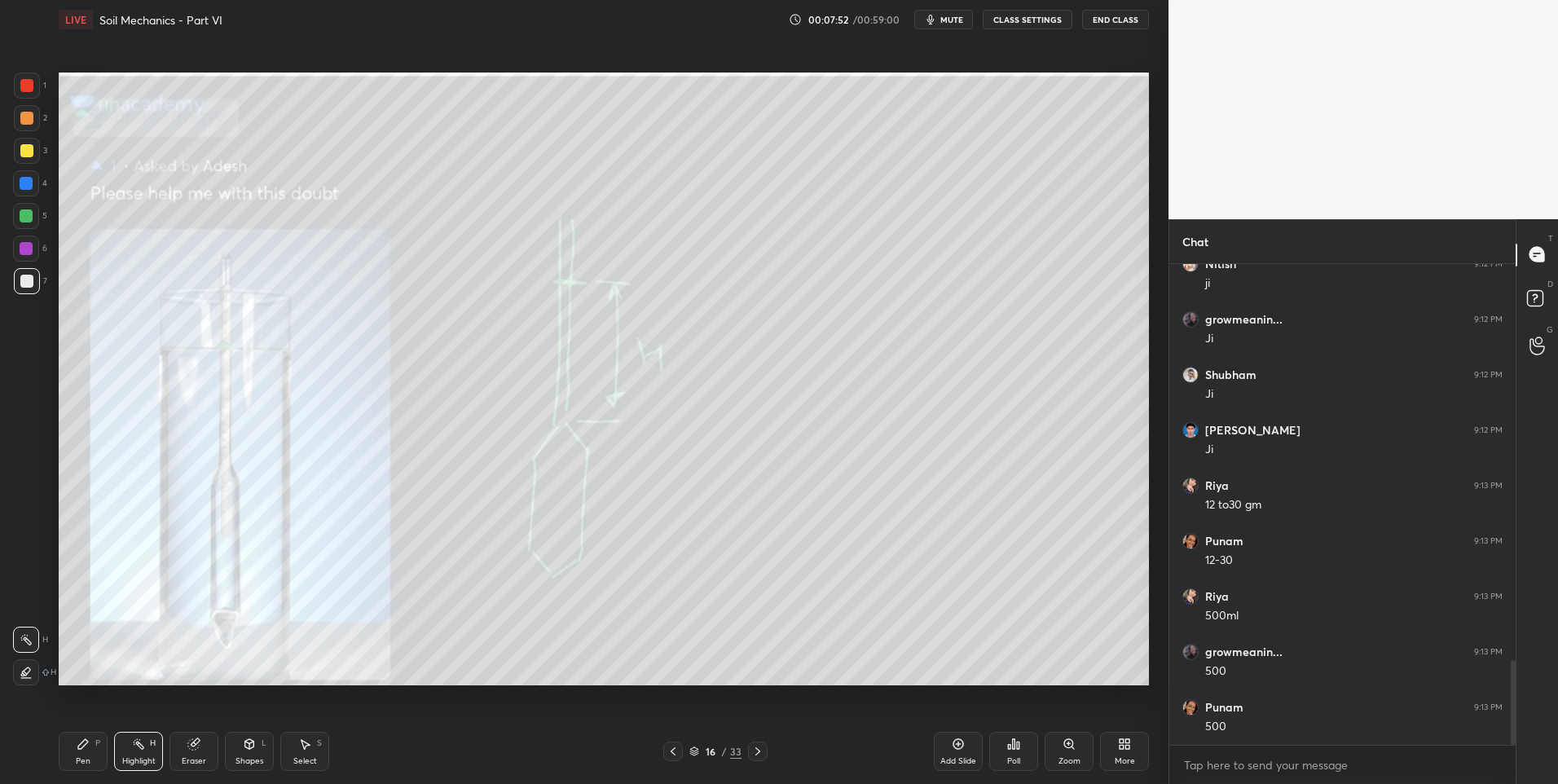
click at [756, 749] on icon at bounding box center [758, 751] width 13 height 13
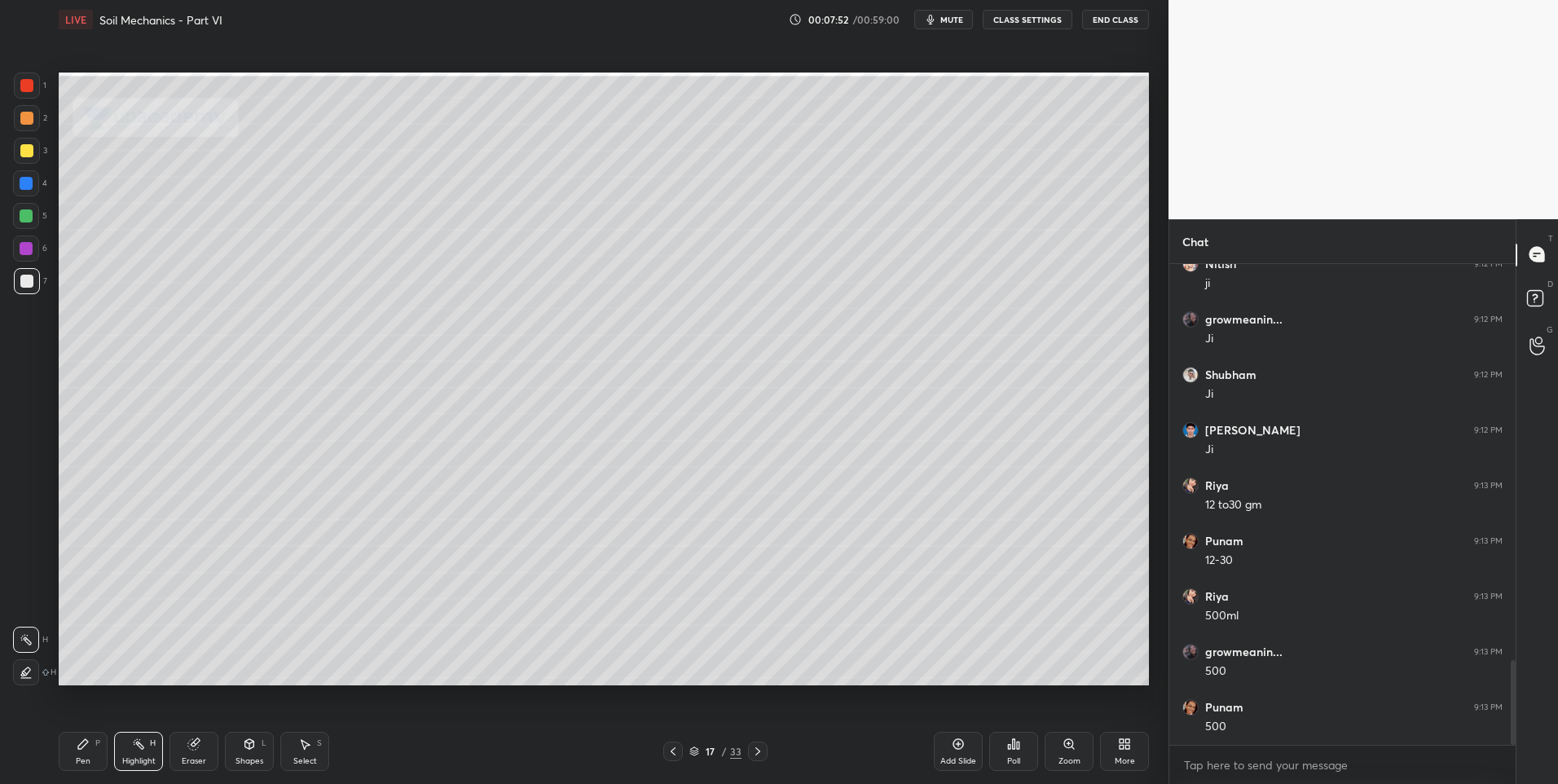
click at [756, 751] on icon at bounding box center [758, 751] width 13 height 13
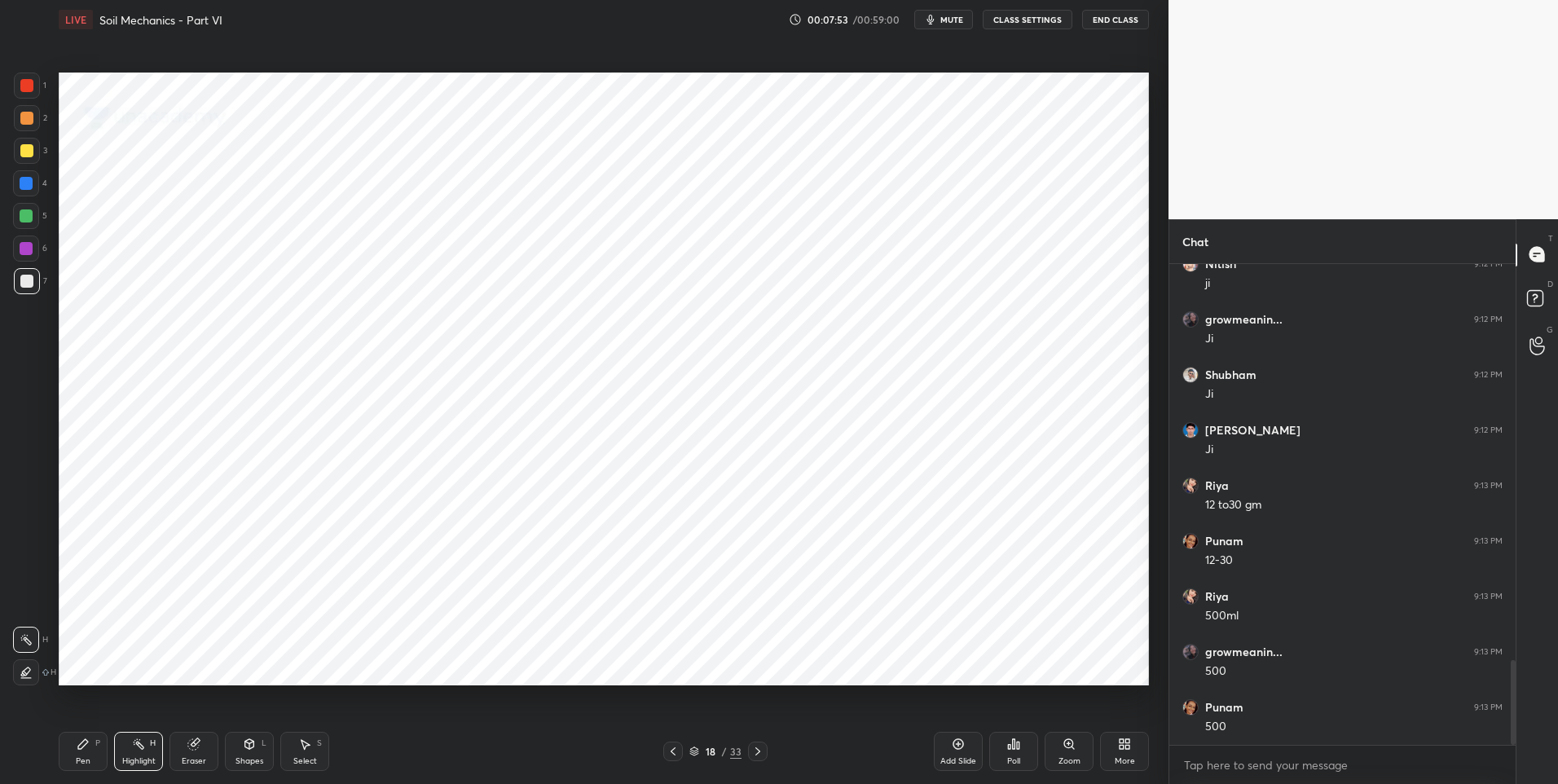
click at [754, 755] on icon at bounding box center [758, 751] width 13 height 13
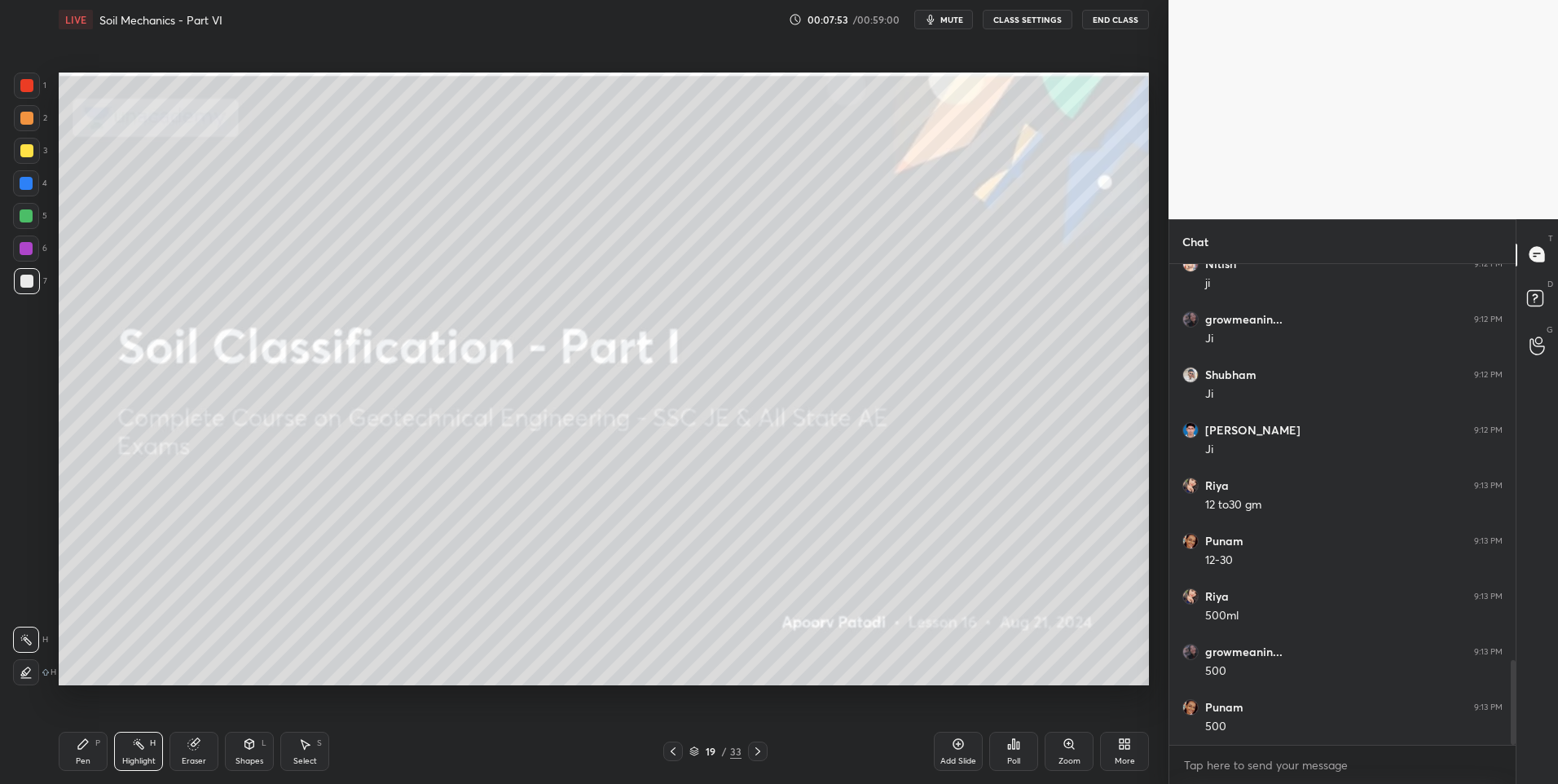
click at [757, 747] on icon at bounding box center [758, 751] width 13 height 13
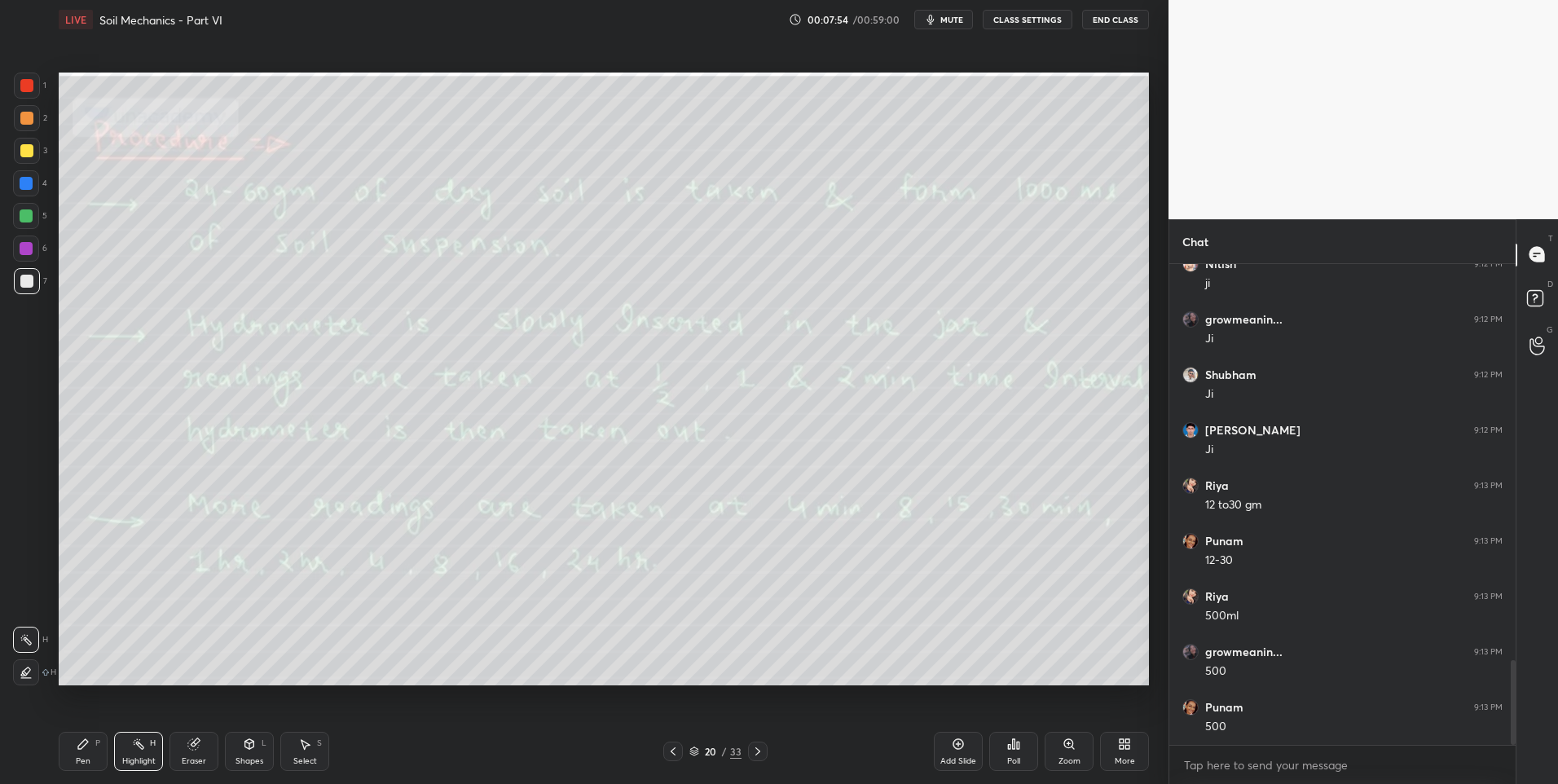
click at [760, 748] on icon at bounding box center [758, 751] width 13 height 13
click at [761, 754] on icon at bounding box center [758, 751] width 13 height 13
click at [82, 757] on div "Pen" at bounding box center [83, 761] width 15 height 8
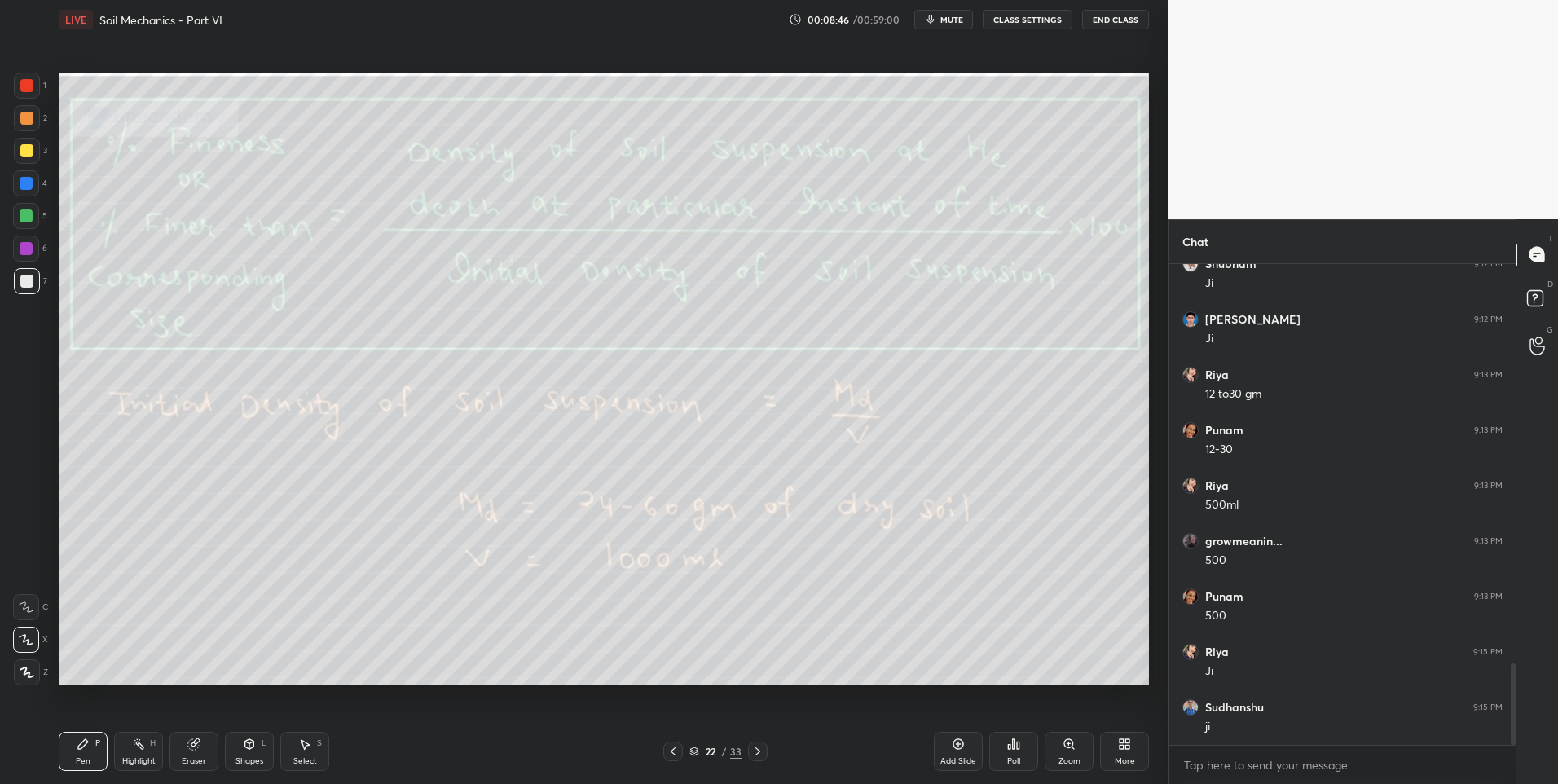
click at [80, 753] on div "Pen P" at bounding box center [83, 751] width 49 height 39
click at [143, 757] on div "Highlight" at bounding box center [139, 761] width 34 height 8
click at [756, 749] on icon at bounding box center [758, 751] width 13 height 13
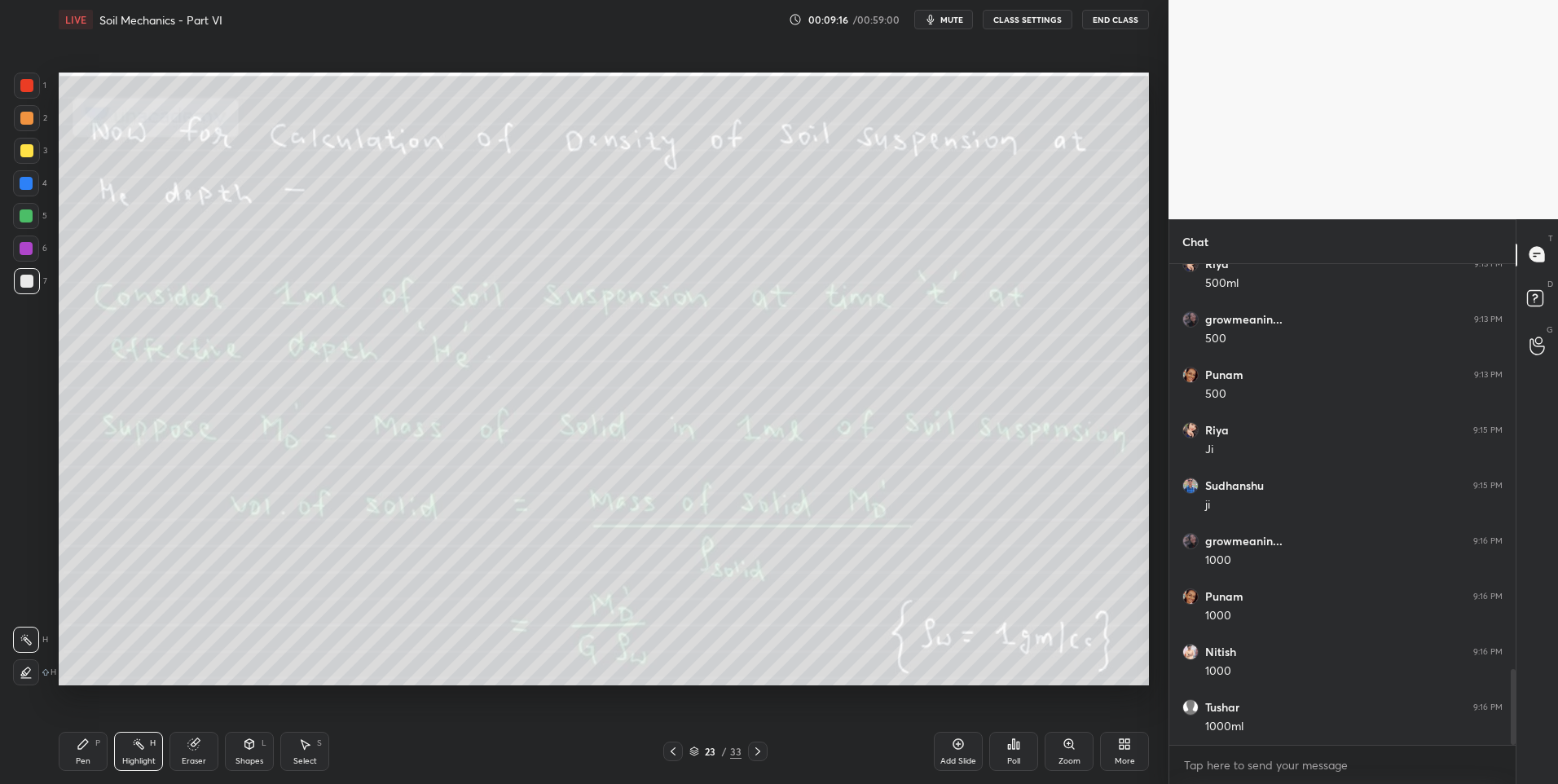
scroll to position [2629, 0]
click at [757, 750] on icon at bounding box center [758, 751] width 13 height 13
click at [758, 750] on icon at bounding box center [757, 751] width 5 height 8
click at [757, 753] on icon at bounding box center [757, 751] width 5 height 8
click at [757, 759] on div at bounding box center [758, 751] width 20 height 20
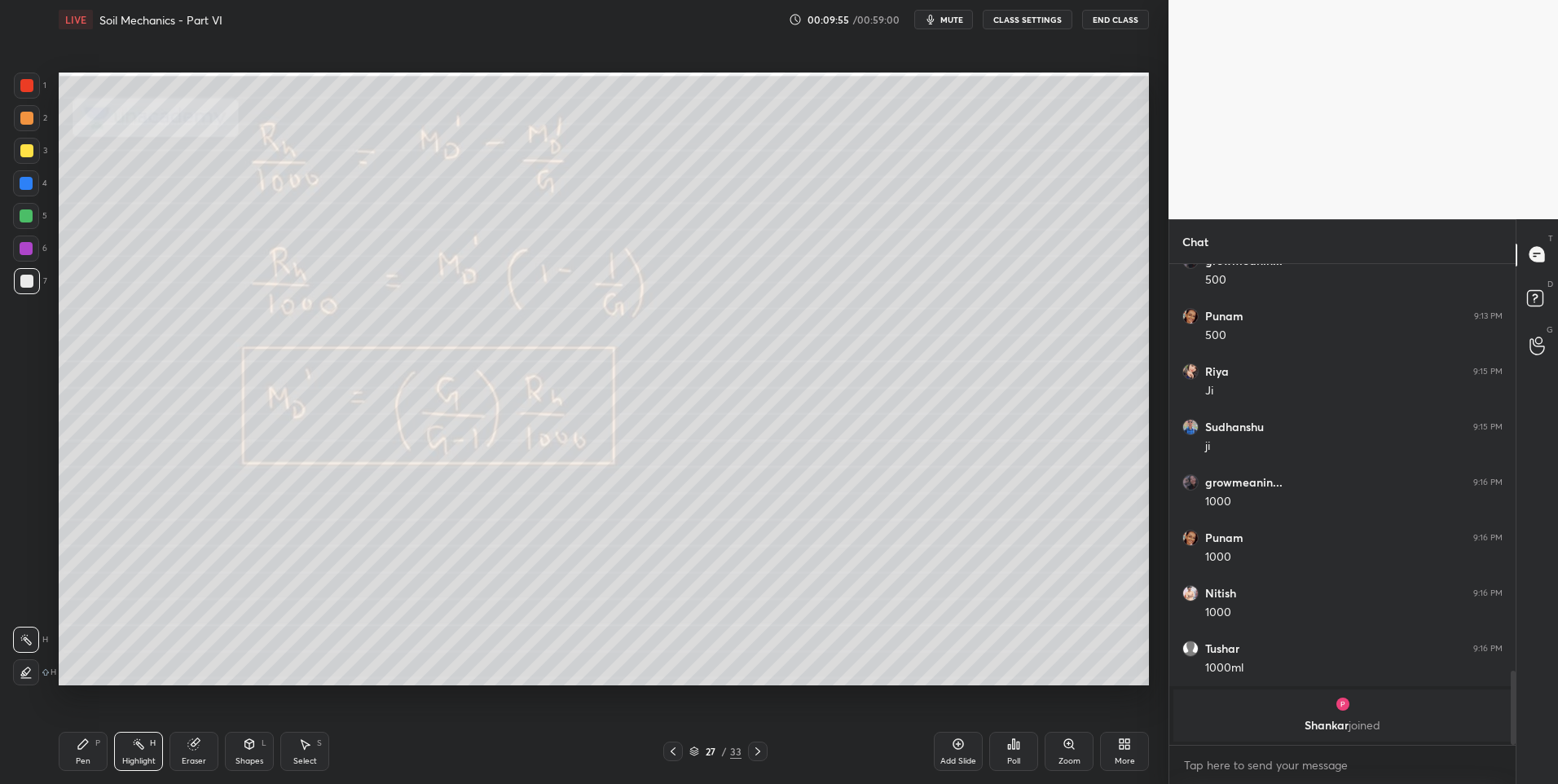
click at [757, 751] on icon at bounding box center [758, 751] width 13 height 13
click at [763, 757] on icon at bounding box center [758, 751] width 13 height 13
click at [753, 751] on icon at bounding box center [758, 751] width 13 height 13
click at [36, 85] on div at bounding box center [27, 85] width 26 height 26
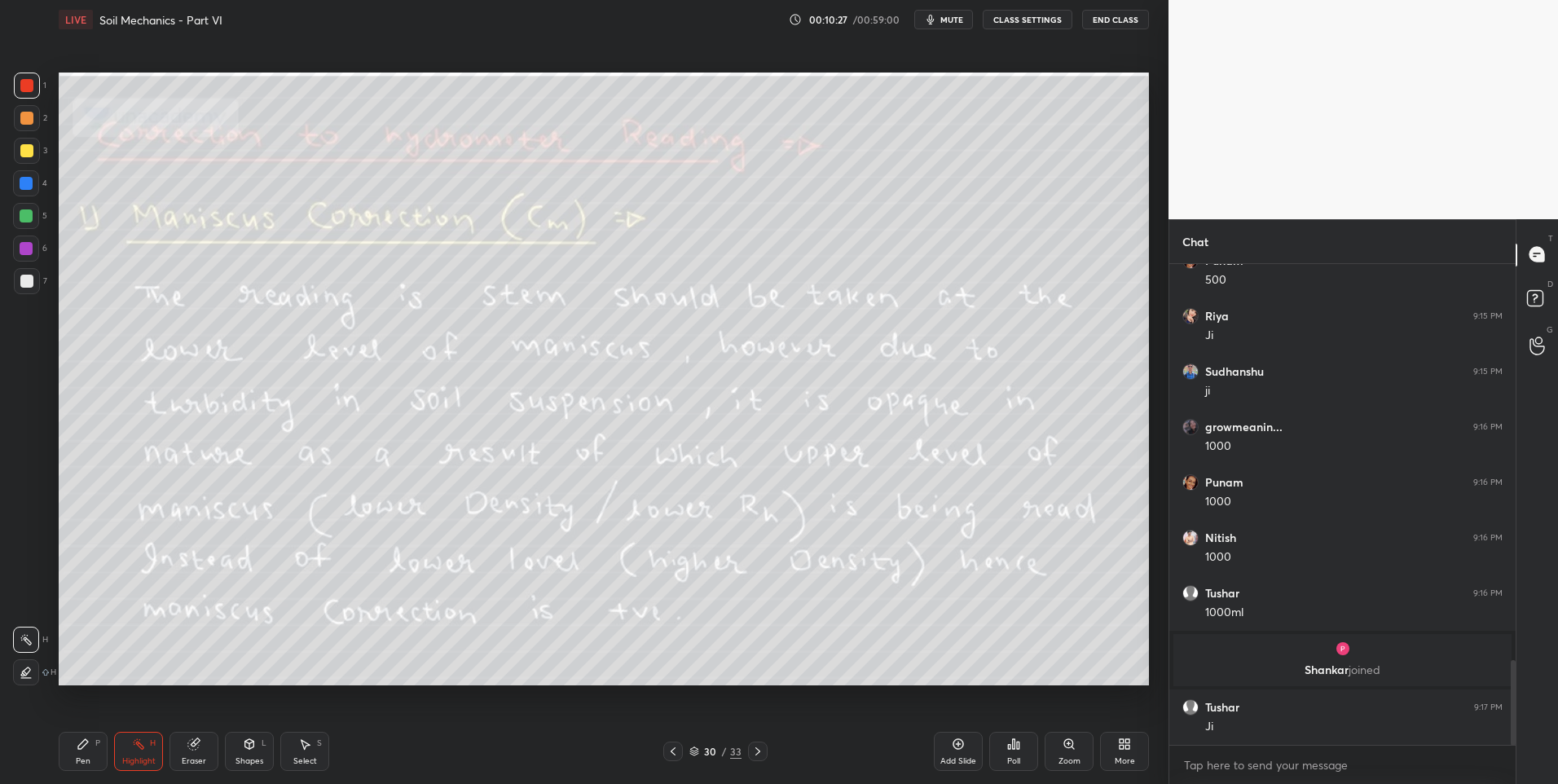
scroll to position [2289, 0]
click at [84, 754] on div "Pen P" at bounding box center [83, 751] width 49 height 39
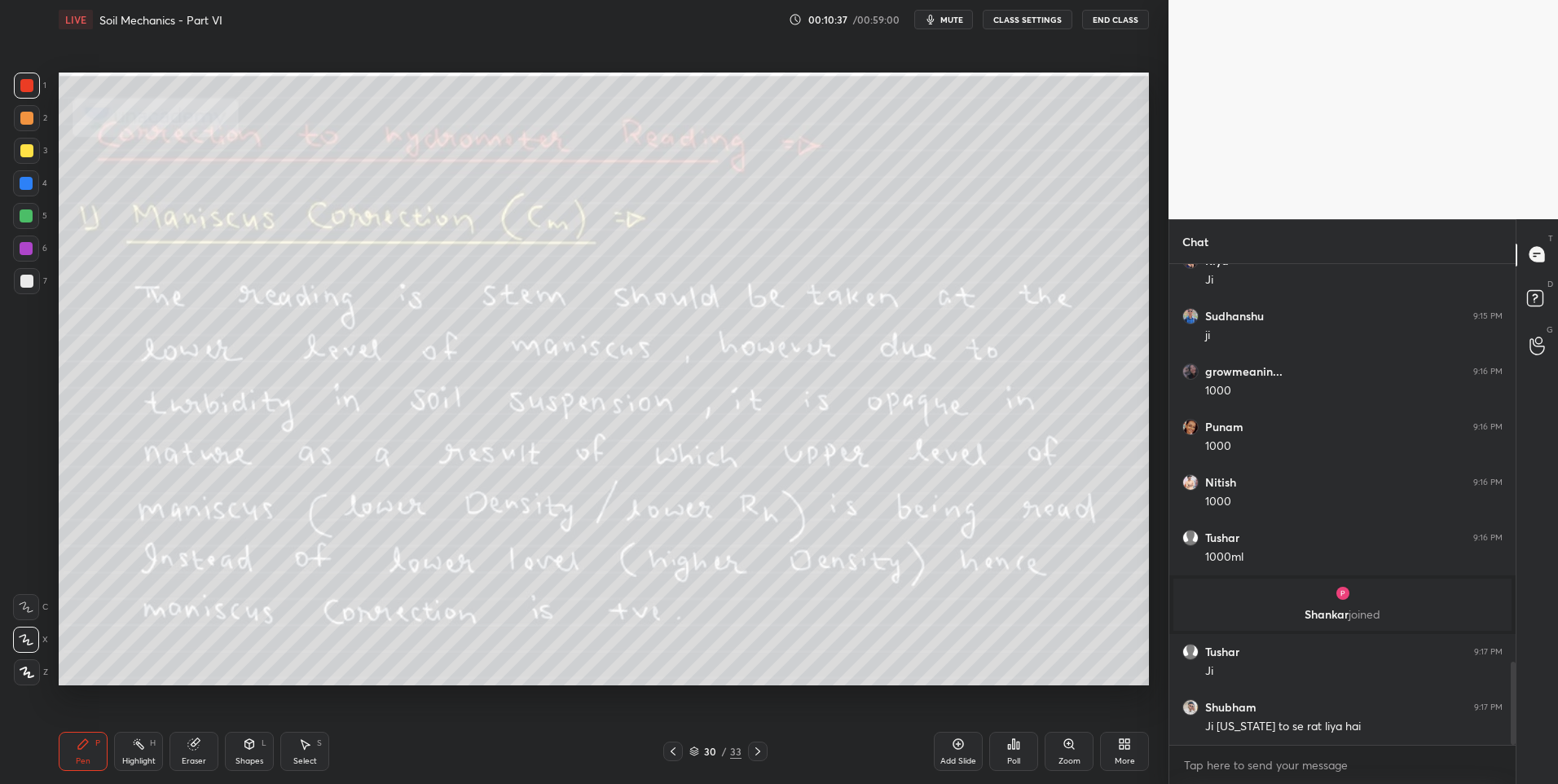
click at [135, 747] on icon at bounding box center [139, 744] width 13 height 13
click at [95, 761] on div "Pen P" at bounding box center [83, 751] width 49 height 39
click at [18, 220] on div at bounding box center [26, 216] width 26 height 26
click at [23, 114] on div at bounding box center [27, 118] width 13 height 13
click at [133, 757] on div "Highlight" at bounding box center [139, 761] width 34 height 8
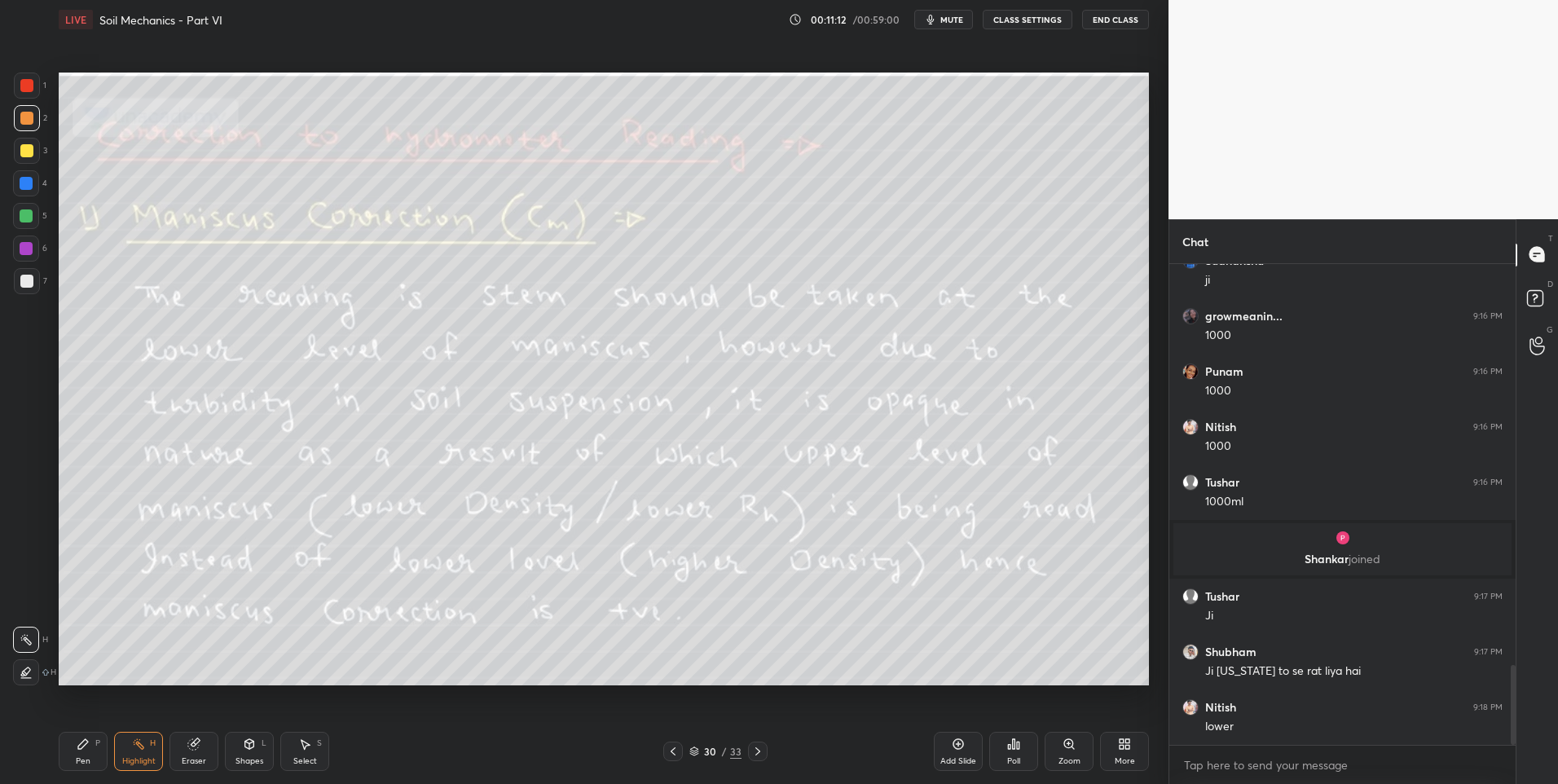
scroll to position [2400, 0]
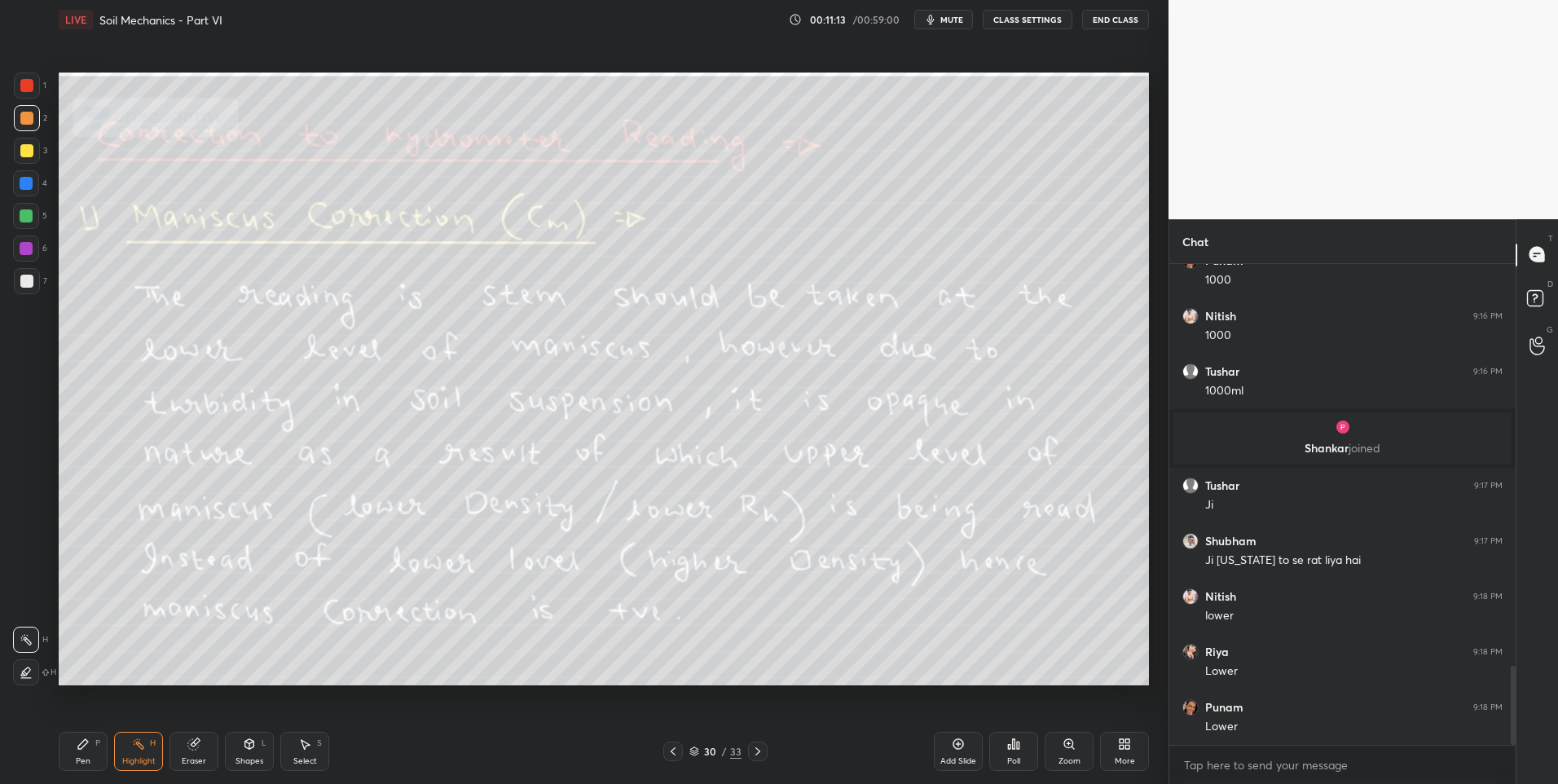
click at [77, 757] on div "Pen" at bounding box center [83, 761] width 15 height 8
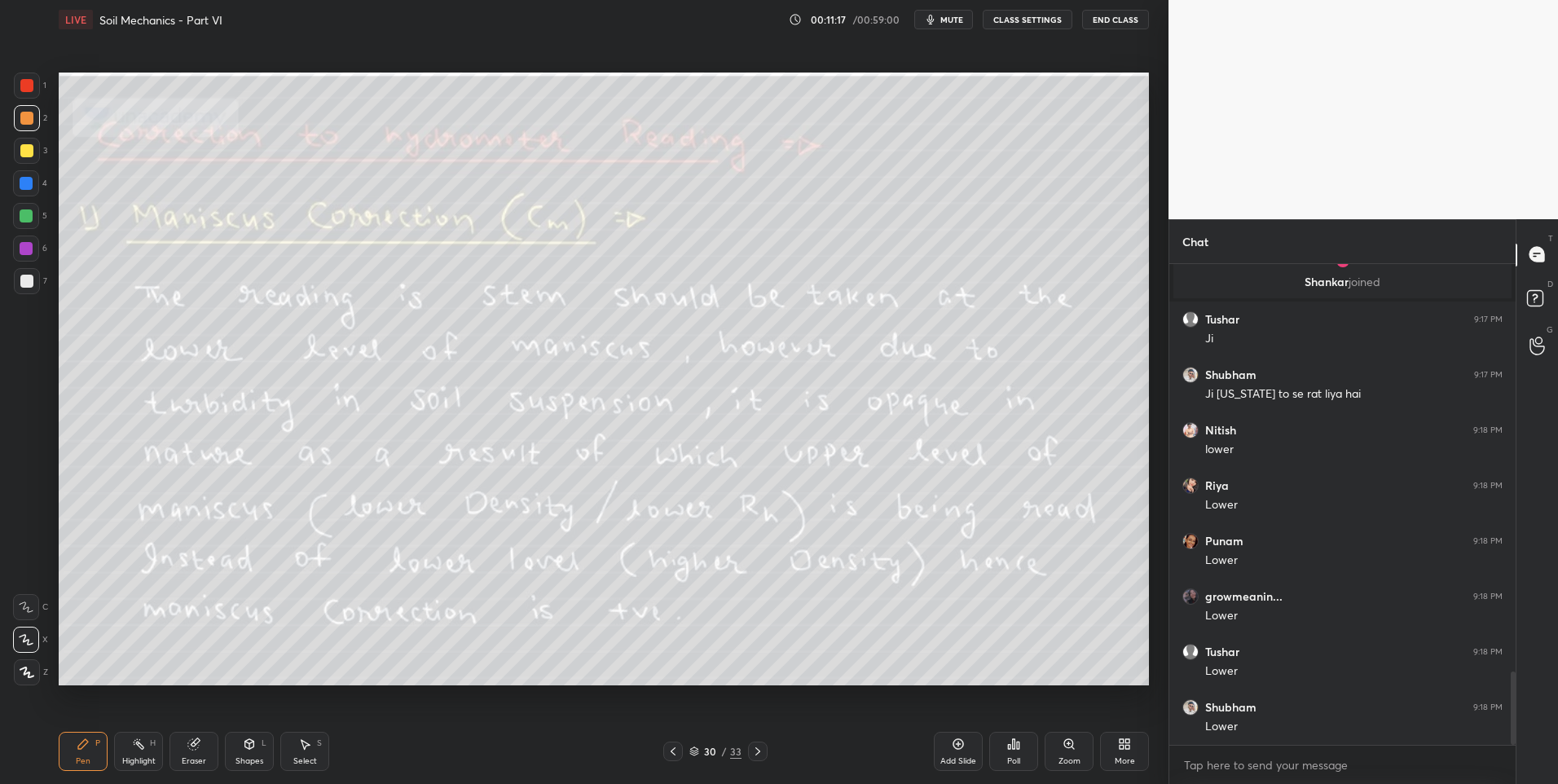
scroll to position [2677, 0]
click at [26, 217] on div at bounding box center [26, 216] width 13 height 13
click at [24, 185] on div at bounding box center [26, 184] width 13 height 13
click at [141, 751] on div "Highlight H" at bounding box center [139, 751] width 49 height 39
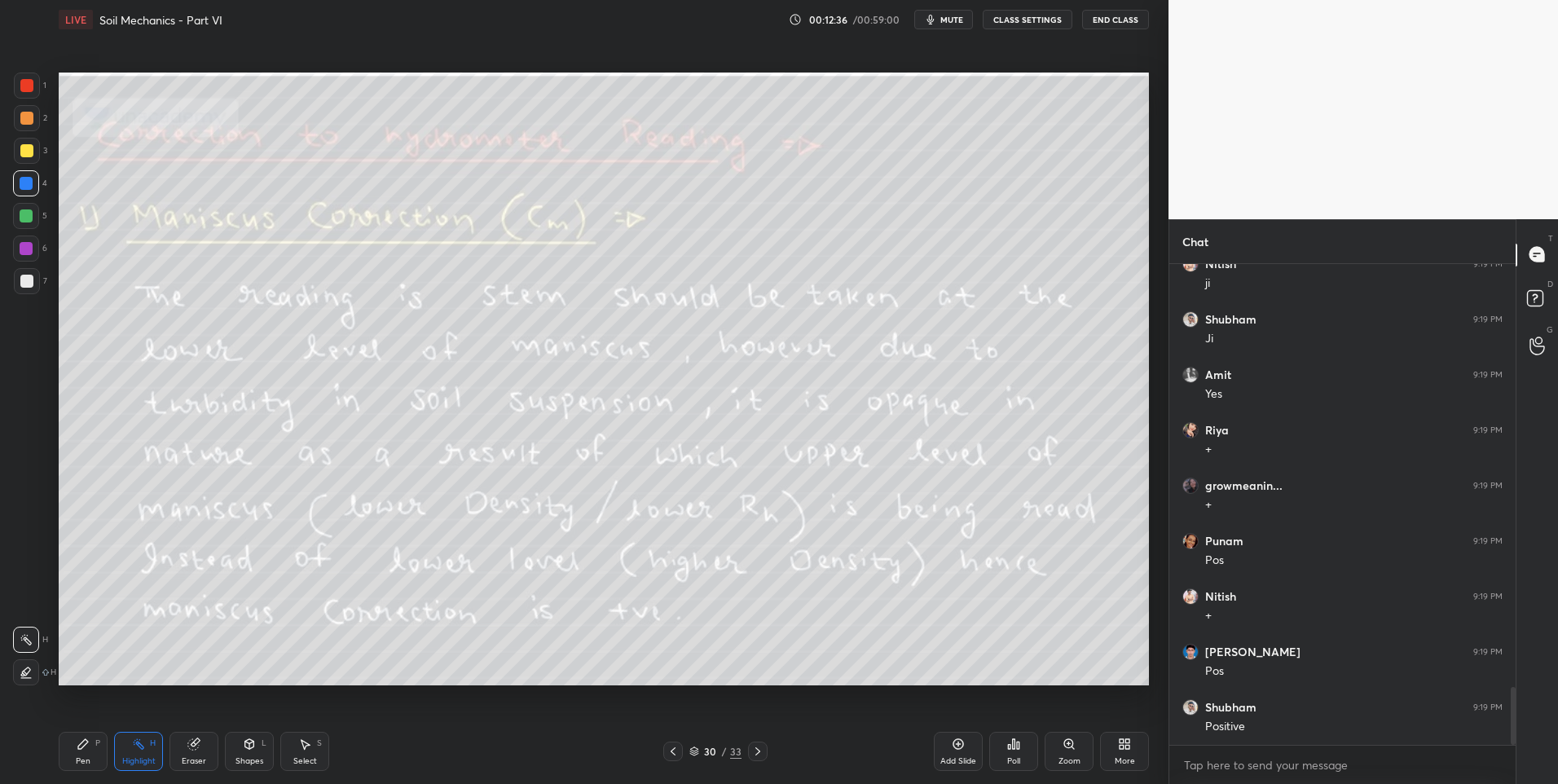
scroll to position [3564, 0]
click at [761, 746] on icon at bounding box center [758, 751] width 13 height 13
click at [83, 757] on div "Pen" at bounding box center [83, 761] width 15 height 8
click at [21, 277] on div at bounding box center [27, 281] width 13 height 13
click at [757, 752] on icon at bounding box center [758, 751] width 13 height 13
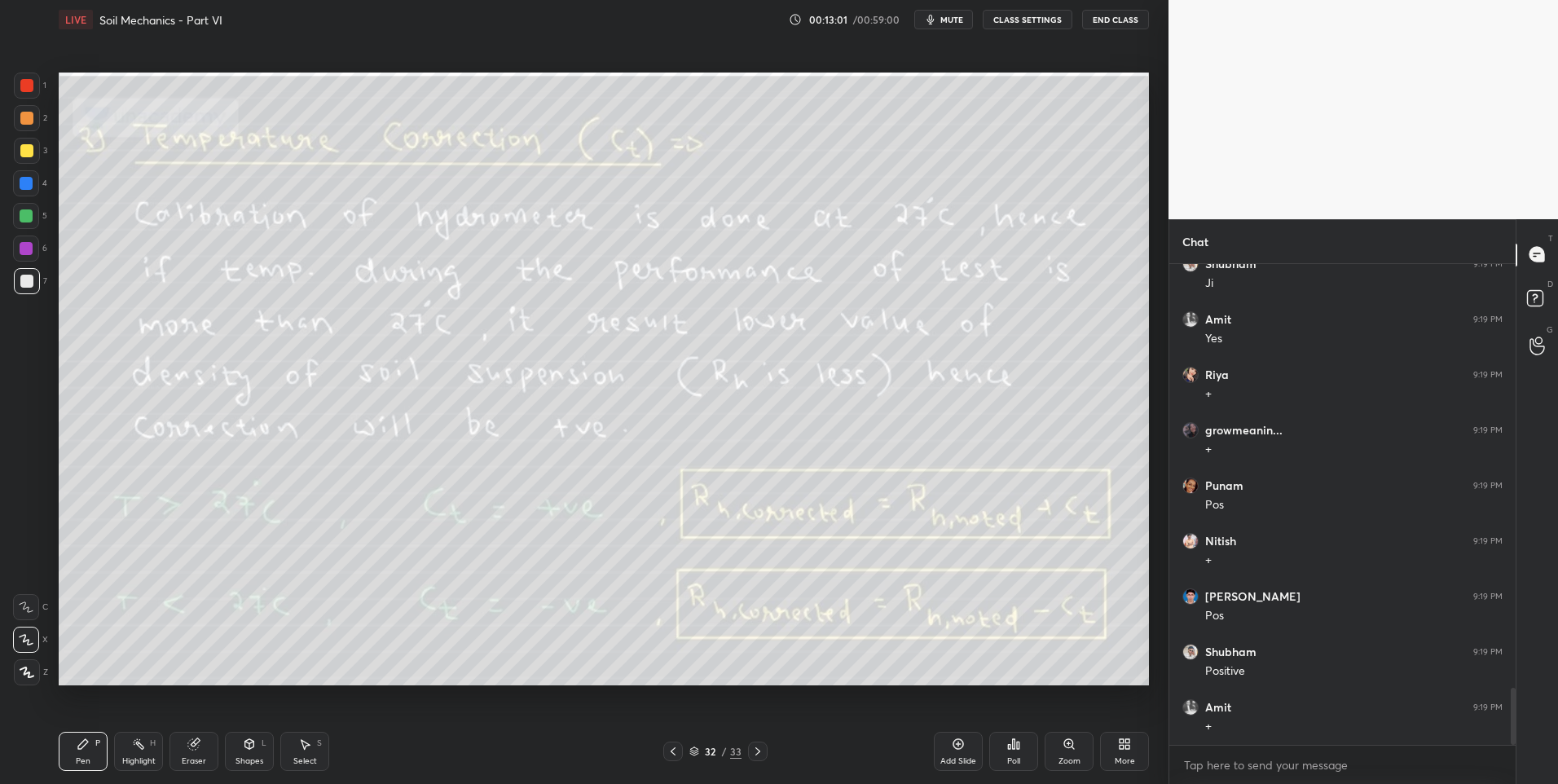
click at [143, 757] on div "Highlight" at bounding box center [139, 761] width 34 height 8
click at [141, 748] on rect at bounding box center [140, 746] width 8 height 8
click at [757, 747] on icon at bounding box center [758, 751] width 13 height 13
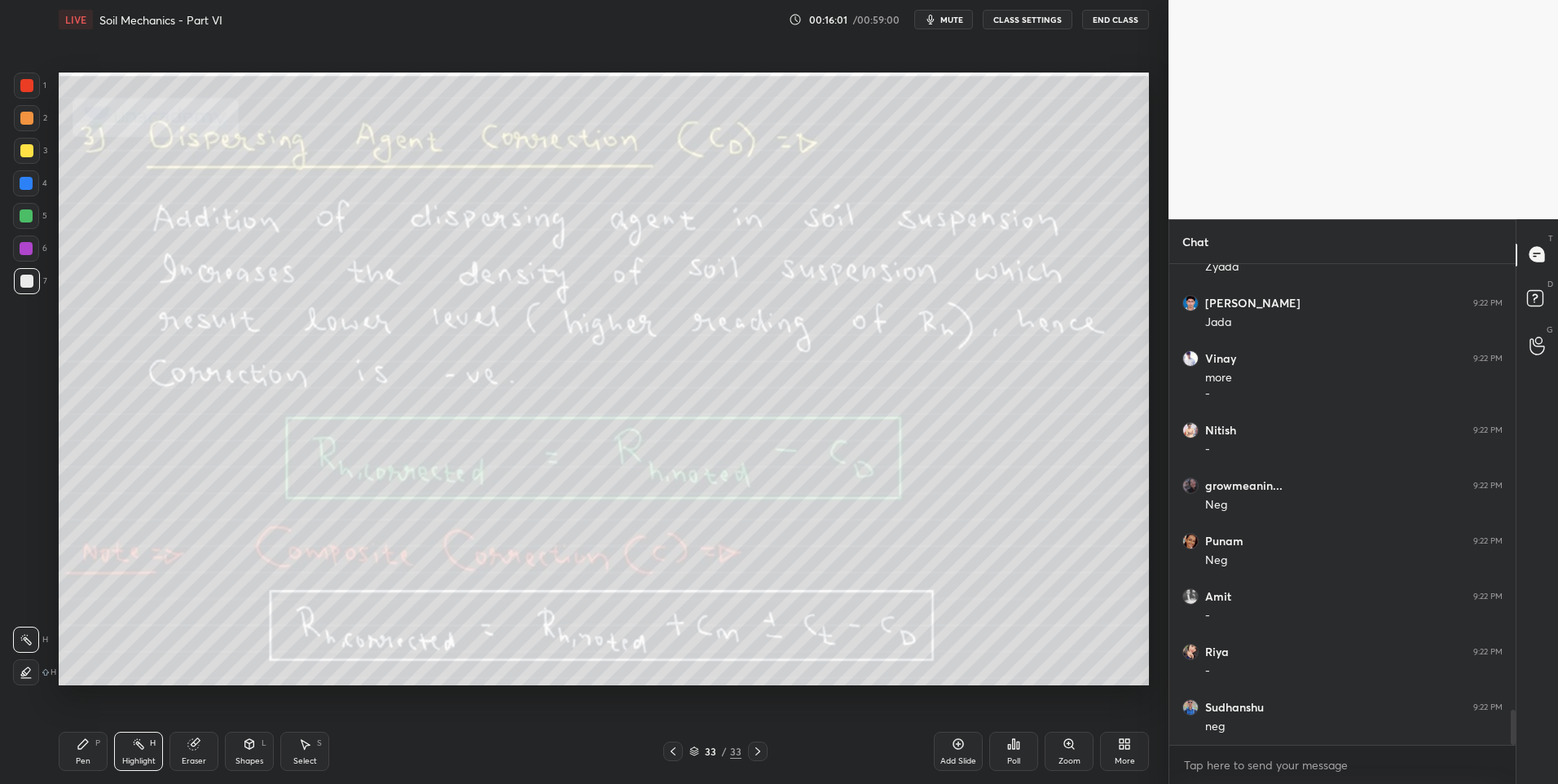
click at [755, 744] on div at bounding box center [758, 751] width 20 height 20
click at [751, 749] on icon at bounding box center [758, 751] width 13 height 13
click at [1127, 748] on icon at bounding box center [1127, 746] width 4 height 4
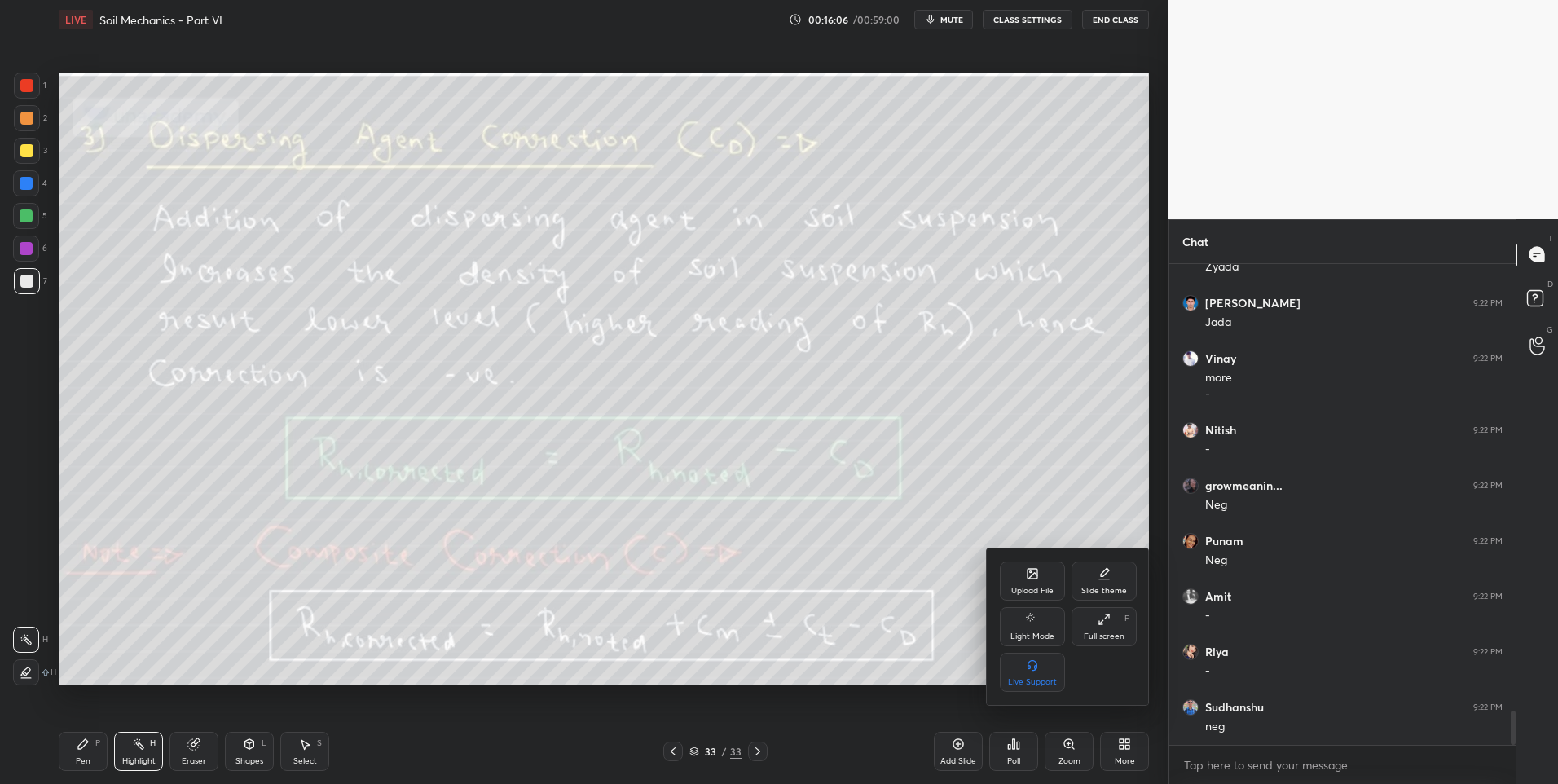
scroll to position [6239, 0]
click at [1027, 578] on icon at bounding box center [1033, 574] width 13 height 13
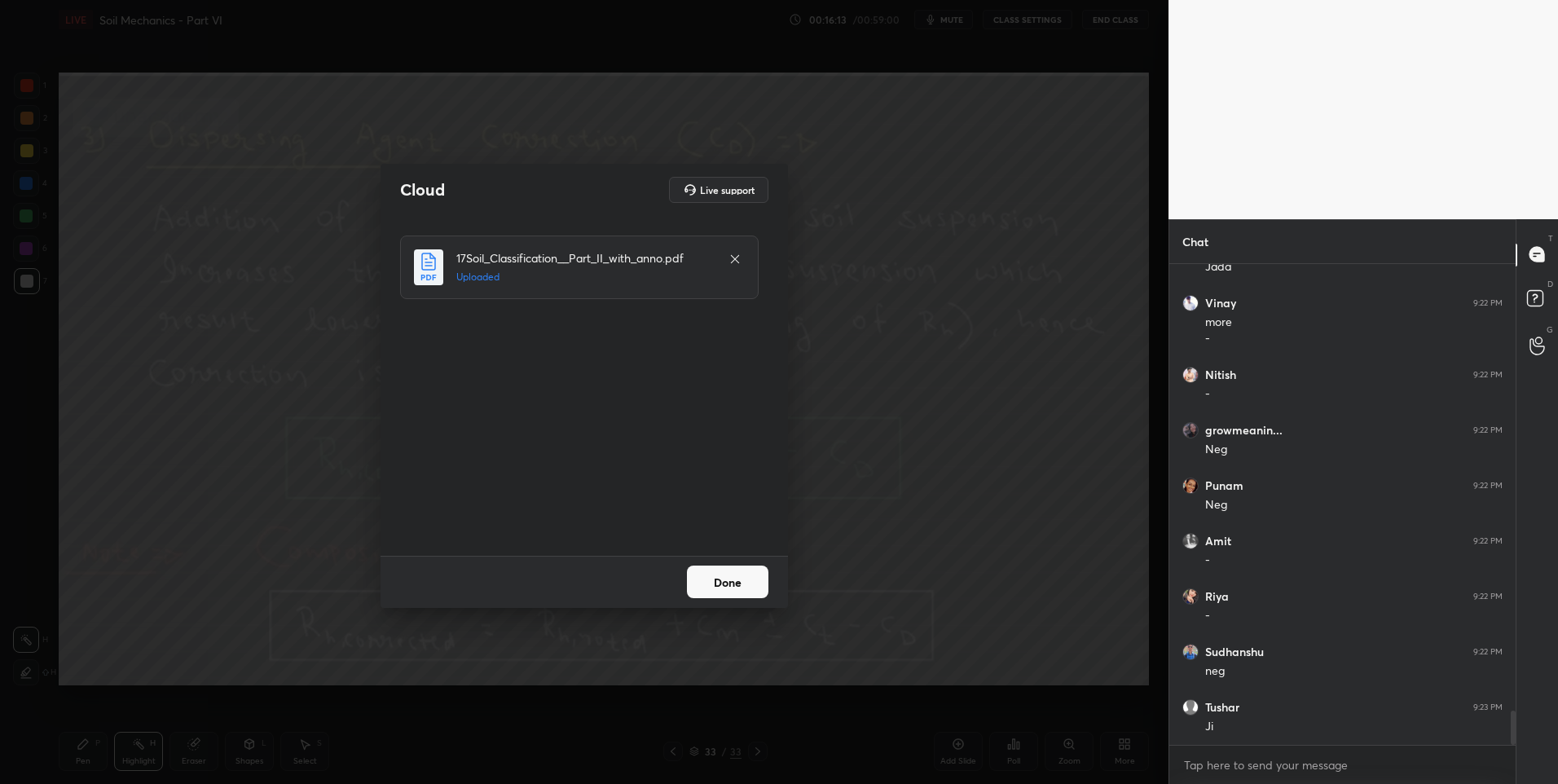
click at [728, 583] on button "Done" at bounding box center [727, 581] width 82 height 33
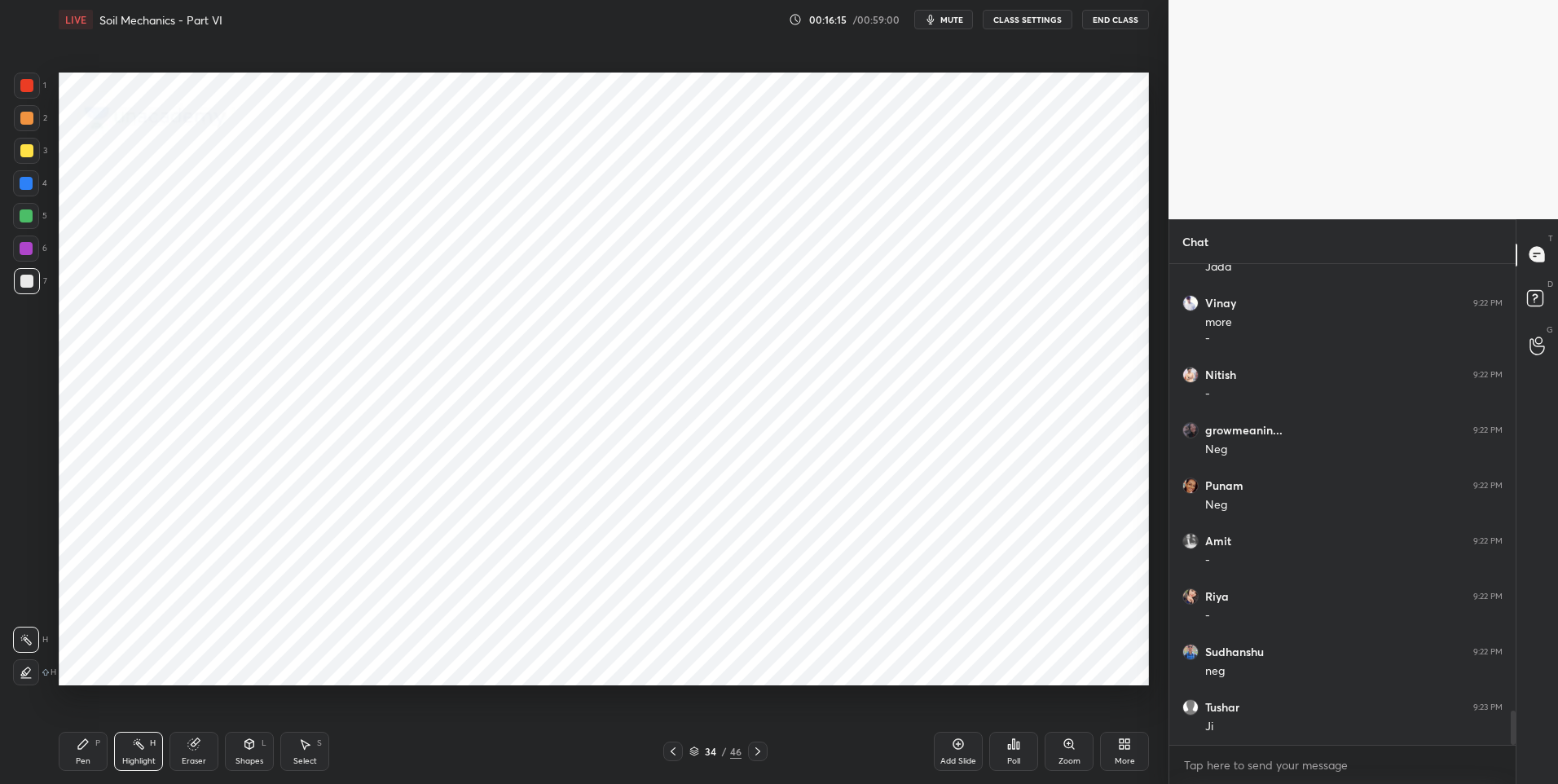
click at [754, 756] on icon at bounding box center [758, 751] width 13 height 13
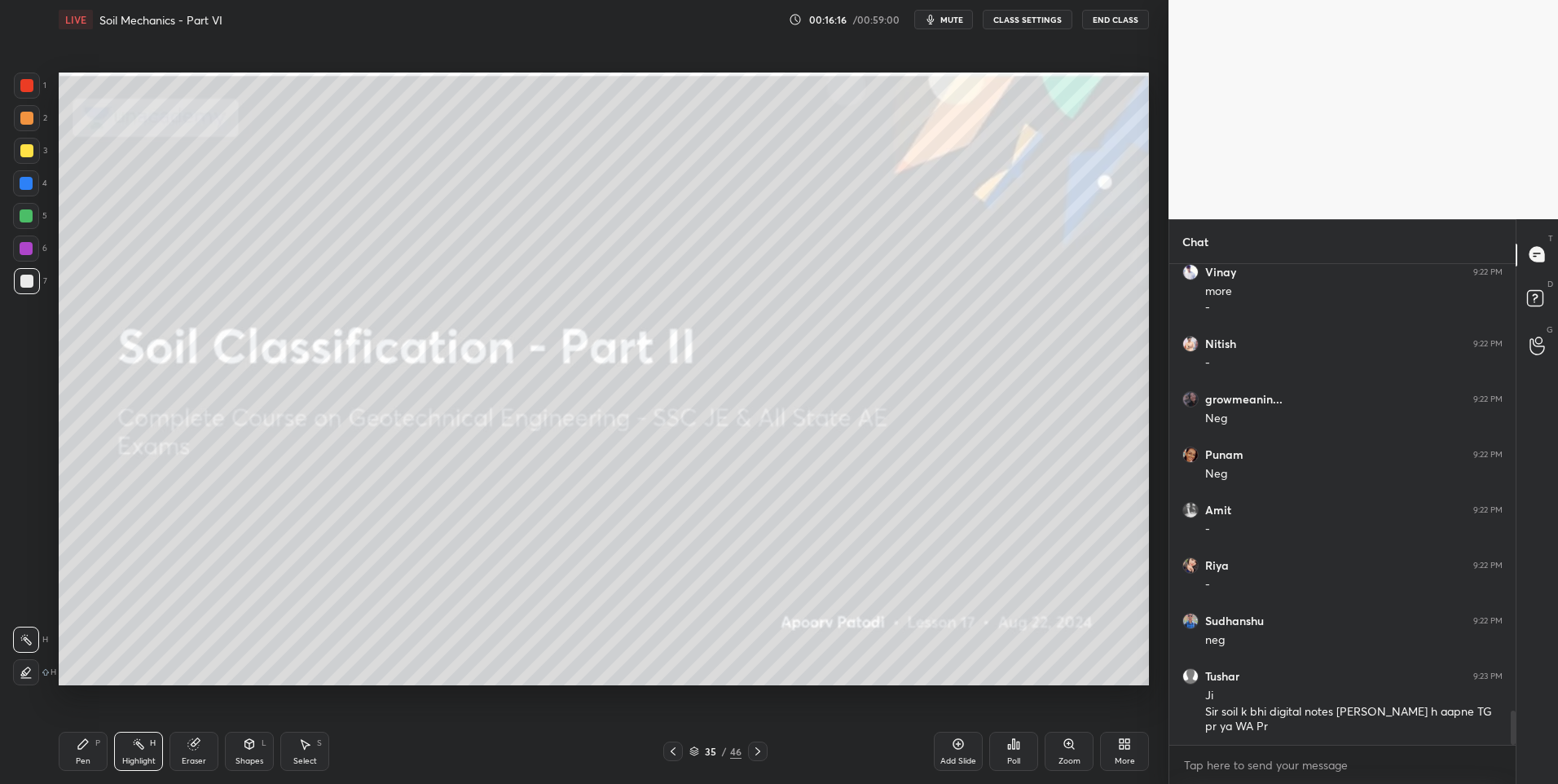
click at [759, 752] on icon at bounding box center [757, 751] width 5 height 8
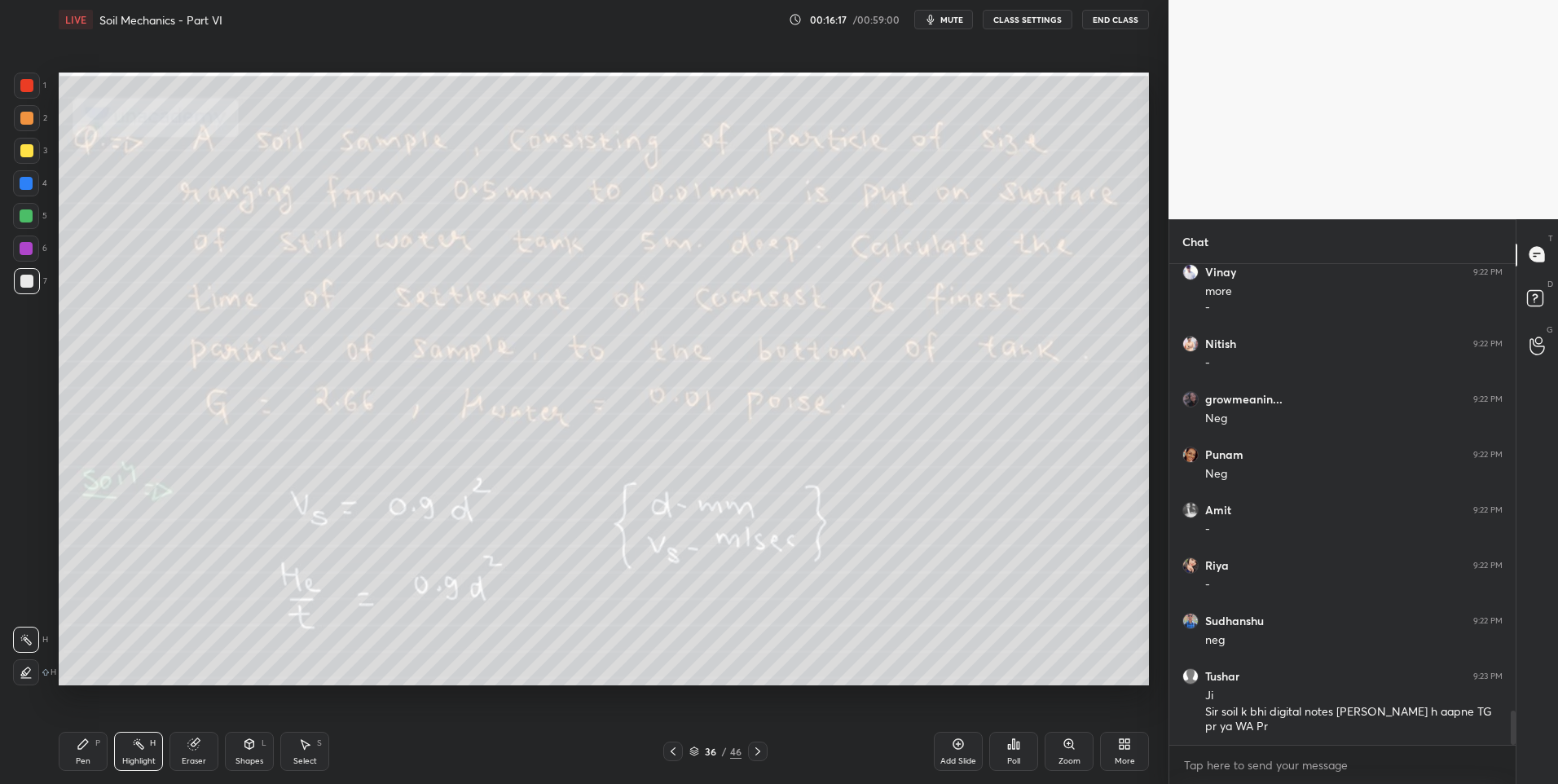
click at [758, 754] on icon at bounding box center [758, 751] width 13 height 13
click at [755, 757] on icon at bounding box center [758, 751] width 13 height 13
click at [754, 751] on icon at bounding box center [758, 751] width 13 height 13
click at [758, 750] on icon at bounding box center [757, 751] width 5 height 8
click at [756, 753] on icon at bounding box center [758, 751] width 13 height 13
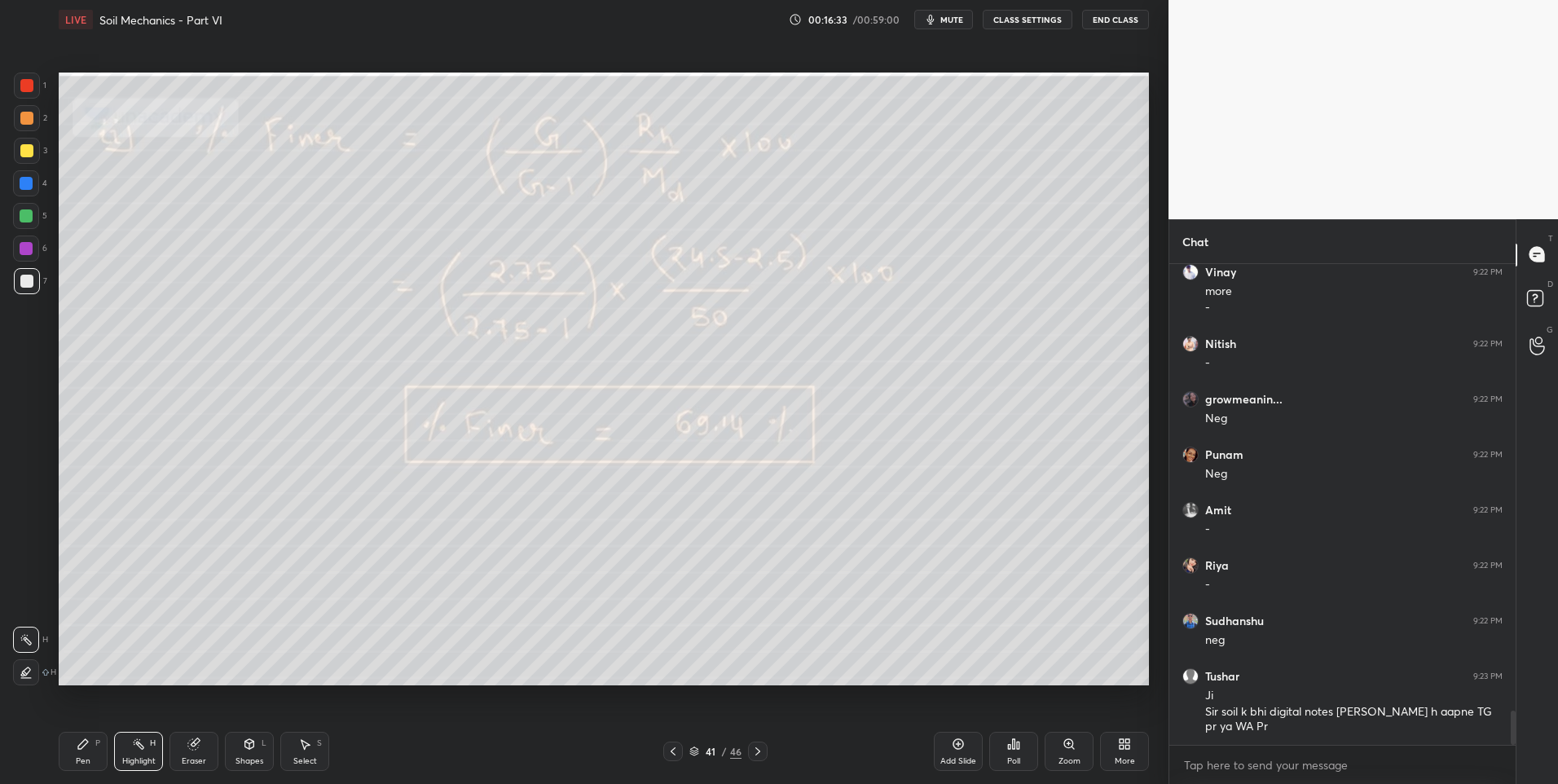
click at [760, 754] on icon at bounding box center [758, 751] width 13 height 13
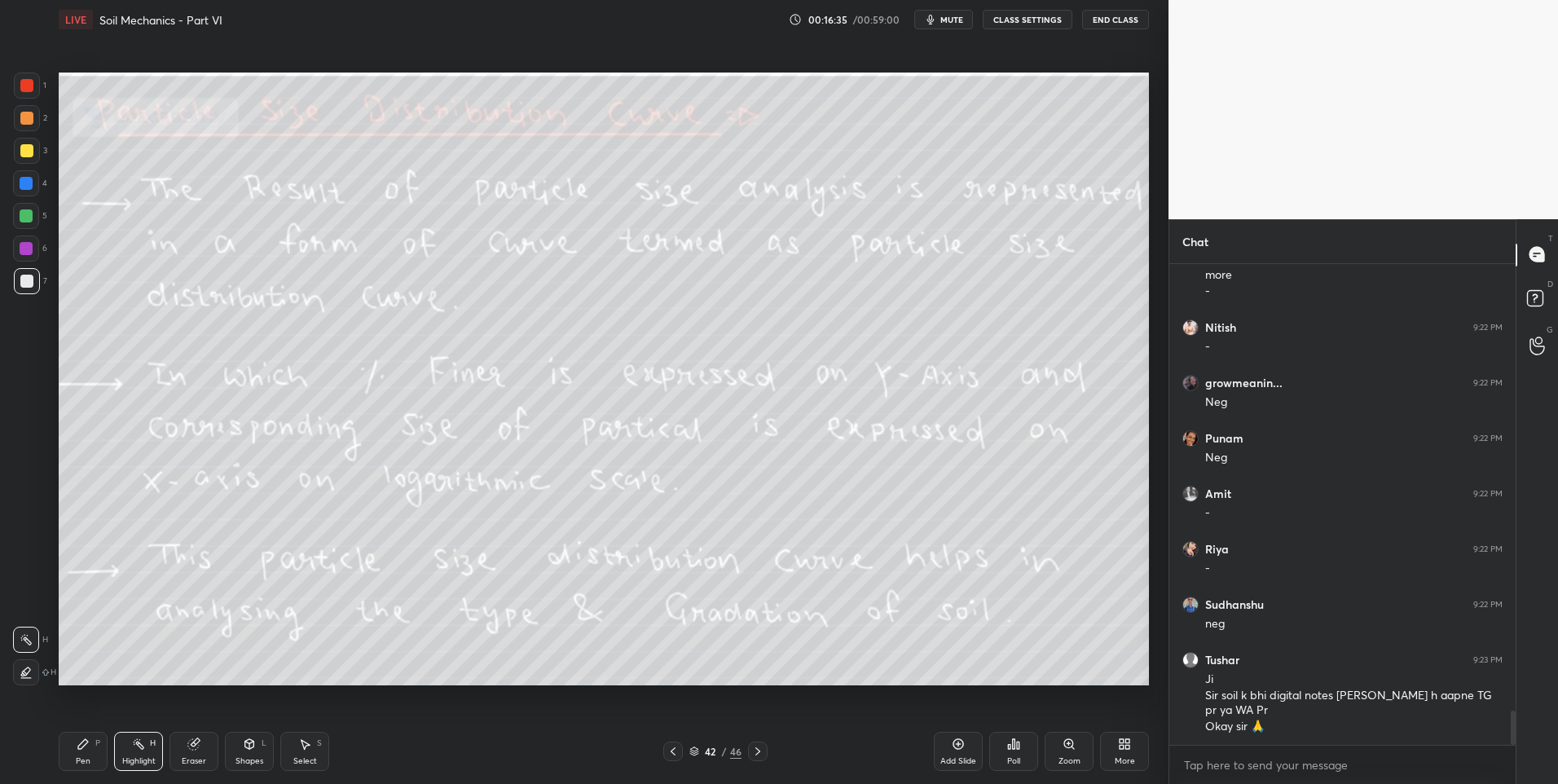
click at [133, 734] on div "Highlight H" at bounding box center [139, 751] width 49 height 39
click at [24, 92] on div at bounding box center [27, 85] width 26 height 26
click at [761, 746] on icon at bounding box center [758, 751] width 13 height 13
click at [762, 748] on icon at bounding box center [758, 751] width 13 height 13
click at [761, 751] on icon at bounding box center [758, 751] width 13 height 13
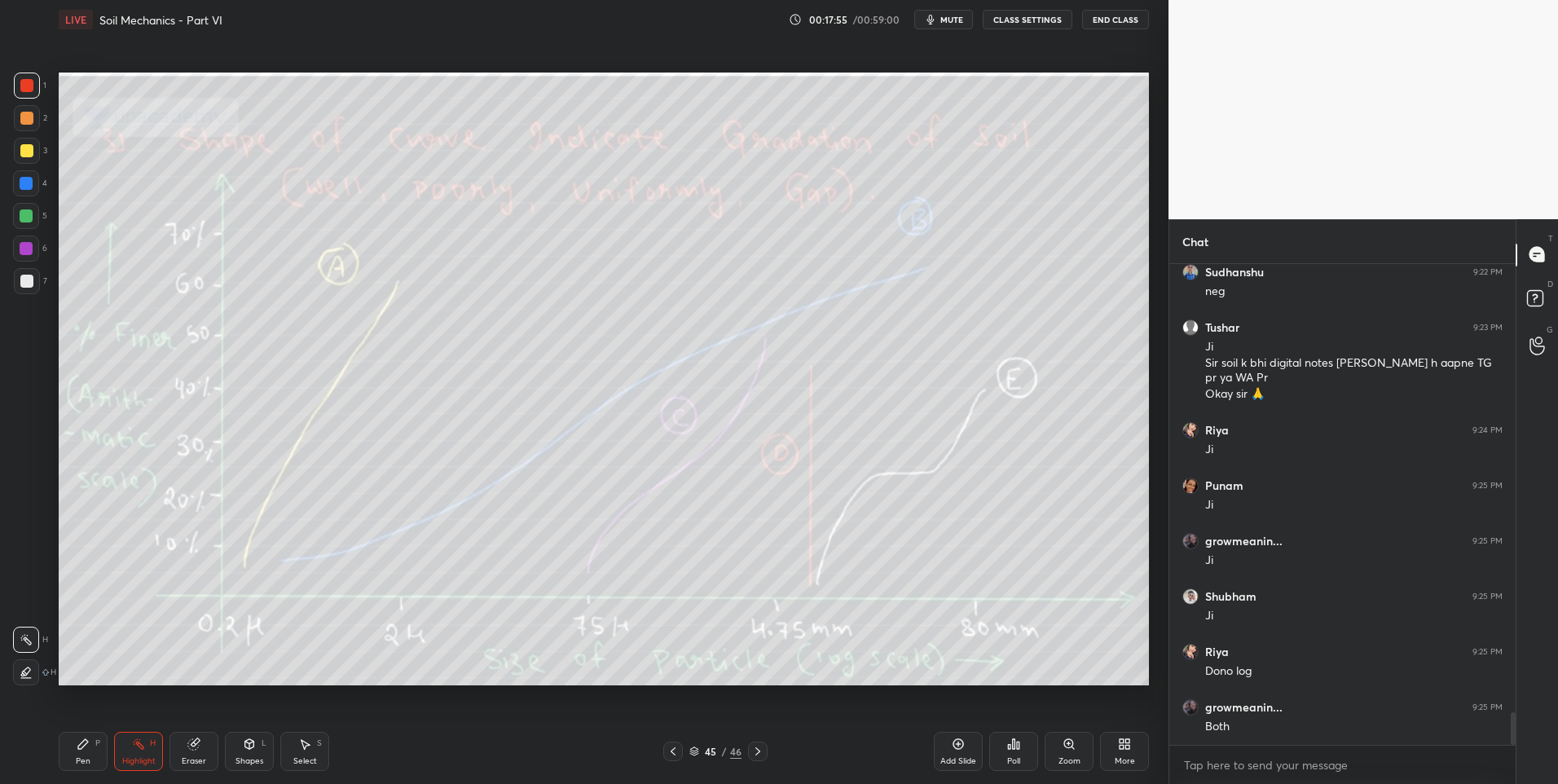
scroll to position [6674, 0]
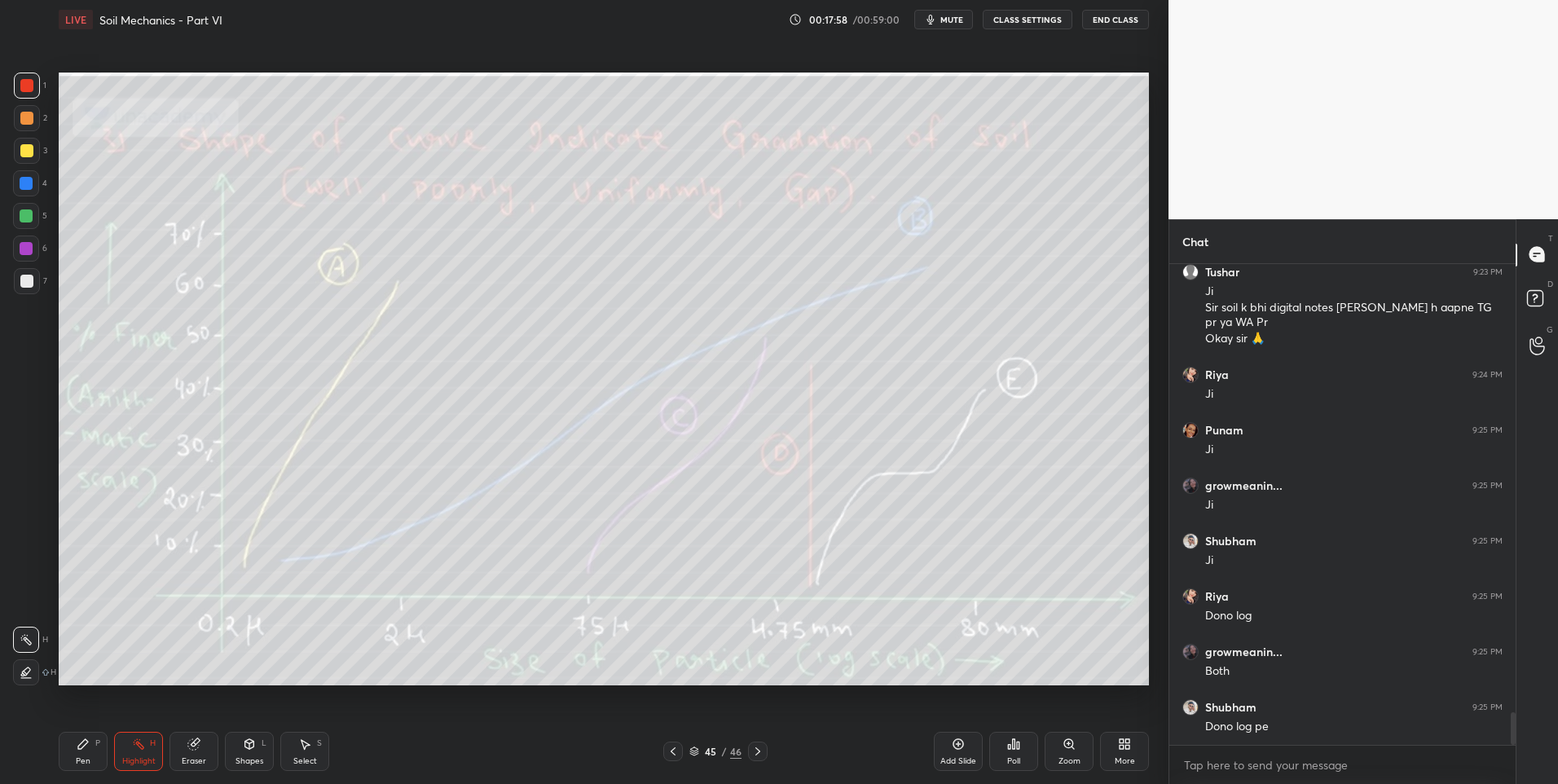
click at [672, 754] on icon at bounding box center [673, 751] width 13 height 13
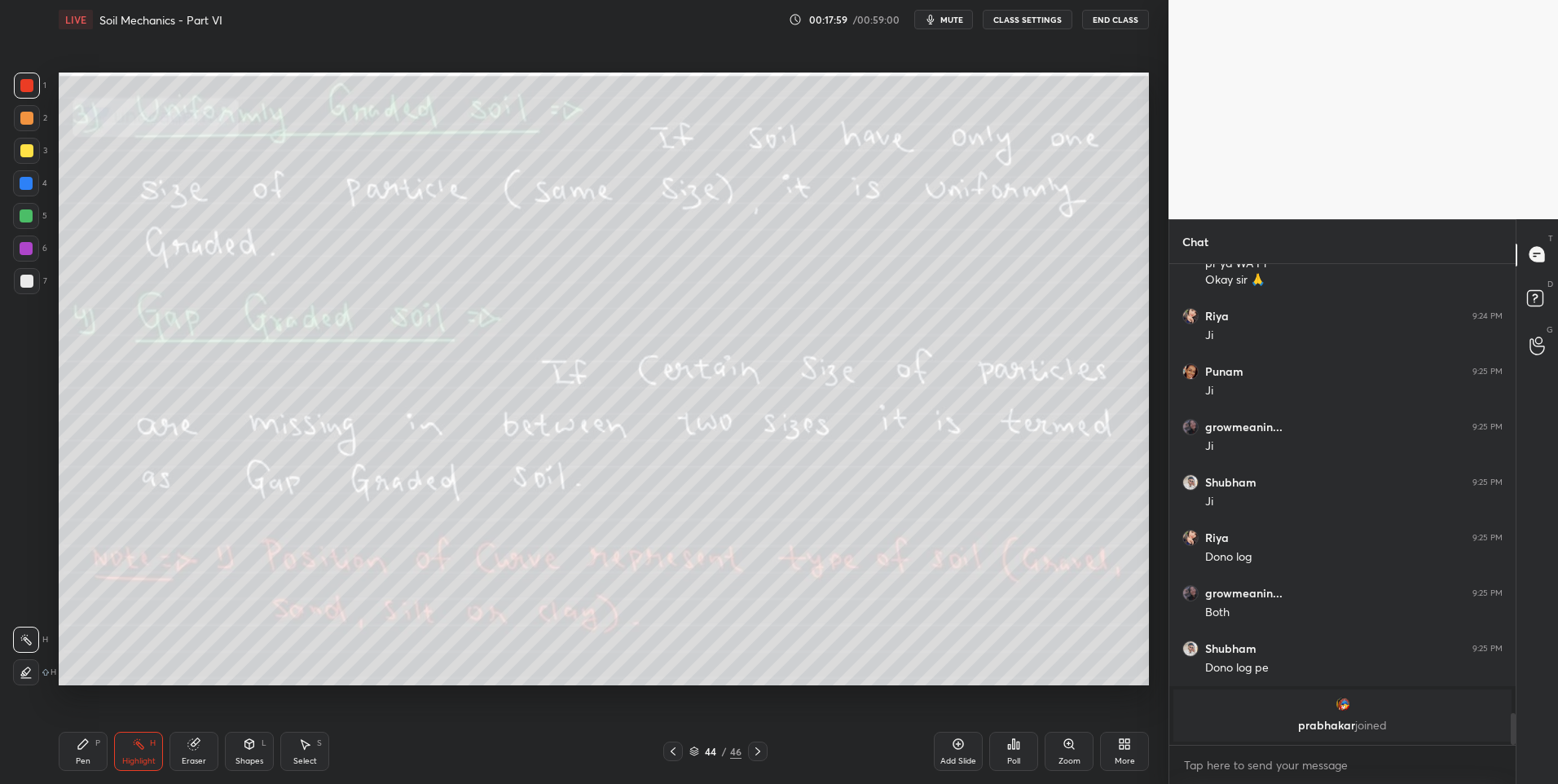
click at [669, 751] on icon at bounding box center [673, 751] width 13 height 13
click at [673, 747] on icon at bounding box center [673, 751] width 13 height 13
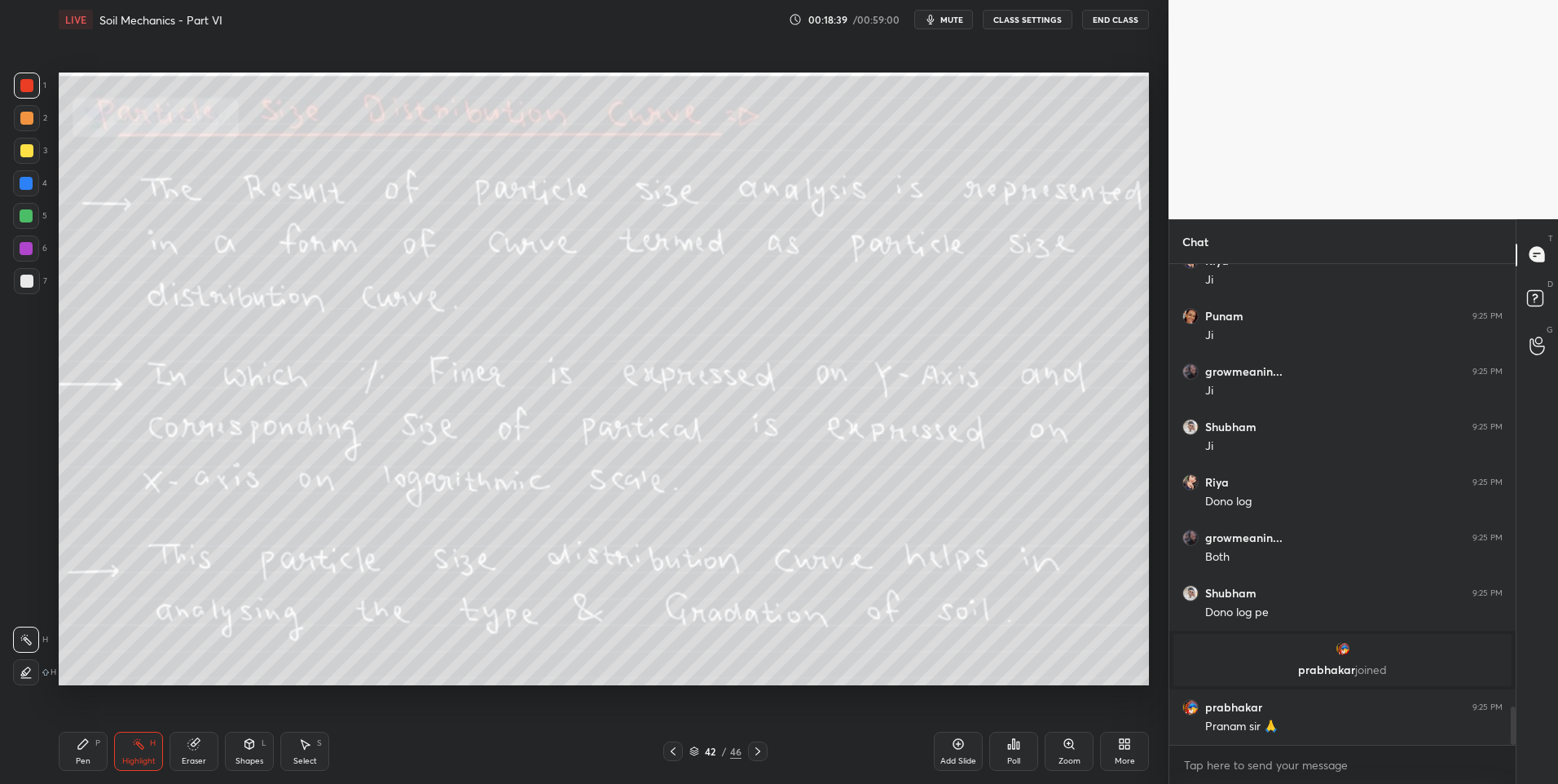
click at [756, 756] on icon at bounding box center [758, 751] width 13 height 13
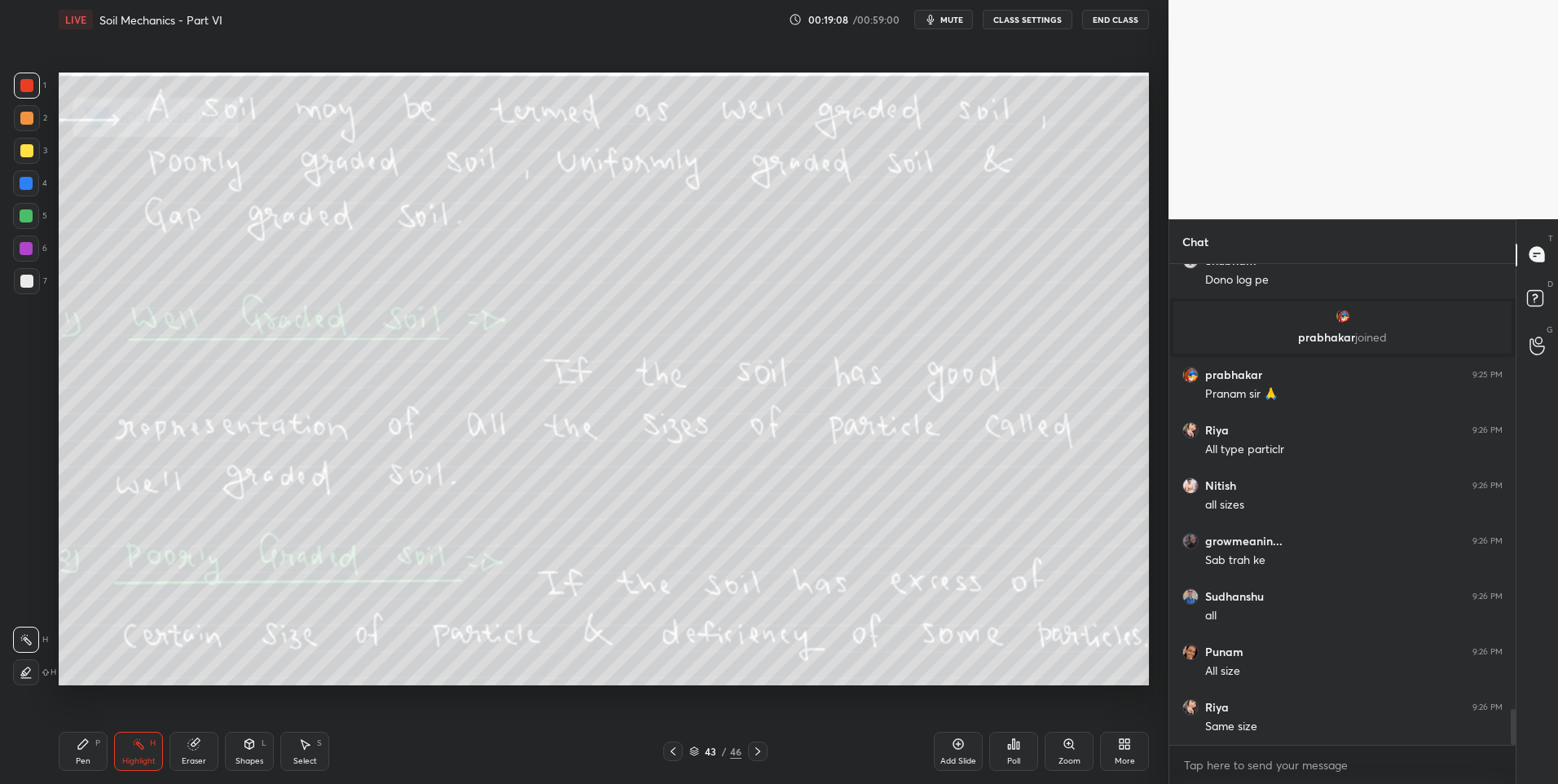
scroll to position [5985, 0]
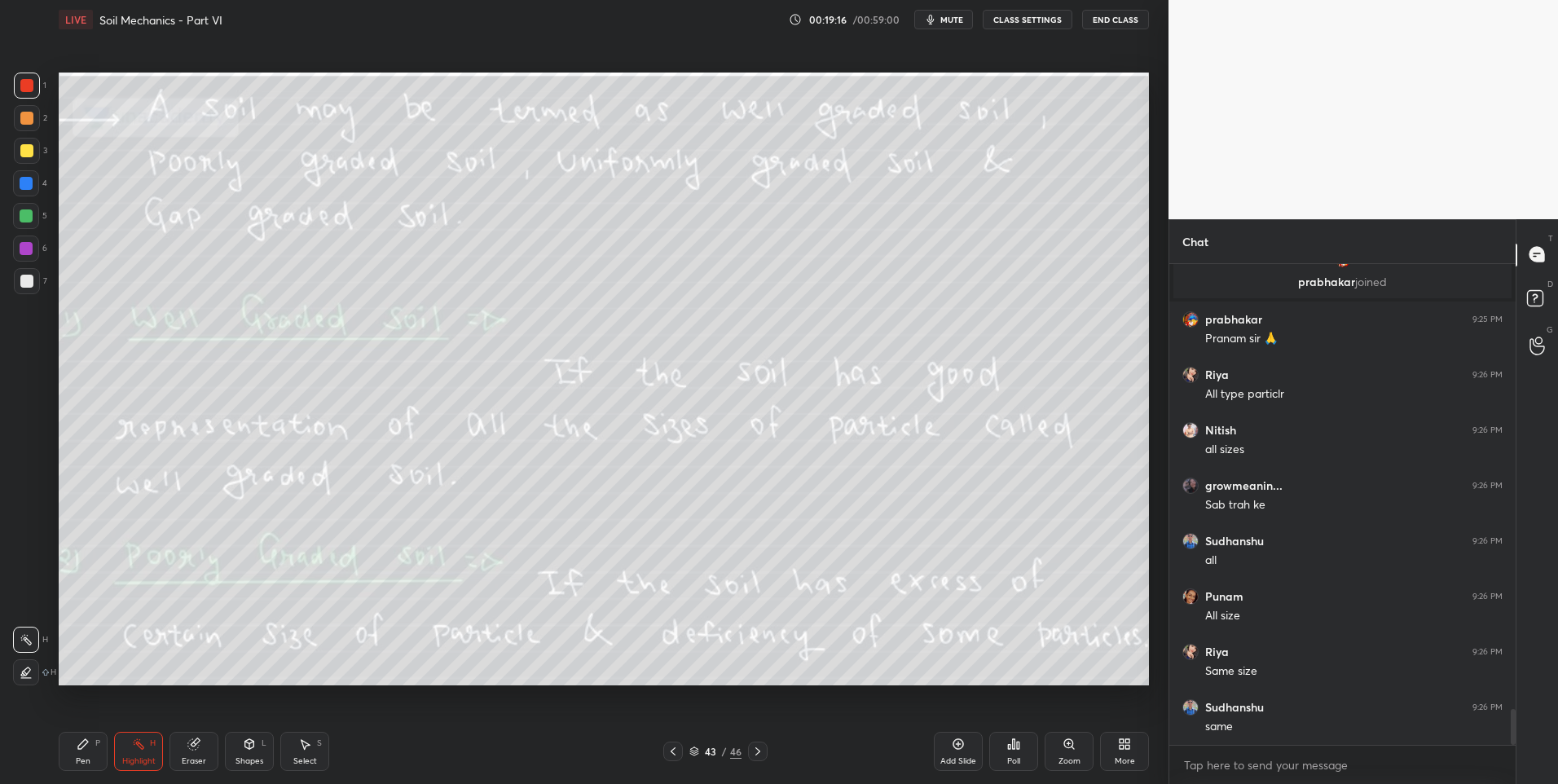
click at [756, 751] on icon at bounding box center [758, 751] width 13 height 13
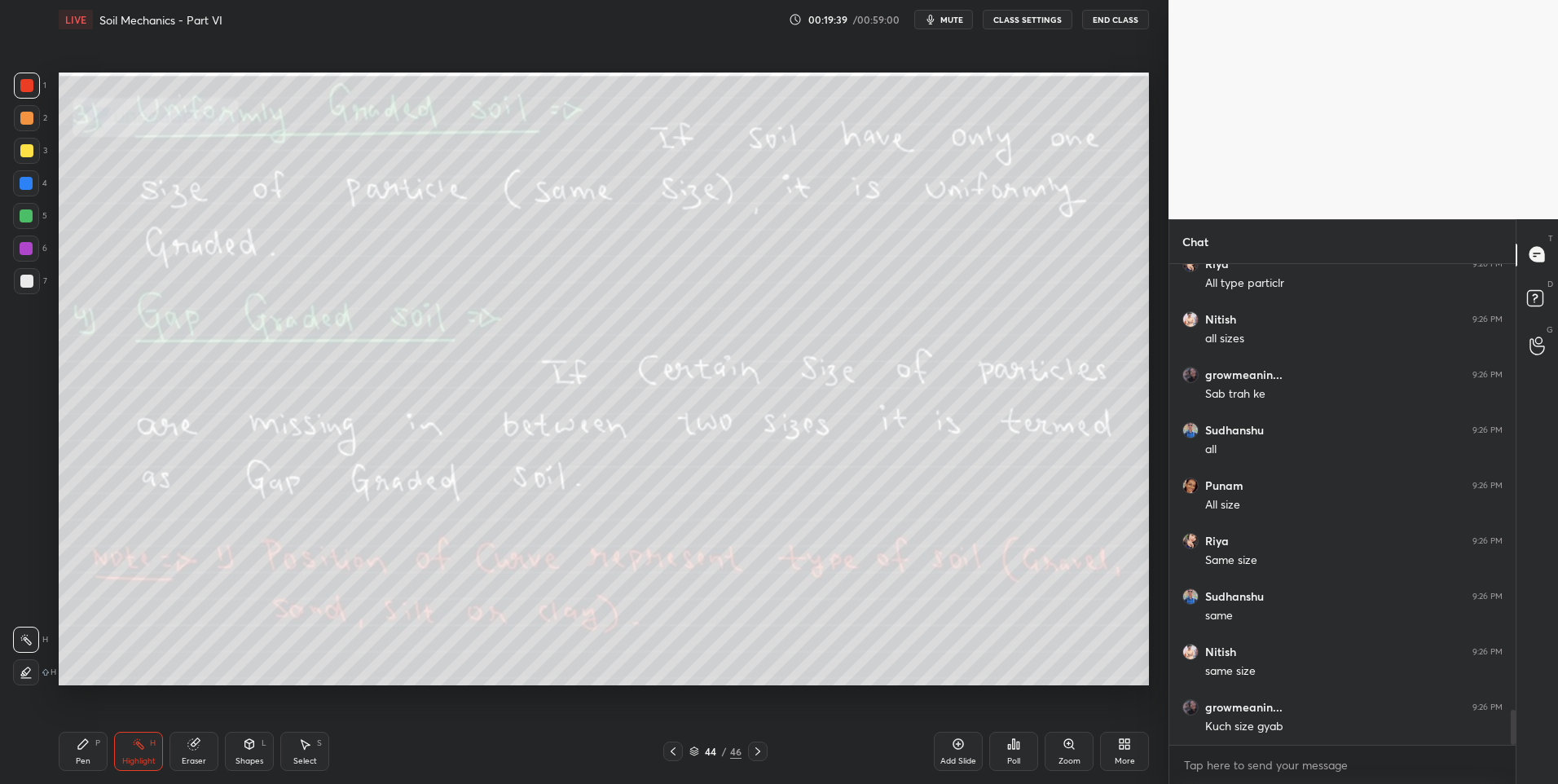
scroll to position [6151, 0]
click at [764, 752] on icon at bounding box center [758, 751] width 13 height 13
click at [676, 752] on icon at bounding box center [673, 751] width 13 height 13
click at [752, 754] on icon at bounding box center [758, 751] width 13 height 13
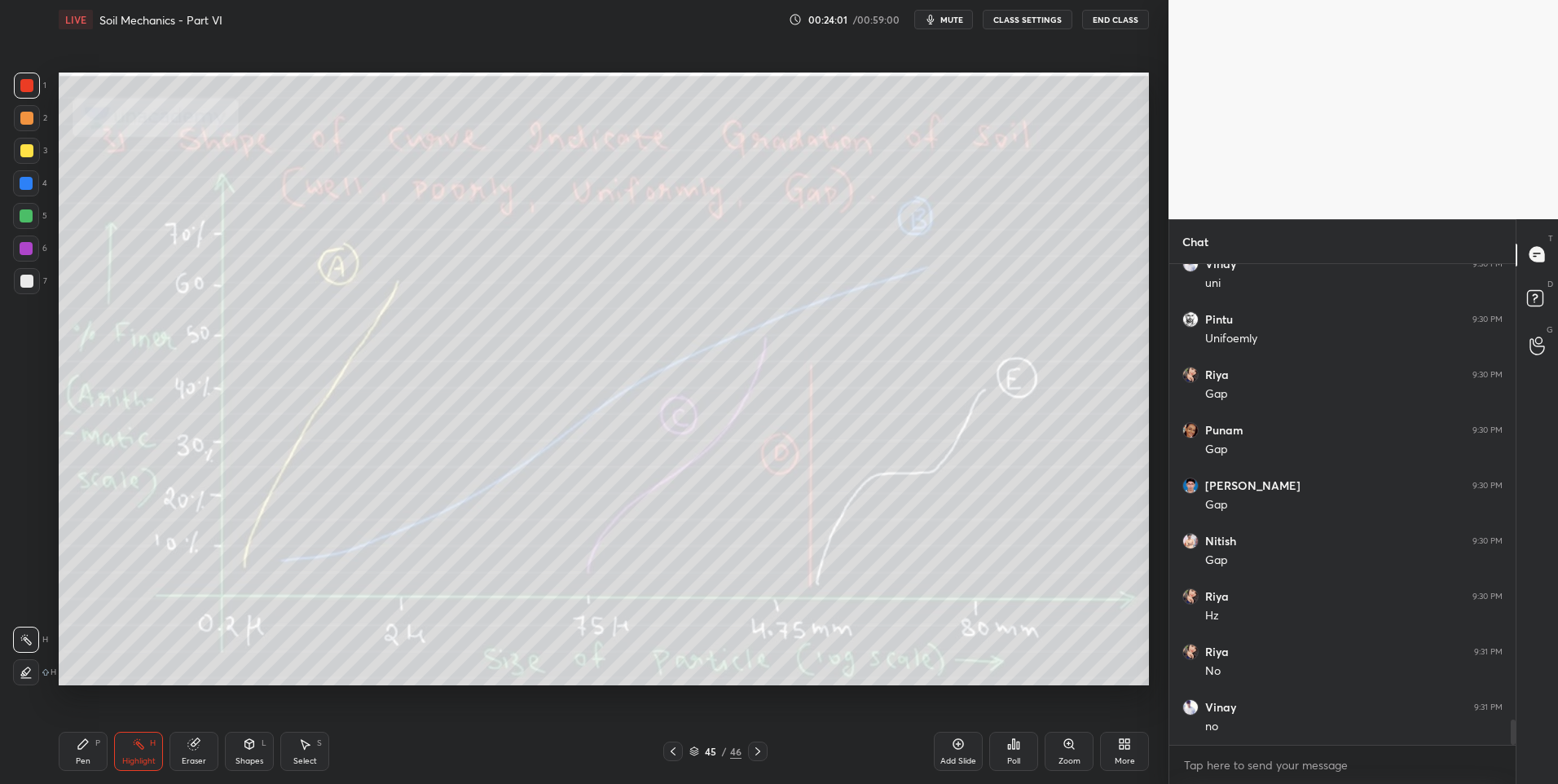
scroll to position [8700, 0]
click at [756, 748] on icon at bounding box center [757, 751] width 5 height 8
click at [756, 757] on icon at bounding box center [758, 751] width 13 height 13
click at [1109, 759] on div "More" at bounding box center [1125, 751] width 49 height 39
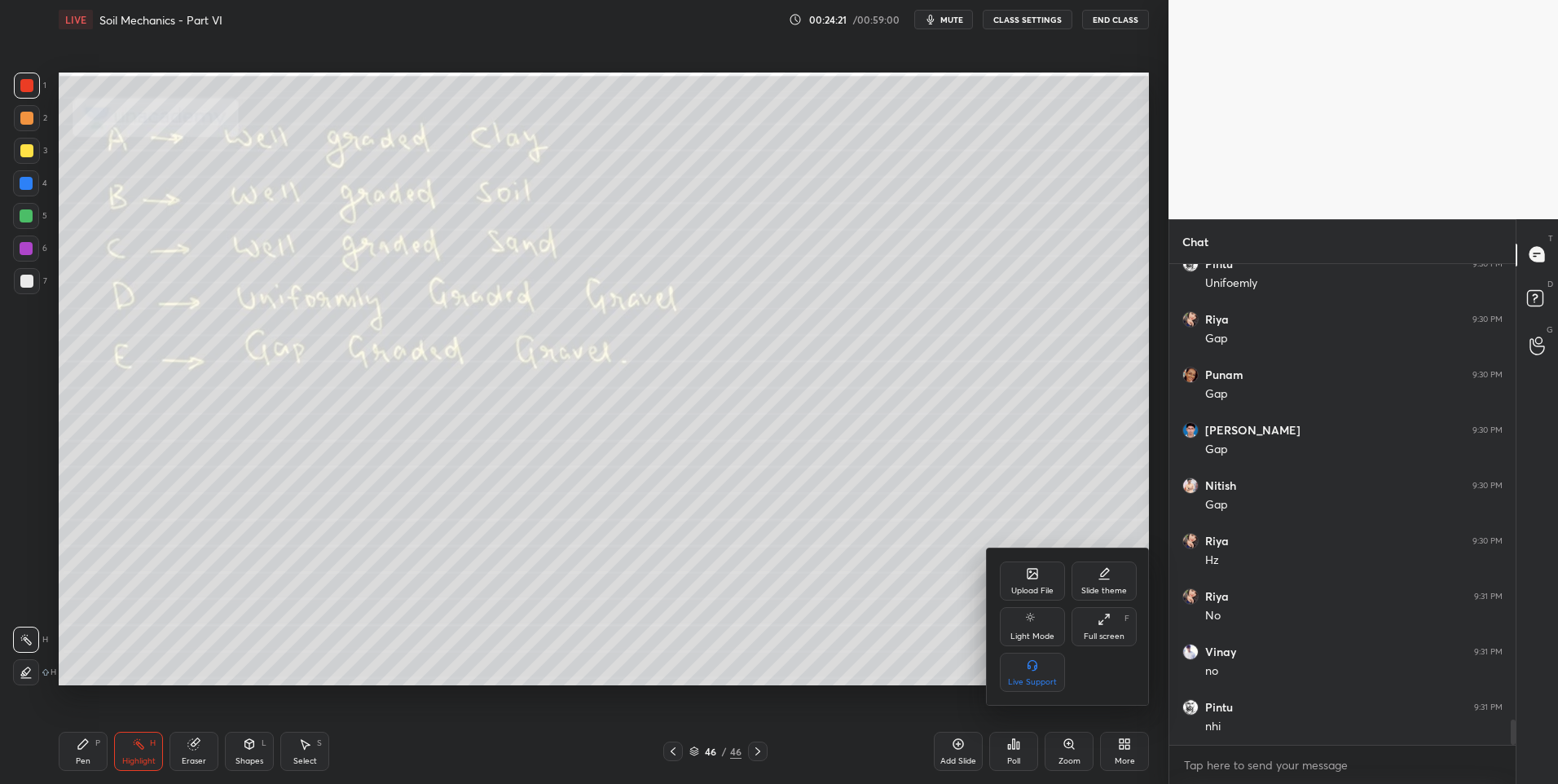
click at [1020, 578] on div "Upload File" at bounding box center [1033, 581] width 66 height 39
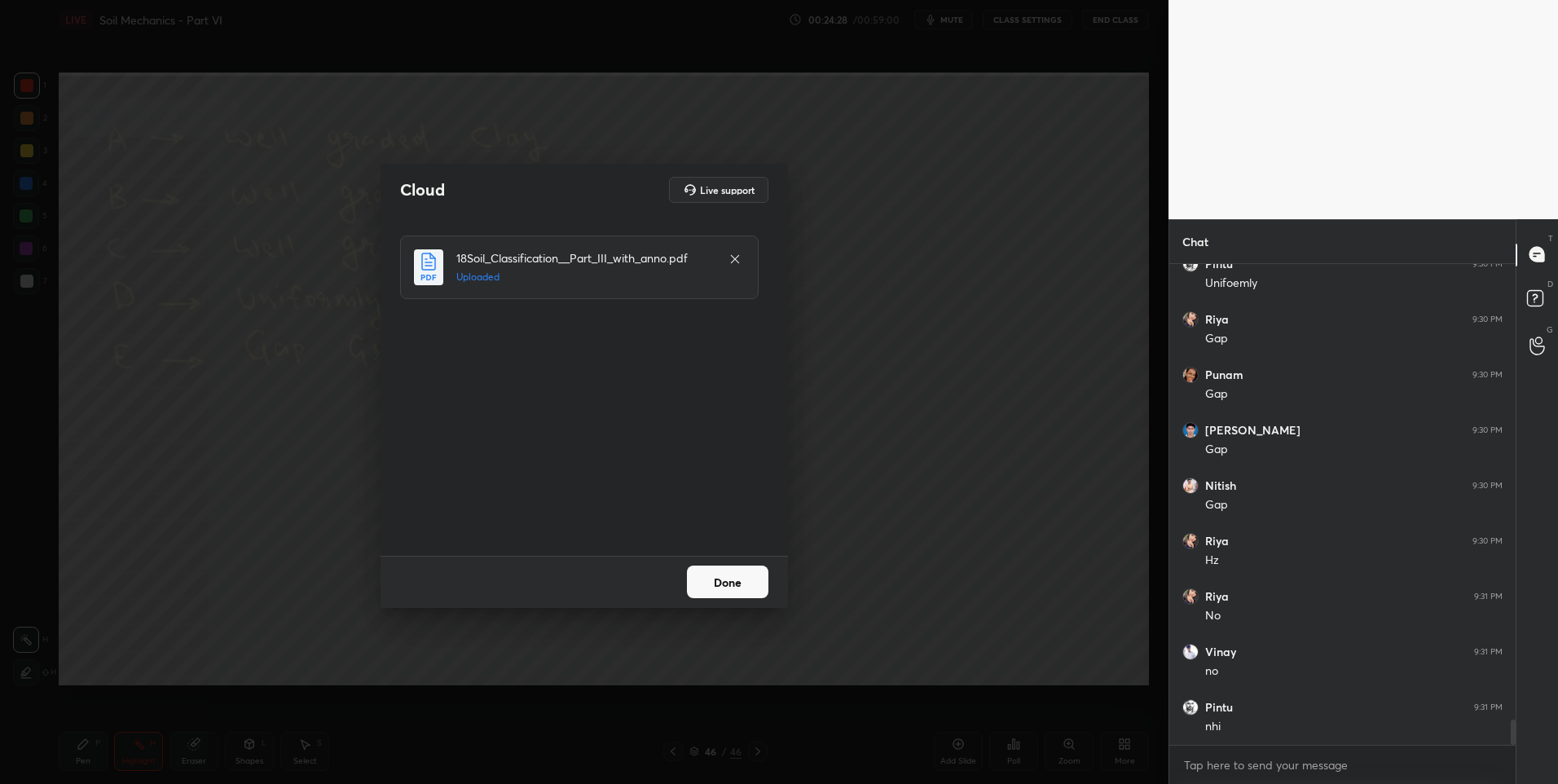
click at [738, 588] on button "Done" at bounding box center [727, 581] width 82 height 33
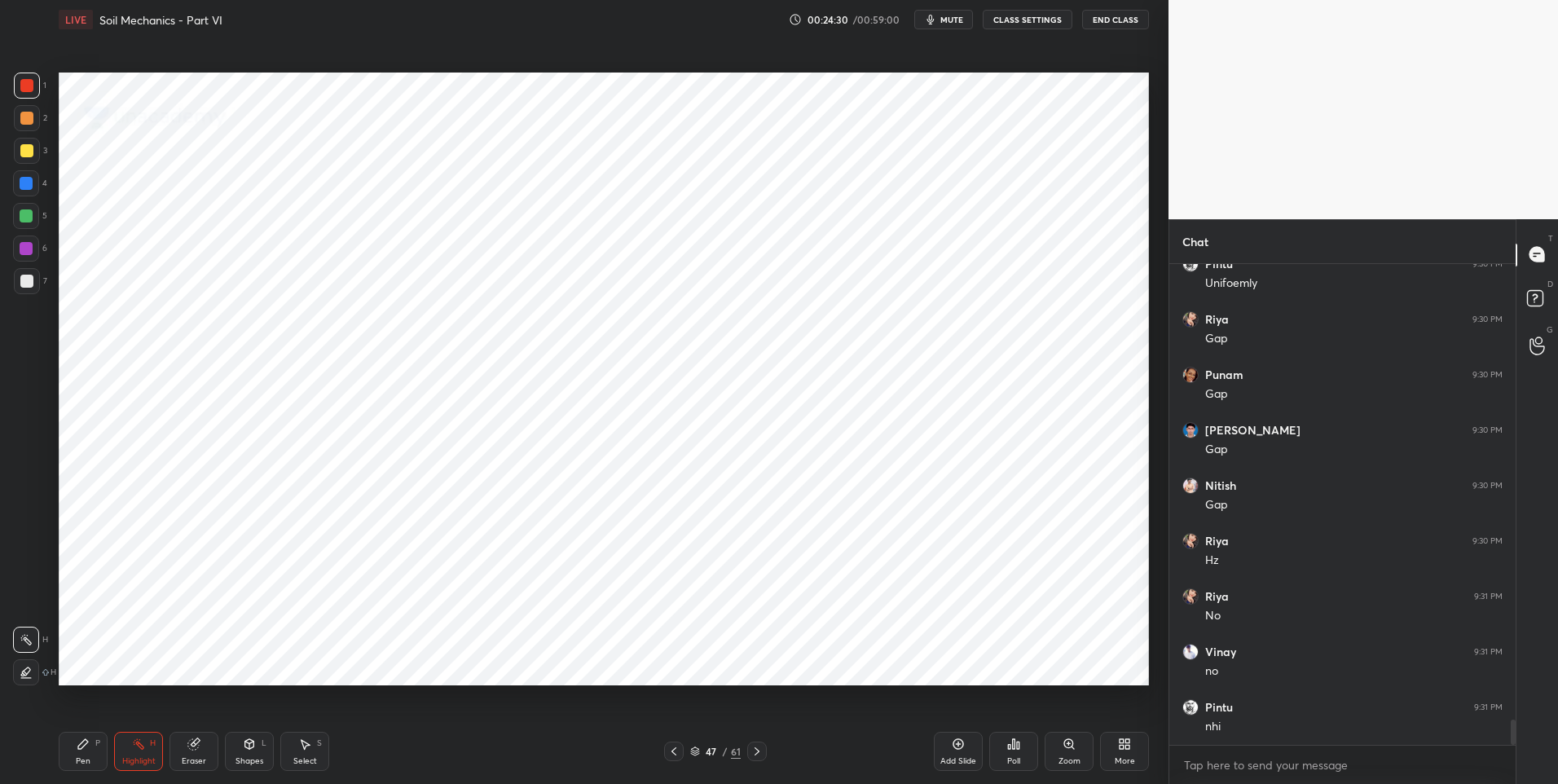
drag, startPoint x: 80, startPoint y: 752, endPoint x: 90, endPoint y: 760, distance: 12.8
click at [81, 754] on div "Pen P" at bounding box center [83, 751] width 49 height 39
click at [34, 249] on div at bounding box center [26, 249] width 26 height 26
click at [28, 88] on div at bounding box center [27, 85] width 13 height 13
click at [32, 211] on div at bounding box center [26, 216] width 13 height 13
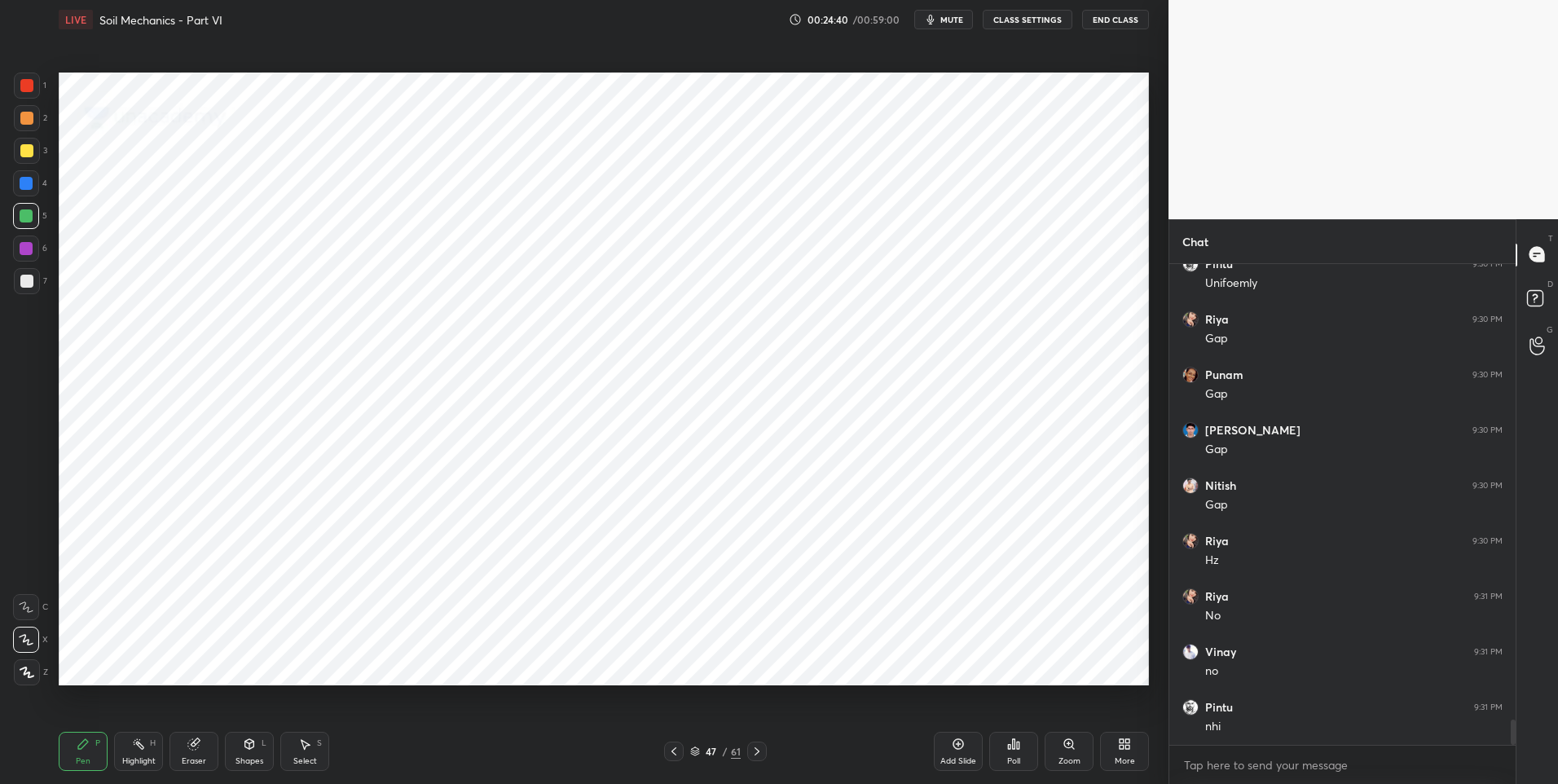
click at [29, 89] on div at bounding box center [27, 85] width 13 height 13
click at [756, 753] on icon at bounding box center [756, 751] width 5 height 8
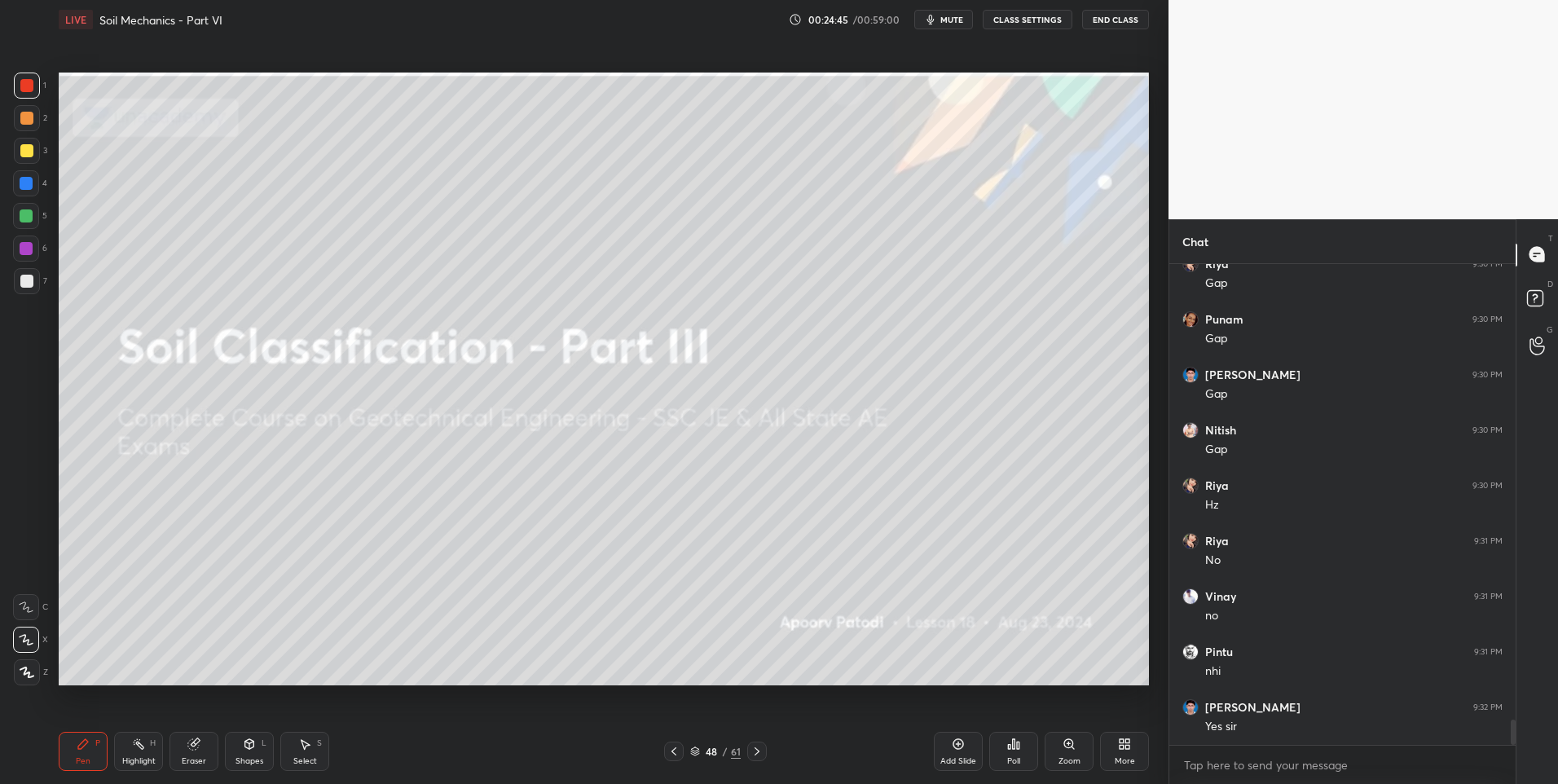
scroll to position [8811, 0]
click at [758, 746] on icon at bounding box center [757, 751] width 13 height 13
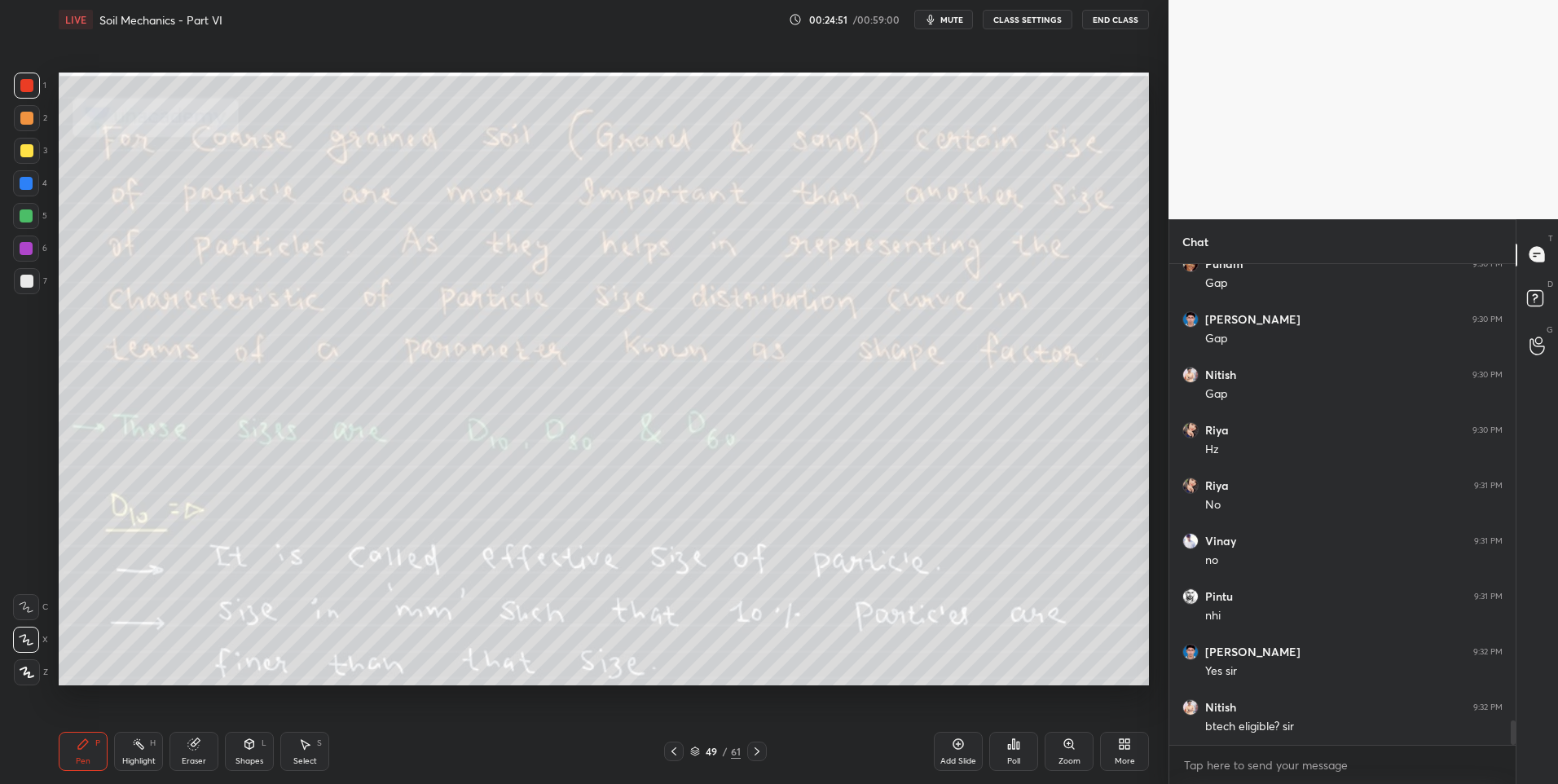
scroll to position [8866, 0]
click at [241, 748] on div "Shapes L" at bounding box center [250, 751] width 49 height 39
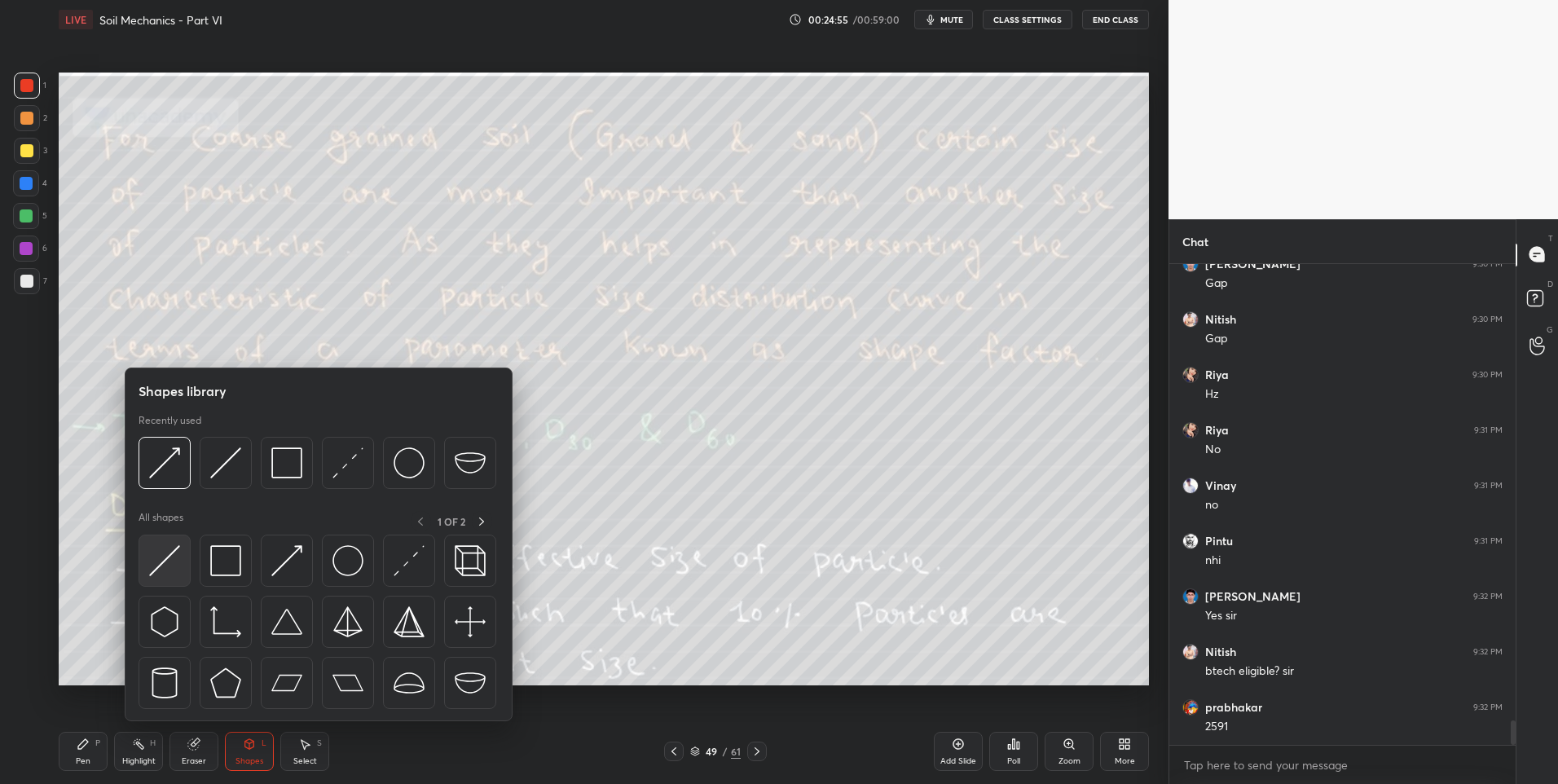
click at [176, 563] on img at bounding box center [164, 560] width 31 height 31
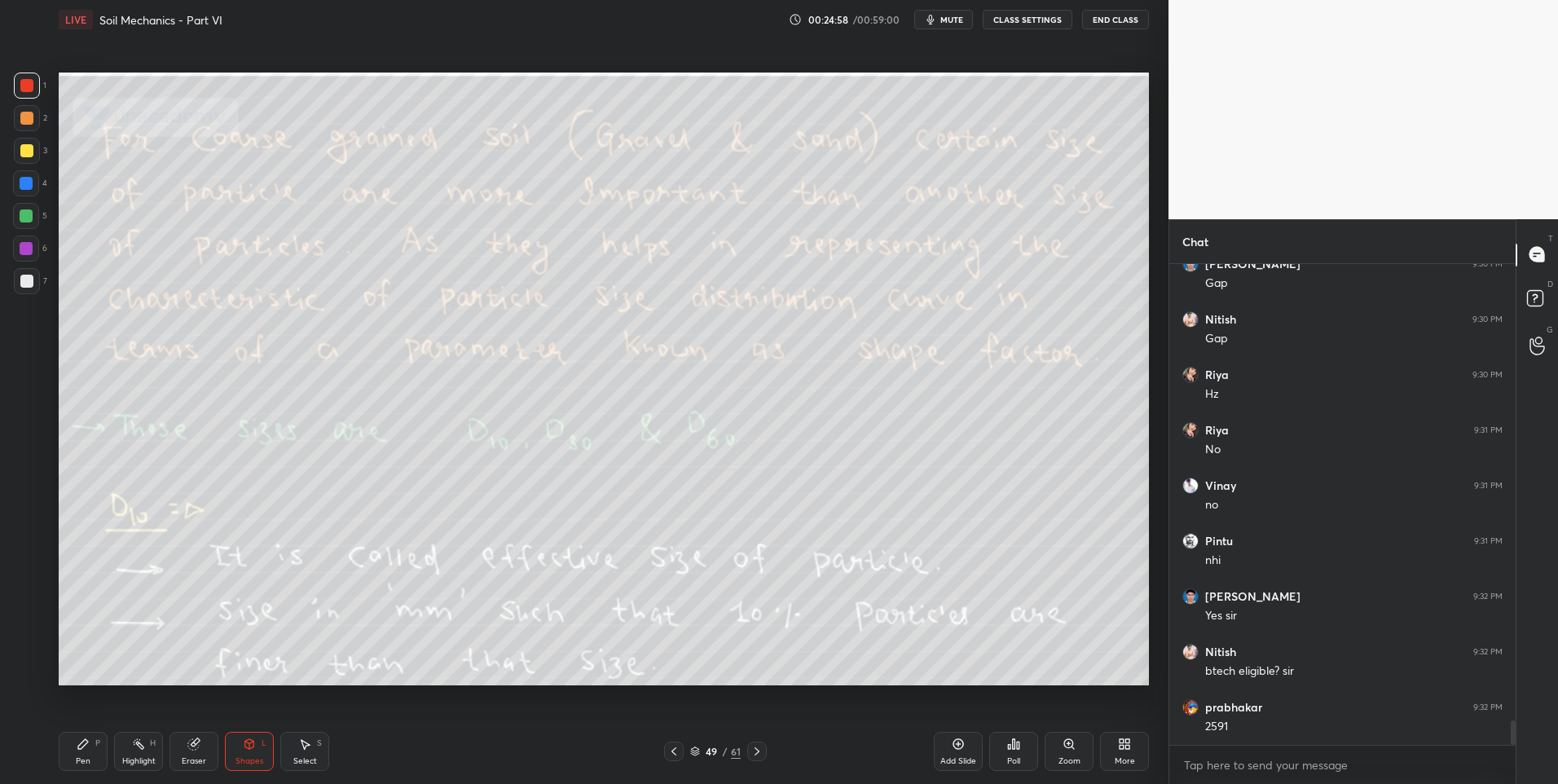
click at [30, 188] on div at bounding box center [26, 184] width 13 height 13
click at [37, 178] on div at bounding box center [26, 184] width 26 height 26
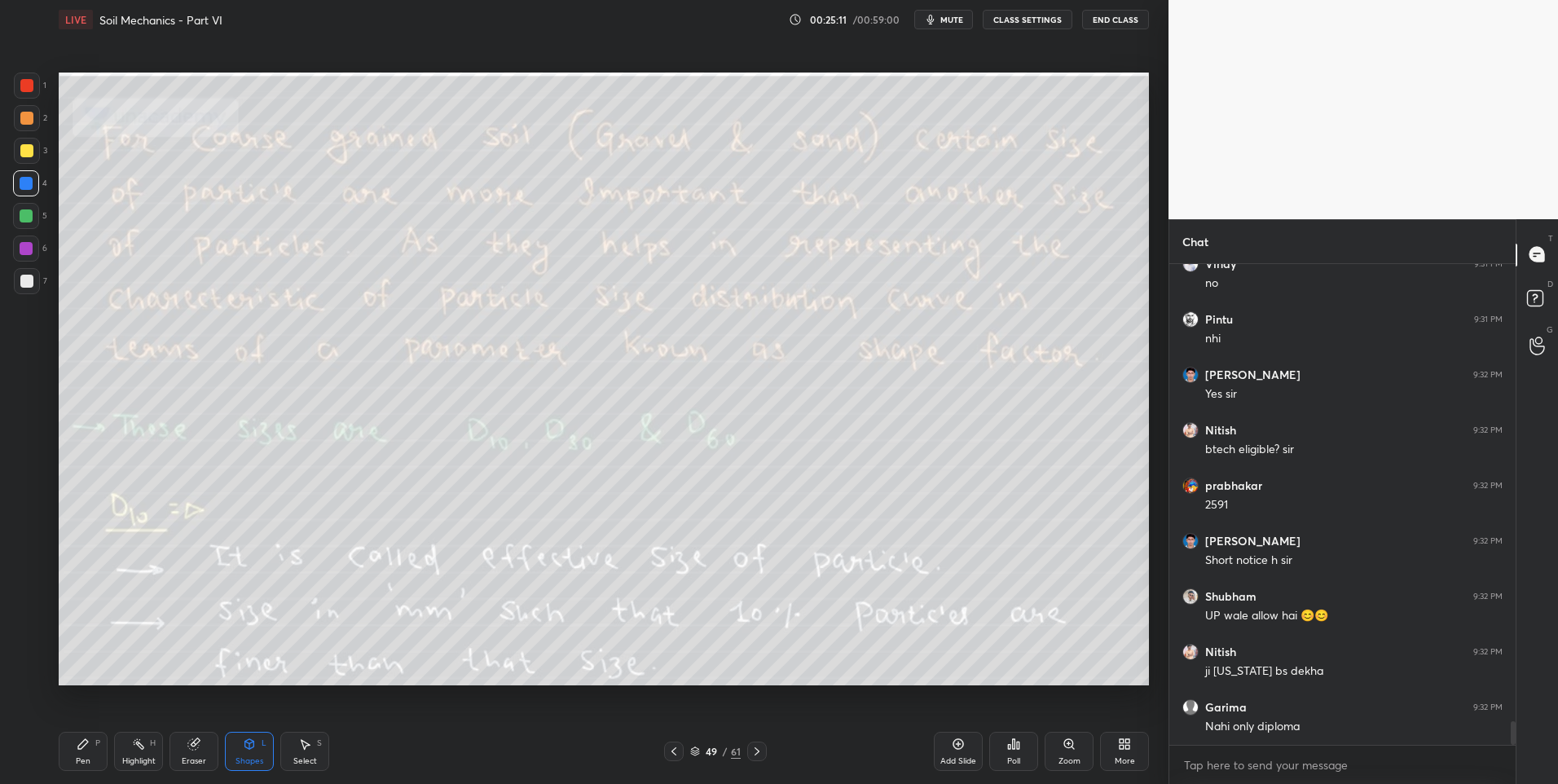
scroll to position [9143, 0]
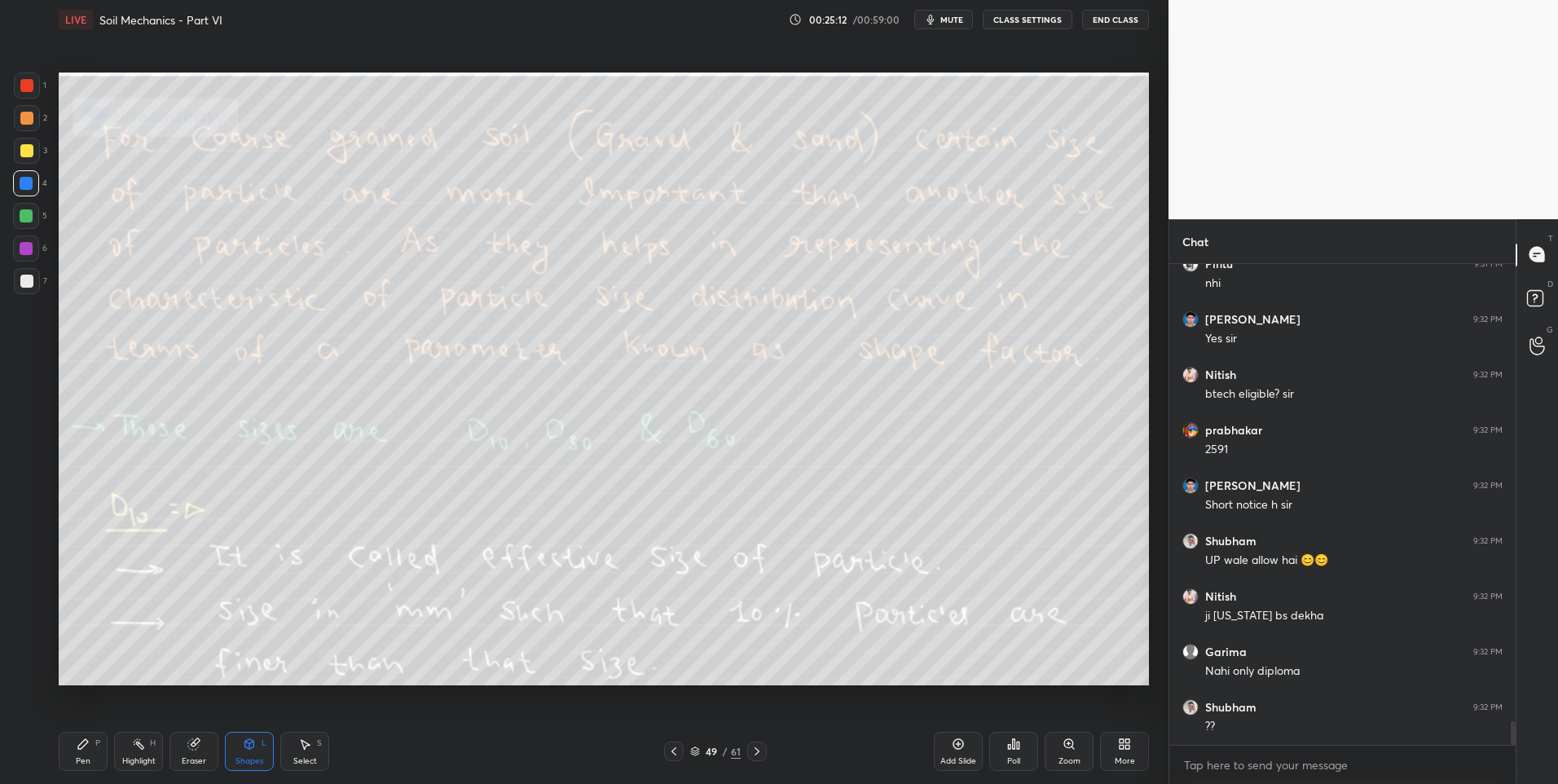
click at [189, 758] on div "Eraser" at bounding box center [194, 761] width 24 height 8
click at [250, 747] on icon at bounding box center [250, 744] width 9 height 9
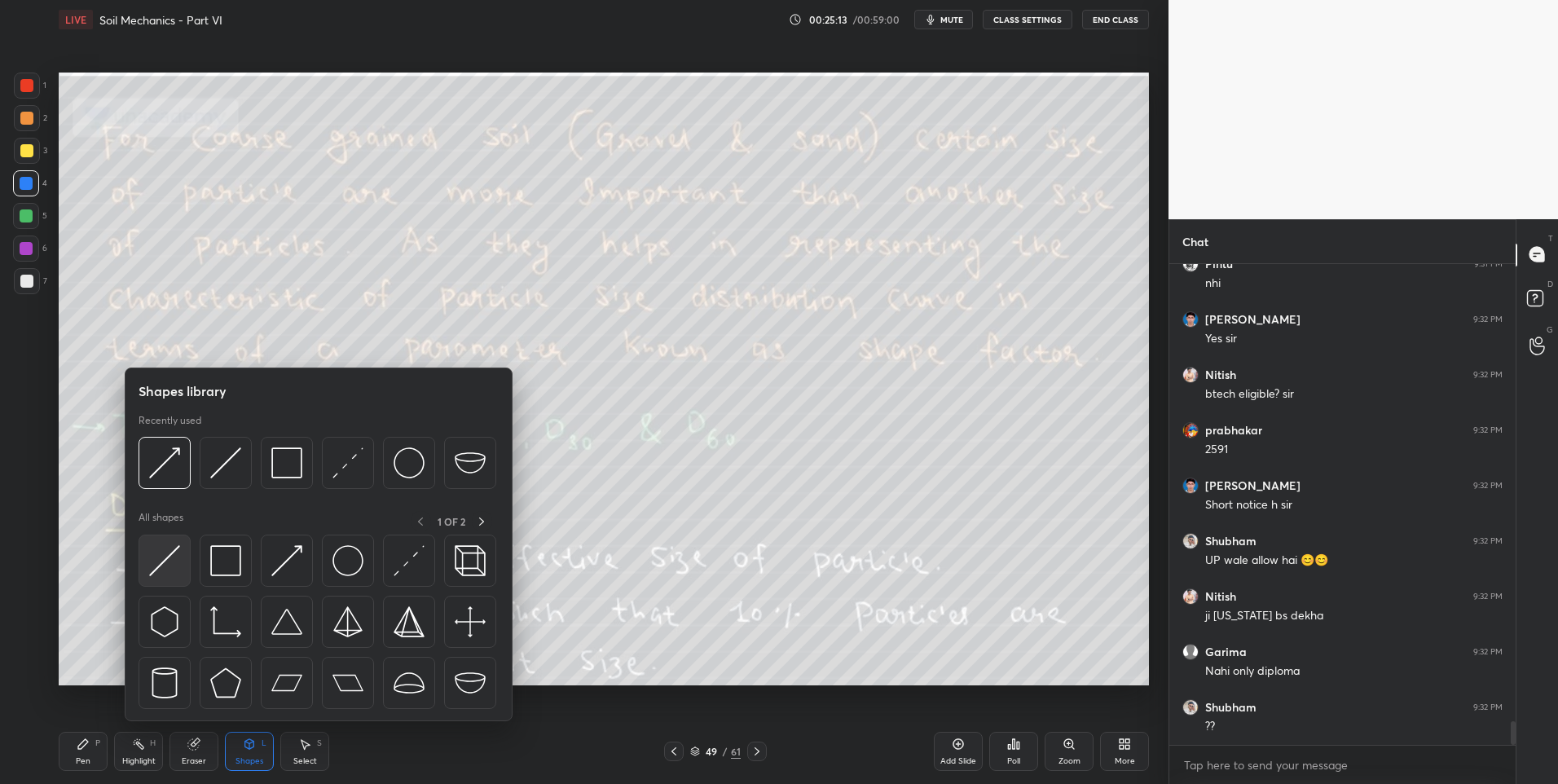
click at [164, 556] on img at bounding box center [164, 560] width 31 height 31
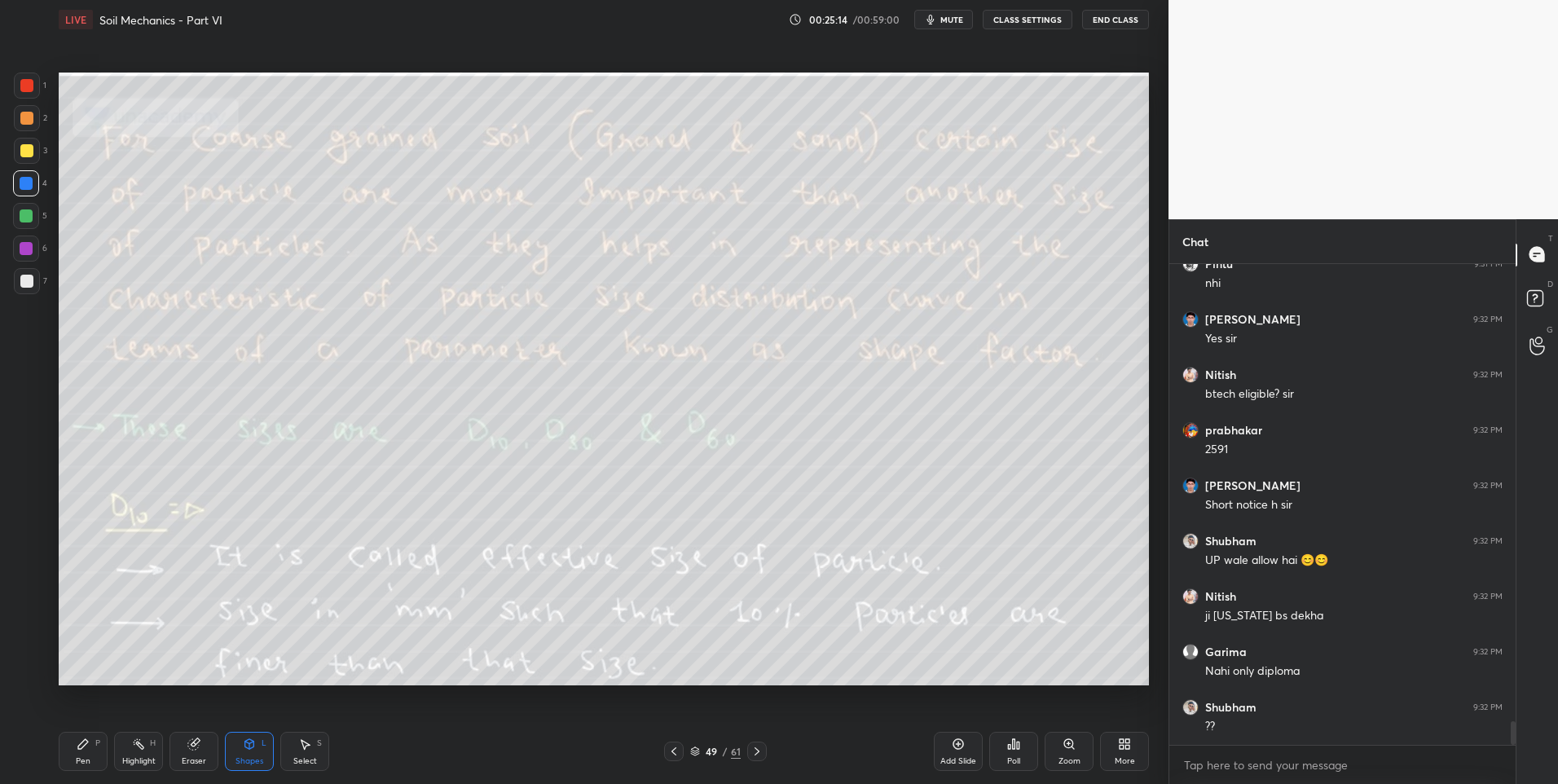
click at [132, 753] on div "Highlight H" at bounding box center [139, 751] width 49 height 39
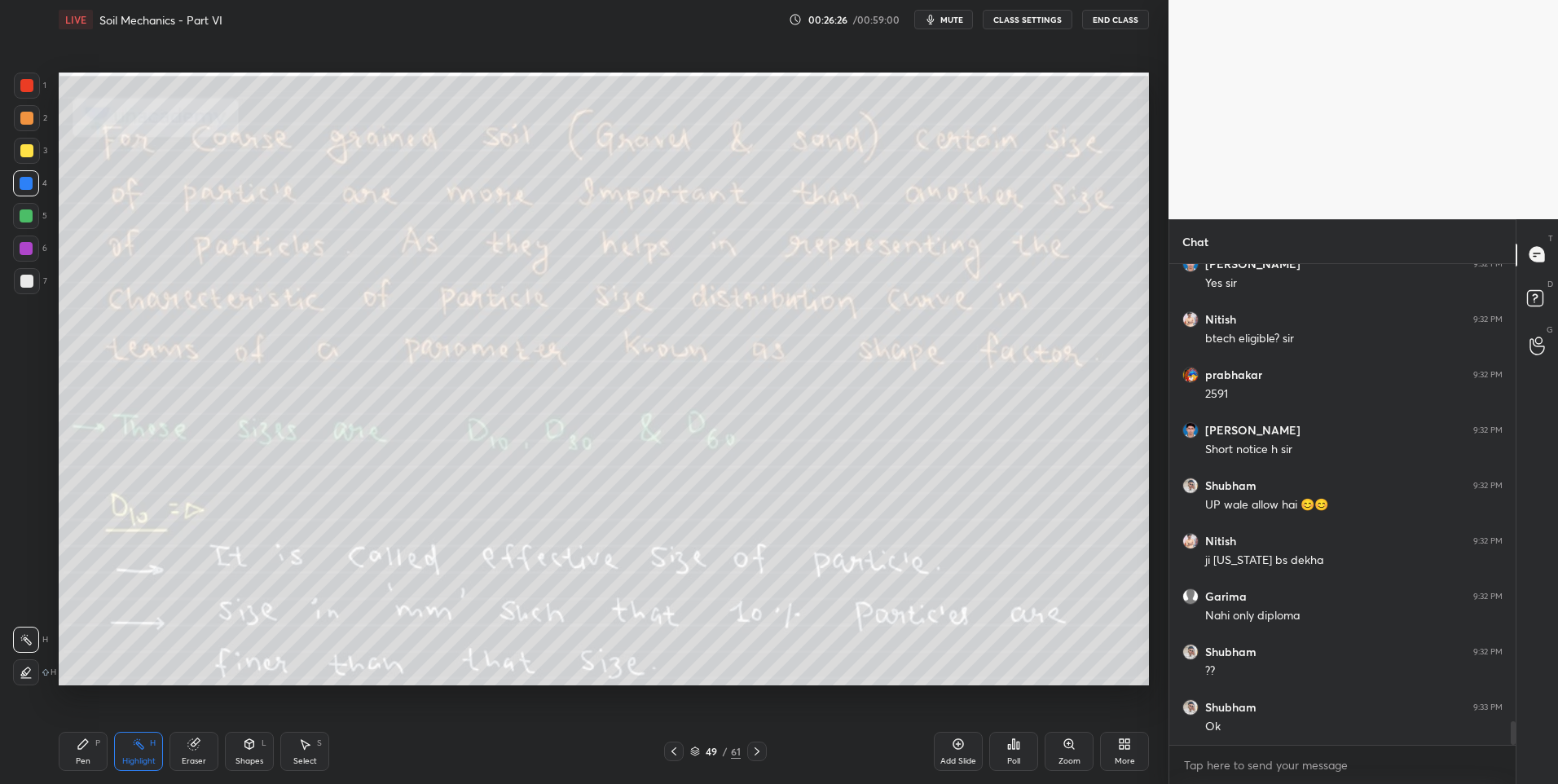
click at [758, 752] on icon at bounding box center [756, 751] width 5 height 8
click at [97, 766] on div "Pen P" at bounding box center [83, 751] width 49 height 39
click at [181, 750] on div "Eraser" at bounding box center [194, 751] width 49 height 39
click at [143, 746] on rect at bounding box center [140, 746] width 8 height 8
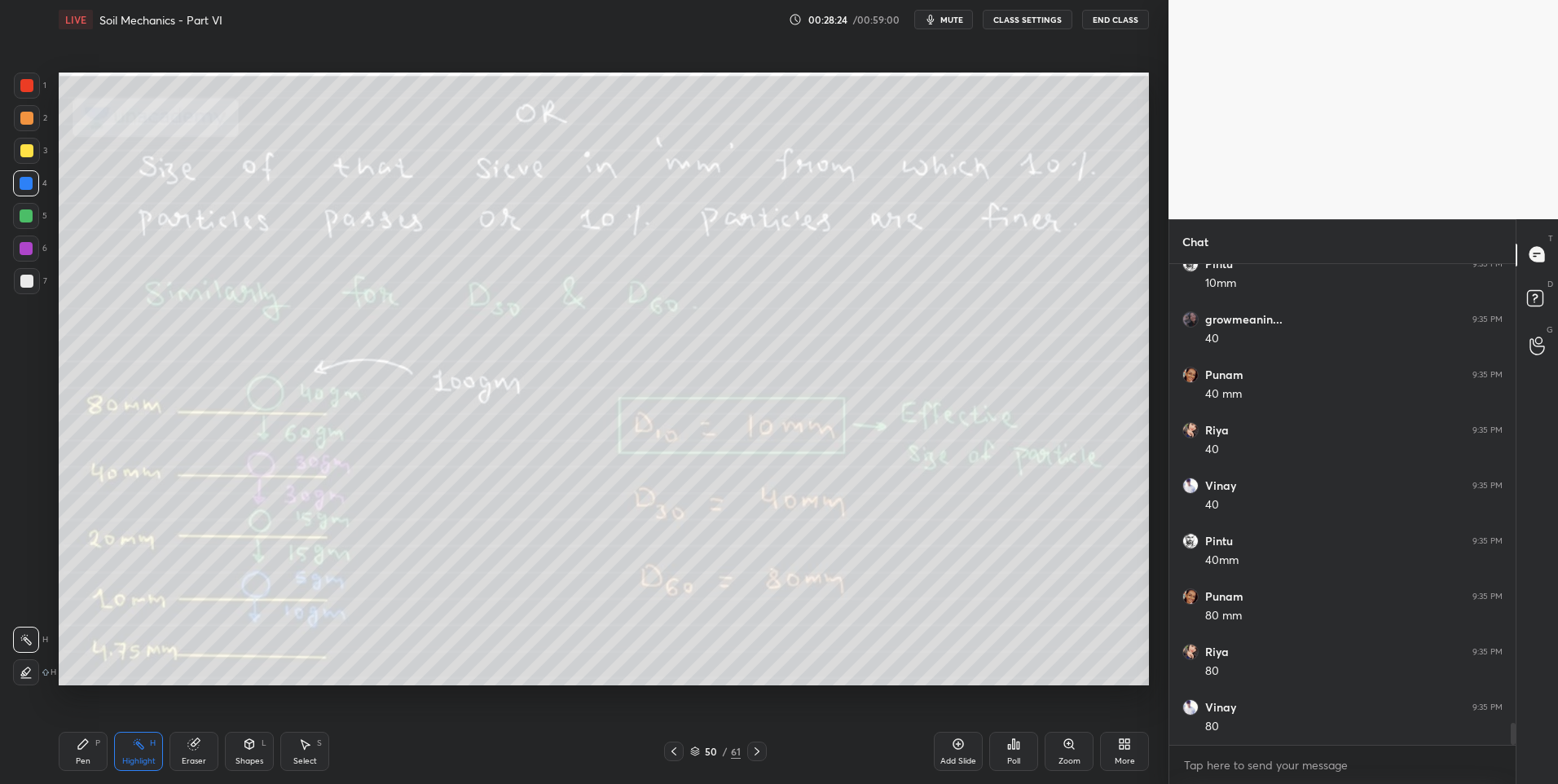
scroll to position [9973, 0]
click at [764, 754] on div at bounding box center [757, 751] width 20 height 20
click at [675, 748] on icon at bounding box center [674, 751] width 13 height 13
click at [754, 750] on icon at bounding box center [757, 751] width 13 height 13
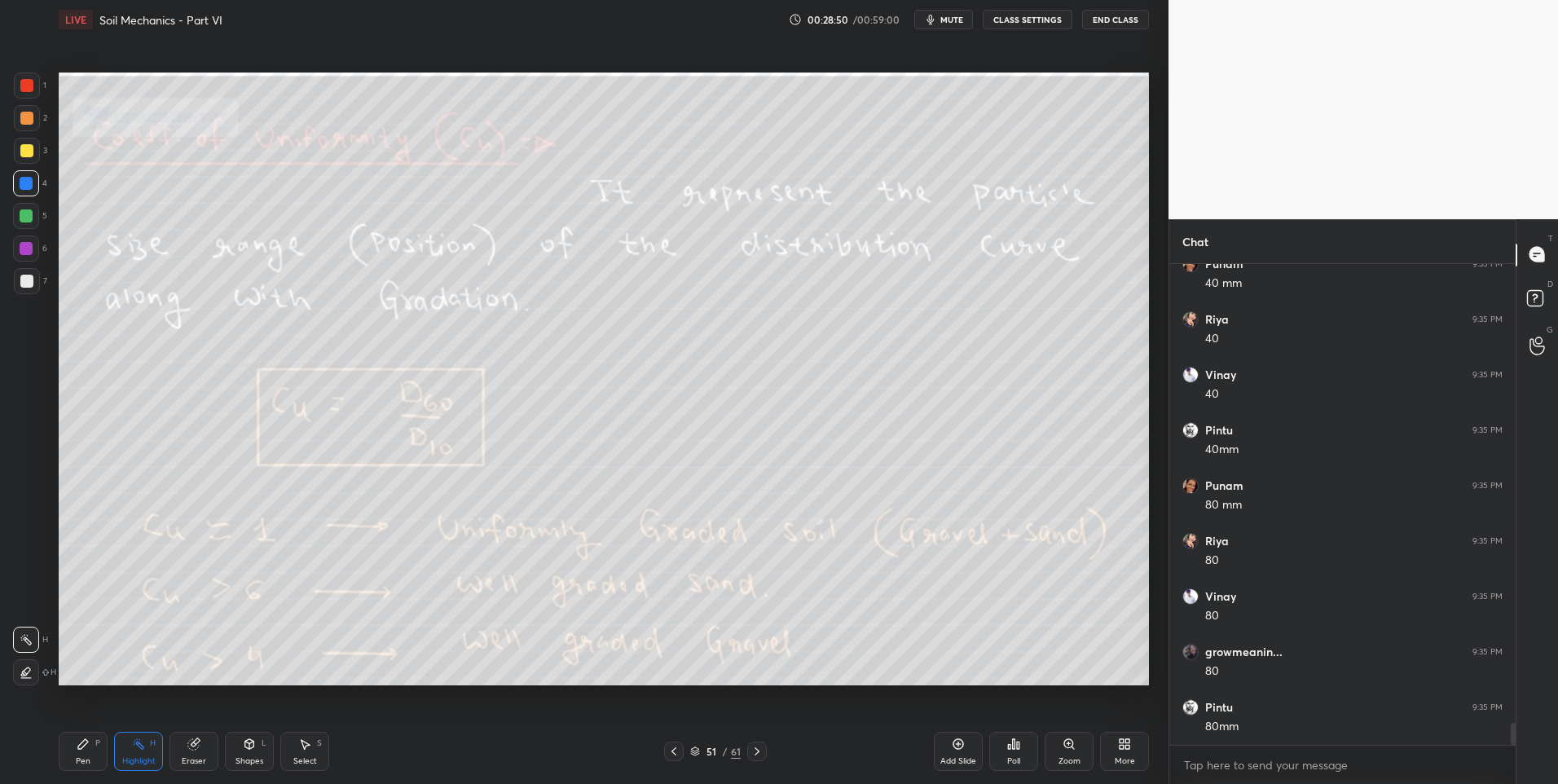
scroll to position [10088, 0]
click at [76, 754] on div "Pen P" at bounding box center [83, 751] width 49 height 39
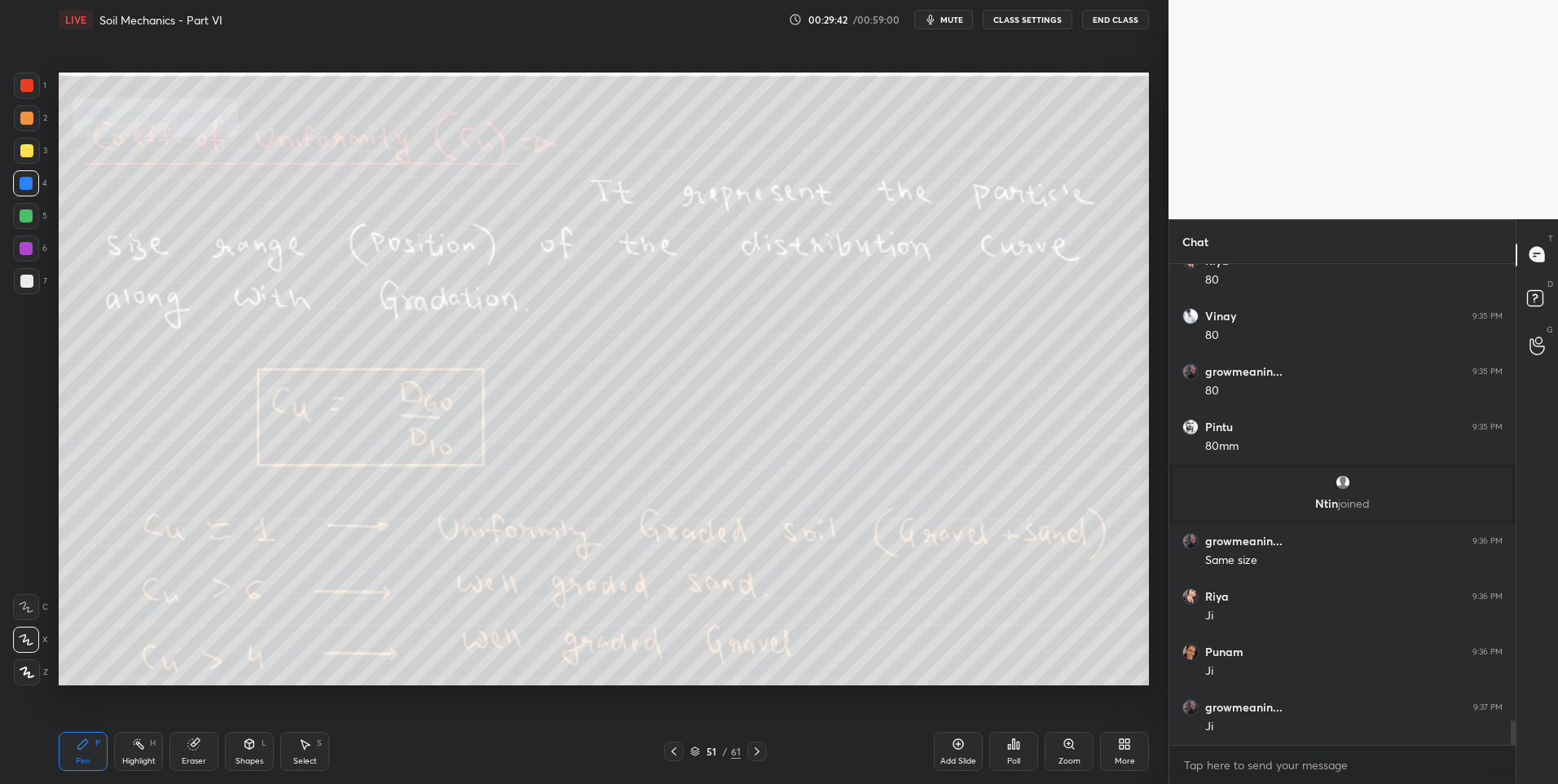
scroll to position [9096, 0]
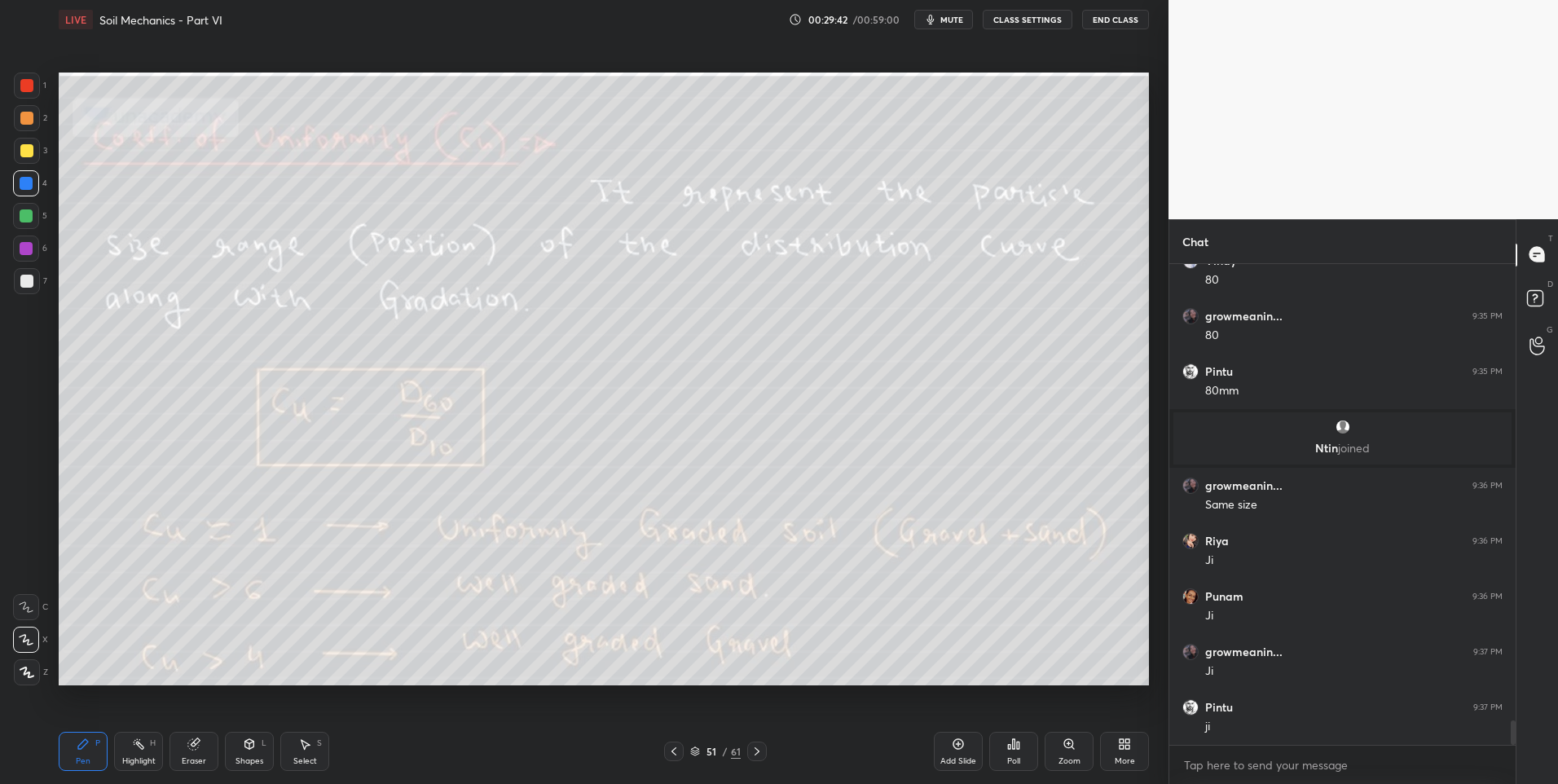
click at [185, 761] on div "Eraser" at bounding box center [194, 761] width 24 height 8
click at [21, 639] on icon at bounding box center [26, 640] width 13 height 14
click at [133, 753] on div "Highlight H" at bounding box center [139, 751] width 49 height 39
click at [139, 754] on div "Highlight H" at bounding box center [139, 751] width 49 height 39
click at [761, 750] on icon at bounding box center [757, 751] width 13 height 13
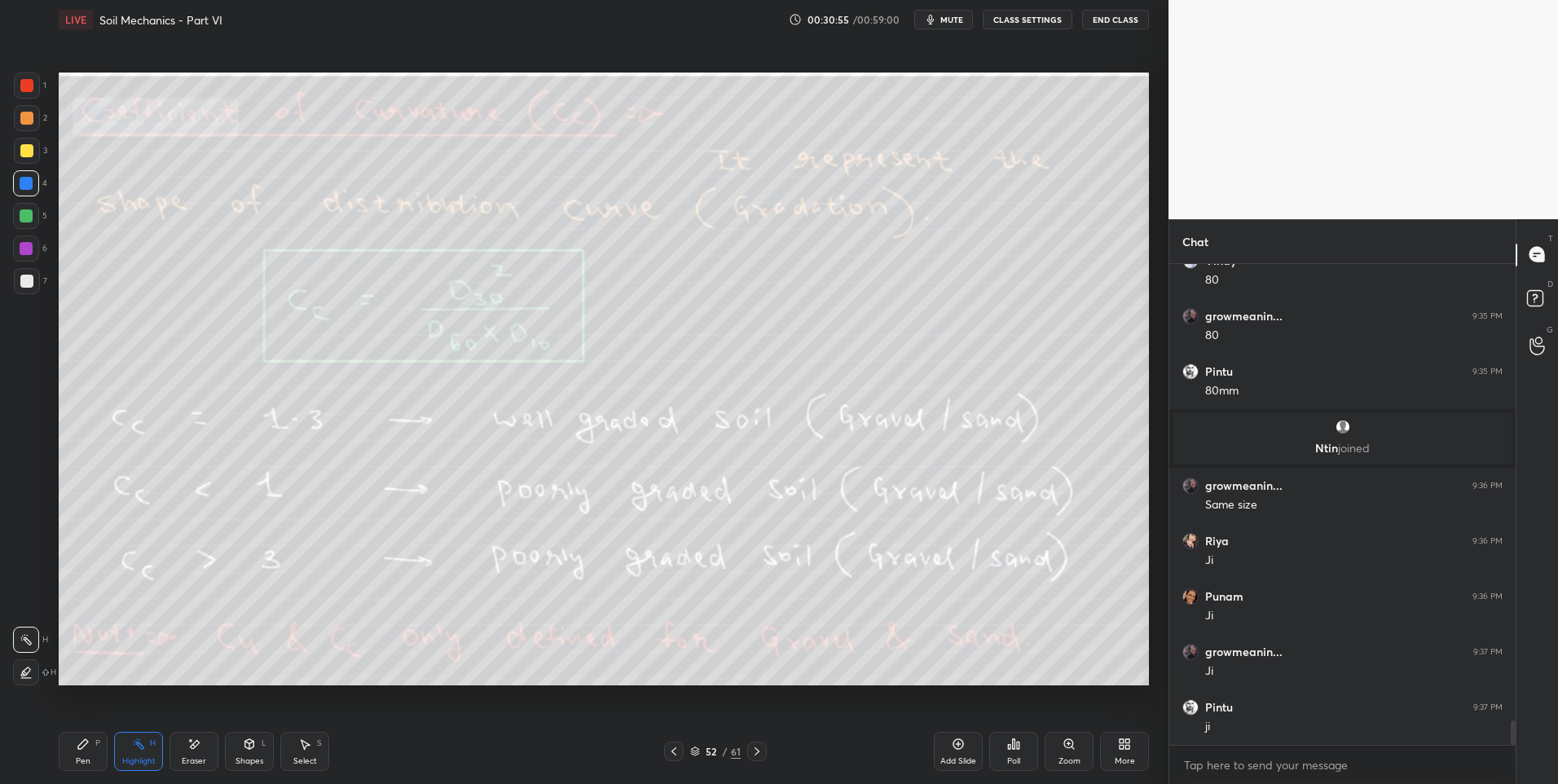
click at [759, 750] on icon at bounding box center [757, 751] width 13 height 13
click at [126, 749] on div "Highlight H" at bounding box center [139, 751] width 49 height 39
click at [24, 289] on div at bounding box center [27, 281] width 26 height 26
click at [16, 249] on div at bounding box center [26, 249] width 26 height 26
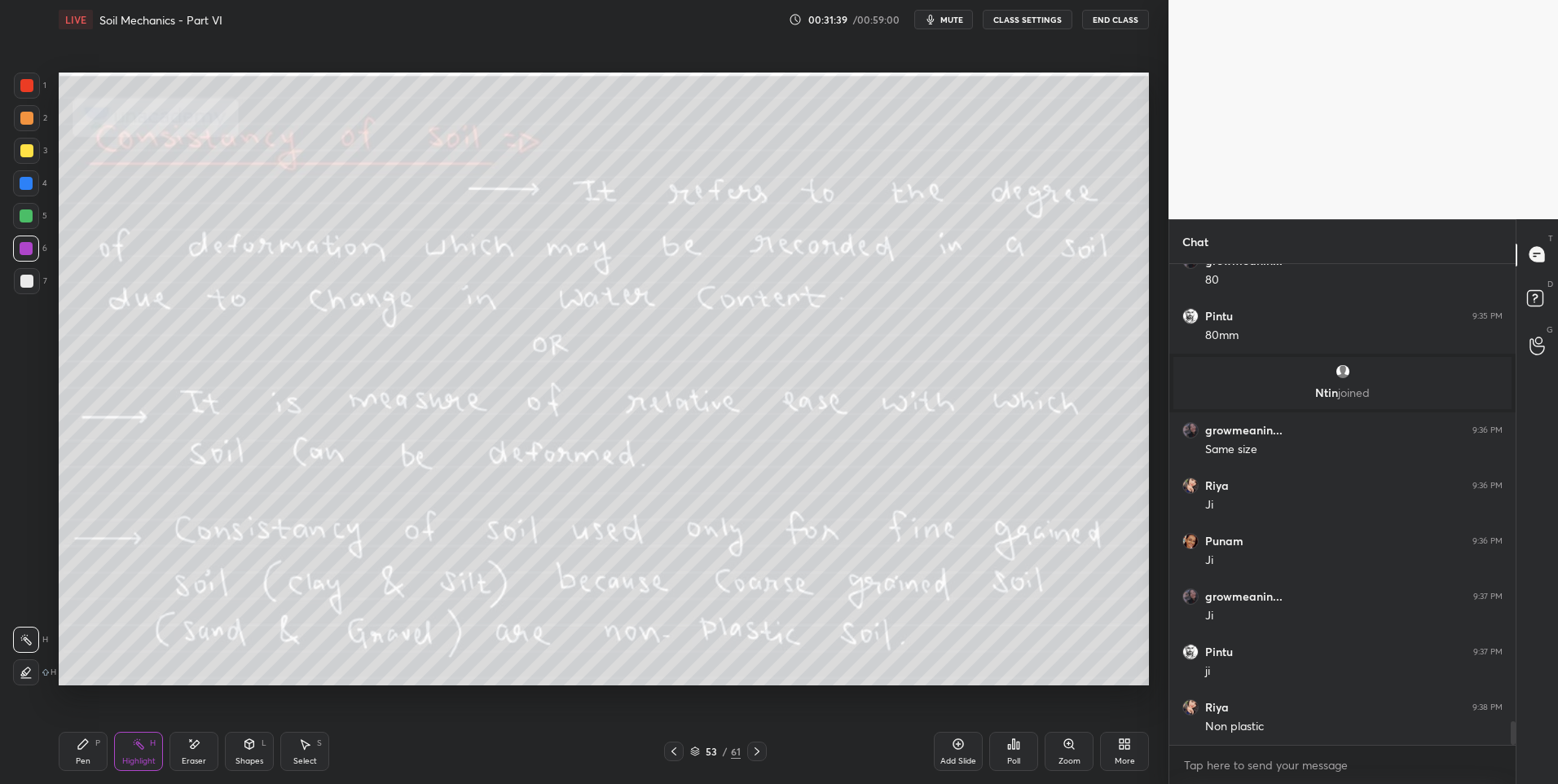
click at [764, 745] on div at bounding box center [757, 751] width 20 height 20
click at [757, 750] on icon at bounding box center [756, 751] width 5 height 8
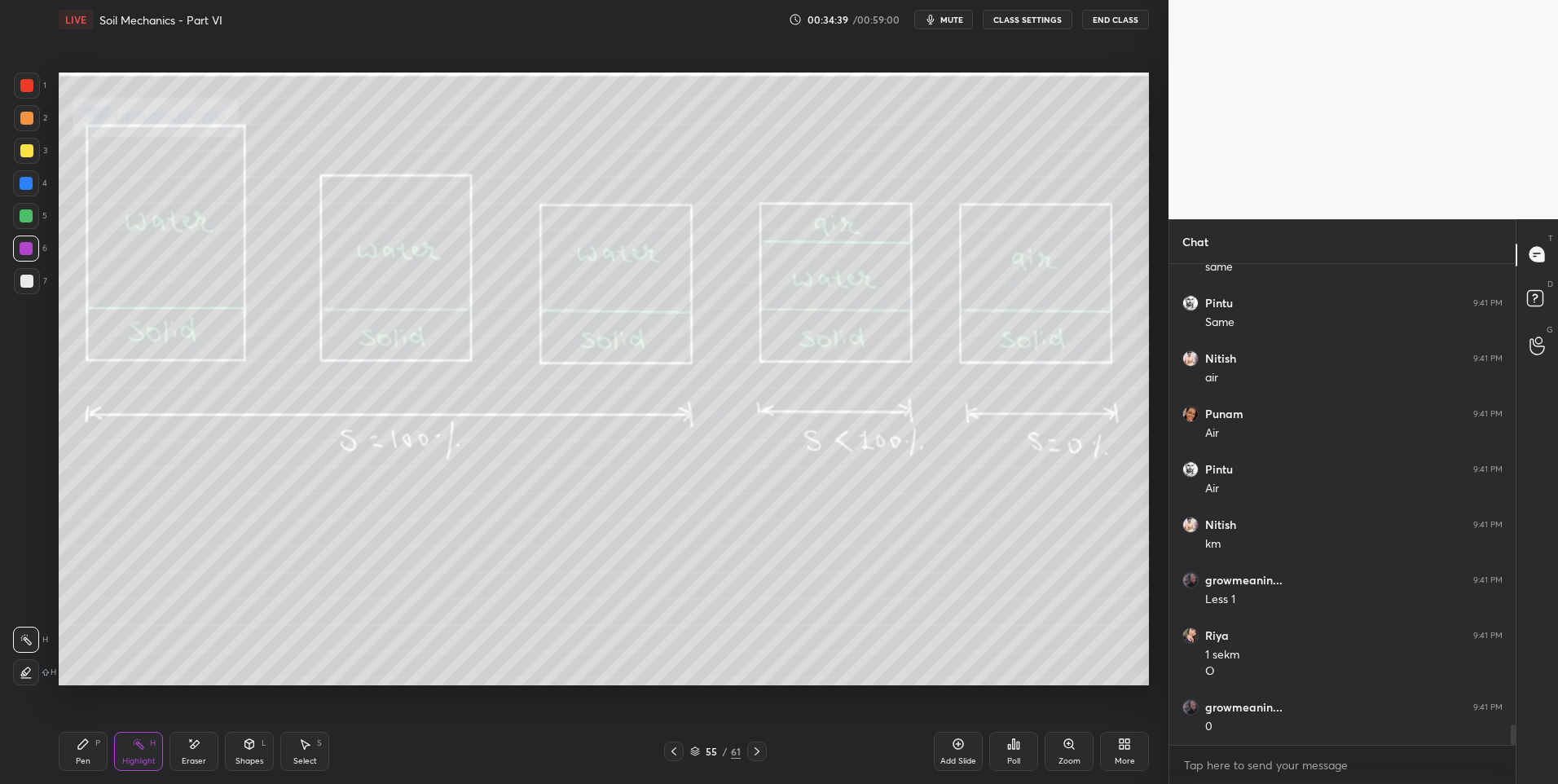
scroll to position [10885, 0]
click at [757, 750] on icon at bounding box center [756, 751] width 5 height 8
click at [674, 745] on icon at bounding box center [674, 751] width 13 height 13
click at [759, 750] on icon at bounding box center [757, 751] width 13 height 13
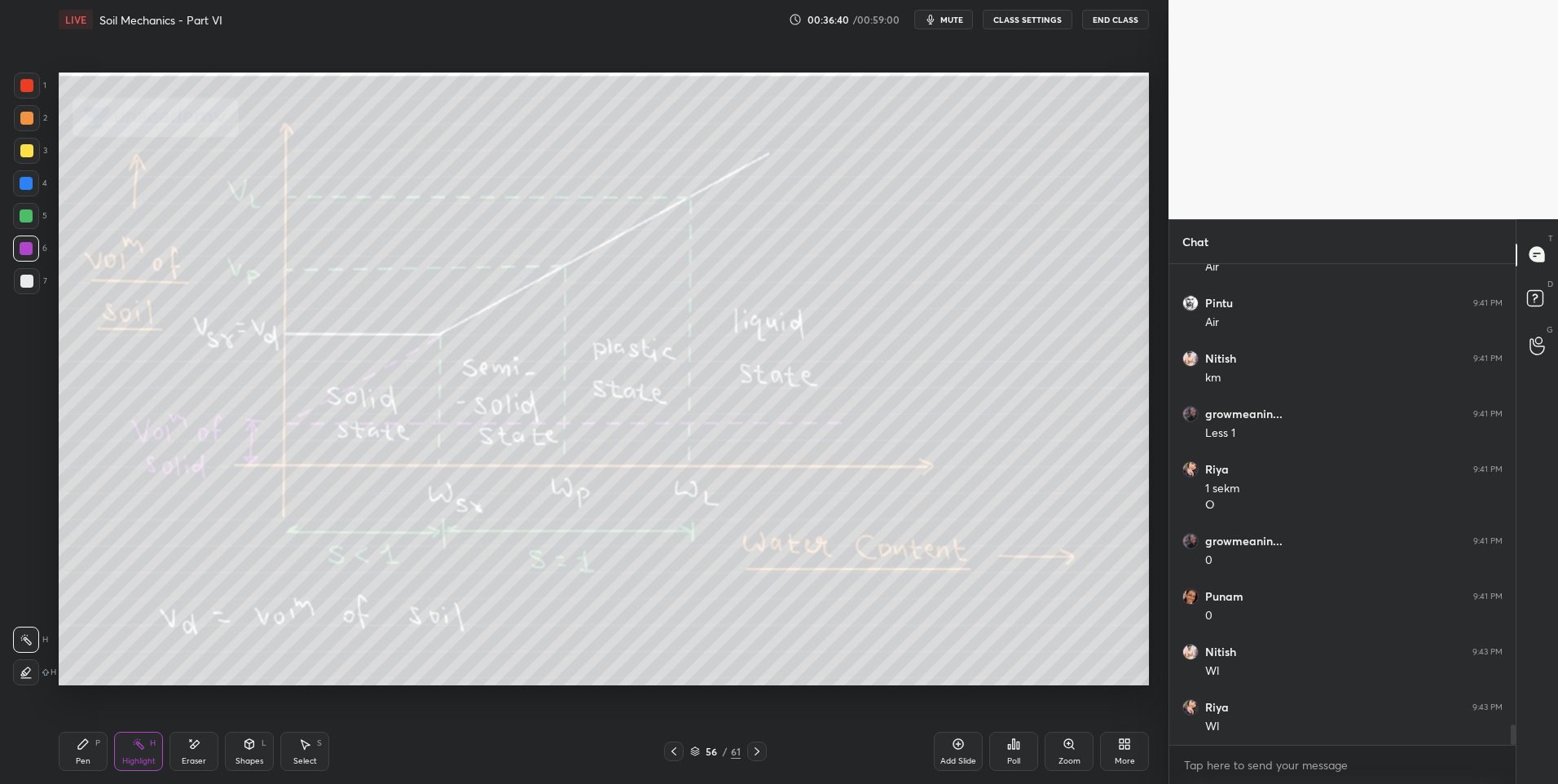
click at [676, 755] on icon at bounding box center [674, 751] width 13 height 13
click at [757, 755] on icon at bounding box center [757, 751] width 13 height 13
click at [675, 752] on icon at bounding box center [674, 751] width 13 height 13
click at [757, 753] on icon at bounding box center [756, 751] width 5 height 8
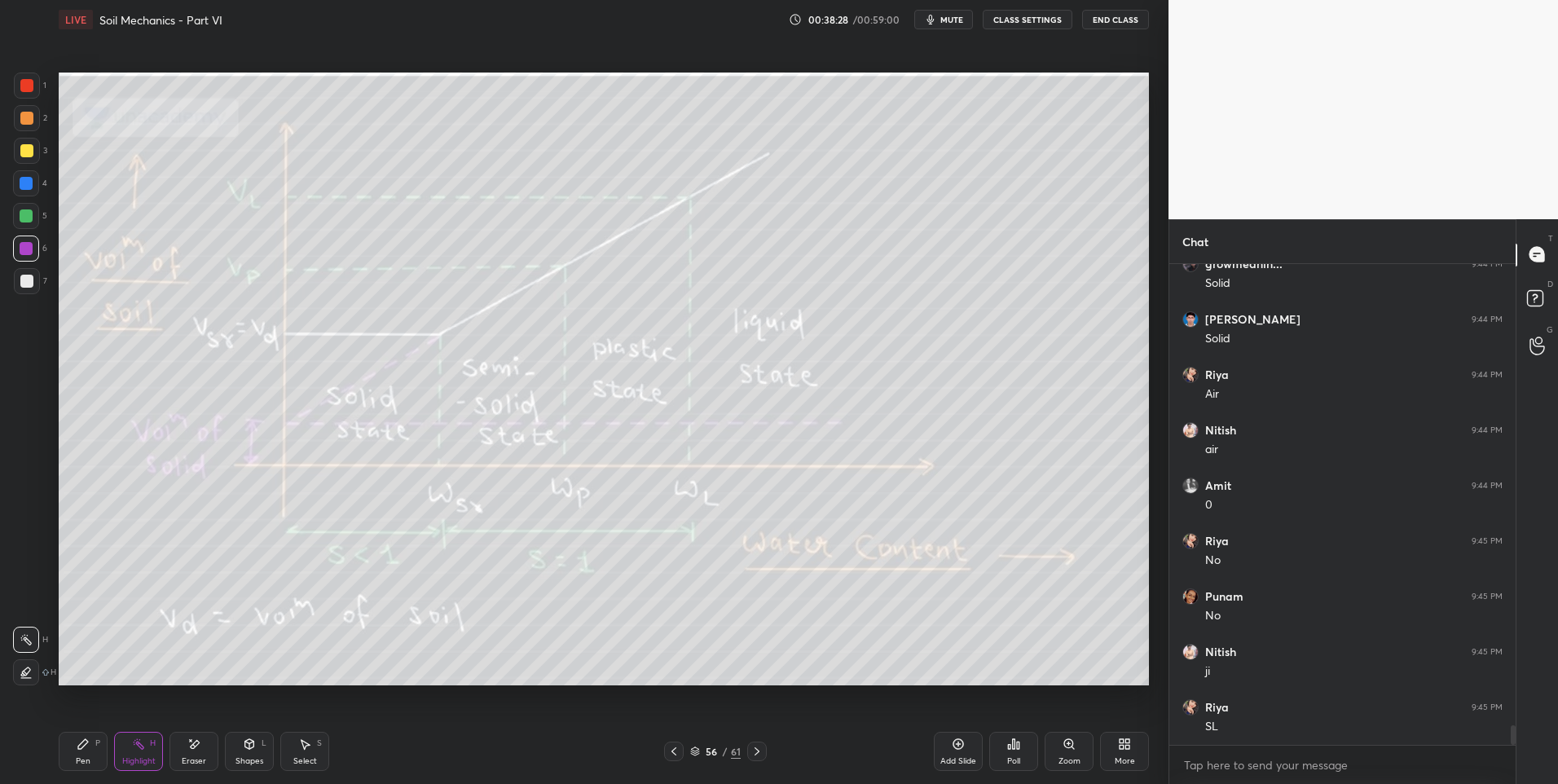
scroll to position [11550, 0]
click at [753, 751] on icon at bounding box center [757, 751] width 13 height 13
click at [765, 747] on div at bounding box center [757, 751] width 20 height 20
click at [681, 745] on div at bounding box center [673, 751] width 20 height 20
click at [679, 748] on icon at bounding box center [674, 751] width 13 height 13
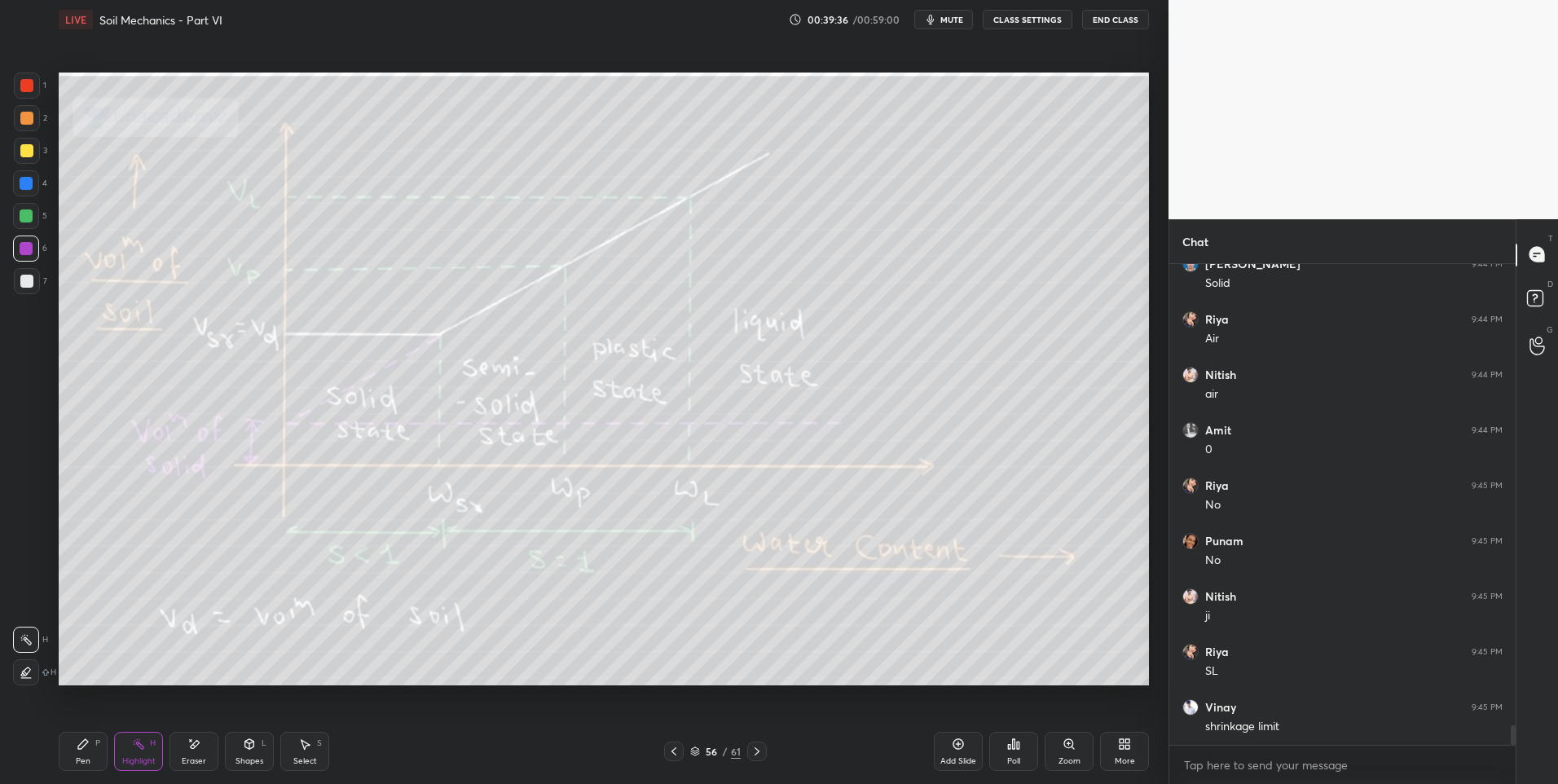
click at [753, 749] on icon at bounding box center [757, 751] width 13 height 13
click at [760, 754] on icon at bounding box center [757, 751] width 13 height 13
click at [752, 750] on icon at bounding box center [757, 751] width 13 height 13
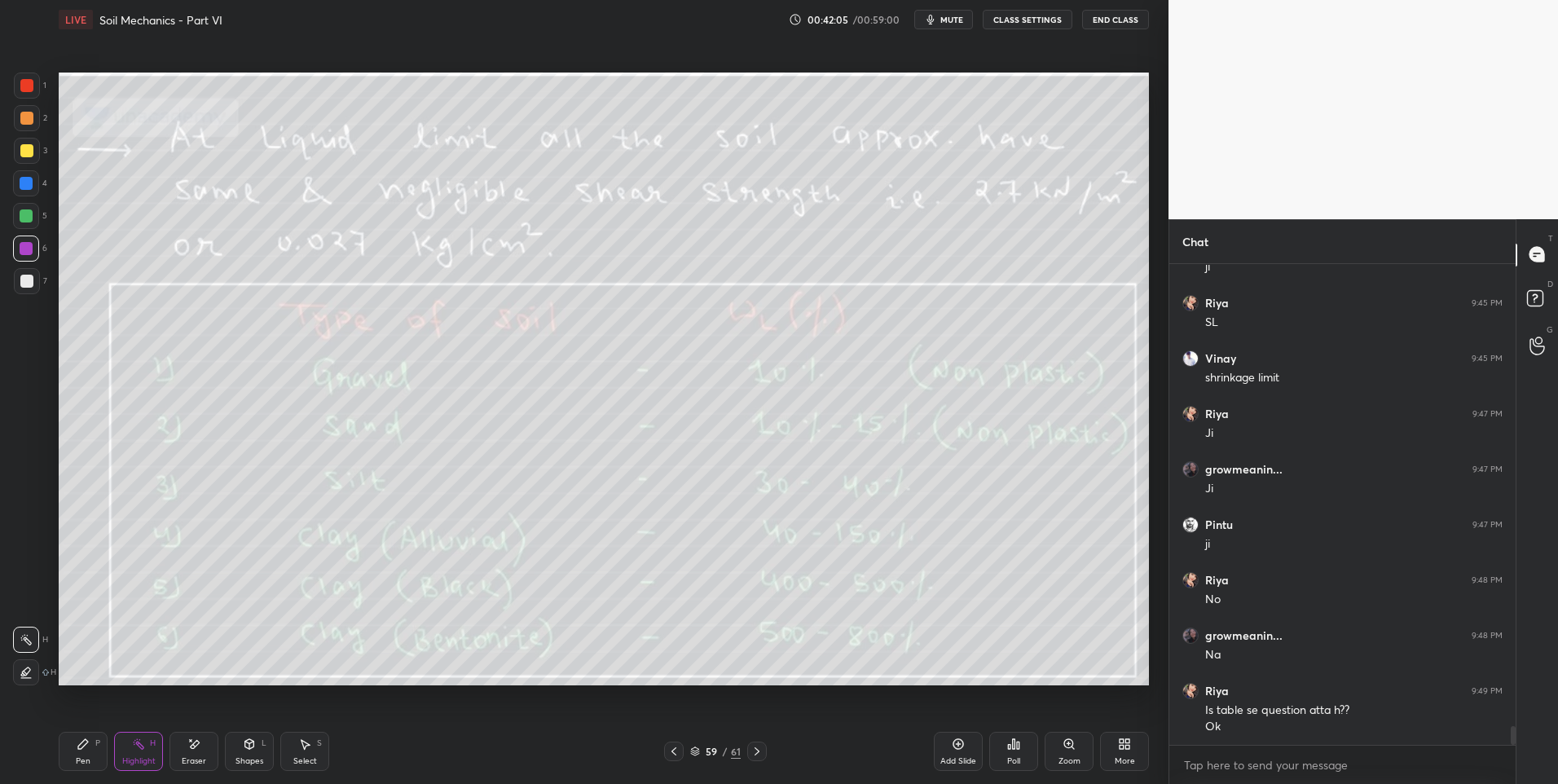
scroll to position [11954, 0]
click at [765, 745] on div at bounding box center [757, 751] width 20 height 20
click at [83, 746] on icon at bounding box center [83, 744] width 9 height 9
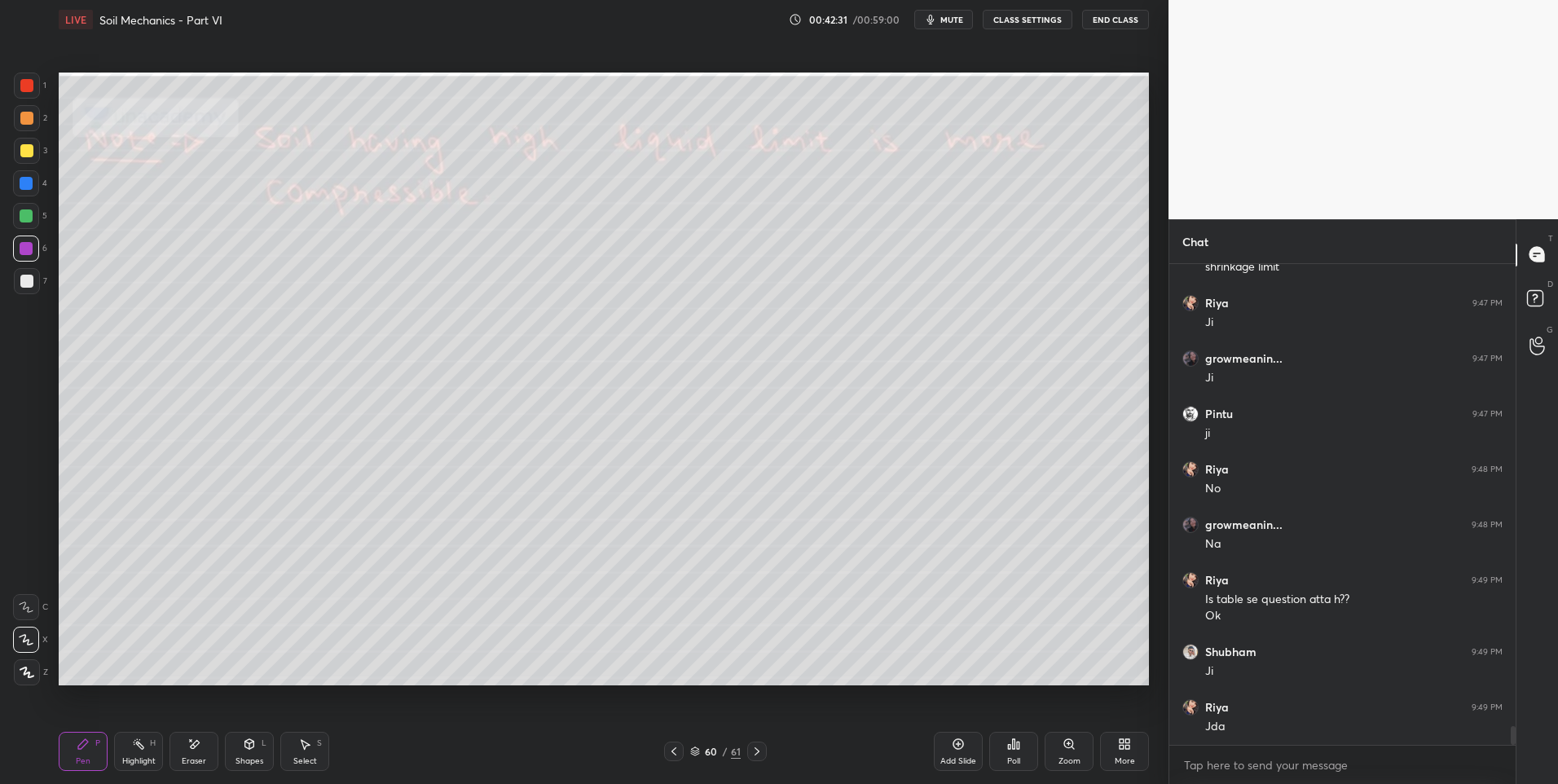
scroll to position [12065, 0]
click at [21, 176] on div at bounding box center [26, 184] width 26 height 26
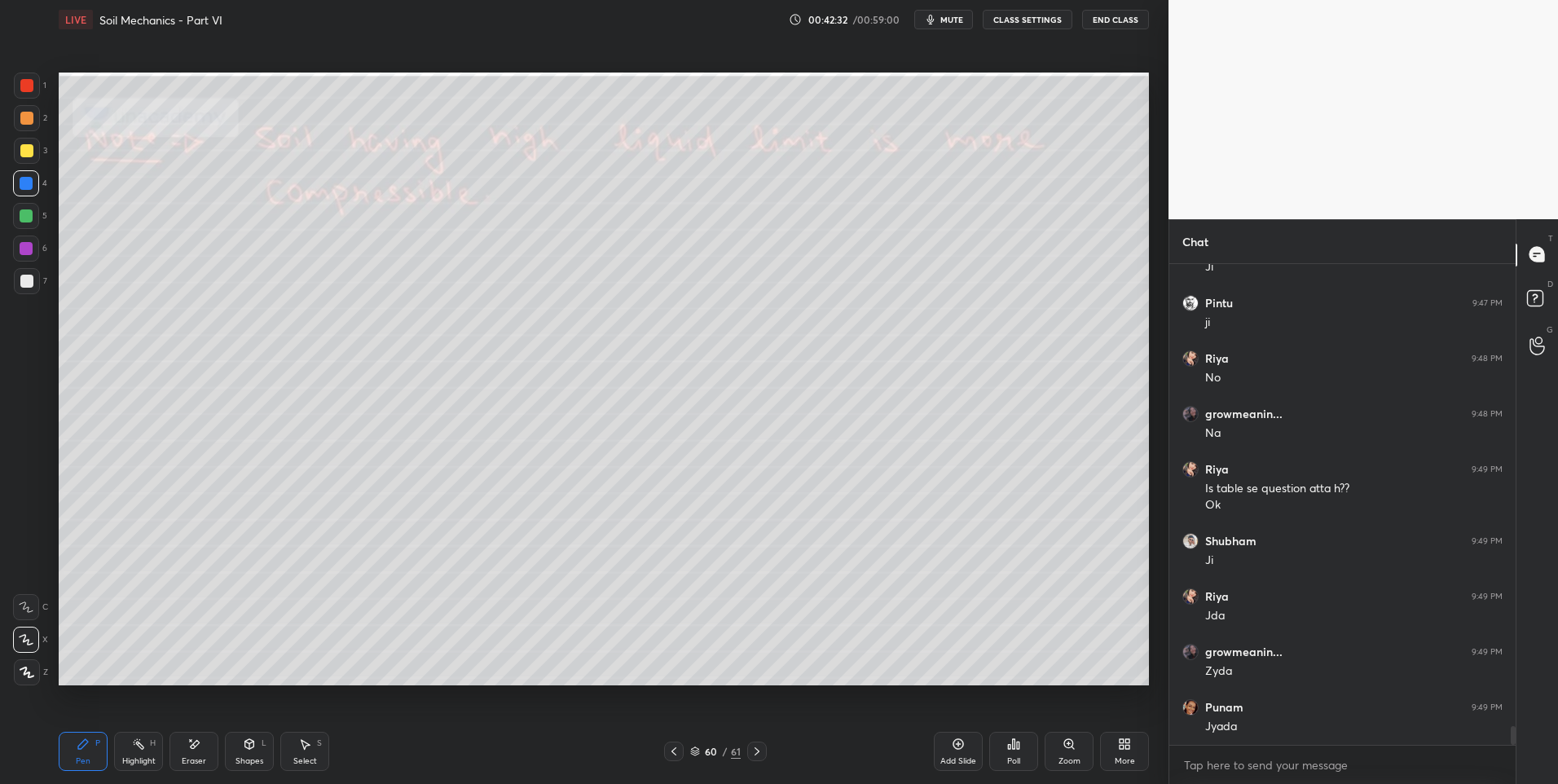
click at [26, 216] on div at bounding box center [26, 216] width 13 height 13
click at [759, 747] on icon at bounding box center [757, 751] width 13 height 13
click at [761, 748] on icon at bounding box center [757, 751] width 13 height 13
click at [1128, 761] on div "More" at bounding box center [1125, 761] width 21 height 8
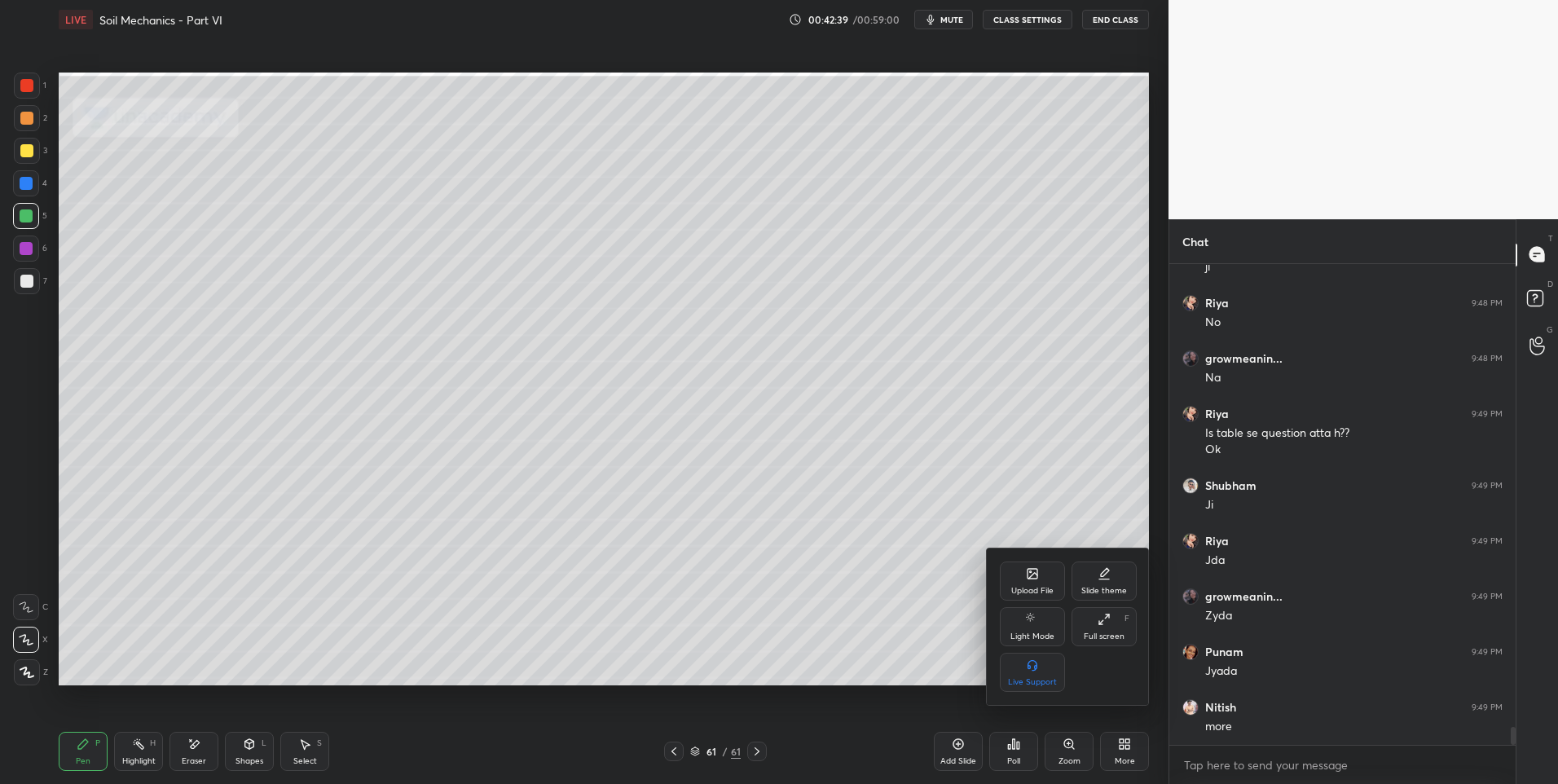
click at [1031, 568] on icon at bounding box center [1033, 573] width 9 height 9
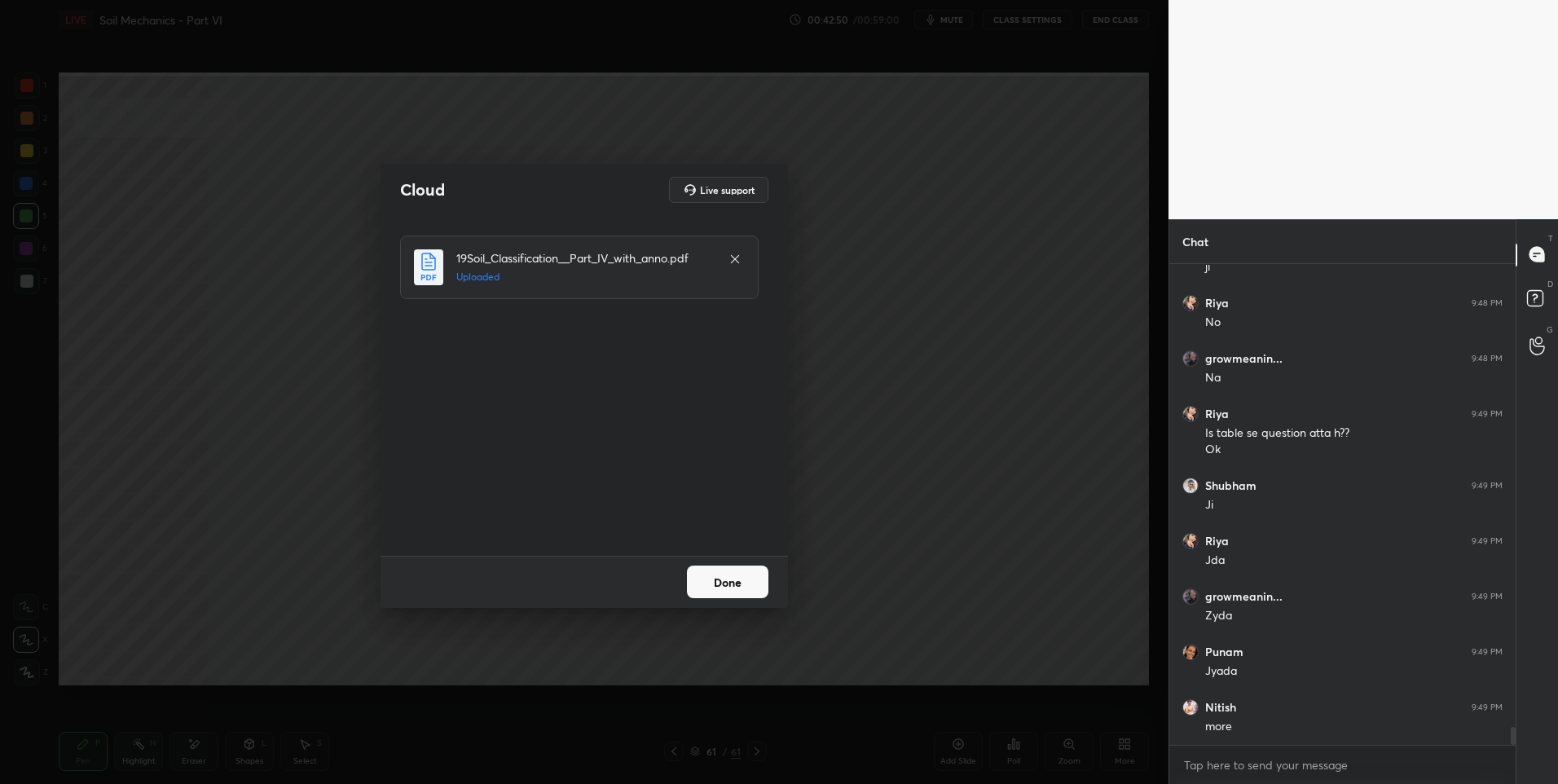
click at [740, 584] on button "Done" at bounding box center [727, 581] width 82 height 33
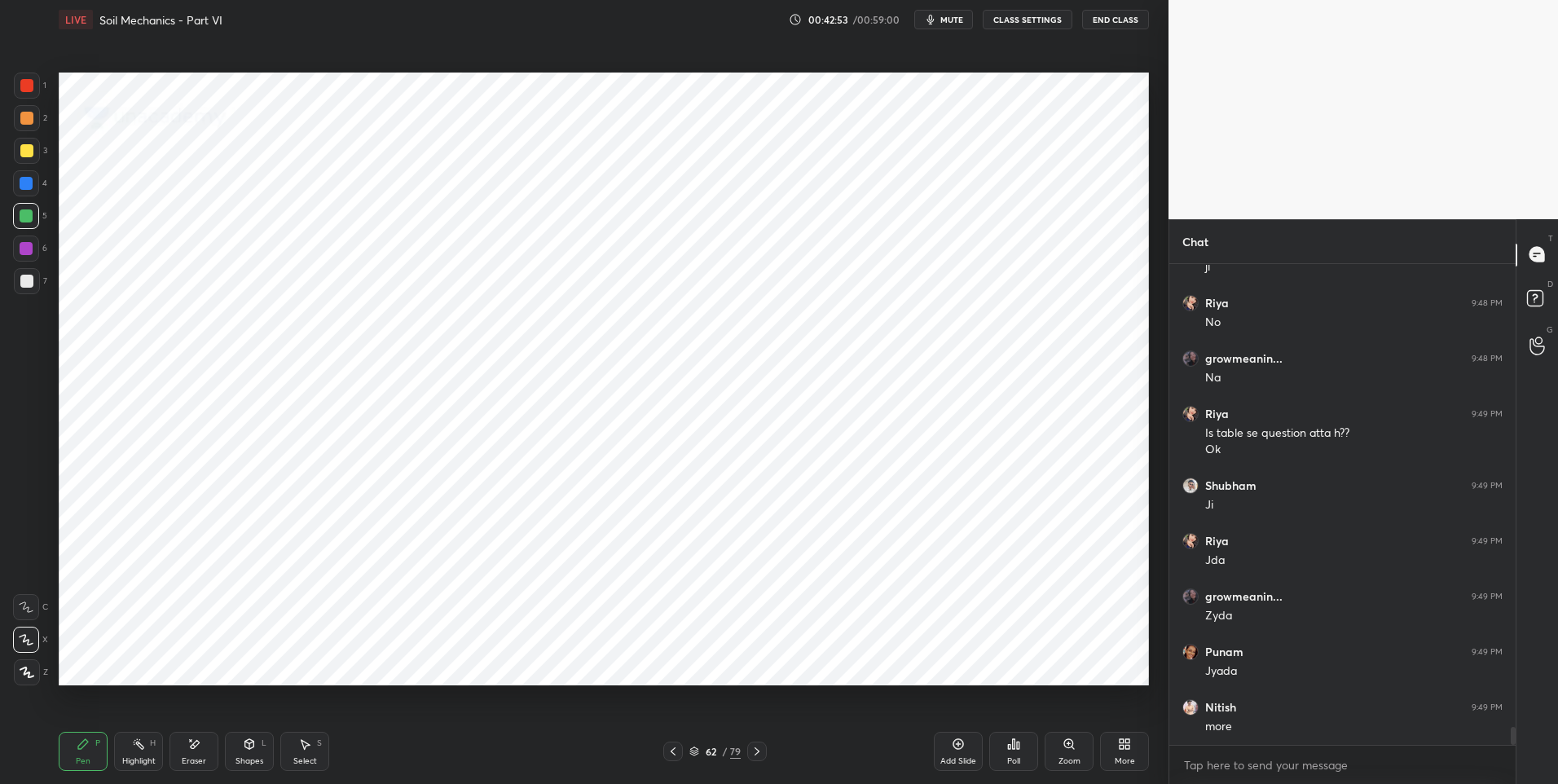
click at [754, 752] on icon at bounding box center [757, 751] width 13 height 13
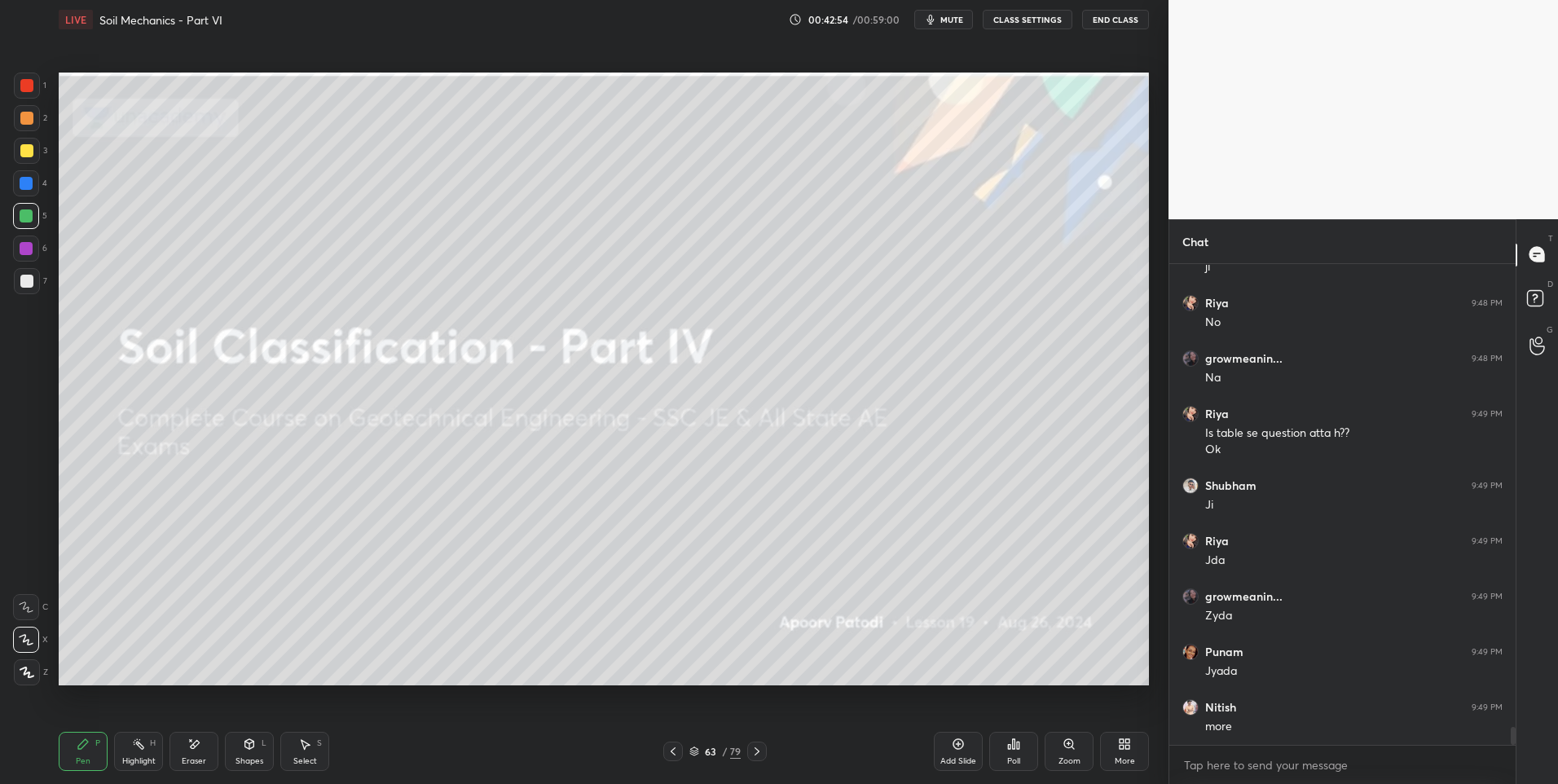
click at [754, 749] on icon at bounding box center [757, 751] width 13 height 13
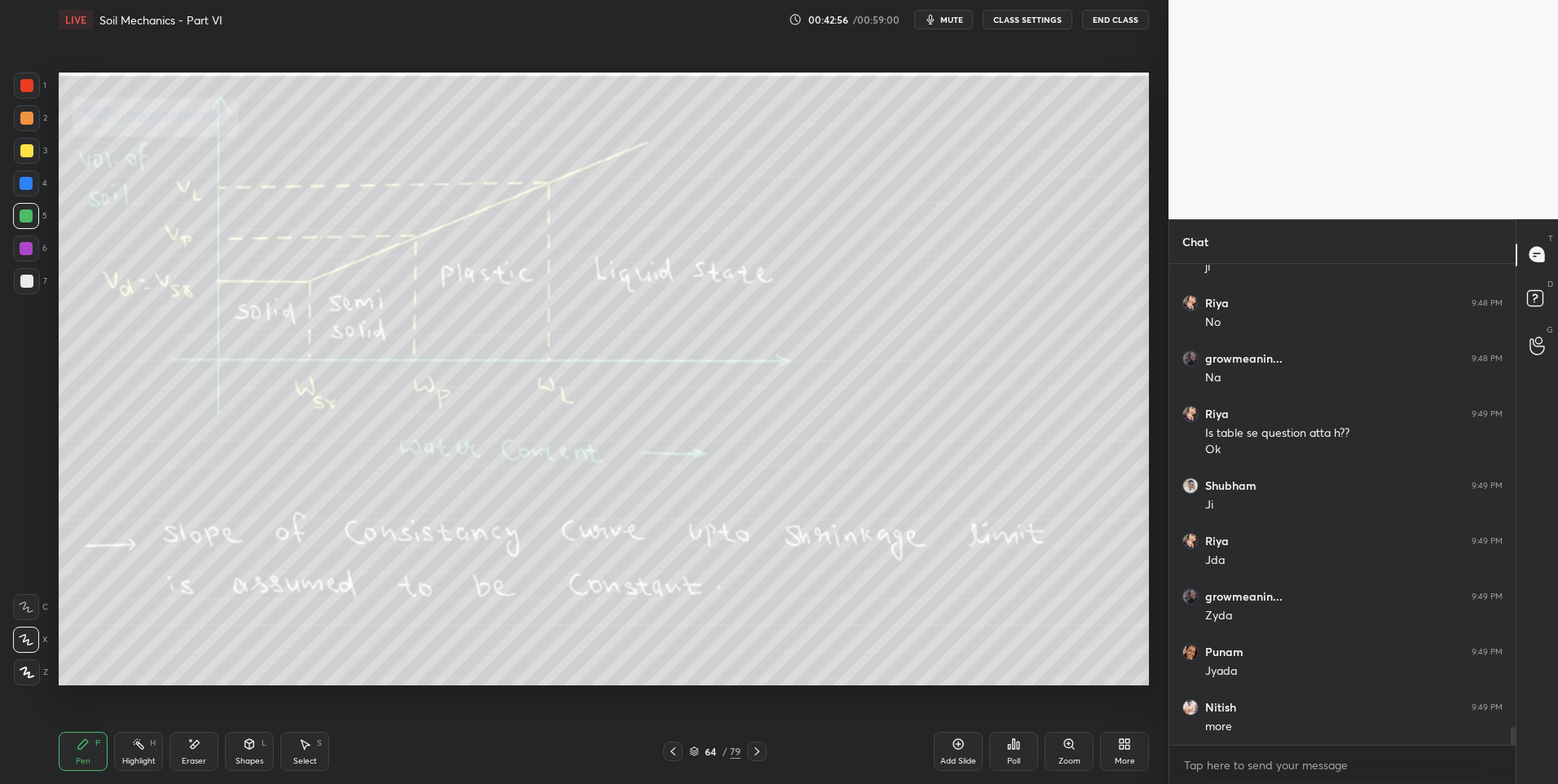
click at [132, 745] on icon at bounding box center [139, 744] width 13 height 13
click at [76, 737] on div "Pen P" at bounding box center [83, 751] width 49 height 39
click at [753, 757] on icon at bounding box center [757, 751] width 13 height 13
click at [144, 752] on div "Highlight H" at bounding box center [139, 751] width 49 height 39
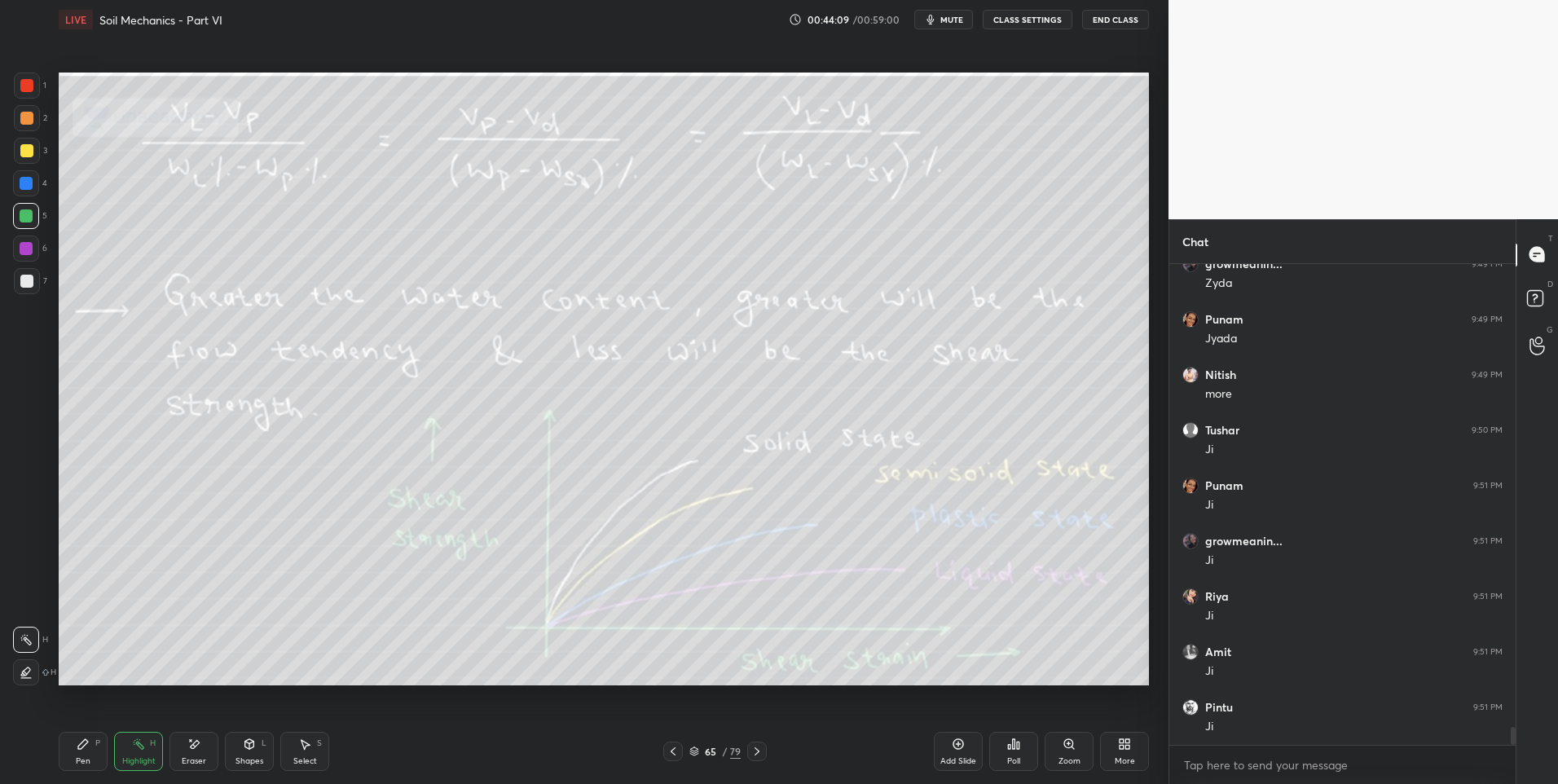
click at [673, 760] on div at bounding box center [673, 751] width 20 height 20
click at [759, 746] on icon at bounding box center [757, 751] width 13 height 13
click at [761, 753] on icon at bounding box center [757, 751] width 13 height 13
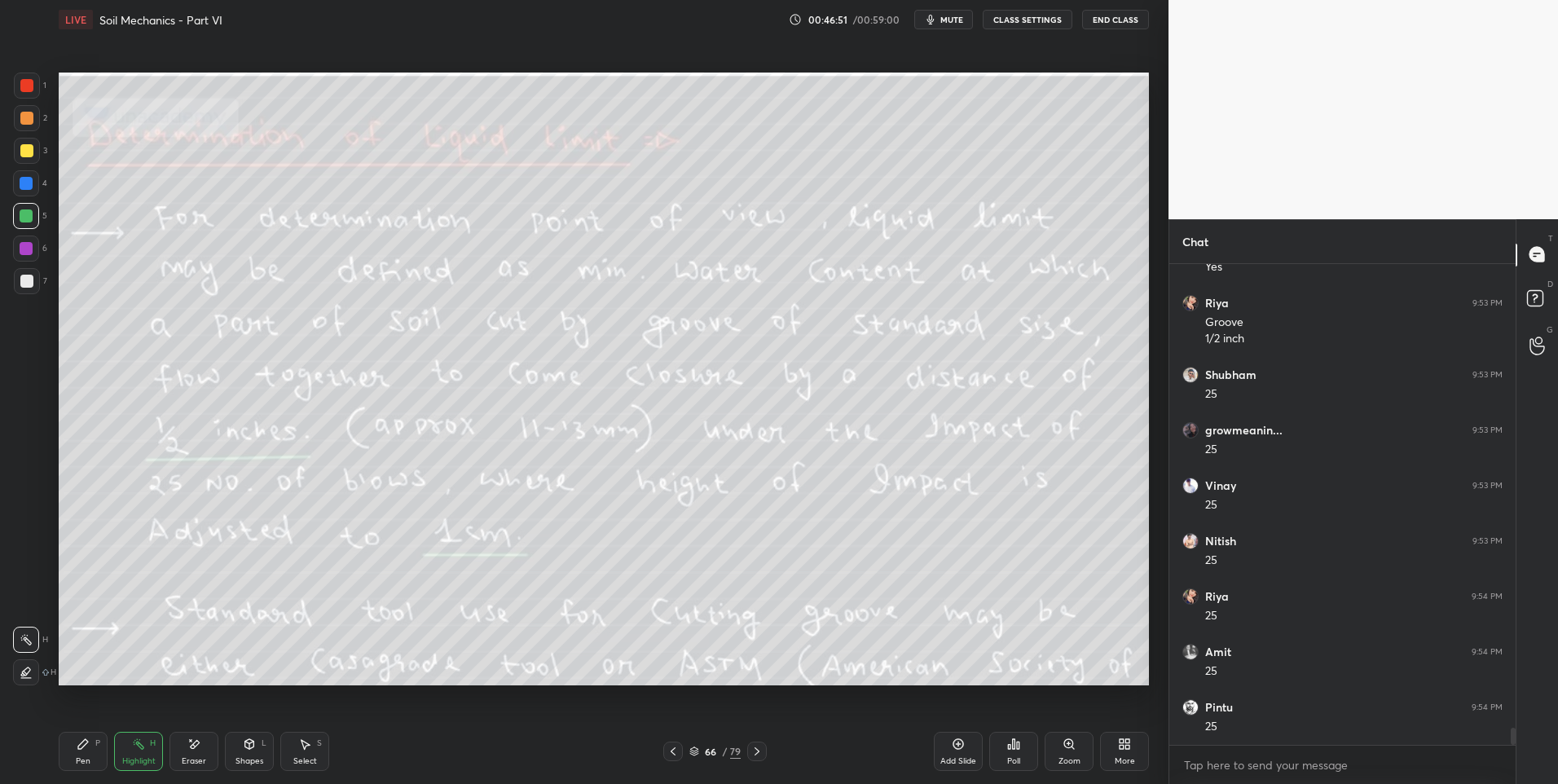
click at [756, 746] on icon at bounding box center [757, 751] width 13 height 13
click at [753, 754] on icon at bounding box center [757, 751] width 13 height 13
click at [753, 760] on div at bounding box center [757, 751] width 20 height 20
click at [758, 755] on icon at bounding box center [757, 751] width 13 height 13
click at [756, 753] on icon at bounding box center [757, 751] width 13 height 13
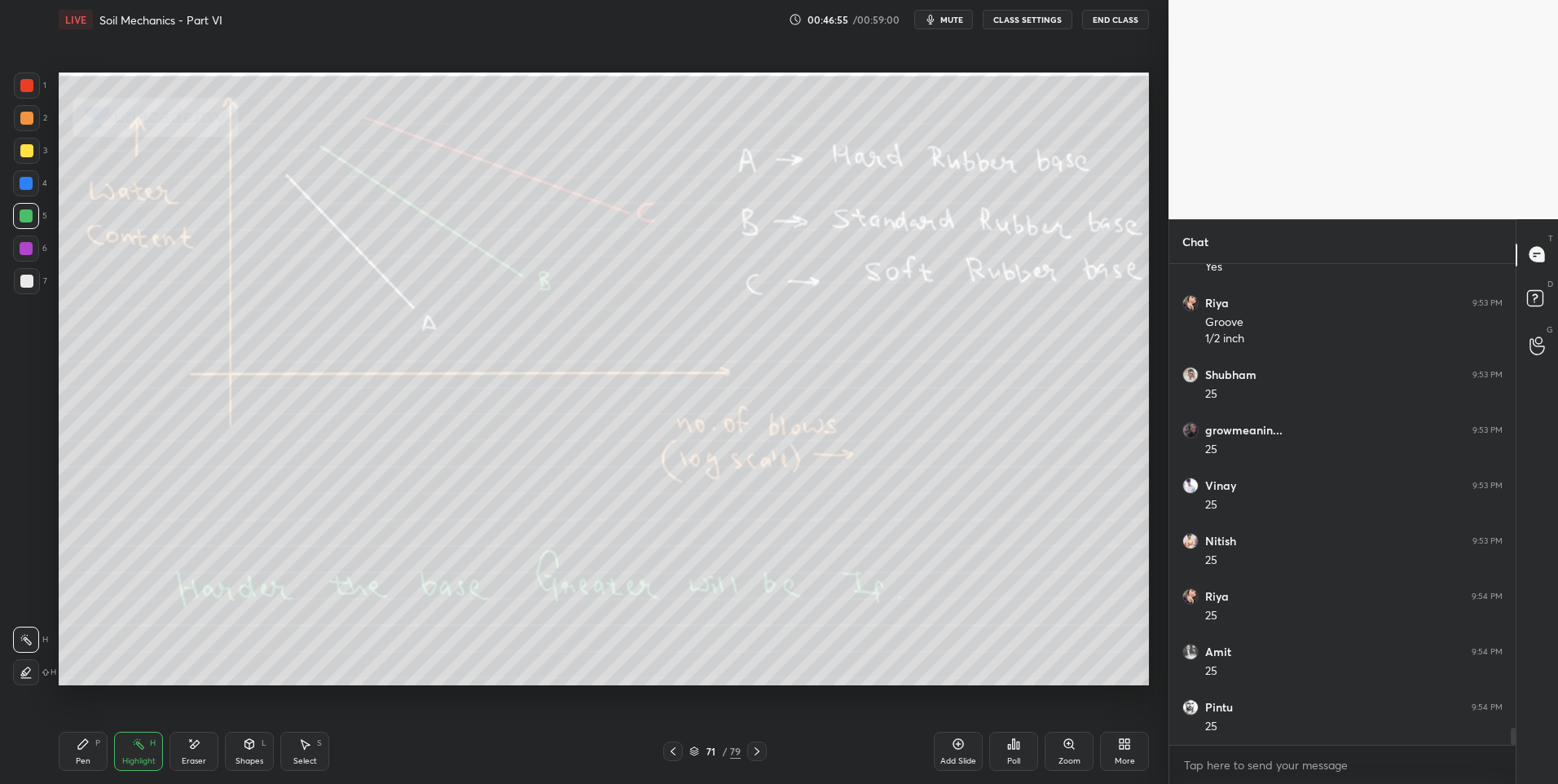
click at [760, 751] on icon at bounding box center [757, 751] width 13 height 13
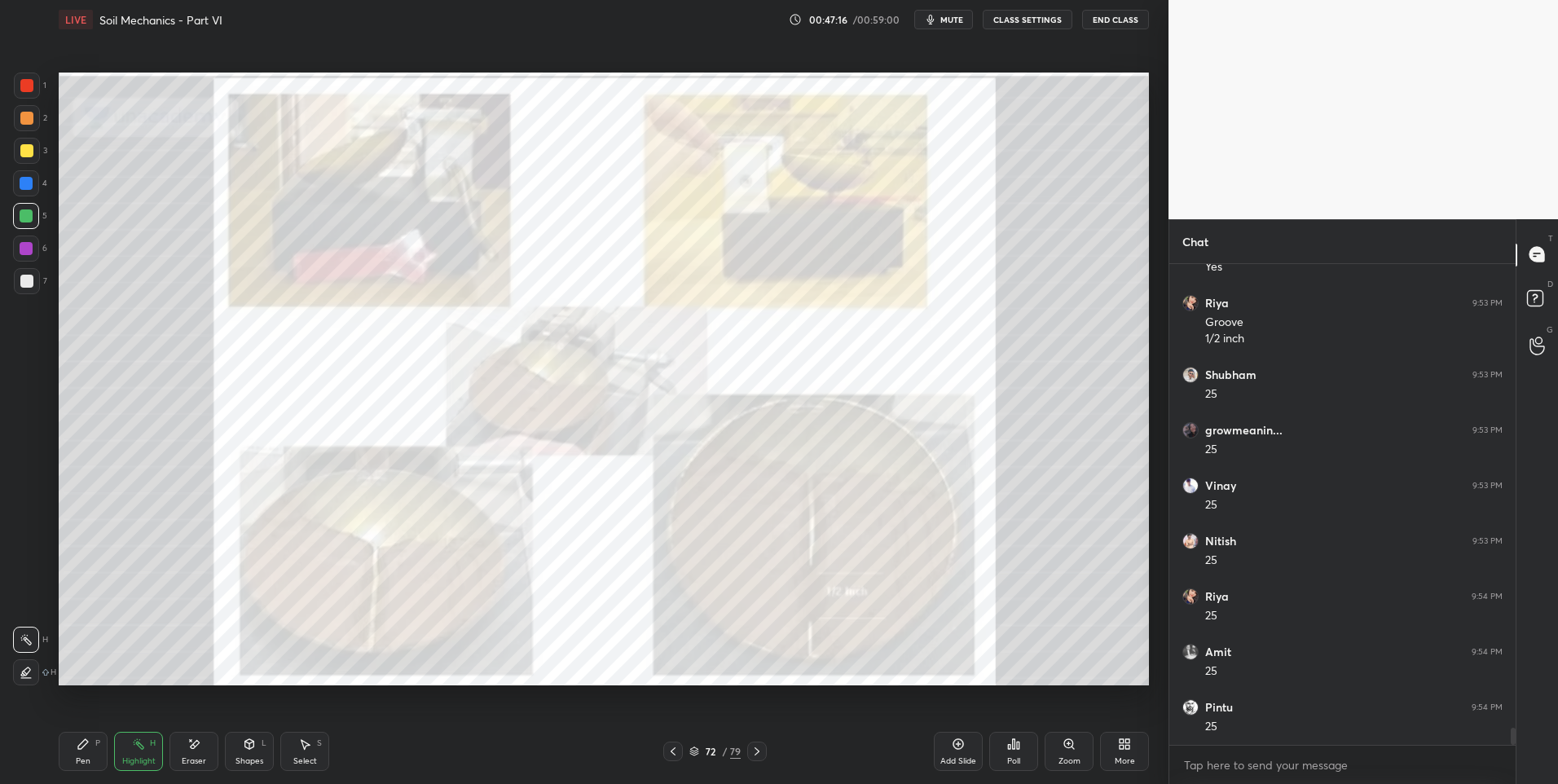
click at [673, 749] on icon at bounding box center [673, 751] width 5 height 8
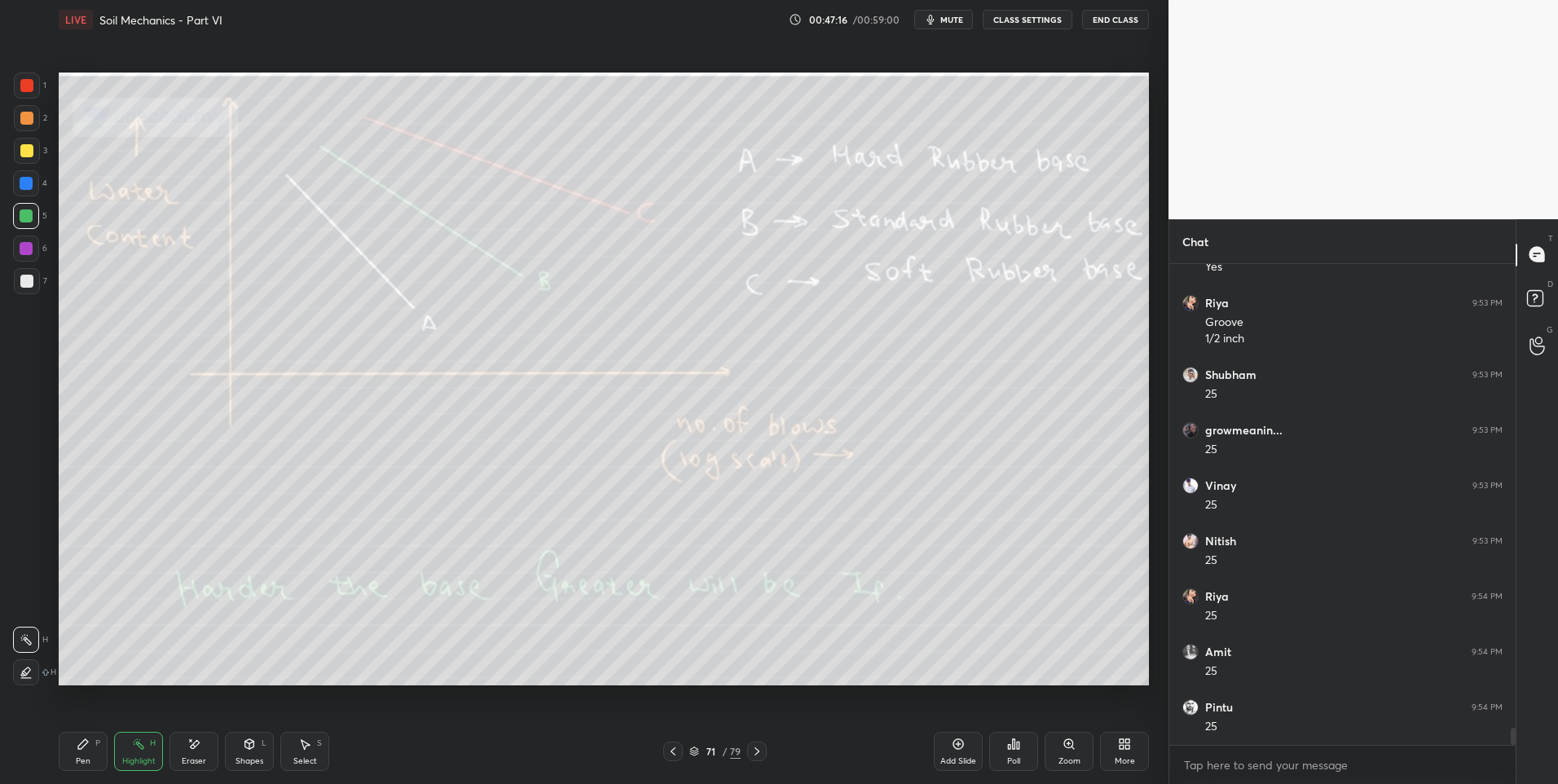
click at [673, 751] on icon at bounding box center [673, 751] width 13 height 13
click at [673, 750] on icon at bounding box center [673, 751] width 13 height 13
click at [673, 752] on icon at bounding box center [673, 751] width 13 height 13
click at [675, 756] on icon at bounding box center [673, 751] width 13 height 13
click at [674, 757] on icon at bounding box center [673, 751] width 13 height 13
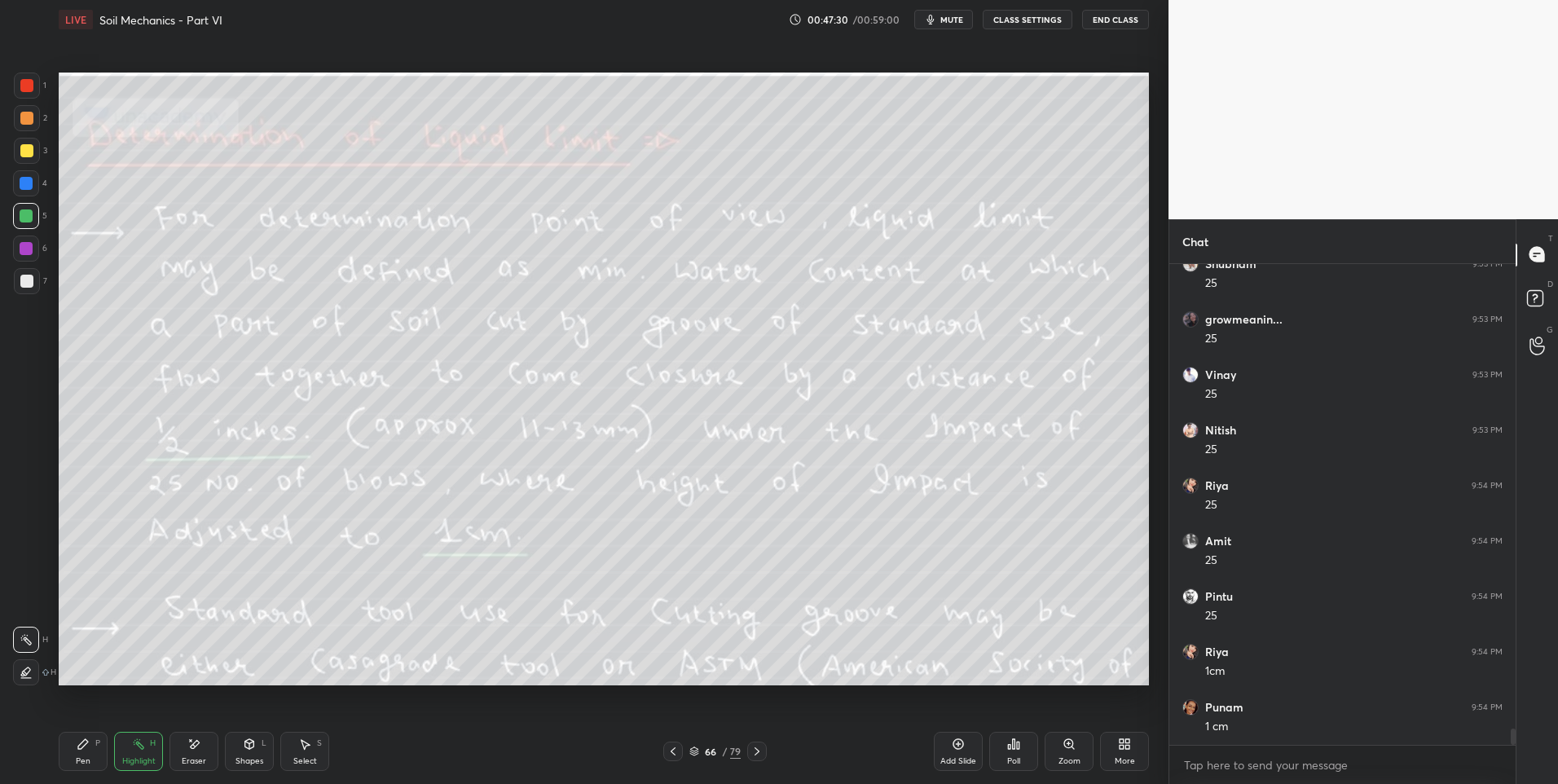
scroll to position [13411, 0]
click at [80, 758] on div "Pen" at bounding box center [83, 761] width 15 height 8
click at [134, 751] on div "Highlight H" at bounding box center [139, 751] width 49 height 39
click at [754, 752] on icon at bounding box center [757, 751] width 13 height 13
click at [763, 754] on icon at bounding box center [757, 751] width 13 height 13
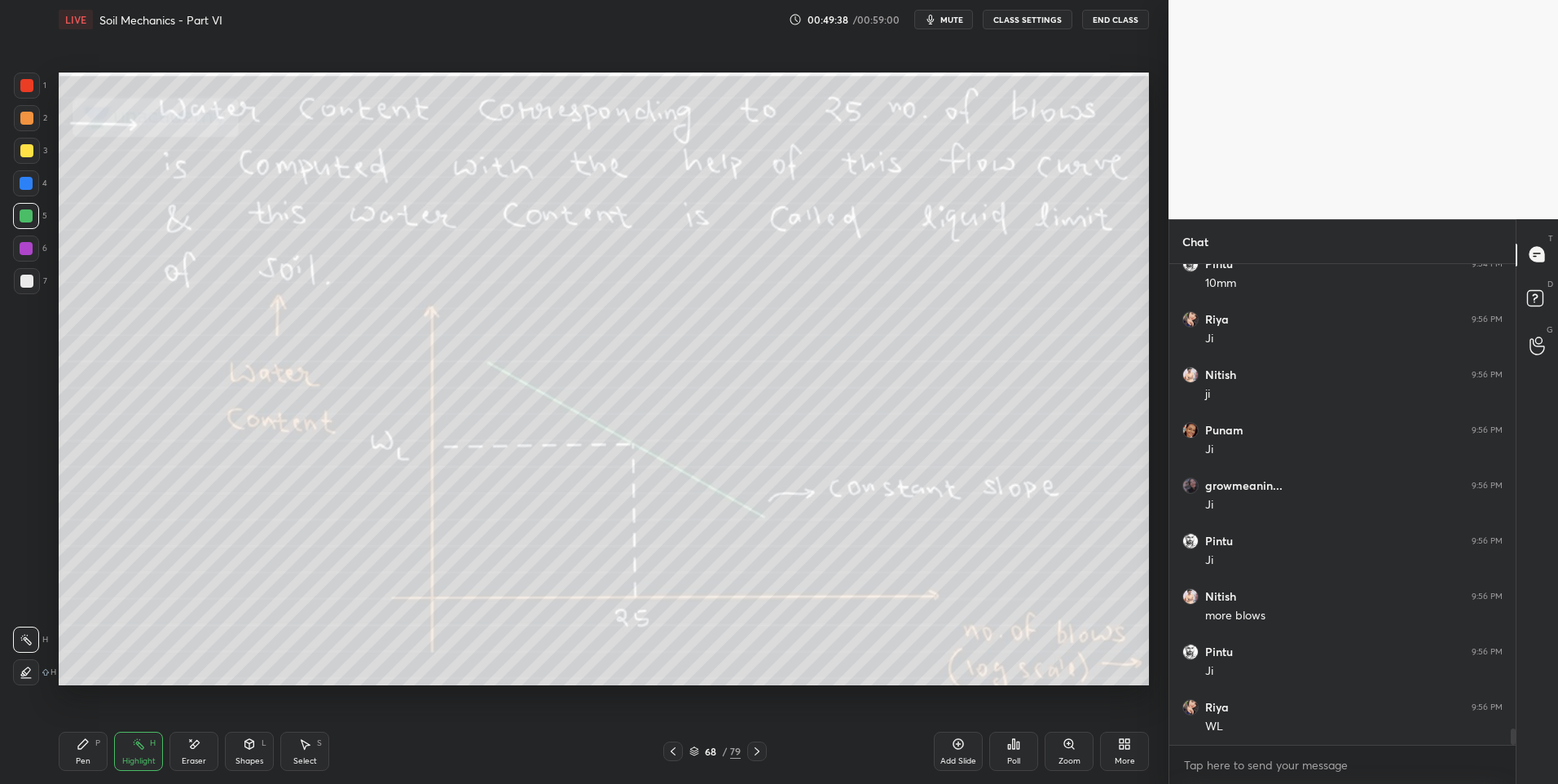
scroll to position [13909, 0]
click at [761, 755] on icon at bounding box center [757, 751] width 13 height 13
click at [676, 750] on icon at bounding box center [673, 751] width 13 height 13
click at [752, 758] on div at bounding box center [757, 751] width 20 height 20
click at [754, 750] on icon at bounding box center [757, 751] width 13 height 13
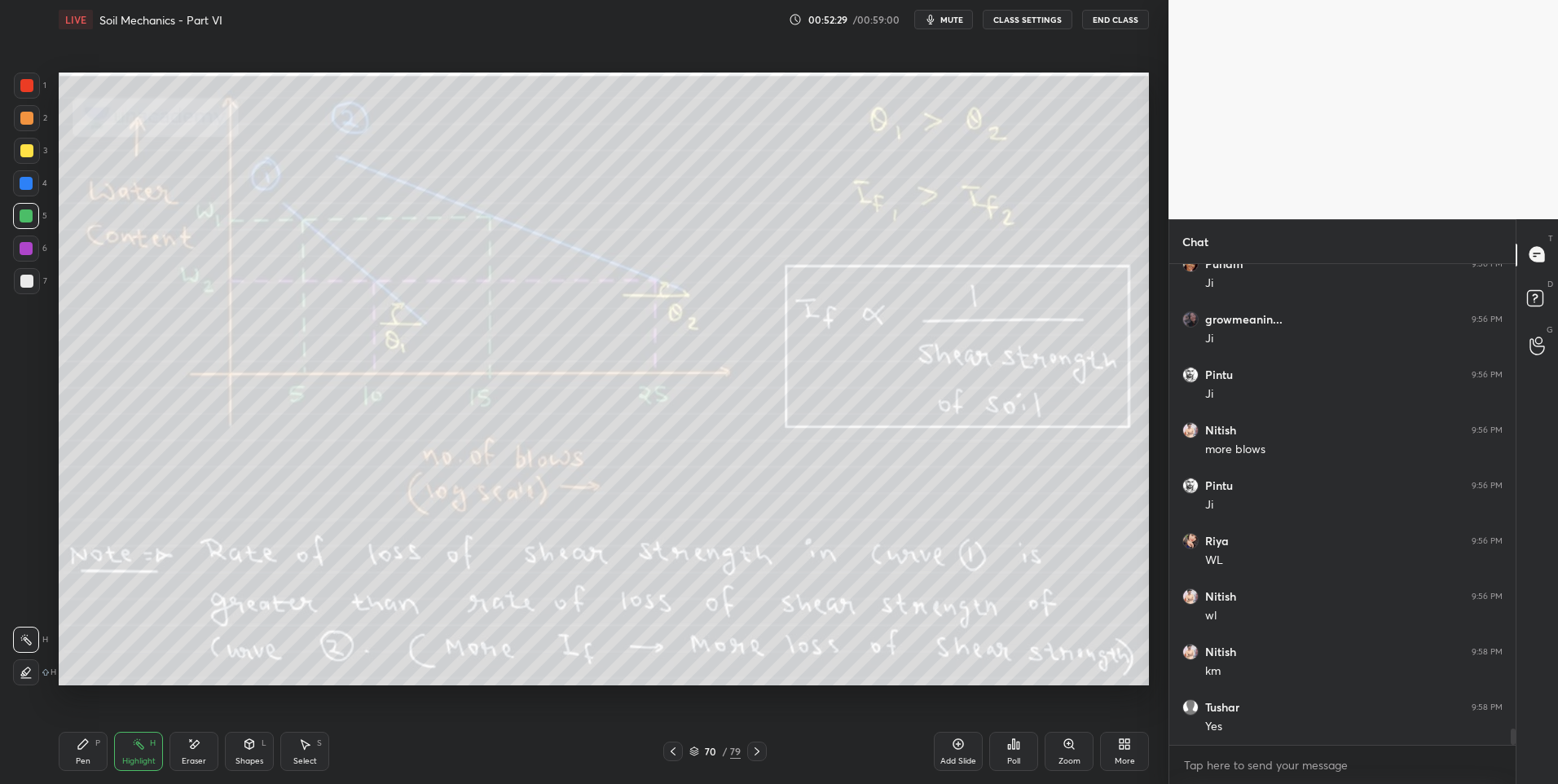
scroll to position [14075, 0]
click at [756, 756] on icon at bounding box center [757, 751] width 13 height 13
click at [93, 755] on div "Pen P" at bounding box center [83, 751] width 49 height 39
click at [97, 754] on div "Pen P" at bounding box center [83, 751] width 49 height 39
click at [145, 757] on div "Highlight" at bounding box center [139, 761] width 34 height 8
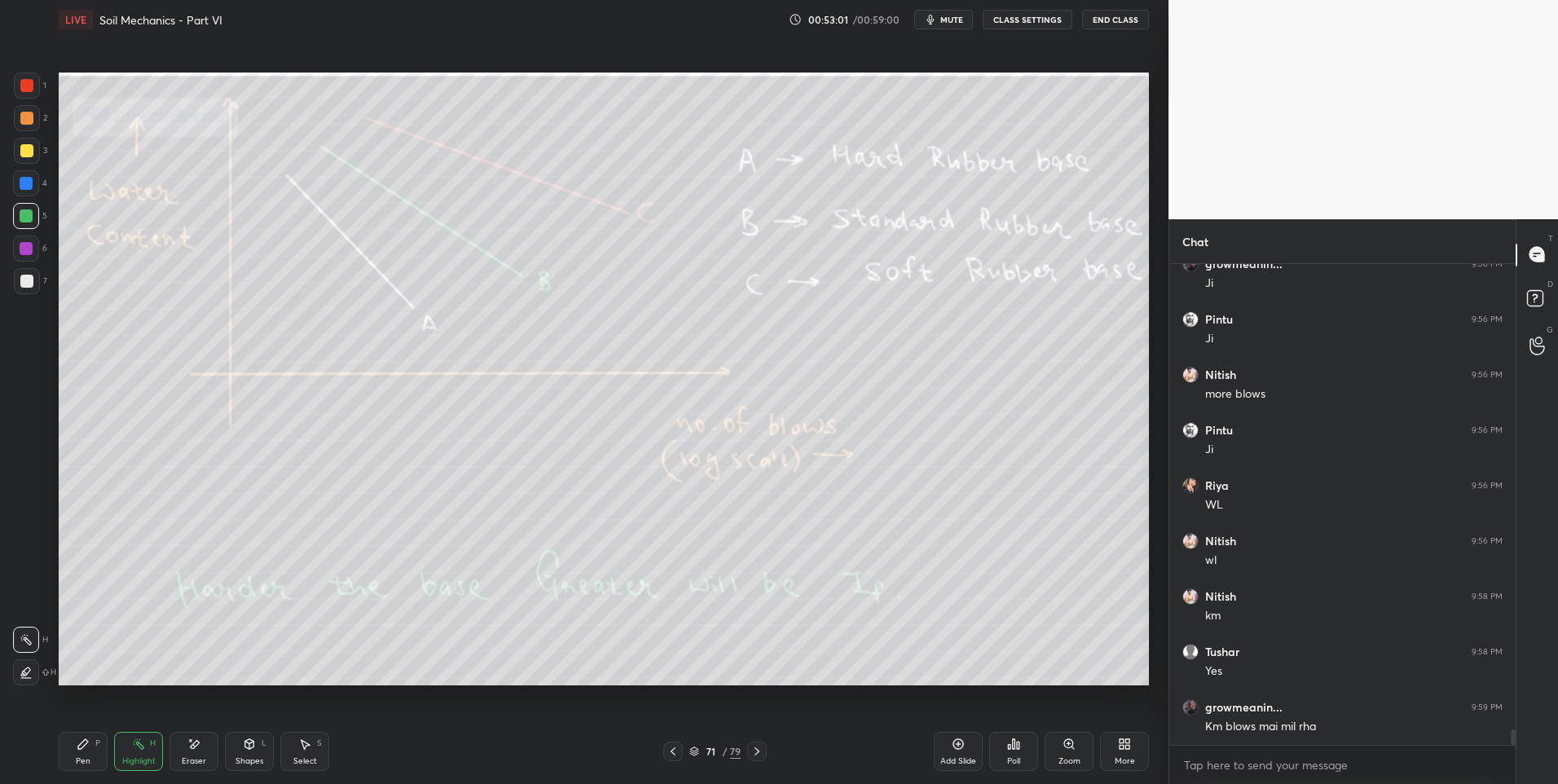
click at [149, 748] on div "Highlight H" at bounding box center [139, 751] width 49 height 39
click at [90, 745] on div "Pen P" at bounding box center [83, 751] width 49 height 39
click at [137, 750] on div "Highlight H" at bounding box center [139, 751] width 49 height 39
click at [146, 748] on div "Highlight H" at bounding box center [139, 751] width 49 height 39
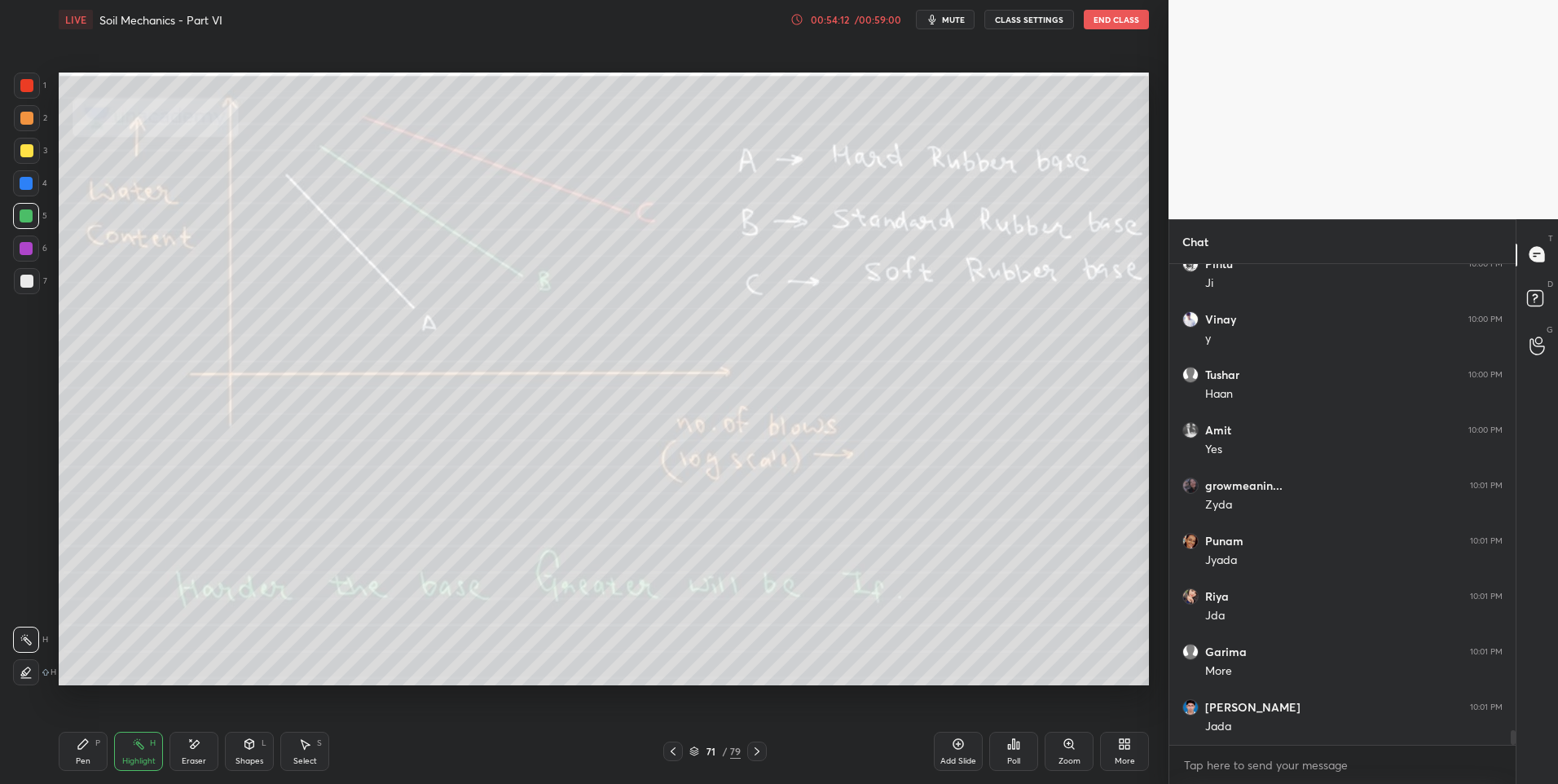
click at [754, 748] on icon at bounding box center [757, 751] width 13 height 13
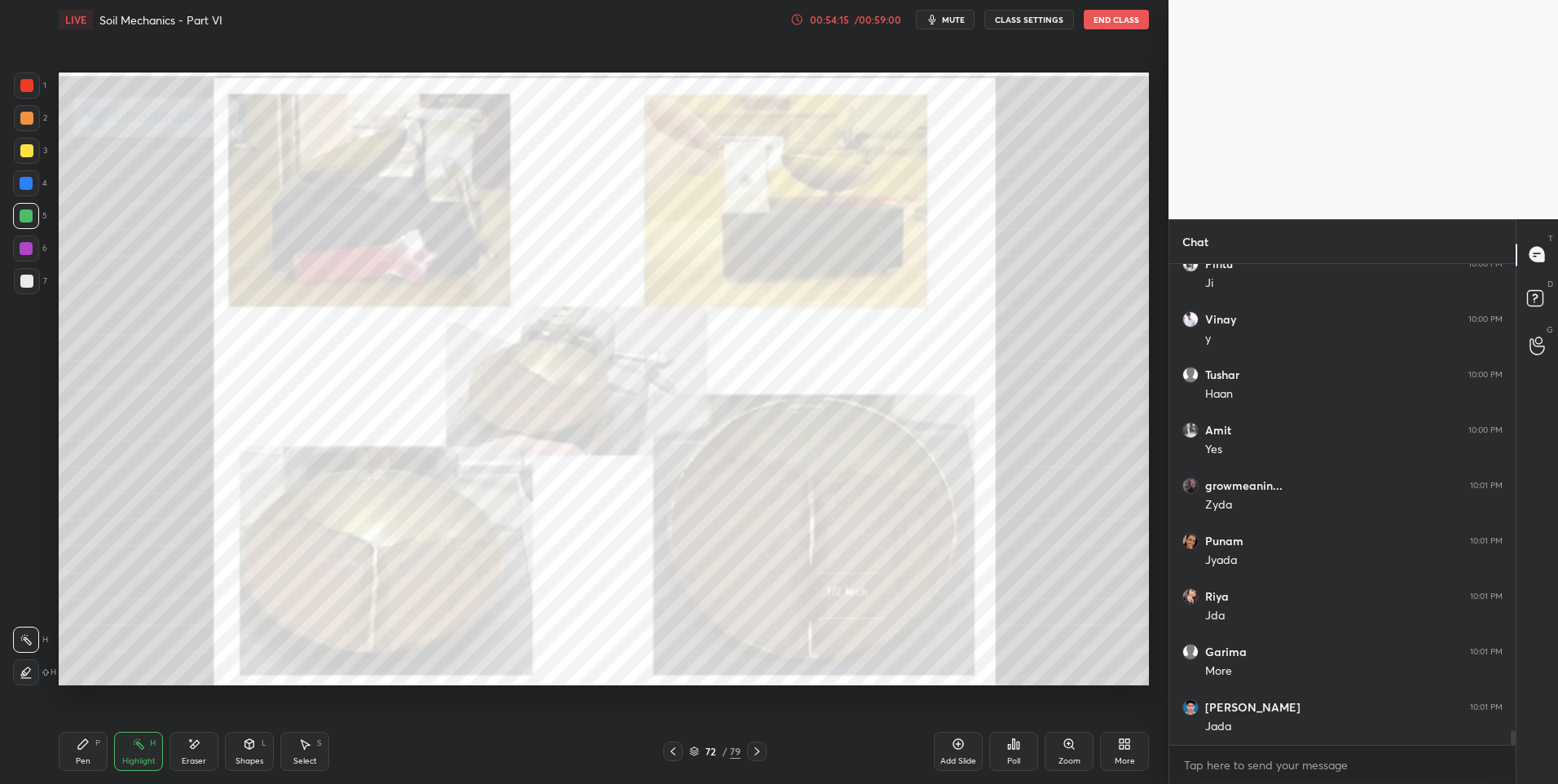
click at [756, 749] on icon at bounding box center [757, 751] width 13 height 13
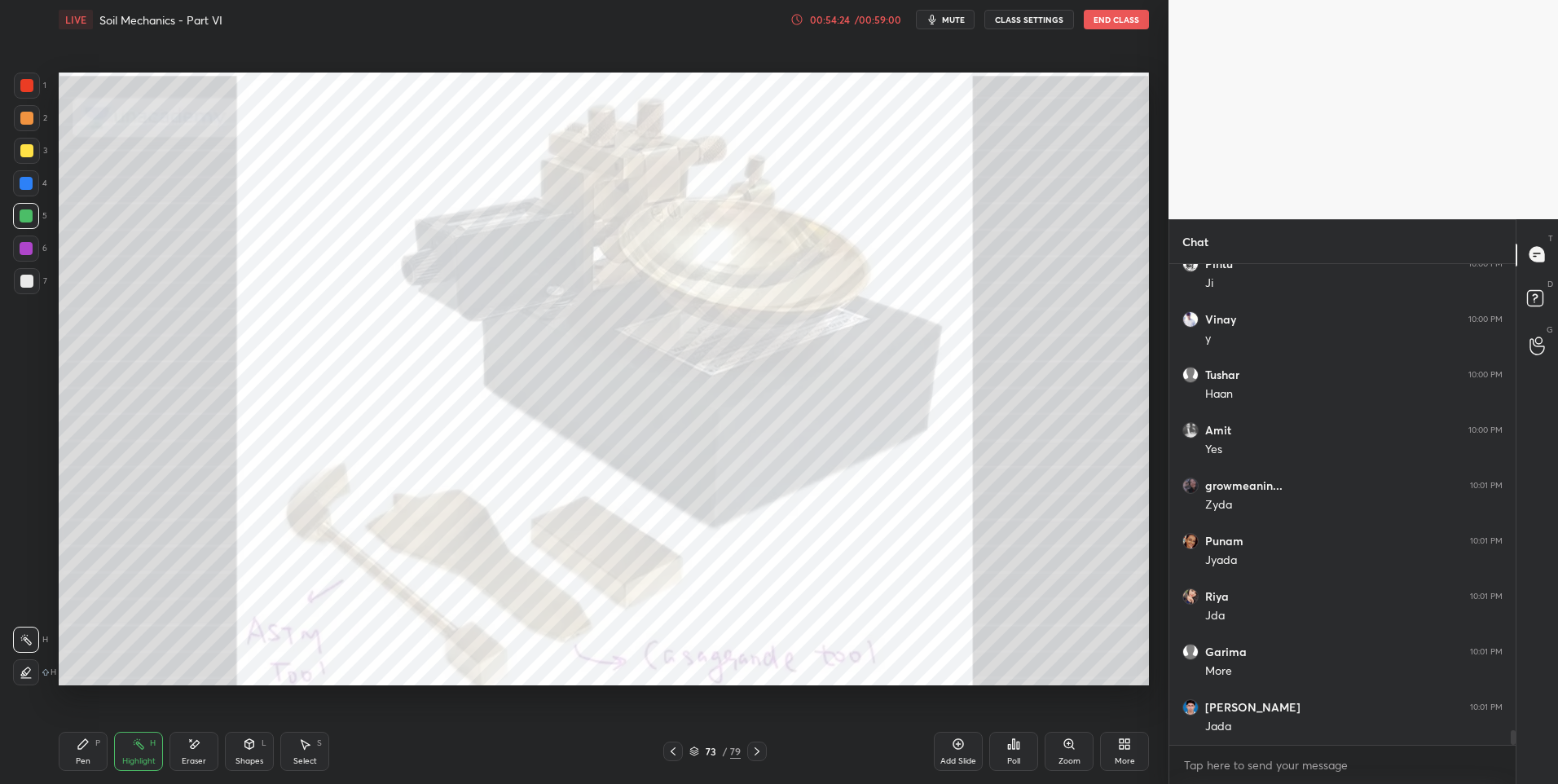
click at [758, 752] on icon at bounding box center [756, 751] width 5 height 8
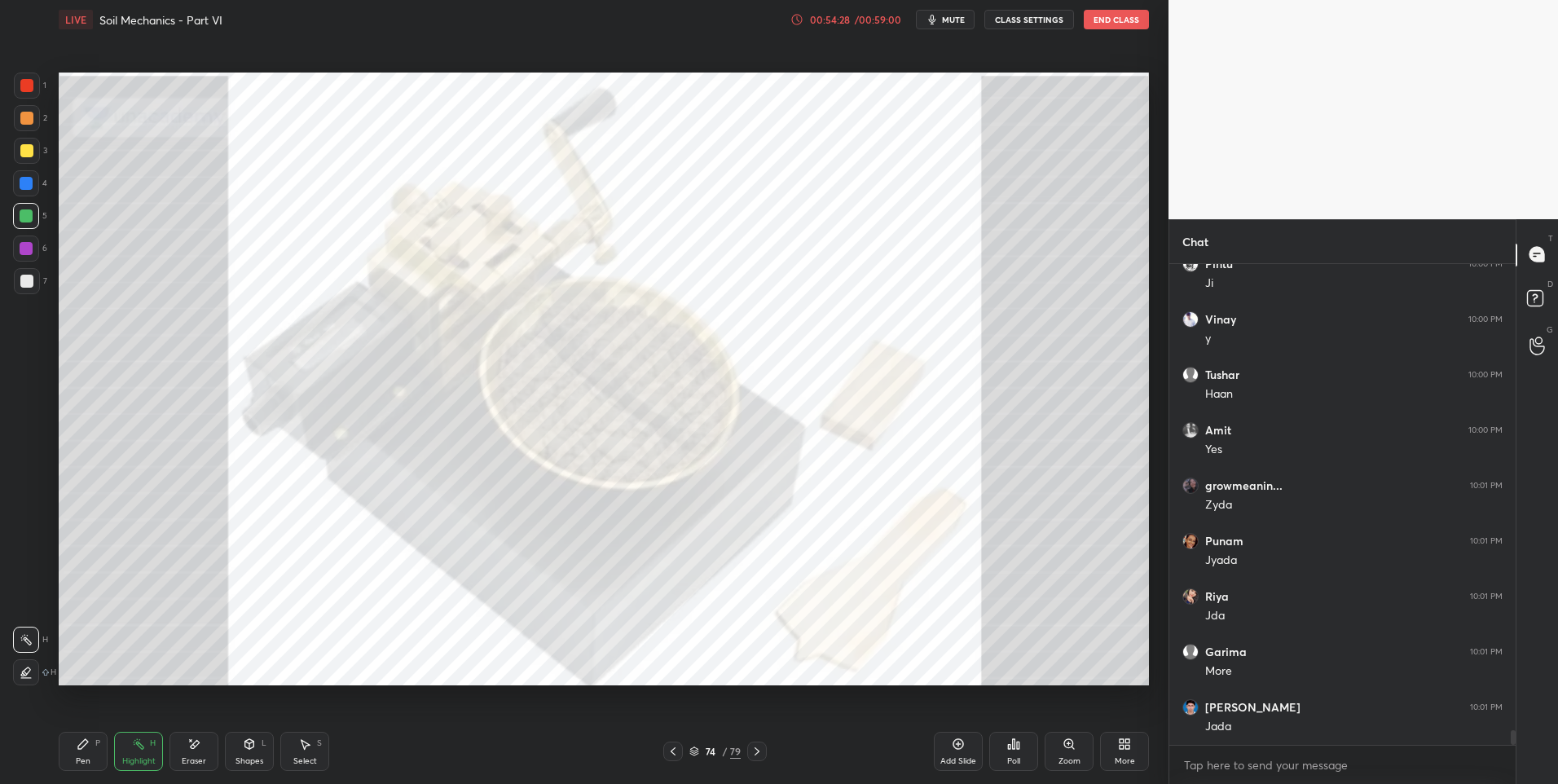
click at [759, 749] on icon at bounding box center [757, 751] width 13 height 13
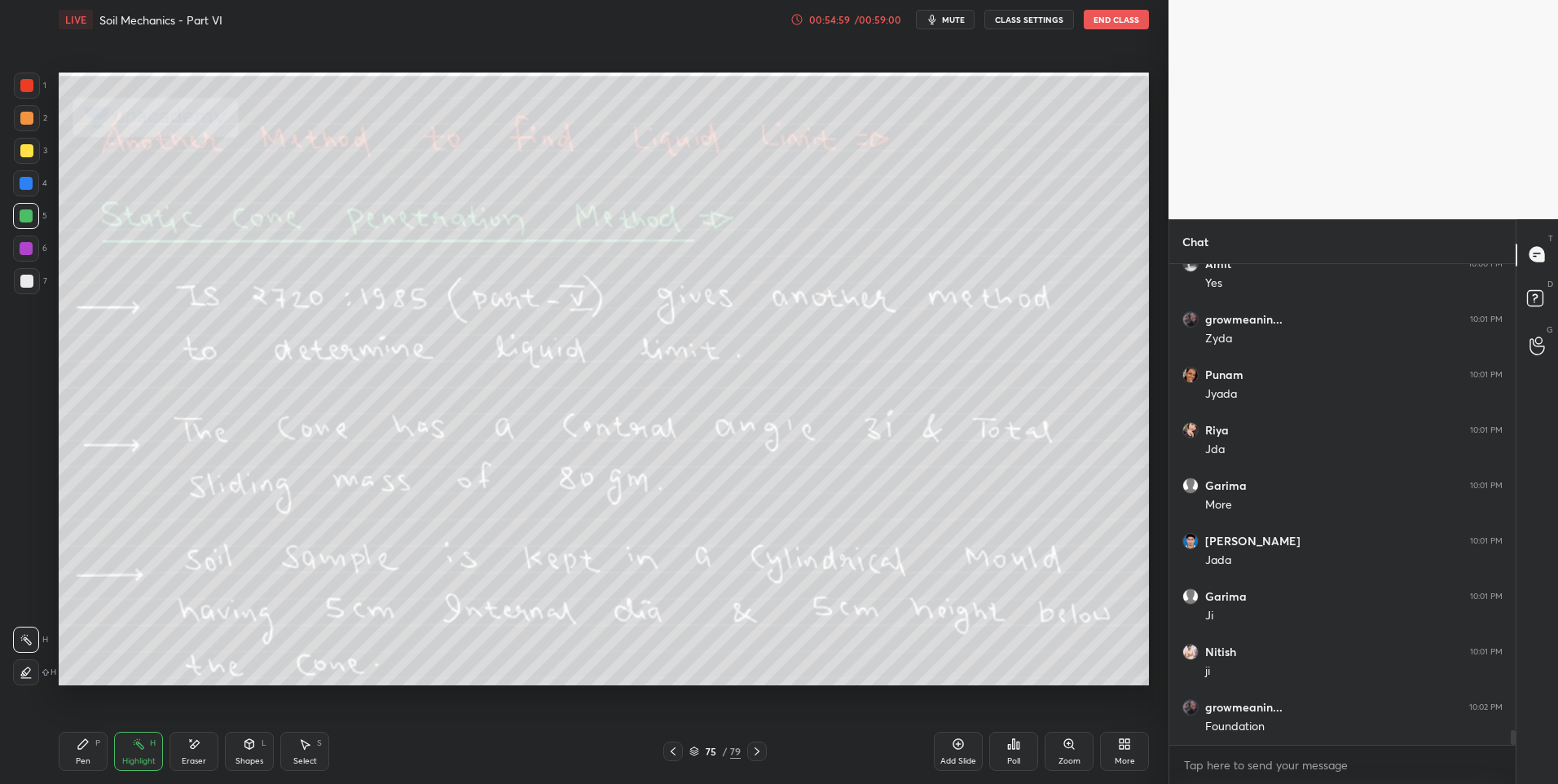
scroll to position [15183, 0]
click at [140, 750] on div "Highlight H" at bounding box center [139, 751] width 49 height 39
click at [754, 746] on icon at bounding box center [757, 751] width 13 height 13
click at [757, 748] on icon at bounding box center [757, 751] width 13 height 13
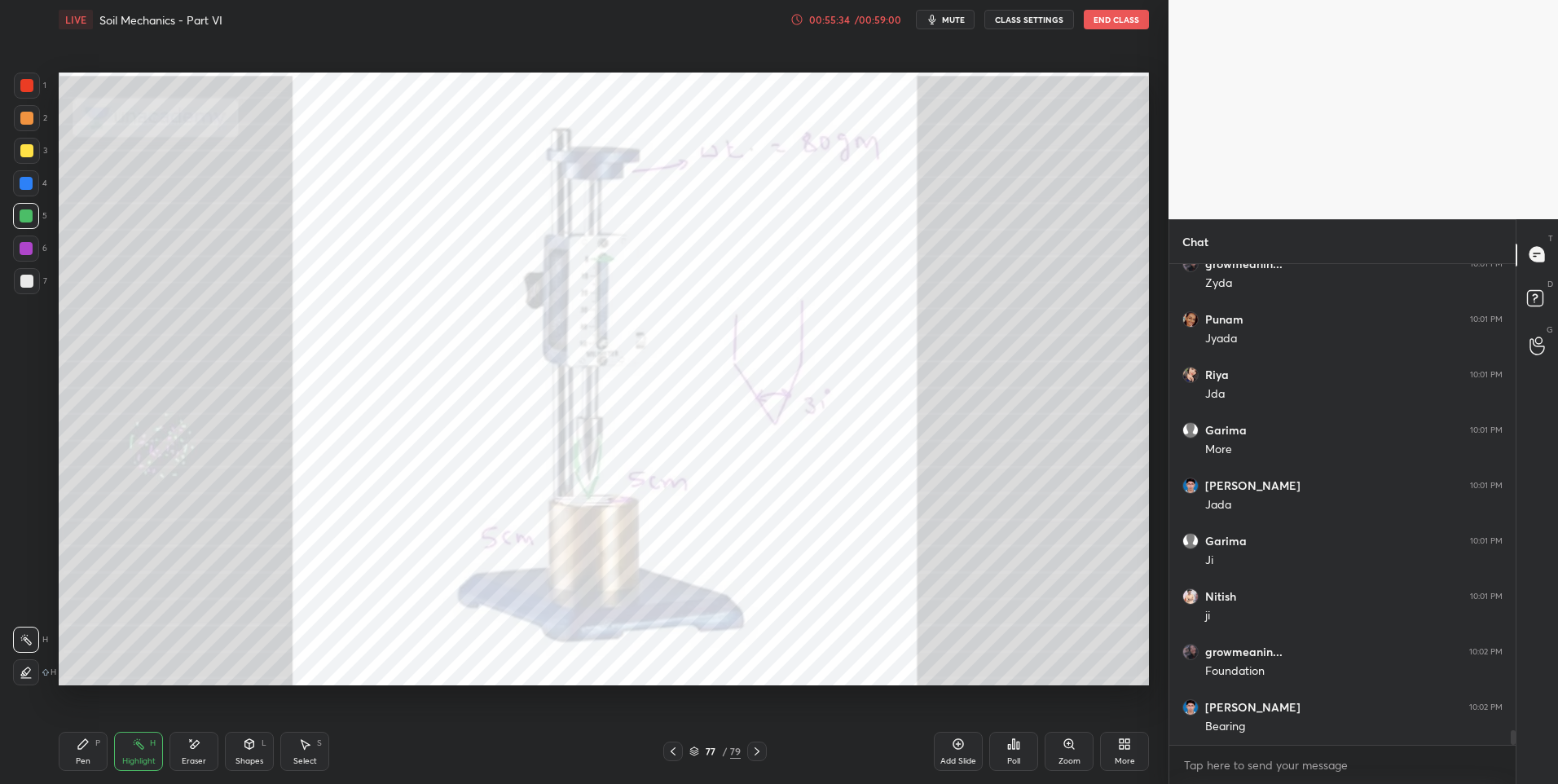
click at [677, 746] on icon at bounding box center [673, 751] width 13 height 13
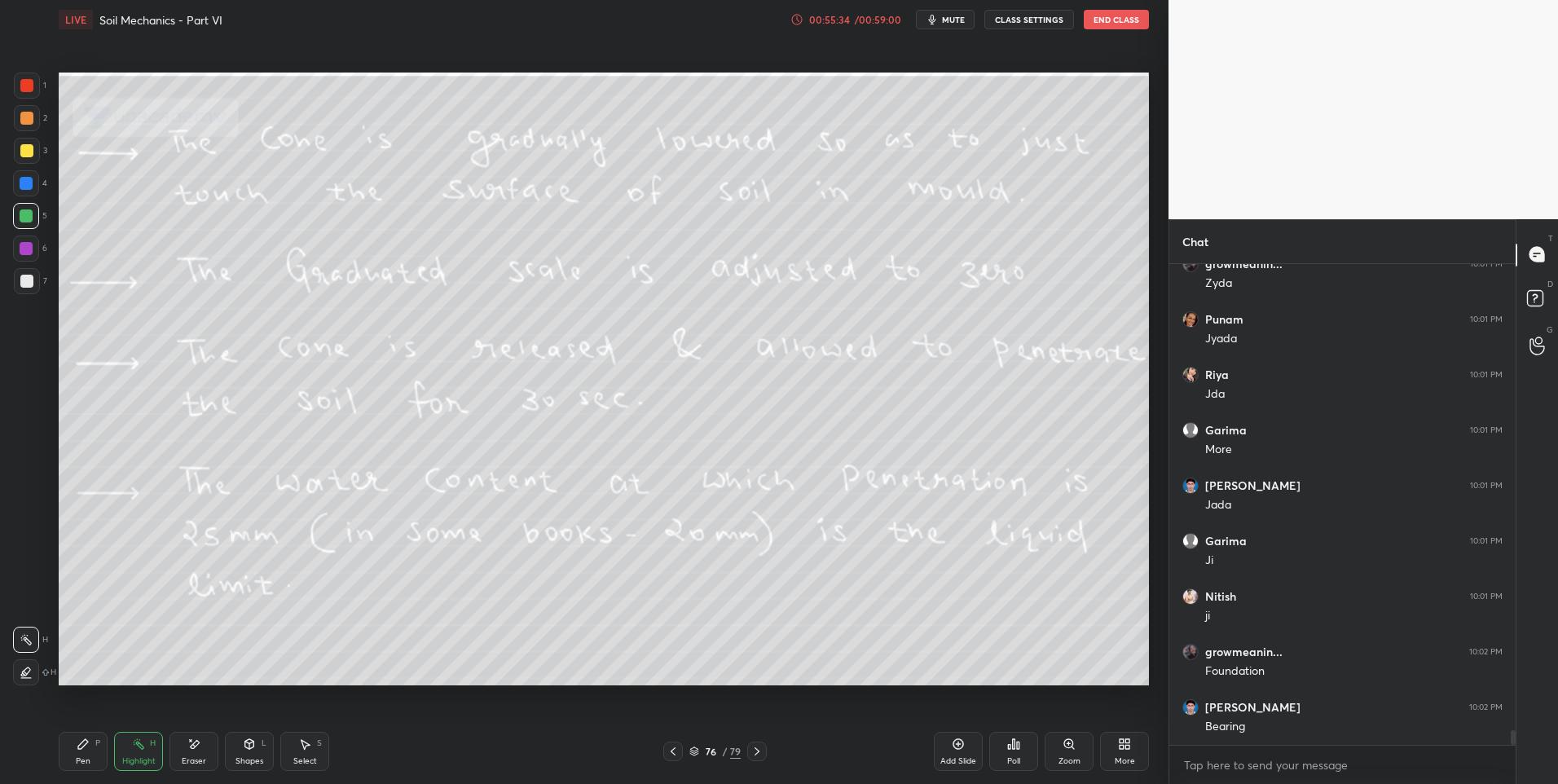
click at [680, 749] on div at bounding box center [673, 751] width 20 height 20
click at [754, 753] on icon at bounding box center [757, 751] width 13 height 13
click at [761, 756] on icon at bounding box center [757, 751] width 13 height 13
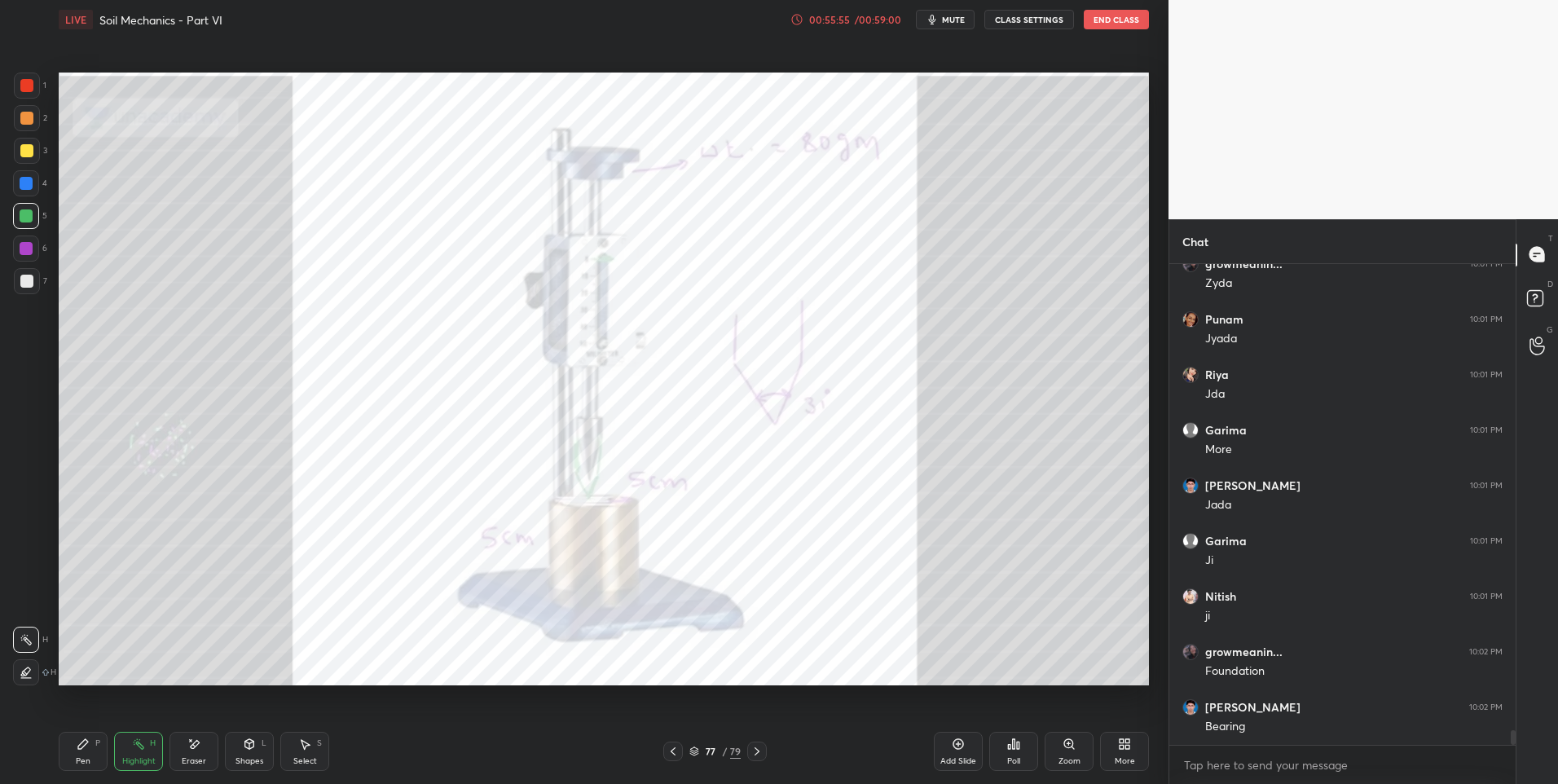
click at [674, 747] on icon at bounding box center [673, 751] width 13 height 13
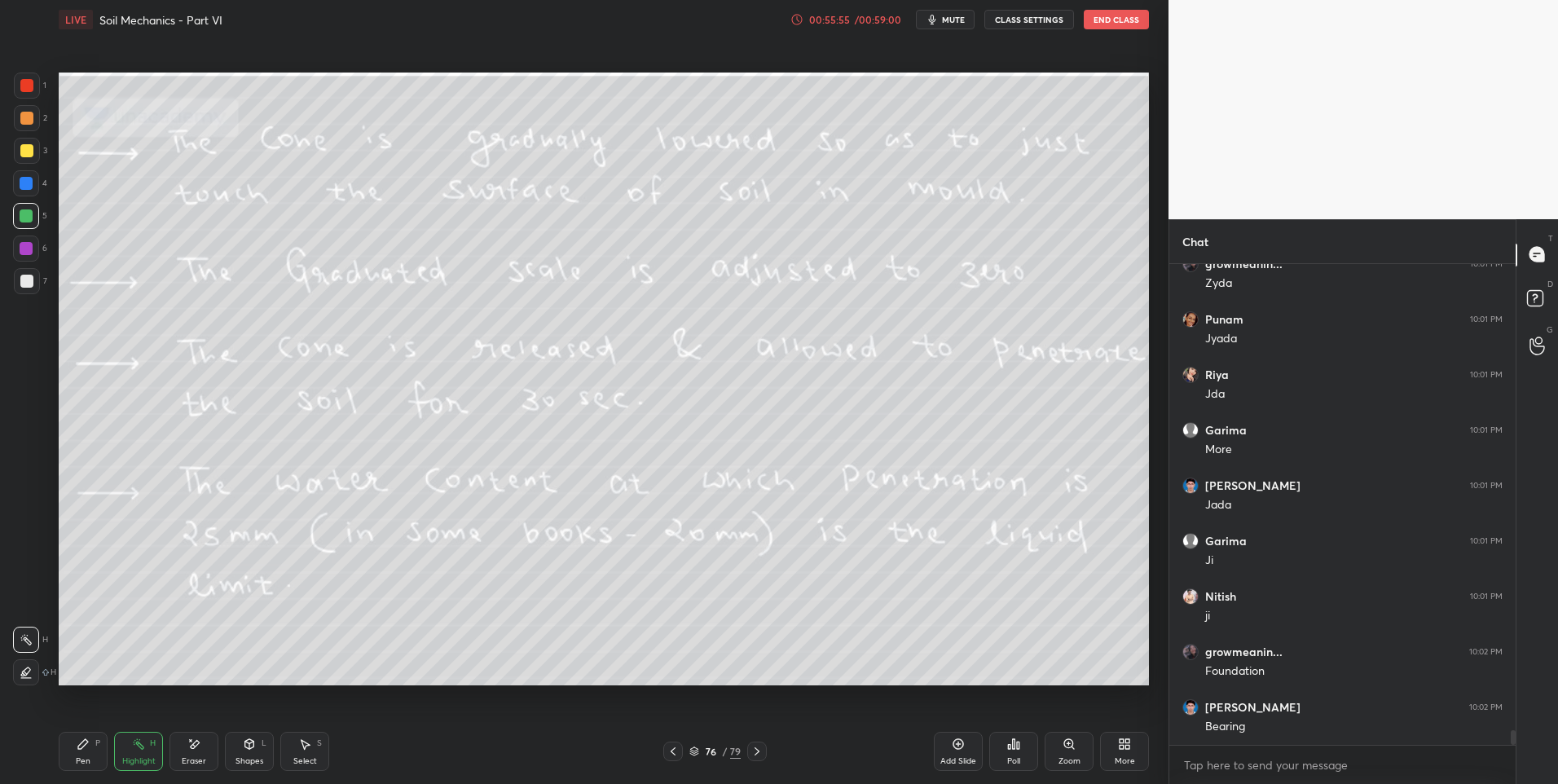
click at [677, 749] on icon at bounding box center [673, 751] width 13 height 13
click at [763, 754] on icon at bounding box center [757, 751] width 13 height 13
click at [760, 756] on icon at bounding box center [757, 751] width 13 height 13
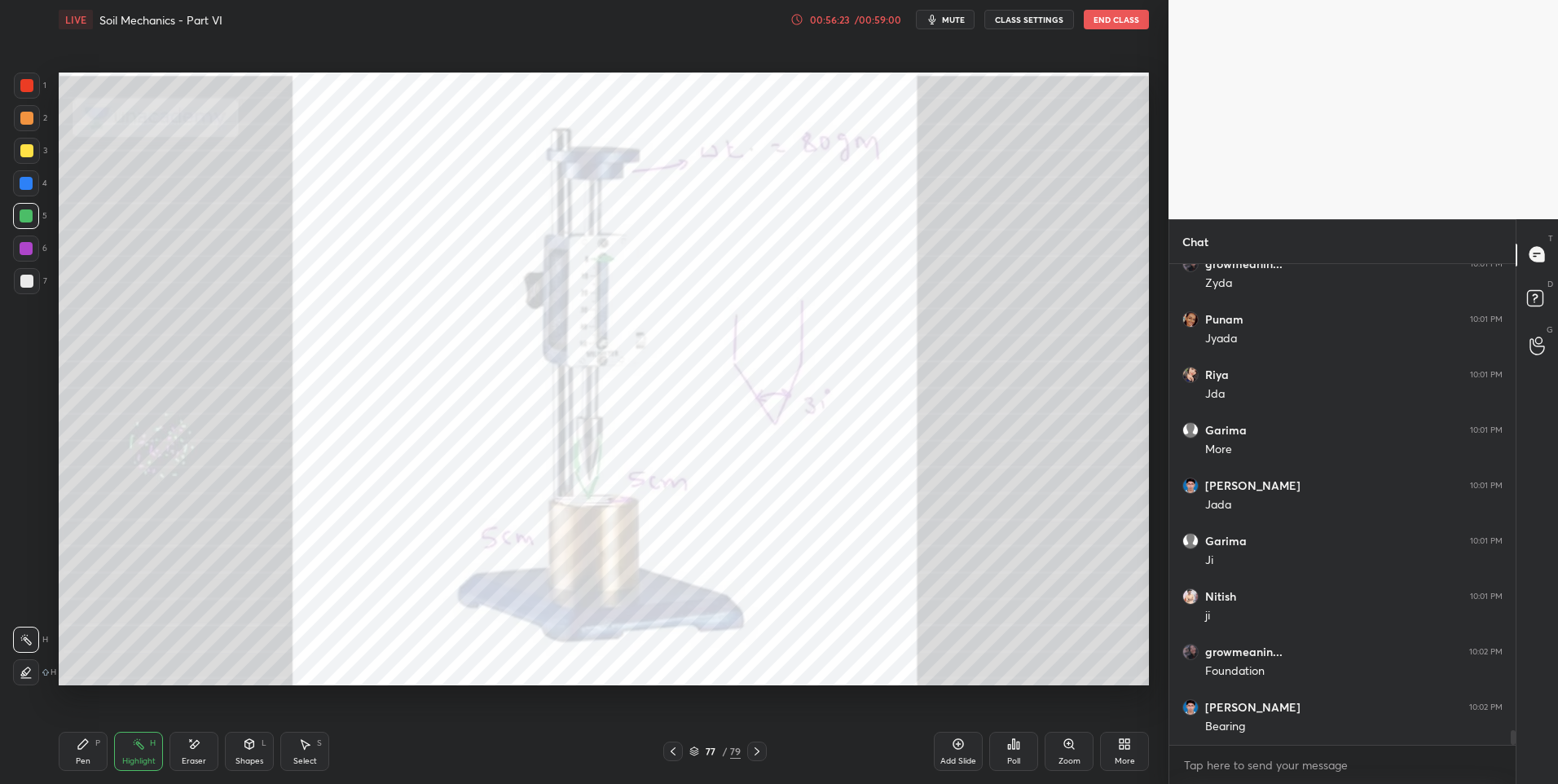
click at [673, 750] on icon at bounding box center [673, 751] width 13 height 13
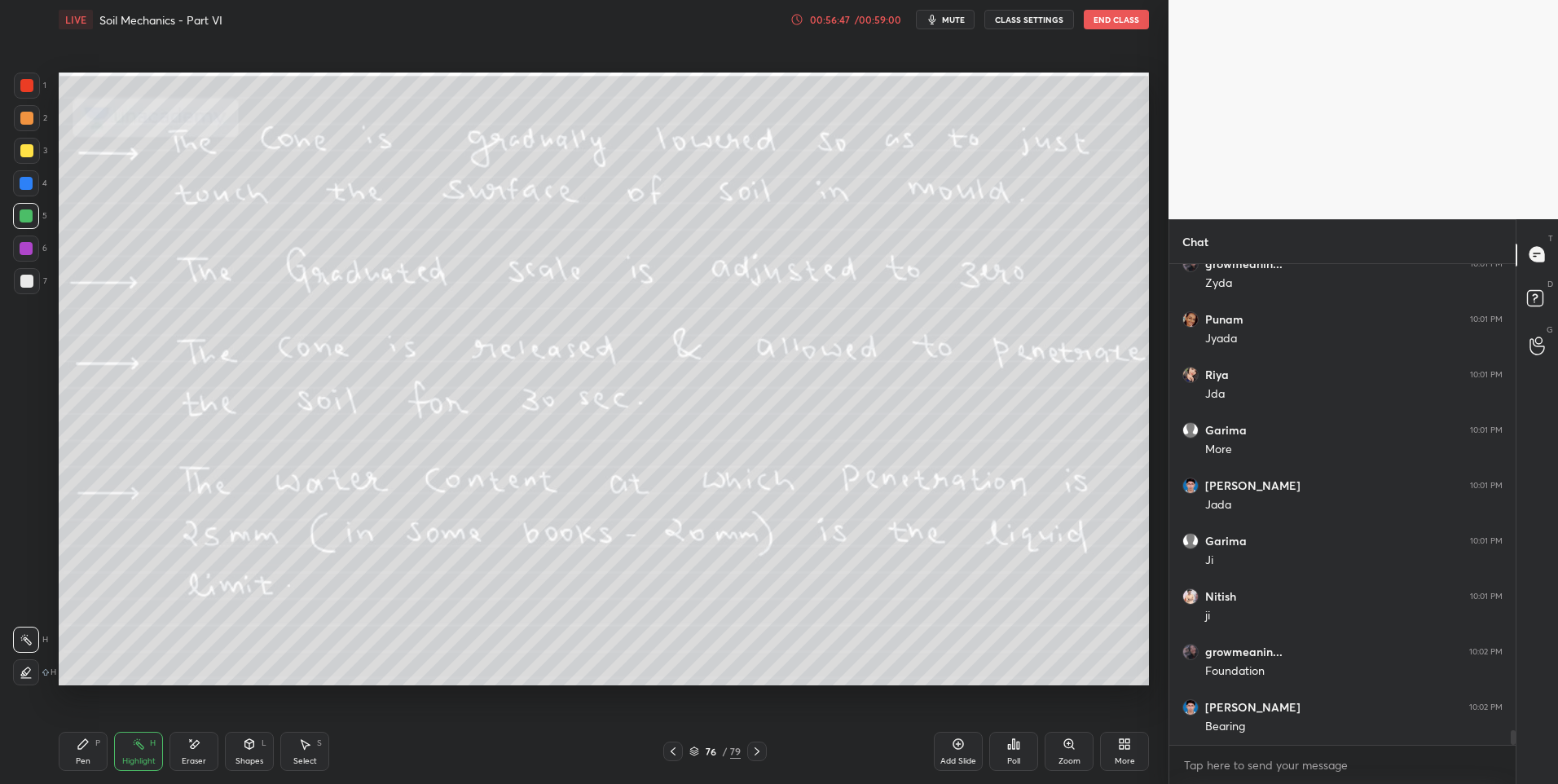
click at [754, 753] on icon at bounding box center [757, 751] width 13 height 13
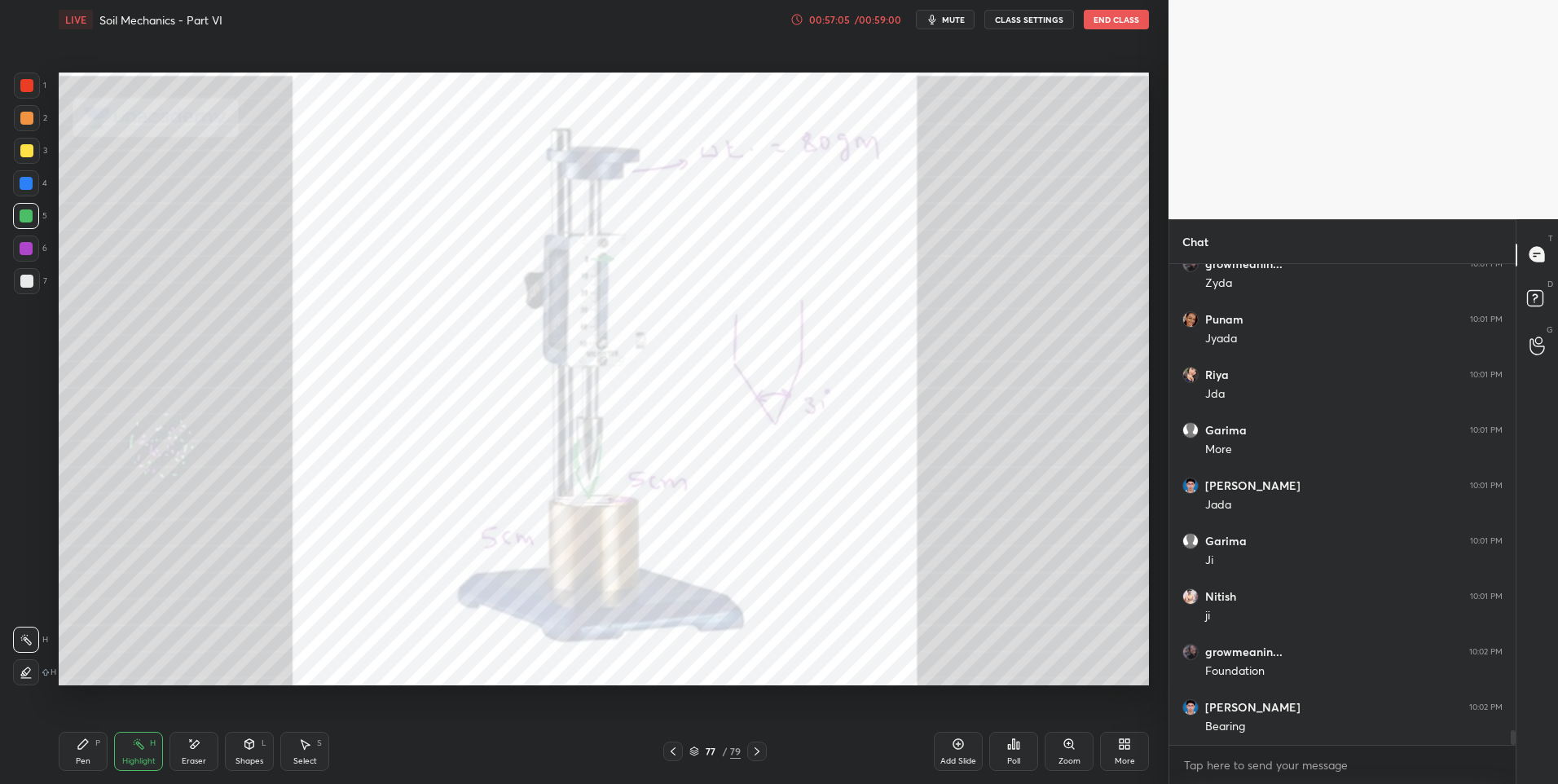
click at [671, 751] on icon at bounding box center [673, 751] width 5 height 8
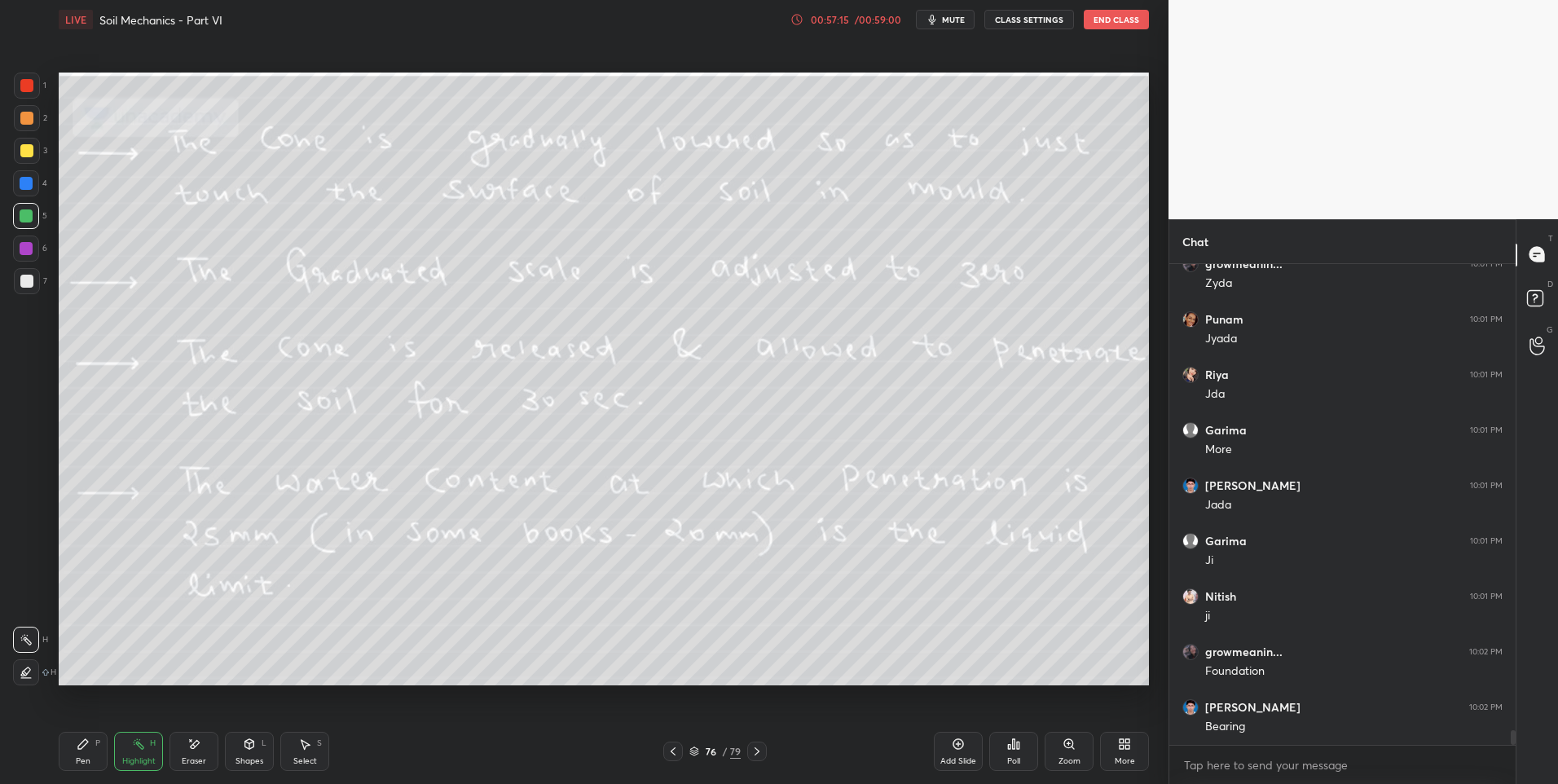
click at [762, 753] on icon at bounding box center [757, 751] width 13 height 13
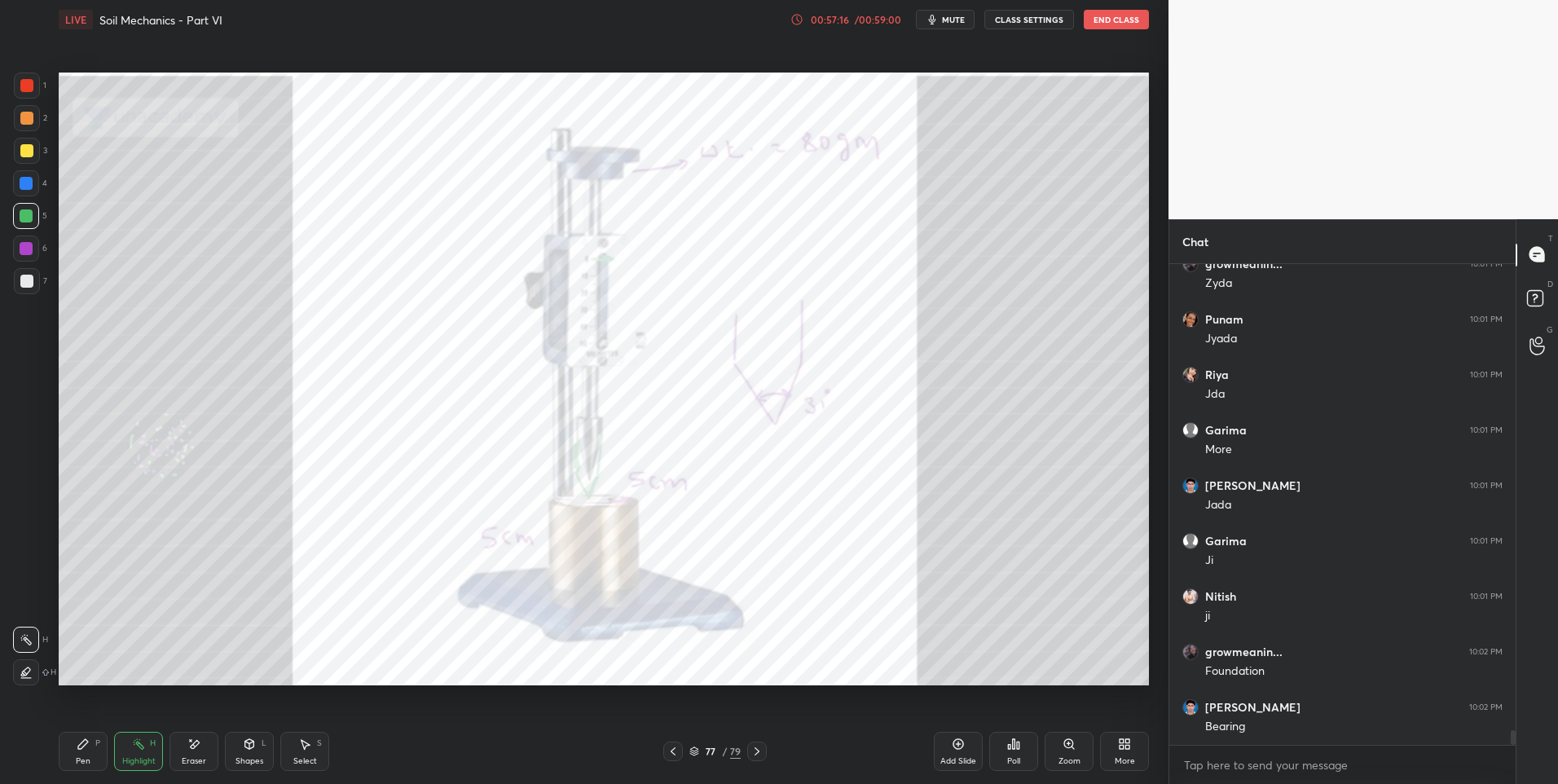
click at [765, 750] on div at bounding box center [757, 751] width 20 height 20
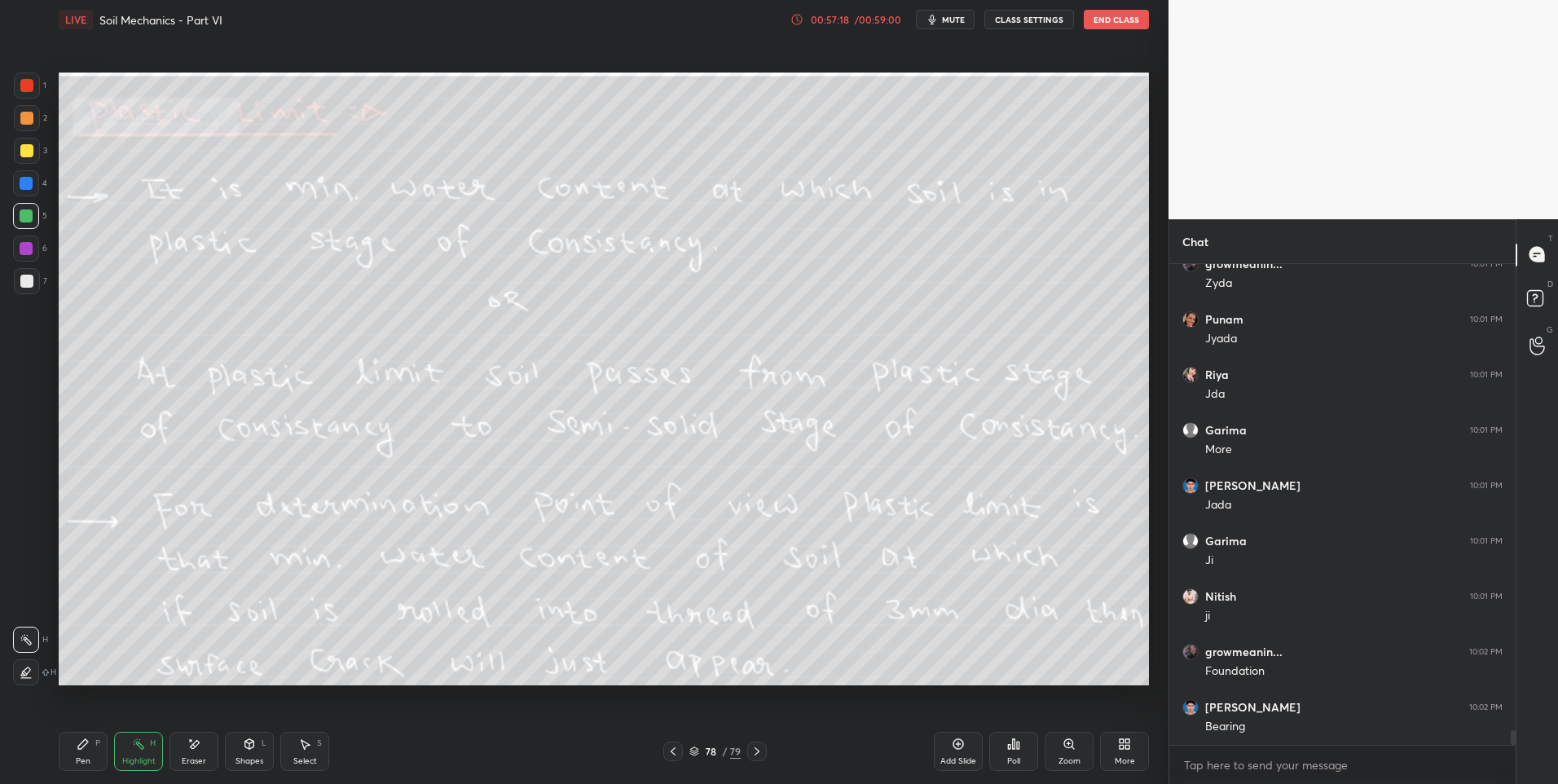
click at [762, 750] on icon at bounding box center [757, 751] width 13 height 13
click at [761, 753] on icon at bounding box center [757, 751] width 13 height 13
click at [669, 747] on icon at bounding box center [673, 751] width 13 height 13
click at [669, 746] on icon at bounding box center [673, 751] width 13 height 13
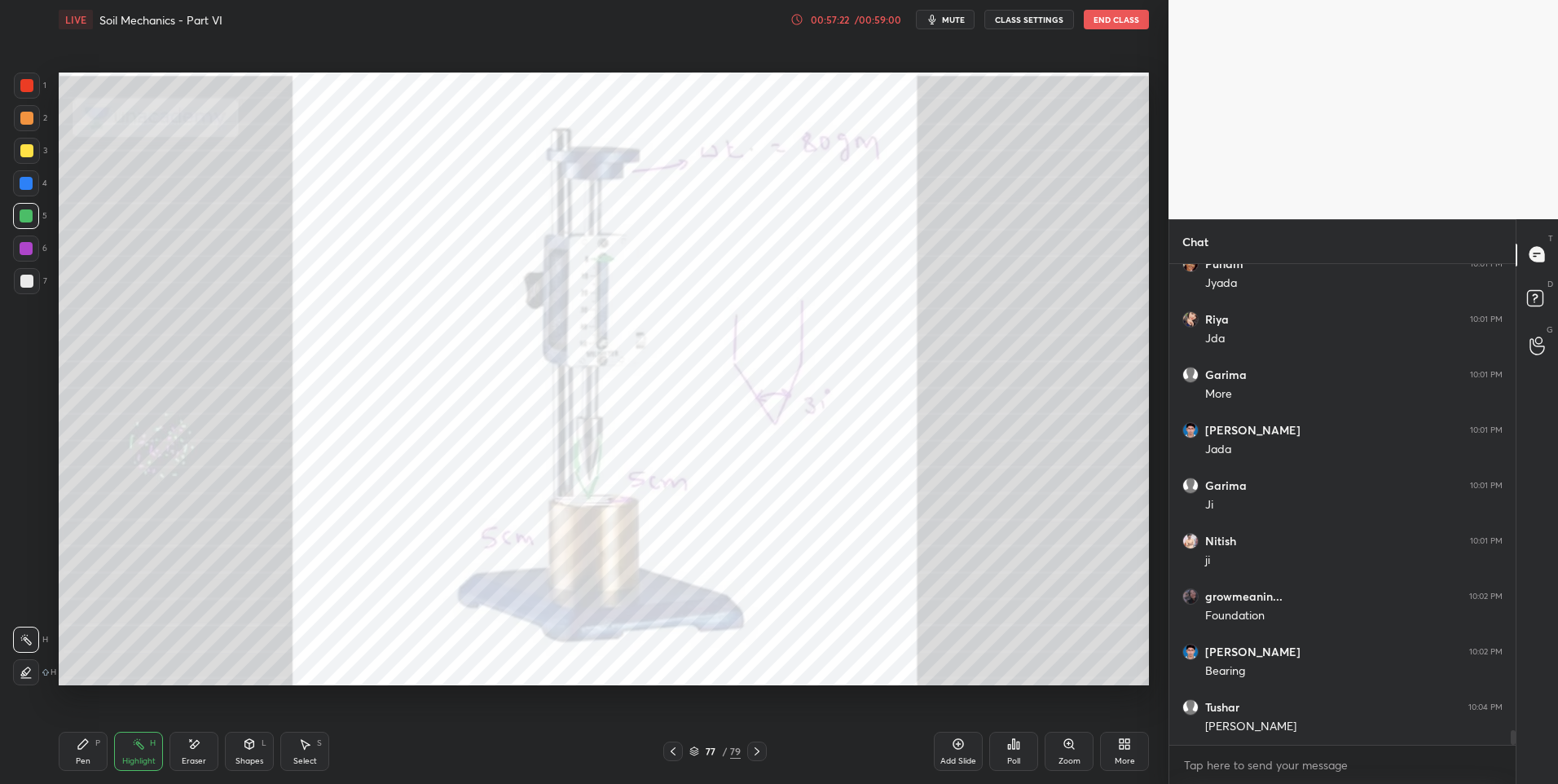
click at [761, 745] on icon at bounding box center [757, 751] width 13 height 13
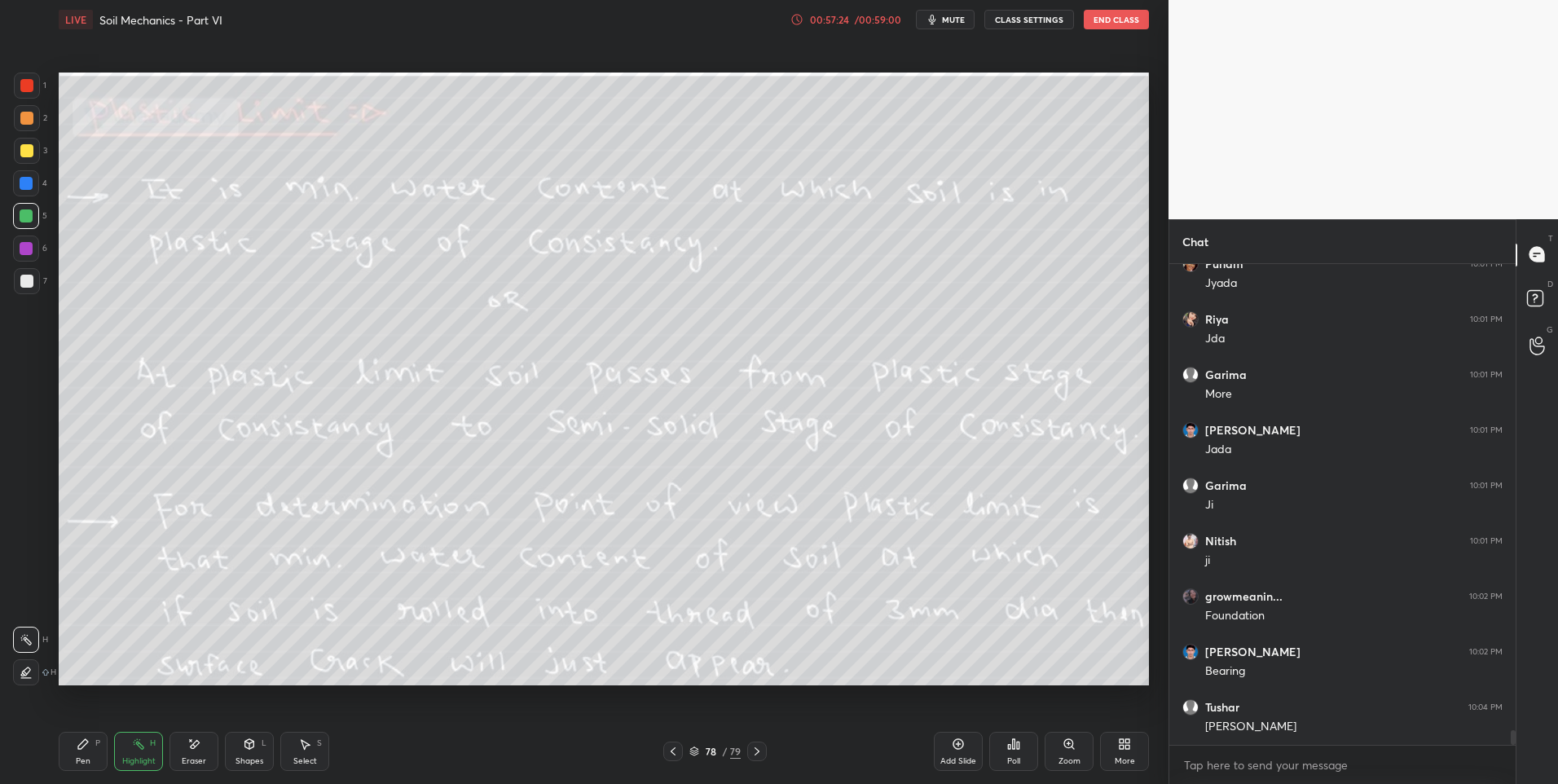
click at [674, 751] on icon at bounding box center [673, 751] width 13 height 13
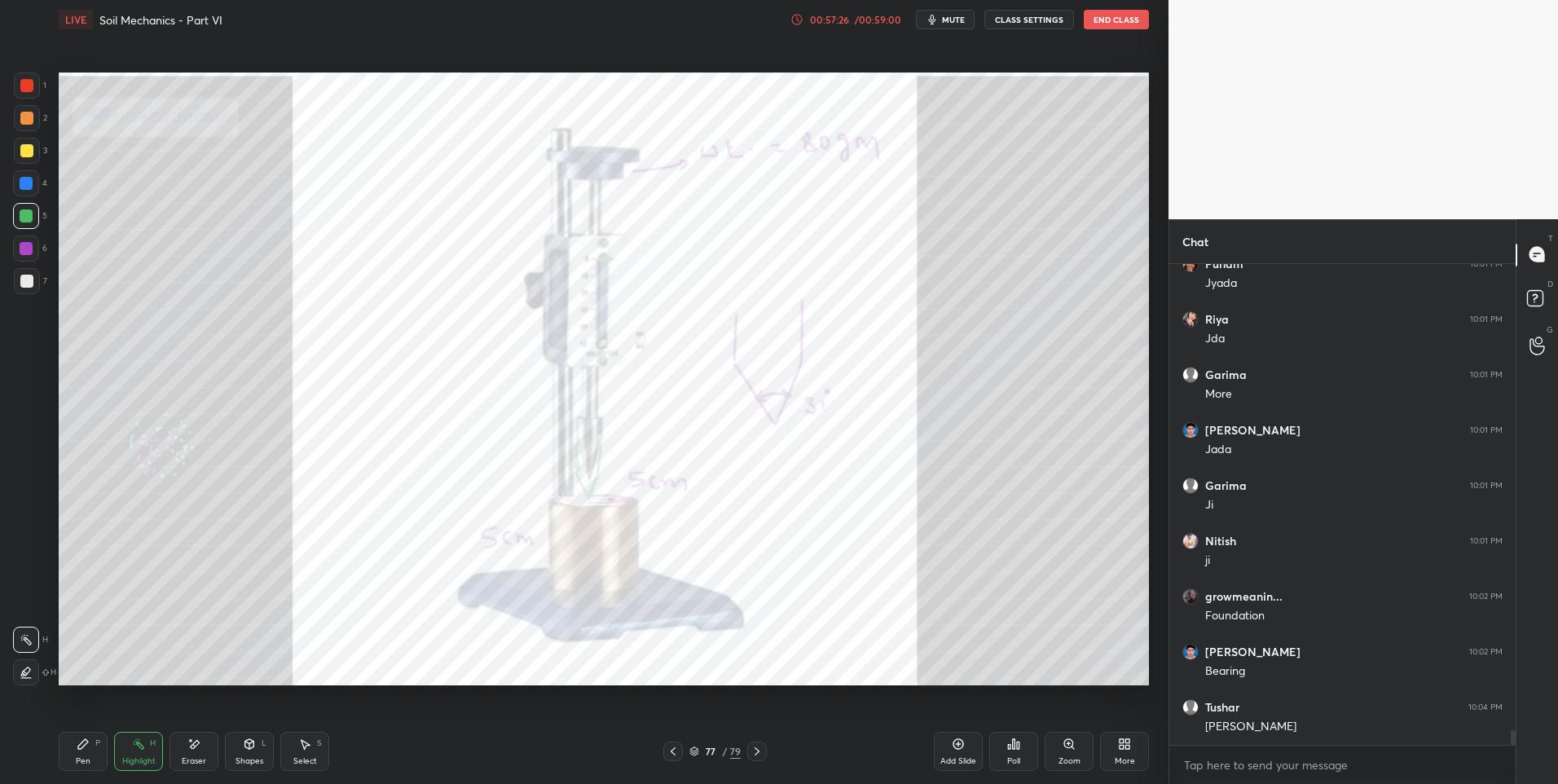
click at [83, 748] on icon at bounding box center [83, 744] width 13 height 13
click at [97, 754] on div "Pen P" at bounding box center [83, 751] width 49 height 39
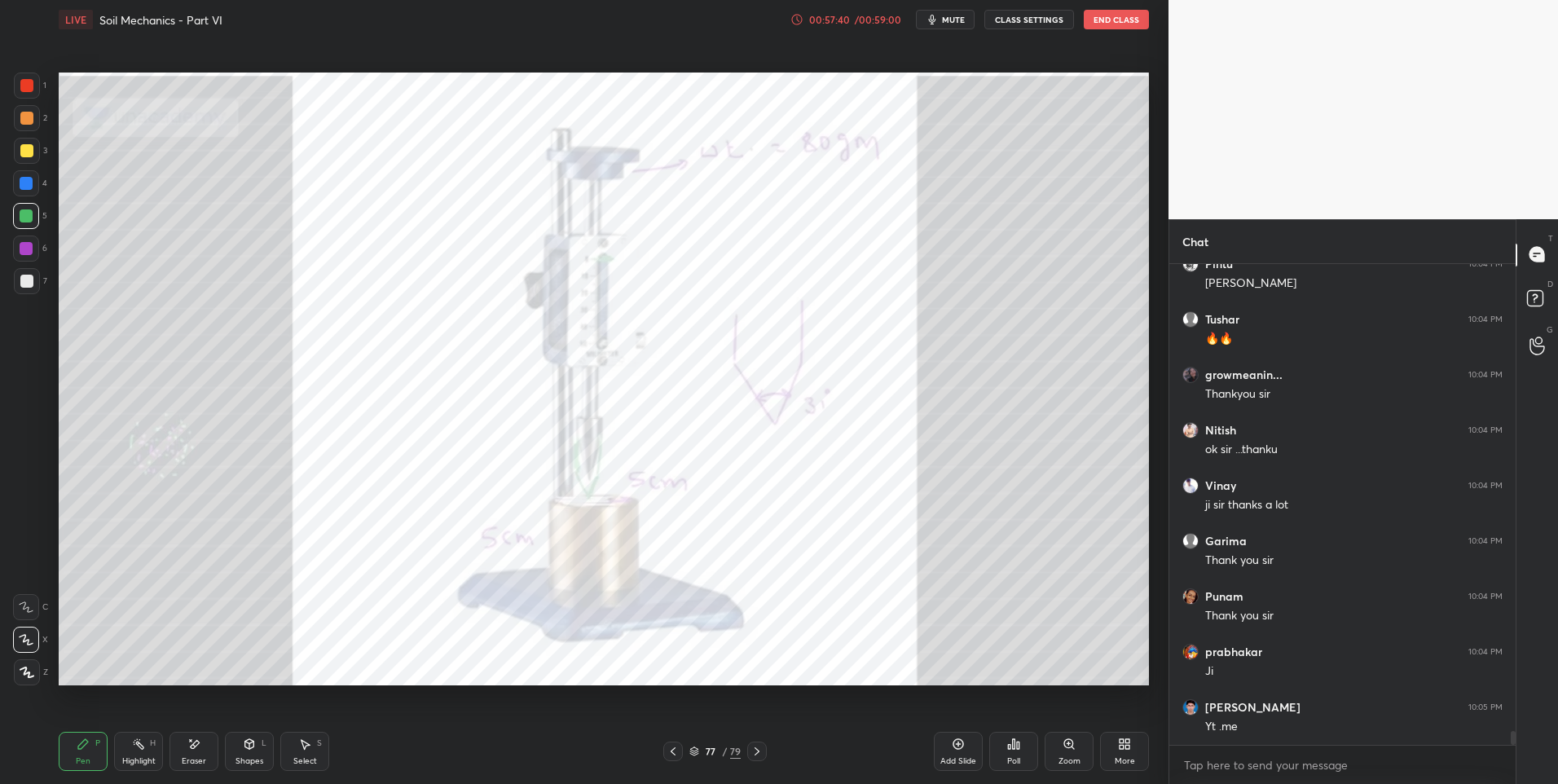
scroll to position [15959, 0]
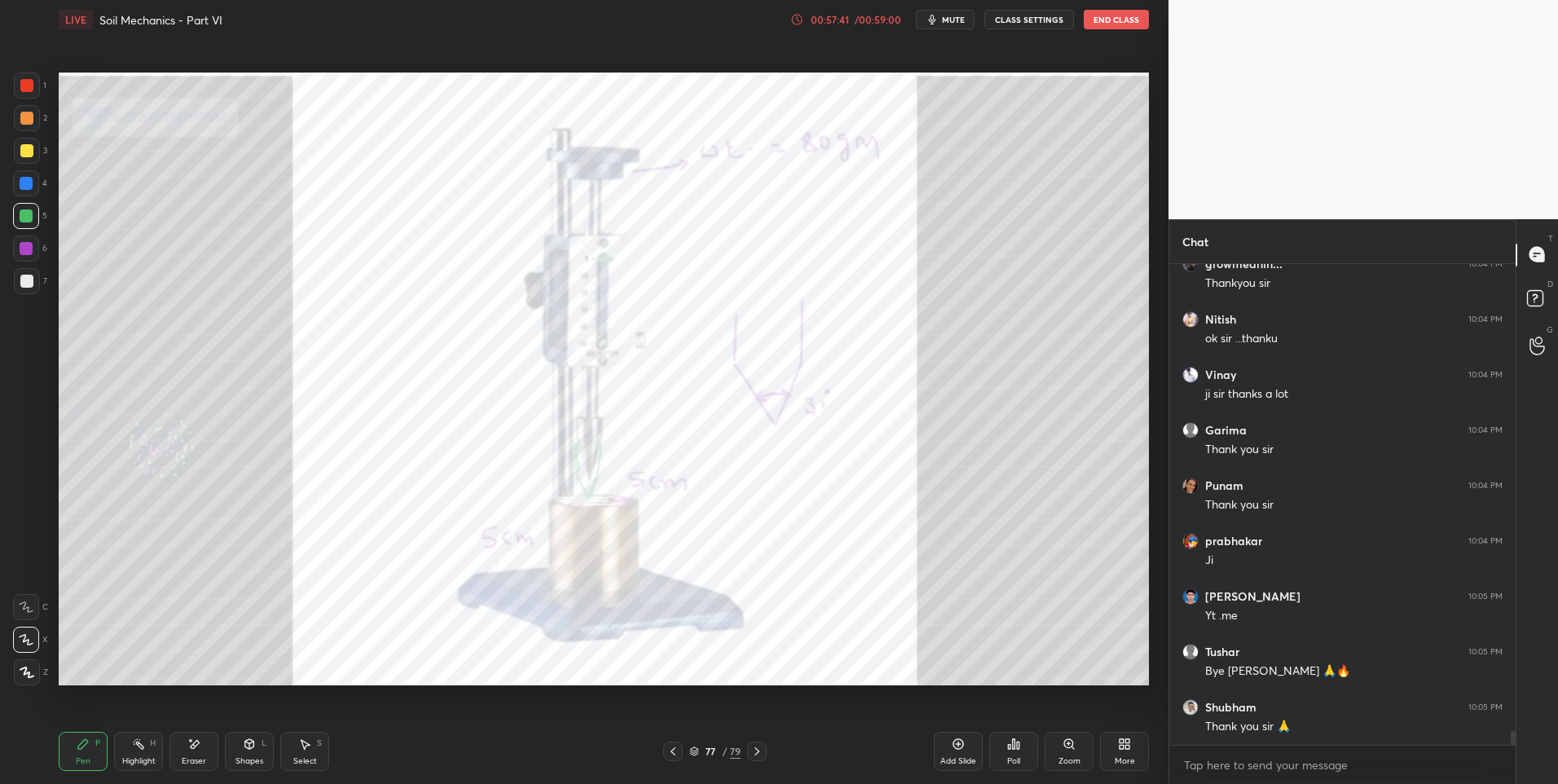
click at [26, 79] on div at bounding box center [27, 85] width 13 height 13
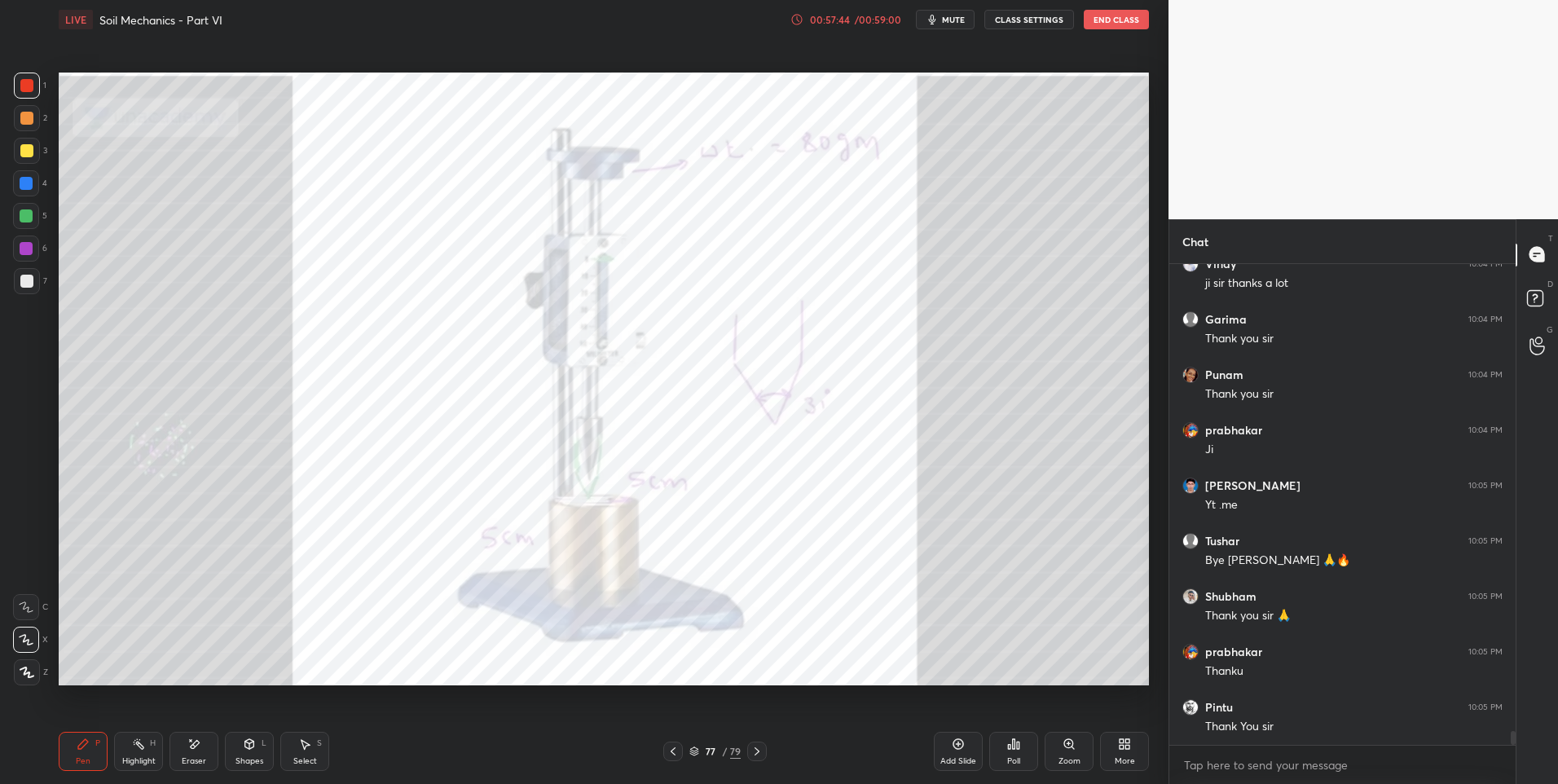
click at [1118, 17] on button "End Class" at bounding box center [1116, 19] width 66 height 20
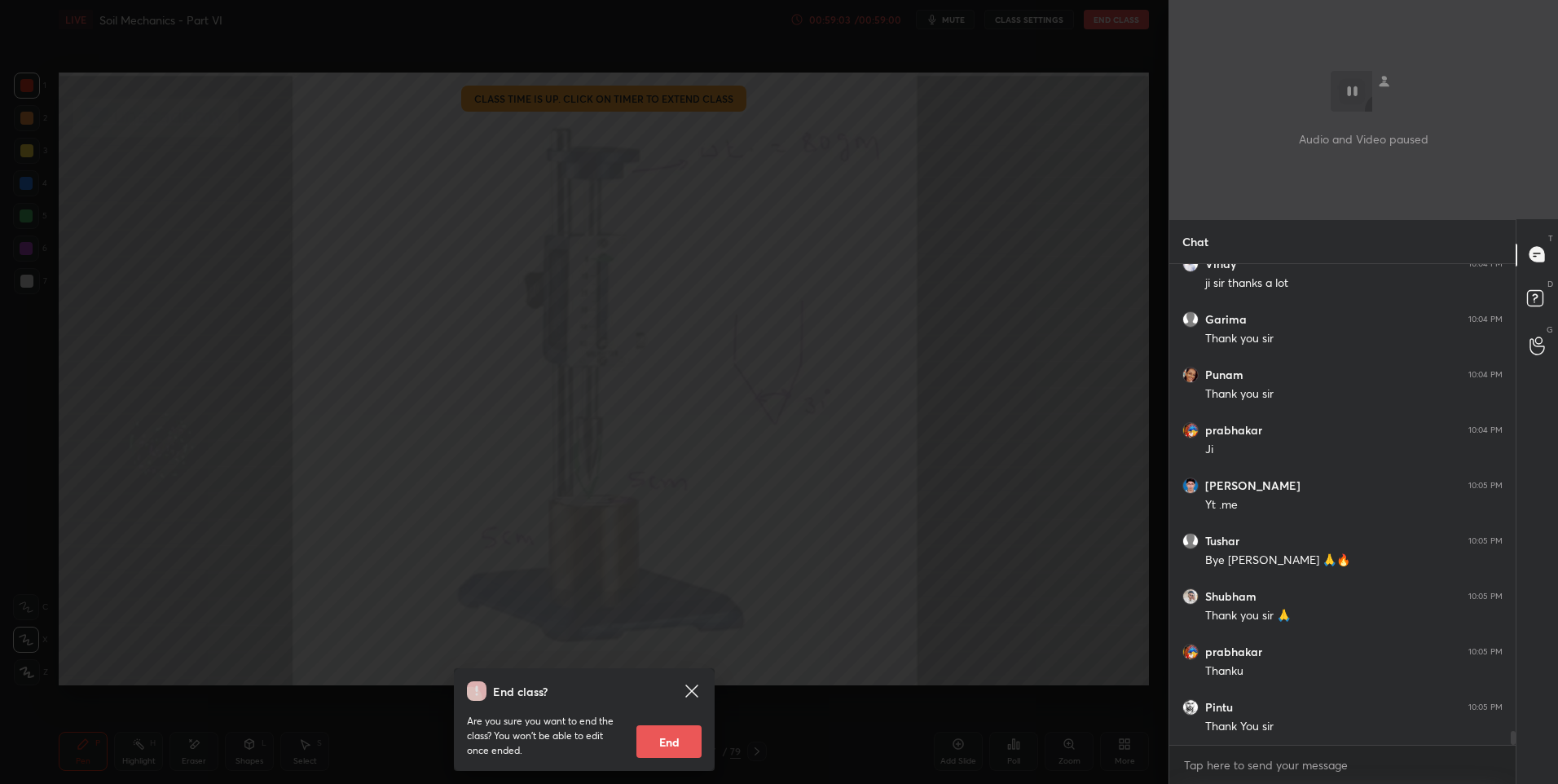
click at [649, 743] on button "End" at bounding box center [670, 741] width 66 height 33
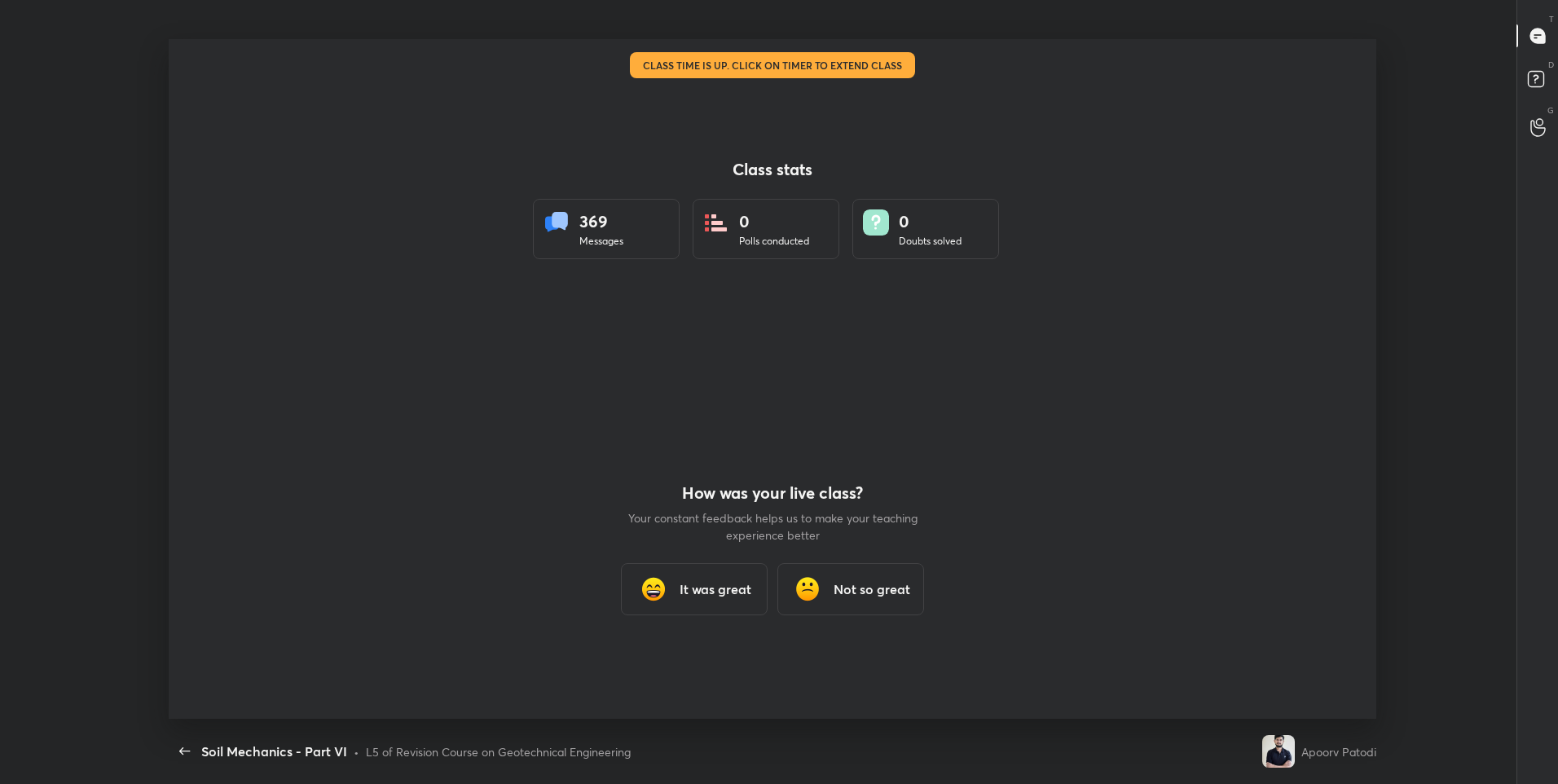
scroll to position [680, 1545]
click at [704, 596] on h3 "It was great" at bounding box center [716, 589] width 71 height 20
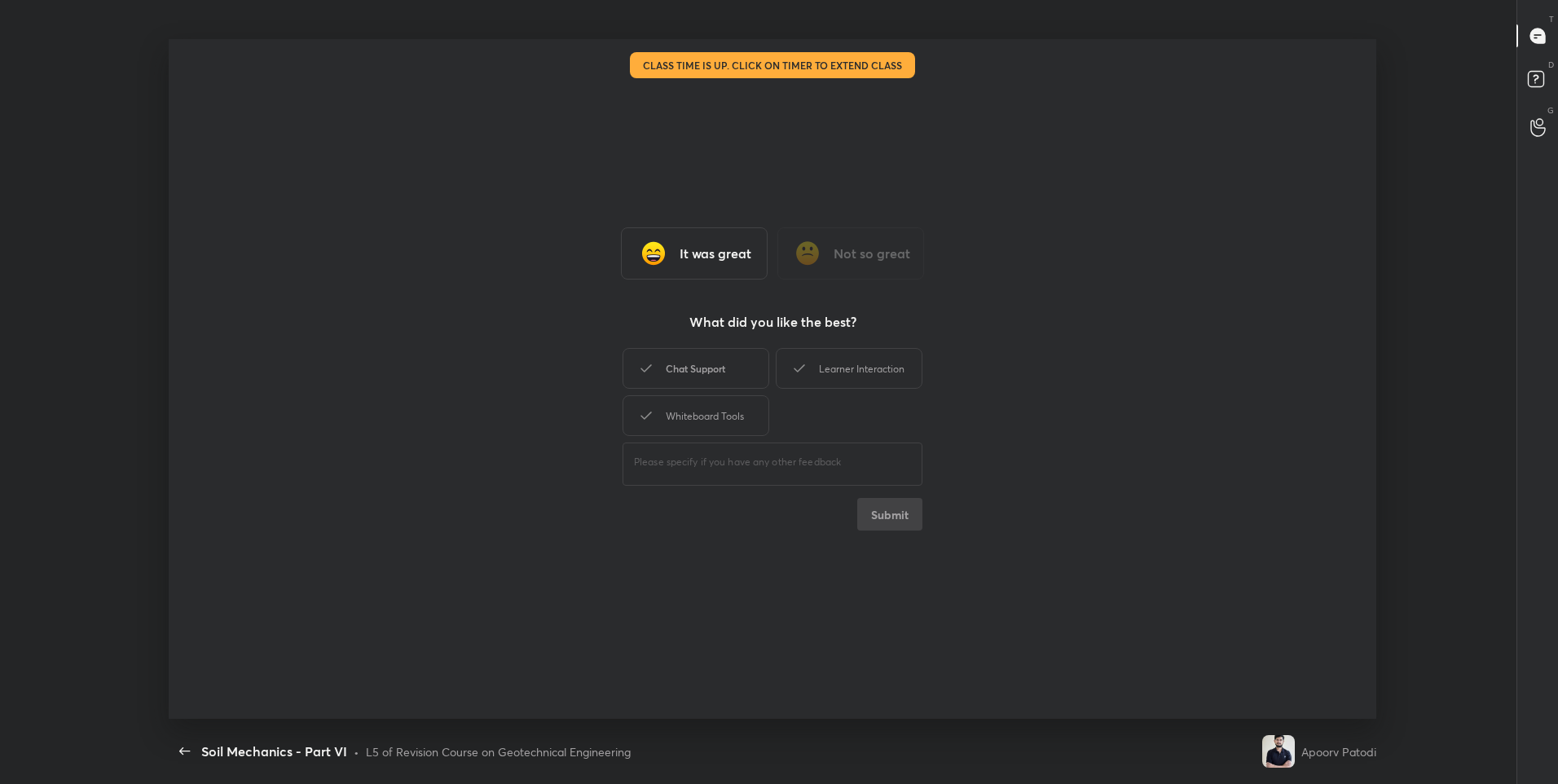
click at [727, 363] on div "Chat Support" at bounding box center [696, 368] width 146 height 40
click at [824, 371] on div "Learner Interaction" at bounding box center [849, 368] width 146 height 40
drag, startPoint x: 721, startPoint y: 405, endPoint x: 813, endPoint y: 477, distance: 116.8
click at [721, 406] on div "Whiteboard Tools" at bounding box center [696, 415] width 146 height 40
click at [891, 506] on button "Submit" at bounding box center [890, 514] width 66 height 33
